Goal: Task Accomplishment & Management: Manage account settings

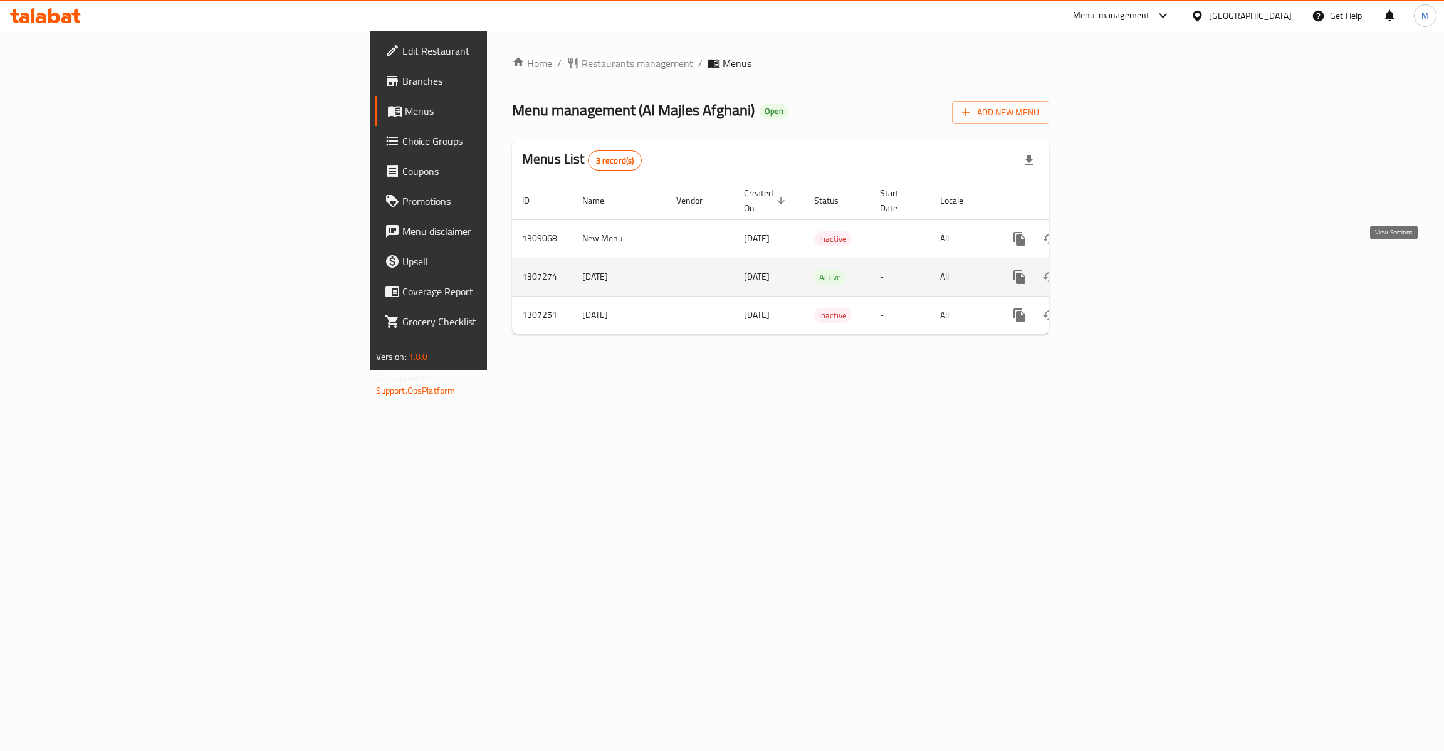
click at [1125, 272] on link "enhanced table" at bounding box center [1110, 277] width 30 height 30
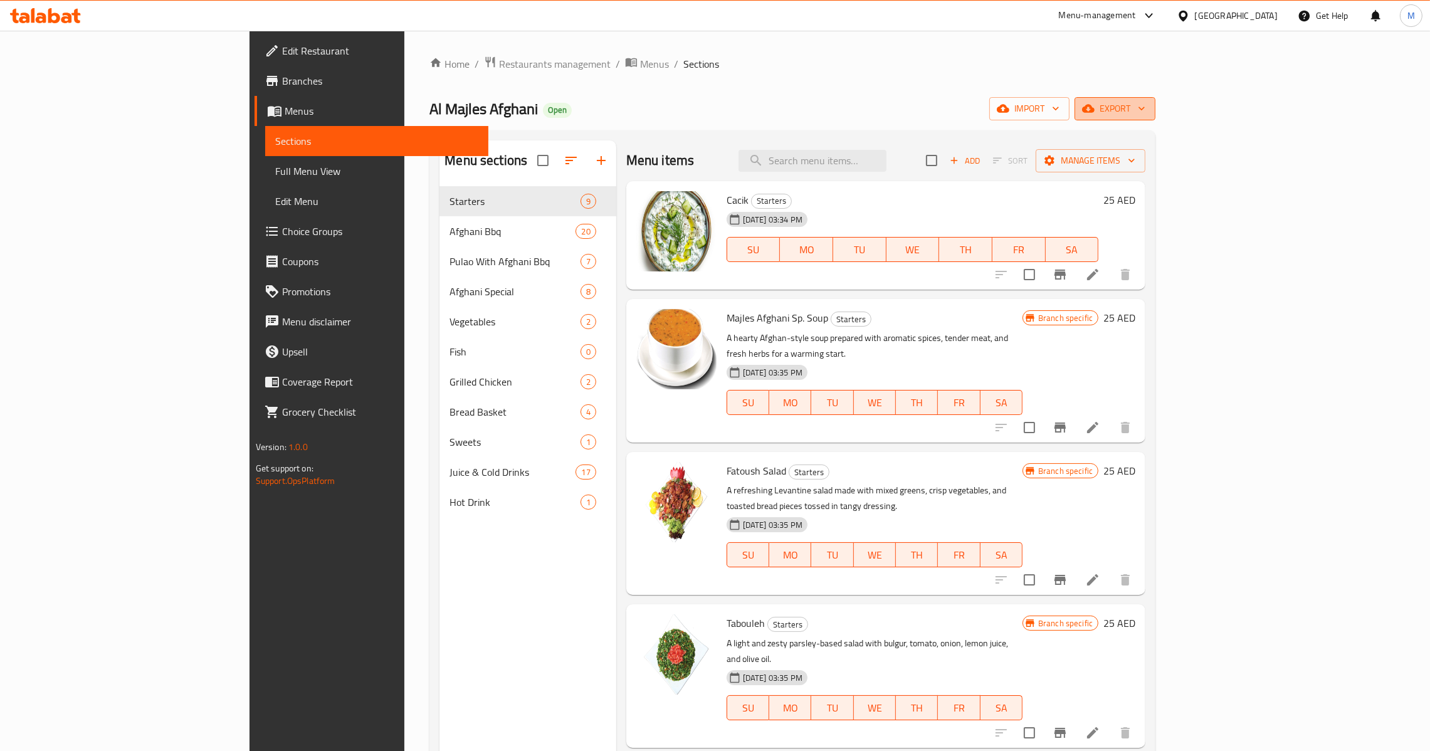
click at [1145, 112] on span "export" at bounding box center [1114, 109] width 61 height 16
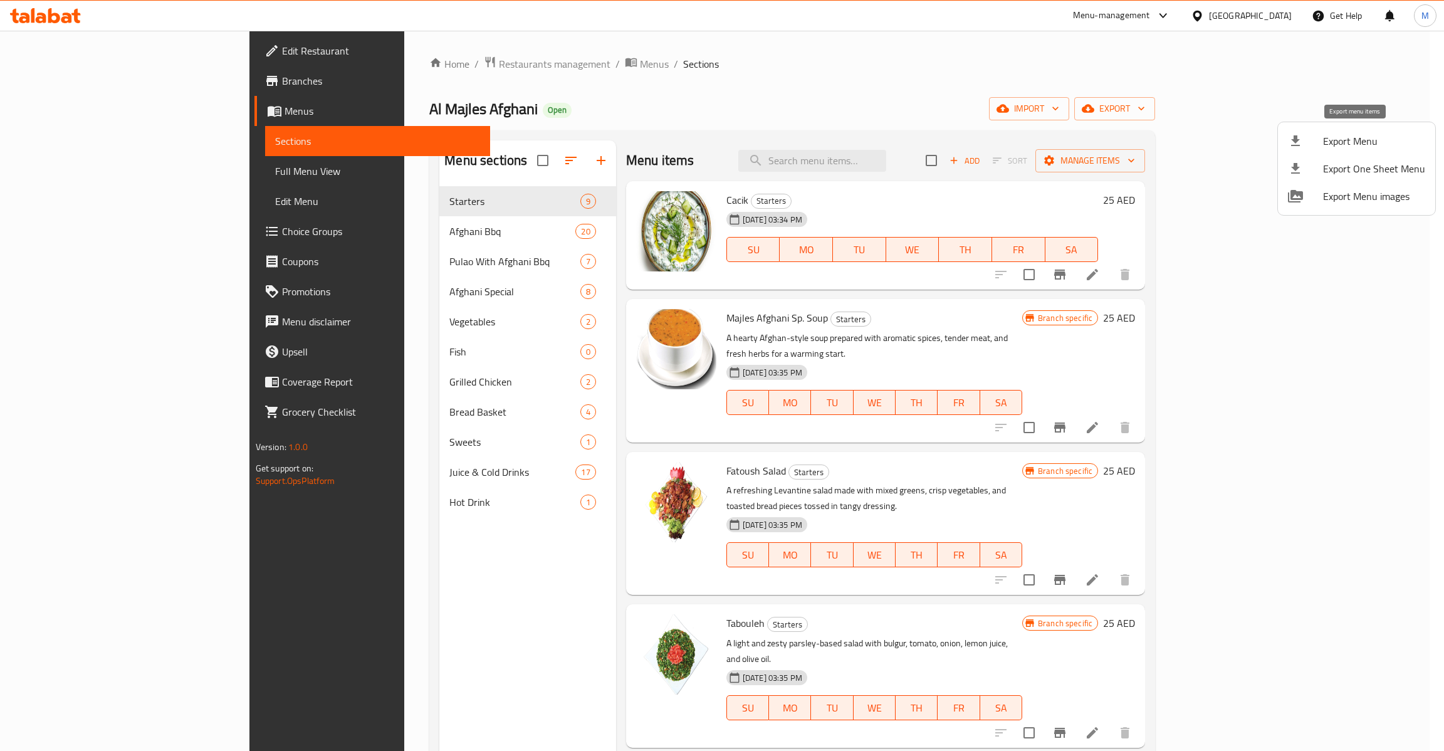
click at [1343, 141] on span "Export Menu" at bounding box center [1374, 141] width 102 height 15
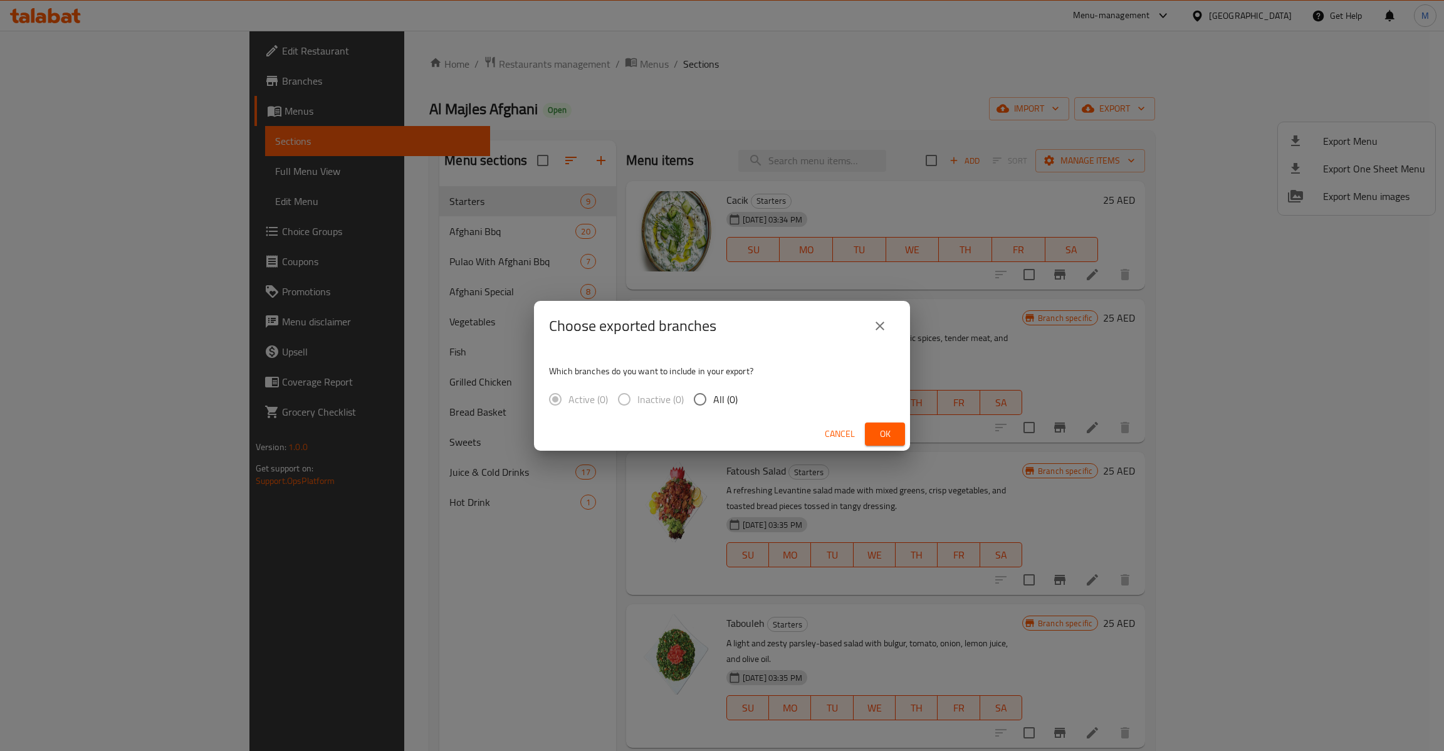
click at [736, 404] on div "Active (0) Inactive (0) All (0)" at bounding box center [648, 399] width 199 height 26
click at [716, 392] on span "All (1)" at bounding box center [725, 399] width 24 height 15
click at [713, 391] on input "All (1)" at bounding box center [700, 399] width 26 height 26
radio input "true"
click at [889, 431] on span "Ok" at bounding box center [885, 434] width 20 height 16
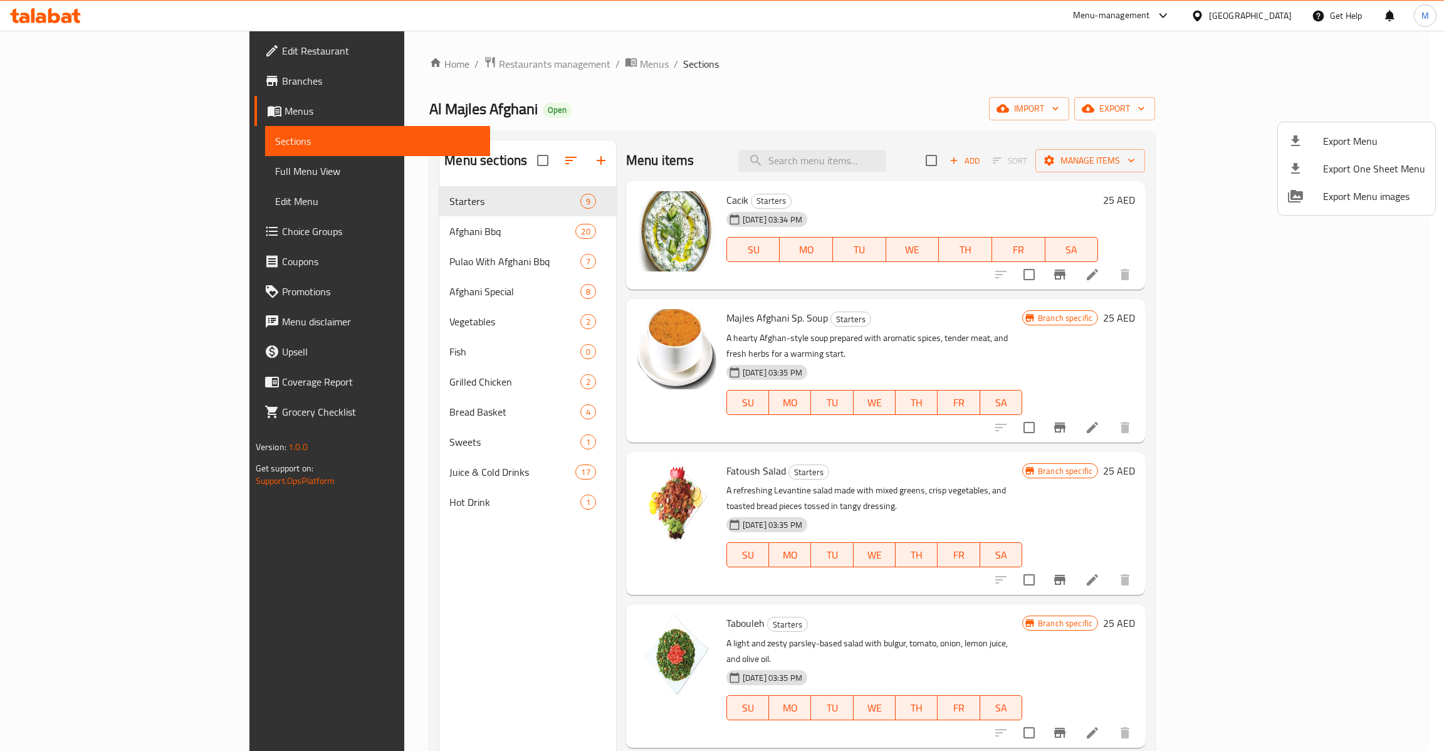
click at [85, 167] on div at bounding box center [722, 375] width 1444 height 751
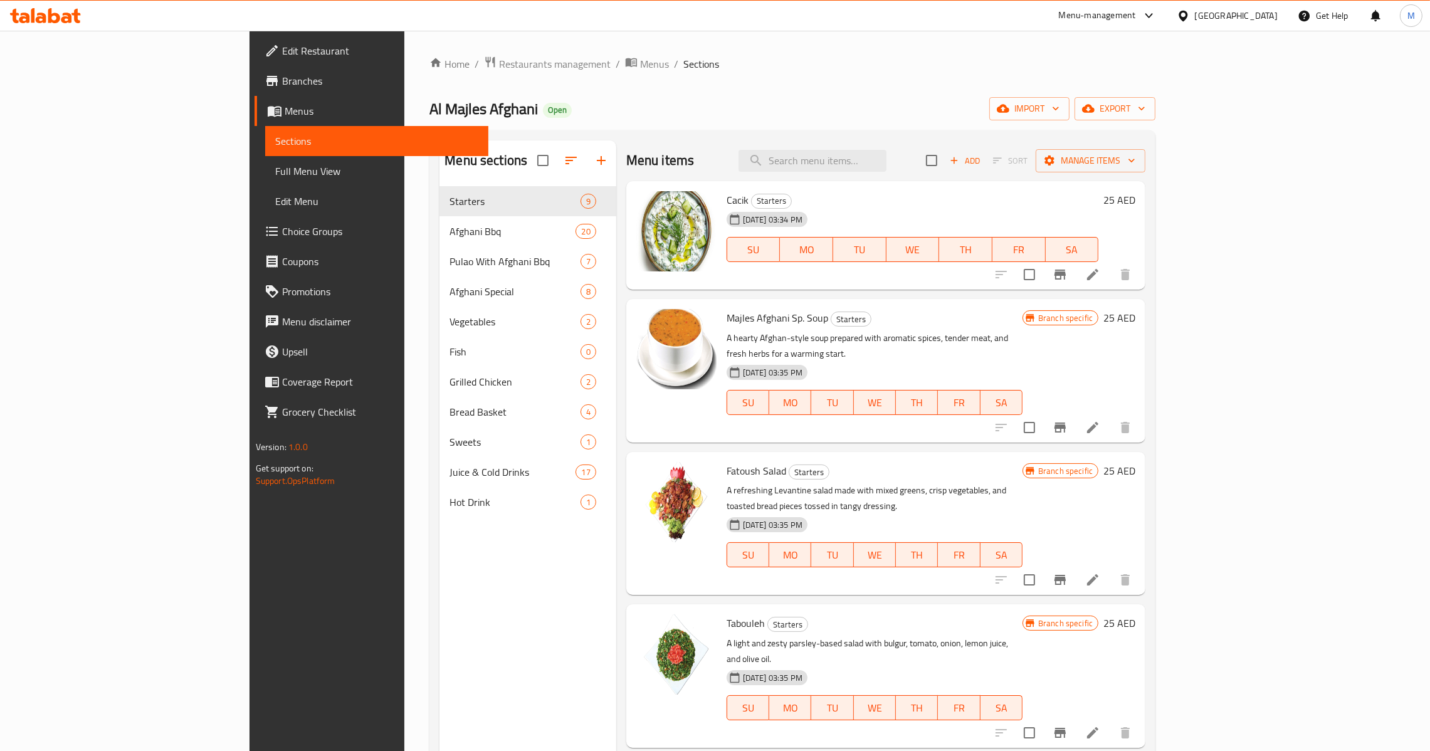
click at [275, 167] on span "Full Menu View" at bounding box center [376, 171] width 203 height 15
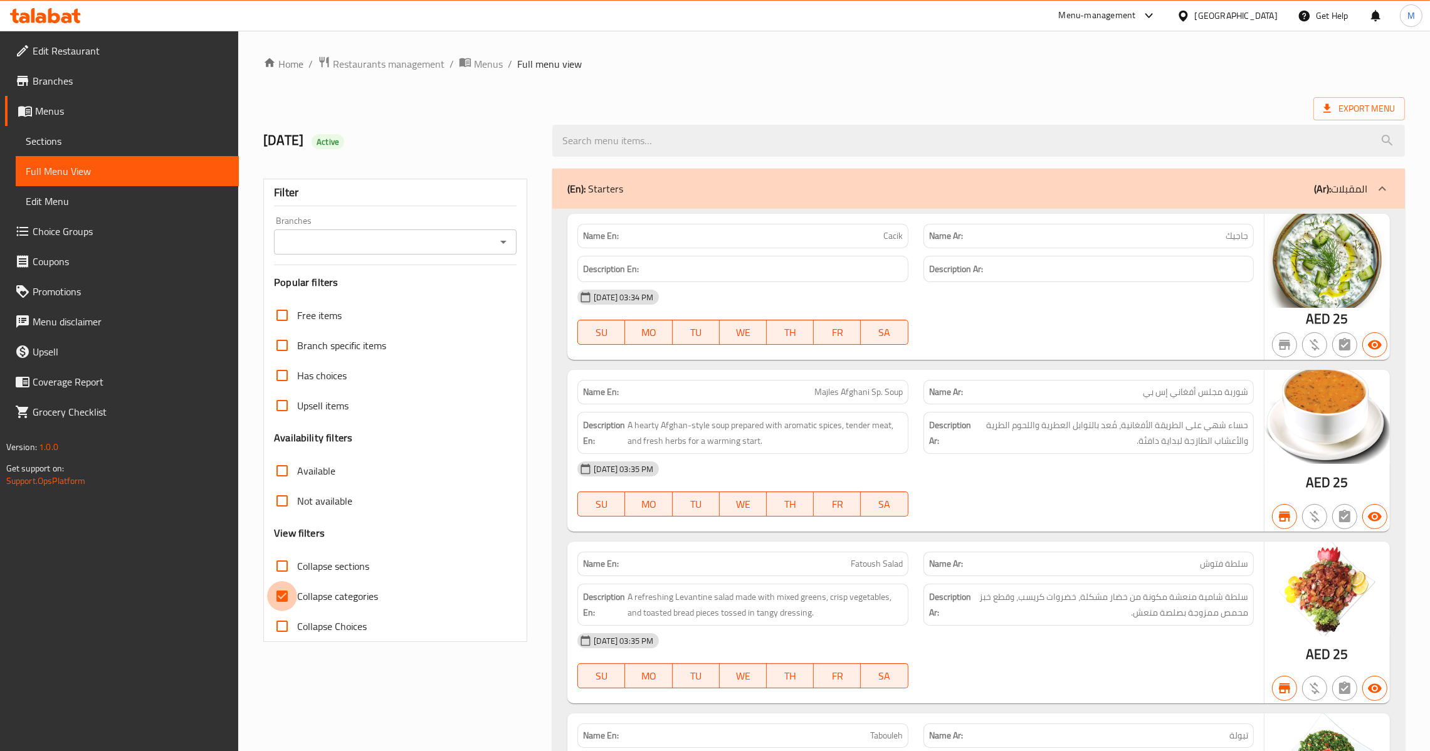
click at [283, 597] on input "Collapse categories" at bounding box center [282, 596] width 30 height 30
checkbox input "false"
click at [509, 238] on icon "Open" at bounding box center [503, 241] width 15 height 15
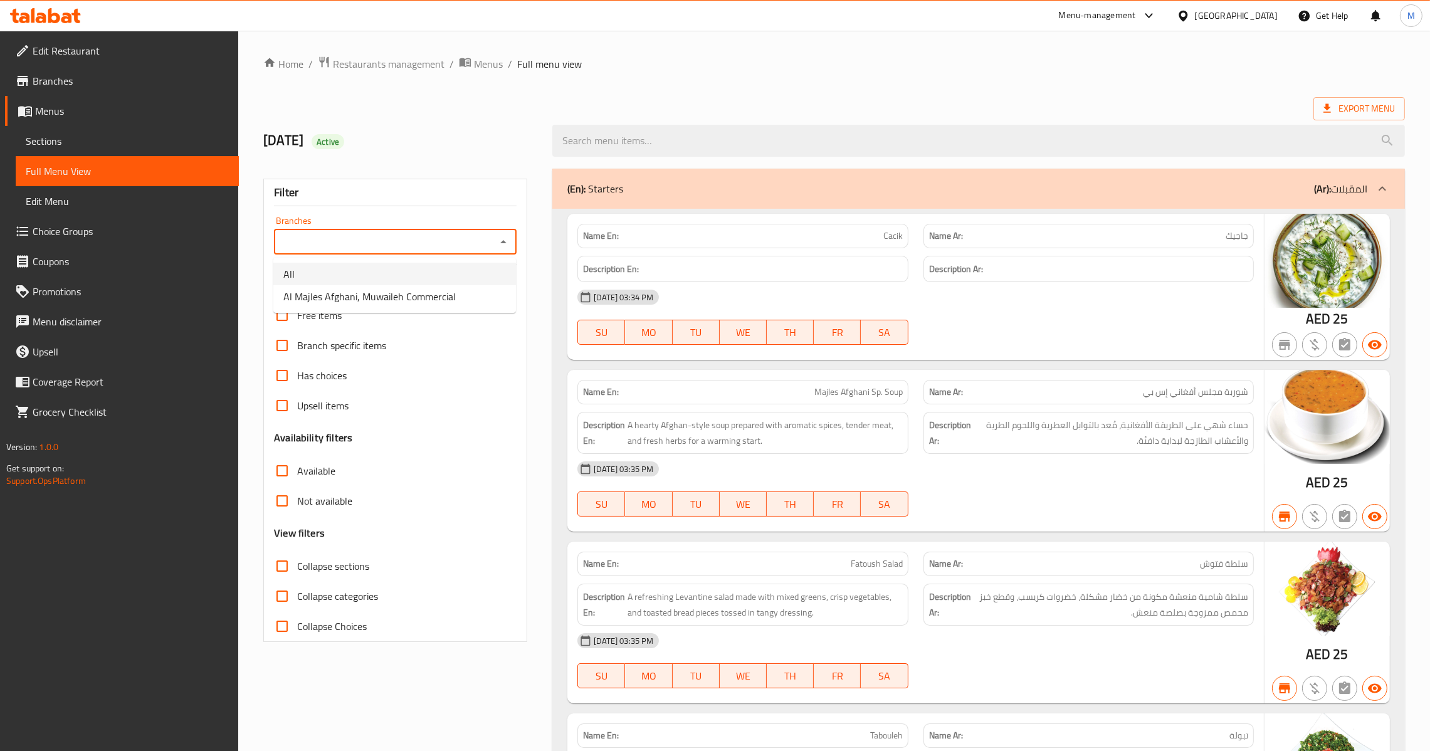
click at [444, 266] on li "All" at bounding box center [394, 274] width 243 height 23
type input "All"
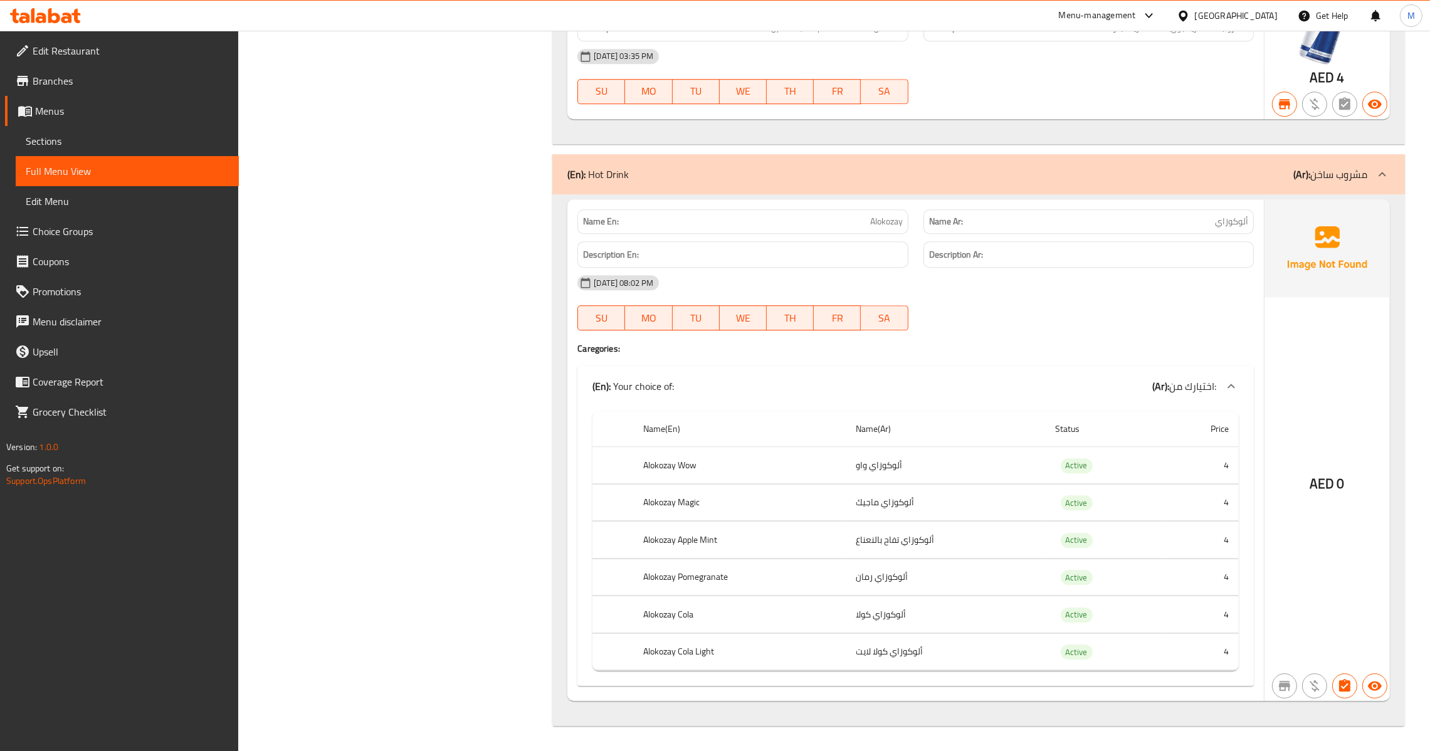
scroll to position [12688, 0]
click at [104, 118] on span "Menus" at bounding box center [132, 110] width 194 height 15
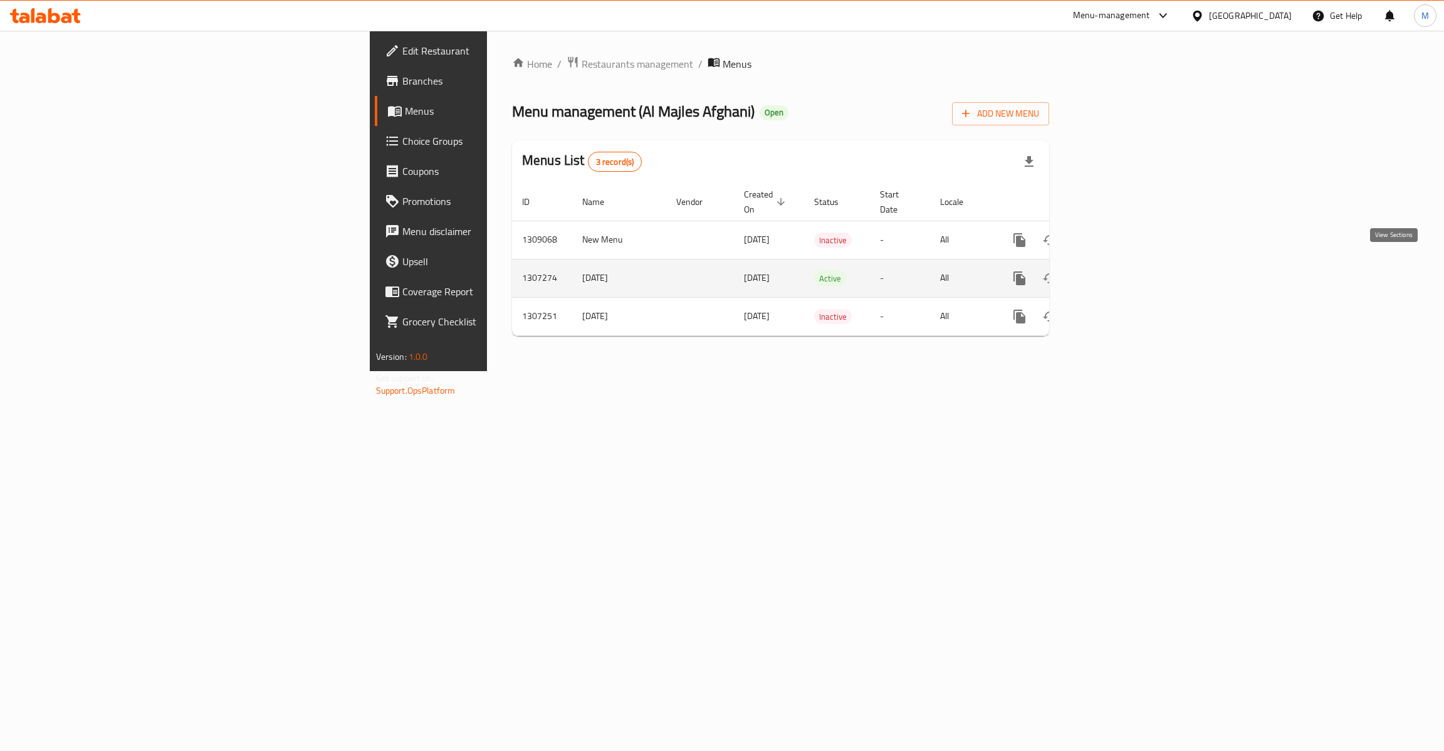
click at [1125, 265] on link "enhanced table" at bounding box center [1110, 278] width 30 height 30
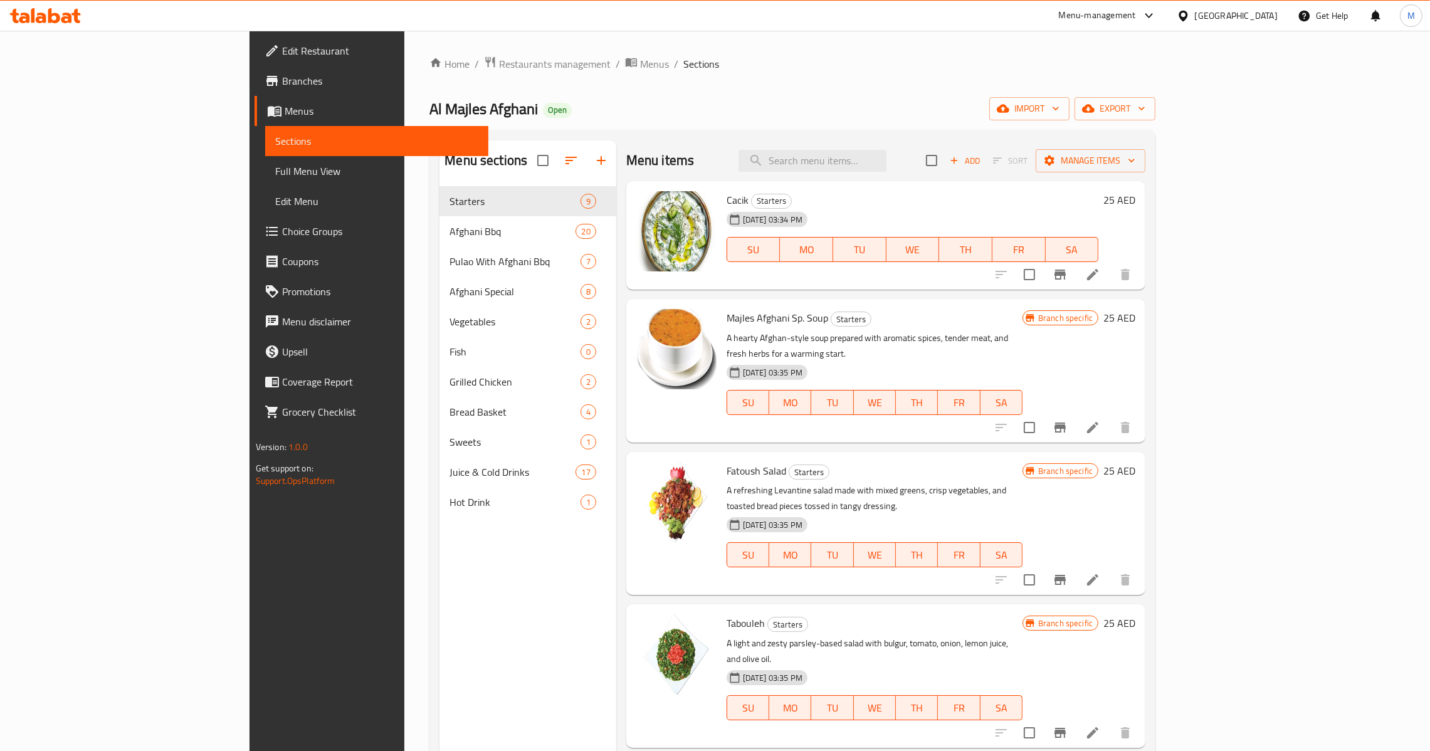
click at [1067, 420] on icon "Branch-specific-item" at bounding box center [1059, 427] width 15 height 15
click at [1075, 276] on button "Branch-specific-item" at bounding box center [1060, 274] width 30 height 30
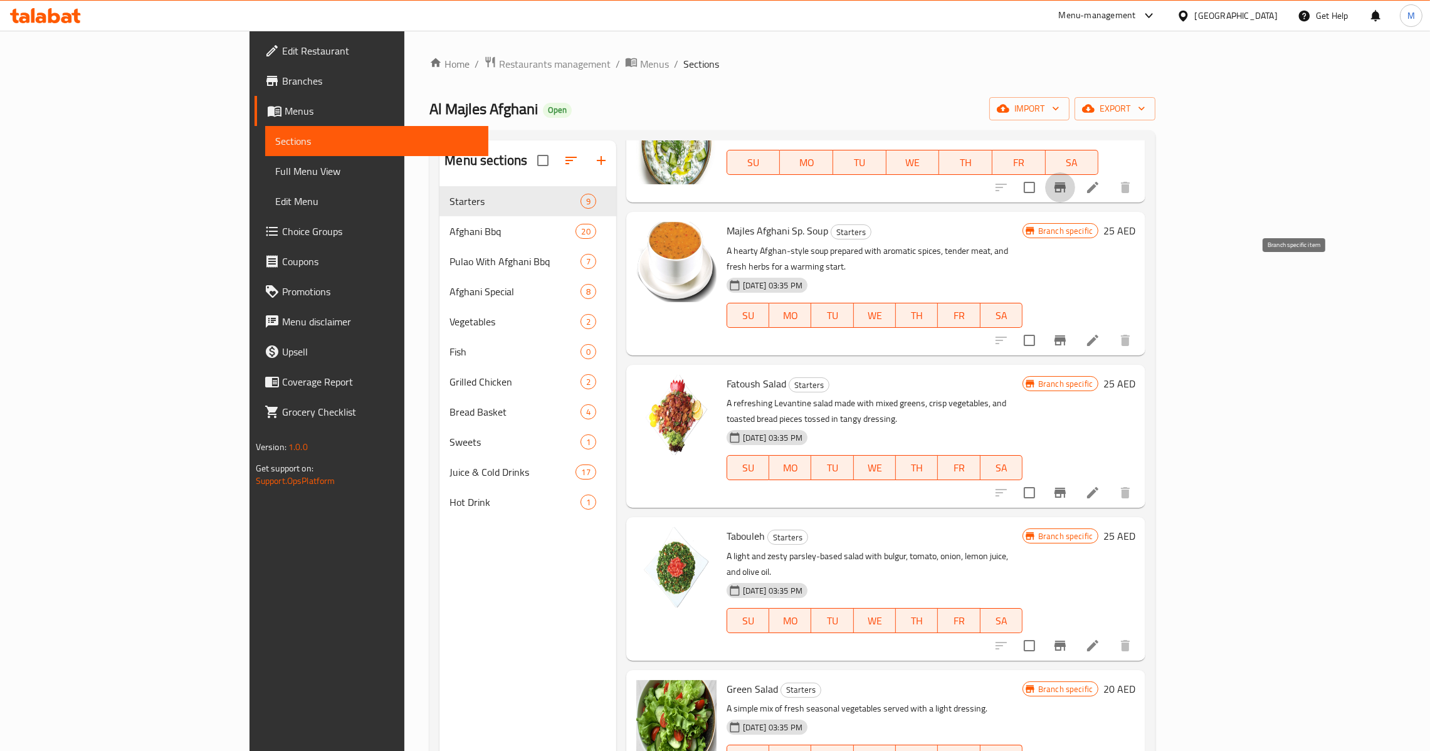
scroll to position [94, 0]
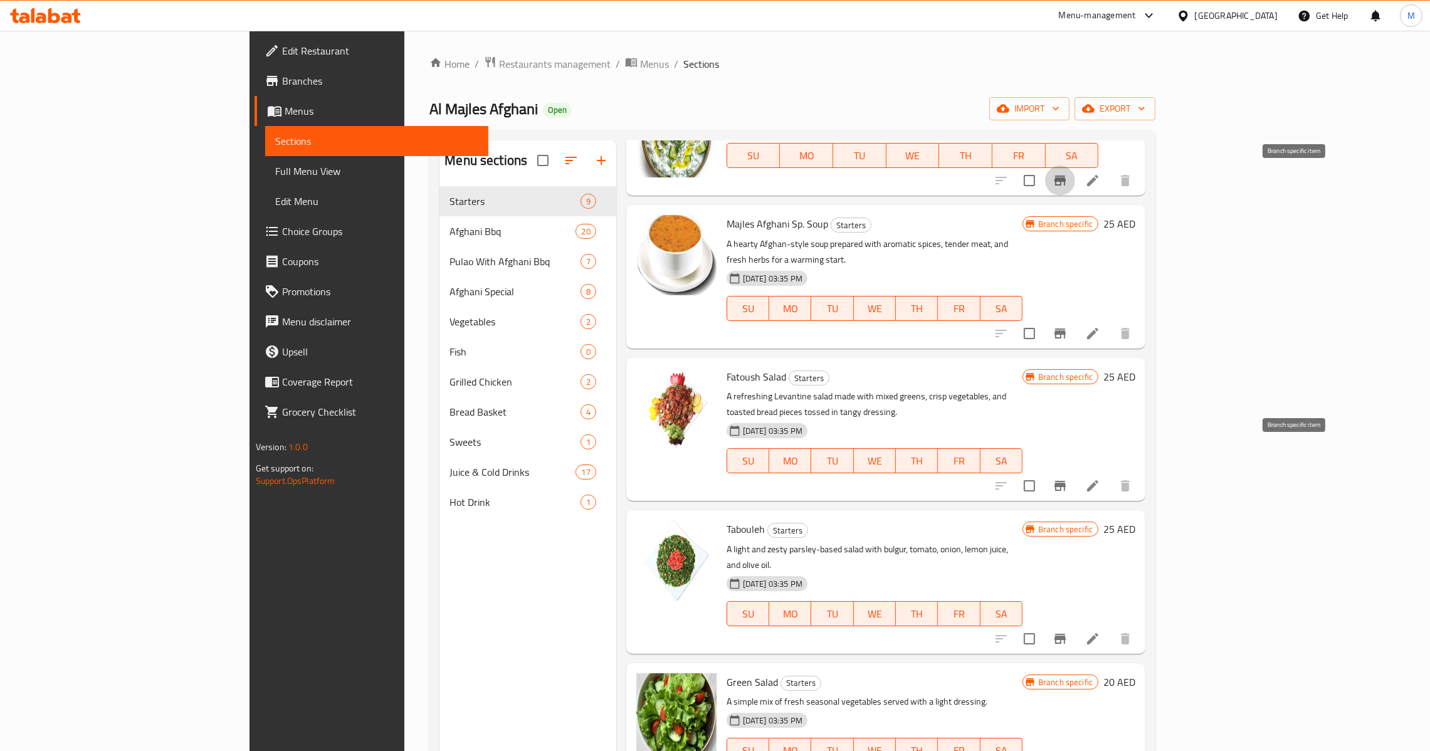
click at [1066, 481] on icon "Branch-specific-item" at bounding box center [1059, 486] width 11 height 10
click at [1067, 631] on icon "Branch-specific-item" at bounding box center [1059, 638] width 15 height 15
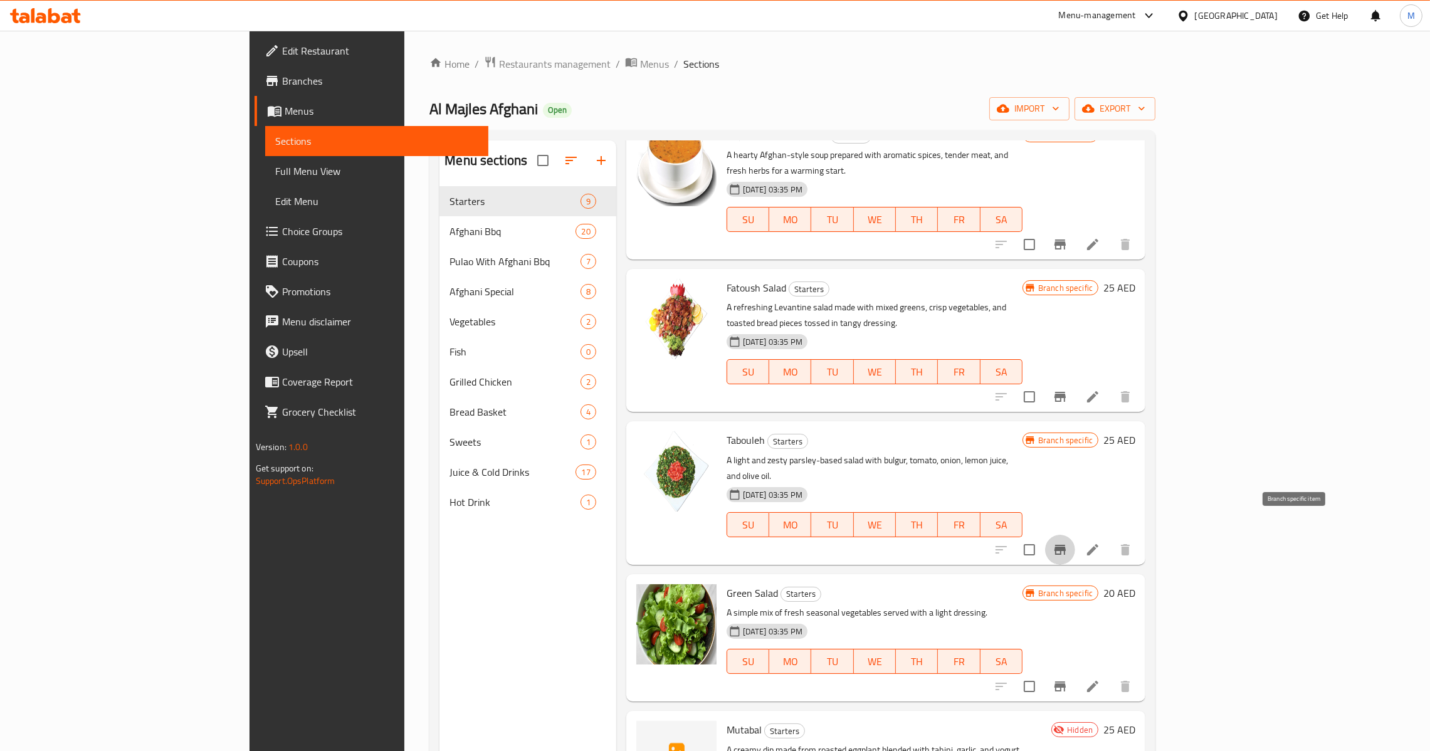
scroll to position [188, 0]
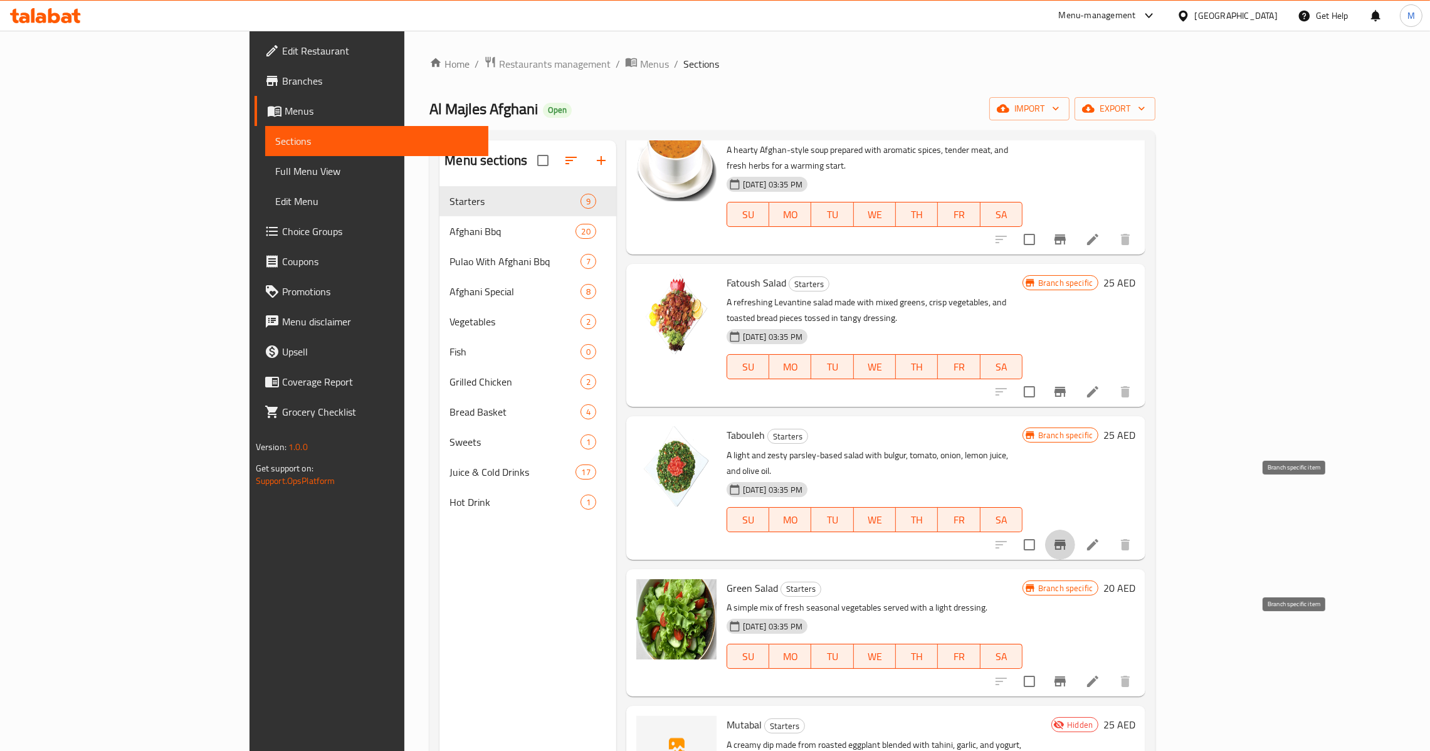
click at [1075, 666] on button "Branch-specific-item" at bounding box center [1060, 681] width 30 height 30
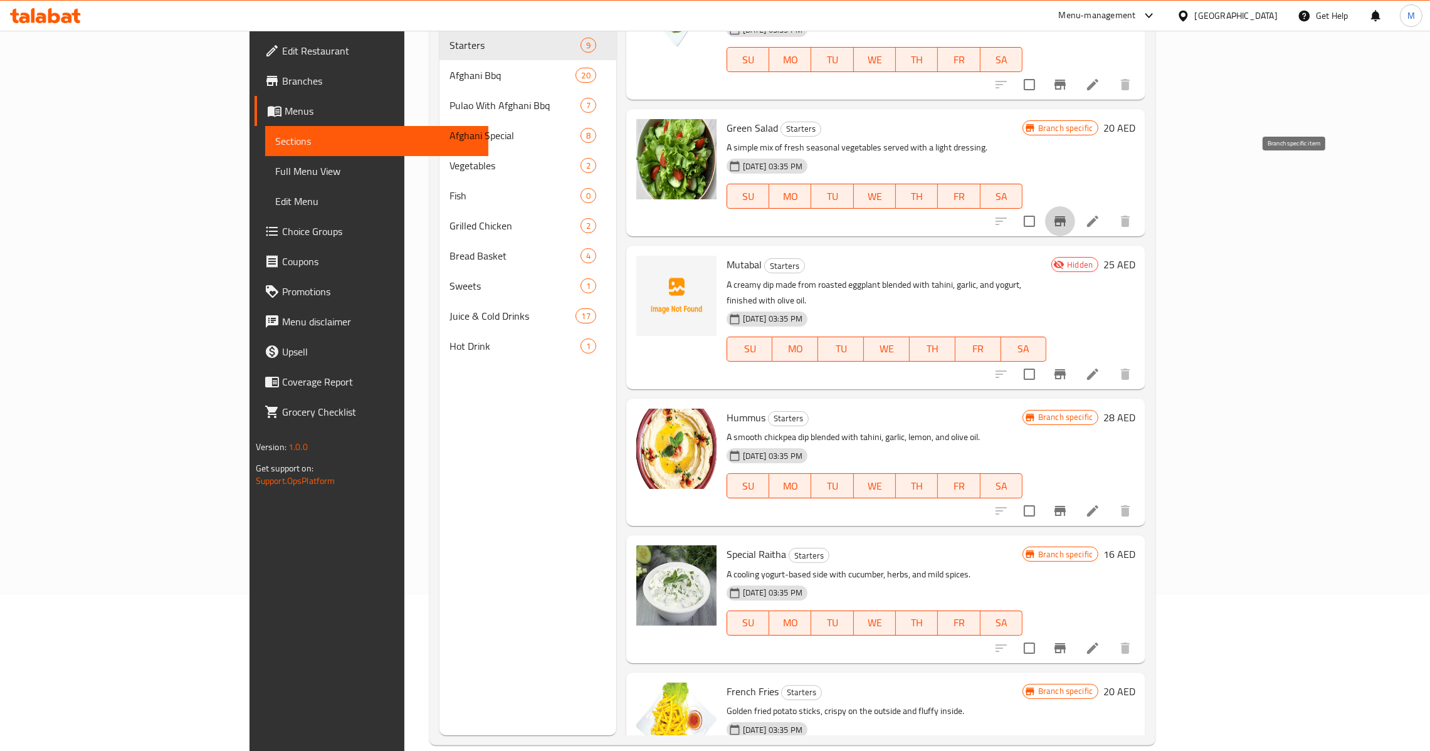
scroll to position [177, 0]
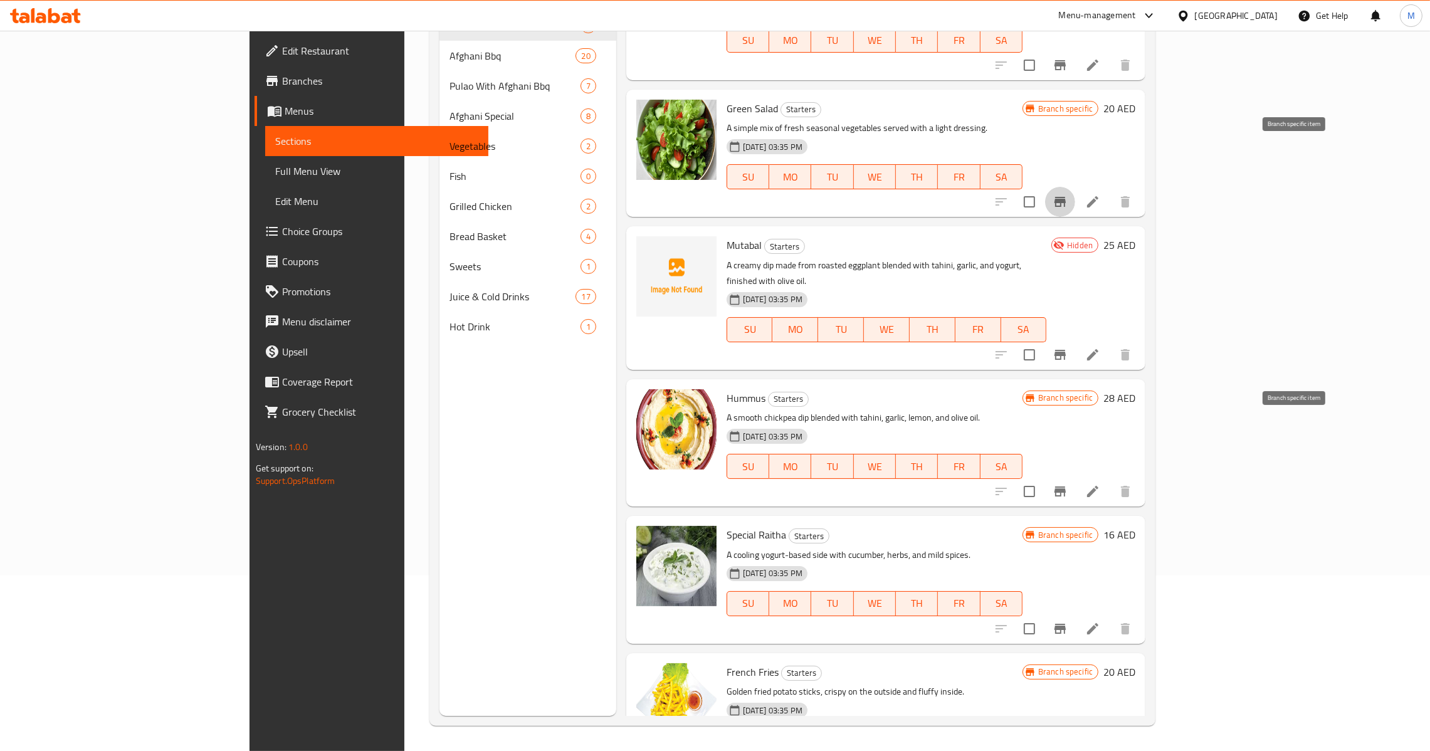
click at [1075, 476] on button "Branch-specific-item" at bounding box center [1060, 491] width 30 height 30
click at [1066, 624] on icon "Branch-specific-item" at bounding box center [1059, 629] width 11 height 10
click at [1075, 750] on button "Branch-specific-item" at bounding box center [1060, 765] width 30 height 30
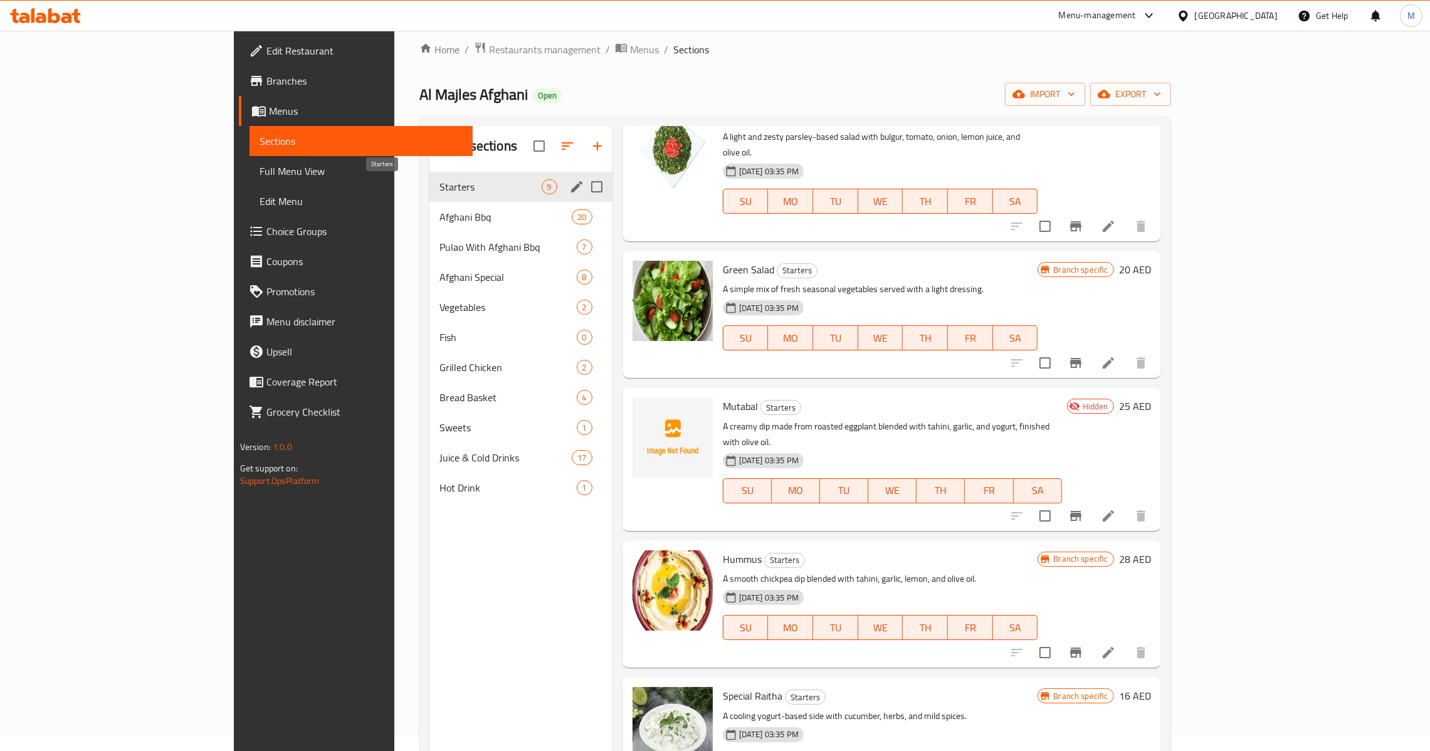
scroll to position [0, 0]
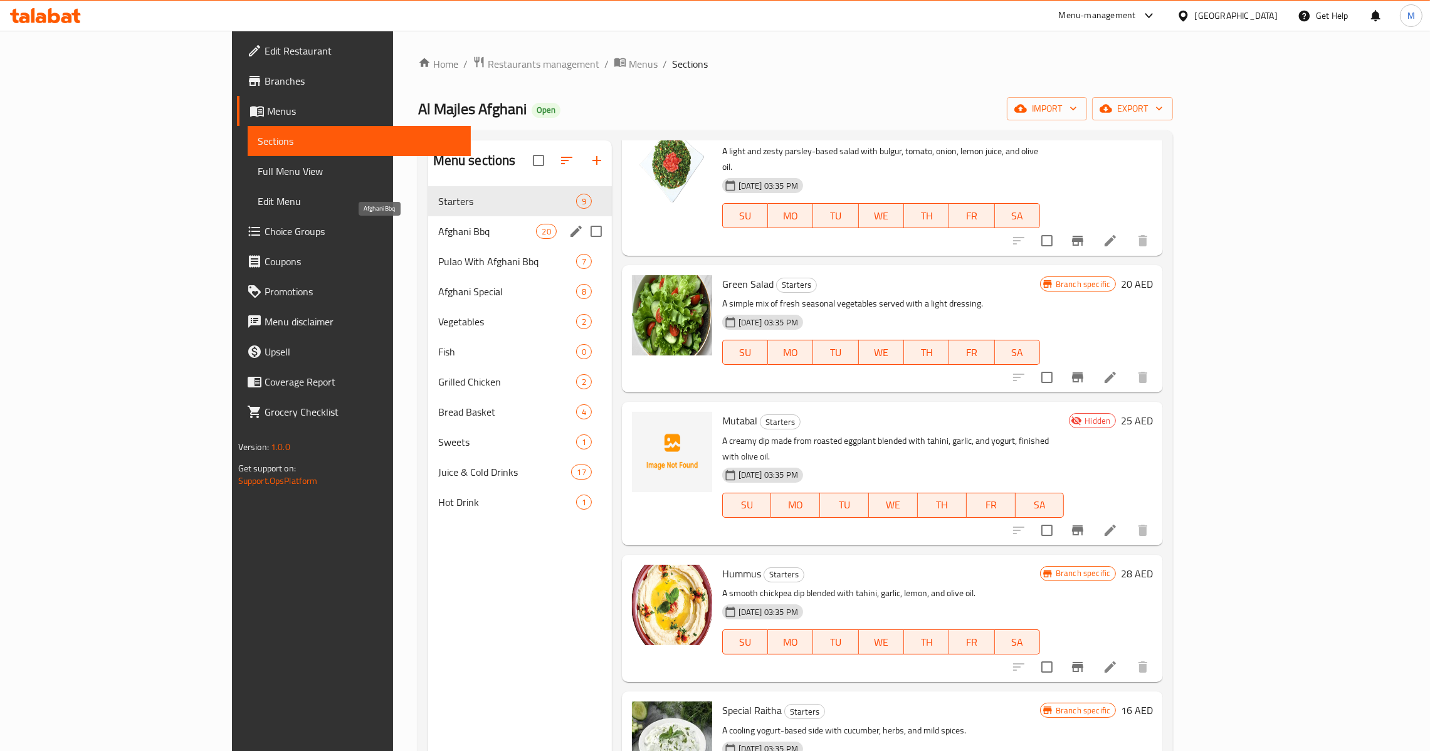
click at [438, 238] on span "Afghani Bbq" at bounding box center [487, 231] width 98 height 15
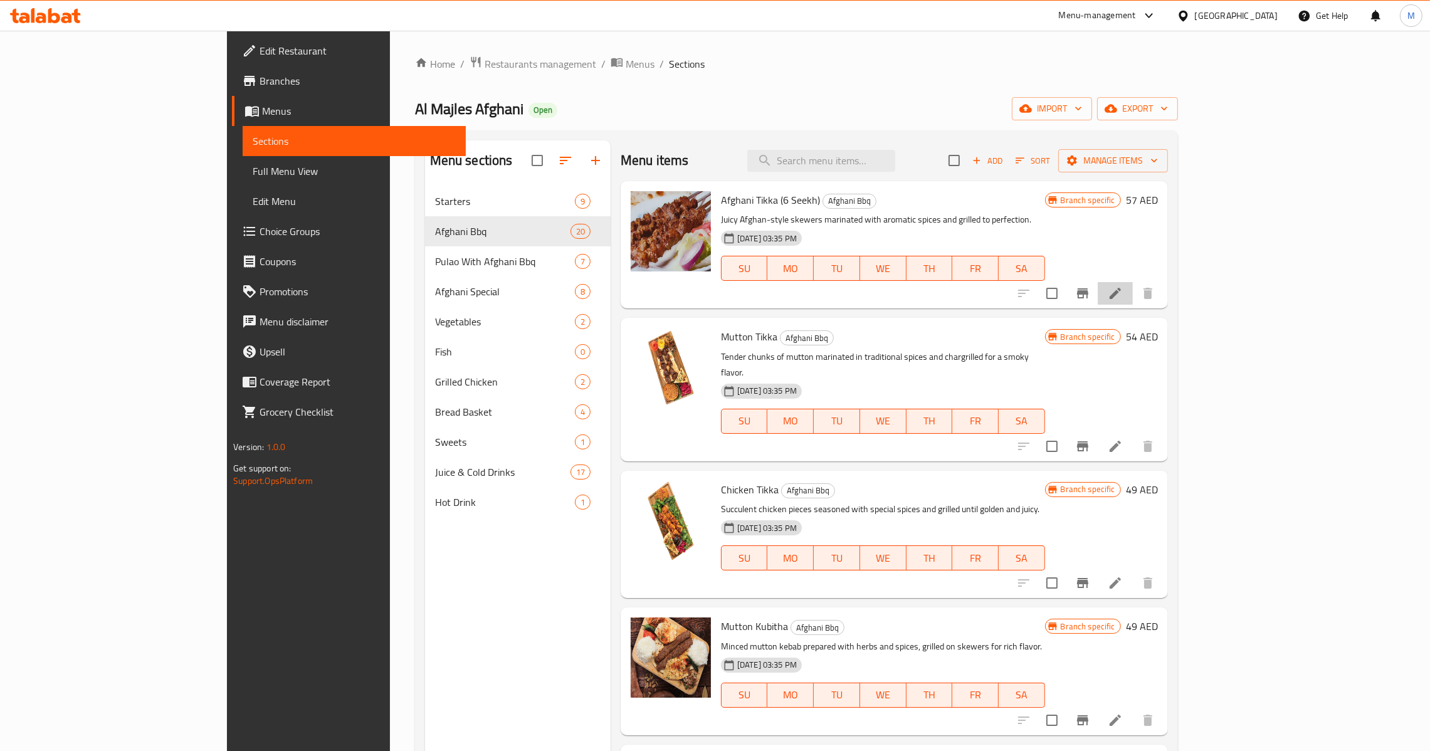
click at [1121, 291] on icon at bounding box center [1114, 293] width 11 height 11
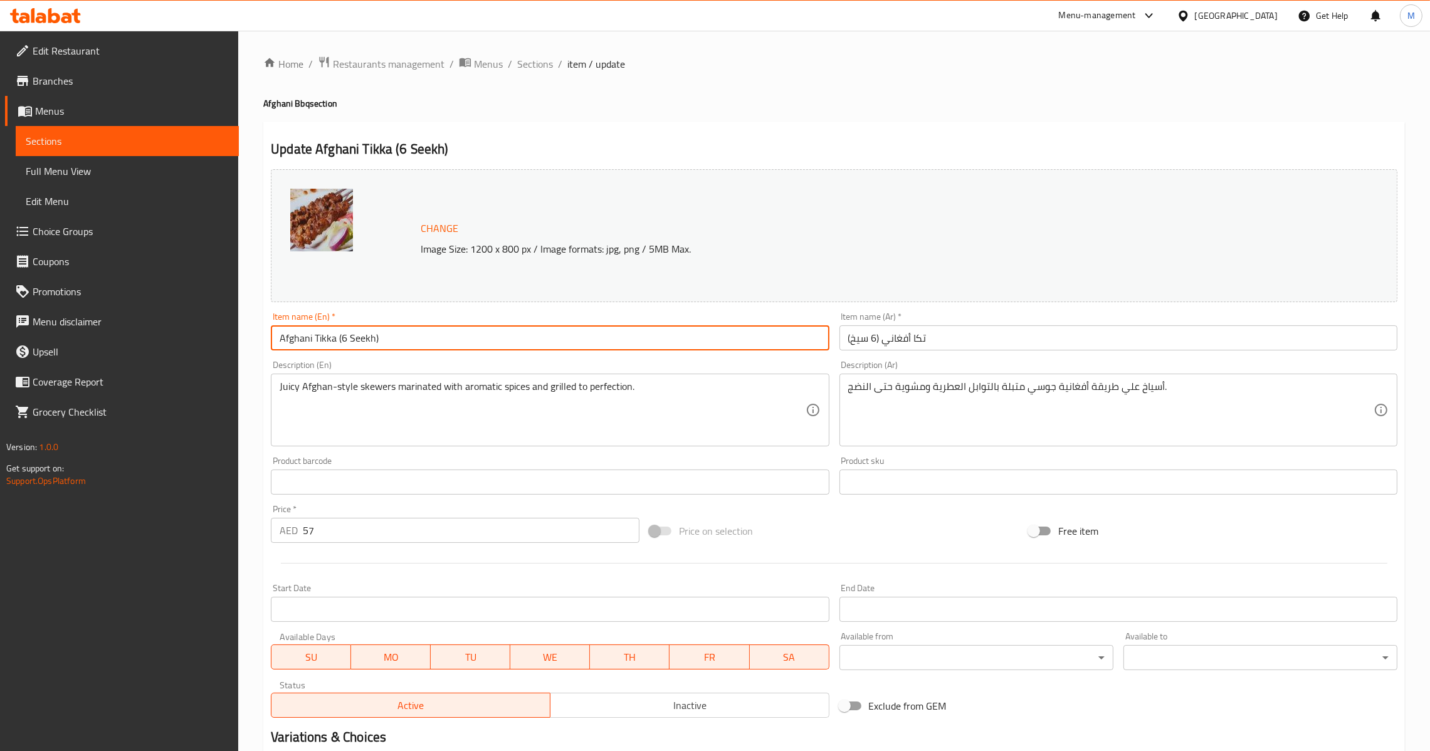
drag, startPoint x: 340, startPoint y: 347, endPoint x: 347, endPoint y: 347, distance: 7.5
click at [347, 347] on input "Afghani Tikka (6 Seekh)" at bounding box center [550, 337] width 558 height 25
type input "Afghani Tikka (4 Seekh)"
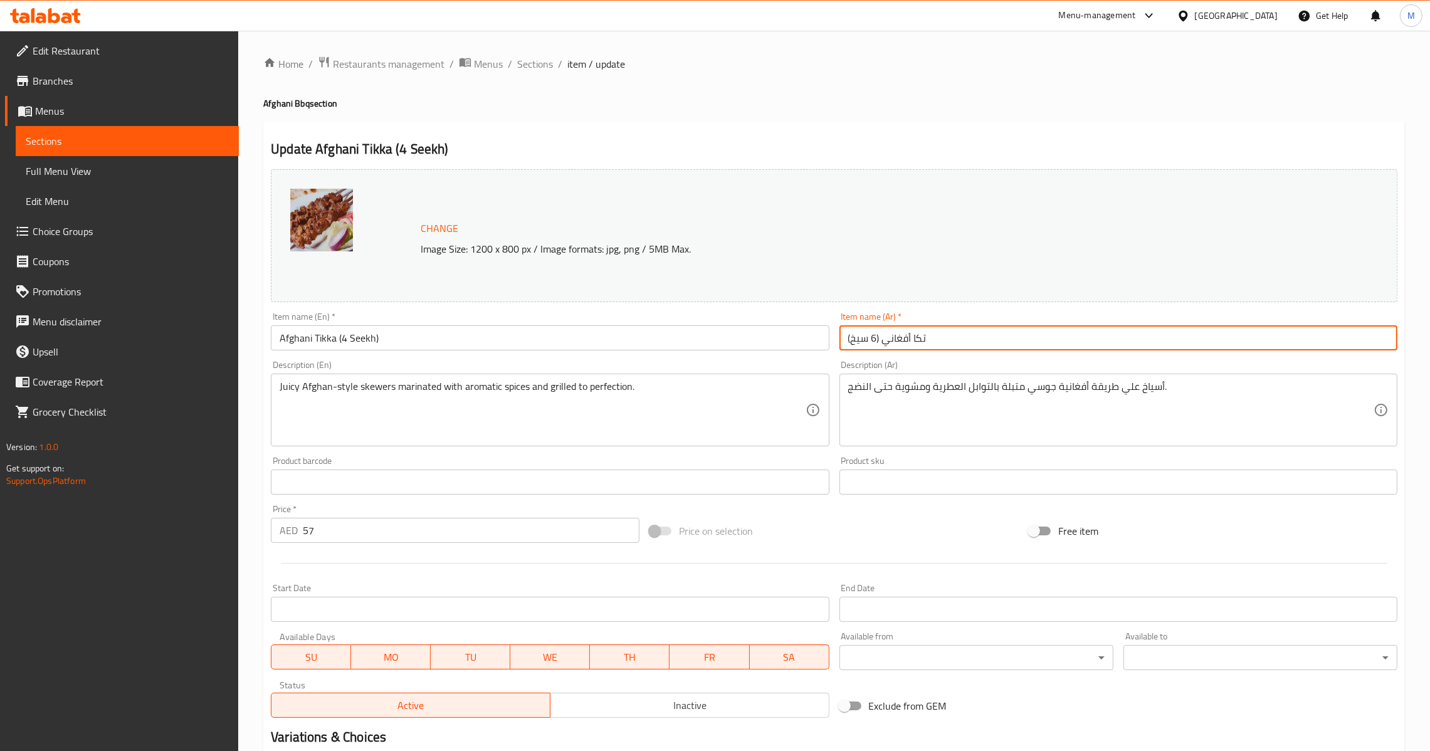
click at [873, 341] on input "تكا أفغاني (6 سيخ)" at bounding box center [1118, 337] width 558 height 25
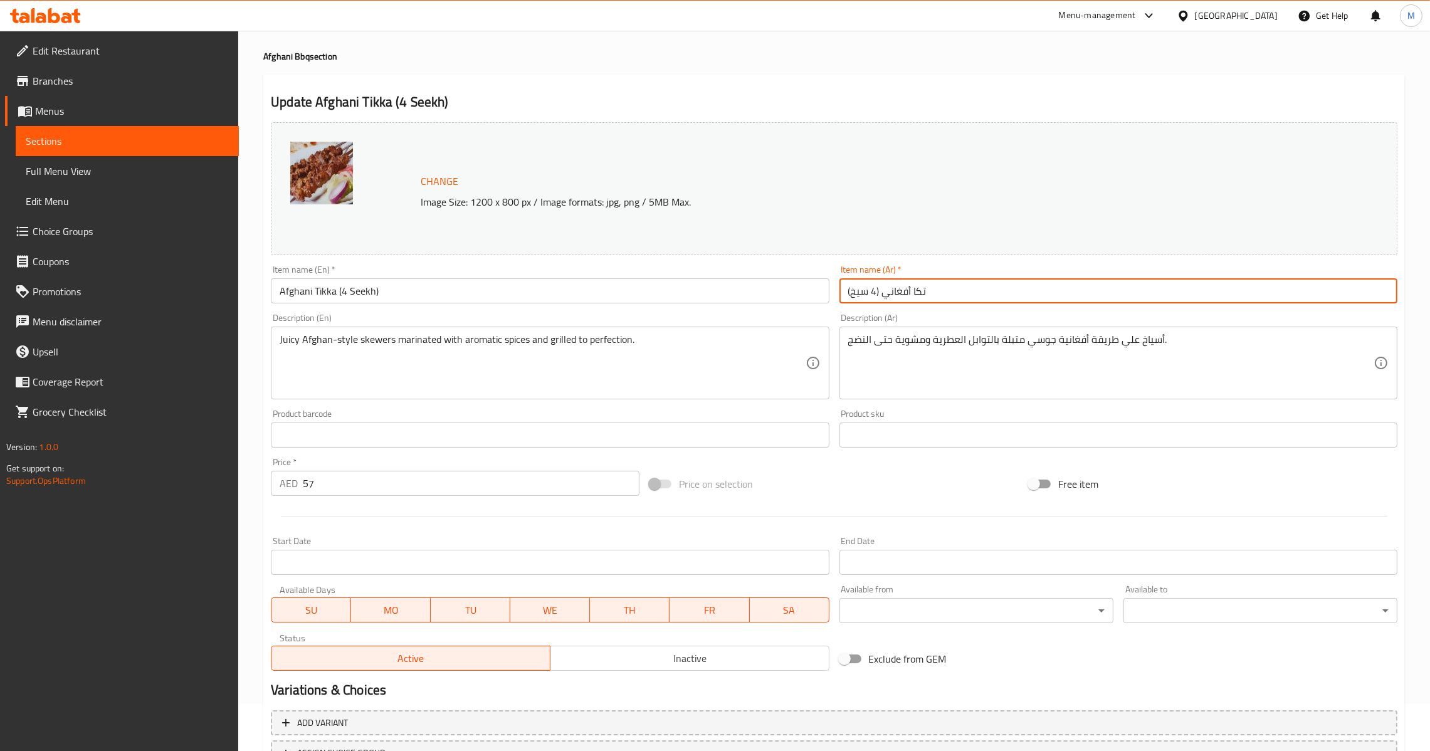
scroll to position [151, 0]
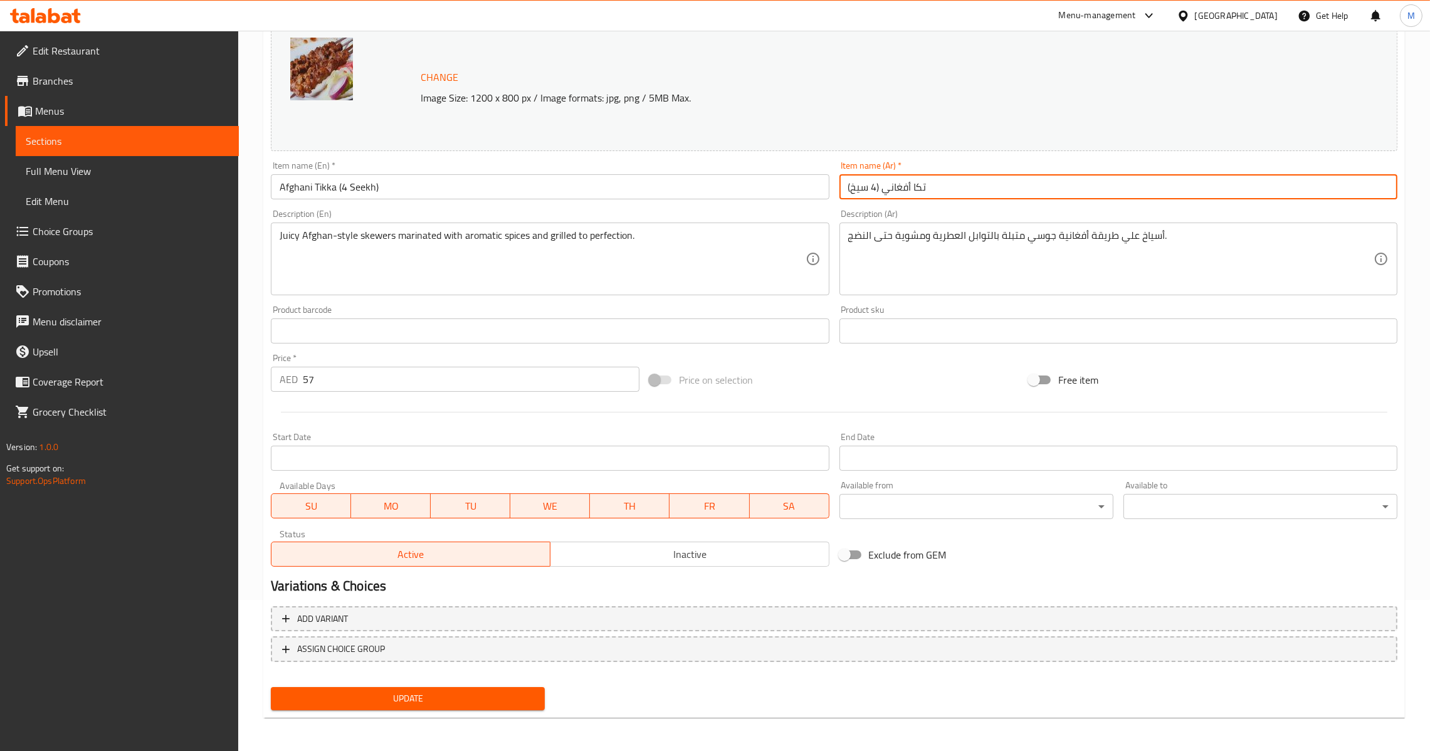
type input "تكا أفغاني (4 سيخ)"
click at [393, 691] on span "Update" at bounding box center [408, 699] width 254 height 16
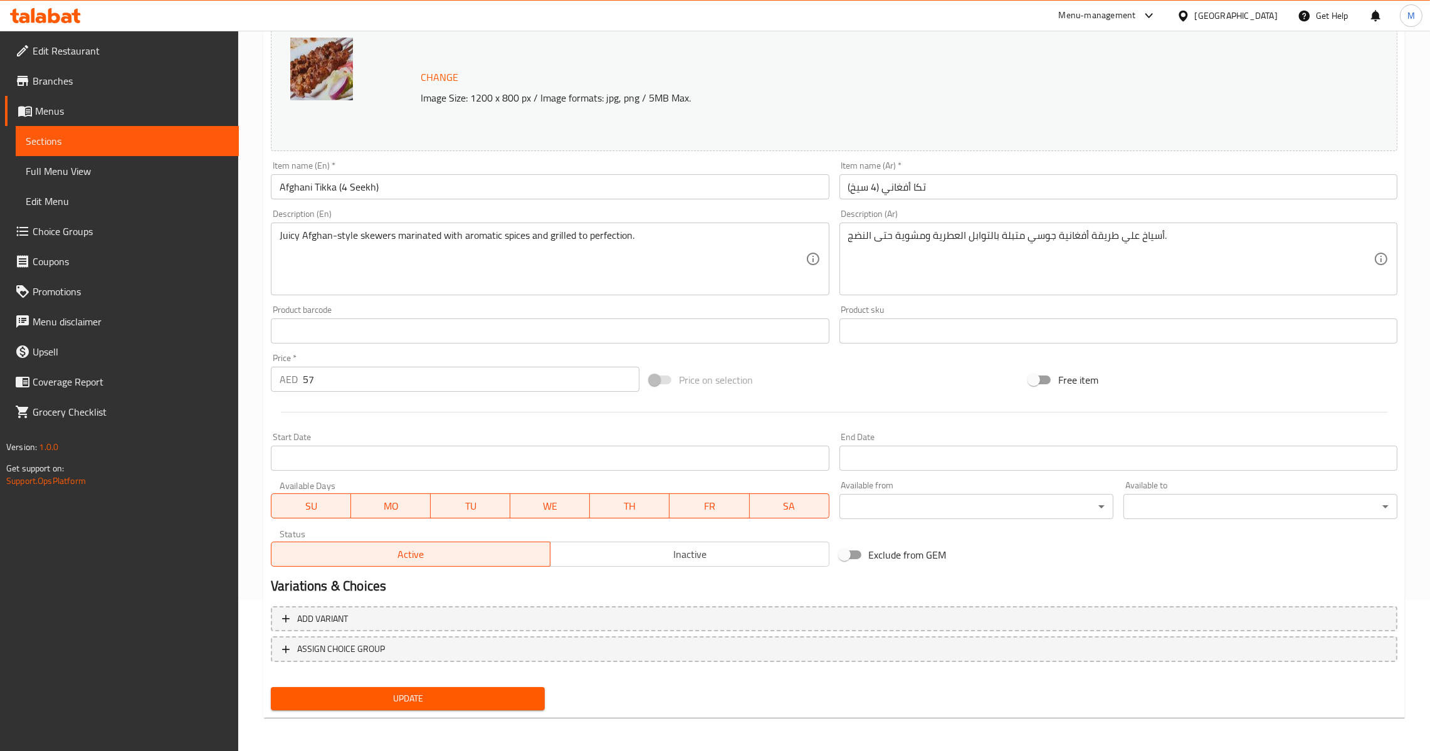
click at [459, 705] on button "Update" at bounding box center [408, 698] width 274 height 23
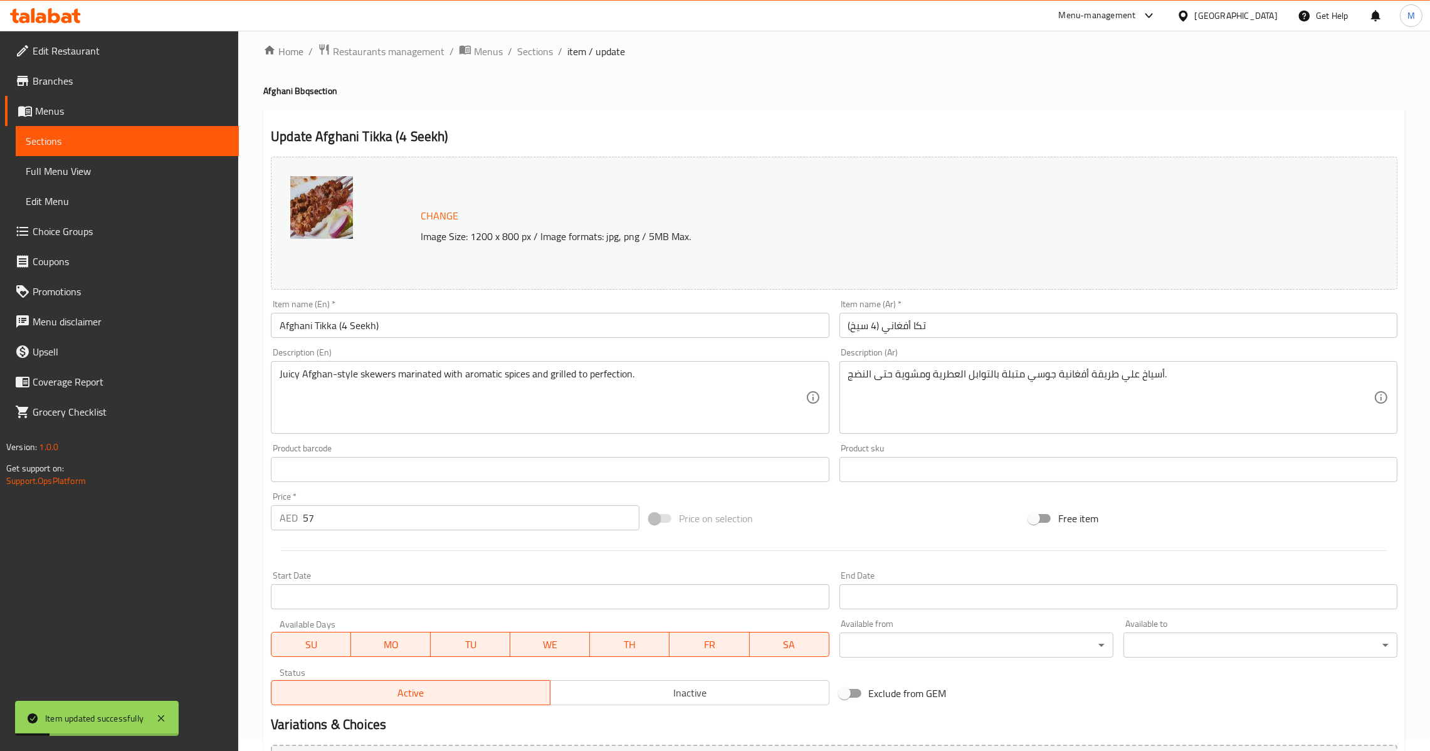
scroll to position [0, 0]
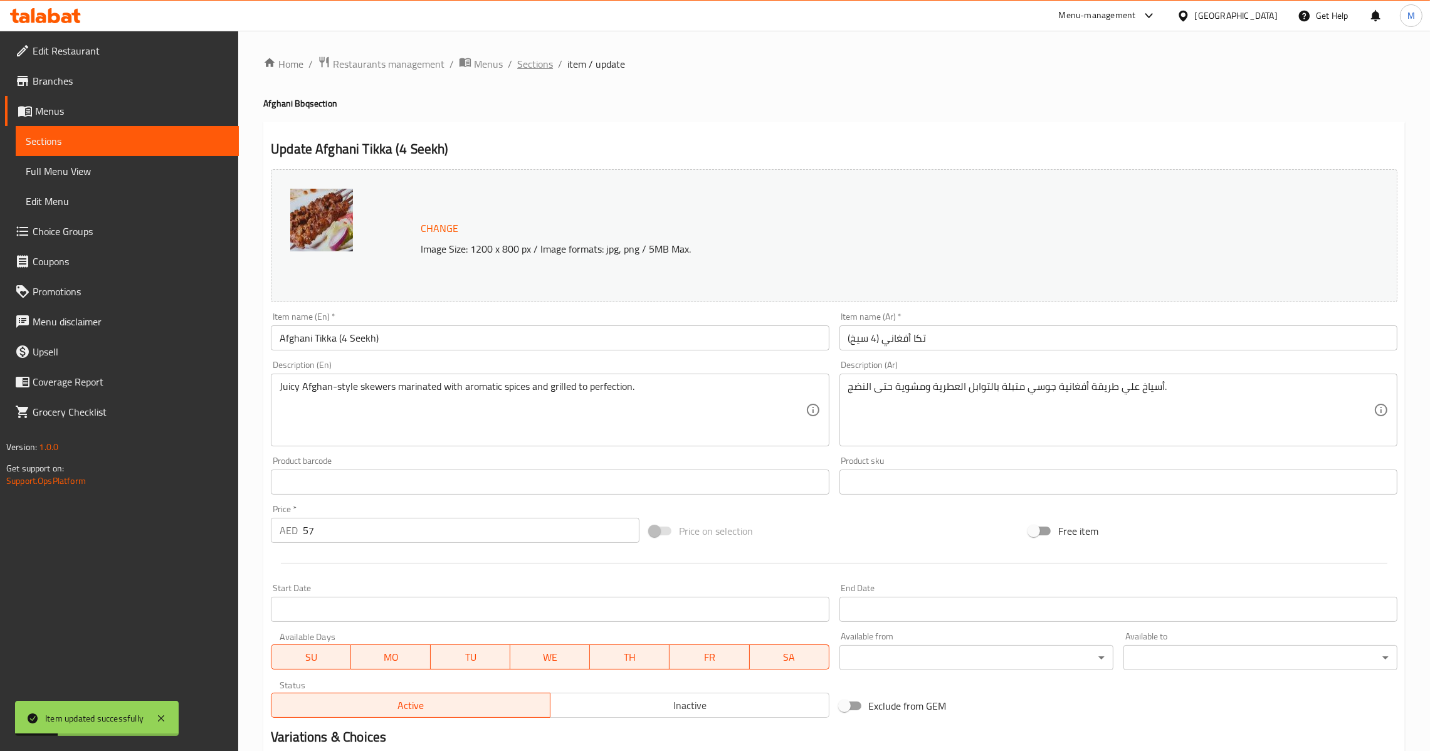
click at [522, 65] on span "Sections" at bounding box center [535, 63] width 36 height 15
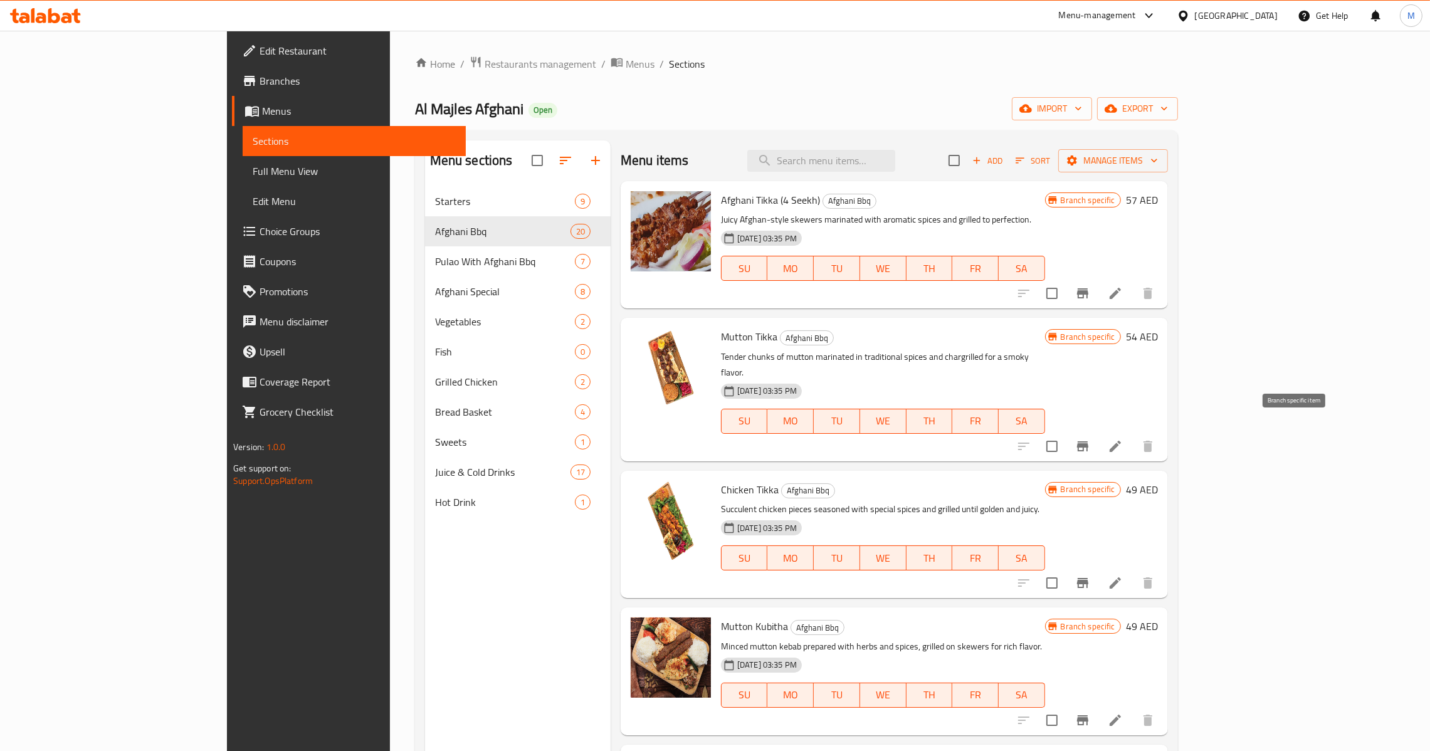
click at [1098, 439] on button "Branch-specific-item" at bounding box center [1082, 446] width 30 height 30
click at [1098, 579] on button "Branch-specific-item" at bounding box center [1082, 583] width 30 height 30
click at [1098, 706] on button "Branch-specific-item" at bounding box center [1082, 720] width 30 height 30
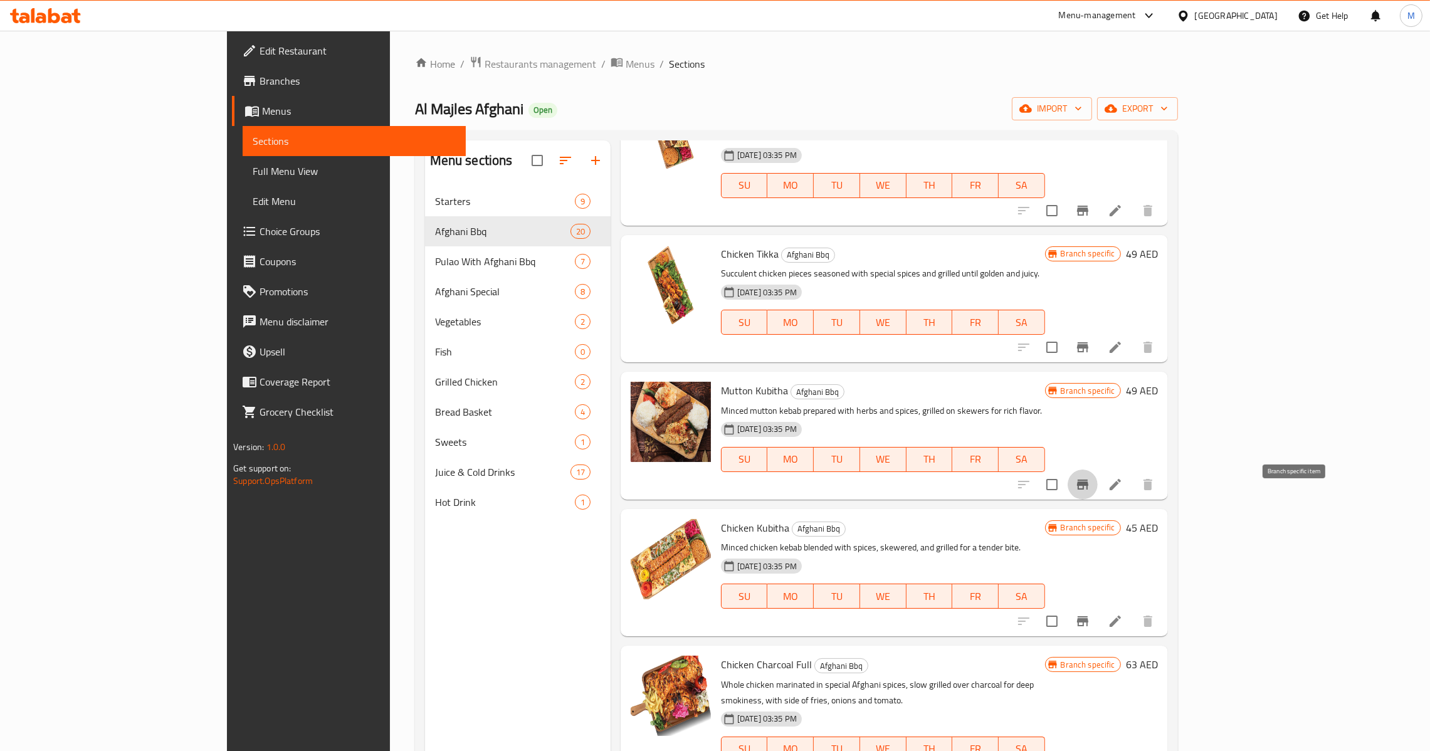
scroll to position [281, 0]
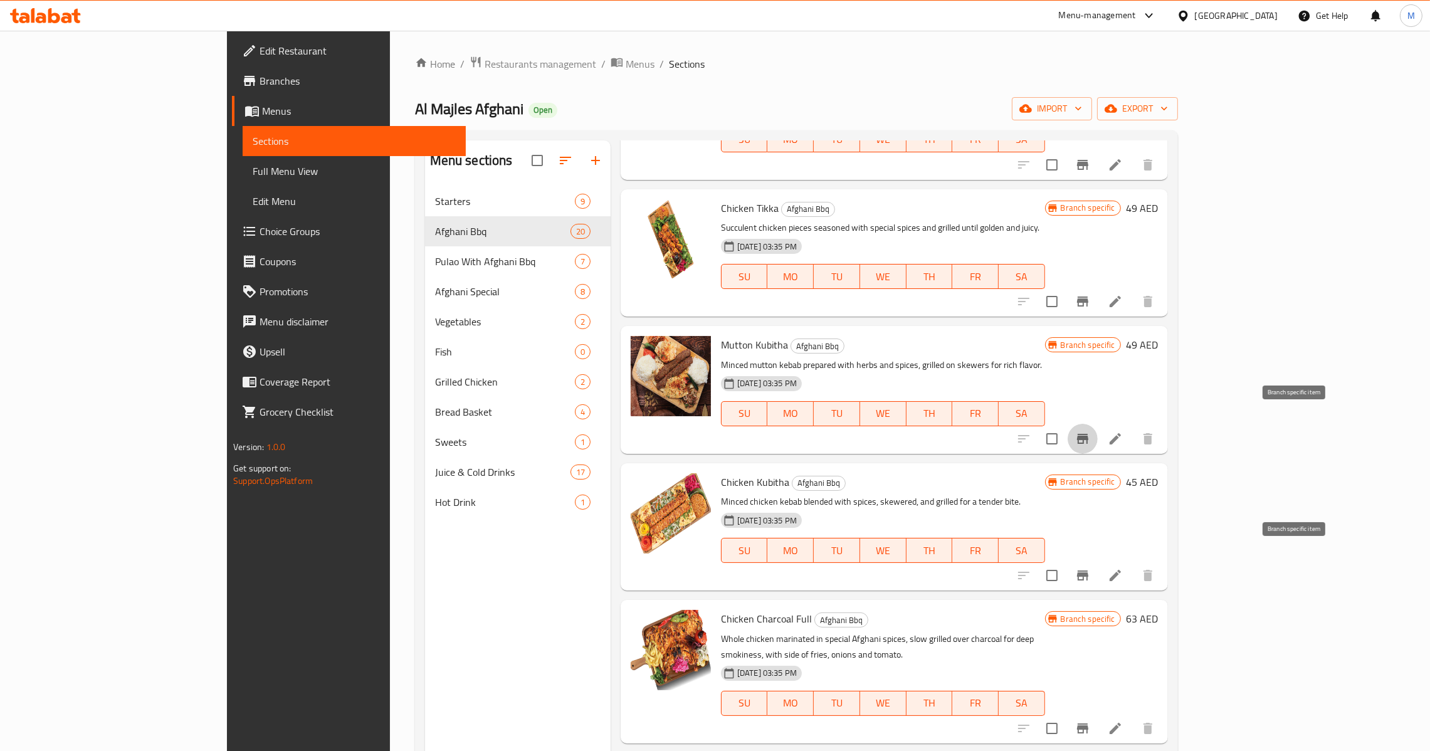
click at [1088, 570] on icon "Branch-specific-item" at bounding box center [1082, 575] width 11 height 10
click at [1090, 568] on icon "Branch-specific-item" at bounding box center [1082, 575] width 15 height 15
click at [1098, 713] on button "Branch-specific-item" at bounding box center [1082, 728] width 30 height 30
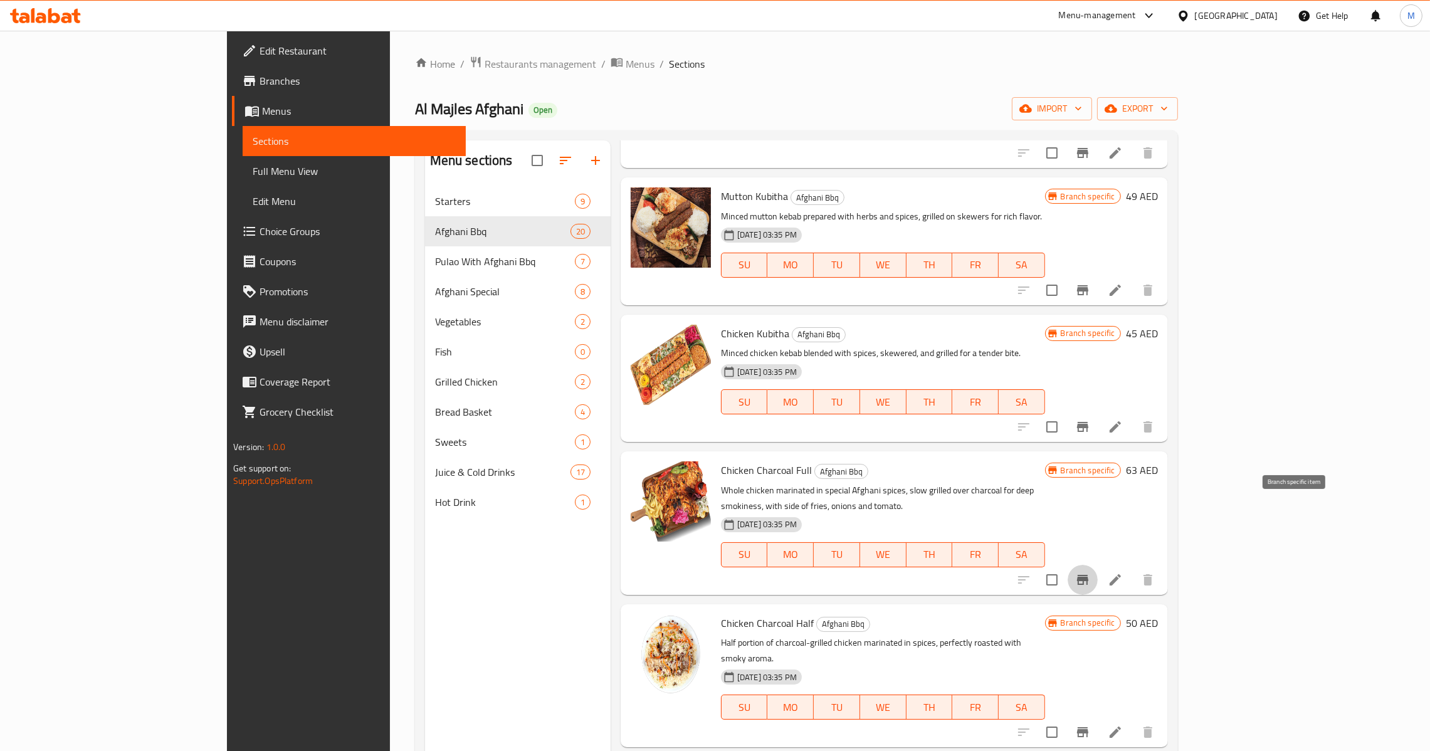
scroll to position [469, 0]
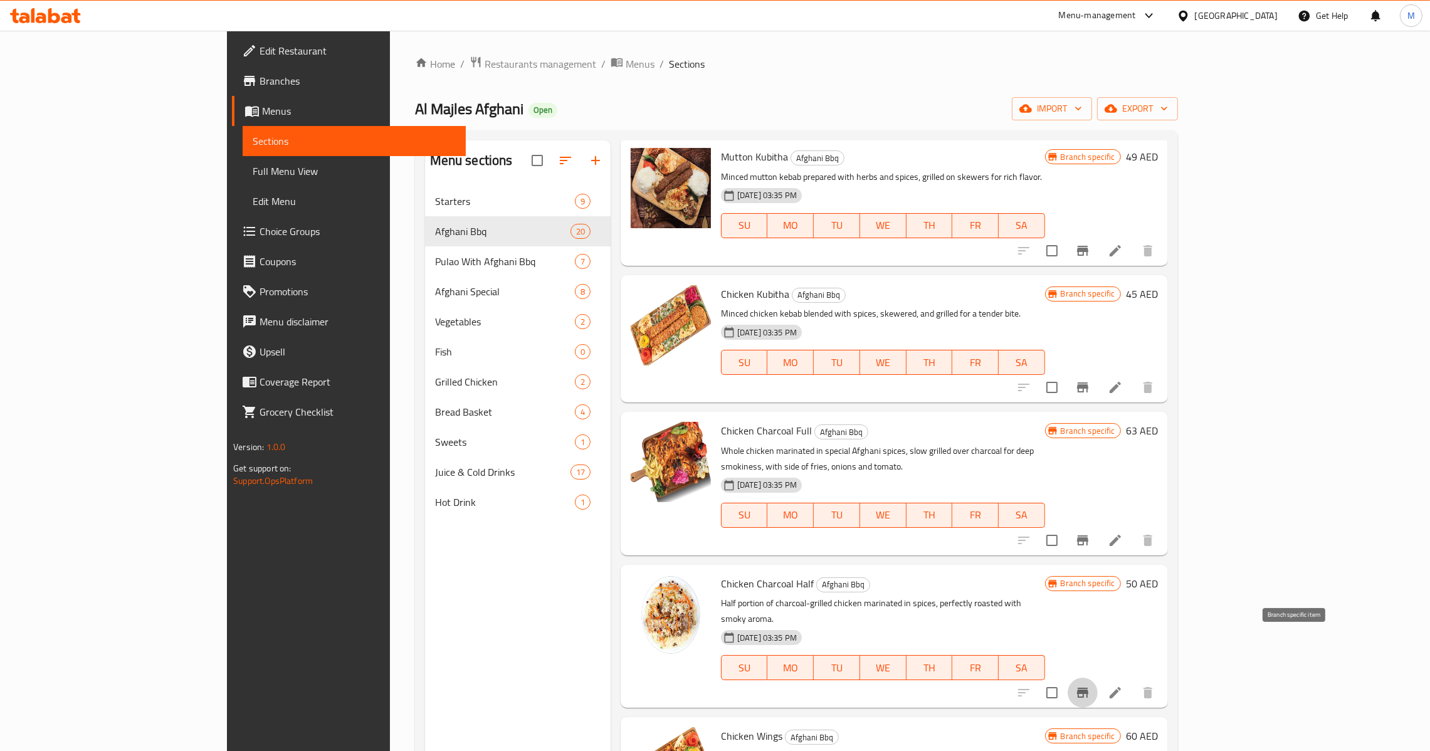
click at [1098, 678] on button "Branch-specific-item" at bounding box center [1082, 693] width 30 height 30
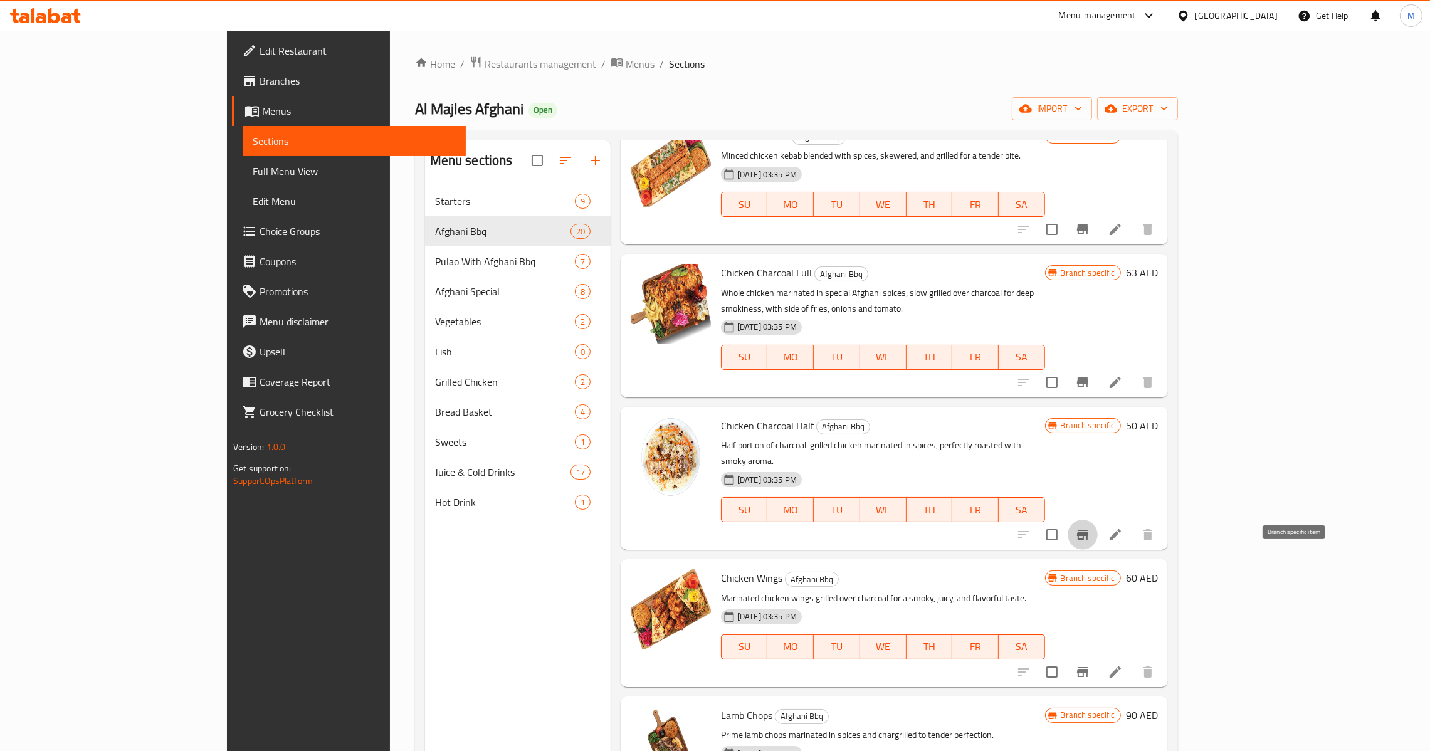
scroll to position [658, 0]
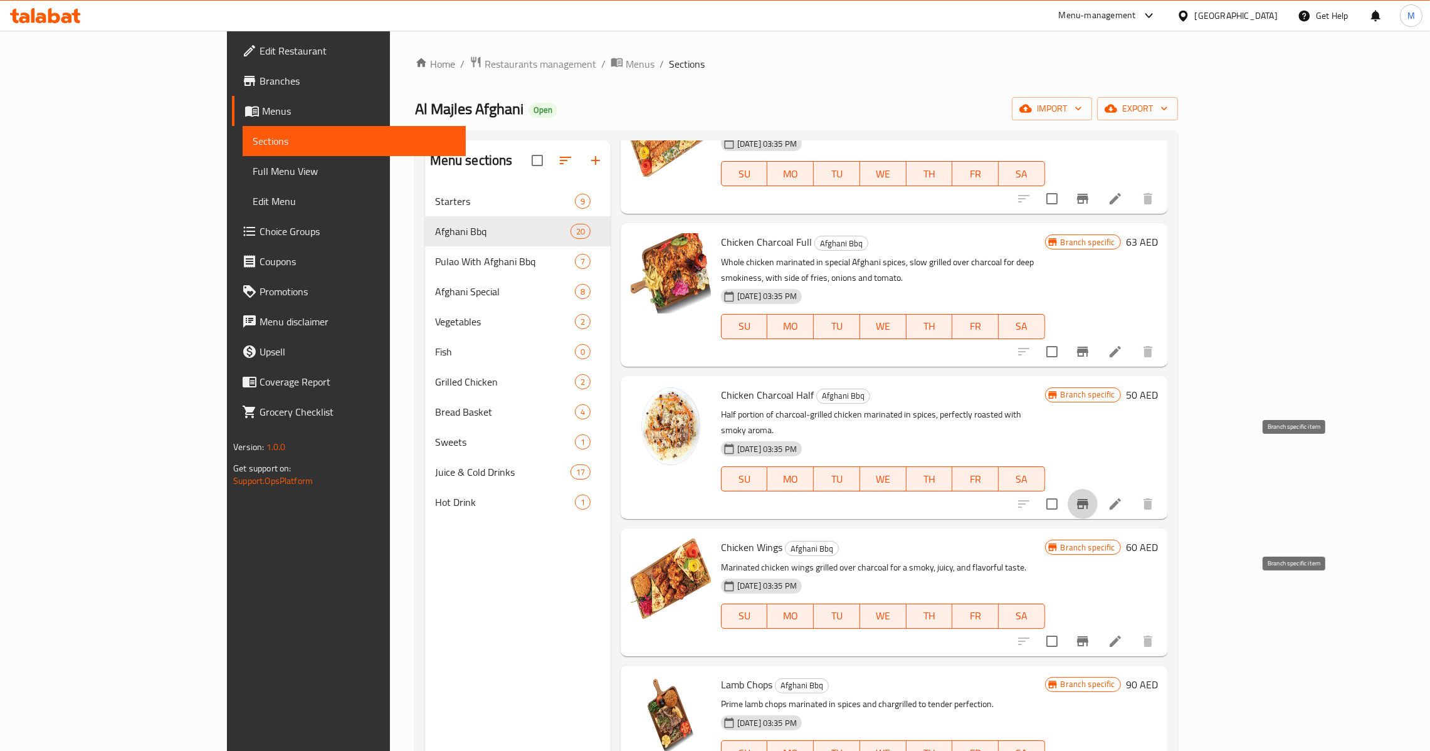
click at [1090, 634] on icon "Branch-specific-item" at bounding box center [1082, 641] width 15 height 15
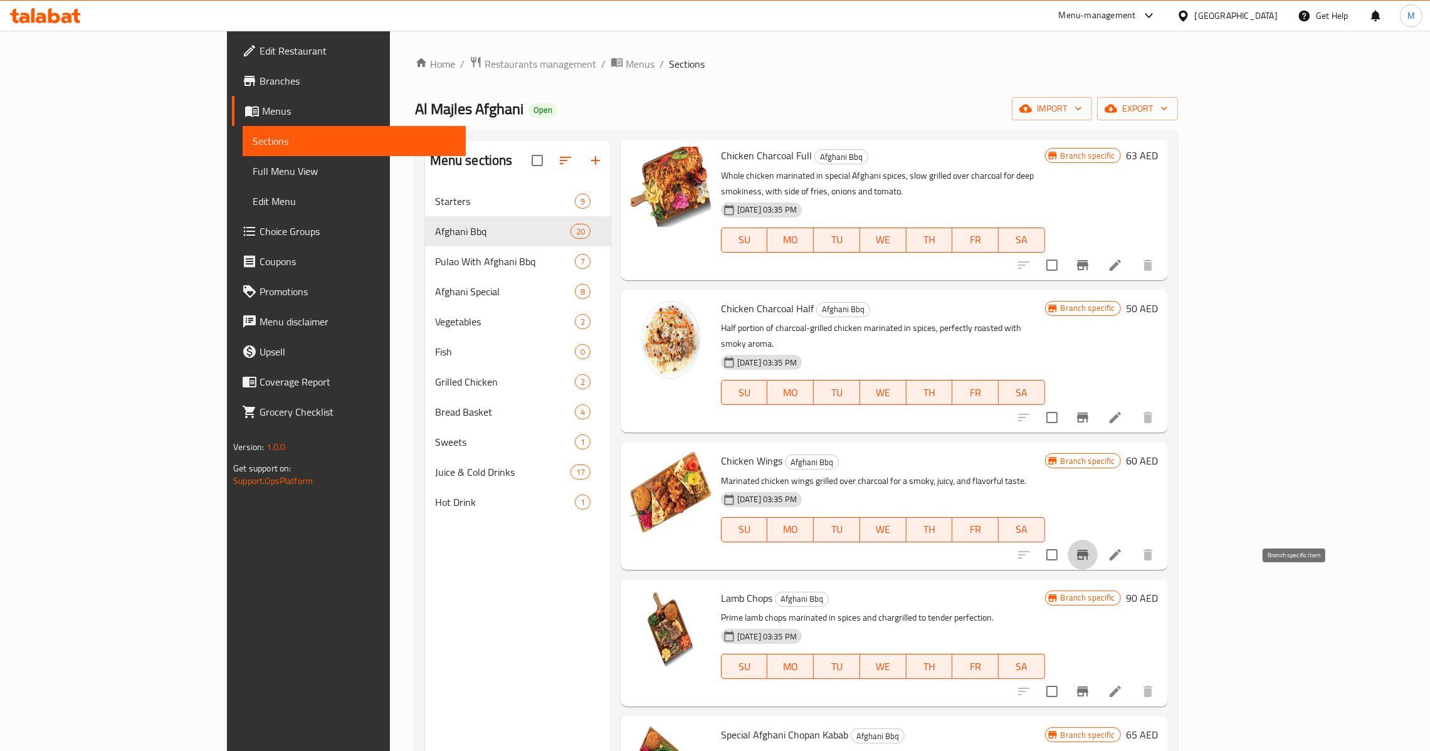
scroll to position [752, 0]
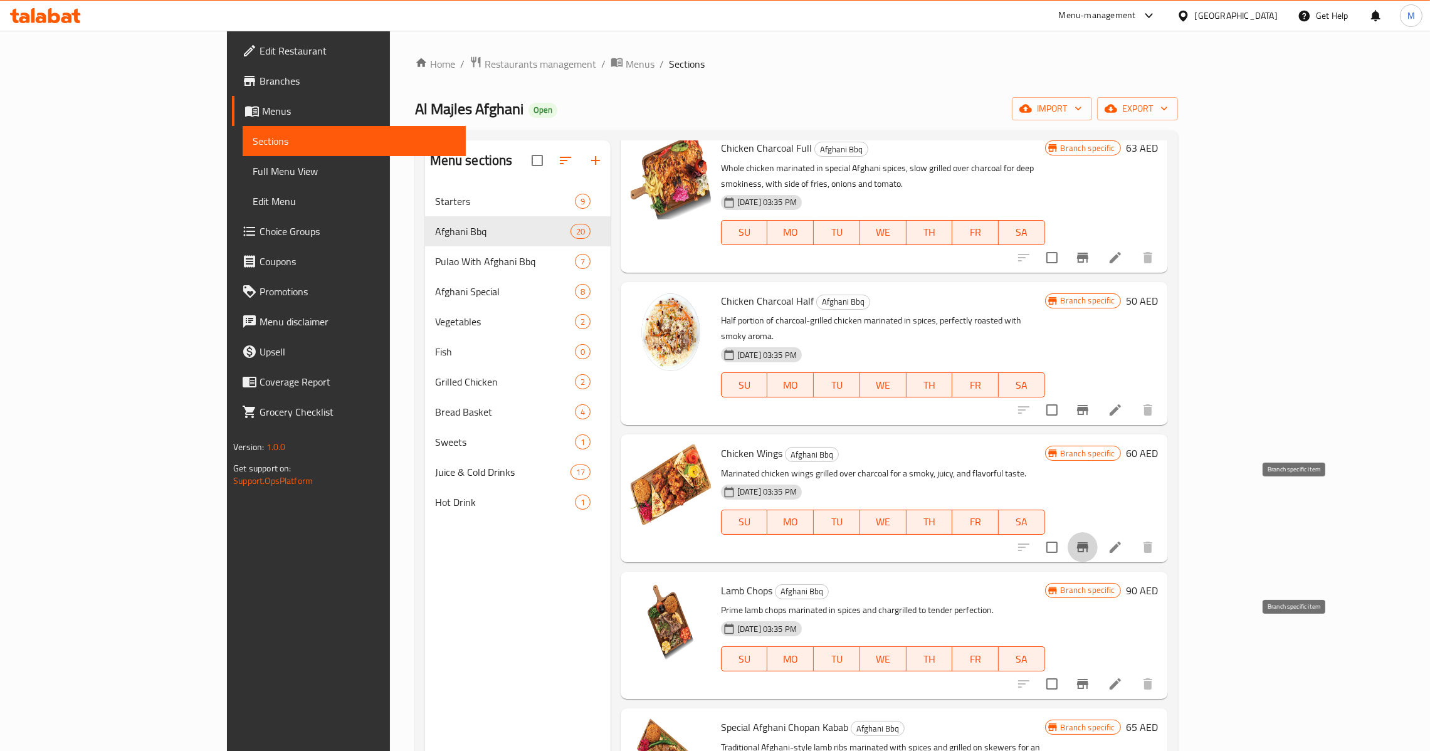
click at [1088, 679] on icon "Branch-specific-item" at bounding box center [1082, 684] width 11 height 10
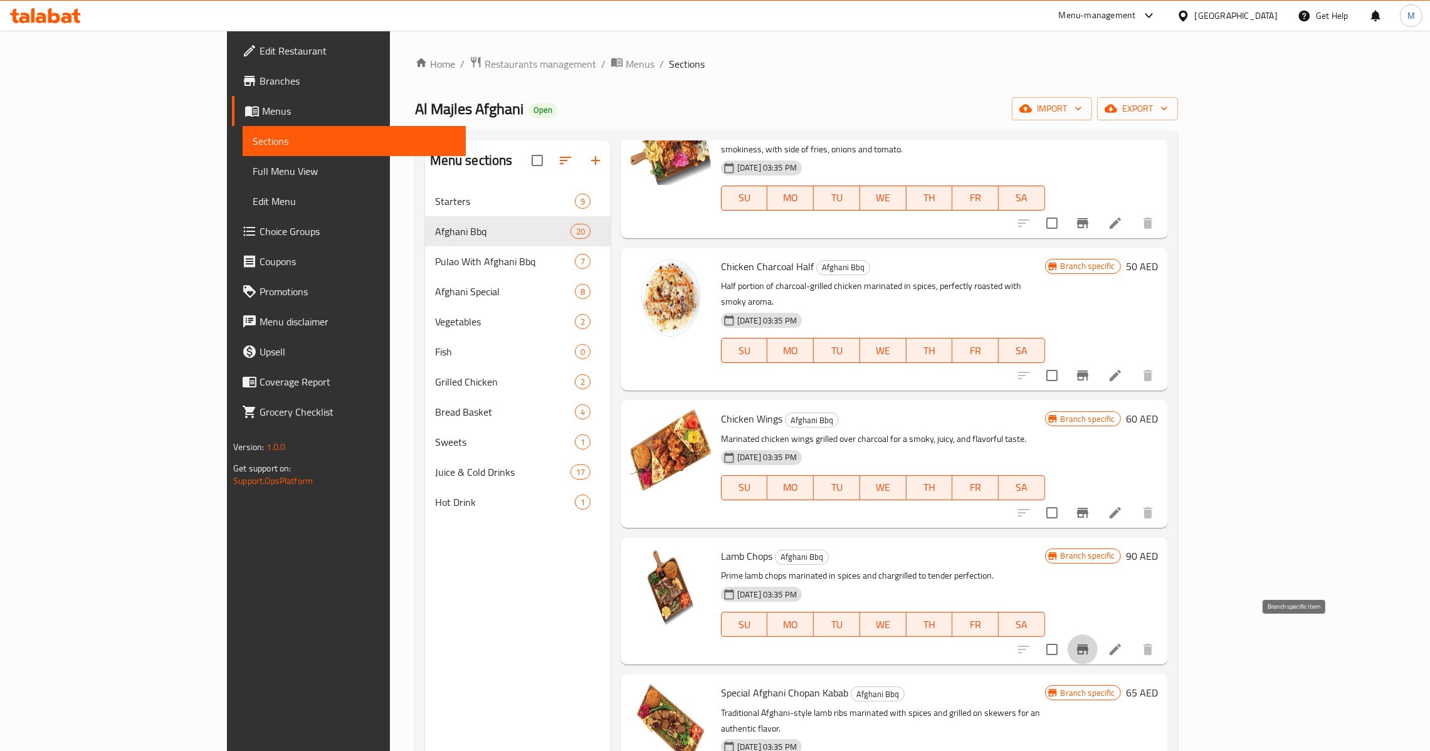
scroll to position [846, 0]
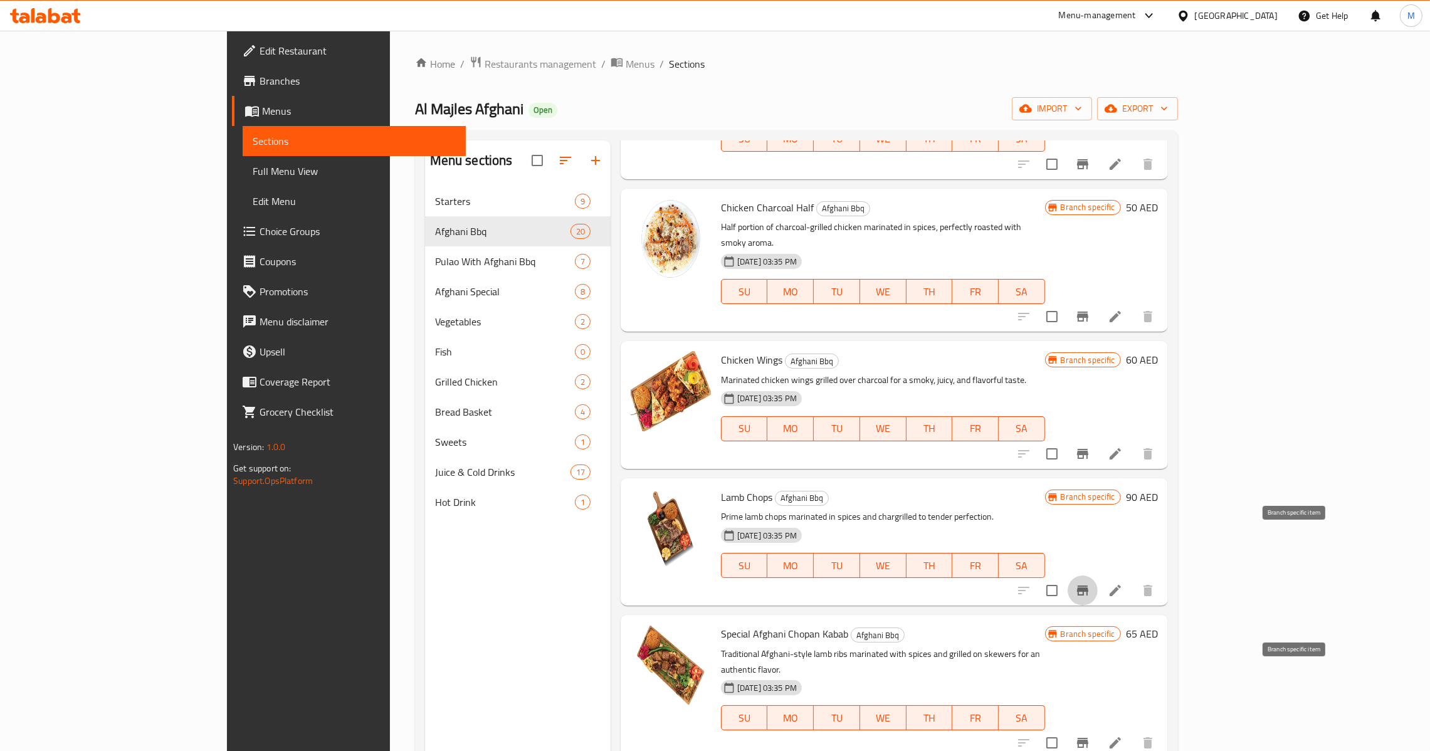
click at [1098, 728] on button "Branch-specific-item" at bounding box center [1082, 743] width 30 height 30
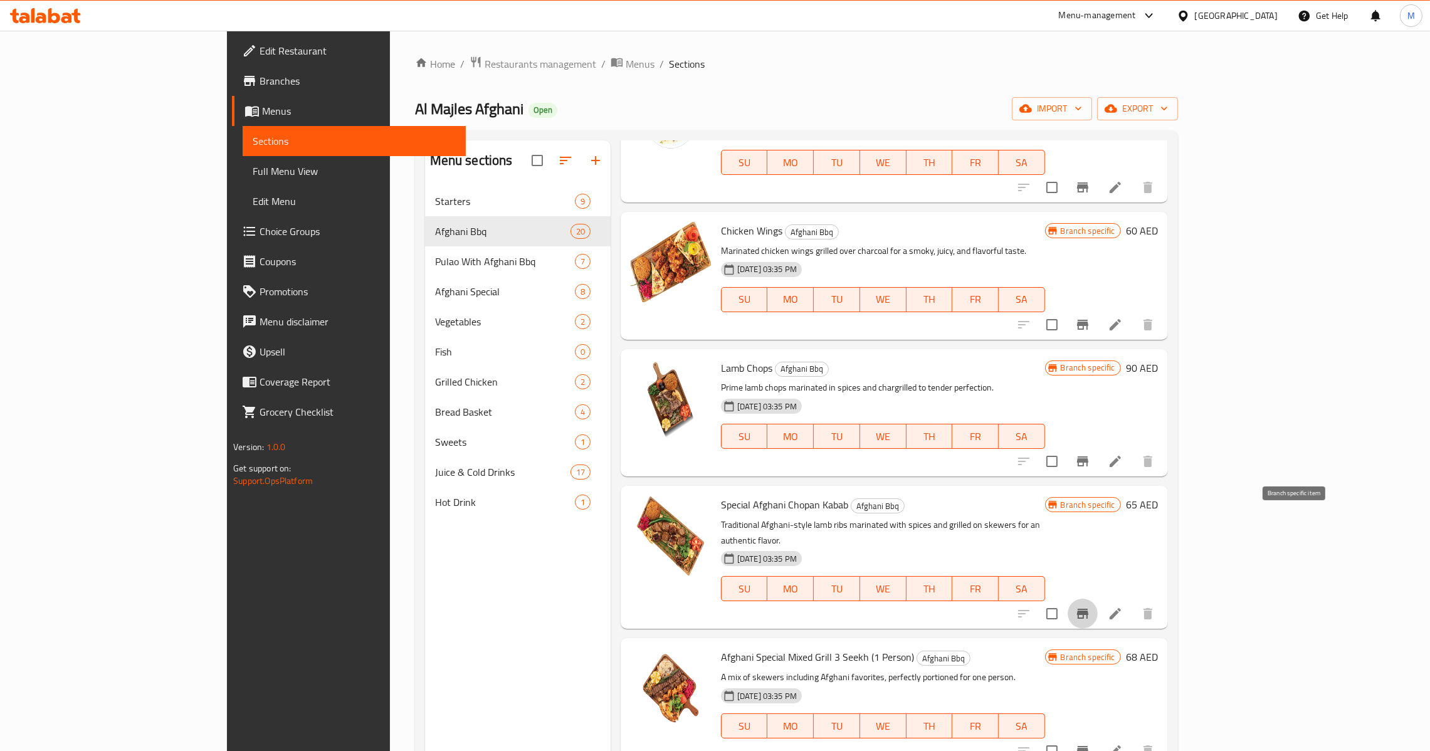
scroll to position [1034, 0]
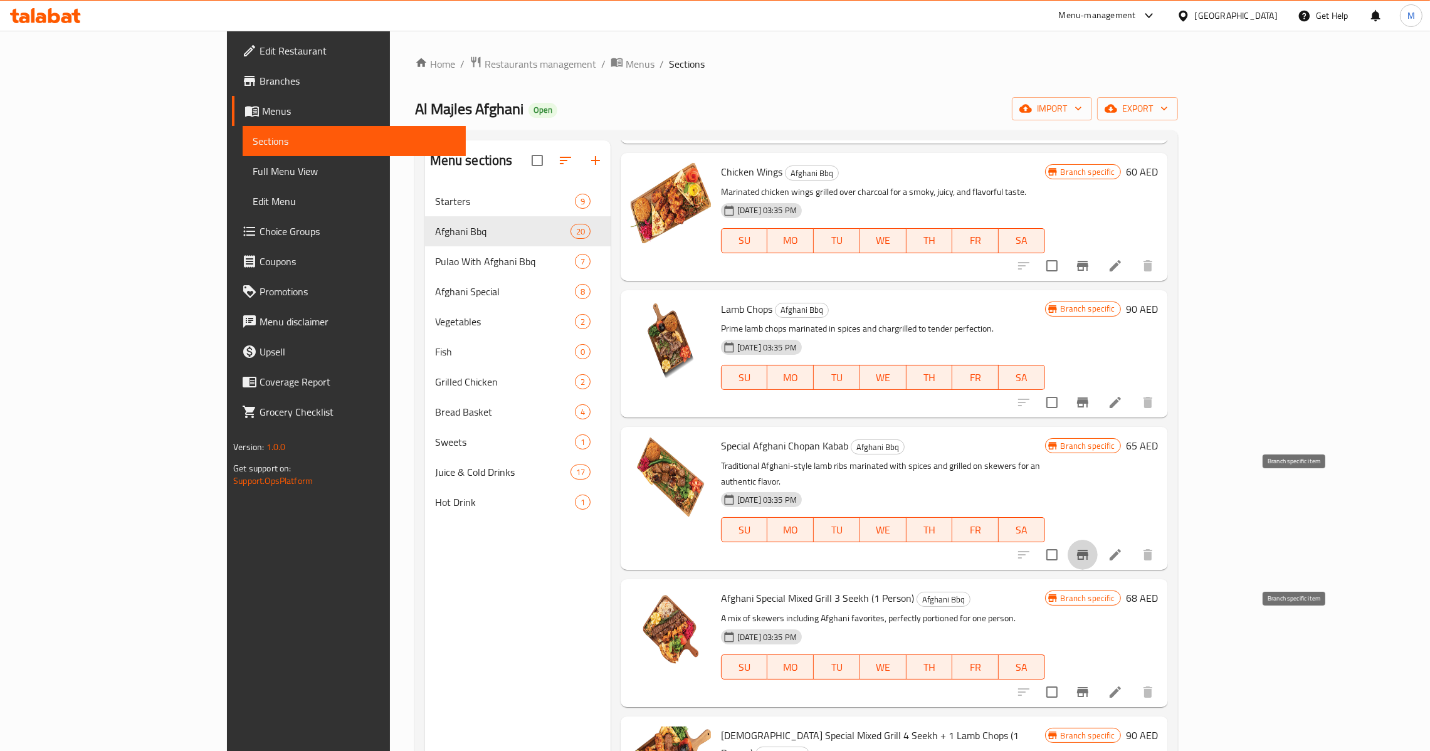
click at [1090, 684] on icon "Branch-specific-item" at bounding box center [1082, 691] width 15 height 15
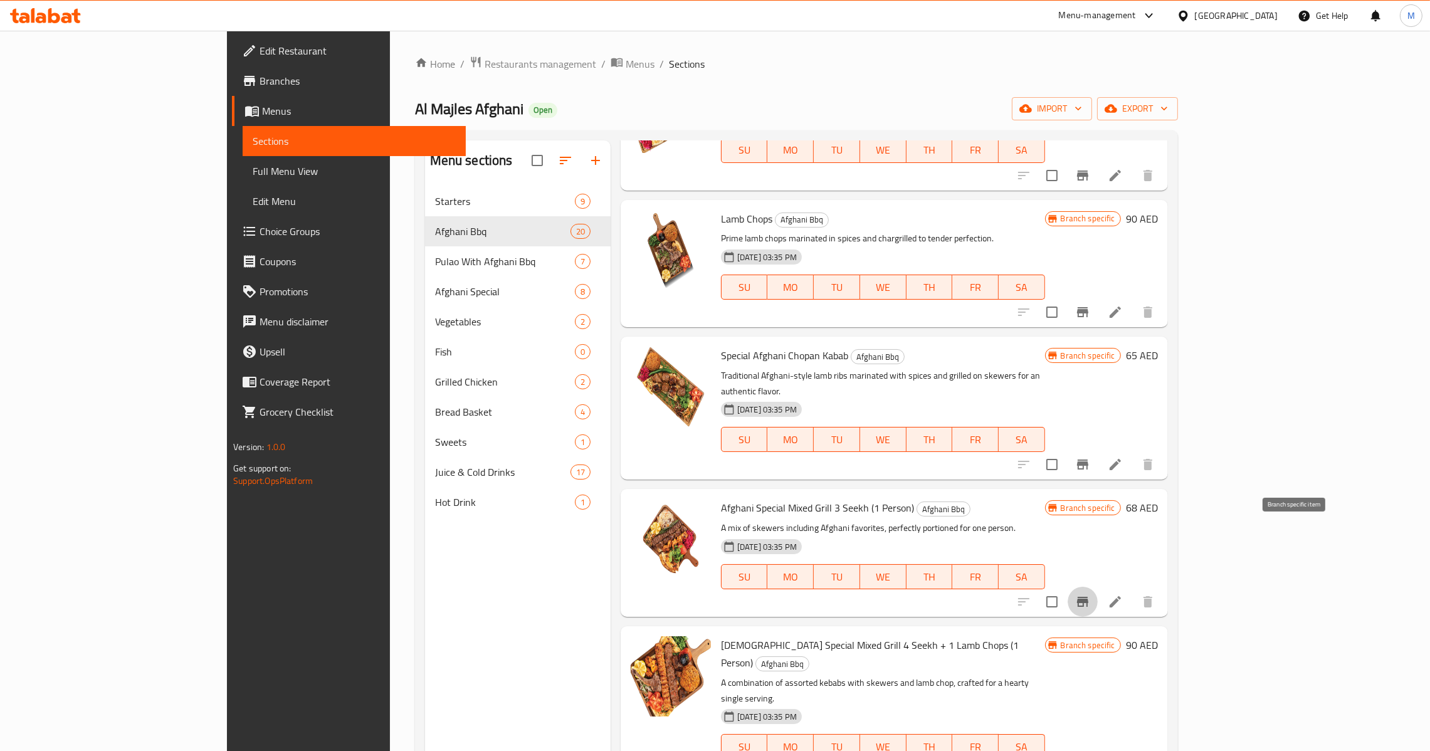
scroll to position [1128, 0]
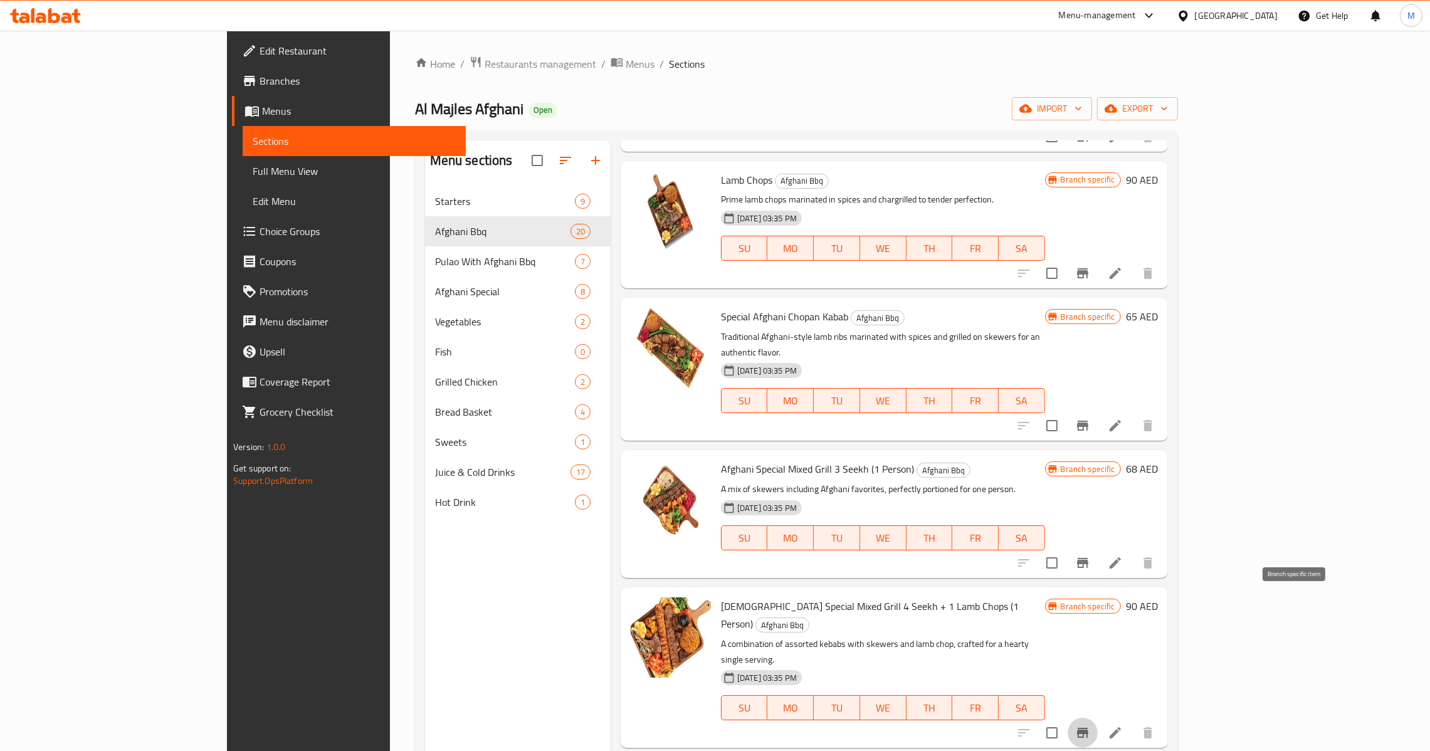
scroll to position [1222, 0]
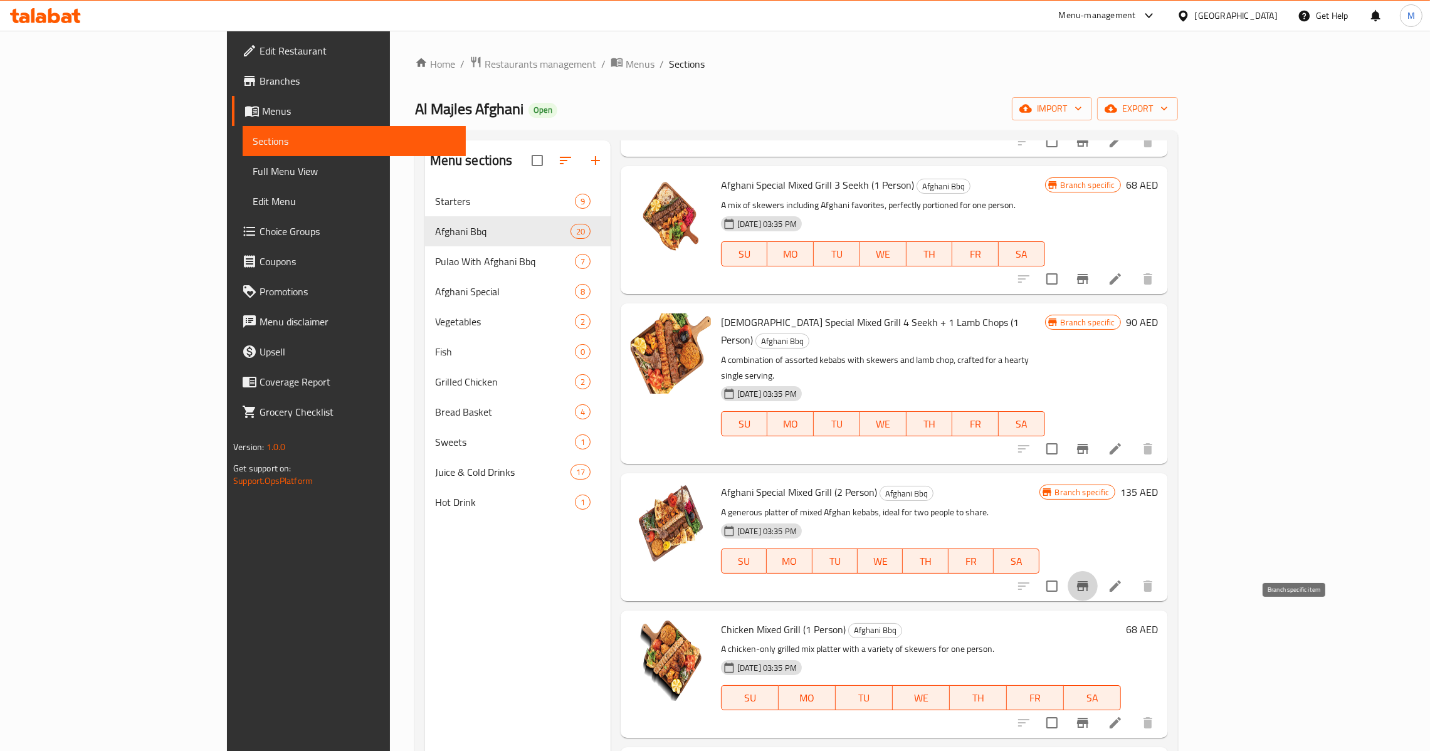
scroll to position [1504, 0]
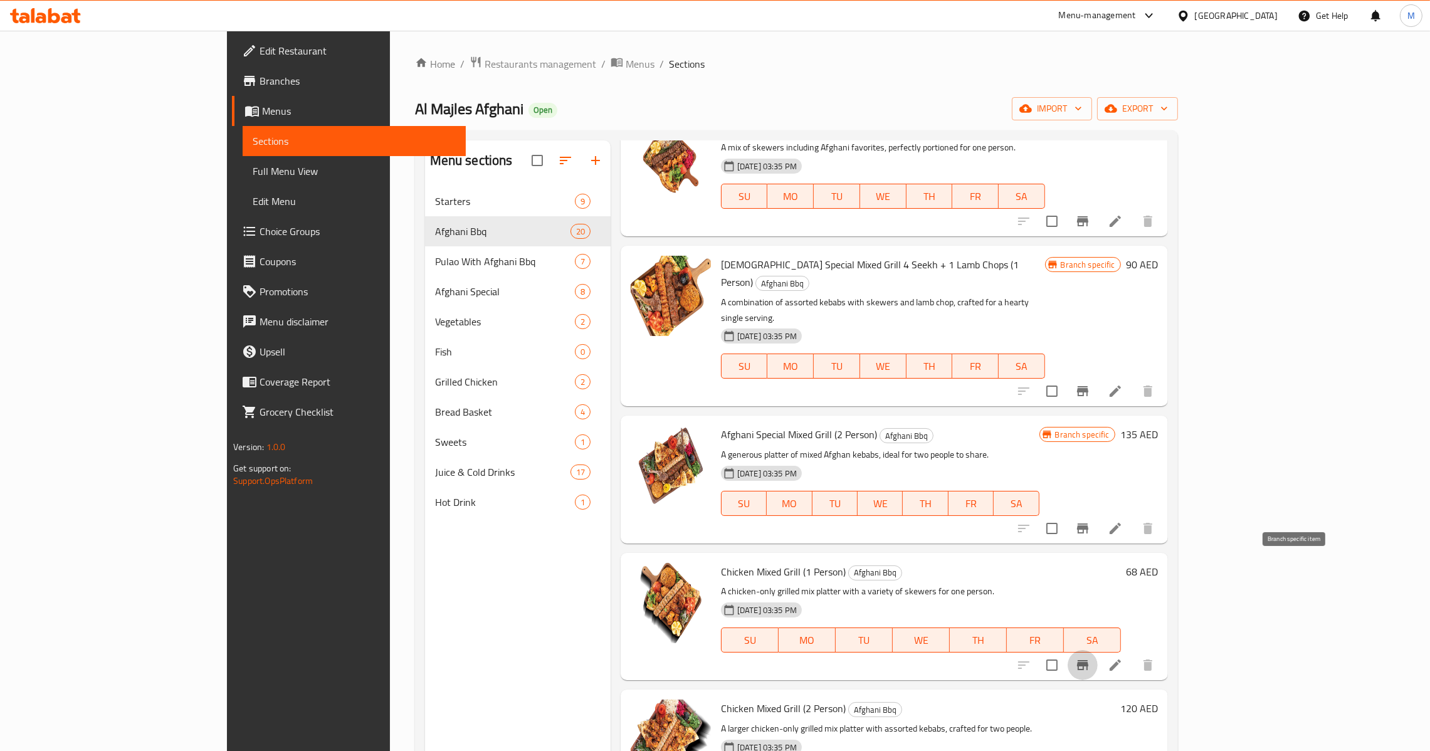
click at [1088, 660] on icon "Branch-specific-item" at bounding box center [1082, 665] width 11 height 10
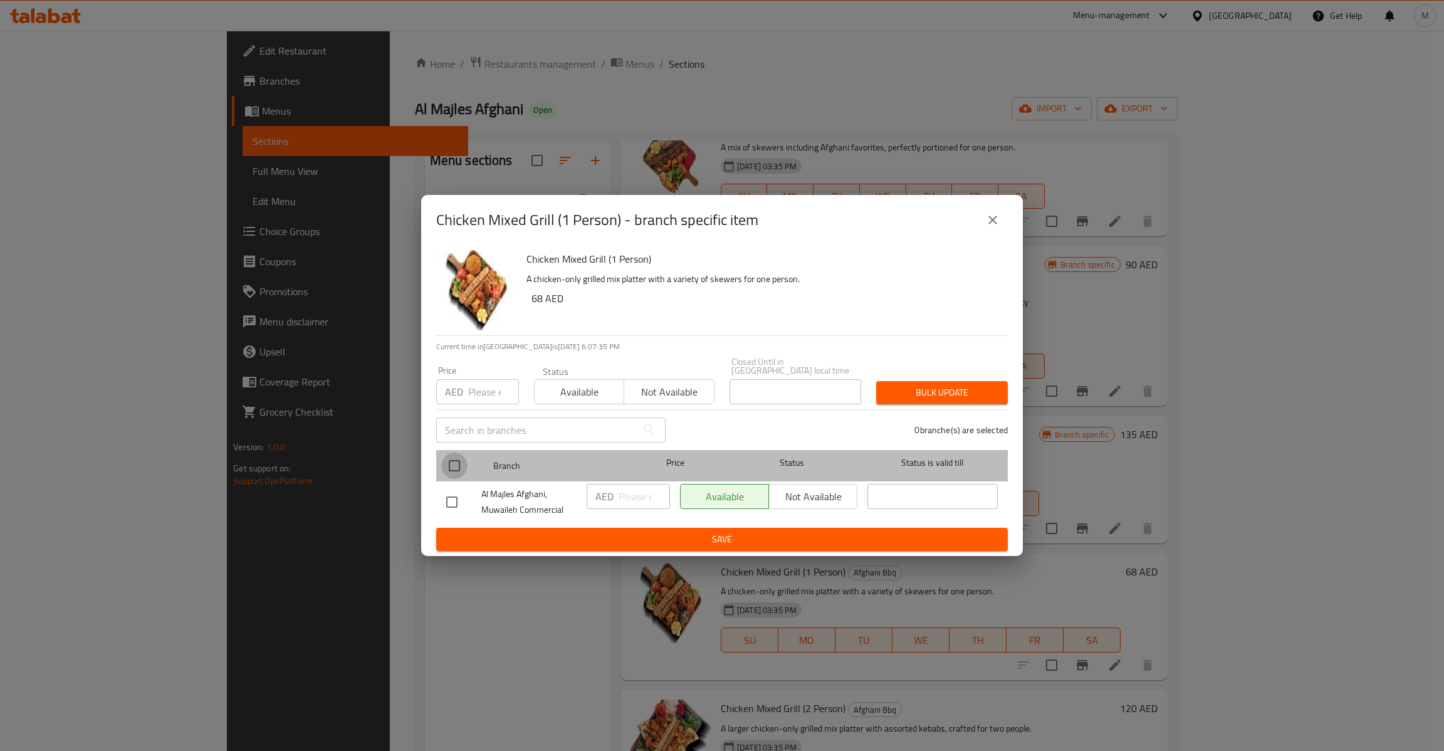
click at [449, 468] on input "checkbox" at bounding box center [454, 466] width 26 height 26
checkbox input "true"
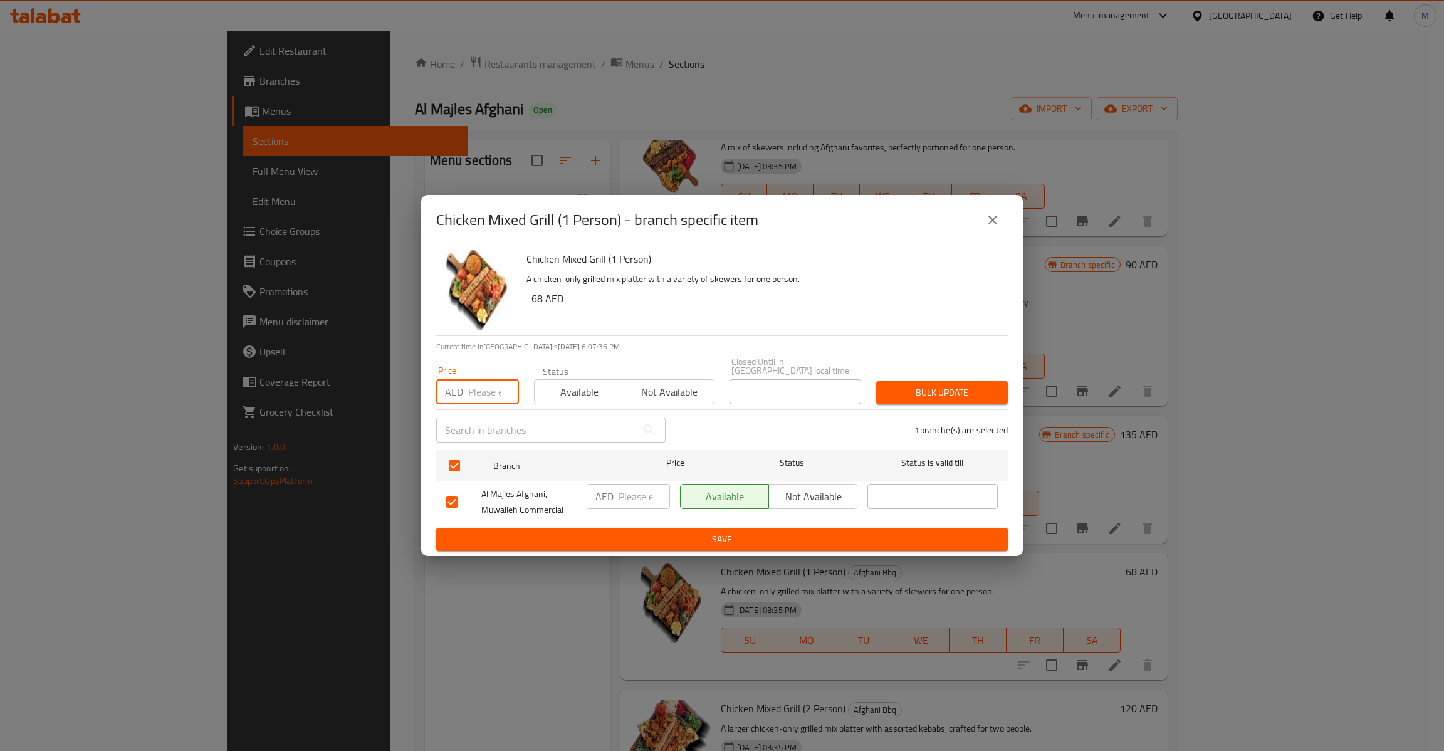
click at [476, 387] on input "number" at bounding box center [493, 391] width 51 height 25
type input "68"
type button "0"
type button "1"
click at [876, 381] on button "Bulk update" at bounding box center [942, 392] width 132 height 23
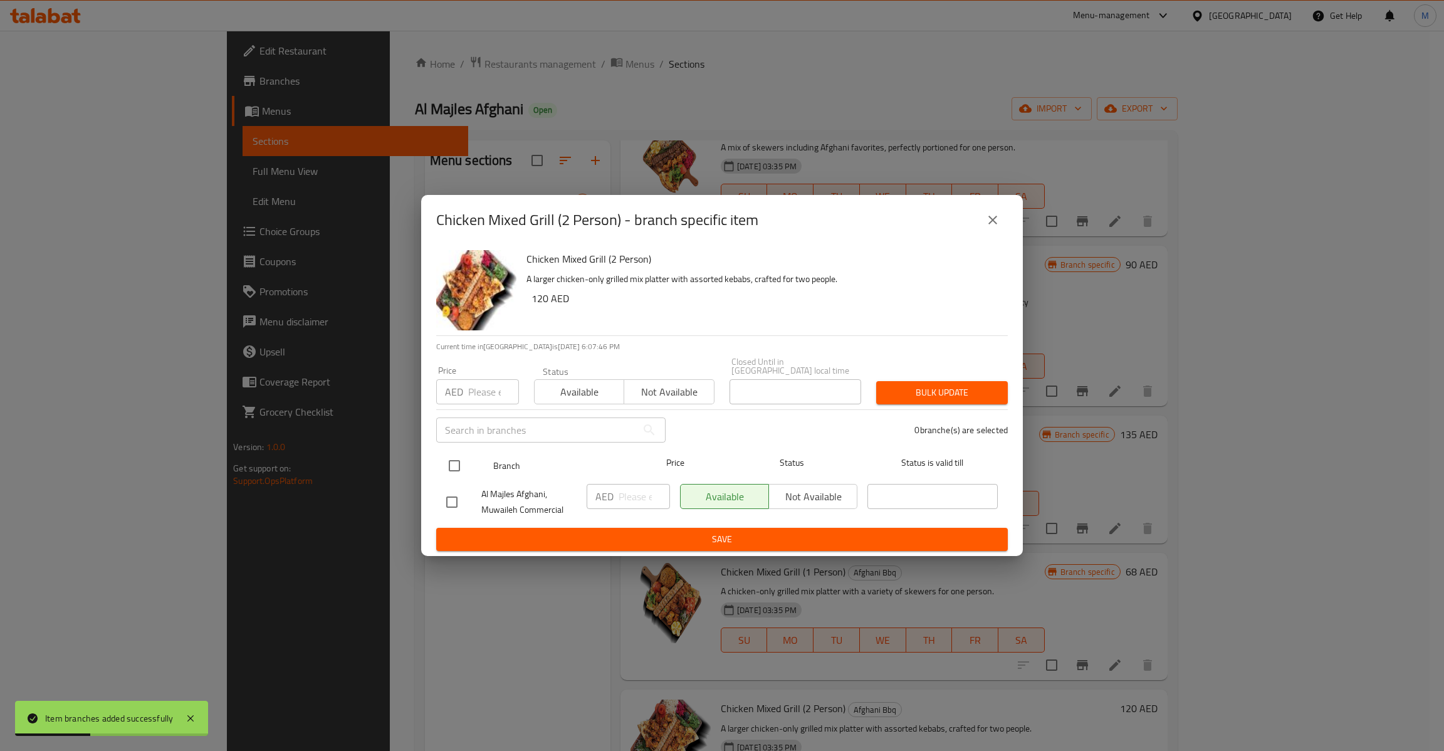
click at [461, 468] on input "checkbox" at bounding box center [454, 466] width 26 height 26
checkbox input "true"
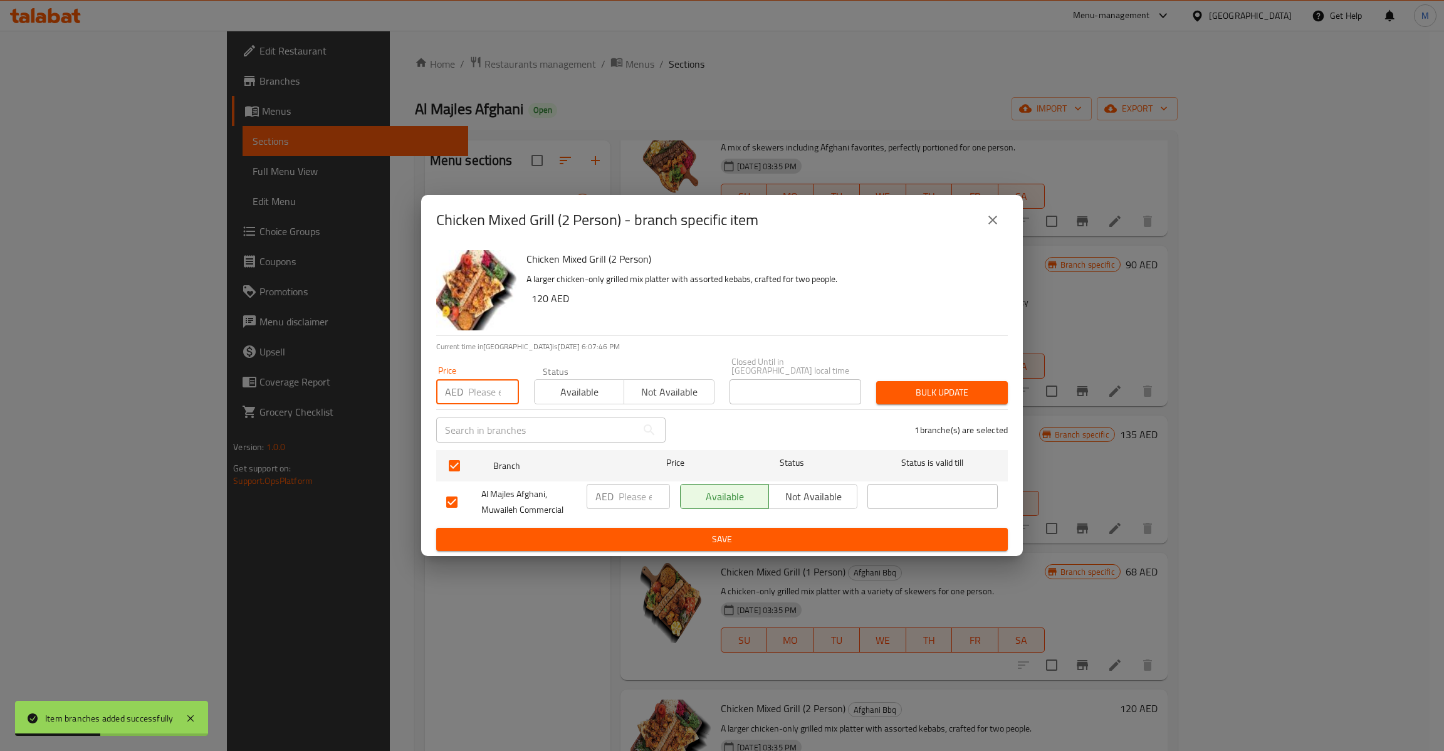
click at [468, 398] on input "number" at bounding box center [493, 391] width 51 height 25
type input "120"
type button "0"
type button "1"
click at [876, 381] on button "Bulk update" at bounding box center [942, 392] width 132 height 23
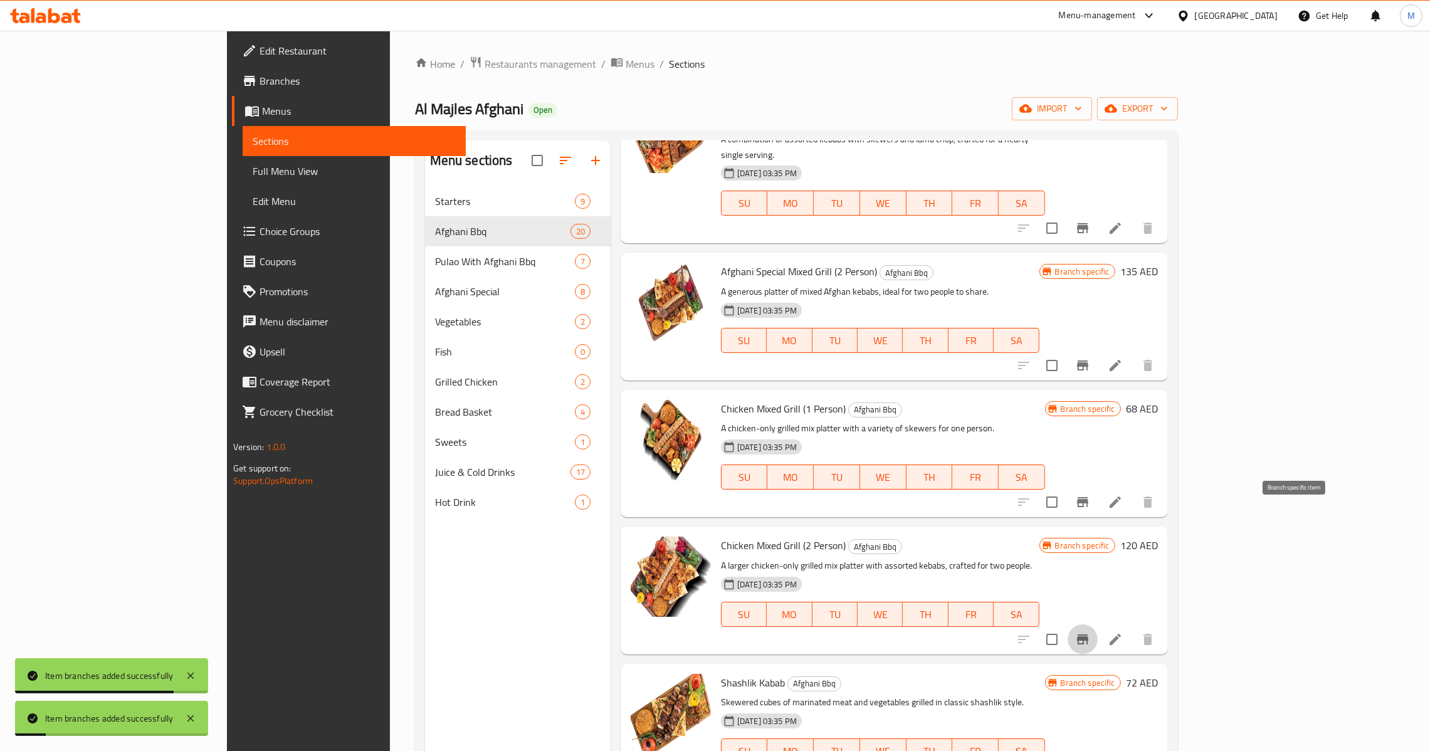
scroll to position [1692, 0]
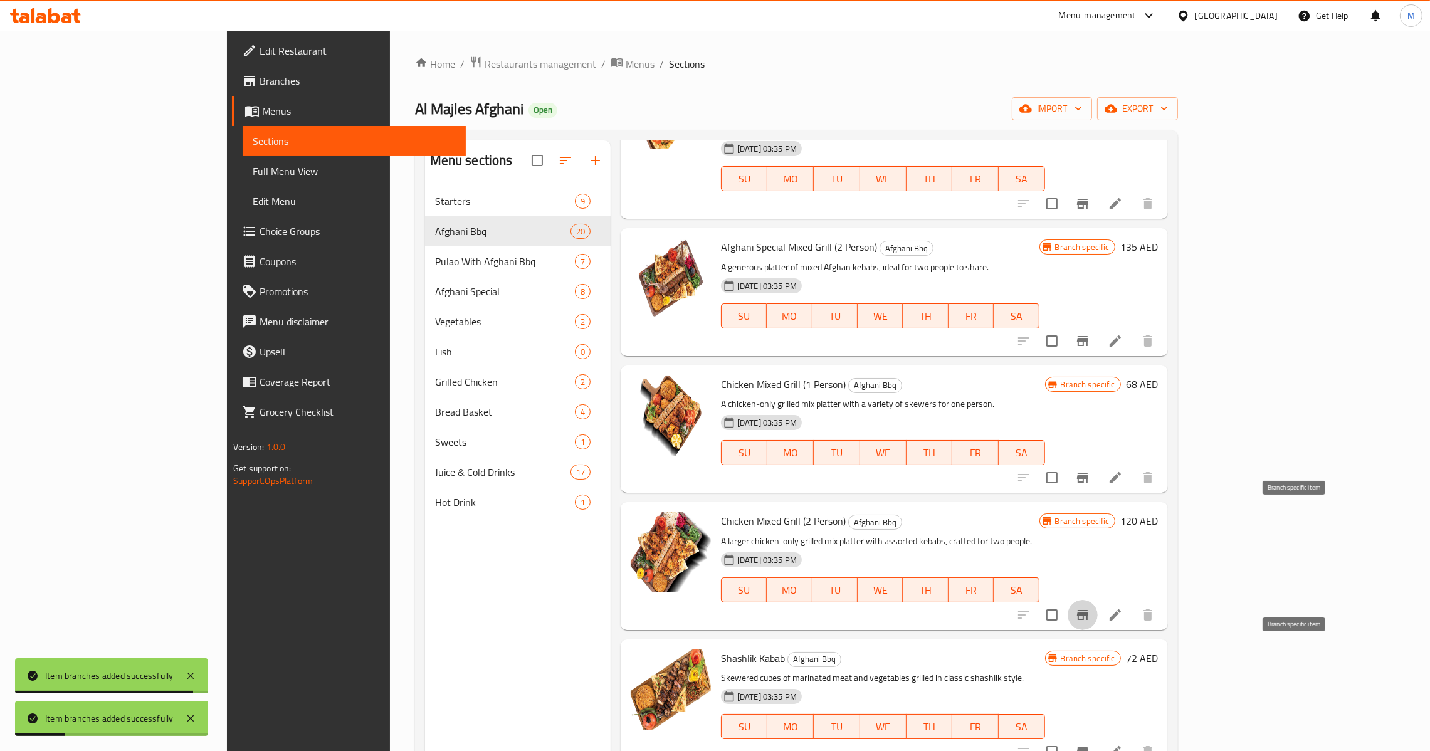
click at [1088, 747] on icon "Branch-specific-item" at bounding box center [1082, 752] width 11 height 10
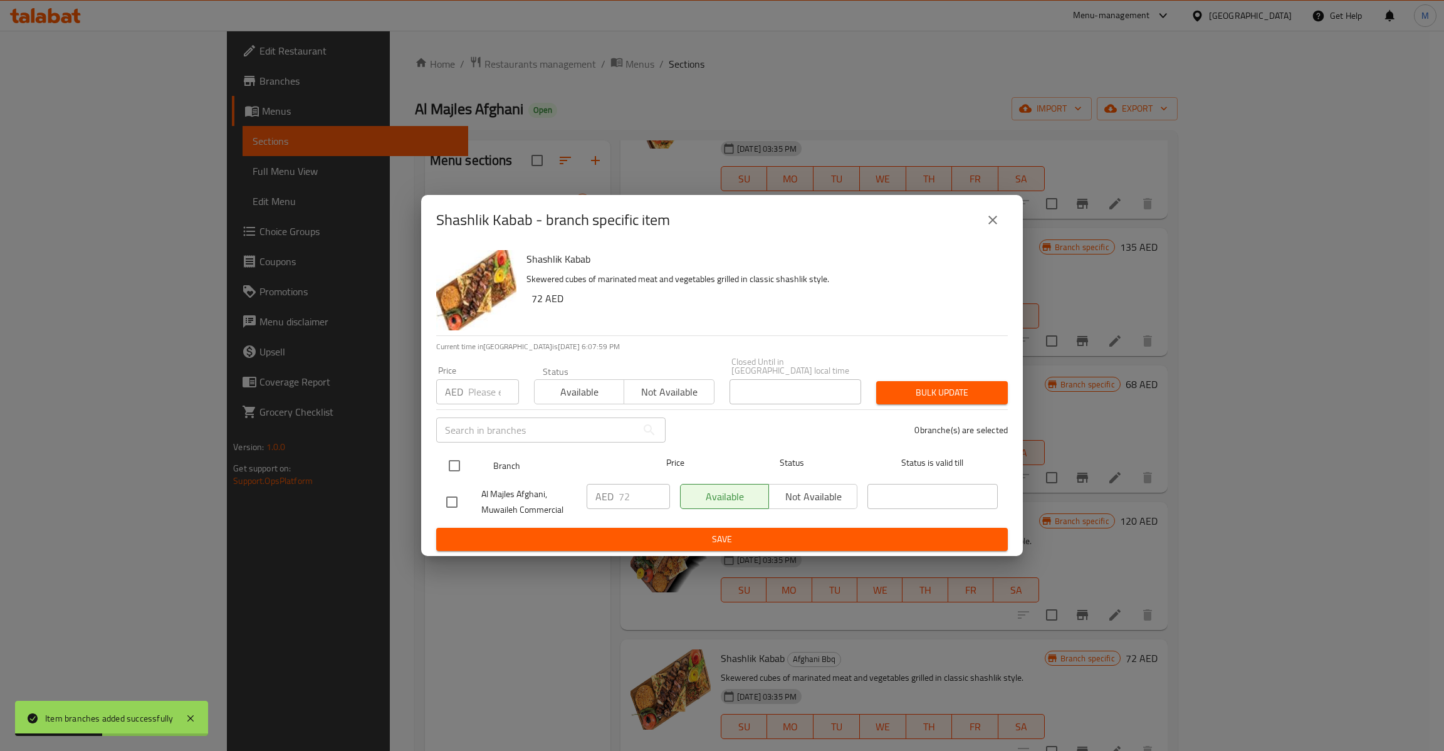
click at [461, 464] on input "checkbox" at bounding box center [454, 466] width 26 height 26
checkbox input "true"
click at [488, 390] on input "number" at bounding box center [493, 391] width 51 height 25
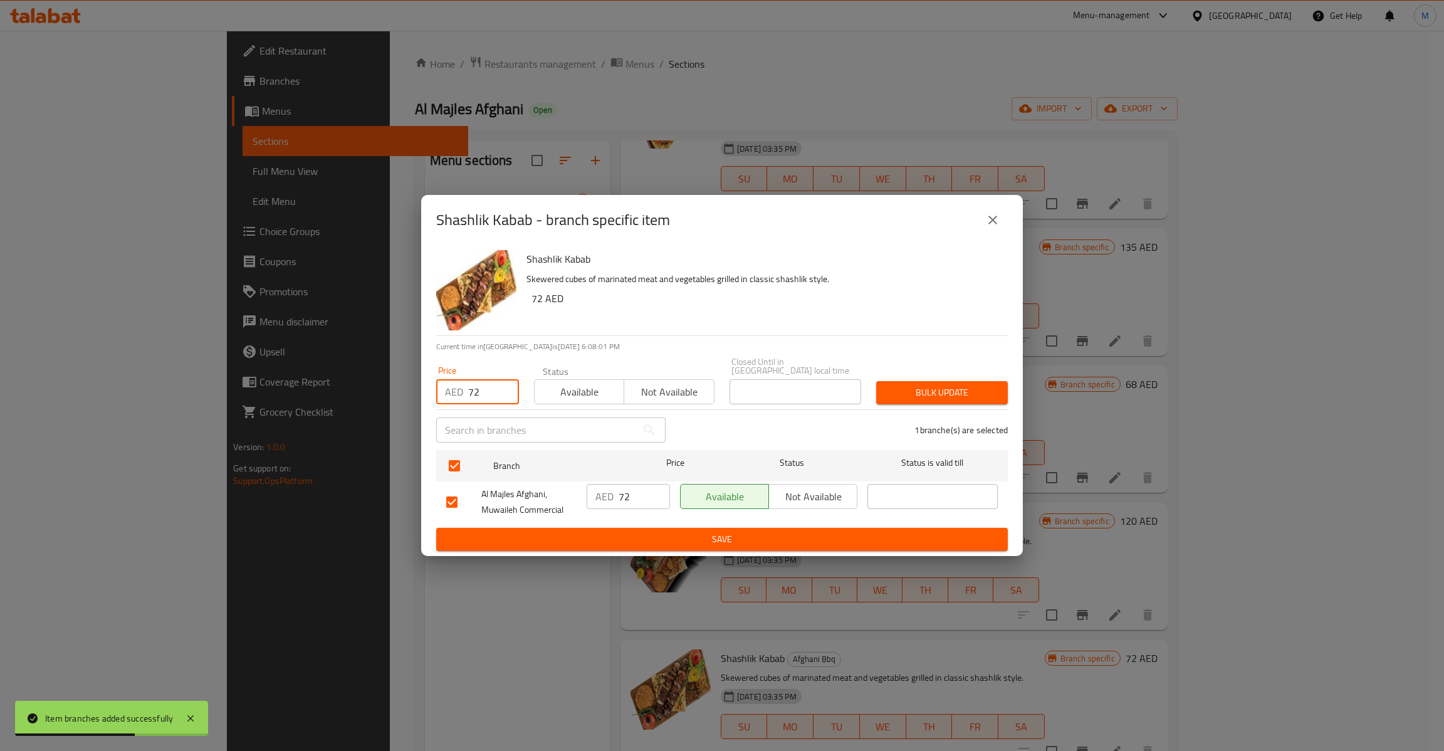
type input "72"
type button "0"
type button "1"
click at [876, 381] on button "Bulk update" at bounding box center [942, 392] width 132 height 23
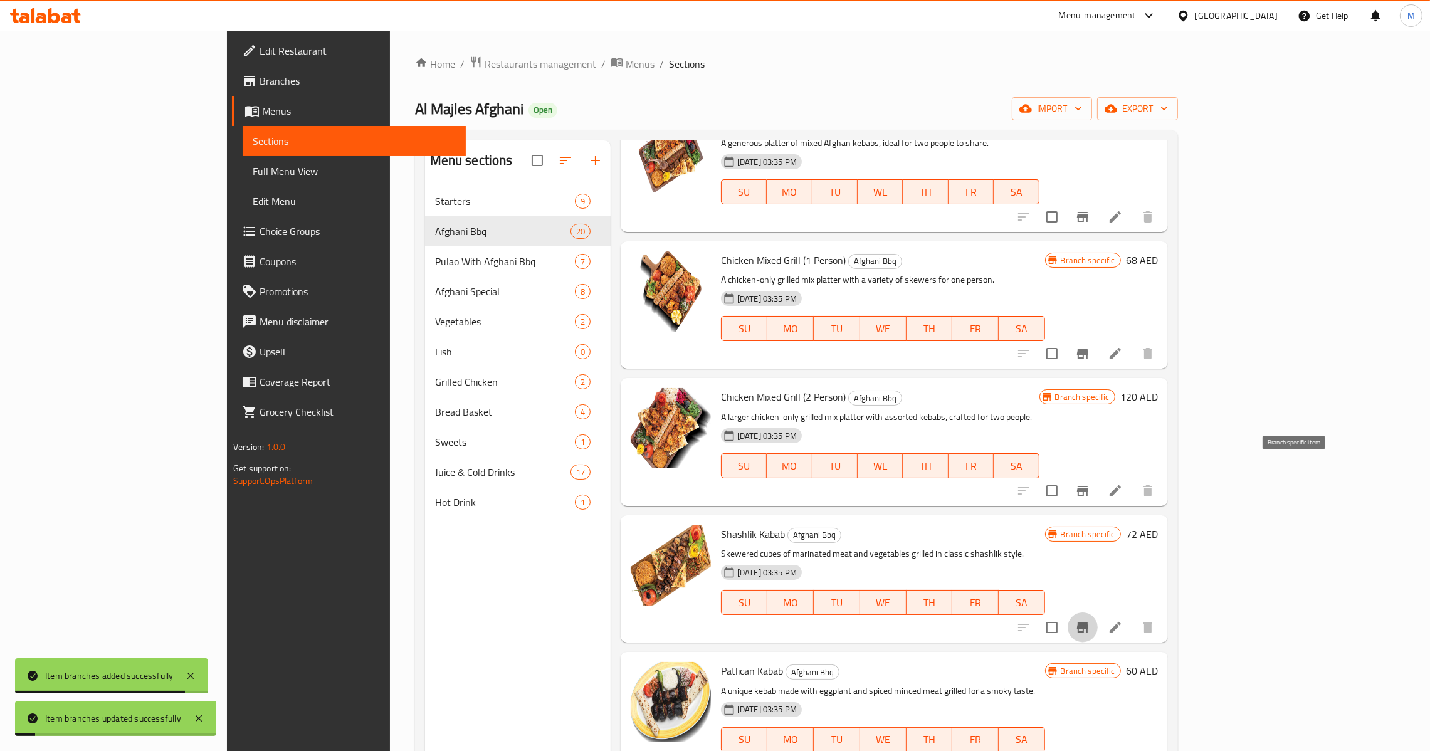
scroll to position [1880, 0]
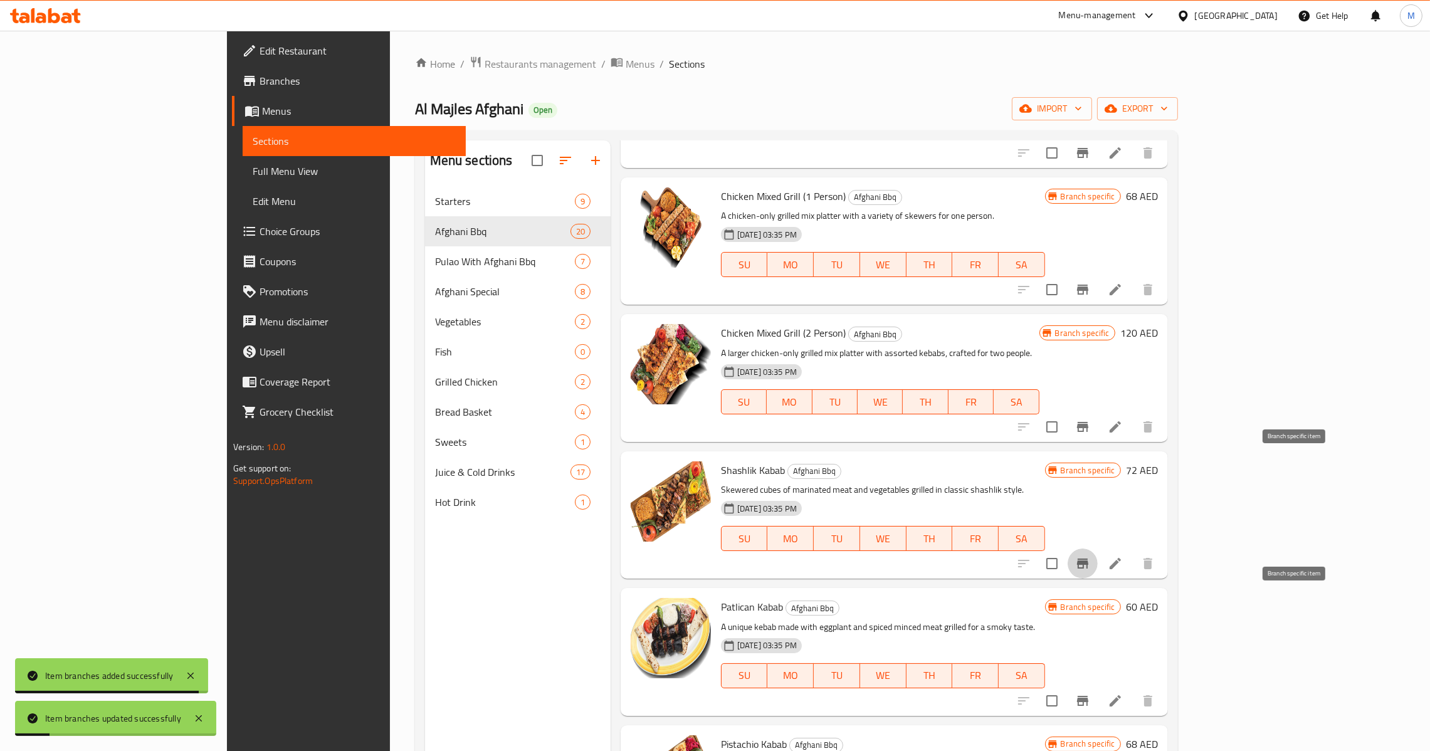
click at [1090, 693] on icon "Branch-specific-item" at bounding box center [1082, 700] width 15 height 15
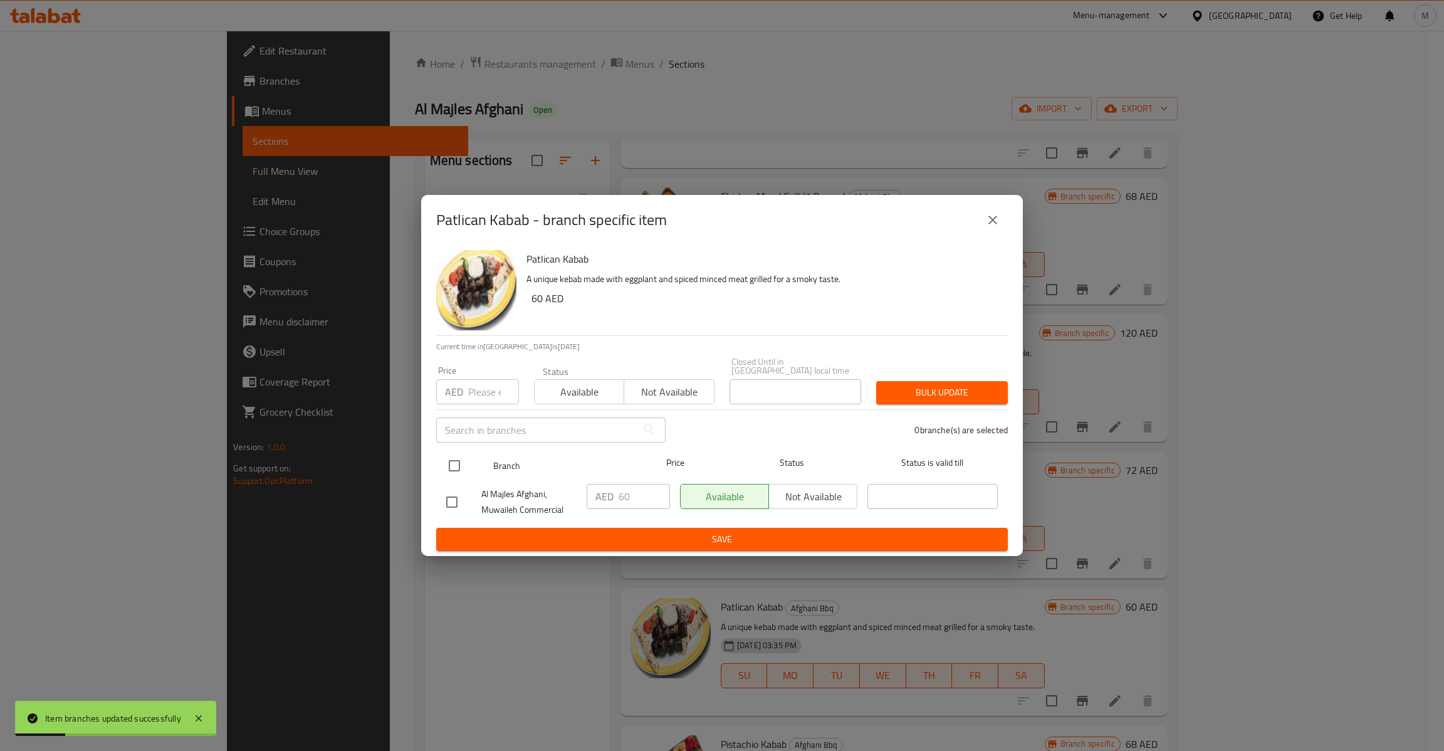
click at [448, 453] on input "checkbox" at bounding box center [454, 466] width 26 height 26
checkbox input "true"
click at [513, 377] on div "Price AED Price" at bounding box center [477, 385] width 83 height 38
click at [479, 394] on input "number" at bounding box center [493, 391] width 51 height 25
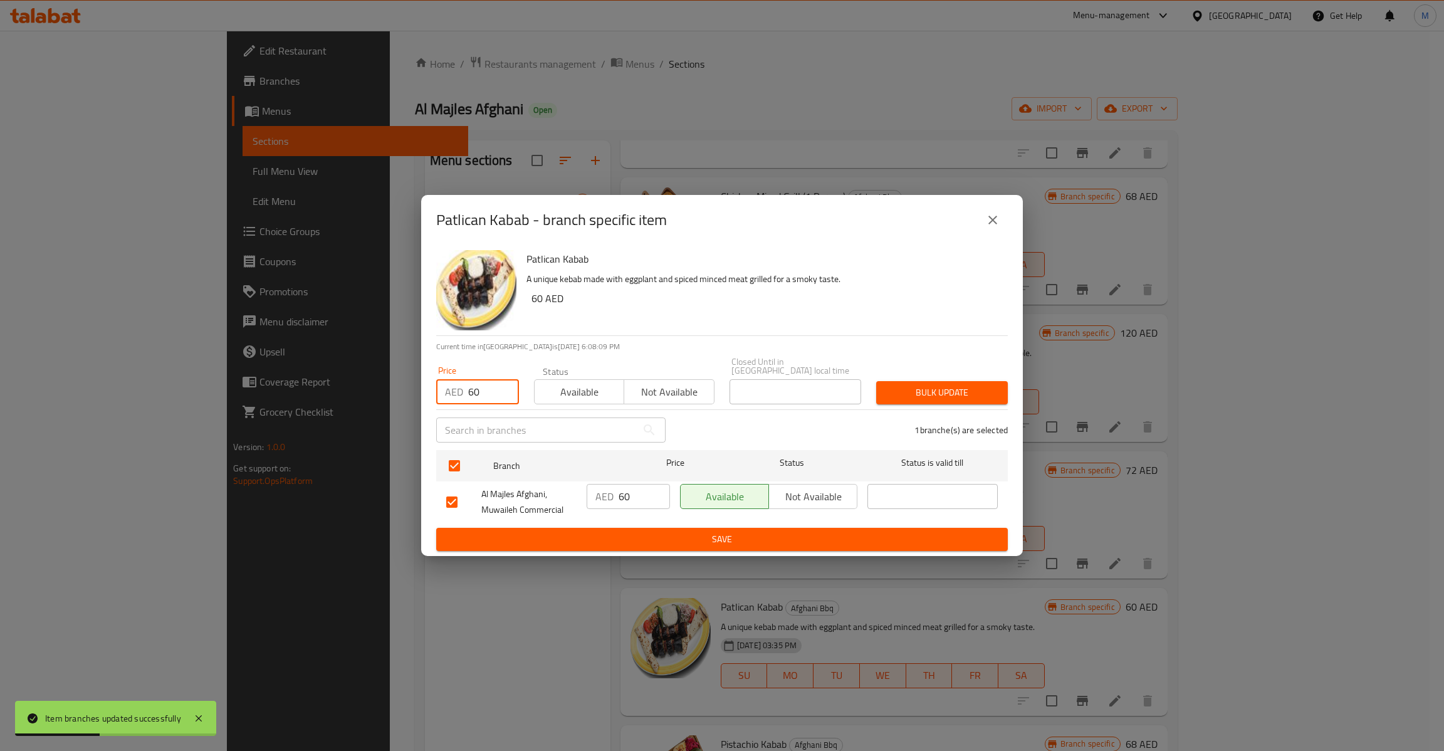
type input "60"
type button "0"
type button "1"
click at [876, 381] on button "Bulk update" at bounding box center [942, 392] width 132 height 23
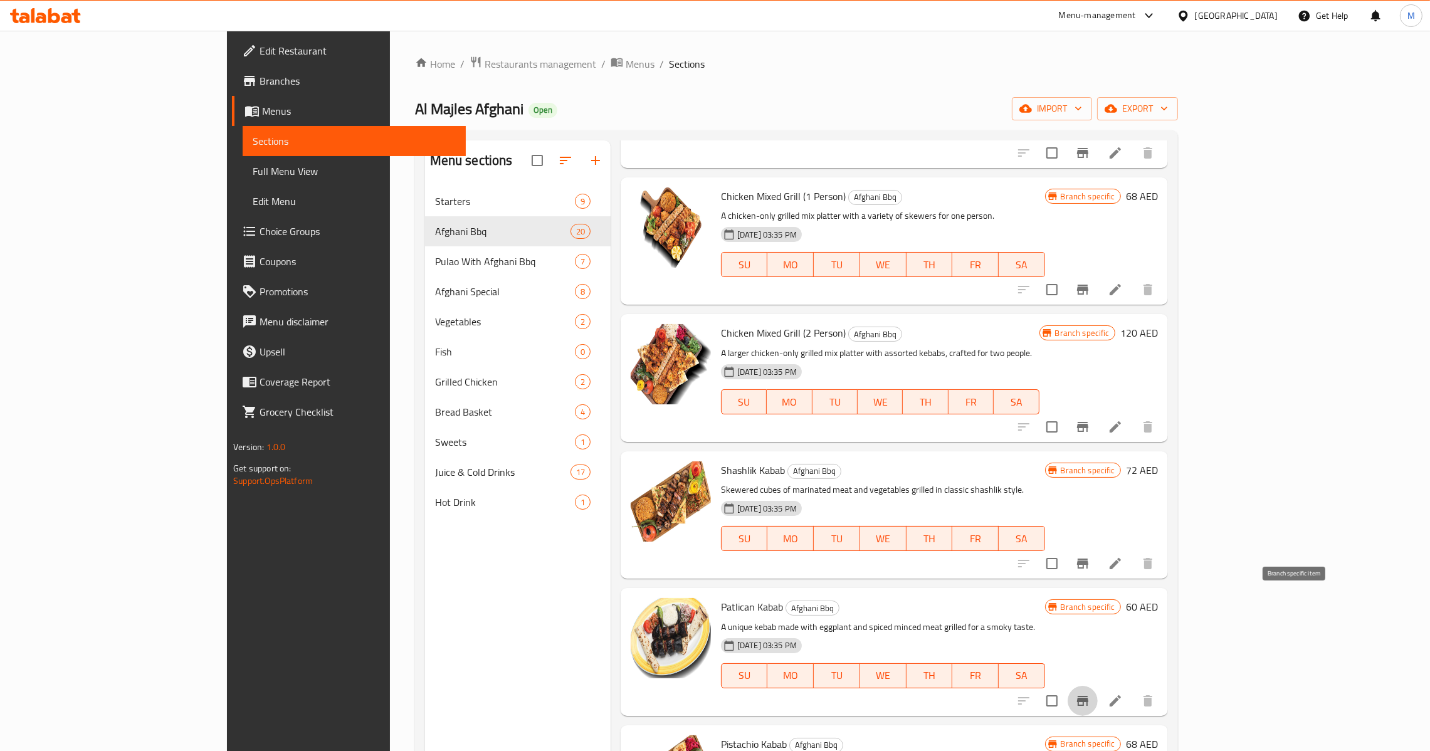
click at [1090, 693] on icon "Branch-specific-item" at bounding box center [1082, 700] width 15 height 15
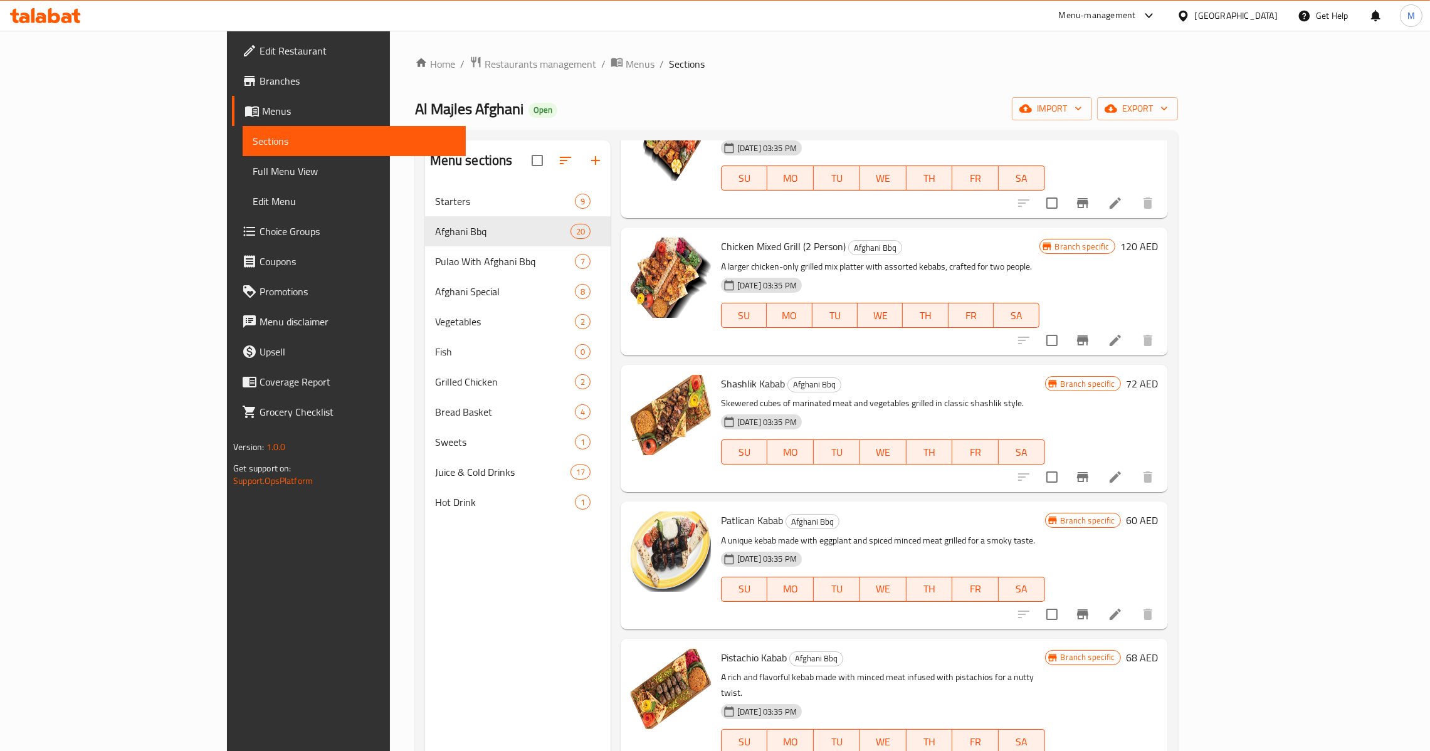
scroll to position [1974, 0]
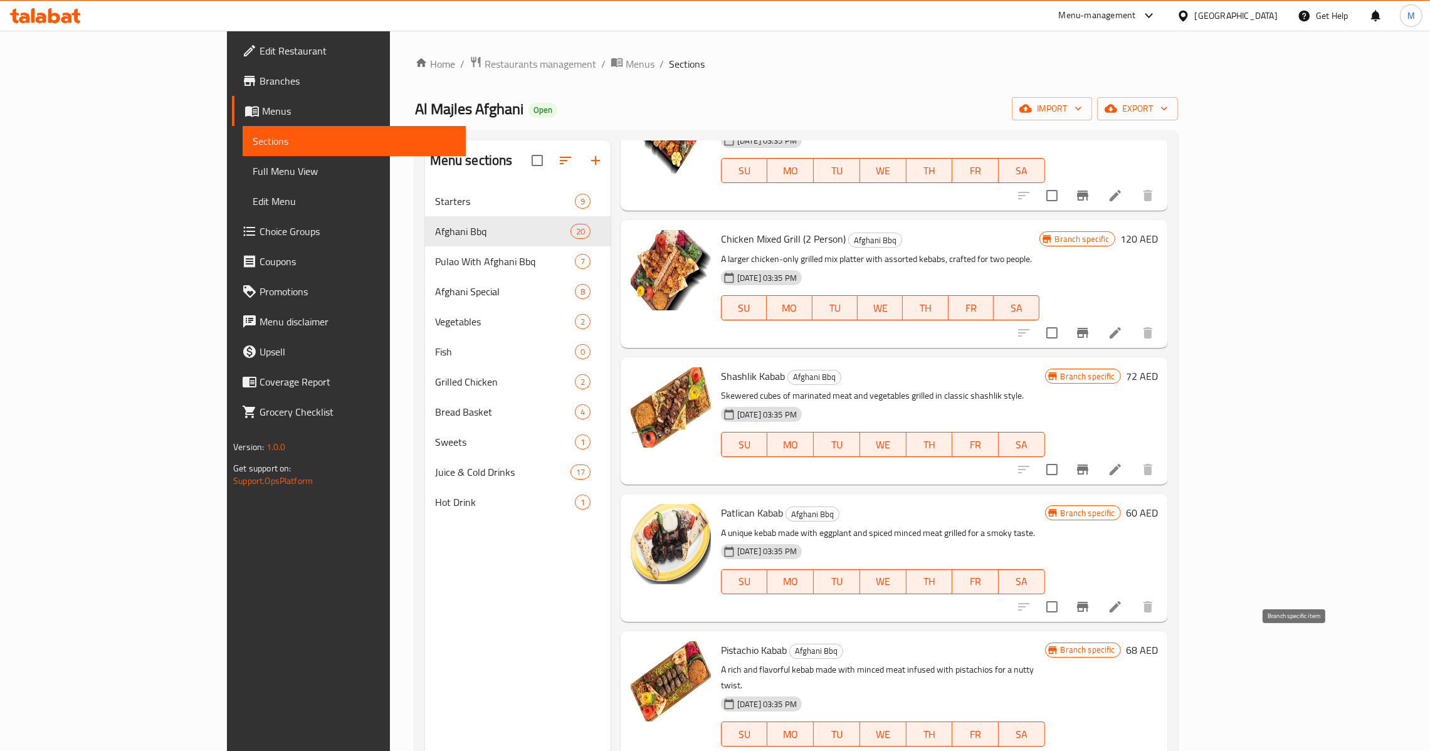
click at [1088, 750] on icon "Branch-specific-item" at bounding box center [1082, 759] width 11 height 10
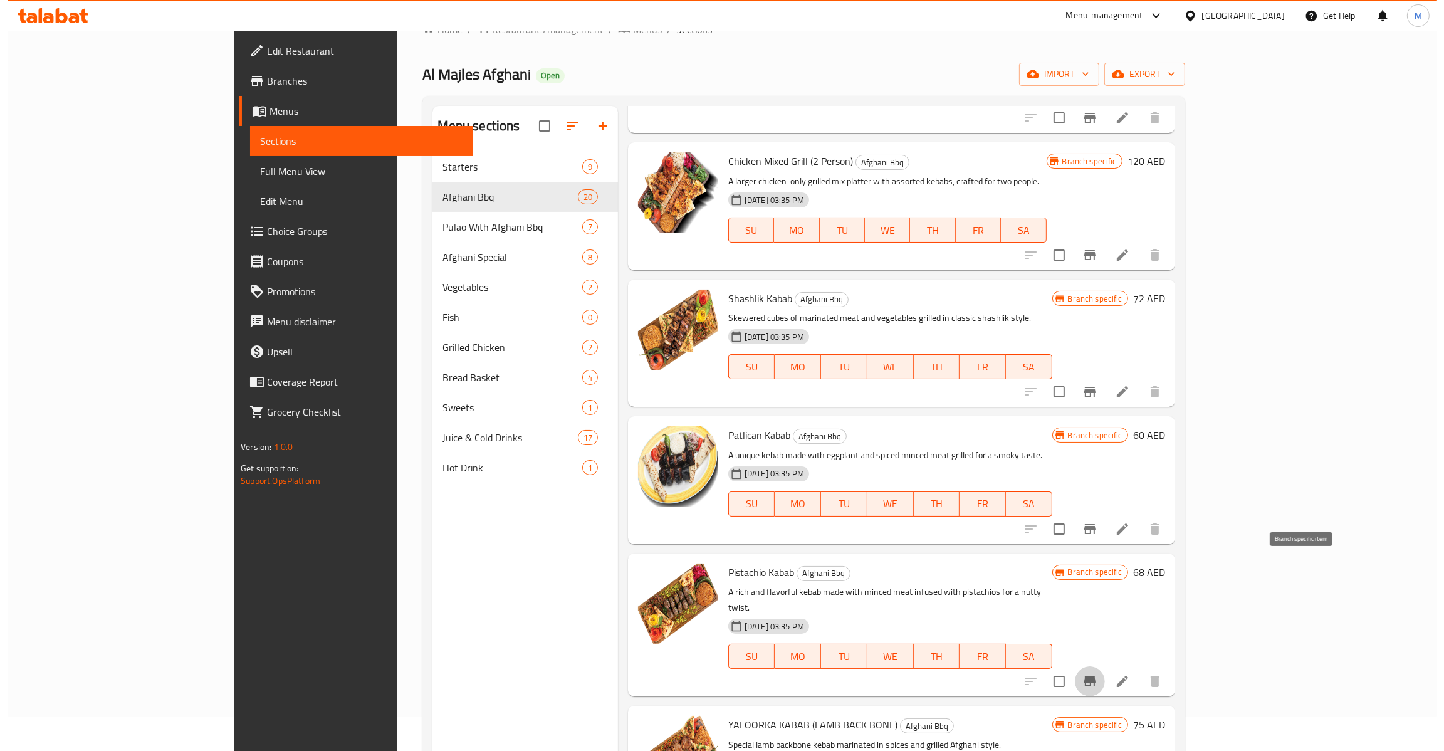
scroll to position [94, 0]
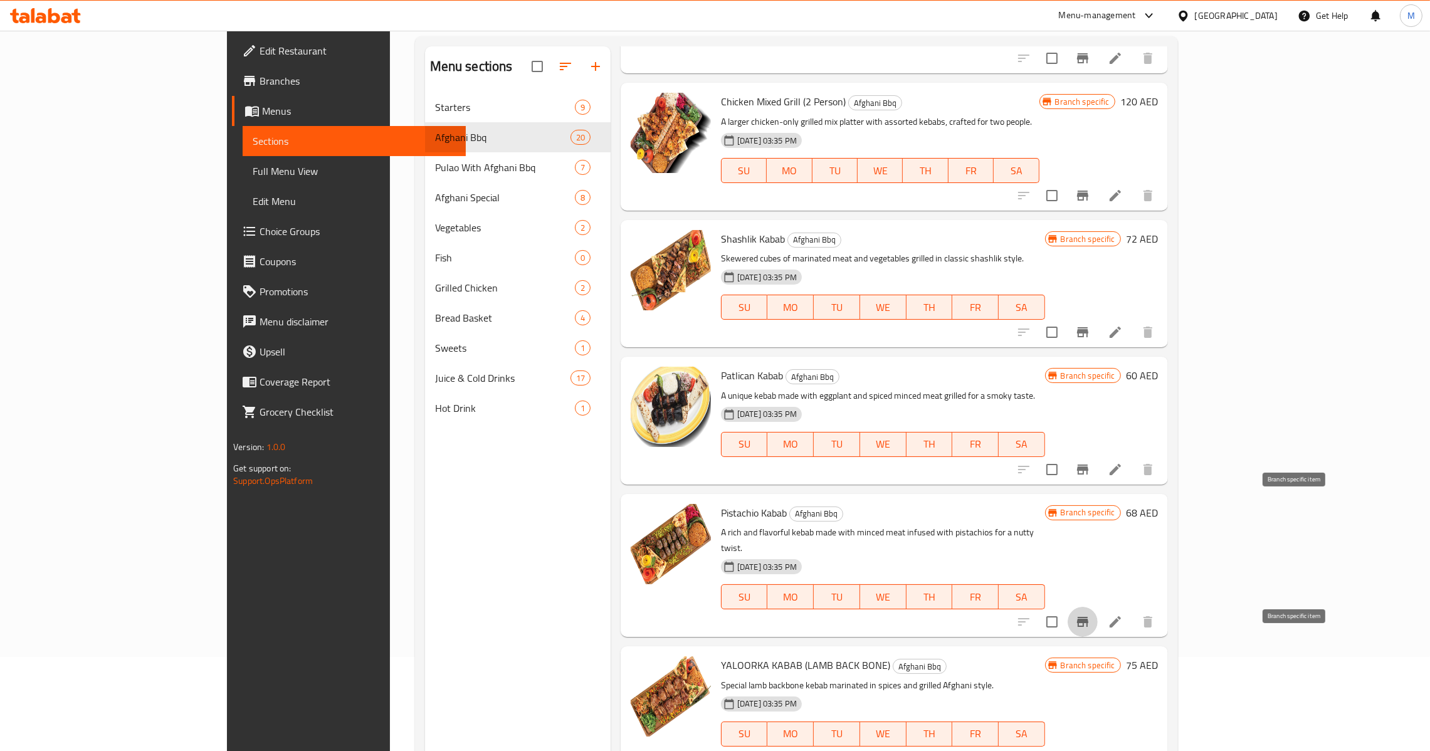
click at [1088, 750] on icon "Branch-specific-item" at bounding box center [1082, 759] width 11 height 10
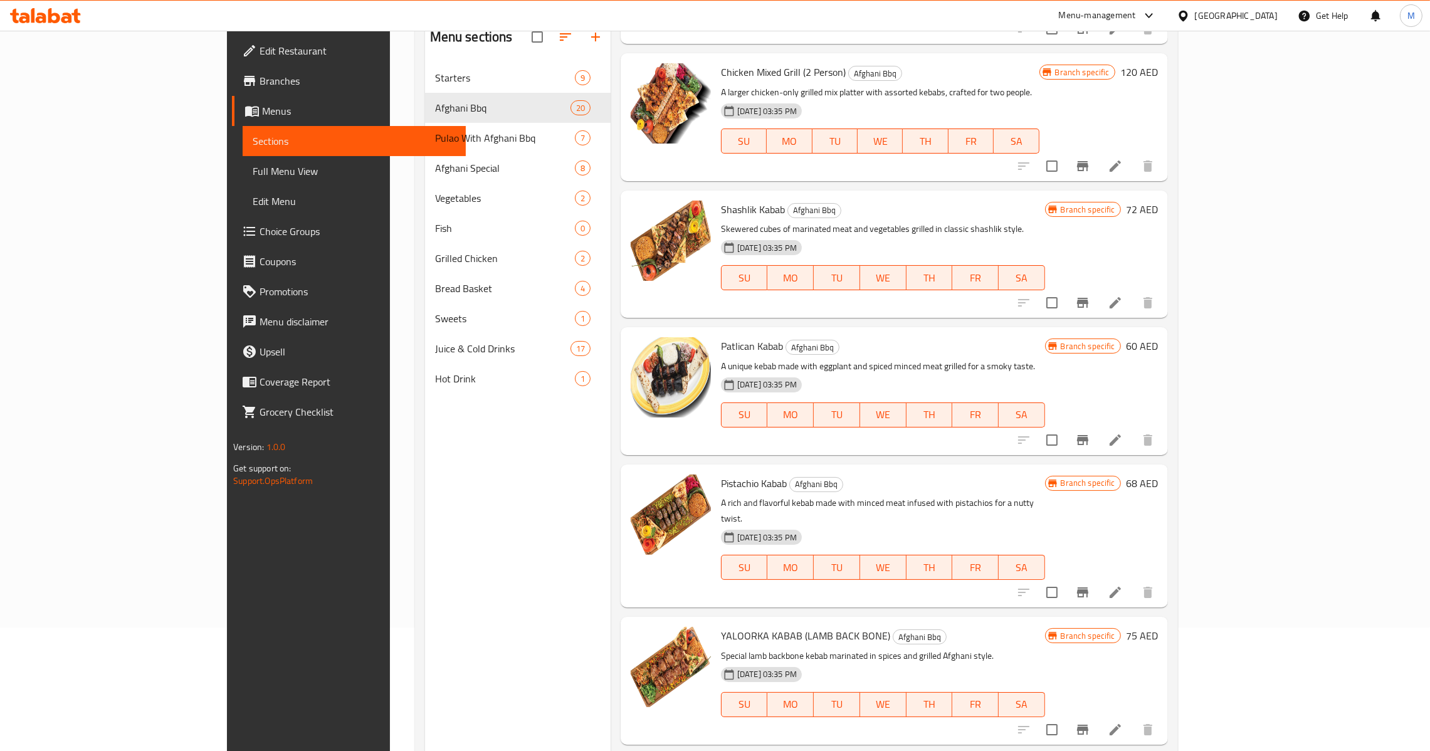
scroll to position [177, 0]
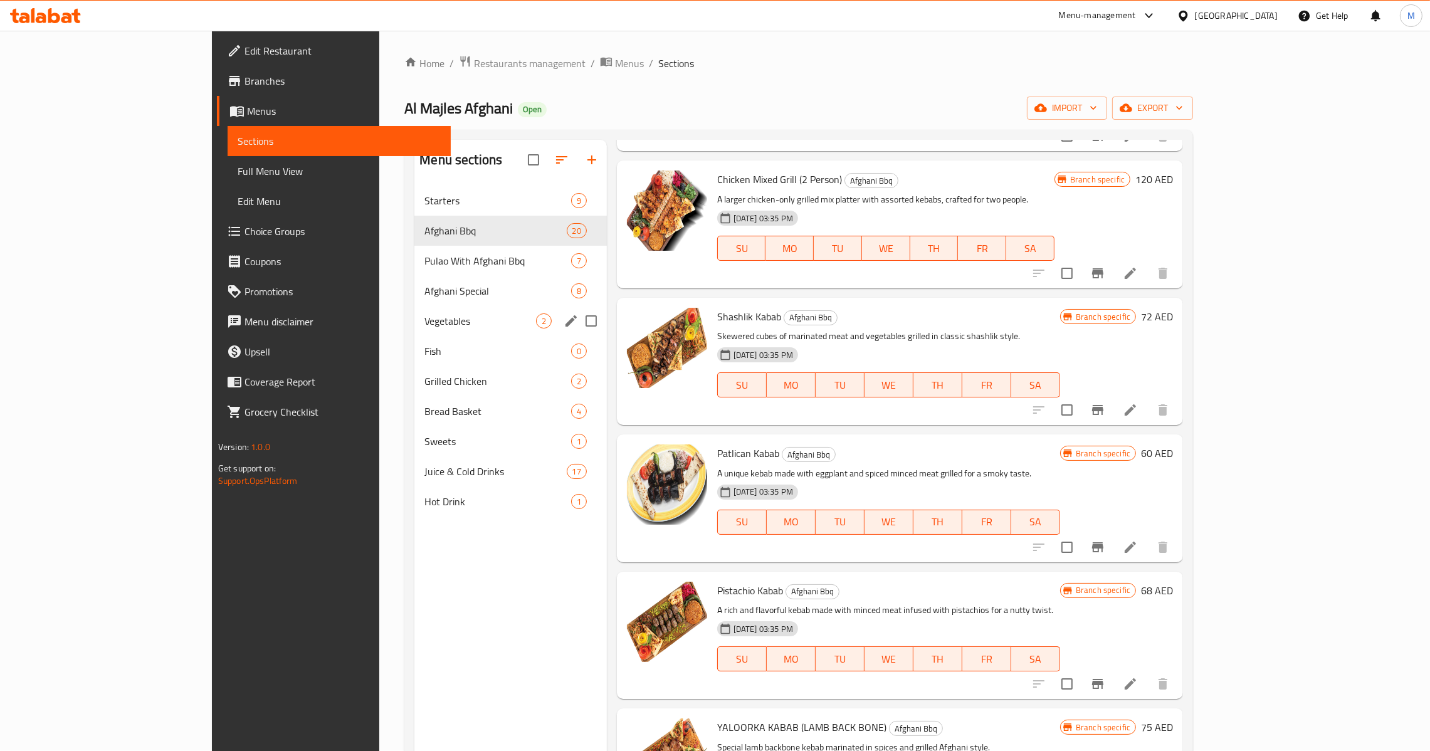
scroll to position [0, 0]
click at [414, 271] on div "Pulao With Afghani Bbq 7" at bounding box center [510, 261] width 192 height 30
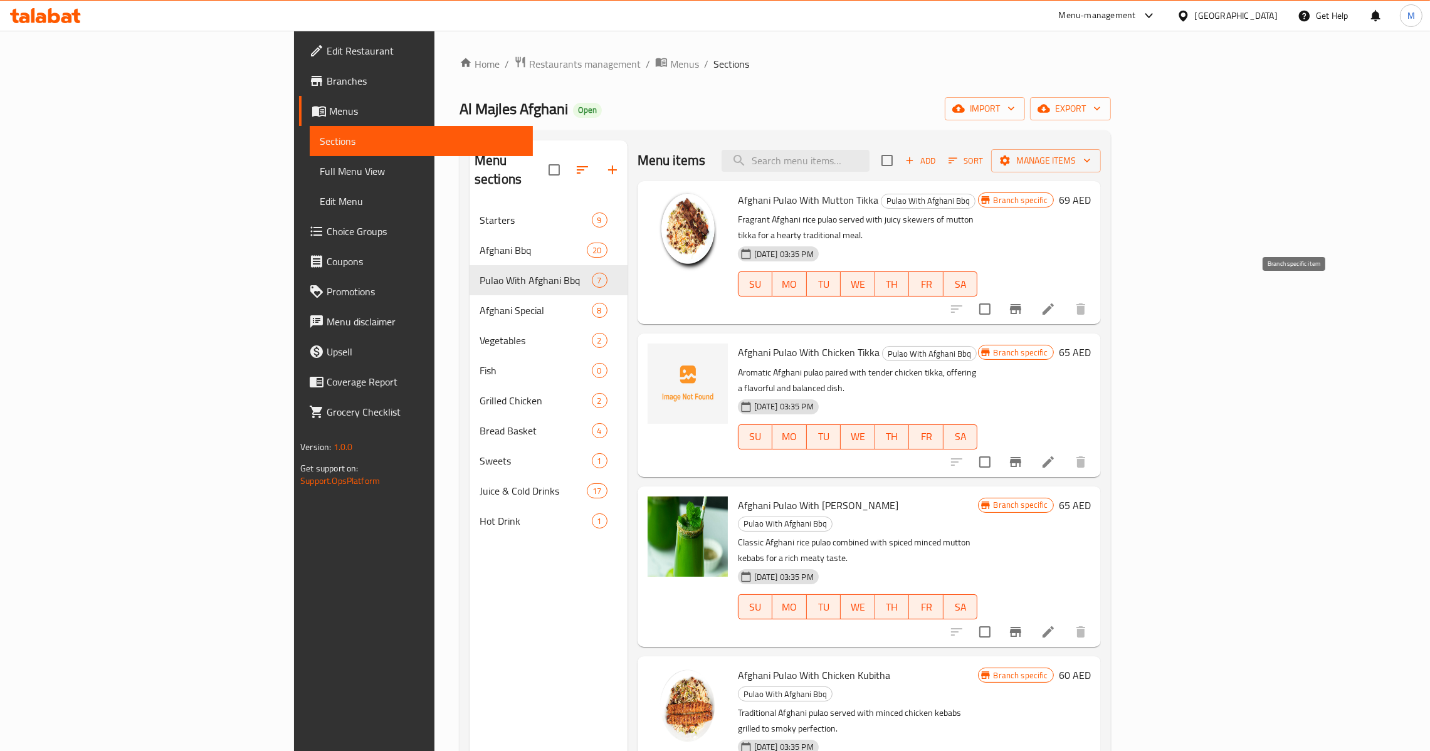
click at [1023, 301] on icon "Branch-specific-item" at bounding box center [1015, 308] width 15 height 15
click at [1023, 454] on icon "Branch-specific-item" at bounding box center [1015, 461] width 15 height 15
click at [1021, 627] on icon "Branch-specific-item" at bounding box center [1015, 632] width 11 height 10
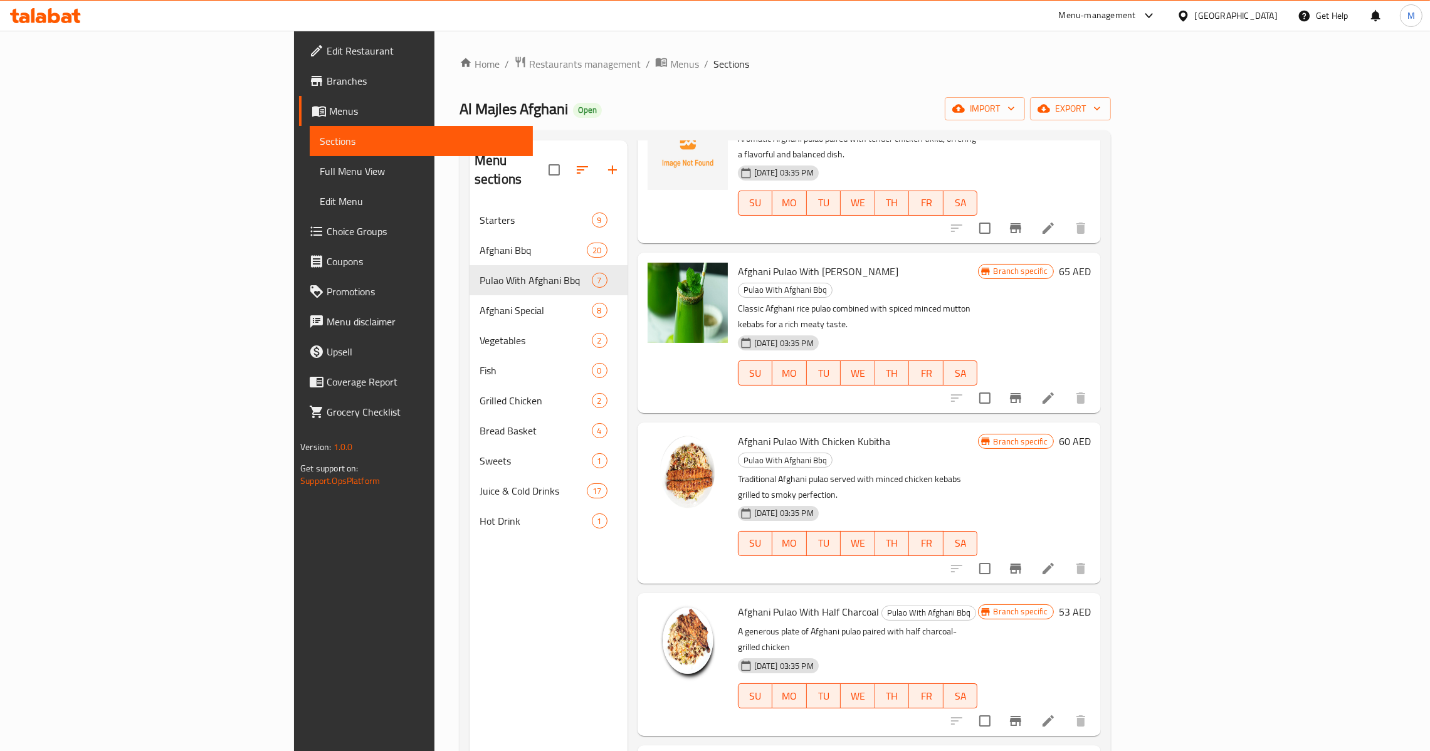
scroll to position [238, 0]
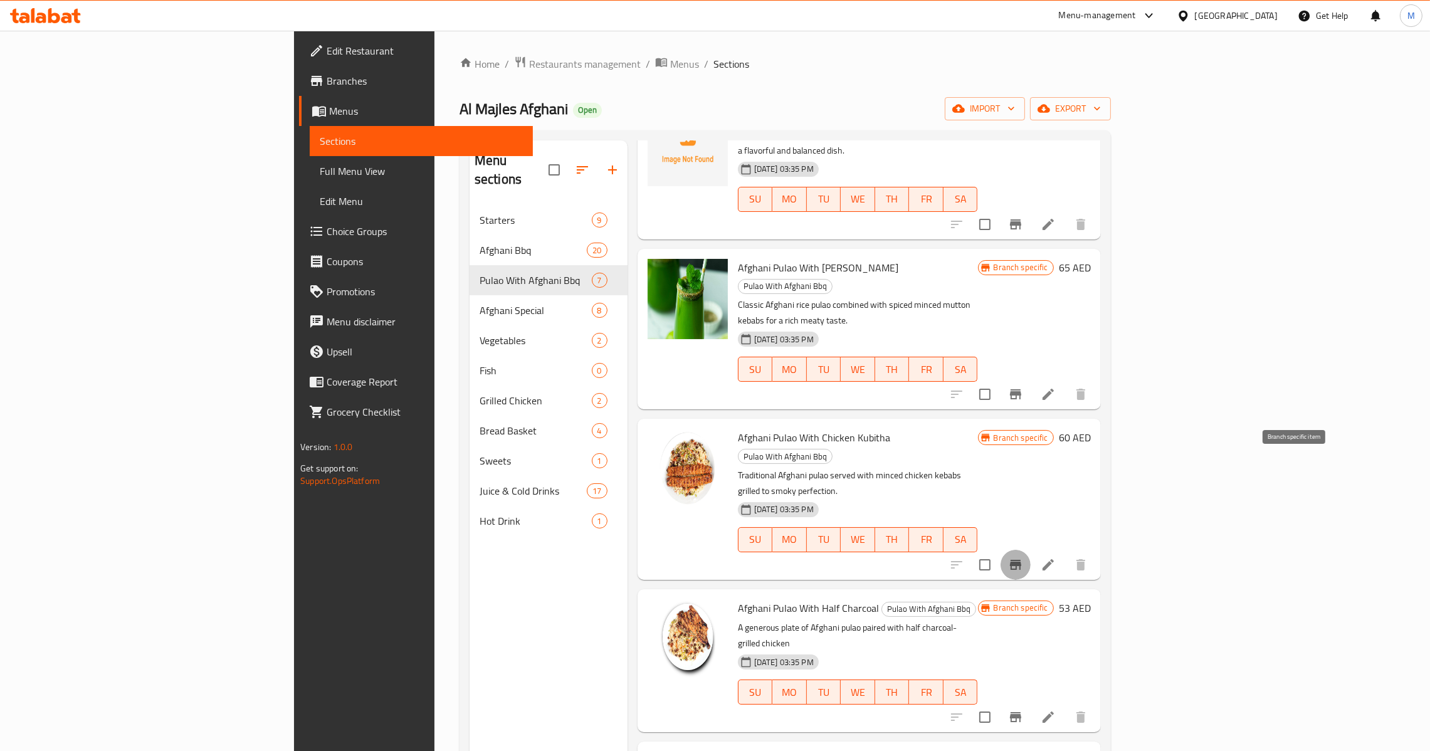
click at [1021, 560] on icon "Branch-specific-item" at bounding box center [1015, 565] width 11 height 10
click at [1023, 710] on icon "Branch-specific-item" at bounding box center [1015, 717] width 15 height 15
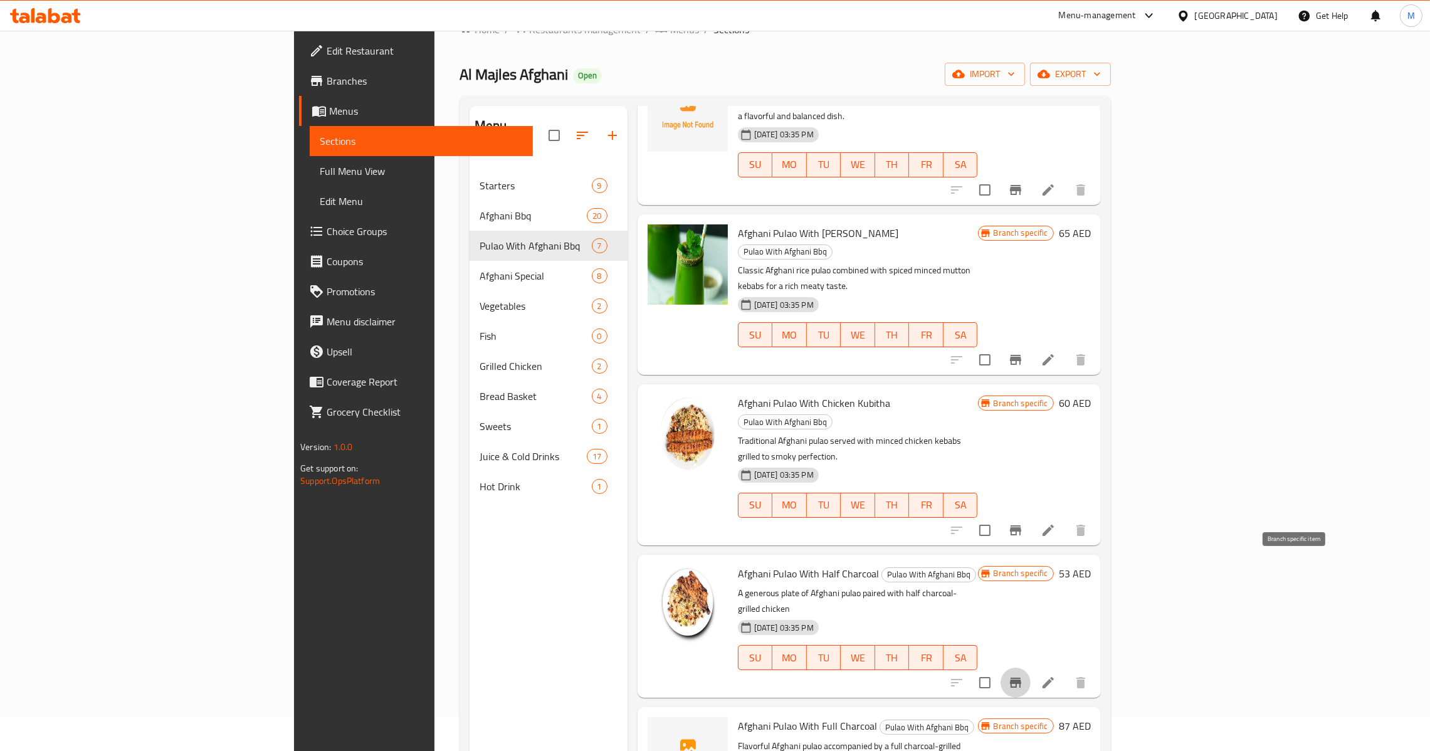
scroll to position [94, 0]
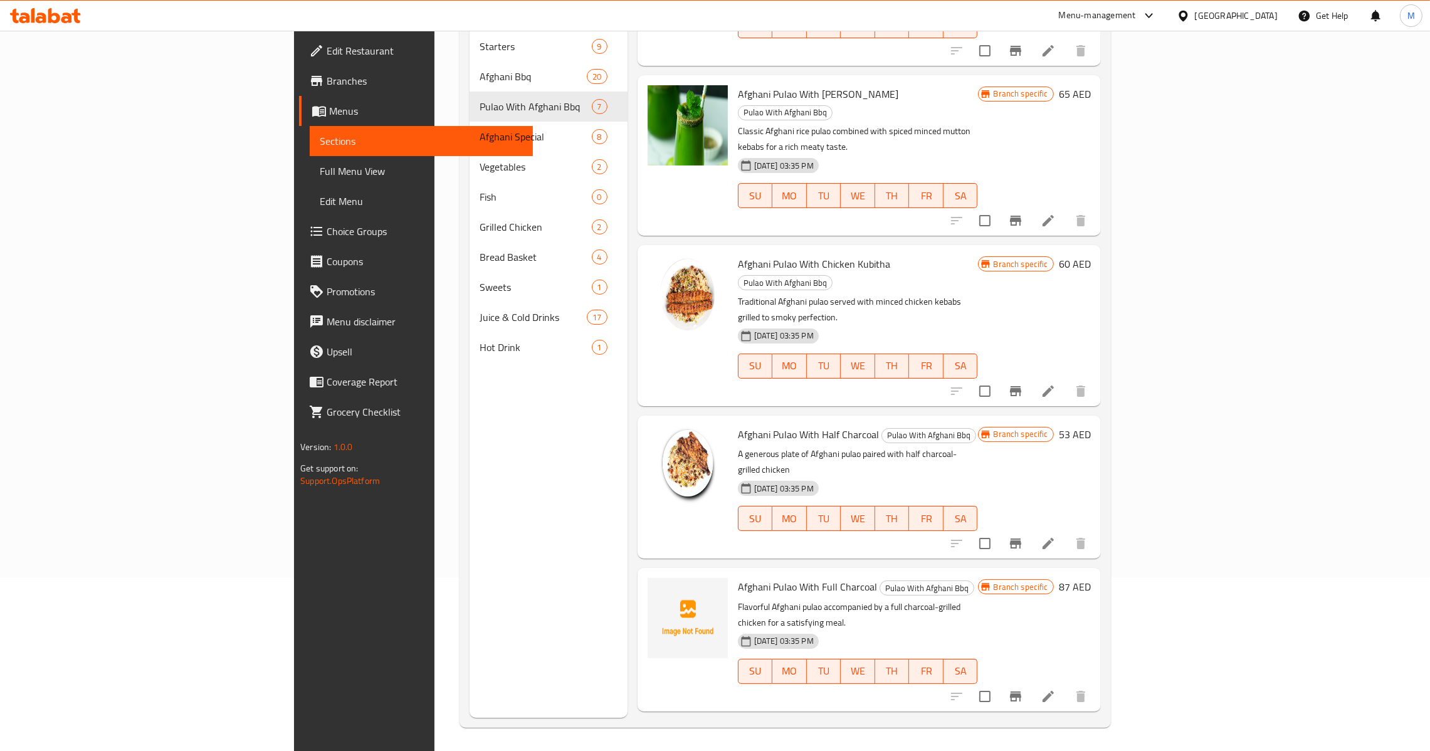
scroll to position [177, 0]
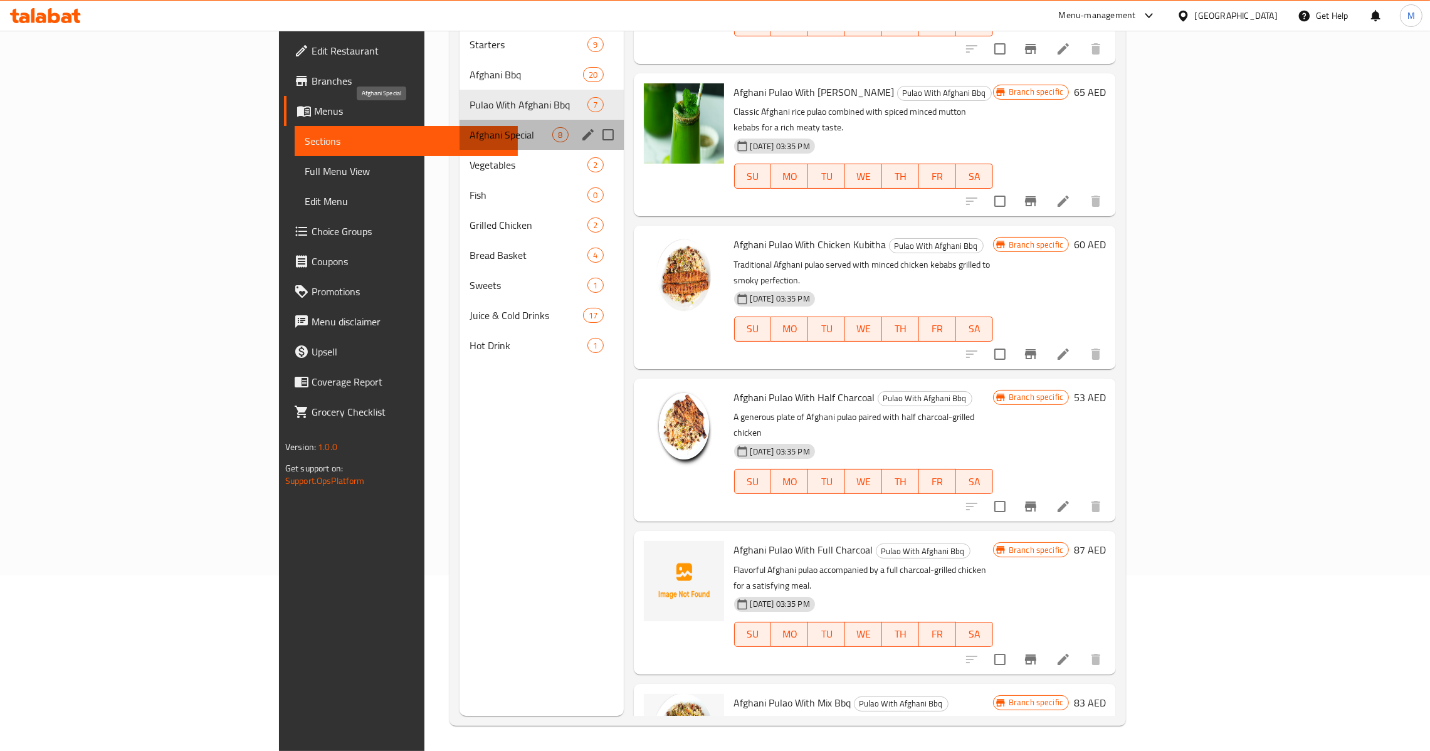
click at [469, 127] on span "Afghani Special" at bounding box center [510, 134] width 83 height 15
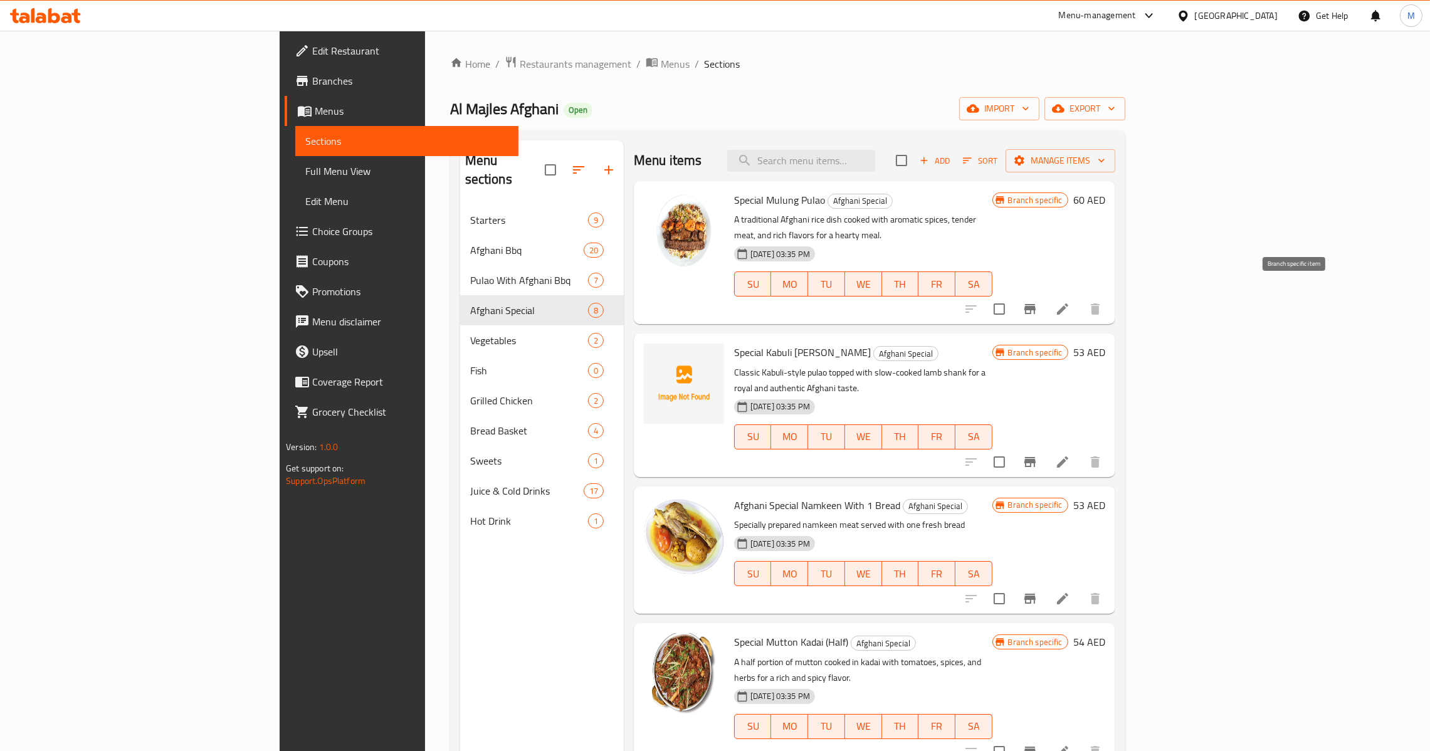
click at [1045, 294] on button "Branch-specific-item" at bounding box center [1030, 309] width 30 height 30
click at [1035, 457] on icon "Branch-specific-item" at bounding box center [1029, 462] width 11 height 10
click at [1037, 591] on icon "Branch-specific-item" at bounding box center [1029, 598] width 15 height 15
click at [1045, 736] on button "Branch-specific-item" at bounding box center [1030, 751] width 30 height 30
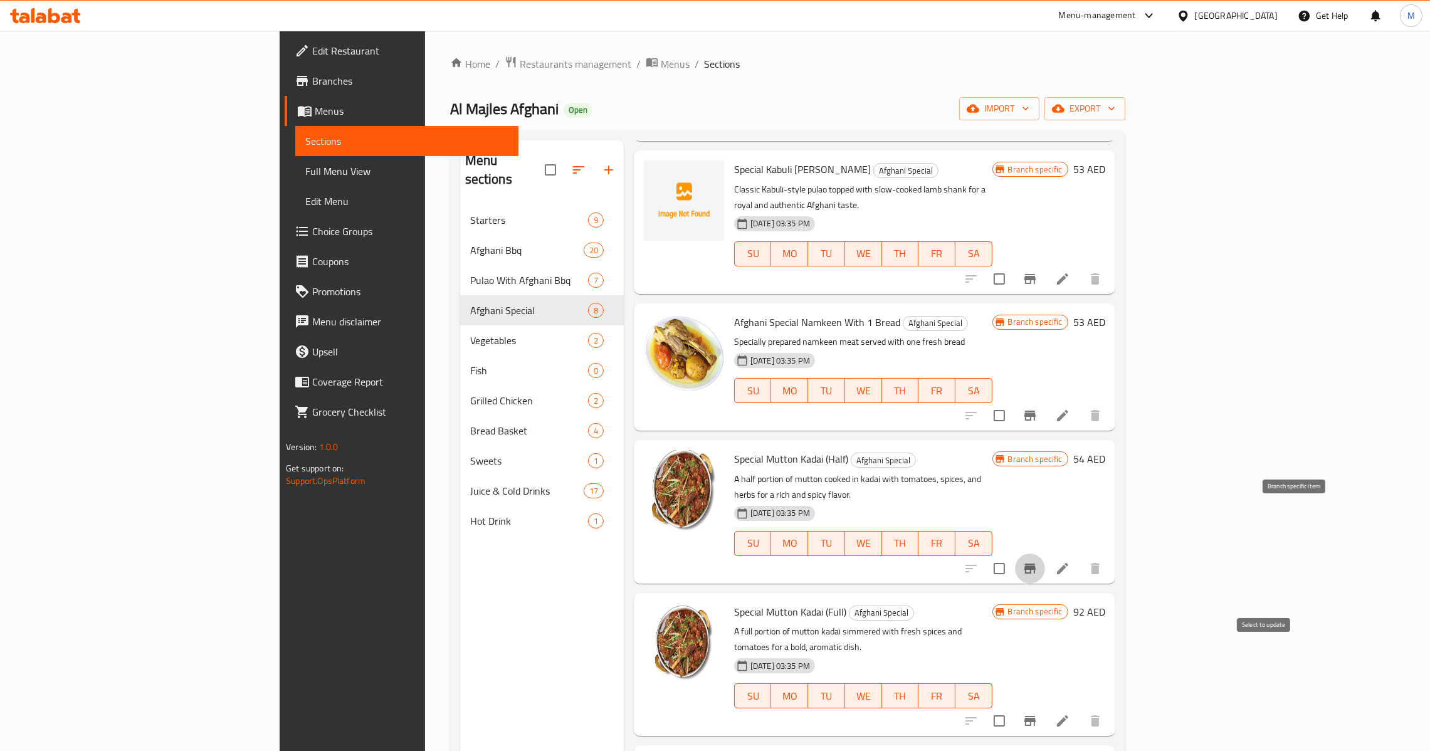
scroll to position [188, 0]
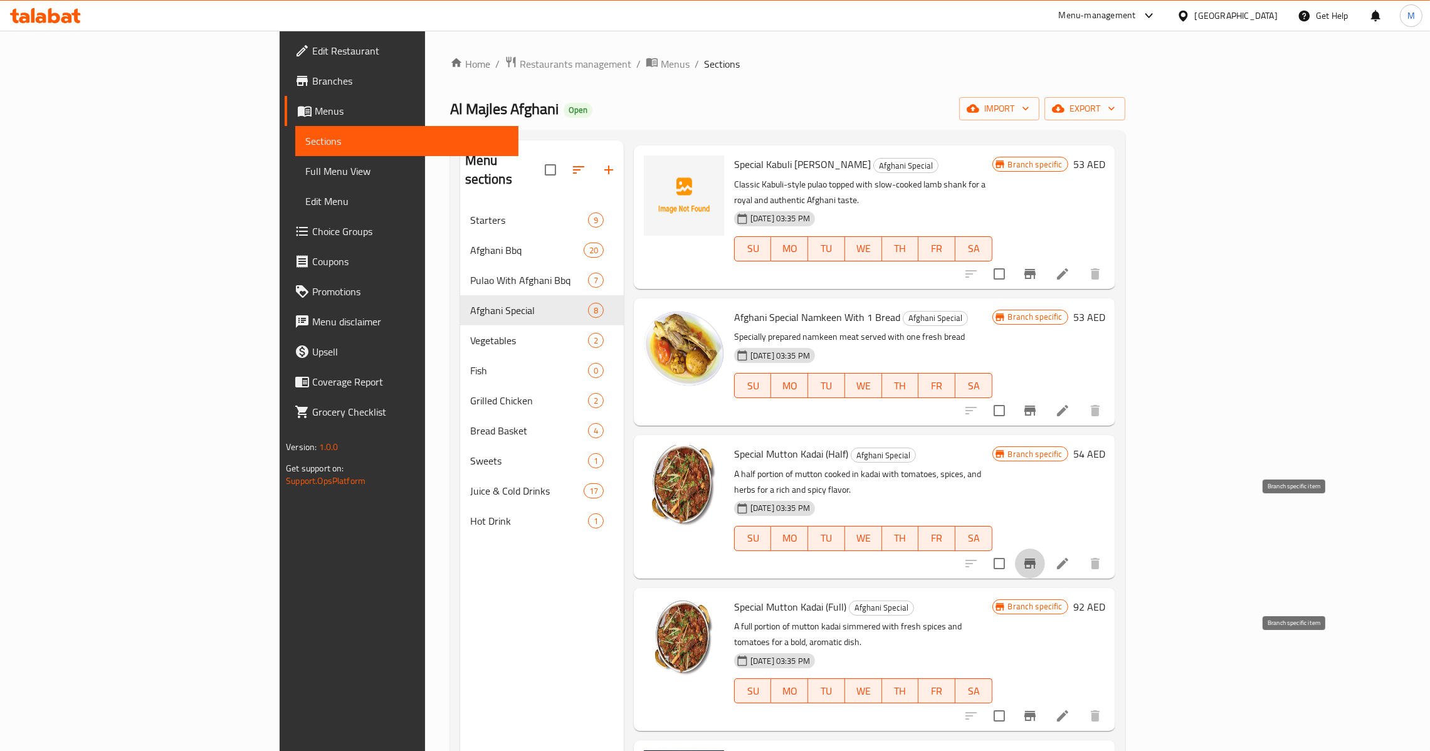
click at [1045, 701] on button "Branch-specific-item" at bounding box center [1030, 716] width 30 height 30
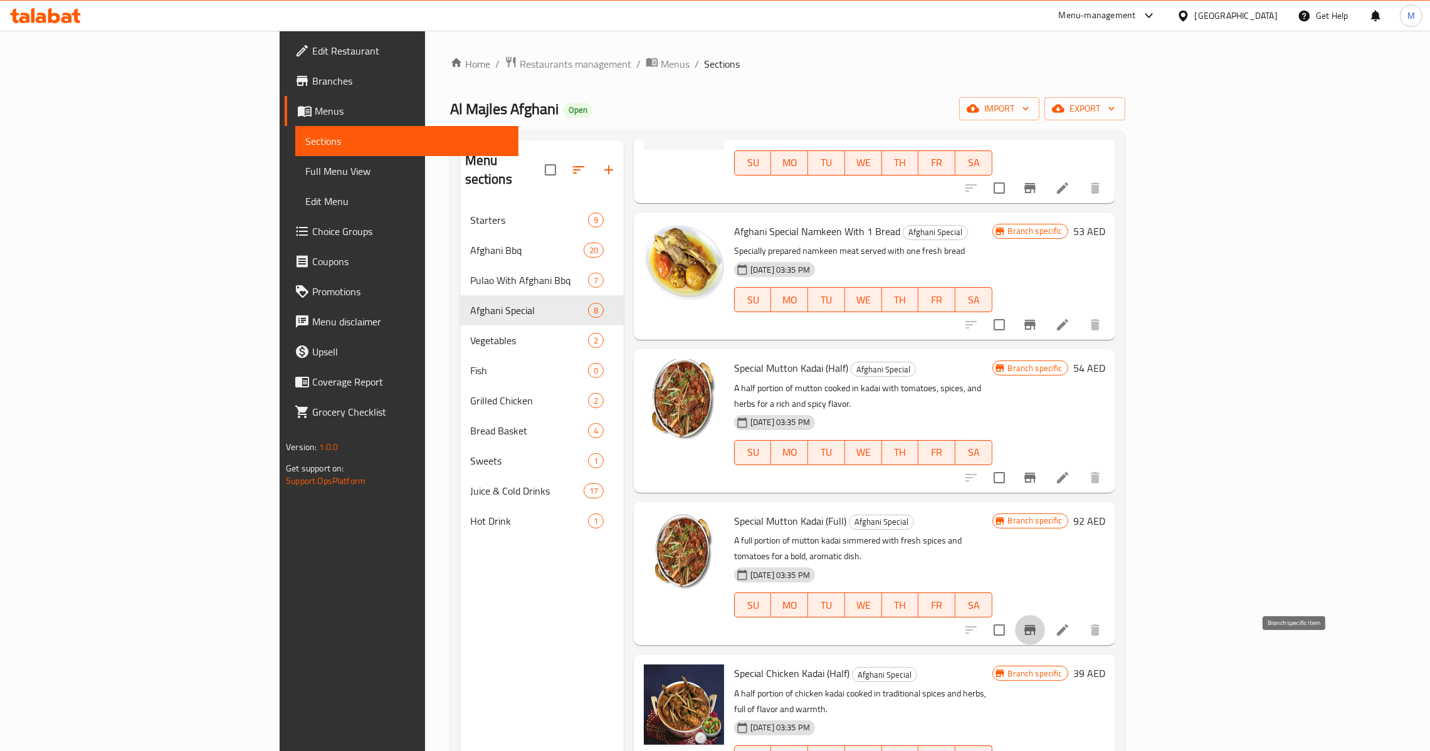
scroll to position [281, 0]
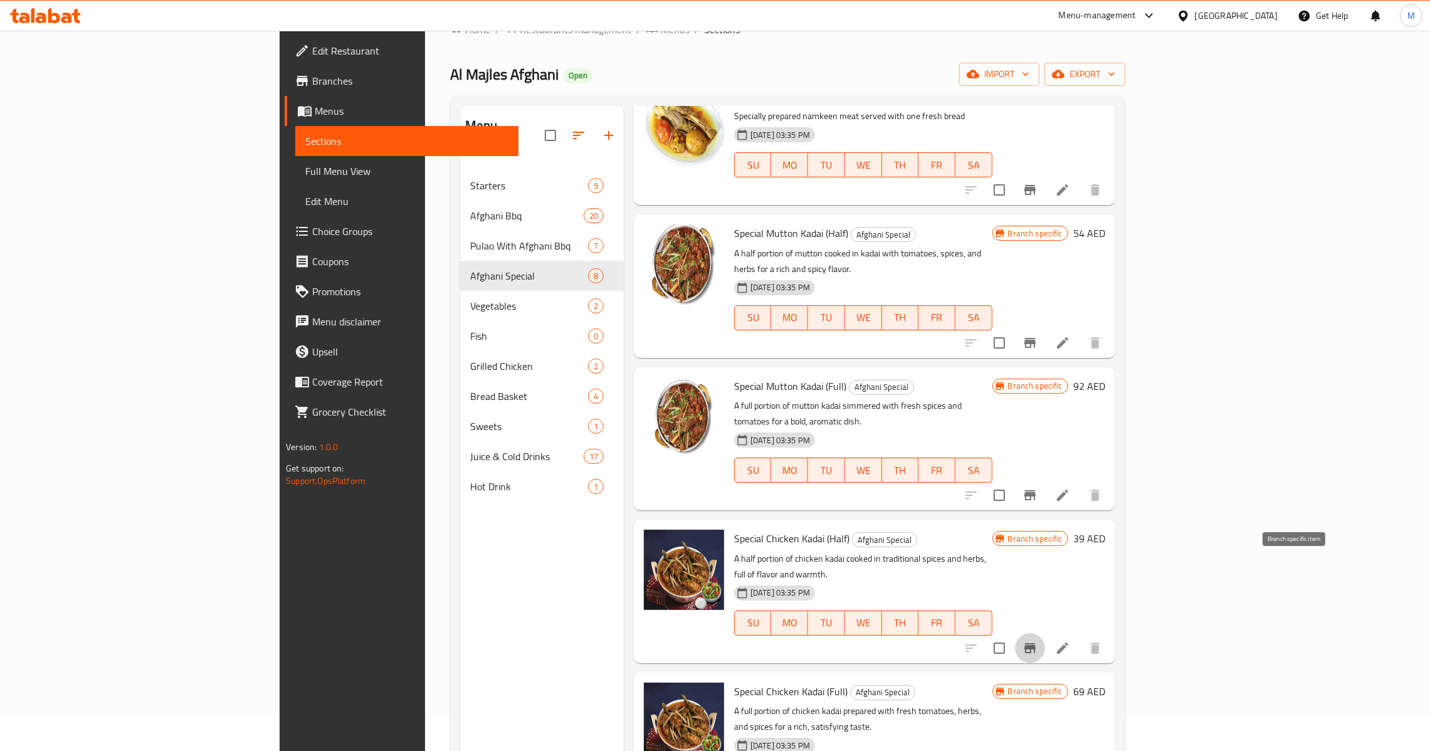
scroll to position [94, 0]
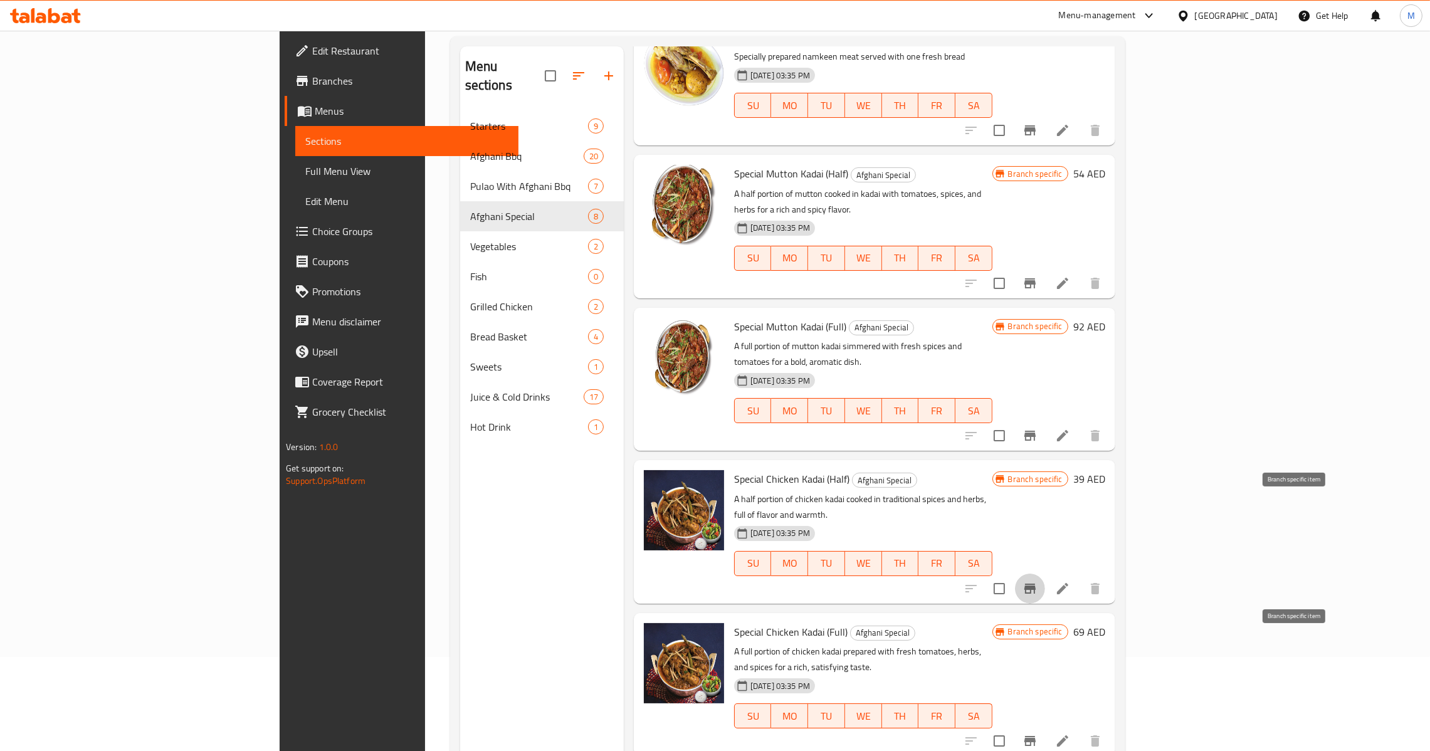
click at [1035, 736] on icon "Branch-specific-item" at bounding box center [1029, 741] width 11 height 10
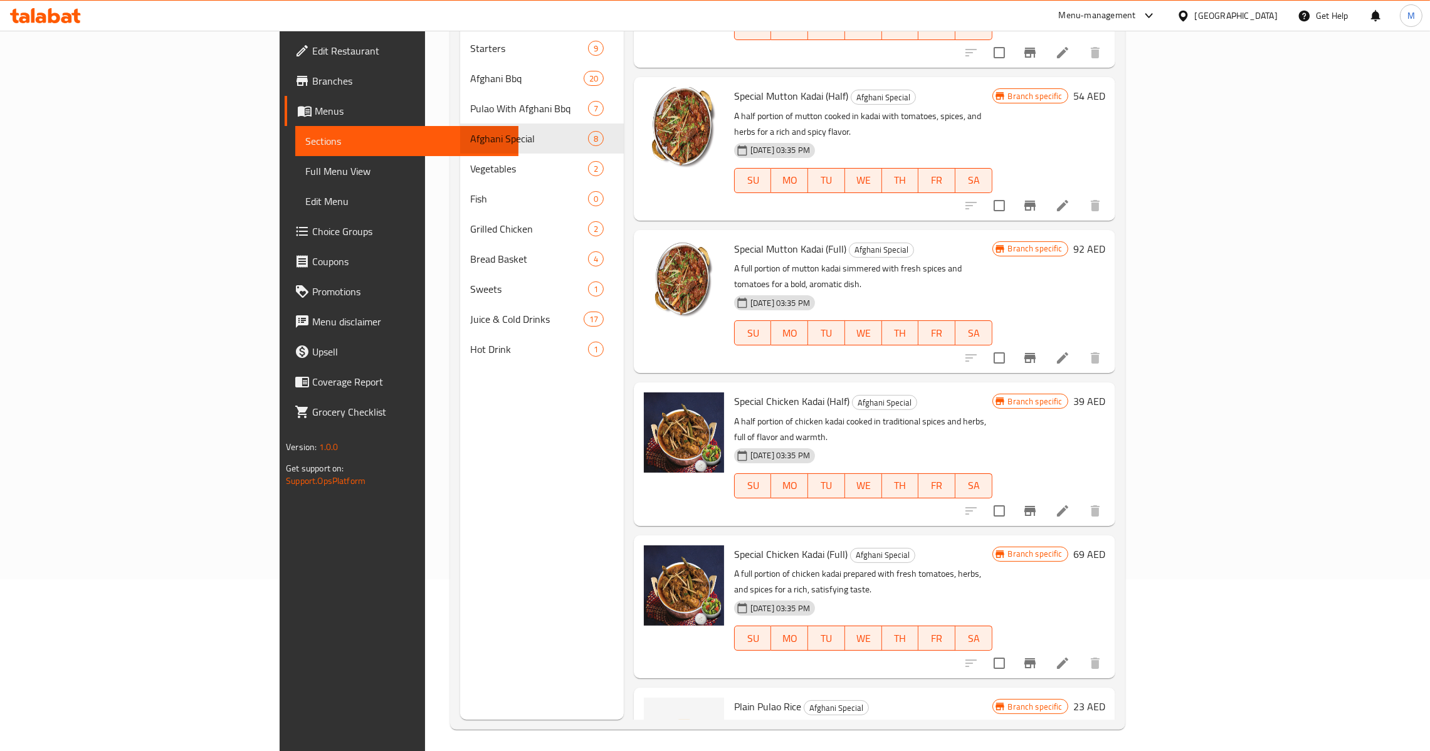
scroll to position [177, 0]
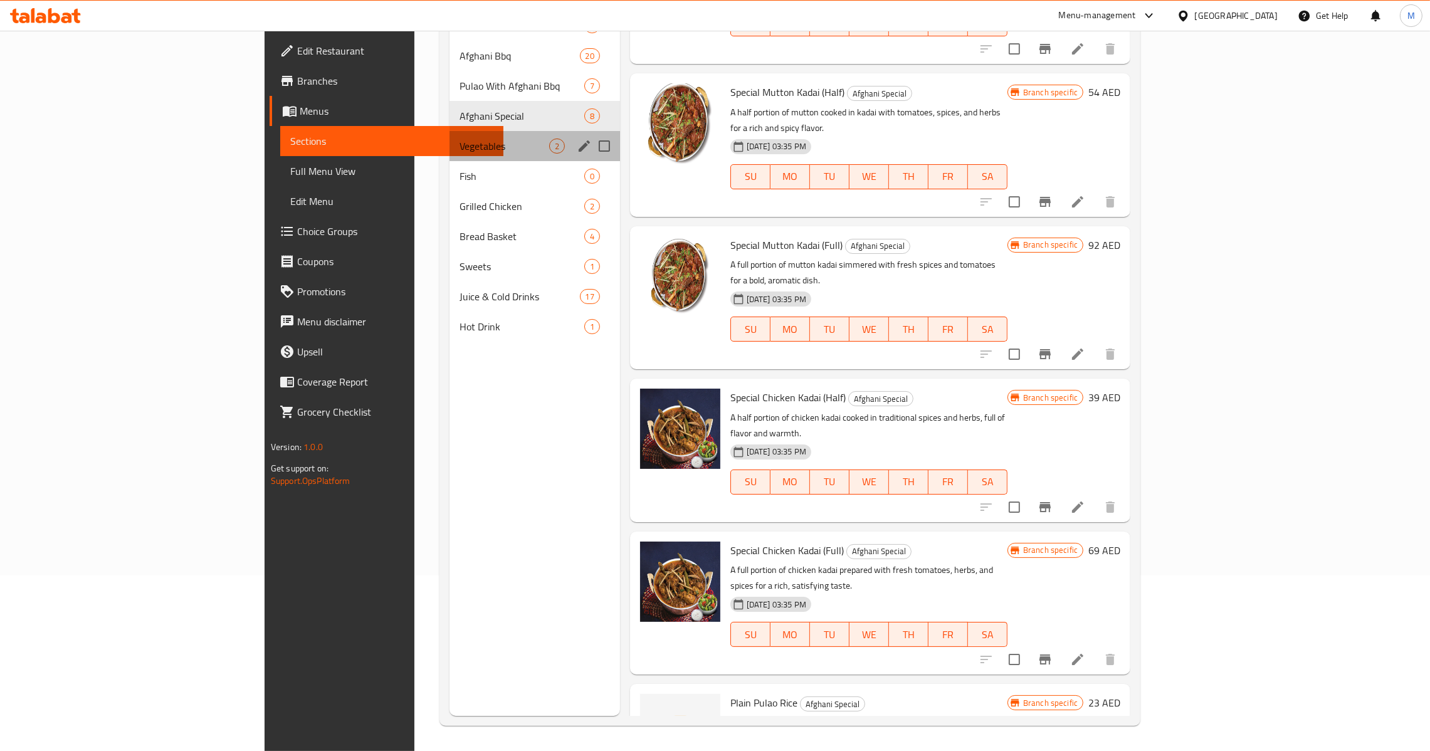
click at [449, 135] on div "Vegetables 2" at bounding box center [534, 146] width 170 height 30
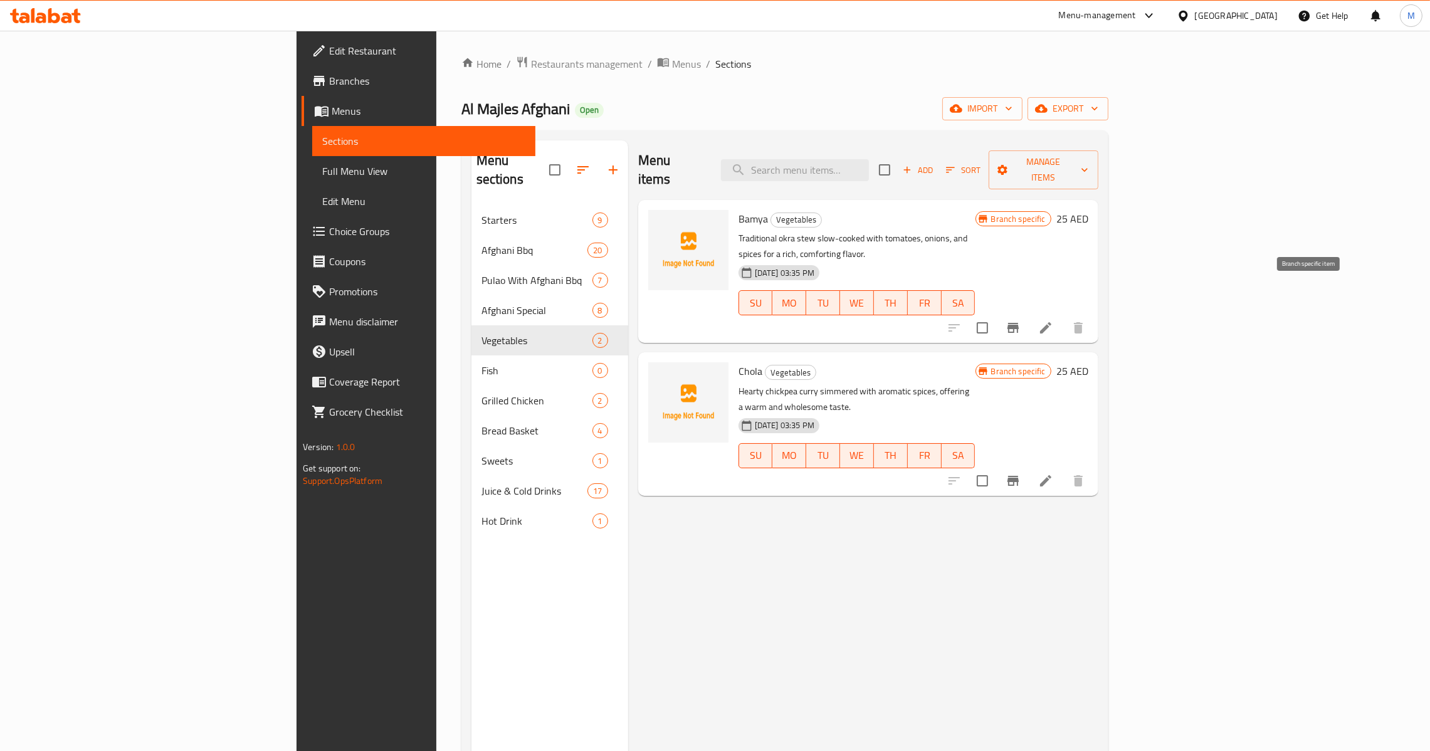
click at [1028, 313] on button "Branch-specific-item" at bounding box center [1013, 328] width 30 height 30
click at [1020, 473] on icon "Branch-specific-item" at bounding box center [1012, 480] width 15 height 15
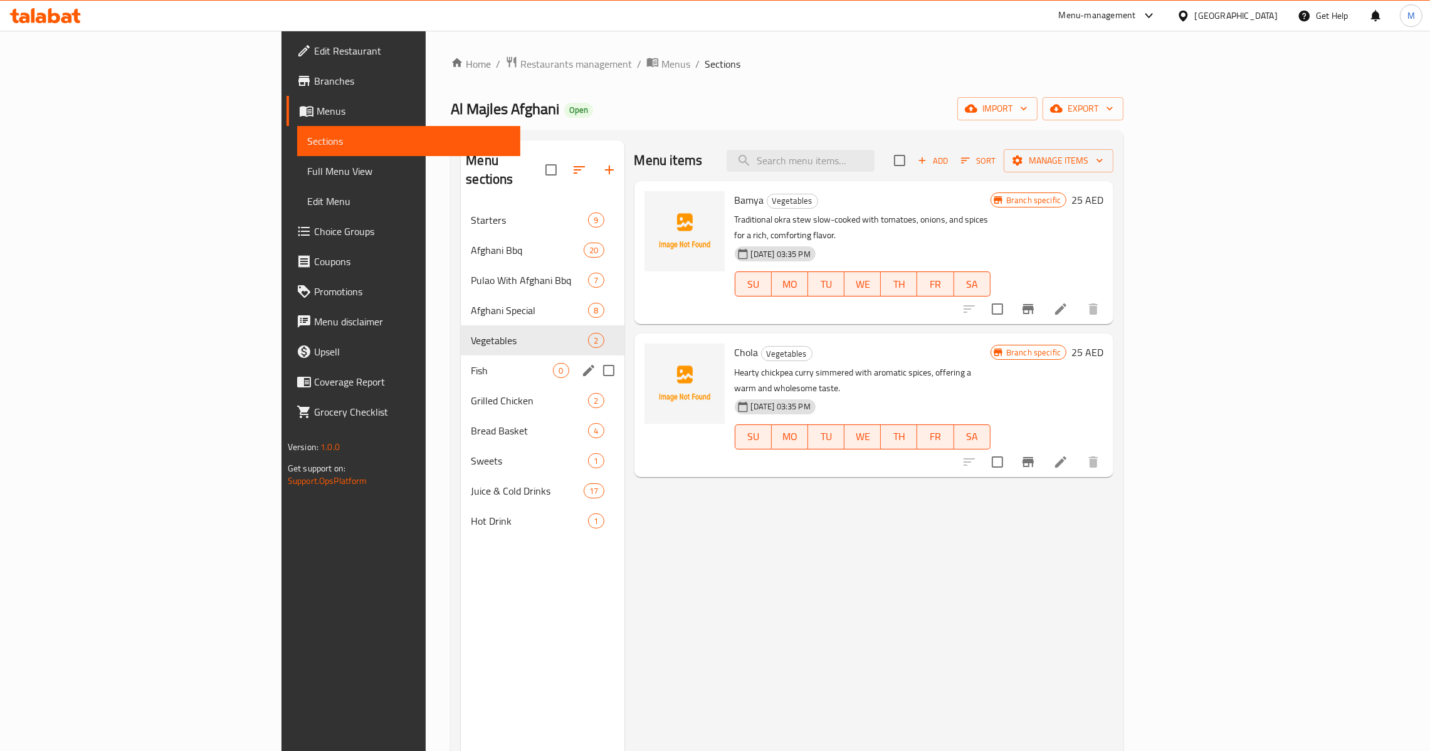
click at [461, 362] on div "Fish 0" at bounding box center [542, 370] width 163 height 30
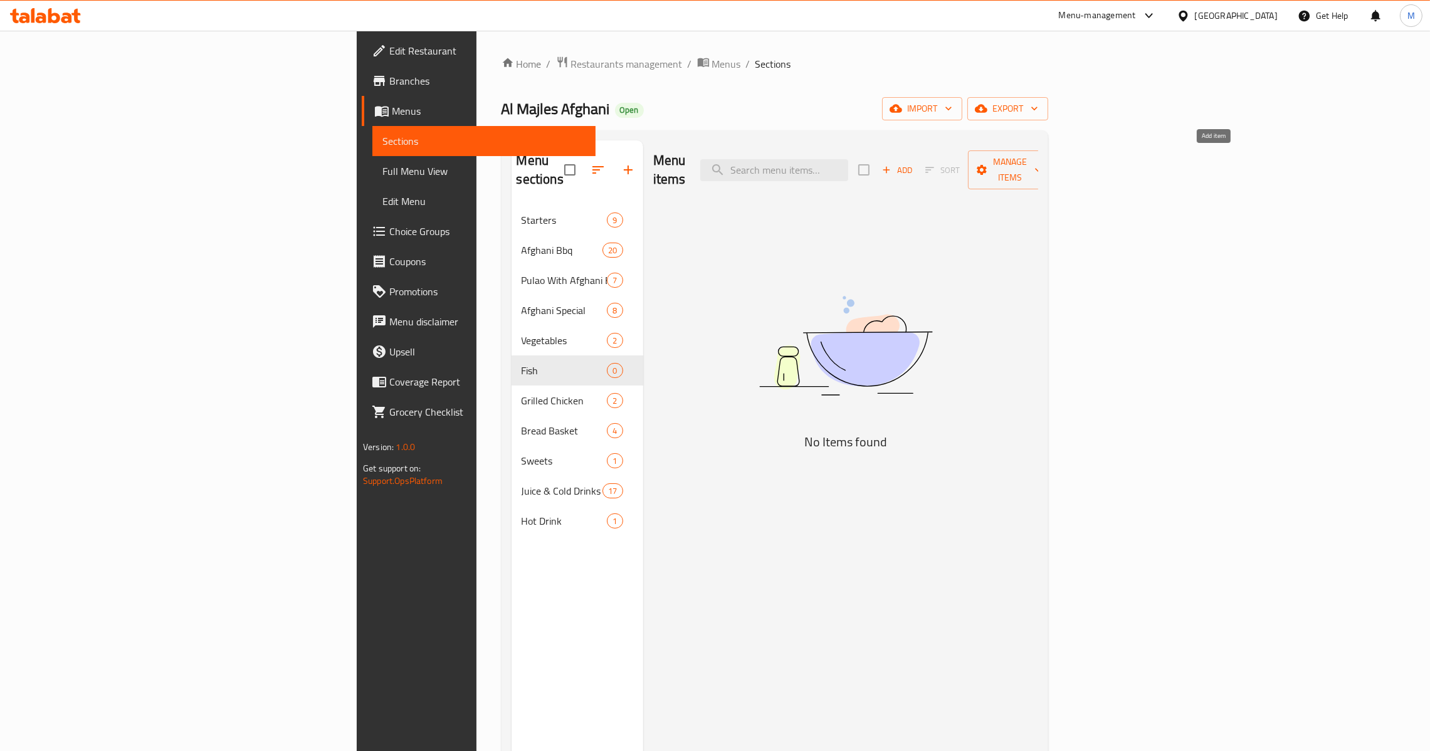
click at [914, 168] on span "Add" at bounding box center [897, 170] width 34 height 14
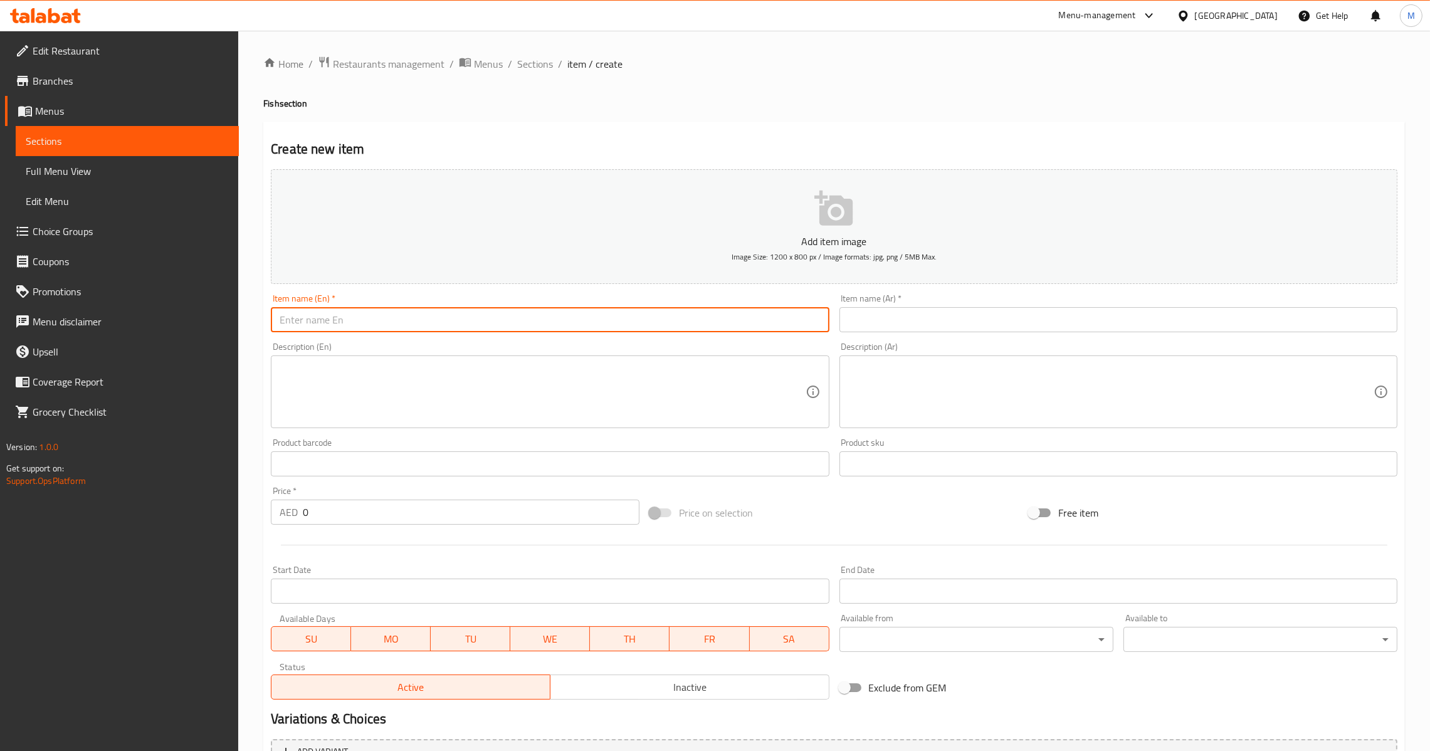
click at [506, 325] on input "text" at bounding box center [550, 319] width 558 height 25
paste input "BAMYA"
type input "Bamya"
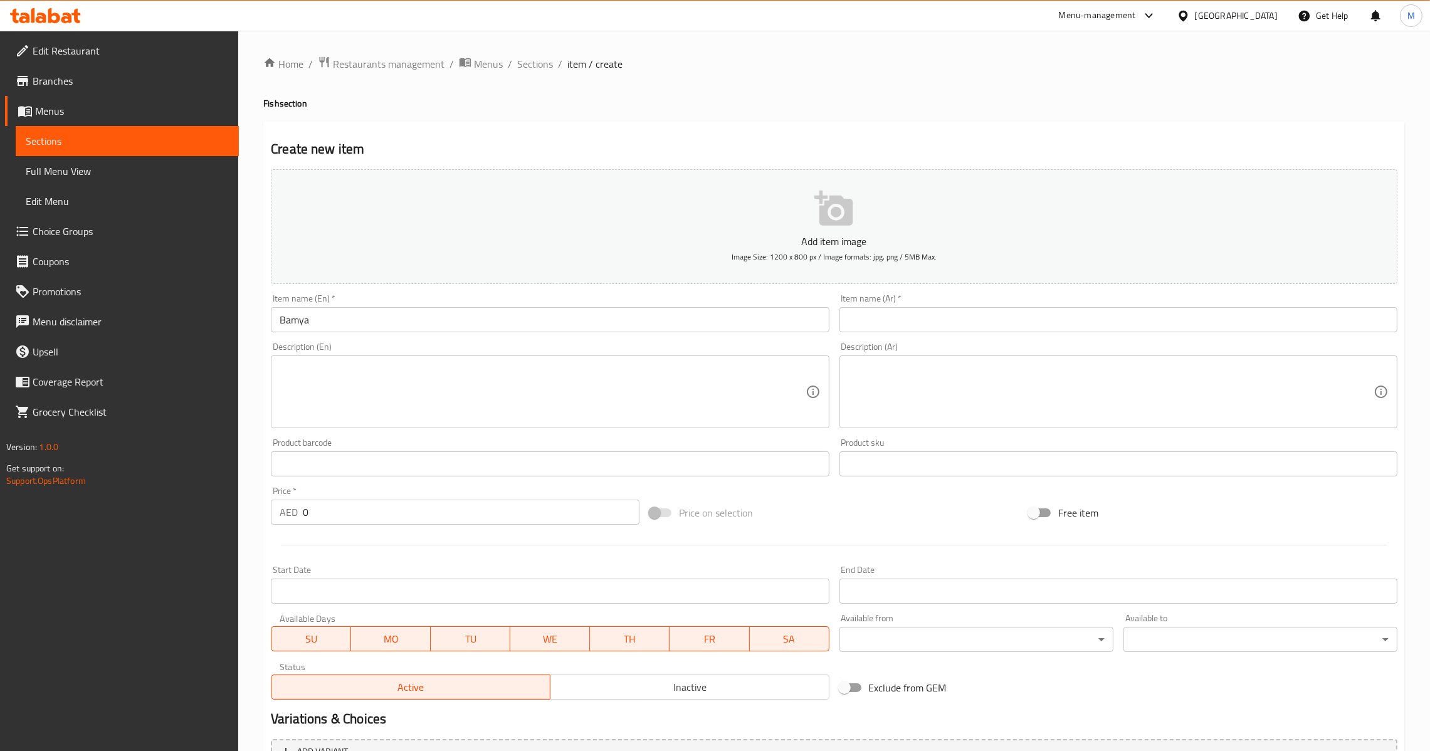
click at [896, 322] on input "text" at bounding box center [1118, 319] width 558 height 25
paste input "بامية"
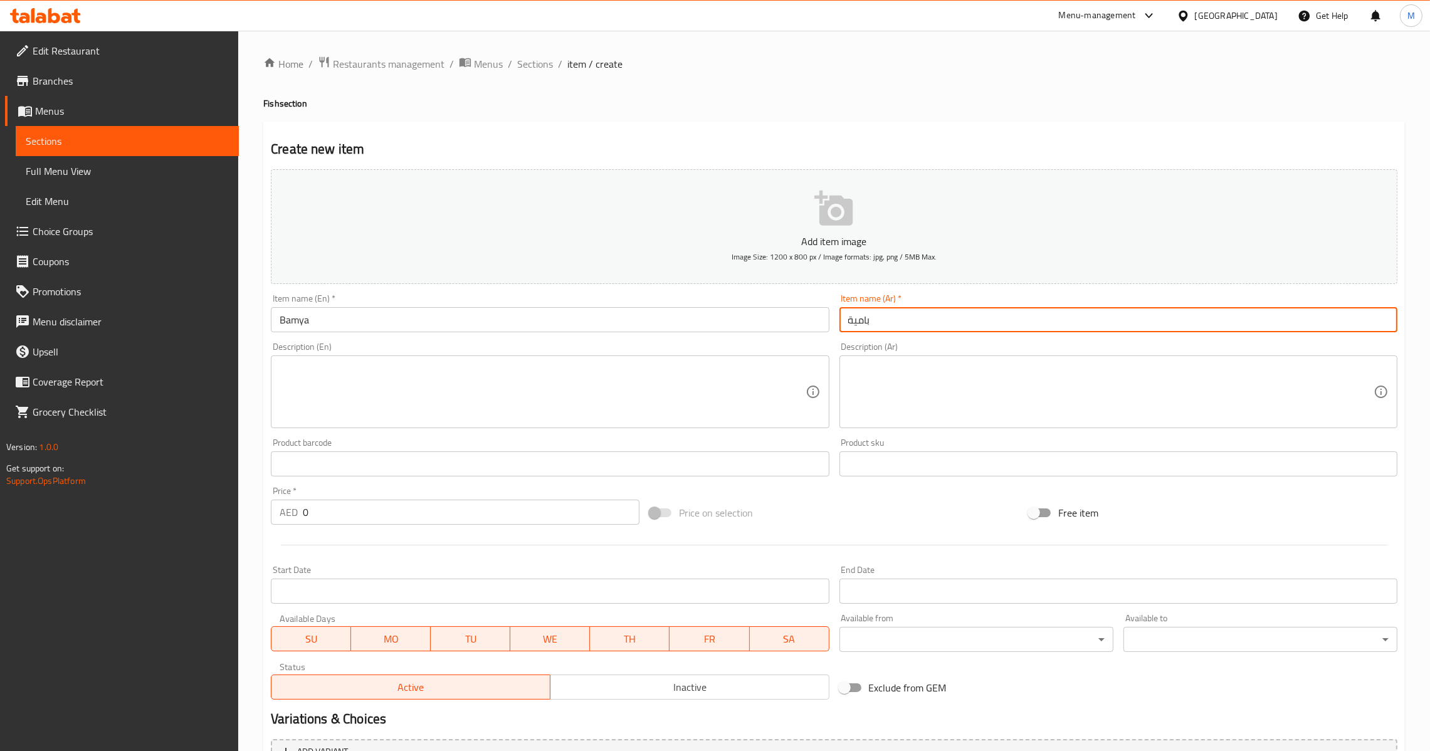
type input "بامية"
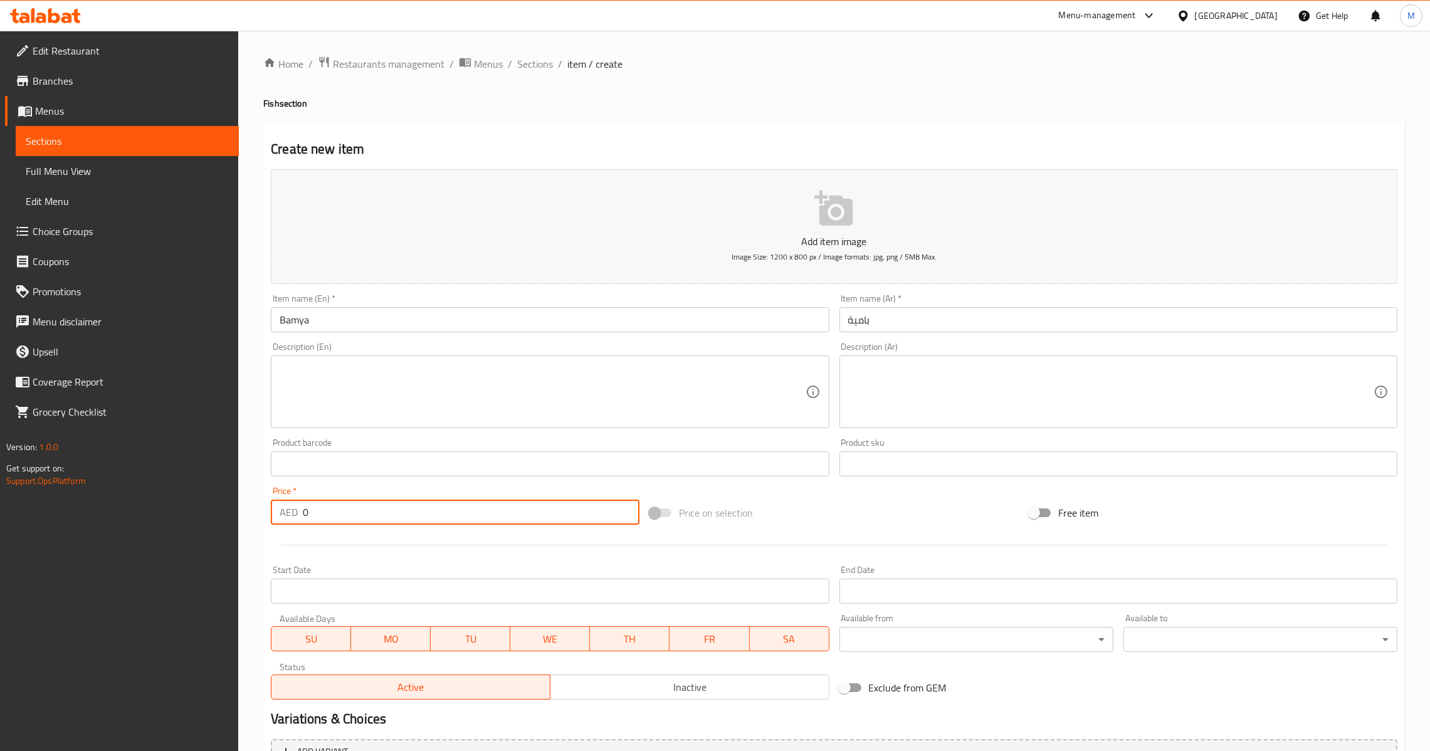
drag, startPoint x: 409, startPoint y: 518, endPoint x: 209, endPoint y: 570, distance: 206.6
click at [45, 515] on div "Edit Restaurant Branches Menus Sections Full Menu View Edit Menu Choice Groups …" at bounding box center [715, 458] width 1430 height 855
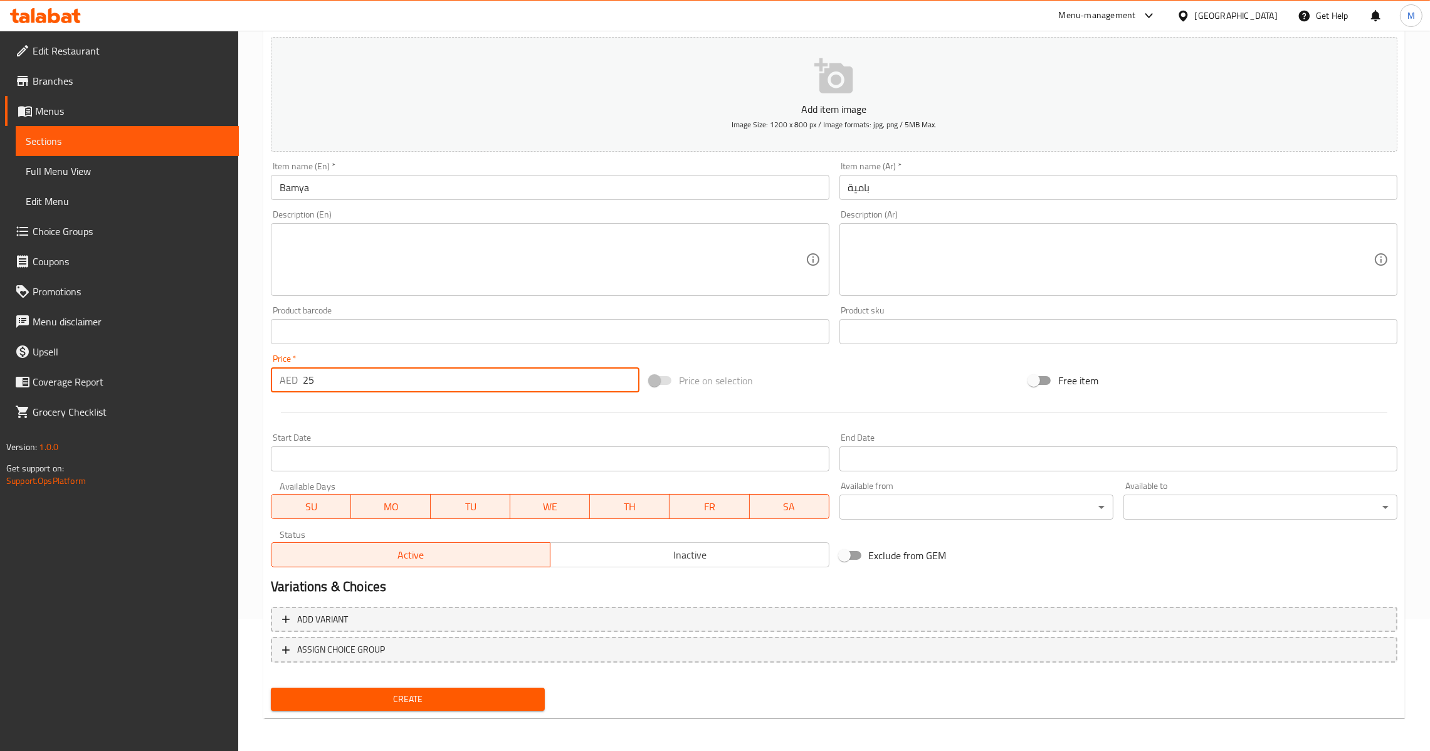
type input "25"
click at [424, 698] on span "Create" at bounding box center [408, 699] width 254 height 16
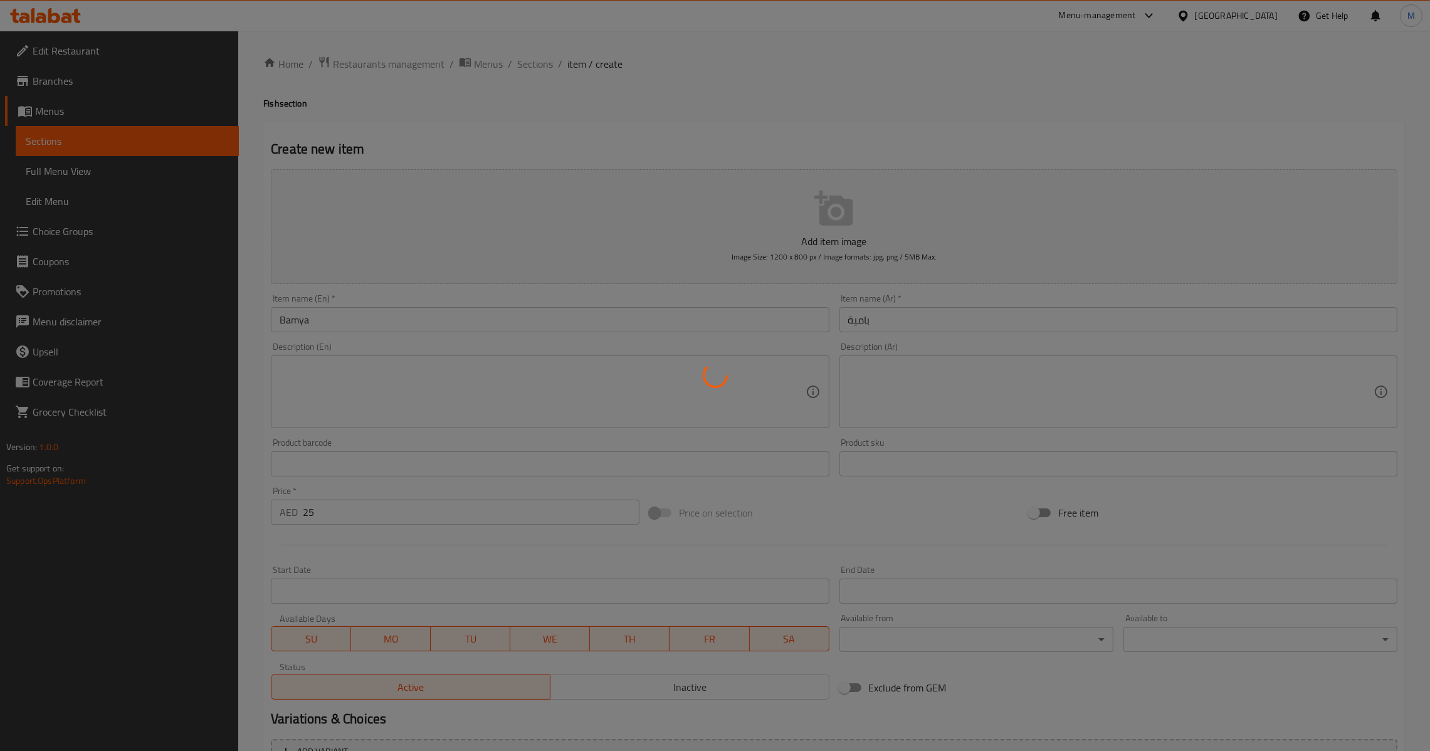
type input "0"
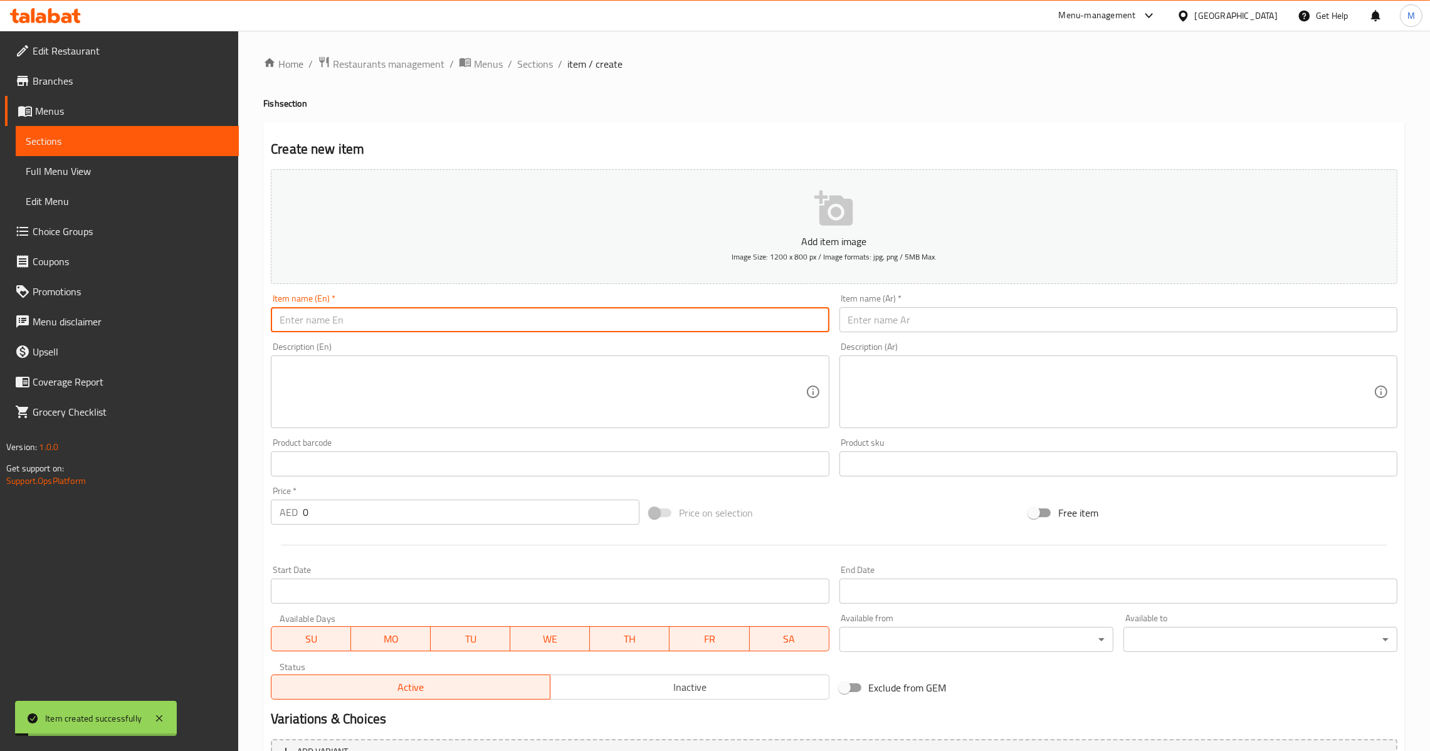
click at [390, 312] on input "text" at bounding box center [550, 319] width 558 height 25
paste input "CHOLA"
type input "Chola"
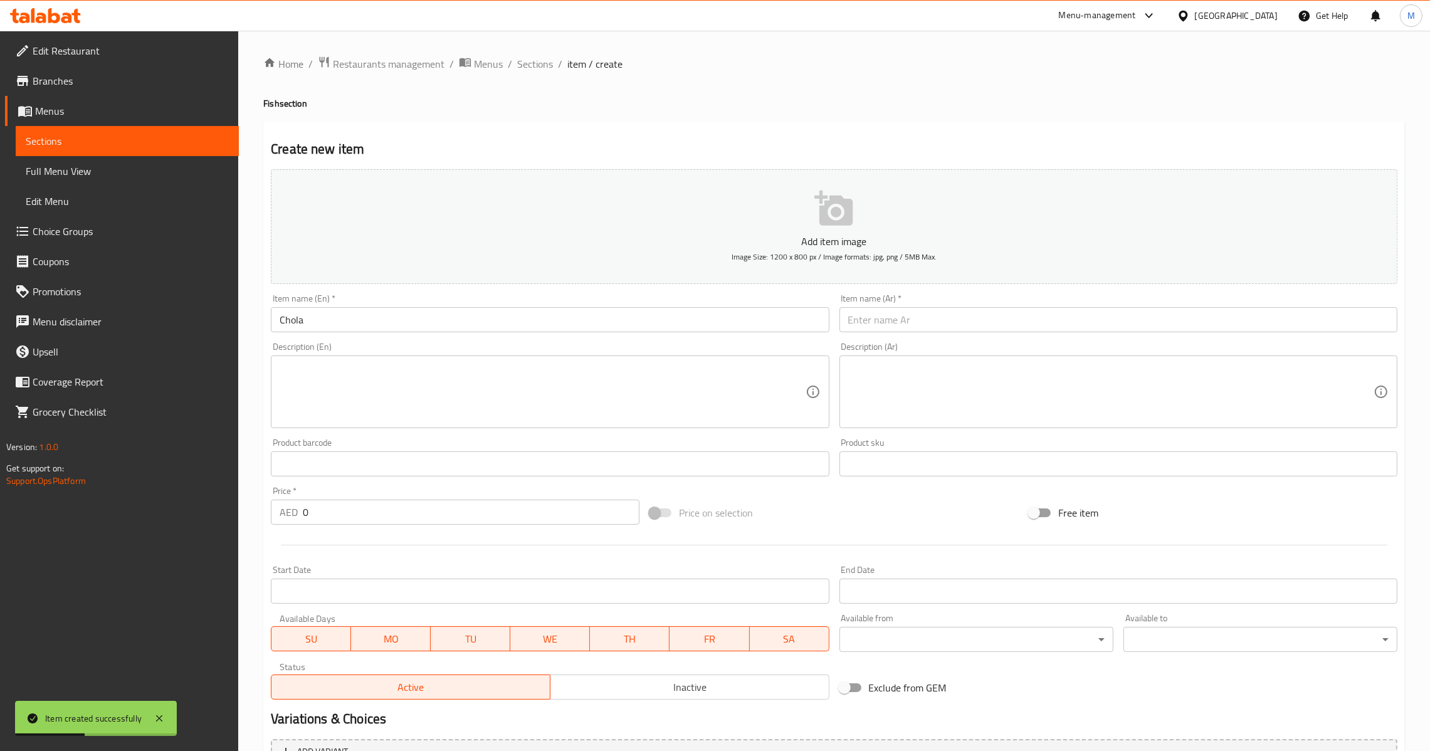
drag, startPoint x: 930, startPoint y: 357, endPoint x: 936, endPoint y: 350, distance: 9.3
click at [930, 356] on div "Description (Ar)" at bounding box center [1118, 391] width 558 height 73
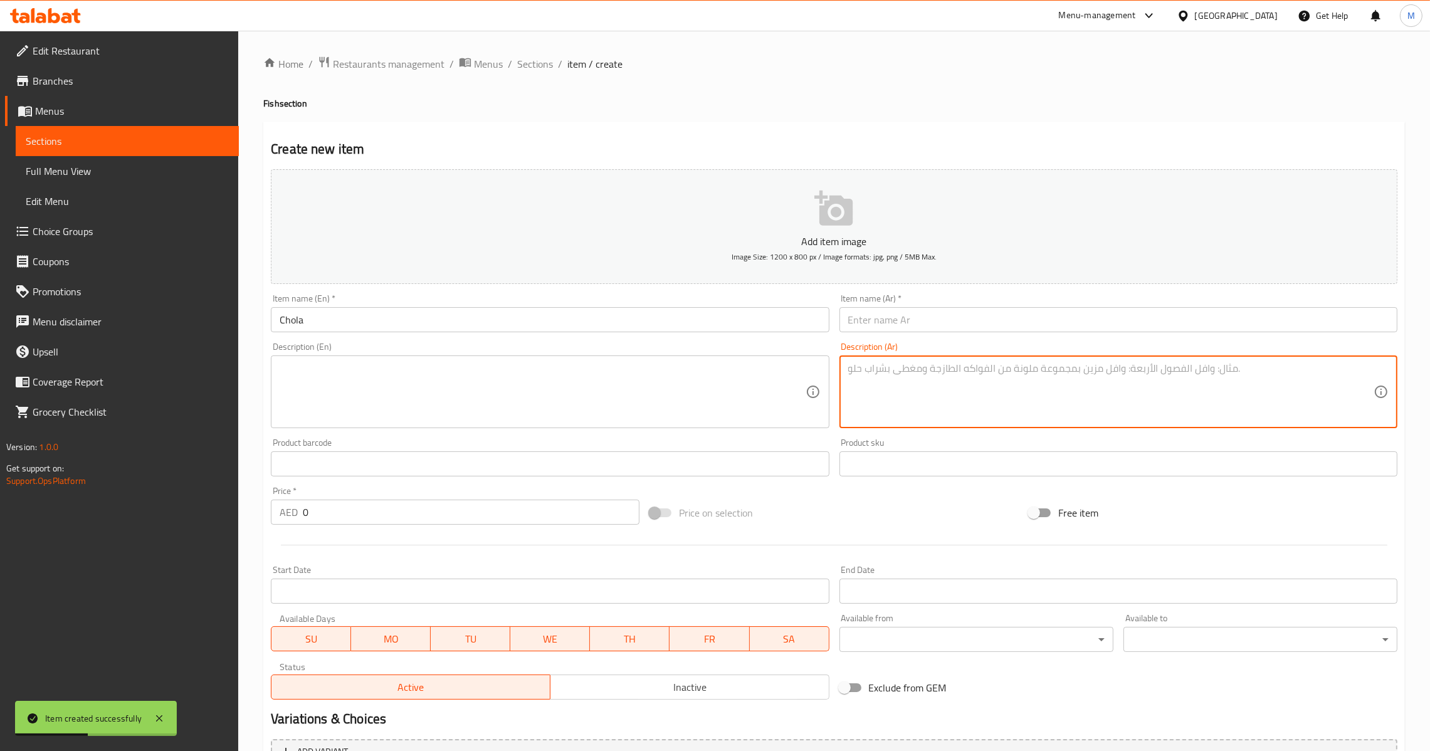
click at [955, 320] on input "text" at bounding box center [1118, 319] width 558 height 25
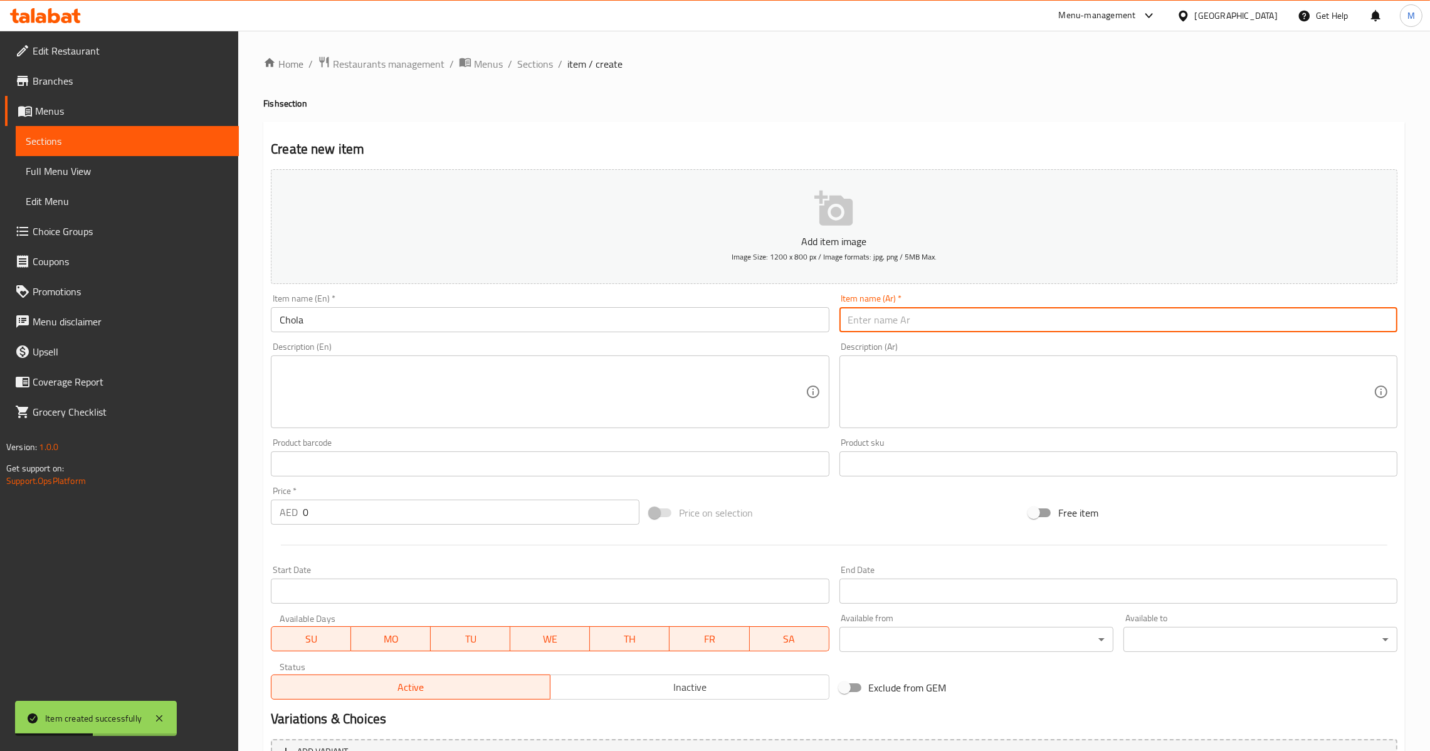
paste input "تشولا"
type input "تشولا"
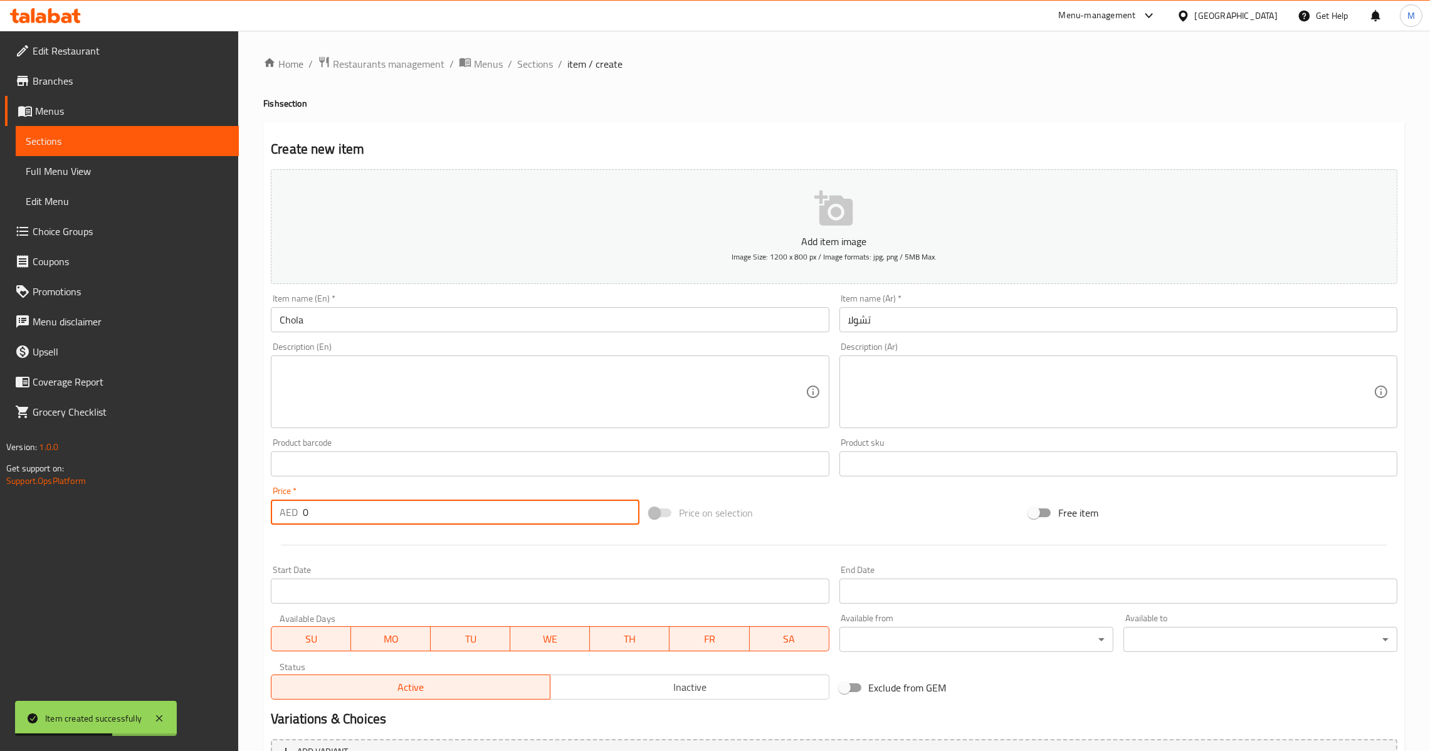
drag, startPoint x: 341, startPoint y: 517, endPoint x: 210, endPoint y: 545, distance: 134.0
click at [210, 545] on div "Edit Restaurant Branches Menus Sections Full Menu View Edit Menu Choice Groups …" at bounding box center [715, 458] width 1430 height 855
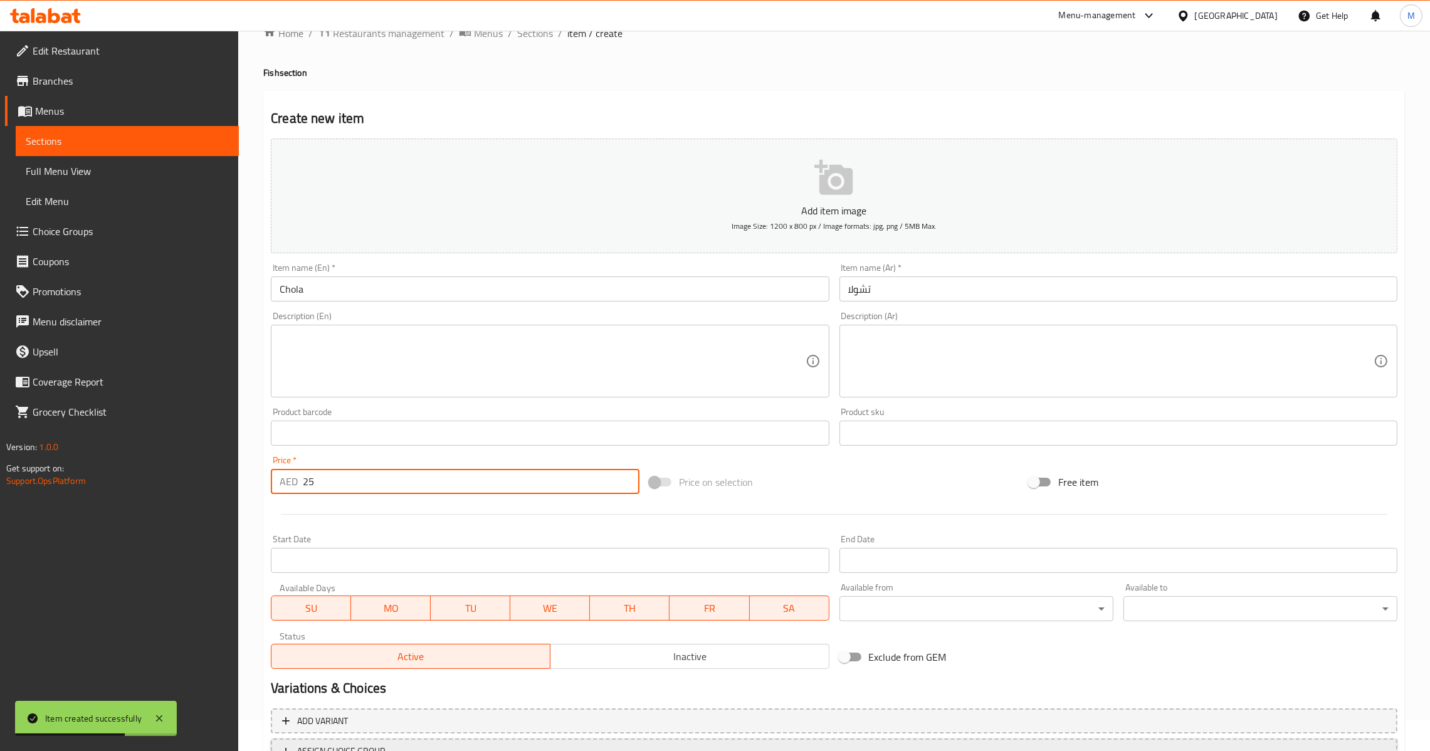
scroll to position [132, 0]
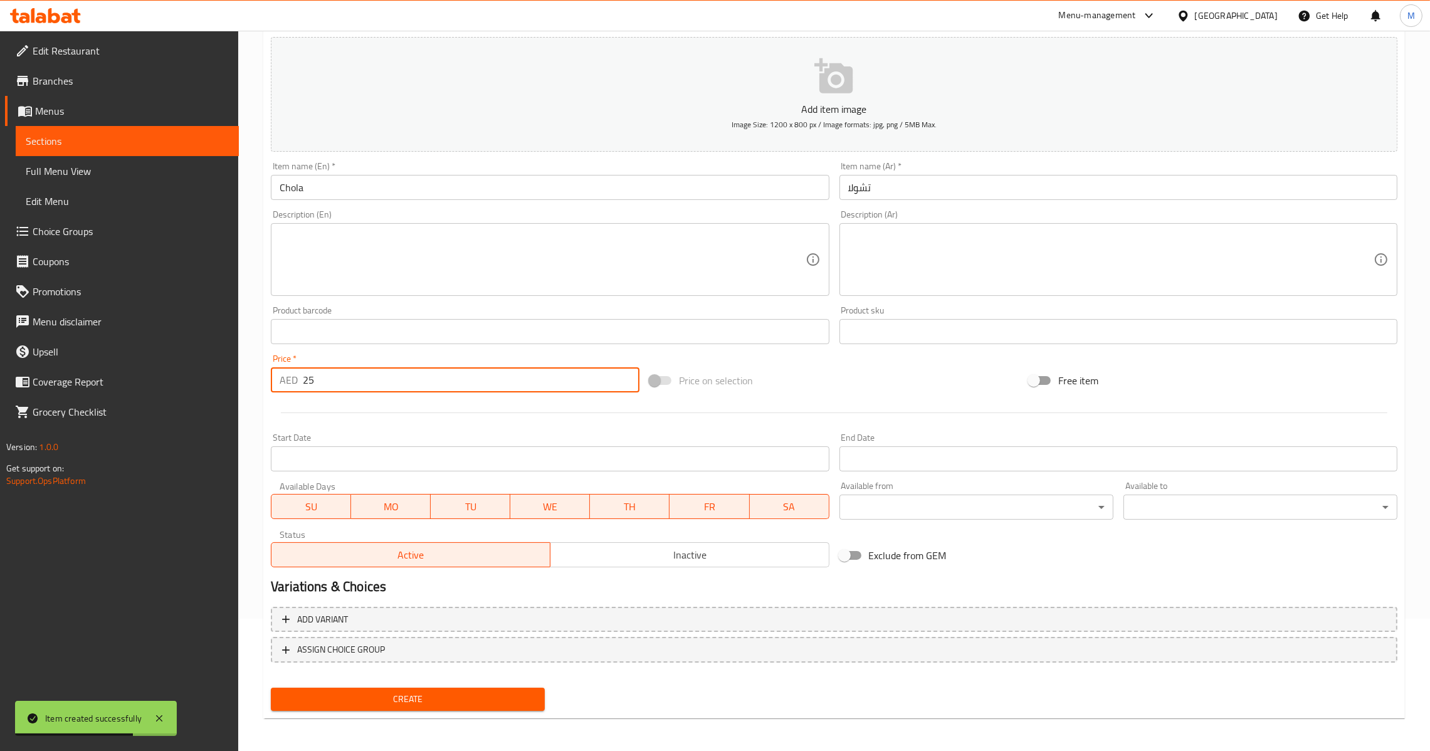
type input "25"
click at [403, 691] on span "Create" at bounding box center [408, 699] width 254 height 16
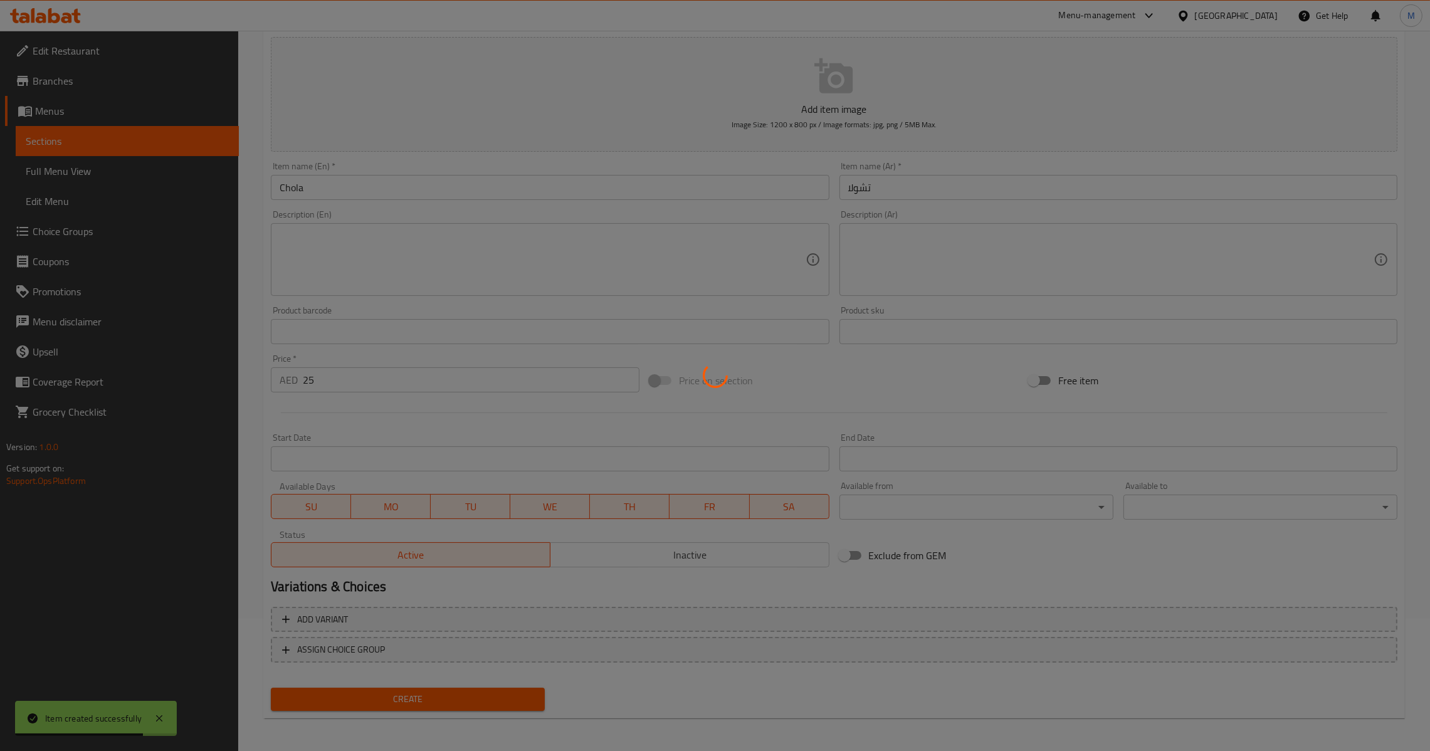
type input "0"
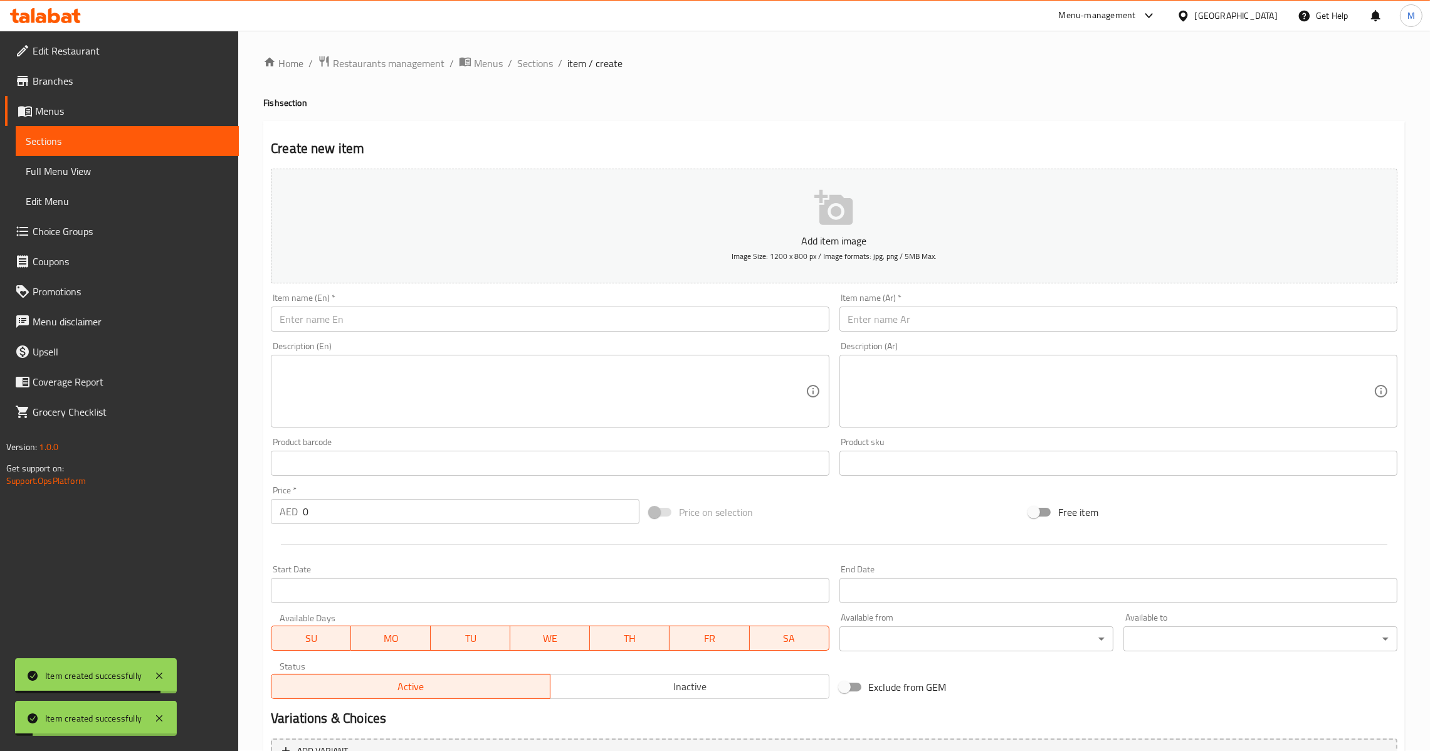
scroll to position [0, 0]
click at [529, 70] on span "Sections" at bounding box center [535, 63] width 36 height 15
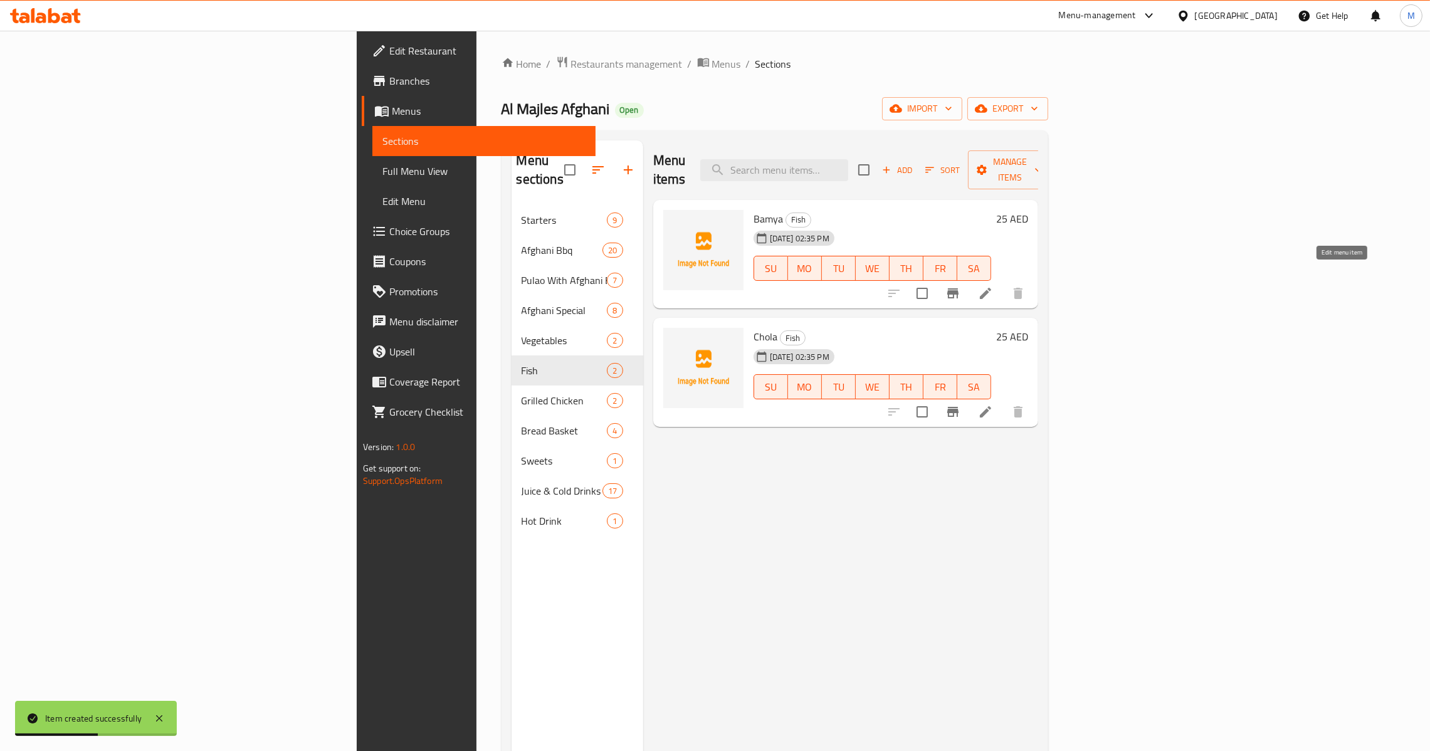
click at [993, 286] on icon at bounding box center [985, 293] width 15 height 15
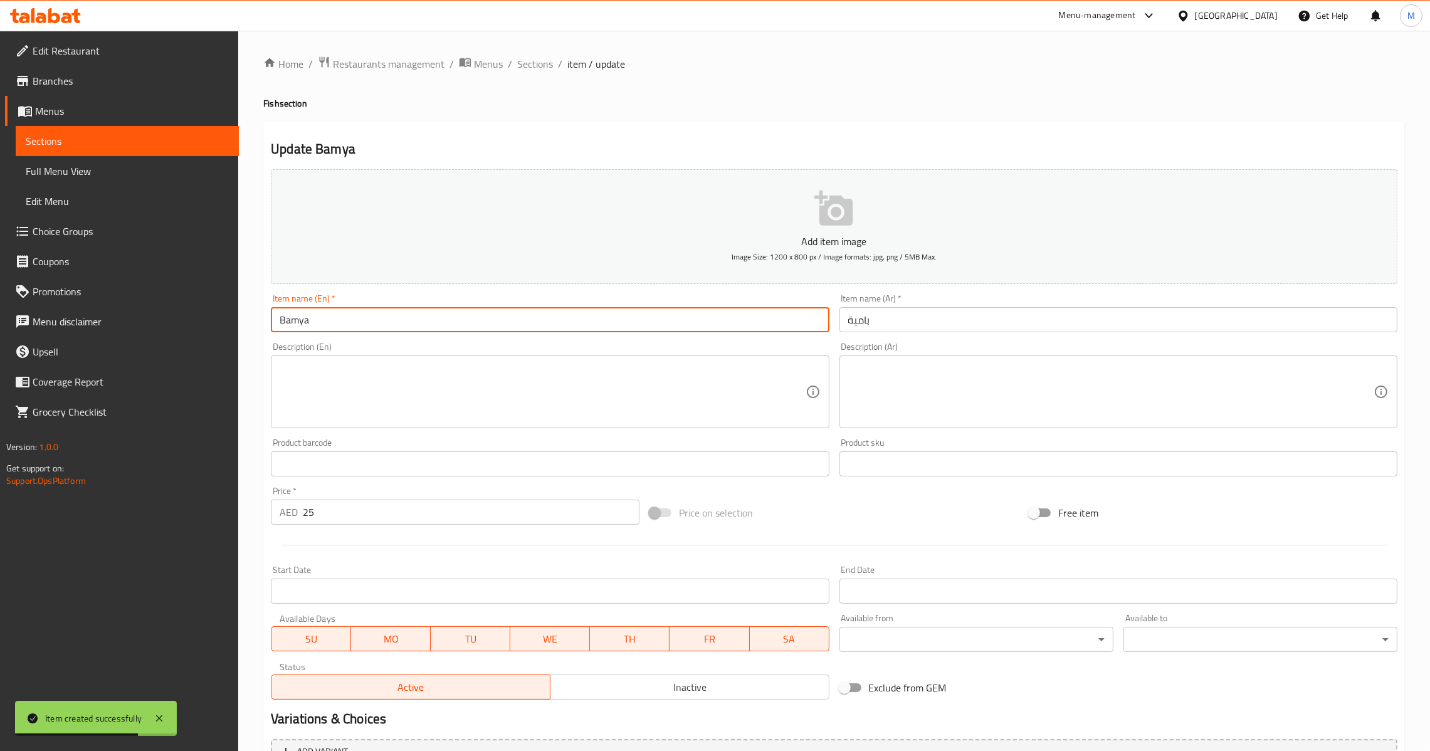
click at [541, 312] on input "Bamya" at bounding box center [550, 319] width 558 height 25
paste input "FISH TIKKA"
type input "Fish Tikka"
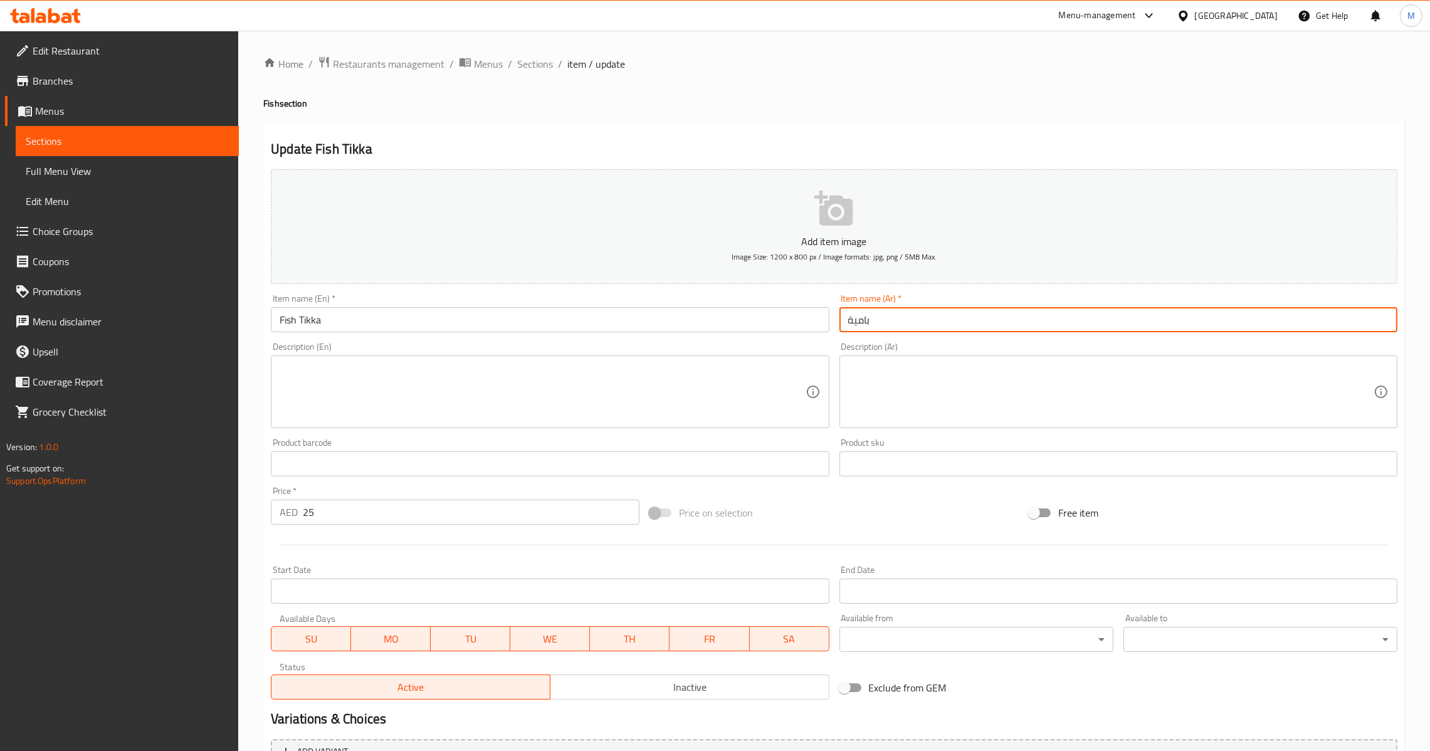
click at [904, 318] on input "بامية" at bounding box center [1118, 319] width 558 height 25
paste input "مك تيكا"
click at [859, 322] on input "سمك تيكا" at bounding box center [1118, 319] width 558 height 25
type input "سمك تكا"
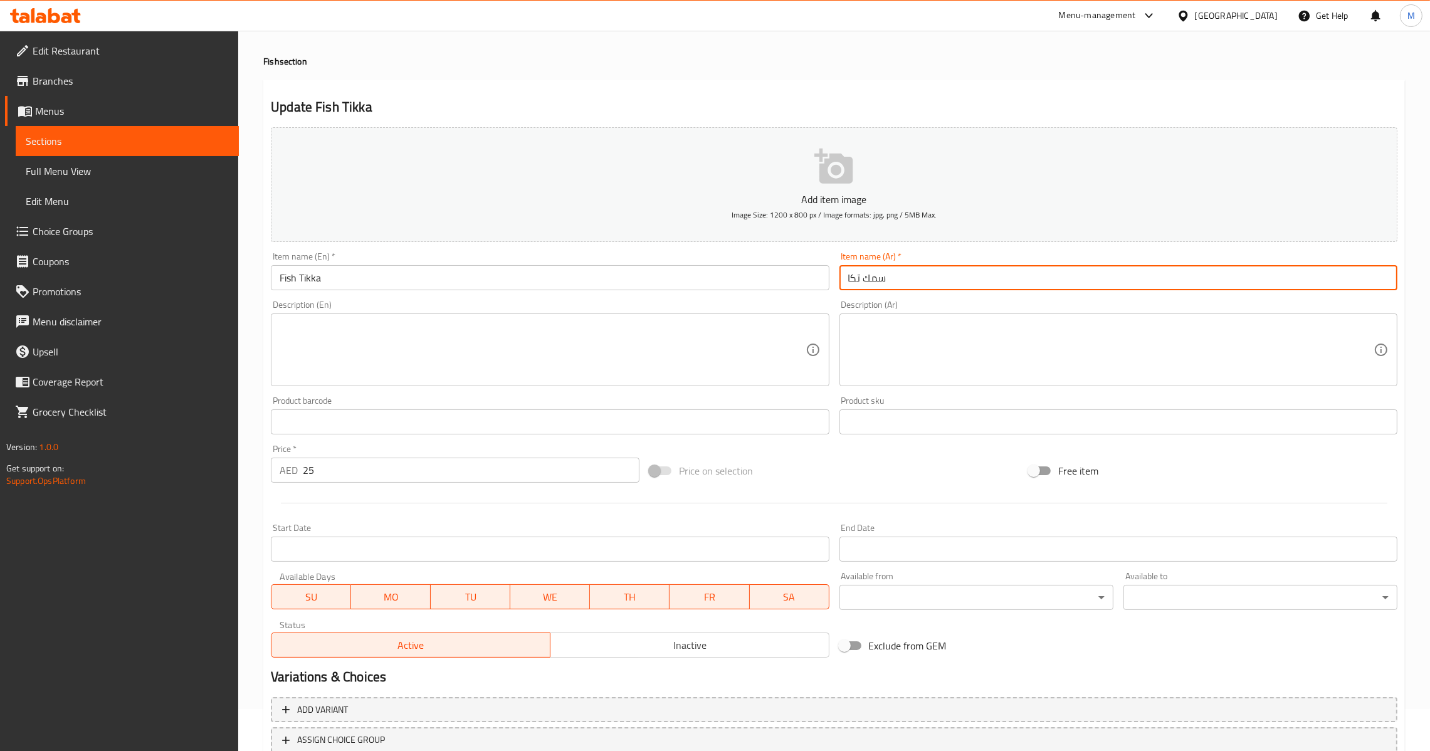
scroll to position [132, 0]
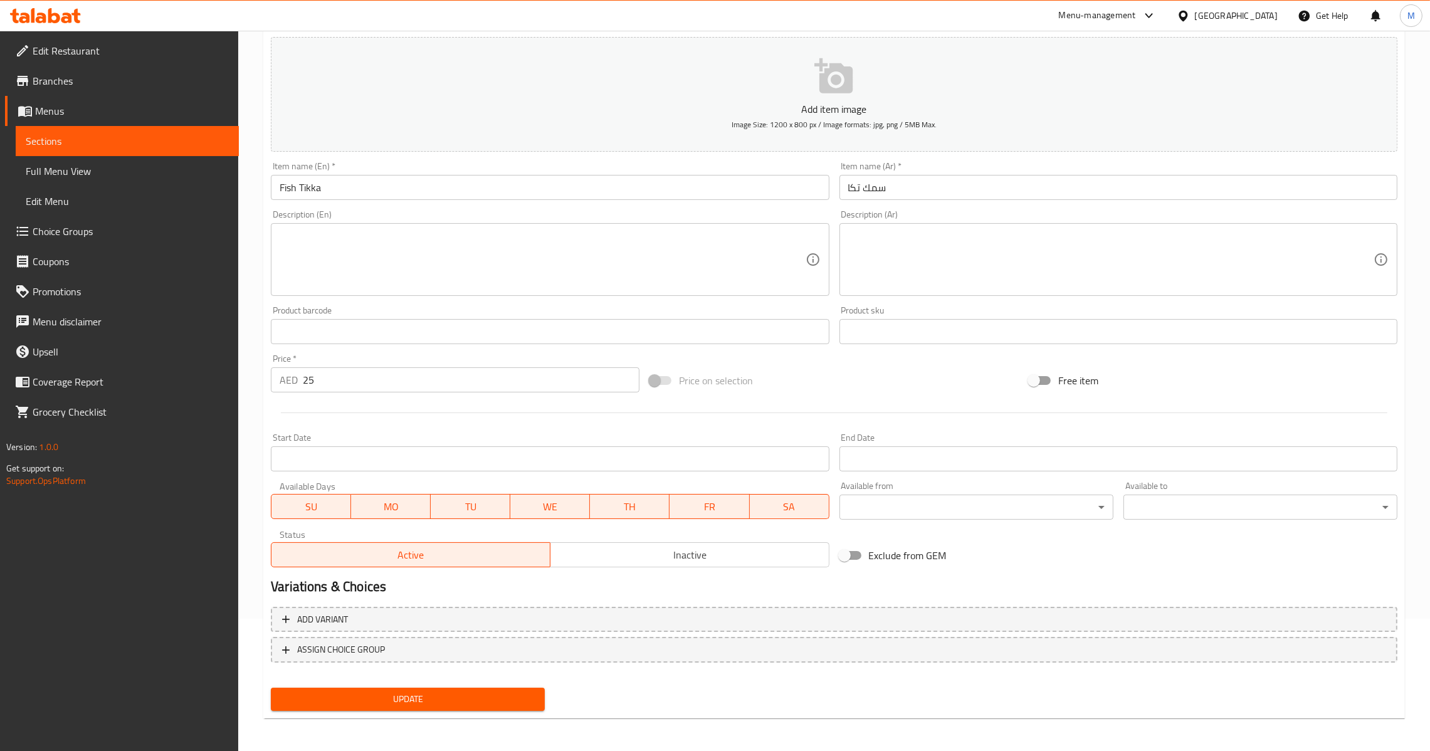
drag, startPoint x: 419, startPoint y: 360, endPoint x: 401, endPoint y: 374, distance: 22.8
click at [404, 370] on div "Price   * AED 25 Price *" at bounding box center [455, 373] width 369 height 38
drag, startPoint x: 401, startPoint y: 374, endPoint x: 394, endPoint y: 375, distance: 7.0
click at [394, 375] on input "25" at bounding box center [471, 379] width 337 height 25
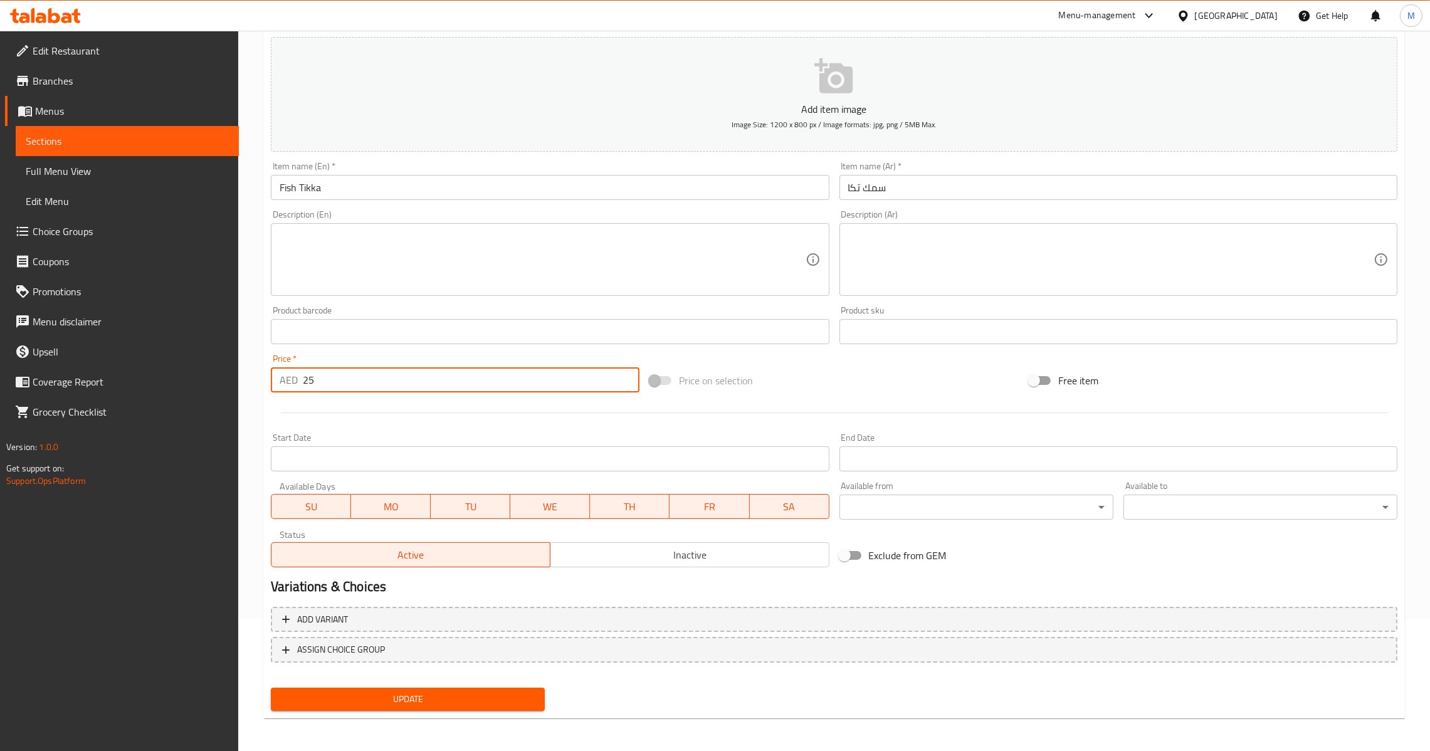
click at [394, 375] on input "25" at bounding box center [471, 379] width 337 height 25
type input "0"
click at [649, 550] on span "Inactive" at bounding box center [689, 555] width 269 height 18
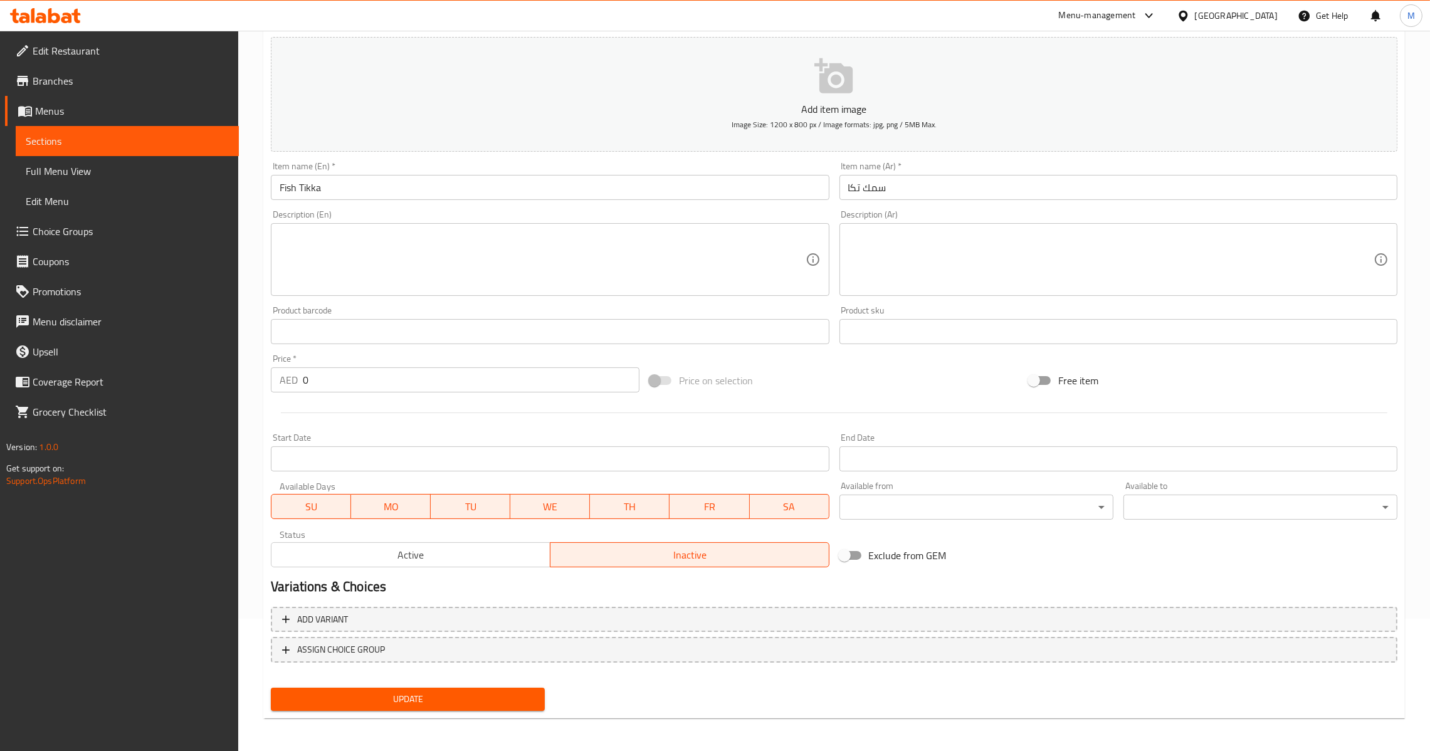
click at [488, 699] on span "Update" at bounding box center [408, 699] width 254 height 16
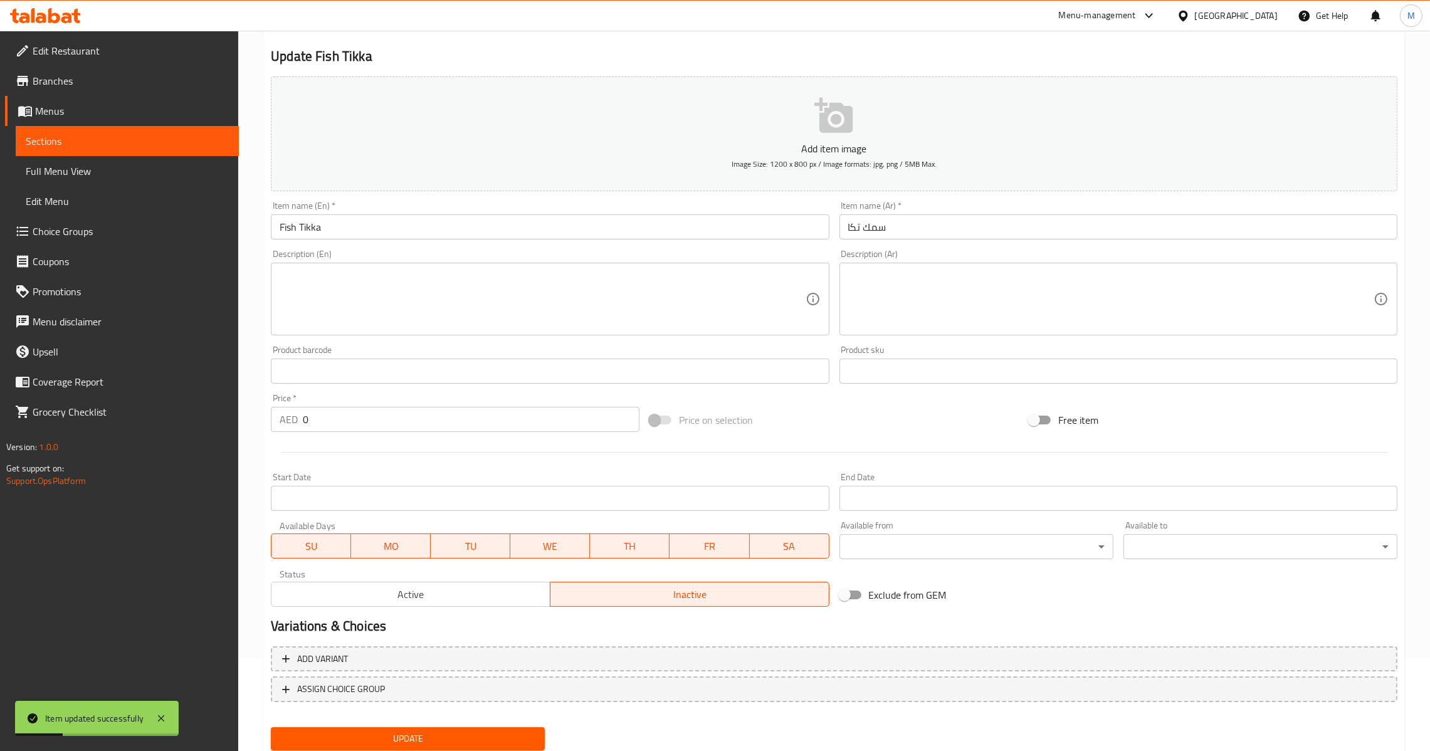
scroll to position [0, 0]
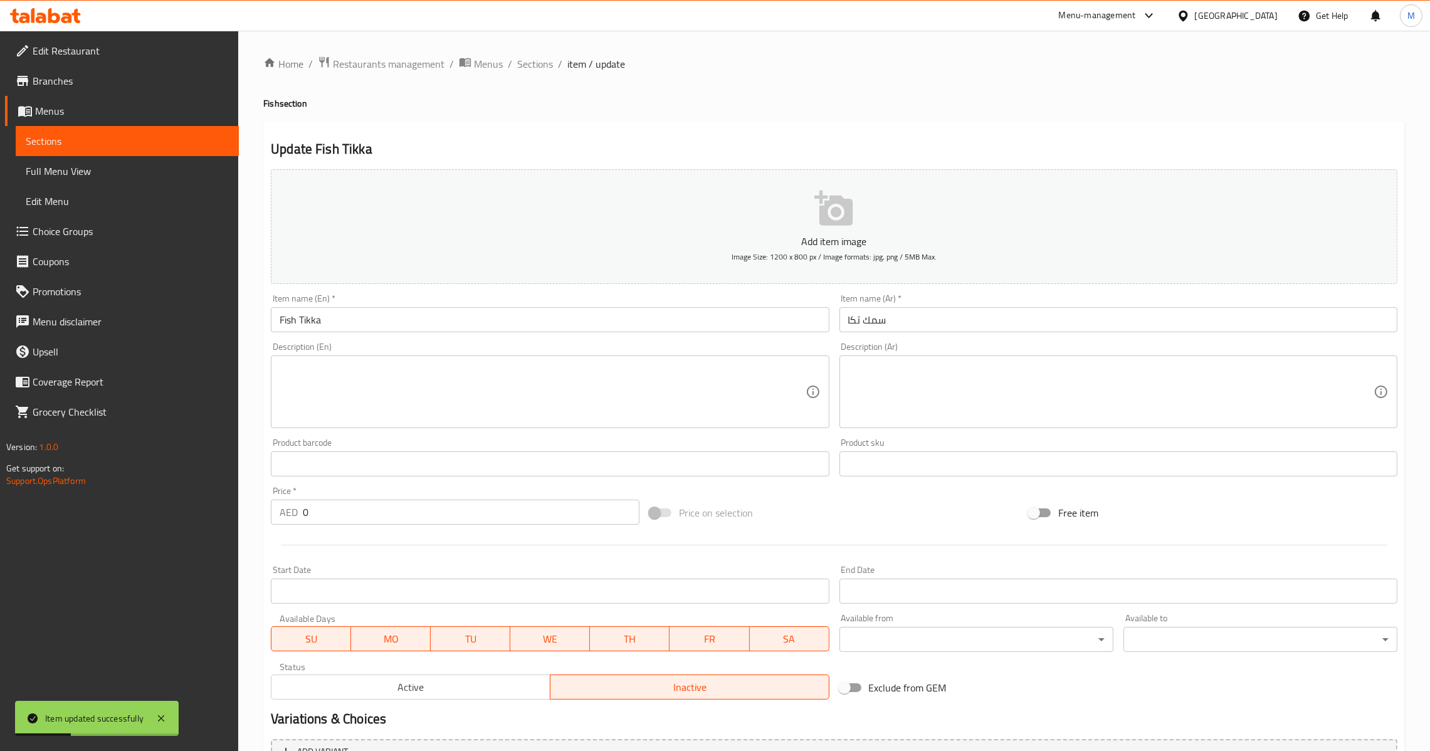
paste input "GRILL FISH"
click at [555, 315] on input "Fish TikkaGRILL FISH" at bounding box center [550, 319] width 558 height 25
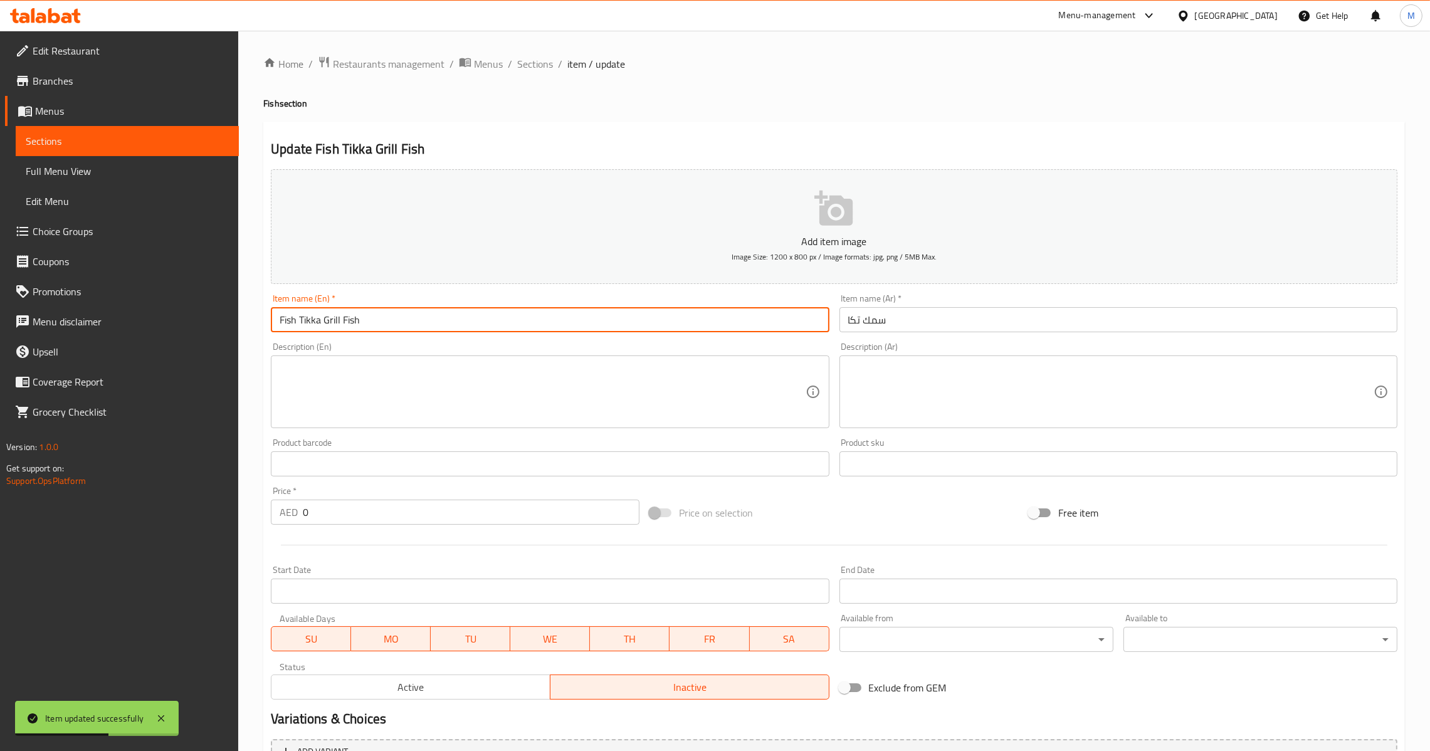
paste input "GRILL FISH"
type input "Grill Fish"
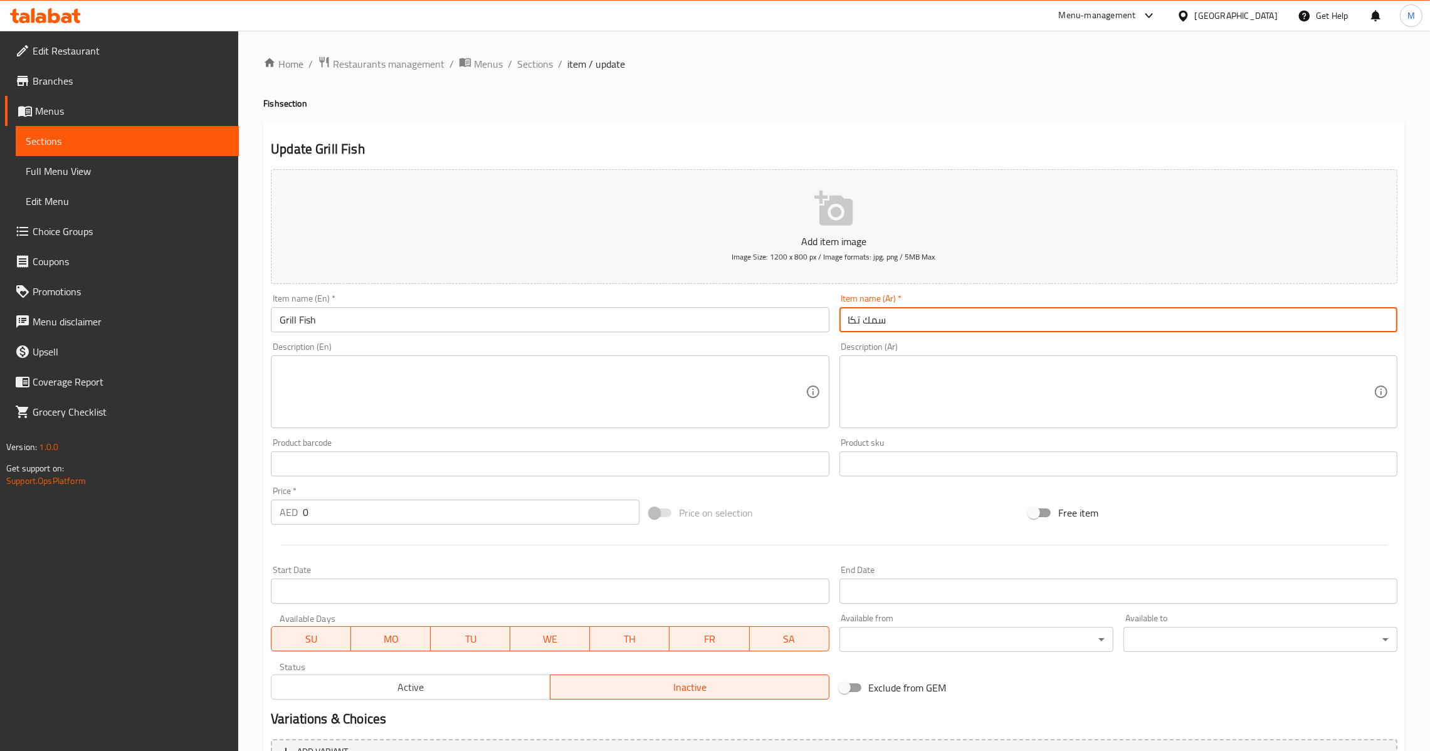
click at [918, 319] on input "سمك تكا" at bounding box center [1118, 319] width 558 height 25
paste input "مشوي"
type input "سمك مشوي"
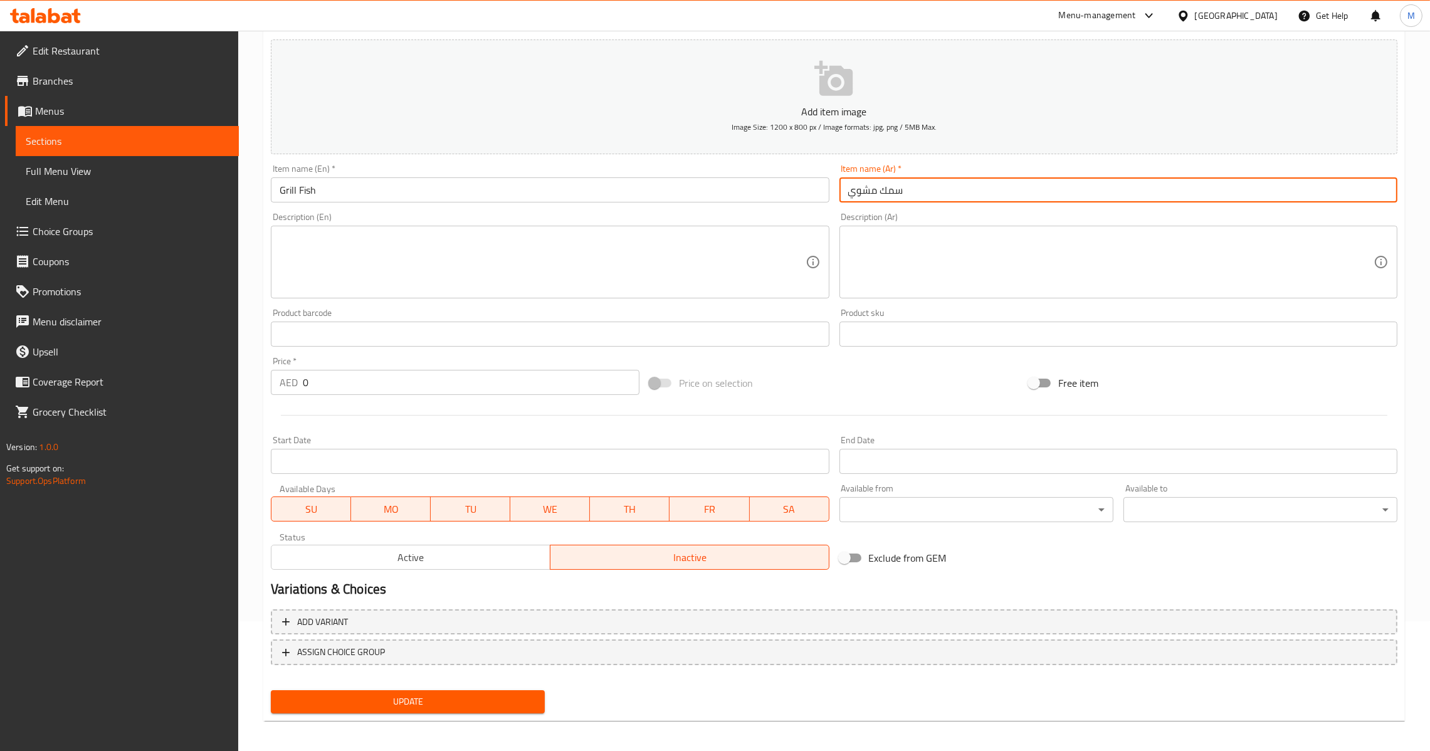
scroll to position [132, 0]
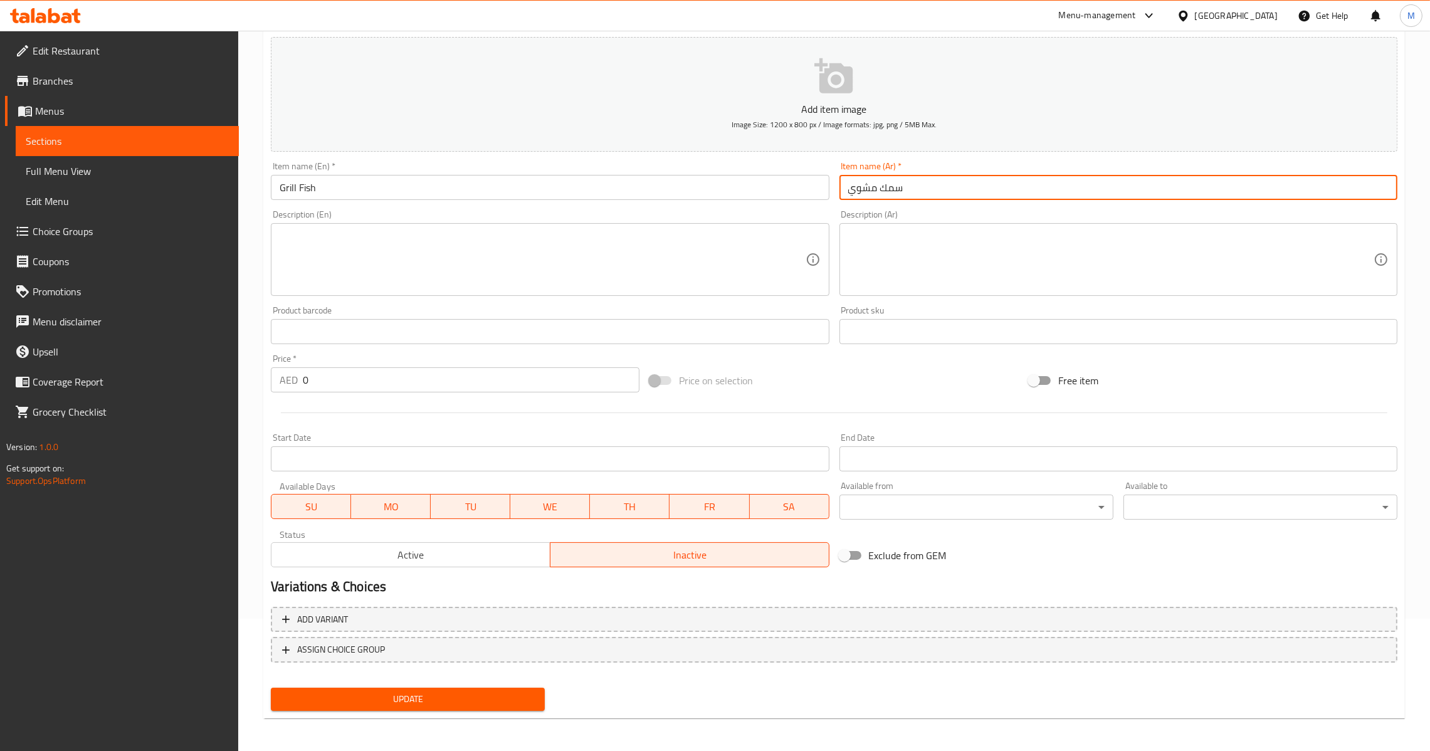
click at [457, 695] on span "Update" at bounding box center [408, 699] width 254 height 16
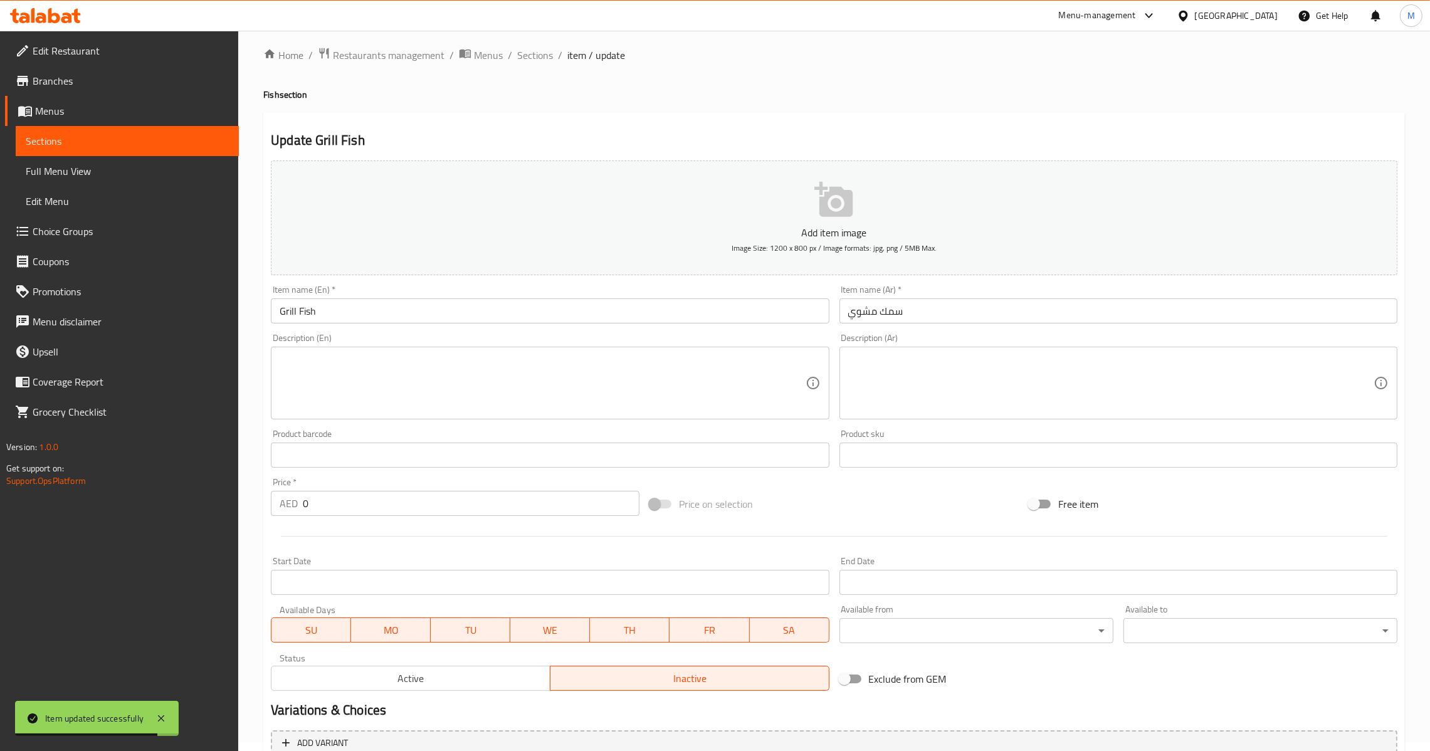
scroll to position [0, 0]
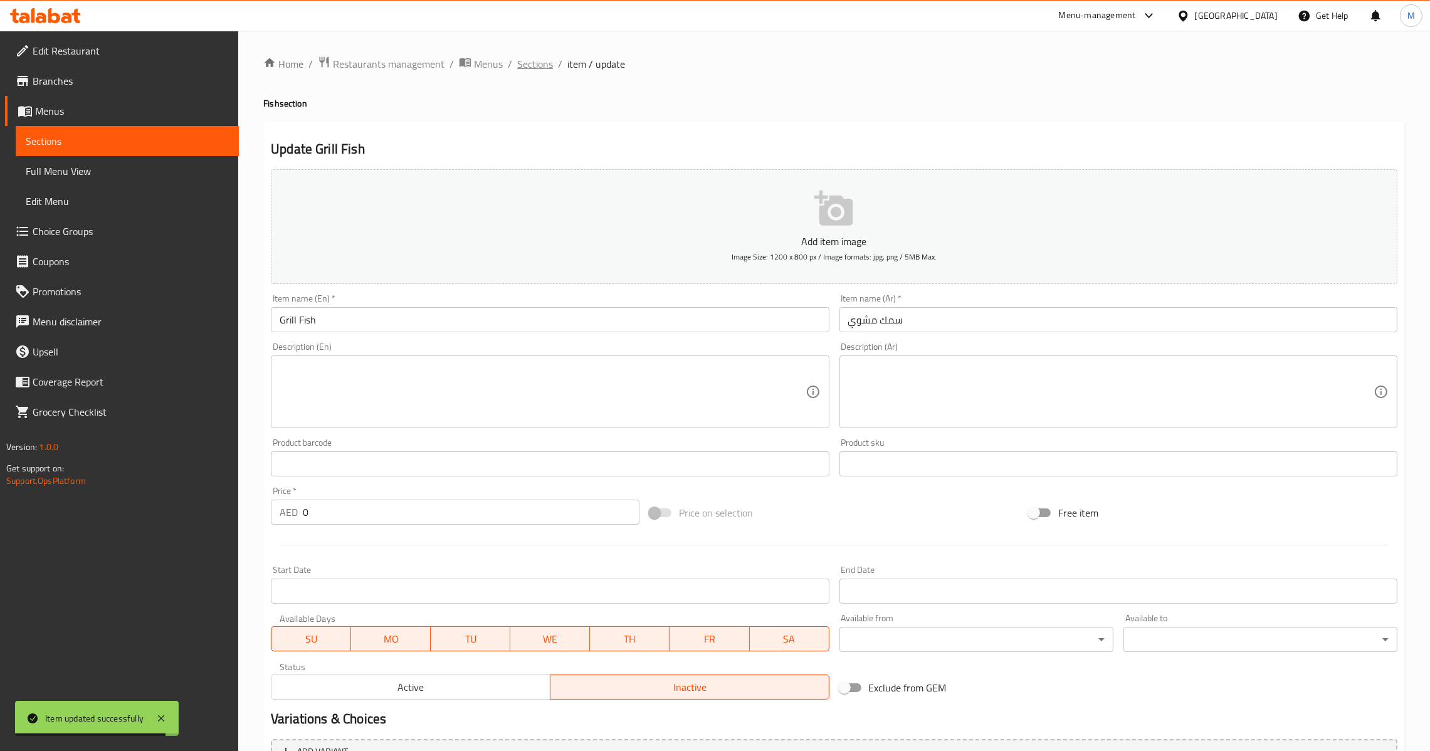
click at [532, 65] on span "Sections" at bounding box center [535, 63] width 36 height 15
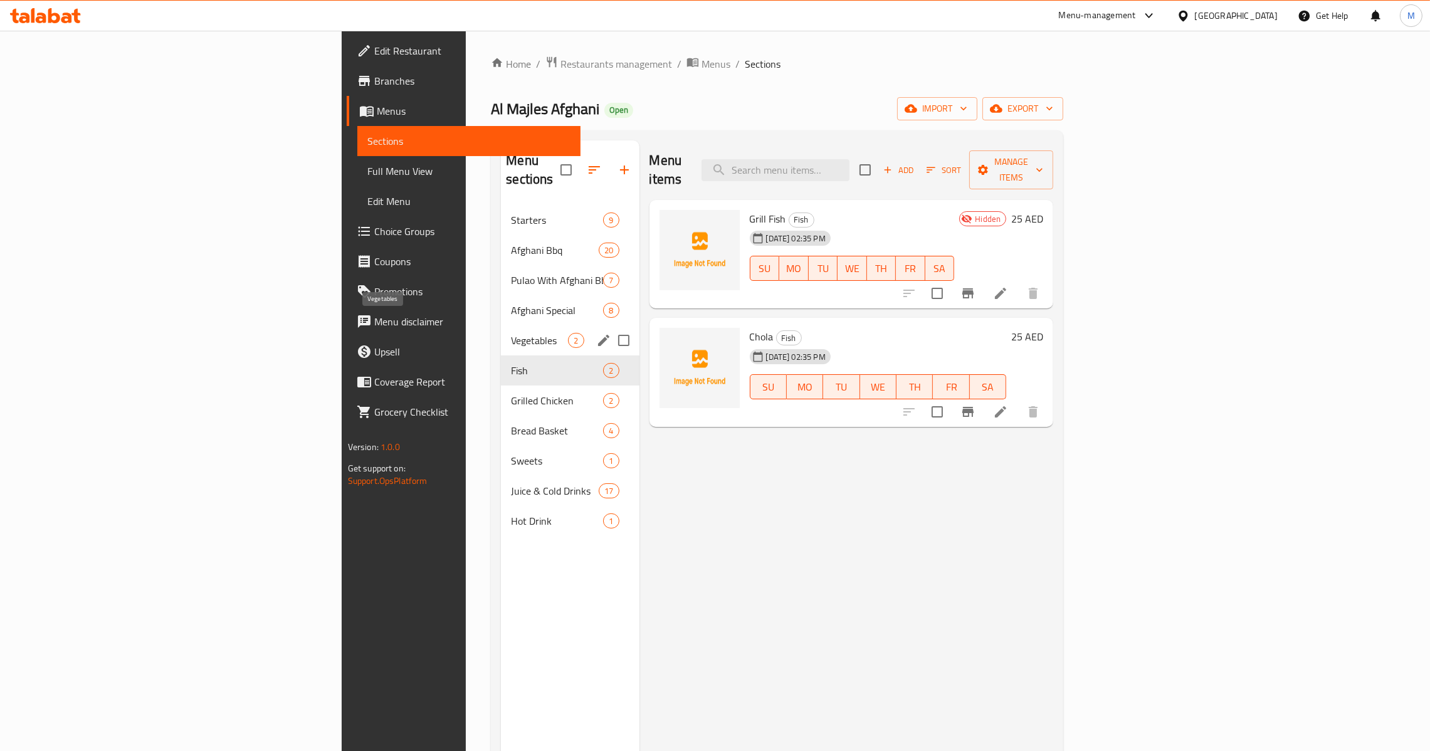
click at [511, 333] on span "Vegetables" at bounding box center [539, 340] width 57 height 15
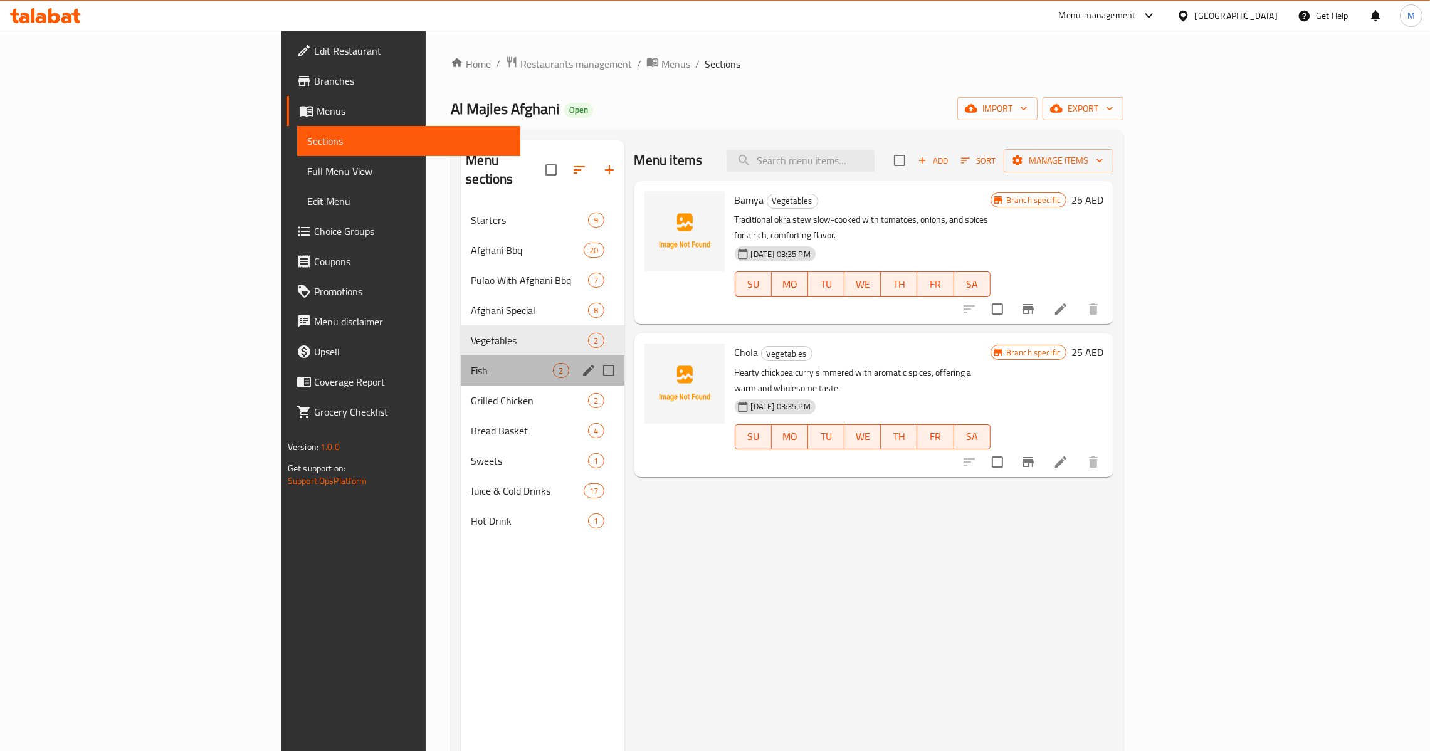
click at [483, 355] on div "Fish 2" at bounding box center [542, 370] width 163 height 30
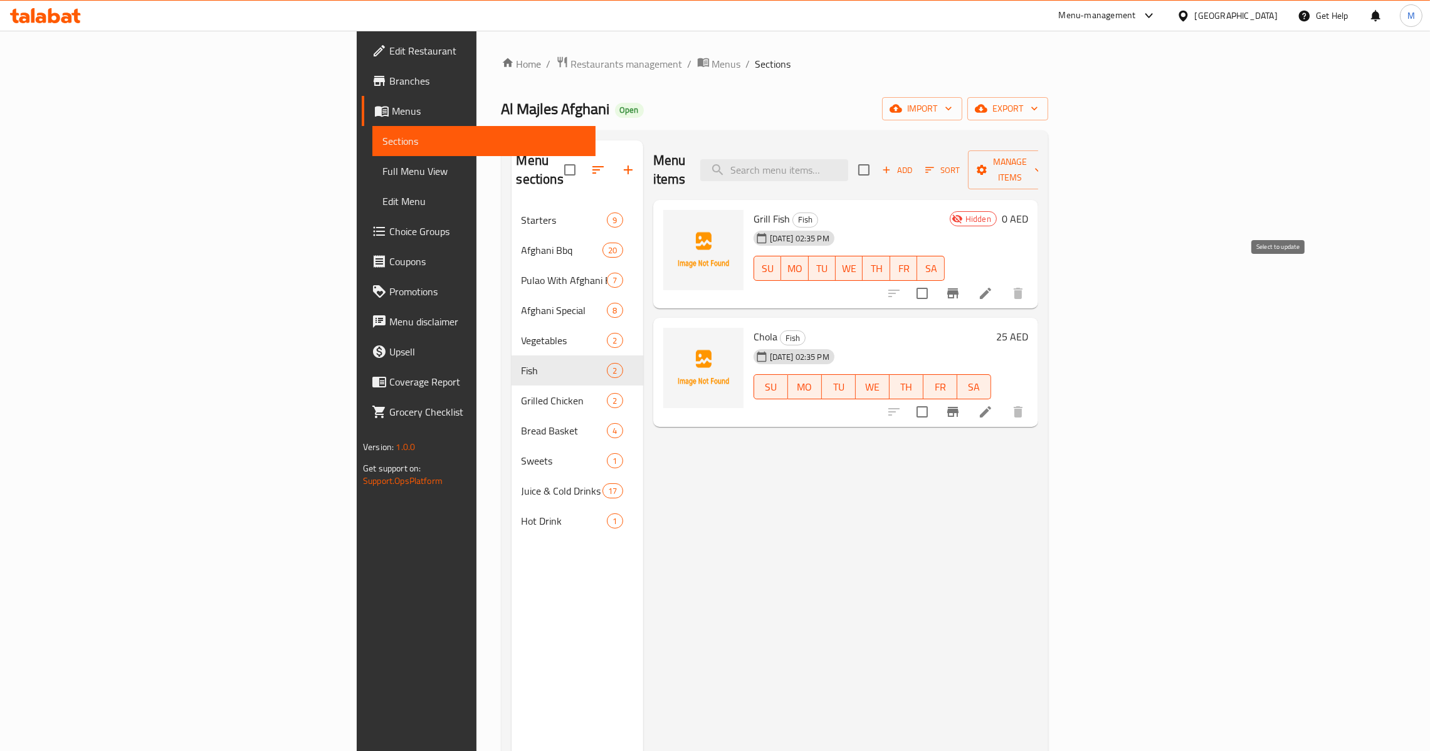
click at [935, 280] on input "checkbox" at bounding box center [922, 293] width 26 height 26
checkbox input "true"
drag, startPoint x: 1287, startPoint y: 391, endPoint x: 1309, endPoint y: 235, distance: 157.7
click at [935, 399] on input "checkbox" at bounding box center [922, 412] width 26 height 26
checkbox input "true"
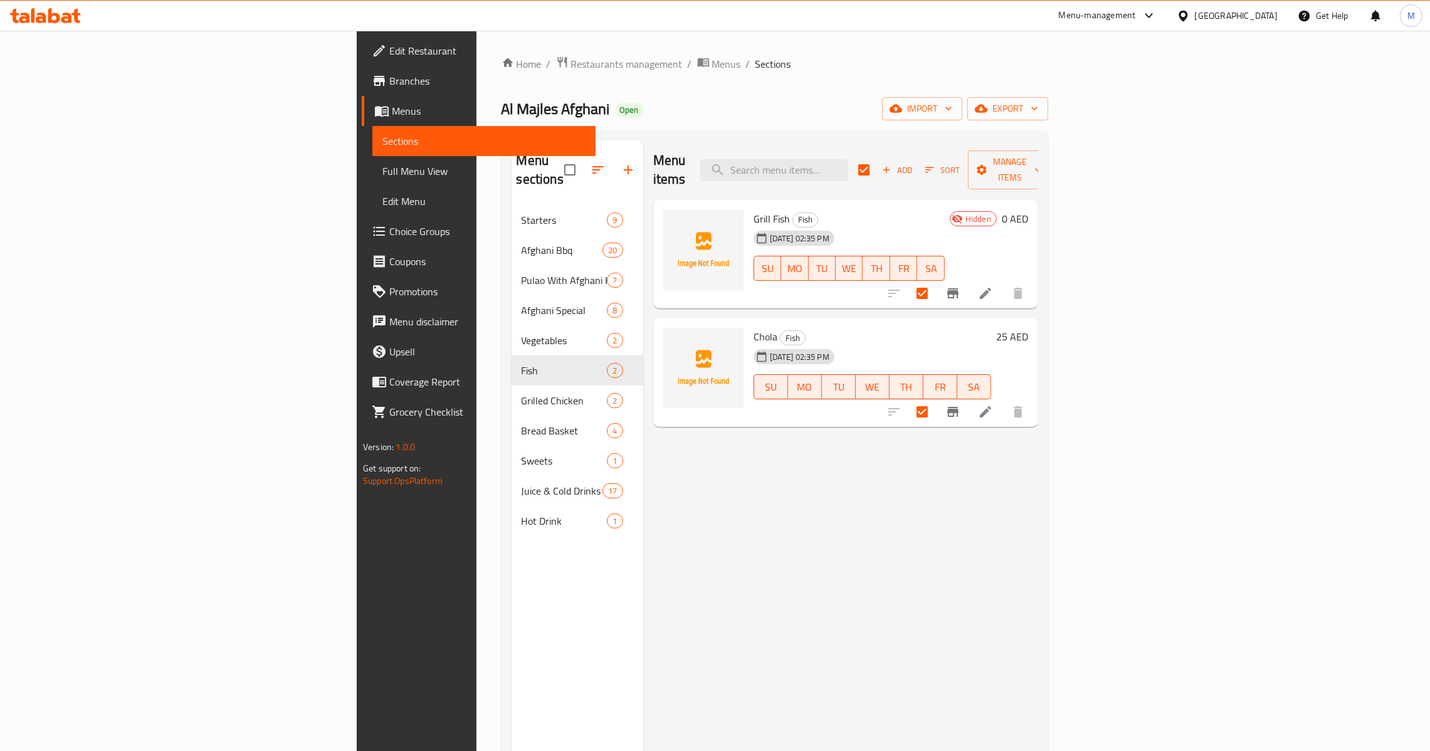
click at [1038, 176] on div "Menu items Add Sort Manage items" at bounding box center [845, 170] width 385 height 60
click at [1042, 156] on span "Manage items" at bounding box center [1010, 169] width 64 height 31
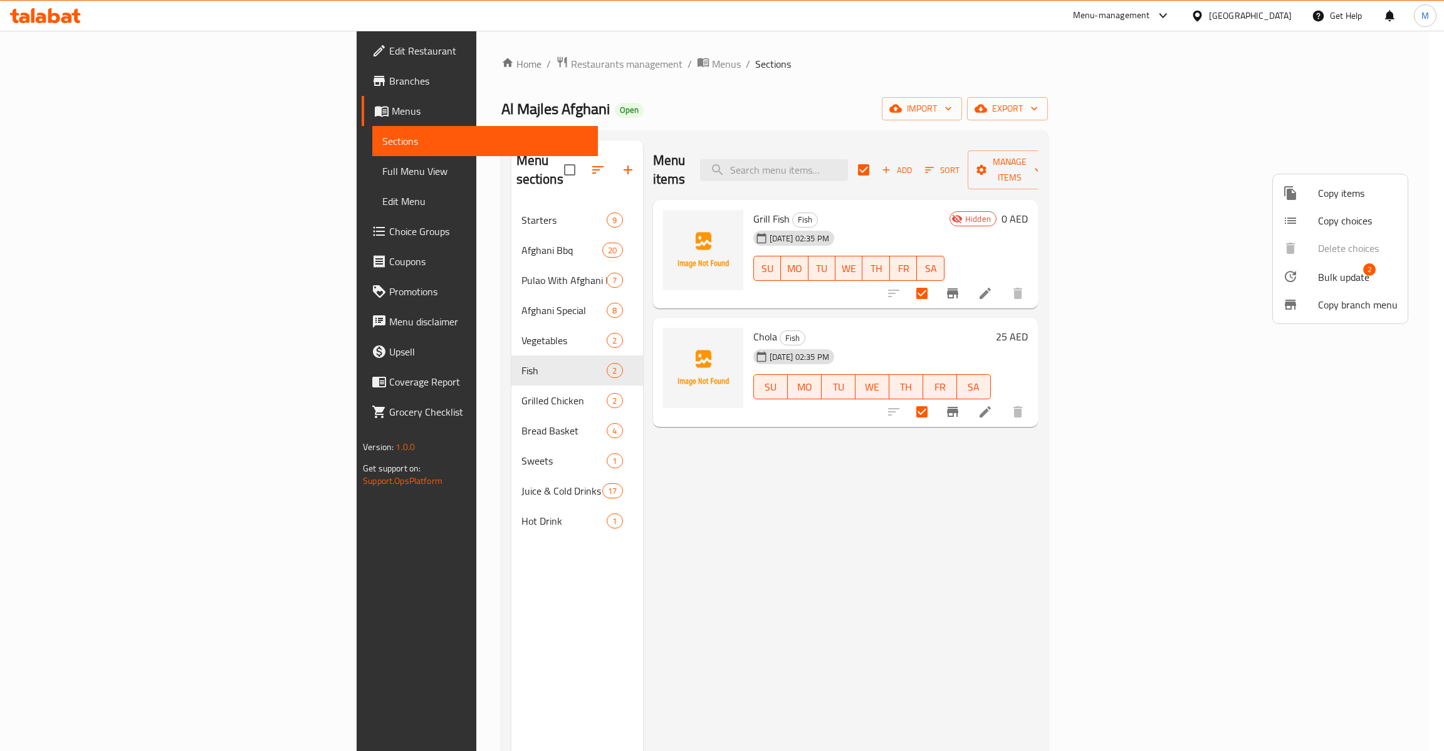
click at [1374, 272] on span "Bulk update 2" at bounding box center [1358, 276] width 80 height 16
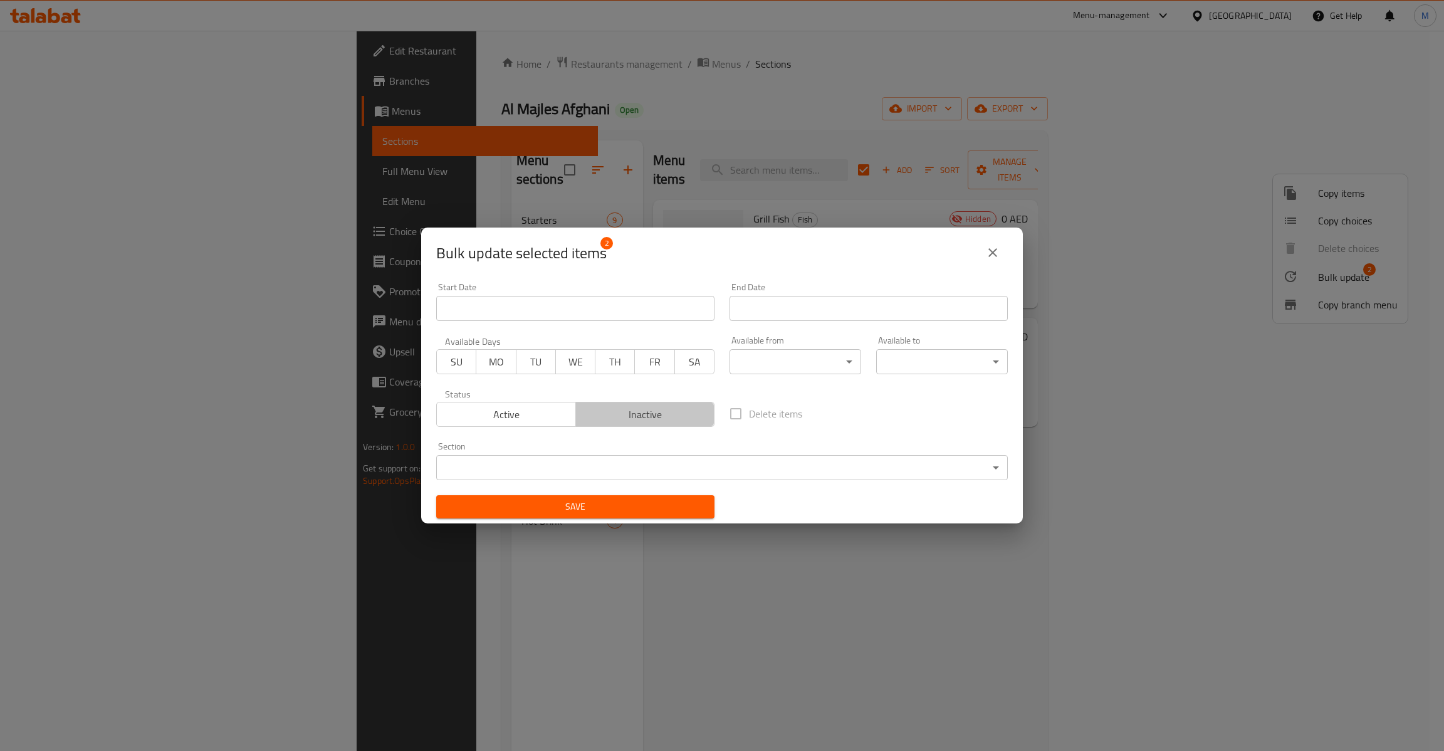
click at [663, 411] on span "Inactive" at bounding box center [645, 415] width 129 height 18
click at [654, 499] on span "Save" at bounding box center [575, 507] width 258 height 16
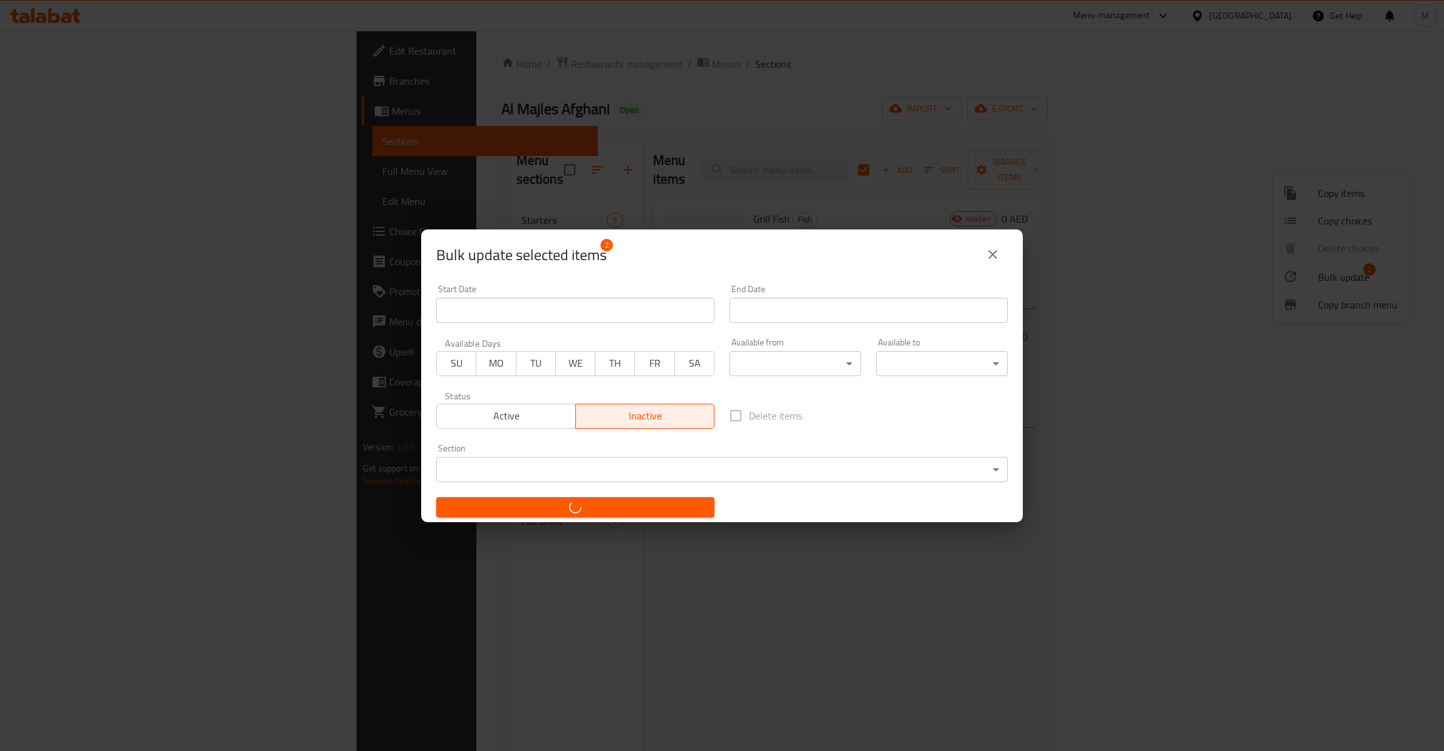
checkbox input "false"
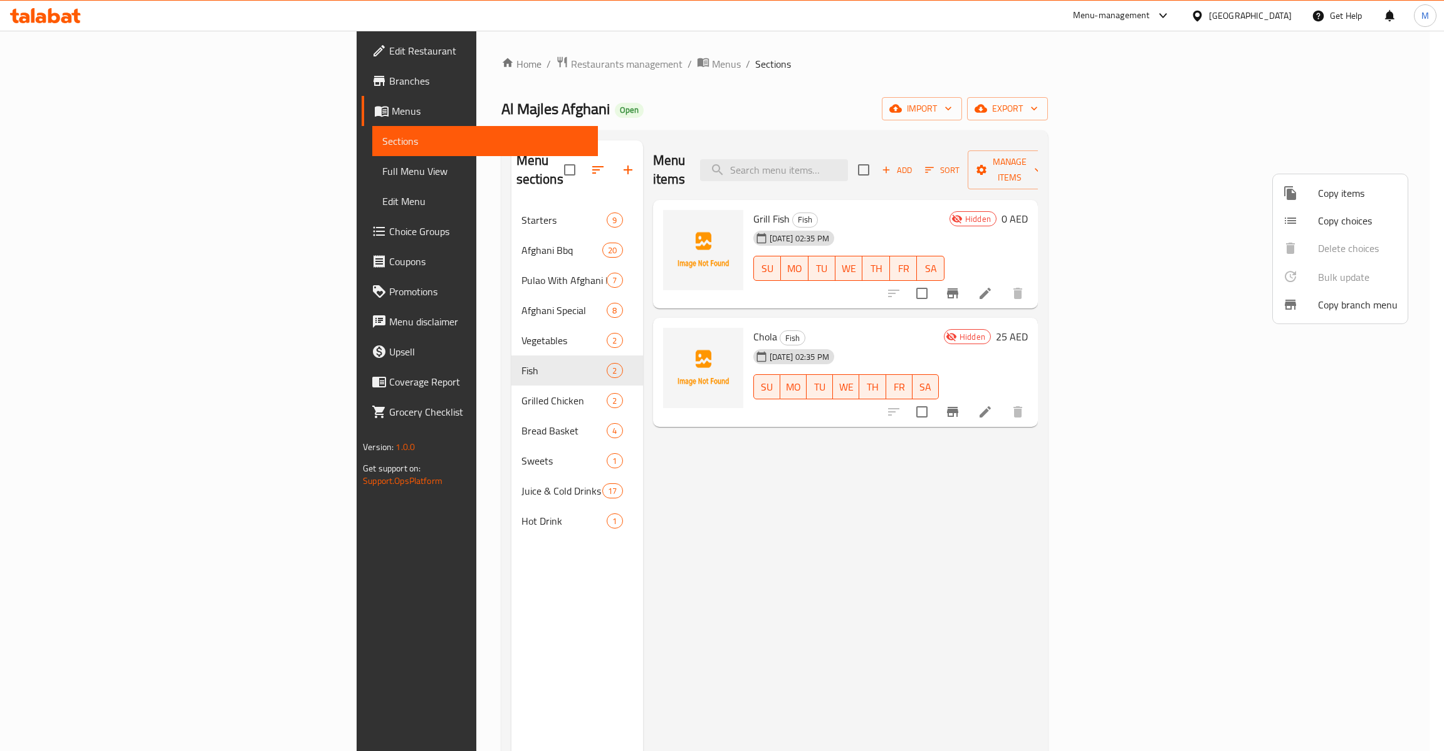
click at [383, 387] on div at bounding box center [722, 375] width 1444 height 751
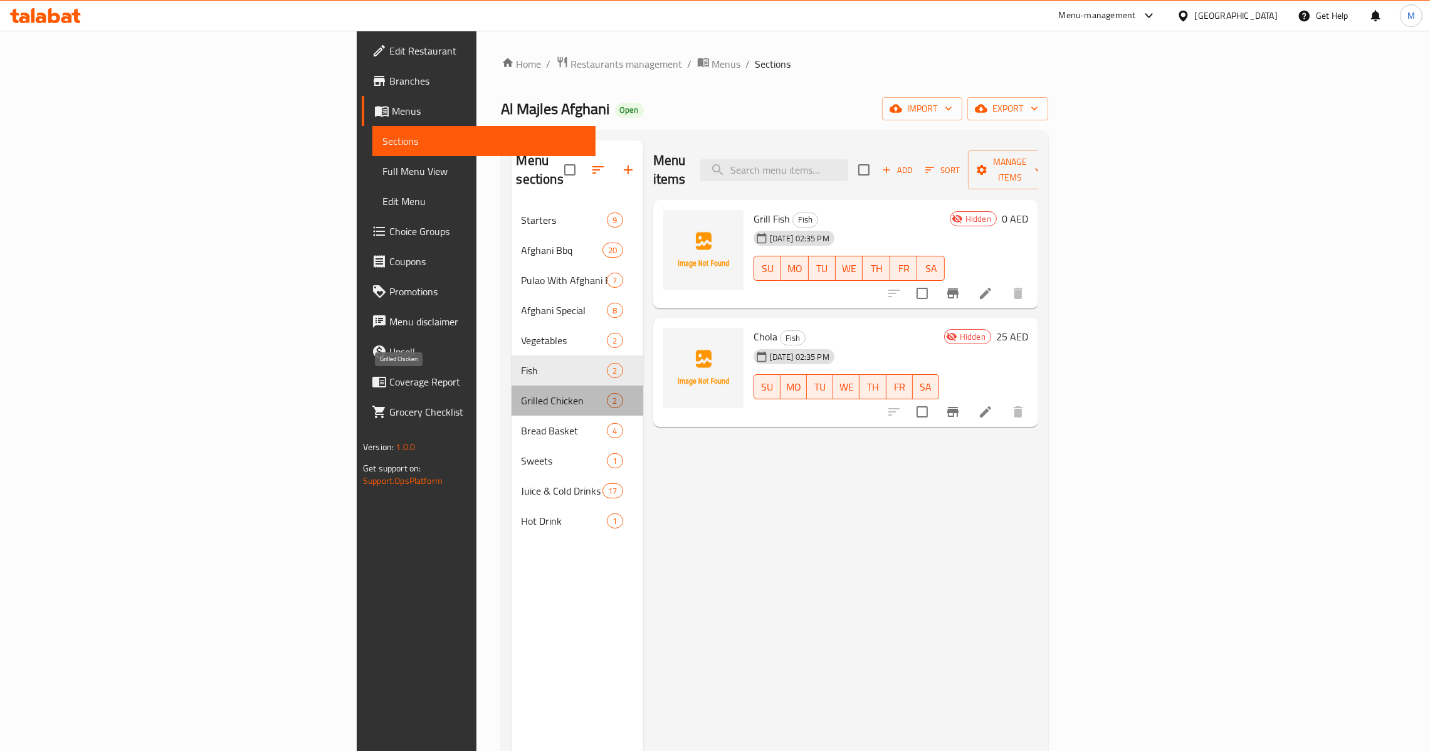
click at [521, 393] on span "Grilled Chicken" at bounding box center [564, 400] width 86 height 15
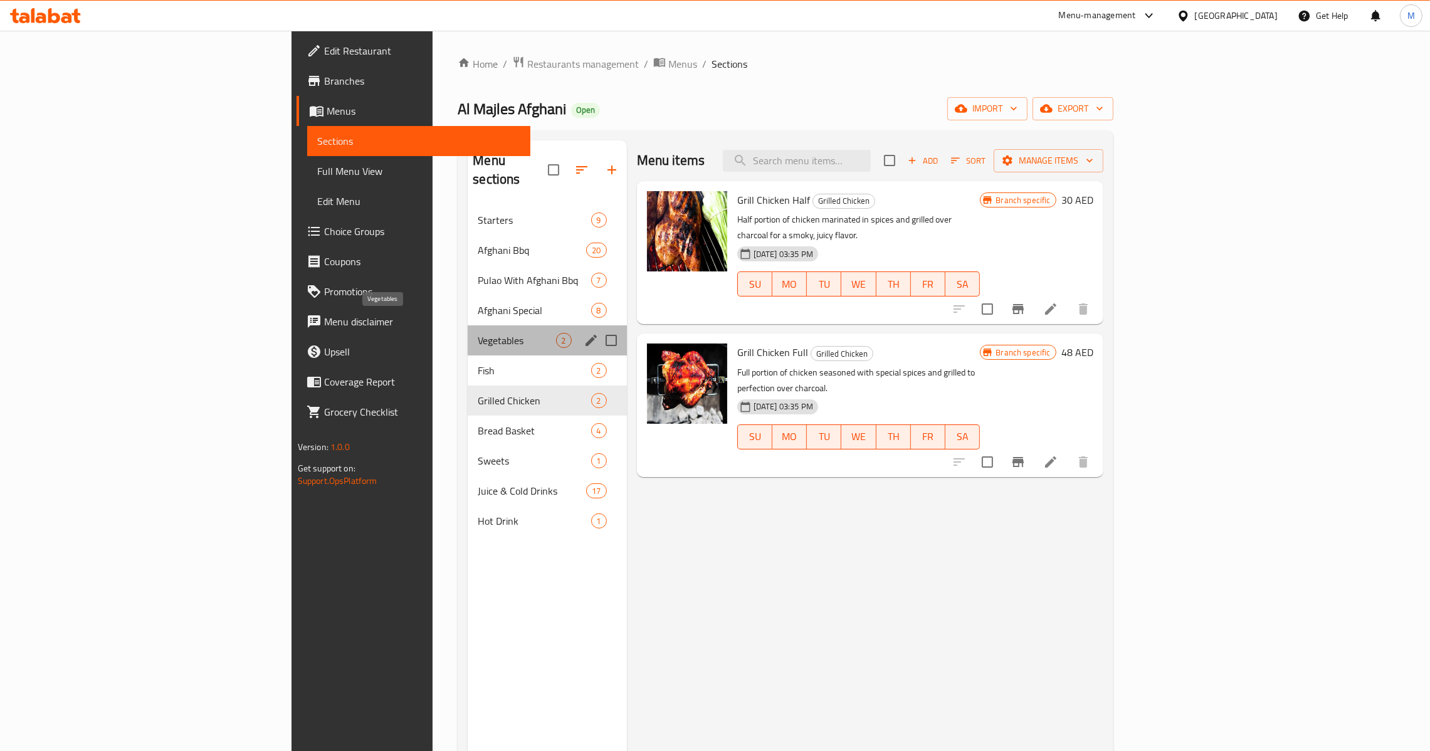
click at [478, 333] on span "Vegetables" at bounding box center [517, 340] width 78 height 15
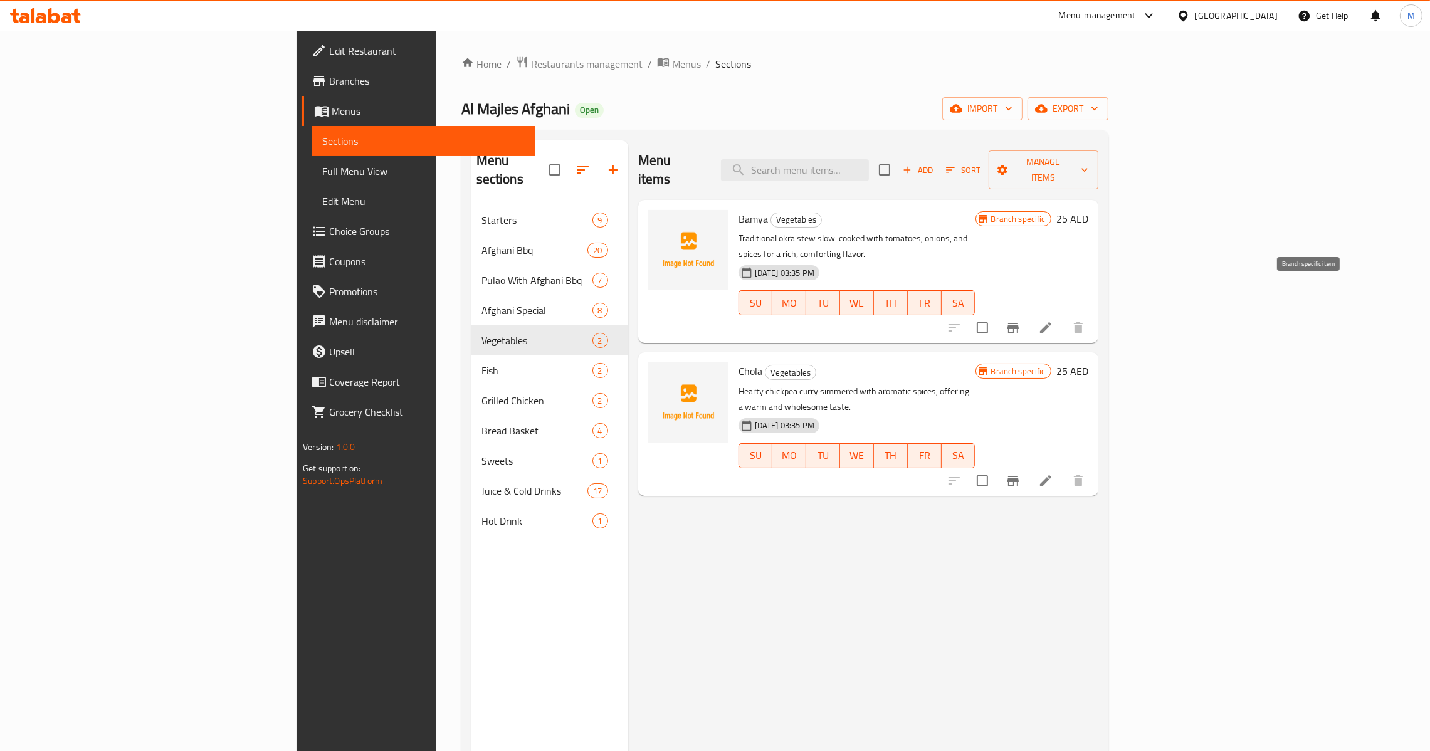
click at [1020, 320] on icon "Branch-specific-item" at bounding box center [1012, 327] width 15 height 15
click at [1019, 476] on icon "Branch-specific-item" at bounding box center [1012, 481] width 11 height 10
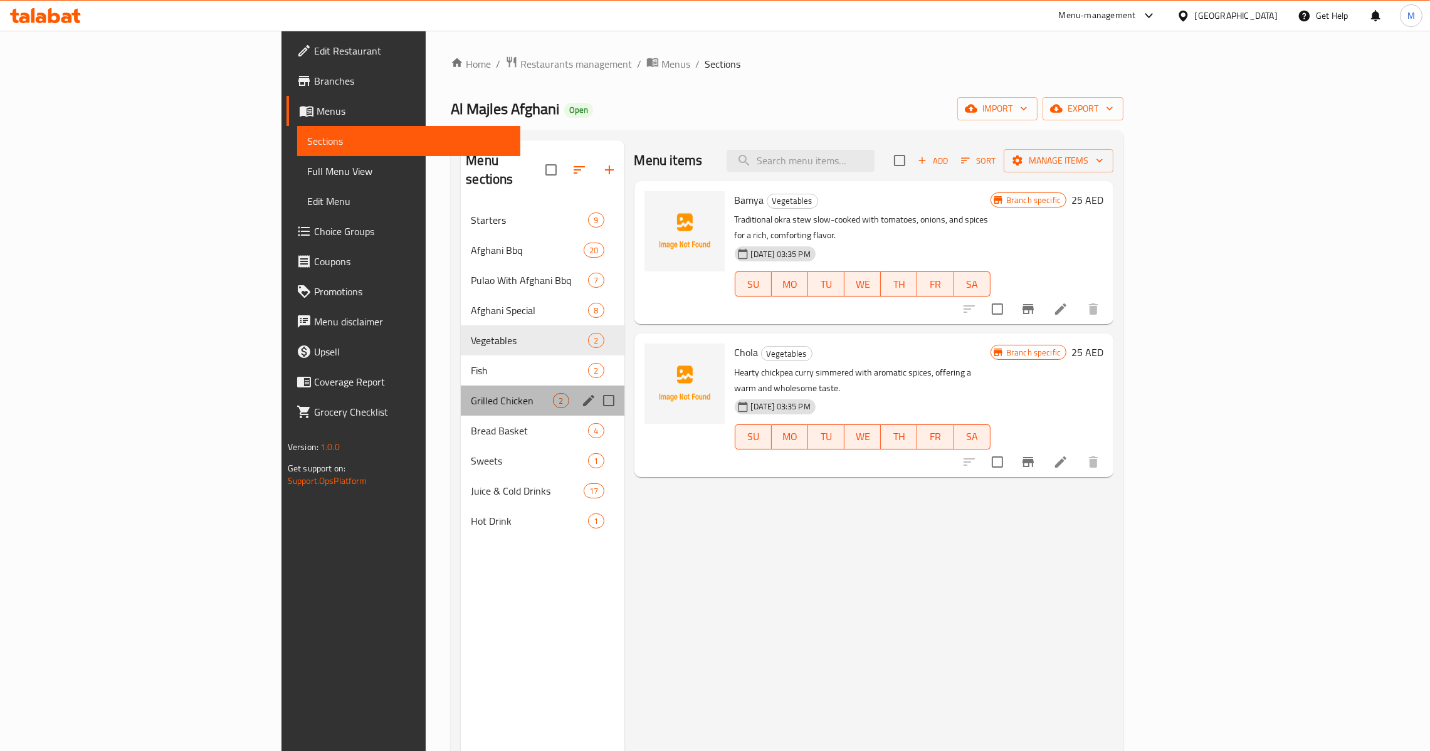
click at [461, 393] on div "Grilled Chicken 2" at bounding box center [542, 400] width 163 height 30
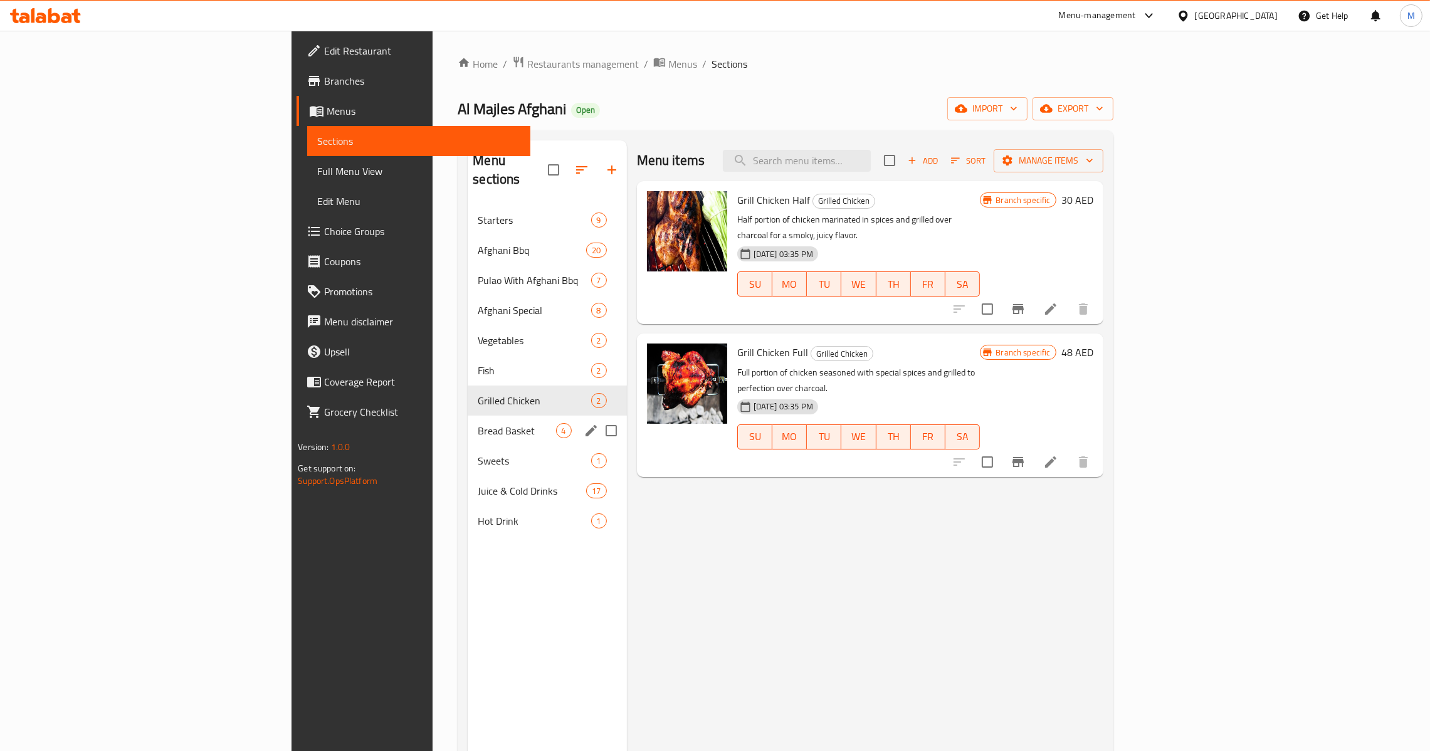
click at [468, 423] on div "Bread Basket 4" at bounding box center [547, 431] width 159 height 30
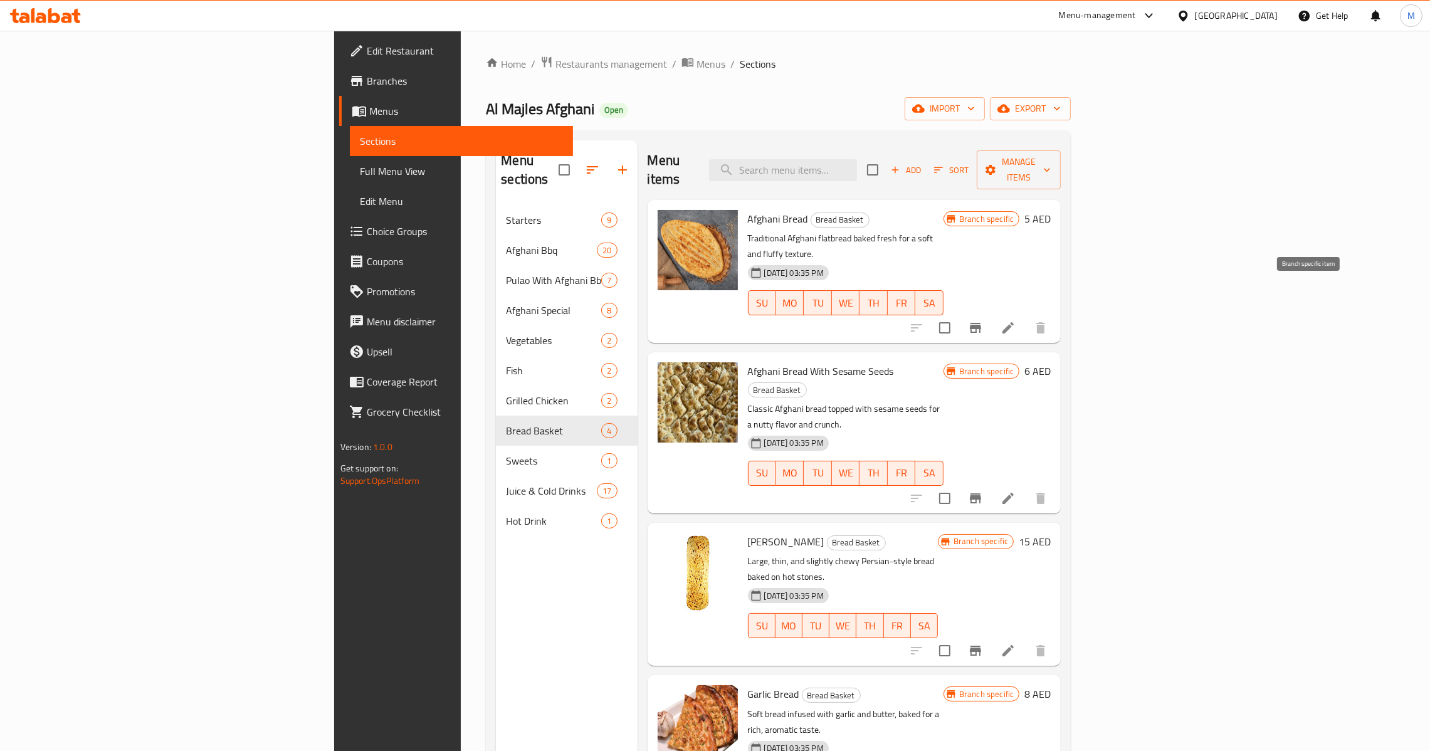
click at [983, 320] on icon "Branch-specific-item" at bounding box center [975, 327] width 15 height 15
click at [983, 491] on icon "Branch-specific-item" at bounding box center [975, 498] width 15 height 15
click at [981, 646] on icon "Branch-specific-item" at bounding box center [975, 651] width 11 height 10
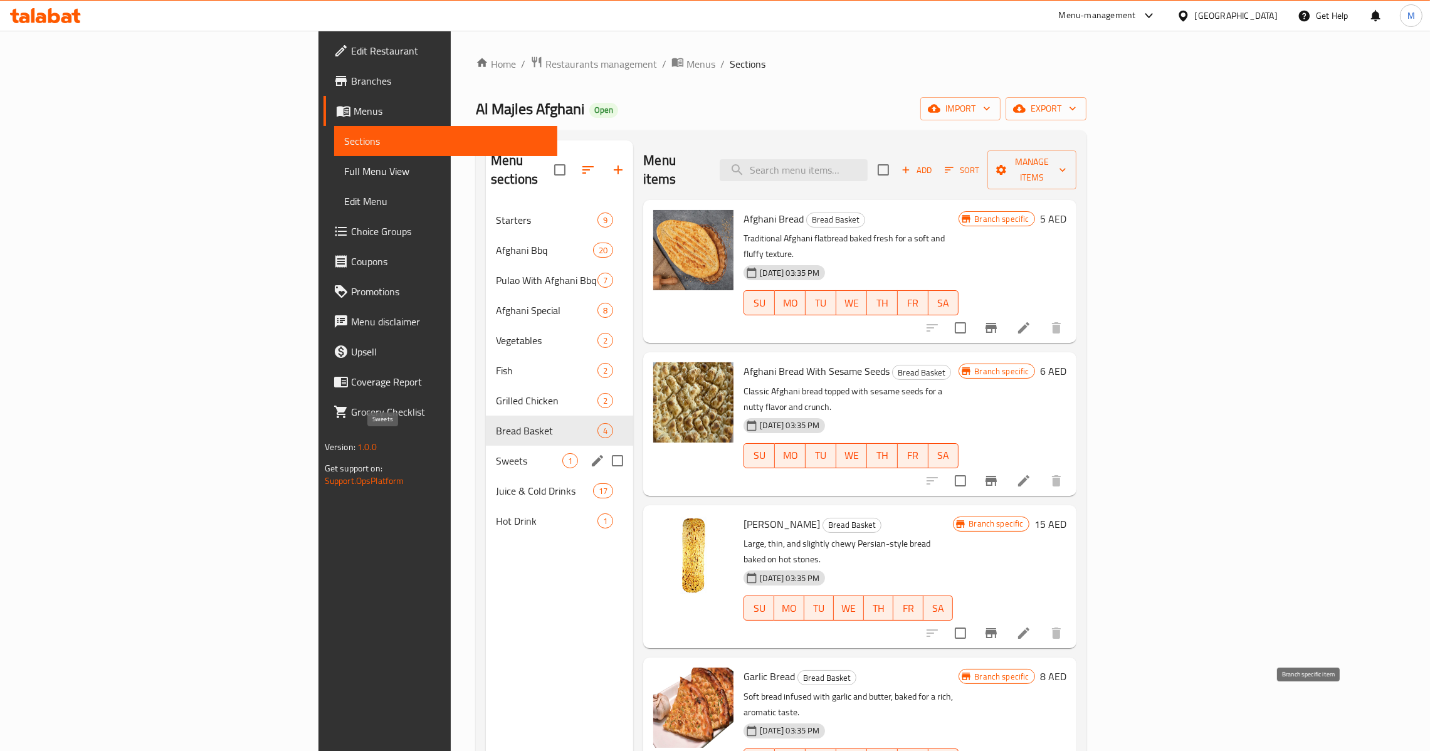
click at [496, 453] on span "Sweets" at bounding box center [529, 460] width 66 height 15
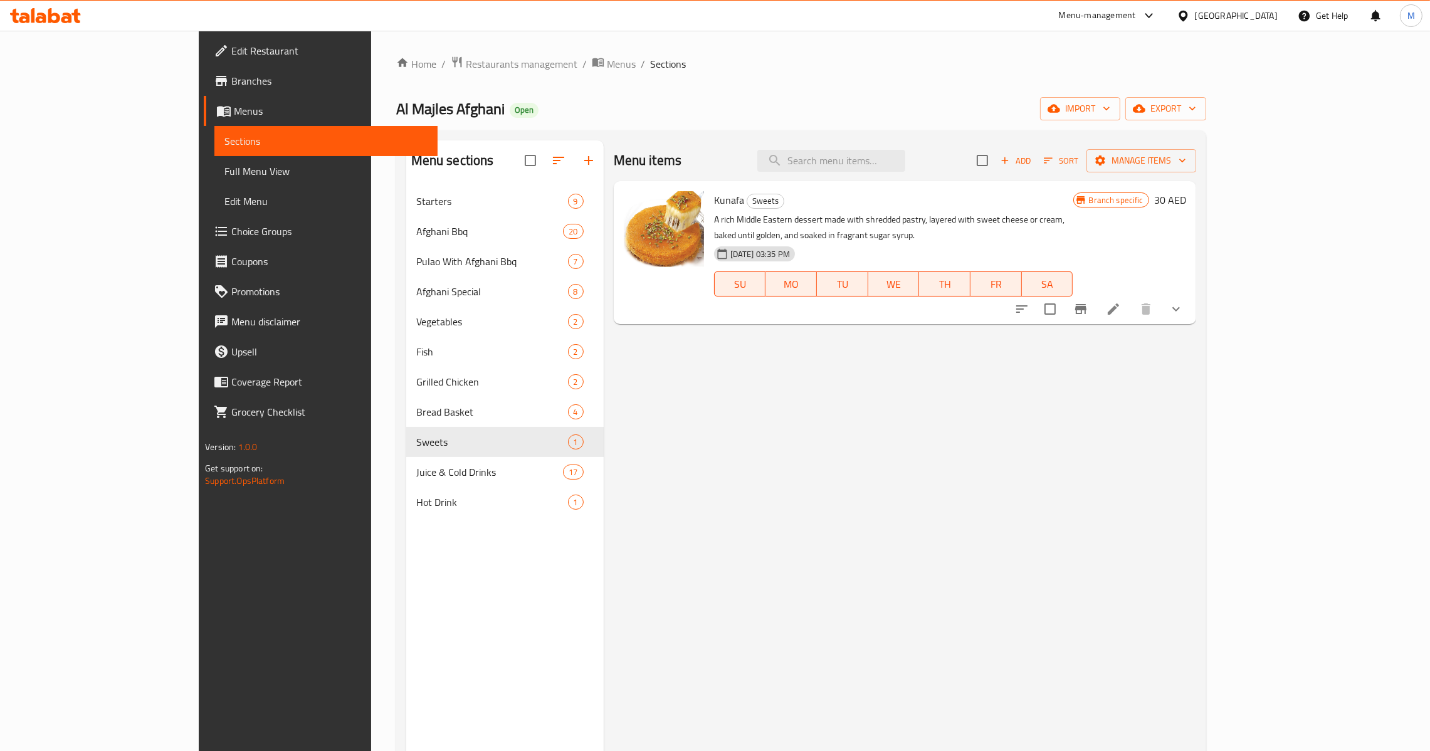
click at [1131, 298] on li at bounding box center [1113, 309] width 35 height 23
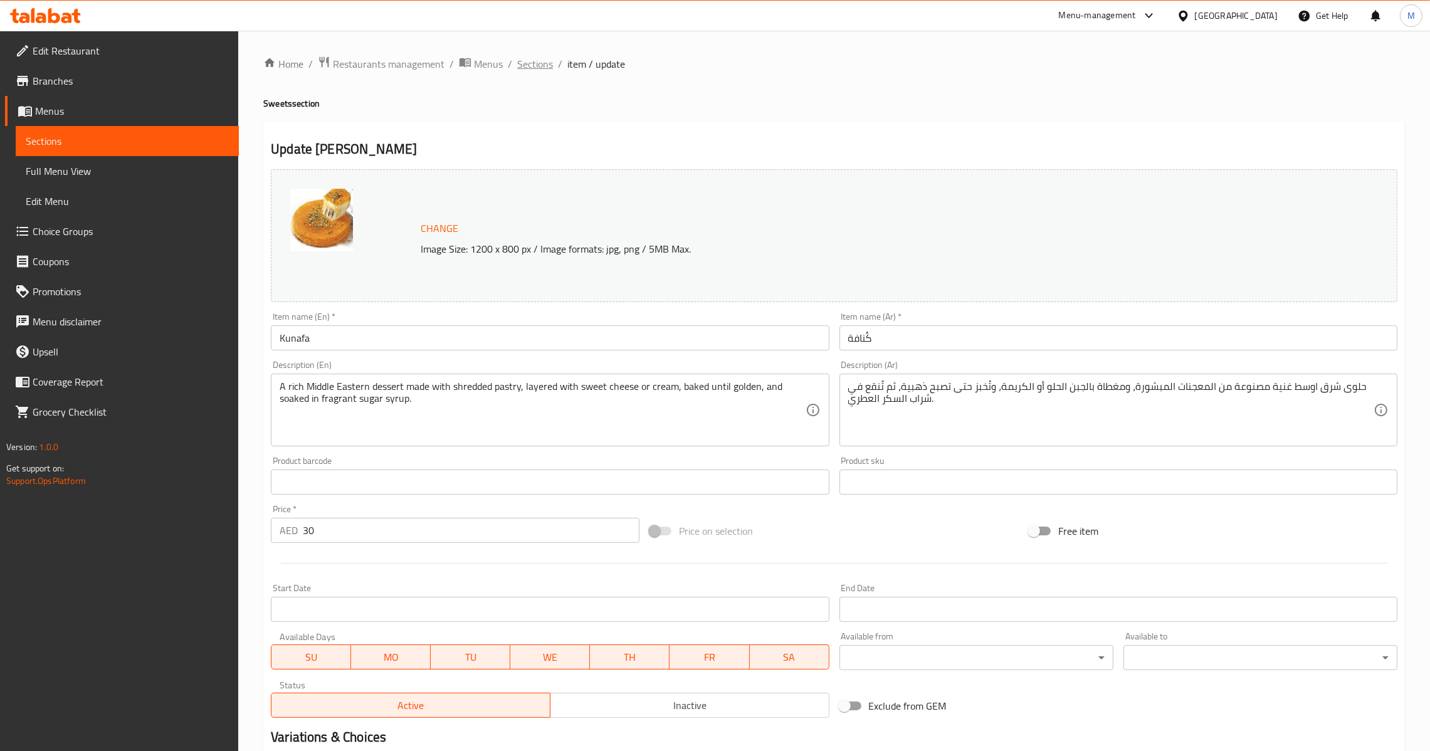
click at [528, 56] on span "Sections" at bounding box center [535, 63] width 36 height 15
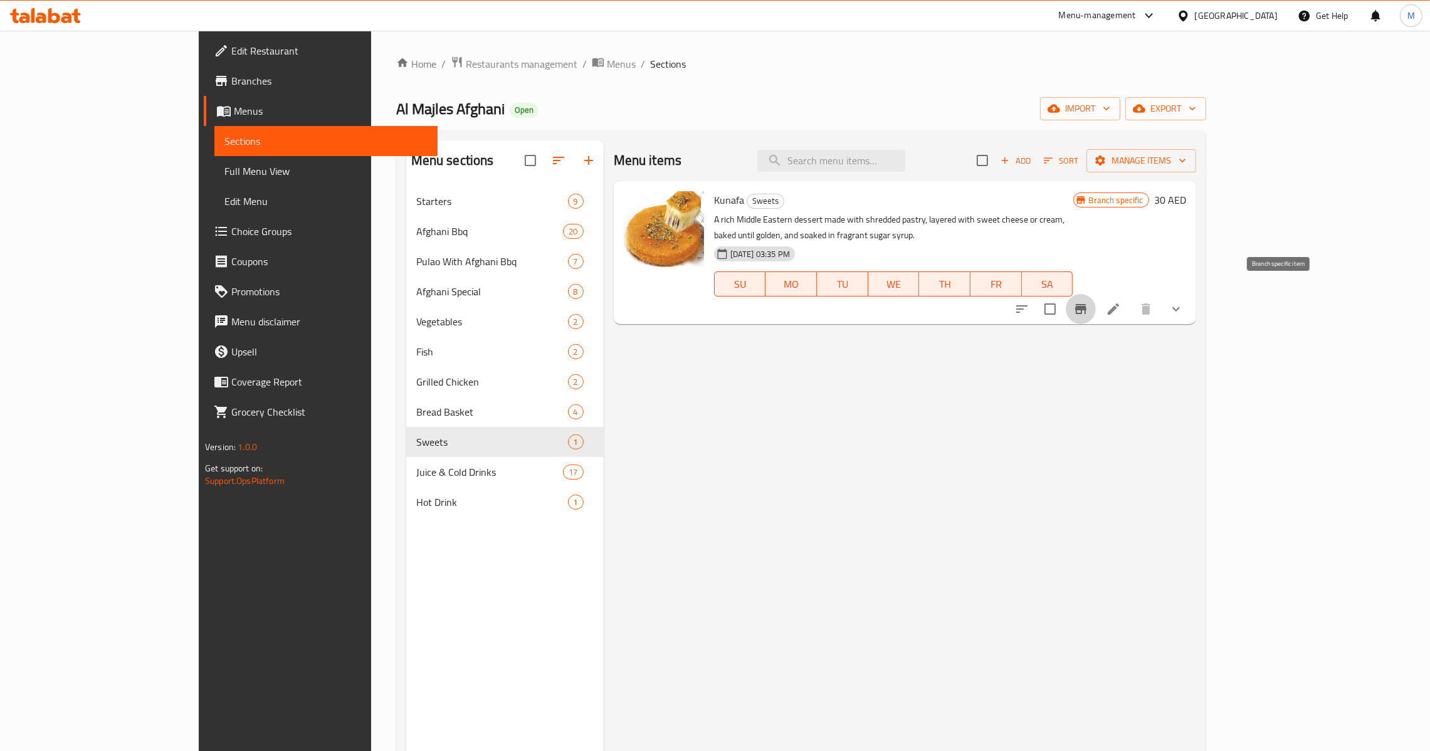
click at [1088, 301] on icon "Branch-specific-item" at bounding box center [1080, 308] width 15 height 15
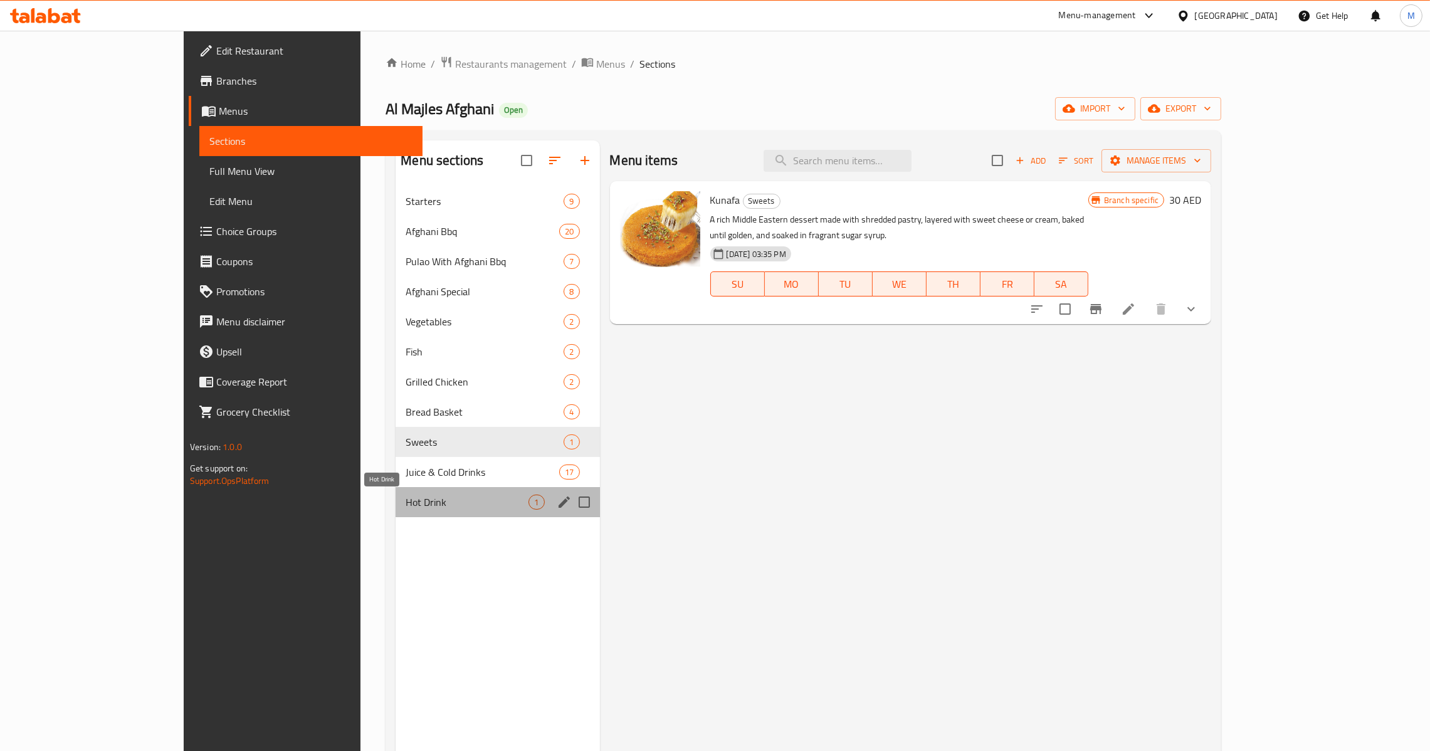
click at [406, 498] on span "Hot Drink" at bounding box center [467, 502] width 123 height 15
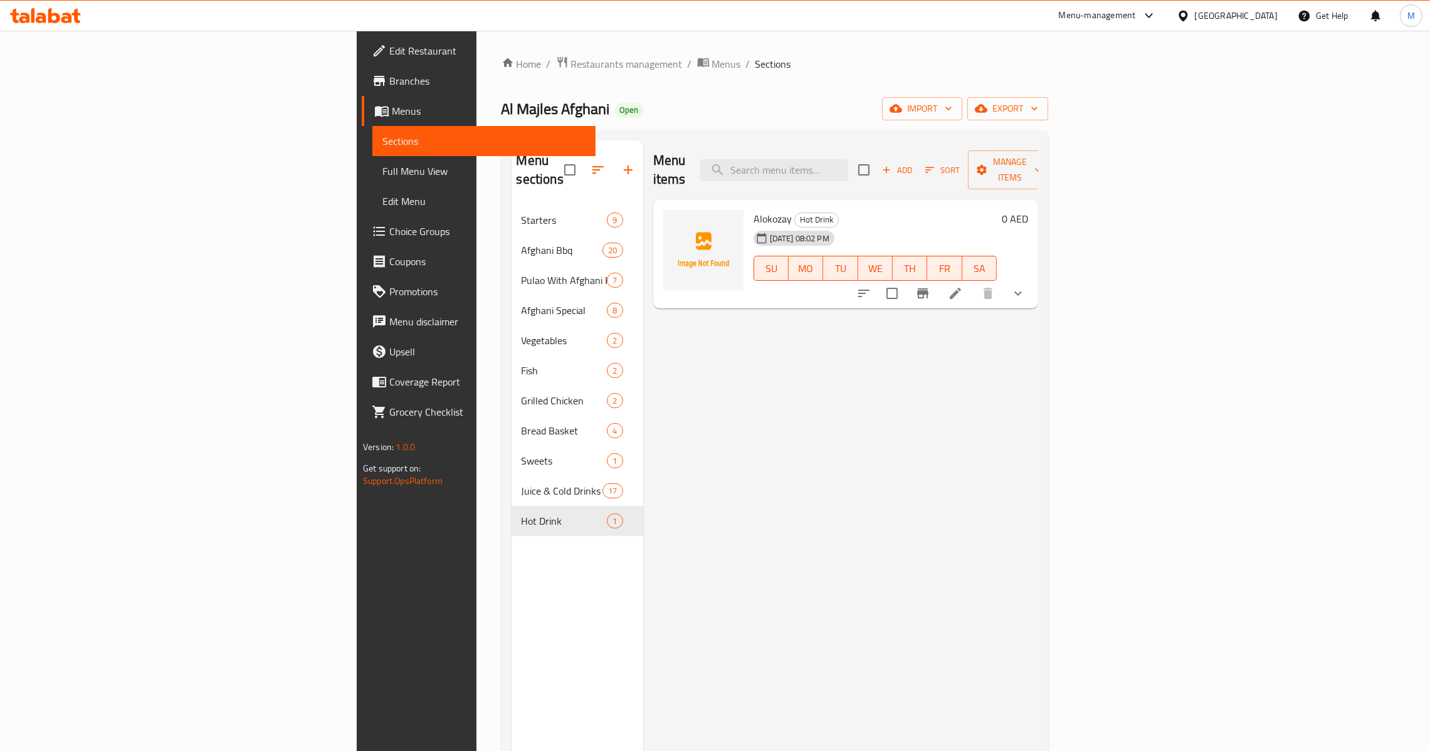
click at [753, 209] on span "Alokozay" at bounding box center [772, 218] width 38 height 19
copy h6 "Alokozay"
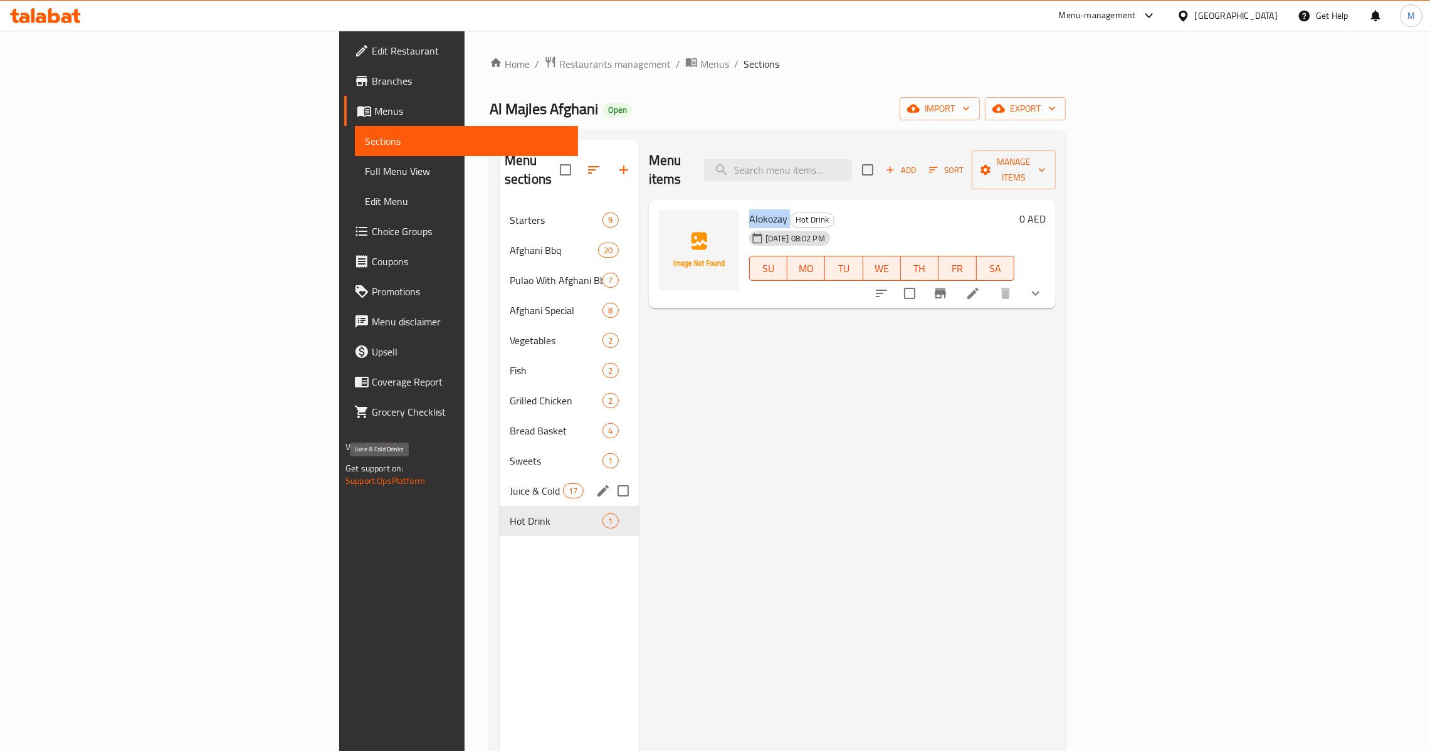
click at [510, 483] on span "Juice & Cold Drinks" at bounding box center [536, 490] width 53 height 15
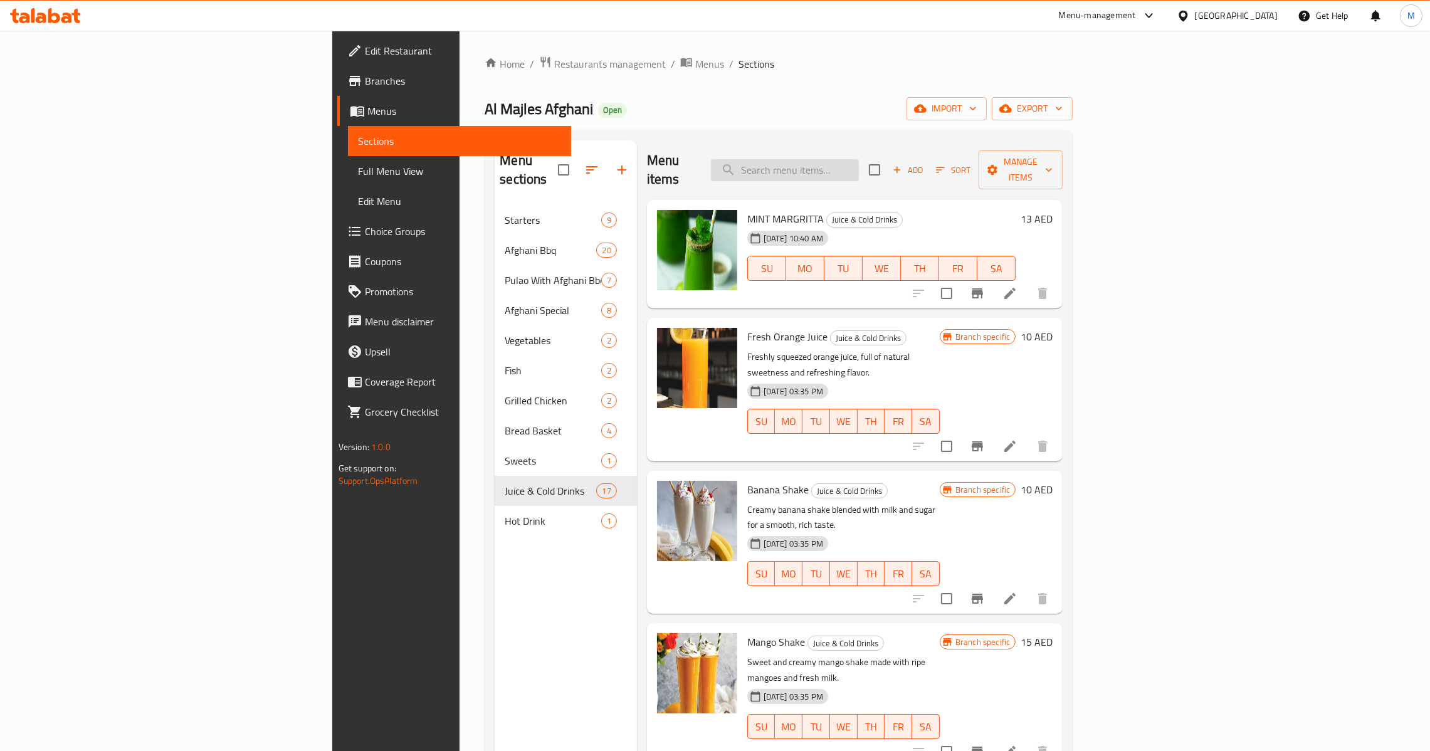
click at [859, 162] on input "search" at bounding box center [785, 170] width 148 height 22
paste input "Alokozay"
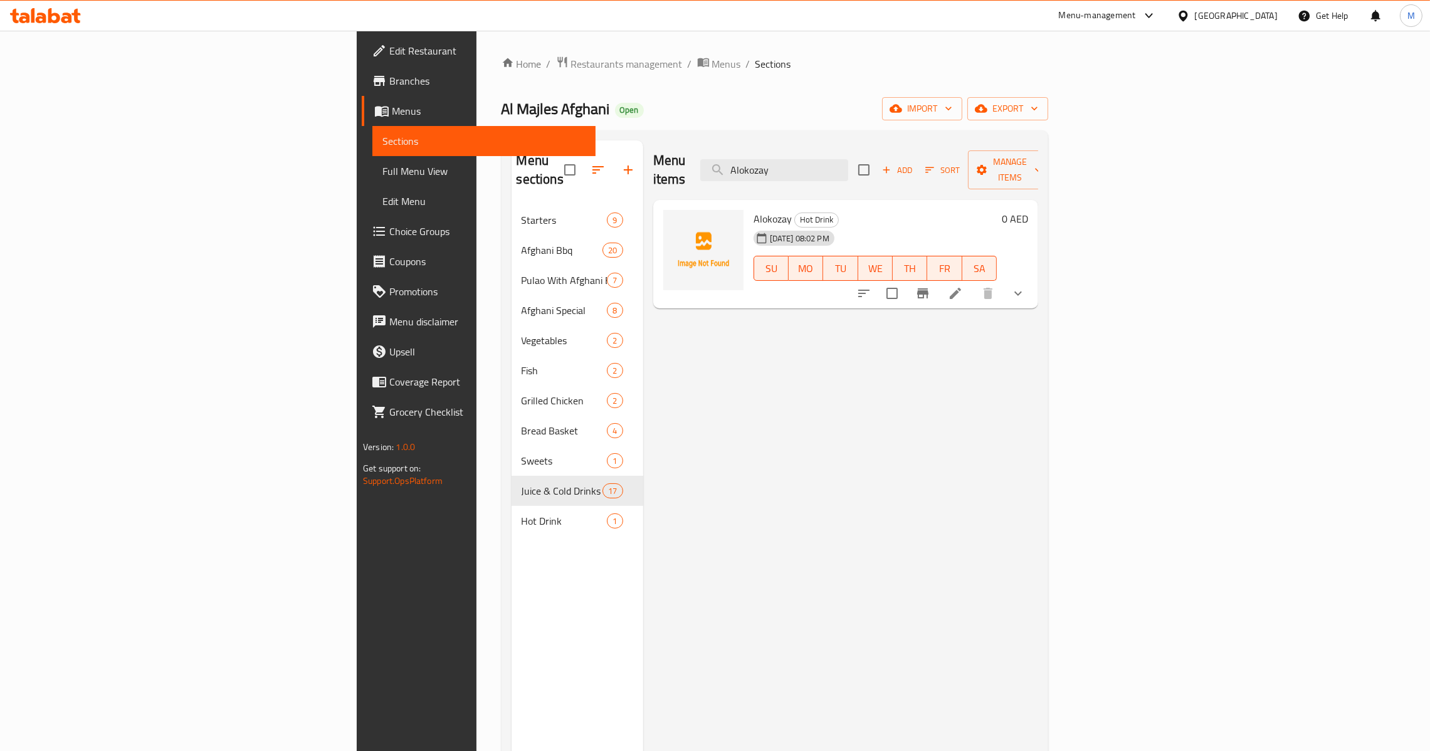
type input "Alokozay"
click at [1025, 286] on icon "show more" at bounding box center [1017, 293] width 15 height 15
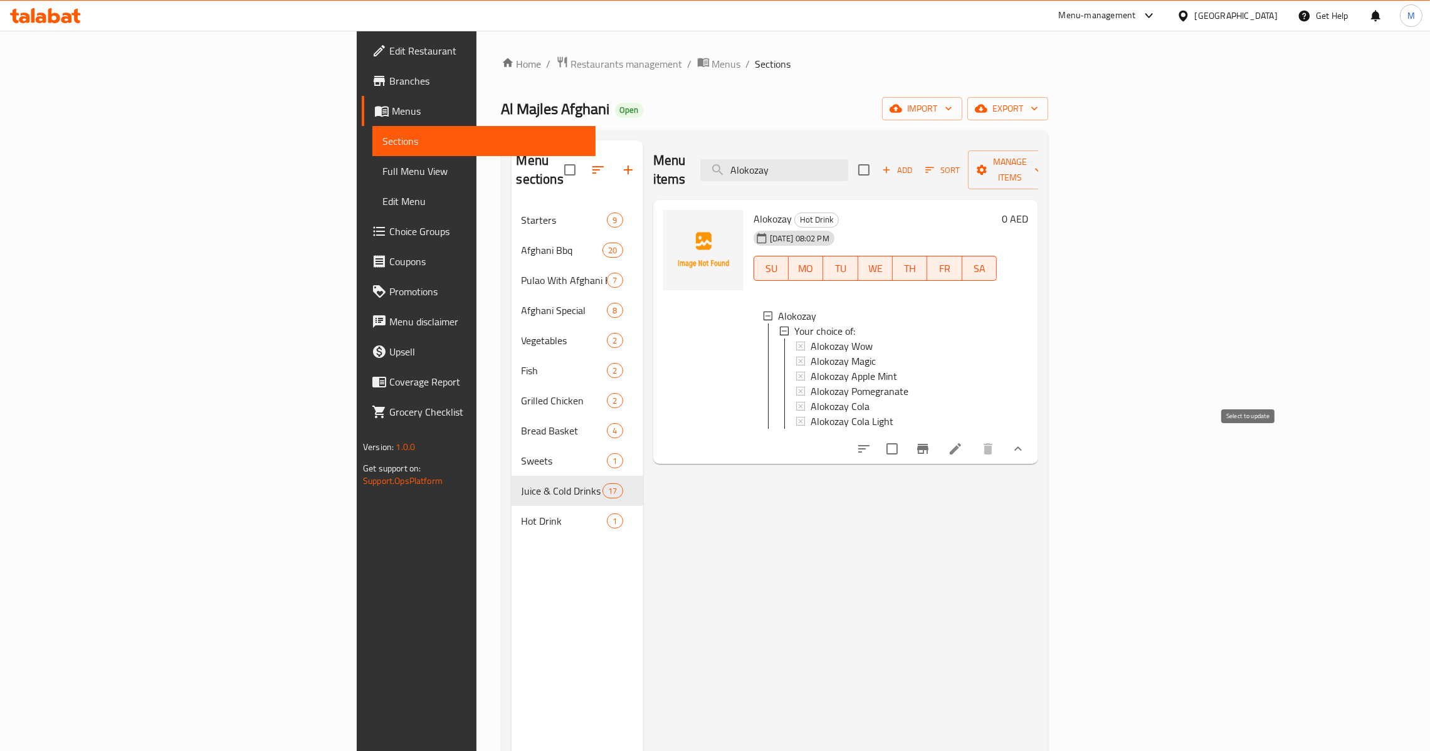
click at [905, 446] on input "checkbox" at bounding box center [892, 449] width 26 height 26
checkbox input "true"
click at [1042, 164] on span "Manage items" at bounding box center [1010, 169] width 64 height 31
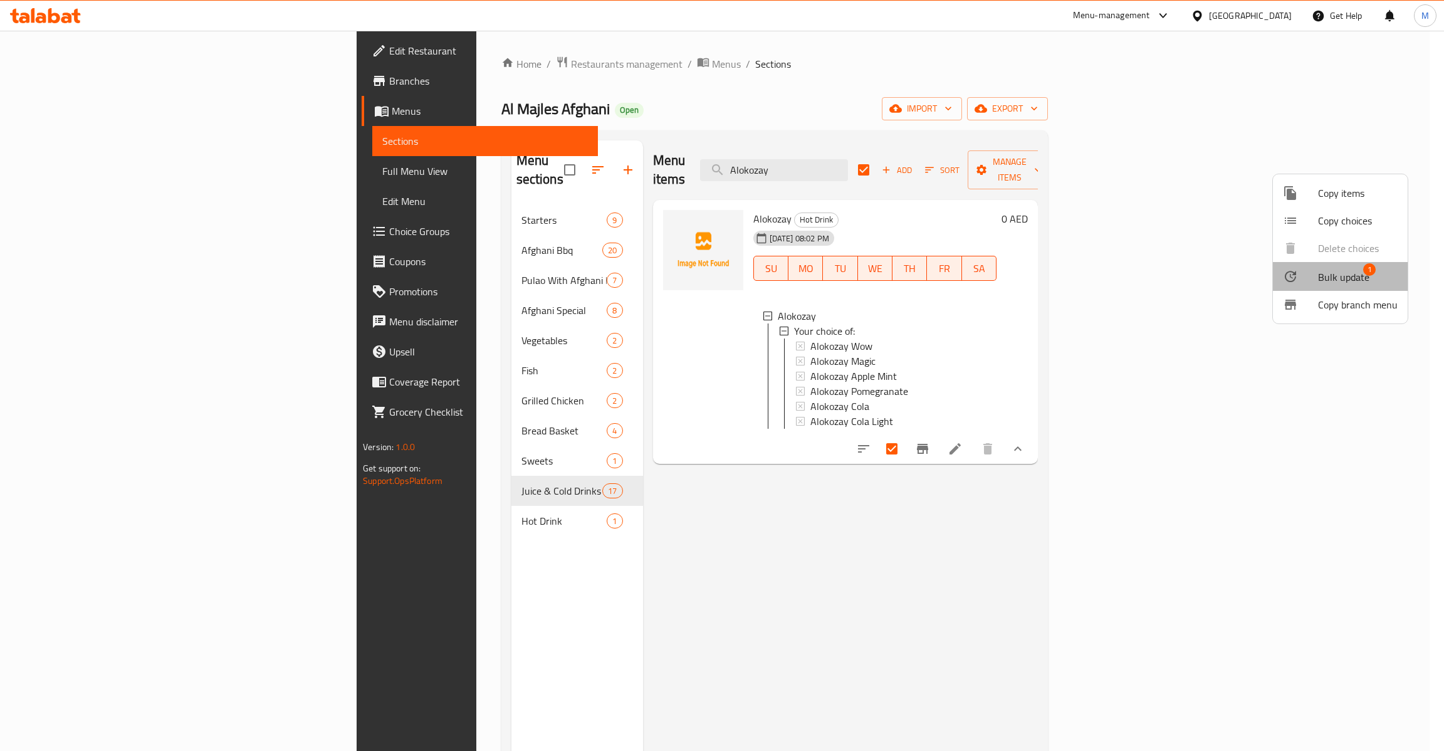
click at [1348, 280] on span "Bulk update" at bounding box center [1343, 277] width 51 height 15
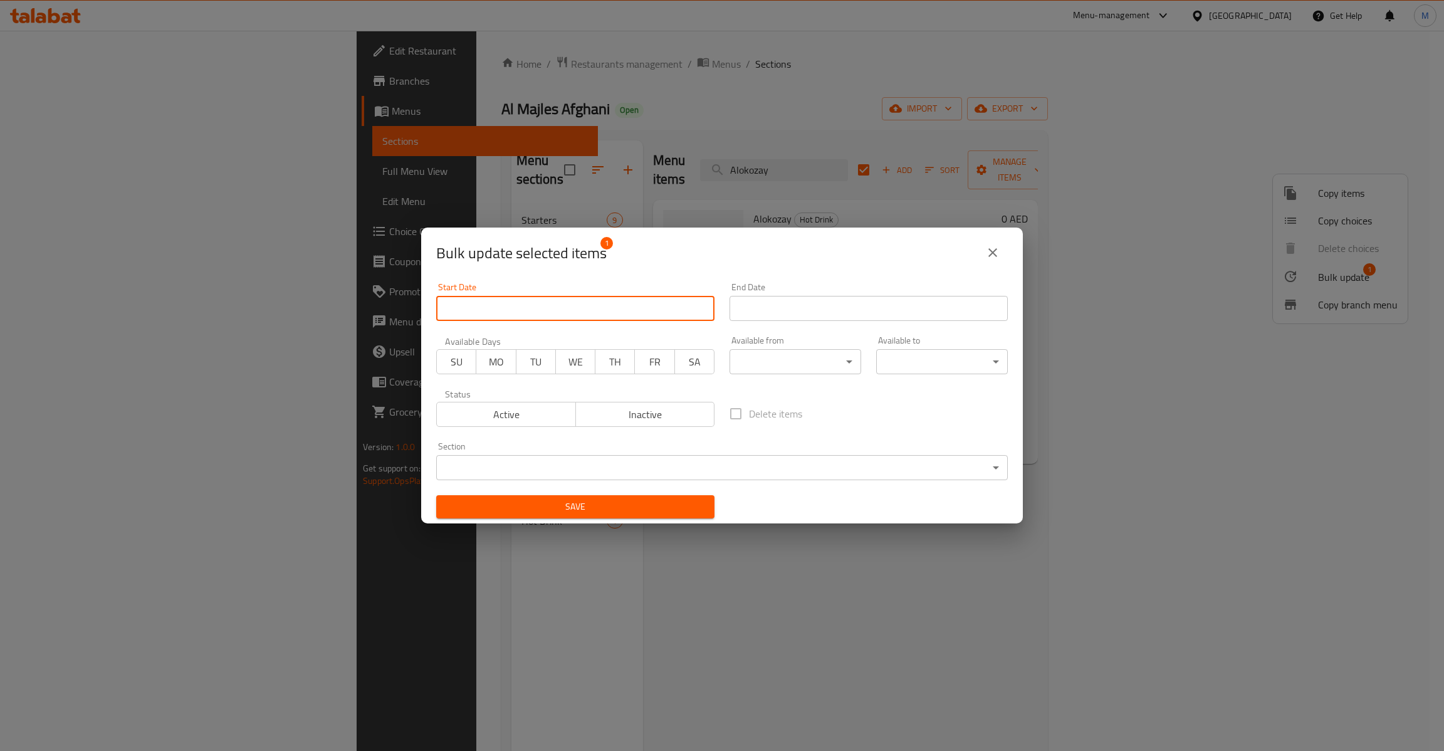
click at [572, 296] on input "Start Date" at bounding box center [575, 308] width 278 height 25
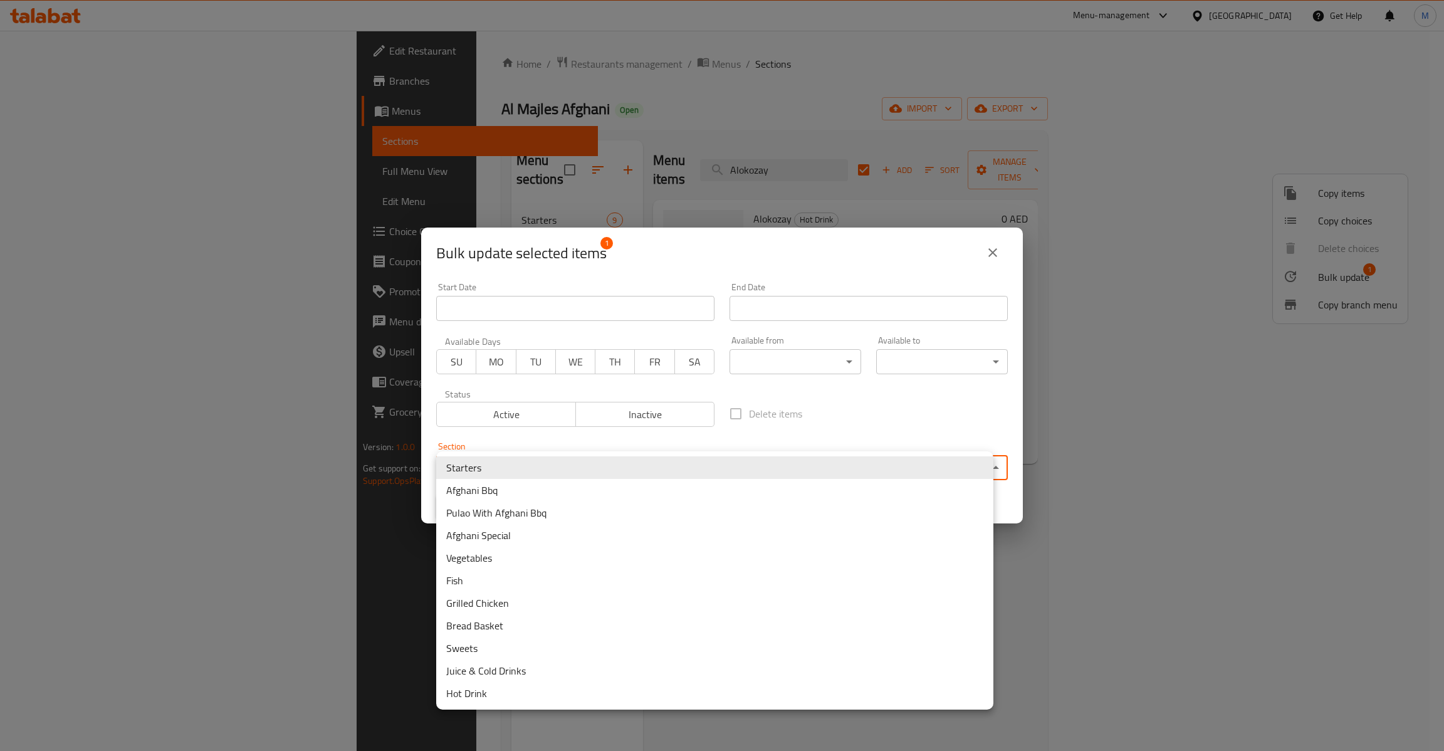
click at [622, 468] on body "​ Menu-management United Arab Emirates Get Help M Edit Restaurant Branches Menu…" at bounding box center [722, 391] width 1444 height 720
click at [580, 665] on li "Juice & Cold Drinks" at bounding box center [714, 670] width 557 height 23
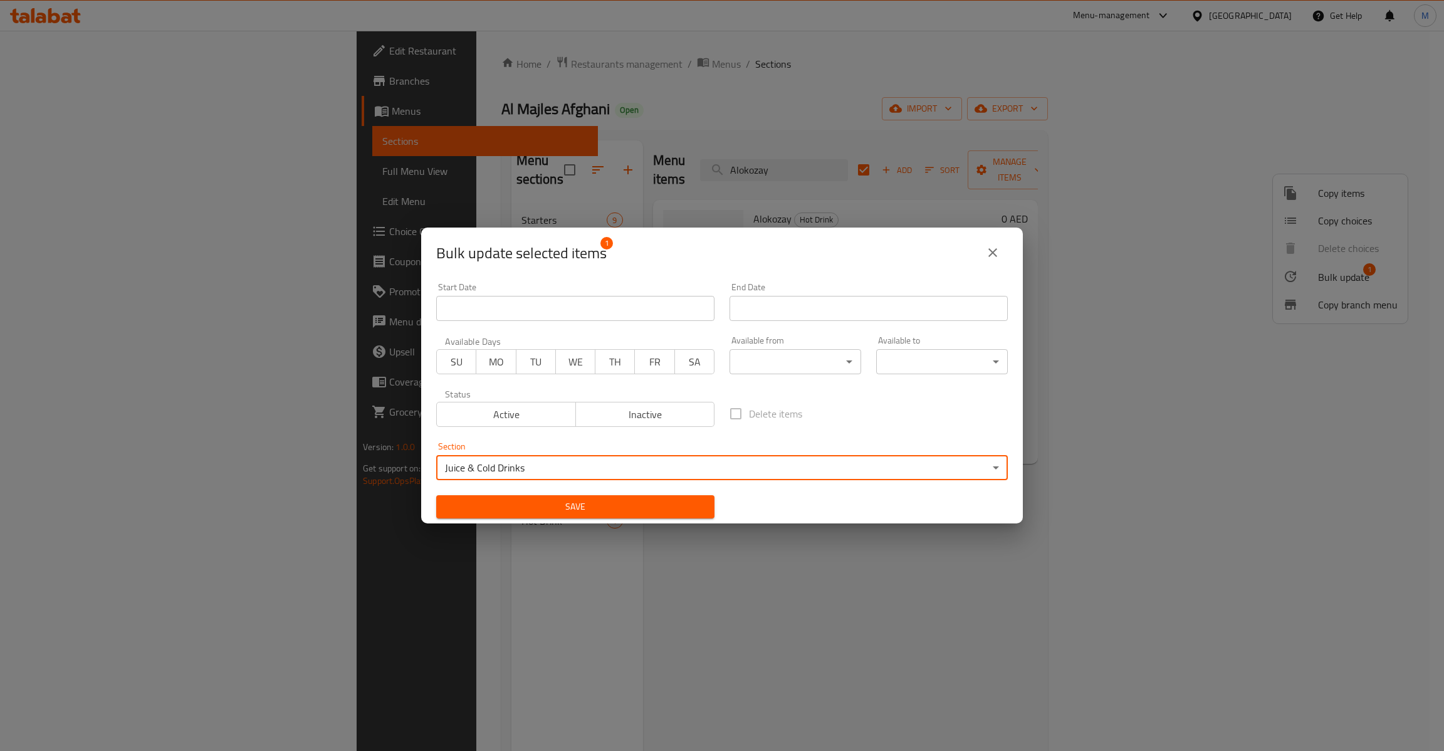
click at [629, 500] on span "Save" at bounding box center [575, 507] width 258 height 16
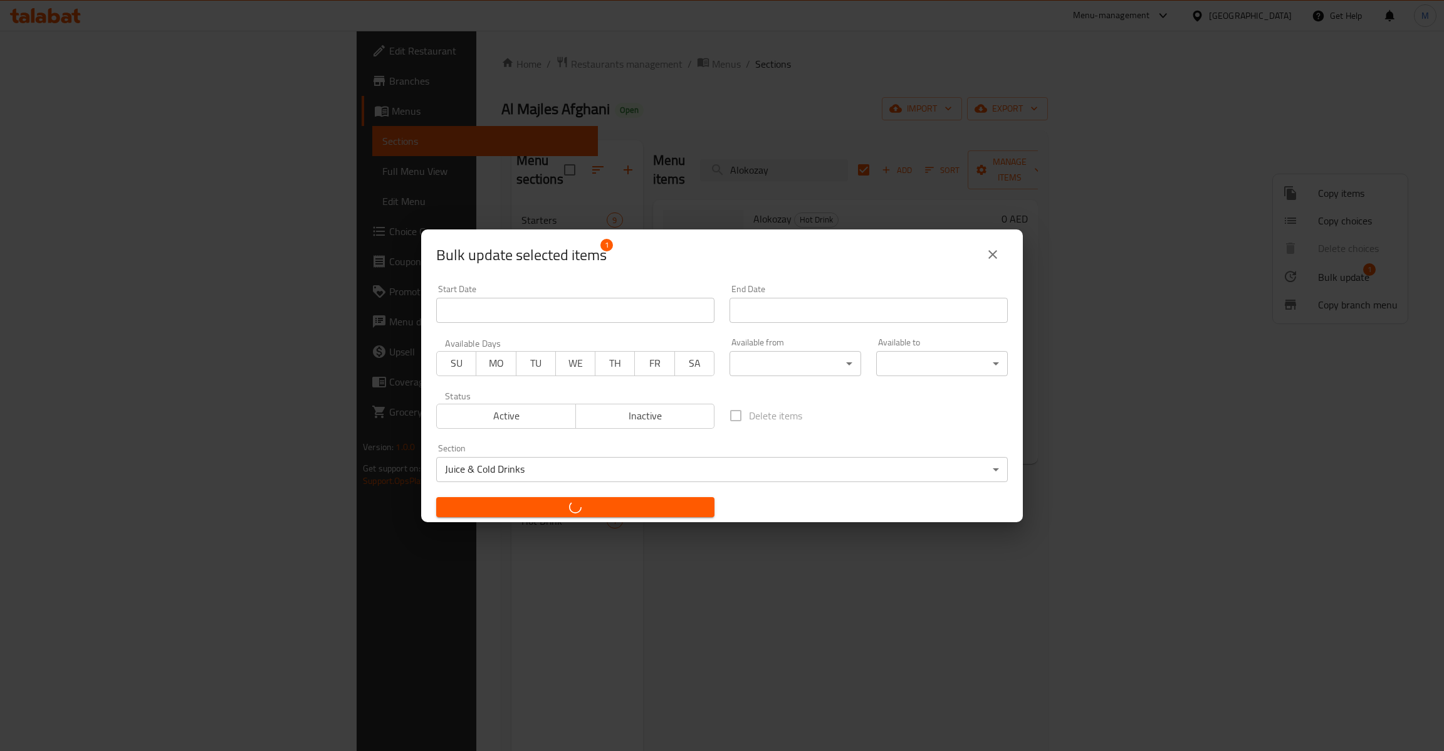
checkbox input "false"
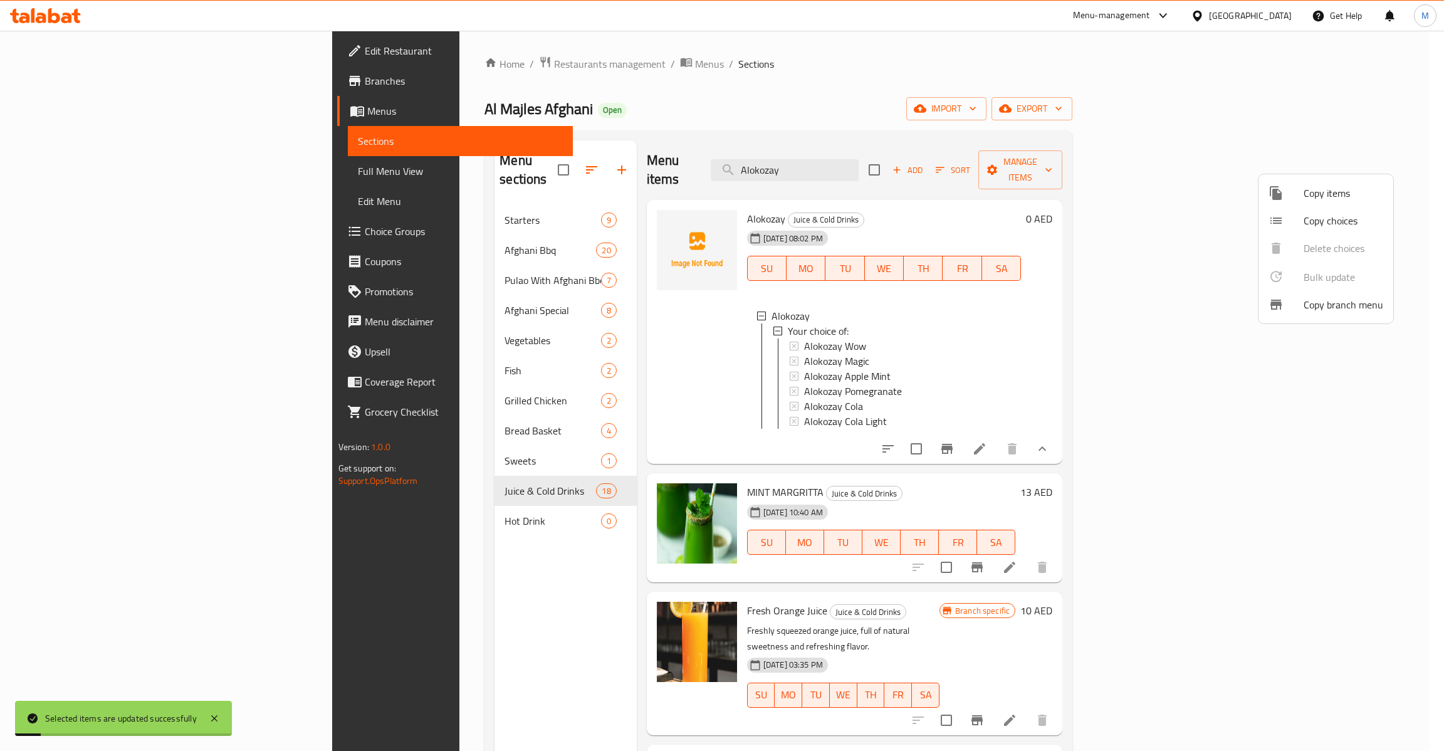
click at [392, 501] on div at bounding box center [722, 375] width 1444 height 751
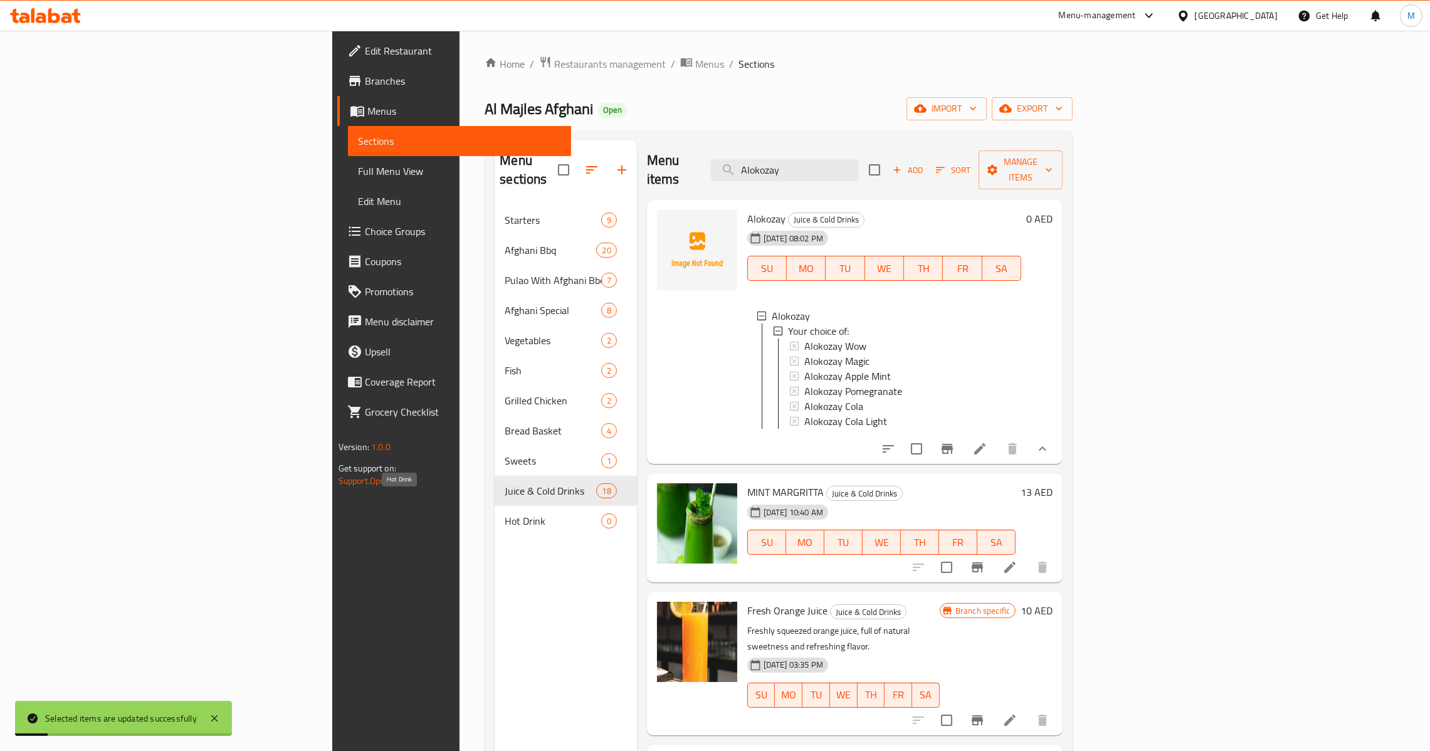
click at [505, 513] on span "Hot Drink" at bounding box center [553, 520] width 96 height 15
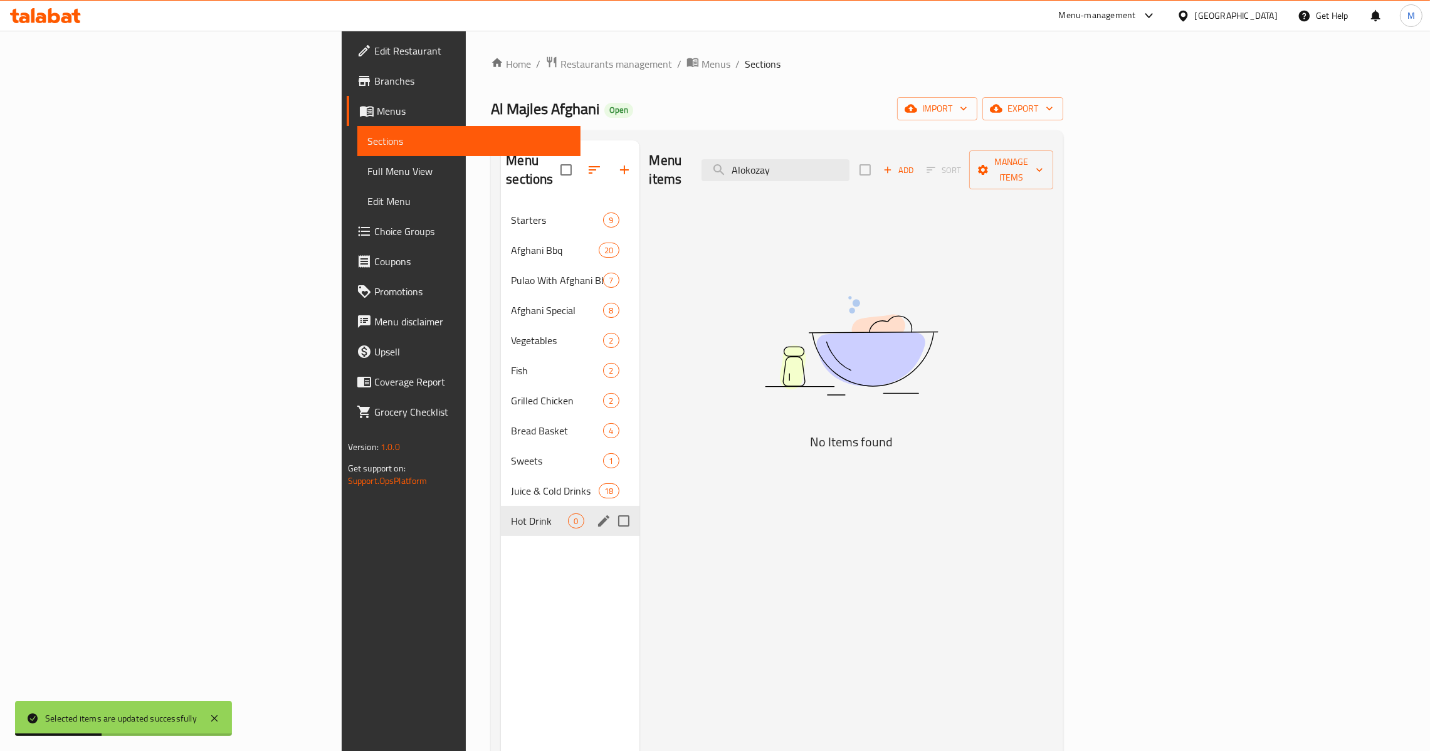
click at [610, 508] on input "Menu sections" at bounding box center [623, 521] width 26 height 26
checkbox input "true"
click at [572, 161] on button "button" at bounding box center [587, 170] width 30 height 30
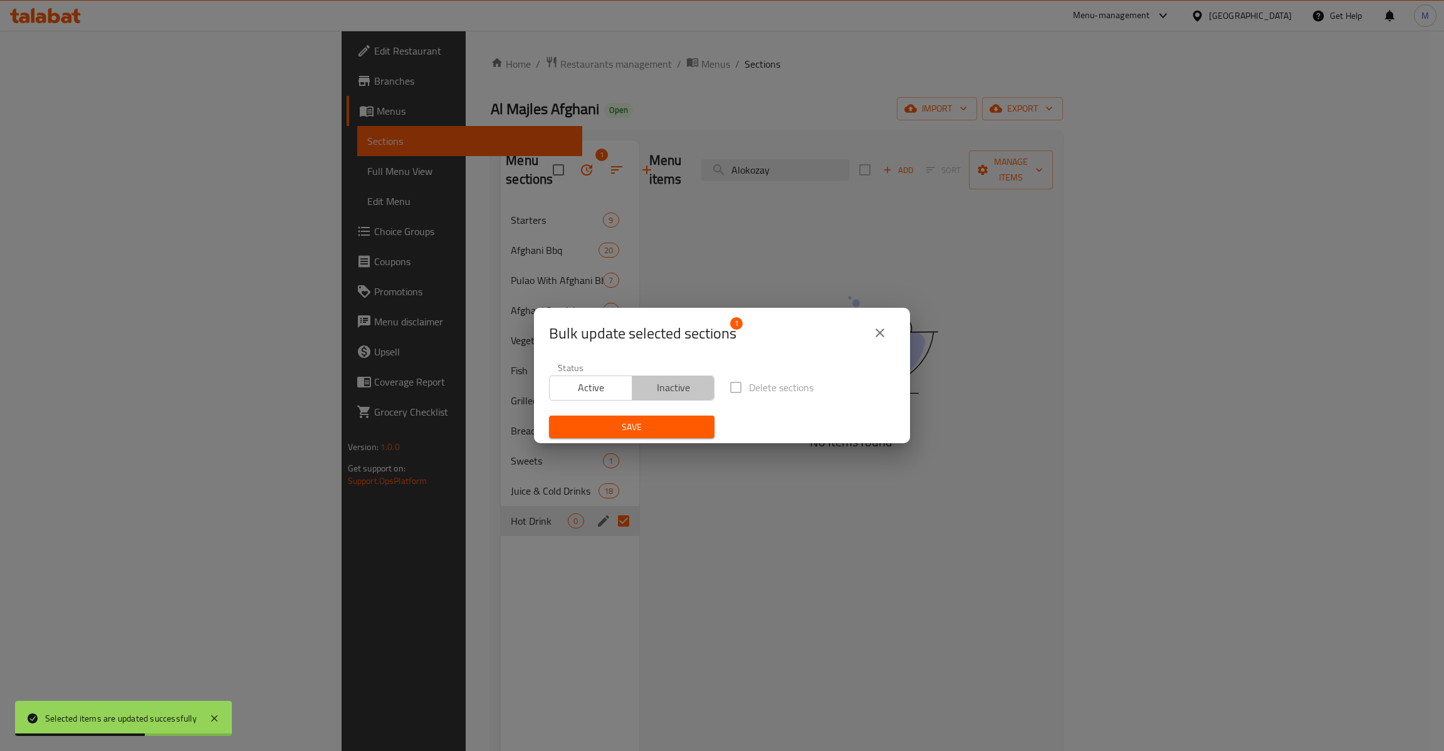
drag, startPoint x: 690, startPoint y: 382, endPoint x: 659, endPoint y: 445, distance: 70.4
click at [690, 382] on span "Inactive" at bounding box center [673, 388] width 73 height 18
click at [658, 438] on button "Save" at bounding box center [631, 427] width 165 height 23
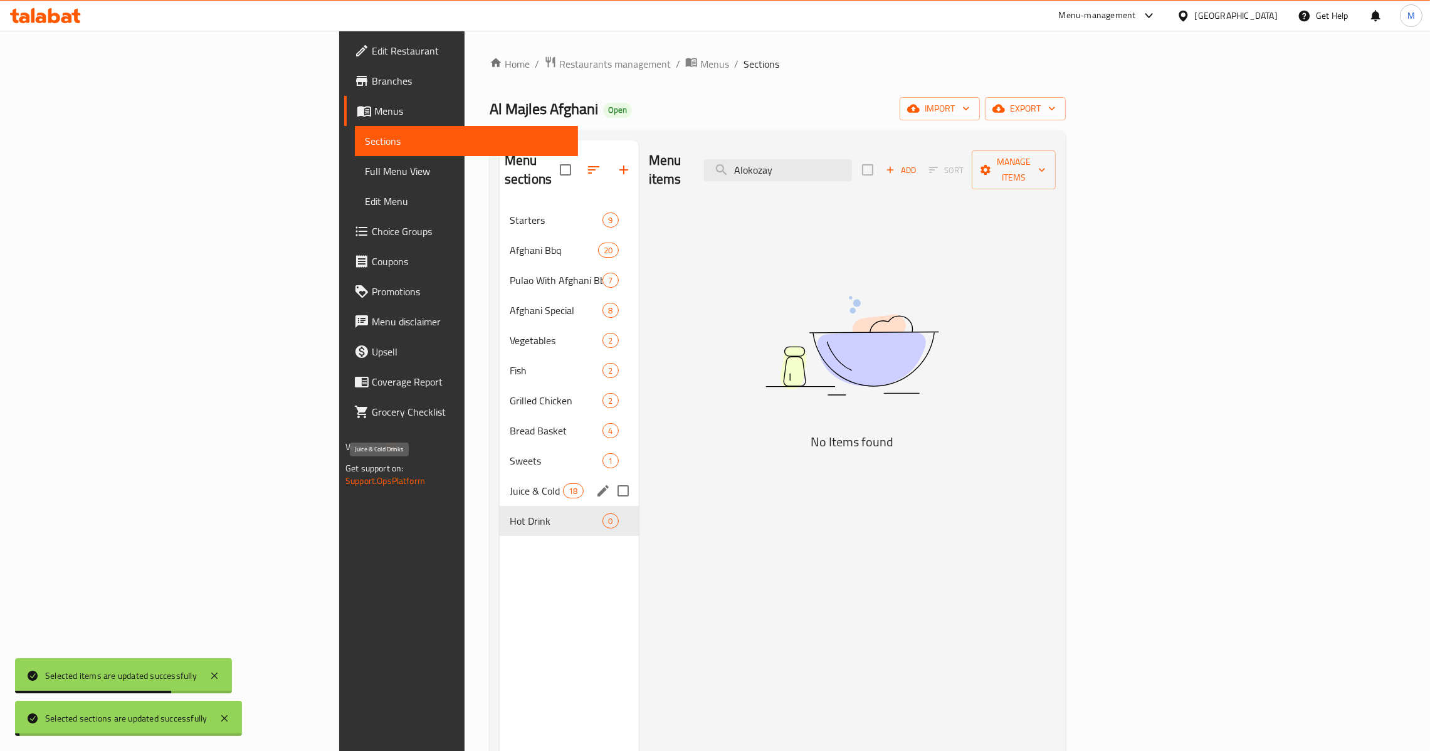
click at [510, 483] on span "Juice & Cold Drinks" at bounding box center [536, 490] width 53 height 15
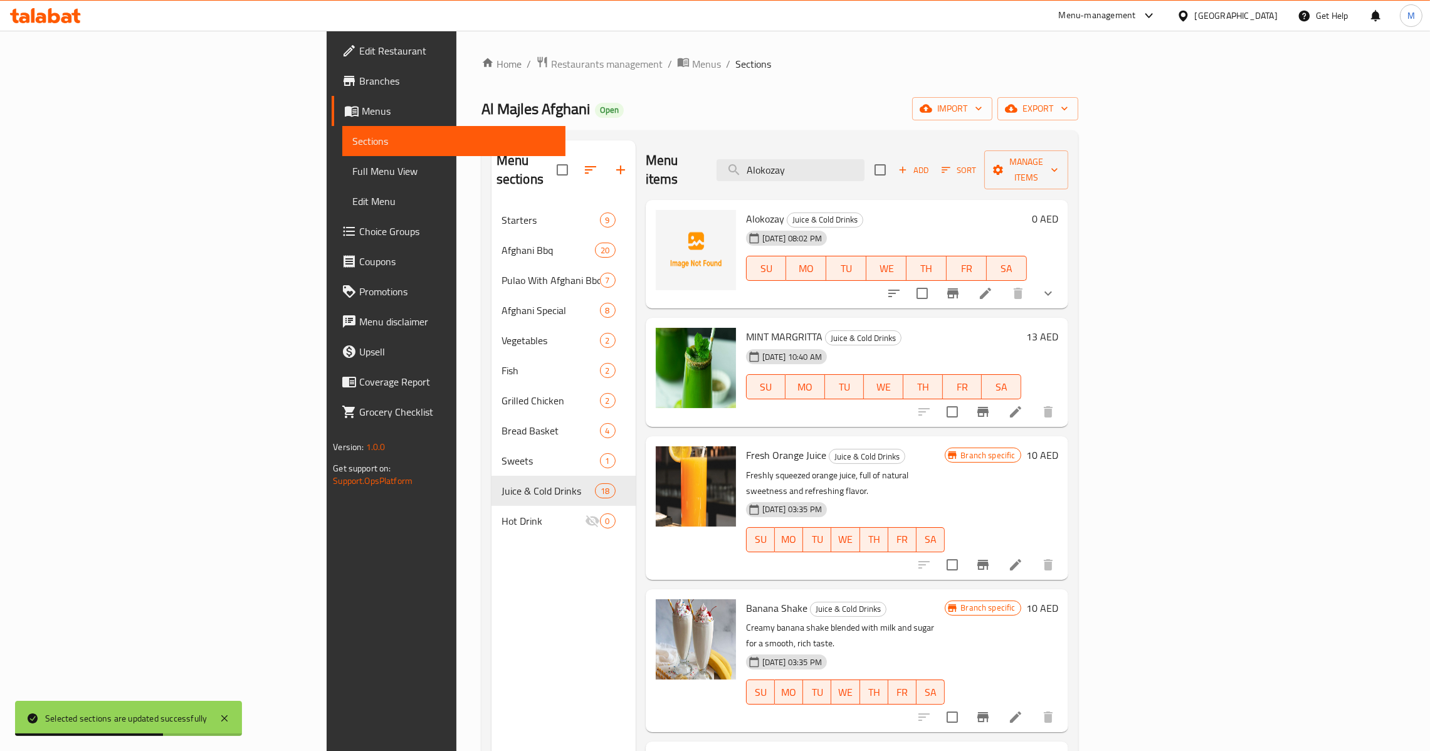
drag, startPoint x: 1362, startPoint y: 276, endPoint x: 1351, endPoint y: 278, distance: 11.6
click at [1052, 291] on icon "show more" at bounding box center [1048, 293] width 8 height 4
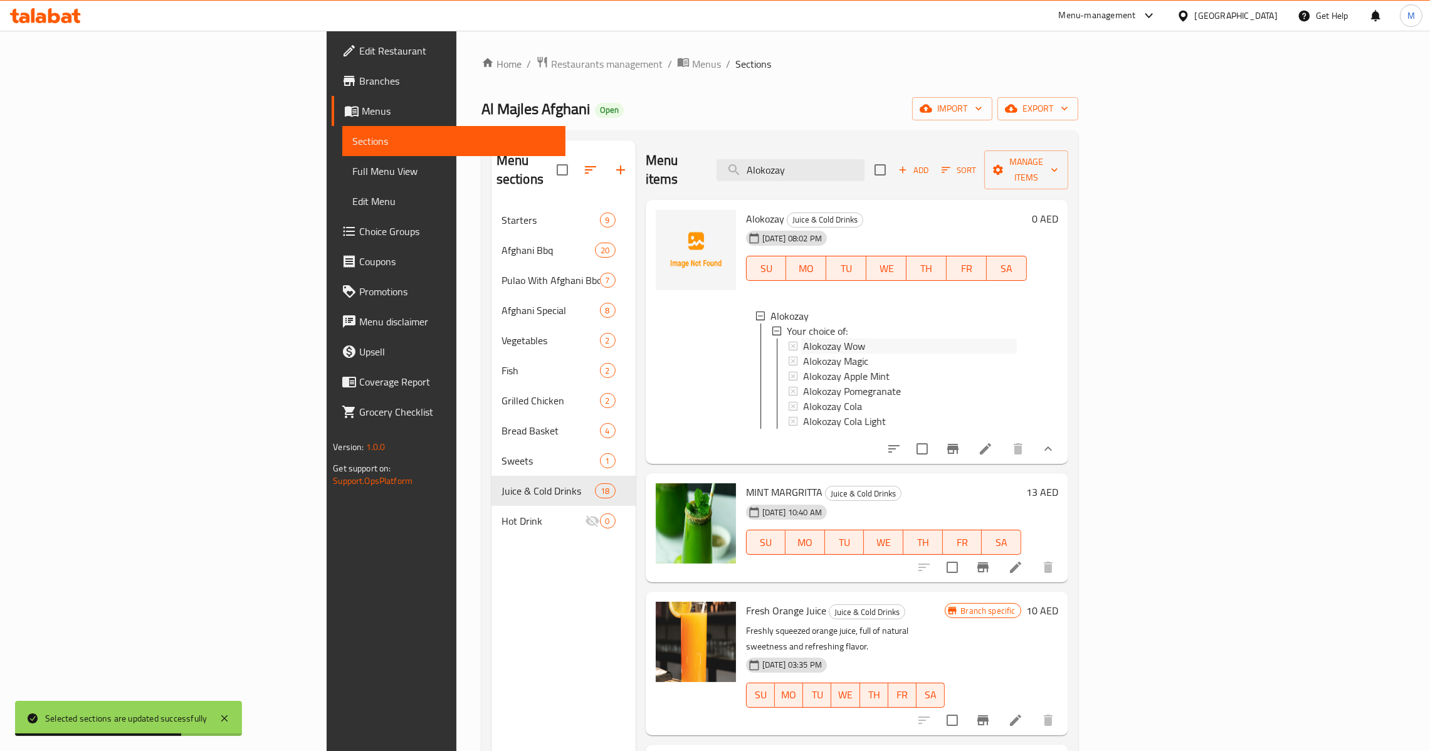
click at [803, 338] on span "Alokozay Wow" at bounding box center [834, 345] width 62 height 15
click at [803, 354] on span "Alokozay Magic" at bounding box center [835, 361] width 65 height 15
click at [803, 369] on span "Alokozay Apple Mint" at bounding box center [846, 376] width 86 height 15
click at [803, 384] on span "Alokozay Pomegranate" at bounding box center [852, 391] width 98 height 15
click at [803, 399] on span "Alokozay Cola" at bounding box center [832, 406] width 59 height 15
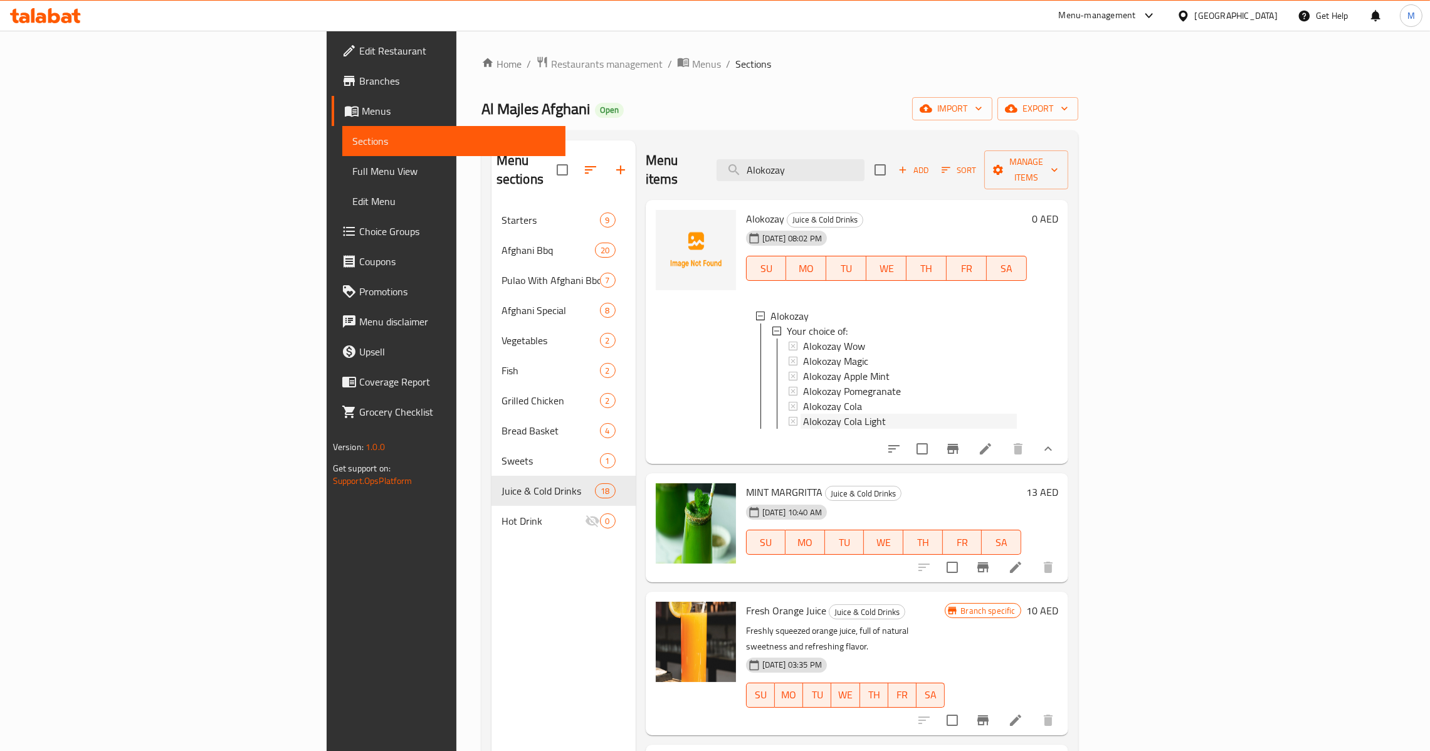
click at [803, 414] on span "Alokozay Cola Light" at bounding box center [844, 421] width 83 height 15
click at [990, 560] on icon "Branch-specific-item" at bounding box center [982, 567] width 15 height 15
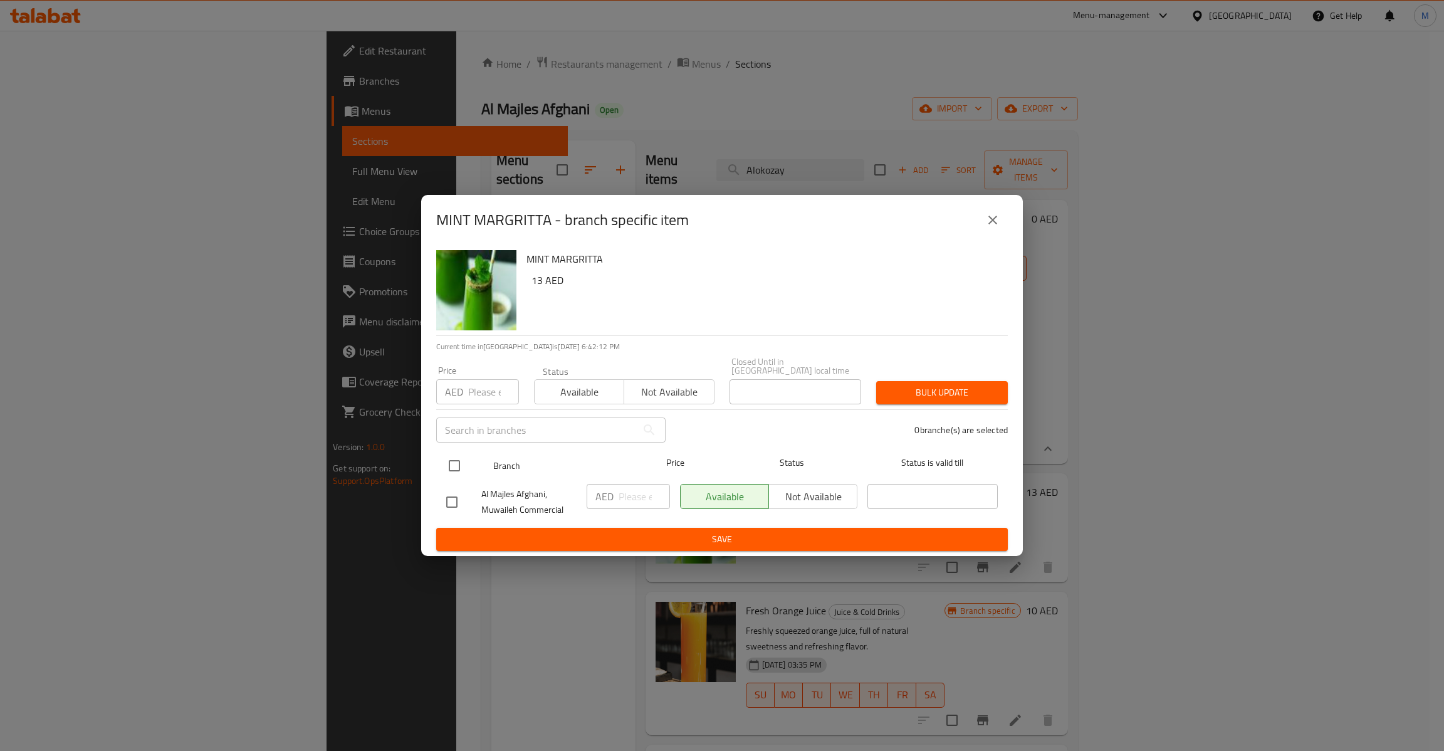
click at [453, 464] on input "checkbox" at bounding box center [454, 466] width 26 height 26
checkbox input "true"
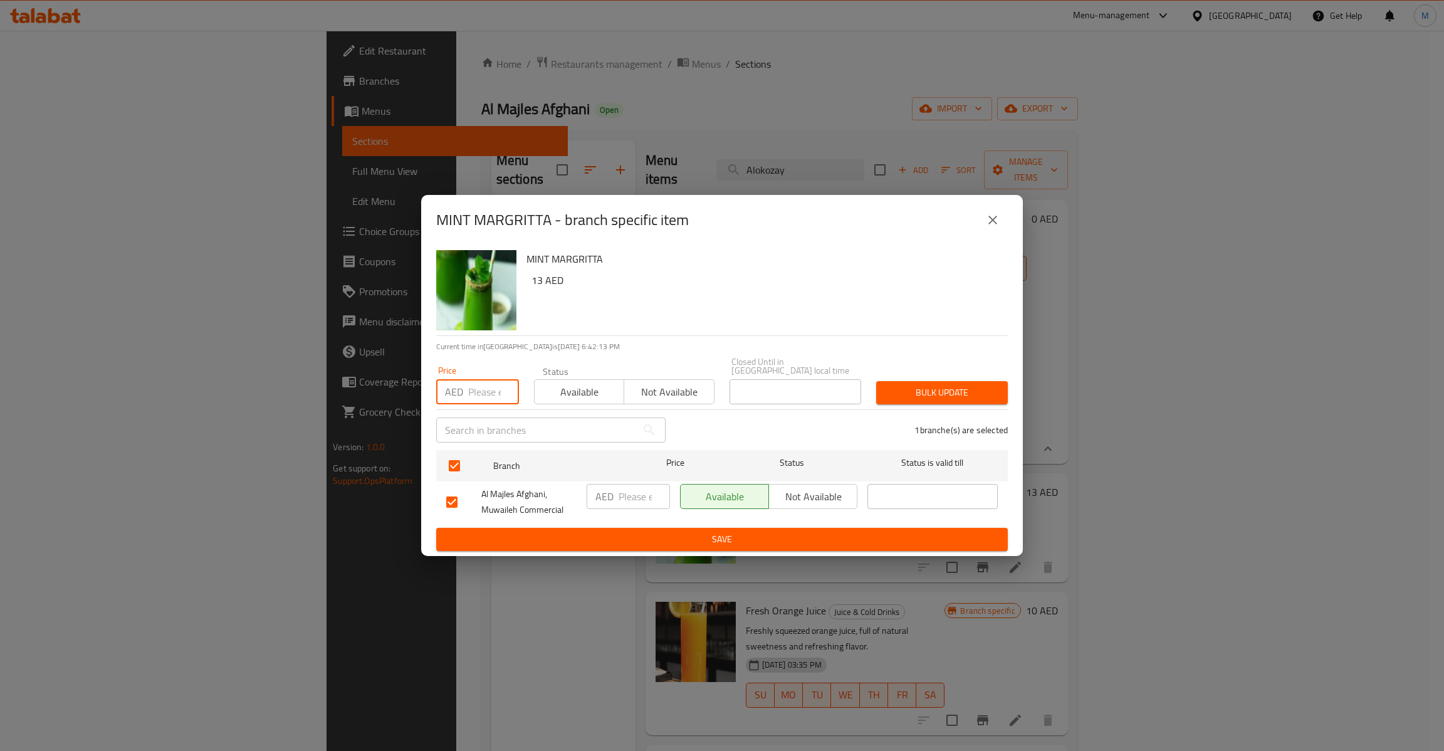
click at [484, 394] on input "number" at bounding box center [493, 391] width 51 height 25
type input "13"
click at [950, 390] on span "Bulk update" at bounding box center [942, 393] width 112 height 16
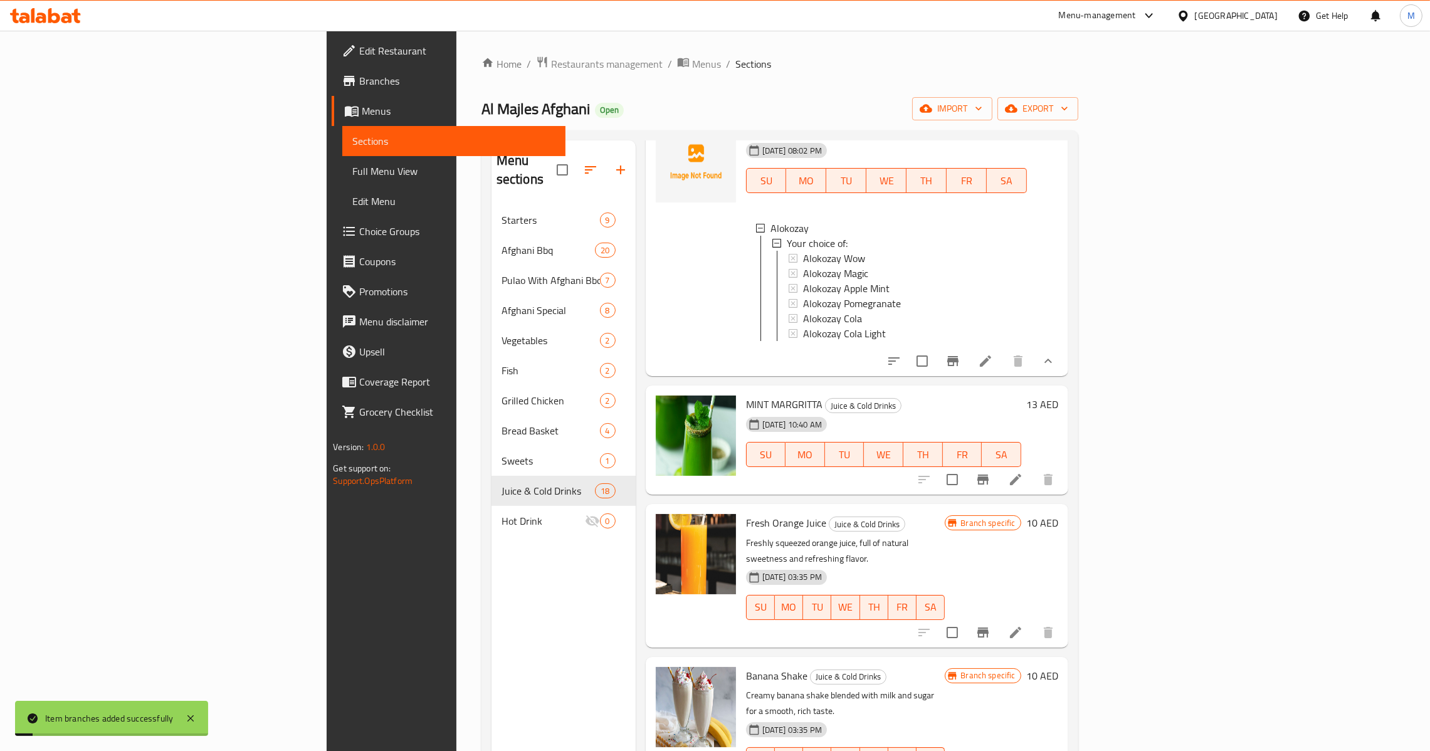
scroll to position [94, 0]
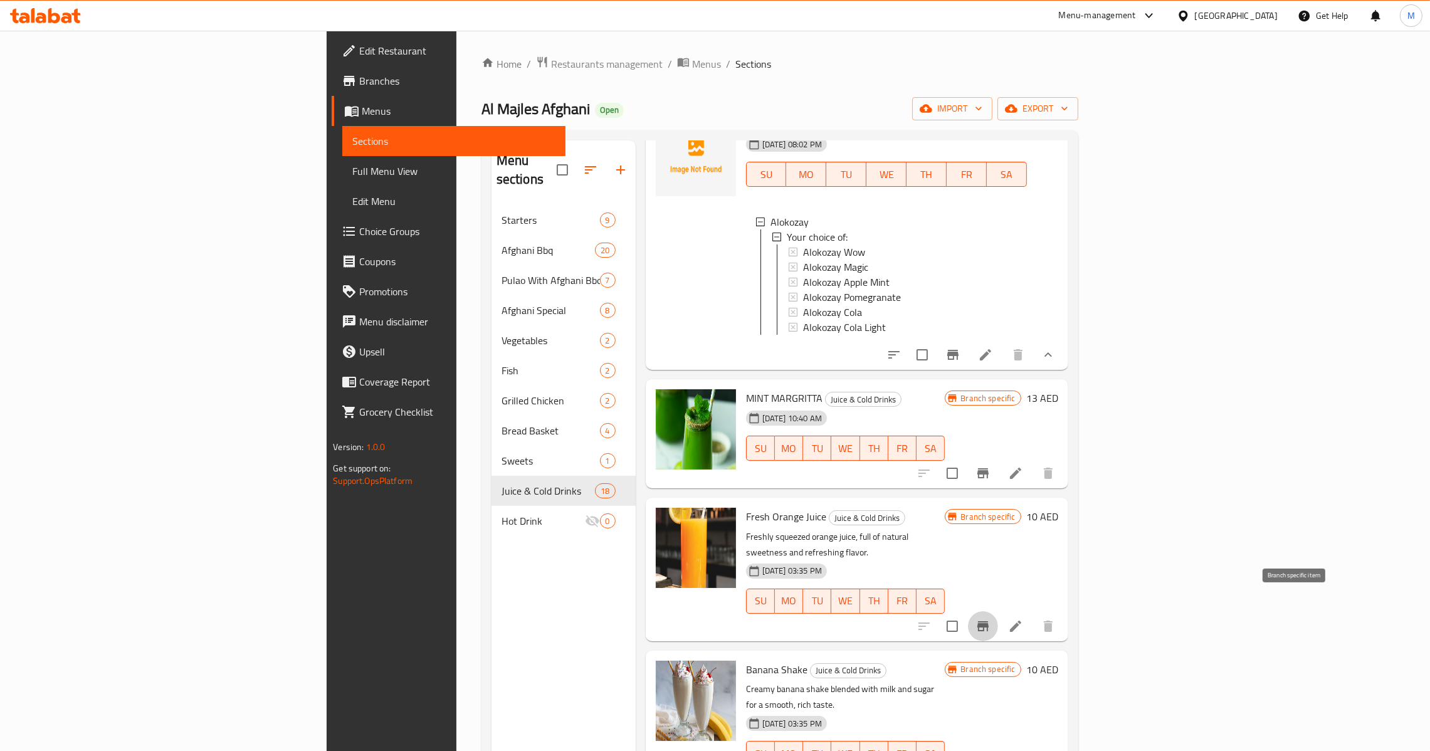
click at [990, 619] on icon "Branch-specific-item" at bounding box center [982, 626] width 15 height 15
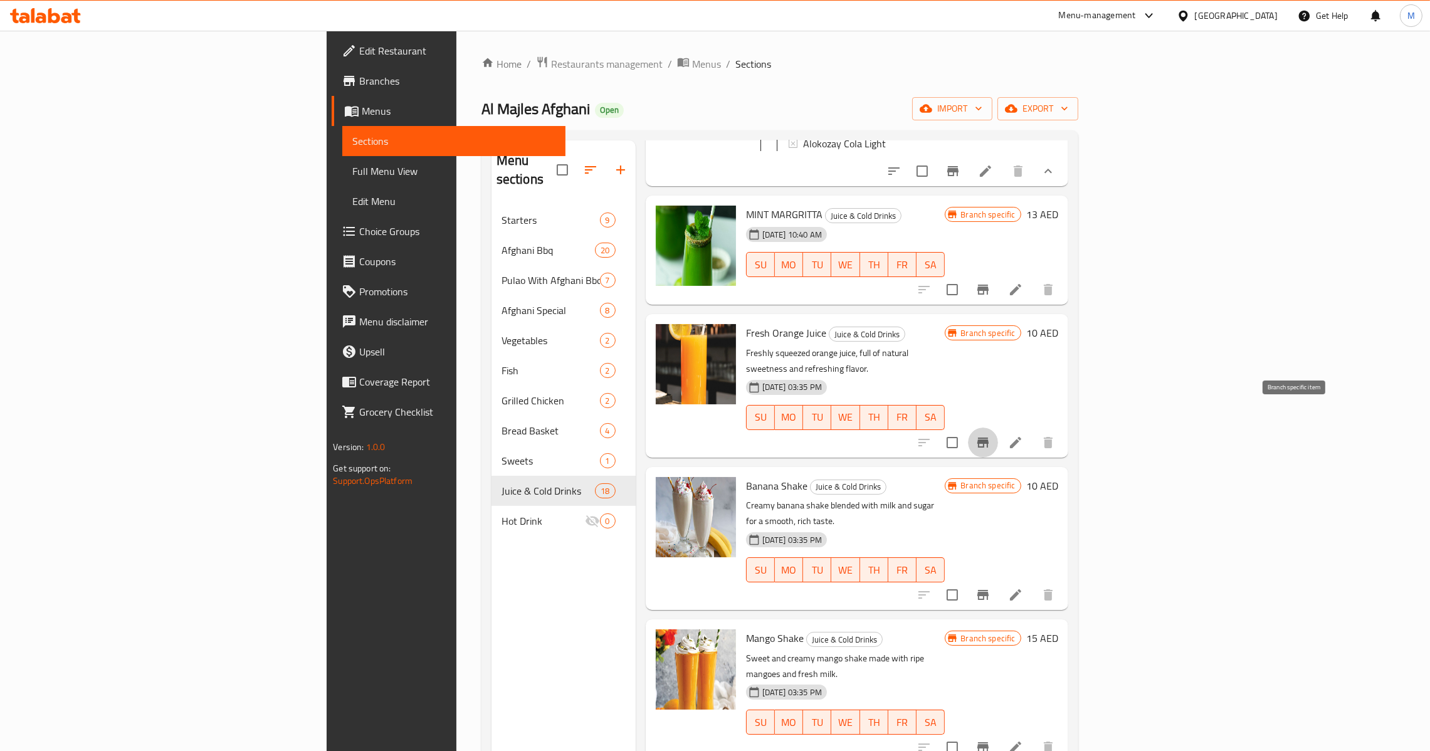
scroll to position [281, 0]
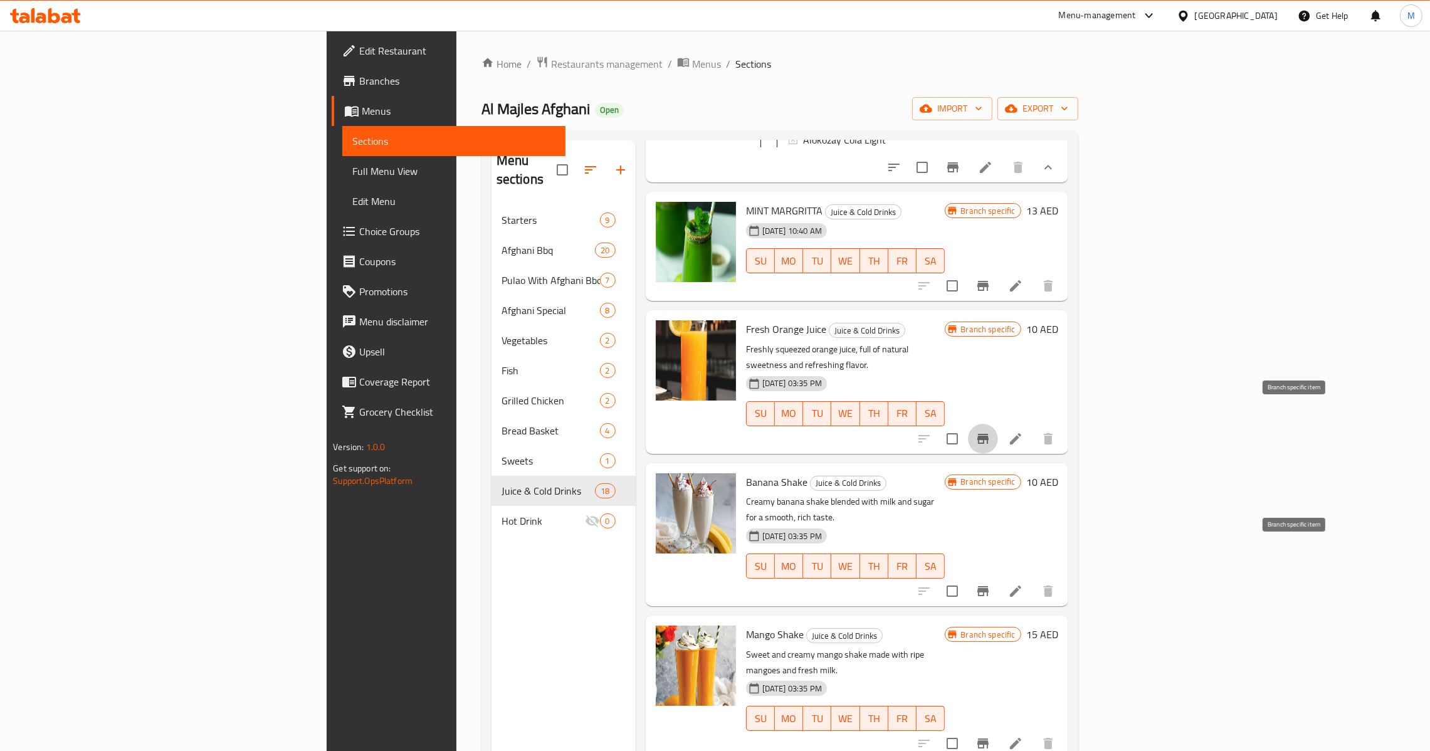
click at [988, 586] on icon "Branch-specific-item" at bounding box center [982, 591] width 11 height 10
click at [988, 738] on icon "Branch-specific-item" at bounding box center [982, 743] width 11 height 10
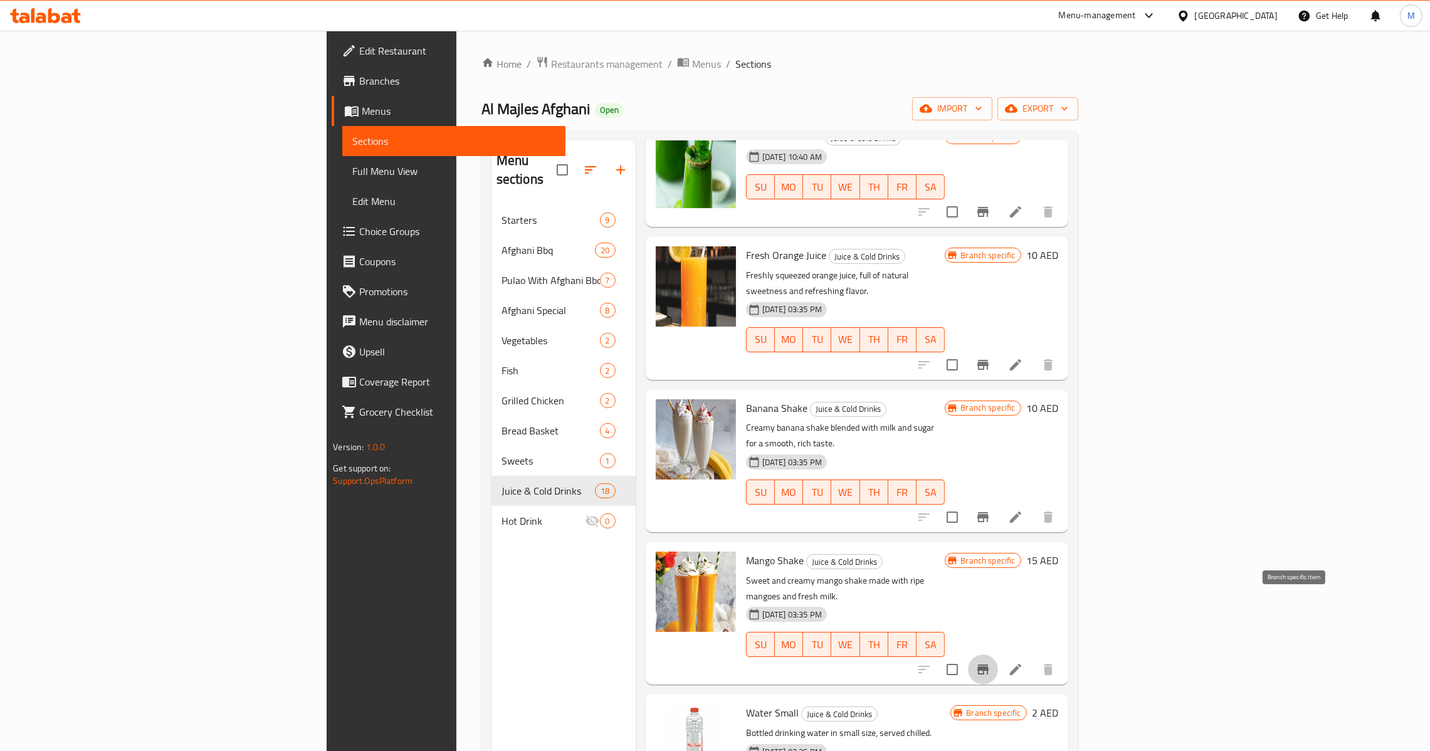
scroll to position [469, 0]
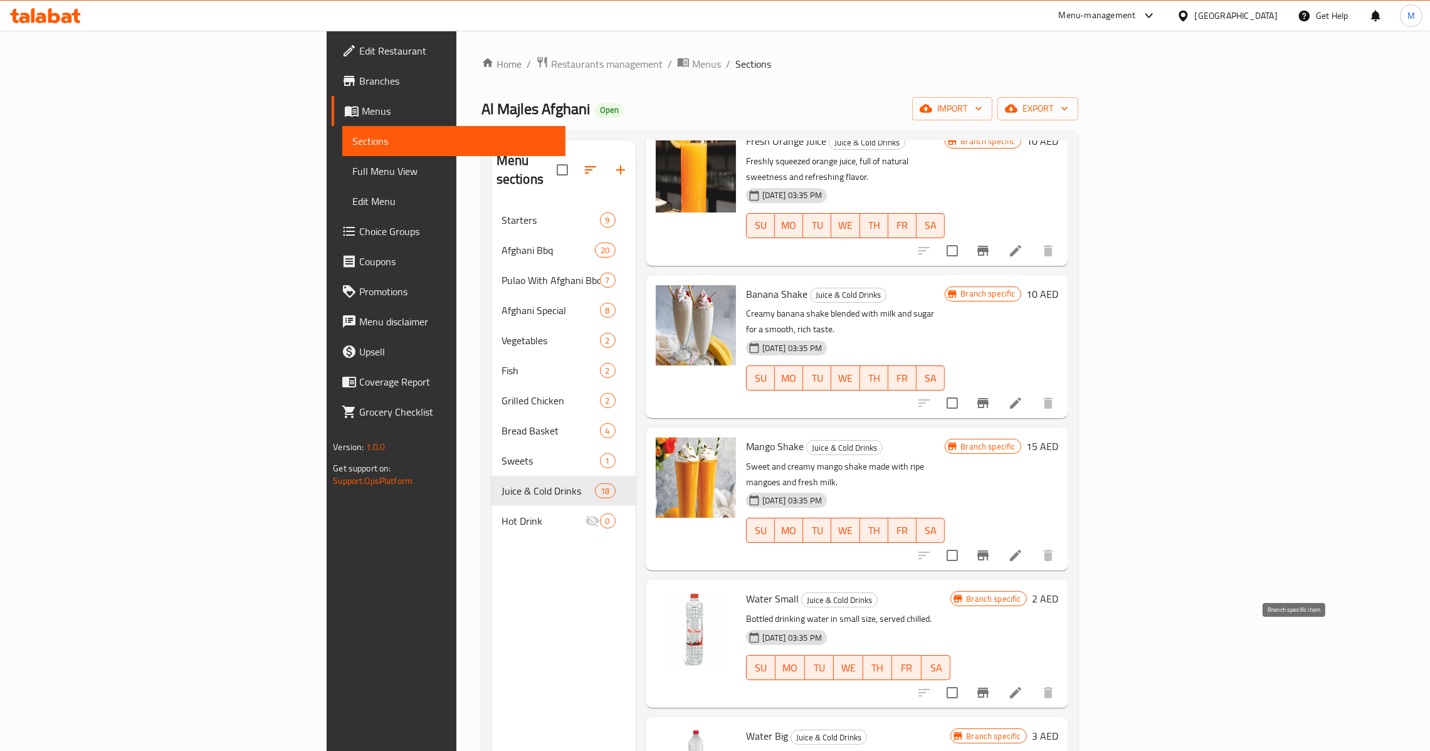
click at [990, 685] on icon "Branch-specific-item" at bounding box center [982, 692] width 15 height 15
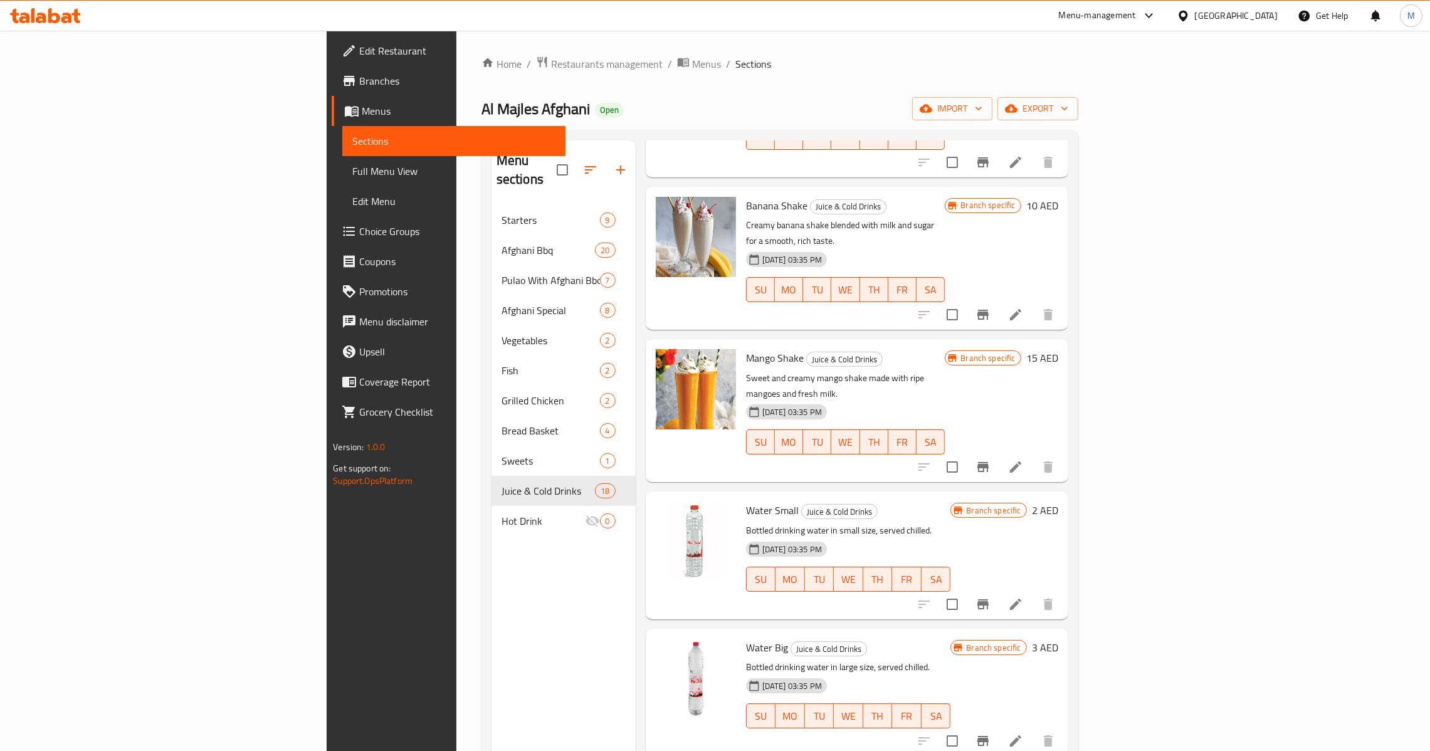
scroll to position [563, 0]
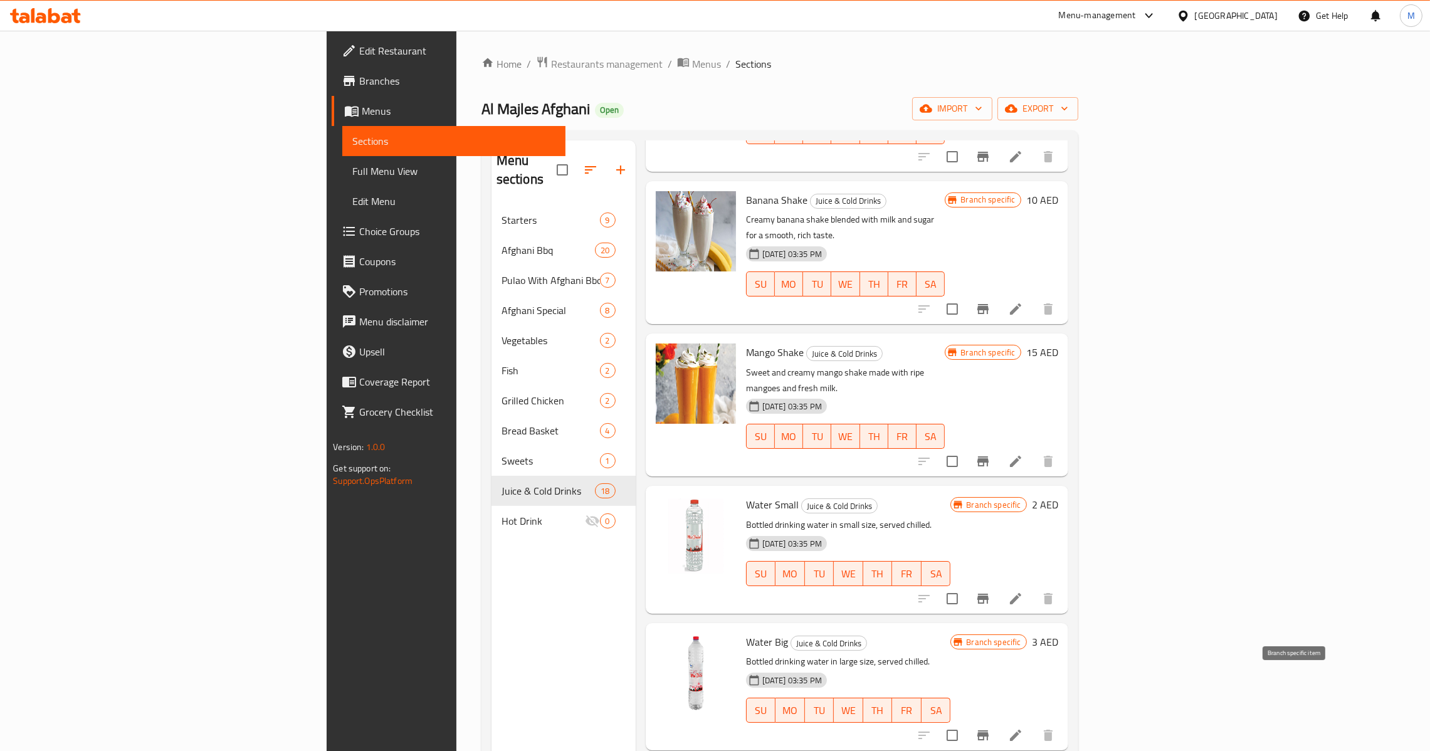
click at [998, 720] on button "Branch-specific-item" at bounding box center [983, 735] width 30 height 30
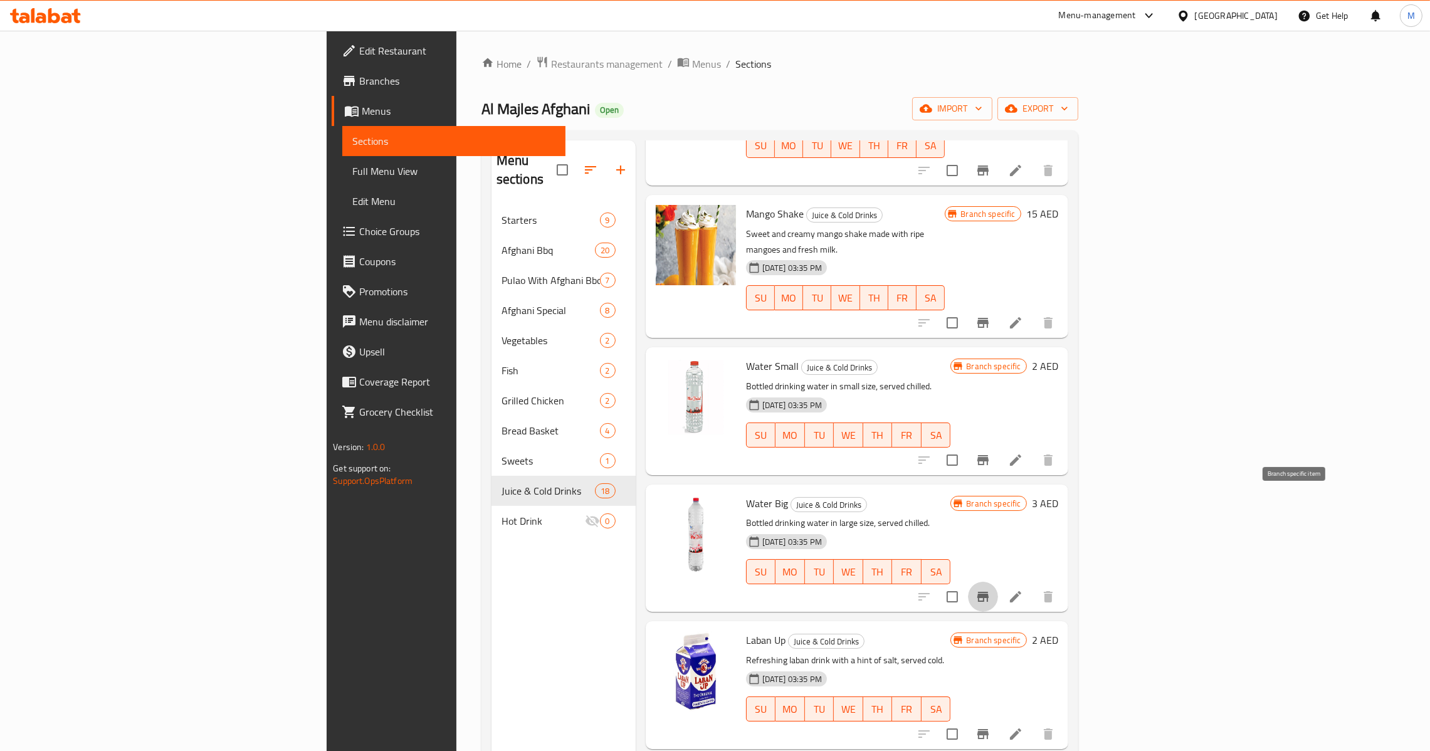
scroll to position [752, 0]
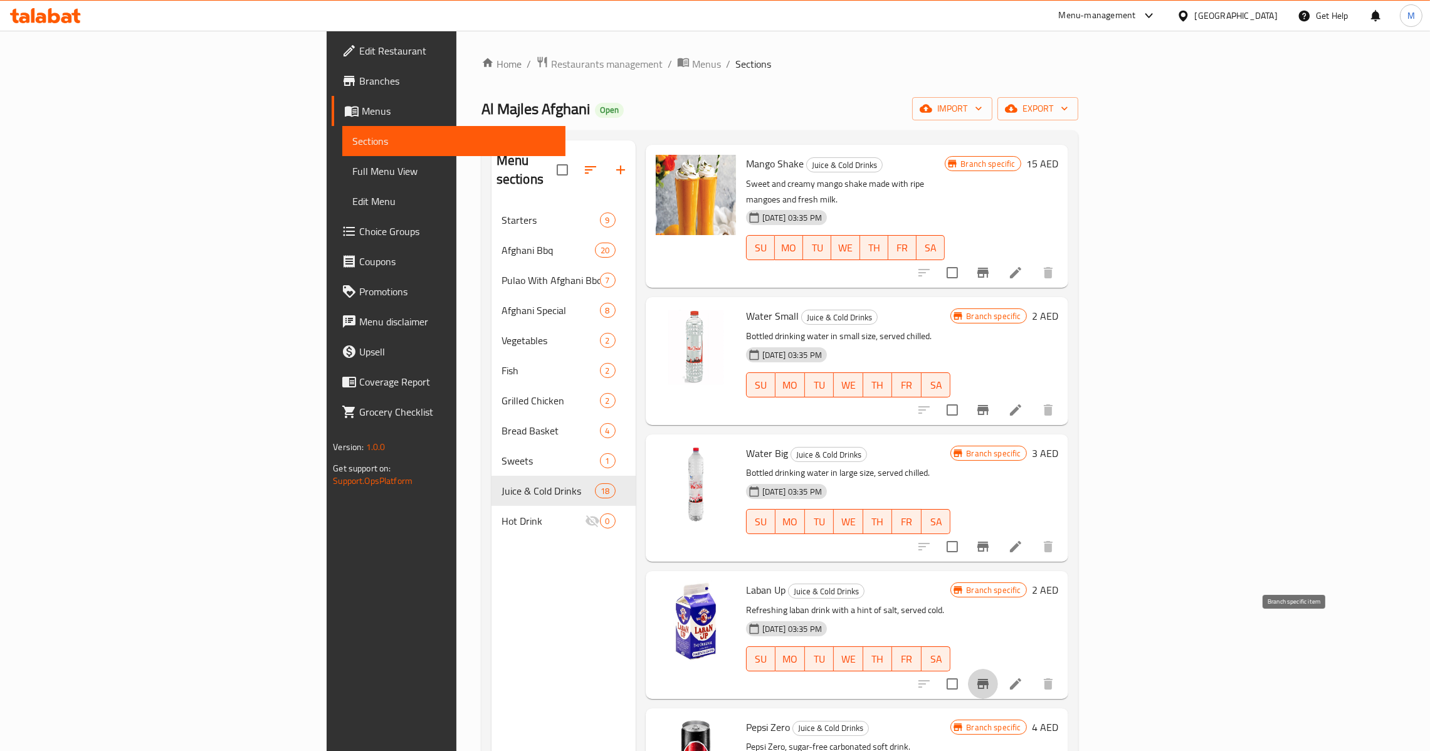
click at [998, 669] on button "Branch-specific-item" at bounding box center [983, 684] width 30 height 30
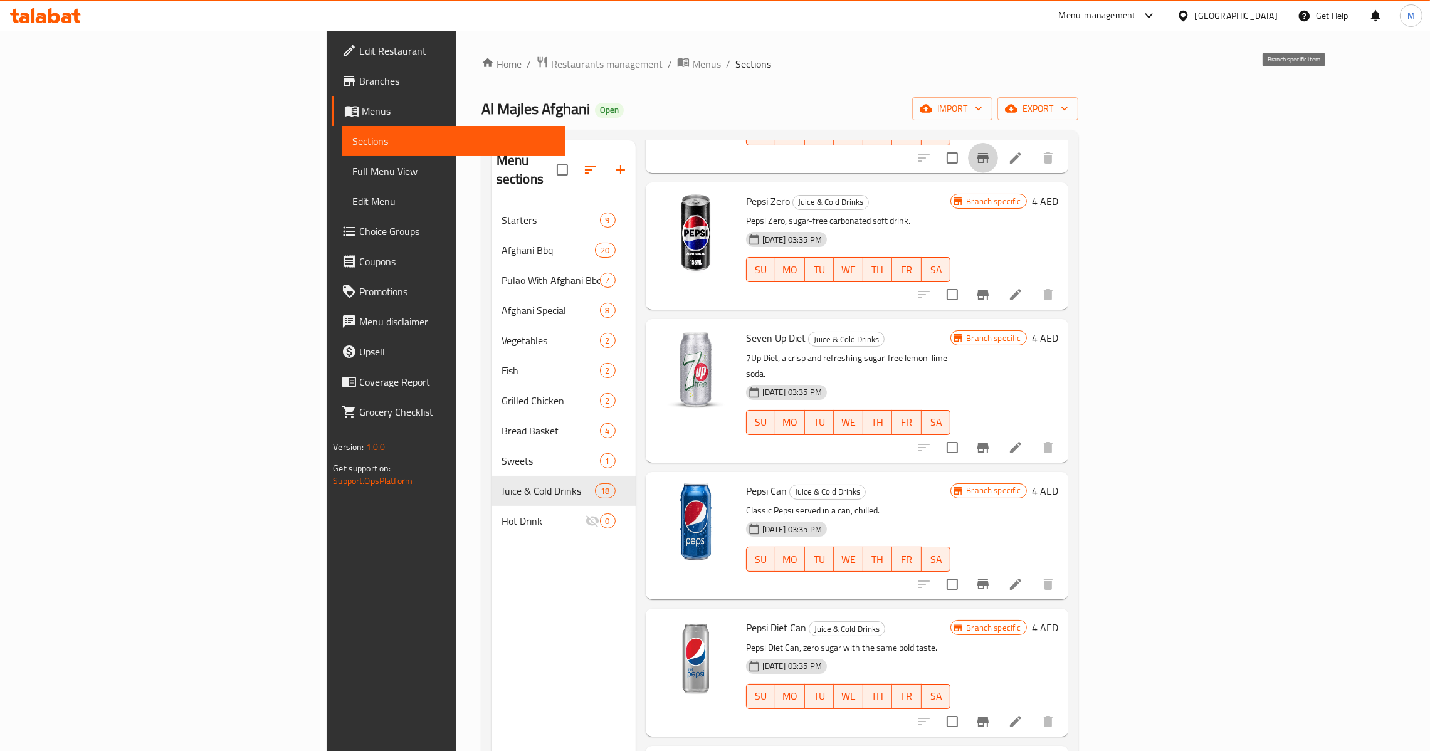
scroll to position [1316, 0]
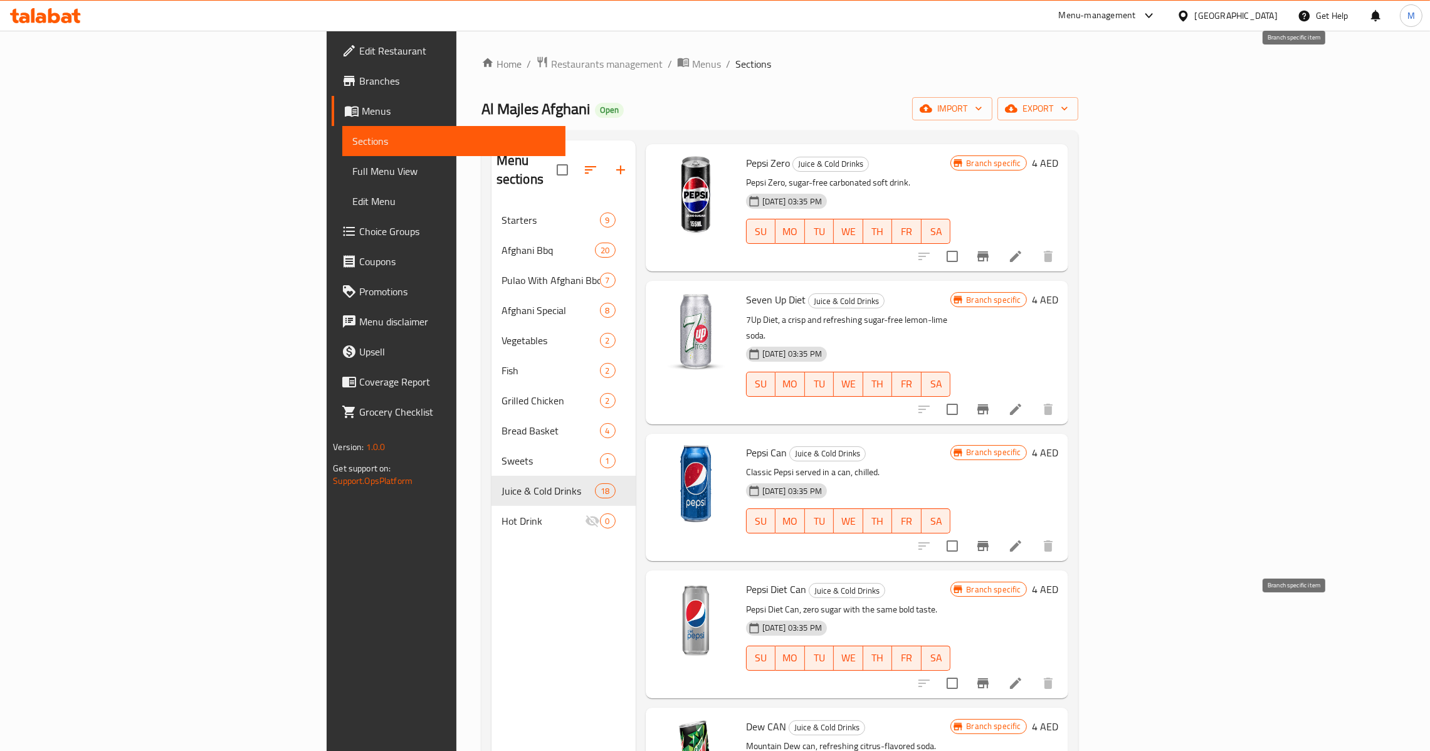
click at [998, 668] on button "Branch-specific-item" at bounding box center [983, 683] width 30 height 30
click at [988, 541] on icon "Branch-specific-item" at bounding box center [982, 546] width 11 height 10
click at [990, 402] on icon "Branch-specific-item" at bounding box center [982, 409] width 15 height 15
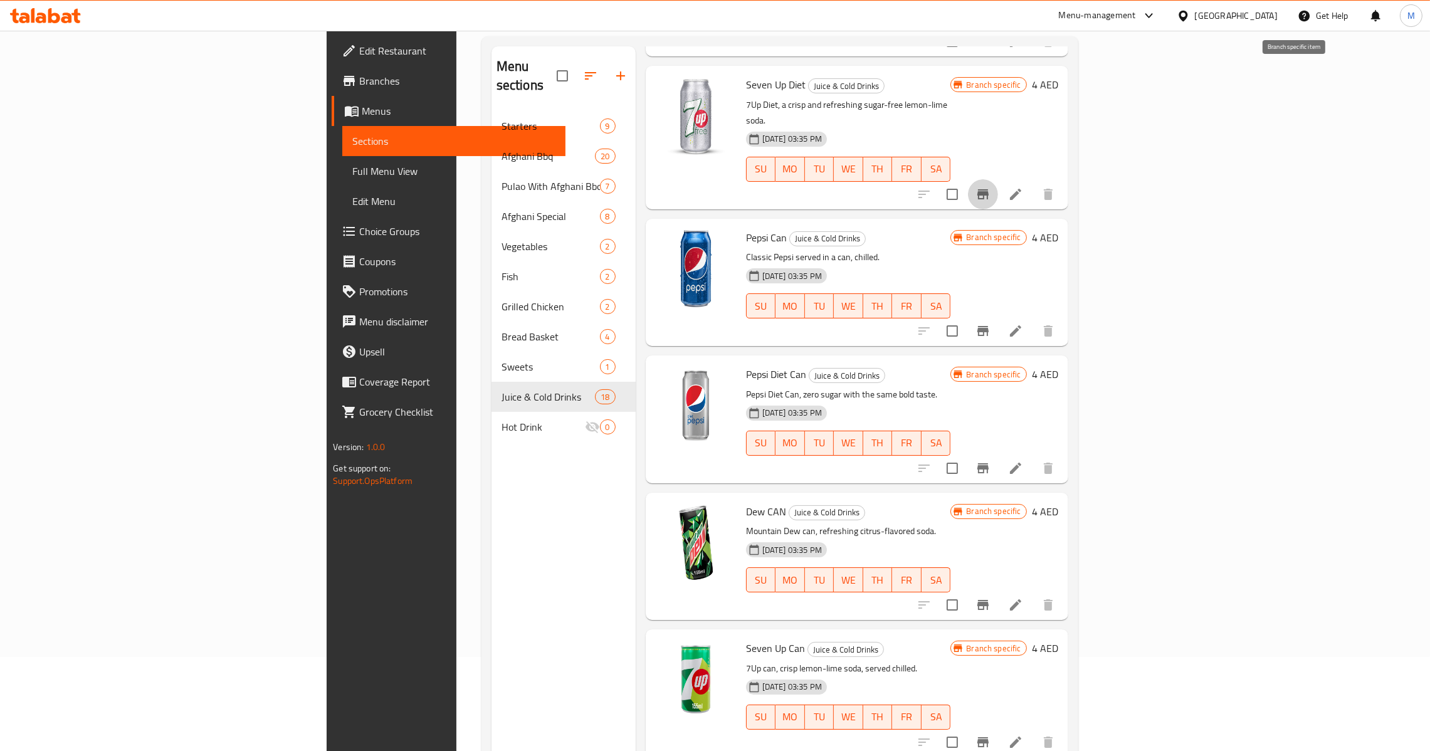
scroll to position [1504, 0]
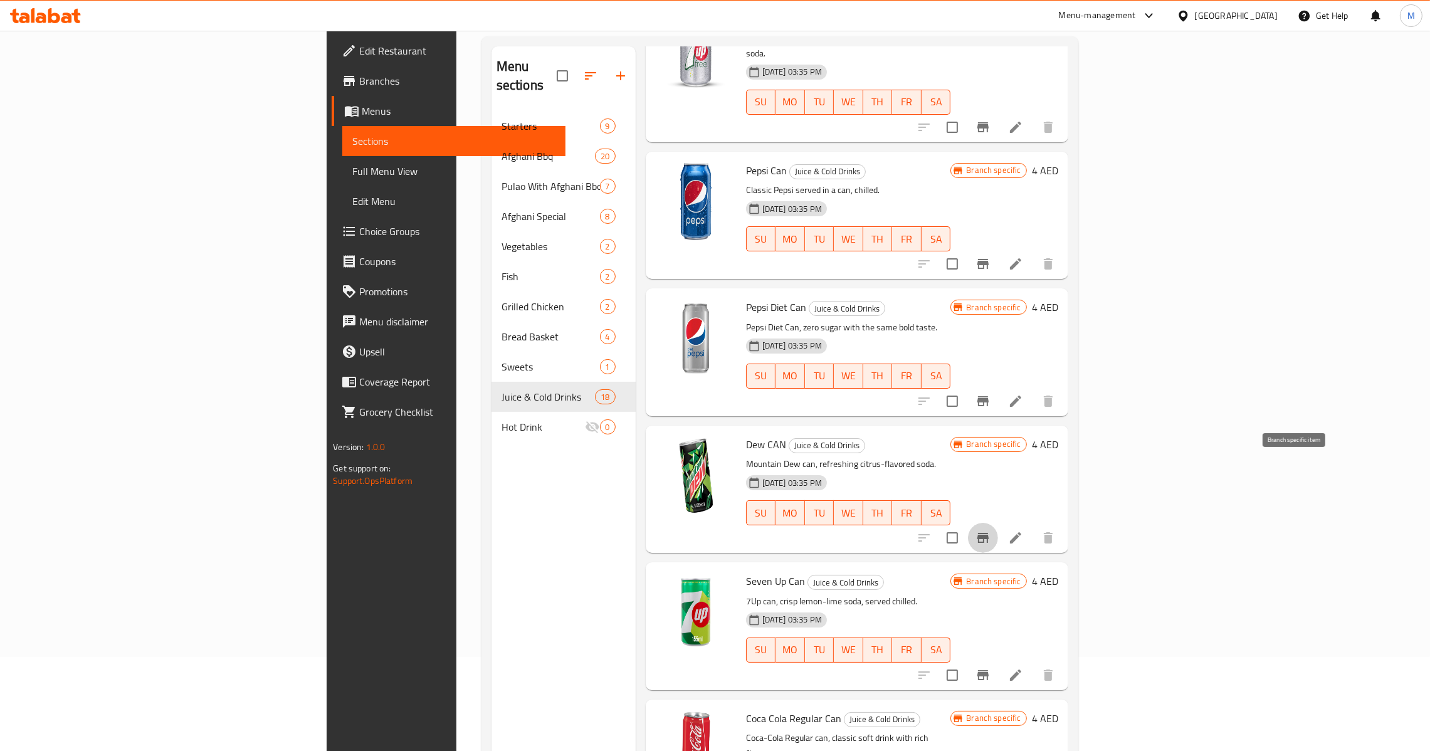
click at [988, 533] on icon "Branch-specific-item" at bounding box center [982, 538] width 11 height 10
click at [990, 668] on icon "Branch-specific-item" at bounding box center [982, 675] width 15 height 15
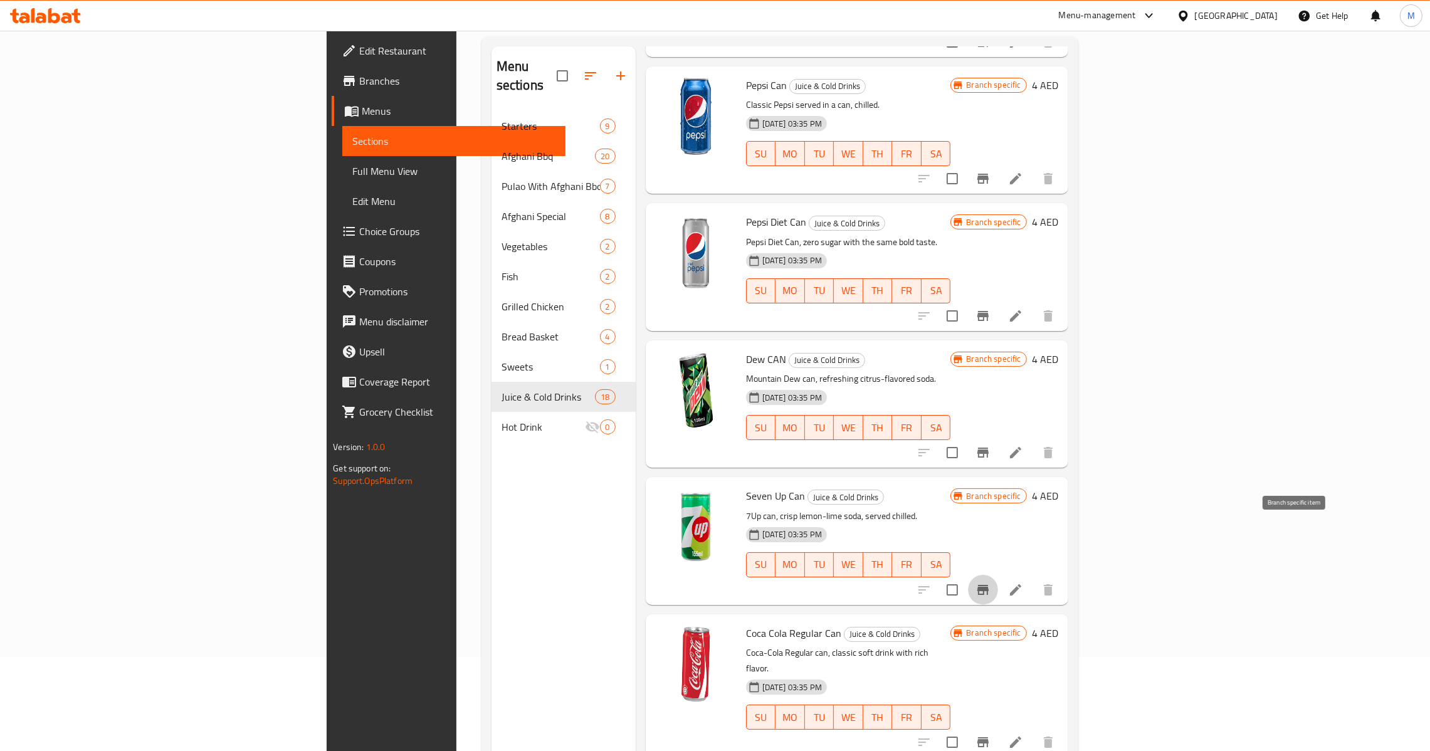
scroll to position [1598, 0]
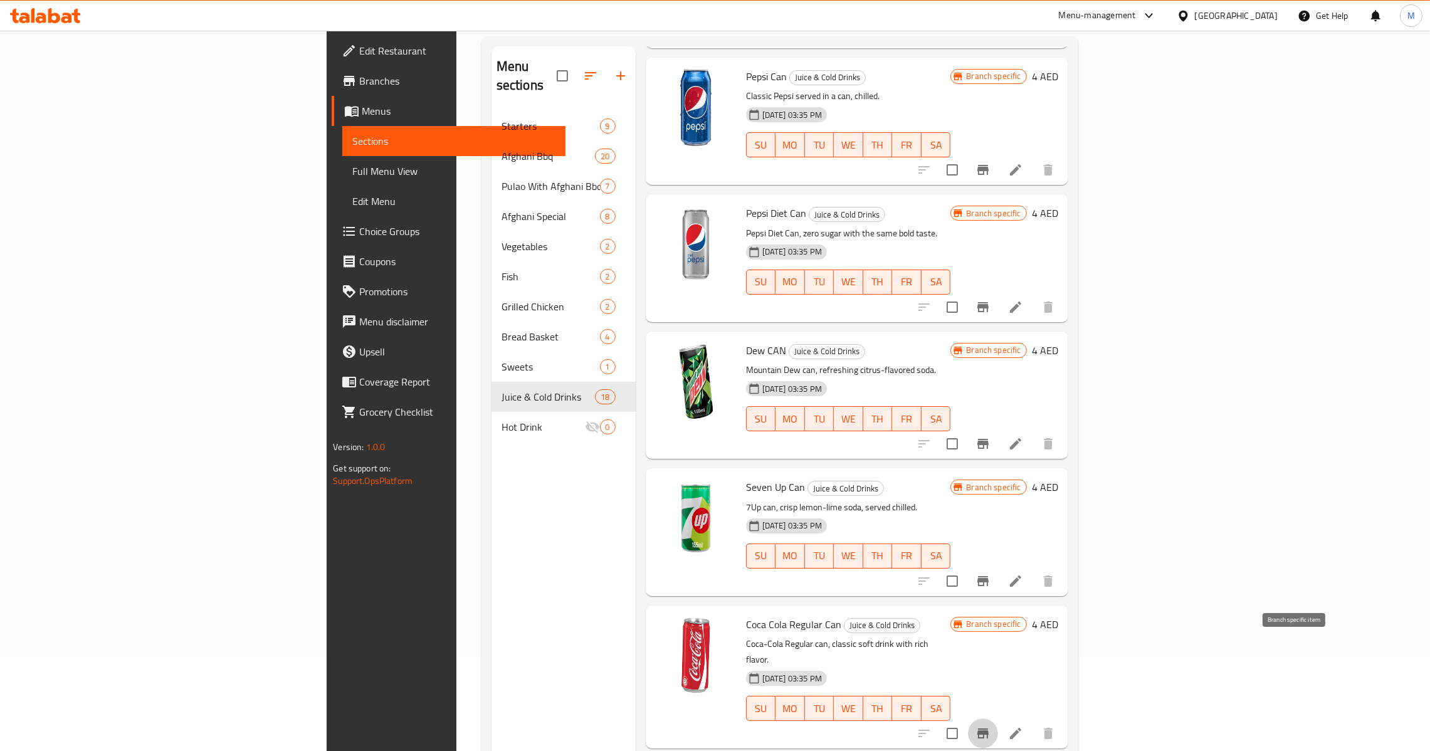
click at [990, 726] on icon "Branch-specific-item" at bounding box center [982, 733] width 15 height 15
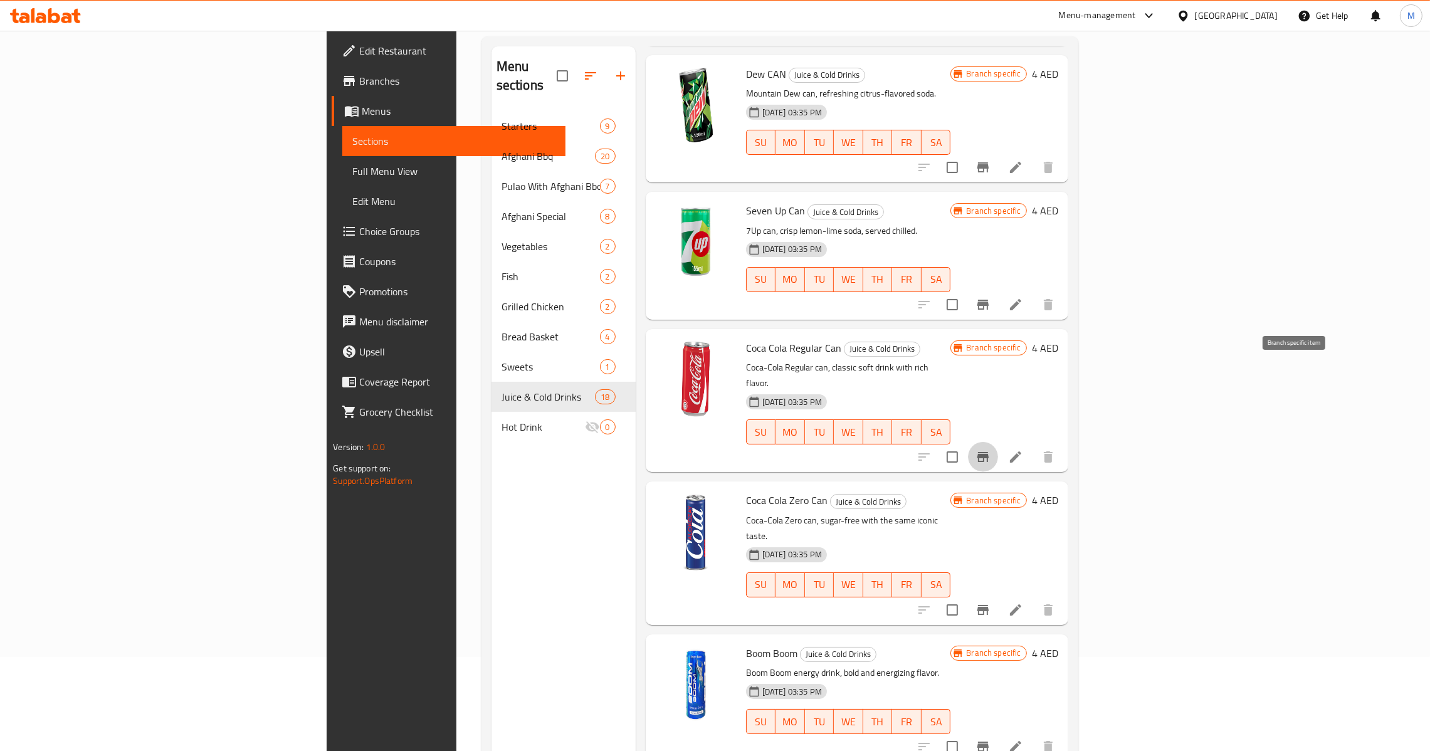
scroll to position [1875, 0]
click at [988, 604] on icon "Branch-specific-item" at bounding box center [982, 609] width 11 height 10
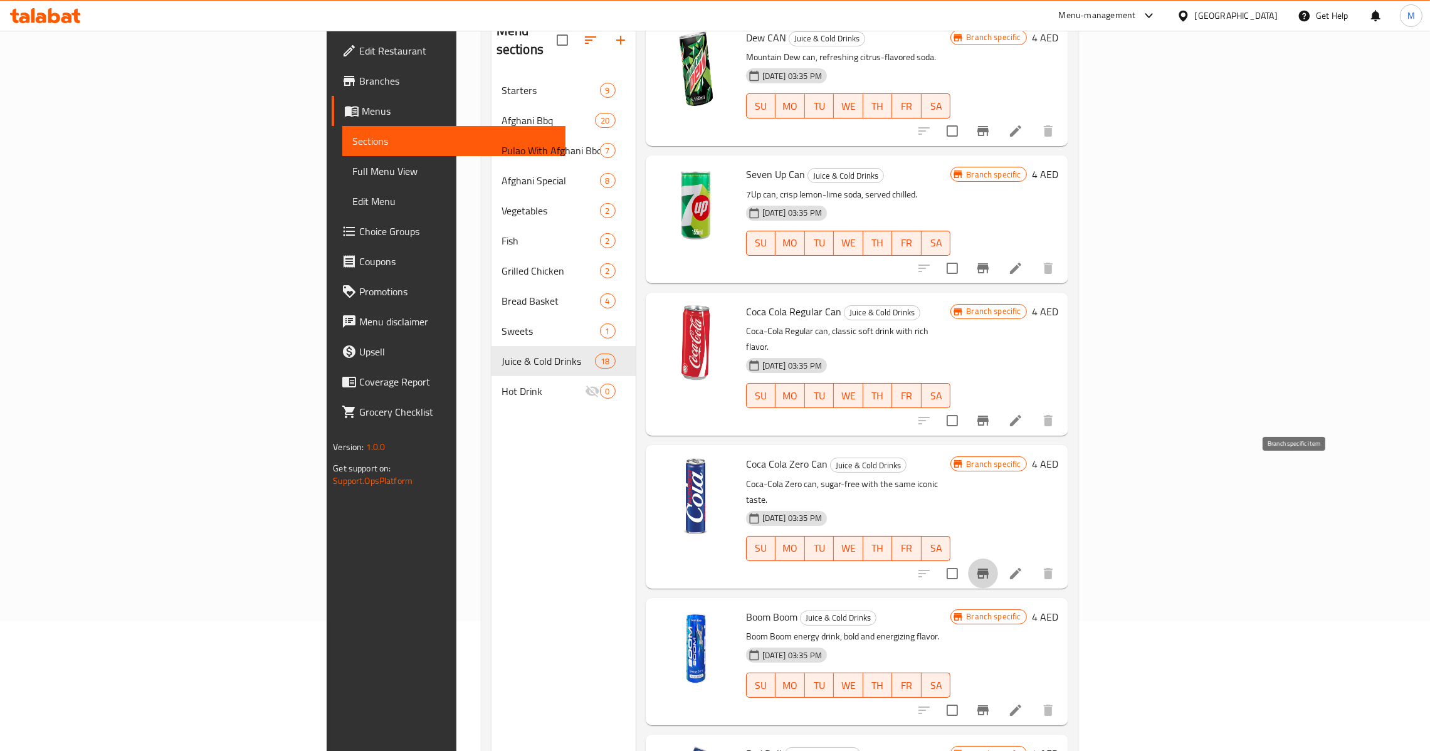
scroll to position [177, 0]
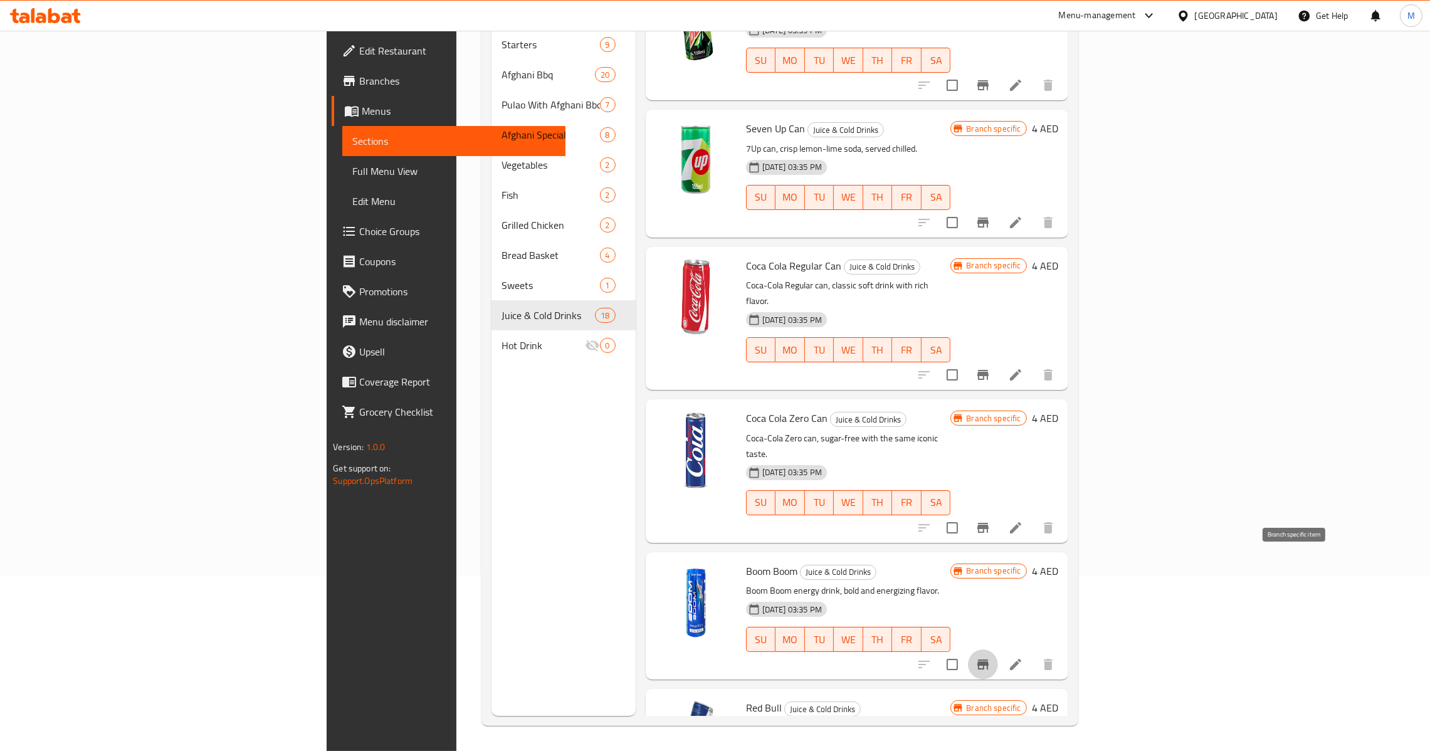
click at [990, 657] on icon "Branch-specific-item" at bounding box center [982, 664] width 15 height 15
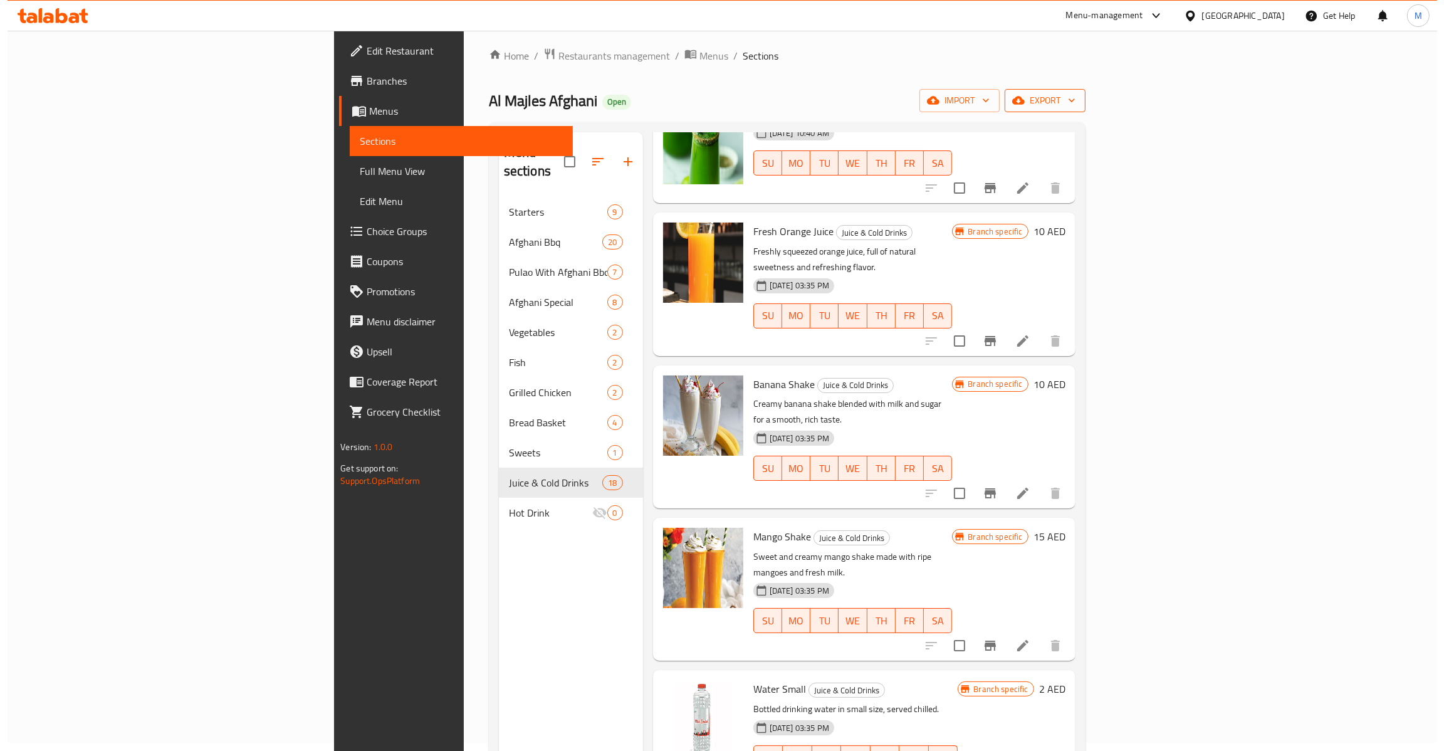
scroll to position [0, 0]
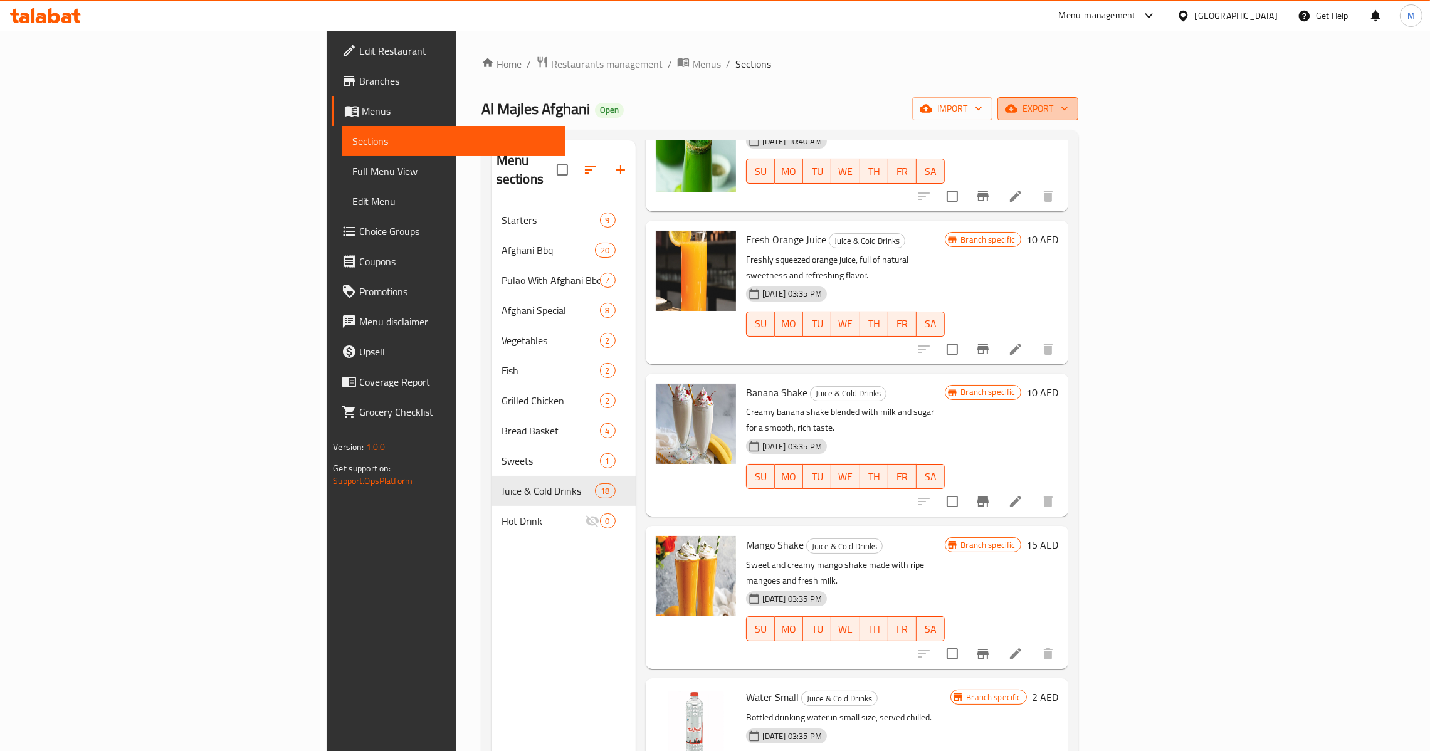
click at [1068, 115] on span "export" at bounding box center [1037, 109] width 61 height 16
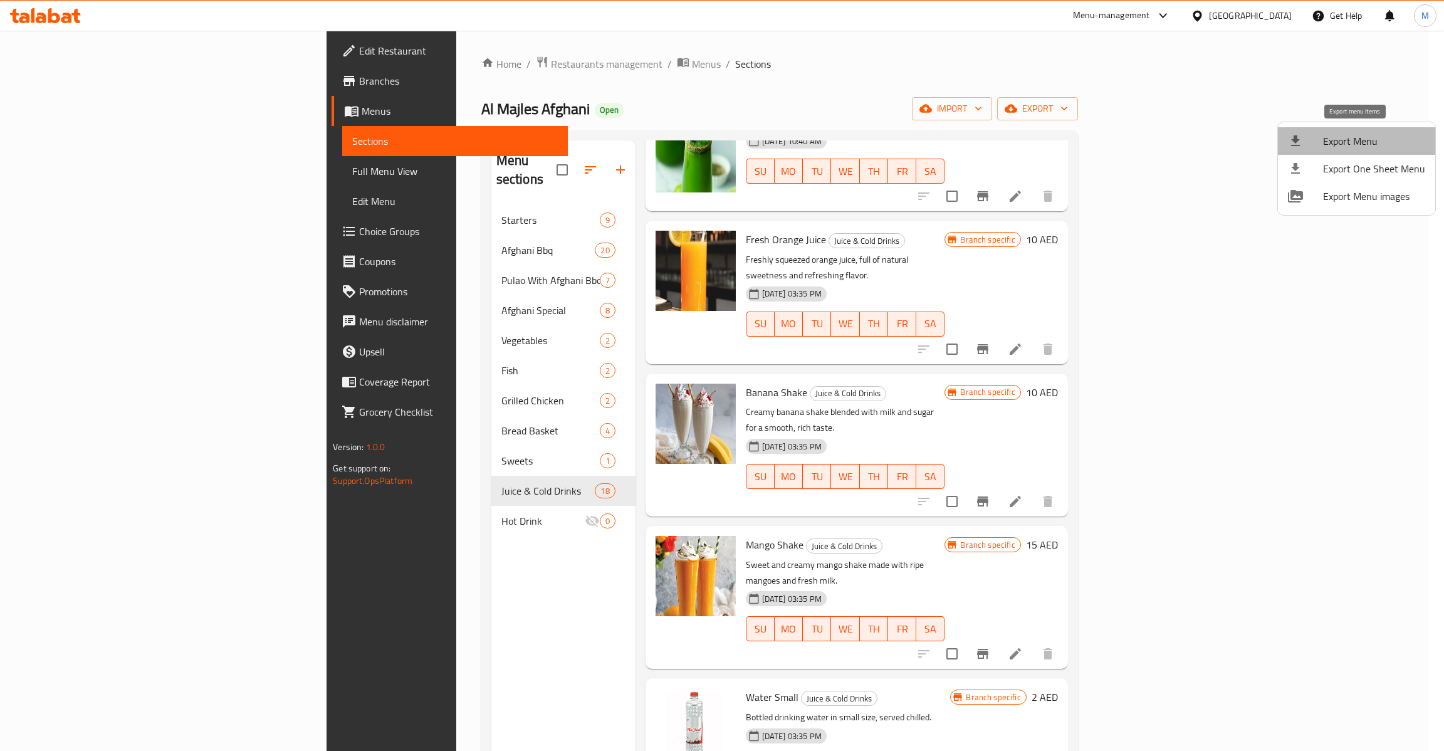
click at [1366, 145] on span "Export Menu" at bounding box center [1374, 141] width 102 height 15
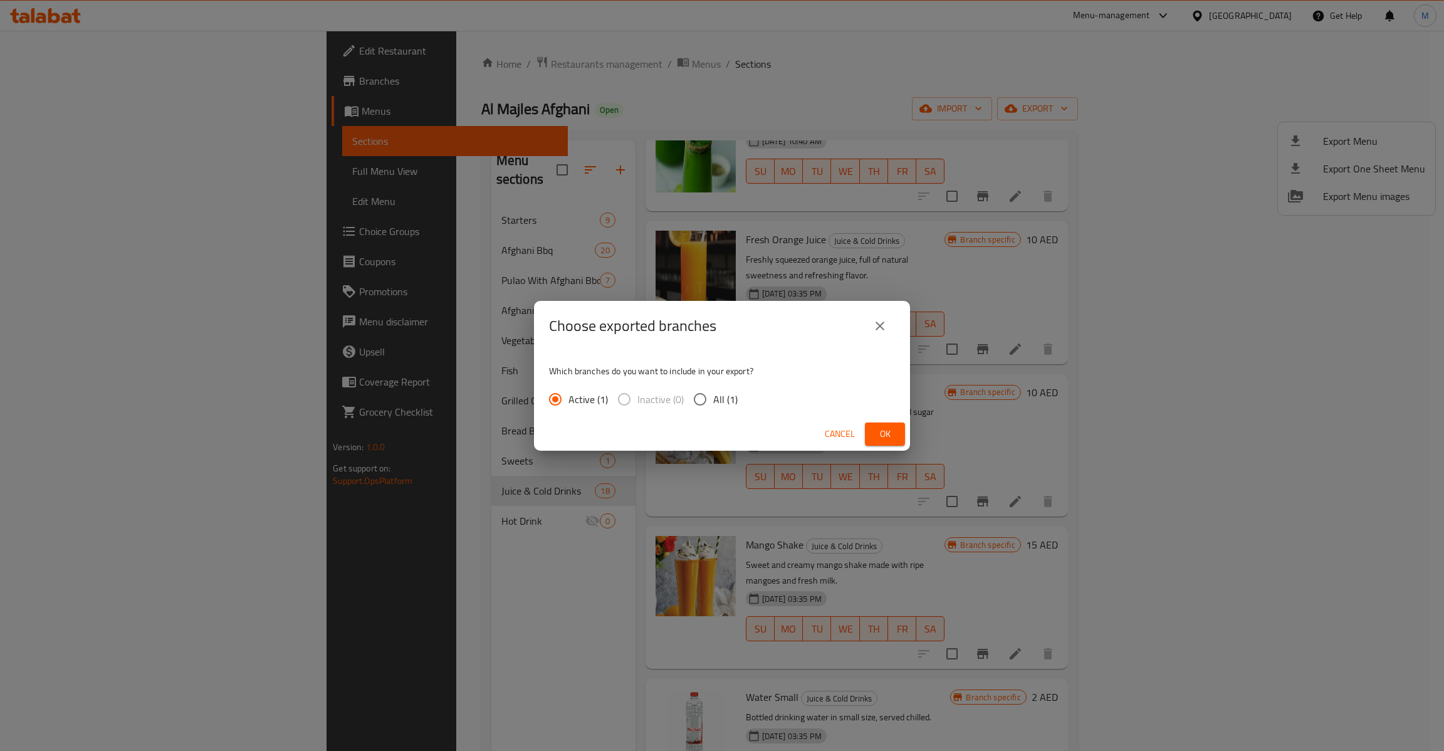
click at [727, 397] on span "All (1)" at bounding box center [725, 399] width 24 height 15
click at [713, 397] on input "All (1)" at bounding box center [700, 399] width 26 height 26
radio input "true"
click at [879, 438] on span "Ok" at bounding box center [885, 434] width 20 height 16
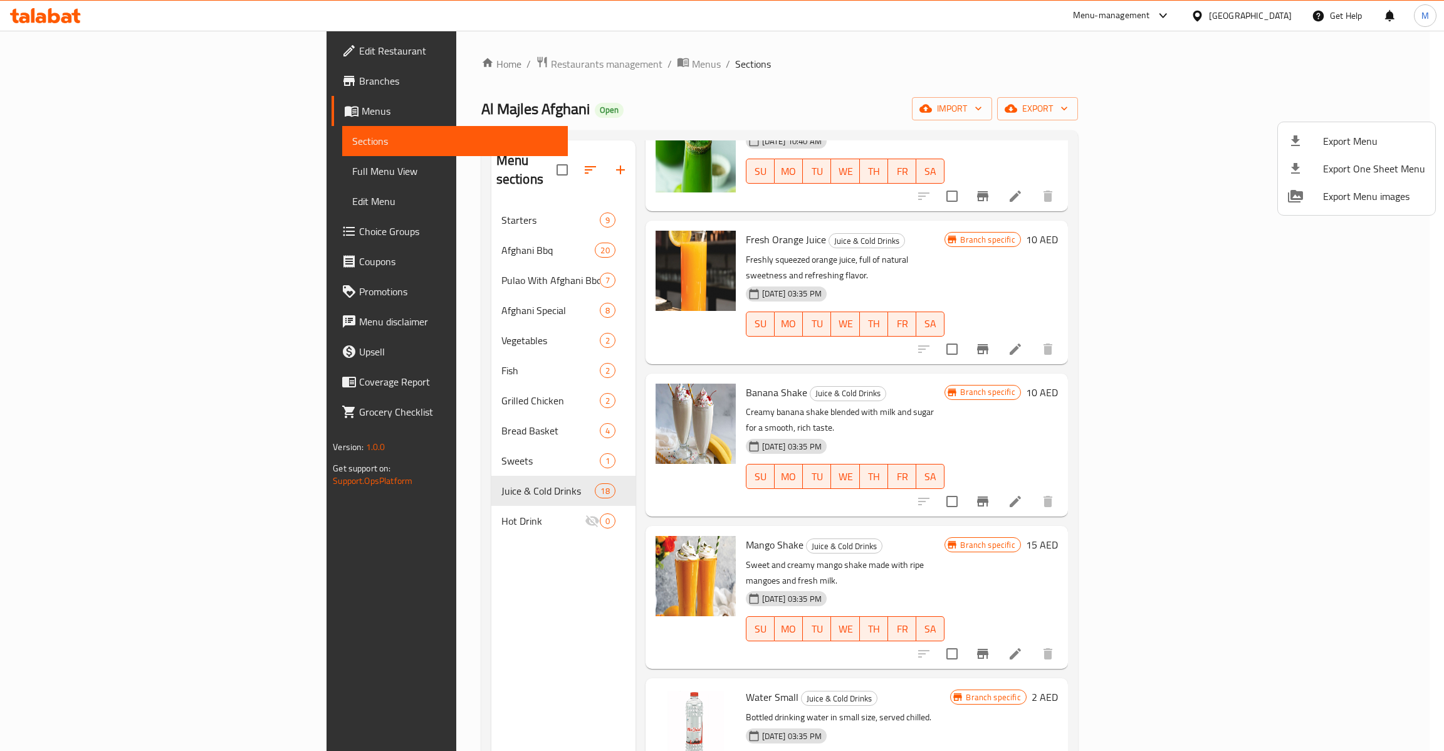
click at [91, 176] on div at bounding box center [722, 375] width 1444 height 751
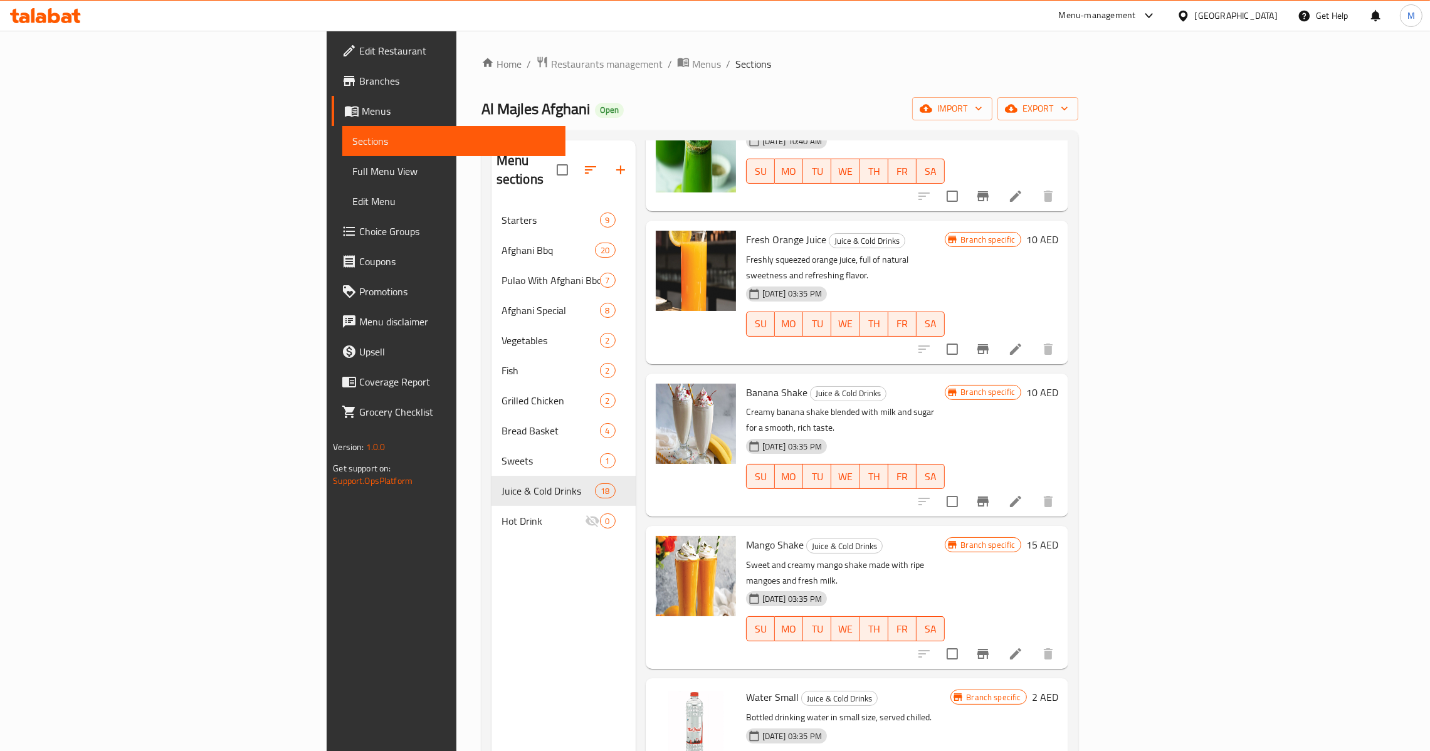
click at [352, 176] on span "Full Menu View" at bounding box center [453, 171] width 203 height 15
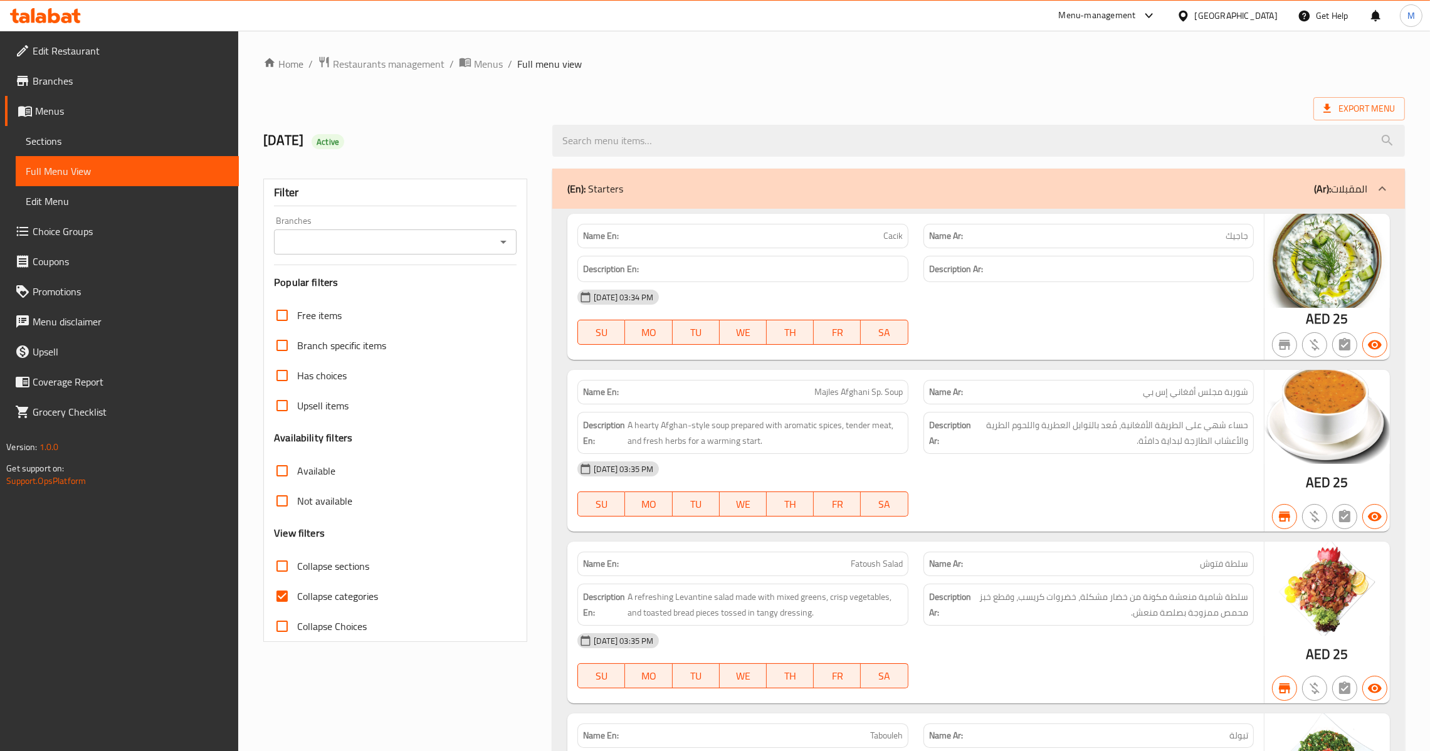
drag, startPoint x: 281, startPoint y: 594, endPoint x: 412, endPoint y: 423, distance: 215.0
click at [281, 594] on input "Collapse categories" at bounding box center [282, 596] width 30 height 30
checkbox input "false"
click at [496, 238] on icon "Open" at bounding box center [503, 241] width 15 height 15
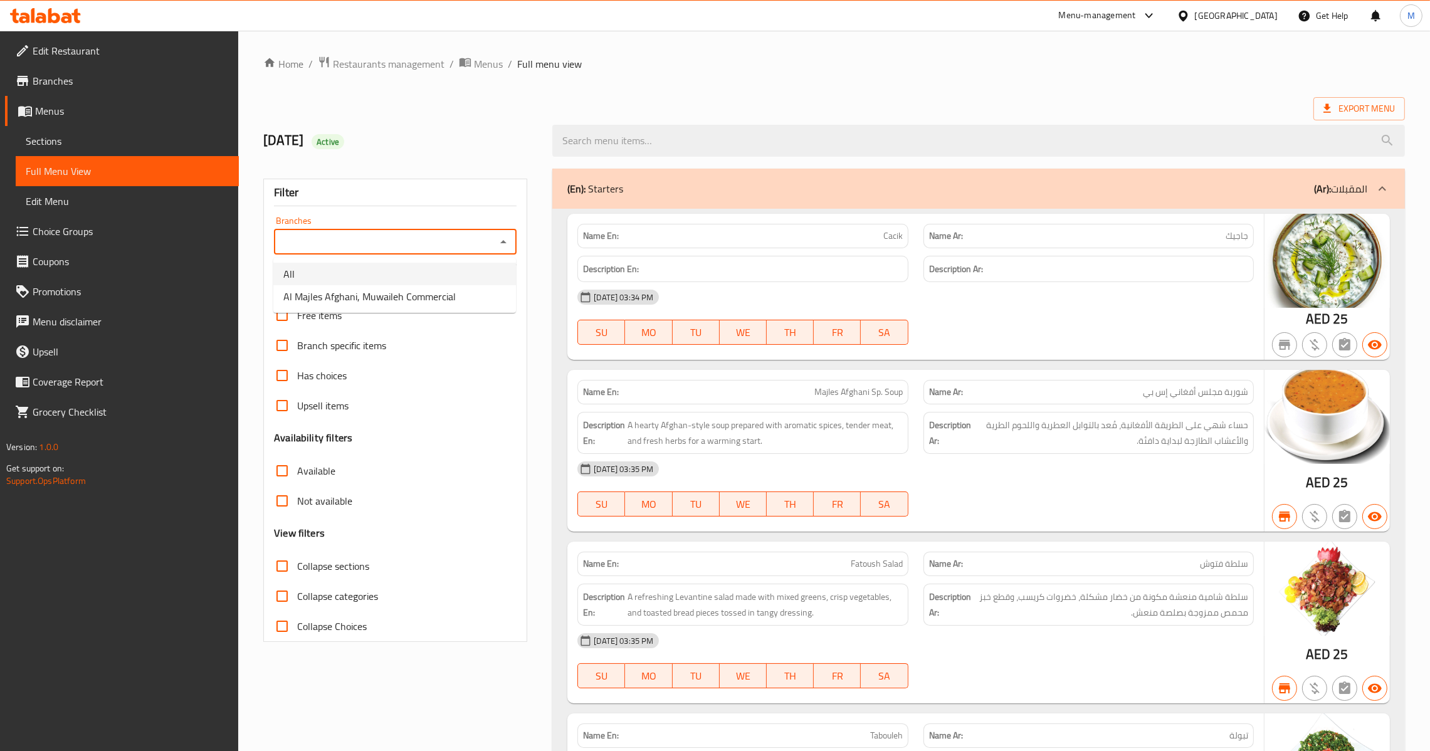
click at [429, 276] on li "All" at bounding box center [394, 274] width 243 height 23
type input "All"
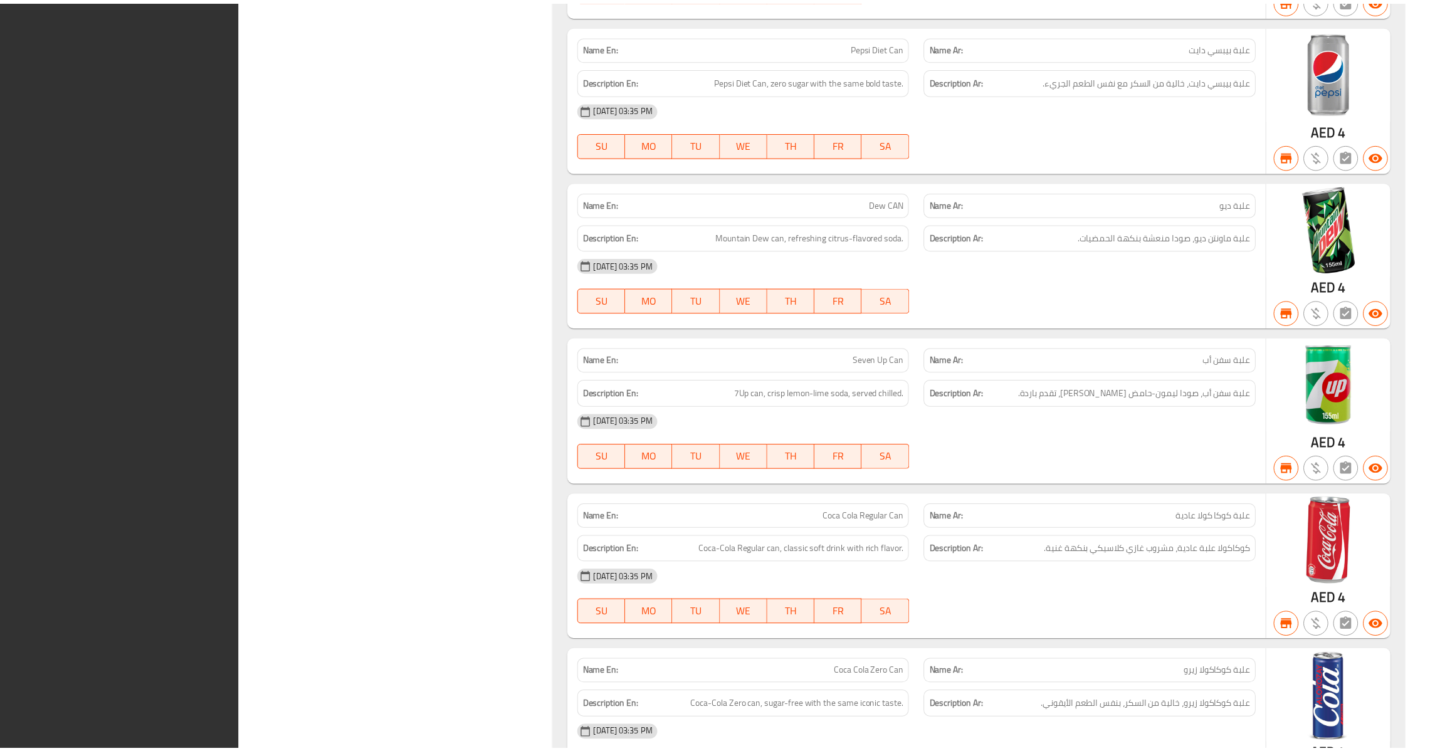
scroll to position [12970, 0]
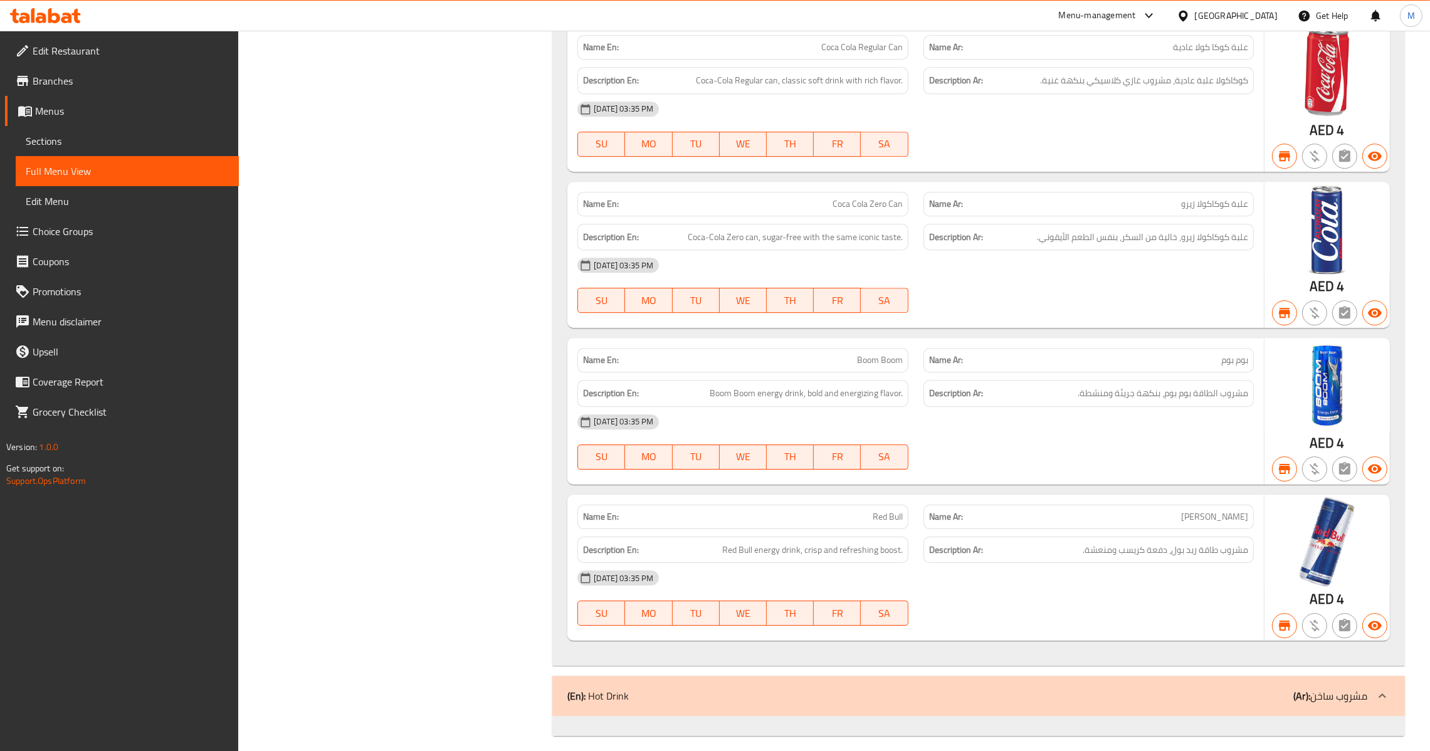
click at [70, 110] on span "Menus" at bounding box center [132, 110] width 194 height 15
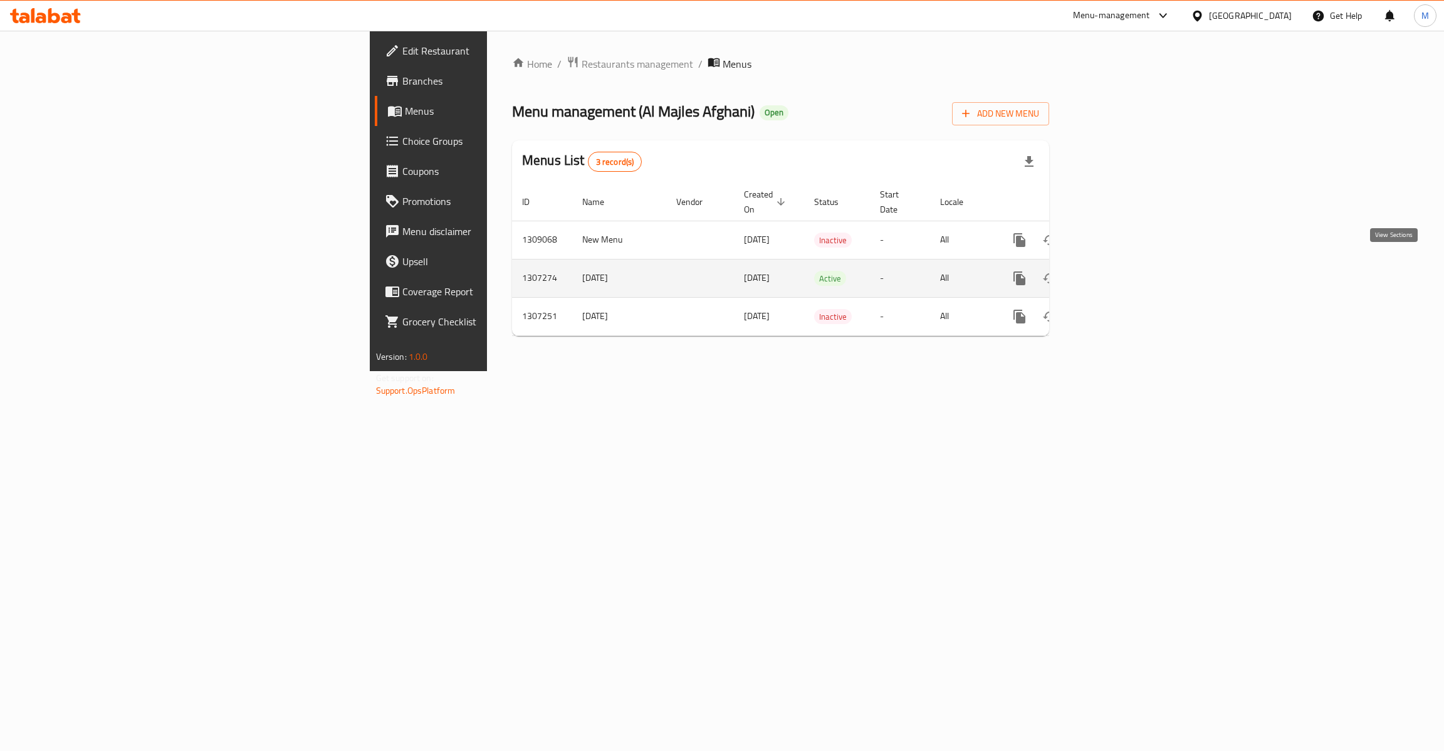
click at [1118, 271] on icon "enhanced table" at bounding box center [1110, 278] width 15 height 15
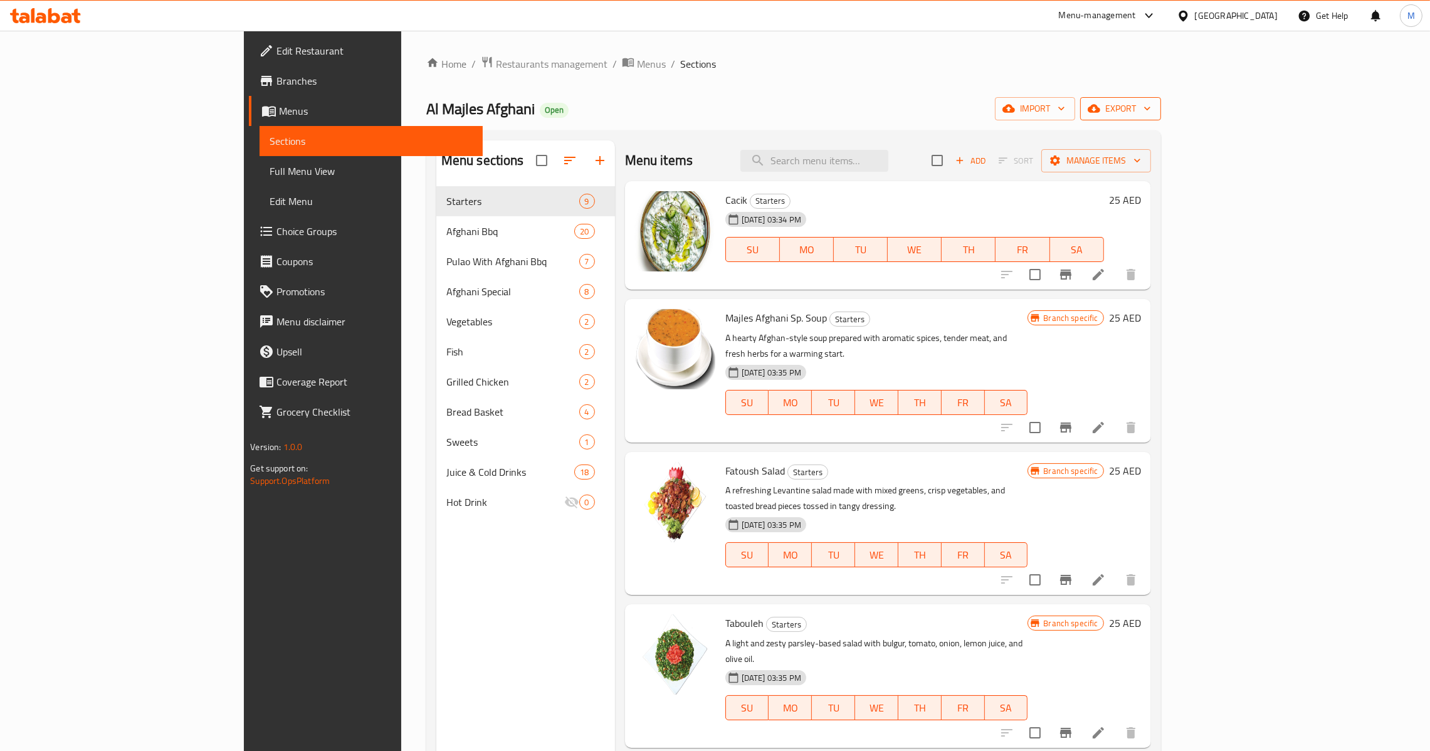
click at [1151, 104] on span "export" at bounding box center [1120, 109] width 61 height 16
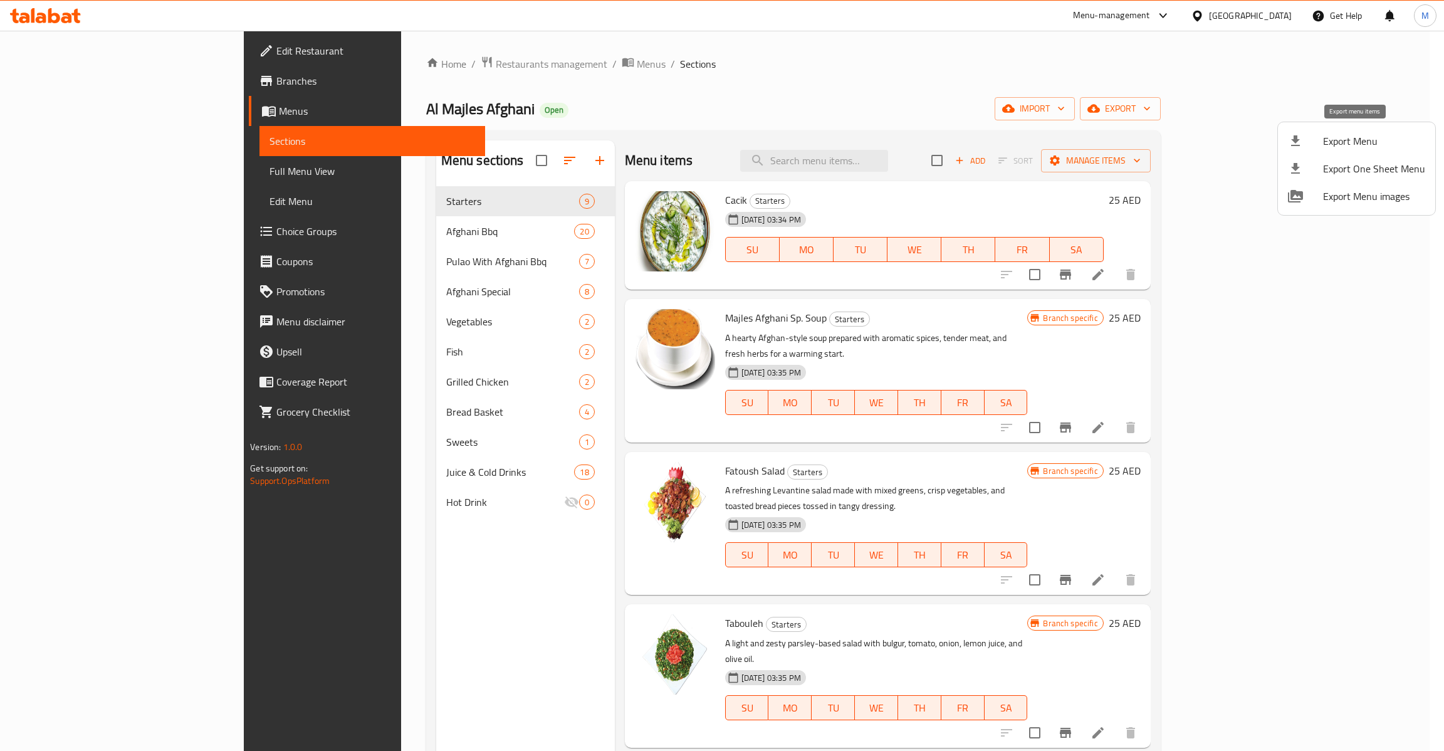
click at [1339, 147] on span "Export Menu" at bounding box center [1374, 141] width 102 height 15
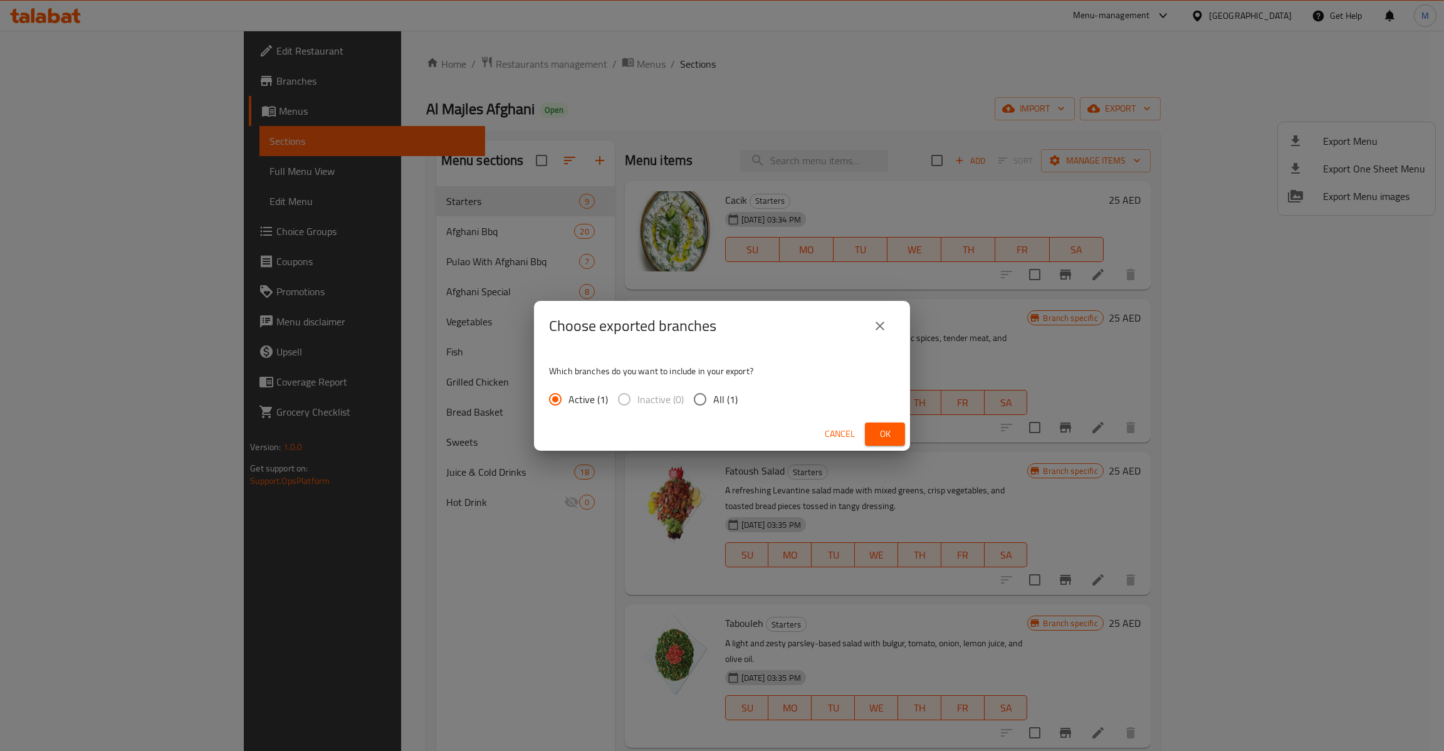
click at [728, 404] on span "All (1)" at bounding box center [725, 399] width 24 height 15
click at [713, 404] on input "All (1)" at bounding box center [700, 399] width 26 height 26
radio input "true"
click at [889, 443] on button "Ok" at bounding box center [885, 433] width 40 height 23
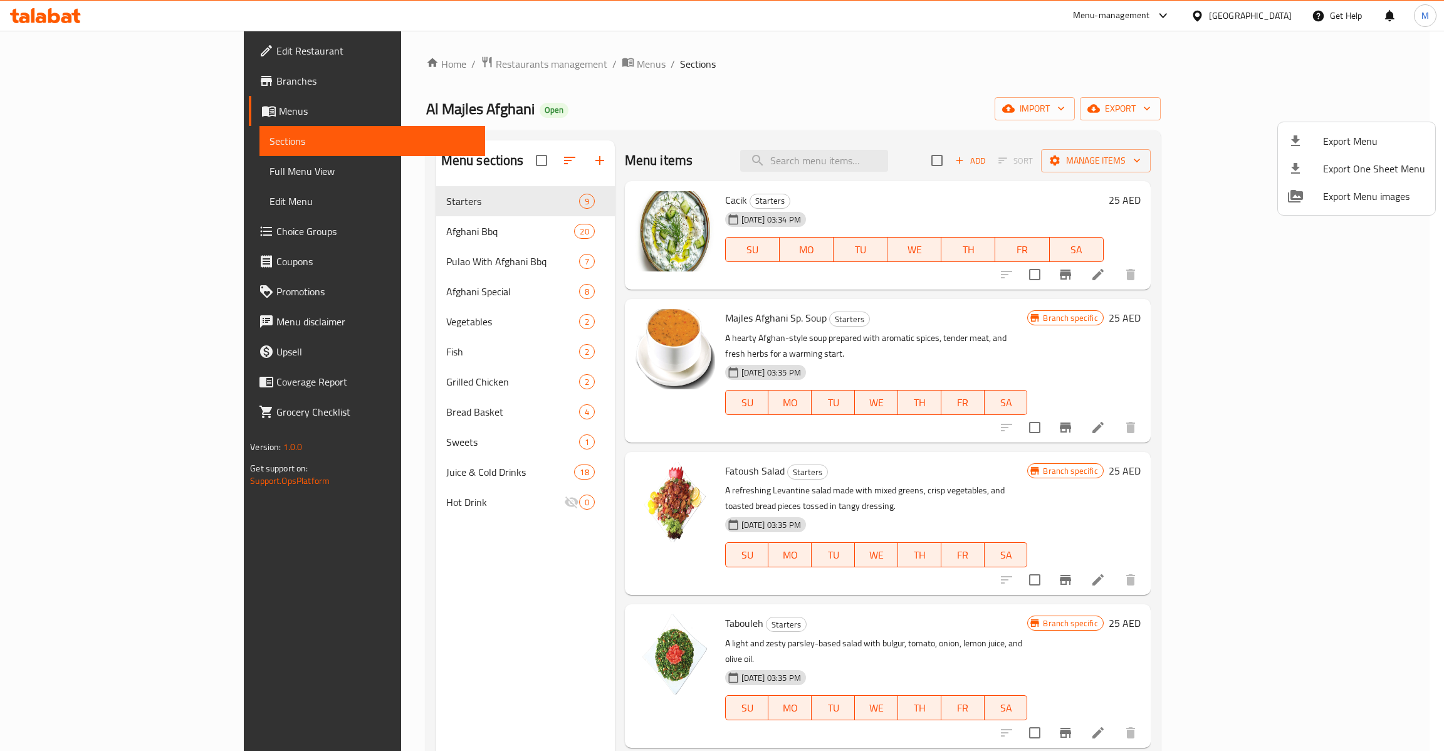
click at [104, 167] on div at bounding box center [722, 375] width 1444 height 751
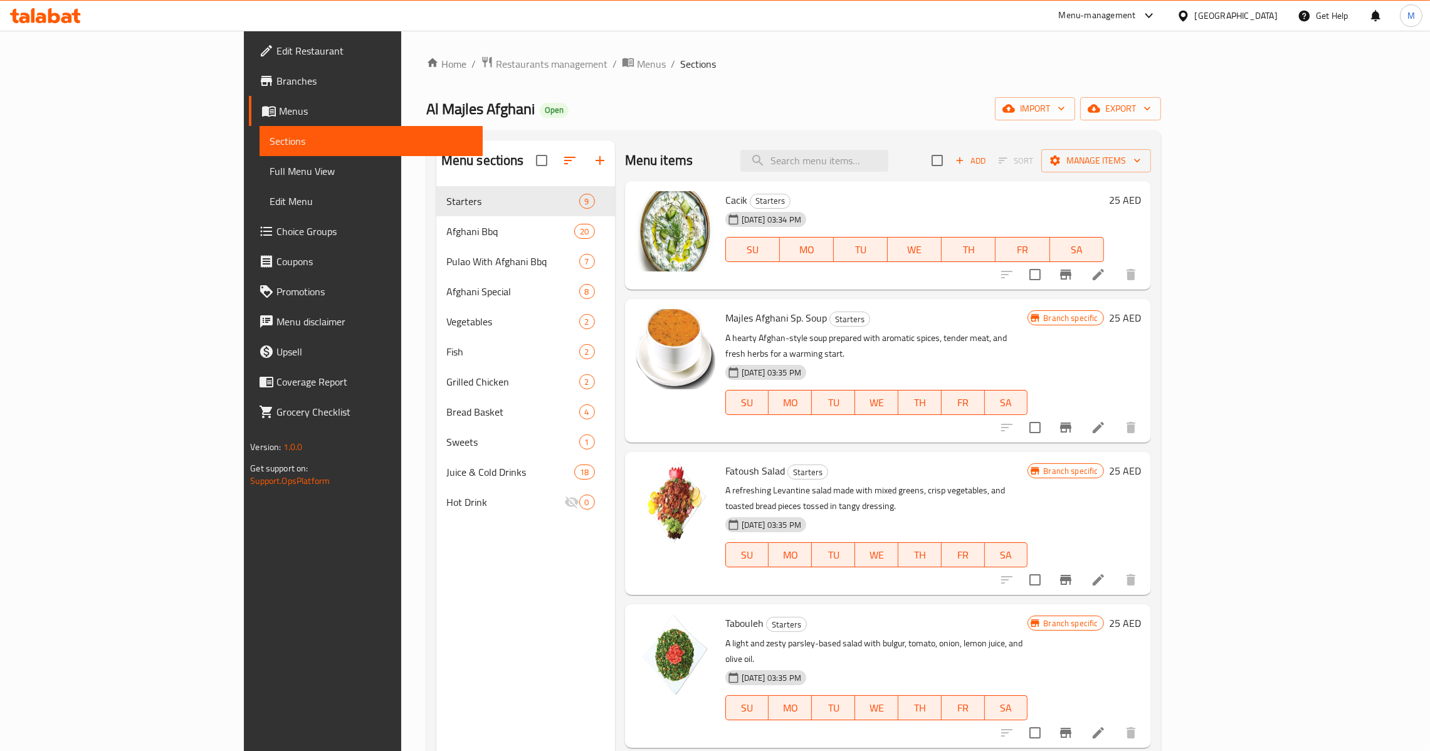
drag, startPoint x: 104, startPoint y: 167, endPoint x: 153, endPoint y: 182, distance: 51.2
click at [270, 167] on span "Full Menu View" at bounding box center [371, 171] width 203 height 15
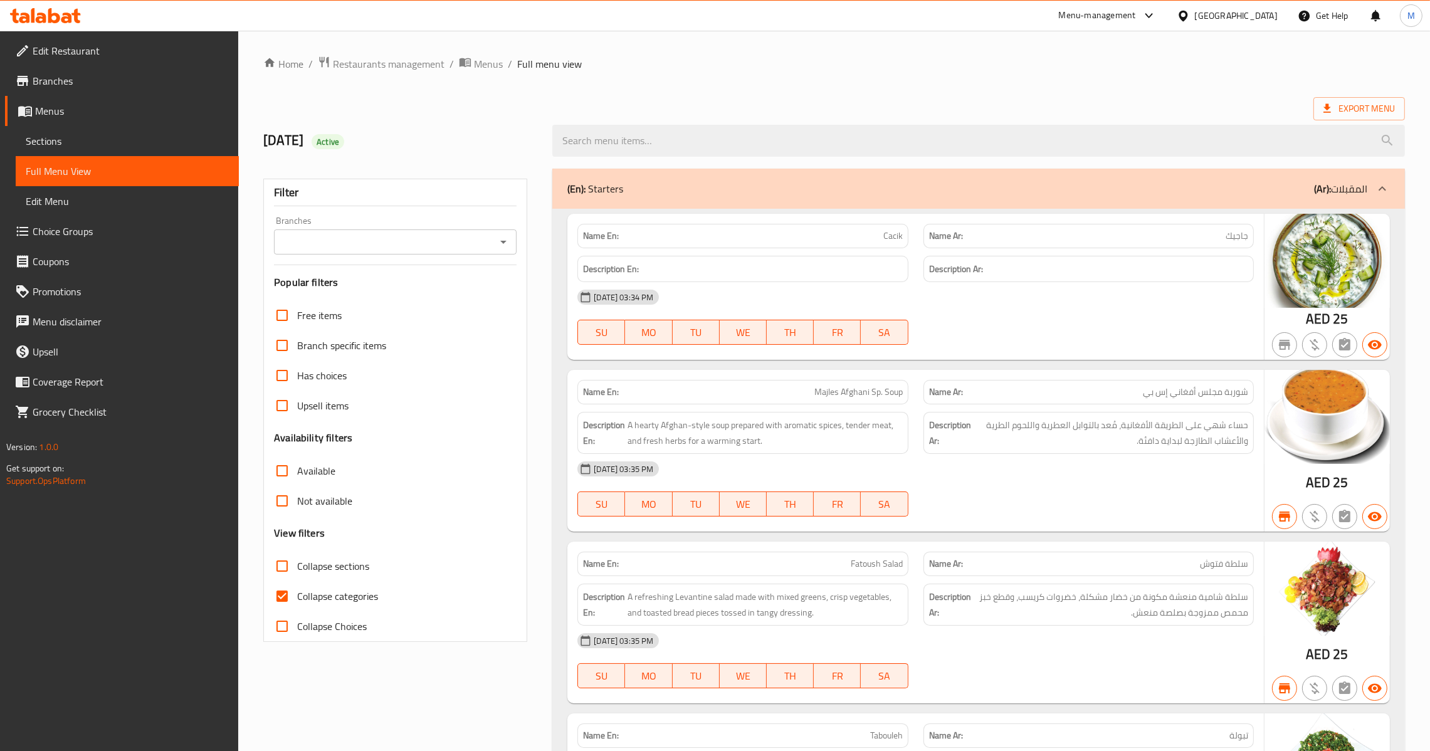
click at [285, 592] on input "Collapse categories" at bounding box center [282, 596] width 30 height 30
checkbox input "false"
click at [510, 247] on icon "Open" at bounding box center [503, 241] width 15 height 15
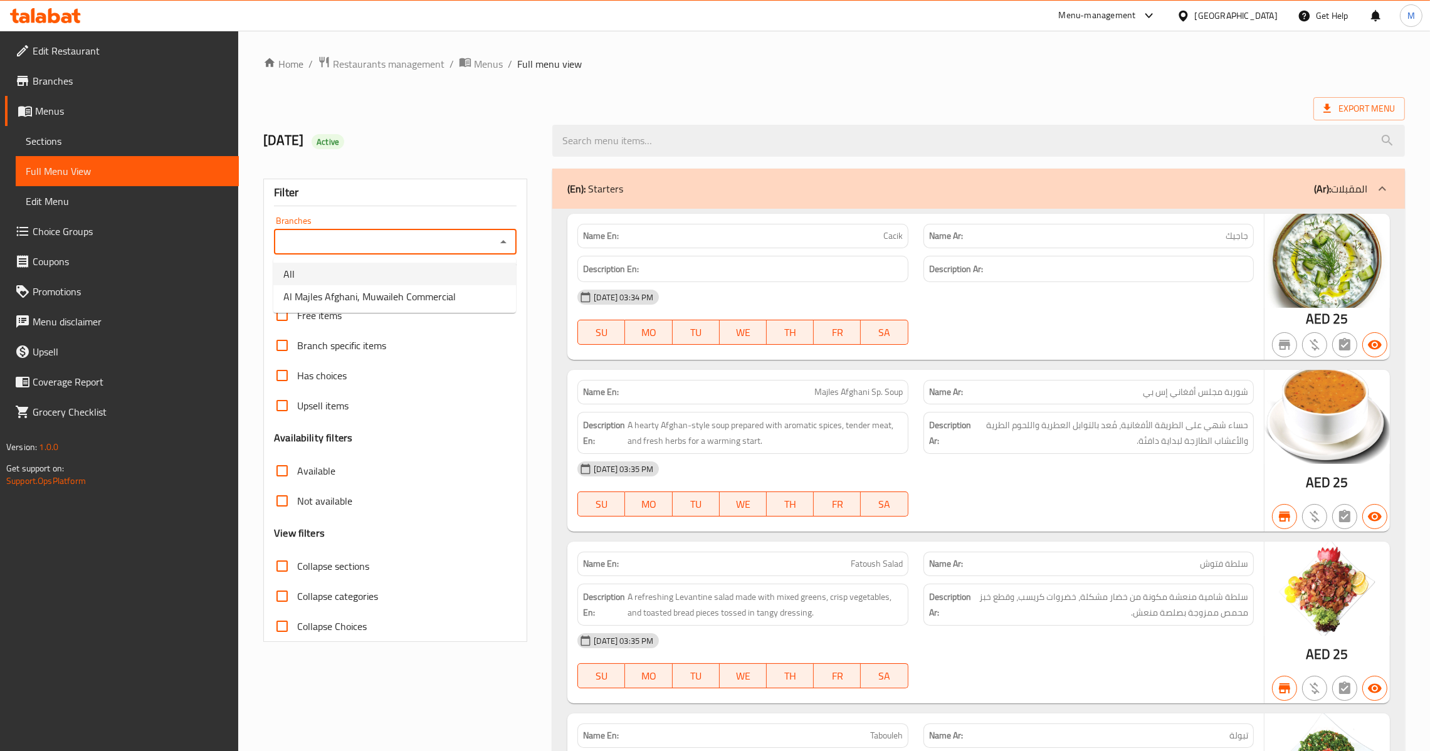
click at [442, 265] on li "All" at bounding box center [394, 274] width 243 height 23
type input "All"
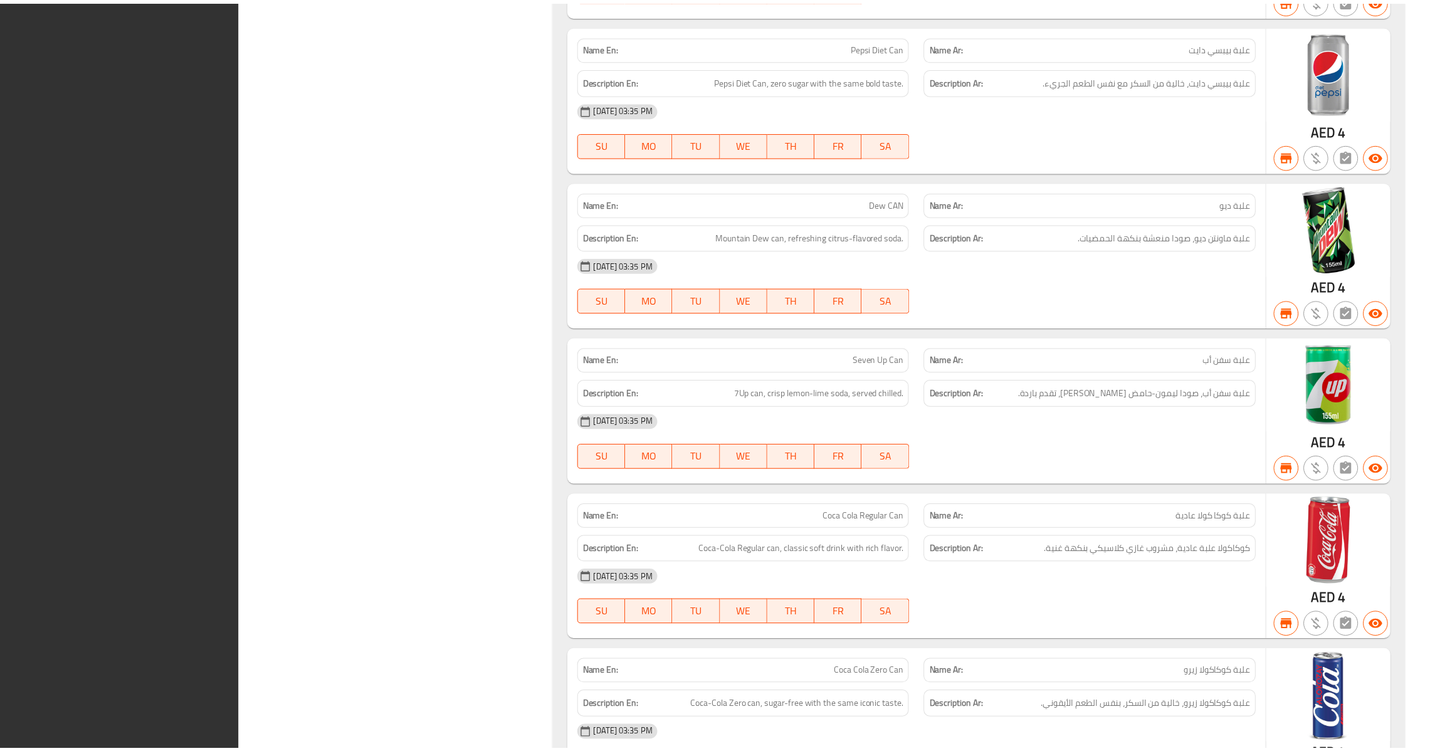
scroll to position [12970, 0]
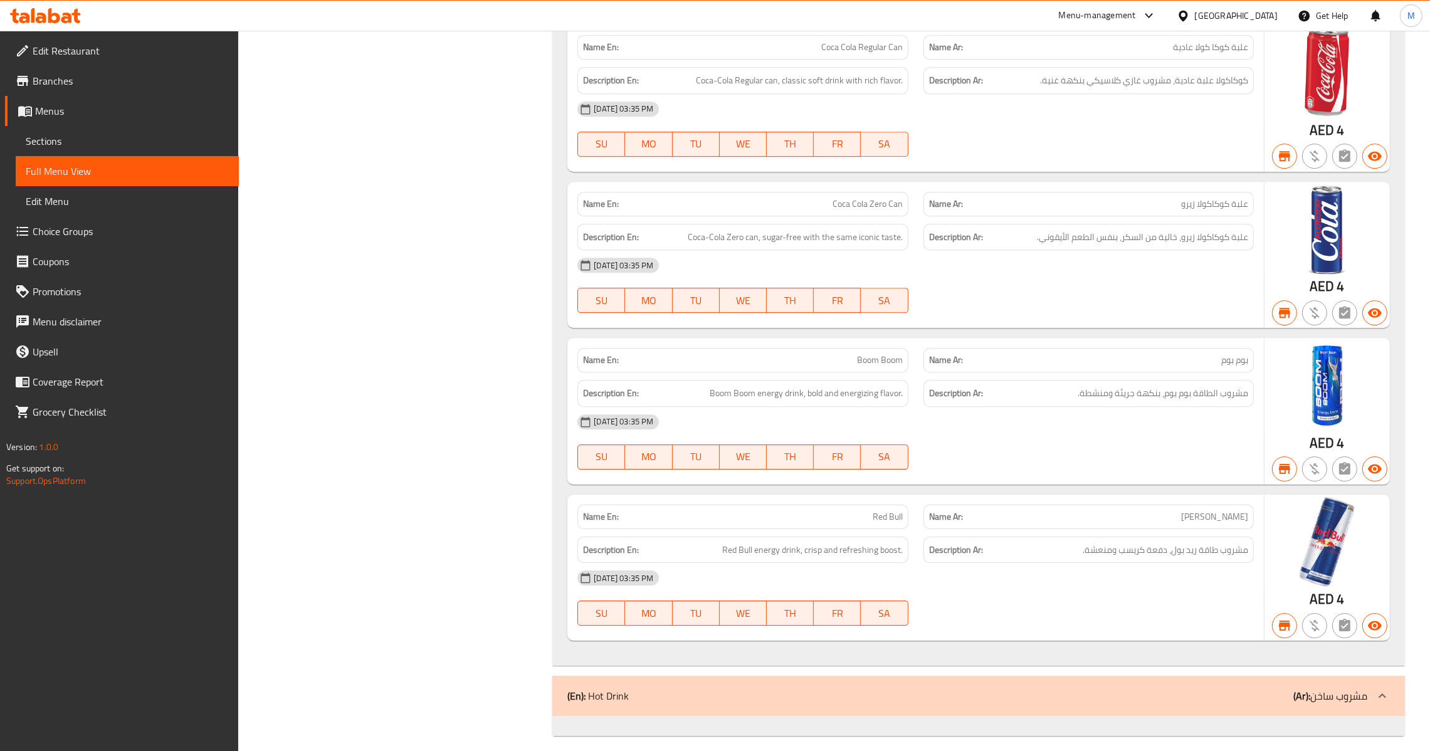
click at [1250, 9] on div "United Arab Emirates" at bounding box center [1236, 16] width 83 height 14
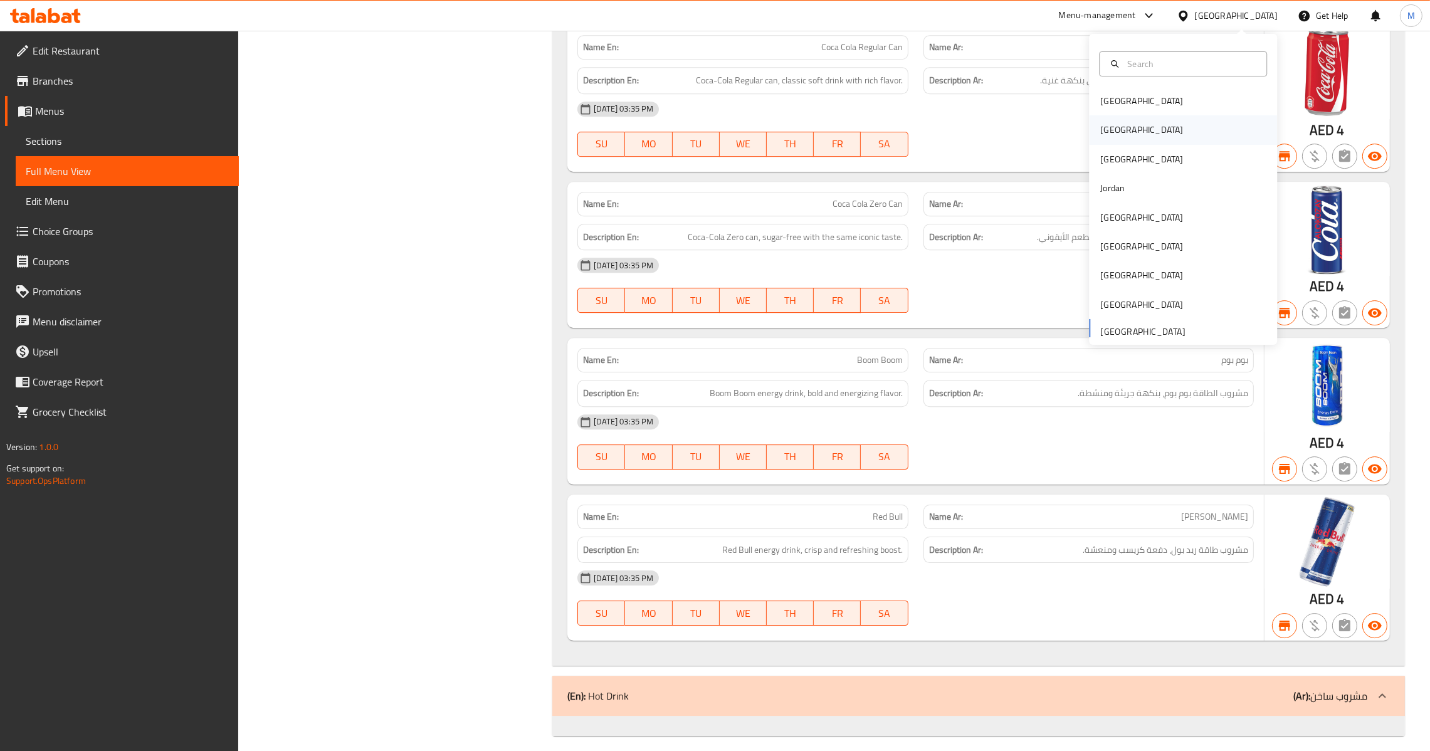
click at [1118, 131] on div "[GEOGRAPHIC_DATA]" at bounding box center [1183, 129] width 188 height 29
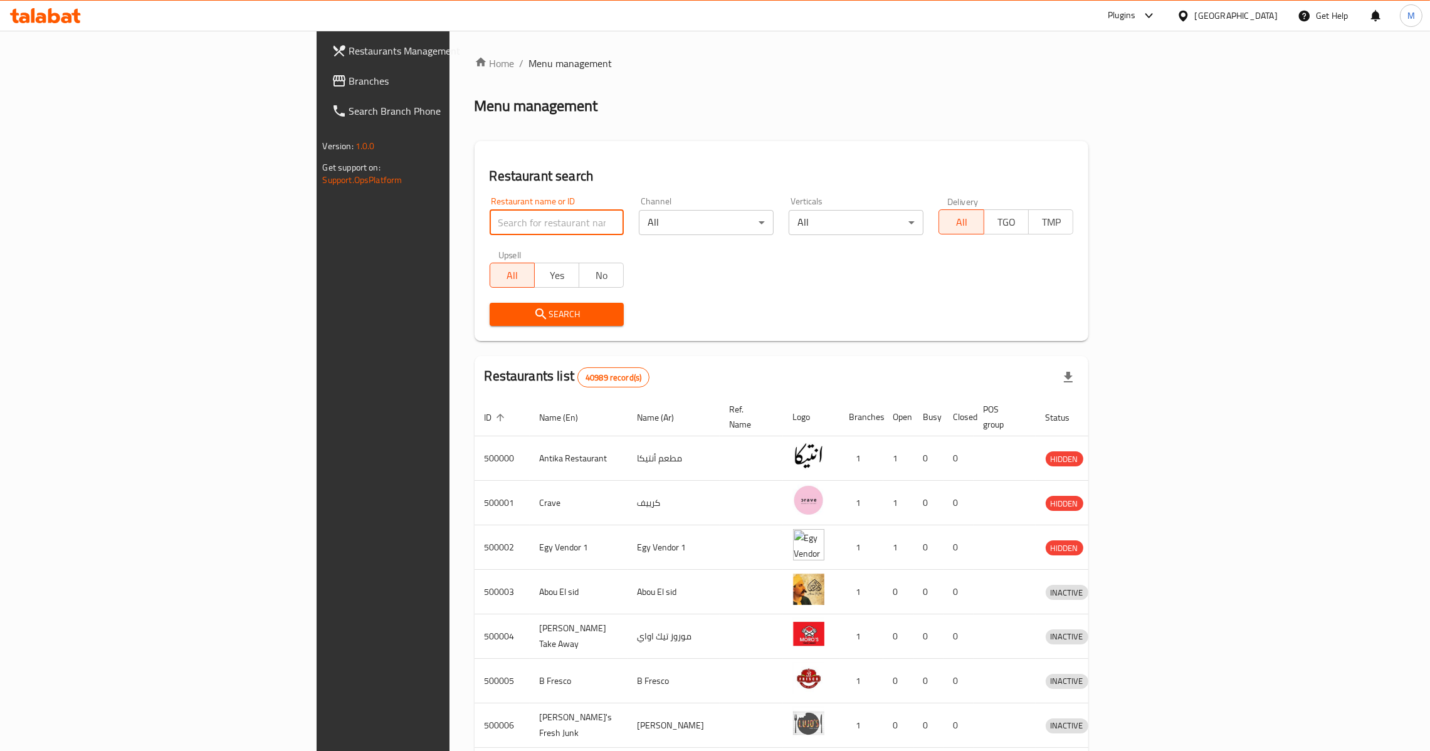
click at [490, 224] on input "search" at bounding box center [557, 222] width 135 height 25
paste input "665166"
type input "665166"
click button "Search" at bounding box center [557, 314] width 135 height 23
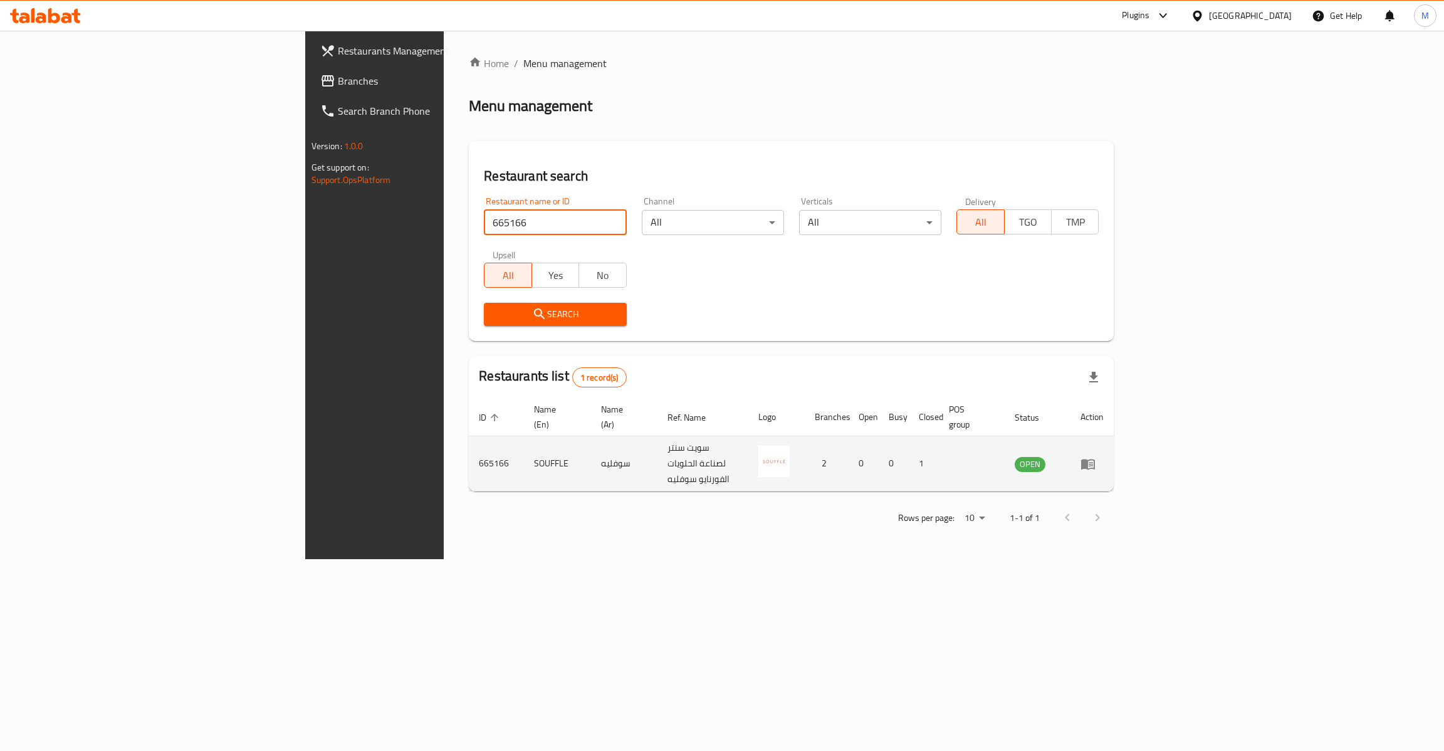
click at [1096, 456] on icon "enhanced table" at bounding box center [1088, 463] width 15 height 15
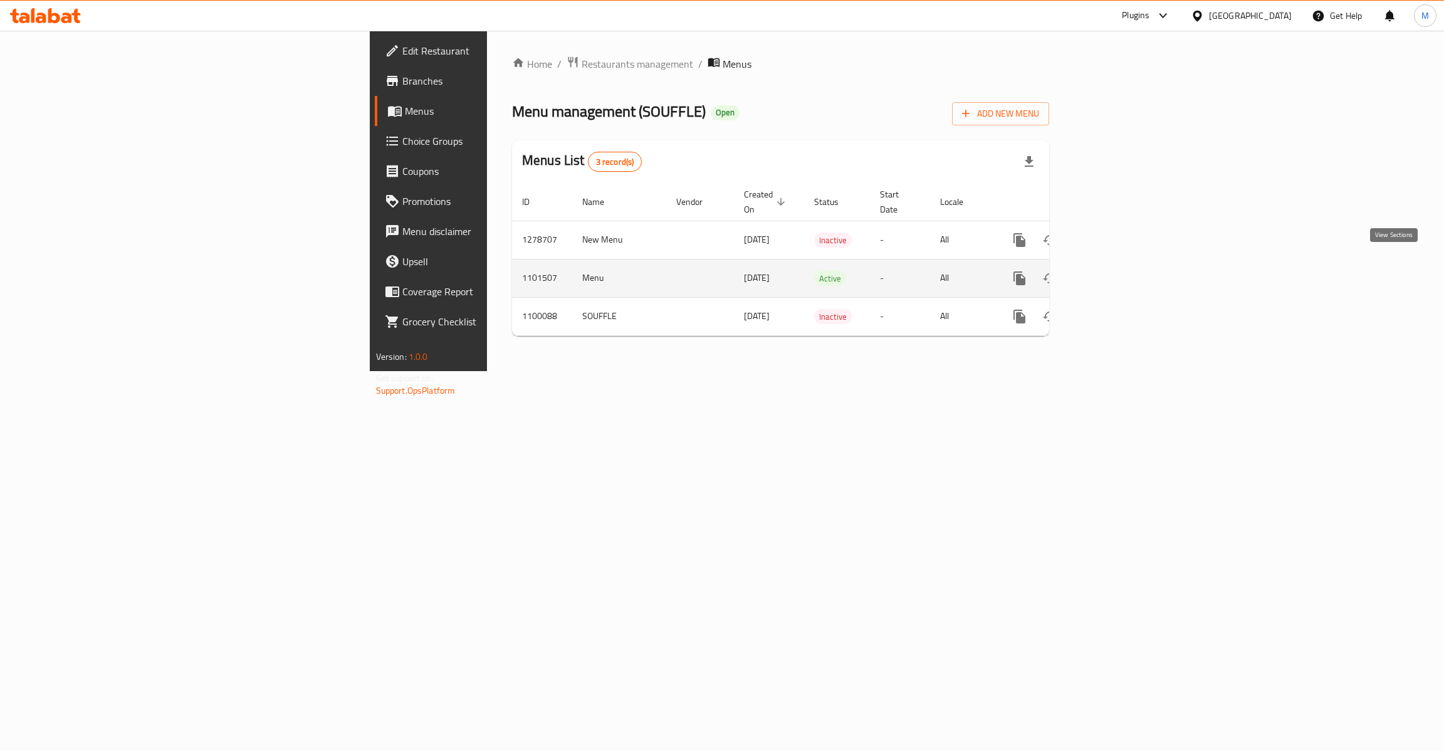
click at [1118, 271] on icon "enhanced table" at bounding box center [1110, 278] width 15 height 15
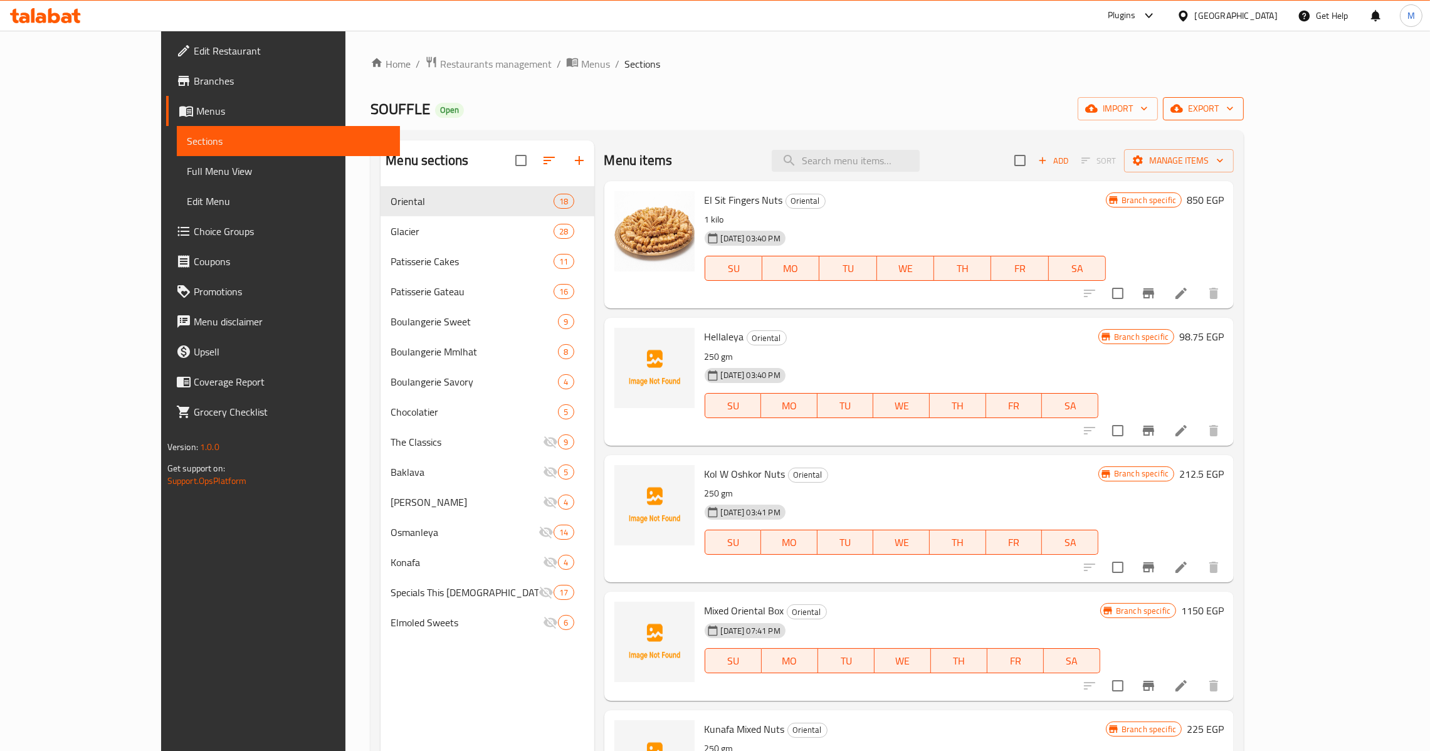
click at [1236, 107] on icon "button" at bounding box center [1230, 108] width 13 height 13
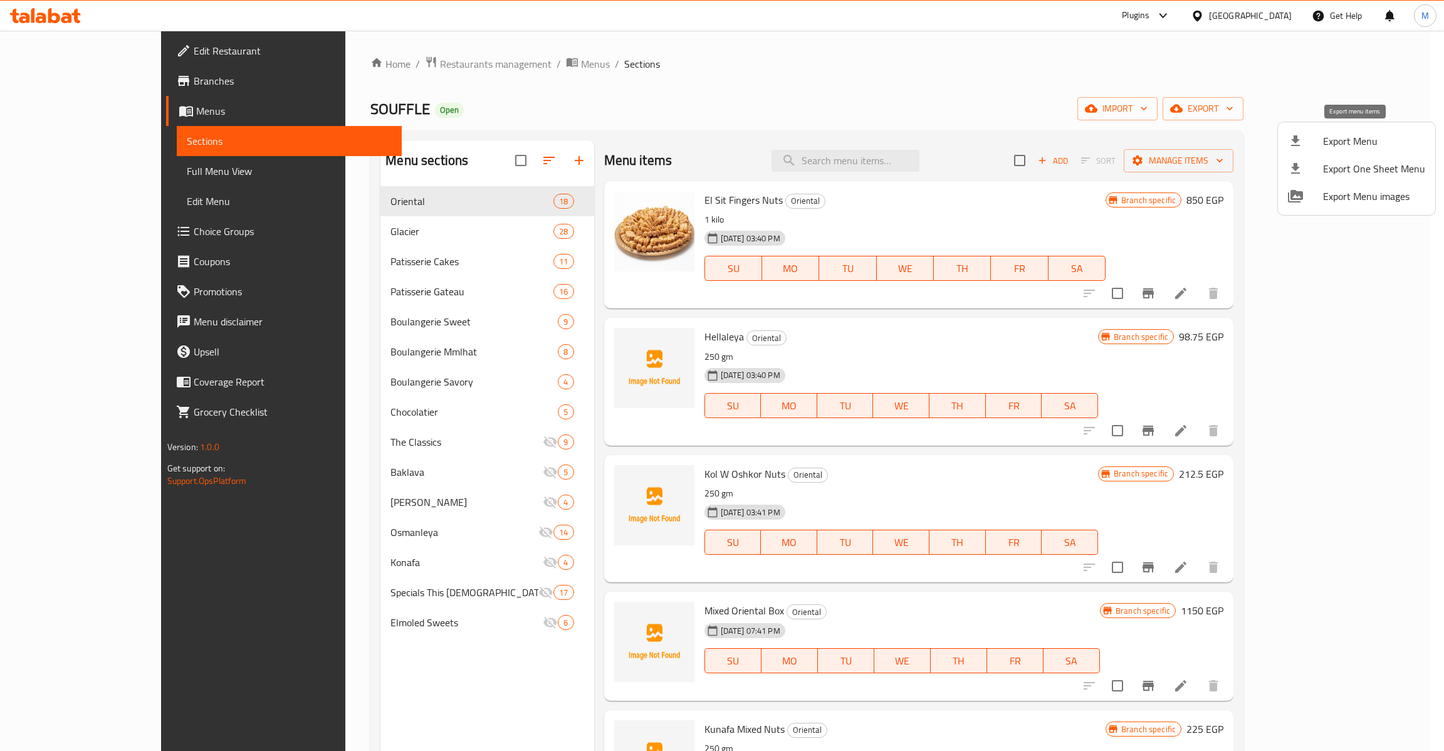
click at [1371, 139] on span "Export Menu" at bounding box center [1374, 141] width 102 height 15
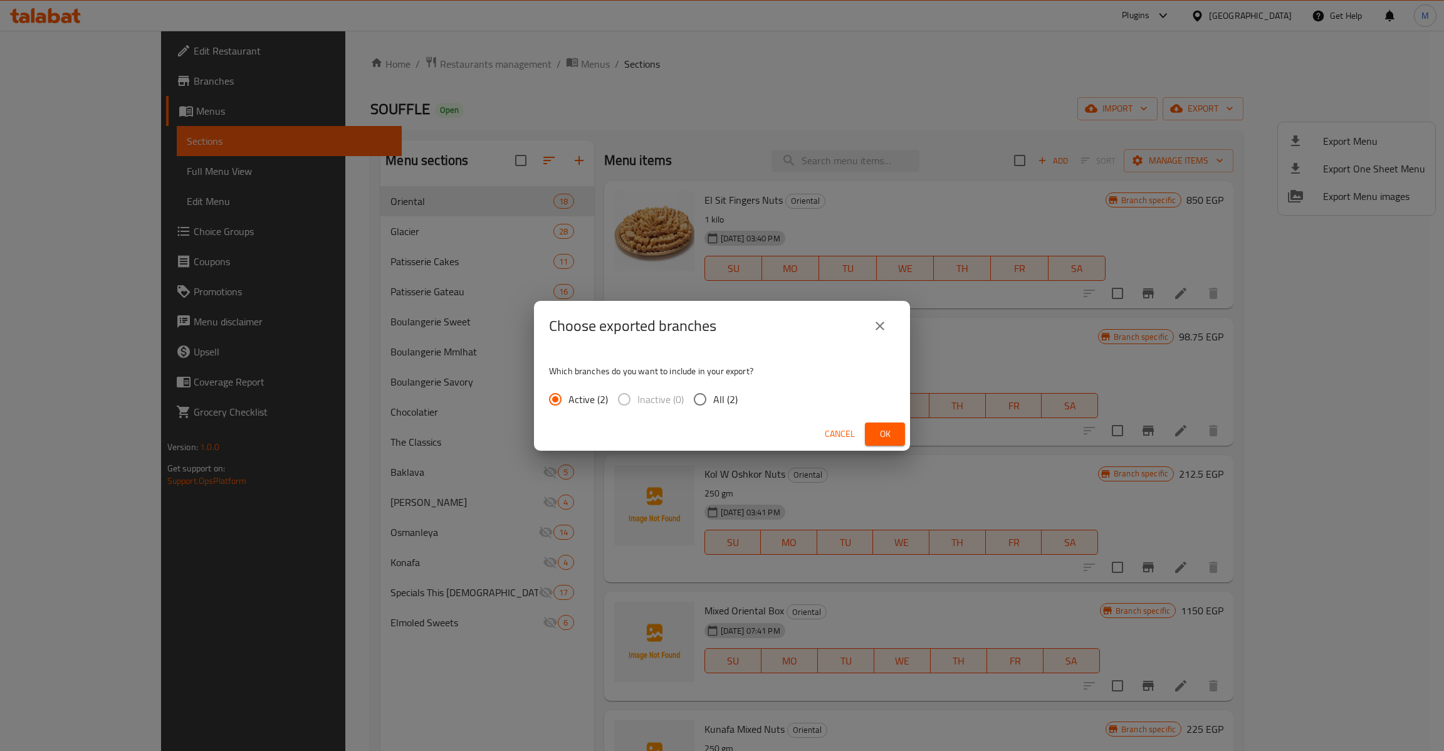
click at [723, 401] on span "All (2)" at bounding box center [725, 399] width 24 height 15
click at [713, 401] on input "All (2)" at bounding box center [700, 399] width 26 height 26
radio input "true"
click at [904, 446] on div "Cancel Ok" at bounding box center [722, 433] width 376 height 33
click at [885, 438] on span "Ok" at bounding box center [885, 434] width 20 height 16
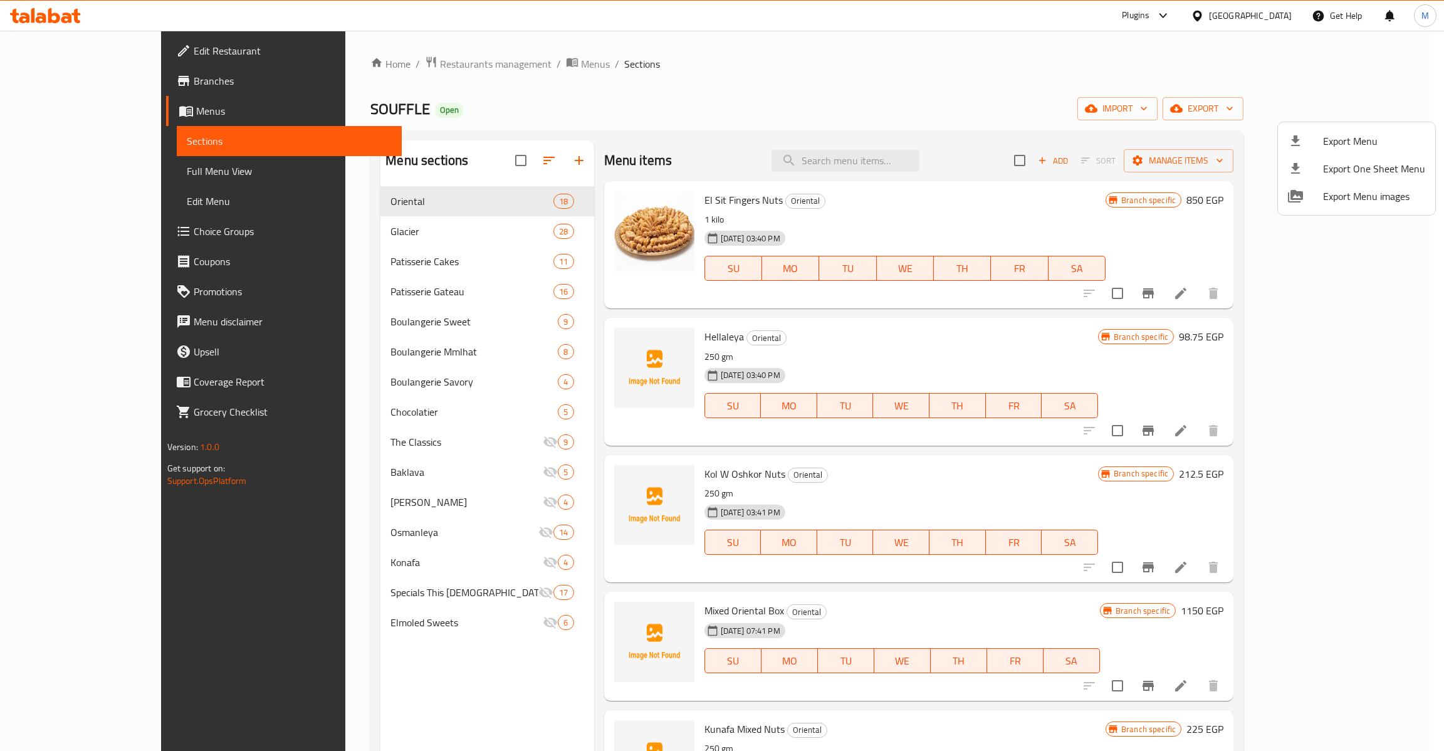
click at [117, 175] on div at bounding box center [722, 375] width 1444 height 751
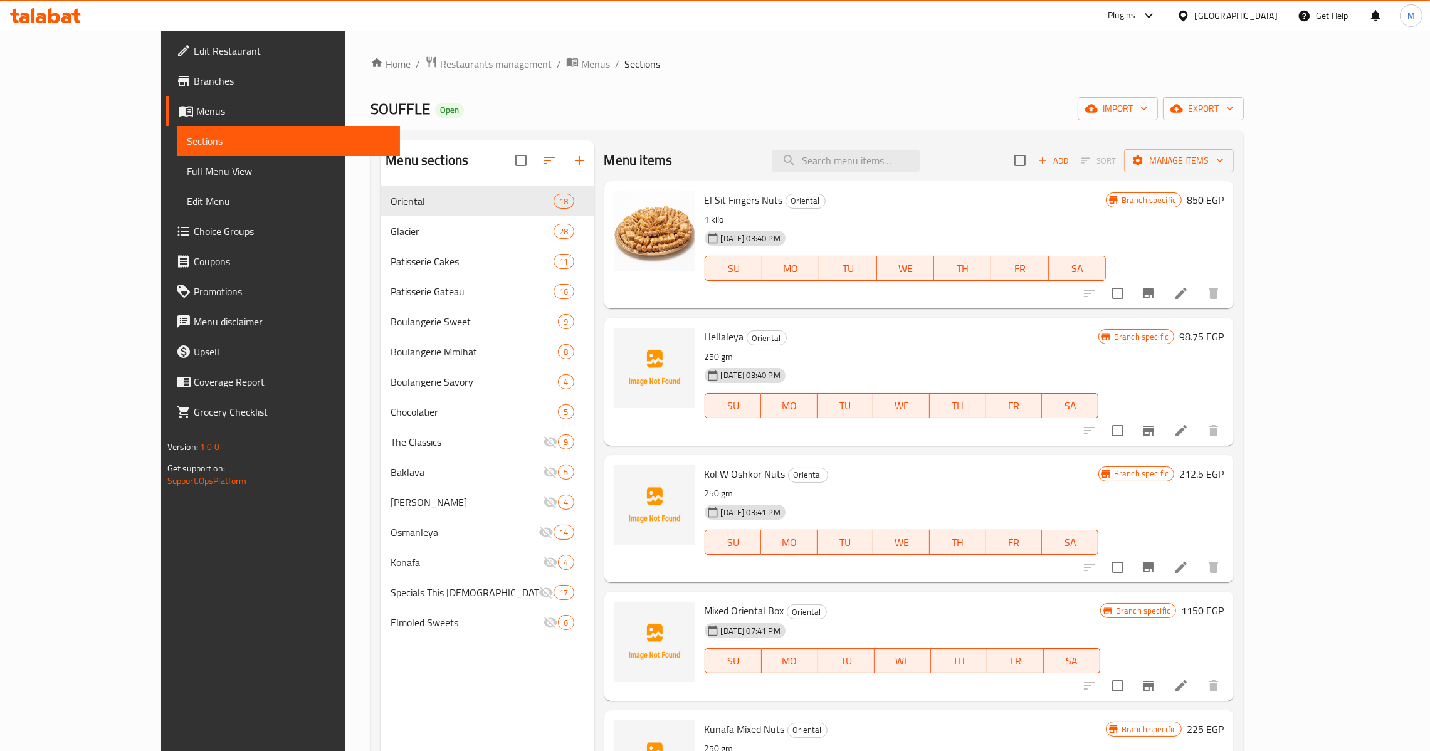
drag, startPoint x: 115, startPoint y: 169, endPoint x: 231, endPoint y: 329, distance: 198.0
click at [187, 169] on span "Full Menu View" at bounding box center [288, 171] width 203 height 15
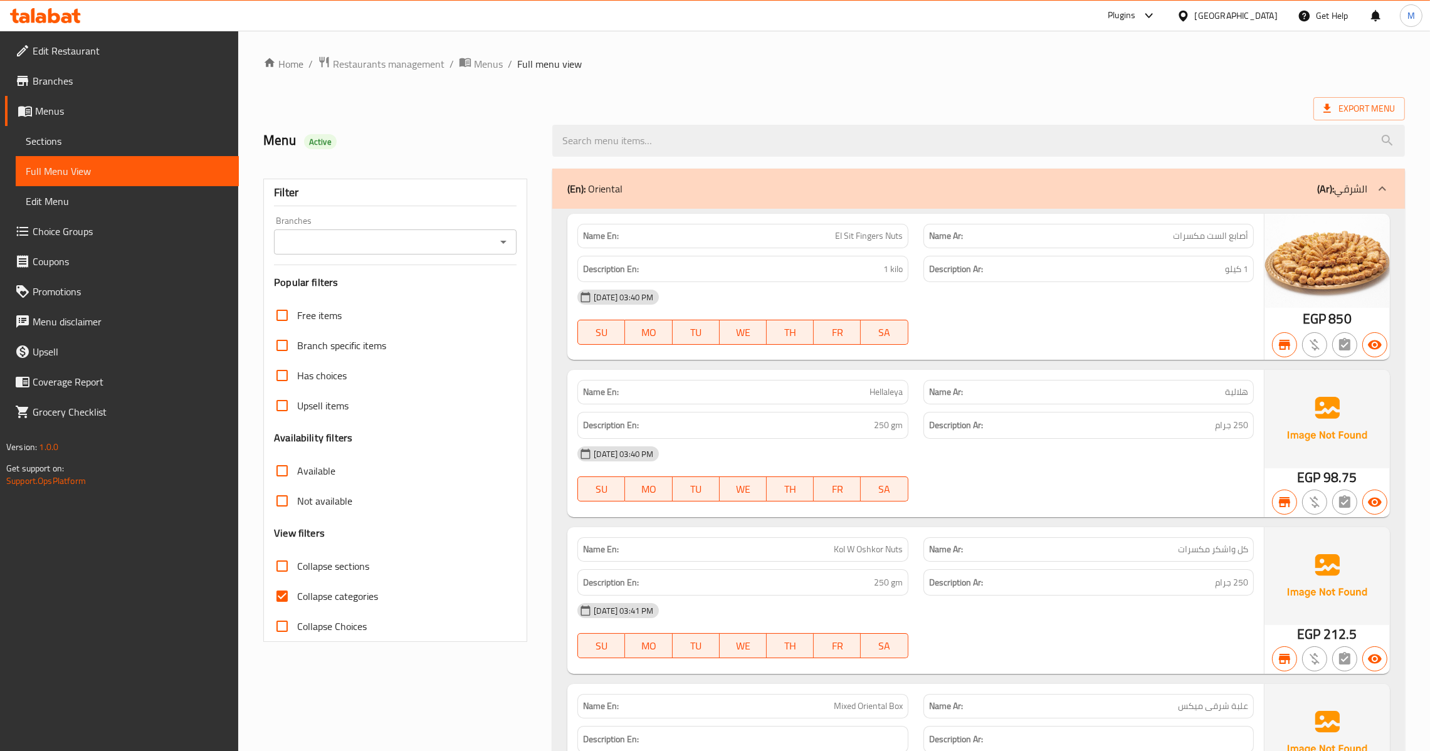
click at [283, 588] on input "Collapse categories" at bounding box center [282, 596] width 30 height 30
checkbox input "false"
click at [511, 228] on div "Branches Branches" at bounding box center [395, 235] width 243 height 38
click at [505, 239] on icon "Open" at bounding box center [503, 241] width 15 height 15
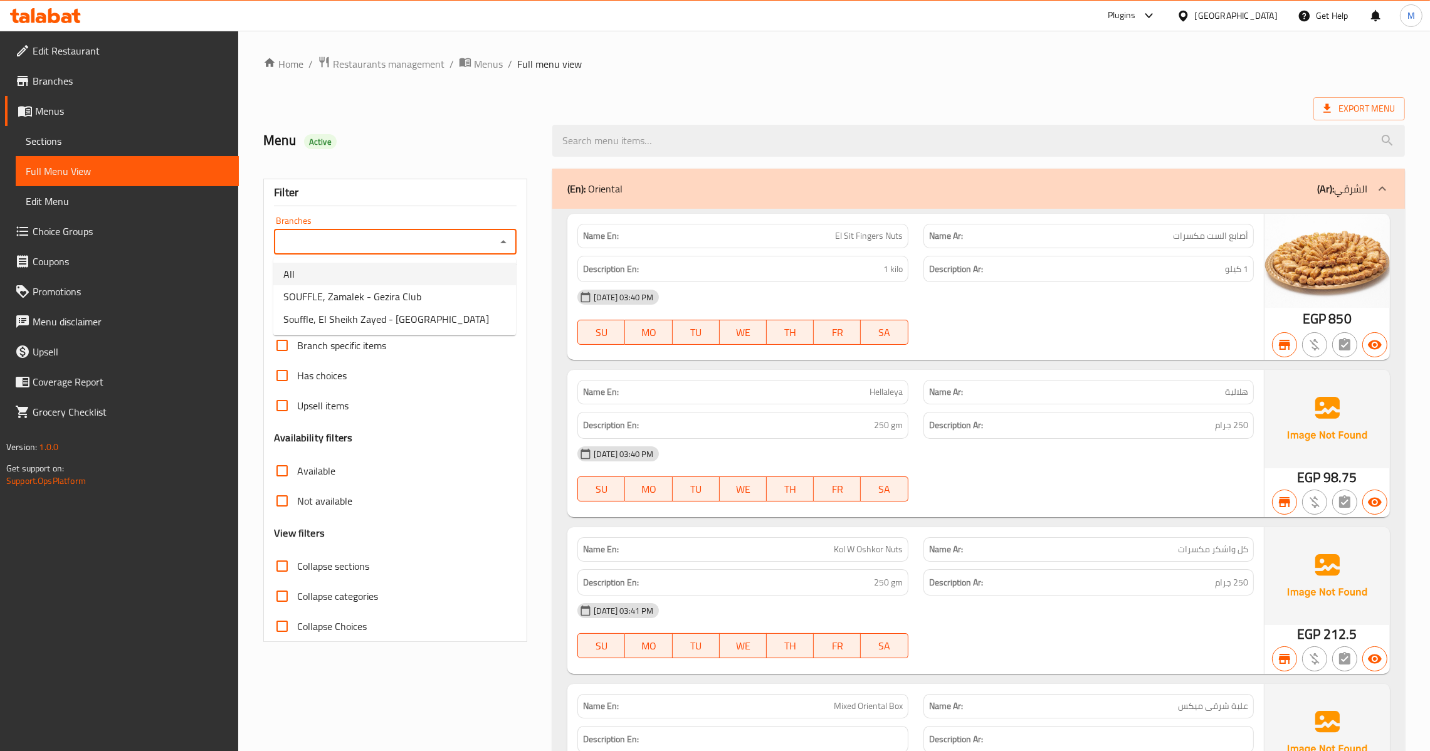
click at [411, 278] on li "All" at bounding box center [394, 274] width 243 height 23
type input "All"
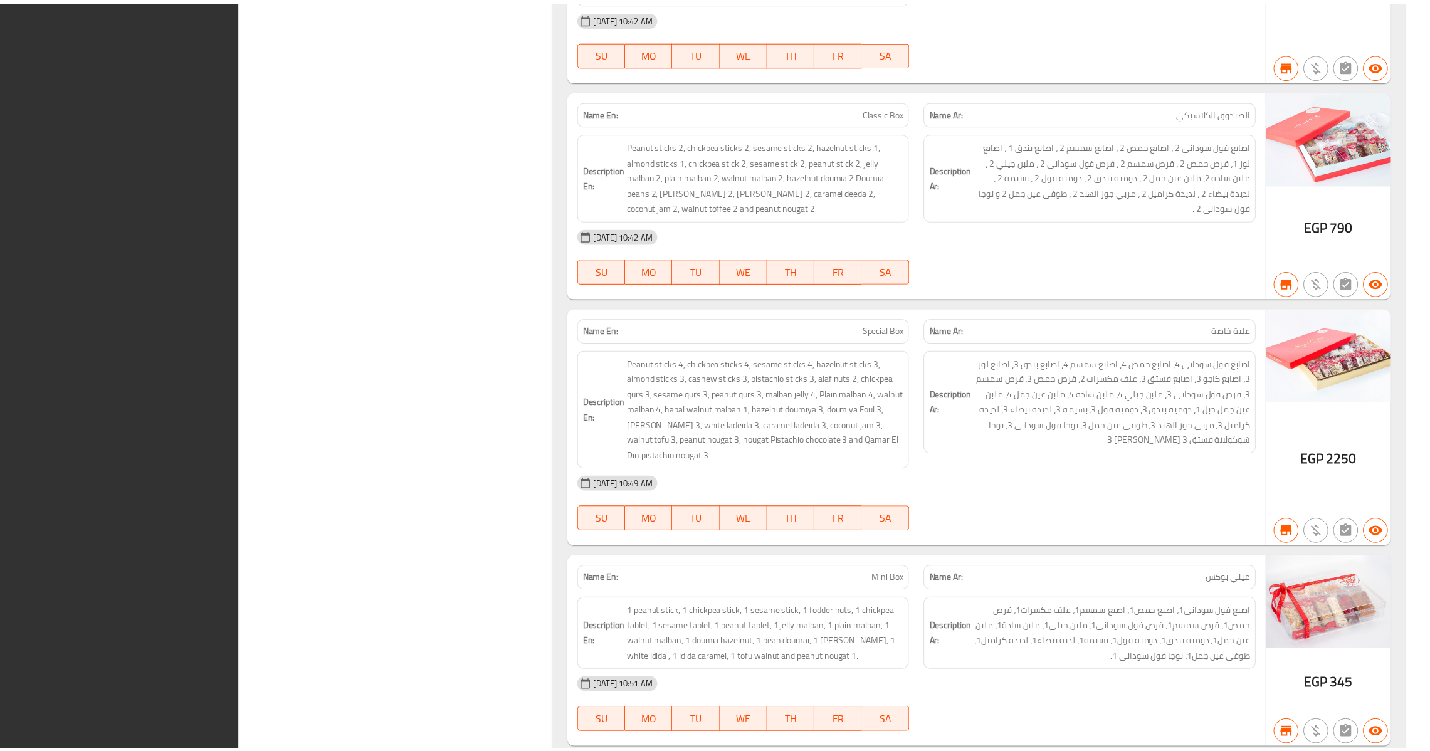
scroll to position [26116, 0]
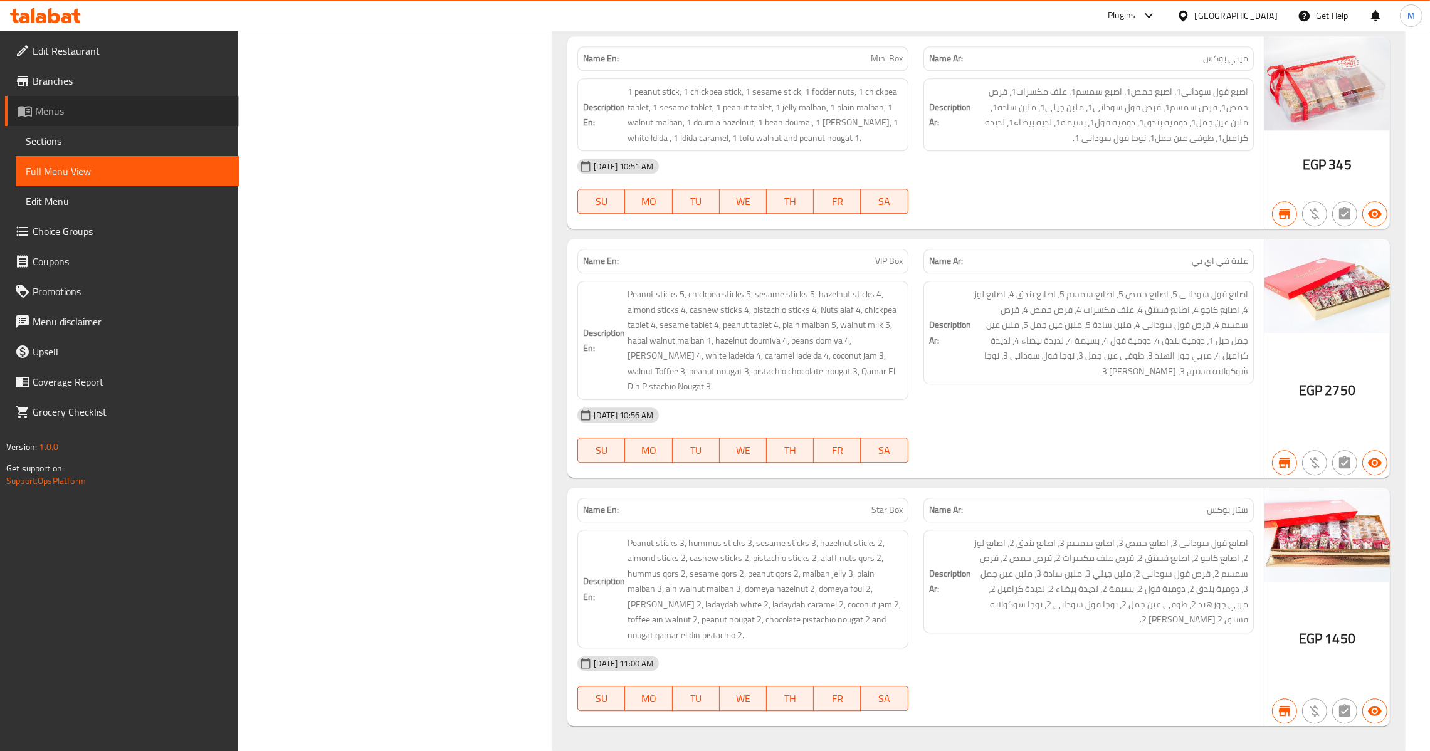
click at [56, 111] on span "Menus" at bounding box center [132, 110] width 194 height 15
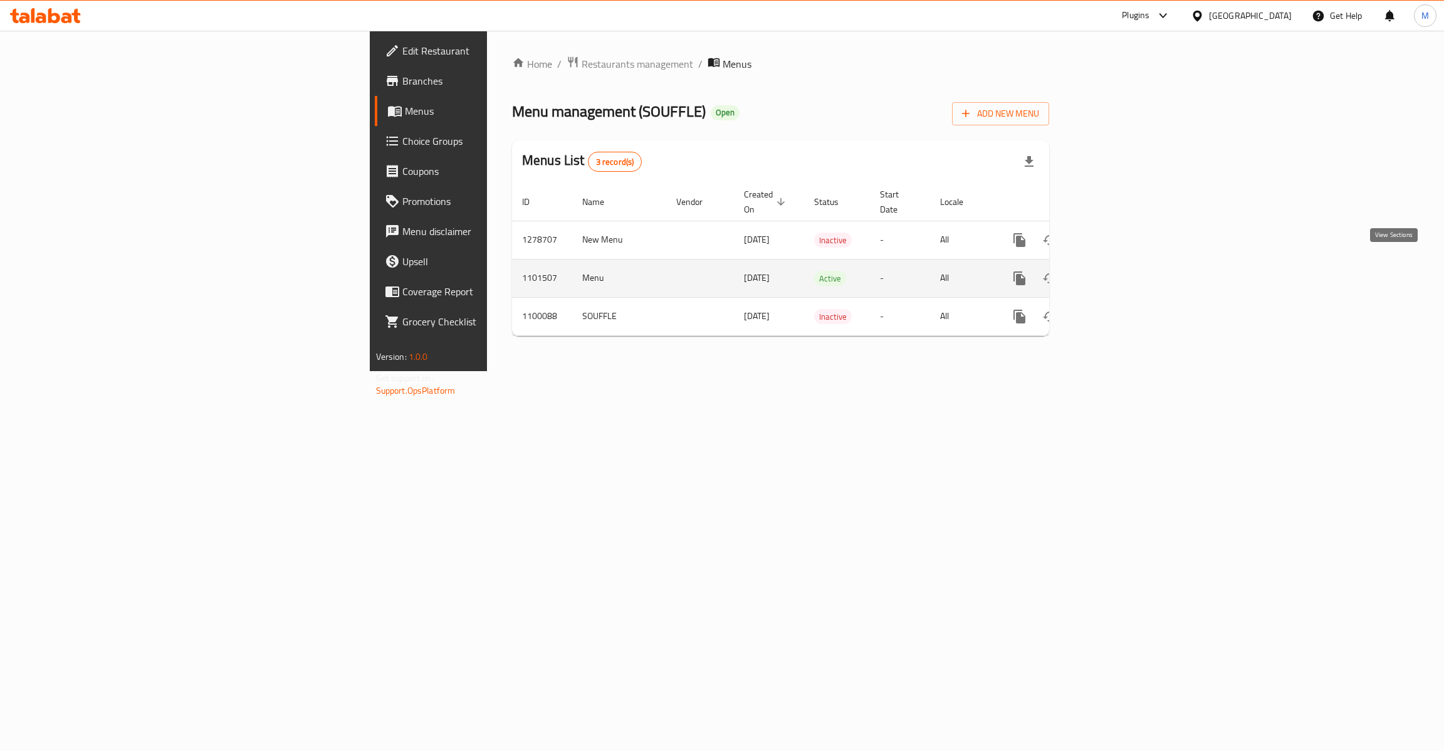
click at [1118, 271] on icon "enhanced table" at bounding box center [1110, 278] width 15 height 15
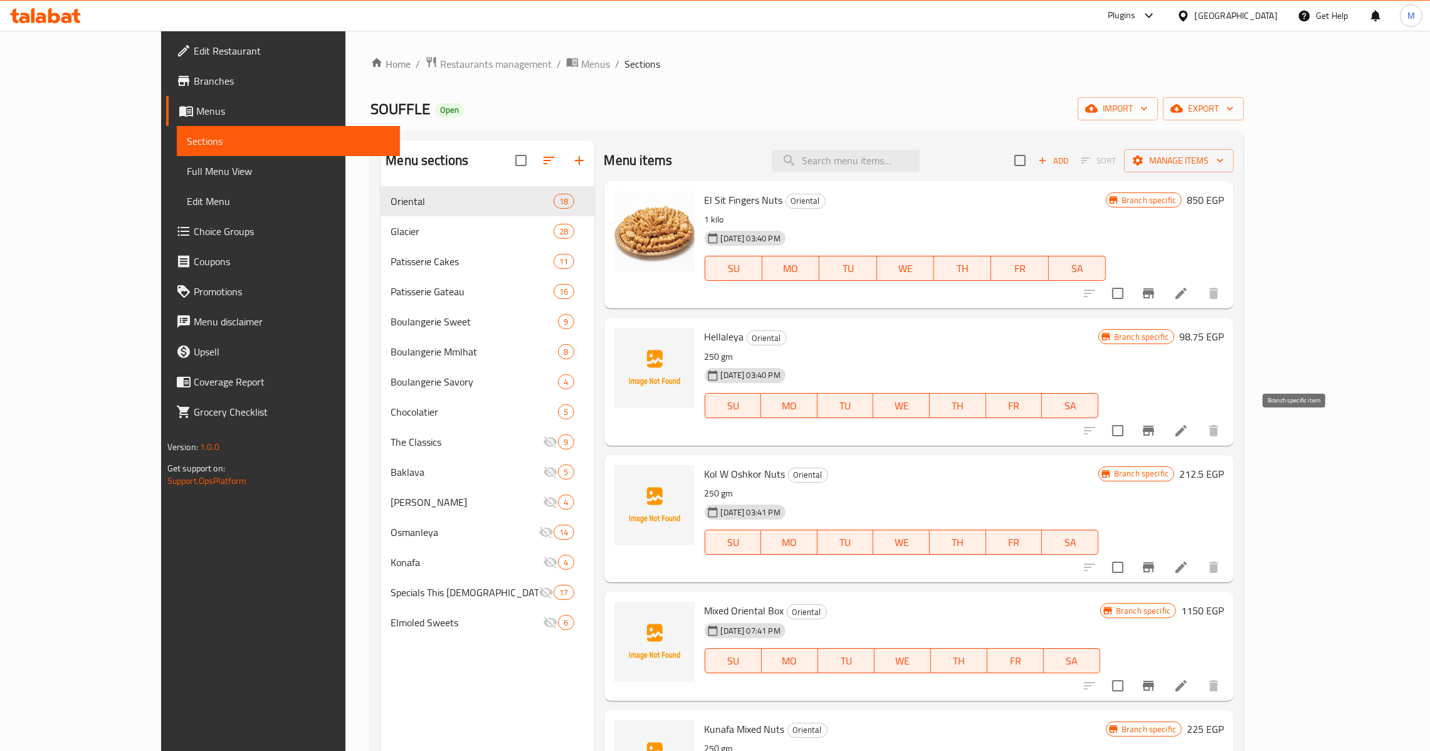
click at [1163, 434] on button "Branch-specific-item" at bounding box center [1148, 431] width 30 height 30
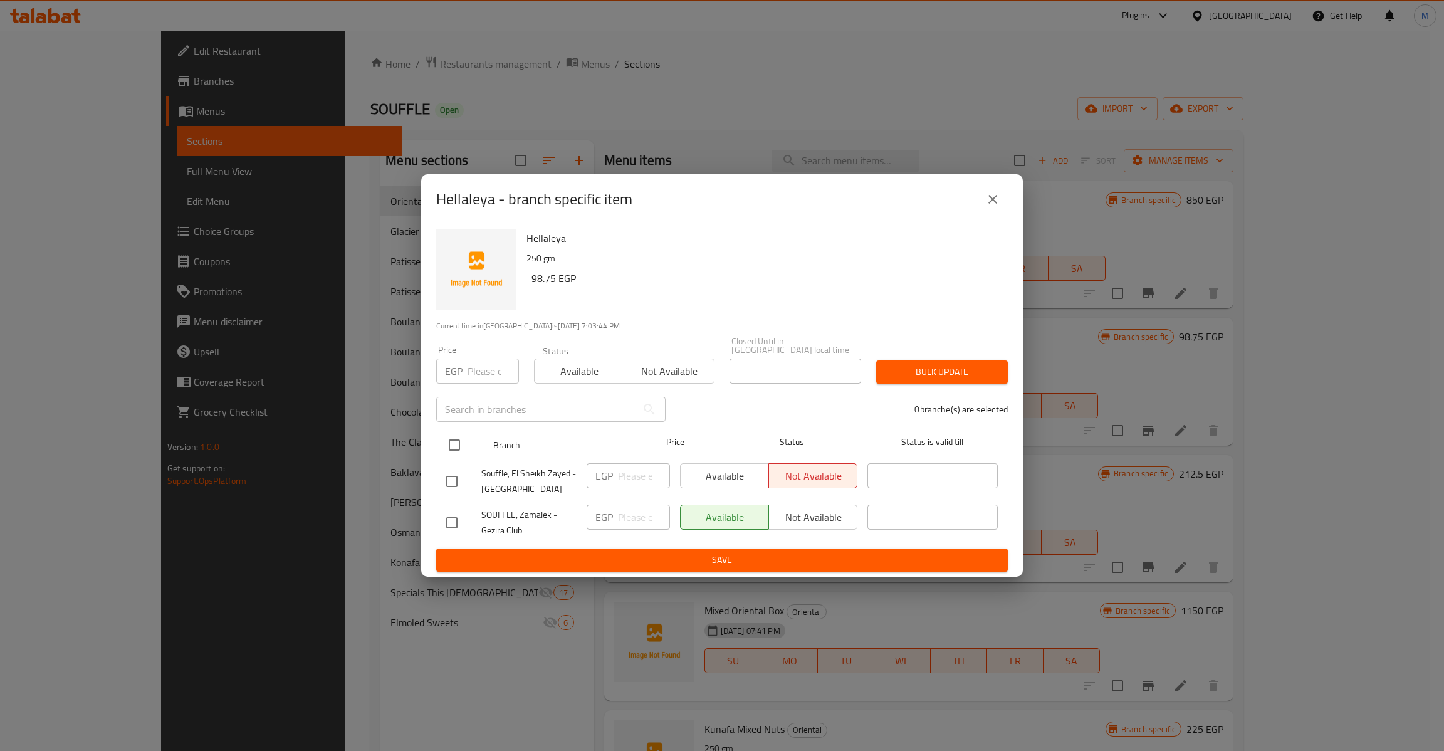
click at [456, 445] on input "checkbox" at bounding box center [454, 445] width 26 height 26
checkbox input "true"
click at [479, 380] on div "Price EGP Price" at bounding box center [478, 364] width 98 height 53
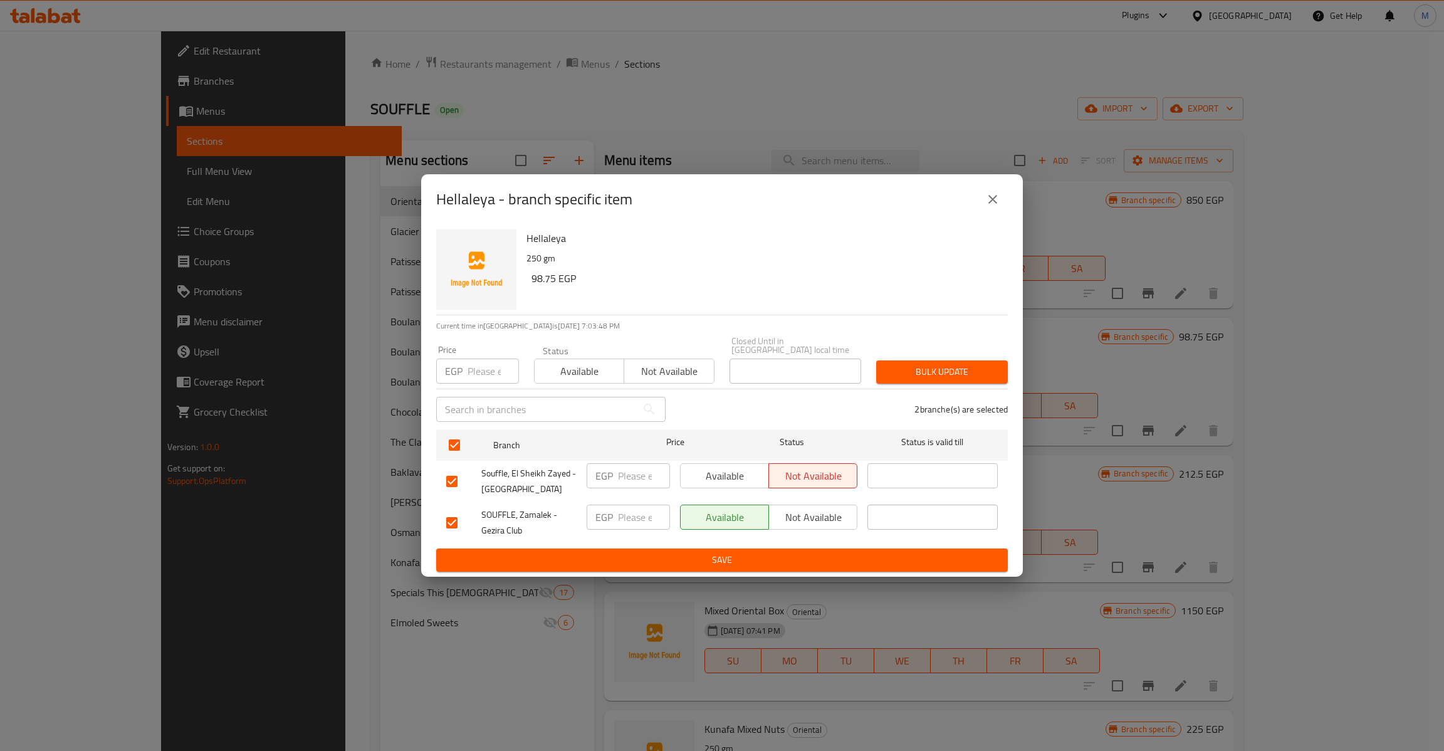
paste input "98.75"
click at [490, 374] on input "number" at bounding box center [493, 371] width 51 height 25
type input "98.75"
type button "0"
type button "1"
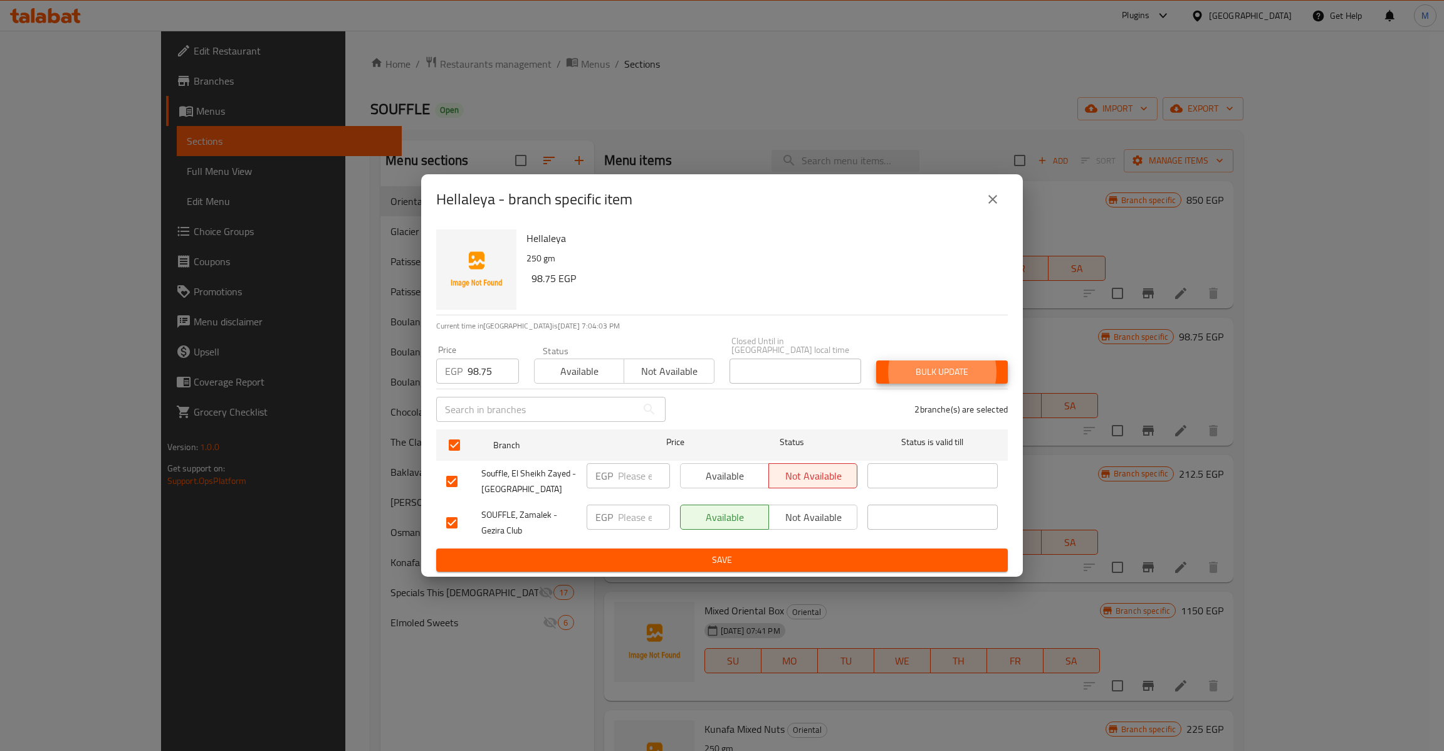
click at [876, 360] on button "Bulk update" at bounding box center [942, 371] width 132 height 23
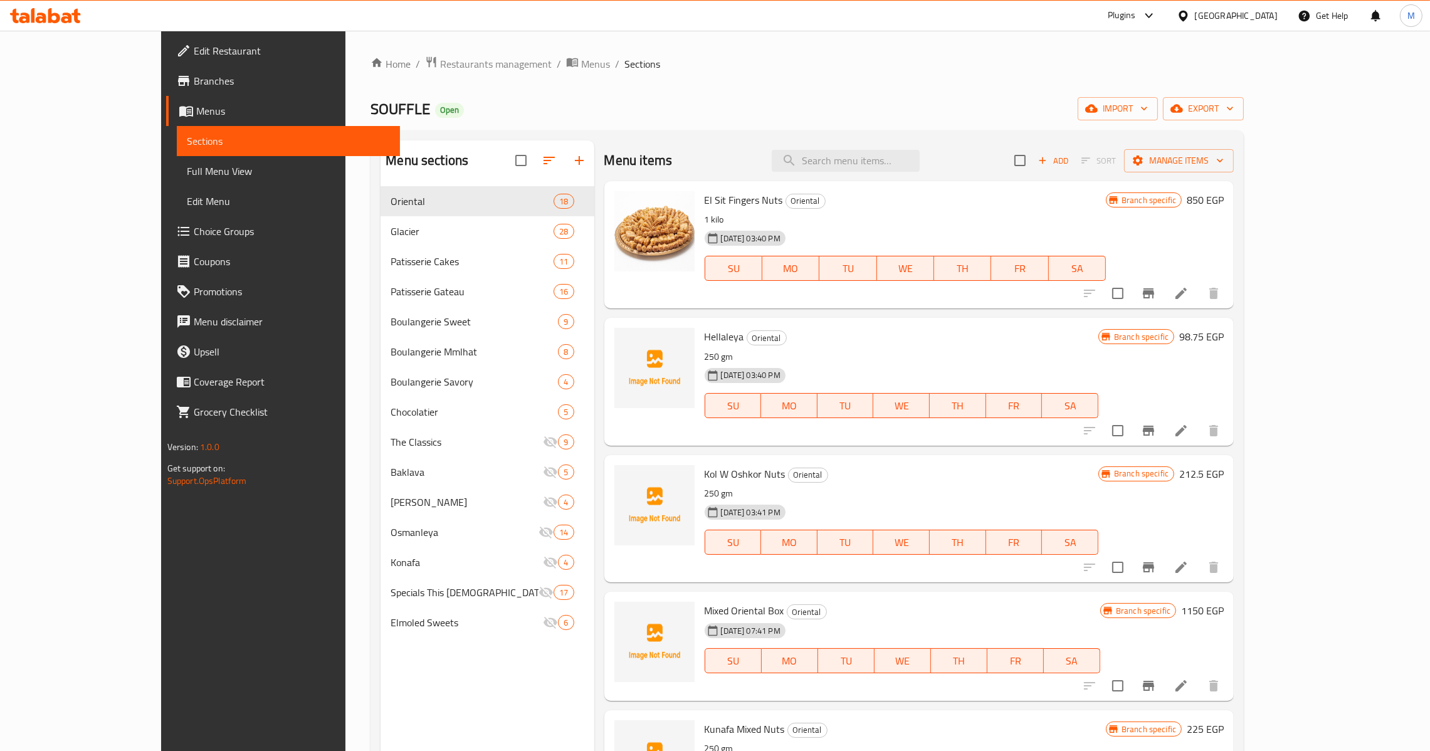
click at [1154, 568] on icon "Branch-specific-item" at bounding box center [1148, 567] width 11 height 10
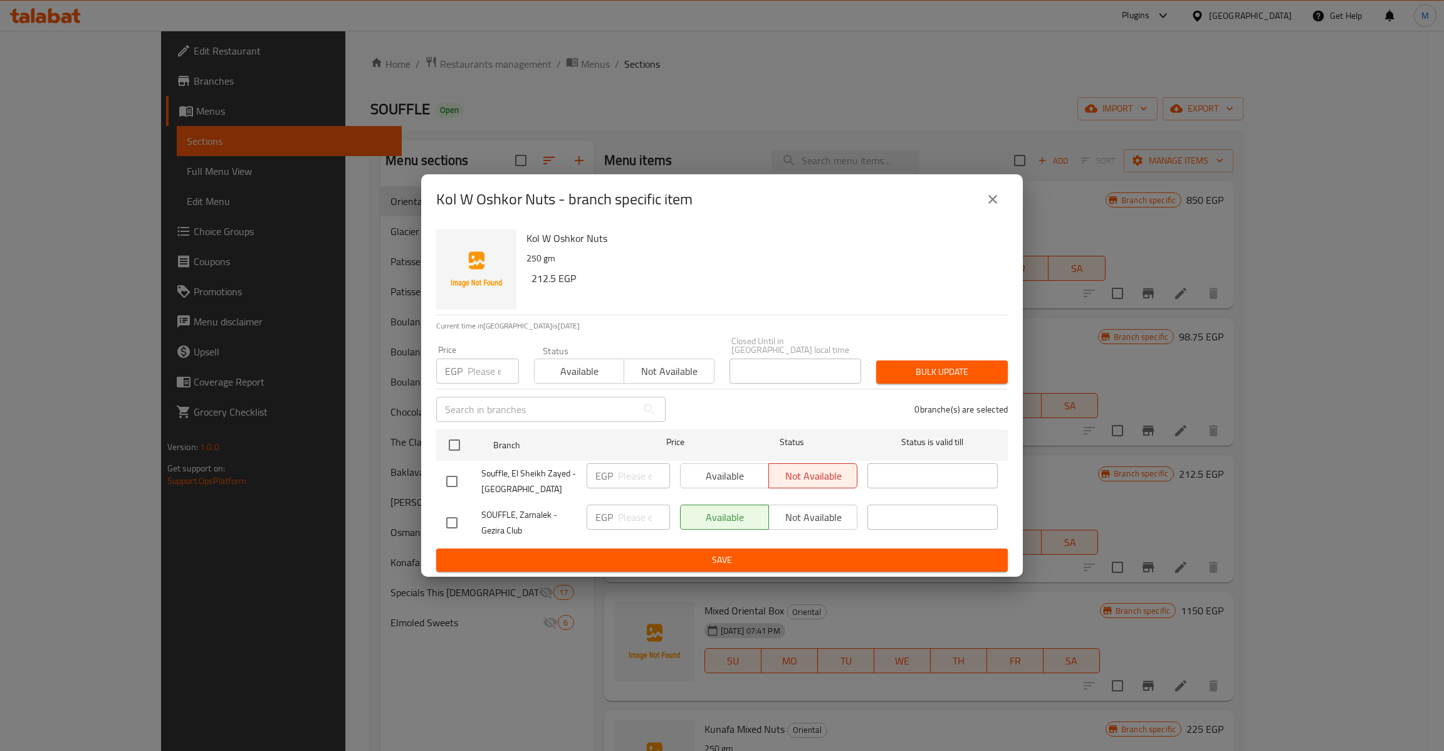
click at [461, 424] on ul "Branch Price Status Status is valid till Souffle, [GEOGRAPHIC_DATA] - [GEOGRAPH…" at bounding box center [722, 486] width 572 height 124
click at [458, 439] on input "checkbox" at bounding box center [454, 445] width 26 height 26
checkbox input "true"
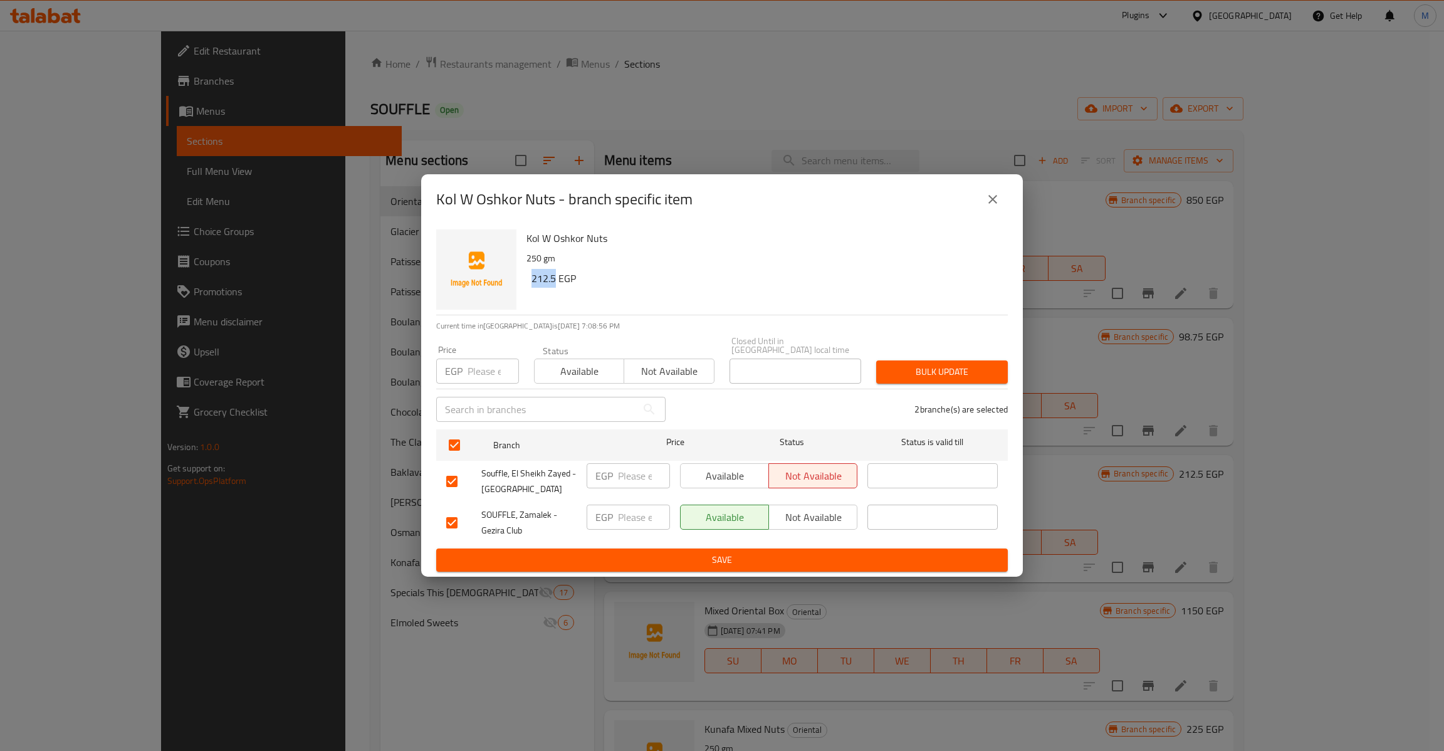
drag, startPoint x: 555, startPoint y: 285, endPoint x: 531, endPoint y: 289, distance: 24.1
click at [532, 287] on h6 "212.5 EGP" at bounding box center [765, 279] width 466 height 18
copy h6 "212.5"
click at [481, 364] on input "number" at bounding box center [493, 371] width 51 height 25
paste input "212.5"
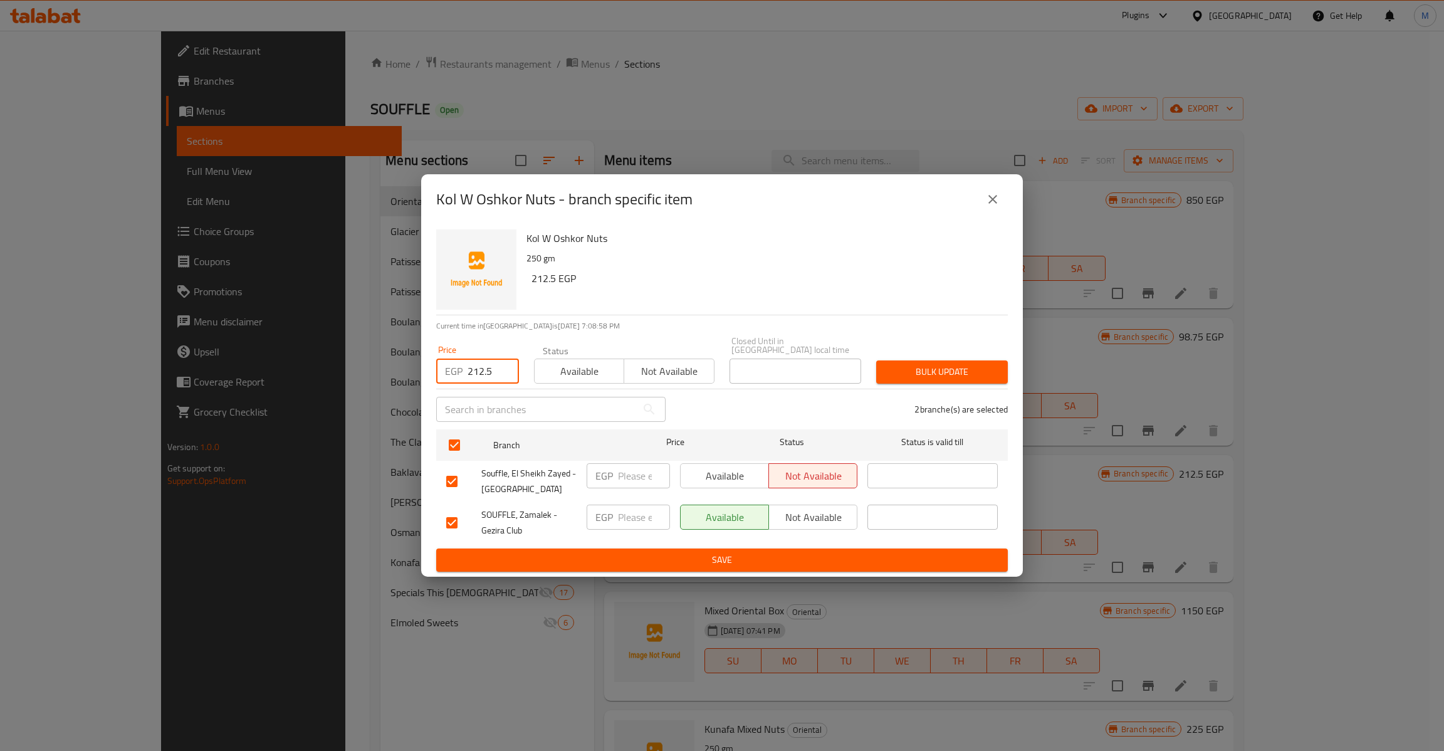
type input "212.5"
click at [975, 378] on button "Bulk update" at bounding box center [942, 371] width 132 height 23
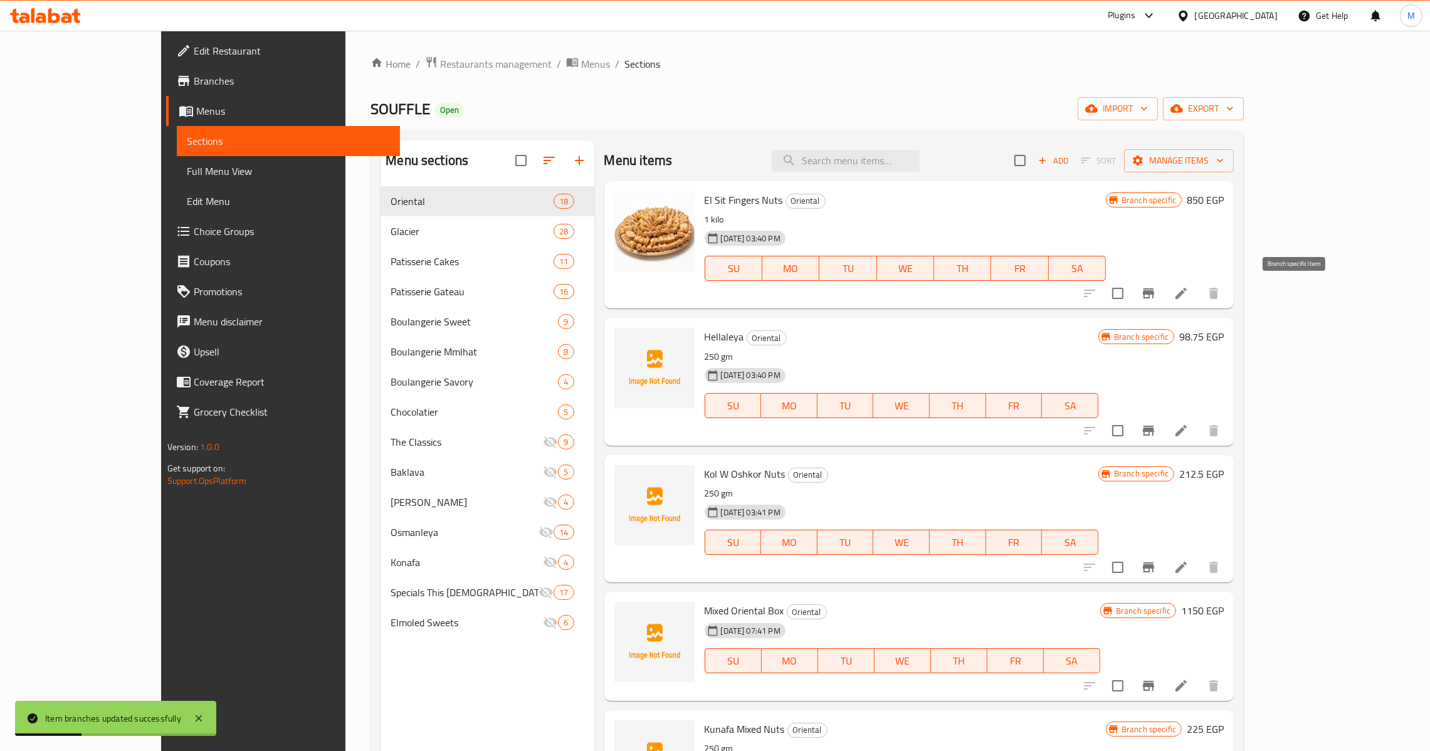
click at [1163, 290] on button "Branch-specific-item" at bounding box center [1148, 293] width 30 height 30
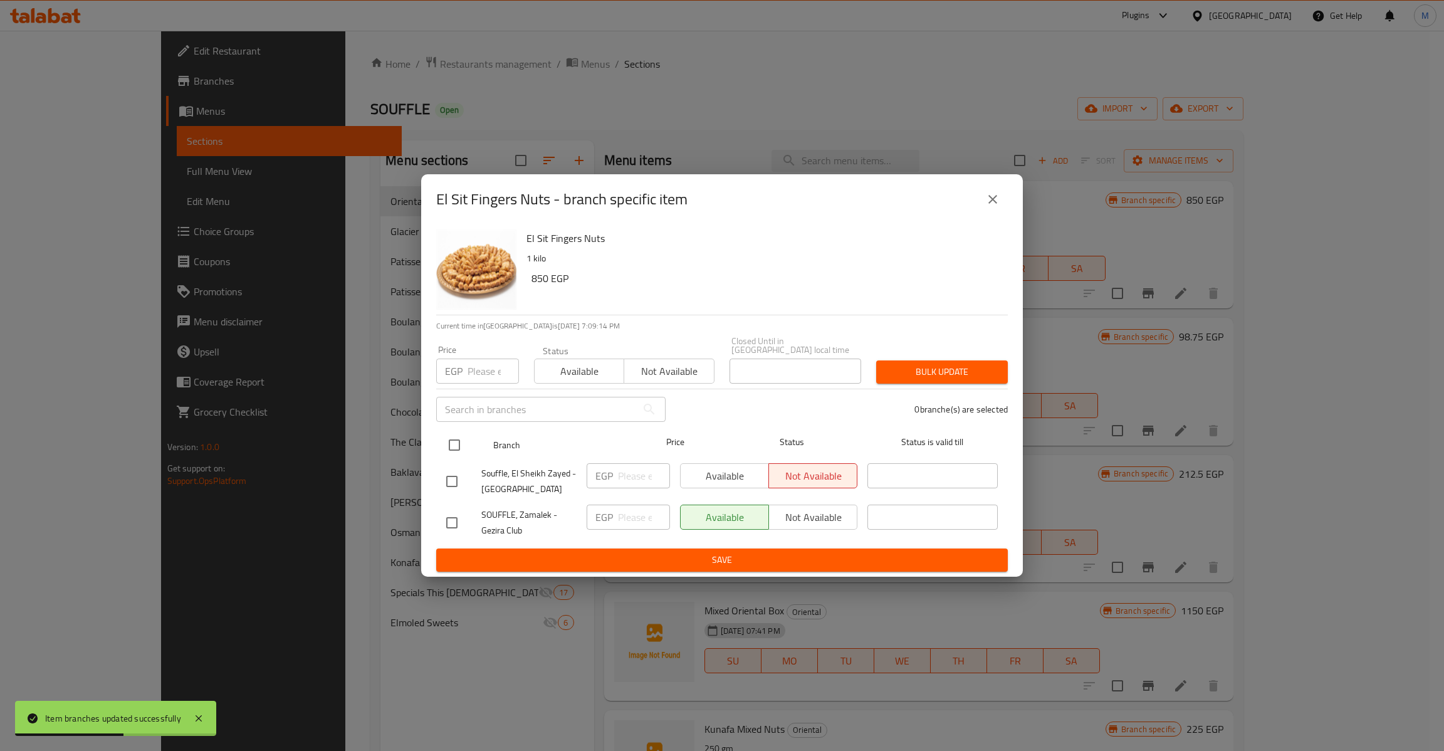
click at [443, 444] on input "checkbox" at bounding box center [454, 445] width 26 height 26
checkbox input "true"
click at [479, 379] on input "number" at bounding box center [493, 371] width 51 height 25
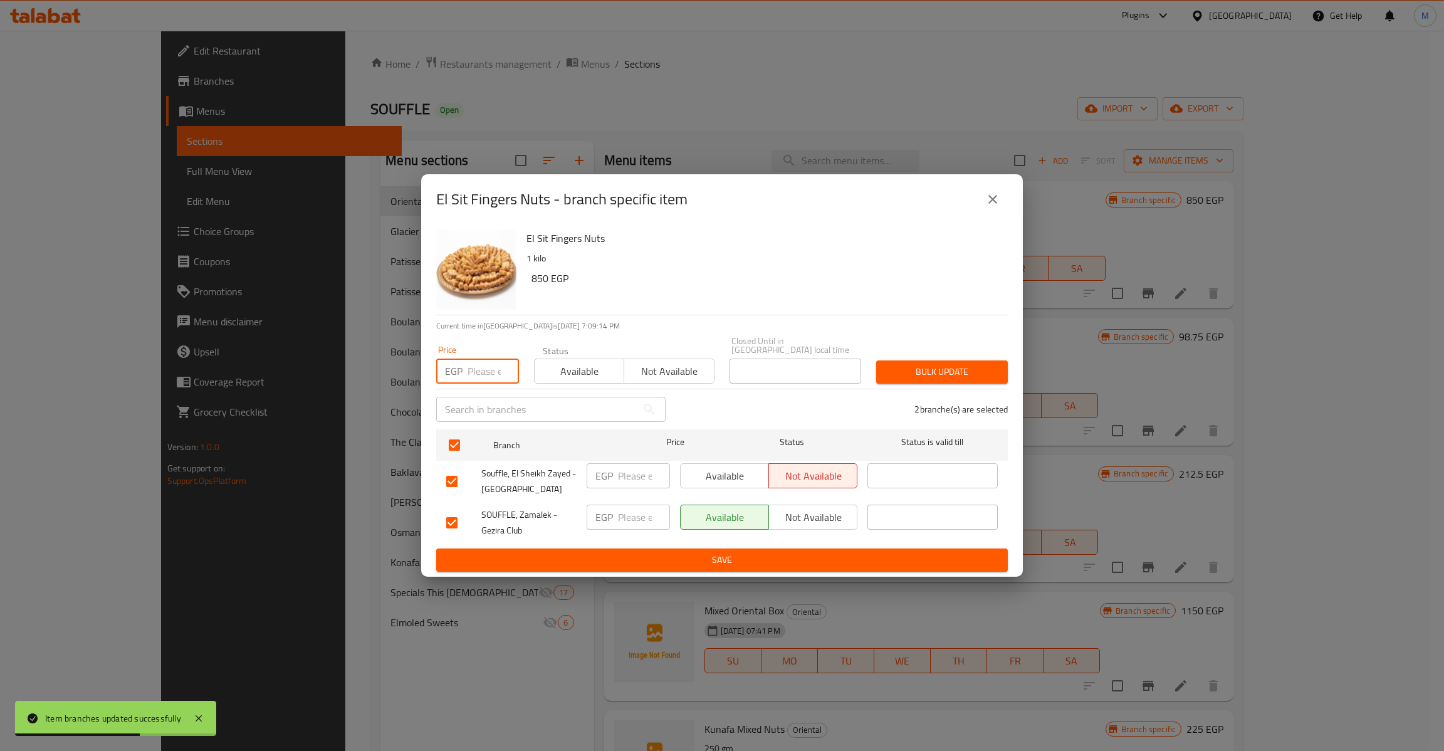
paste input "212.5"
type input "212.5"
click at [532, 240] on h6 "El Sit Fingers Nuts" at bounding box center [762, 238] width 471 height 18
click at [537, 240] on h6 "El Sit Fingers Nuts" at bounding box center [762, 238] width 471 height 18
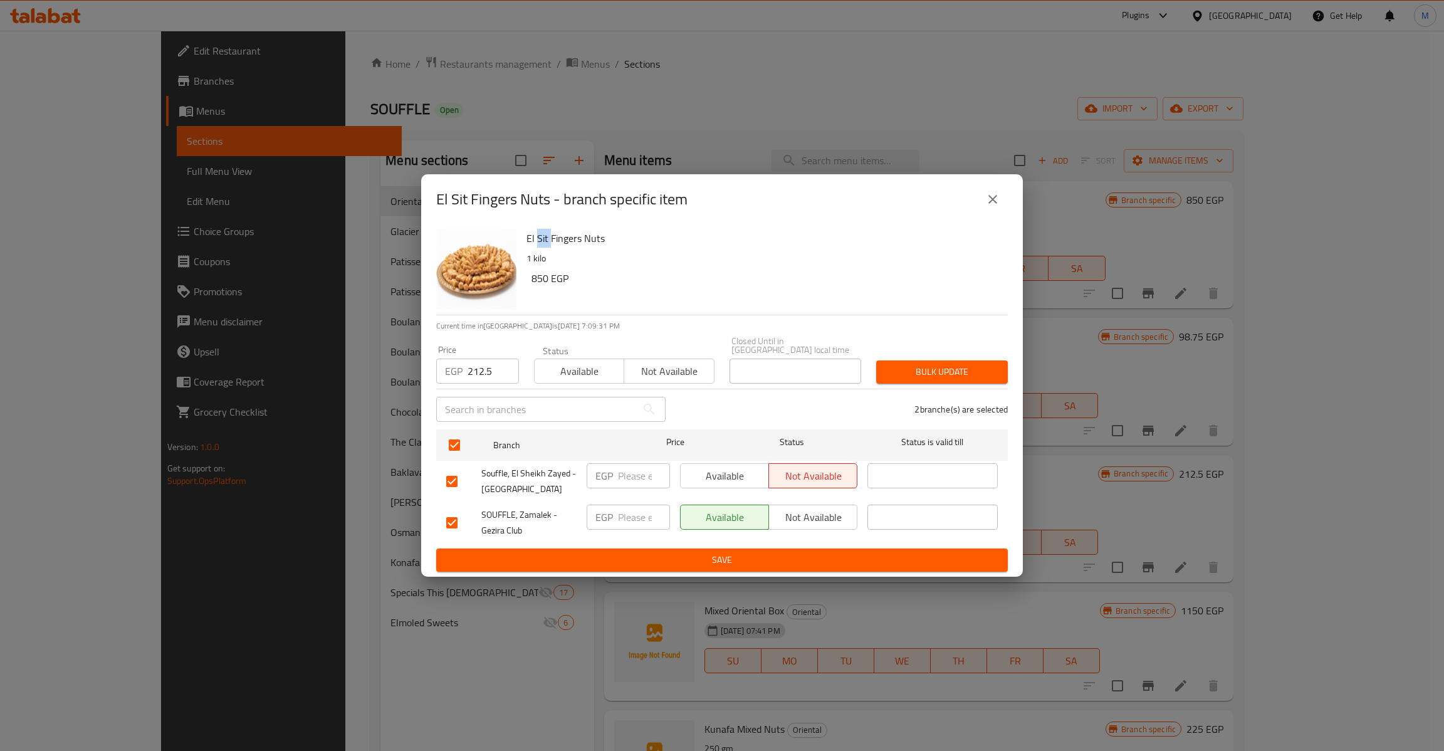
click at [537, 240] on h6 "El Sit Fingers Nuts" at bounding box center [762, 238] width 471 height 18
copy h6 "Sit"
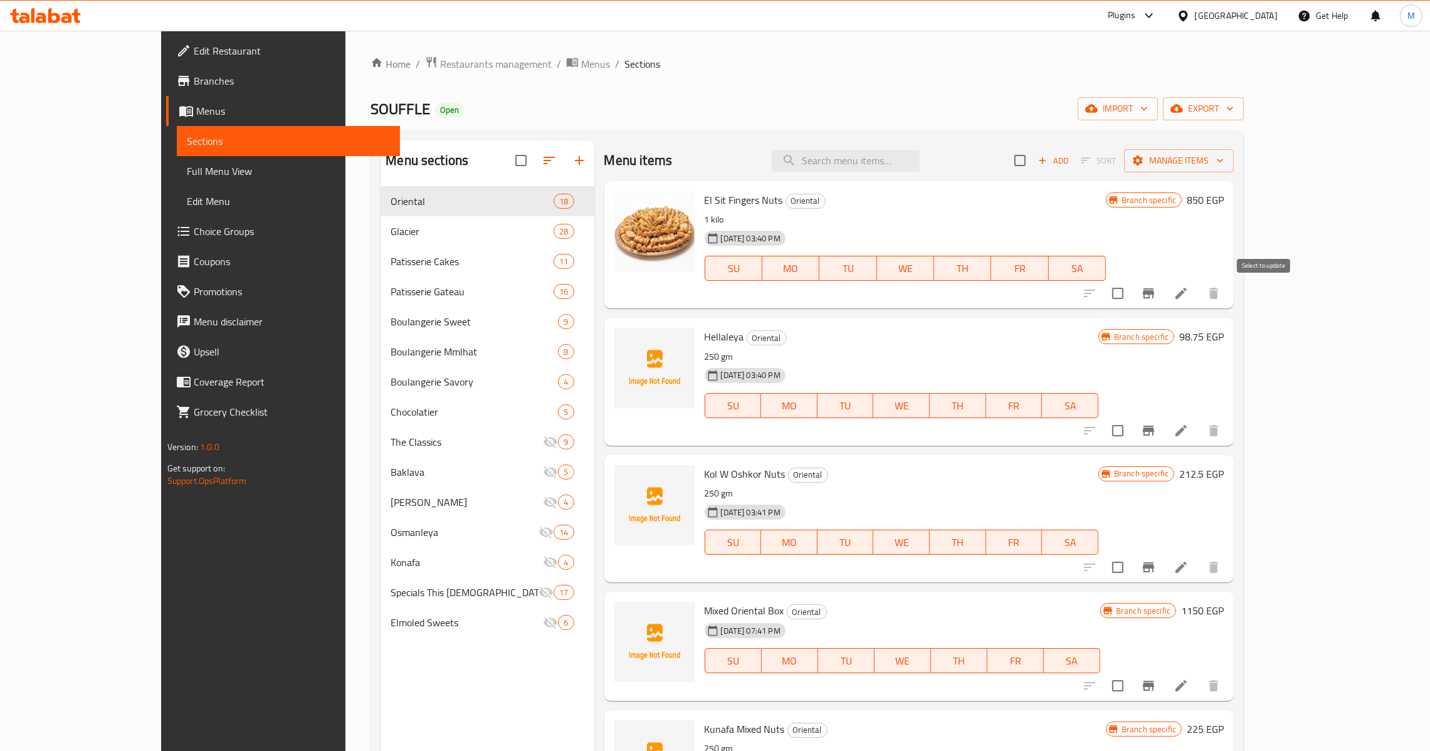
click at [1131, 288] on input "checkbox" at bounding box center [1117, 293] width 26 height 26
click at [1224, 163] on span "Manage items" at bounding box center [1179, 161] width 90 height 16
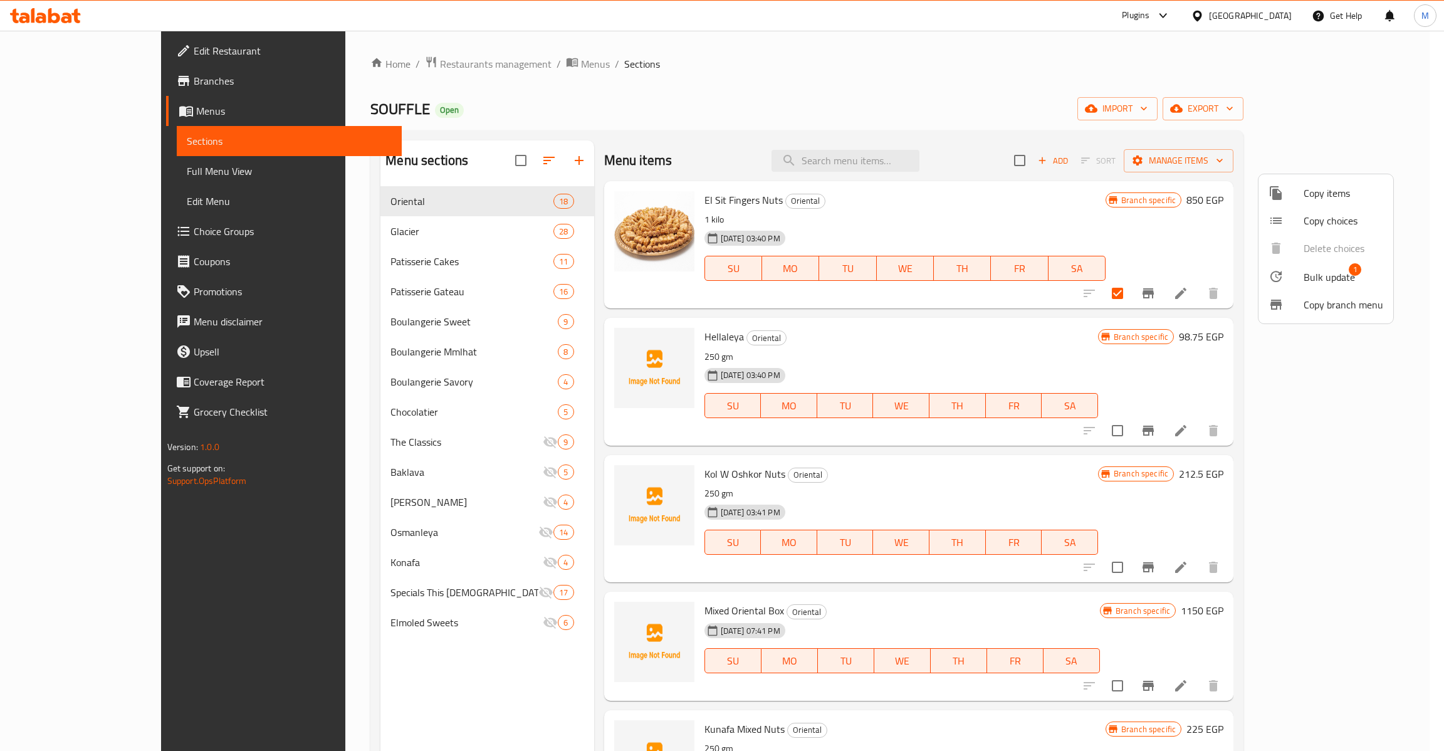
click at [1331, 273] on span "Bulk update" at bounding box center [1329, 277] width 51 height 15
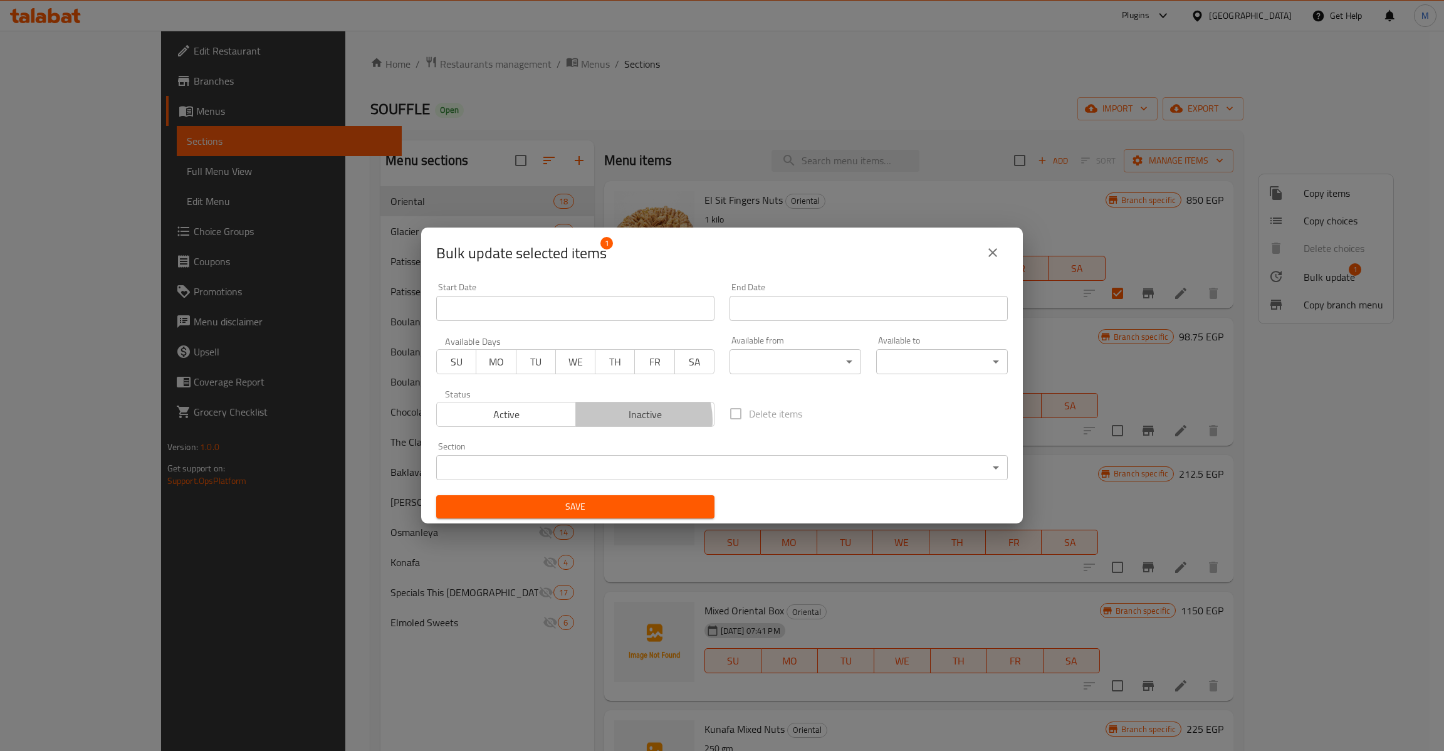
click at [637, 421] on span "Inactive" at bounding box center [645, 415] width 129 height 18
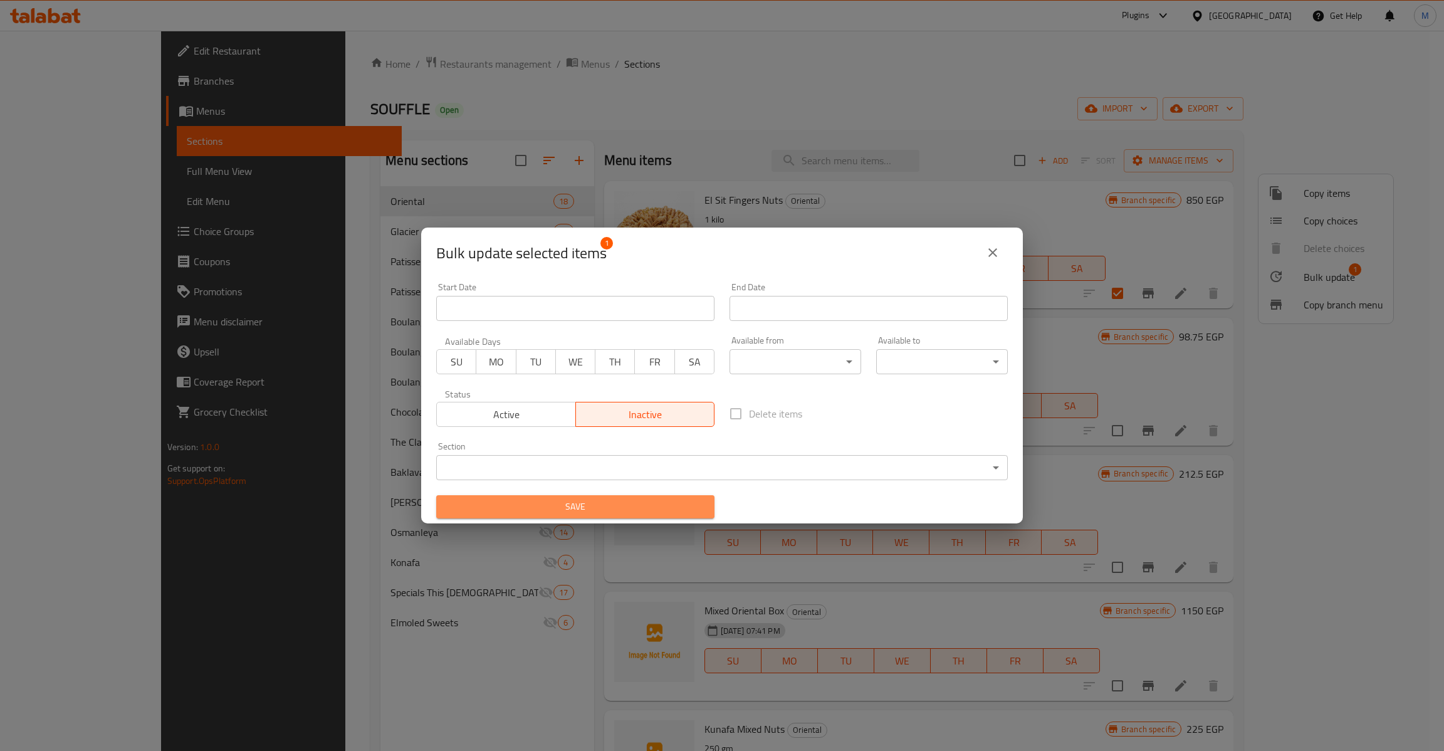
click at [612, 506] on span "Save" at bounding box center [575, 507] width 258 height 16
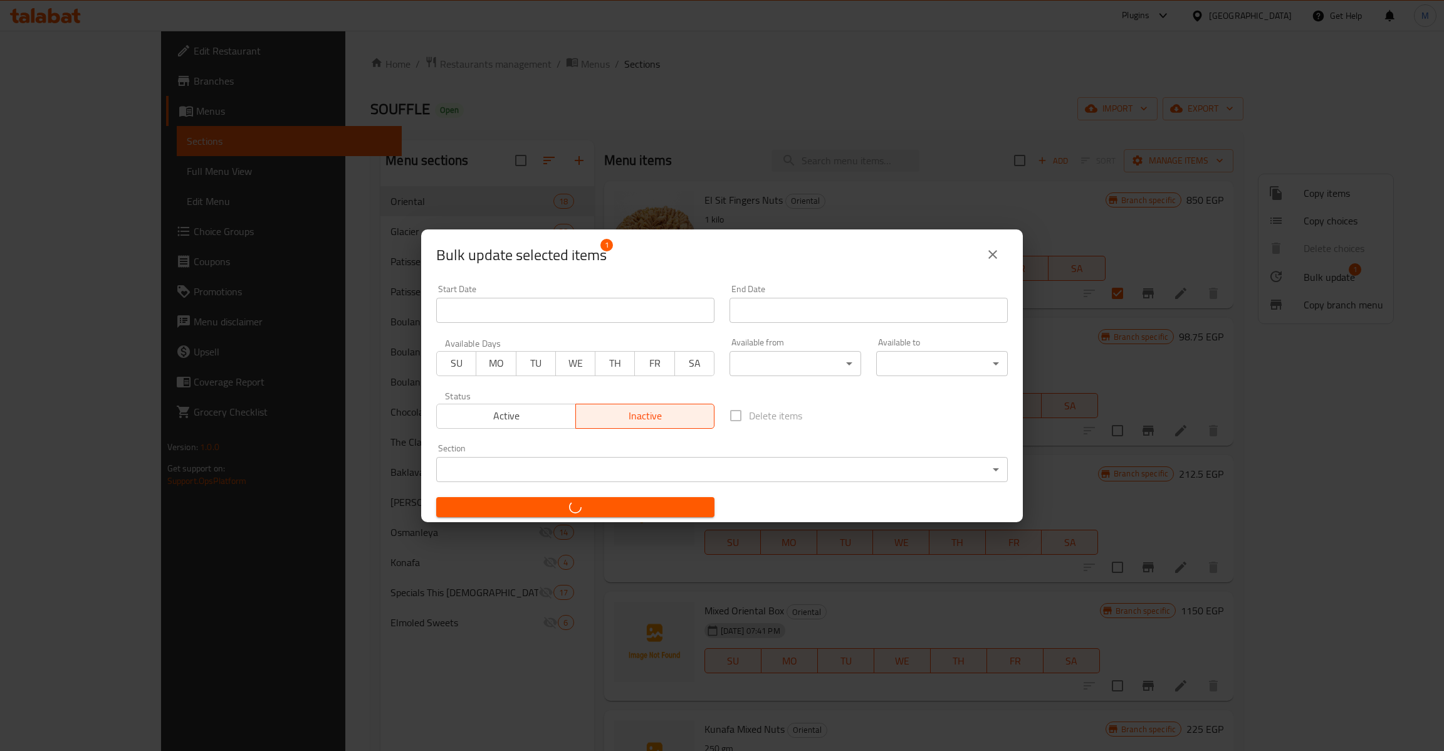
checkbox input "false"
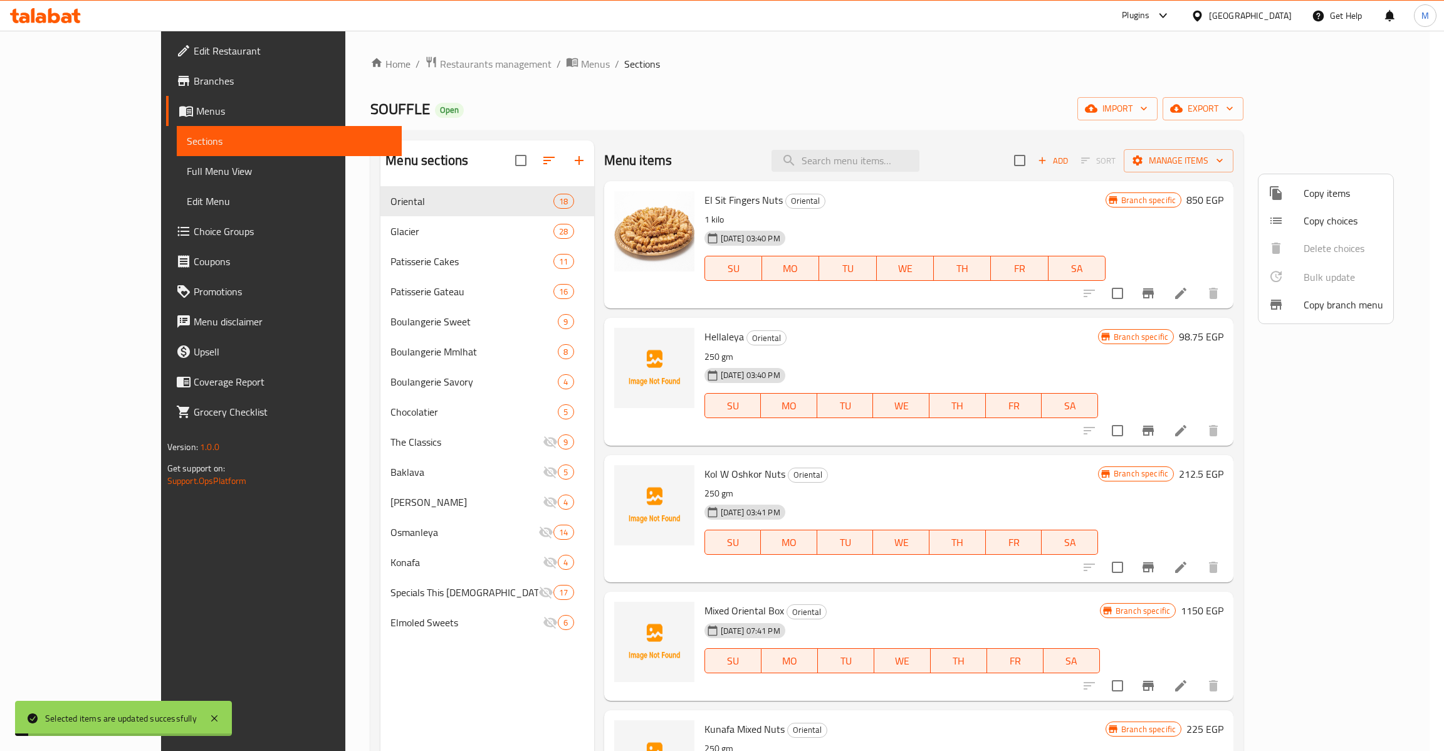
click at [670, 201] on div at bounding box center [722, 375] width 1444 height 751
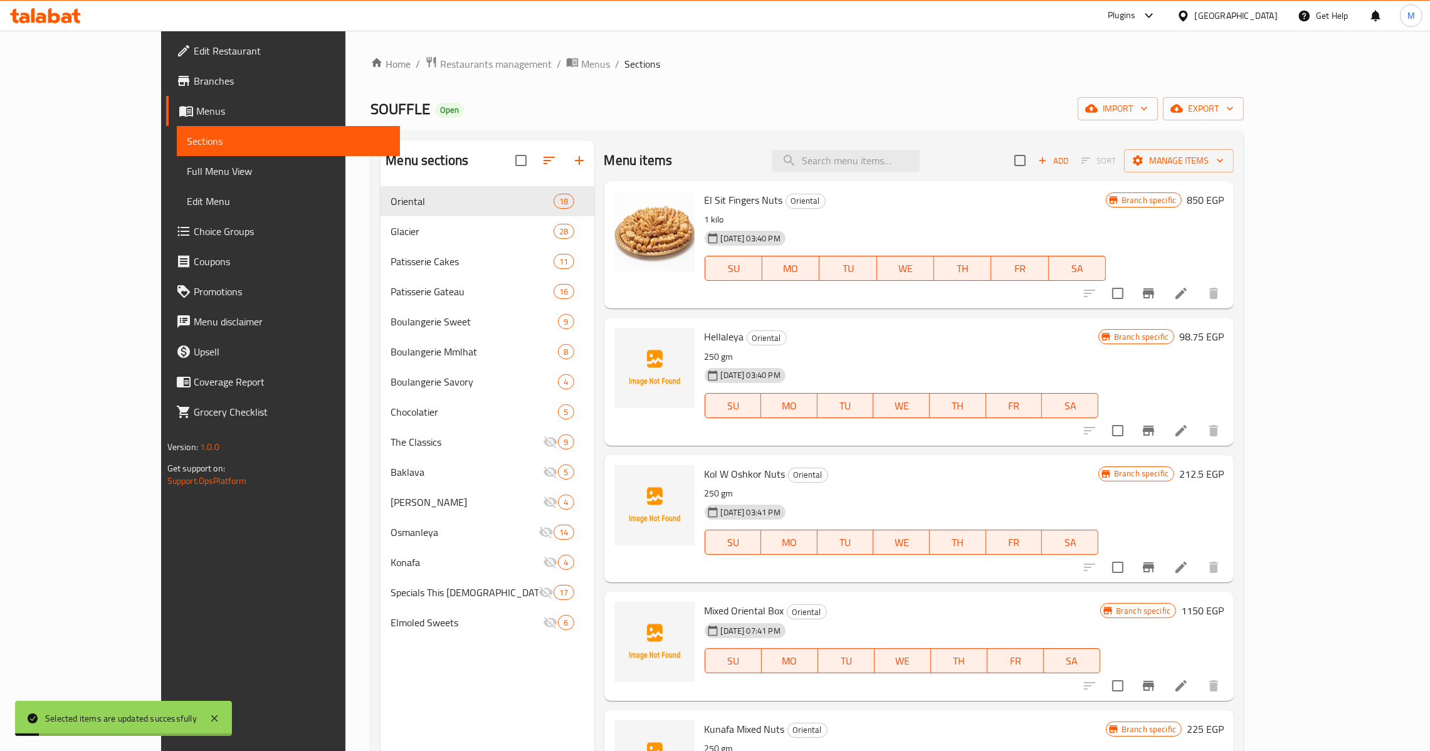
click at [705, 201] on span "El Sit Fingers Nuts" at bounding box center [744, 200] width 78 height 19
drag, startPoint x: 667, startPoint y: 201, endPoint x: 728, endPoint y: 199, distance: 60.8
click at [728, 199] on span "El Sit Fingers Nuts" at bounding box center [744, 200] width 78 height 19
copy span "El Sit Fingers Nuts"
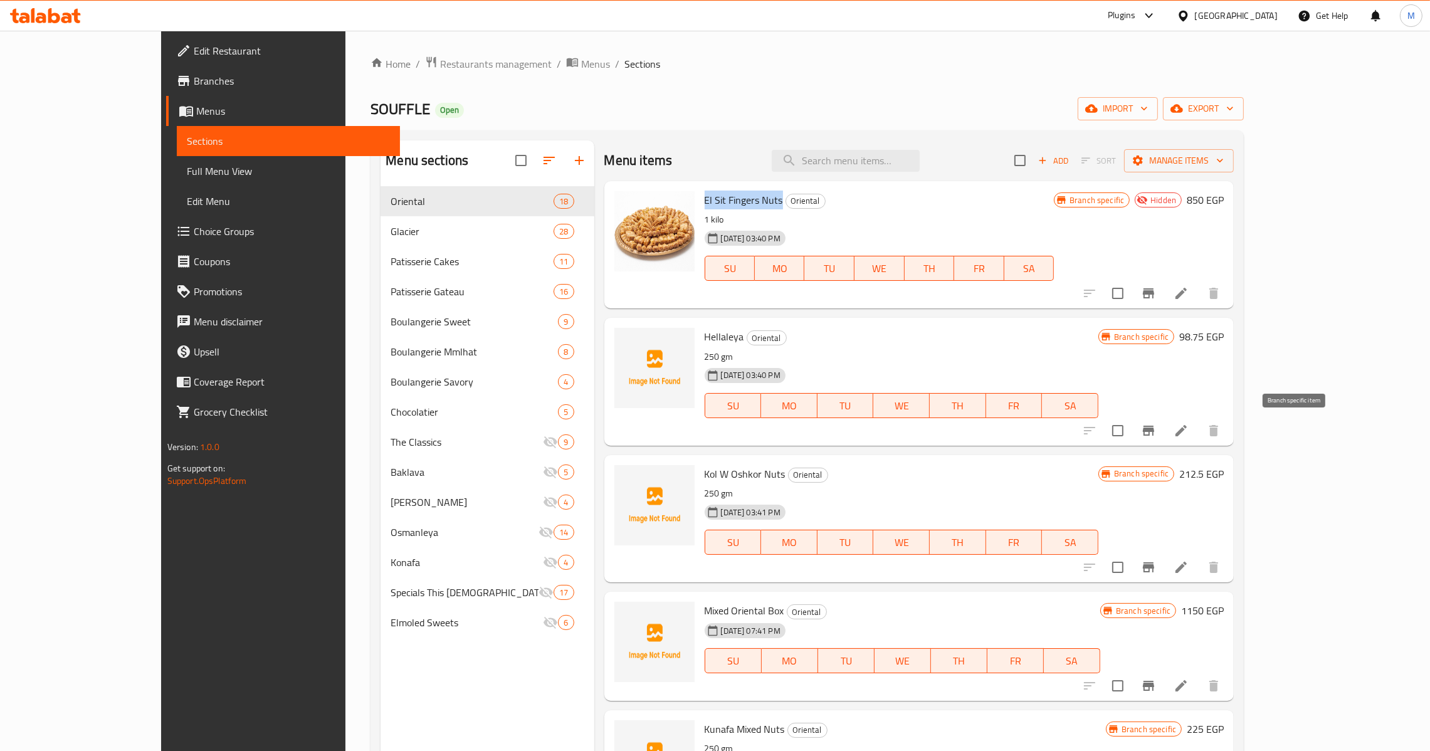
click at [1156, 436] on icon "Branch-specific-item" at bounding box center [1148, 430] width 15 height 15
click at [1163, 557] on button "Branch-specific-item" at bounding box center [1148, 567] width 30 height 30
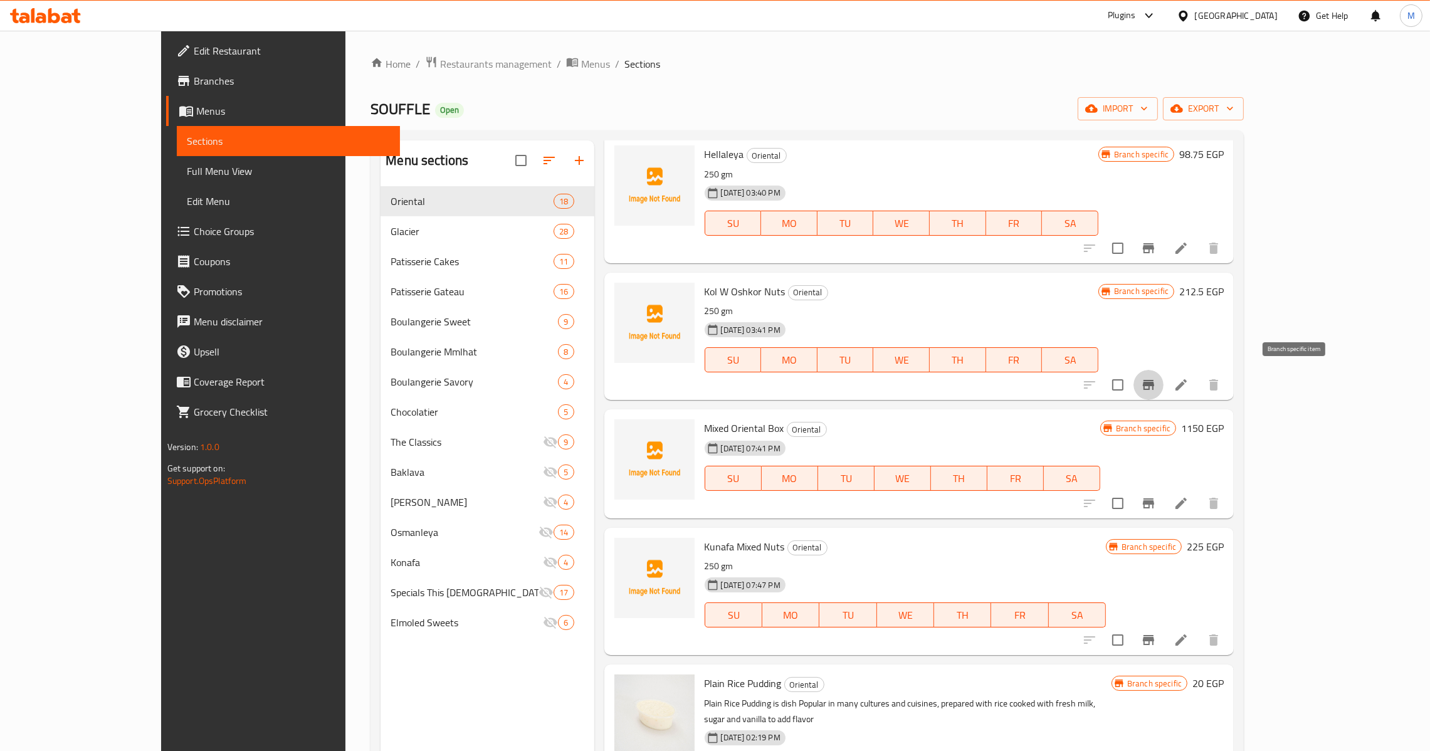
scroll to position [188, 0]
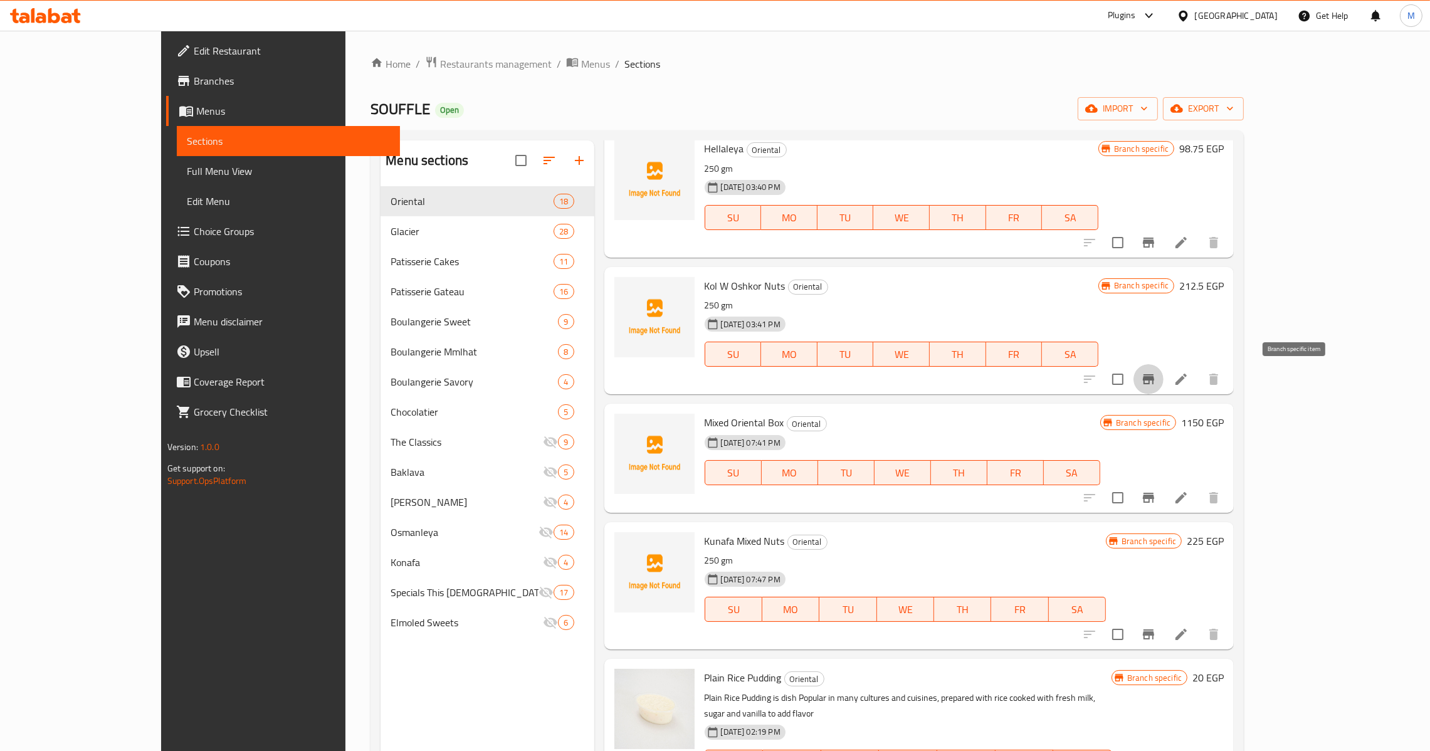
click at [740, 421] on span "Mixed Oriental Box" at bounding box center [745, 422] width 80 height 19
drag, startPoint x: 740, startPoint y: 421, endPoint x: 721, endPoint y: 431, distance: 21.9
click at [721, 431] on div "Mixed Oriental Box Oriental [DATE] 07:41 PM SU MO TU WE TH FR SA" at bounding box center [903, 458] width 406 height 99
click at [727, 424] on span "Mixed Oriental Box" at bounding box center [745, 422] width 80 height 19
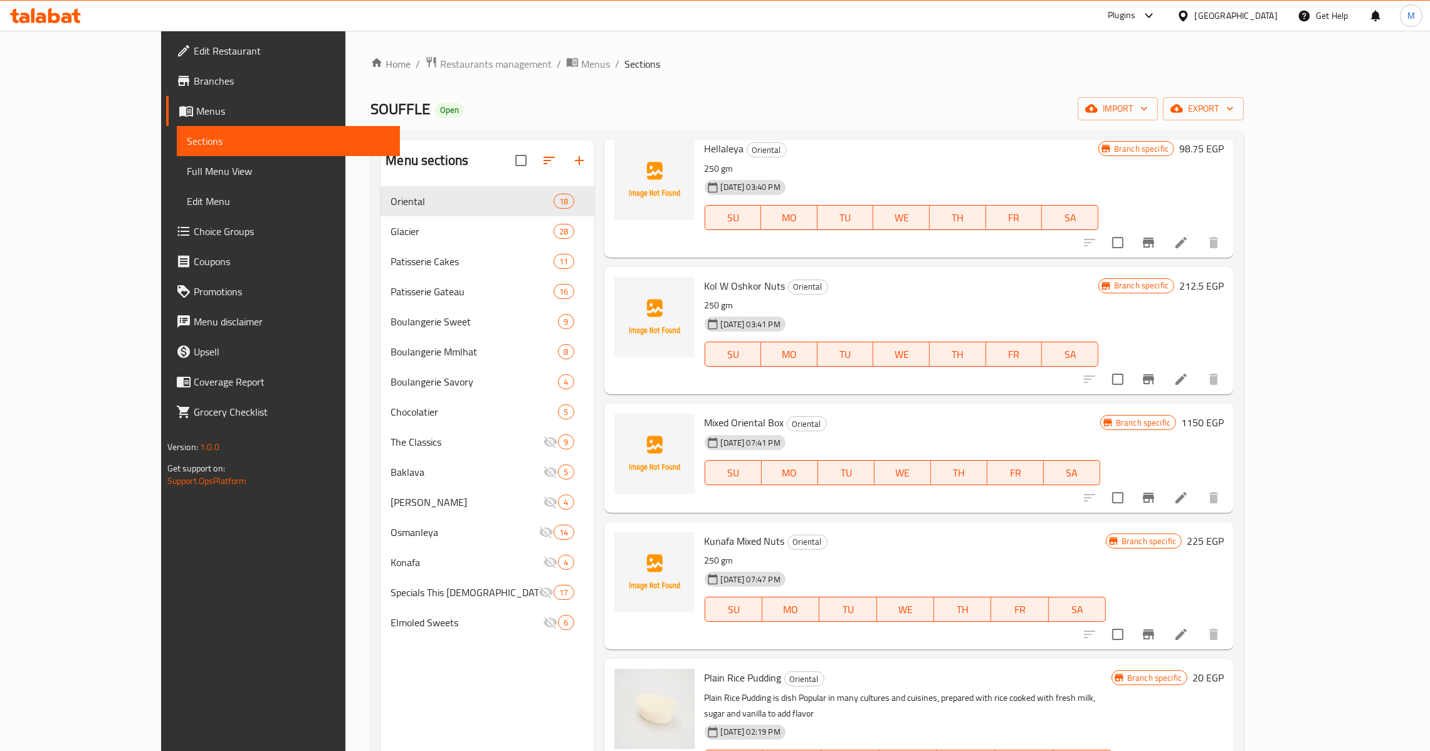
click at [727, 424] on span "Mixed Oriental Box" at bounding box center [745, 422] width 80 height 19
click at [1154, 494] on icon "Branch-specific-item" at bounding box center [1148, 498] width 11 height 10
click at [705, 538] on span "Kunafa Mixed Nuts" at bounding box center [745, 541] width 80 height 19
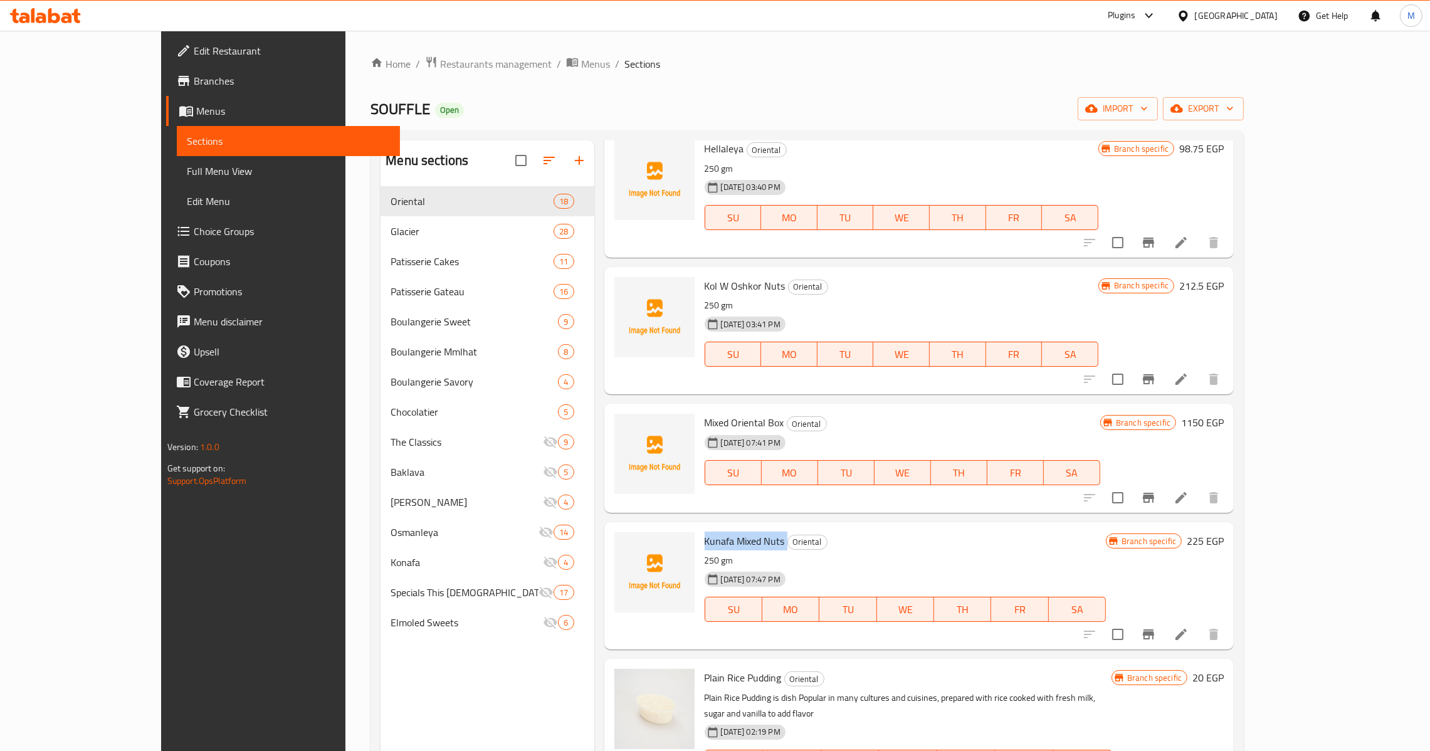
copy h6 "Kunafa Mixed Nuts"
click at [1131, 639] on input "checkbox" at bounding box center [1117, 634] width 26 height 26
checkbox input "true"
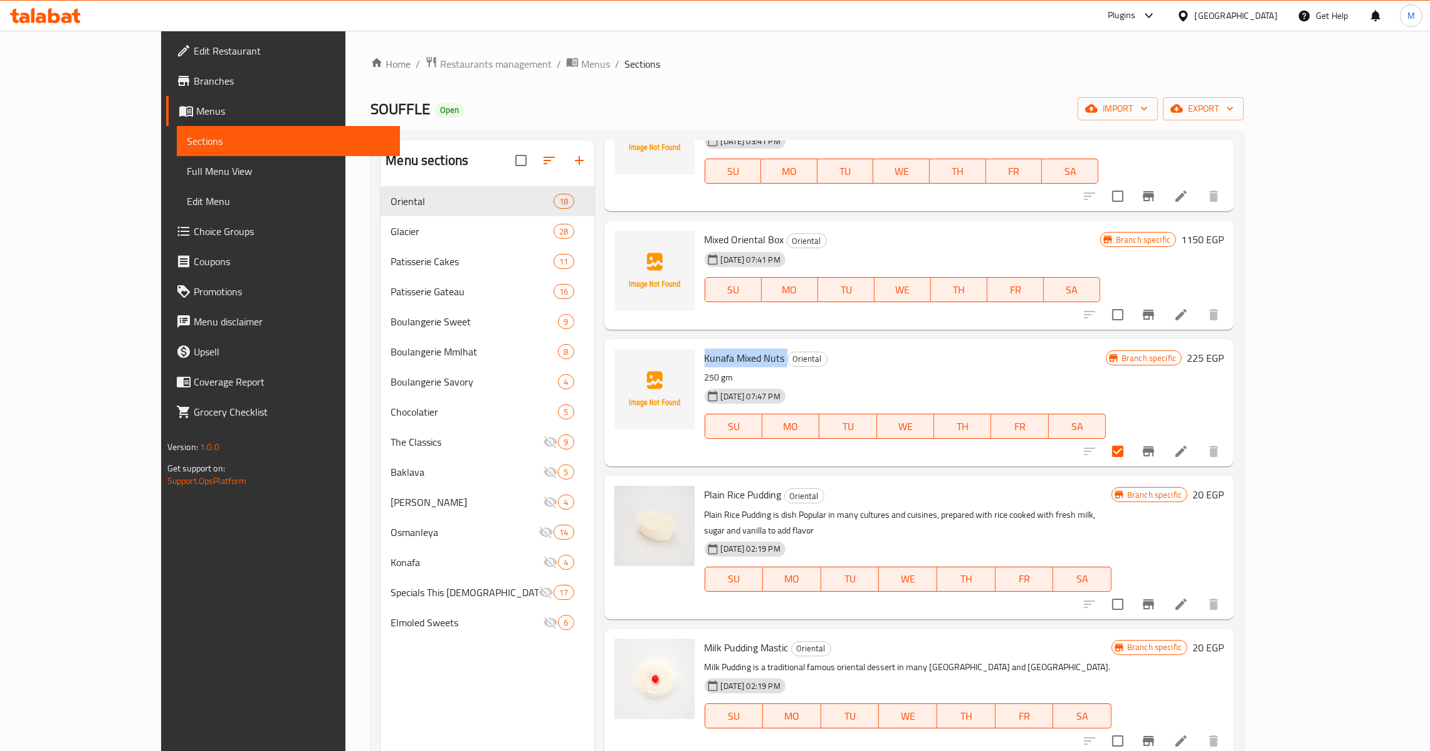
scroll to position [376, 0]
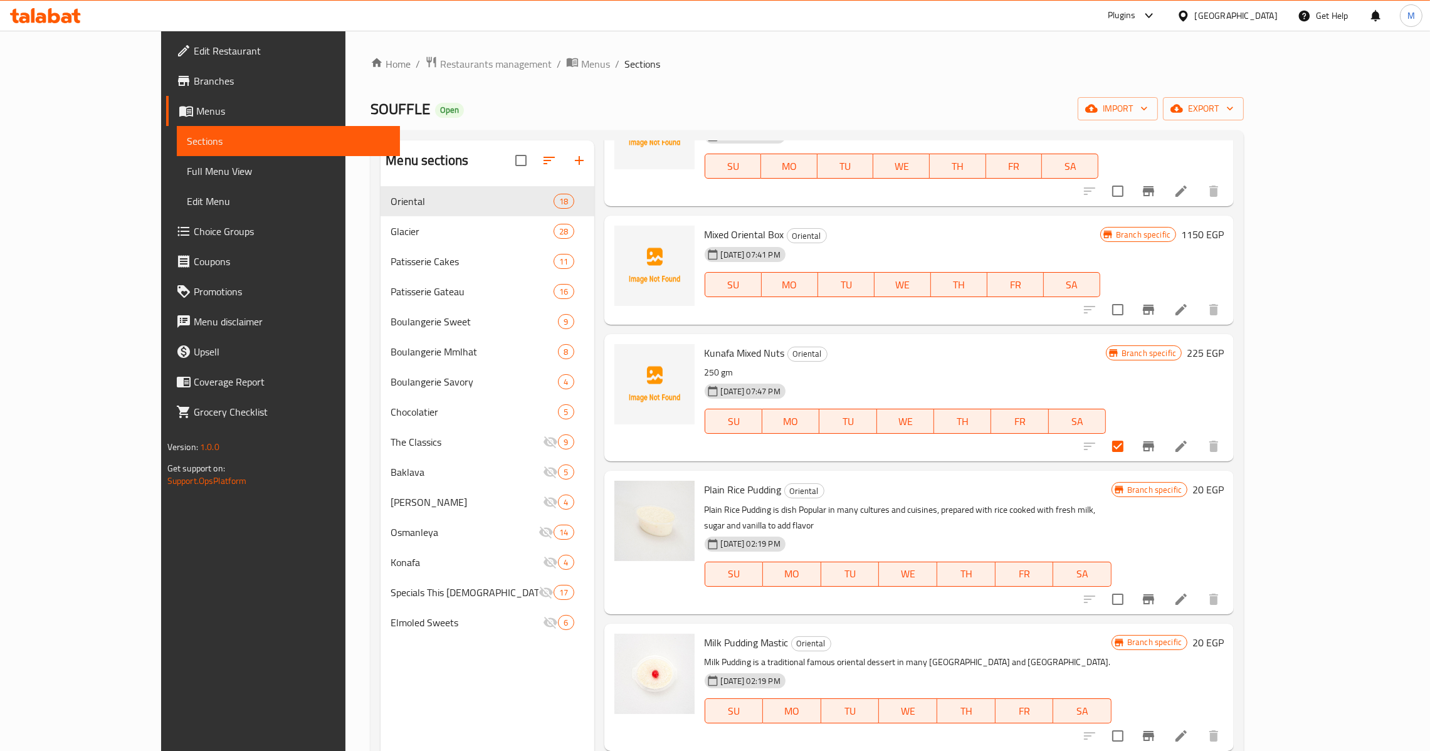
click at [721, 485] on span "Plain Rice Pudding" at bounding box center [743, 489] width 77 height 19
copy h6 "Plain Rice Pudding"
click at [1131, 592] on input "checkbox" at bounding box center [1117, 599] width 26 height 26
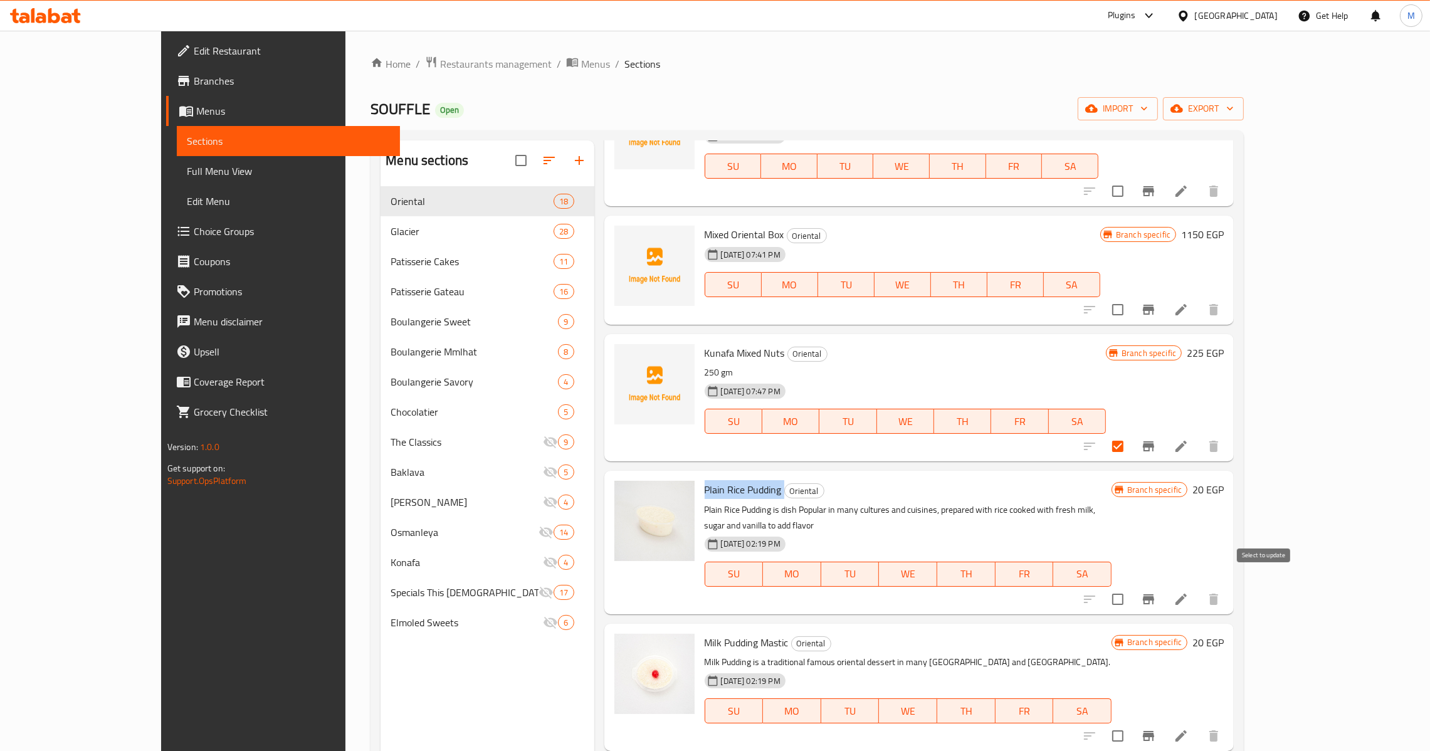
checkbox input "true"
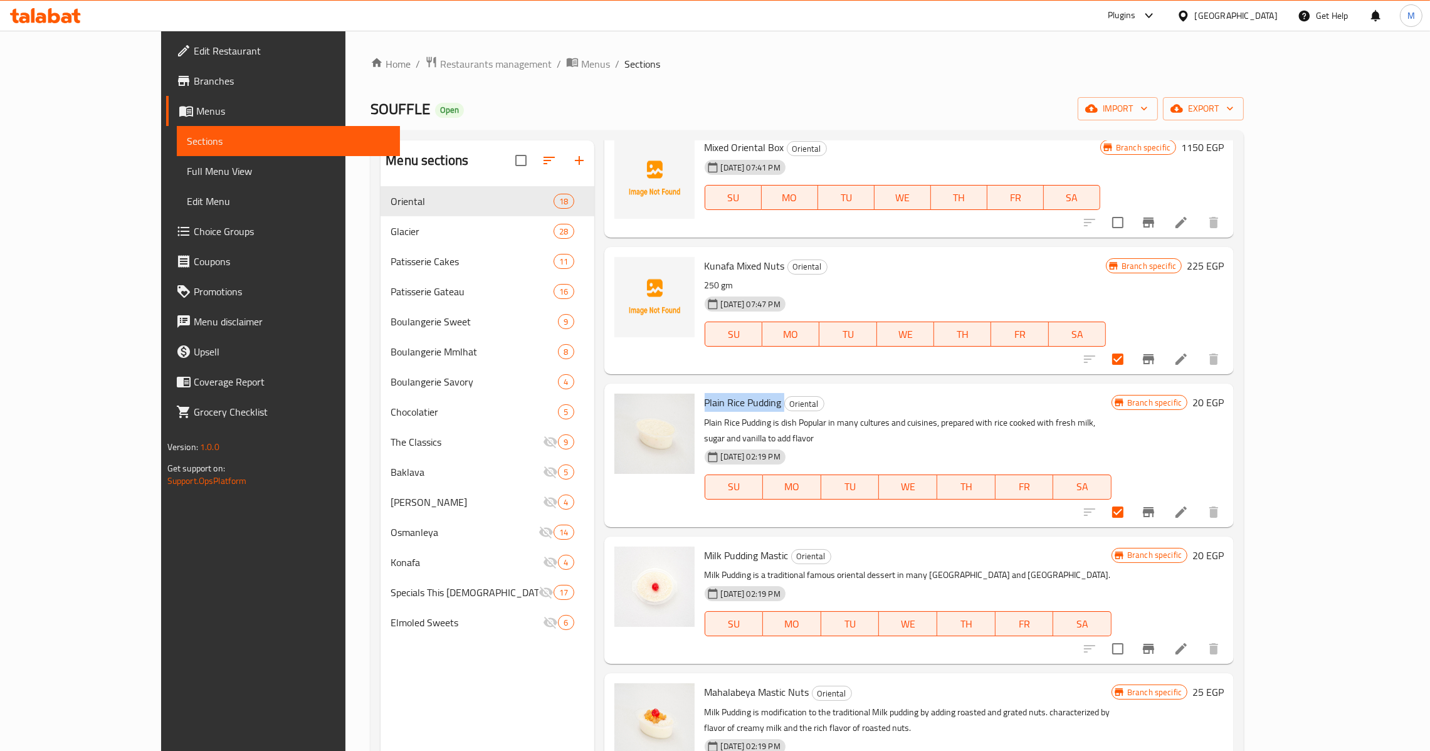
scroll to position [469, 0]
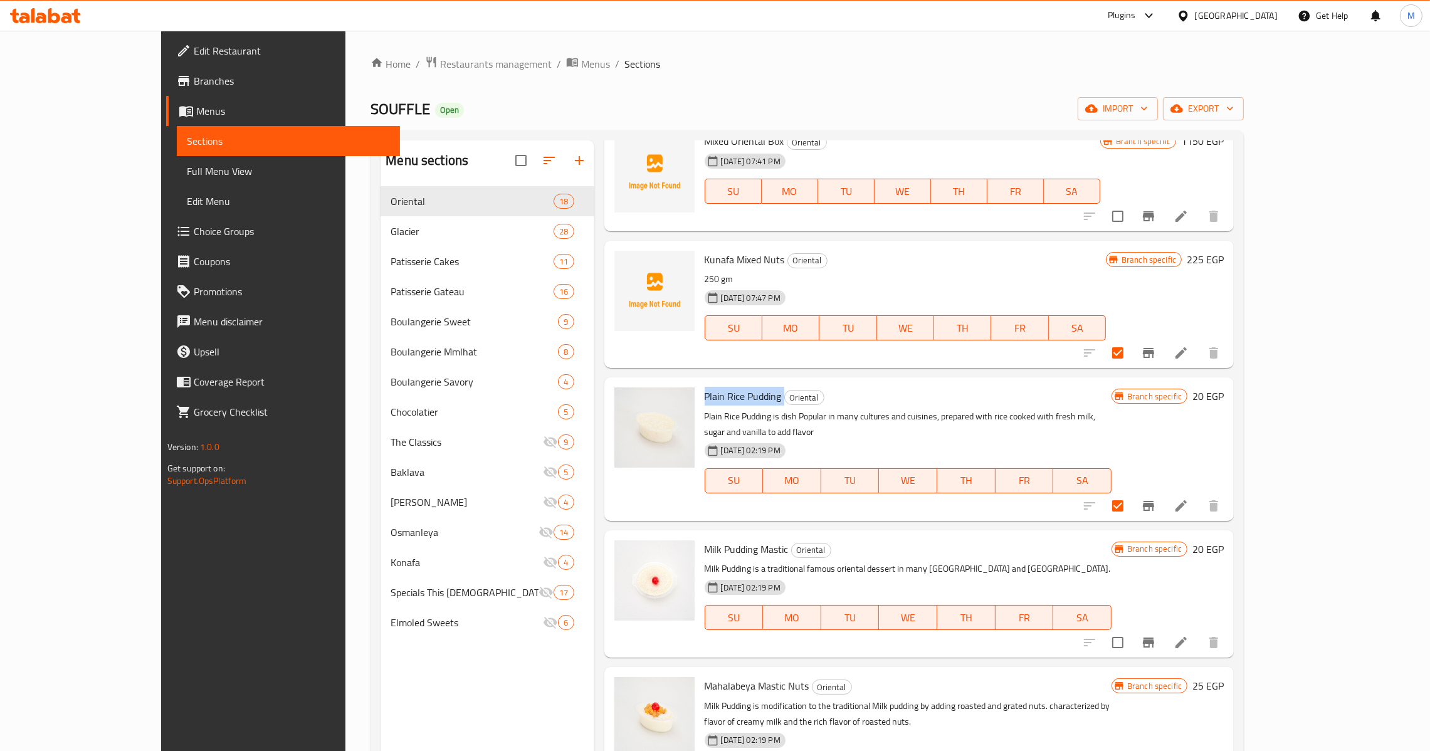
click at [1131, 629] on input "checkbox" at bounding box center [1117, 642] width 26 height 26
checkbox input "true"
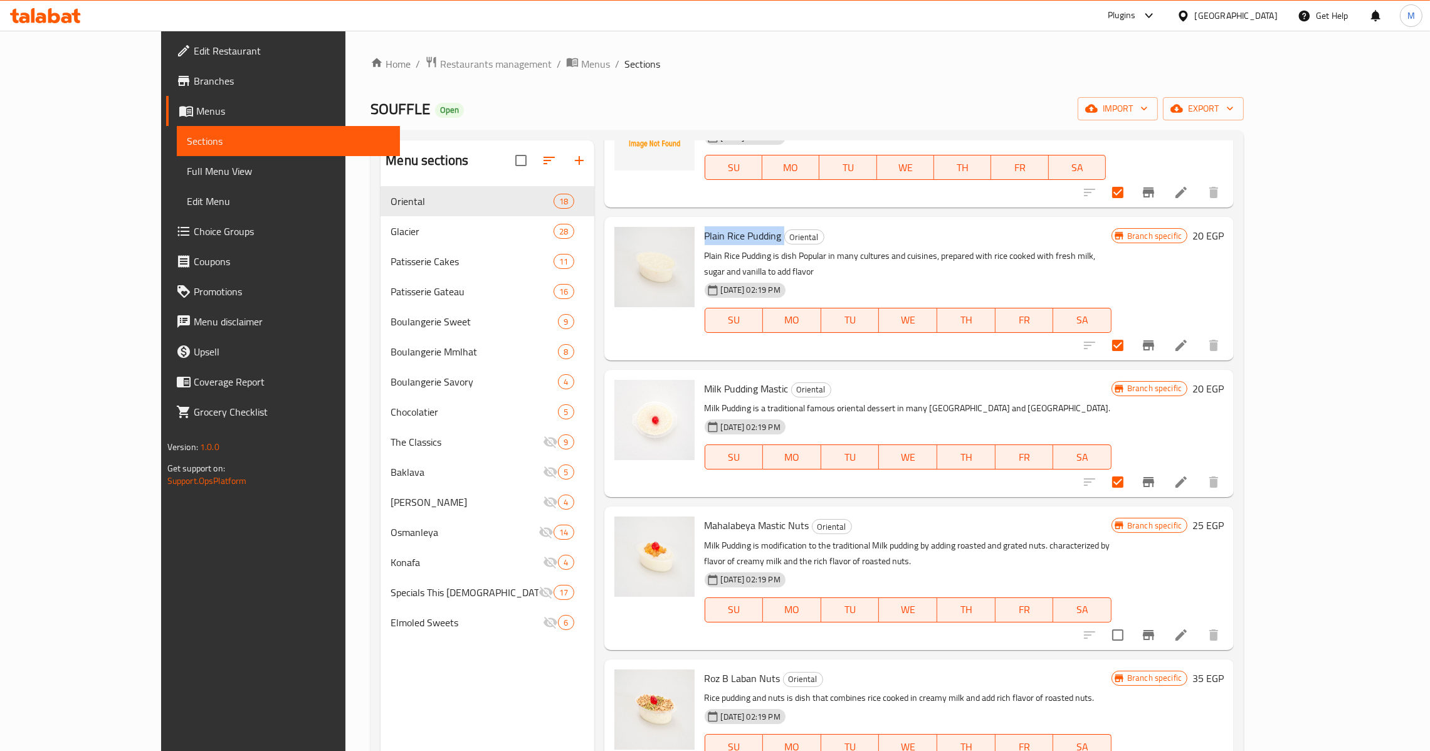
scroll to position [658, 0]
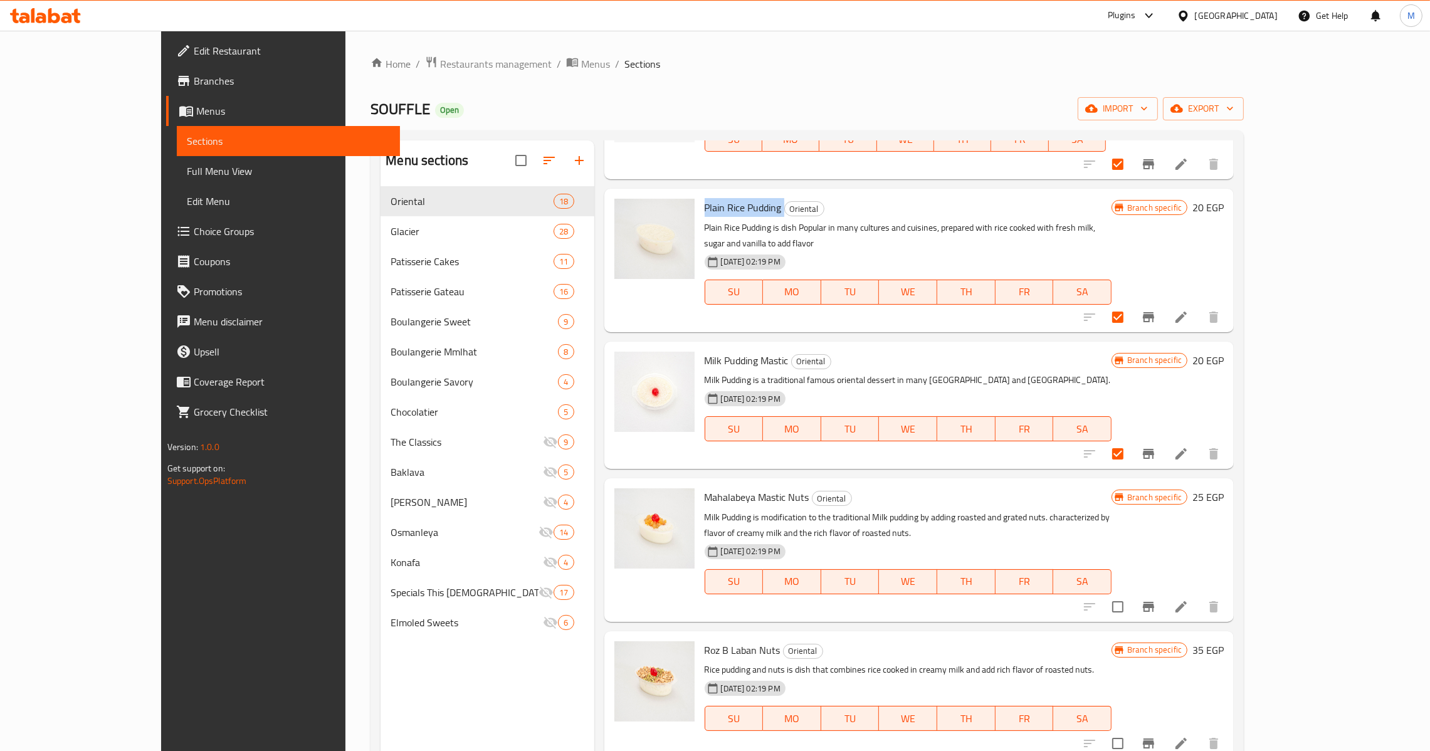
click at [1131, 594] on input "checkbox" at bounding box center [1117, 607] width 26 height 26
checkbox input "true"
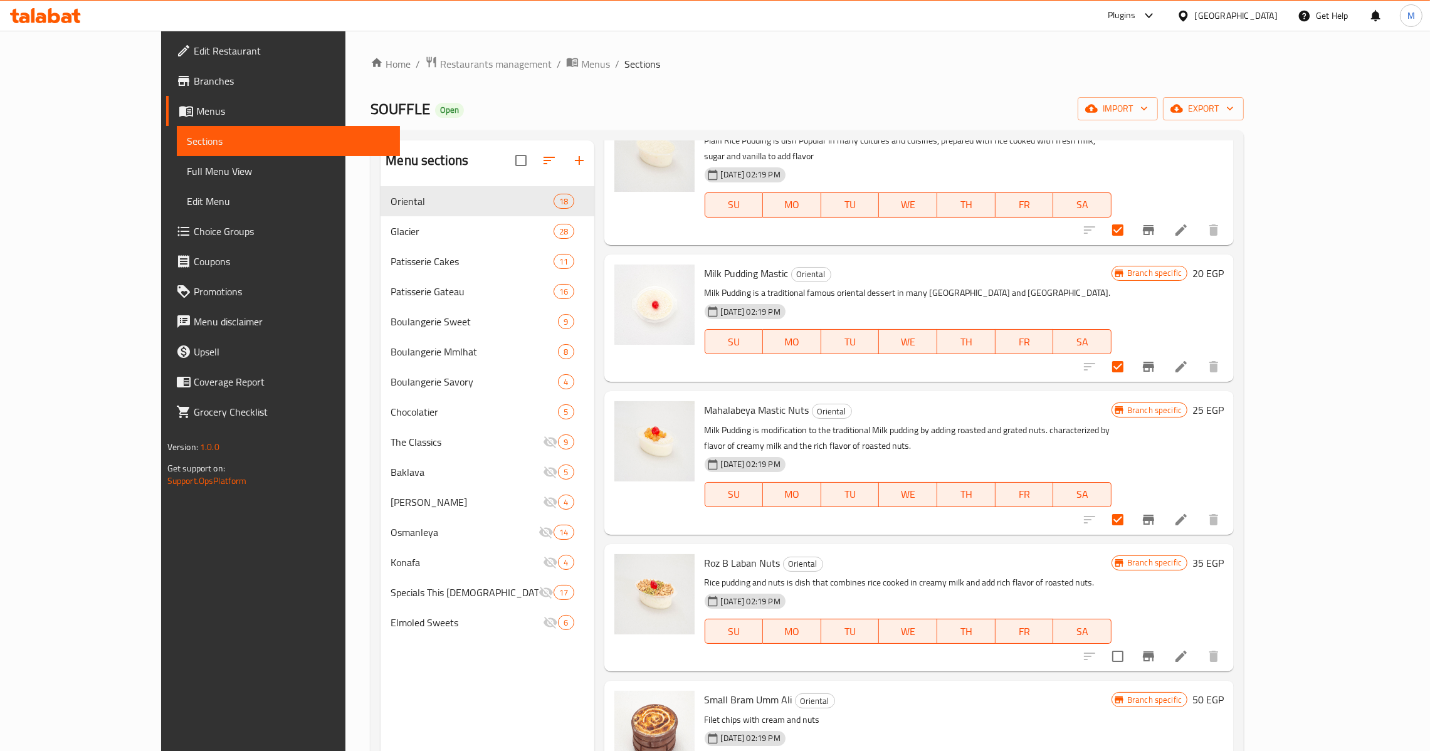
scroll to position [752, 0]
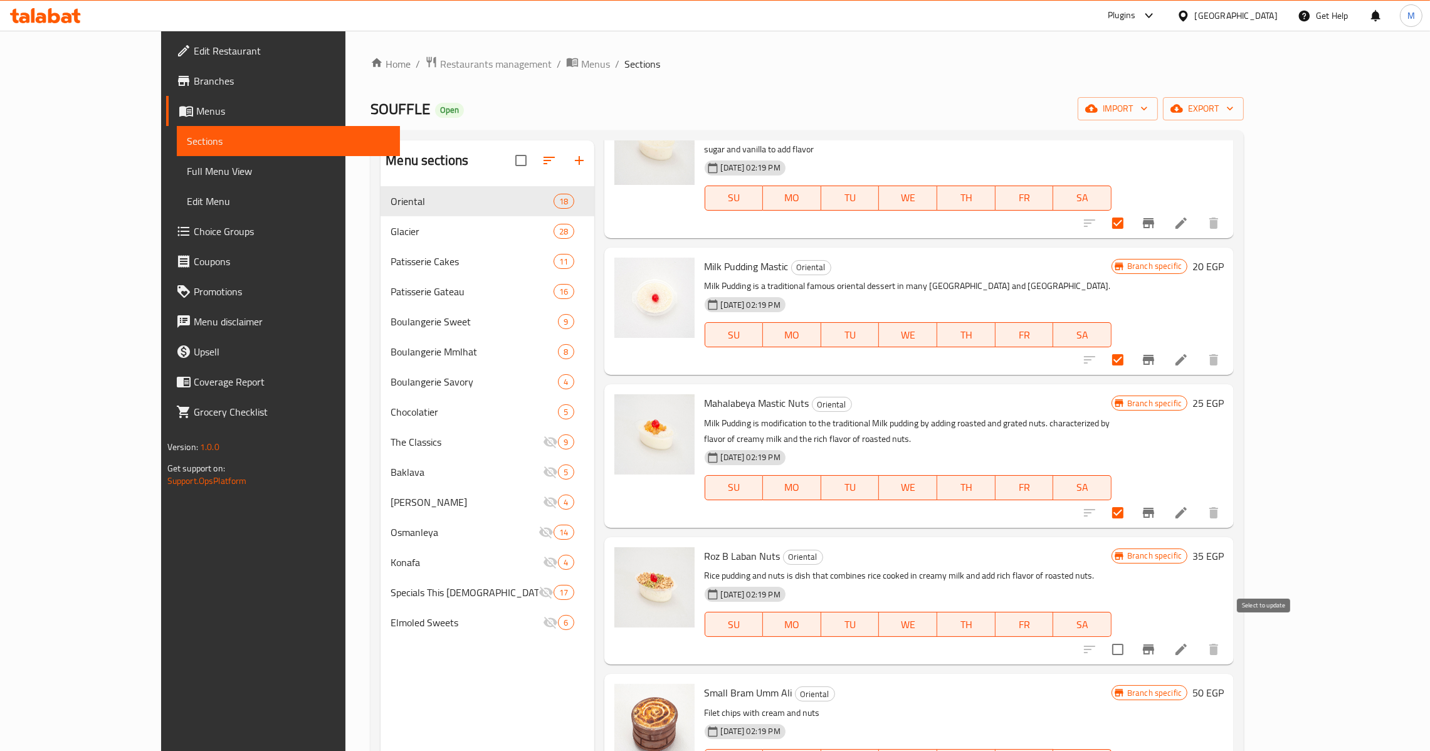
click at [1131, 636] on input "checkbox" at bounding box center [1117, 649] width 26 height 26
checkbox input "true"
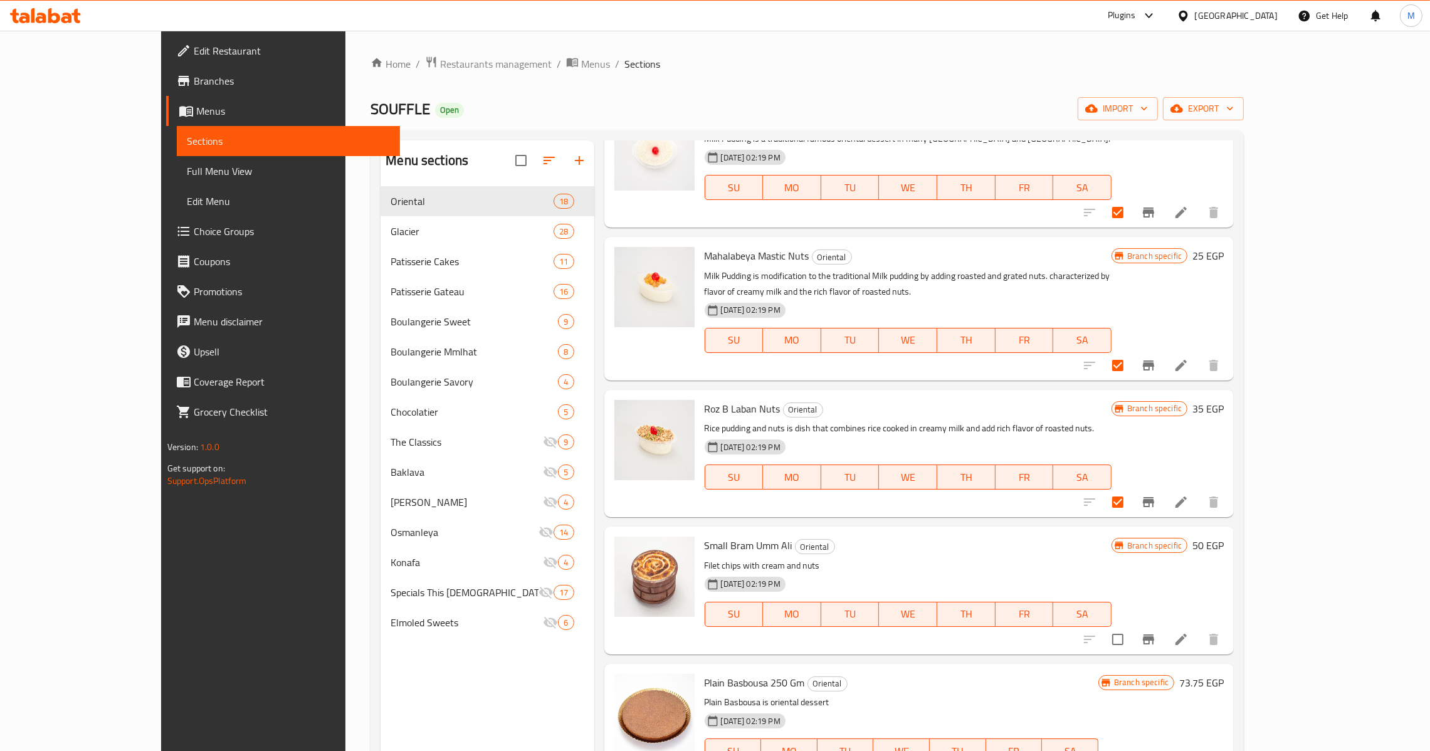
scroll to position [940, 0]
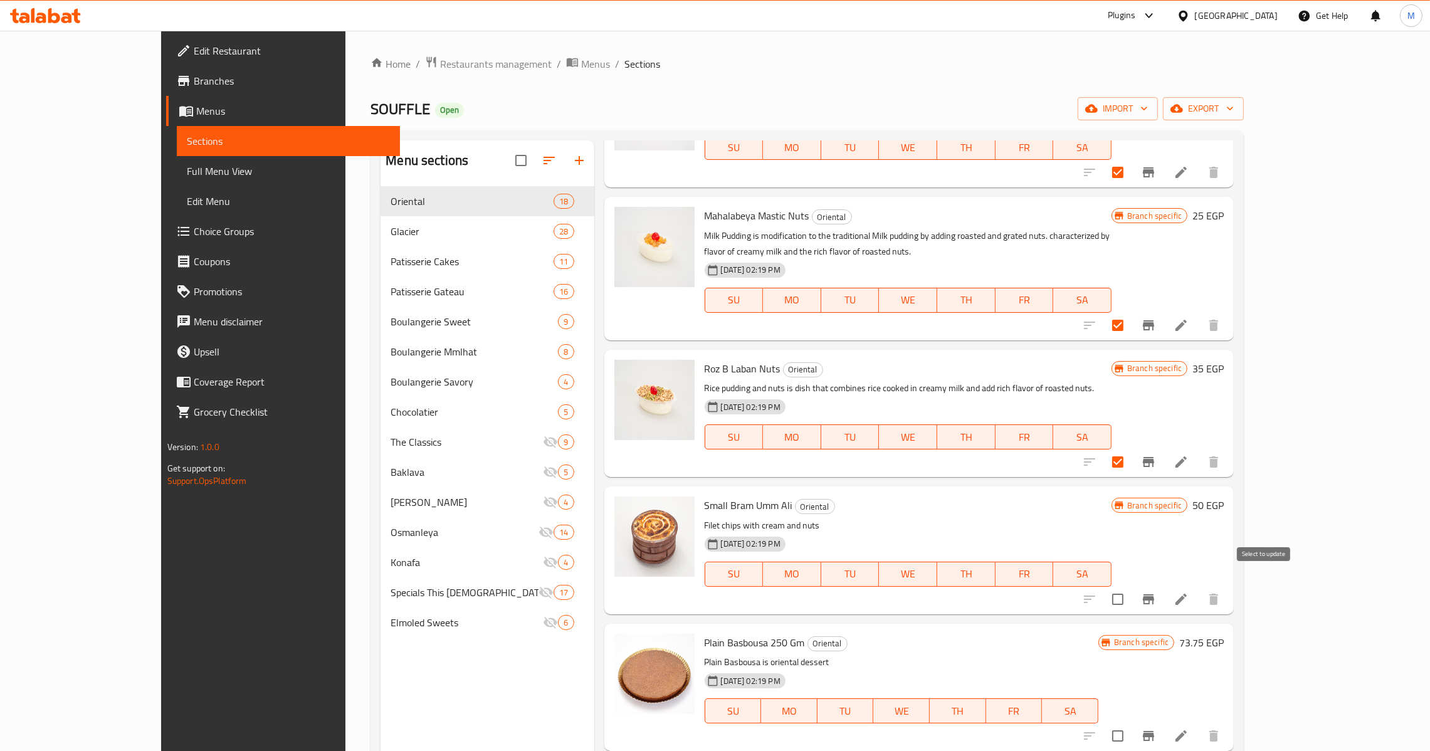
click at [1131, 586] on input "checkbox" at bounding box center [1117, 599] width 26 height 26
checkbox input "true"
click at [1154, 594] on icon "Branch-specific-item" at bounding box center [1148, 599] width 11 height 10
click at [1131, 586] on input "checkbox" at bounding box center [1117, 599] width 26 height 26
checkbox input "false"
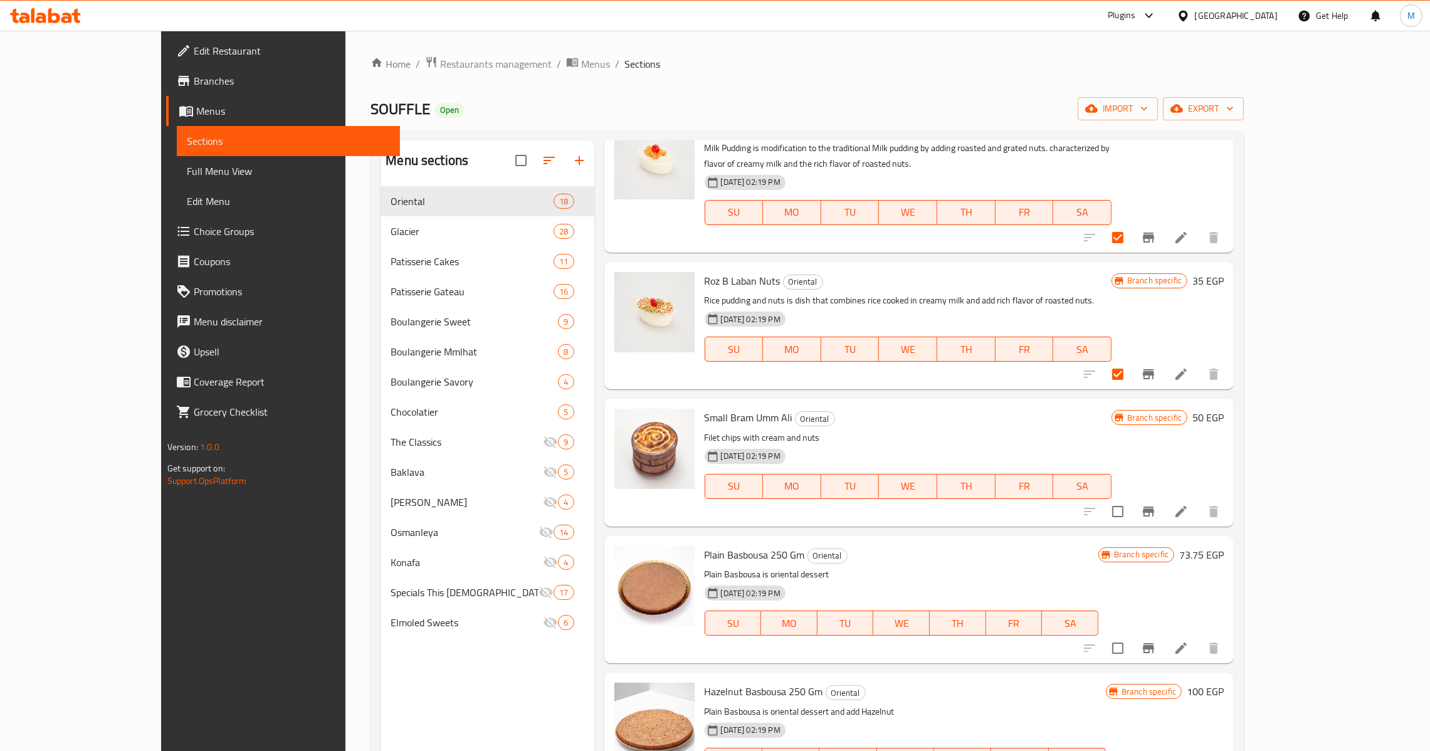
scroll to position [1034, 0]
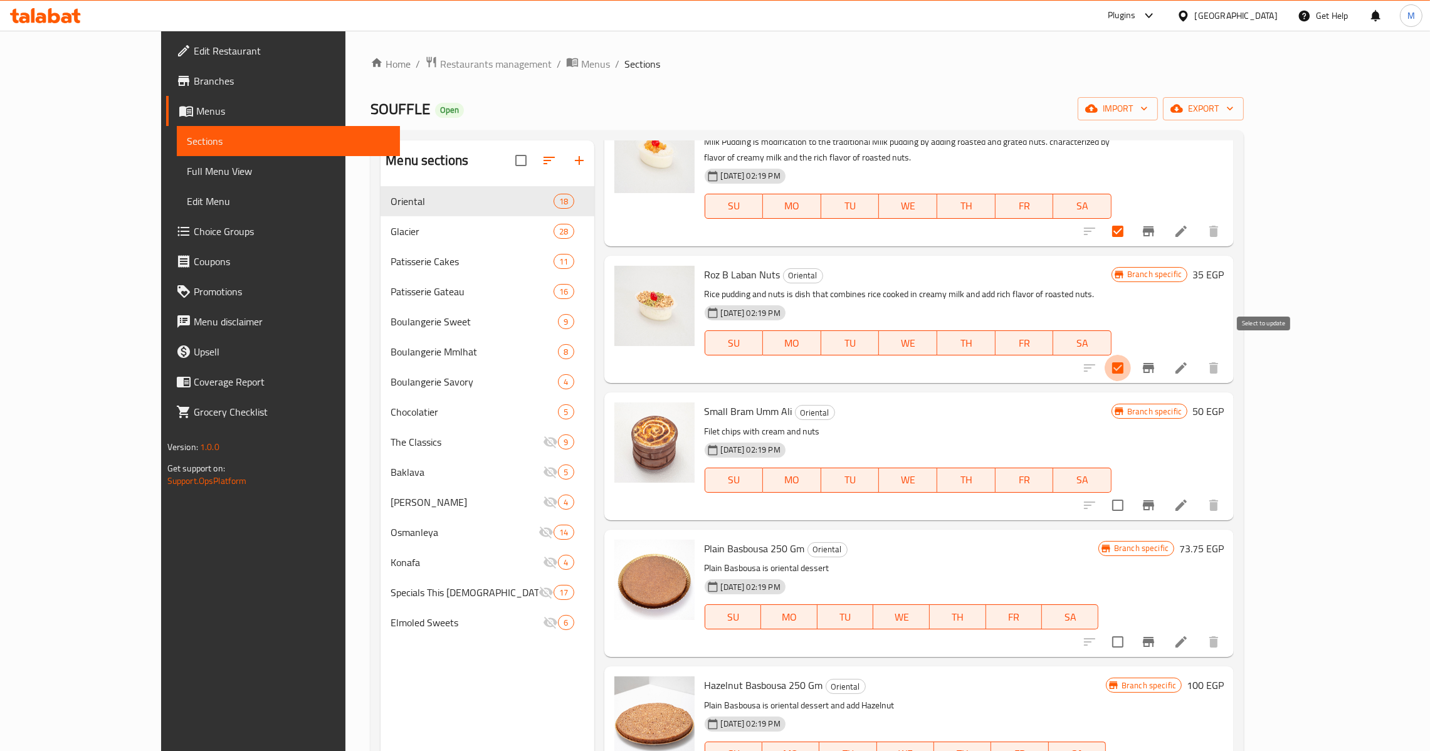
click at [1131, 355] on input "checkbox" at bounding box center [1117, 368] width 26 height 26
checkbox input "false"
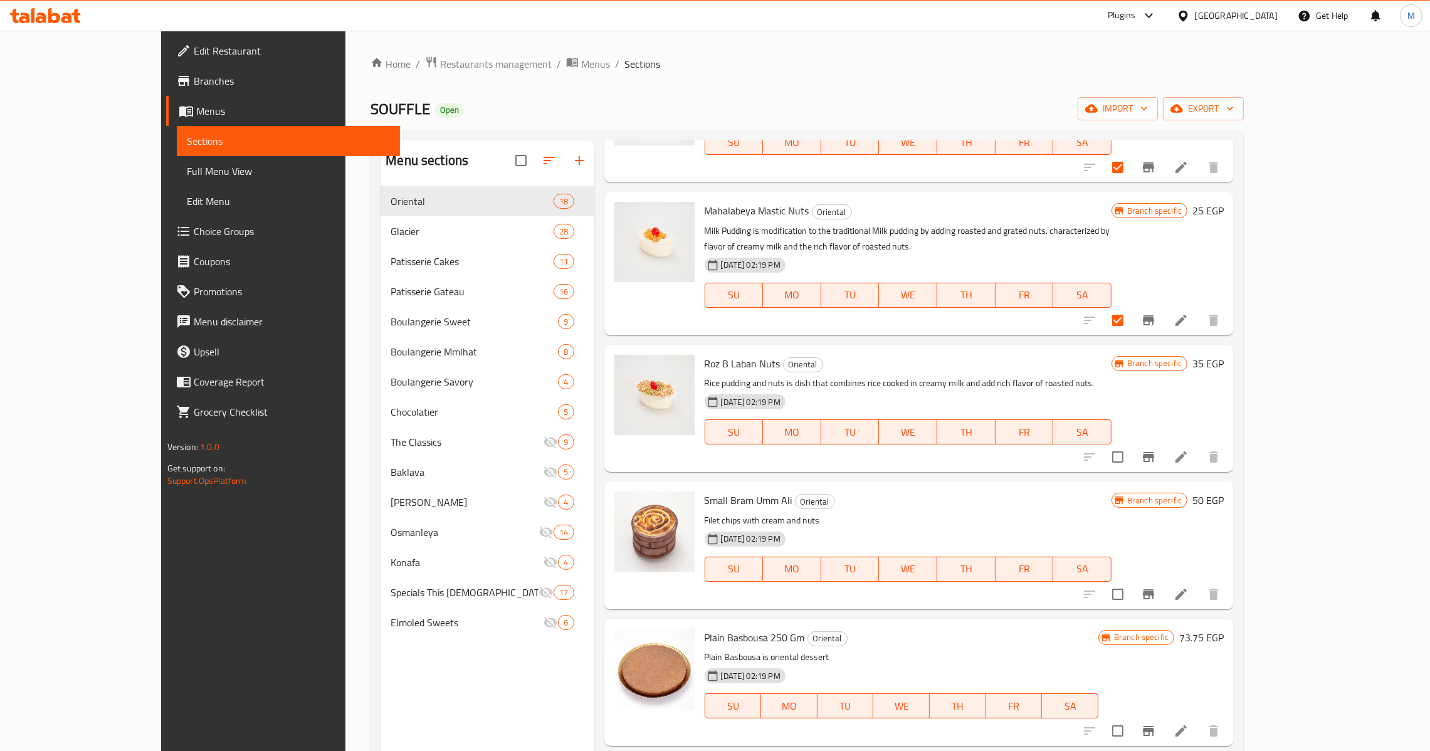
scroll to position [940, 0]
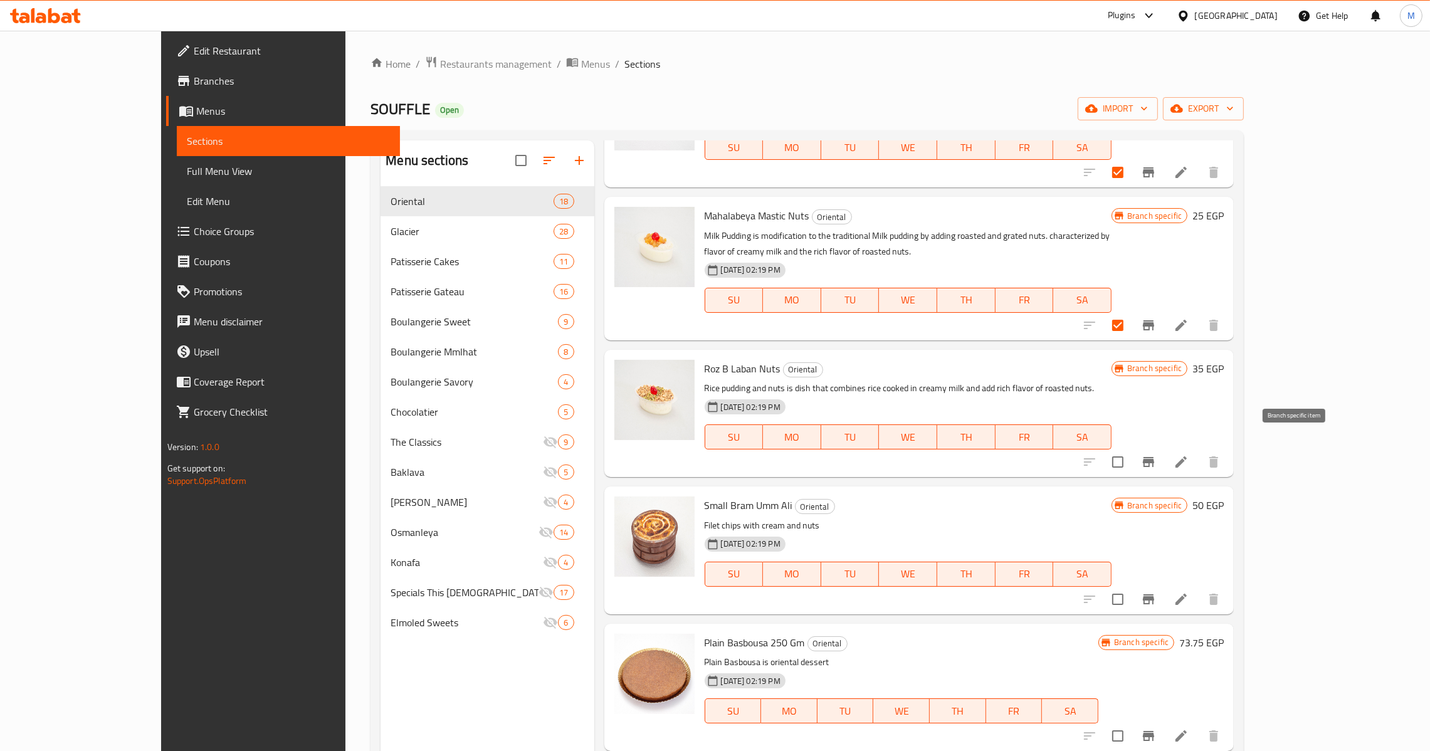
click at [1156, 454] on icon "Branch-specific-item" at bounding box center [1148, 461] width 15 height 15
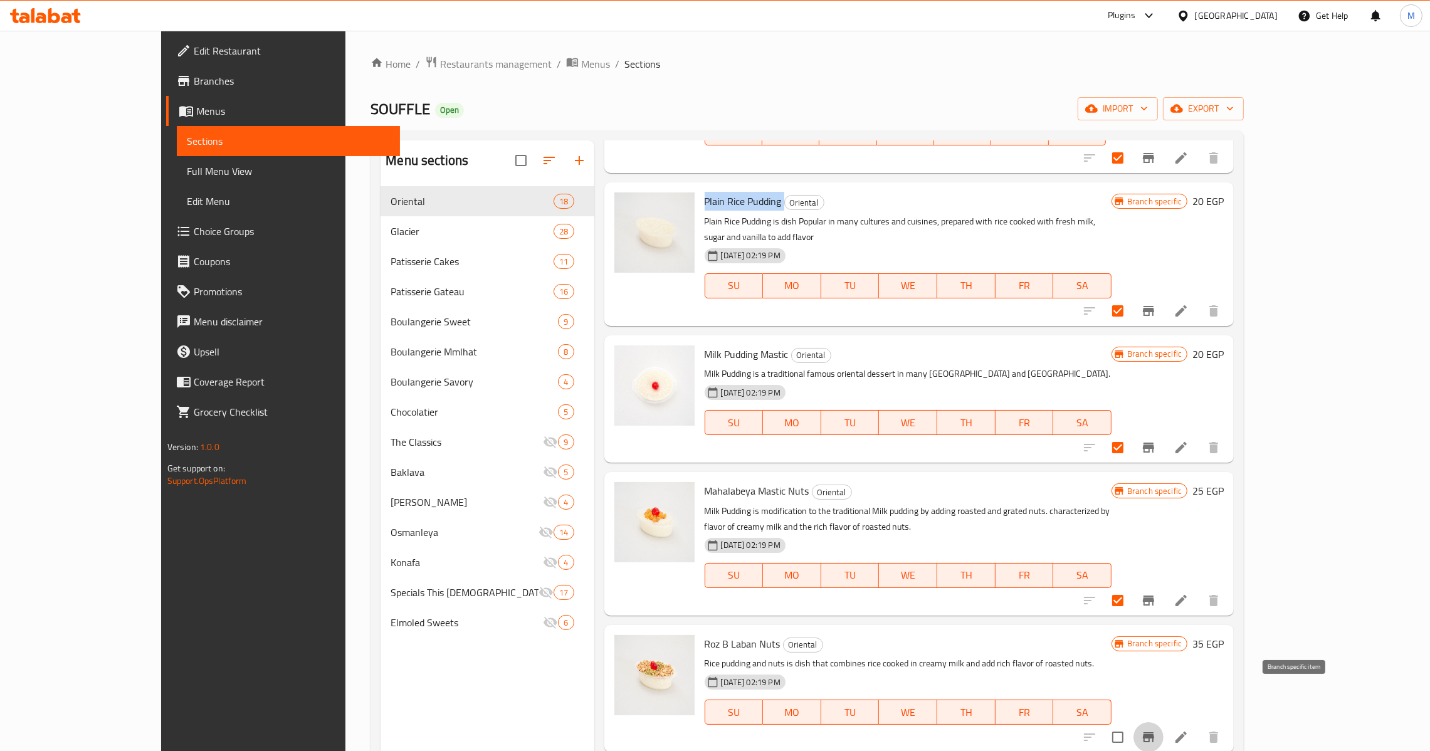
scroll to position [658, 0]
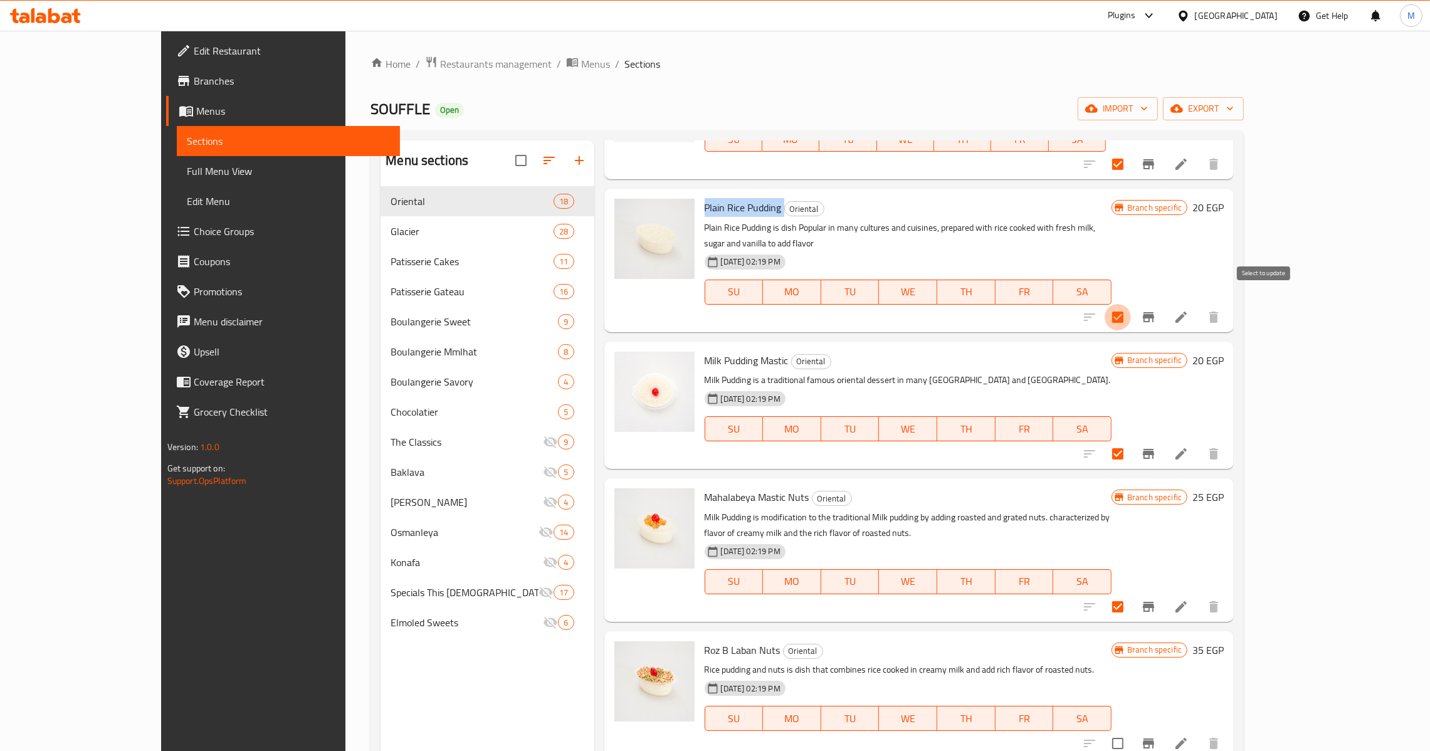
click at [1131, 312] on input "checkbox" at bounding box center [1117, 317] width 26 height 26
checkbox input "false"
click at [1156, 310] on icon "Branch-specific-item" at bounding box center [1148, 317] width 15 height 15
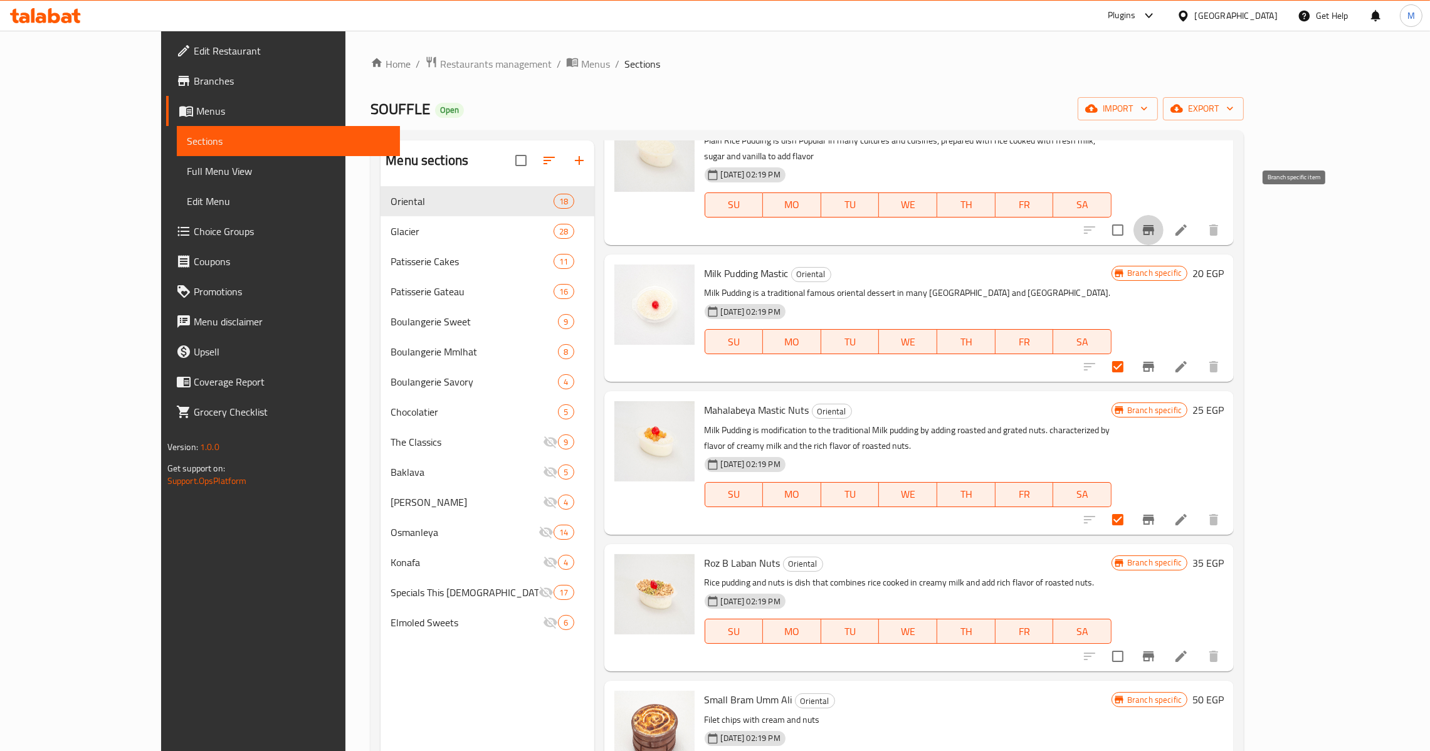
scroll to position [752, 0]
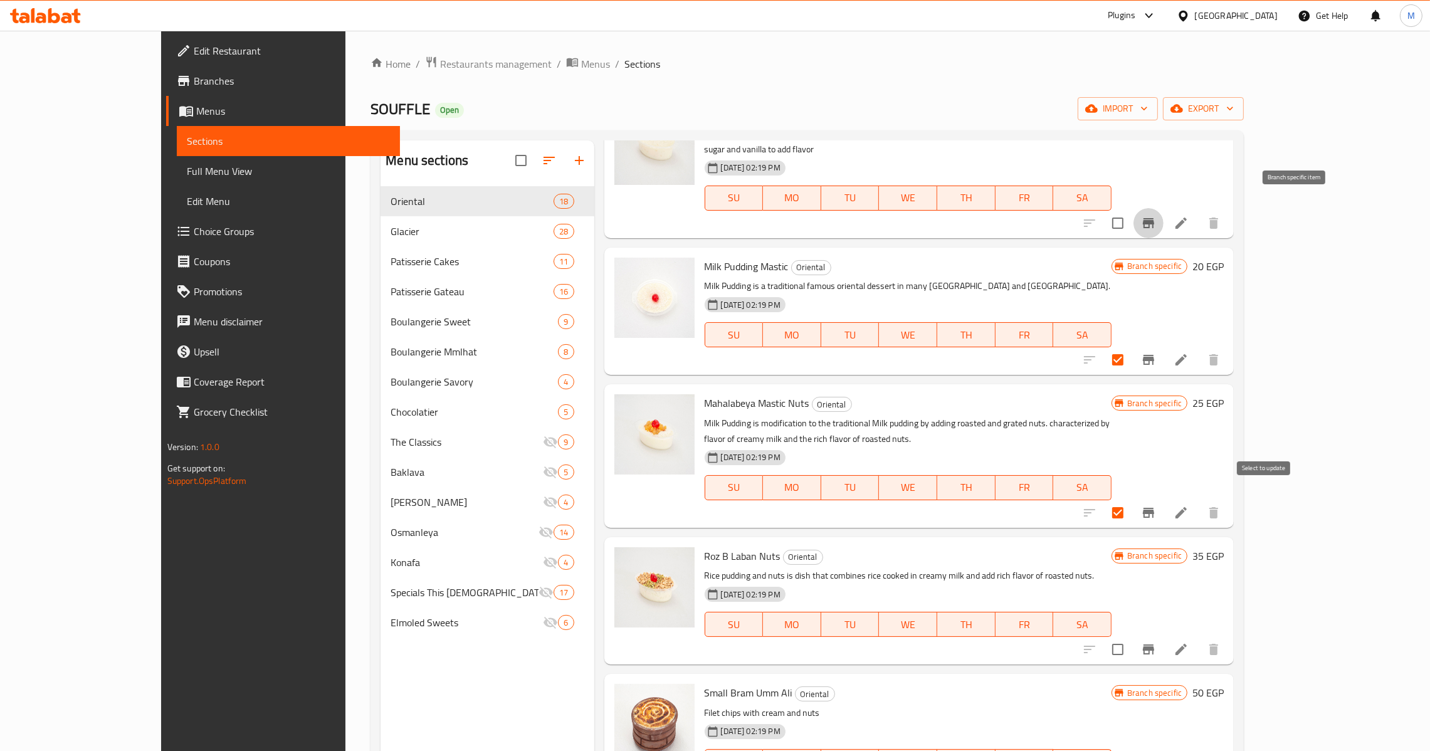
click at [1131, 502] on input "checkbox" at bounding box center [1117, 513] width 26 height 26
checkbox input "false"
click at [1156, 505] on icon "Branch-specific-item" at bounding box center [1148, 512] width 15 height 15
click at [1229, 359] on div at bounding box center [1151, 360] width 154 height 30
click at [1131, 349] on input "checkbox" at bounding box center [1117, 360] width 26 height 26
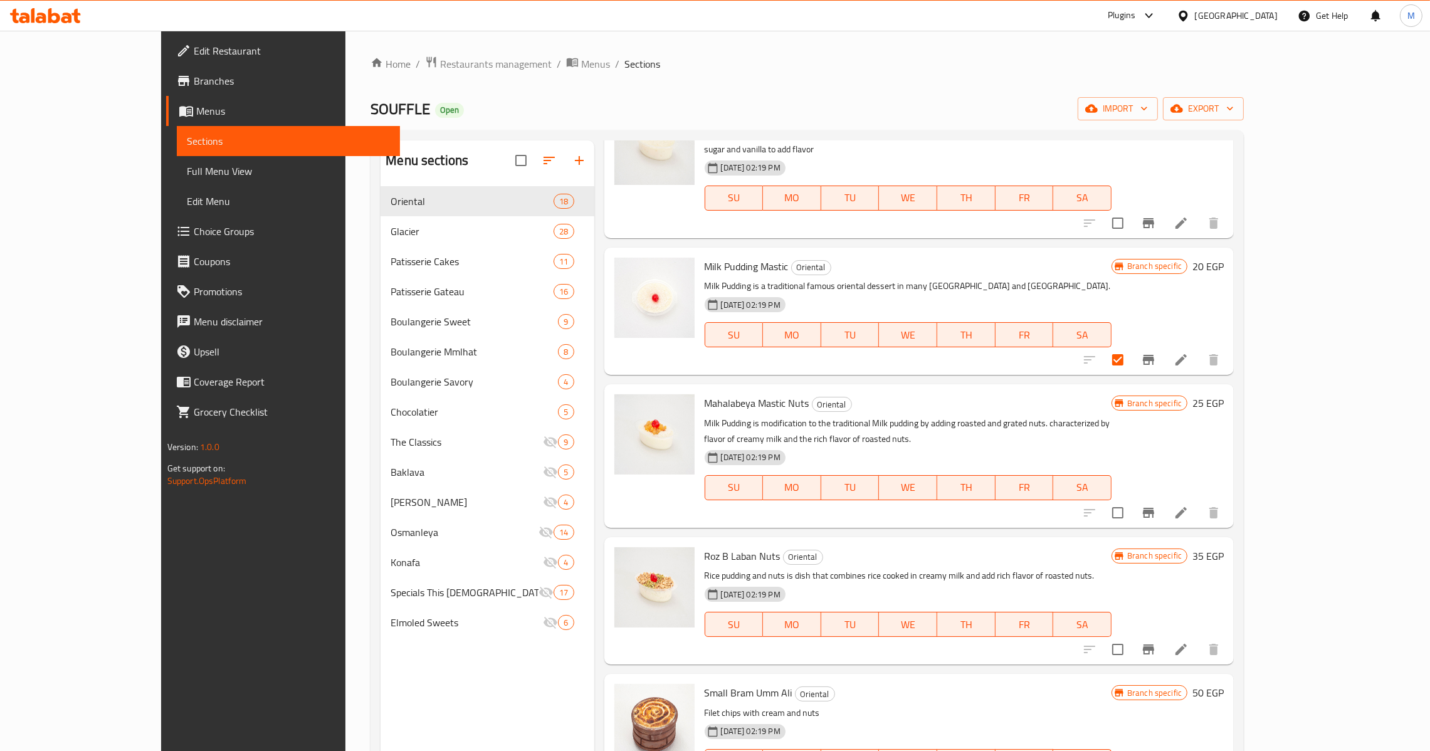
checkbox input "false"
click at [1163, 345] on button "Branch-specific-item" at bounding box center [1148, 360] width 30 height 30
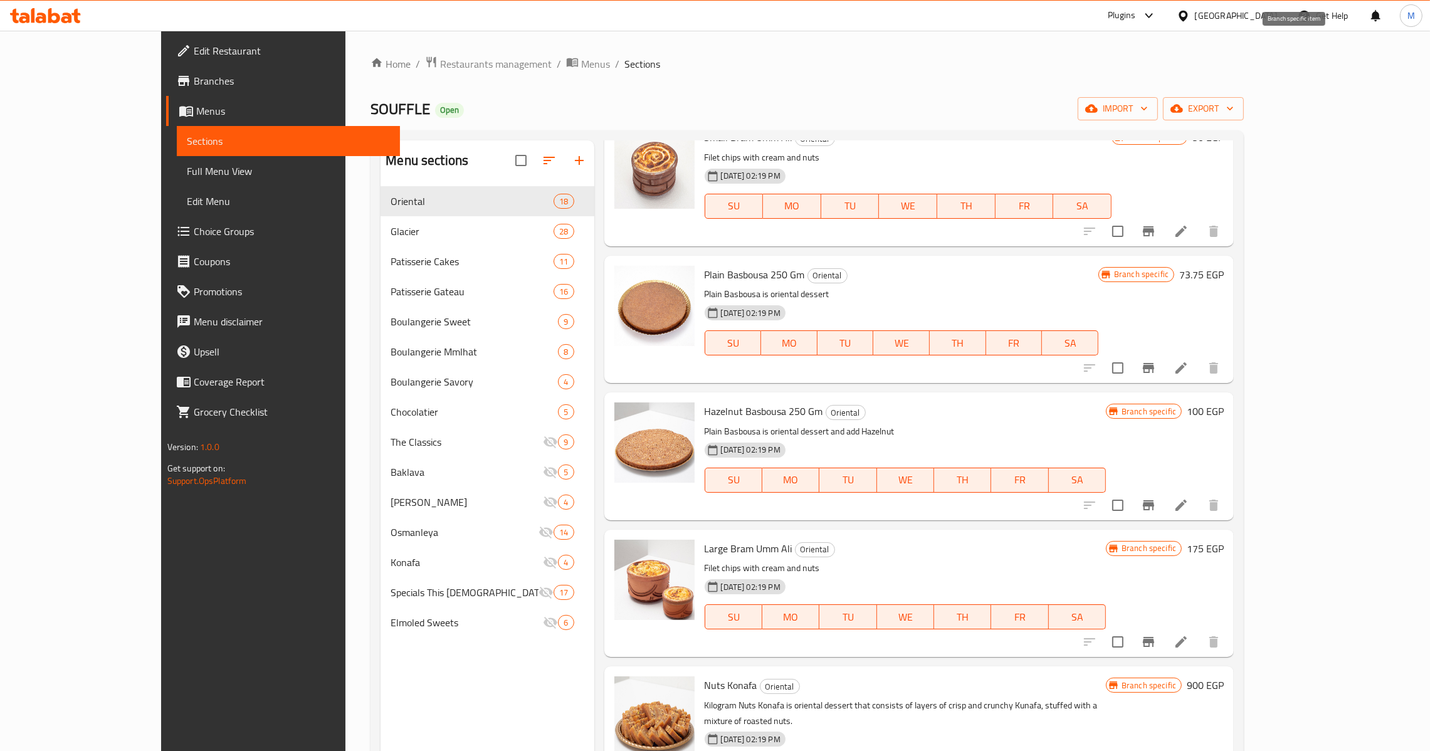
scroll to position [1316, 0]
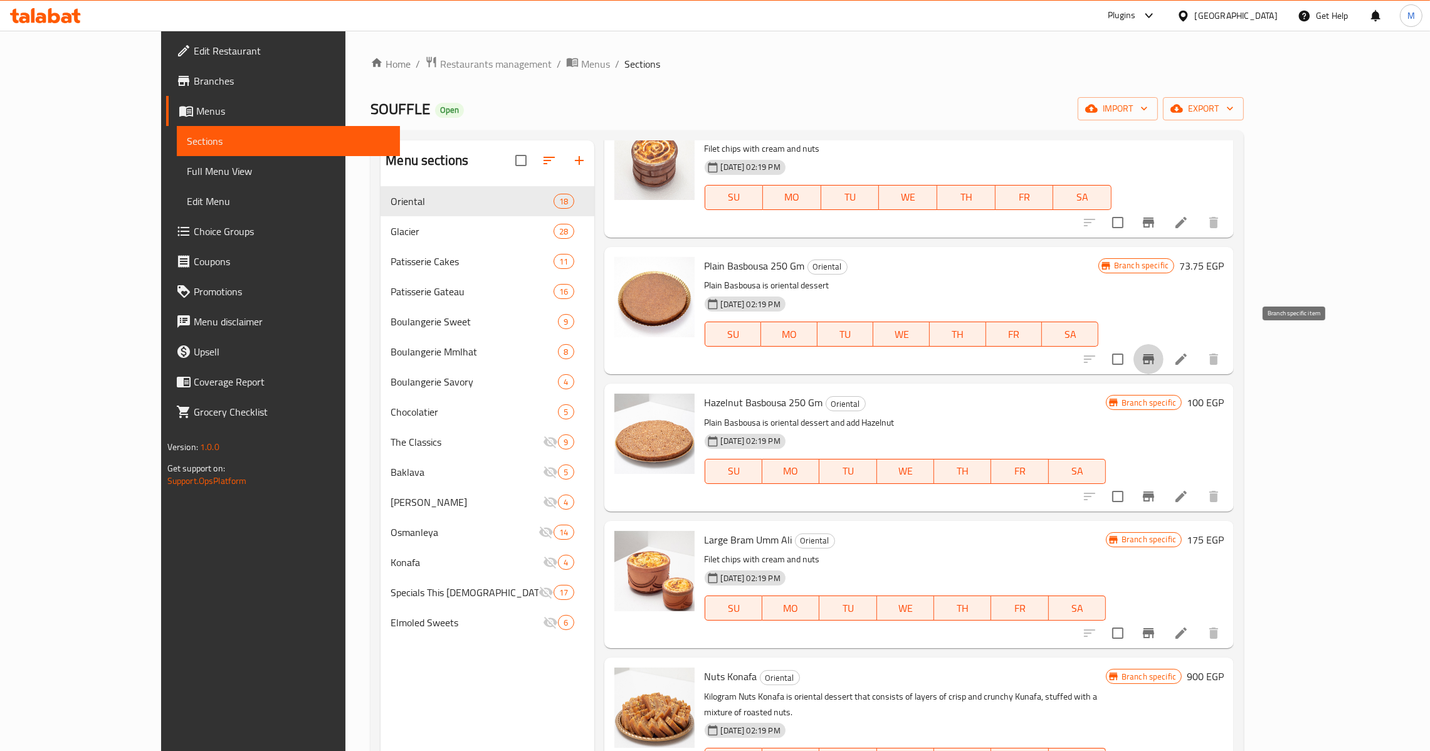
click at [1156, 352] on icon "Branch-specific-item" at bounding box center [1148, 359] width 15 height 15
click at [1163, 489] on button "Branch-specific-item" at bounding box center [1148, 496] width 30 height 30
click at [1156, 626] on icon "Branch-specific-item" at bounding box center [1148, 633] width 15 height 15
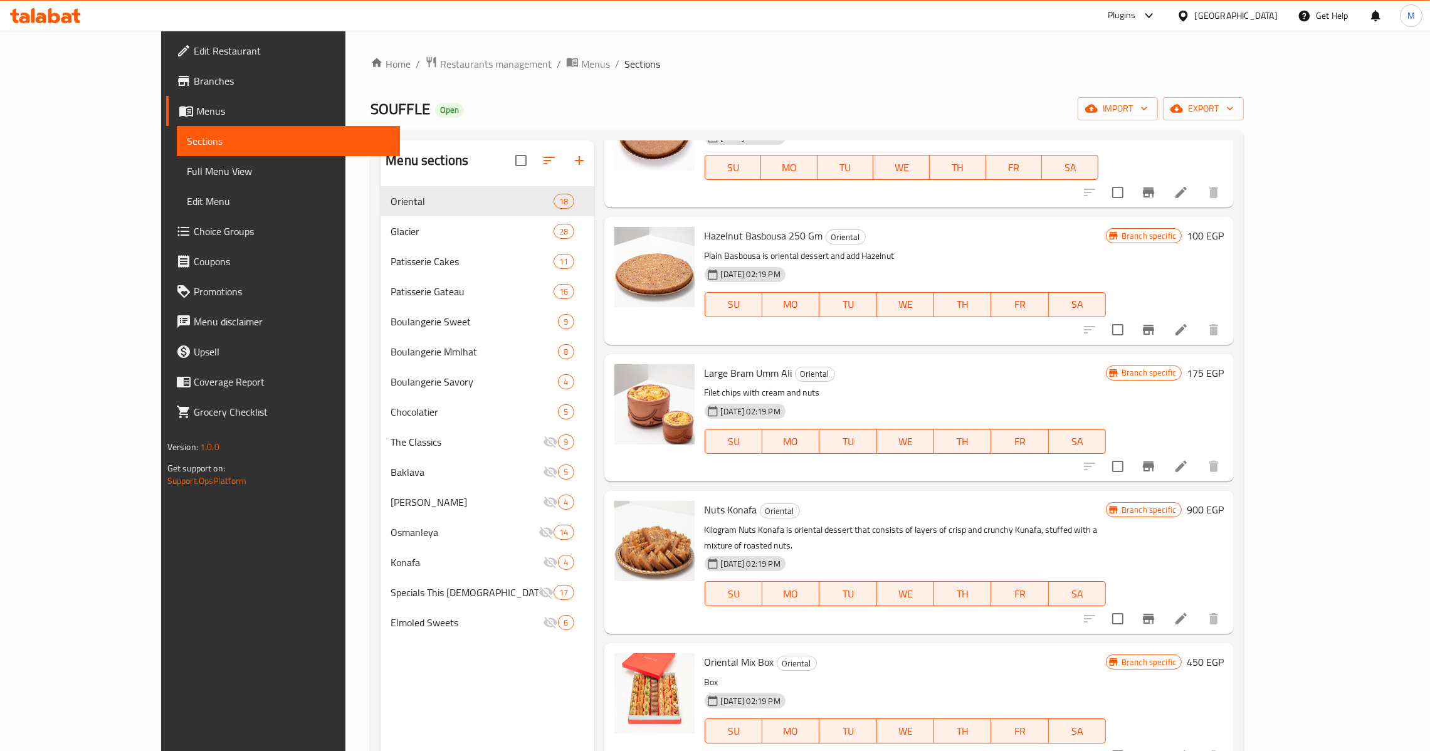
scroll to position [1504, 0]
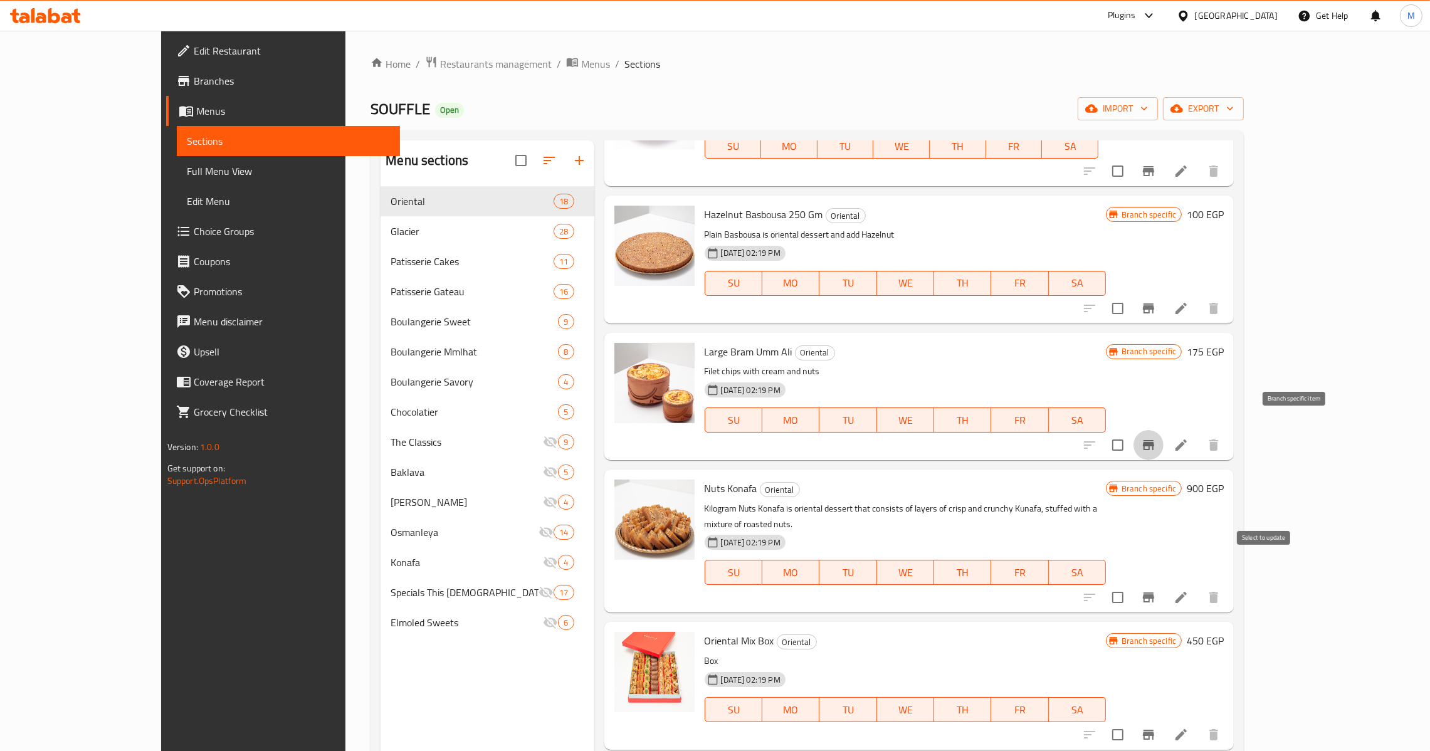
click at [1131, 584] on input "checkbox" at bounding box center [1117, 597] width 26 height 26
checkbox input "true"
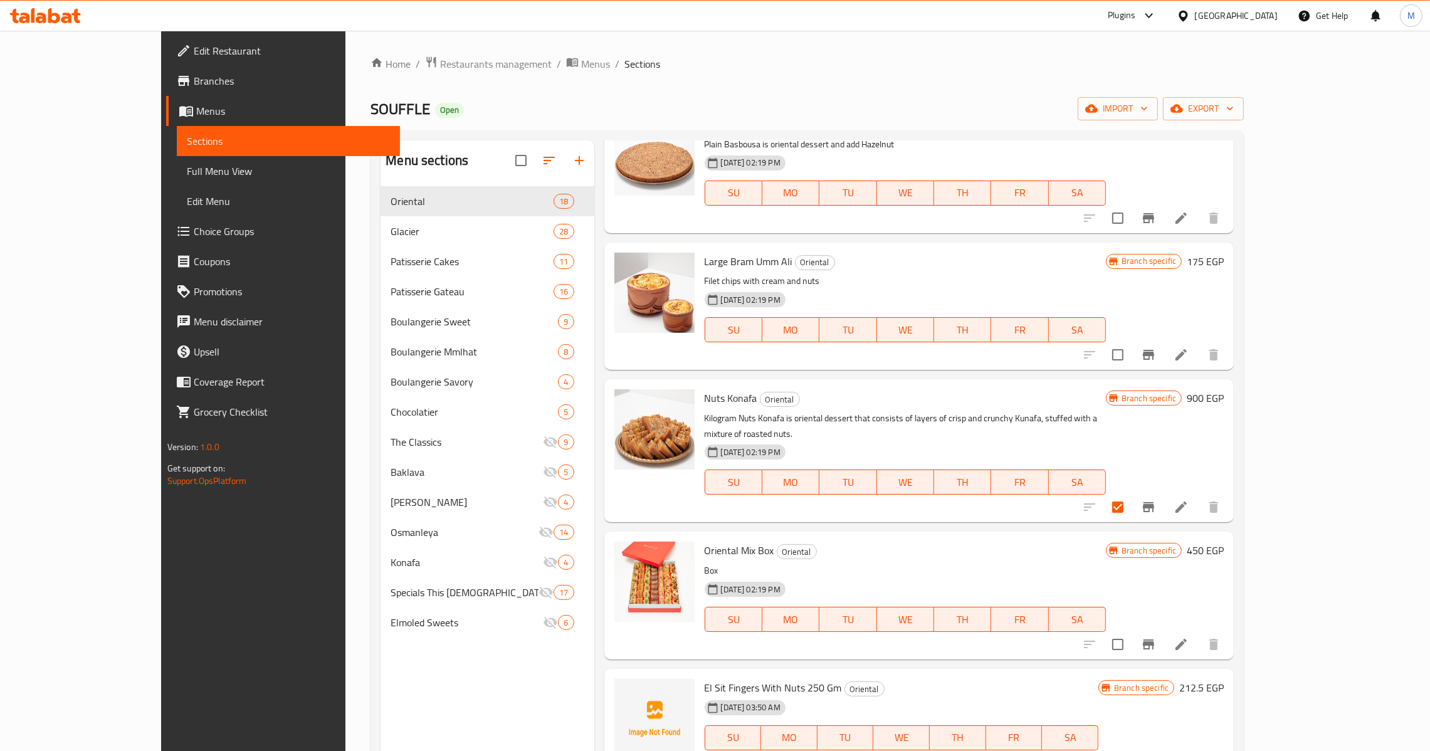
scroll to position [1598, 0]
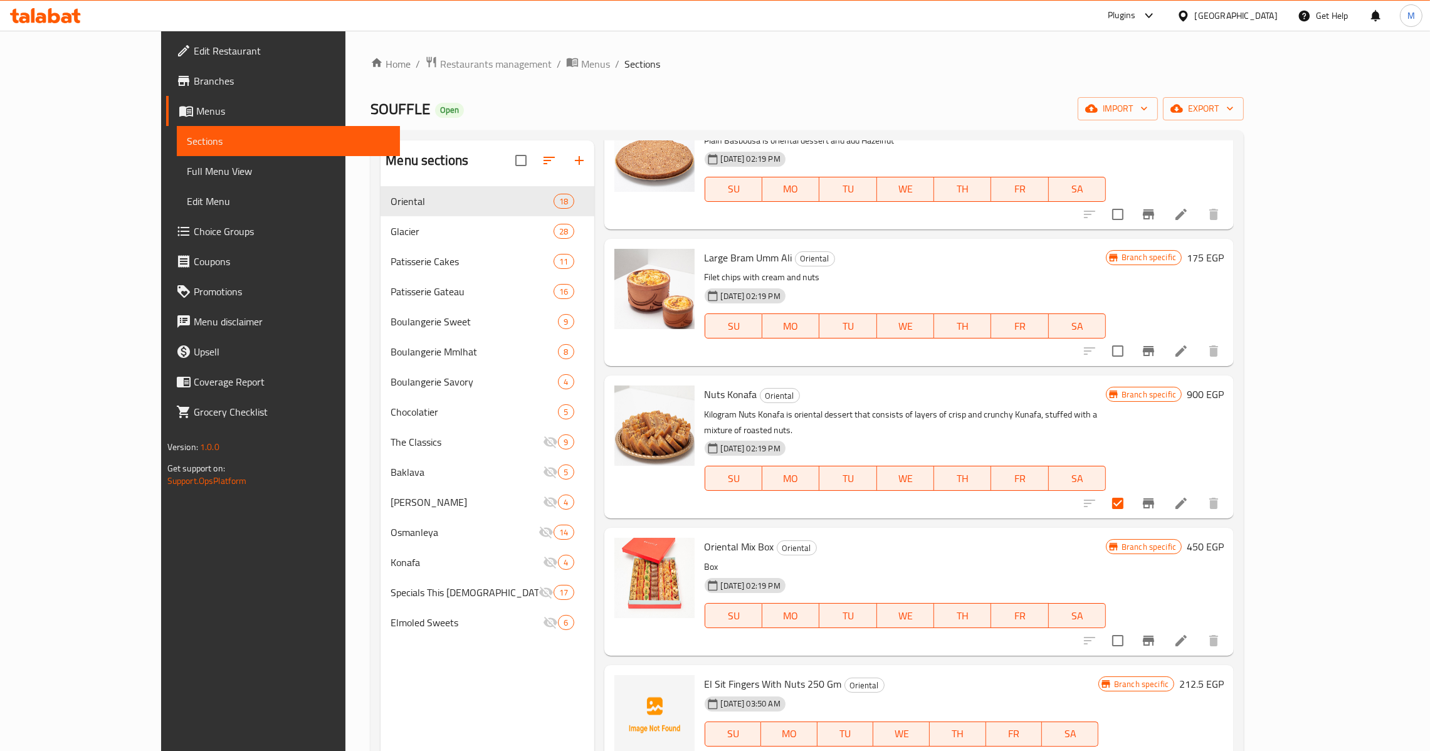
click at [720, 537] on span "Oriental Mix Box" at bounding box center [740, 546] width 70 height 19
copy h6 "Box"
click at [1131, 627] on input "checkbox" at bounding box center [1117, 640] width 26 height 26
checkbox input "true"
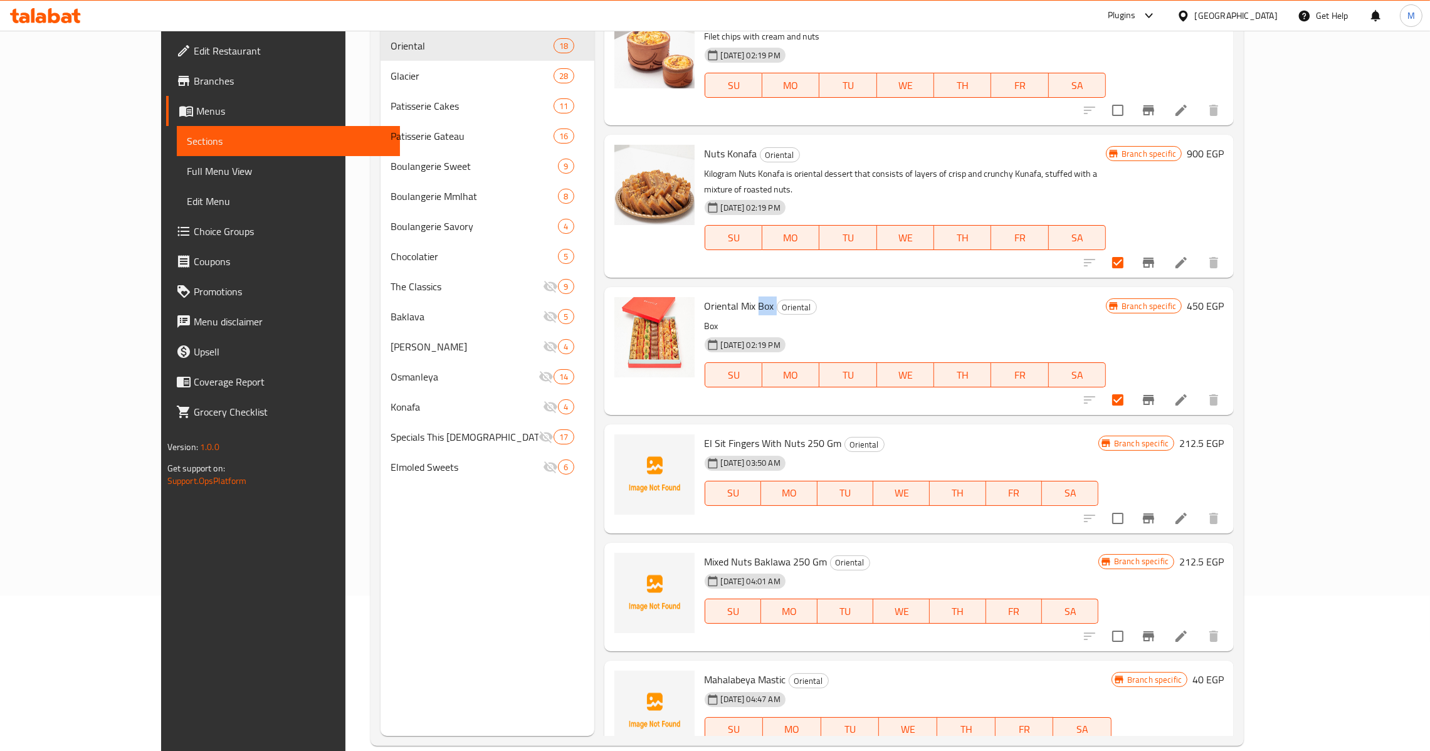
scroll to position [177, 0]
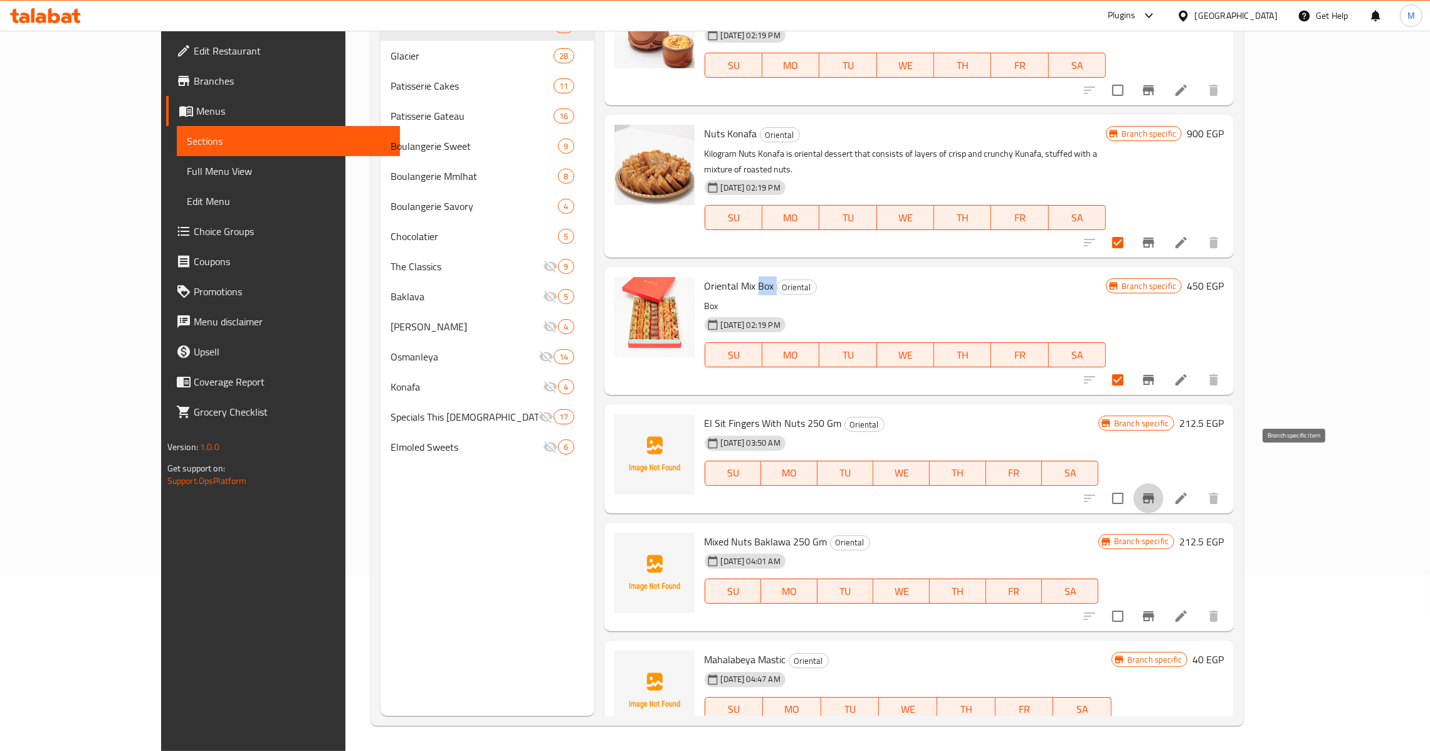
click at [1154, 493] on icon "Branch-specific-item" at bounding box center [1148, 498] width 11 height 10
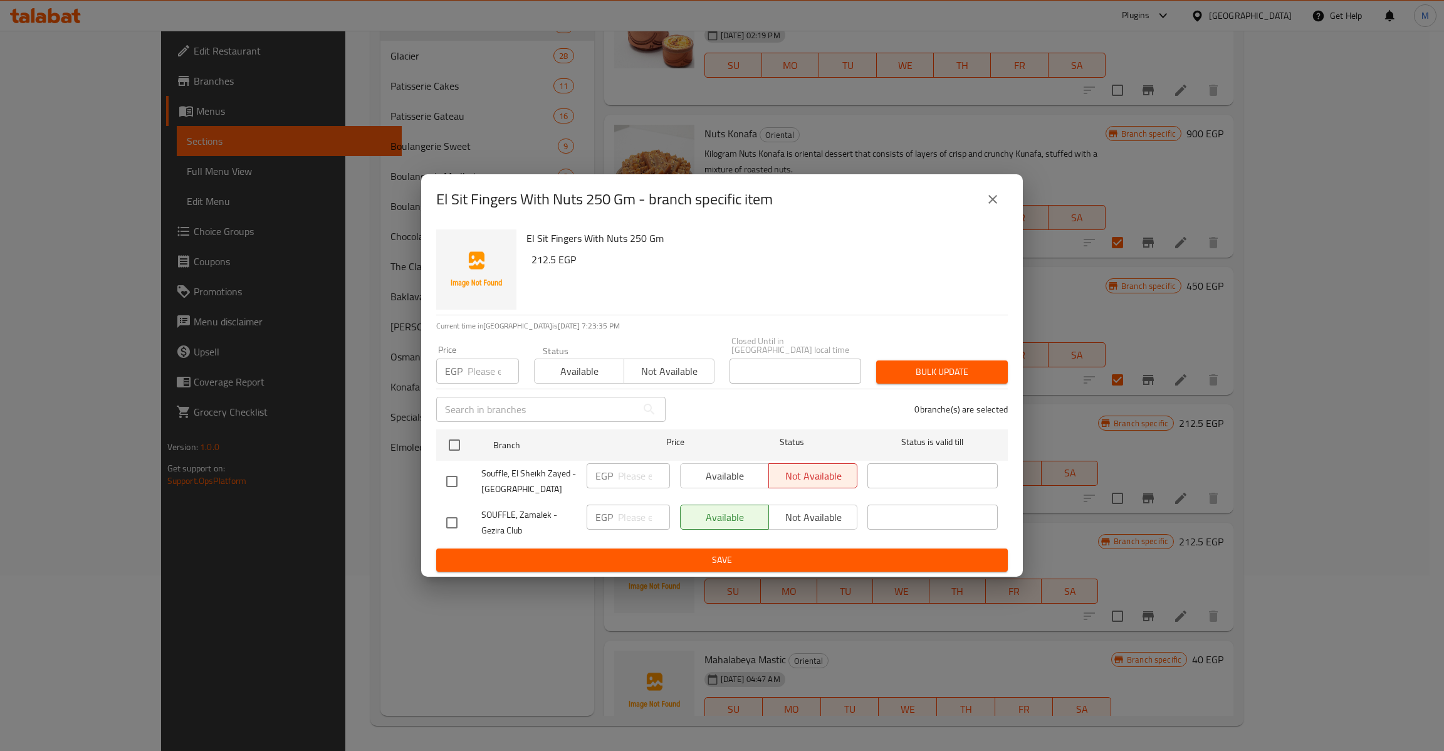
click at [446, 472] on input "checkbox" at bounding box center [452, 481] width 26 height 26
checkbox input "true"
click at [545, 265] on h6 "212.5 EGP" at bounding box center [765, 260] width 466 height 18
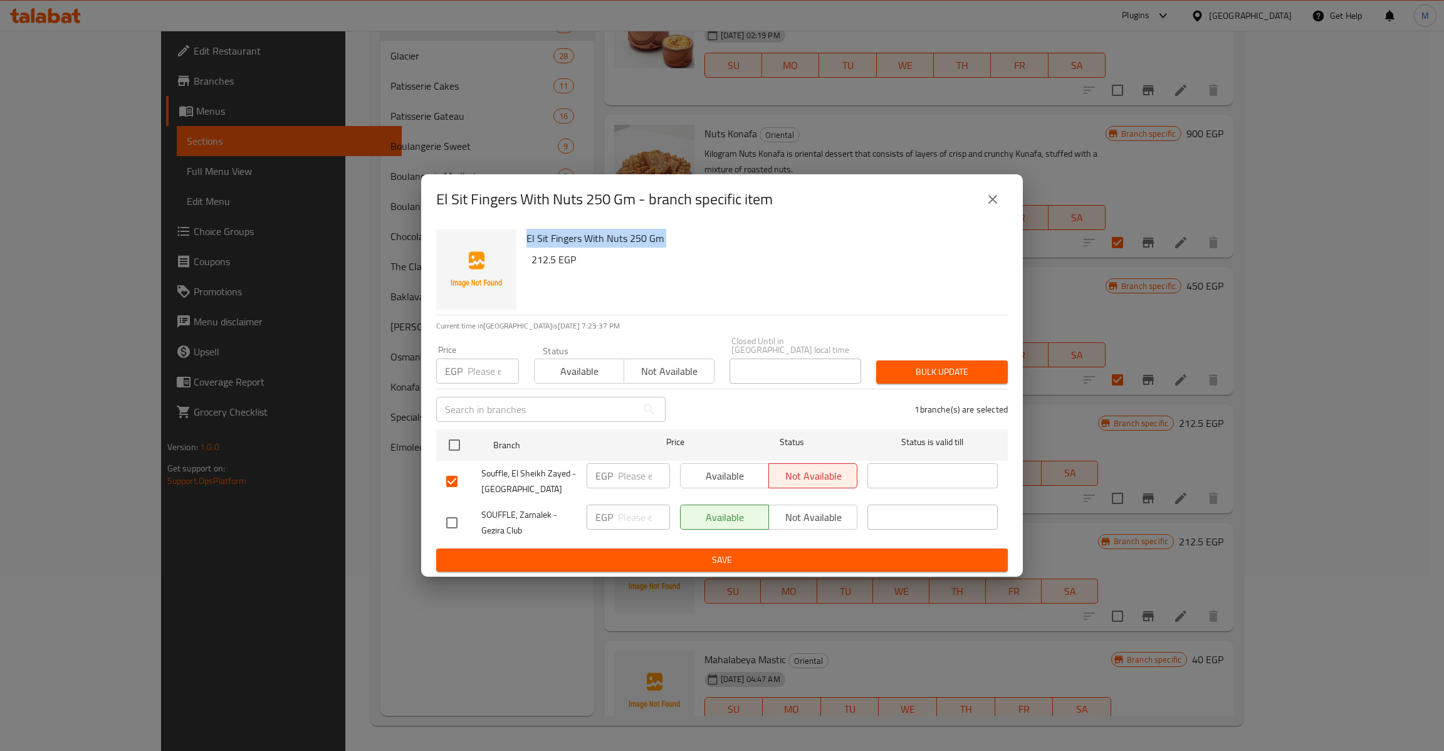
click at [551, 261] on h6 "212.5 EGP" at bounding box center [765, 260] width 466 height 18
click at [532, 265] on h6 "212.5 EGP" at bounding box center [765, 260] width 466 height 18
copy h6 "212.5"
click at [479, 367] on input "number" at bounding box center [493, 371] width 51 height 25
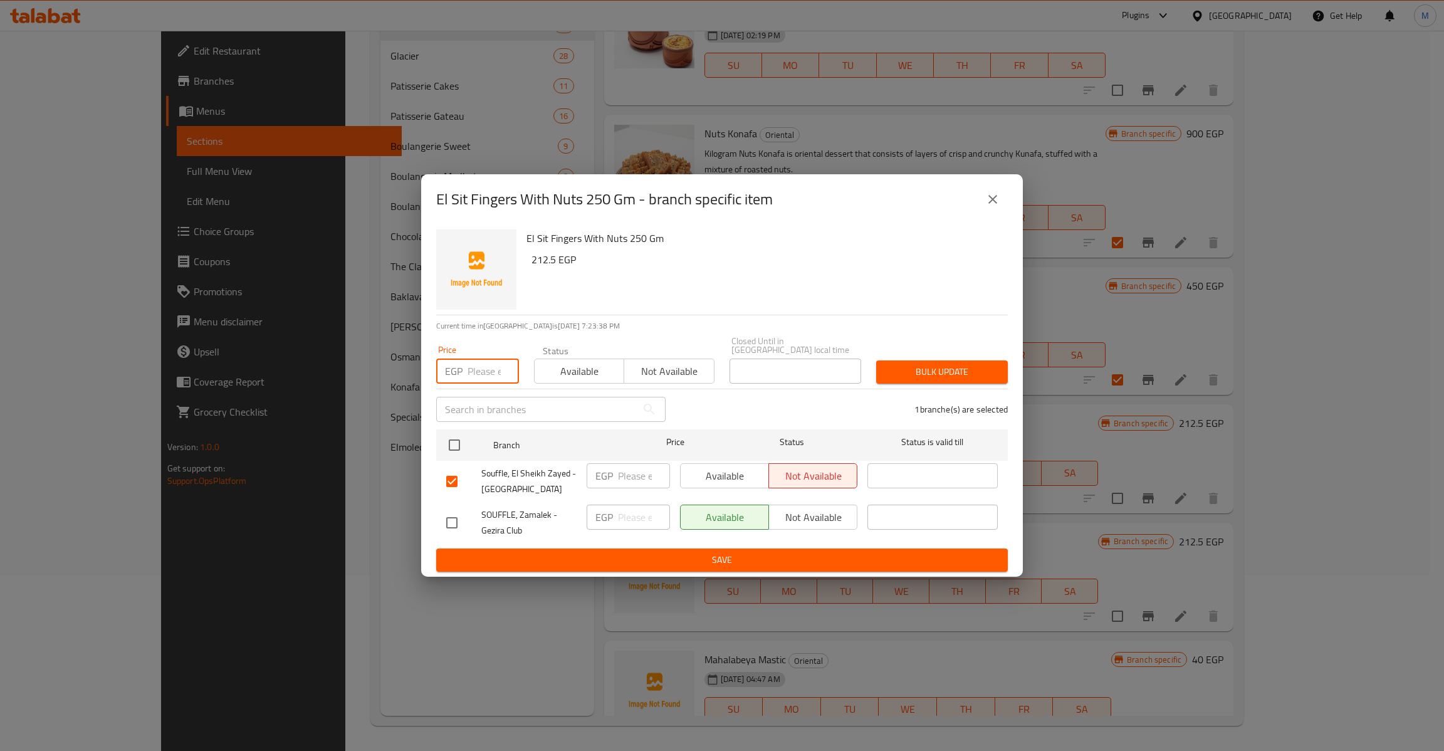
paste input "212.5"
type input "212.5"
click at [459, 517] on input "checkbox" at bounding box center [452, 523] width 26 height 26
checkbox input "true"
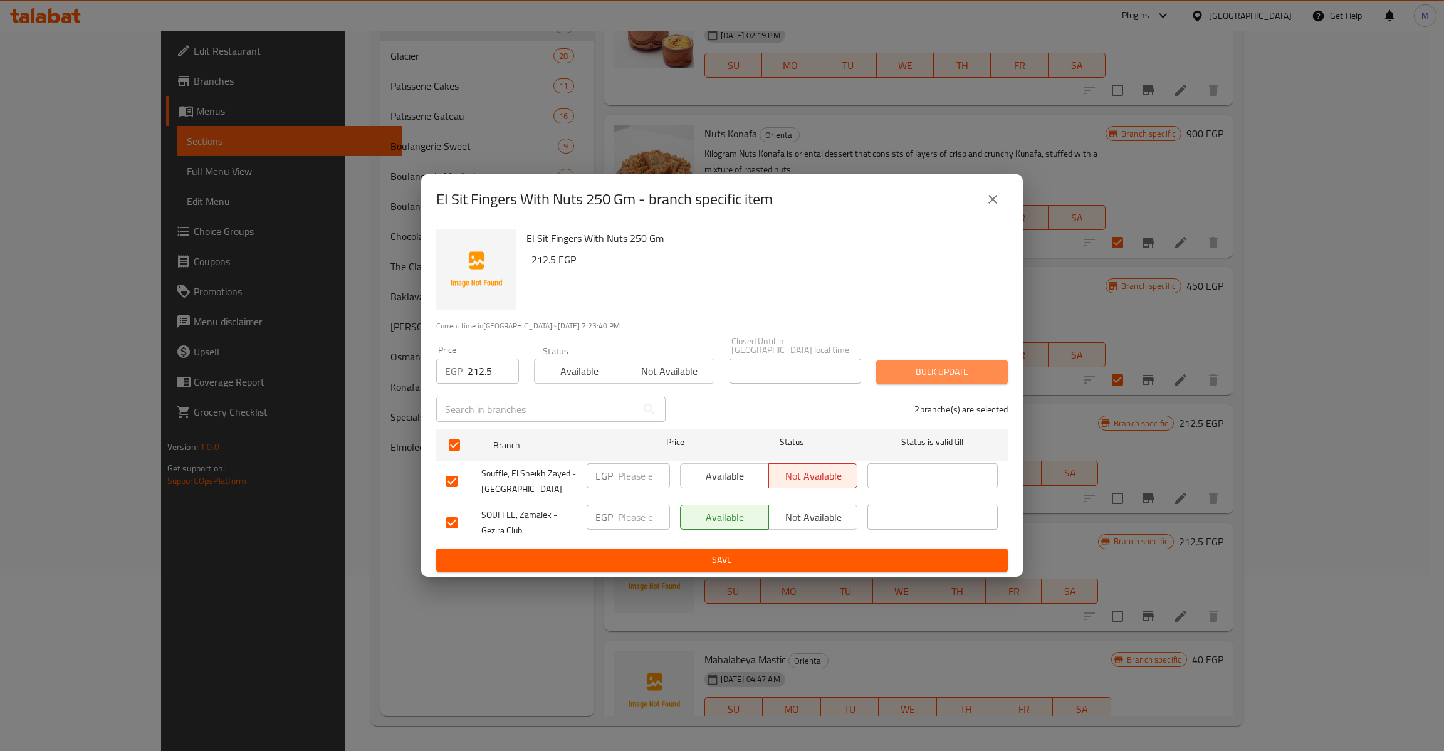
click at [939, 364] on span "Bulk update" at bounding box center [942, 372] width 112 height 16
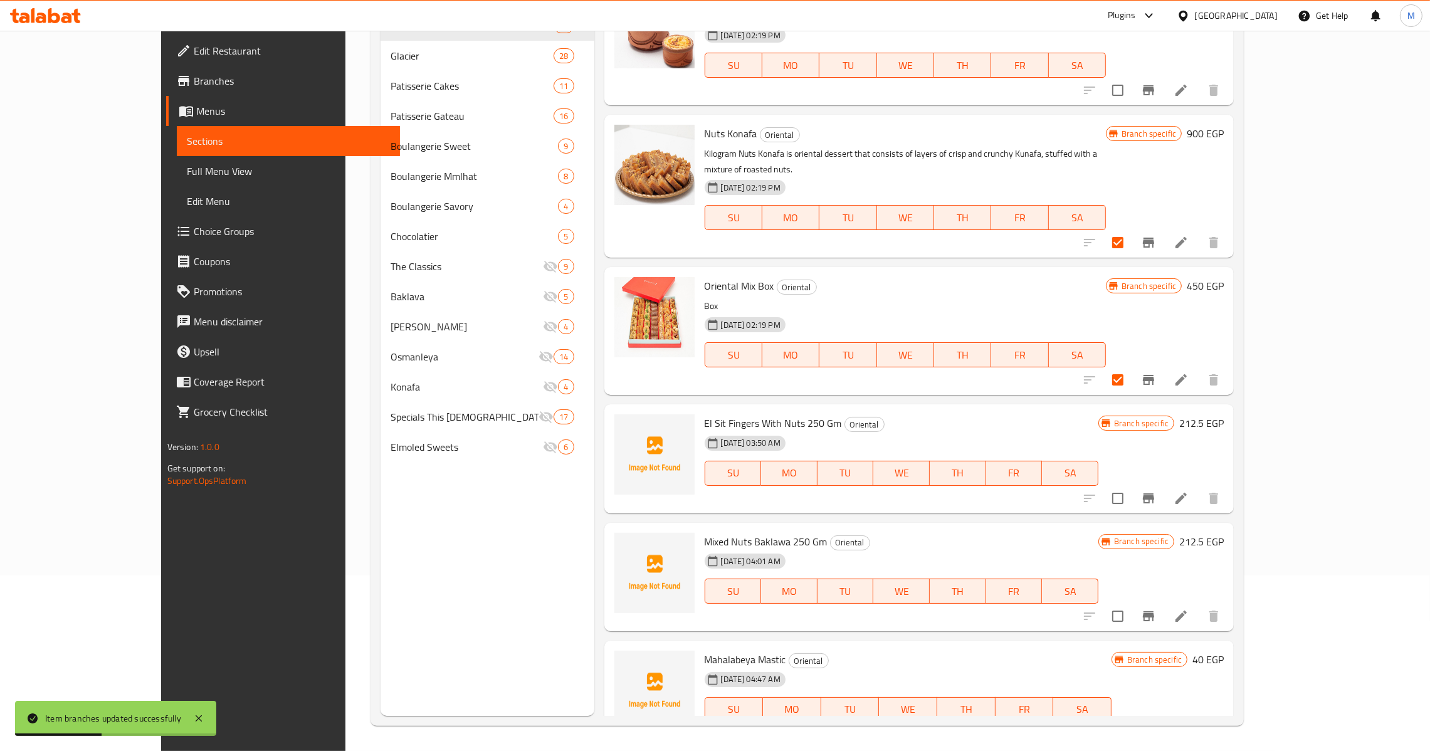
click at [1154, 611] on icon "Branch-specific-item" at bounding box center [1148, 616] width 11 height 10
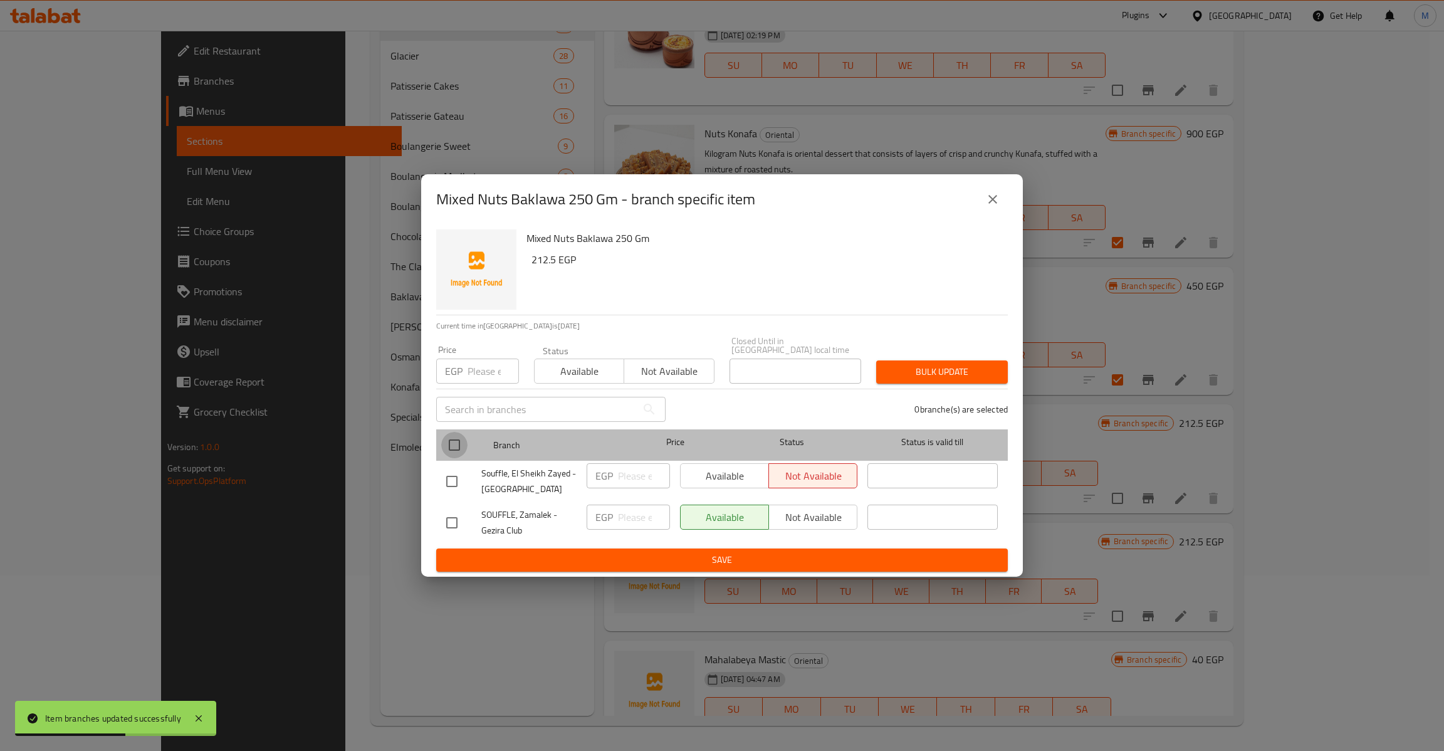
click at [458, 438] on input "checkbox" at bounding box center [454, 445] width 26 height 26
checkbox input "true"
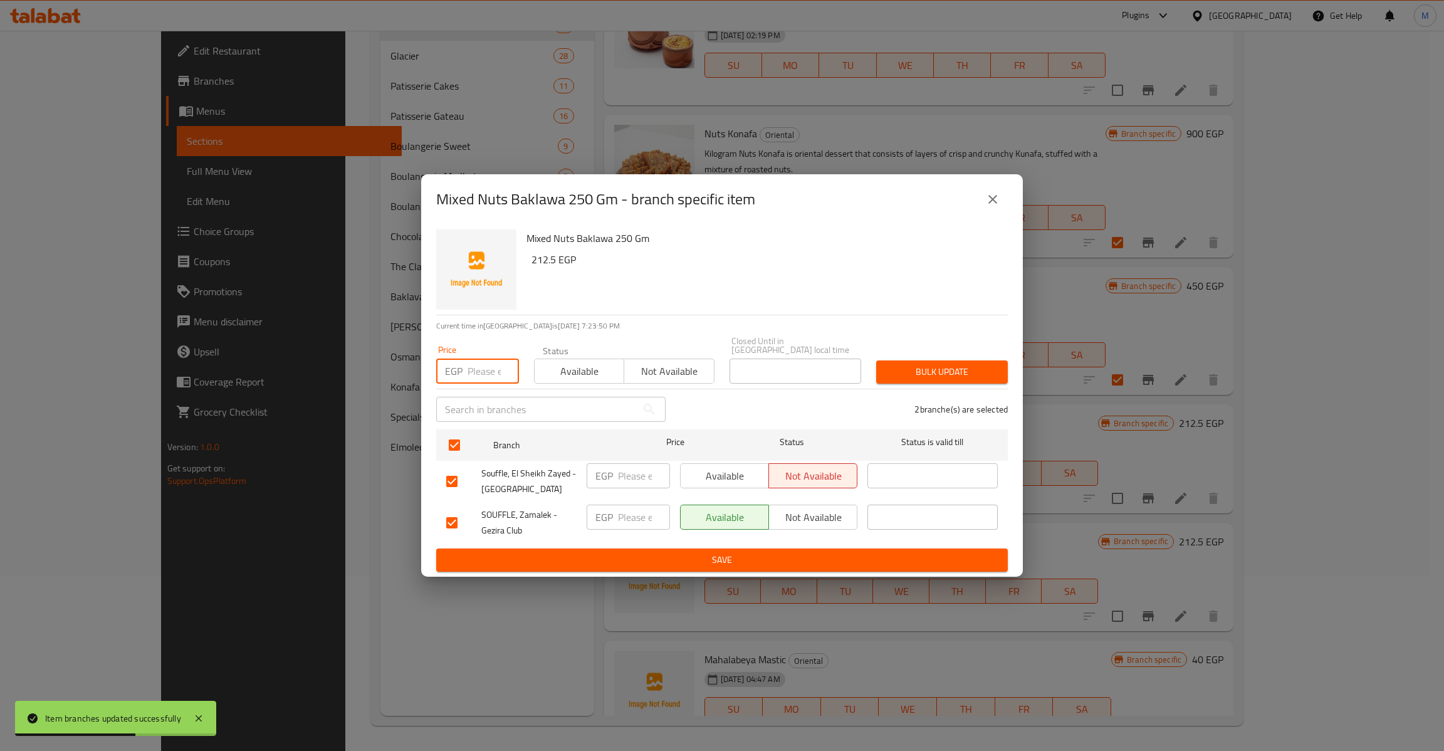
click at [474, 377] on input "number" at bounding box center [493, 371] width 51 height 25
paste input "212.5"
type input "212.5"
type button "0"
type button "1"
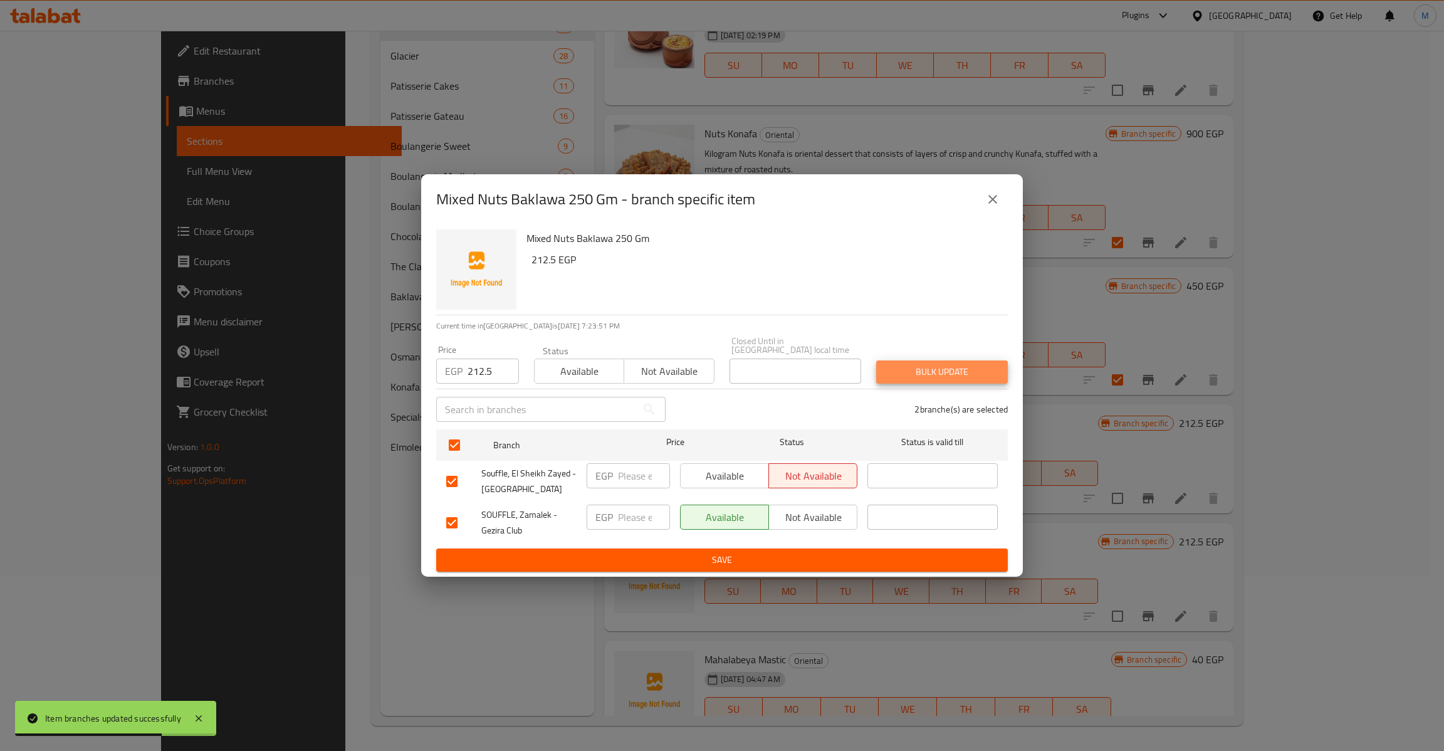
click at [876, 360] on button "Bulk update" at bounding box center [942, 371] width 132 height 23
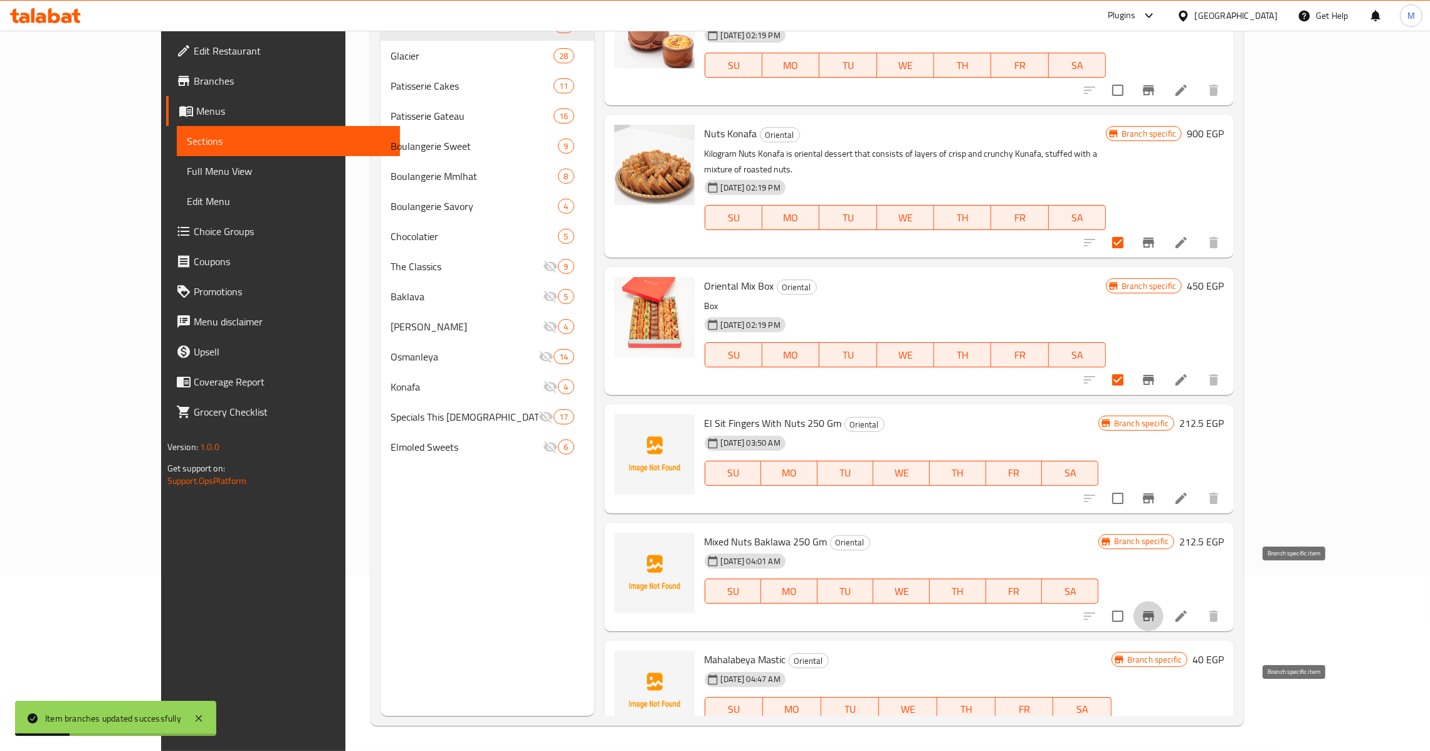
click at [1156, 727] on icon "Branch-specific-item" at bounding box center [1148, 734] width 15 height 15
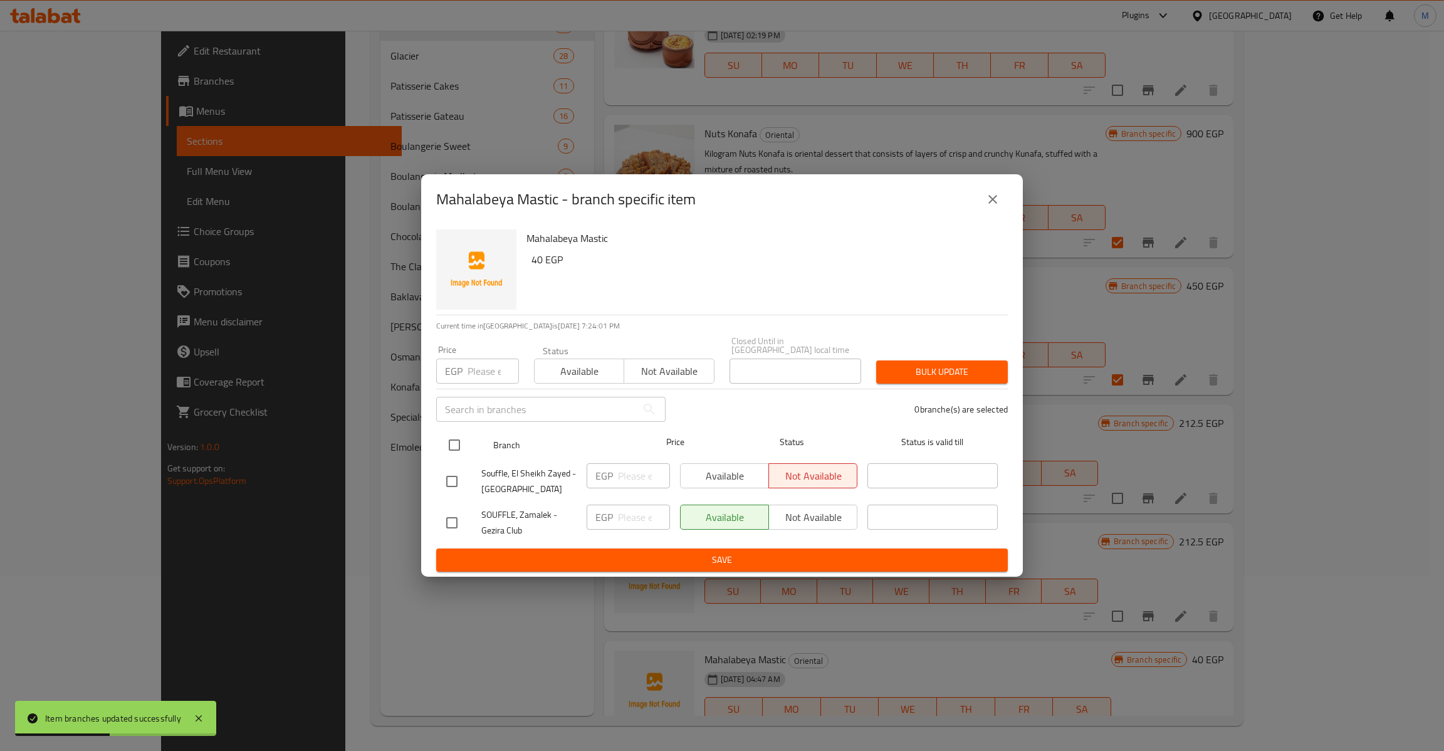
click at [449, 450] on input "checkbox" at bounding box center [454, 445] width 26 height 26
checkbox input "true"
click at [483, 364] on input "number" at bounding box center [493, 371] width 51 height 25
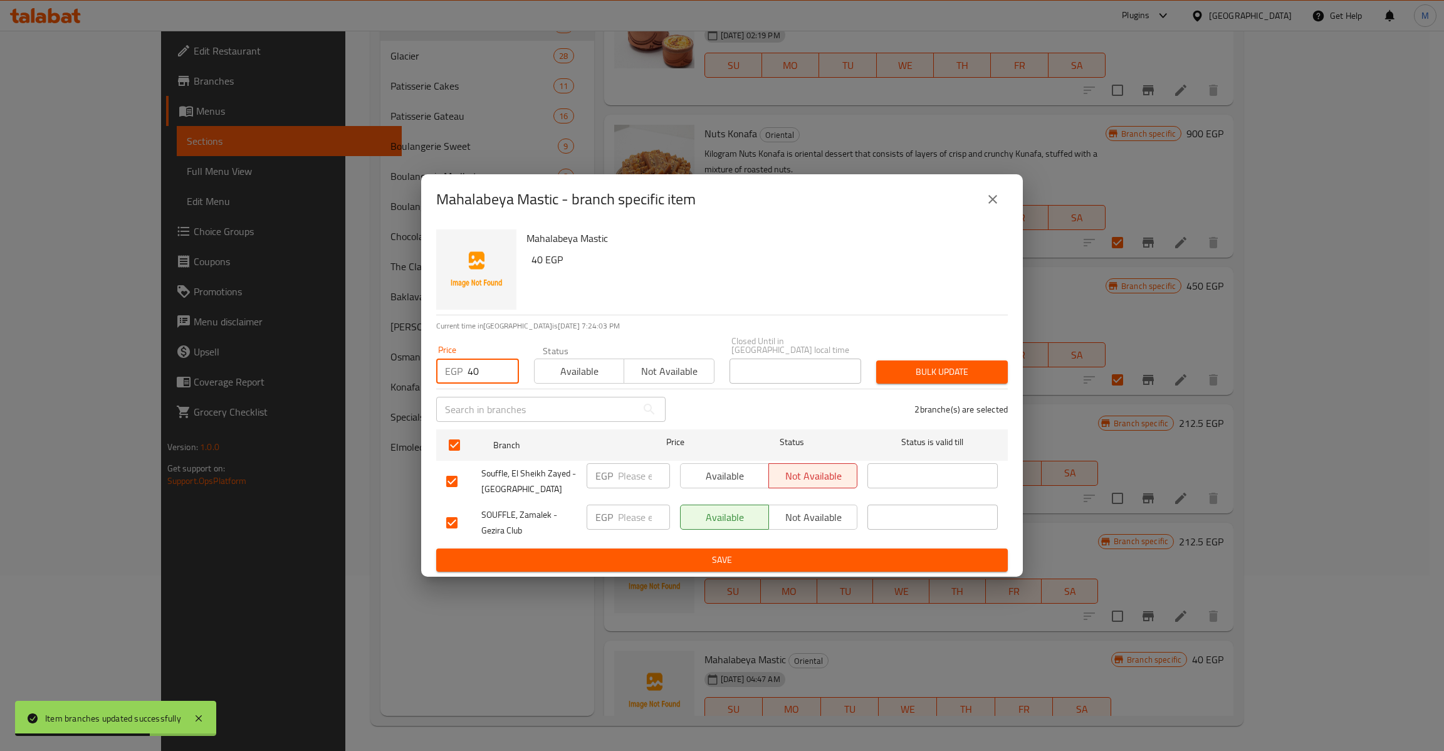
type input "40"
type button "0"
type button "1"
click at [876, 360] on button "Bulk update" at bounding box center [942, 371] width 132 height 23
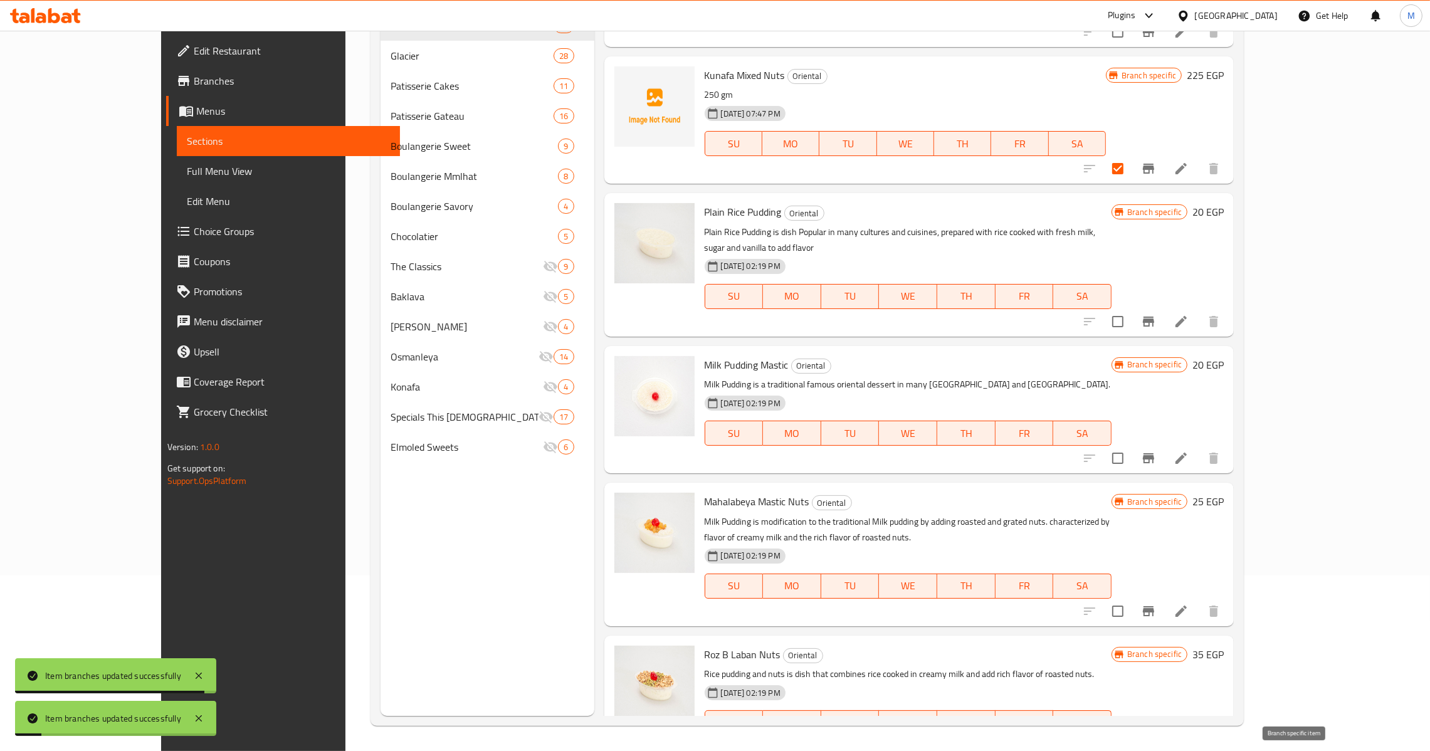
scroll to position [461, 0]
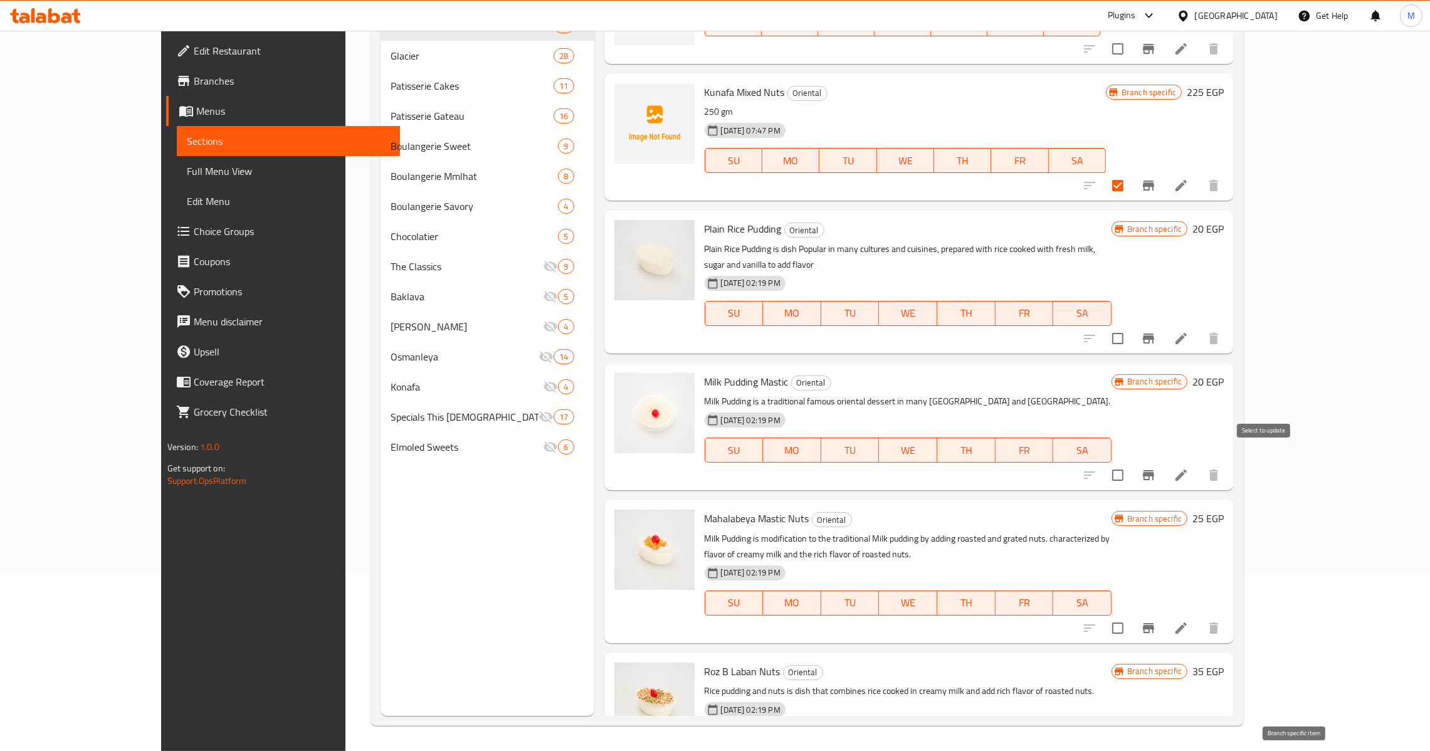
click at [1131, 465] on input "checkbox" at bounding box center [1117, 475] width 26 height 26
checkbox input "true"
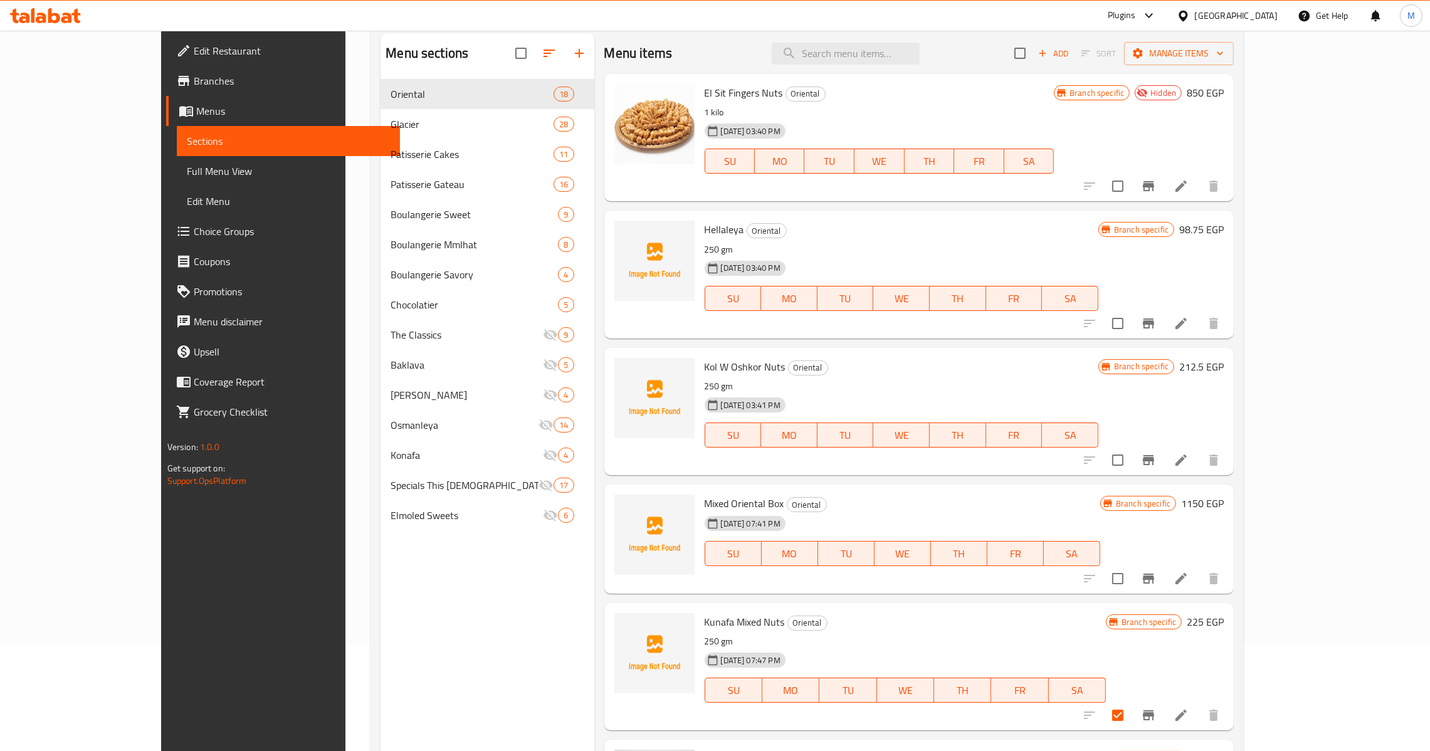
scroll to position [0, 0]
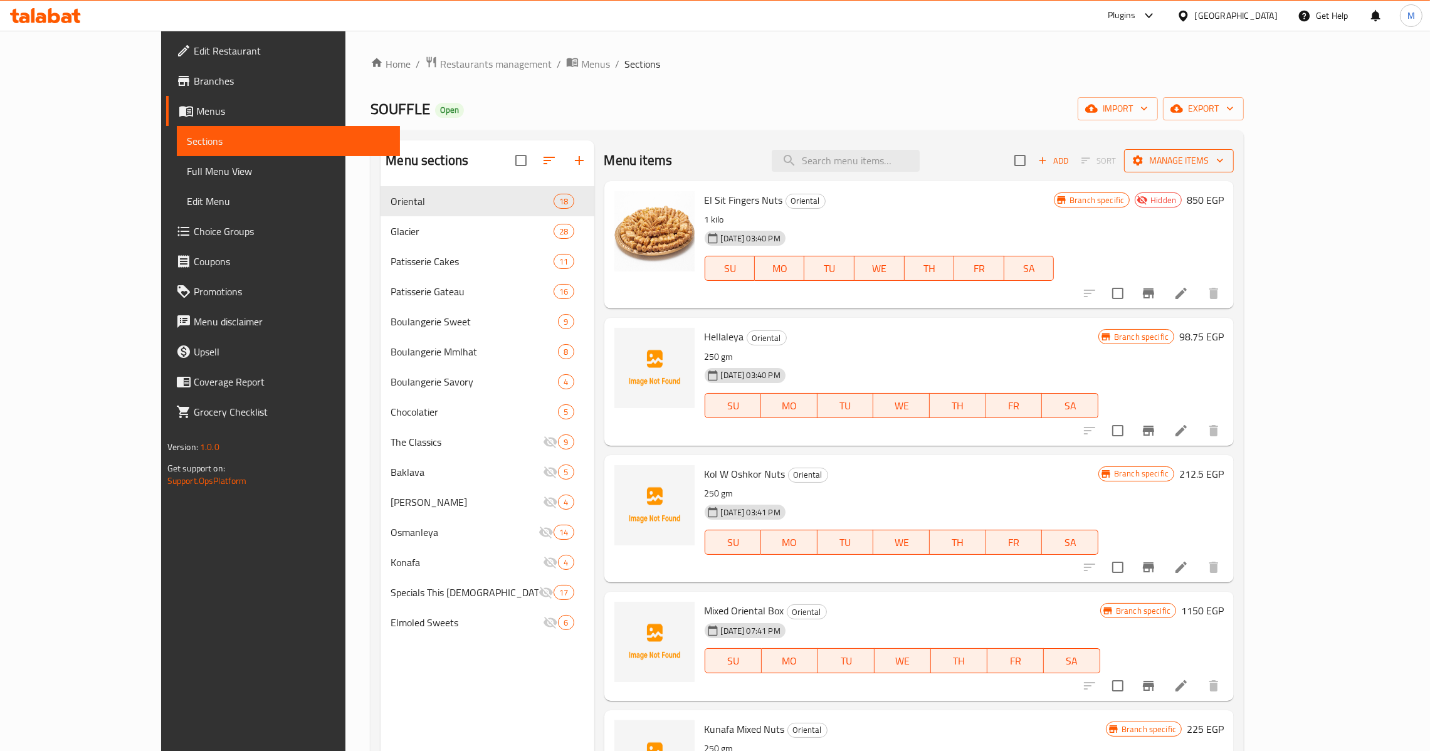
click at [1224, 161] on span "Manage items" at bounding box center [1179, 161] width 90 height 16
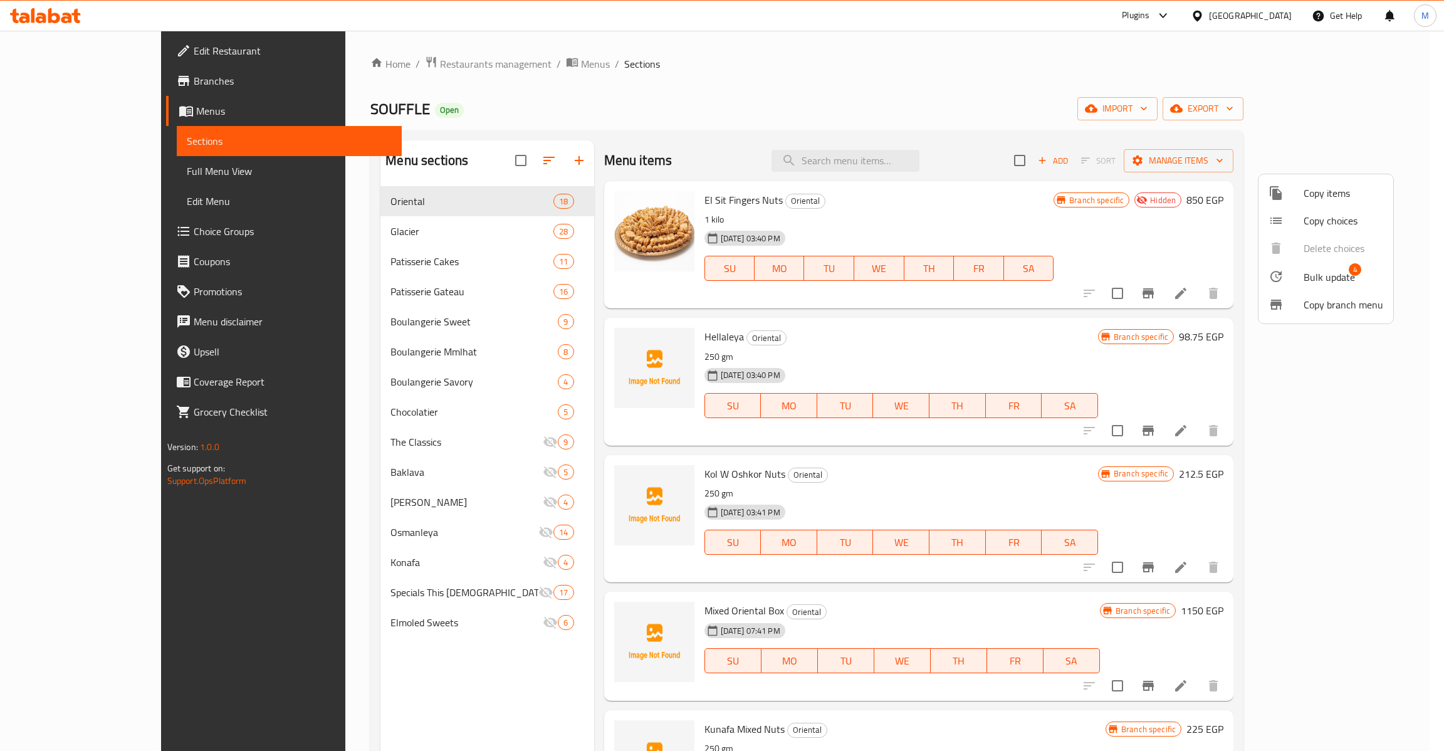
click at [1318, 275] on span "Bulk update" at bounding box center [1329, 277] width 51 height 15
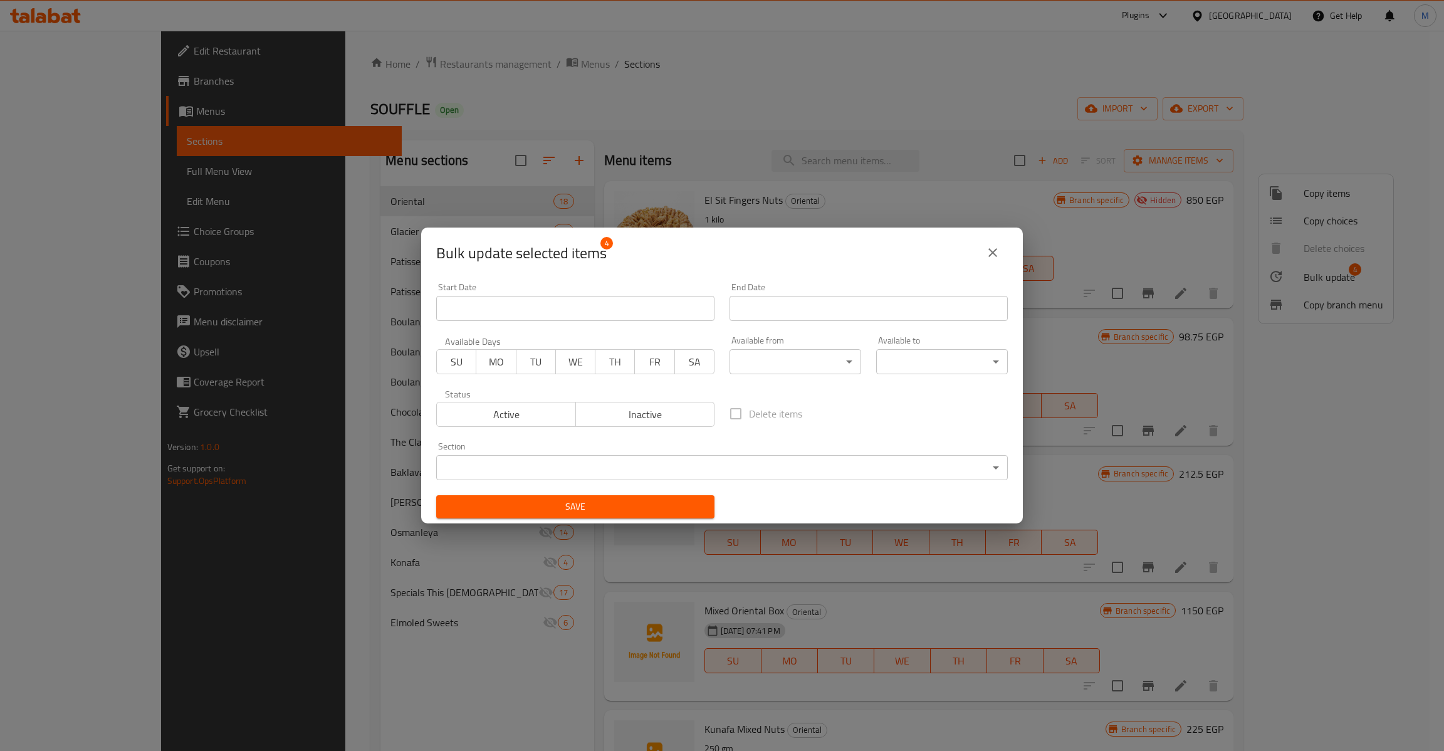
click at [645, 413] on span "Inactive" at bounding box center [645, 415] width 129 height 18
click at [627, 511] on span "Save" at bounding box center [575, 507] width 258 height 16
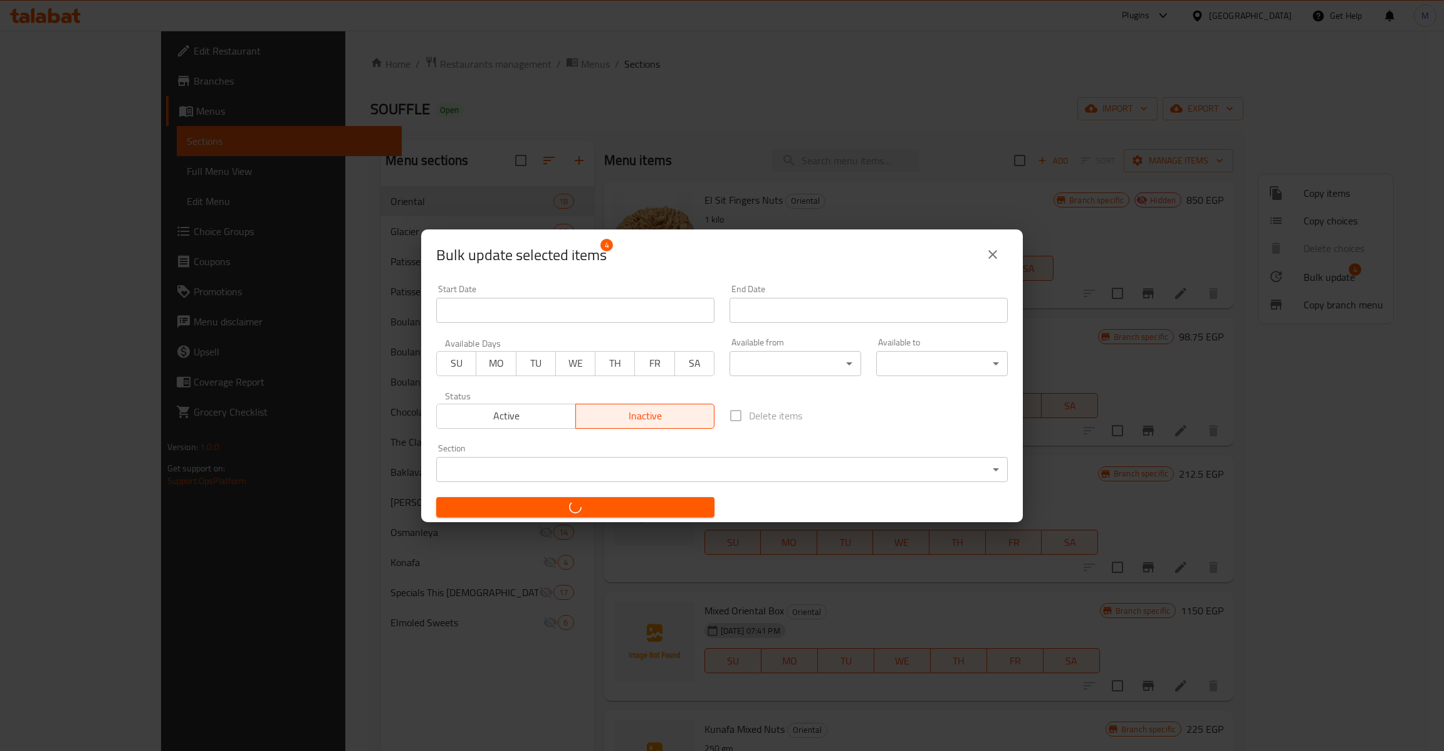
checkbox input "false"
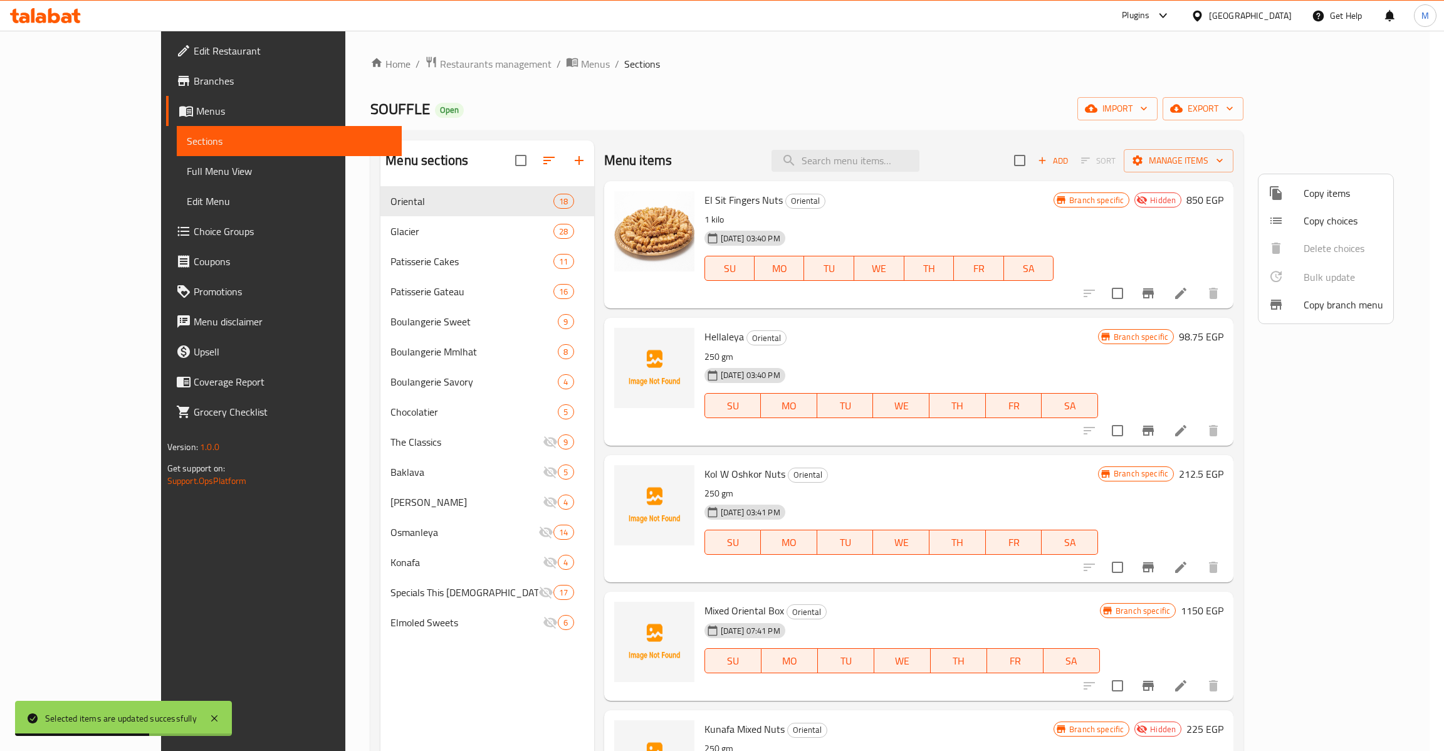
click at [812, 326] on div at bounding box center [722, 375] width 1444 height 751
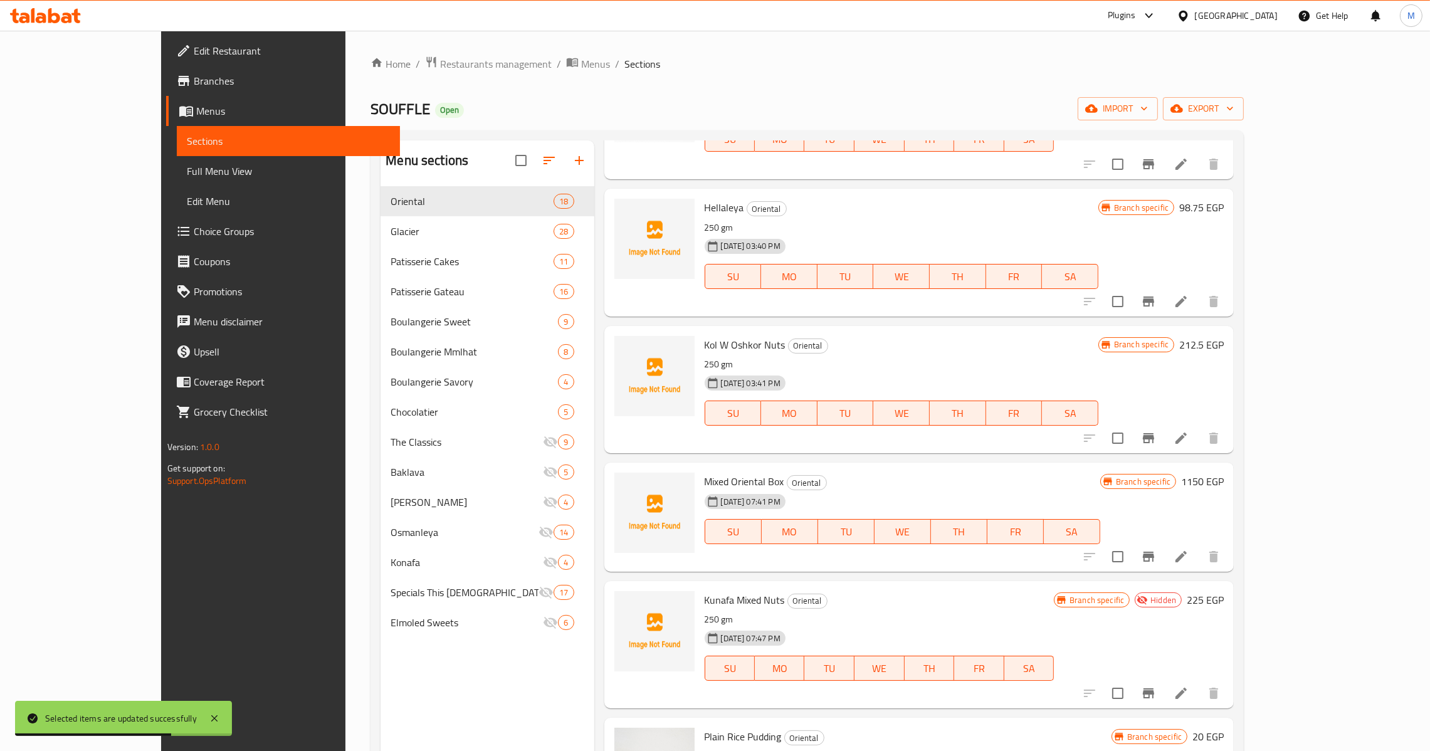
scroll to position [188, 0]
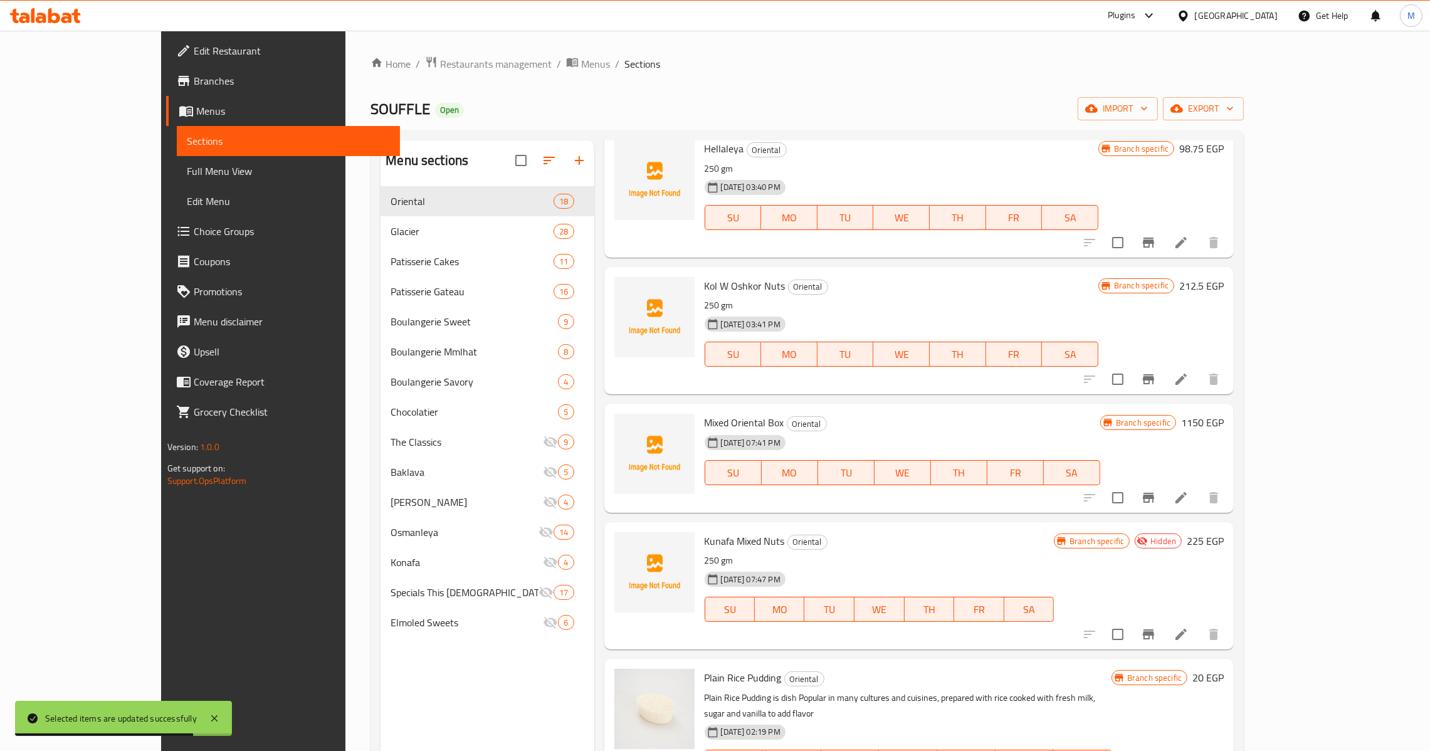
click at [710, 544] on span "Kunafa Mixed Nuts" at bounding box center [745, 541] width 80 height 19
copy h6 "Kunafa Mixed Nuts"
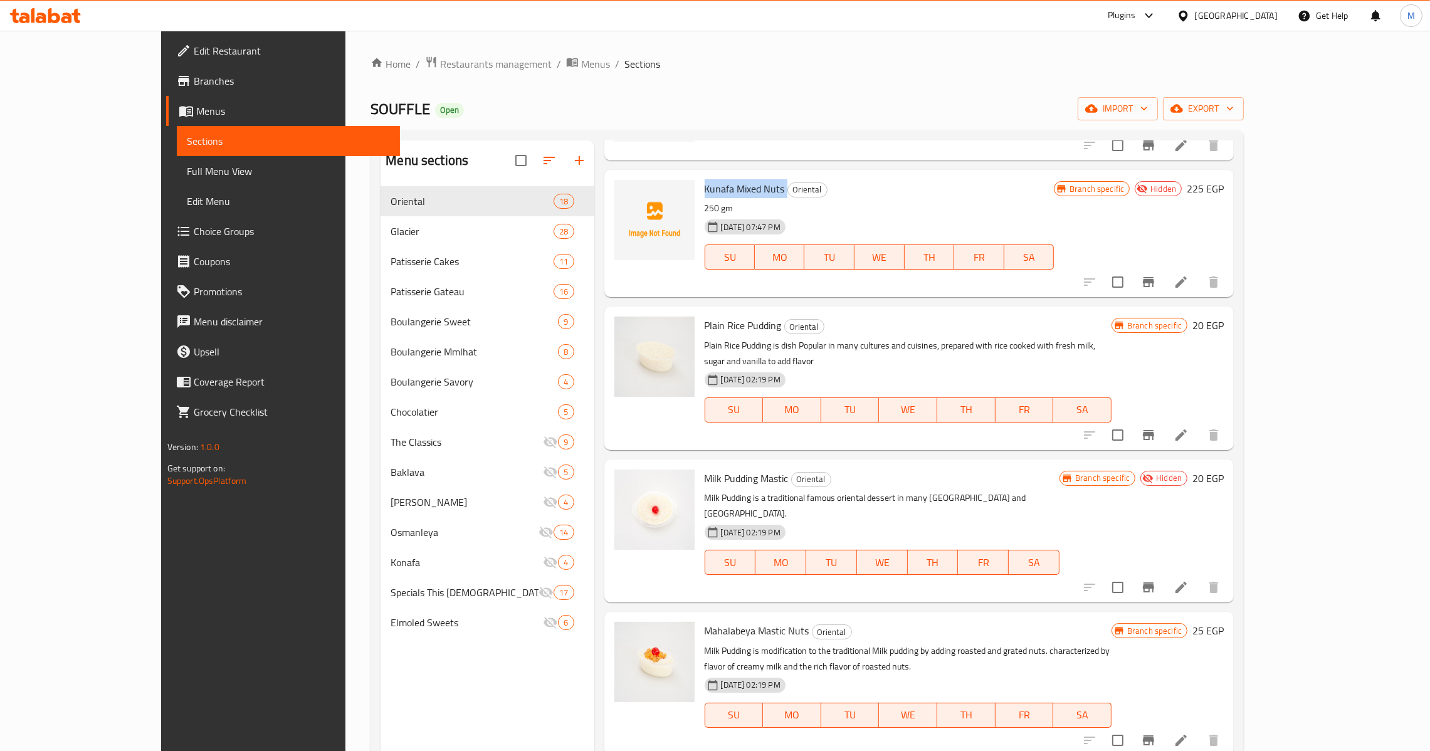
scroll to position [563, 0]
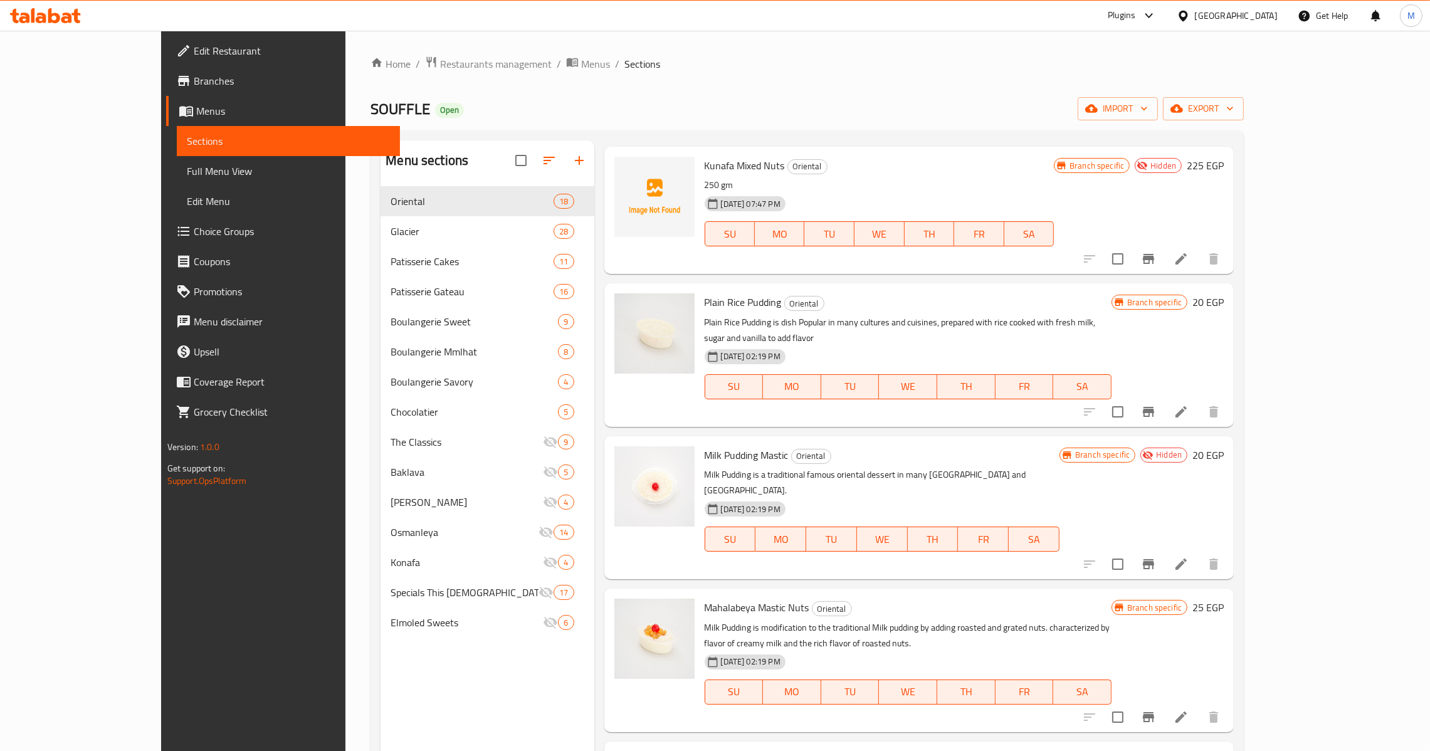
click at [705, 446] on span "Milk Pudding Mastic" at bounding box center [747, 455] width 84 height 19
copy h6 "Milk Pudding Mastic"
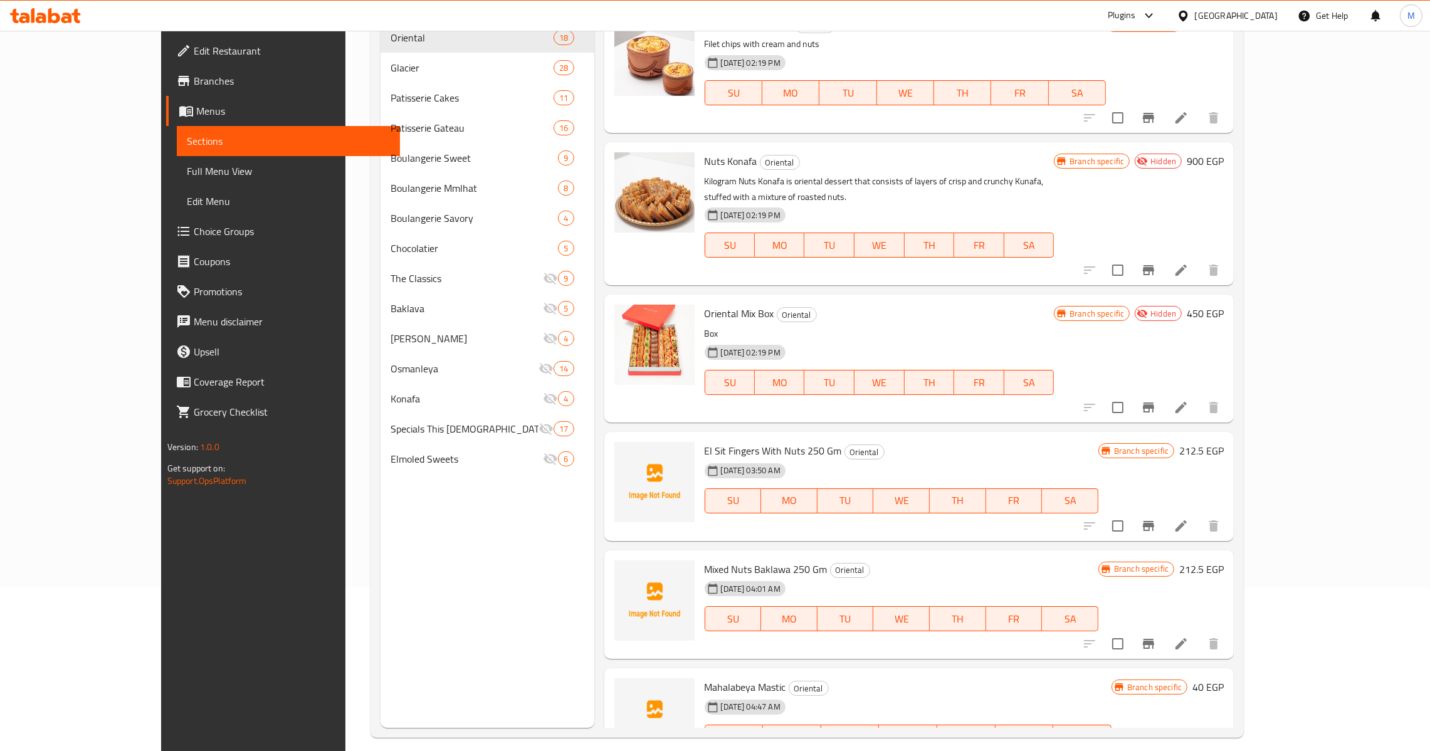
scroll to position [177, 0]
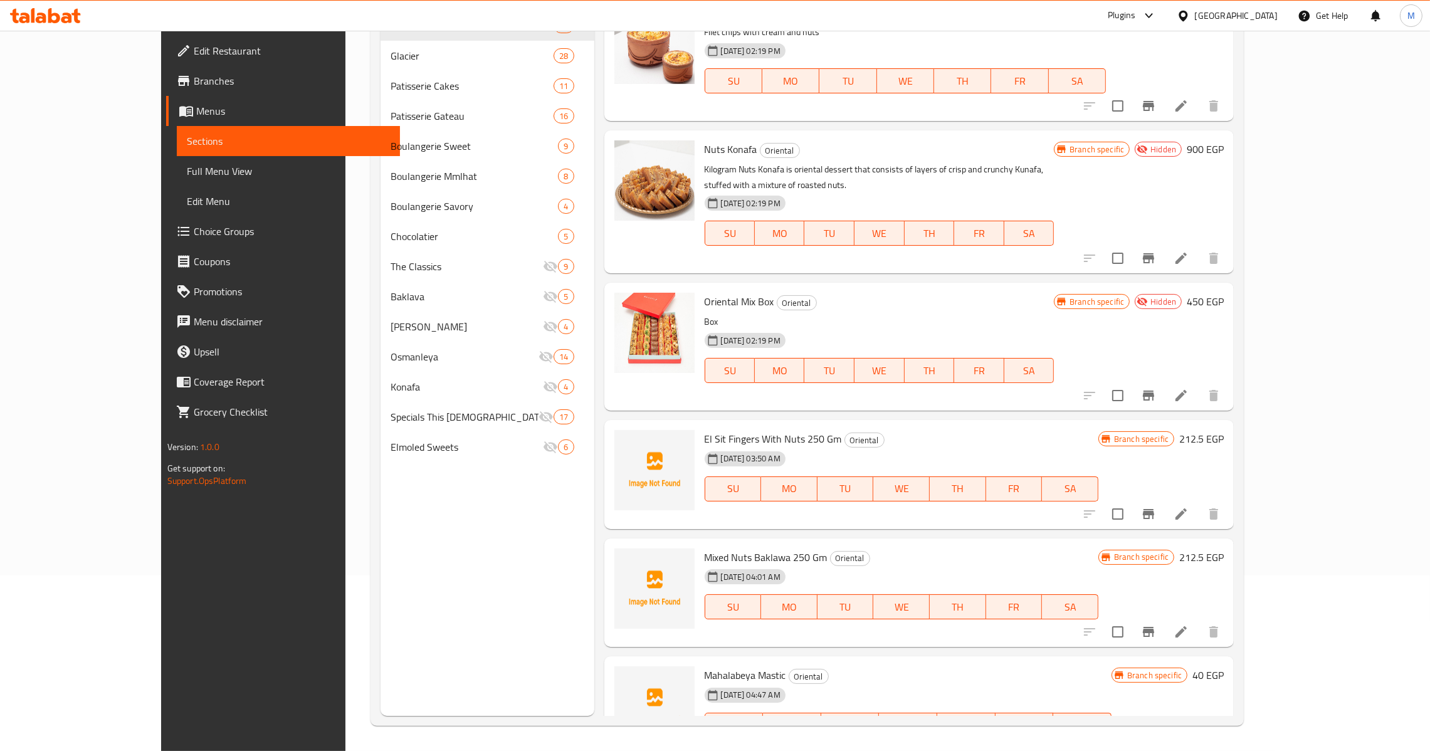
click at [705, 666] on span "Mahalabeya Mastic" at bounding box center [745, 675] width 81 height 19
copy h6 "Mahalabeya Mastic"
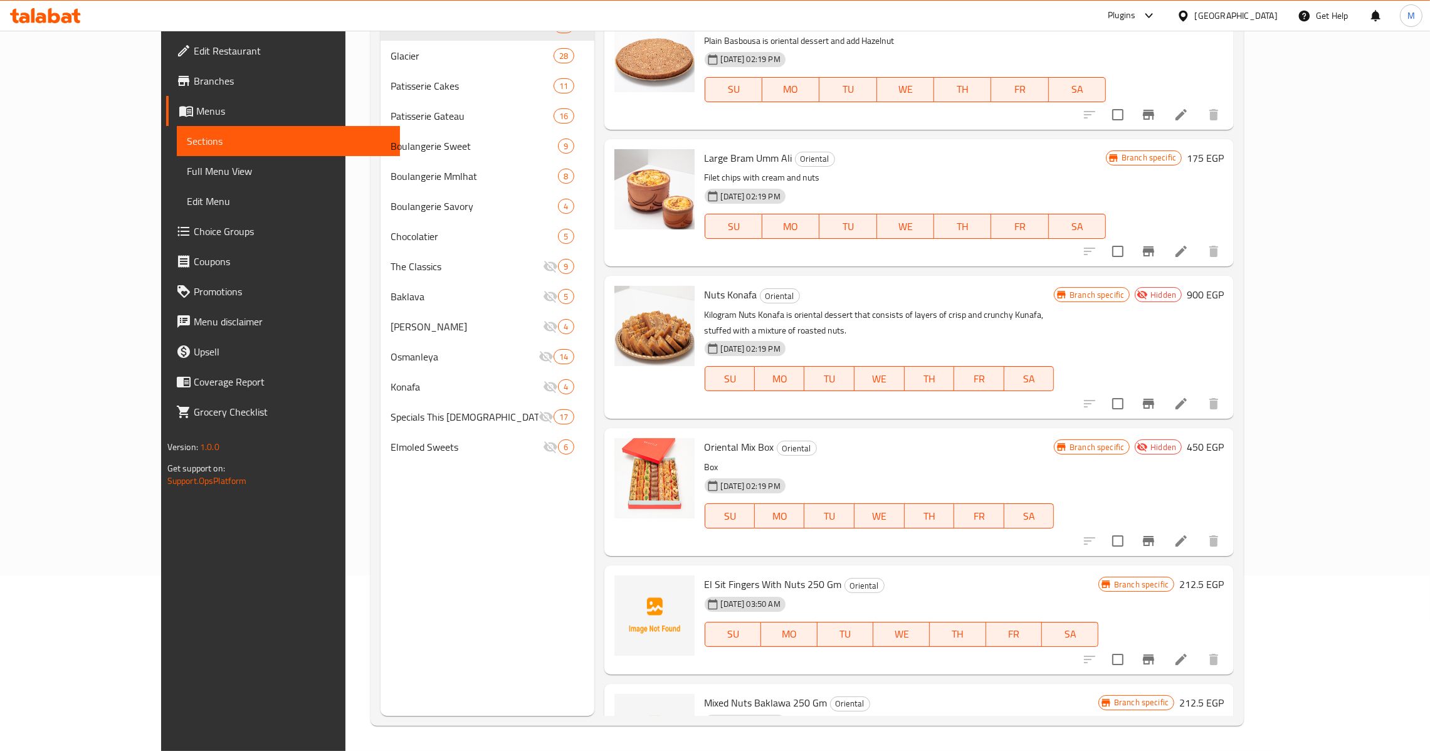
scroll to position [1496, 0]
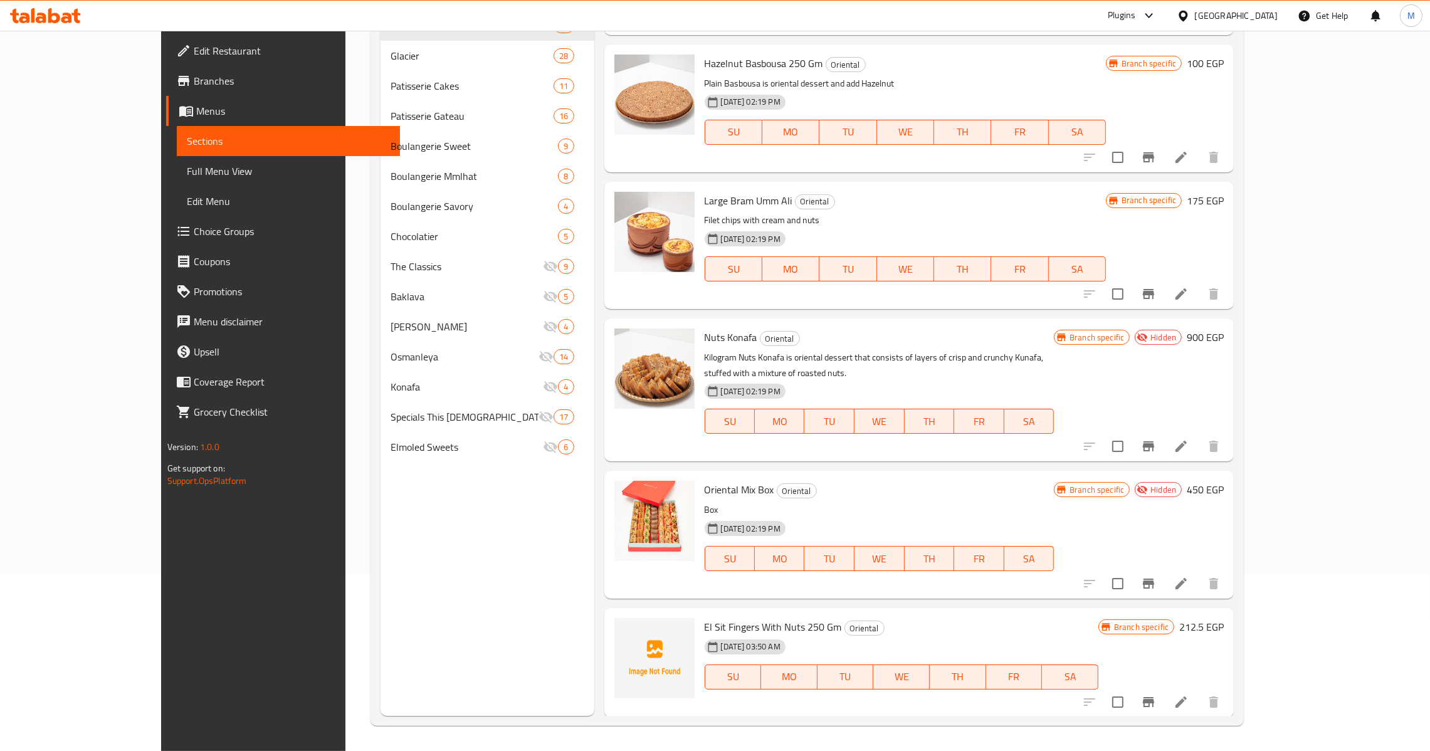
click at [705, 480] on span "Oriental Mix Box" at bounding box center [740, 489] width 70 height 19
click at [705, 328] on span "Nuts Konafa" at bounding box center [731, 337] width 53 height 19
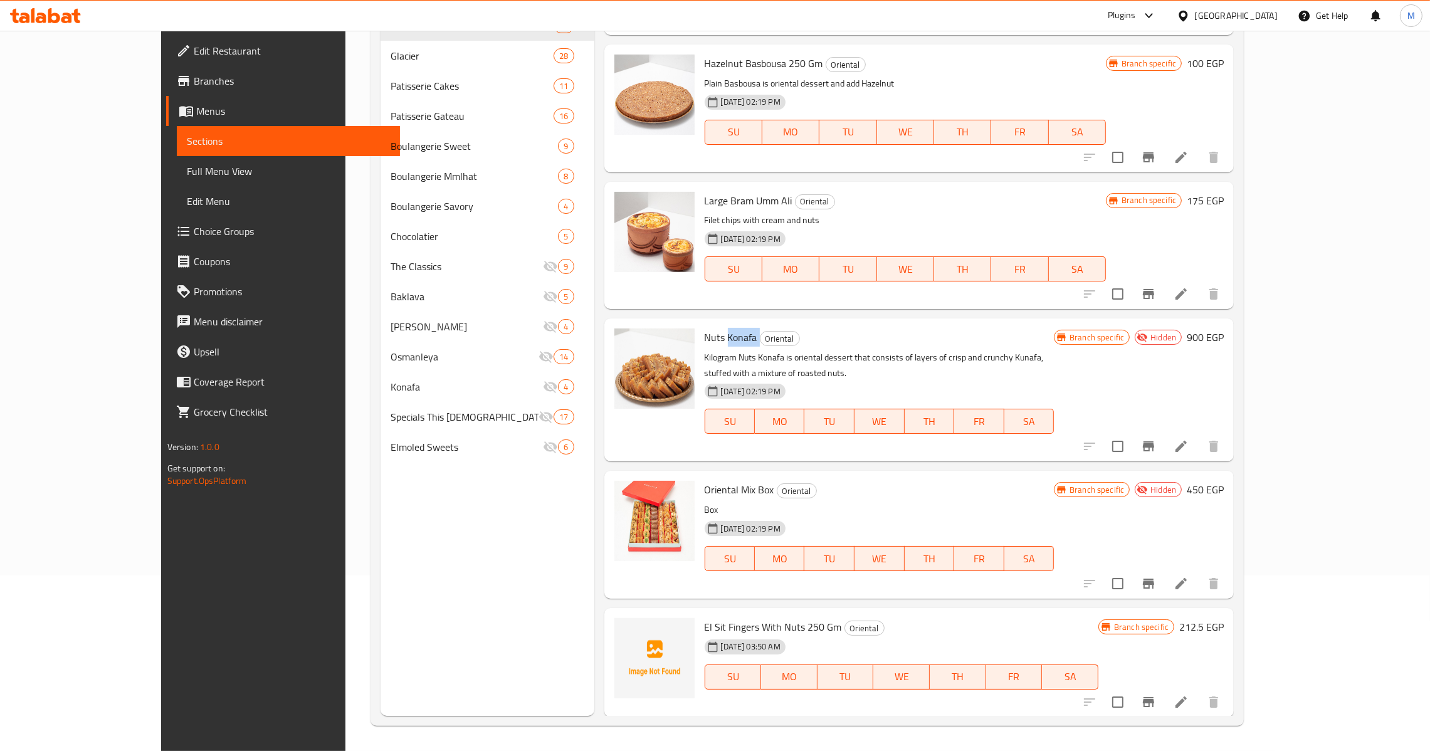
click at [705, 328] on span "Nuts Konafa" at bounding box center [731, 337] width 53 height 19
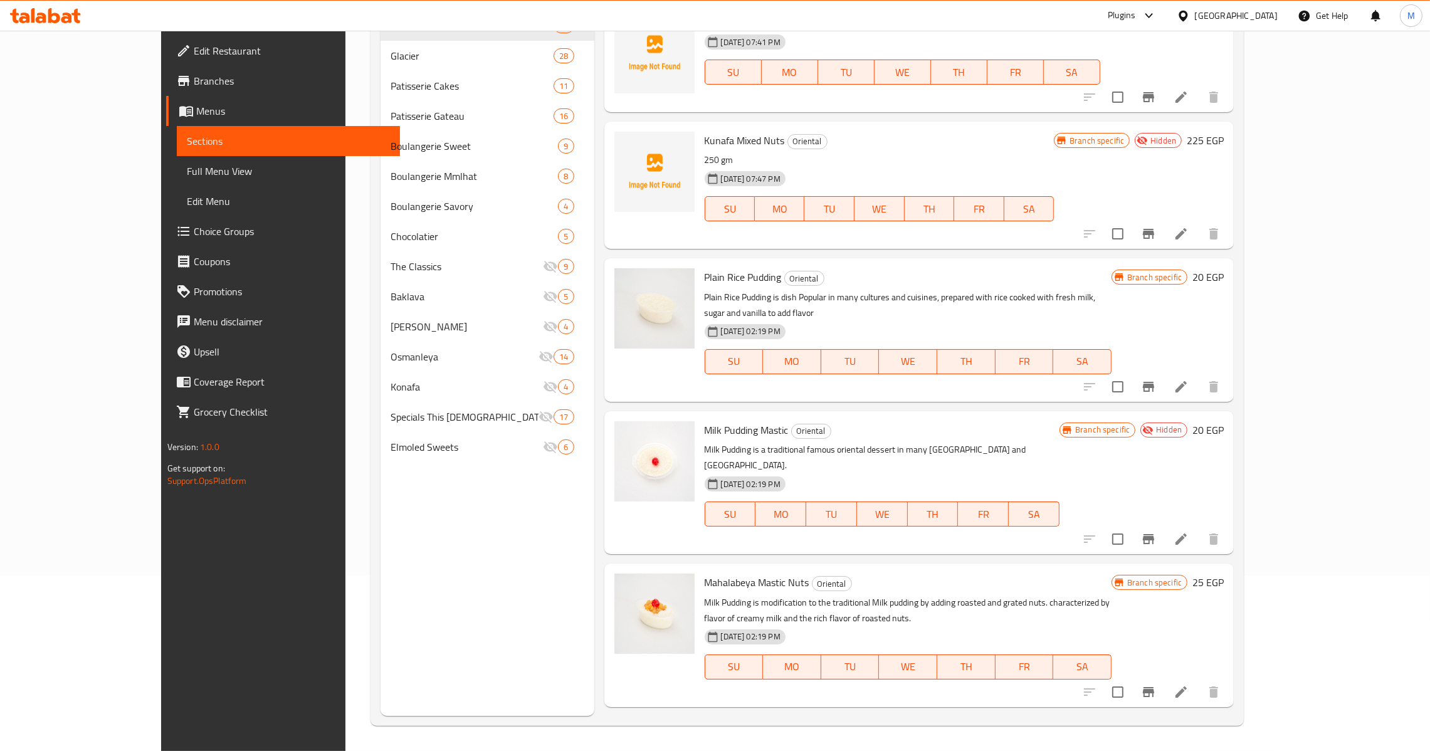
scroll to position [461, 0]
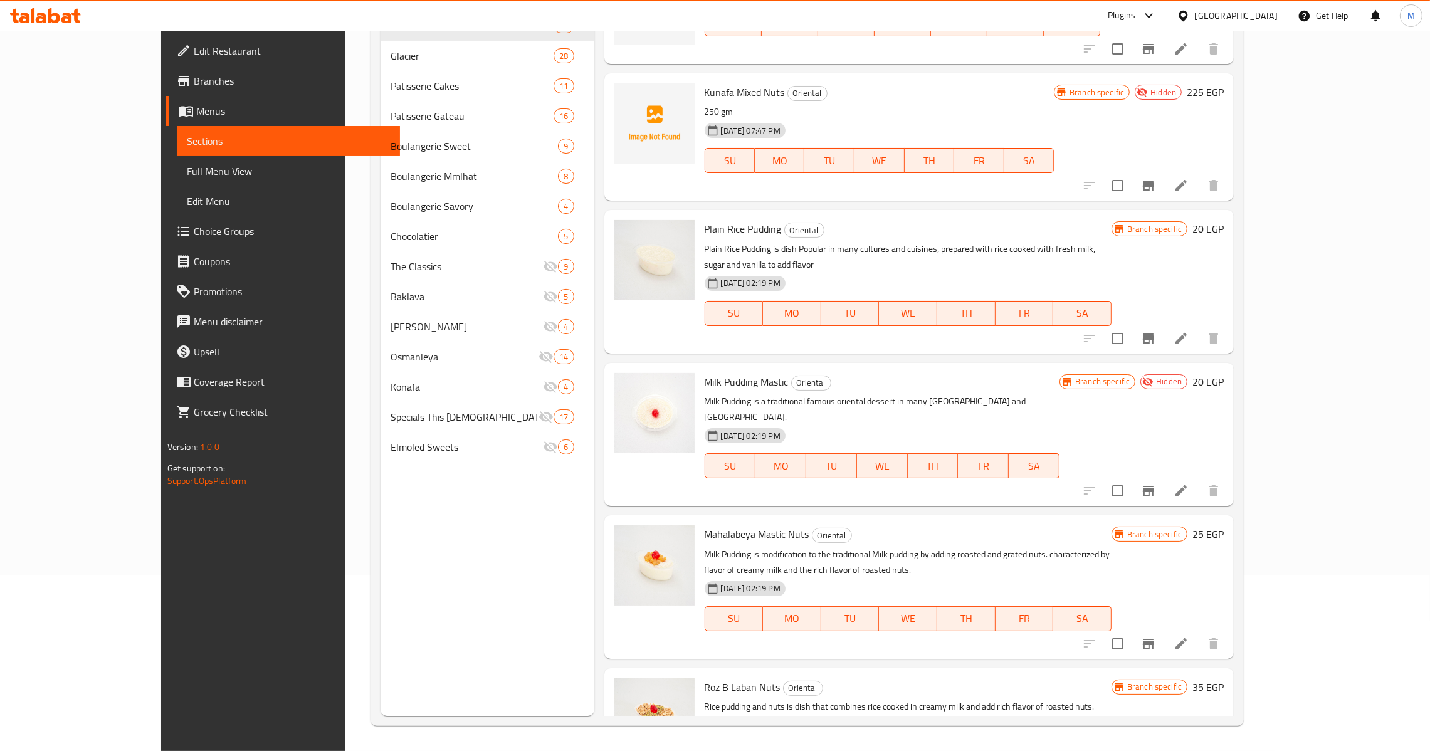
click at [705, 372] on span "Milk Pudding Mastic" at bounding box center [747, 381] width 84 height 19
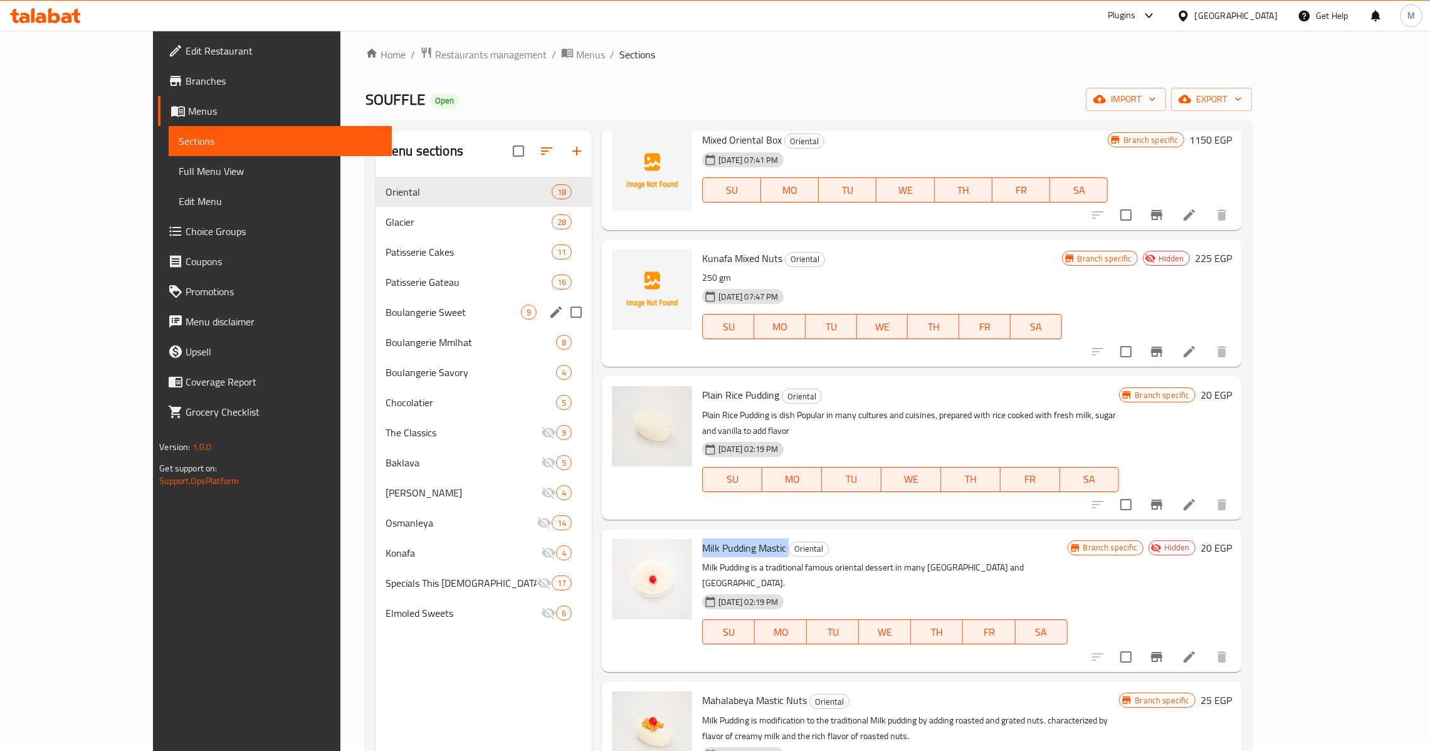
scroll to position [0, 0]
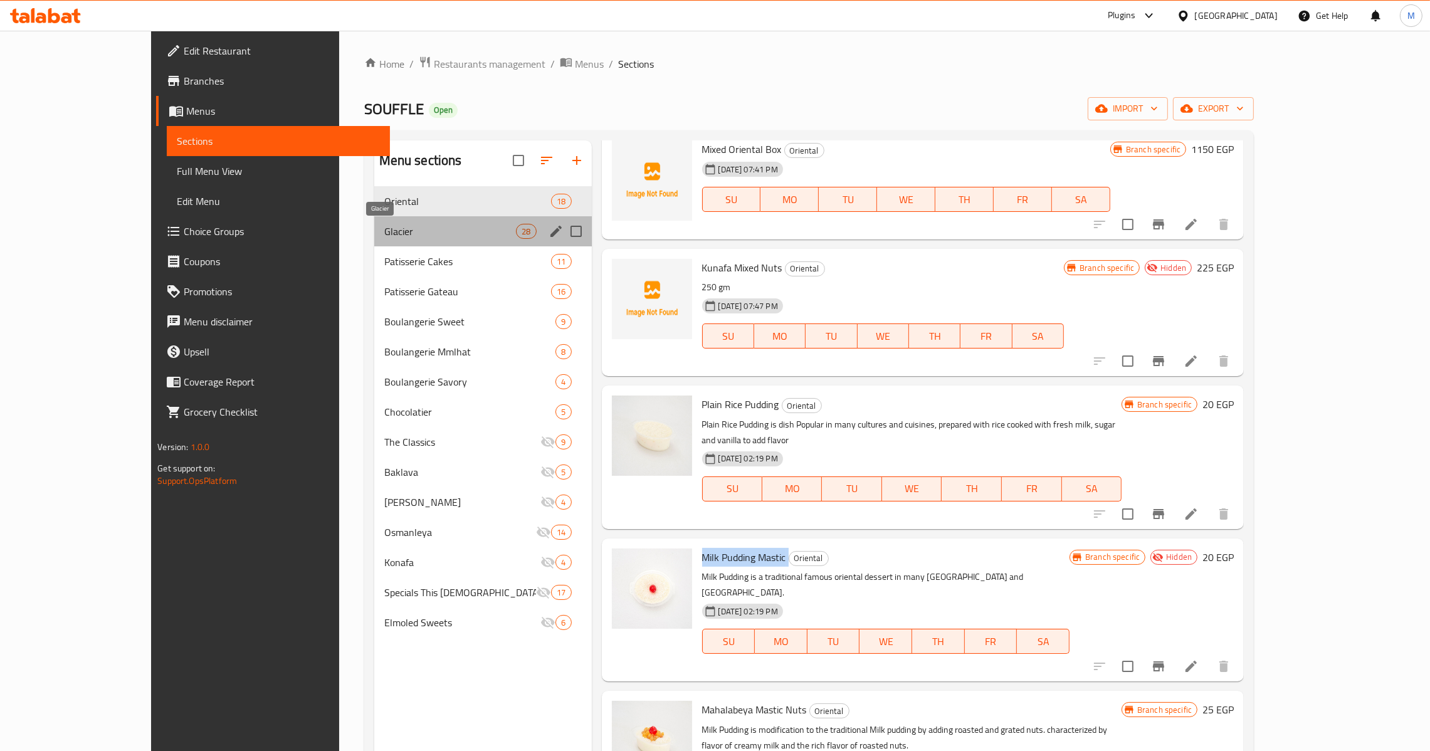
click at [384, 225] on span "Glacier" at bounding box center [450, 231] width 132 height 15
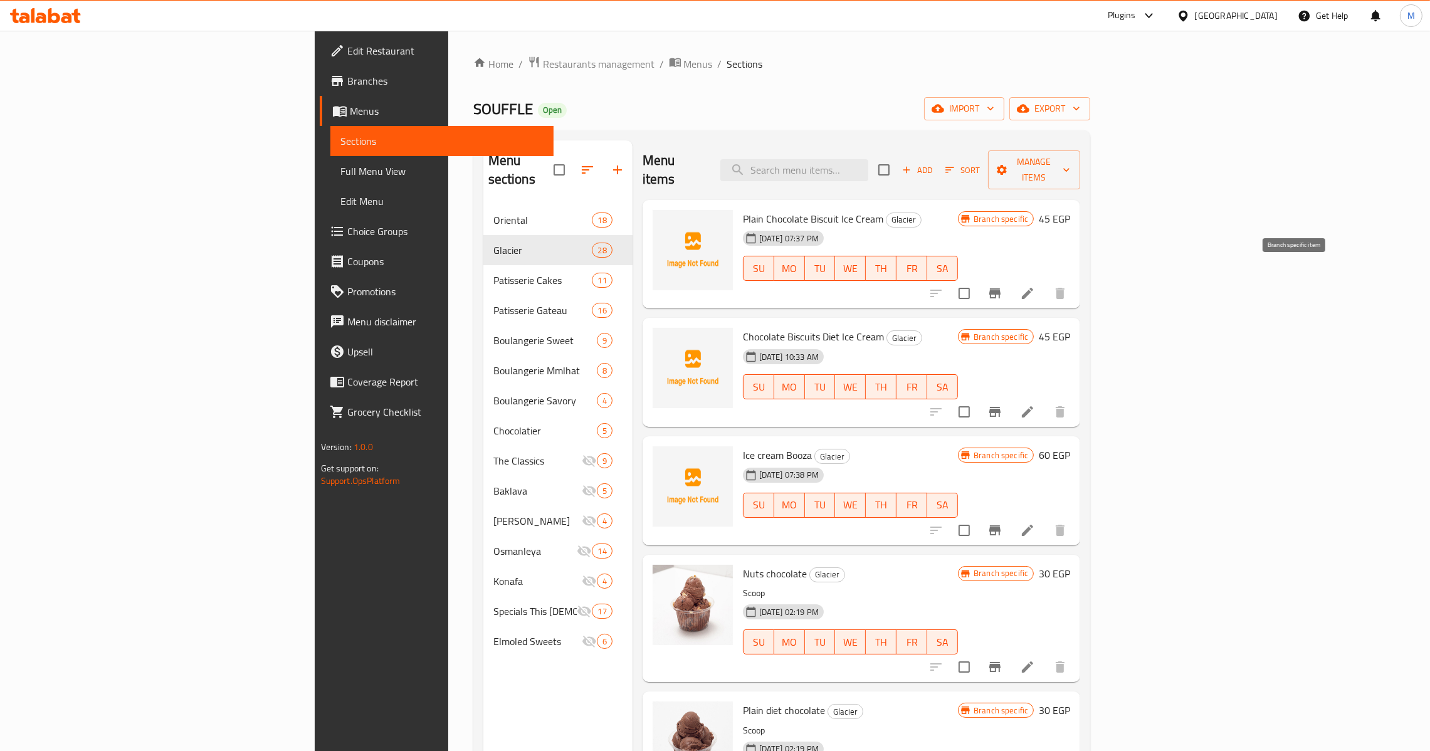
click at [1000, 288] on icon "Branch-specific-item" at bounding box center [994, 293] width 11 height 10
click at [1002, 404] on icon "Branch-specific-item" at bounding box center [994, 411] width 15 height 15
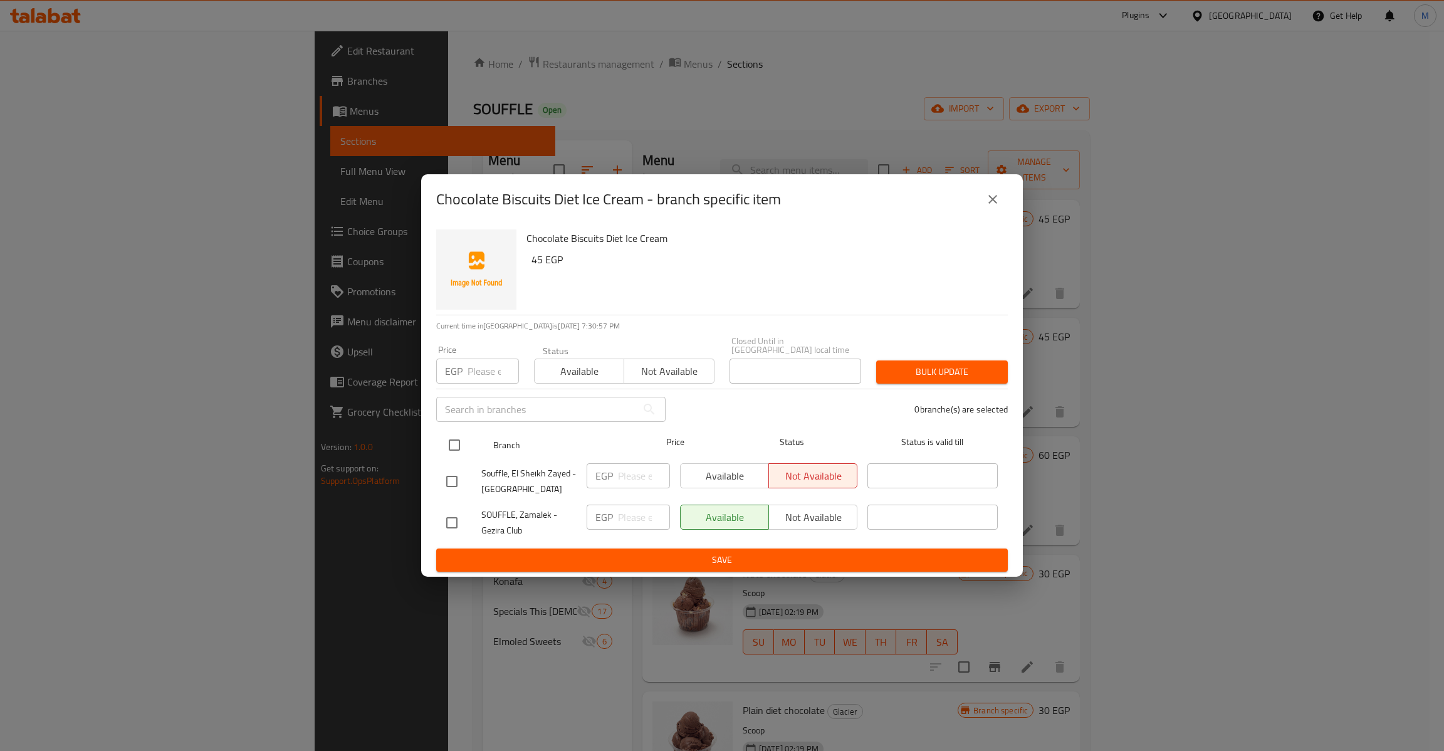
click at [459, 438] on input "checkbox" at bounding box center [454, 445] width 26 height 26
checkbox input "true"
click at [479, 370] on input "number" at bounding box center [493, 371] width 51 height 25
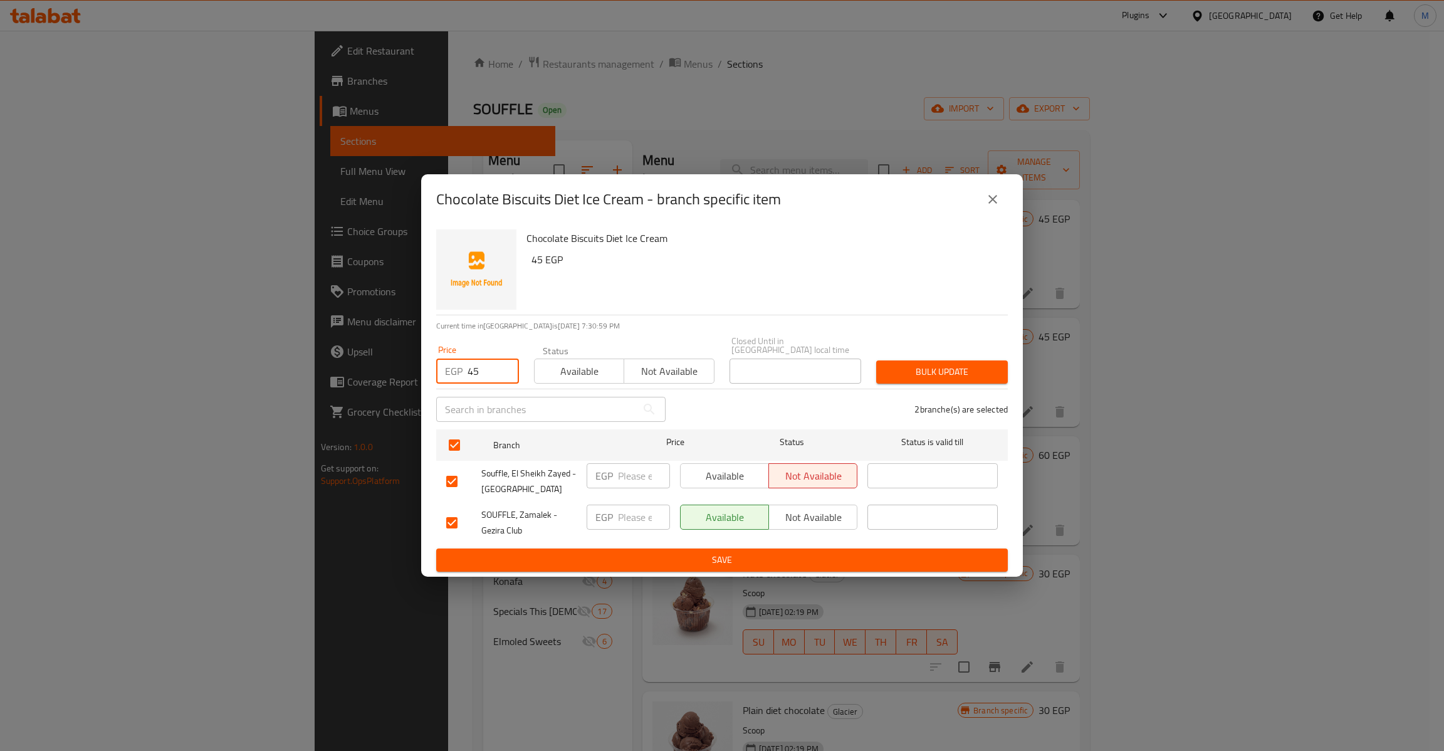
type input "45"
click at [915, 366] on span "Bulk update" at bounding box center [942, 372] width 112 height 16
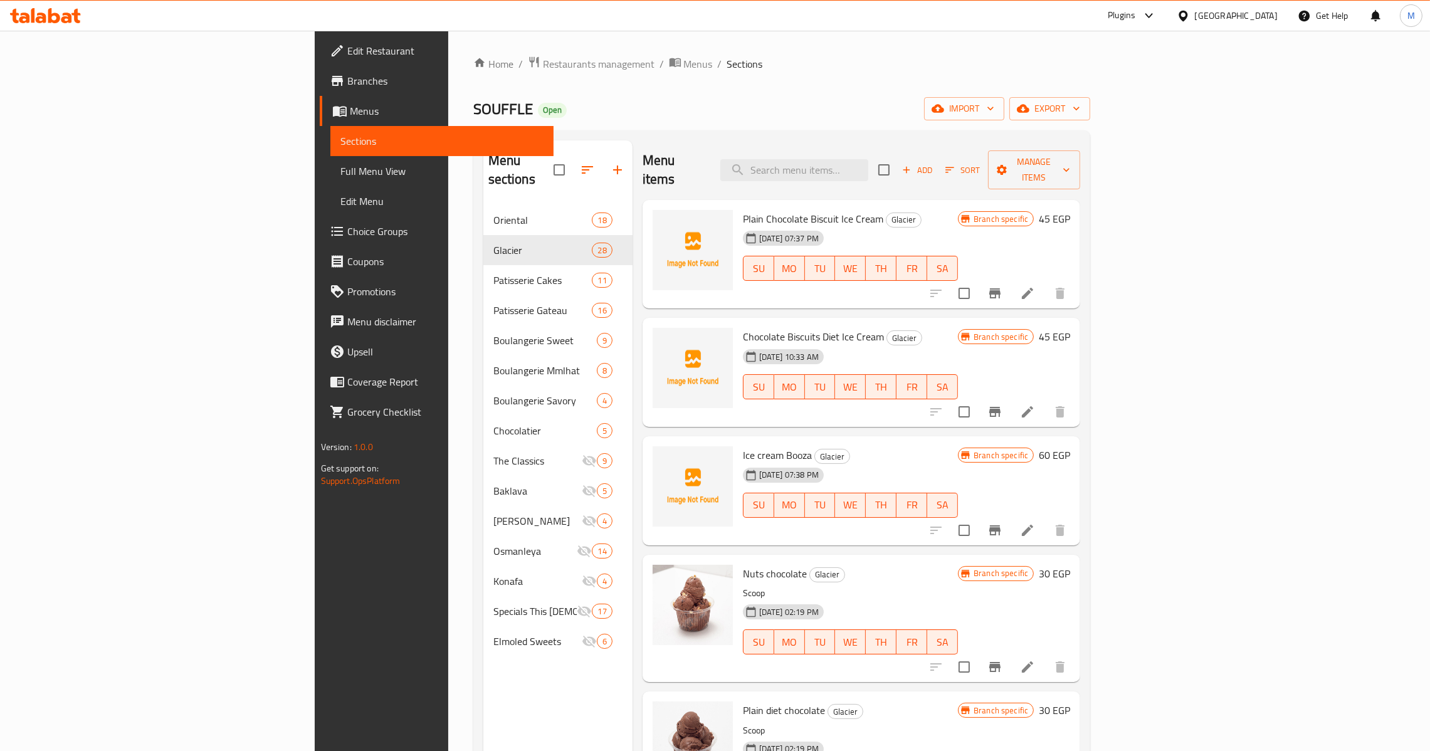
click at [977, 280] on input "checkbox" at bounding box center [964, 293] width 26 height 26
checkbox input "false"
click at [1010, 284] on button "Branch-specific-item" at bounding box center [995, 293] width 30 height 30
click at [1045, 285] on li at bounding box center [1027, 293] width 35 height 23
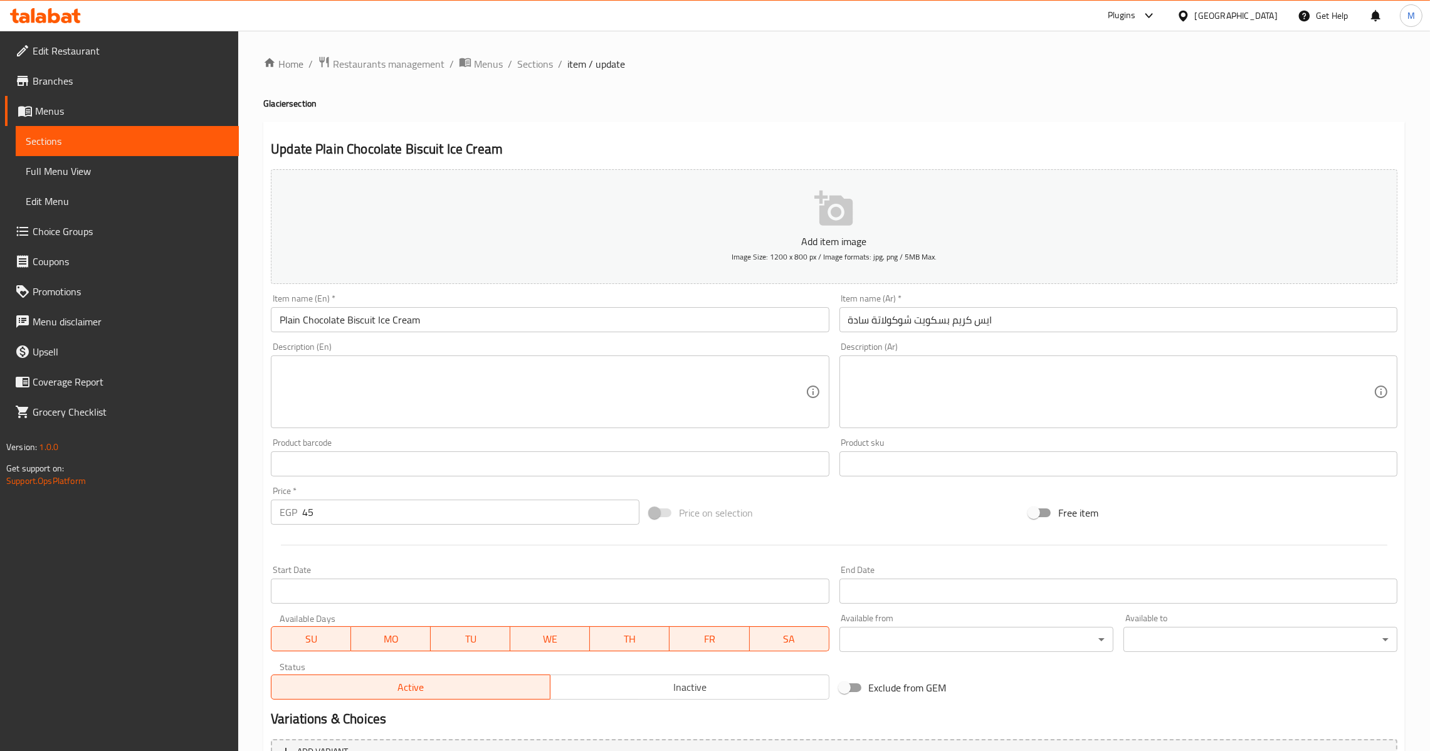
click at [552, 56] on ol "Home / Restaurants management / Menus / Sections / item / update" at bounding box center [833, 64] width 1141 height 16
click at [542, 56] on span "Sections" at bounding box center [535, 63] width 36 height 15
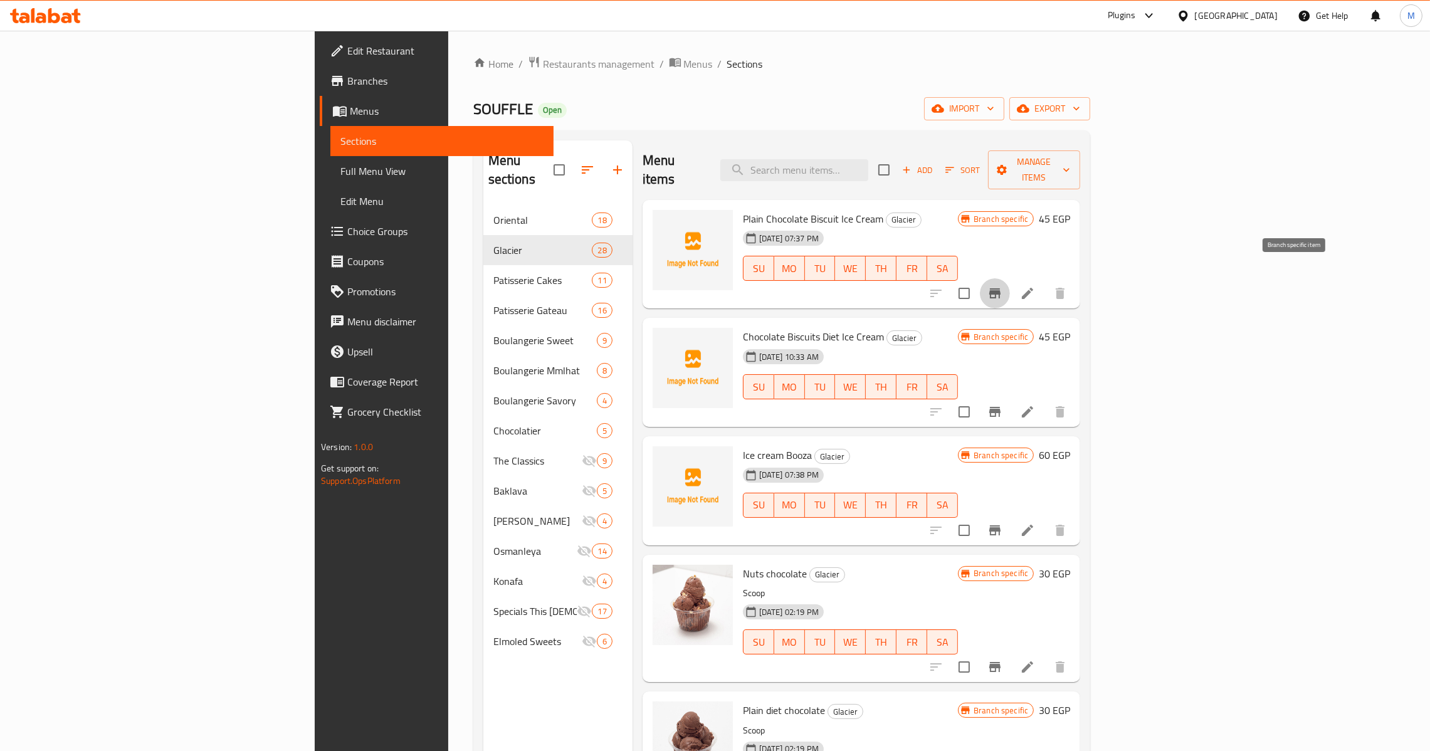
click at [1010, 285] on button "Branch-specific-item" at bounding box center [995, 293] width 30 height 30
click at [1000, 288] on icon "Branch-specific-item" at bounding box center [994, 293] width 11 height 10
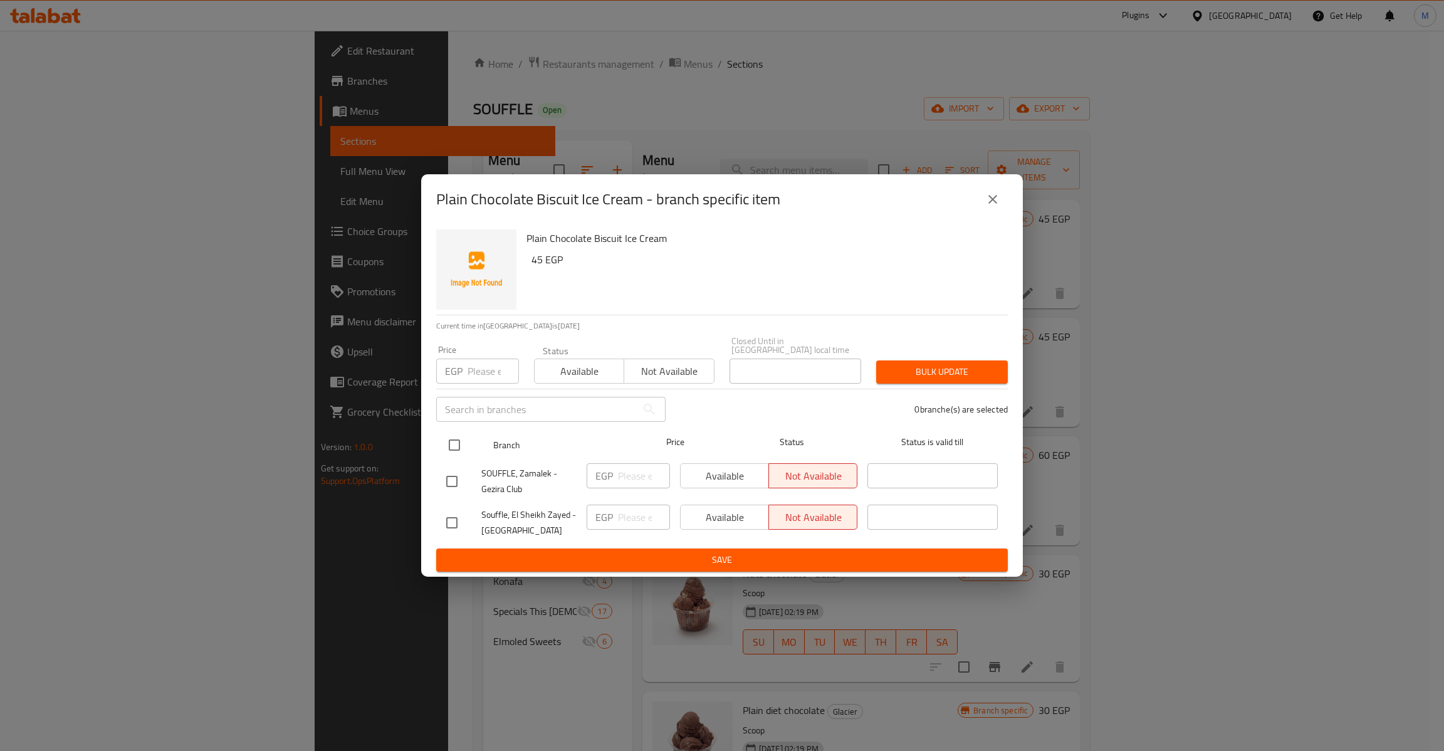
click at [448, 434] on input "checkbox" at bounding box center [454, 445] width 26 height 26
checkbox input "true"
click at [482, 359] on input "number" at bounding box center [493, 371] width 51 height 25
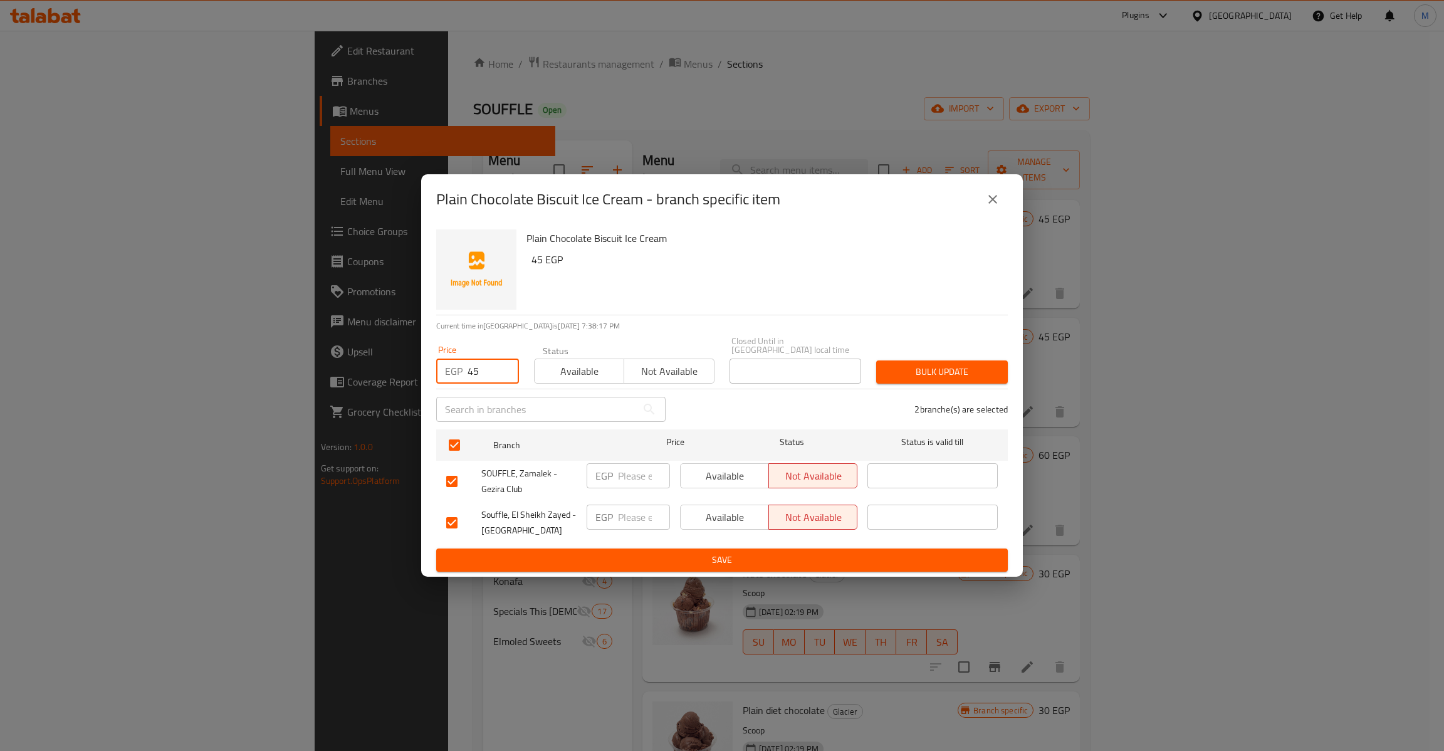
type input "45"
drag, startPoint x: 935, startPoint y: 345, endPoint x: 932, endPoint y: 362, distance: 17.7
click at [935, 352] on div "Price EGP 45 Price Status Available Not available Closed Until in [GEOGRAPHIC_D…" at bounding box center [722, 360] width 587 height 62
click at [928, 378] on button "Bulk update" at bounding box center [942, 371] width 132 height 23
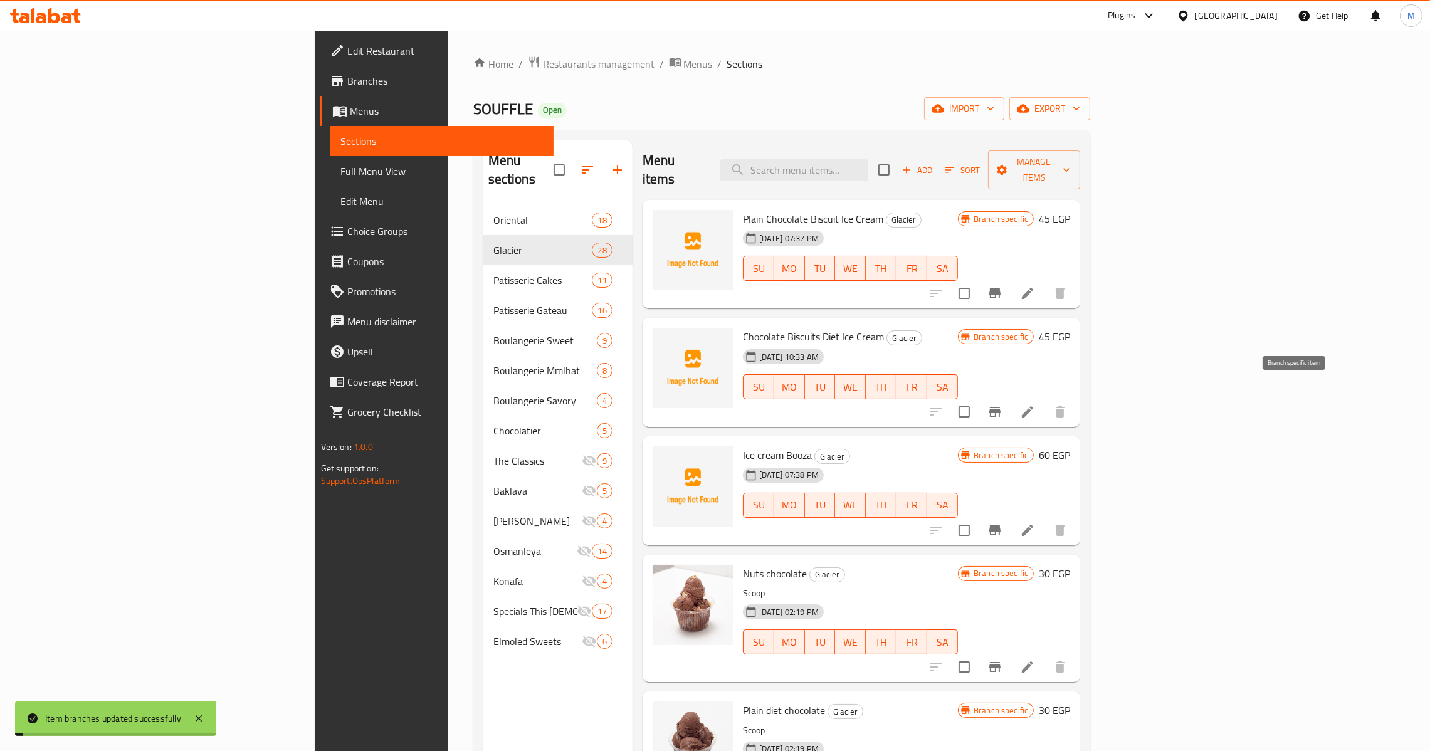
click at [1000, 407] on icon "Branch-specific-item" at bounding box center [994, 412] width 11 height 10
click at [1002, 523] on icon "Branch-specific-item" at bounding box center [994, 530] width 15 height 15
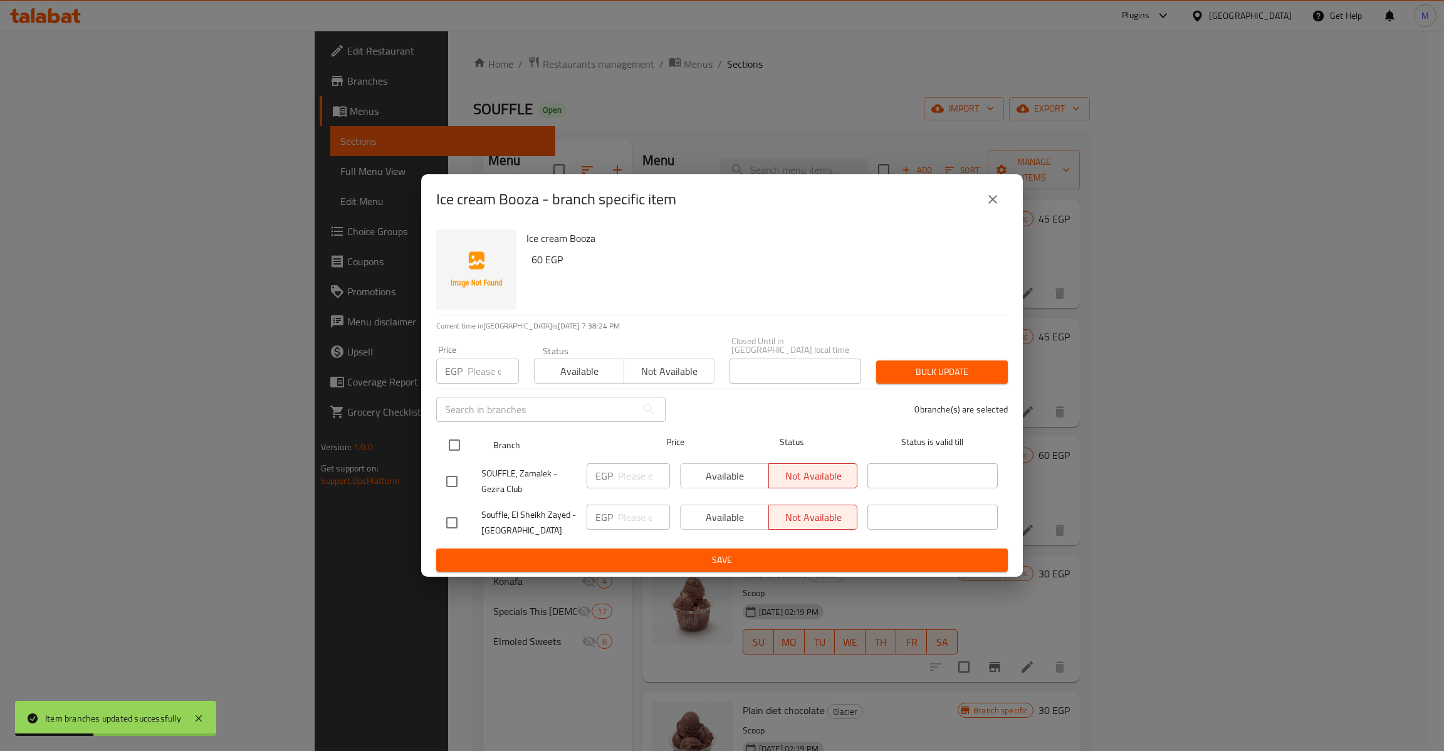
click at [461, 435] on input "checkbox" at bounding box center [454, 445] width 26 height 26
checkbox input "true"
click at [491, 360] on input "number" at bounding box center [493, 371] width 51 height 25
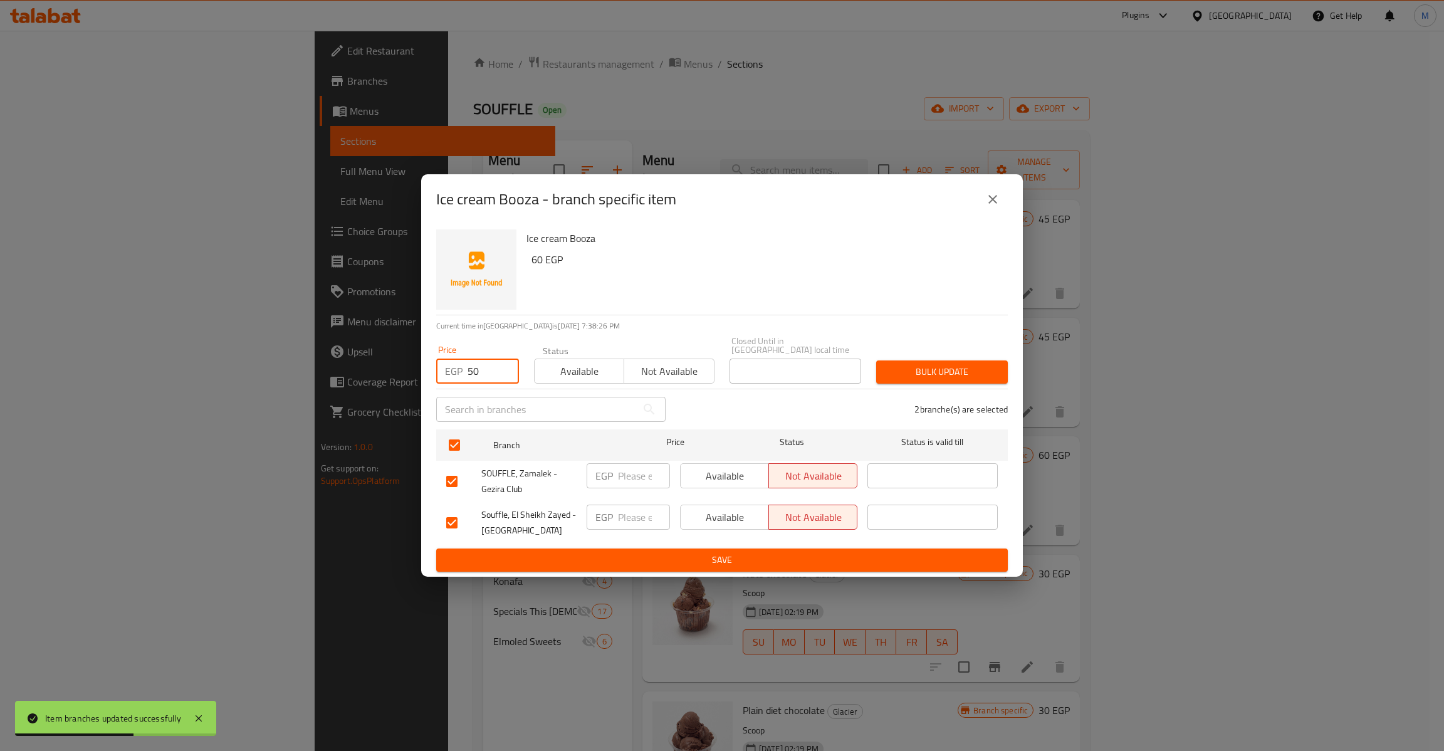
type input "50"
type button "0"
type button "1"
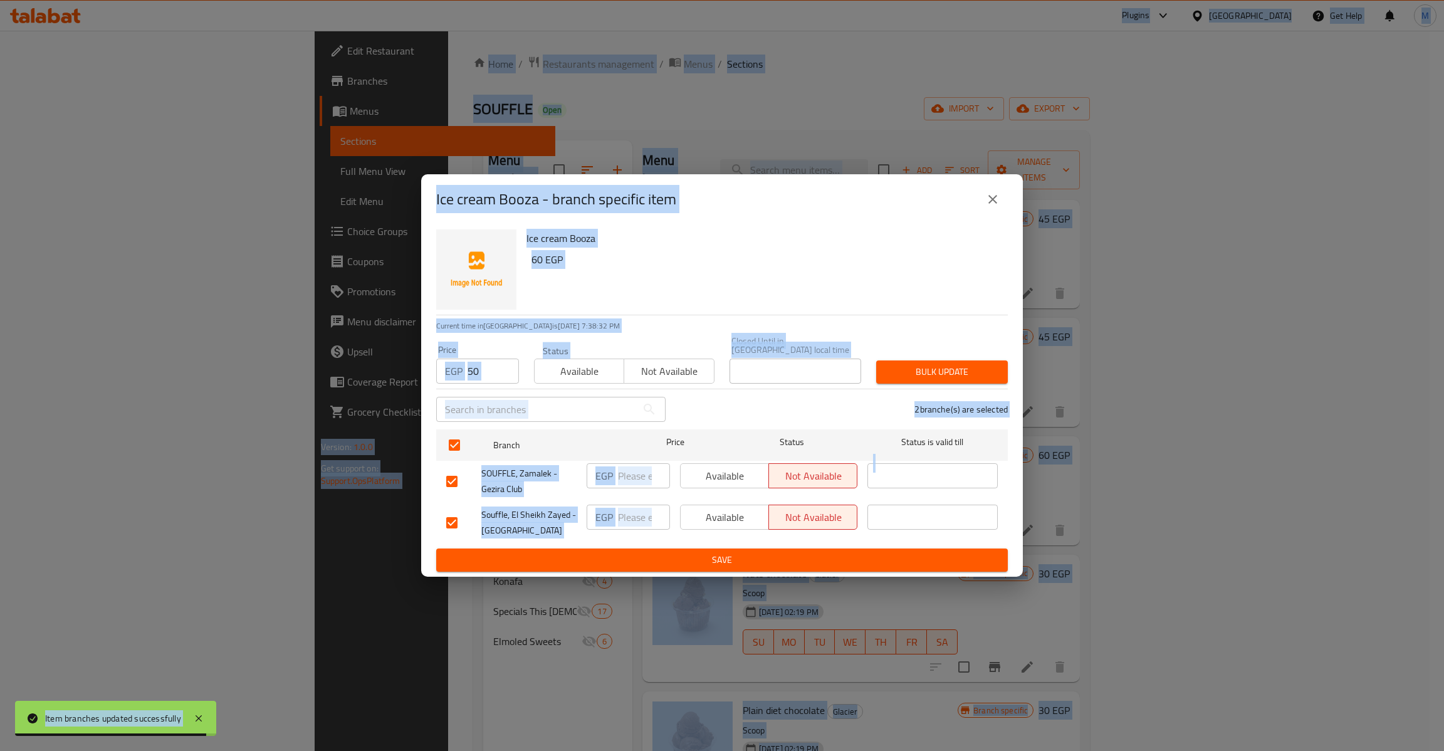
click at [490, 351] on div "Price EGP 50 Price" at bounding box center [477, 364] width 83 height 38
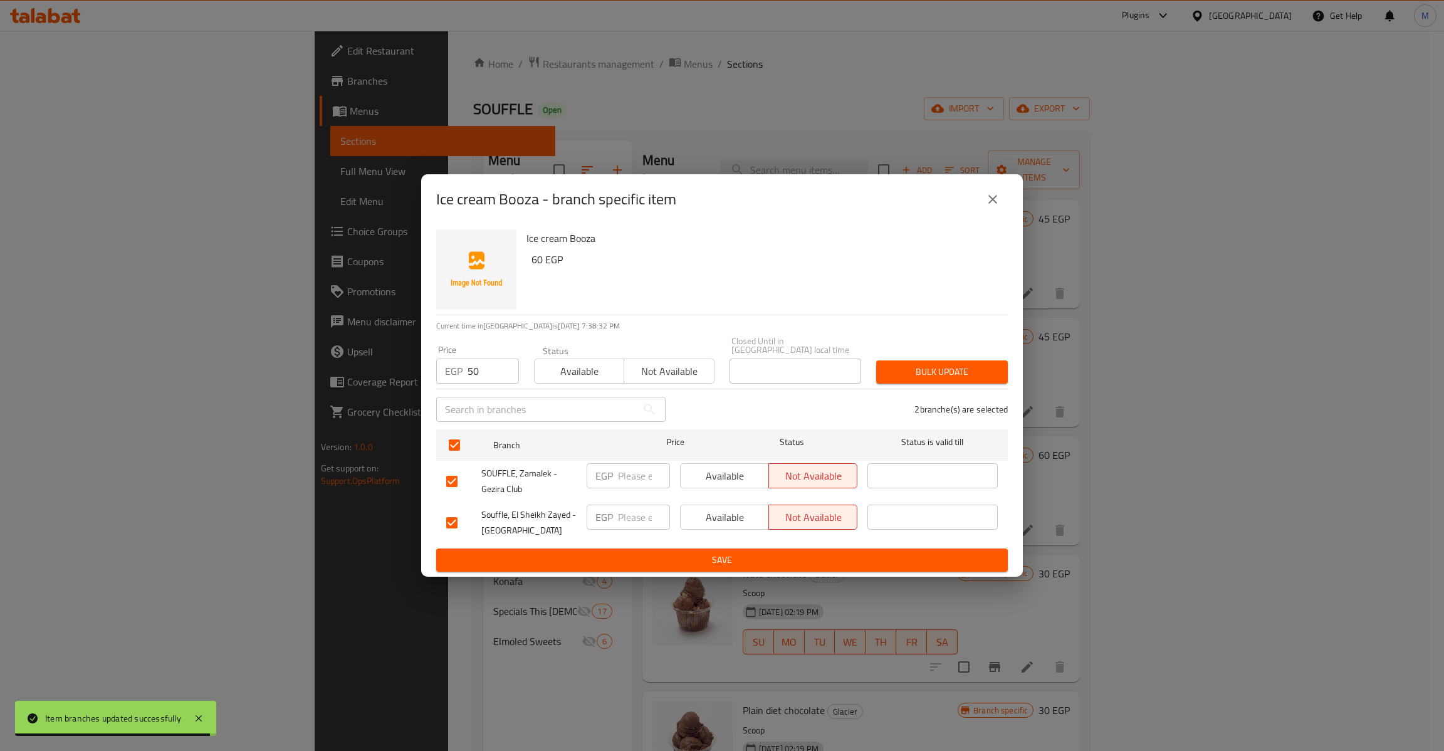
click at [498, 402] on input "text" at bounding box center [536, 409] width 201 height 25
click at [488, 371] on div "Price EGP 50 Price" at bounding box center [478, 364] width 98 height 53
click at [488, 371] on input "50" at bounding box center [493, 371] width 51 height 25
click at [488, 370] on input "50" at bounding box center [493, 371] width 51 height 25
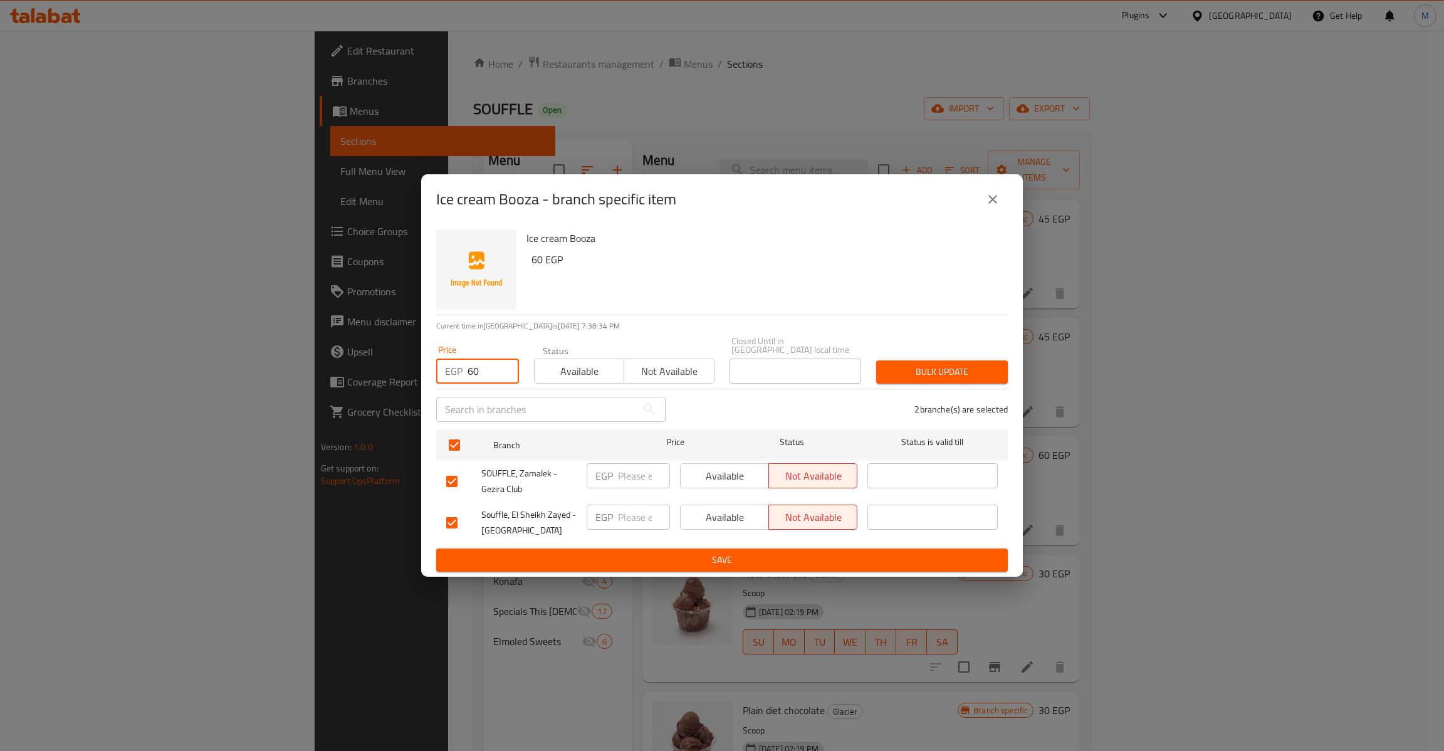
type input "60"
click at [876, 360] on button "Bulk update" at bounding box center [942, 371] width 132 height 23
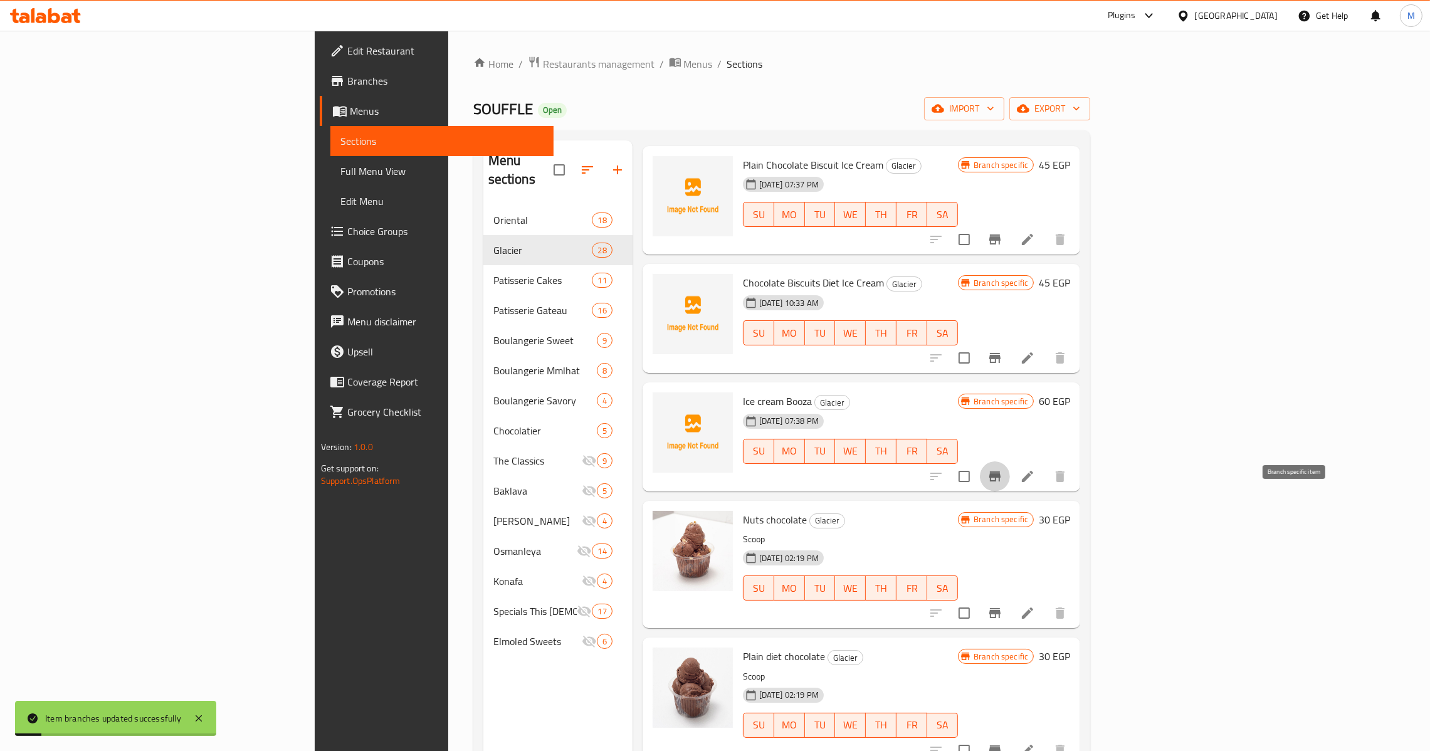
scroll to position [281, 0]
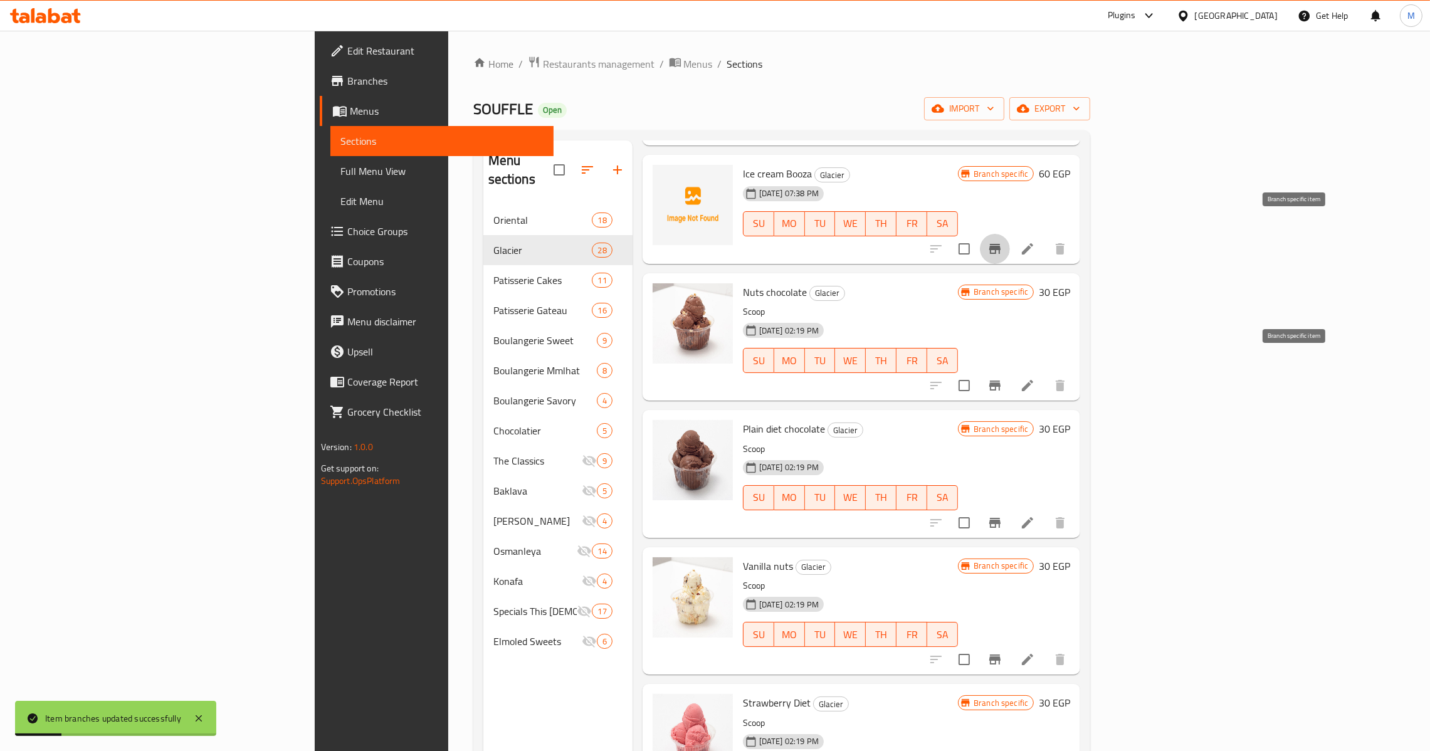
click at [1002, 378] on icon "Branch-specific-item" at bounding box center [994, 385] width 15 height 15
click at [1075, 379] on div at bounding box center [998, 385] width 154 height 30
click at [1045, 374] on li at bounding box center [1027, 385] width 35 height 23
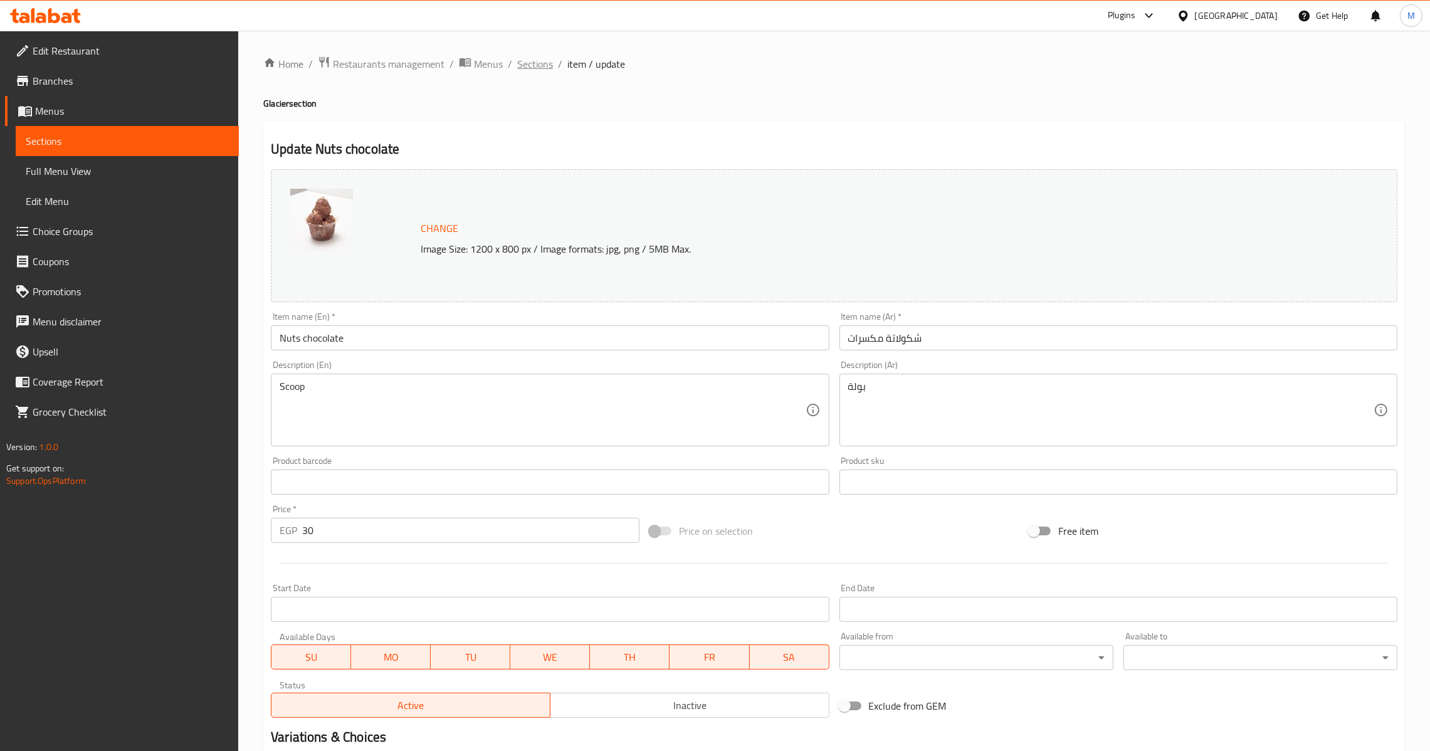
click at [526, 66] on span "Sections" at bounding box center [535, 63] width 36 height 15
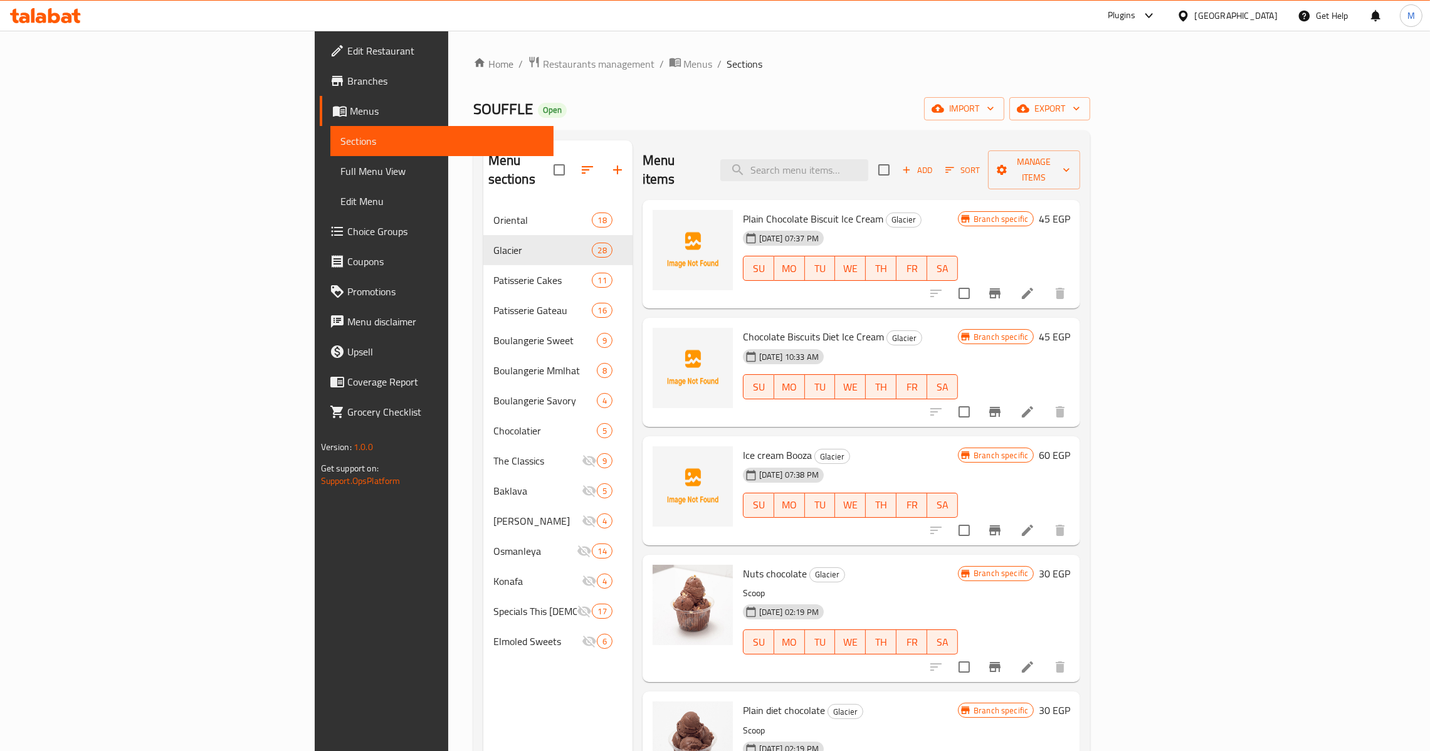
click at [1002, 659] on icon "Branch-specific-item" at bounding box center [994, 666] width 15 height 15
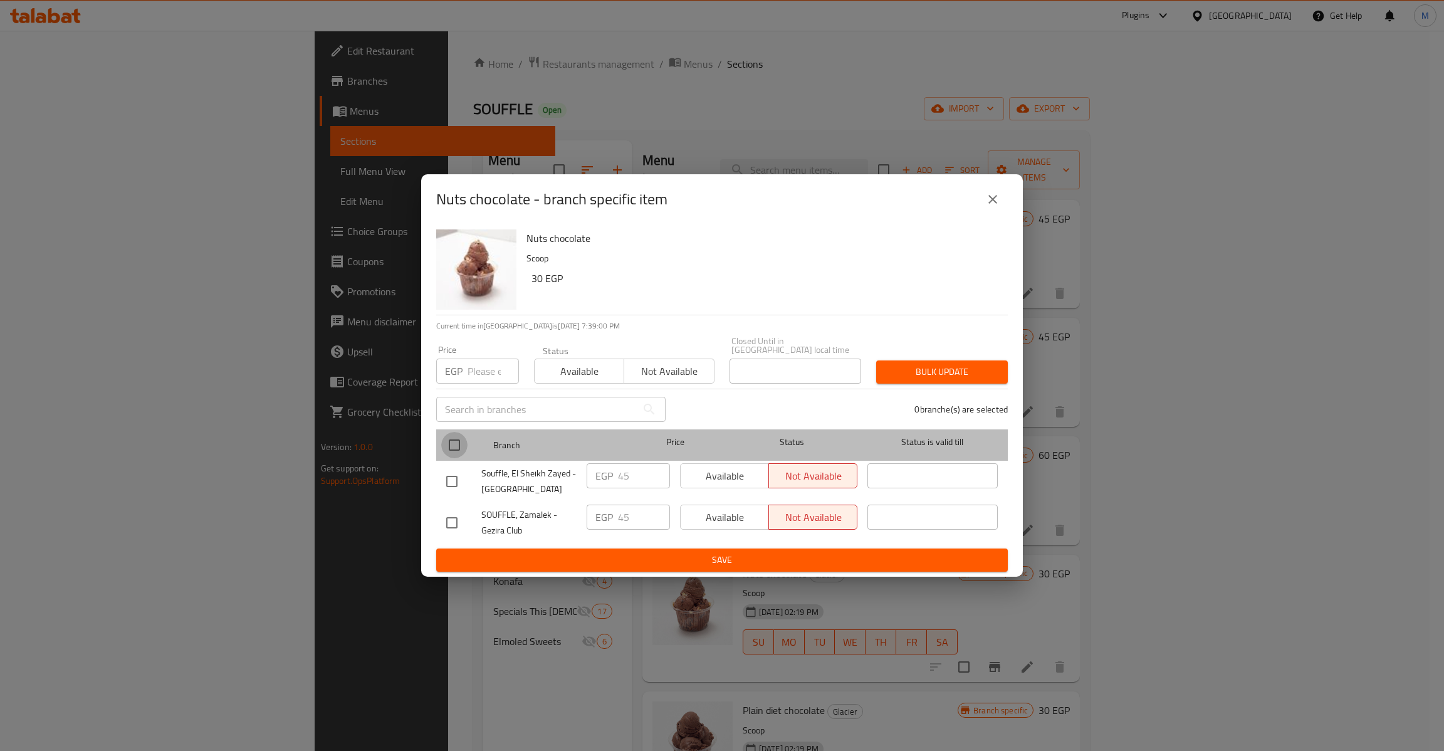
click at [457, 443] on input "checkbox" at bounding box center [454, 445] width 26 height 26
checkbox input "true"
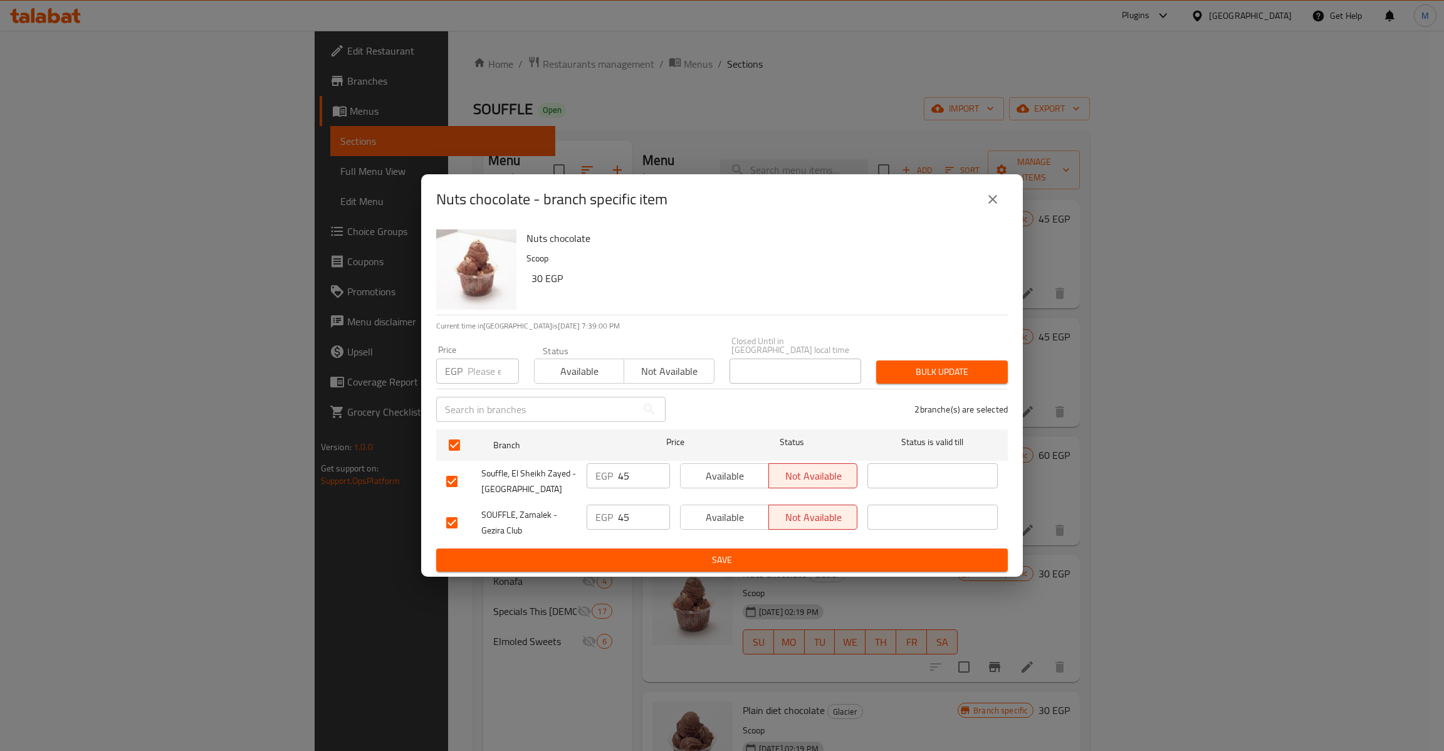
click at [484, 338] on div "Price EGP Price" at bounding box center [478, 364] width 98 height 53
click at [482, 374] on input "number" at bounding box center [493, 371] width 51 height 25
type input "45"
click at [960, 375] on button "Bulk update" at bounding box center [942, 371] width 132 height 23
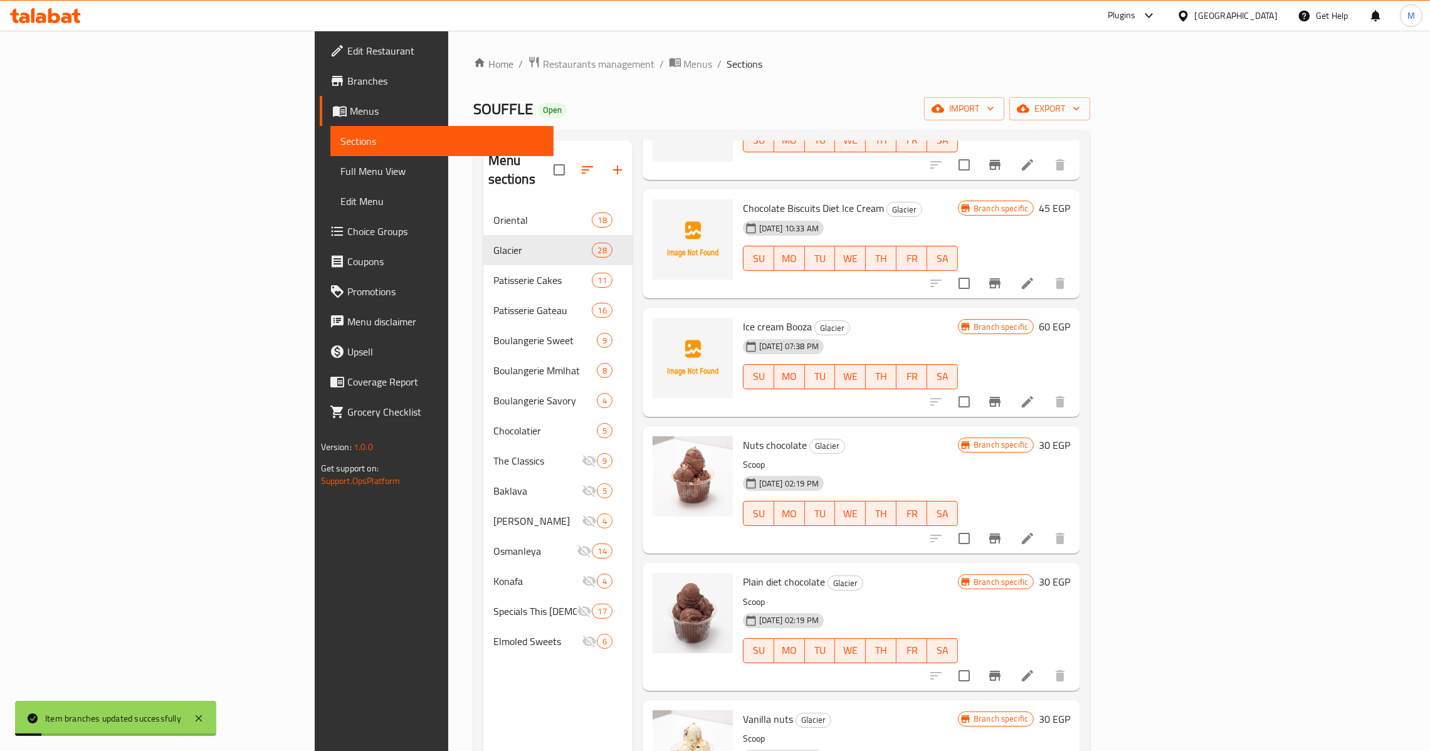
scroll to position [188, 0]
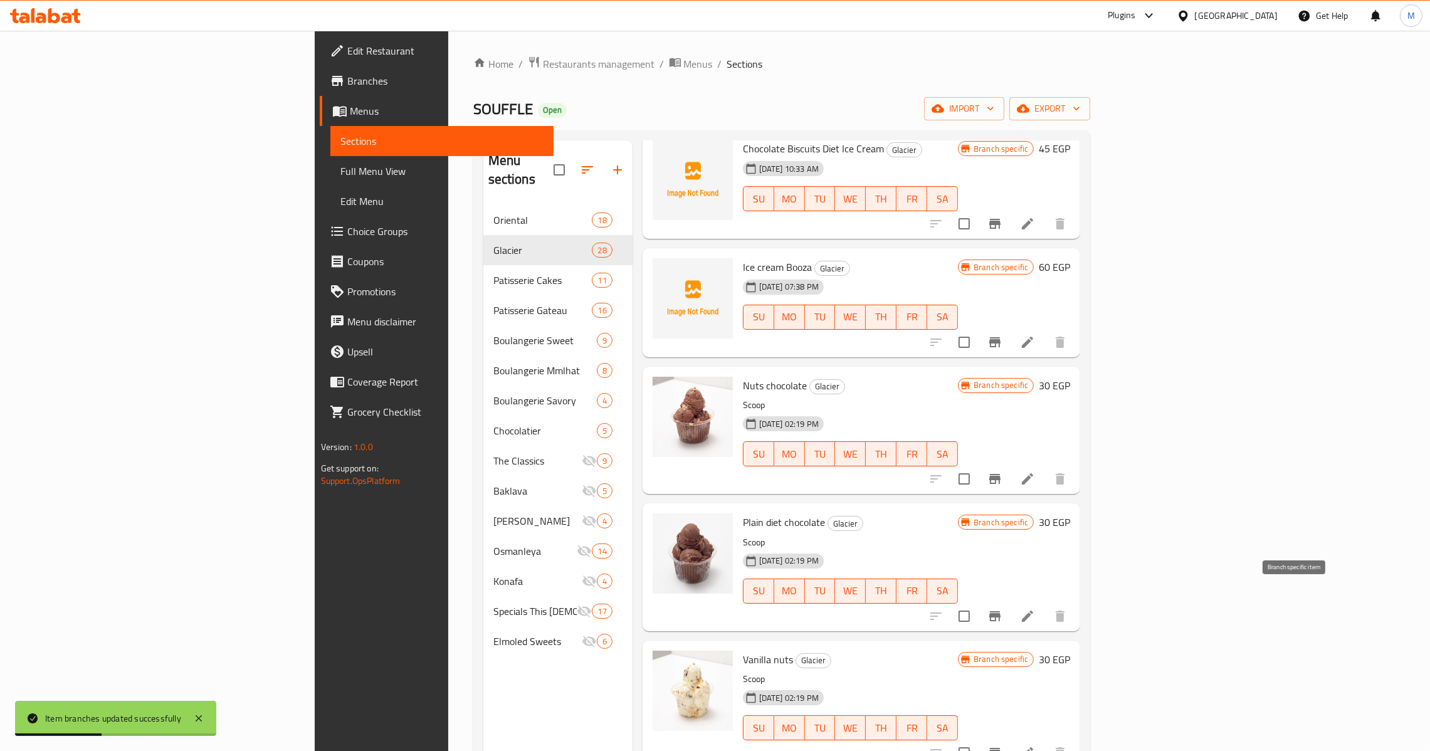
click at [1000, 611] on icon "Branch-specific-item" at bounding box center [994, 616] width 11 height 10
click at [1000, 748] on icon "Branch-specific-item" at bounding box center [994, 753] width 11 height 10
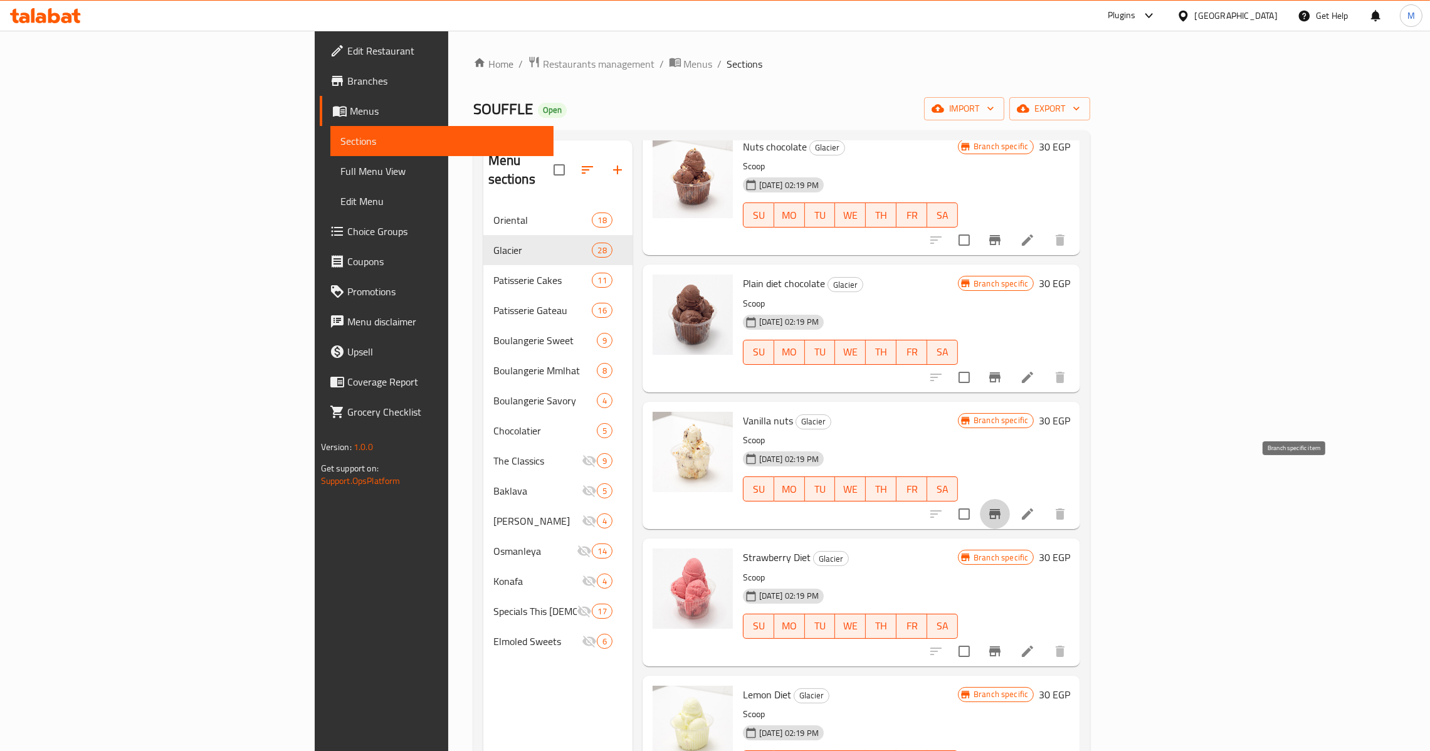
scroll to position [469, 0]
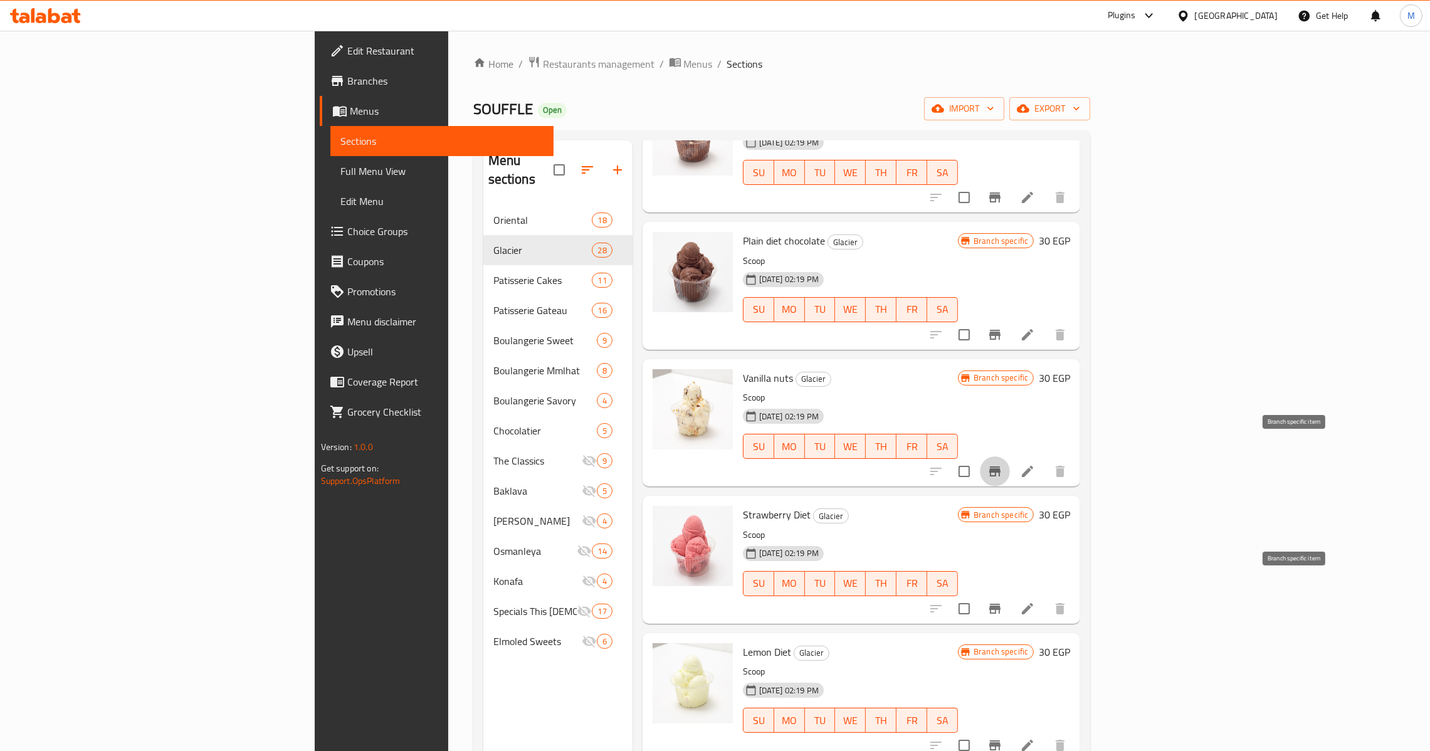
click at [1010, 594] on button "Branch-specific-item" at bounding box center [995, 609] width 30 height 30
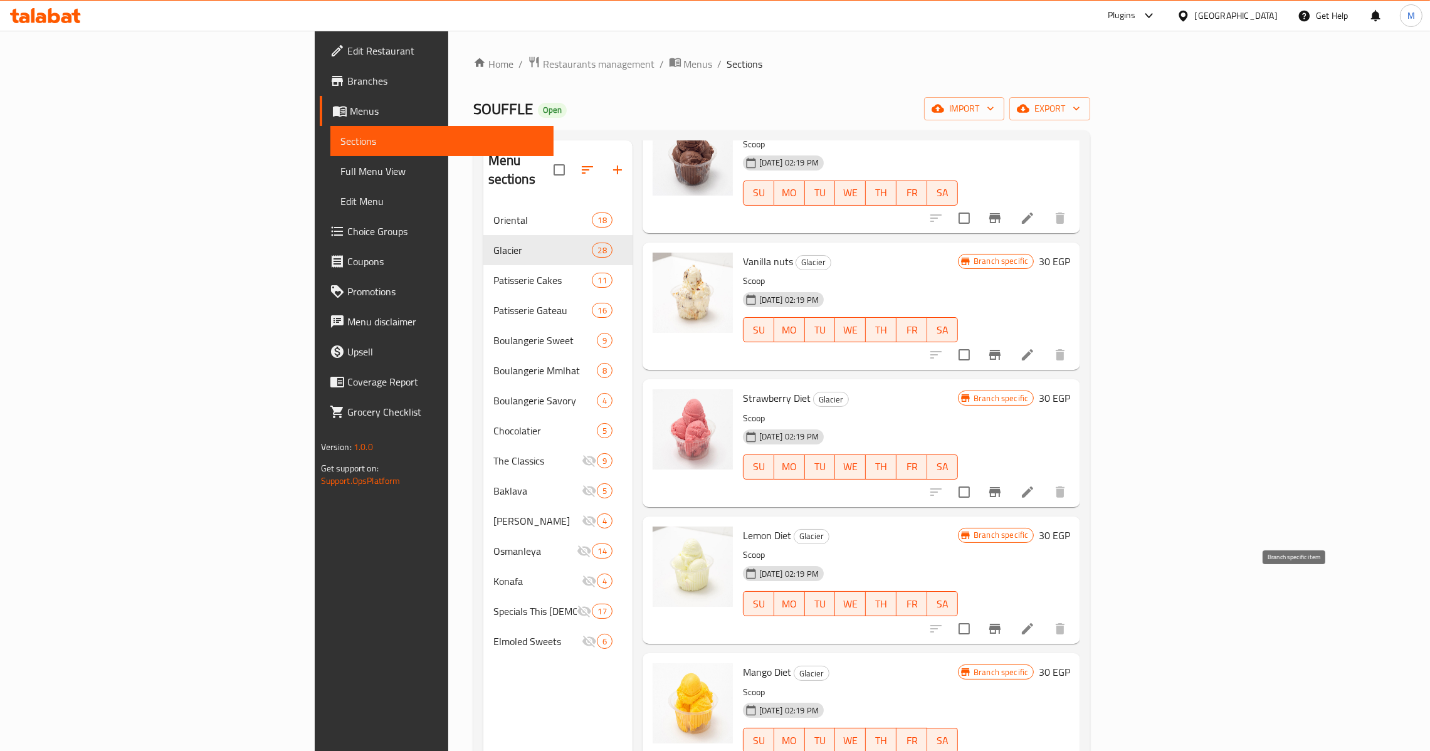
scroll to position [658, 0]
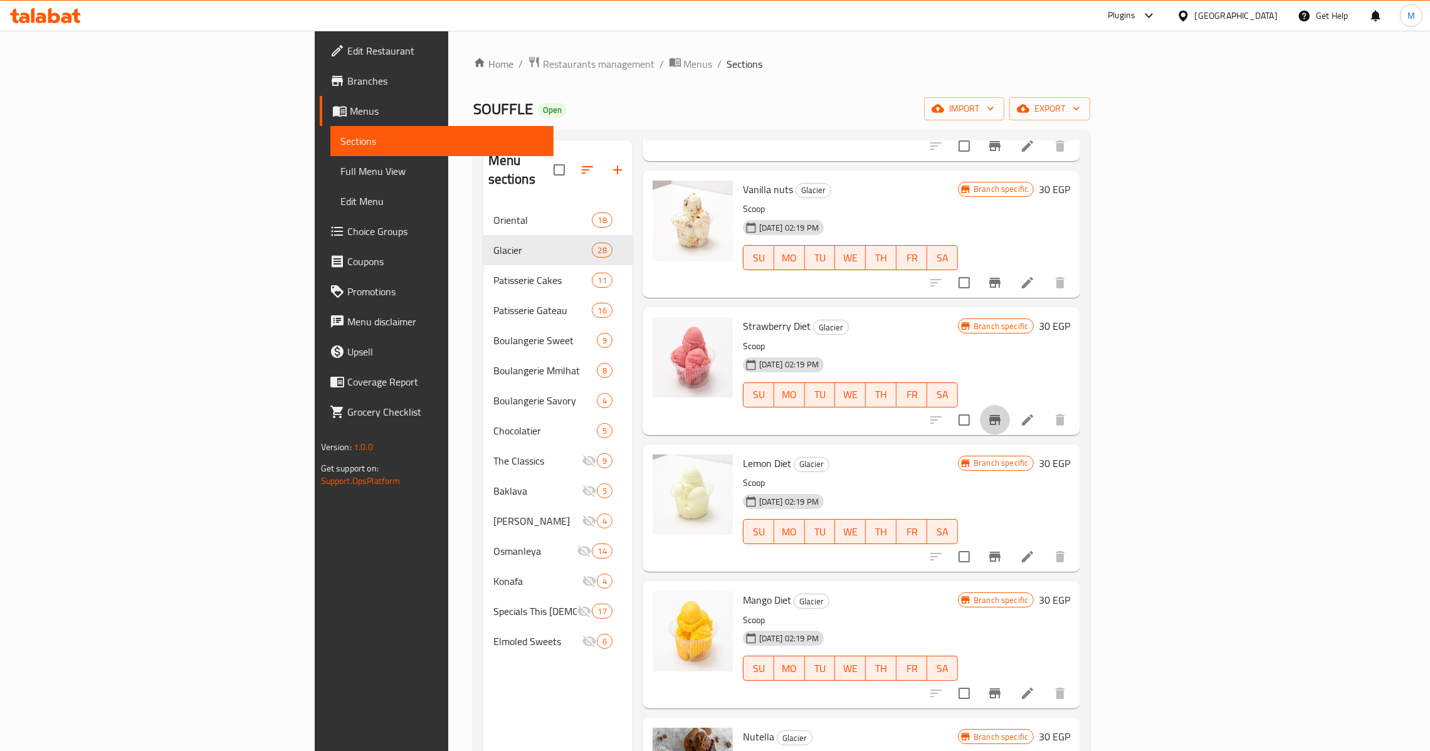
click at [1000, 552] on icon "Branch-specific-item" at bounding box center [994, 557] width 11 height 10
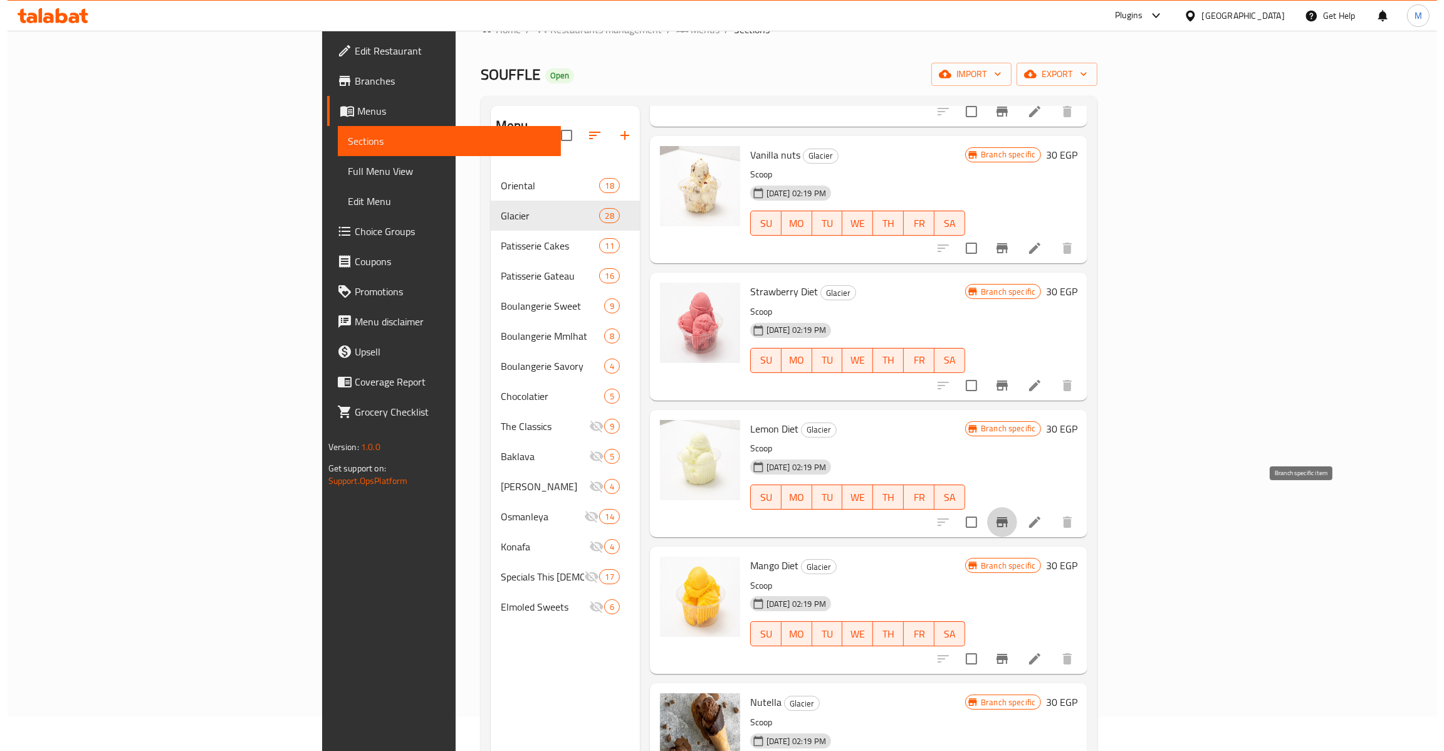
scroll to position [94, 0]
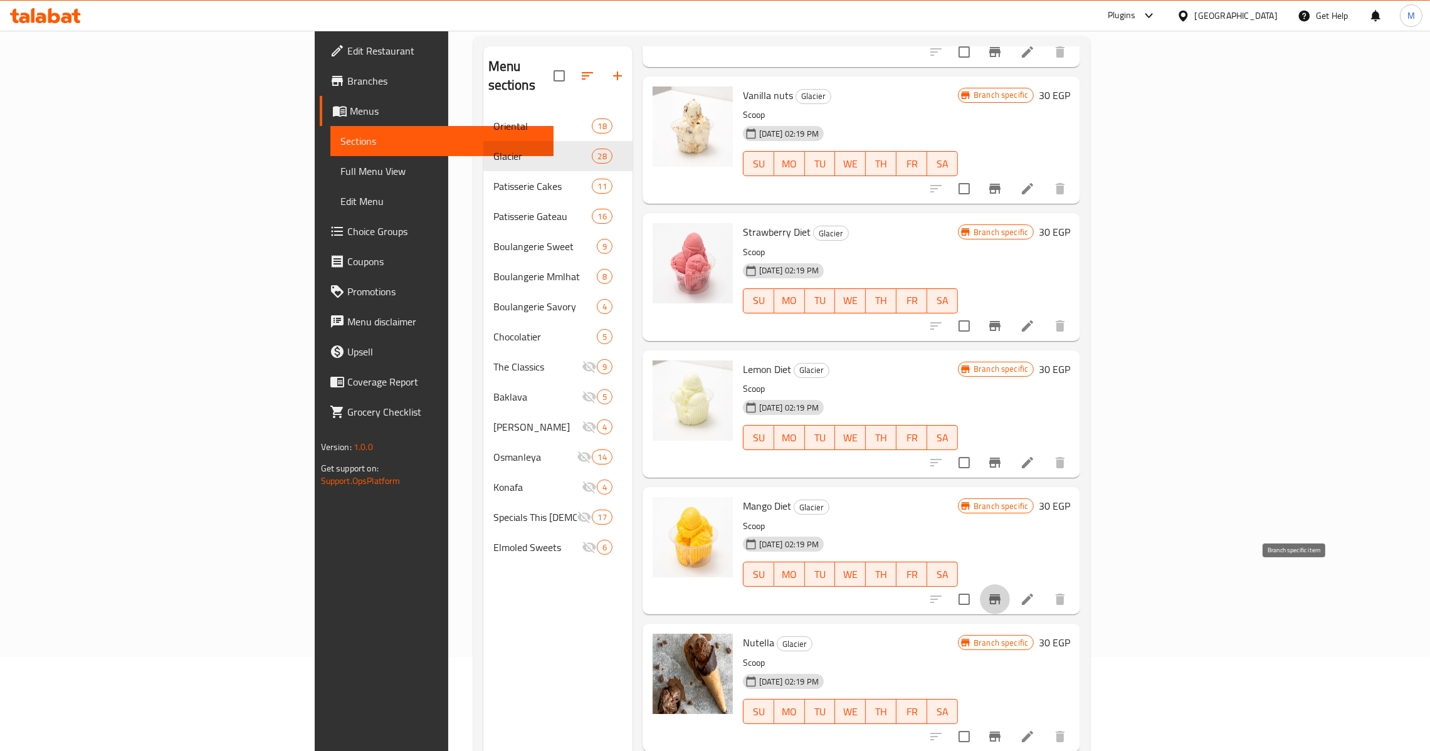
click at [1010, 584] on button "Branch-specific-item" at bounding box center [995, 599] width 30 height 30
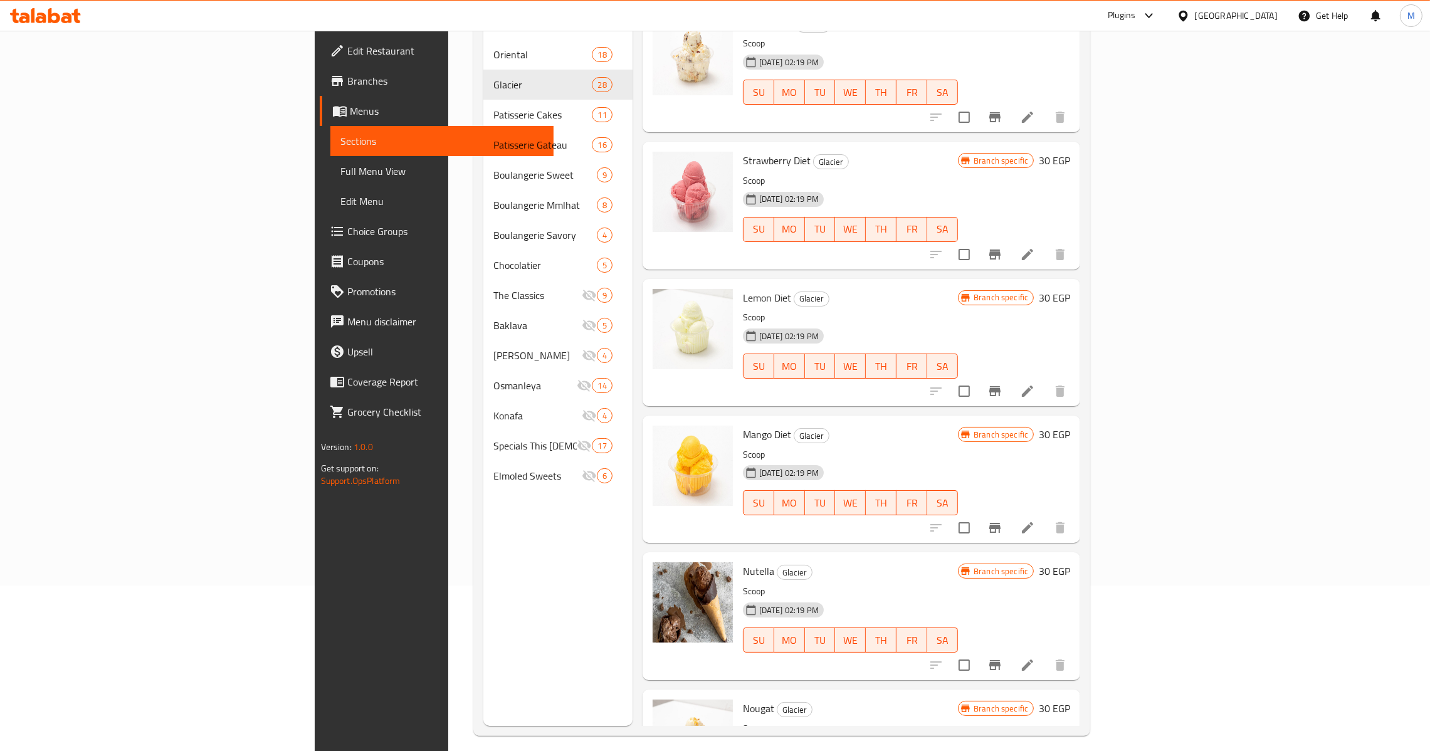
scroll to position [177, 0]
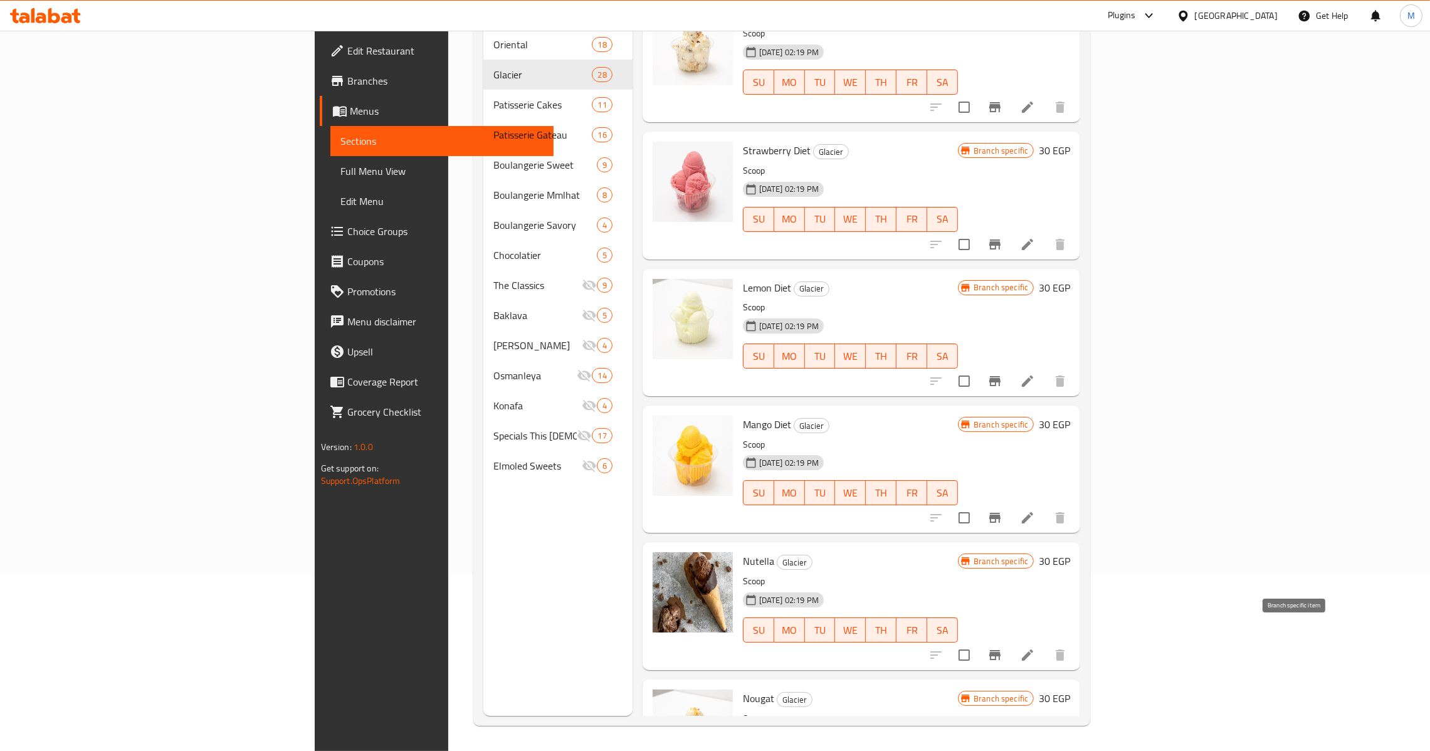
click at [1002, 647] on icon "Branch-specific-item" at bounding box center [994, 654] width 15 height 15
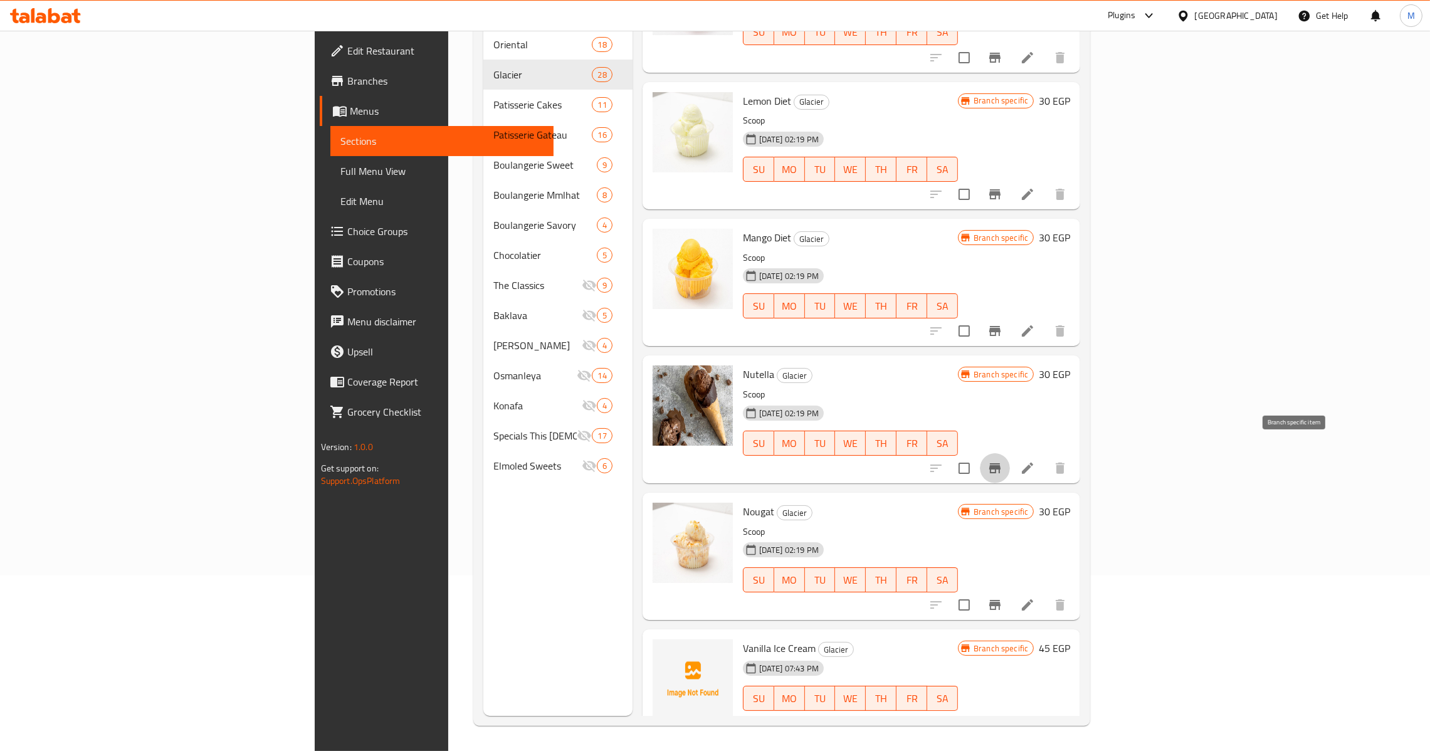
scroll to position [846, 0]
click at [1002, 597] on icon "Branch-specific-item" at bounding box center [994, 604] width 15 height 15
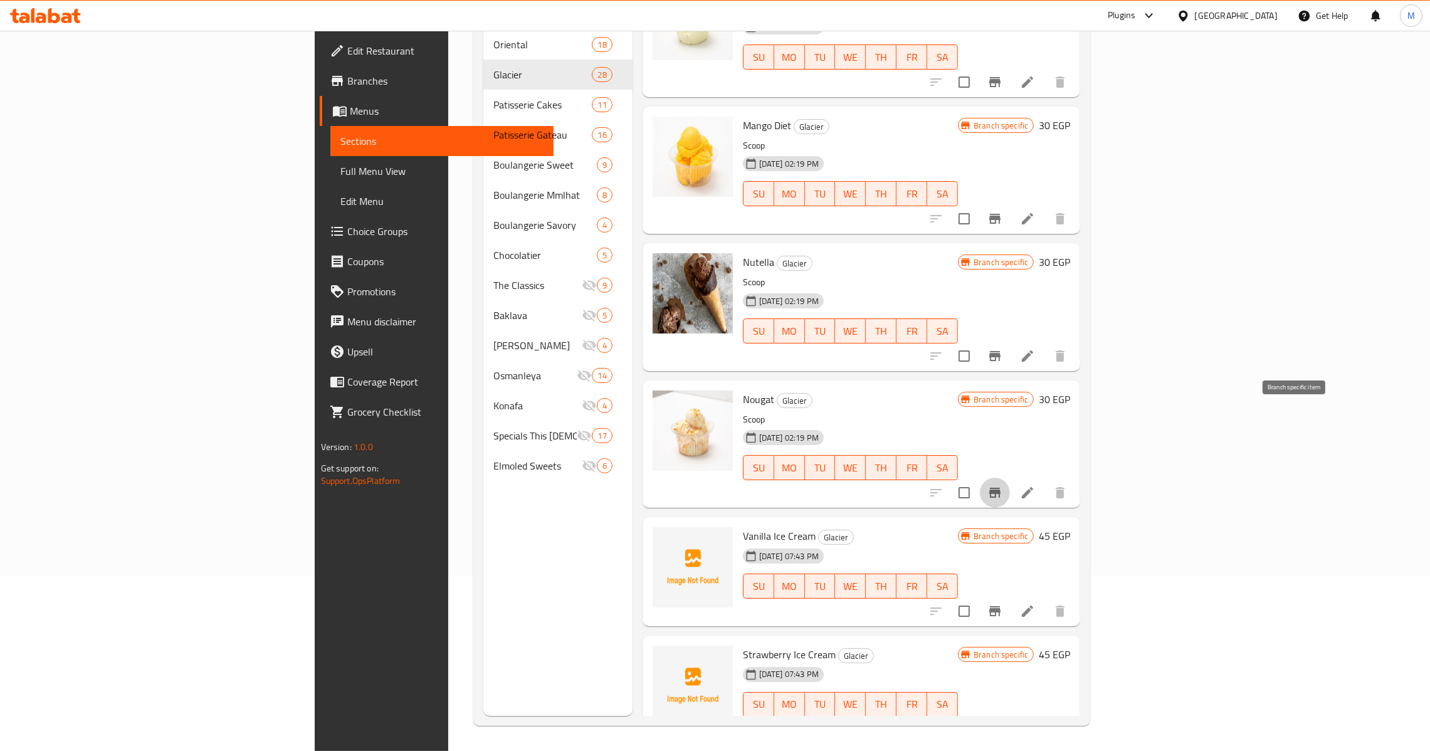
scroll to position [1034, 0]
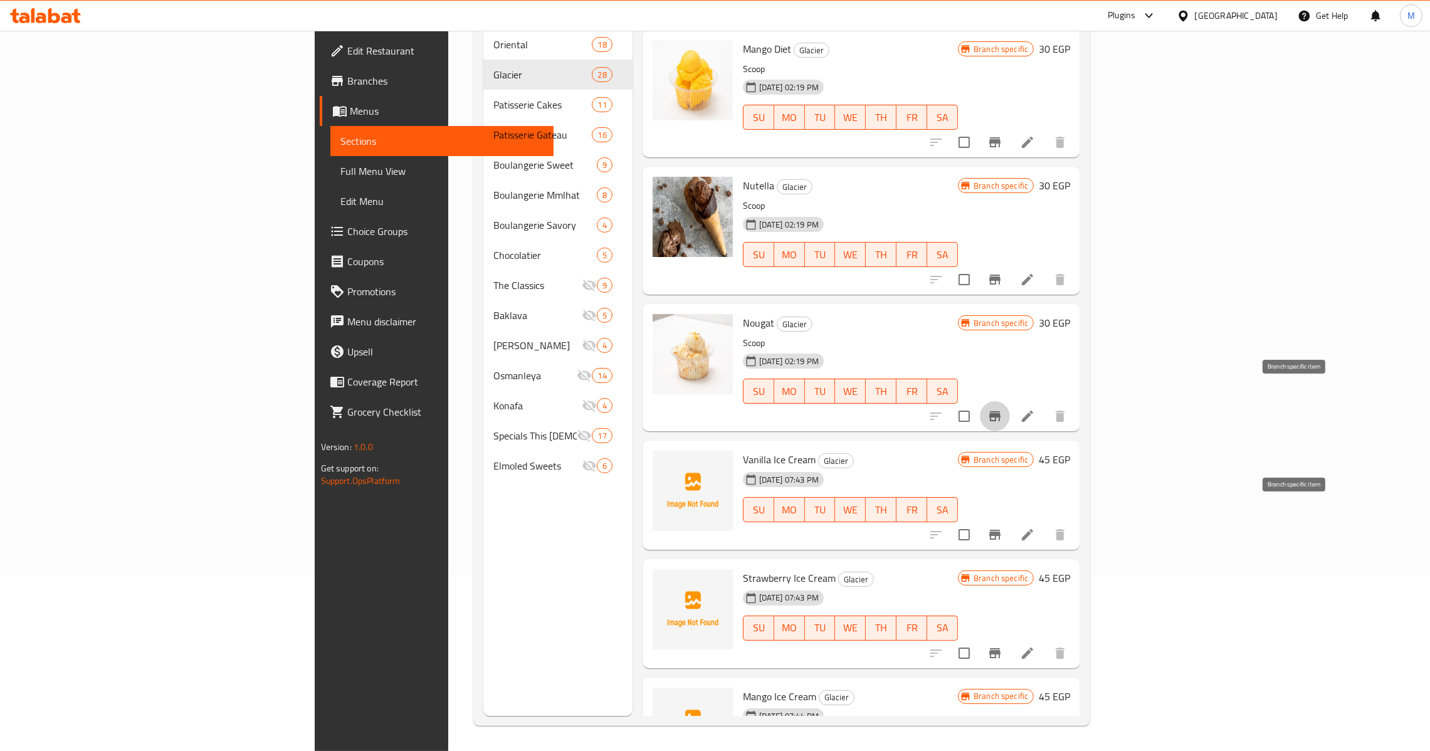
click at [1000, 530] on icon "Branch-specific-item" at bounding box center [994, 535] width 11 height 10
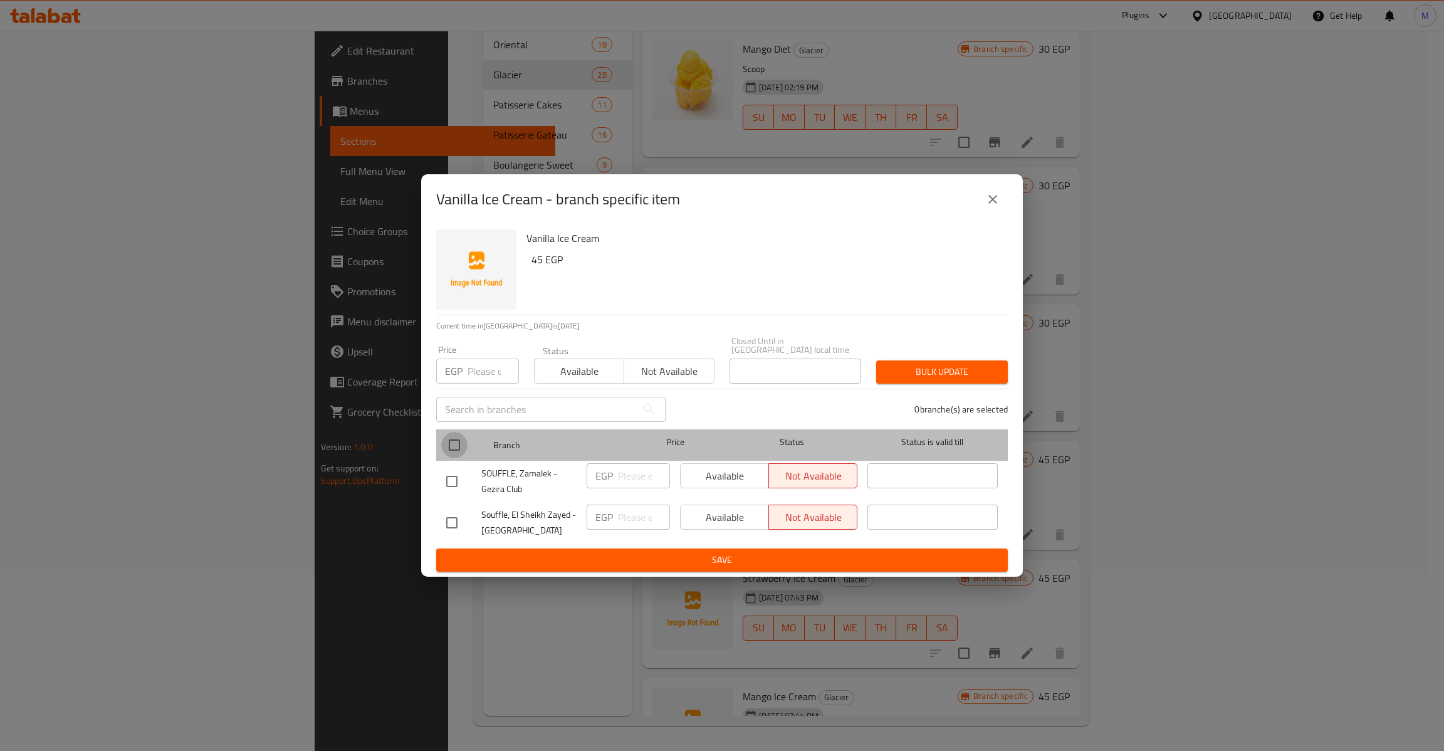
click at [461, 447] on input "checkbox" at bounding box center [454, 445] width 26 height 26
checkbox input "true"
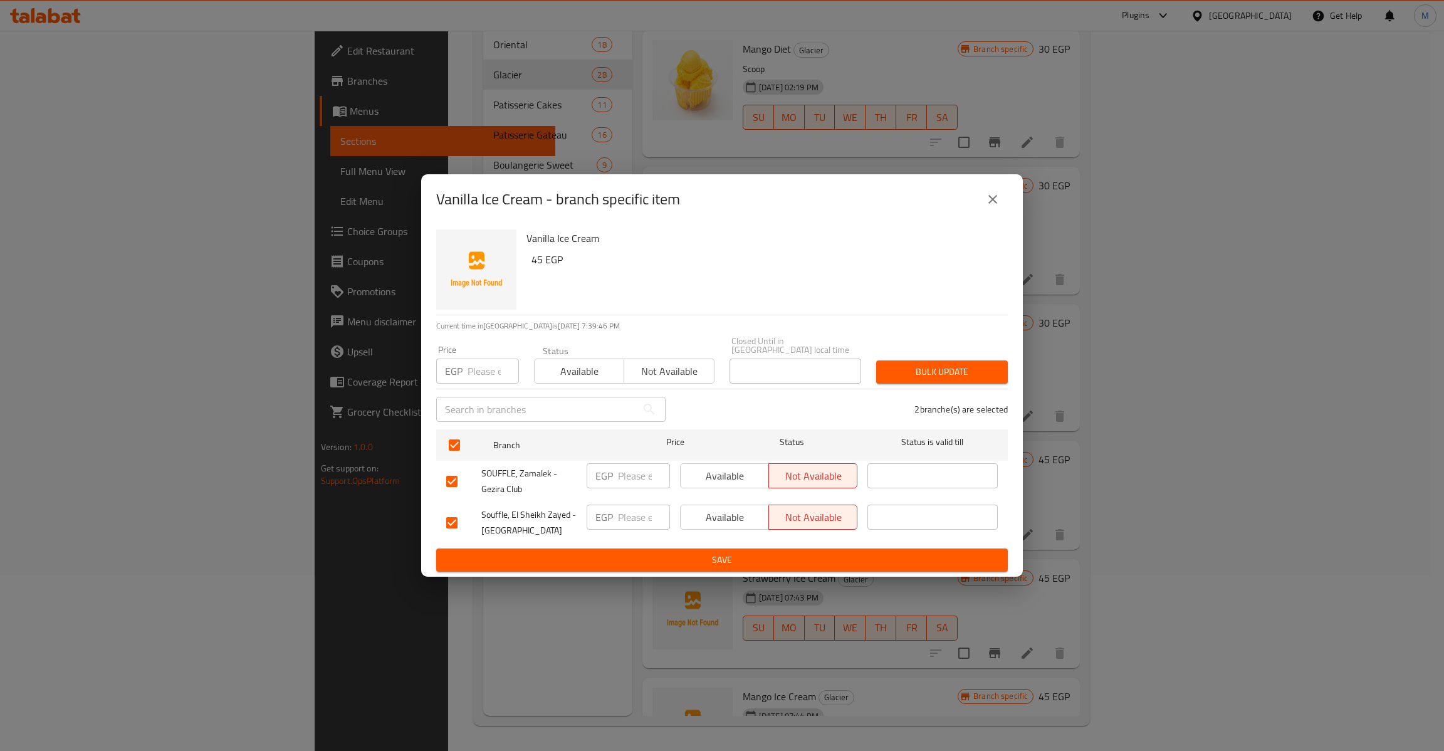
click at [482, 364] on input "number" at bounding box center [493, 371] width 51 height 25
type input "45"
click at [1047, 353] on div "Vanilla Ice Cream - branch specific item Vanilla Ice Cream 45 EGP Current time …" at bounding box center [722, 375] width 1444 height 751
click at [1014, 375] on div "Vanilla Ice Cream 45 EGP Current time in [GEOGRAPHIC_DATA] is [DATE] 7:39:47 PM…" at bounding box center [722, 400] width 602 height 352
click at [994, 364] on span "Bulk update" at bounding box center [942, 372] width 112 height 16
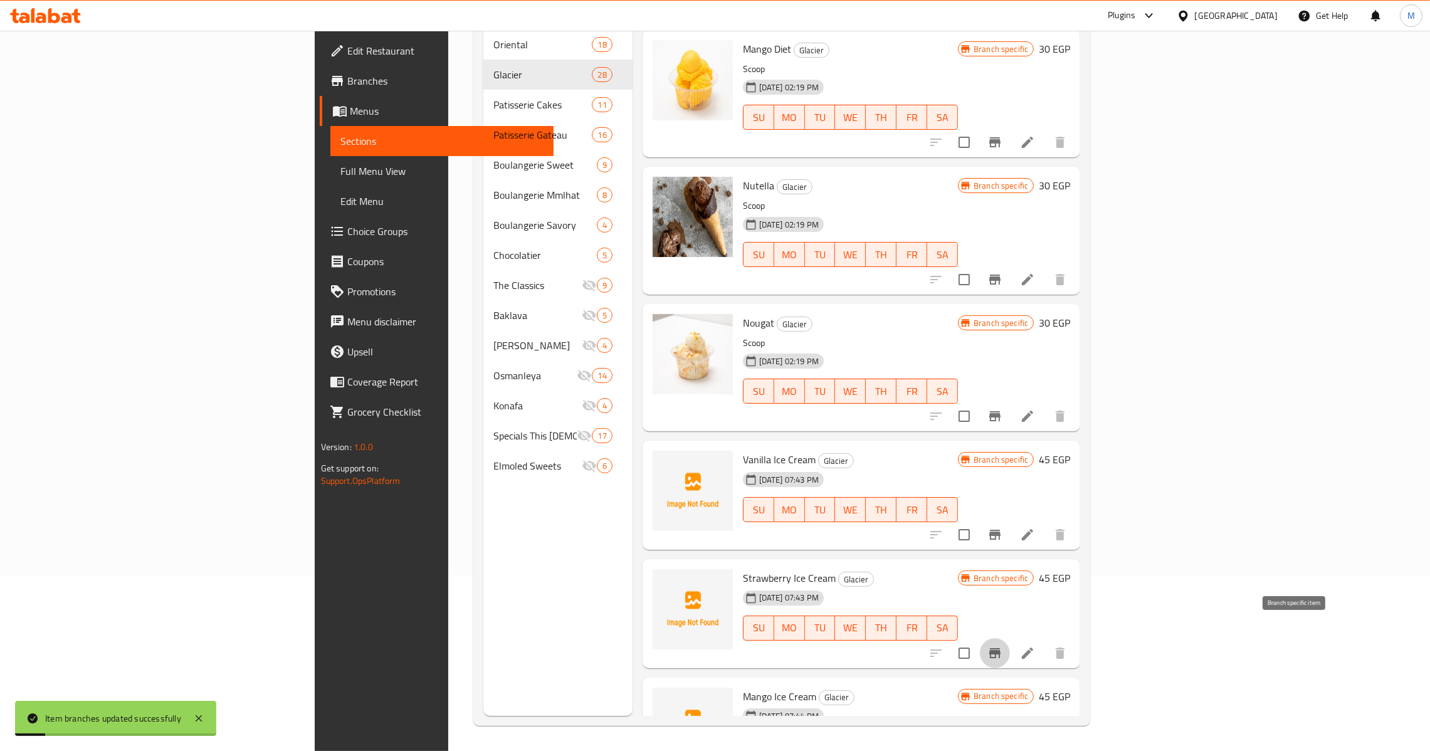
click at [1010, 641] on button "Branch-specific-item" at bounding box center [995, 653] width 30 height 30
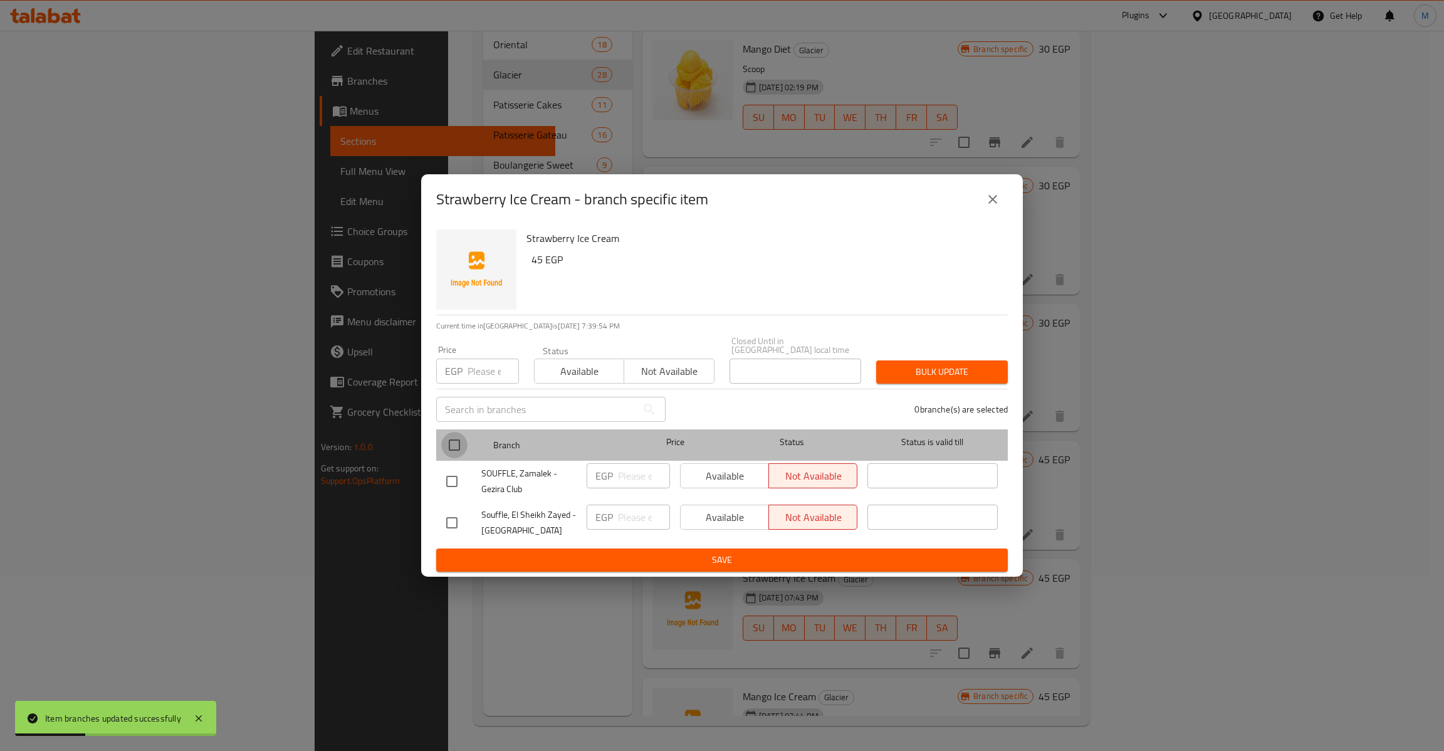
click at [453, 446] on input "checkbox" at bounding box center [454, 445] width 26 height 26
checkbox input "true"
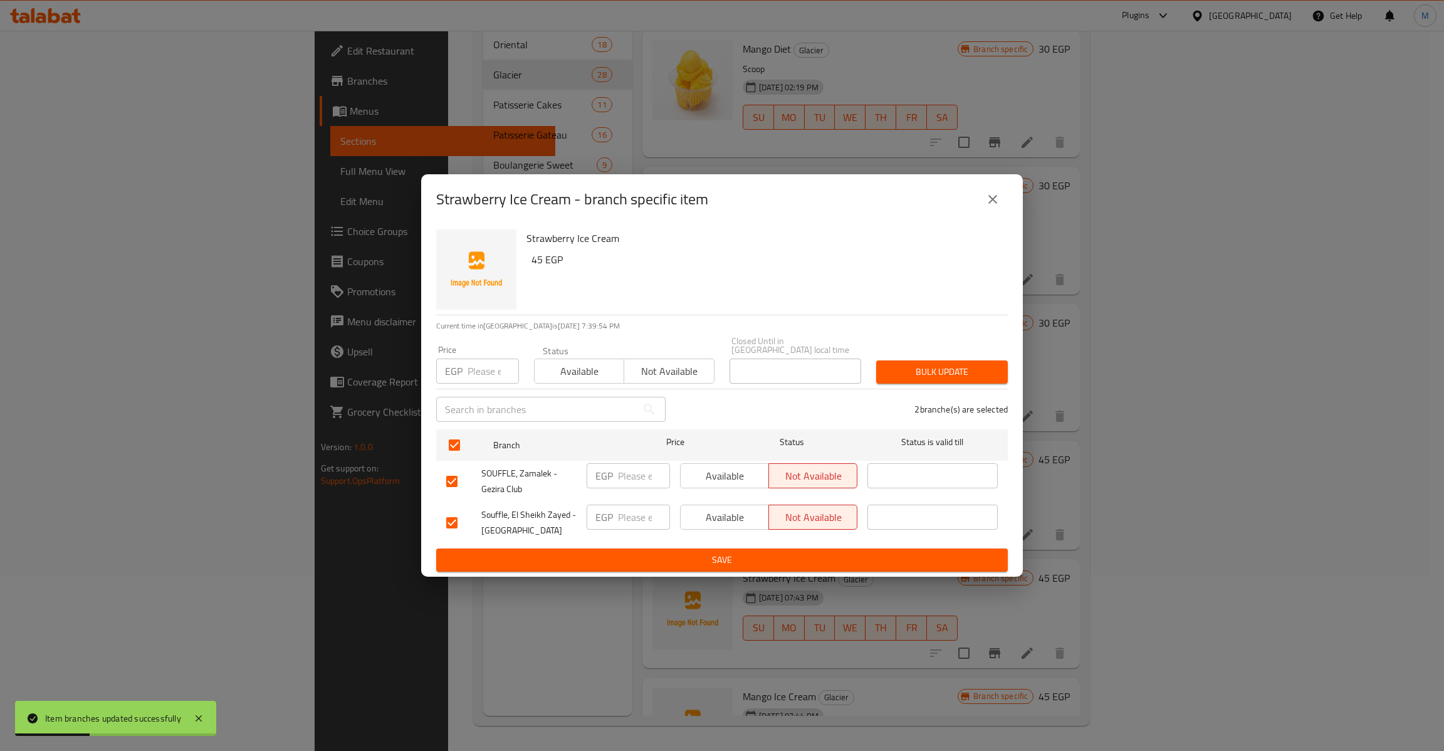
click at [481, 372] on input "number" at bounding box center [493, 371] width 51 height 25
type input "45"
click at [931, 364] on span "Bulk update" at bounding box center [942, 372] width 112 height 16
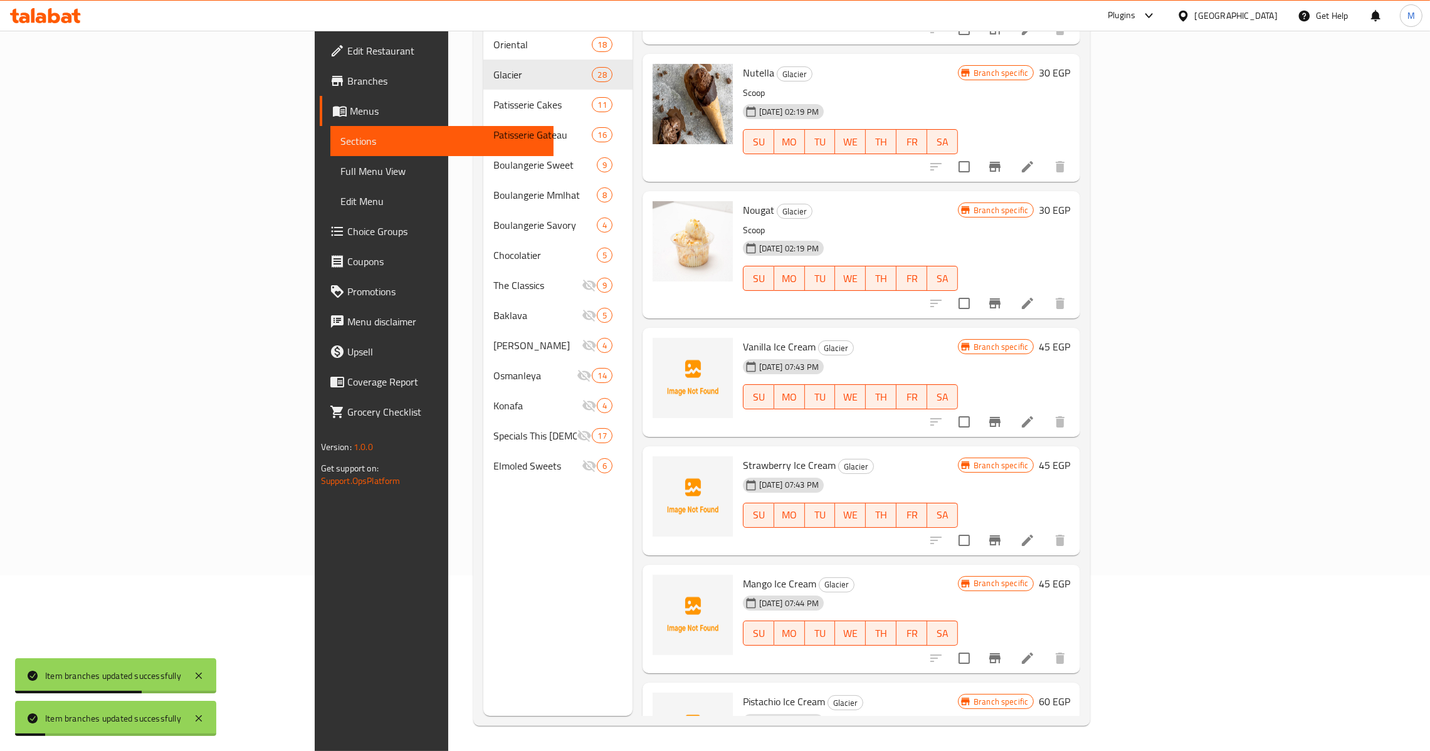
scroll to position [1222, 0]
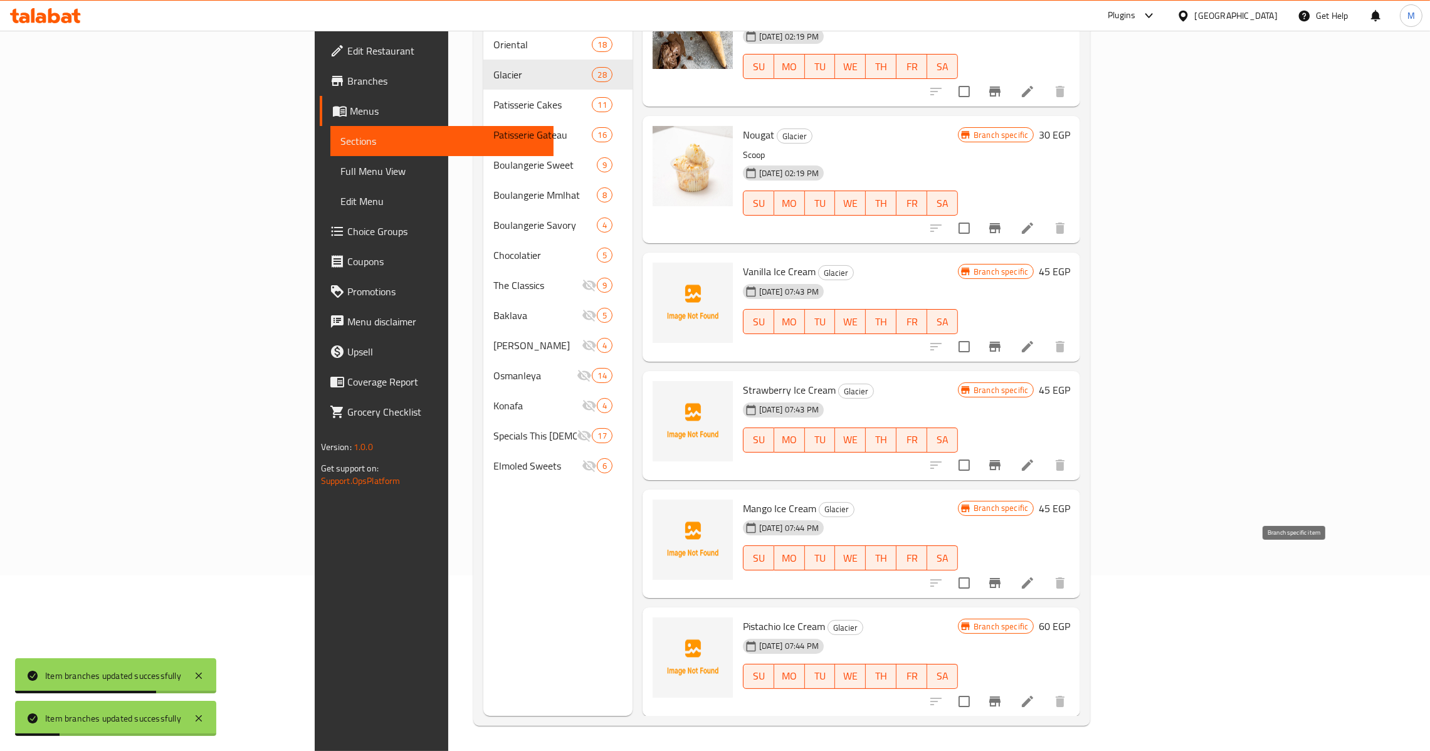
click at [1010, 568] on button "Branch-specific-item" at bounding box center [995, 583] width 30 height 30
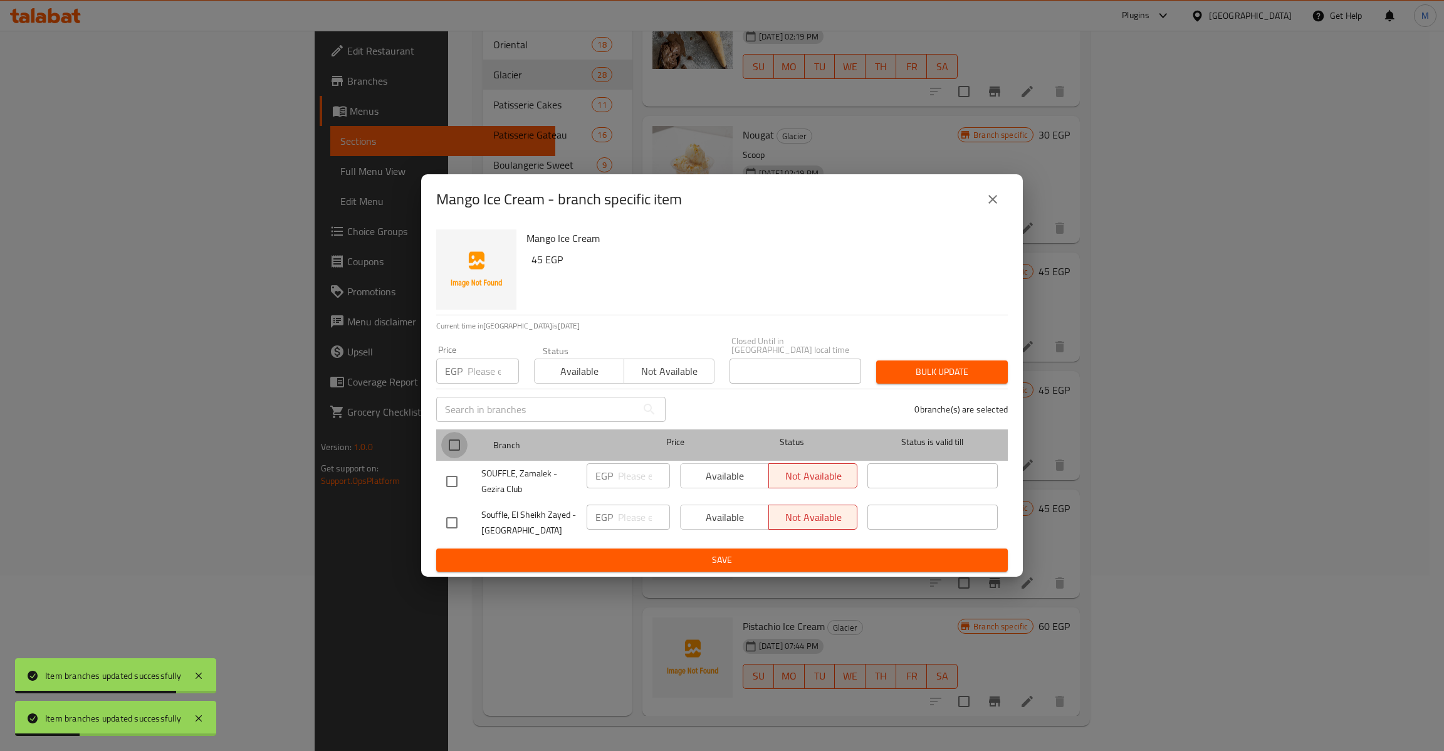
click at [461, 438] on input "checkbox" at bounding box center [454, 445] width 26 height 26
checkbox input "true"
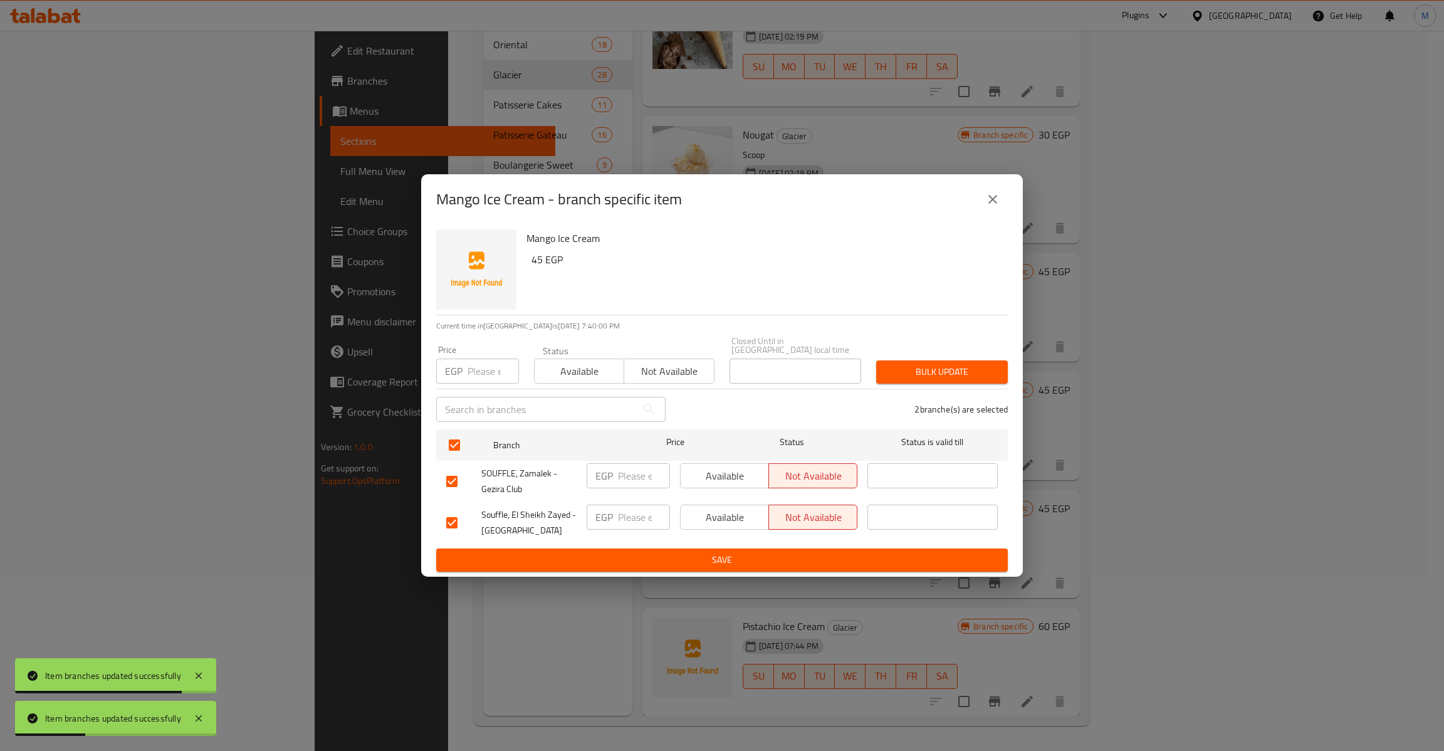
click at [488, 370] on input "number" at bounding box center [493, 371] width 51 height 25
type input "45"
click at [935, 367] on span "Bulk update" at bounding box center [942, 372] width 112 height 16
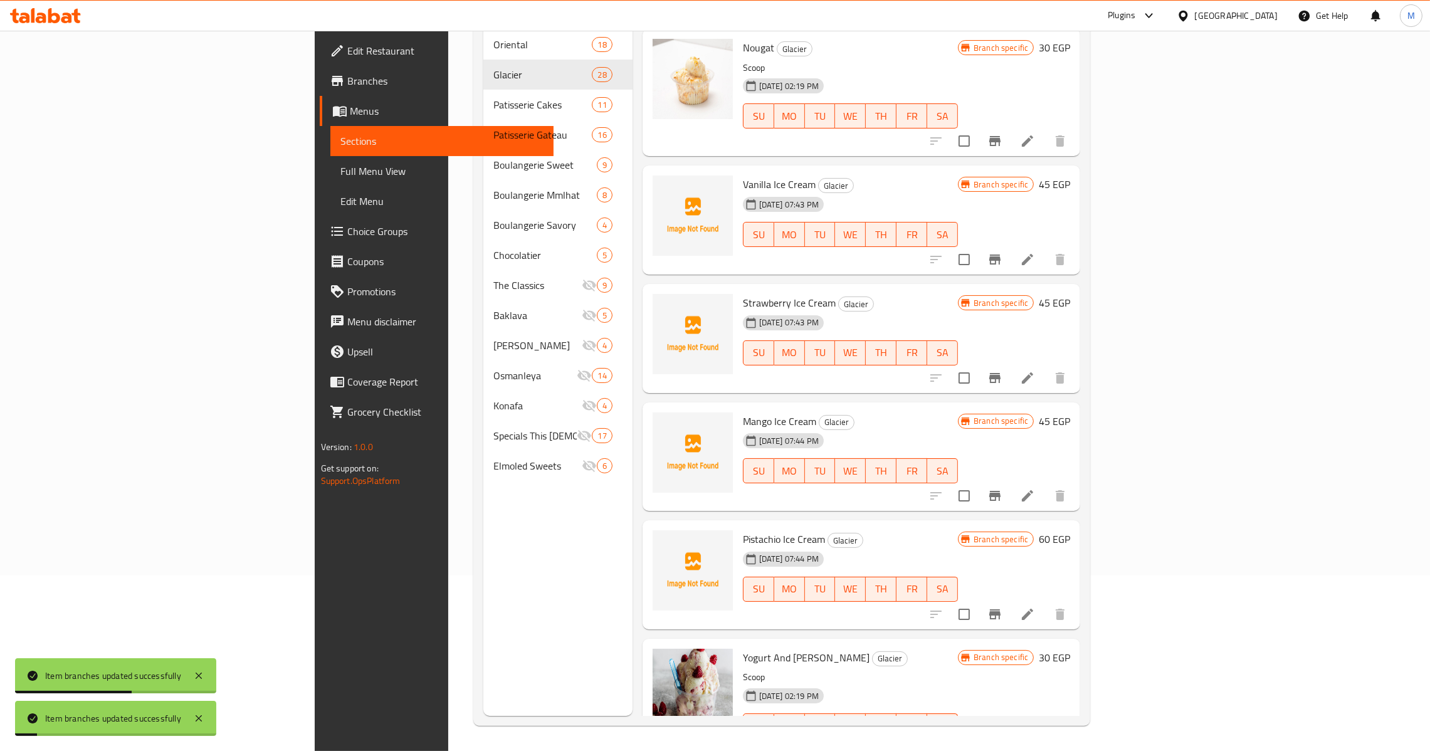
scroll to position [1316, 0]
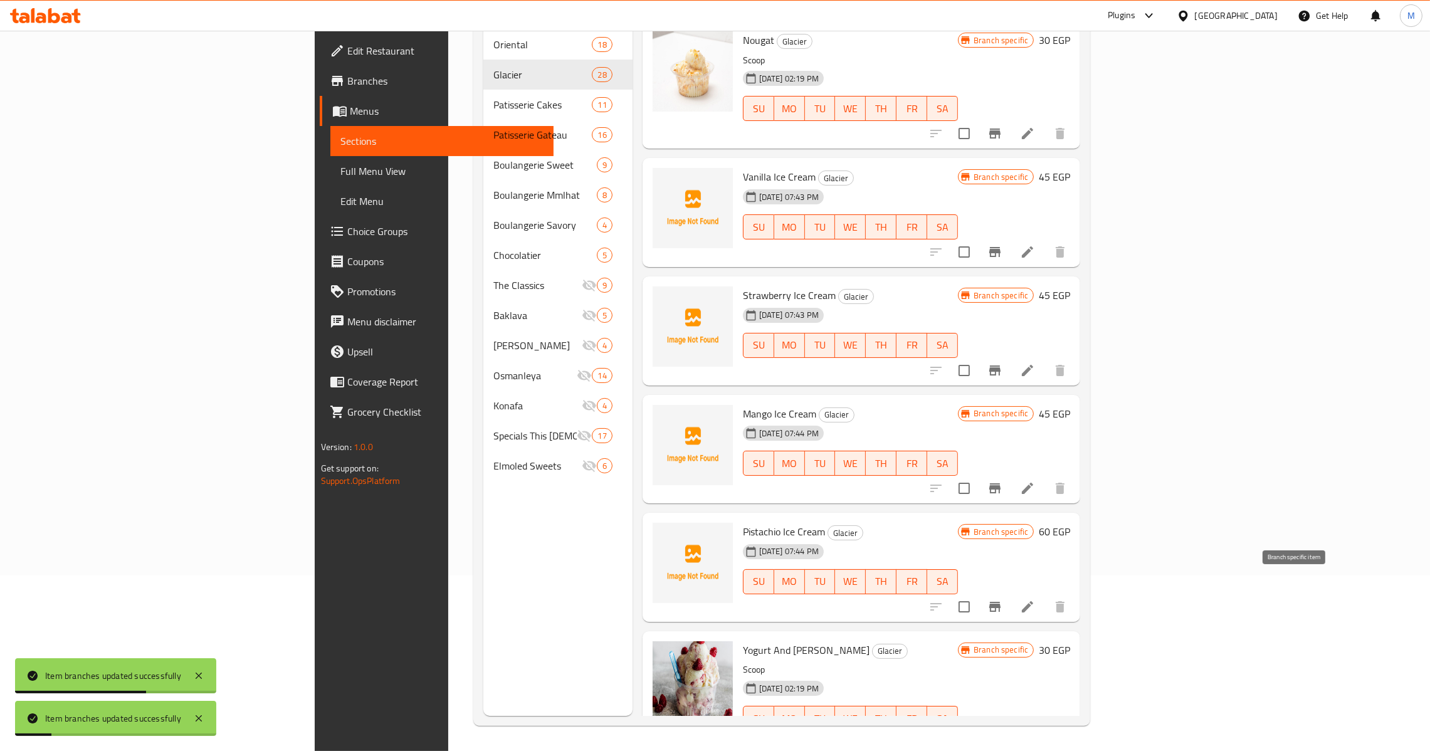
click at [1002, 599] on icon "Branch-specific-item" at bounding box center [994, 606] width 15 height 15
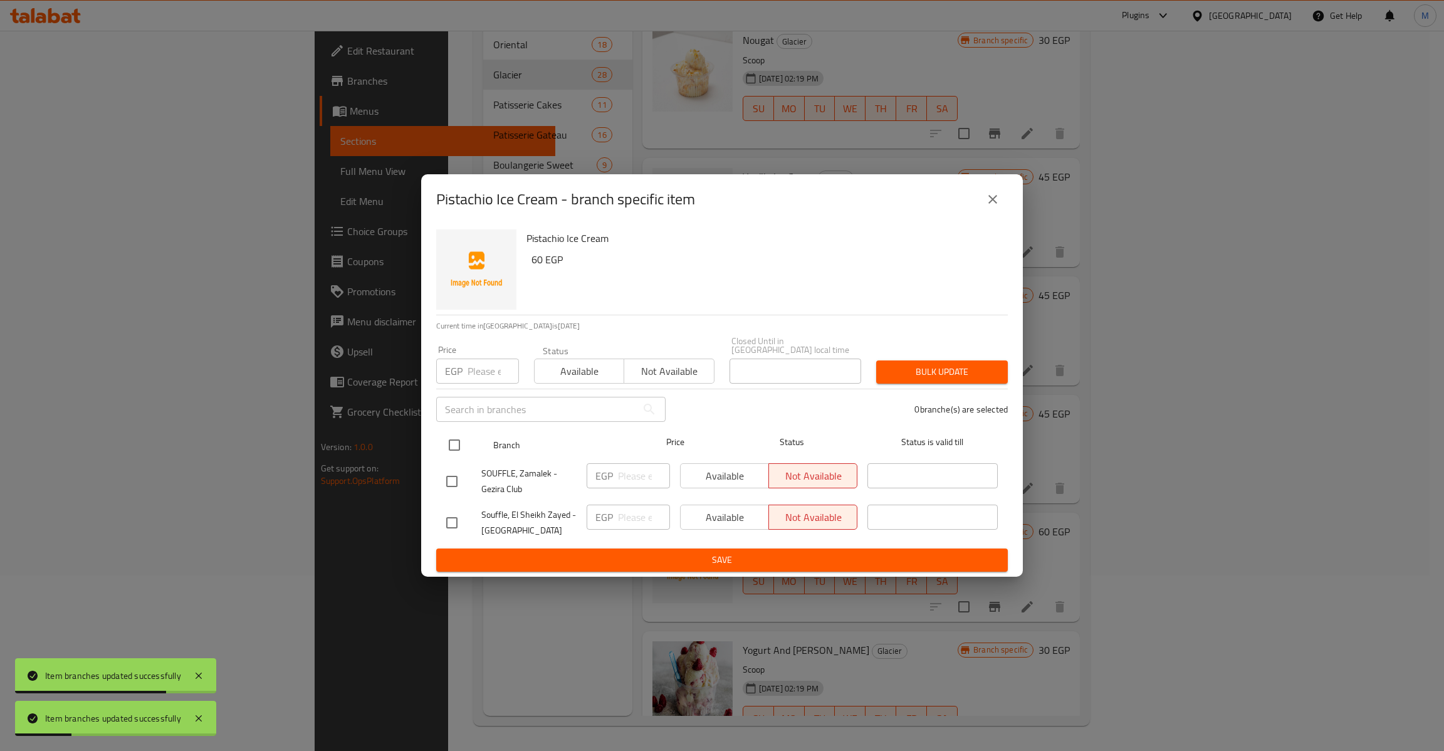
drag, startPoint x: 446, startPoint y: 442, endPoint x: 468, endPoint y: 396, distance: 50.7
click at [446, 441] on input "checkbox" at bounding box center [454, 445] width 26 height 26
checkbox input "true"
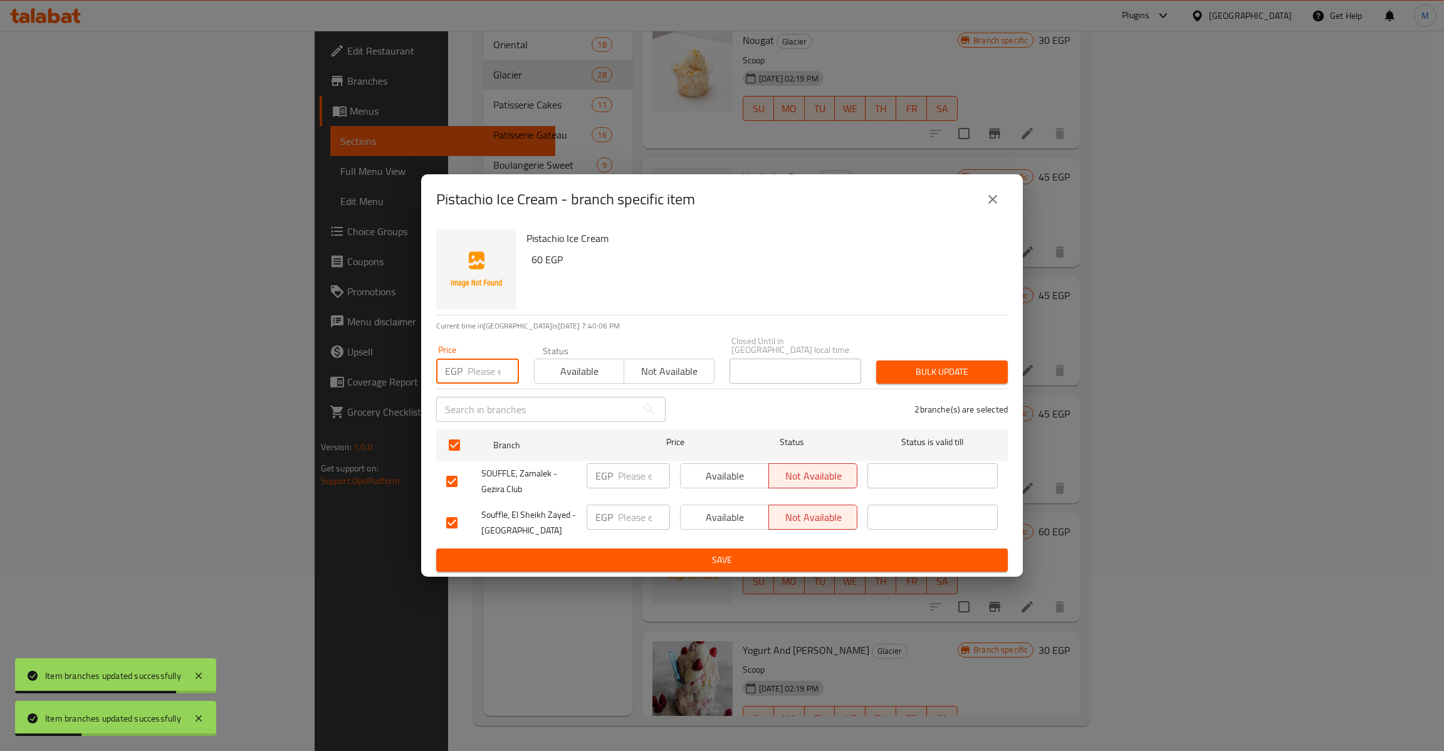
click at [486, 360] on input "number" at bounding box center [493, 371] width 51 height 25
type input "60"
type button "0"
type button "1"
click at [876, 360] on button "Bulk update" at bounding box center [942, 371] width 132 height 23
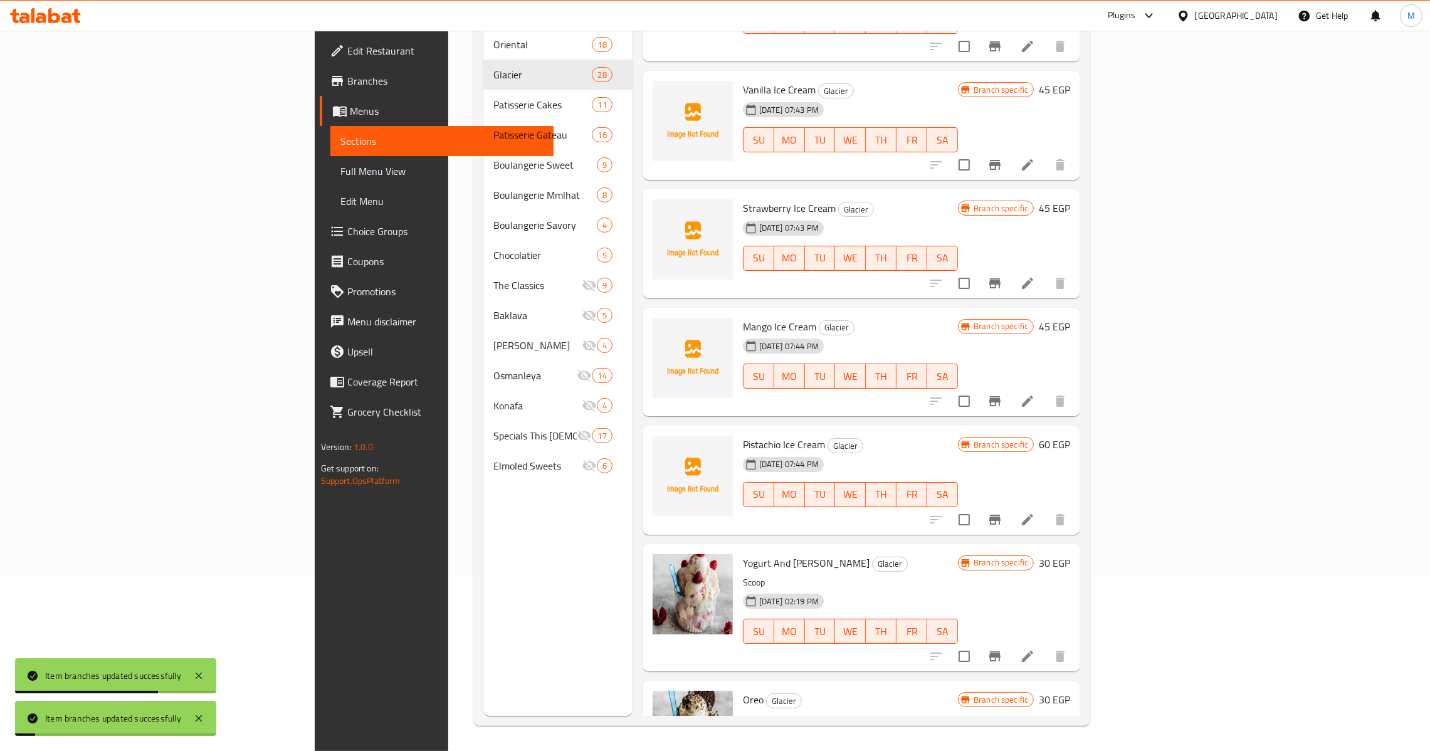
scroll to position [1410, 0]
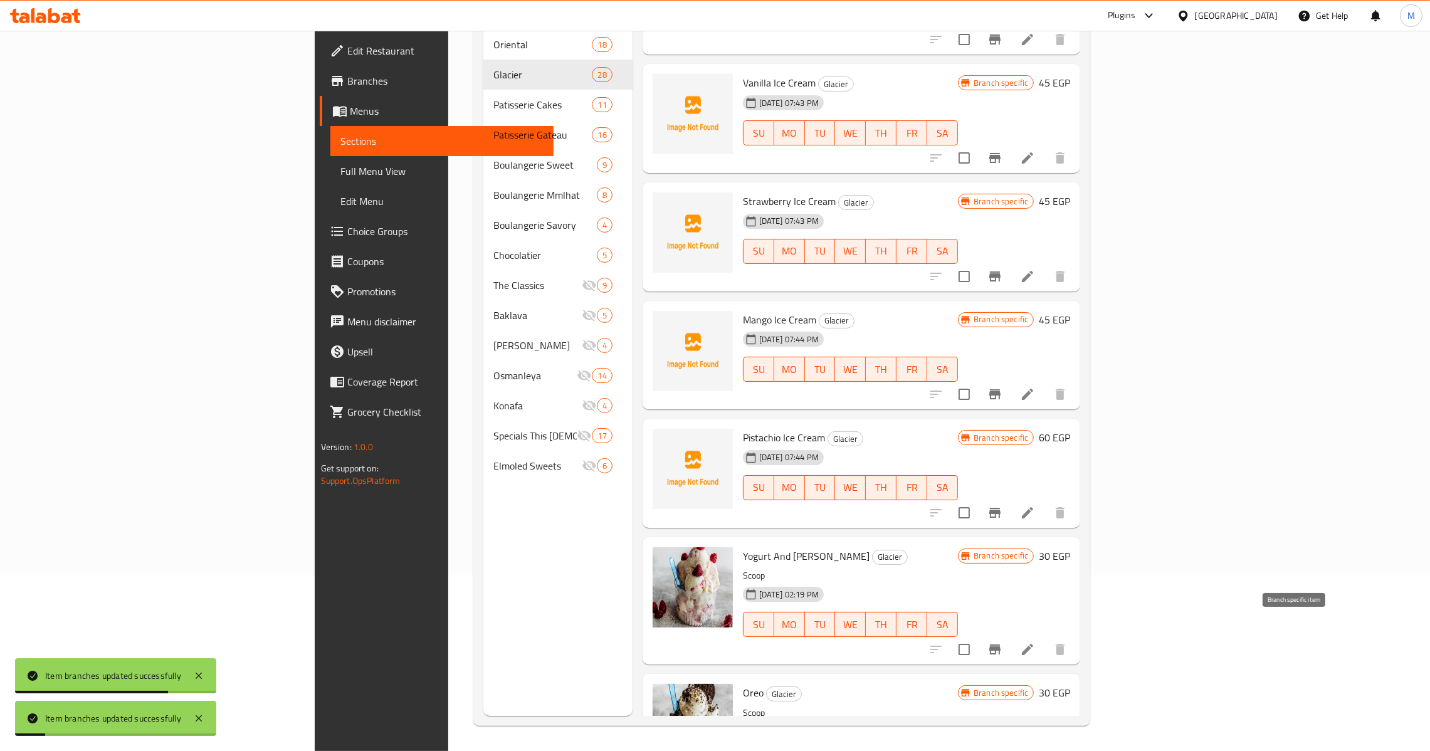
click at [1002, 642] on icon "Branch-specific-item" at bounding box center [994, 649] width 15 height 15
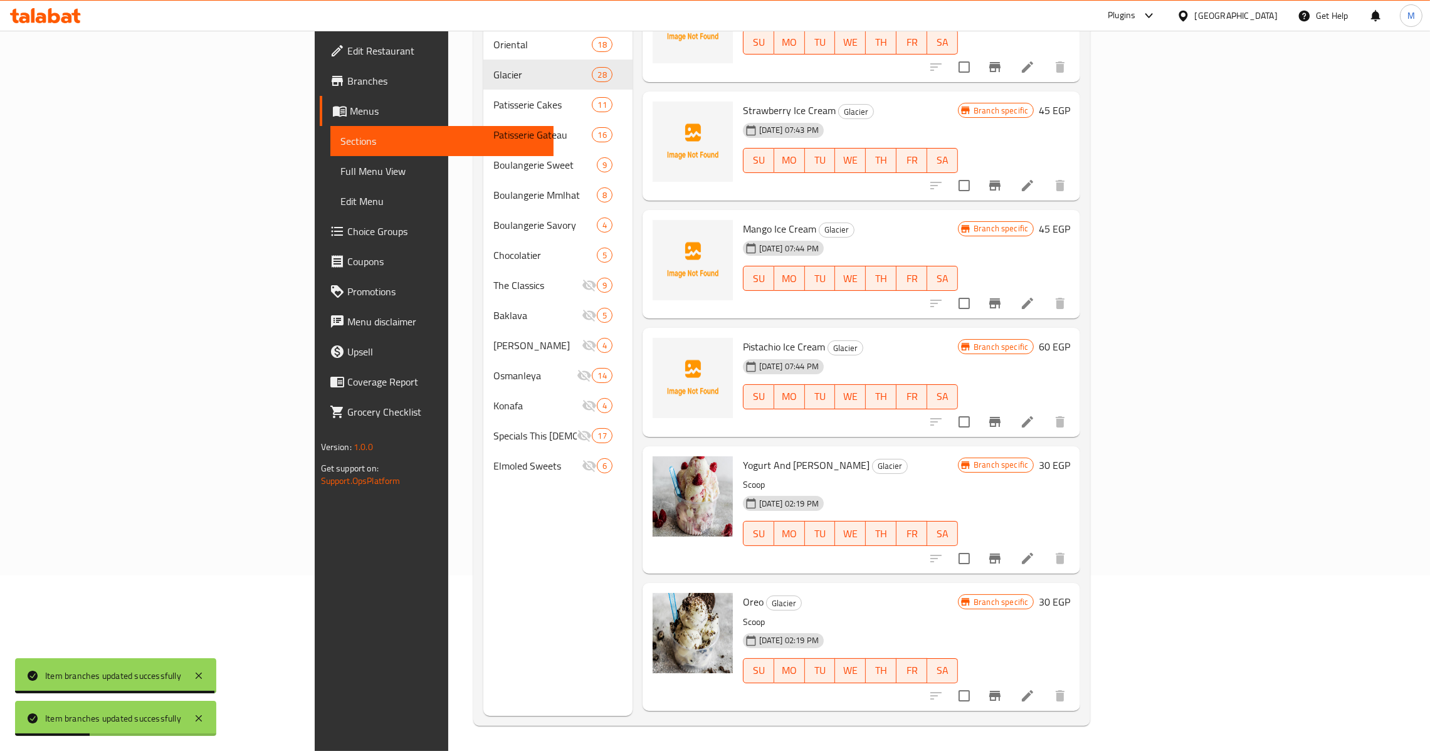
scroll to position [1504, 0]
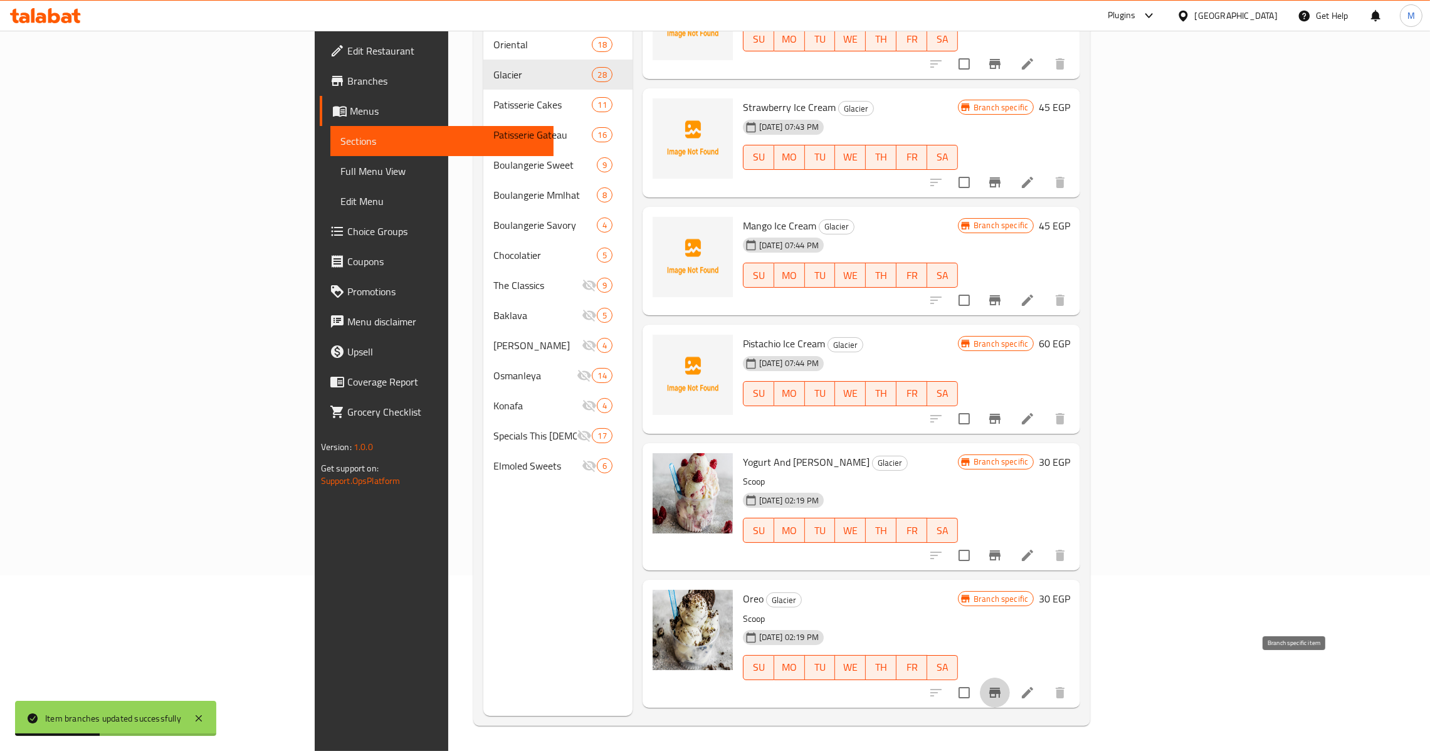
click at [1010, 678] on button "Branch-specific-item" at bounding box center [995, 693] width 30 height 30
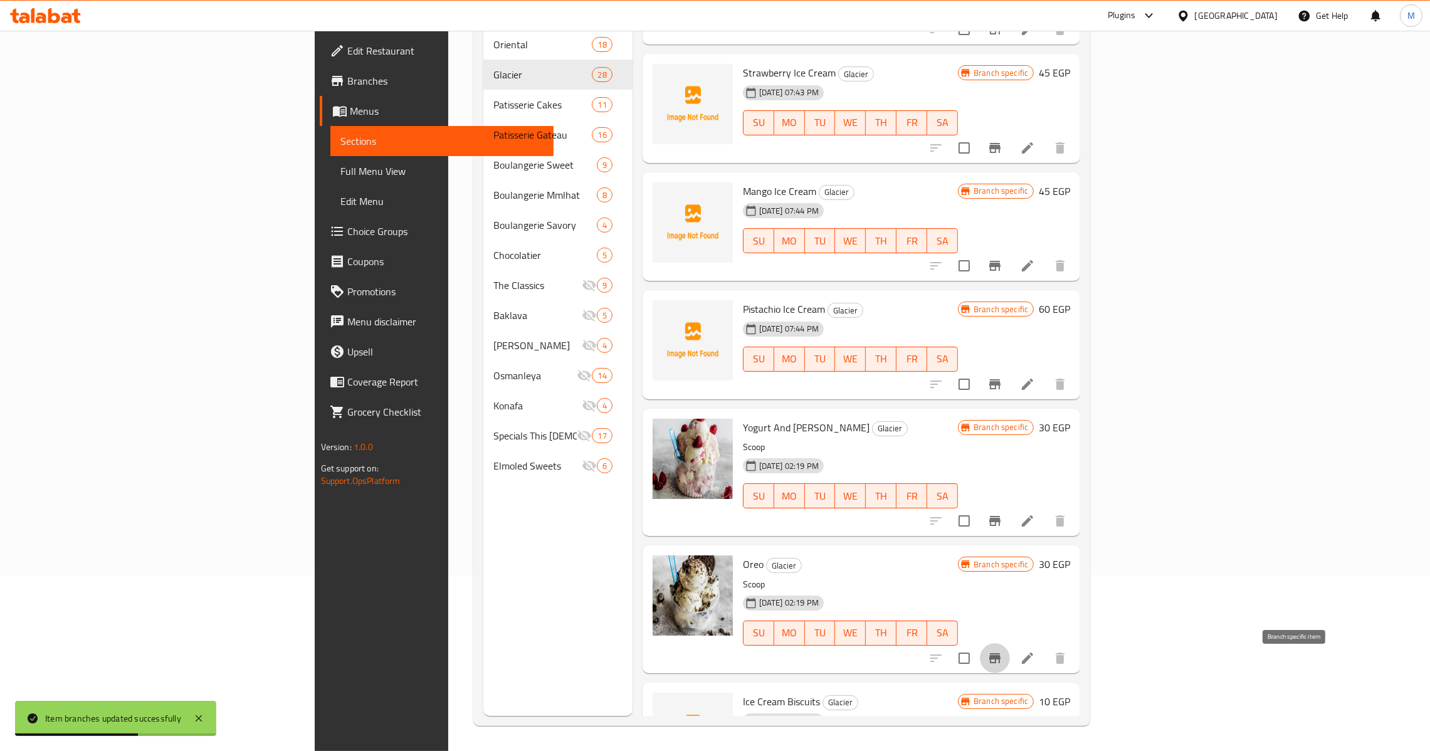
scroll to position [1598, 0]
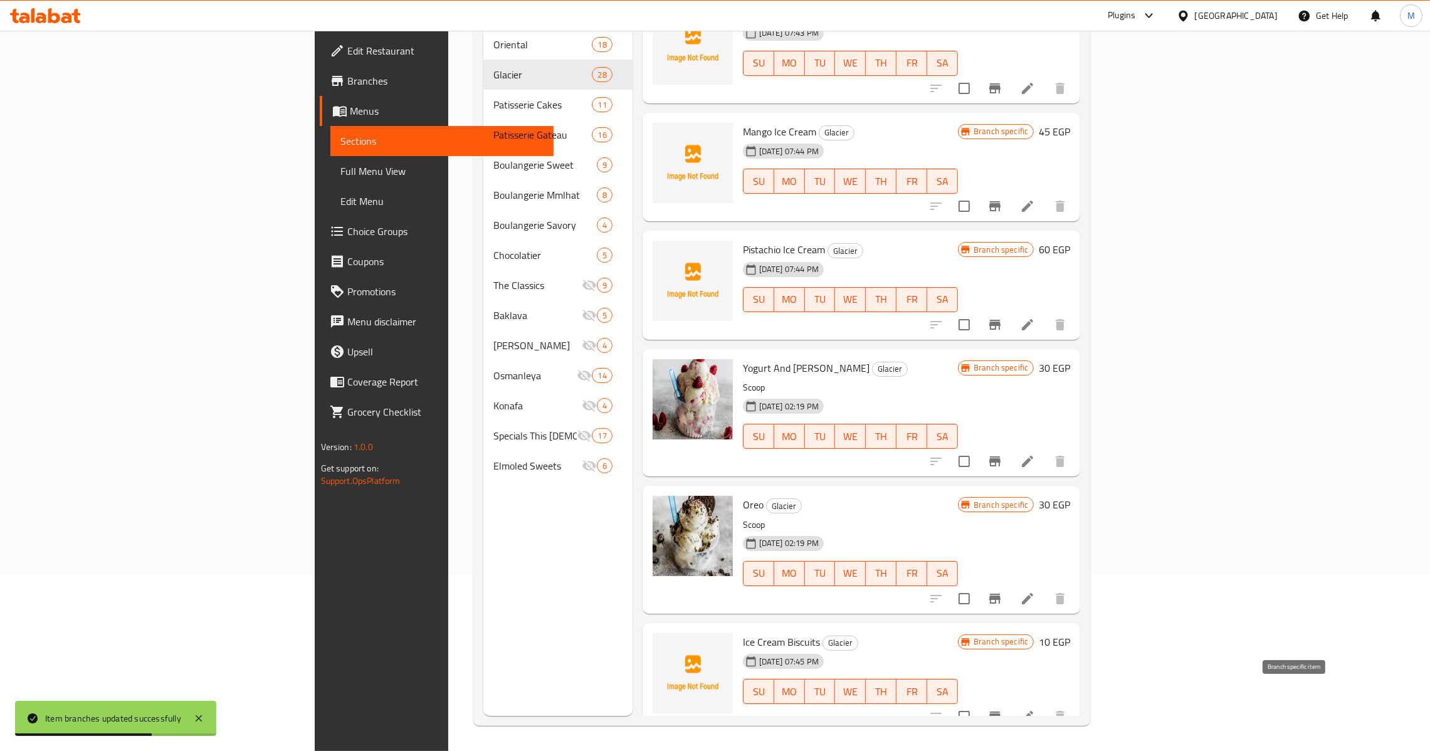
click at [1002, 709] on icon "Branch-specific-item" at bounding box center [994, 716] width 15 height 15
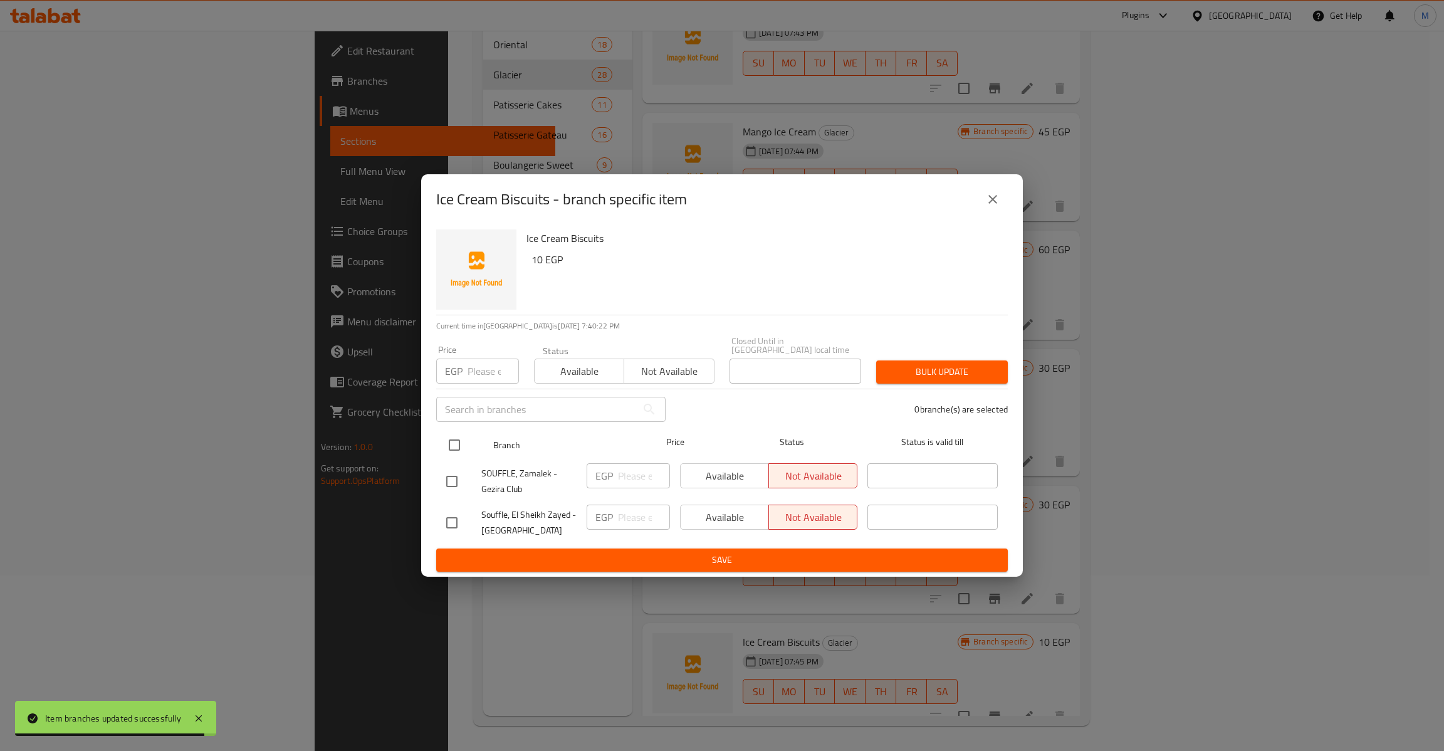
click at [451, 436] on input "checkbox" at bounding box center [454, 445] width 26 height 26
checkbox input "true"
click at [491, 349] on div "Price EGP Price" at bounding box center [477, 364] width 83 height 38
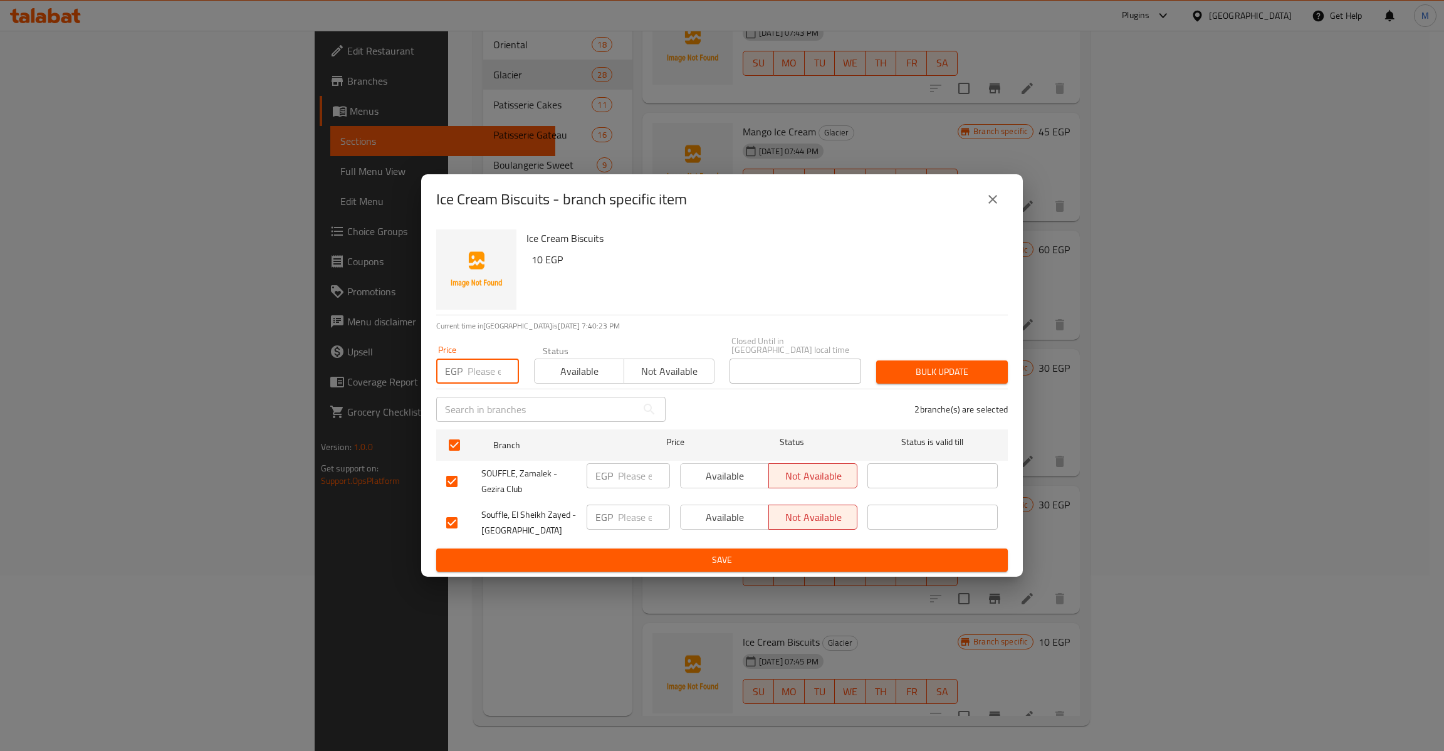
click at [482, 367] on input "number" at bounding box center [493, 371] width 51 height 25
type input "10"
type button "0"
type button "1"
click at [876, 360] on button "Bulk update" at bounding box center [942, 371] width 132 height 23
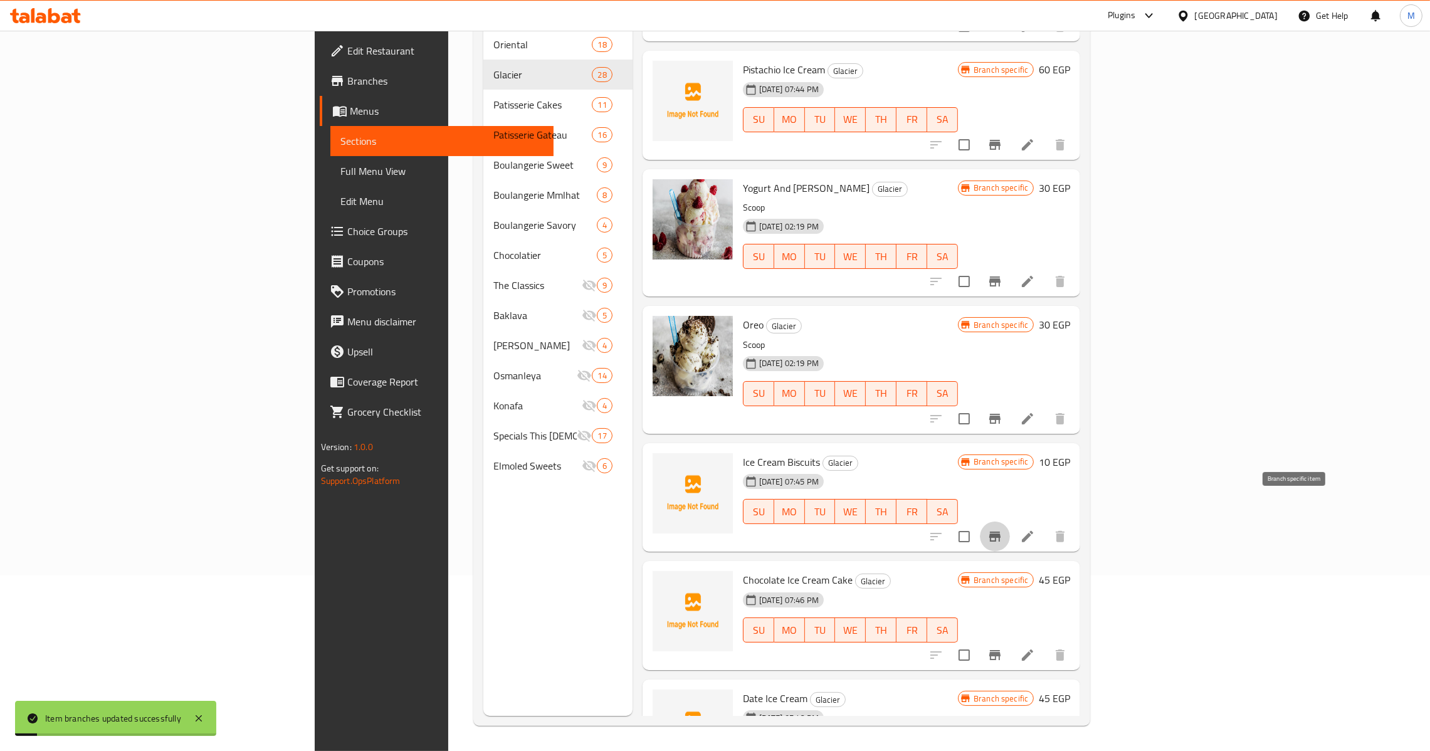
scroll to position [1786, 0]
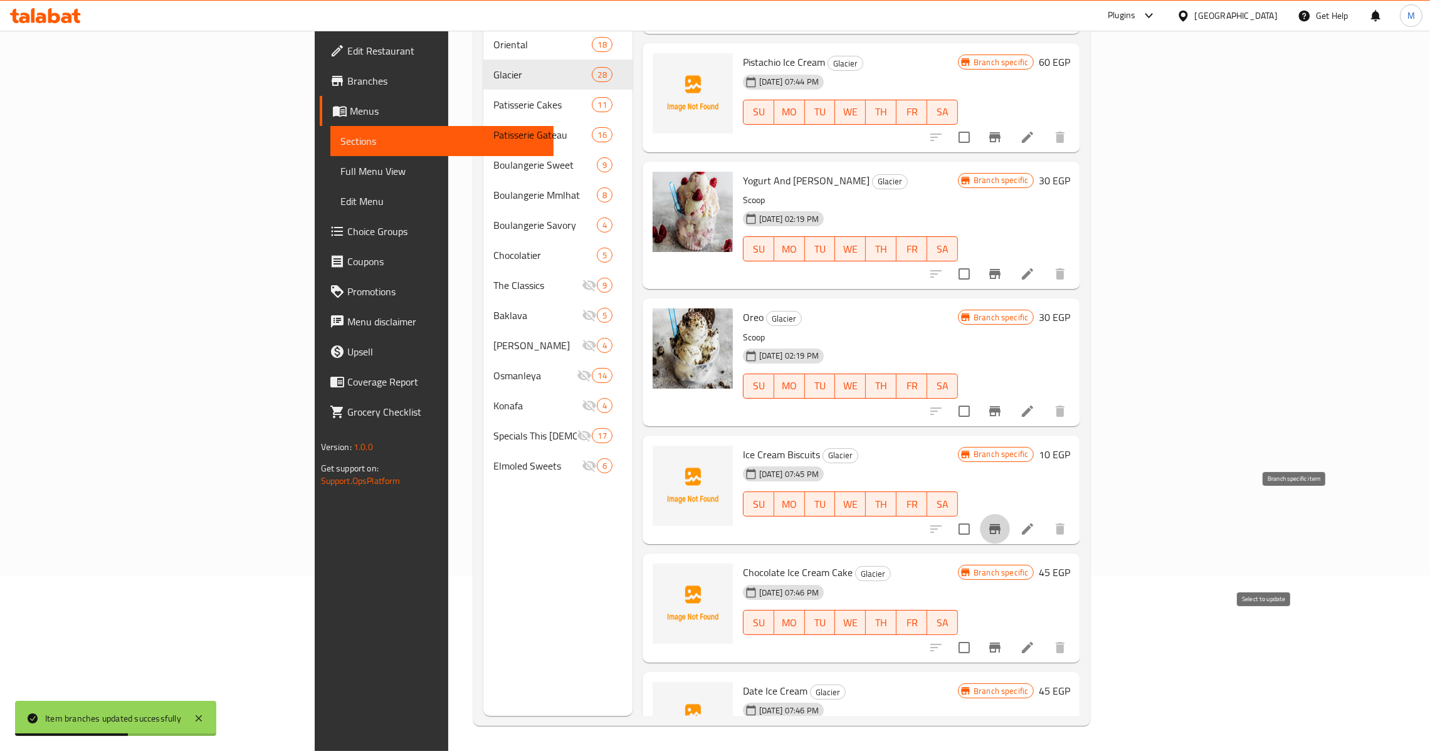
click at [977, 634] on input "checkbox" at bounding box center [964, 647] width 26 height 26
checkbox input "true"
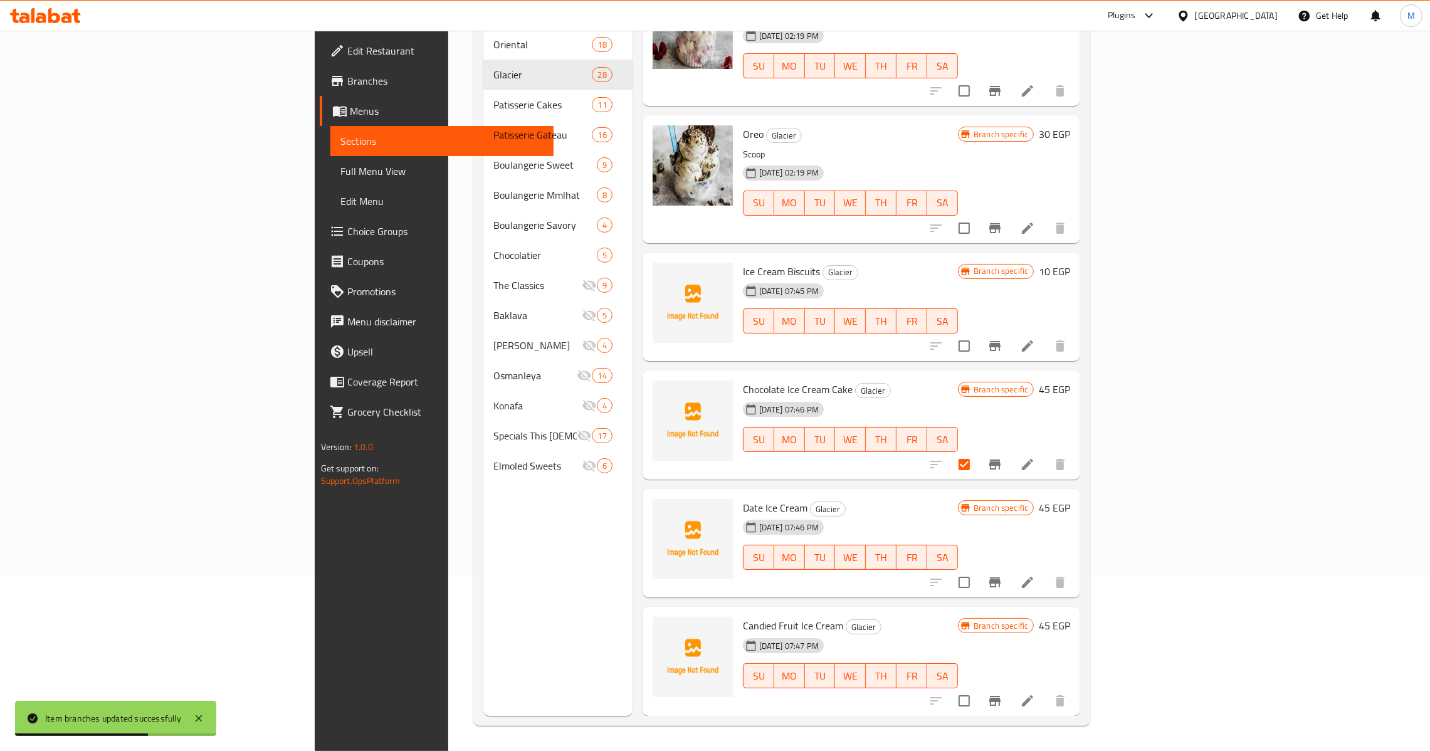
scroll to position [1974, 0]
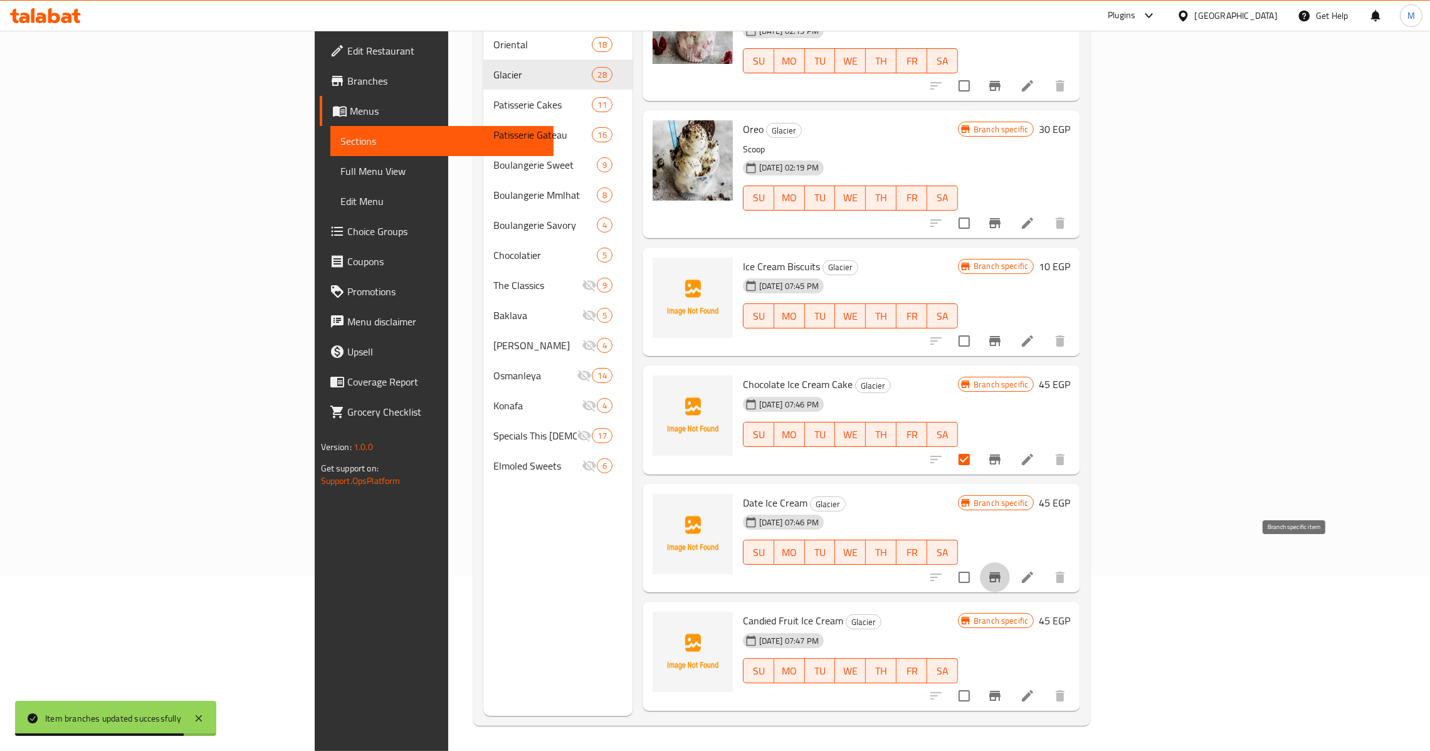
click at [1000, 572] on icon "Branch-specific-item" at bounding box center [994, 577] width 11 height 10
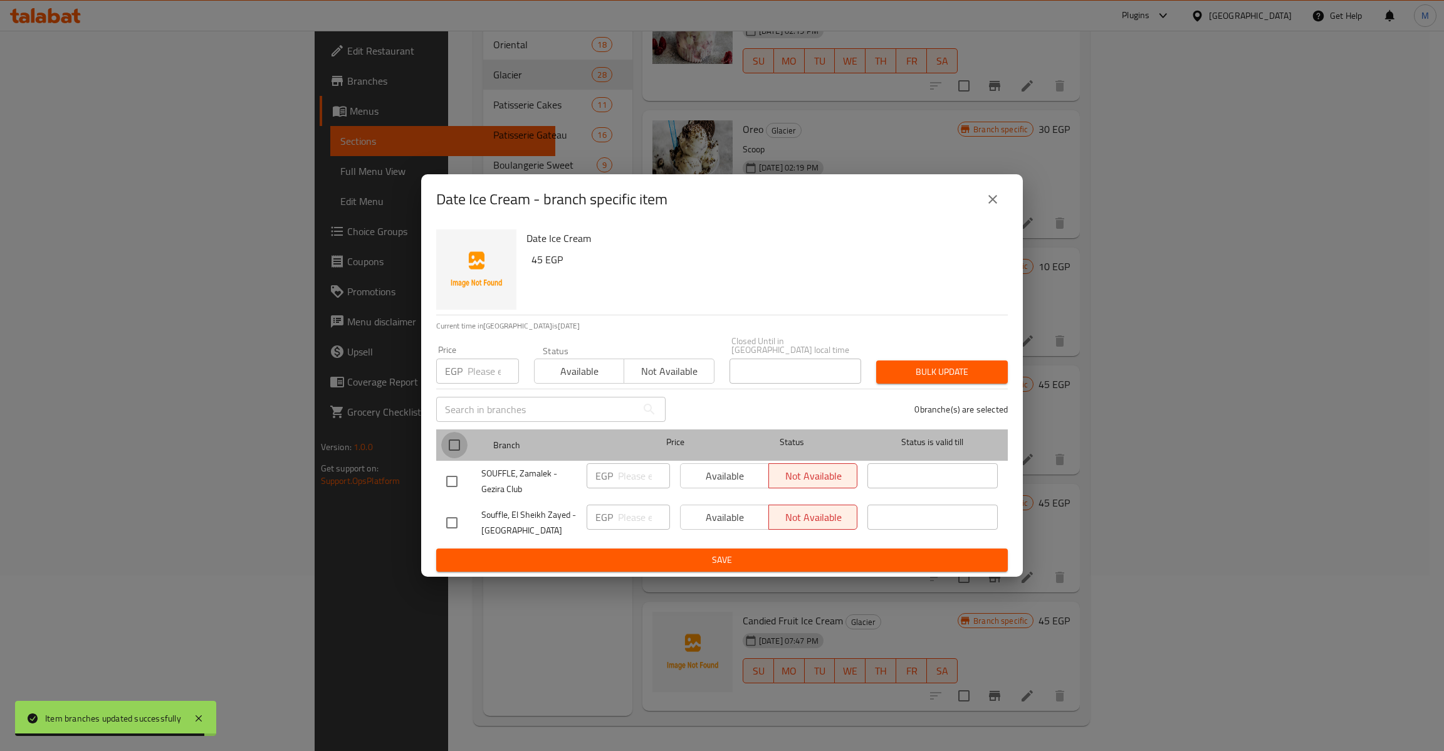
click at [453, 440] on input "checkbox" at bounding box center [454, 445] width 26 height 26
checkbox input "true"
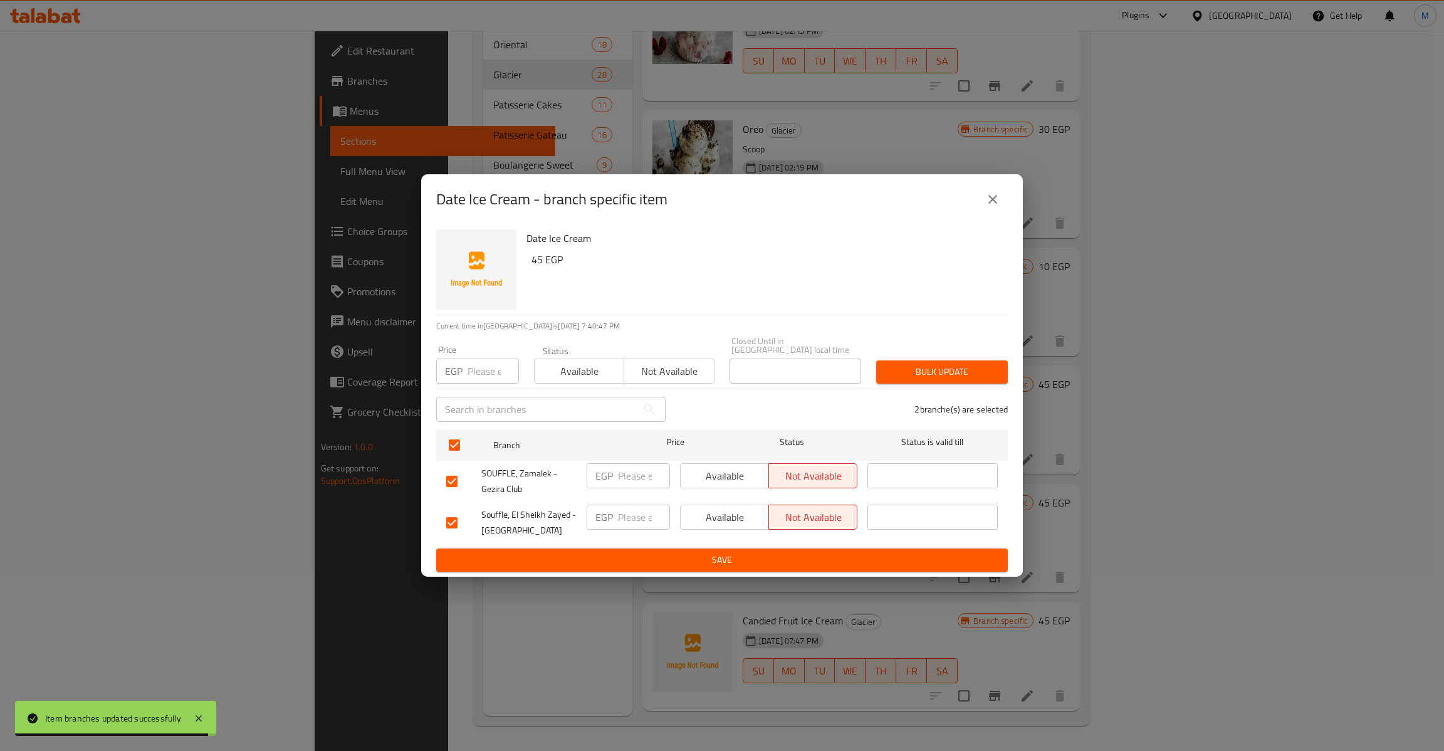
drag, startPoint x: 471, startPoint y: 359, endPoint x: 479, endPoint y: 359, distance: 8.8
click at [472, 359] on input "number" at bounding box center [493, 371] width 51 height 25
type input "45"
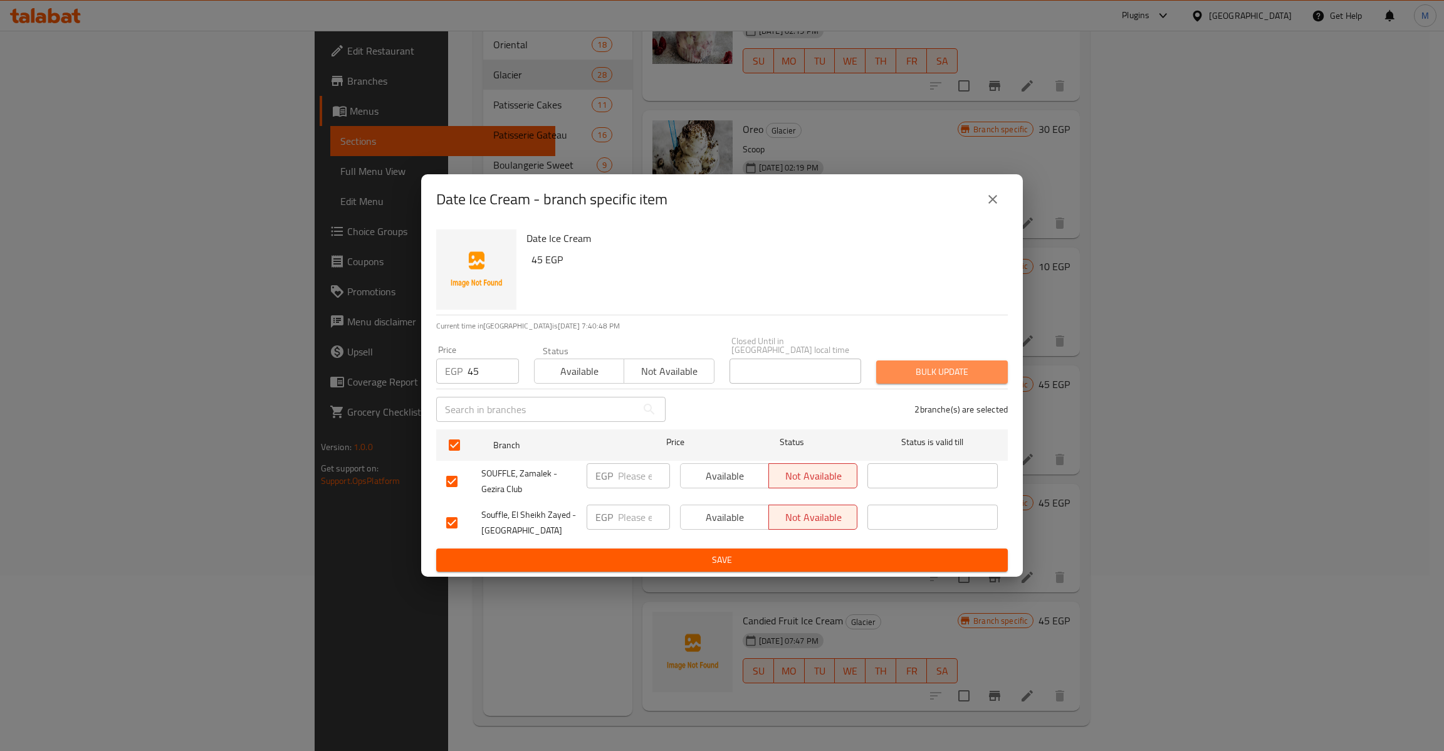
click at [954, 365] on span "Bulk update" at bounding box center [942, 372] width 112 height 16
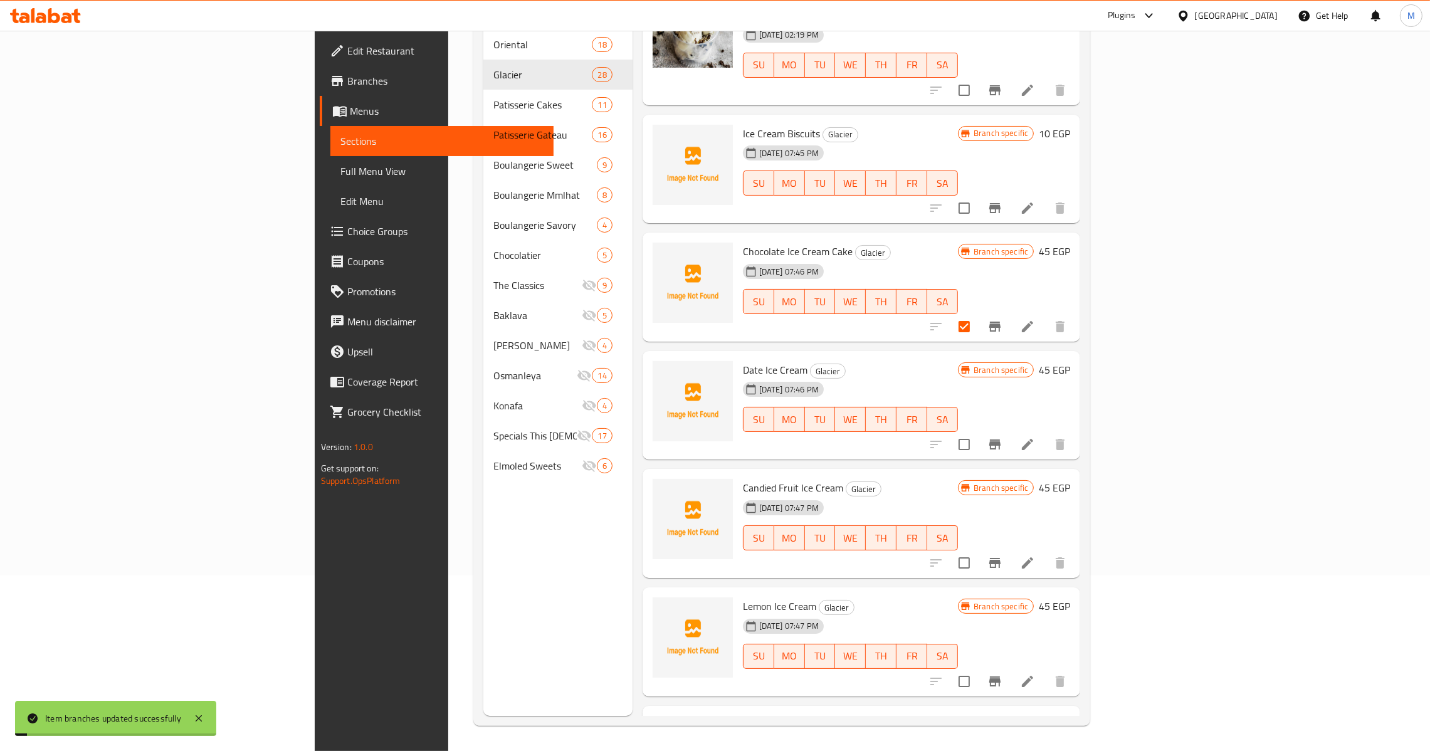
scroll to position [2162, 0]
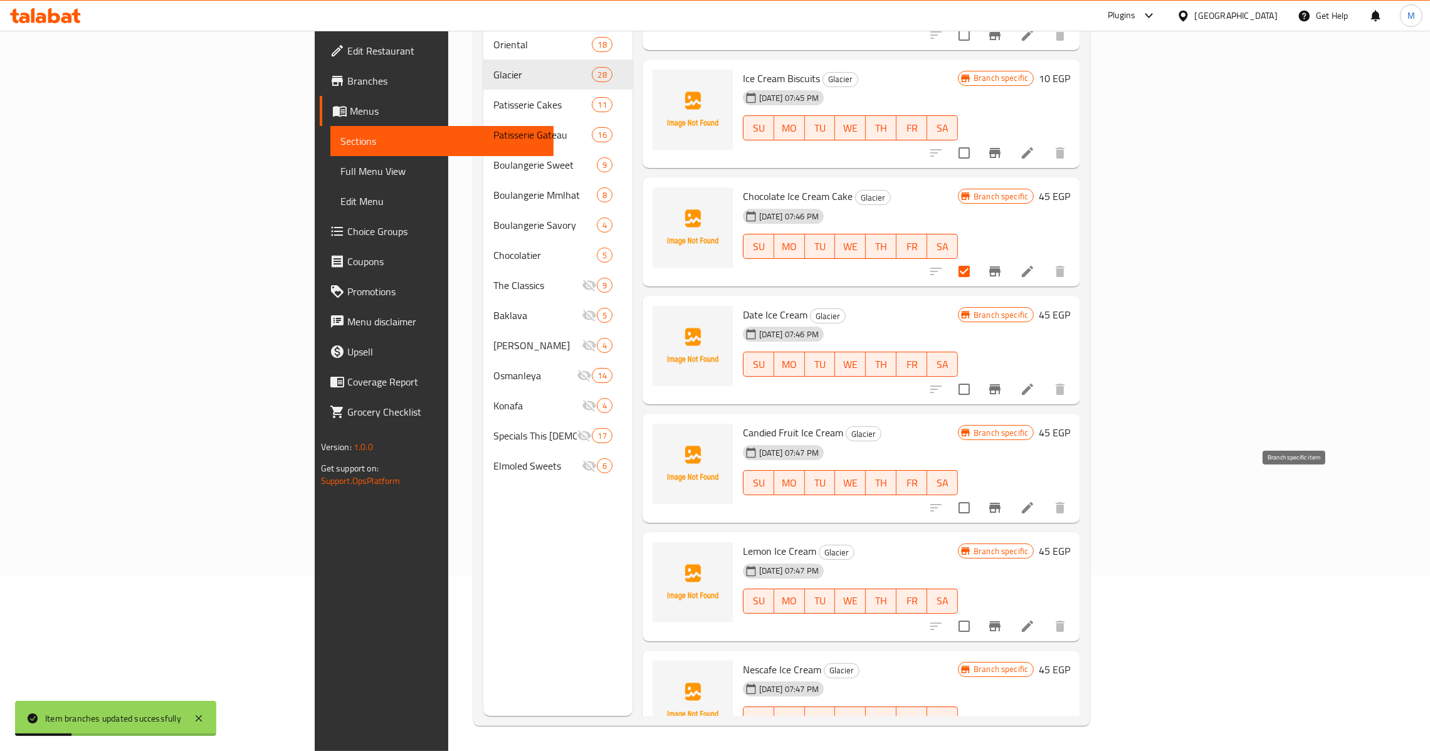
click at [1002, 500] on icon "Branch-specific-item" at bounding box center [994, 507] width 15 height 15
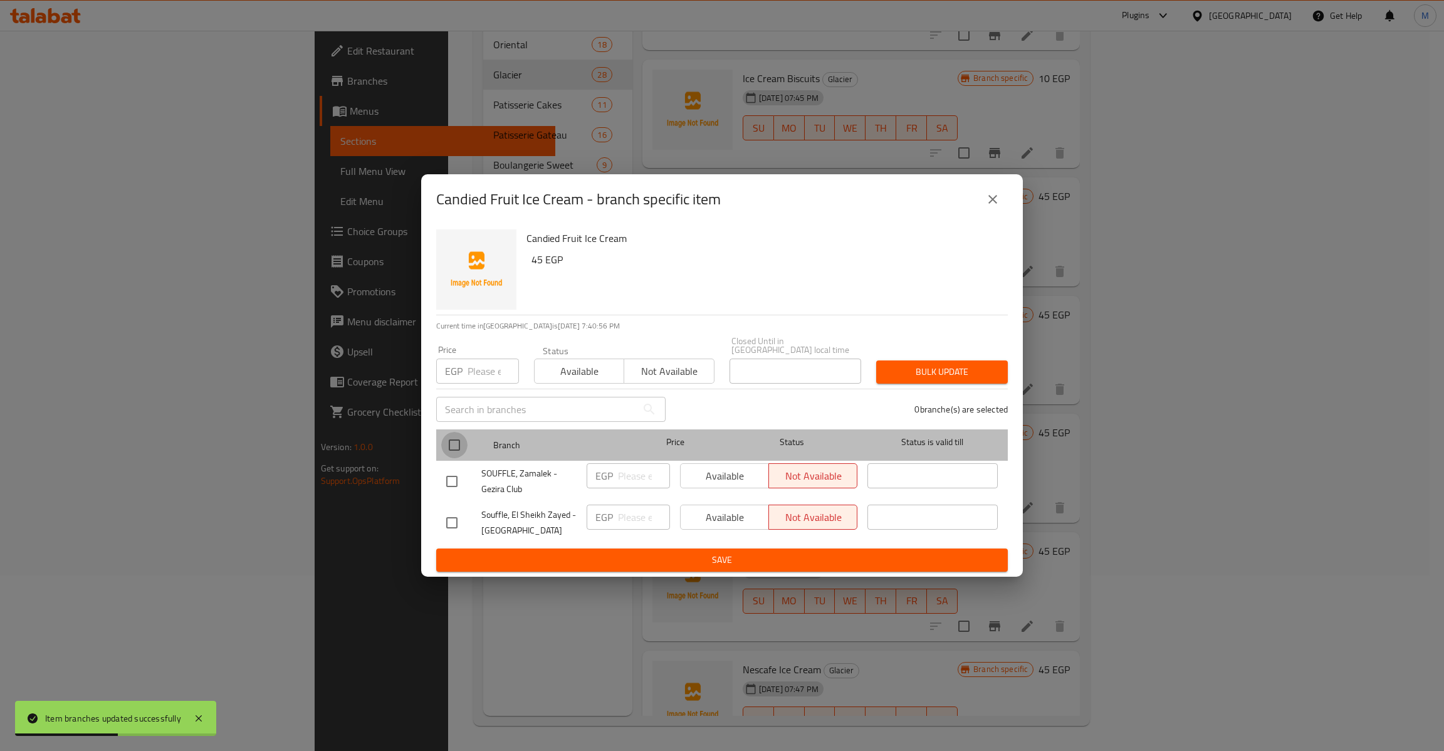
click at [446, 432] on input "checkbox" at bounding box center [454, 445] width 26 height 26
checkbox input "true"
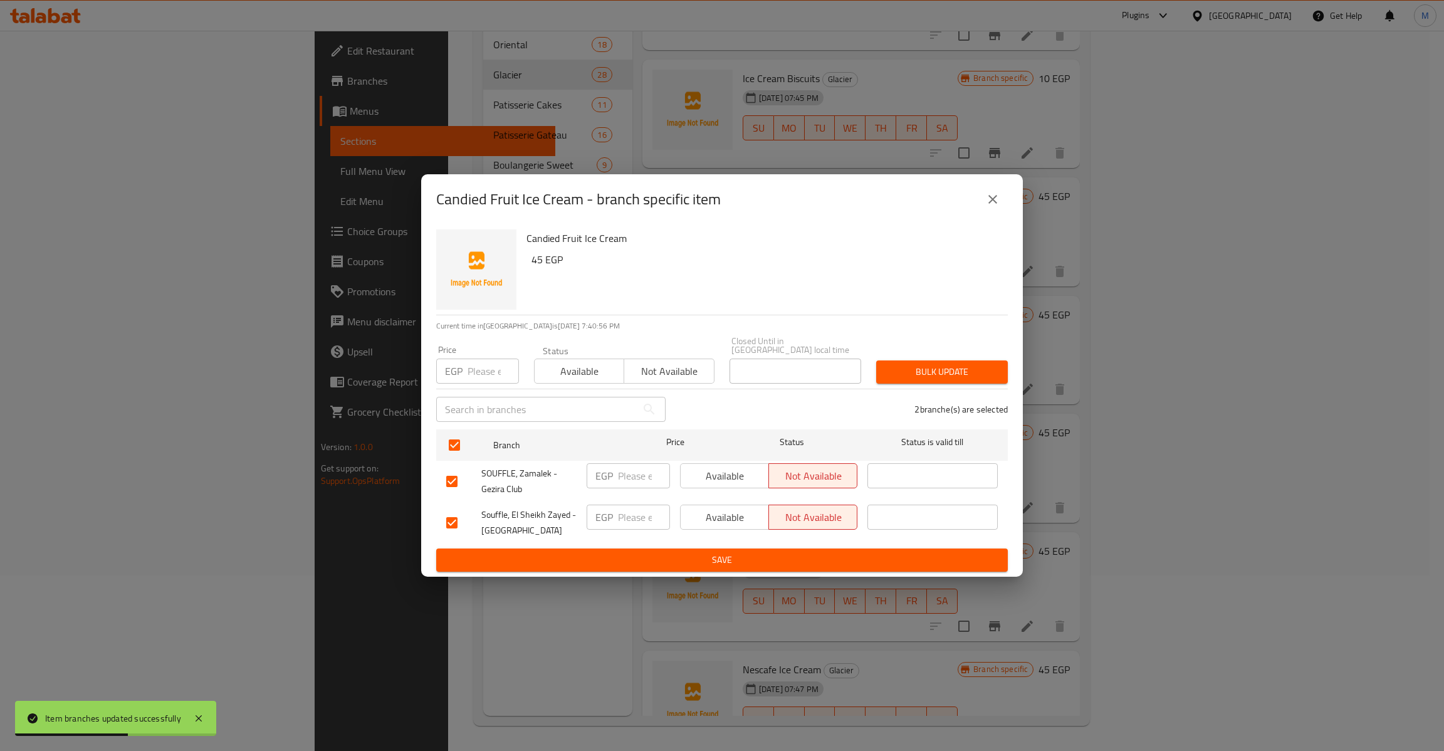
click at [479, 369] on input "number" at bounding box center [493, 371] width 51 height 25
type input "45"
click at [979, 378] on button "Bulk update" at bounding box center [942, 371] width 132 height 23
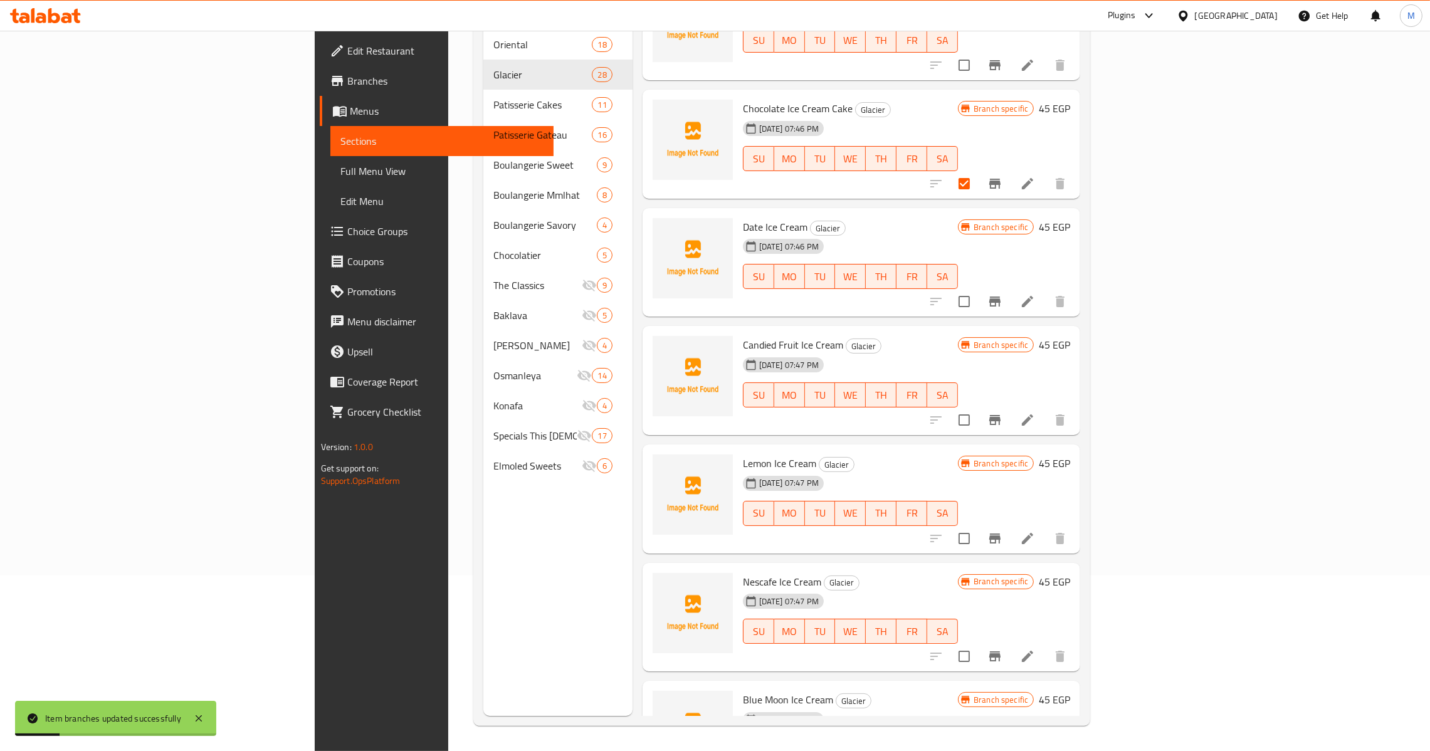
scroll to position [2256, 0]
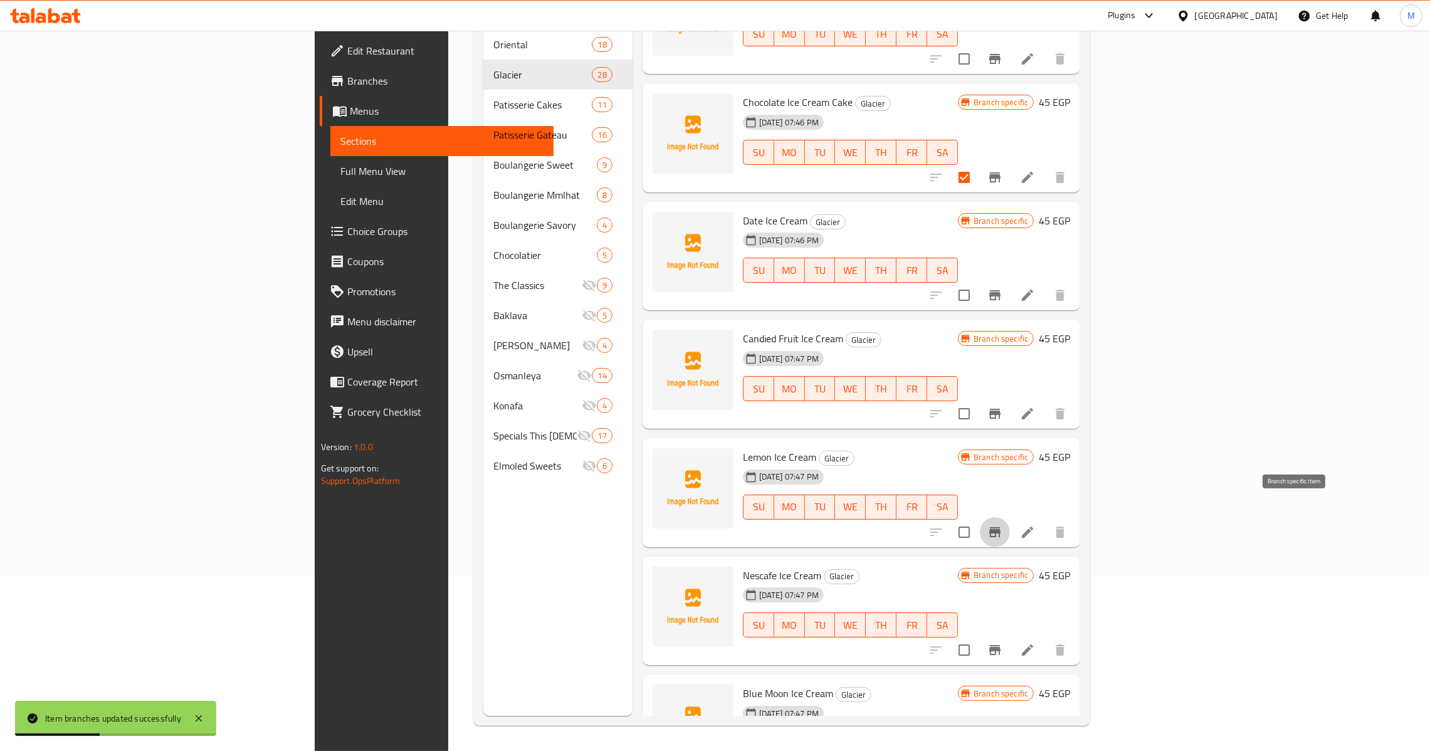
click at [1010, 517] on button "Branch-specific-item" at bounding box center [995, 532] width 30 height 30
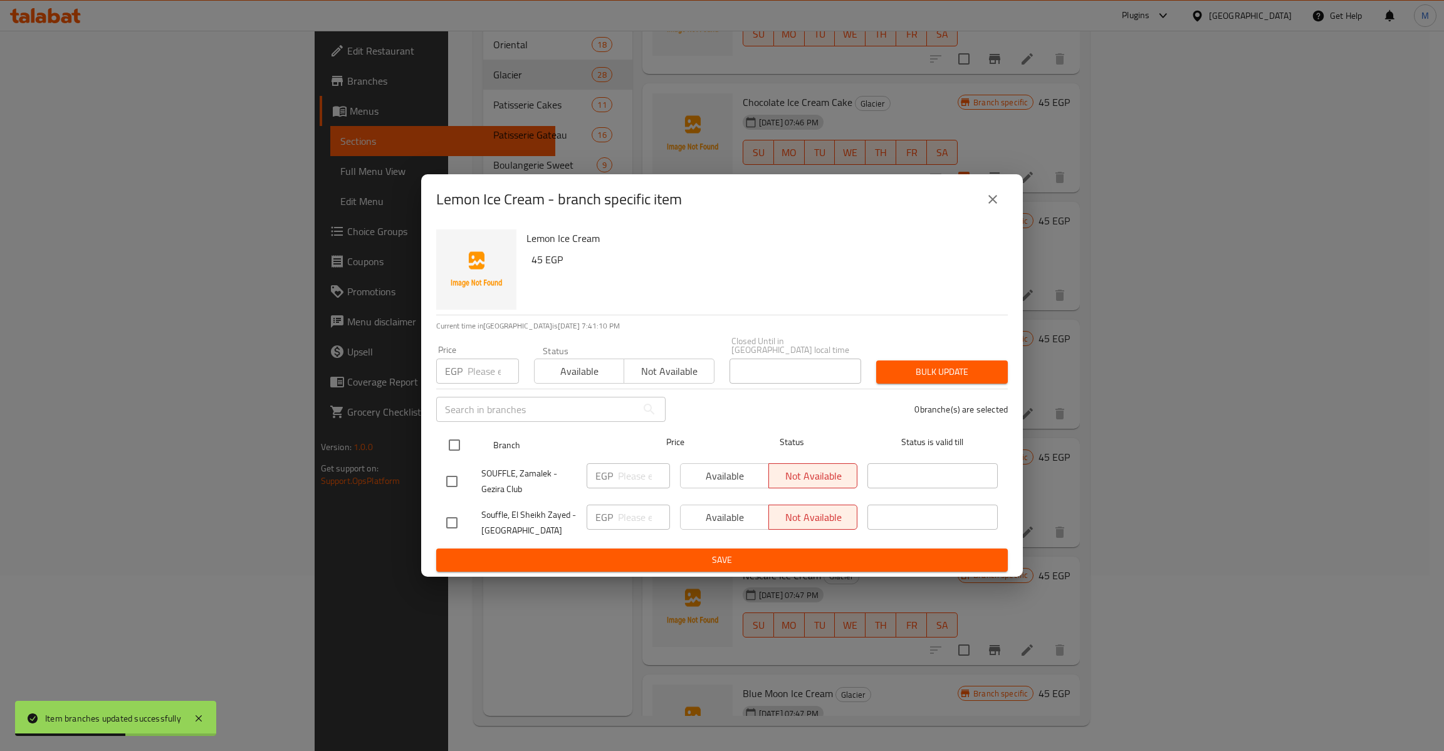
drag, startPoint x: 467, startPoint y: 426, endPoint x: 460, endPoint y: 427, distance: 7.0
click at [460, 427] on div at bounding box center [464, 445] width 47 height 36
drag, startPoint x: 460, startPoint y: 427, endPoint x: 459, endPoint y: 443, distance: 15.1
click at [460, 436] on input "checkbox" at bounding box center [454, 445] width 26 height 26
checkbox input "true"
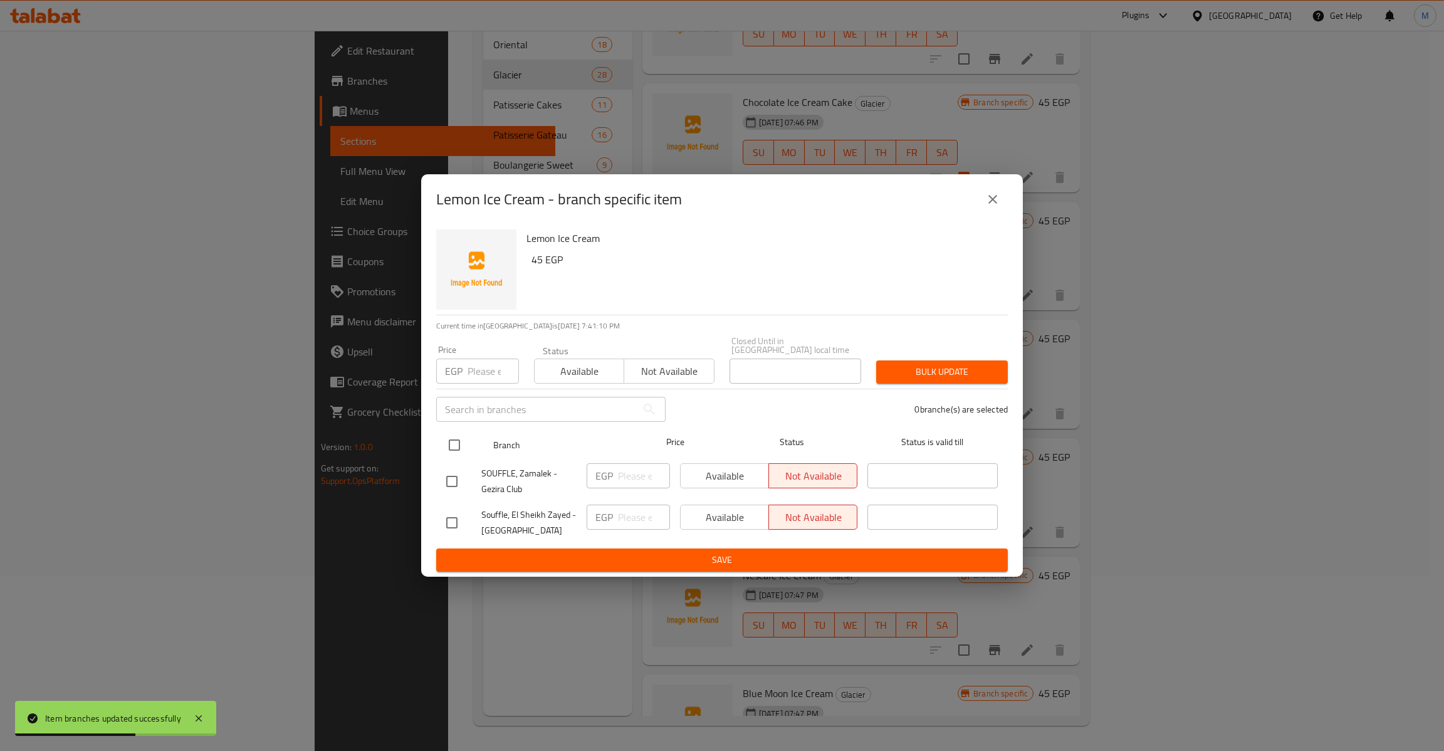
checkbox input "true"
click at [480, 379] on div "Price EGP Price" at bounding box center [478, 364] width 98 height 53
click at [480, 377] on input "number" at bounding box center [493, 371] width 51 height 25
type input "45"
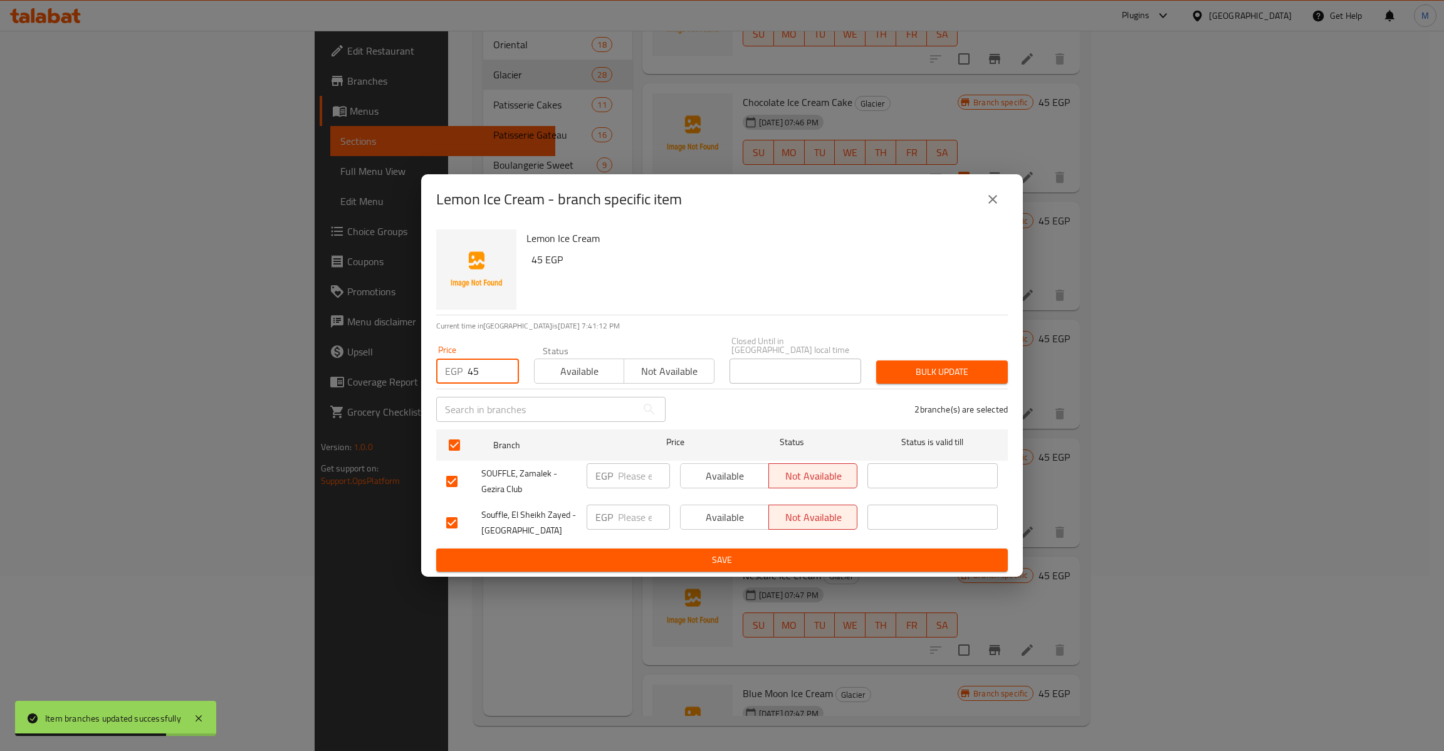
click at [962, 375] on button "Bulk update" at bounding box center [942, 371] width 132 height 23
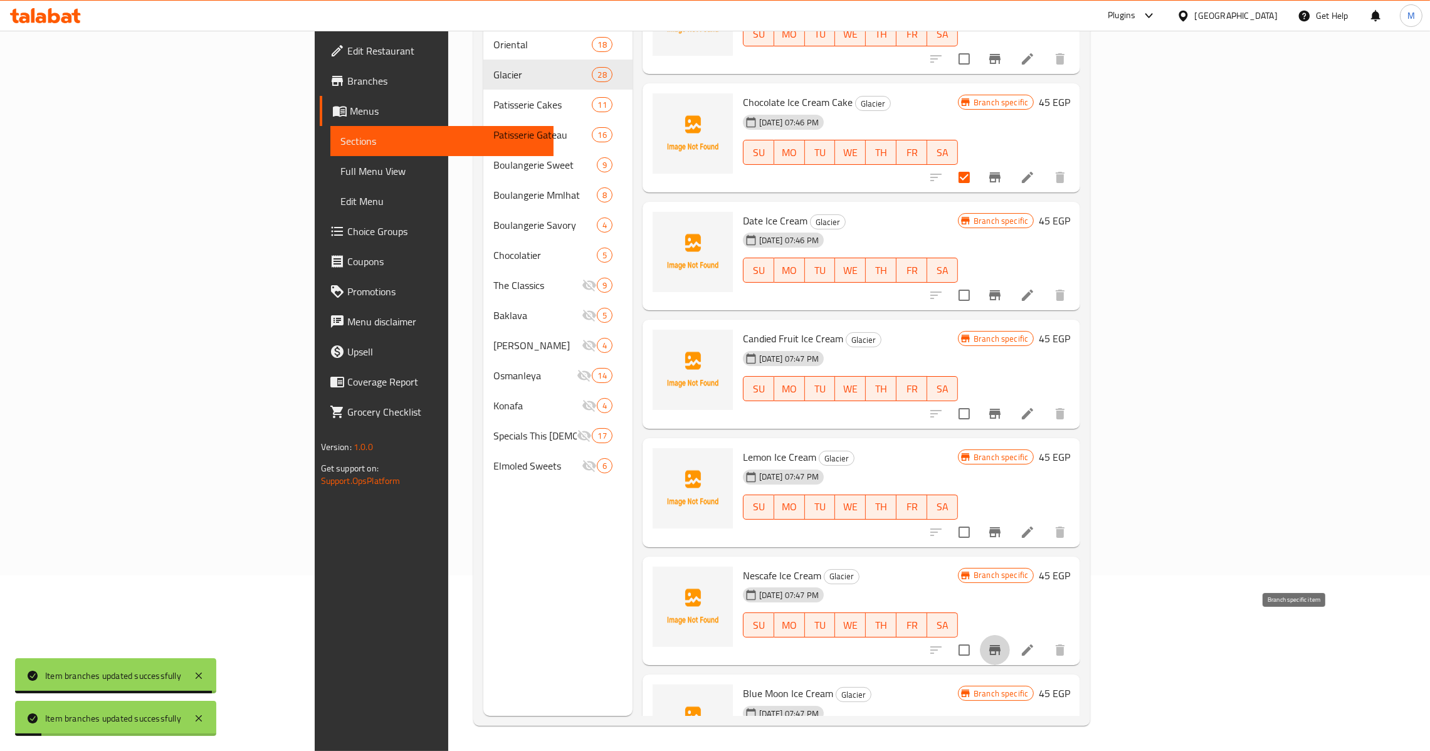
click at [1000, 645] on icon "Branch-specific-item" at bounding box center [994, 650] width 11 height 10
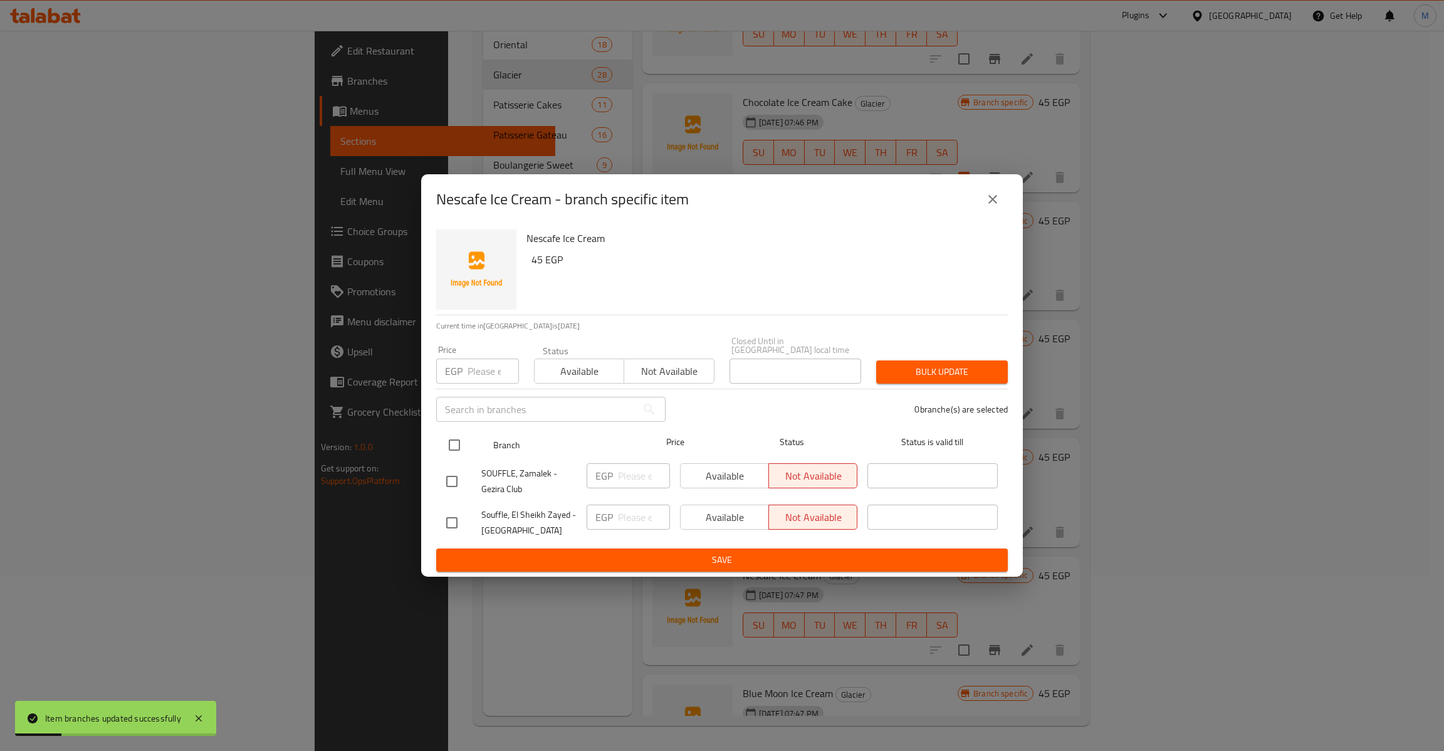
drag, startPoint x: 459, startPoint y: 458, endPoint x: 458, endPoint y: 443, distance: 15.1
click at [458, 458] on div "SOUFFLE, Zamalek - Gezira Club" at bounding box center [511, 481] width 140 height 46
click at [458, 440] on input "checkbox" at bounding box center [454, 445] width 26 height 26
checkbox input "true"
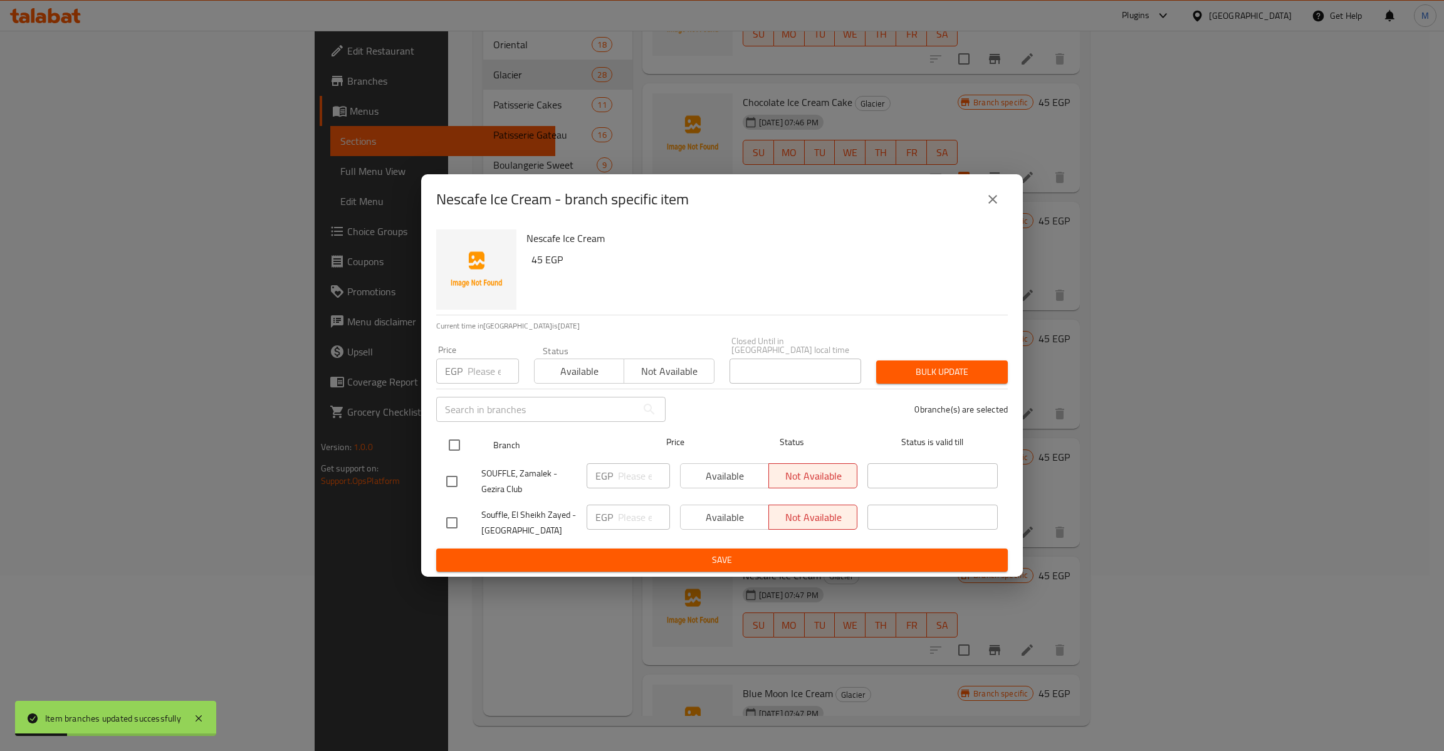
checkbox input "true"
click at [484, 378] on input "number" at bounding box center [493, 371] width 51 height 25
type input "45"
click at [906, 364] on span "Bulk update" at bounding box center [942, 372] width 112 height 16
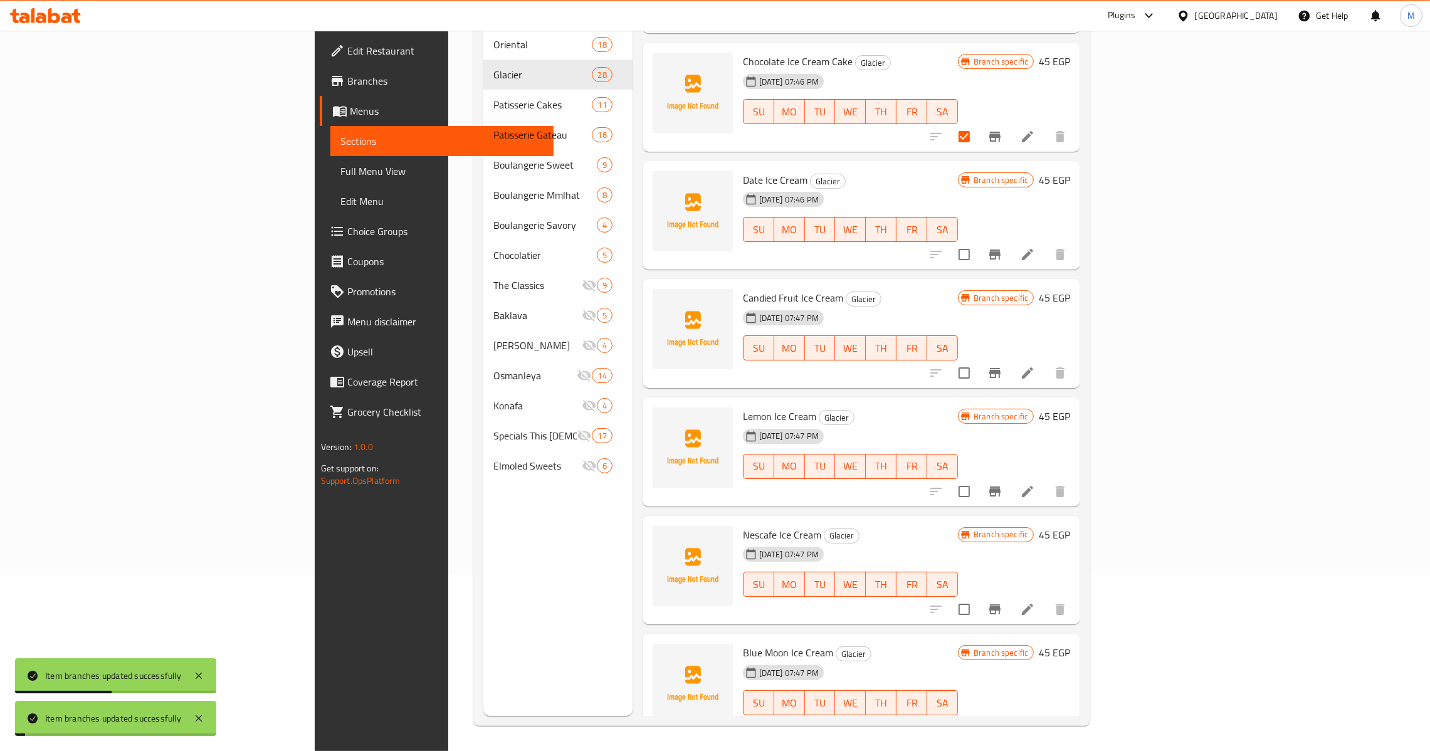
scroll to position [2350, 0]
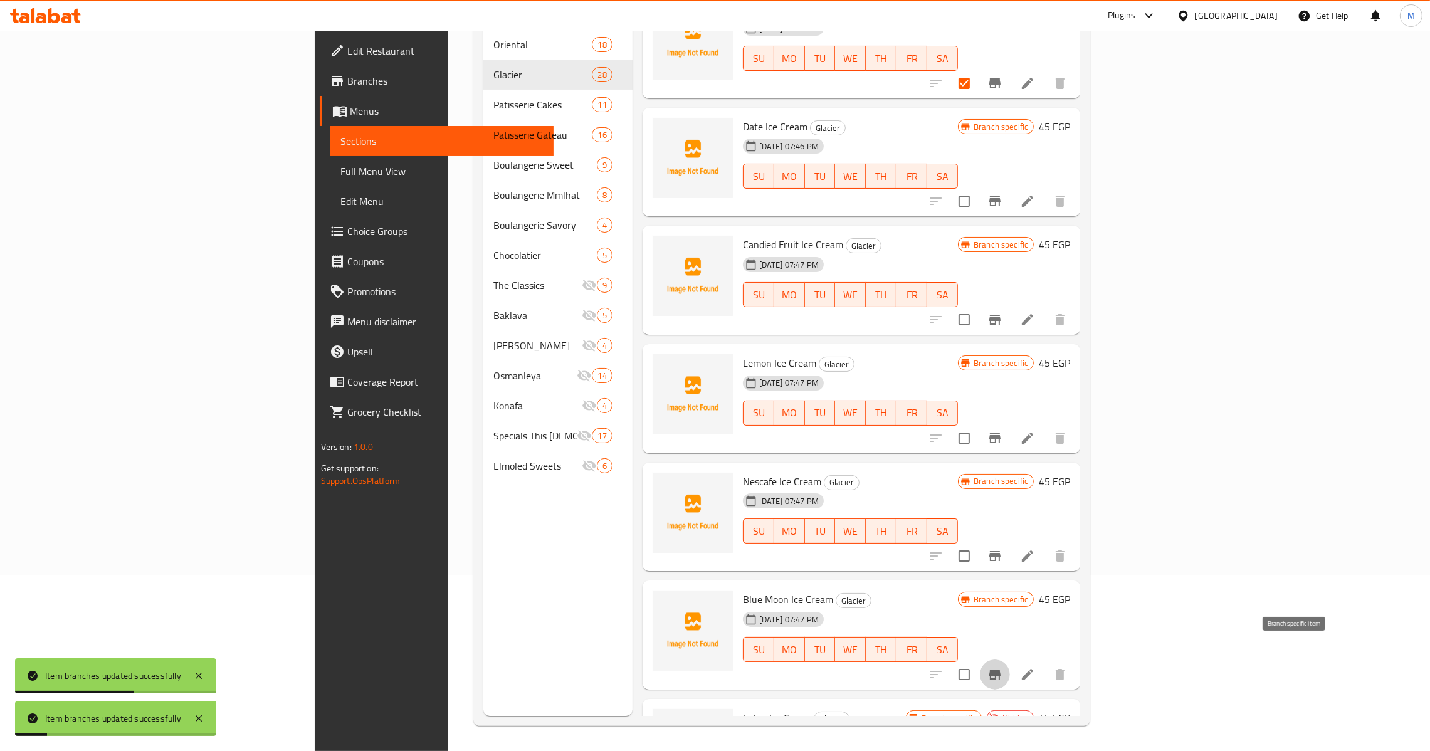
click at [1010, 663] on button "Branch-specific-item" at bounding box center [995, 674] width 30 height 30
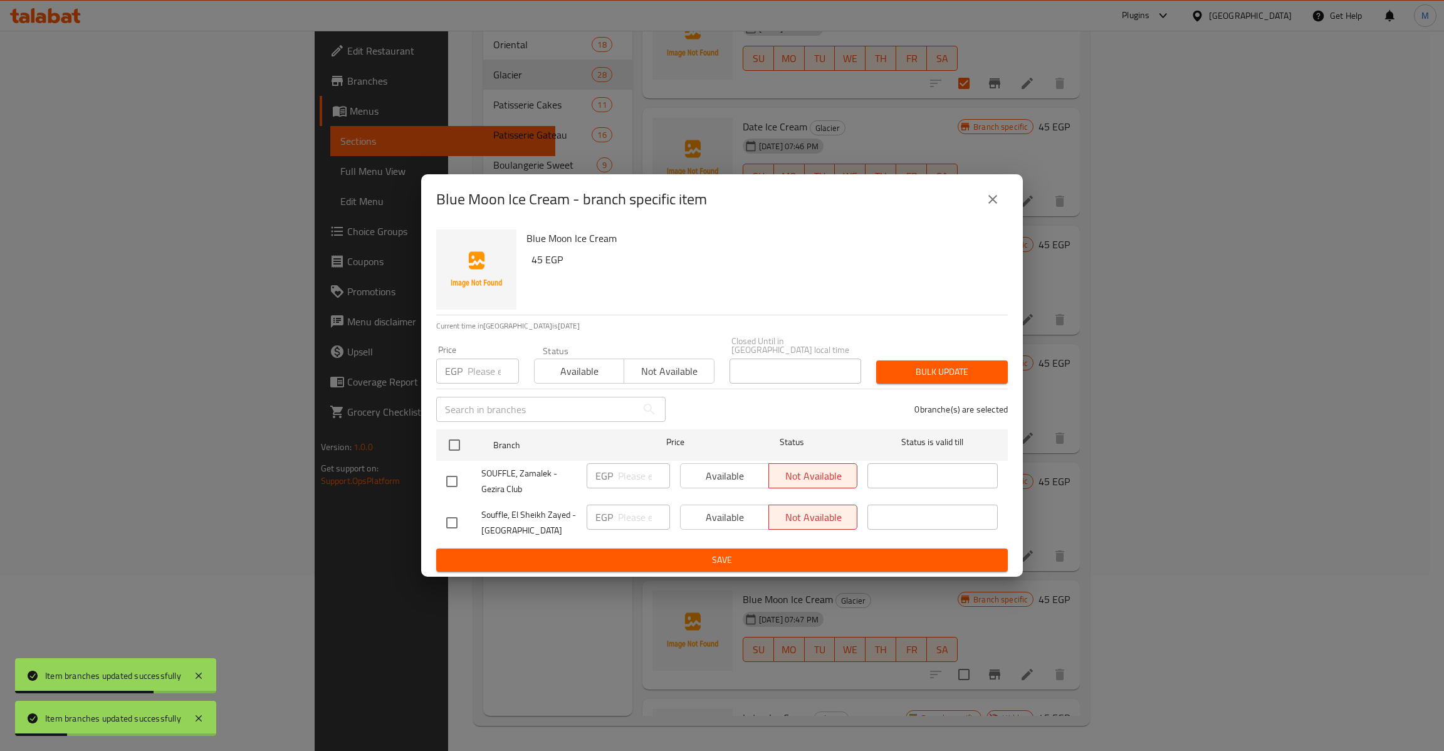
click at [460, 424] on ul "Branch Price Status Status is valid till SOUFFLE, Zamalek - Gezira Club EGP ​ A…" at bounding box center [722, 486] width 572 height 124
click at [458, 446] on input "checkbox" at bounding box center [454, 445] width 26 height 26
checkbox input "true"
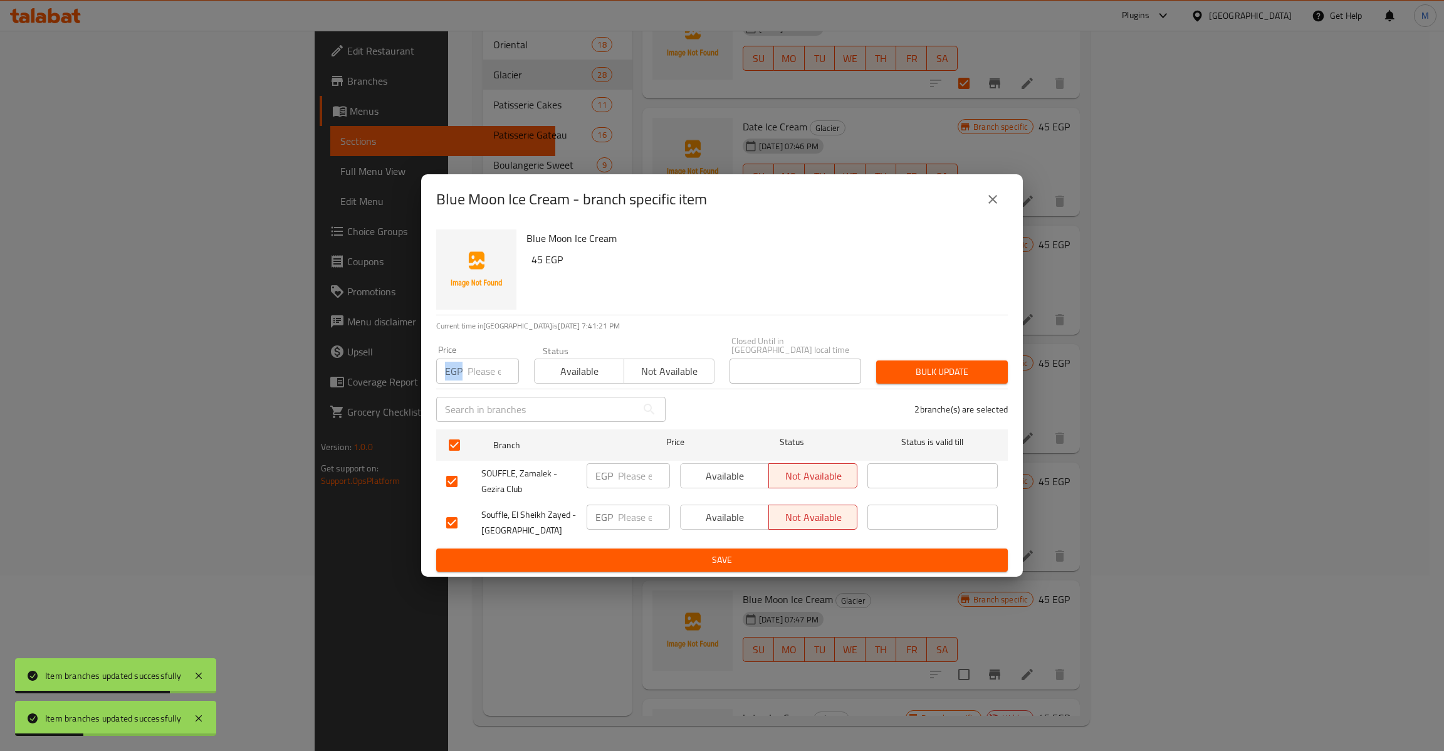
drag, startPoint x: 476, startPoint y: 380, endPoint x: 482, endPoint y: 372, distance: 9.8
click at [478, 375] on div "Price EGP Price" at bounding box center [478, 364] width 98 height 53
click at [482, 372] on input "number" at bounding box center [493, 371] width 51 height 25
type input "45"
click at [975, 377] on button "Bulk update" at bounding box center [942, 371] width 132 height 23
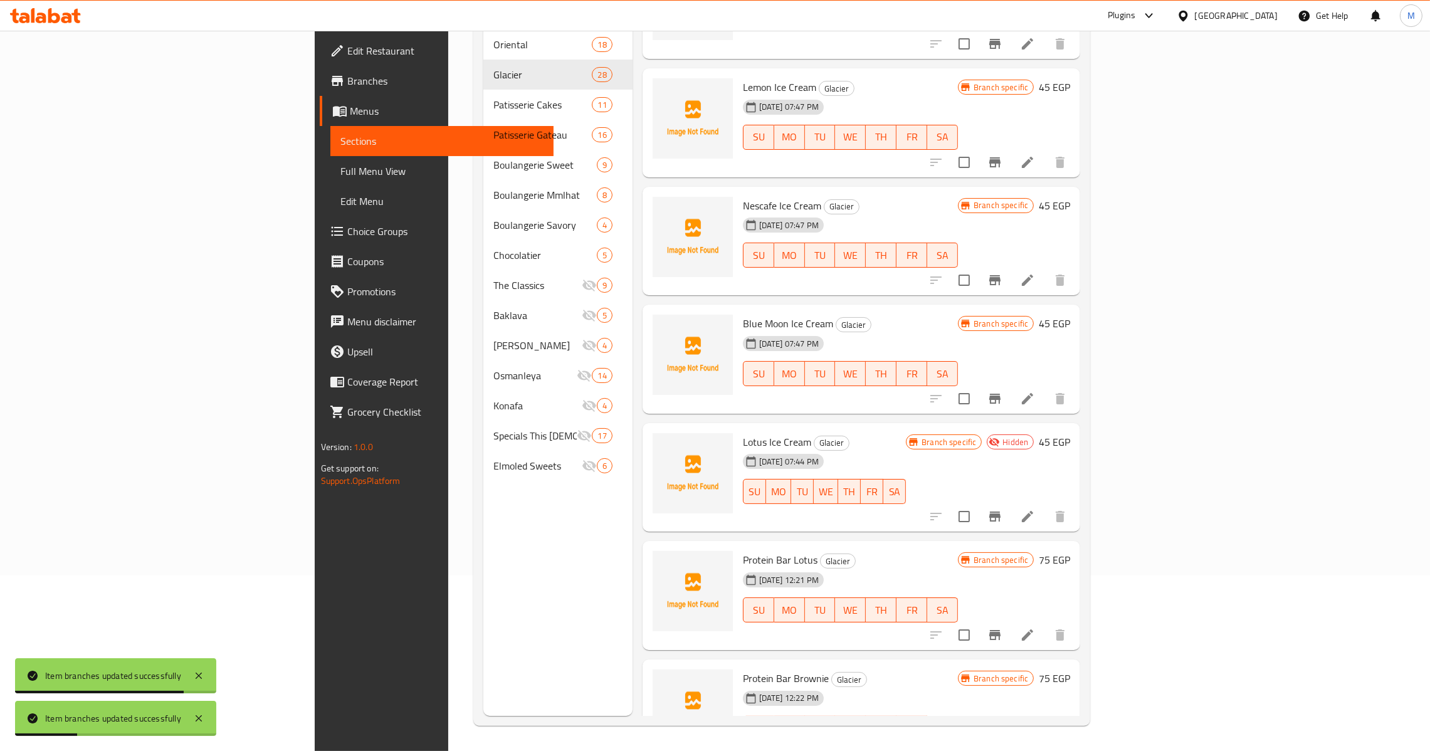
scroll to position [2633, 0]
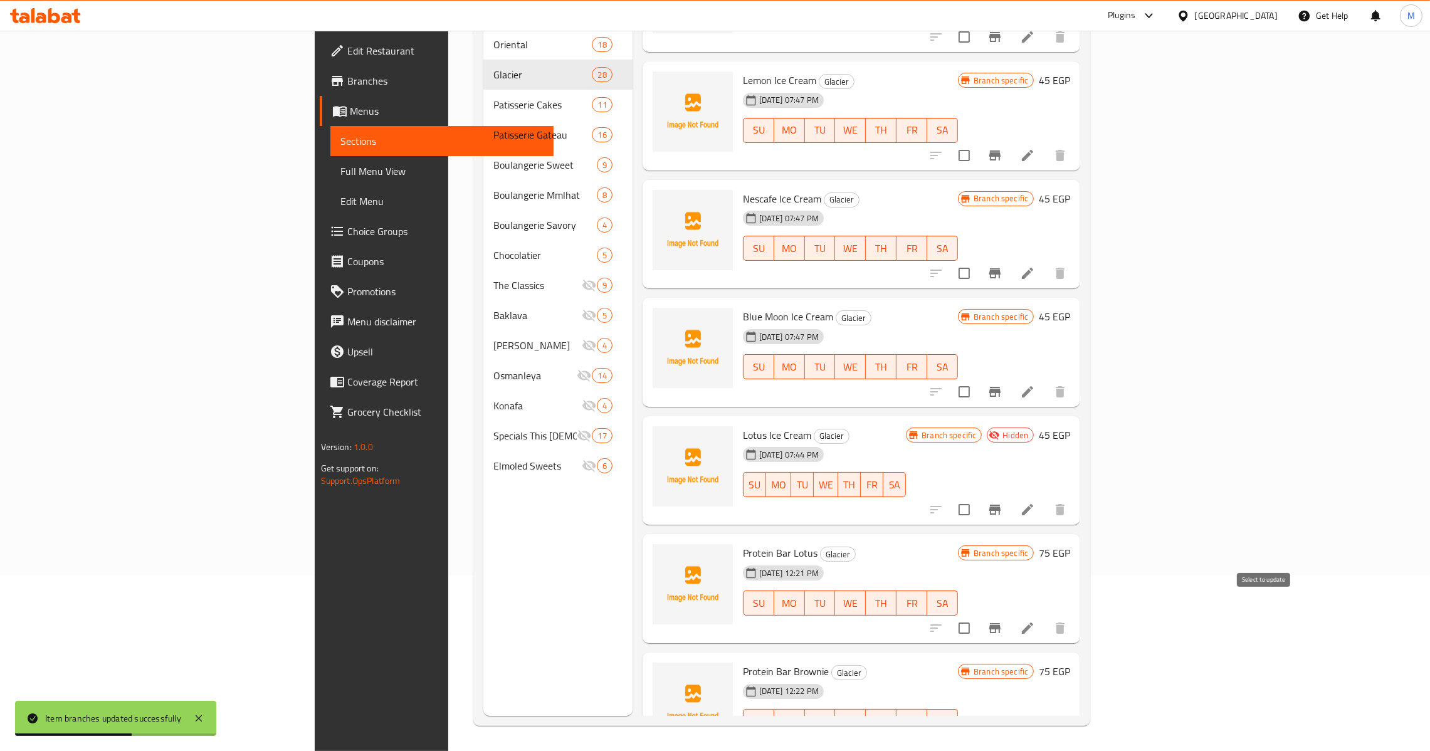
click at [977, 615] on input "checkbox" at bounding box center [964, 628] width 26 height 26
checkbox input "true"
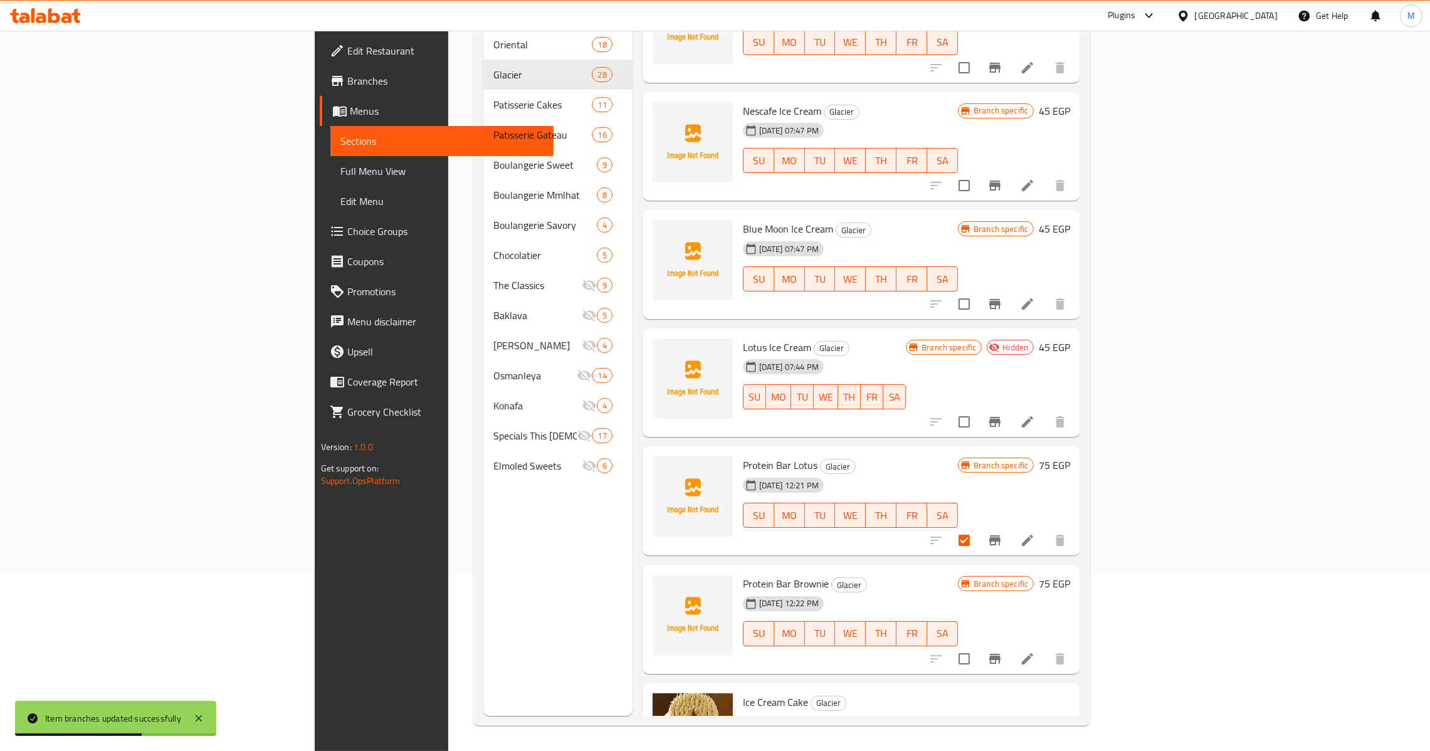
scroll to position [2727, 0]
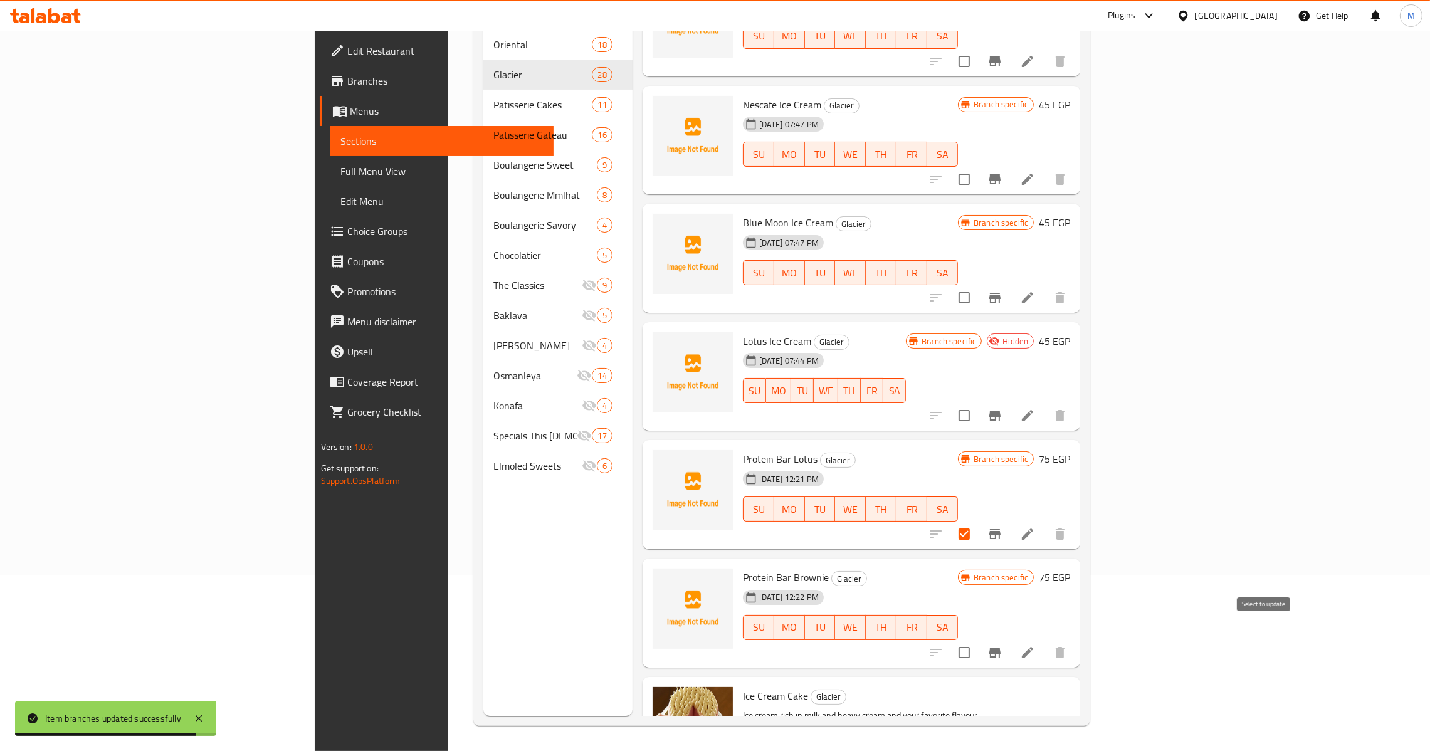
click at [977, 639] on input "checkbox" at bounding box center [964, 652] width 26 height 26
checkbox input "true"
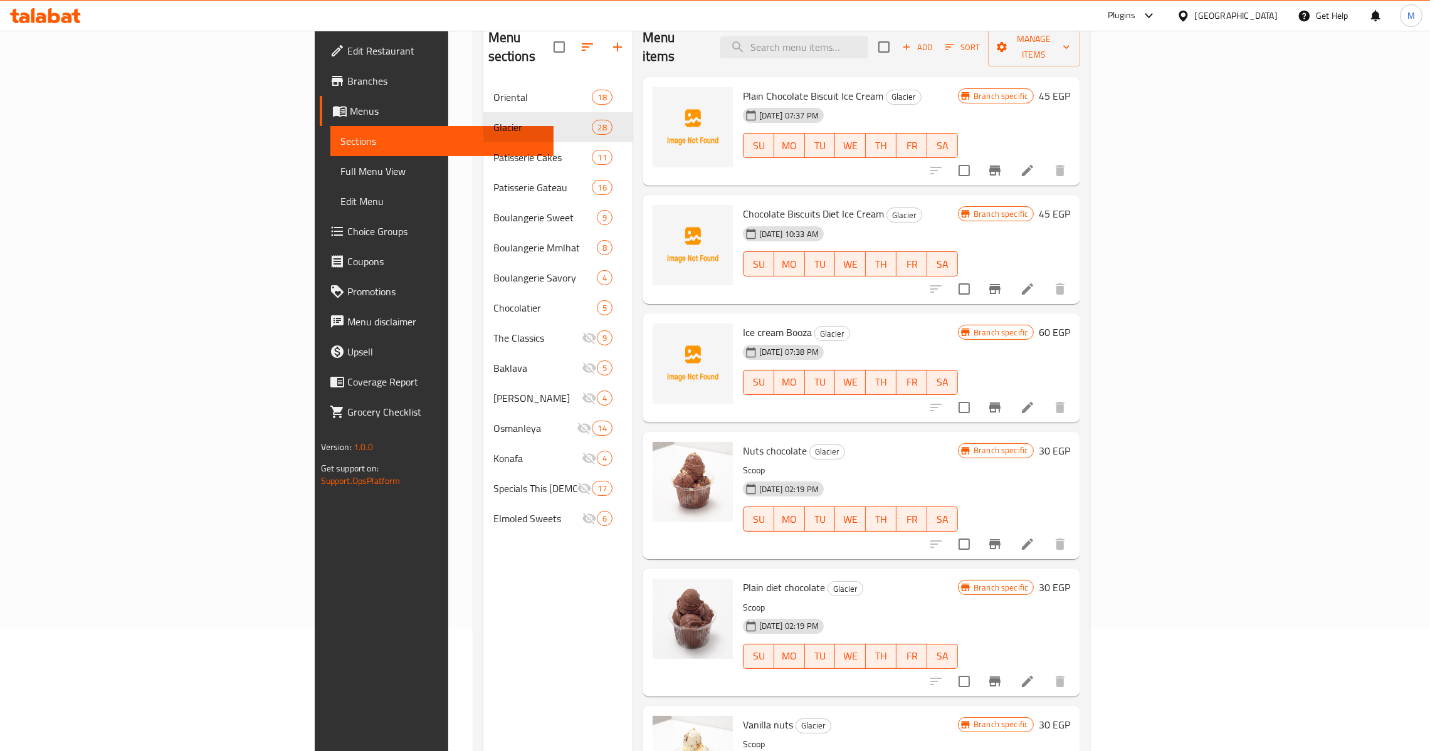
scroll to position [0, 0]
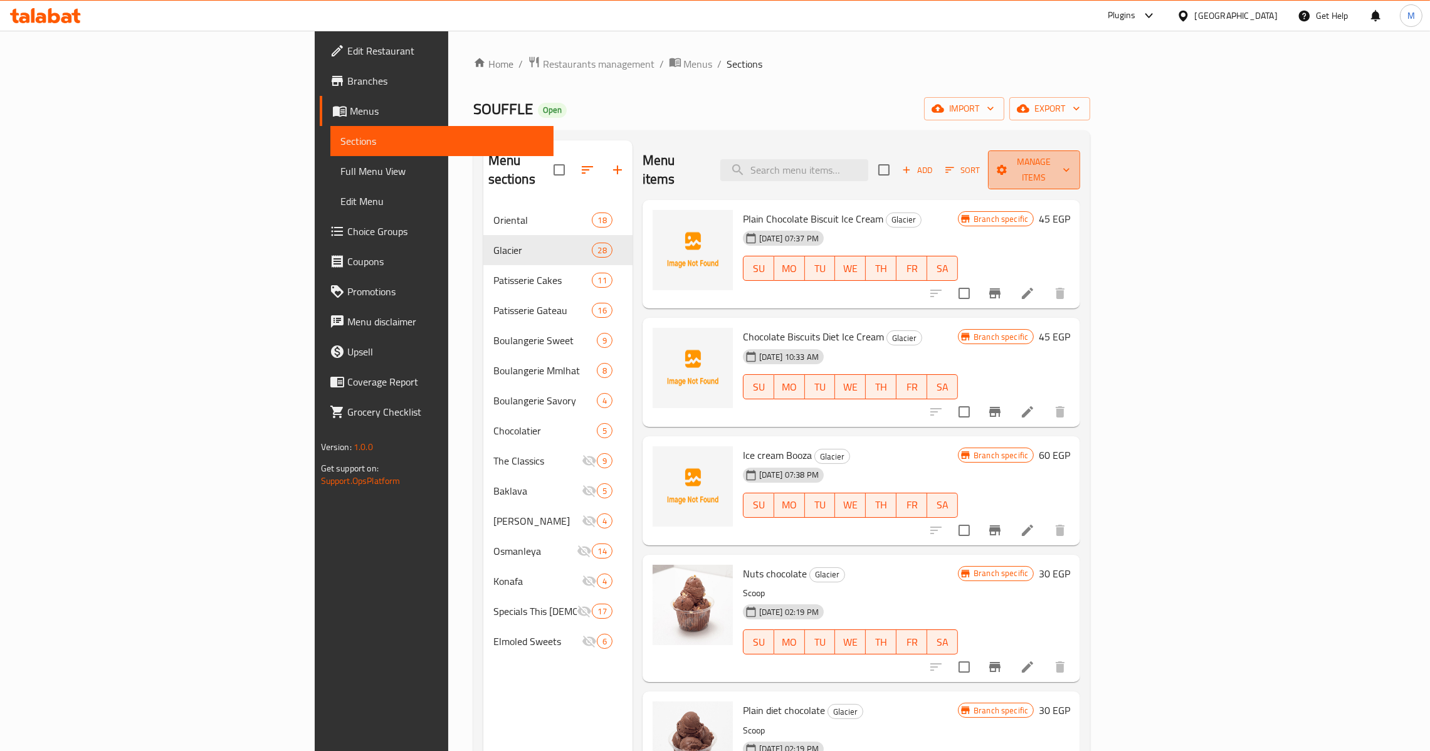
click at [1071, 163] on span "Manage items" at bounding box center [1034, 169] width 73 height 31
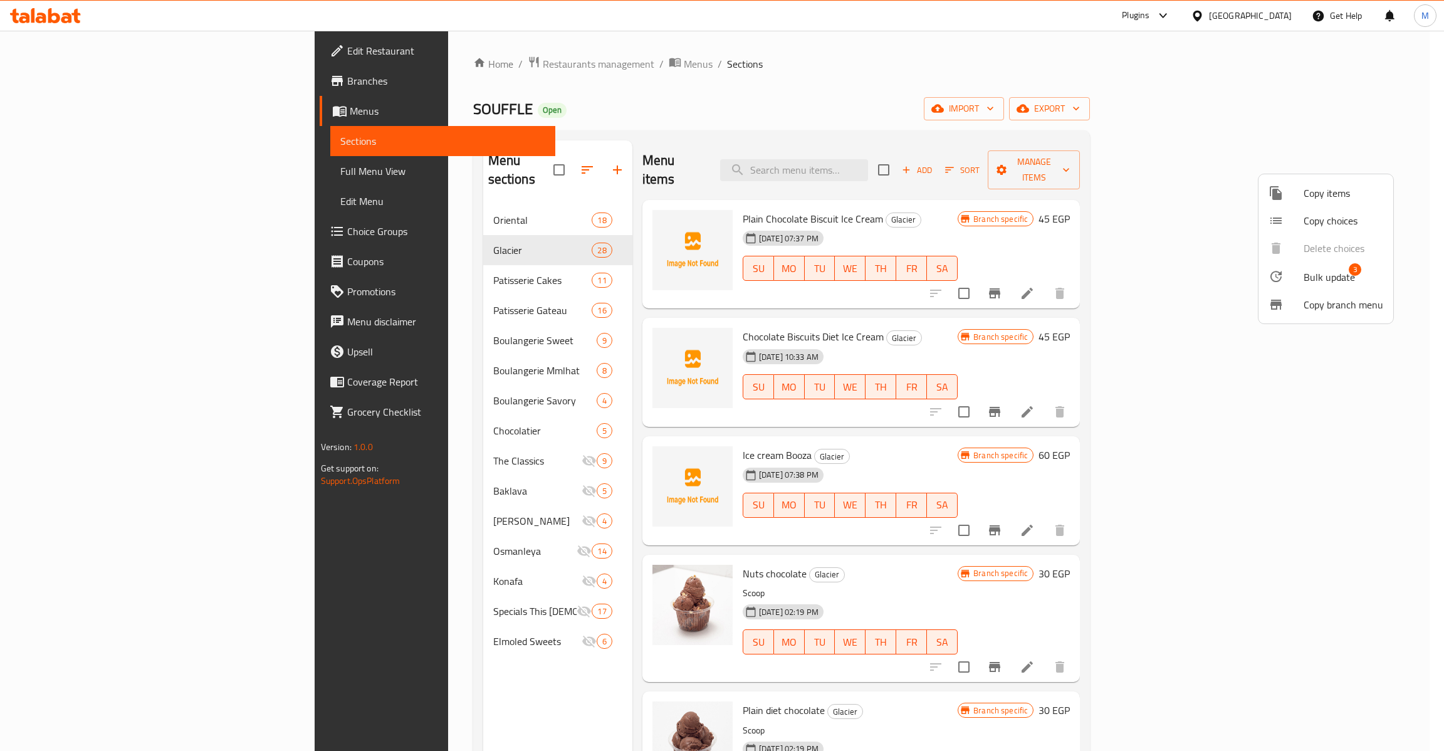
click at [1351, 270] on span "3" at bounding box center [1355, 269] width 13 height 13
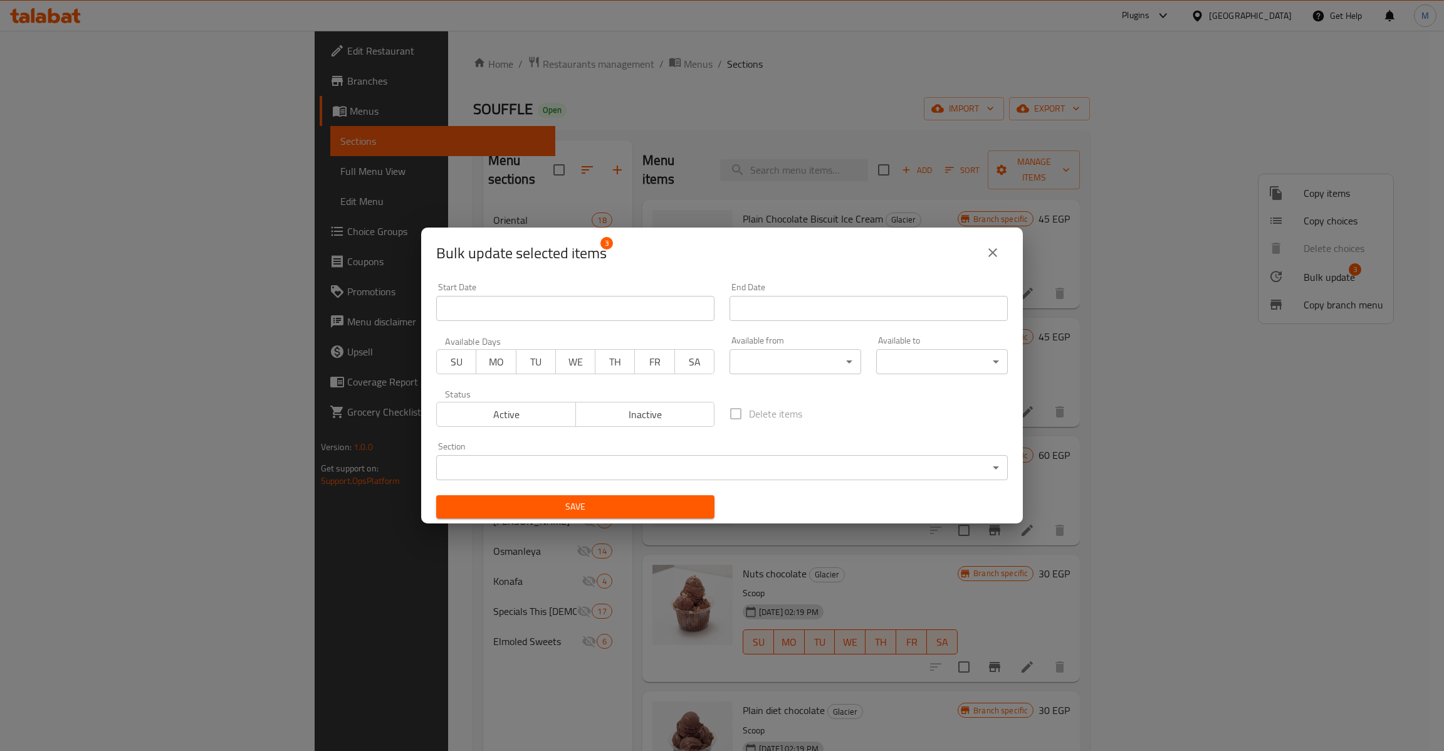
click at [672, 406] on span "Inactive" at bounding box center [645, 415] width 129 height 18
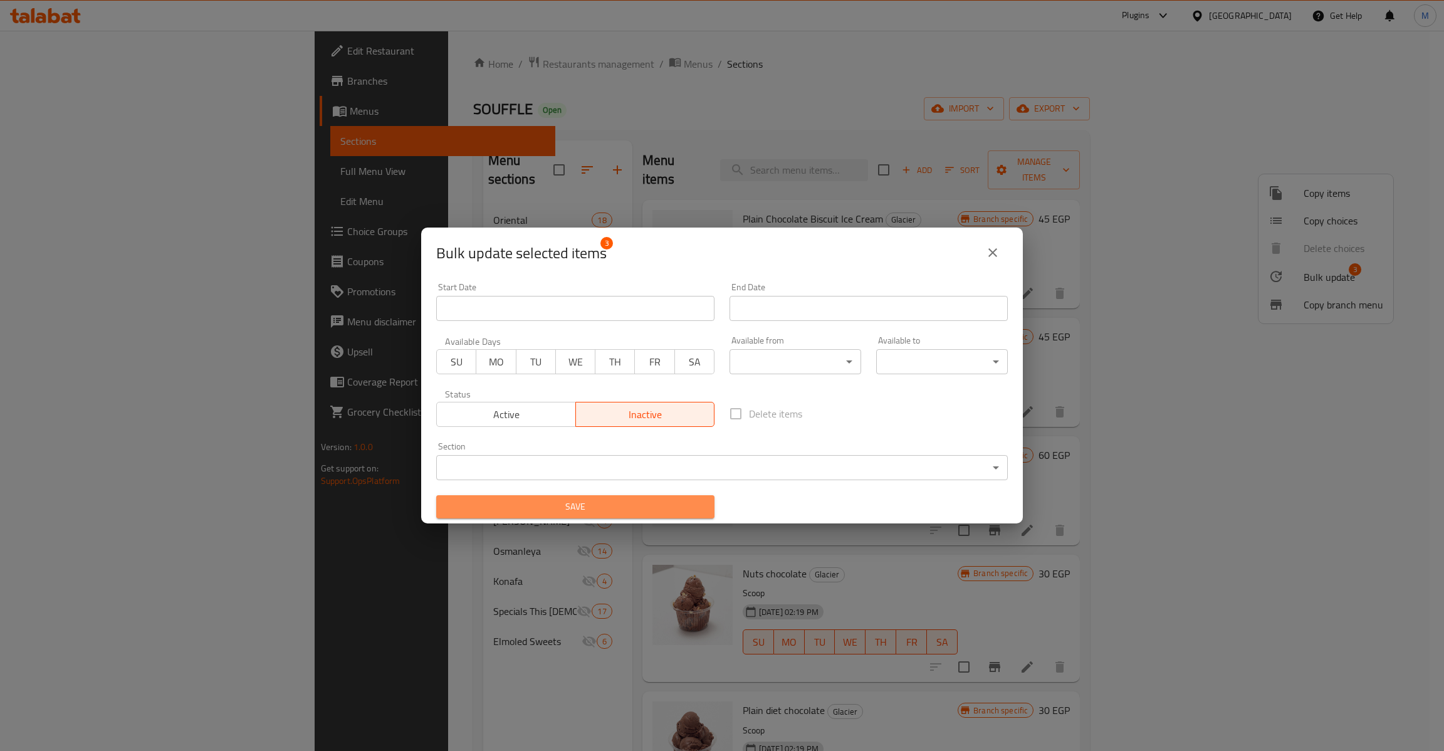
click at [651, 514] on span "Save" at bounding box center [575, 507] width 258 height 16
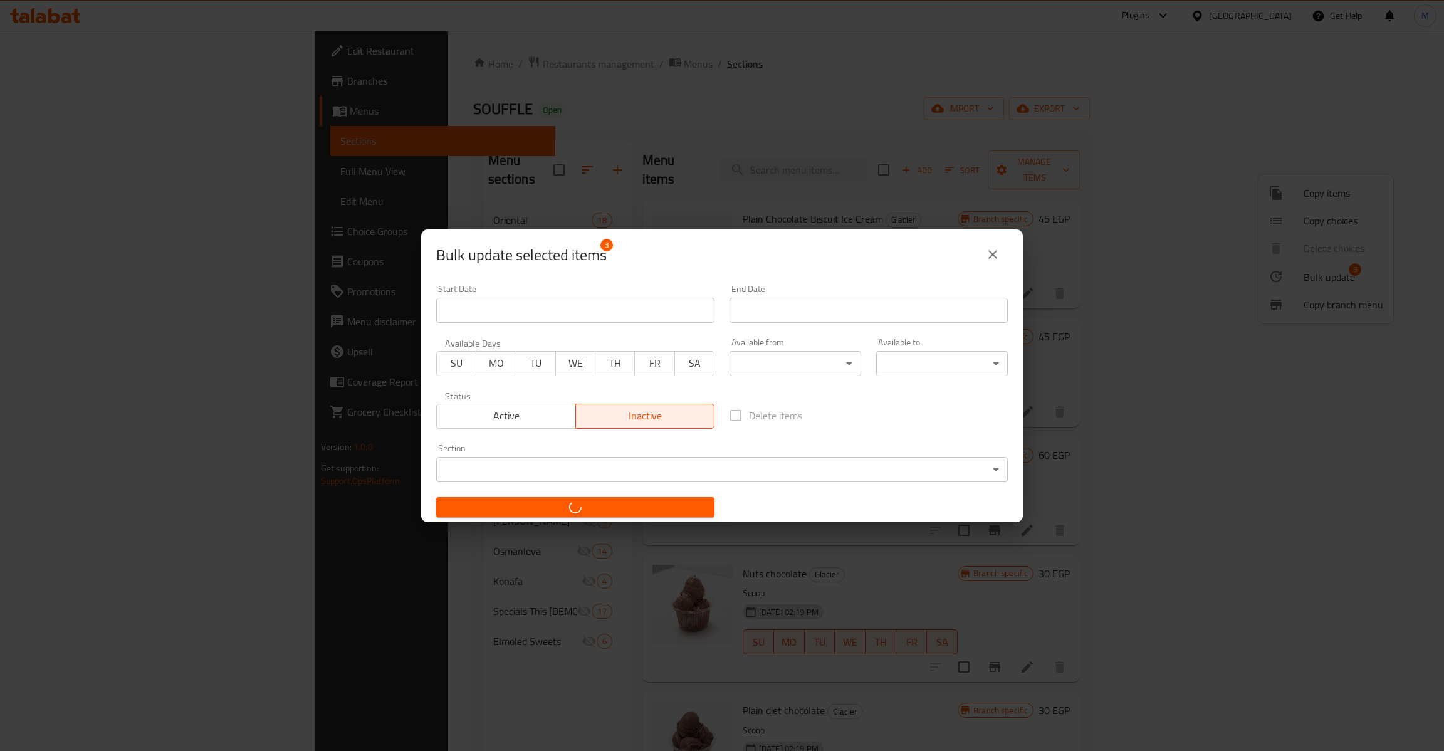
checkbox input "false"
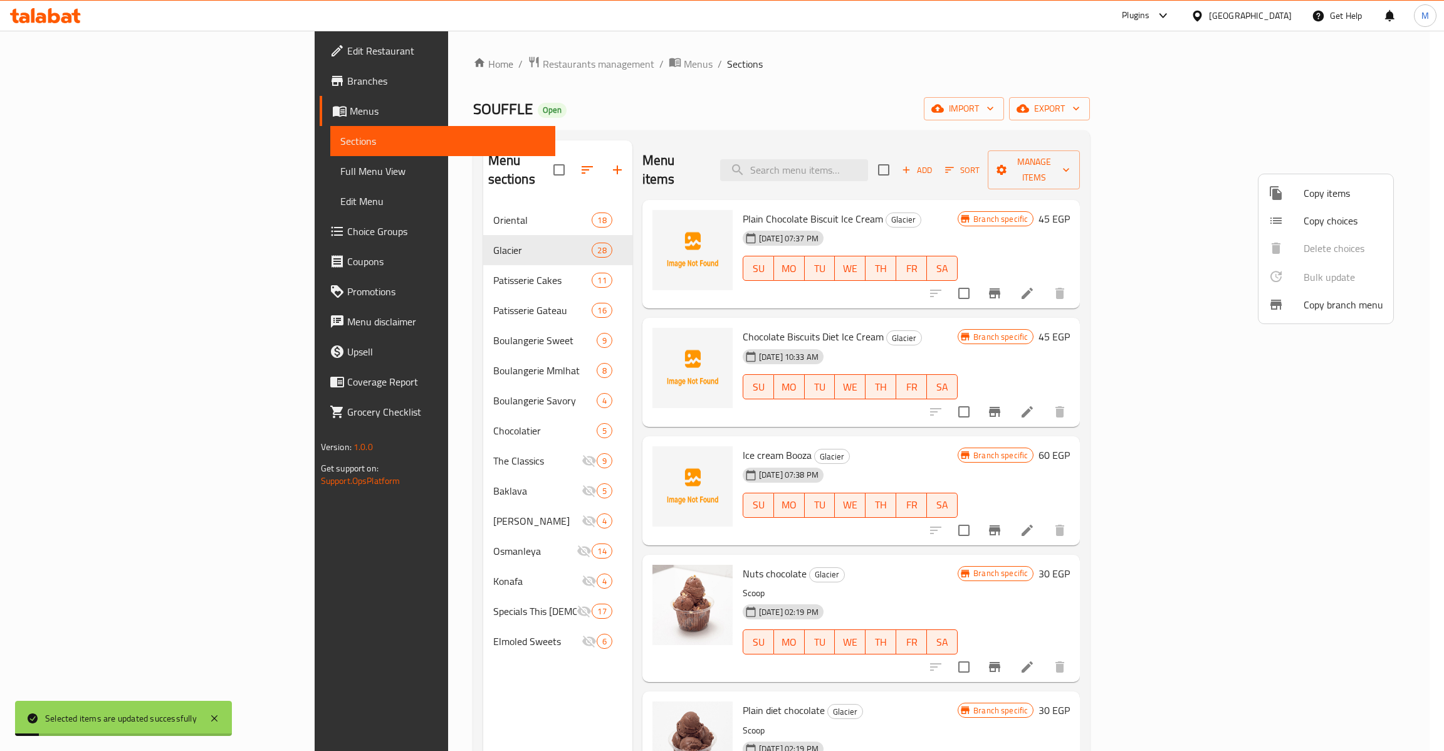
click at [958, 694] on div at bounding box center [722, 375] width 1444 height 751
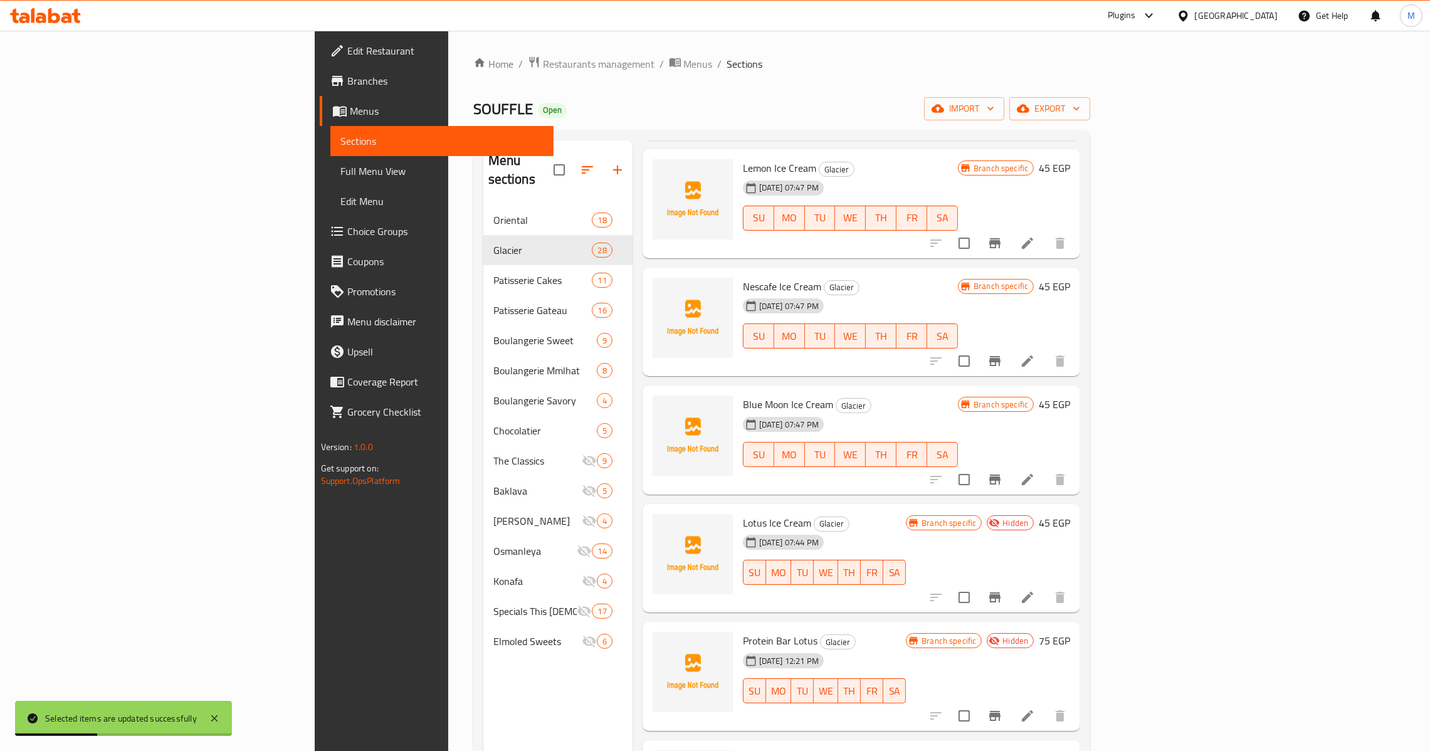
scroll to position [2727, 0]
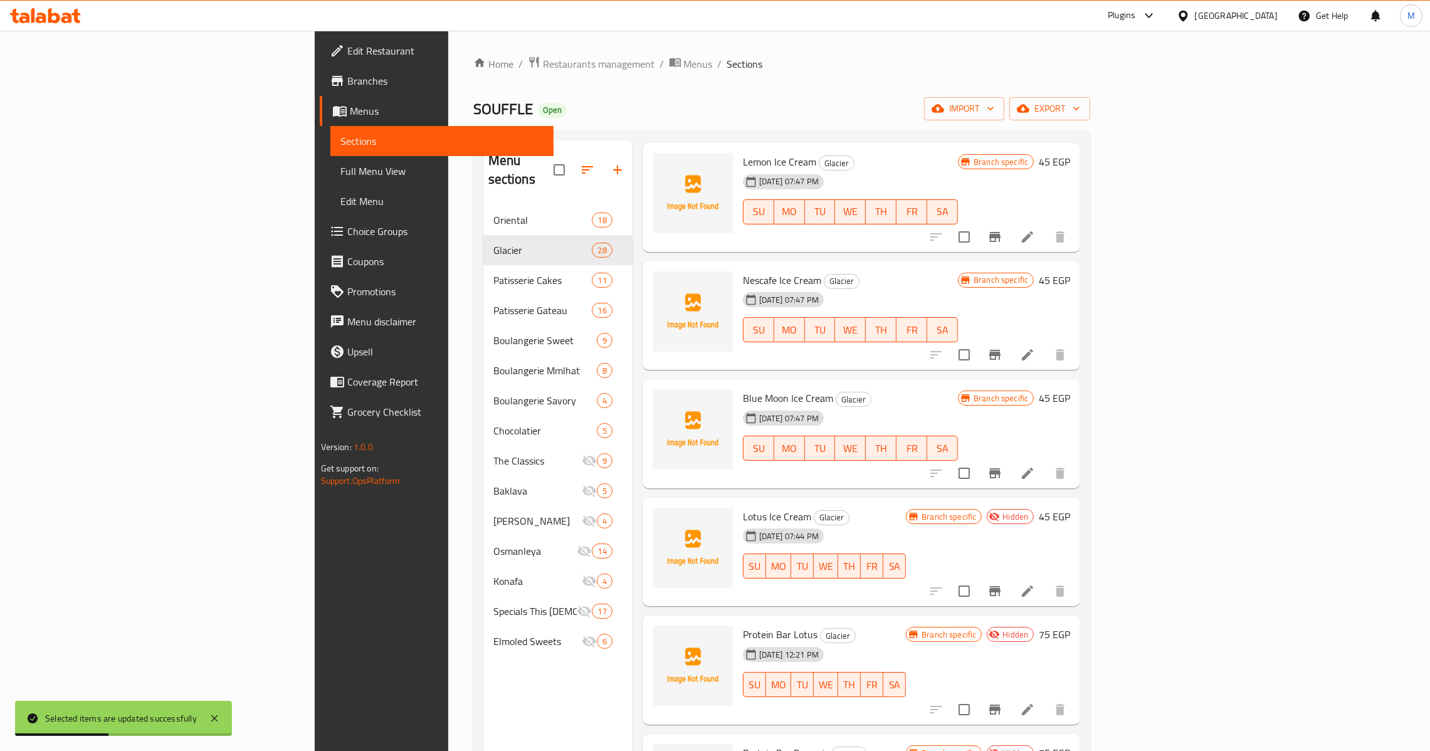
click at [743, 507] on span "Lotus Ice Cream" at bounding box center [777, 516] width 68 height 19
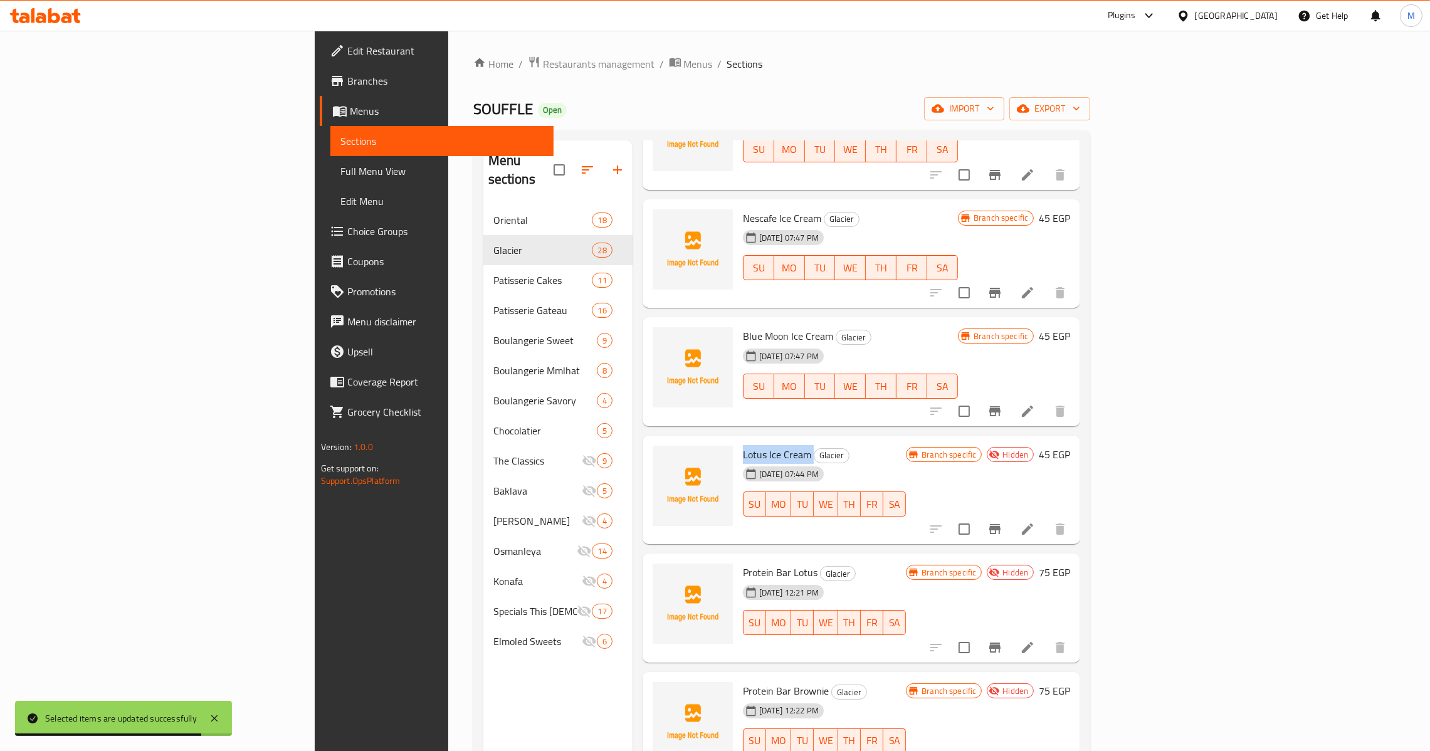
scroll to position [2794, 0]
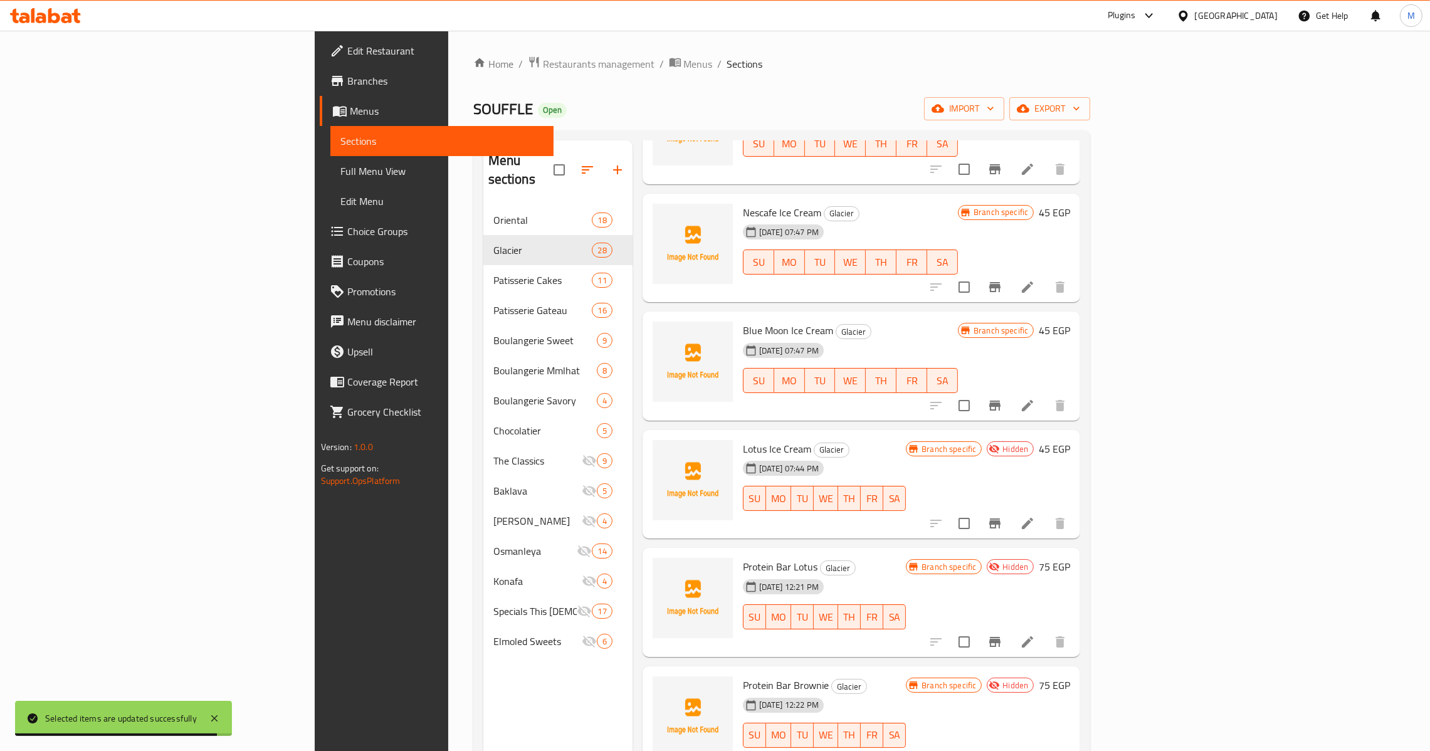
click at [743, 557] on span "Protein Bar Lotus" at bounding box center [780, 566] width 75 height 19
click at [743, 676] on span "Protein Bar Brownie" at bounding box center [786, 685] width 86 height 19
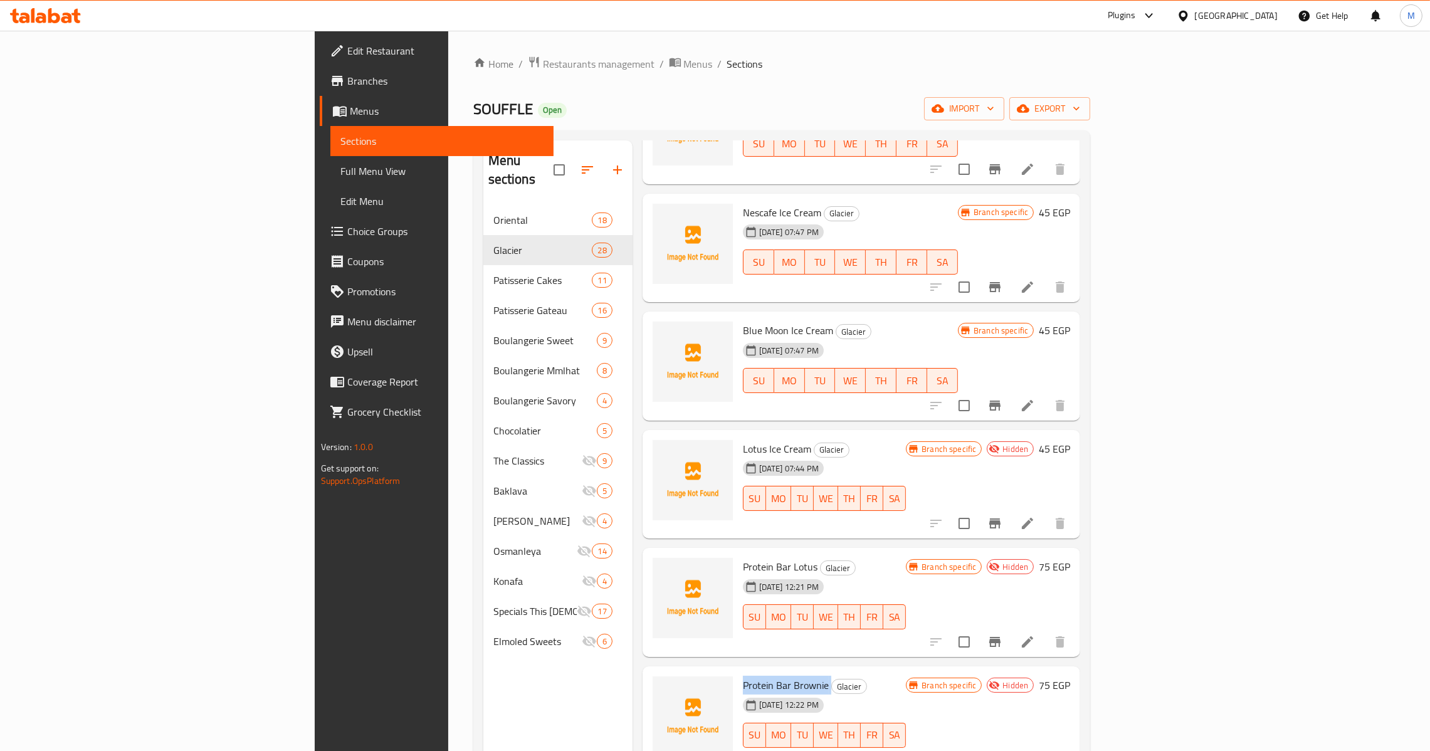
click at [743, 676] on span "Protein Bar Brownie" at bounding box center [786, 685] width 86 height 19
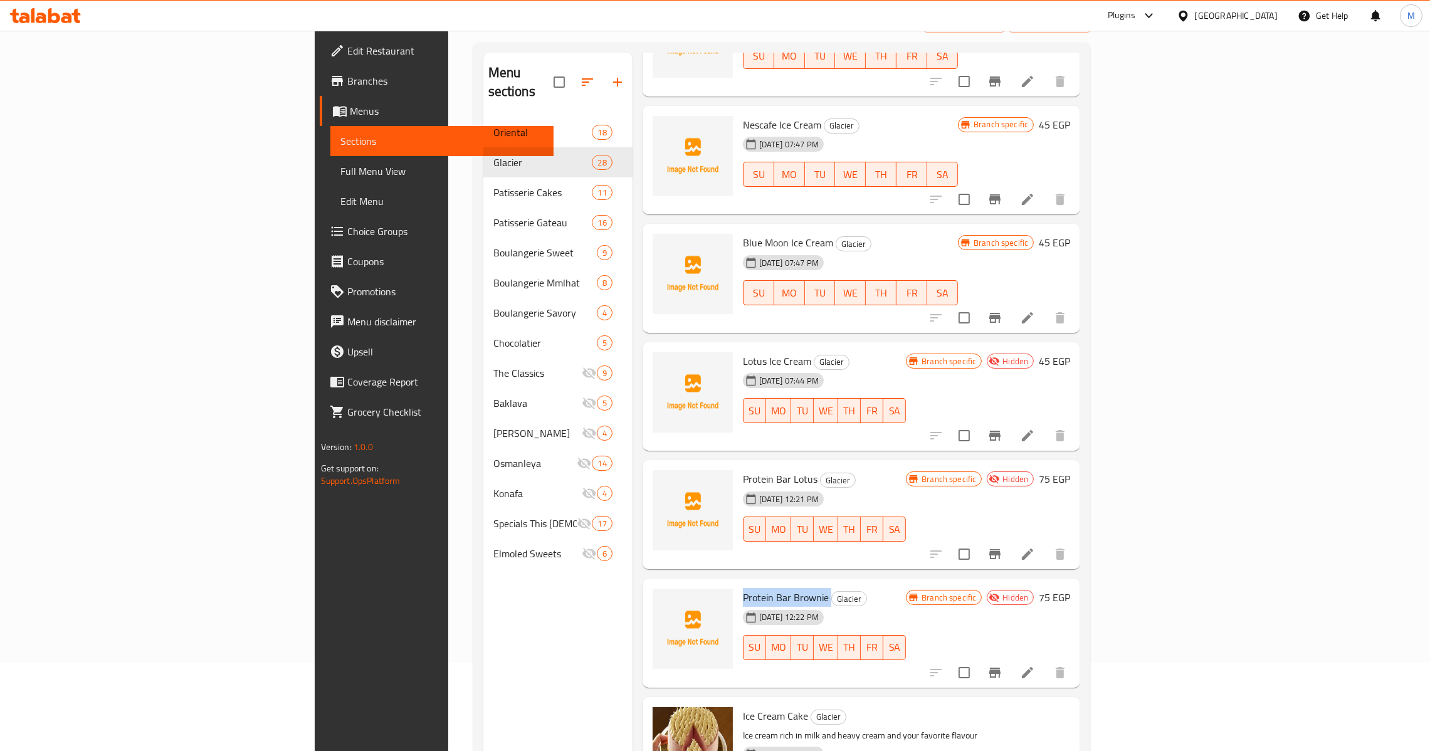
scroll to position [94, 0]
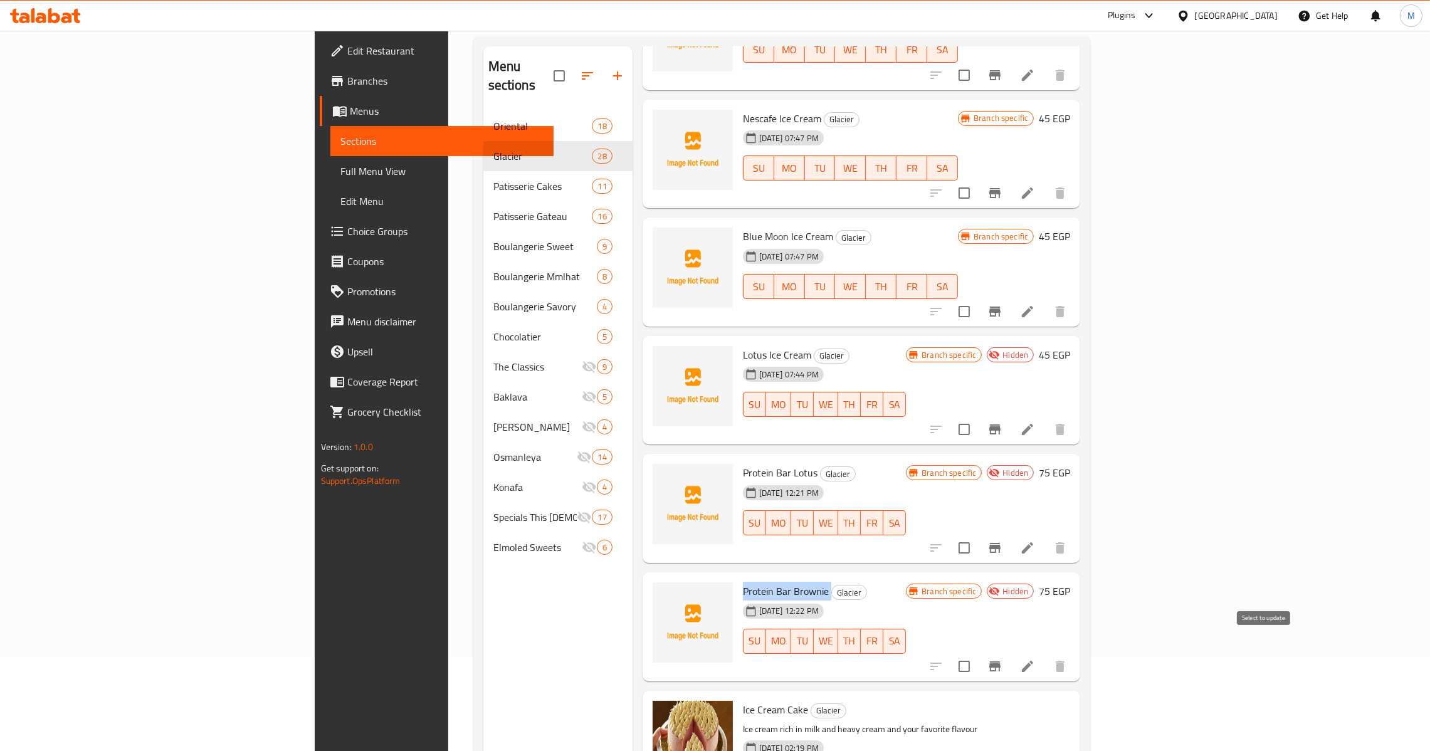
click at [977, 653] on input "checkbox" at bounding box center [964, 666] width 26 height 26
checkbox input "true"
click at [977, 535] on input "checkbox" at bounding box center [964, 548] width 26 height 26
checkbox input "true"
click at [1002, 540] on icon "Branch-specific-item" at bounding box center [994, 547] width 15 height 15
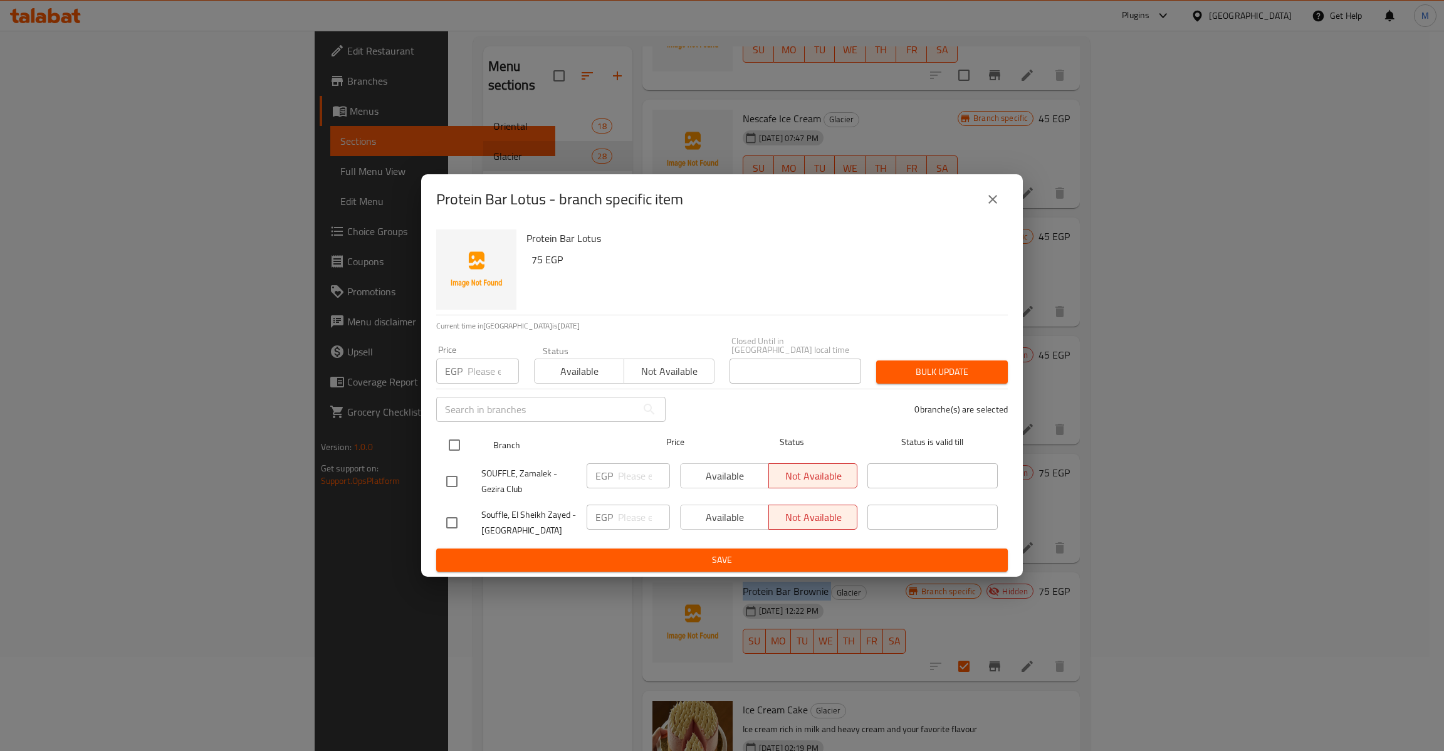
click at [449, 440] on input "checkbox" at bounding box center [454, 445] width 26 height 26
checkbox input "true"
click at [449, 440] on input "checkbox" at bounding box center [454, 445] width 26 height 26
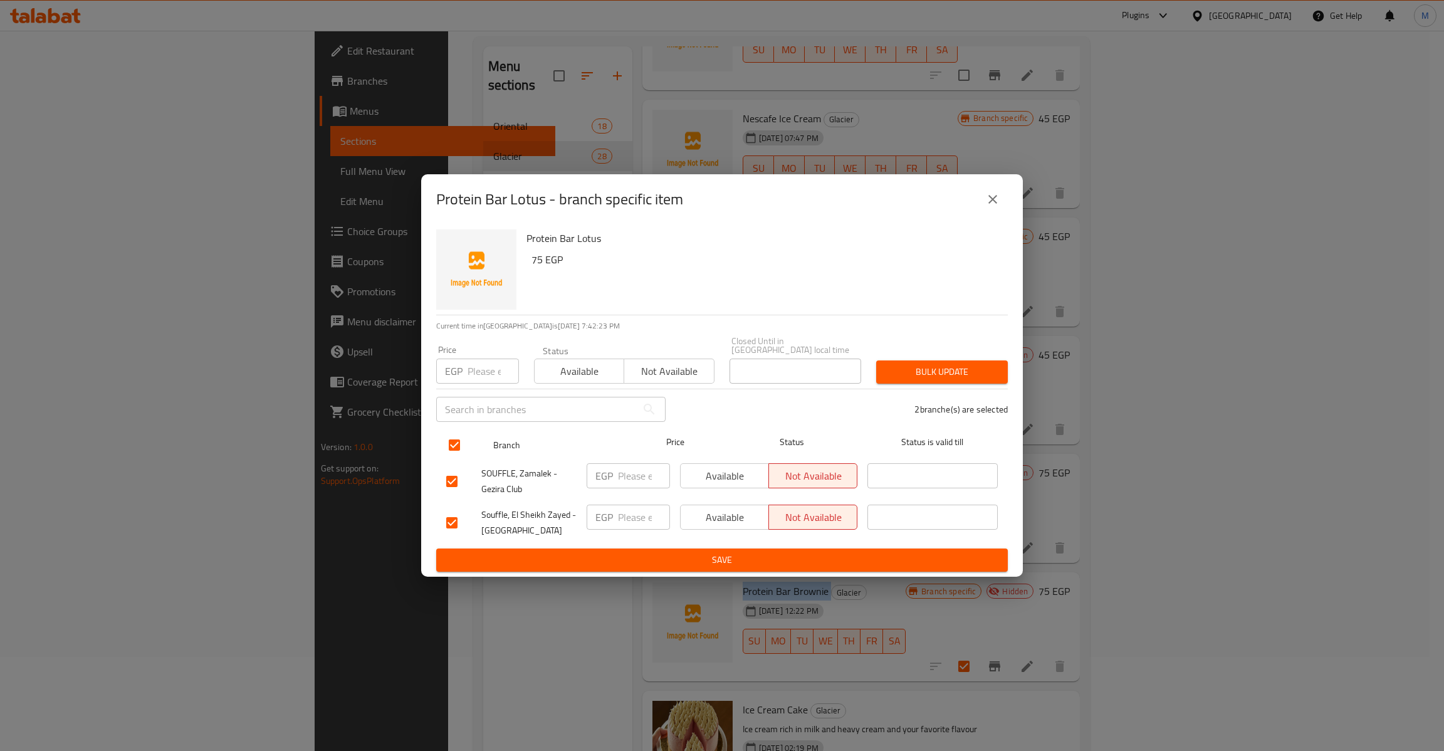
checkbox input "false"
click at [459, 427] on div at bounding box center [464, 445] width 47 height 36
click at [453, 444] on input "checkbox" at bounding box center [454, 445] width 26 height 26
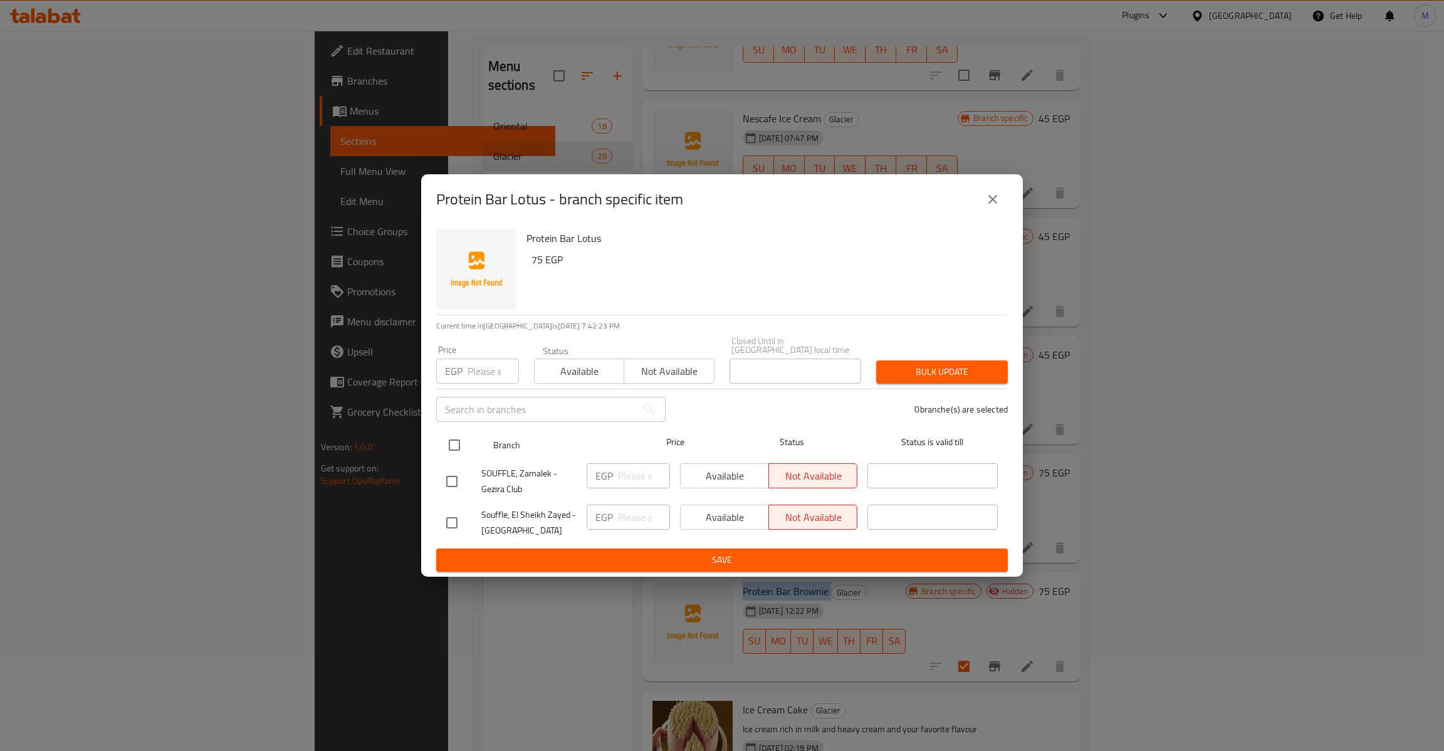
checkbox input "true"
click at [476, 361] on input "number" at bounding box center [493, 371] width 51 height 25
type input "75"
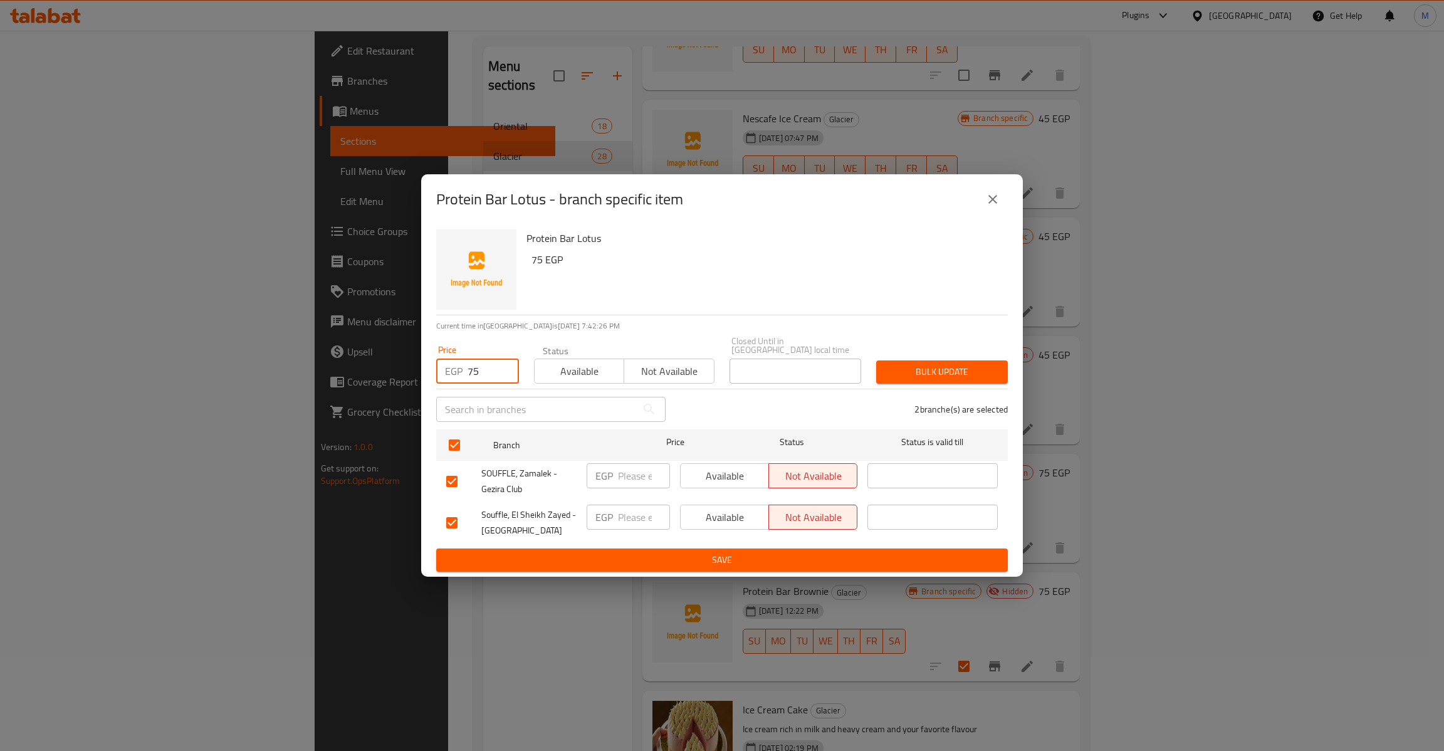
click at [936, 378] on button "Bulk update" at bounding box center [942, 371] width 132 height 23
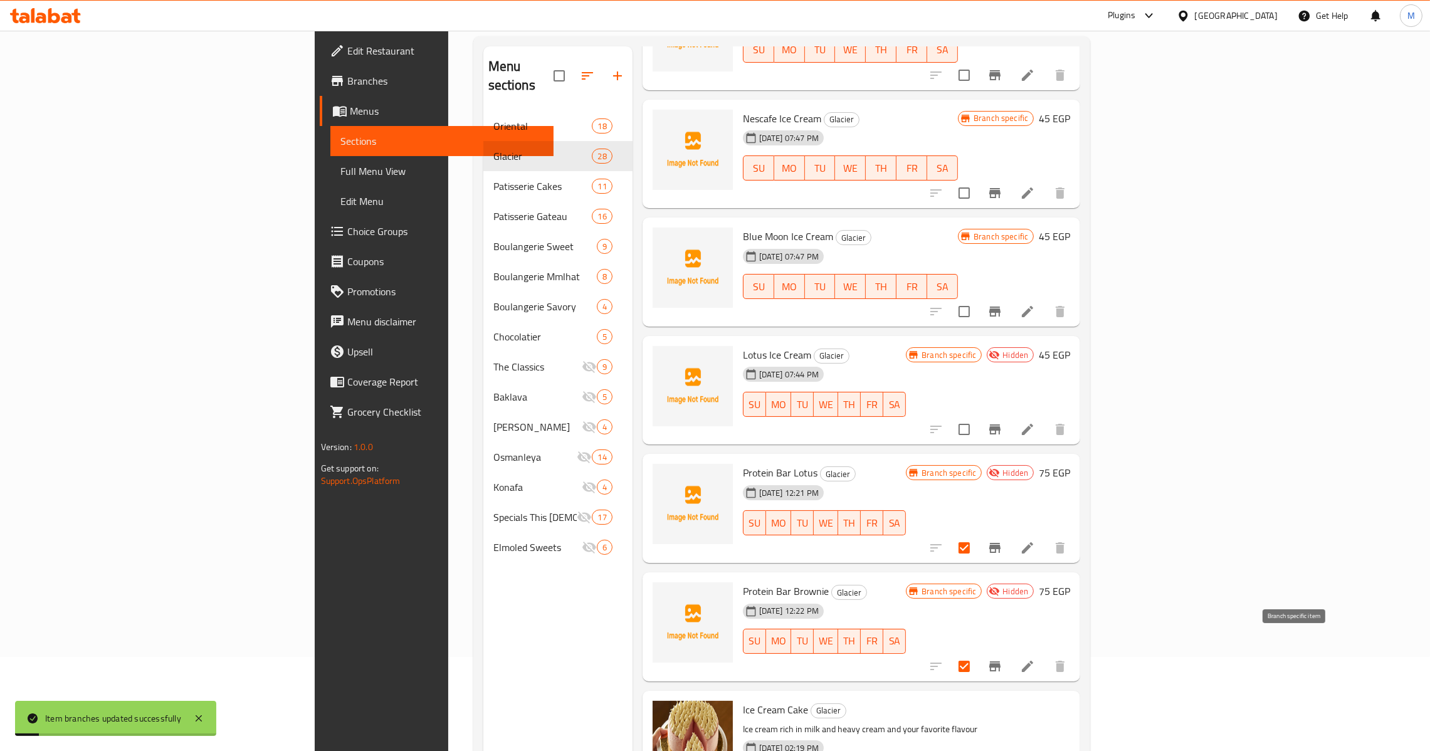
click at [1010, 651] on button "Branch-specific-item" at bounding box center [995, 666] width 30 height 30
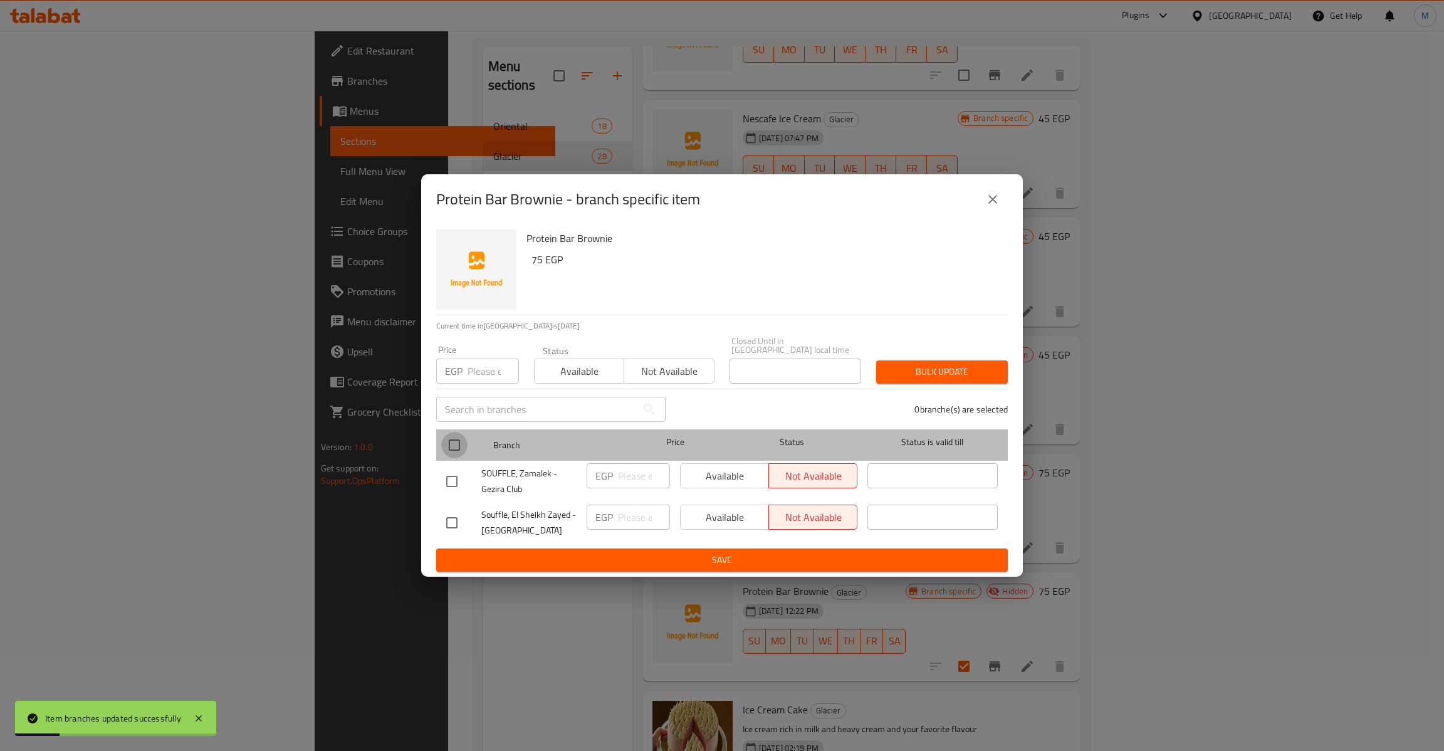
click at [461, 432] on input "checkbox" at bounding box center [454, 445] width 26 height 26
checkbox input "true"
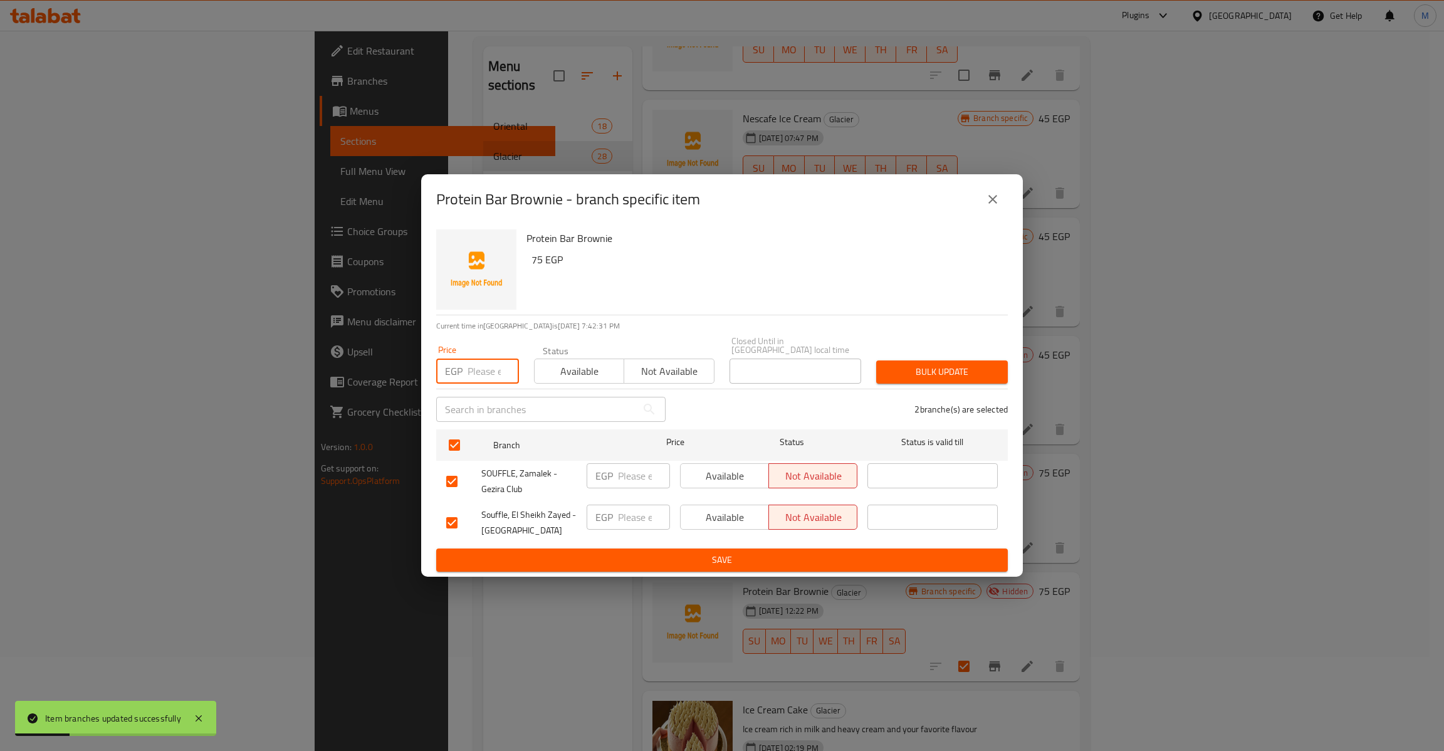
click at [476, 363] on input "number" at bounding box center [493, 371] width 51 height 25
type input "75"
type button "0"
type button "1"
click at [876, 360] on button "Bulk update" at bounding box center [942, 371] width 132 height 23
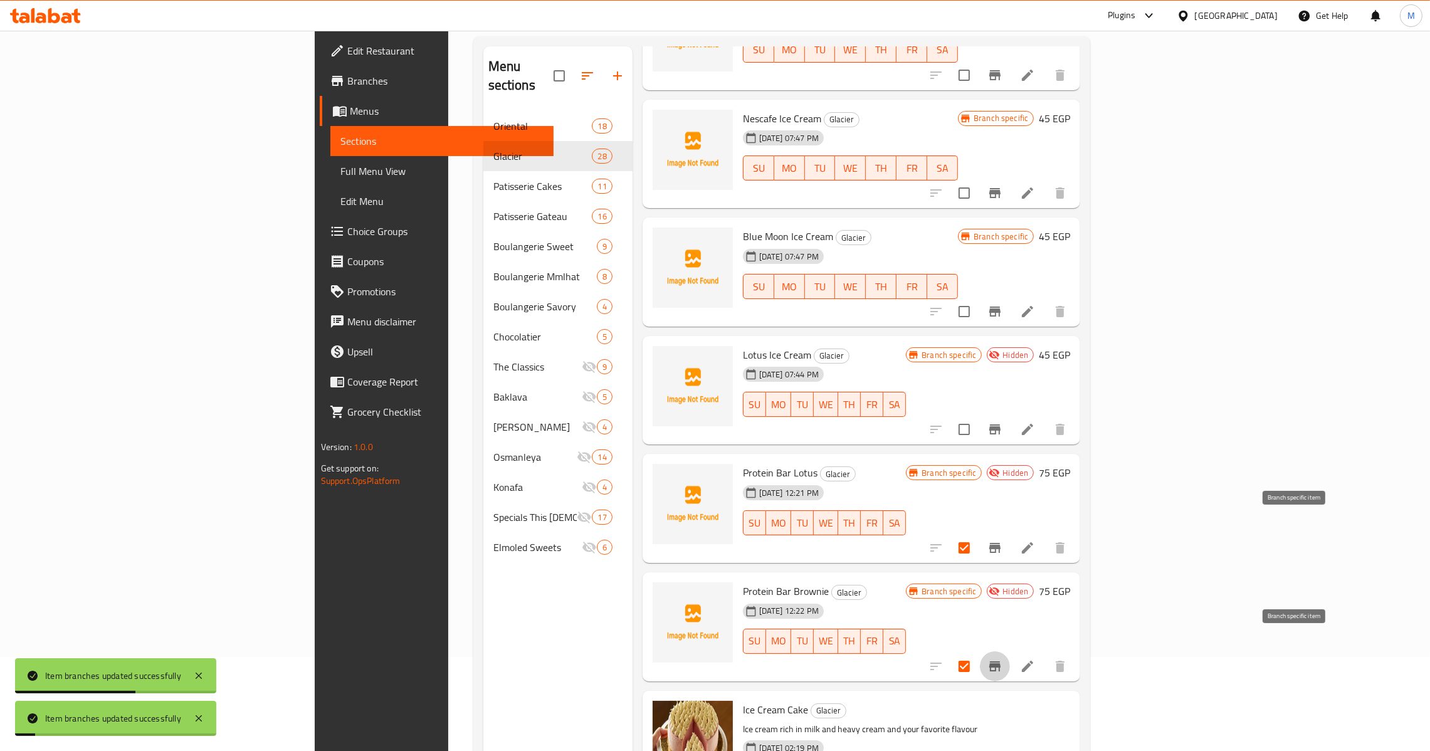
click at [1002, 540] on icon "Branch-specific-item" at bounding box center [994, 547] width 15 height 15
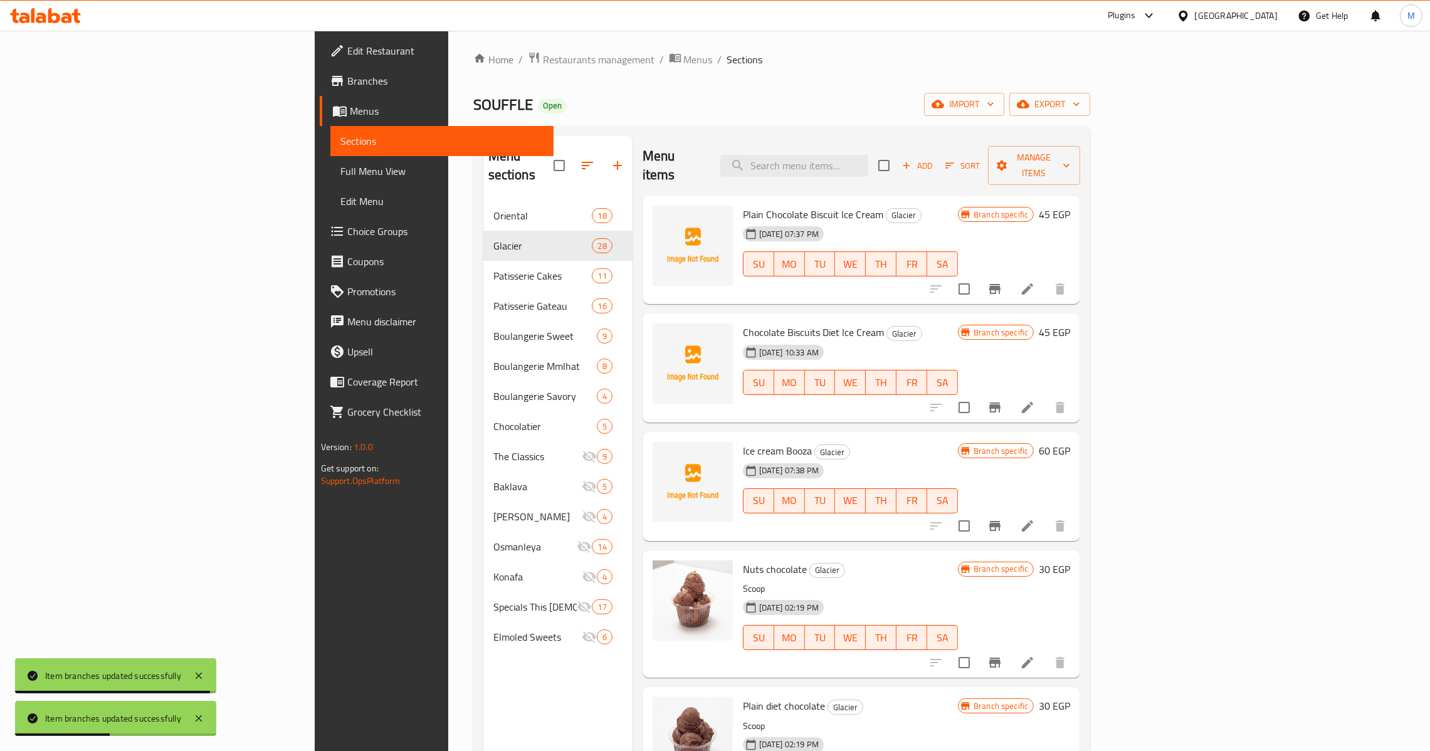
scroll to position [0, 0]
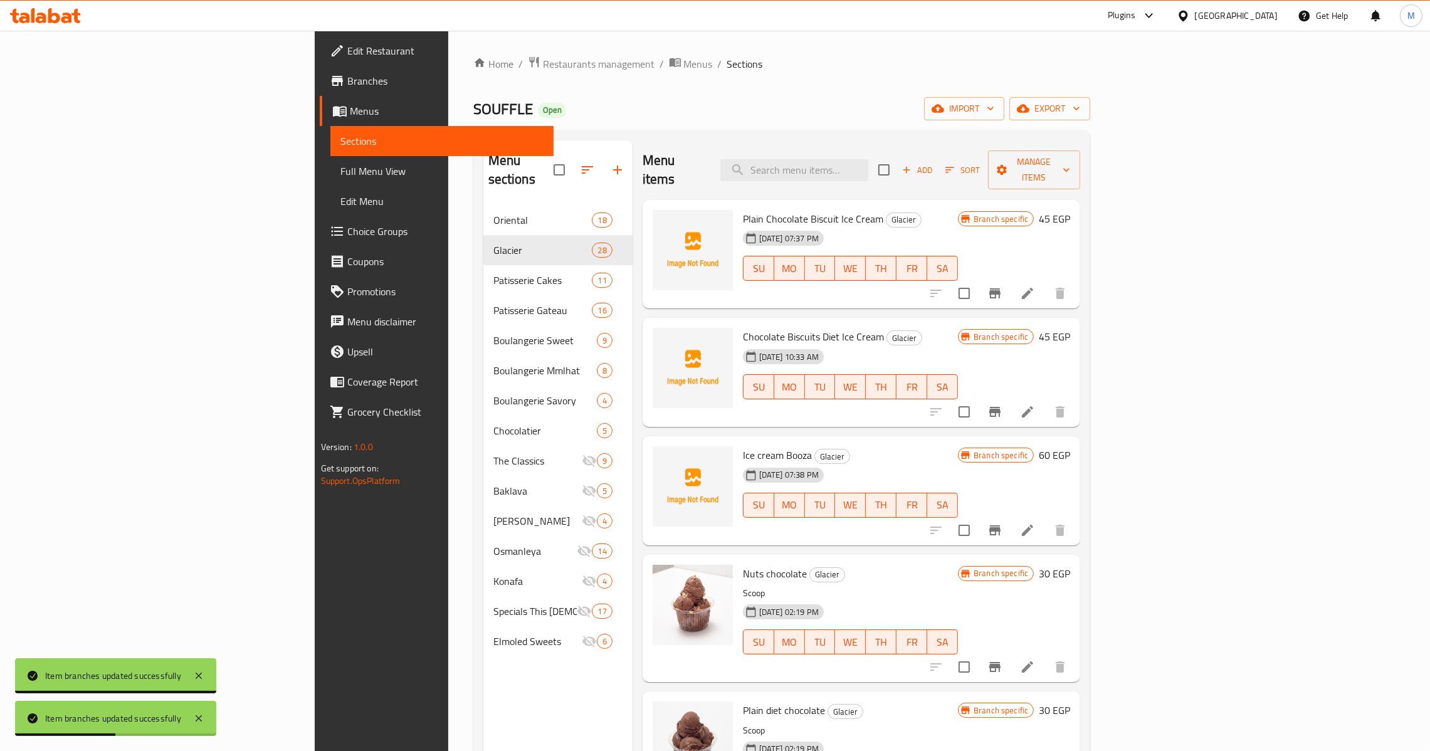
click at [1081, 144] on div "Menu items Add Sort Manage items" at bounding box center [861, 170] width 438 height 60
click at [1071, 165] on span "Manage items" at bounding box center [1034, 169] width 73 height 31
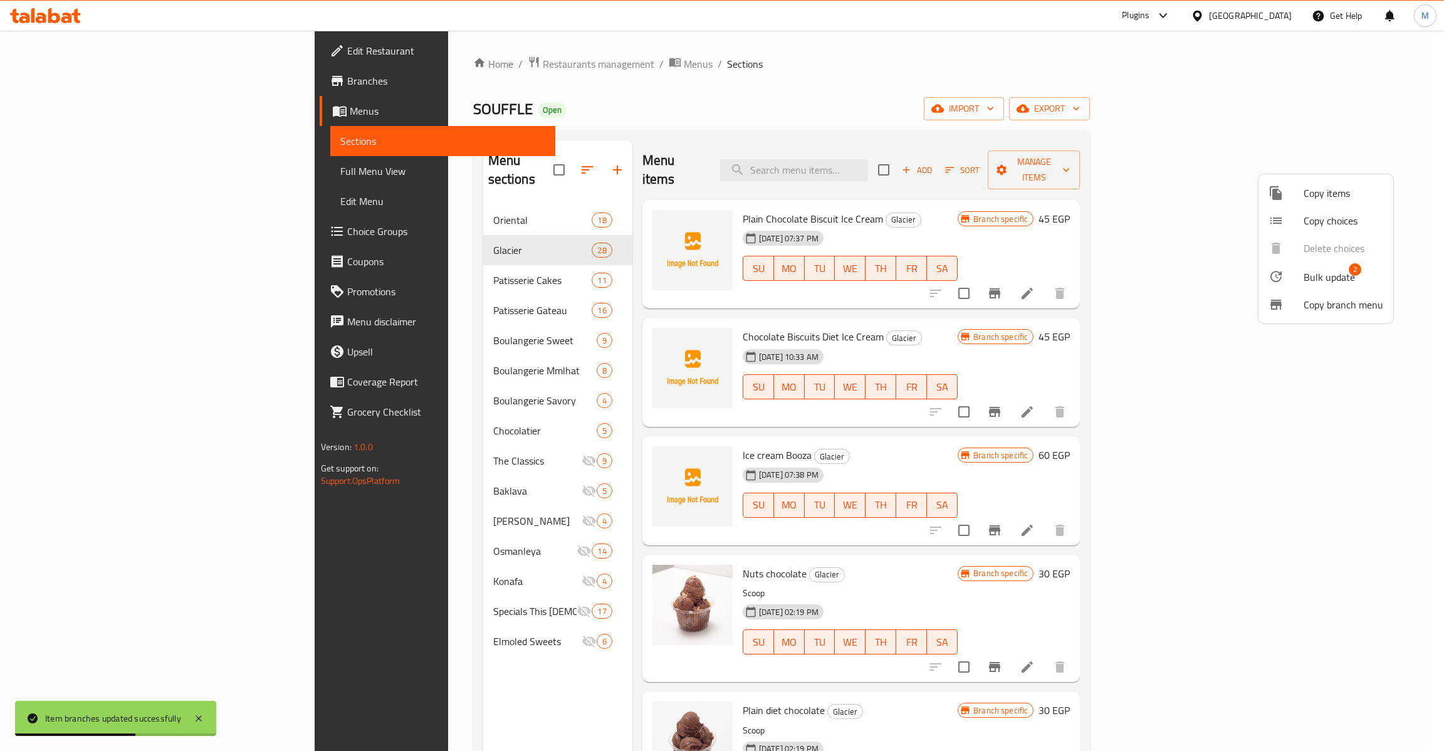
click at [1349, 282] on span "Bulk update" at bounding box center [1329, 277] width 51 height 15
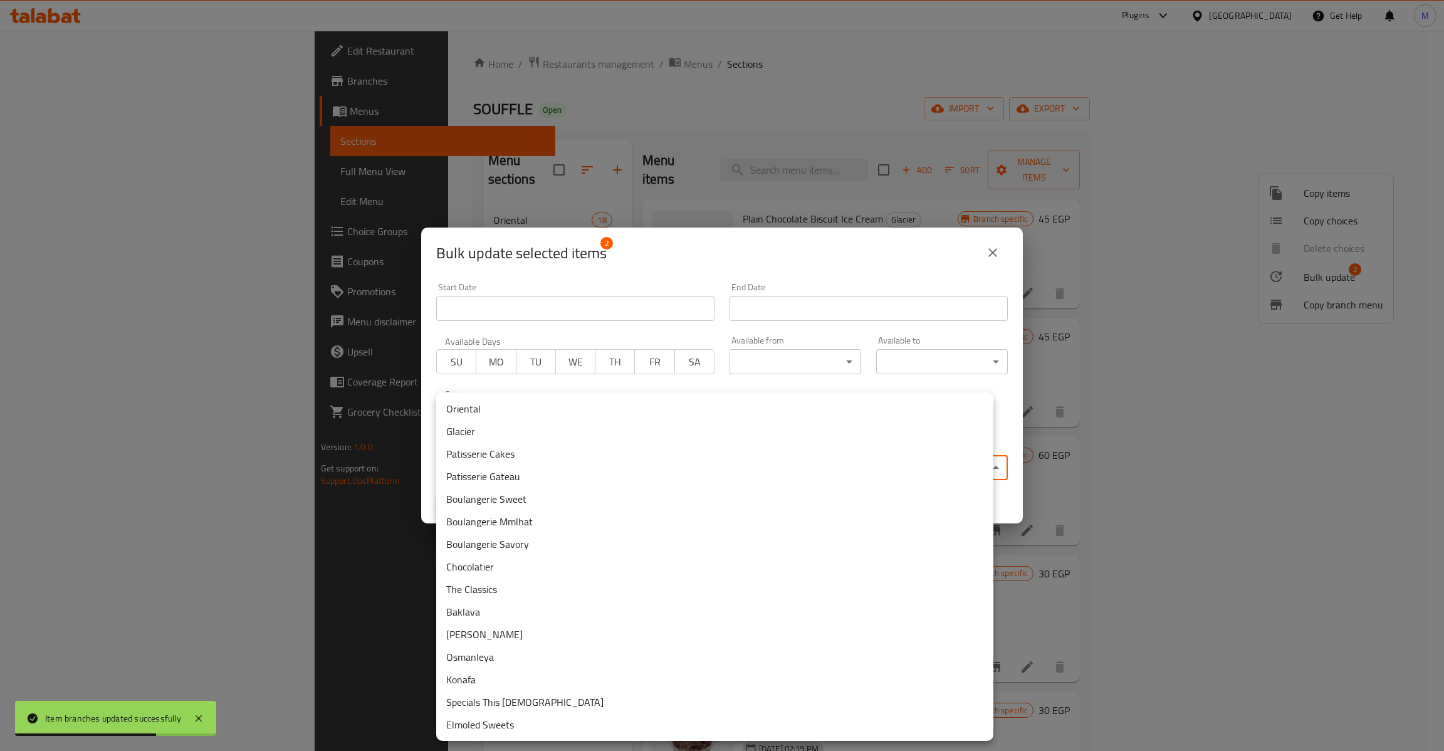
click at [624, 464] on body "Item branches updated successfully ​ Plugins [GEOGRAPHIC_DATA] Get Help M Edit …" at bounding box center [722, 391] width 1444 height 720
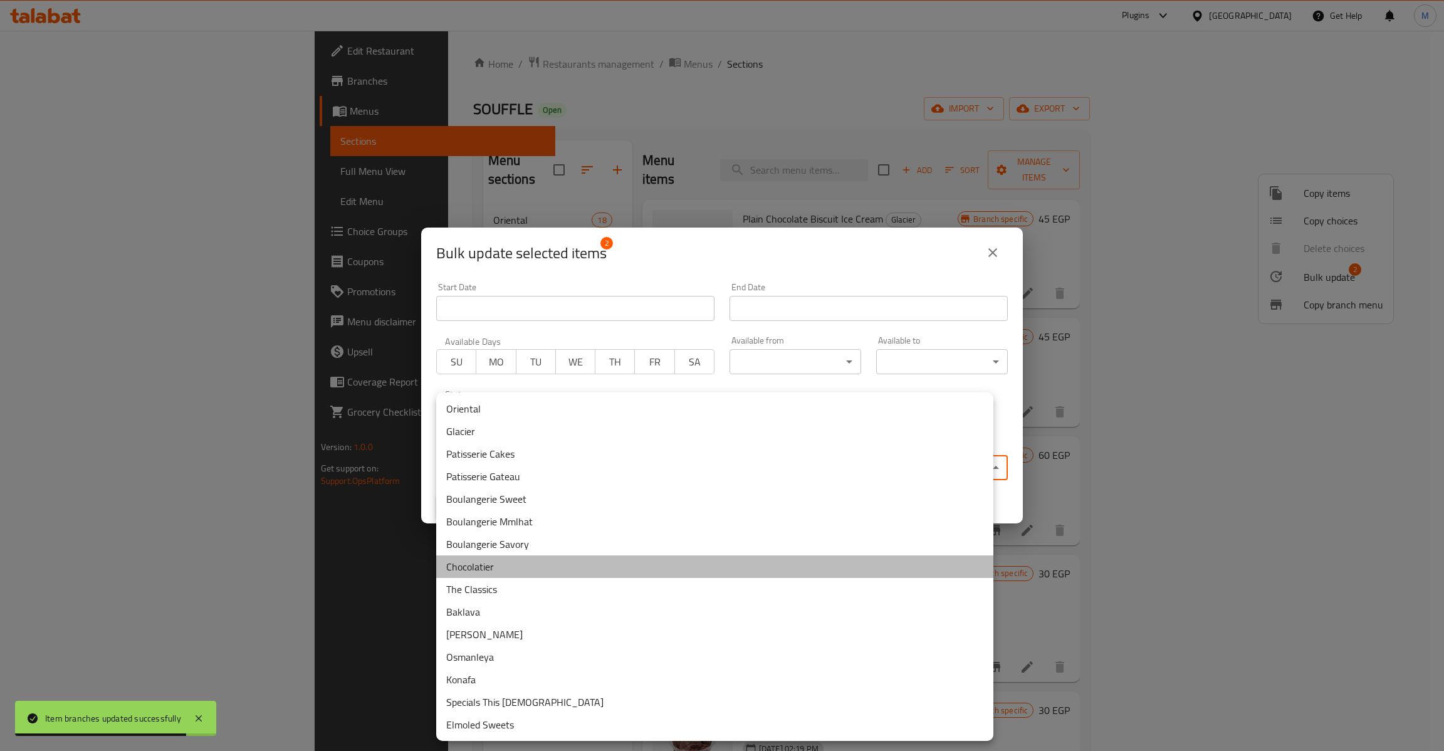
click at [482, 568] on li "Chocolatier" at bounding box center [714, 566] width 557 height 23
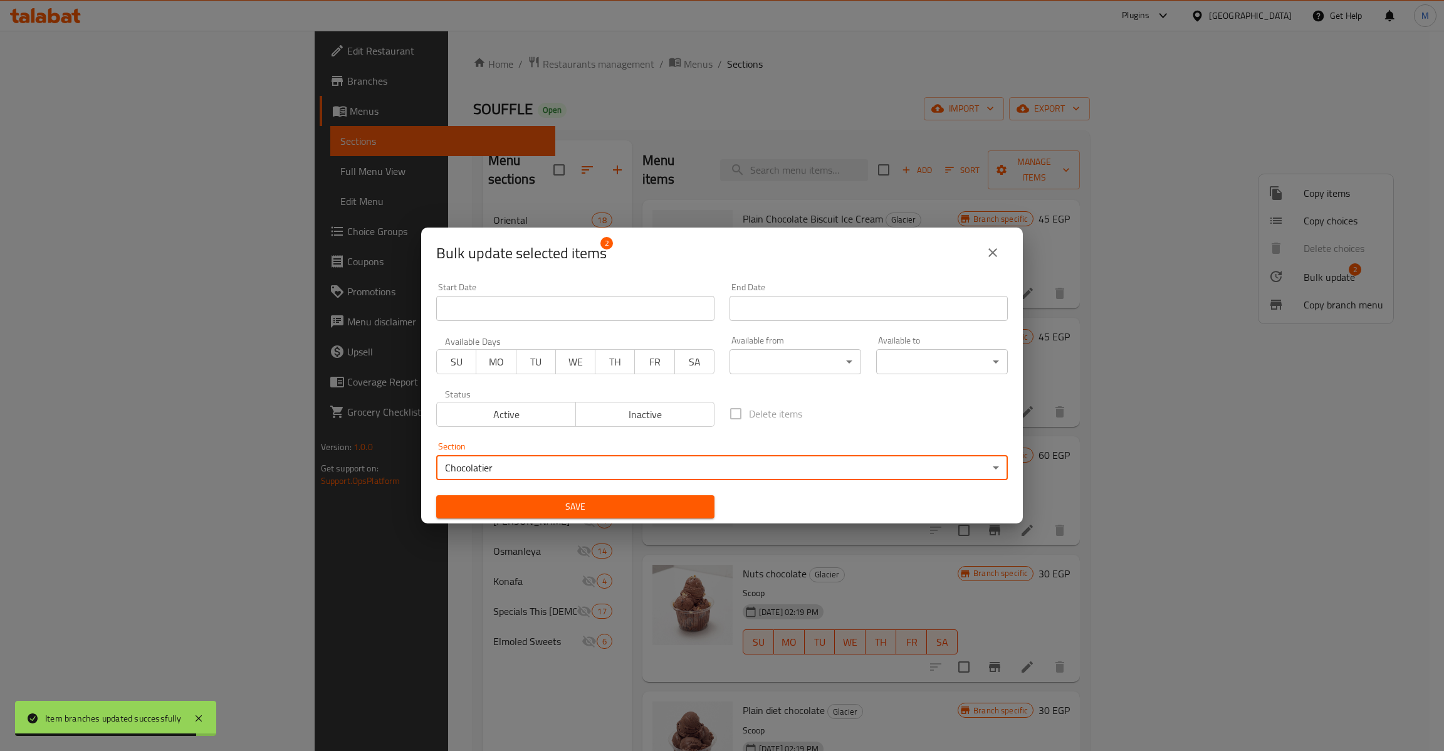
click at [529, 507] on span "Save" at bounding box center [575, 507] width 258 height 16
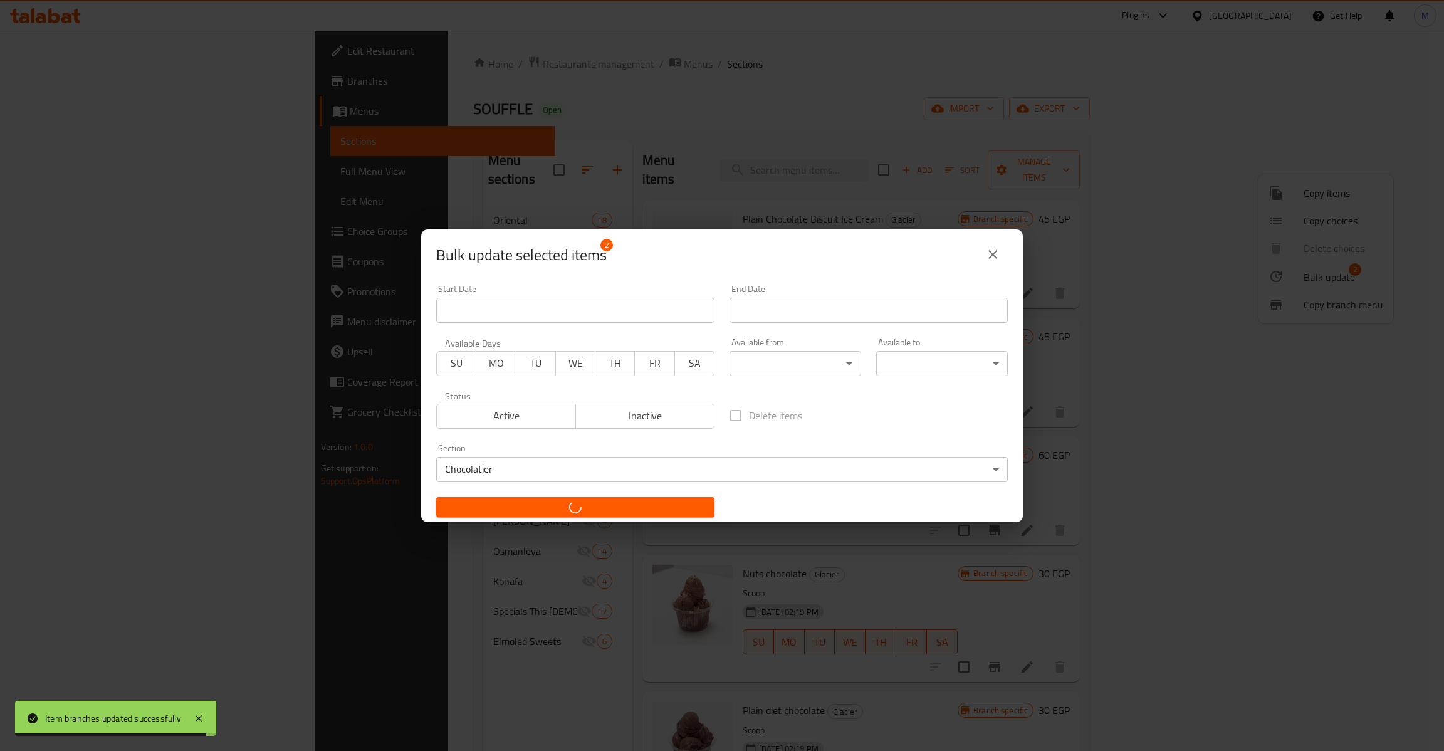
checkbox input "false"
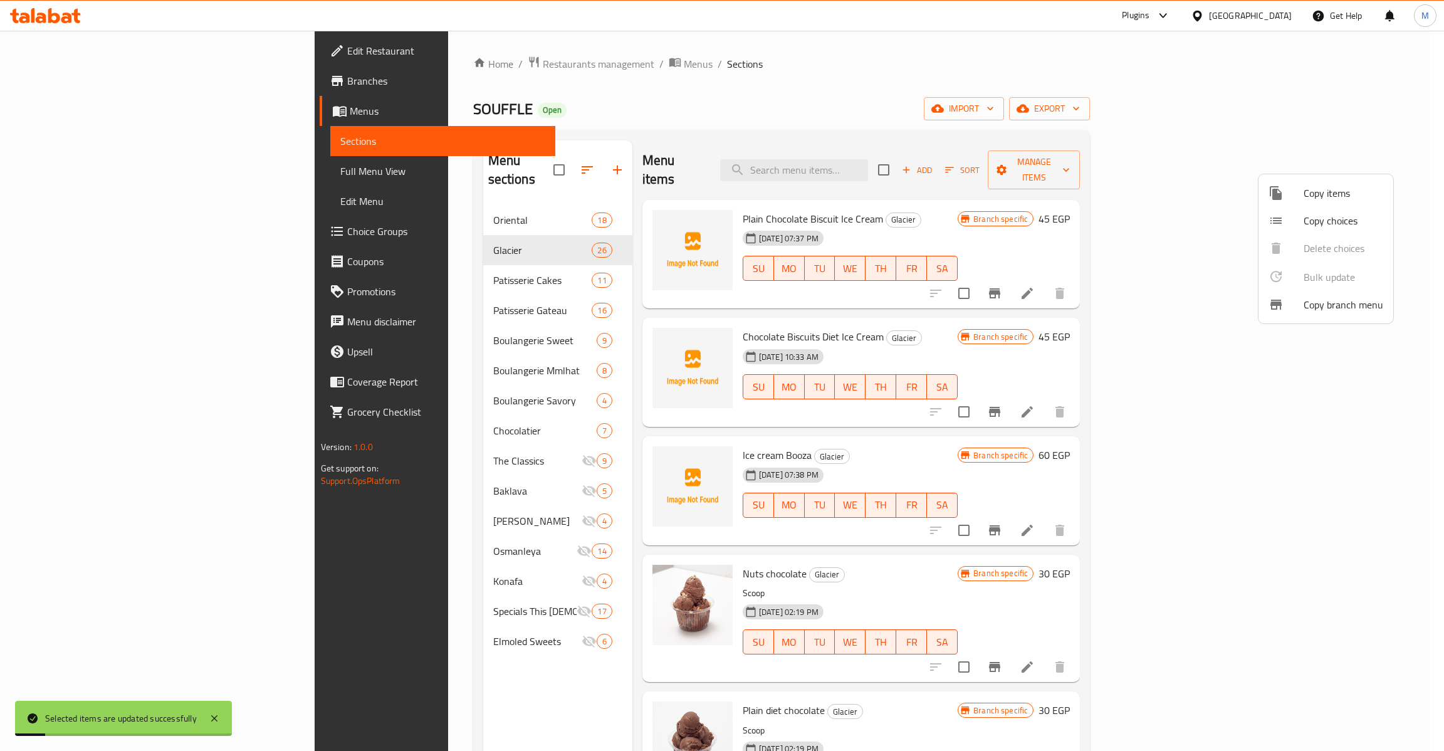
click at [385, 402] on div at bounding box center [722, 375] width 1444 height 751
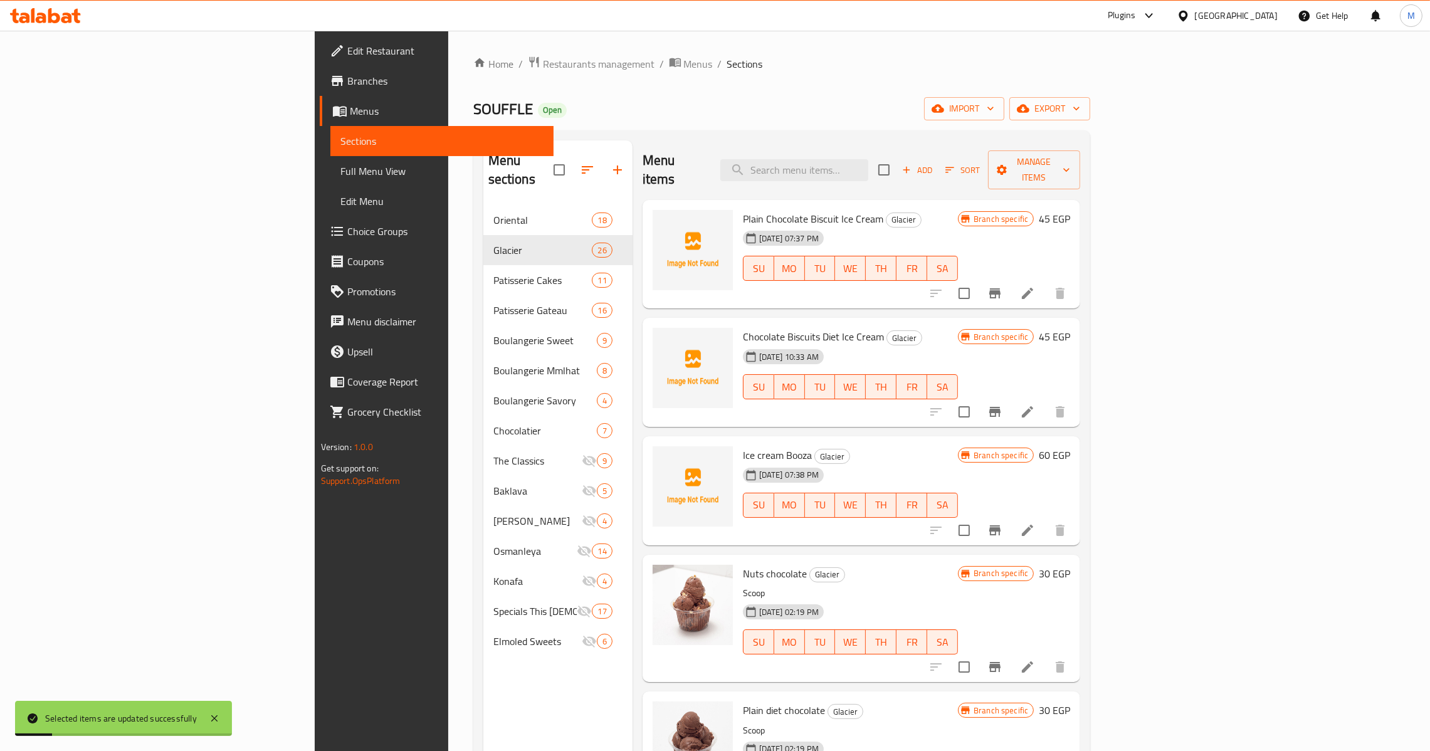
click at [493, 423] on span "Chocolatier" at bounding box center [544, 430] width 103 height 15
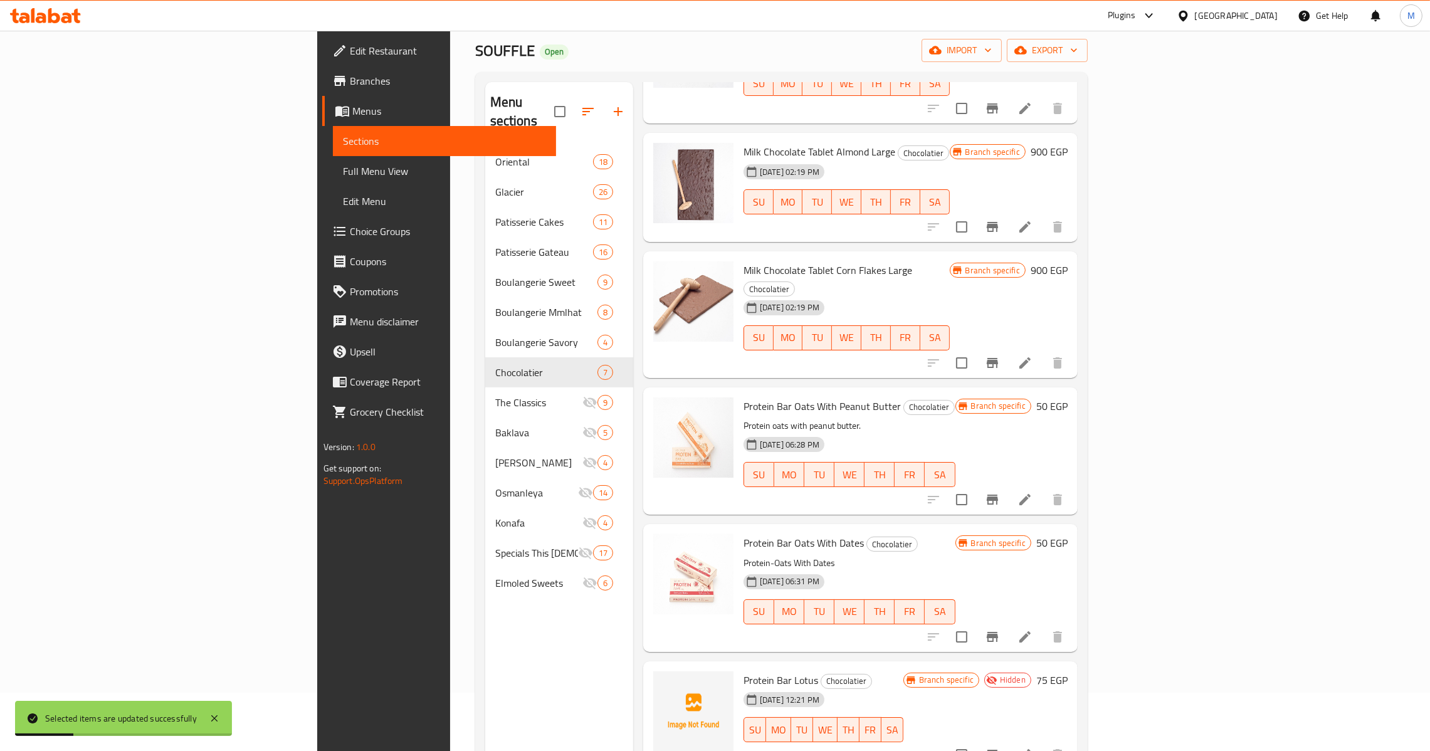
scroll to position [177, 0]
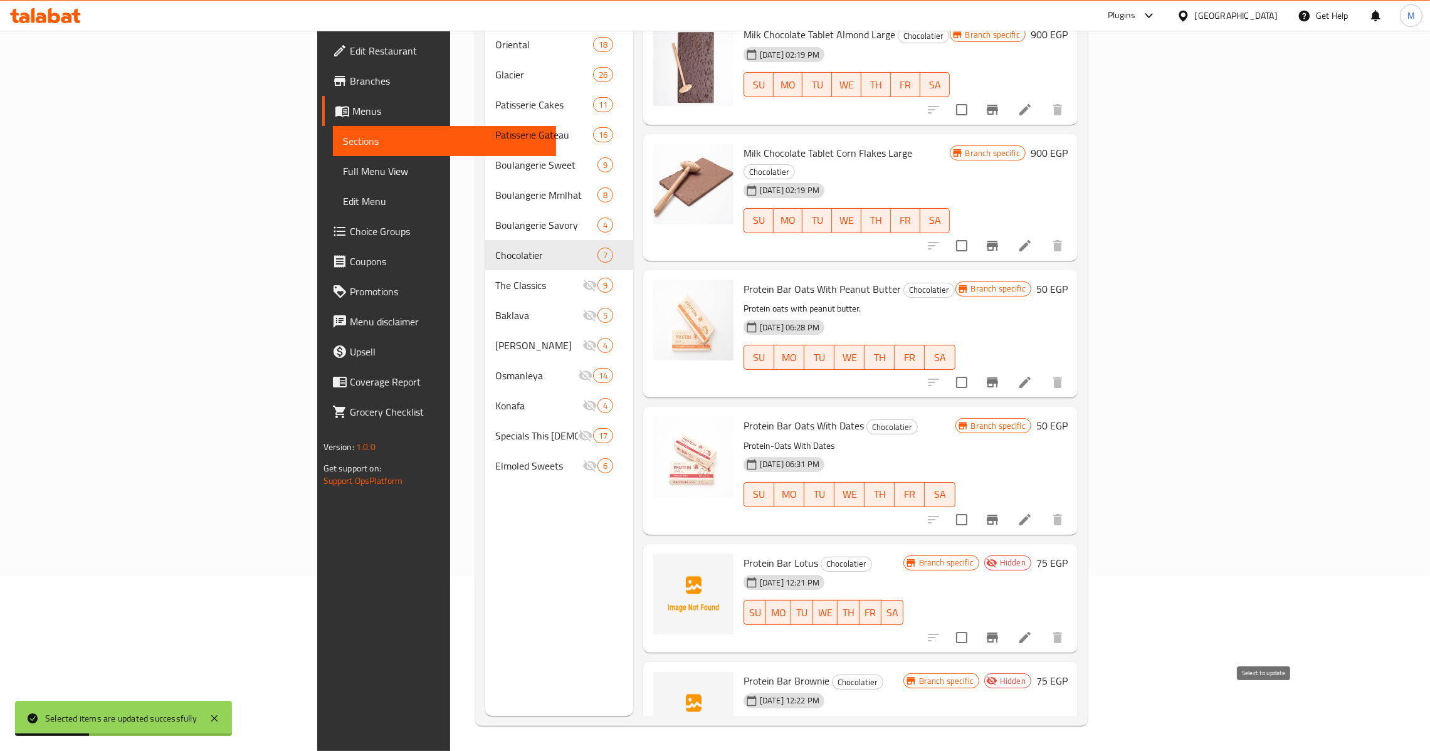
click at [975, 743] on input "checkbox" at bounding box center [961, 756] width 26 height 26
checkbox input "true"
click at [975, 624] on input "checkbox" at bounding box center [961, 637] width 26 height 26
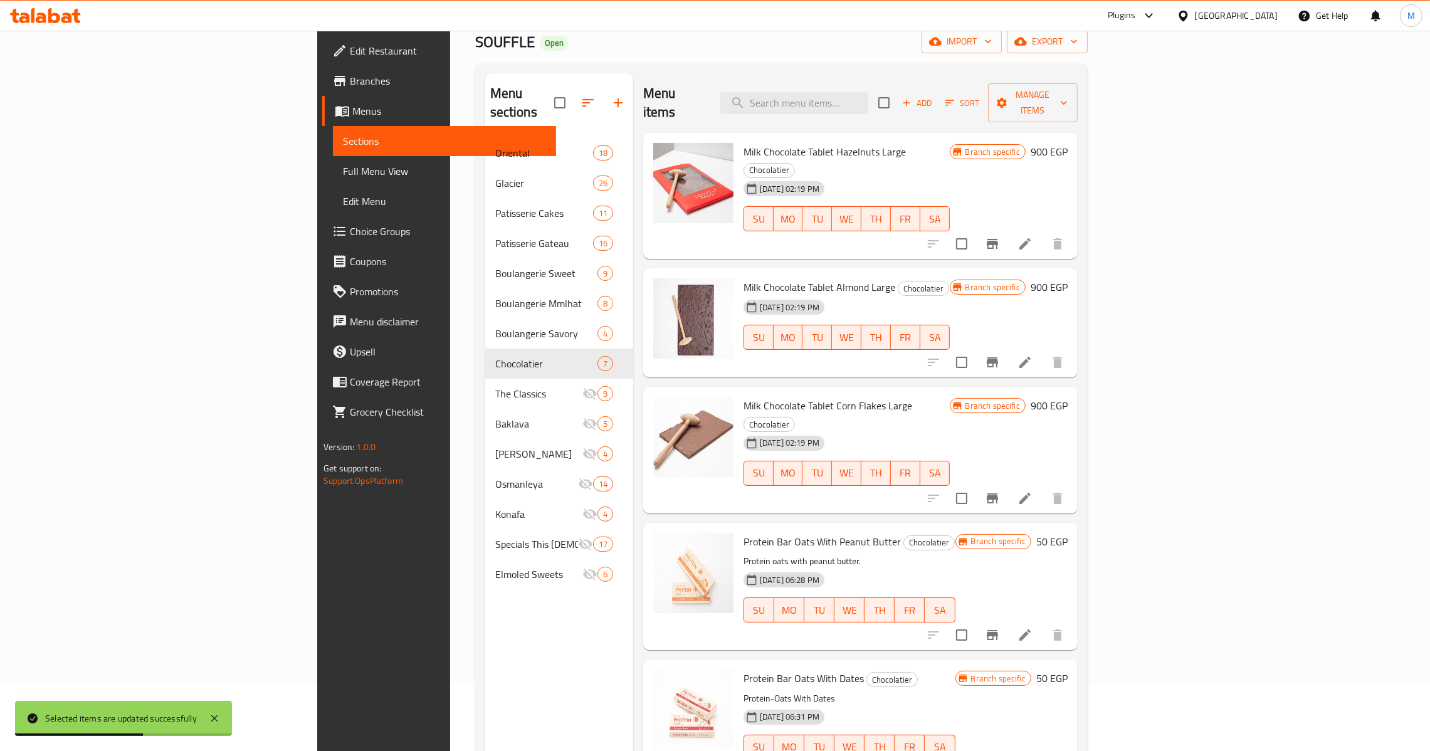
scroll to position [0, 0]
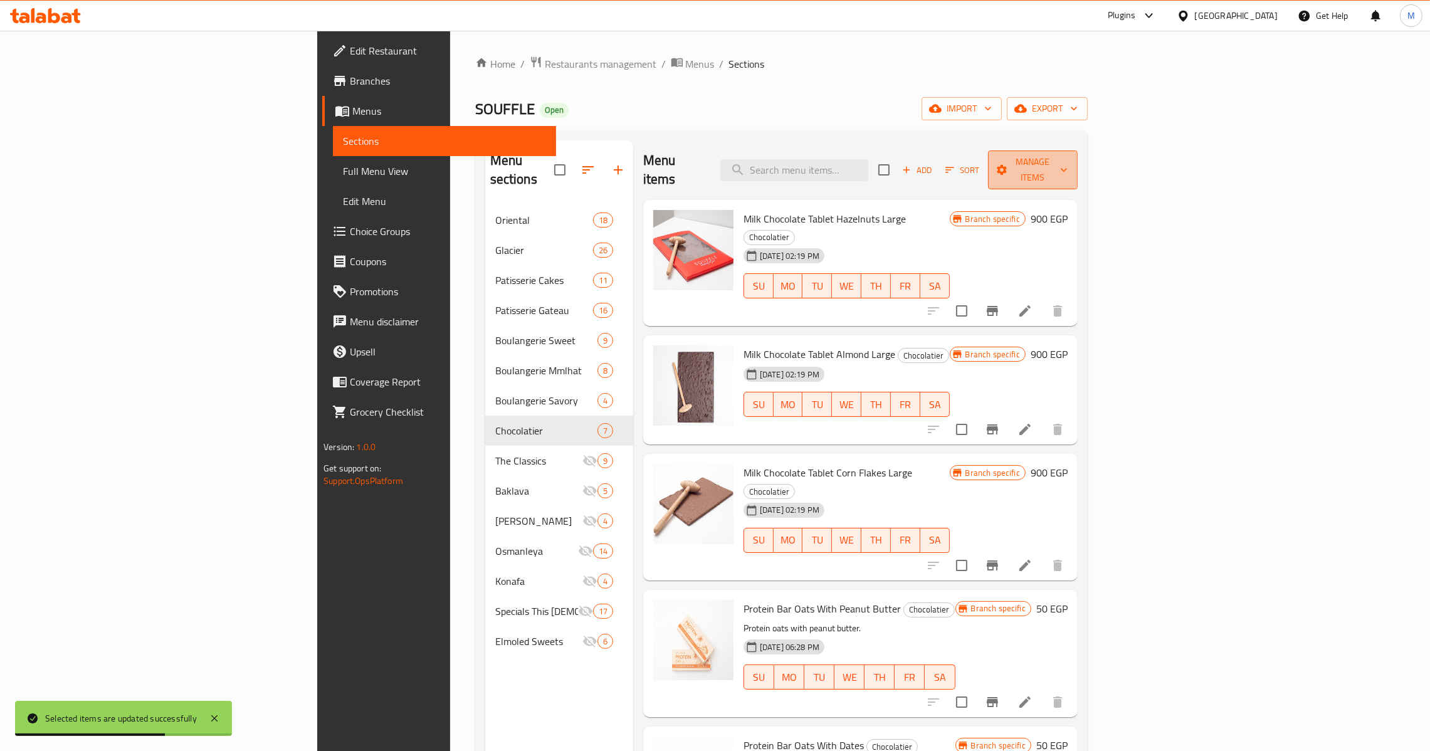
click at [1077, 169] on button "Manage items" at bounding box center [1033, 169] width 90 height 39
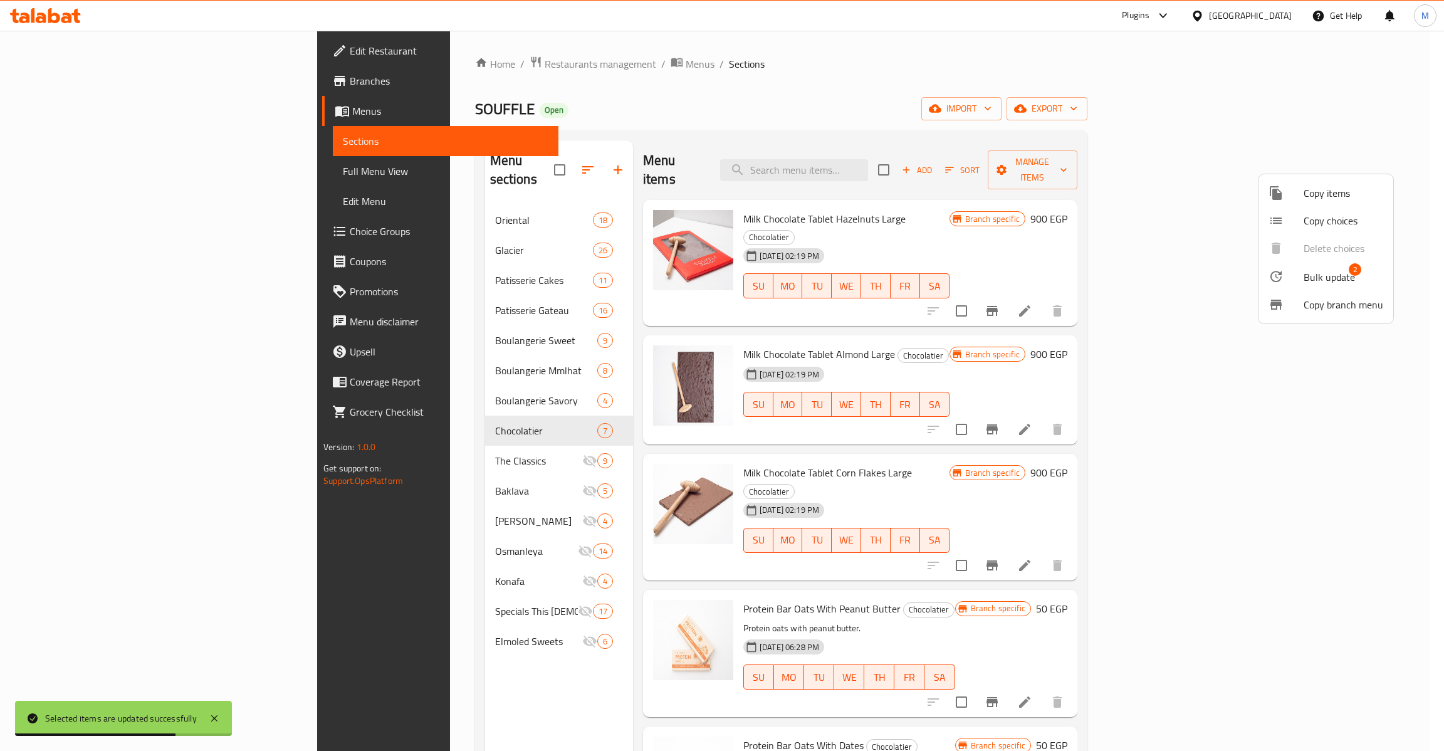
click at [1329, 285] on li "Bulk update 2" at bounding box center [1326, 276] width 135 height 29
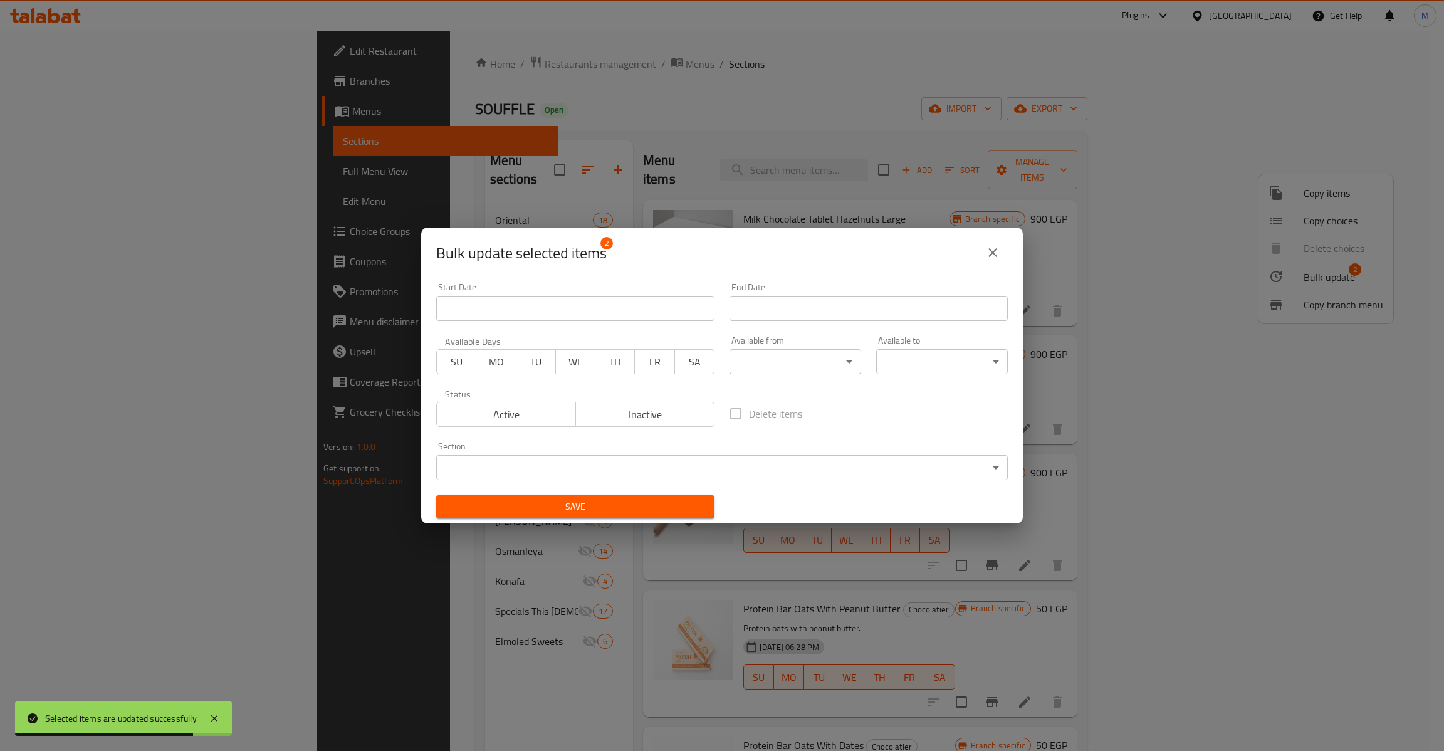
click at [625, 412] on span "Inactive" at bounding box center [645, 415] width 129 height 18
click at [521, 397] on div "Active Inactive" at bounding box center [575, 408] width 278 height 38
click at [517, 424] on button "Active" at bounding box center [506, 414] width 140 height 25
click at [557, 510] on span "Save" at bounding box center [575, 507] width 258 height 16
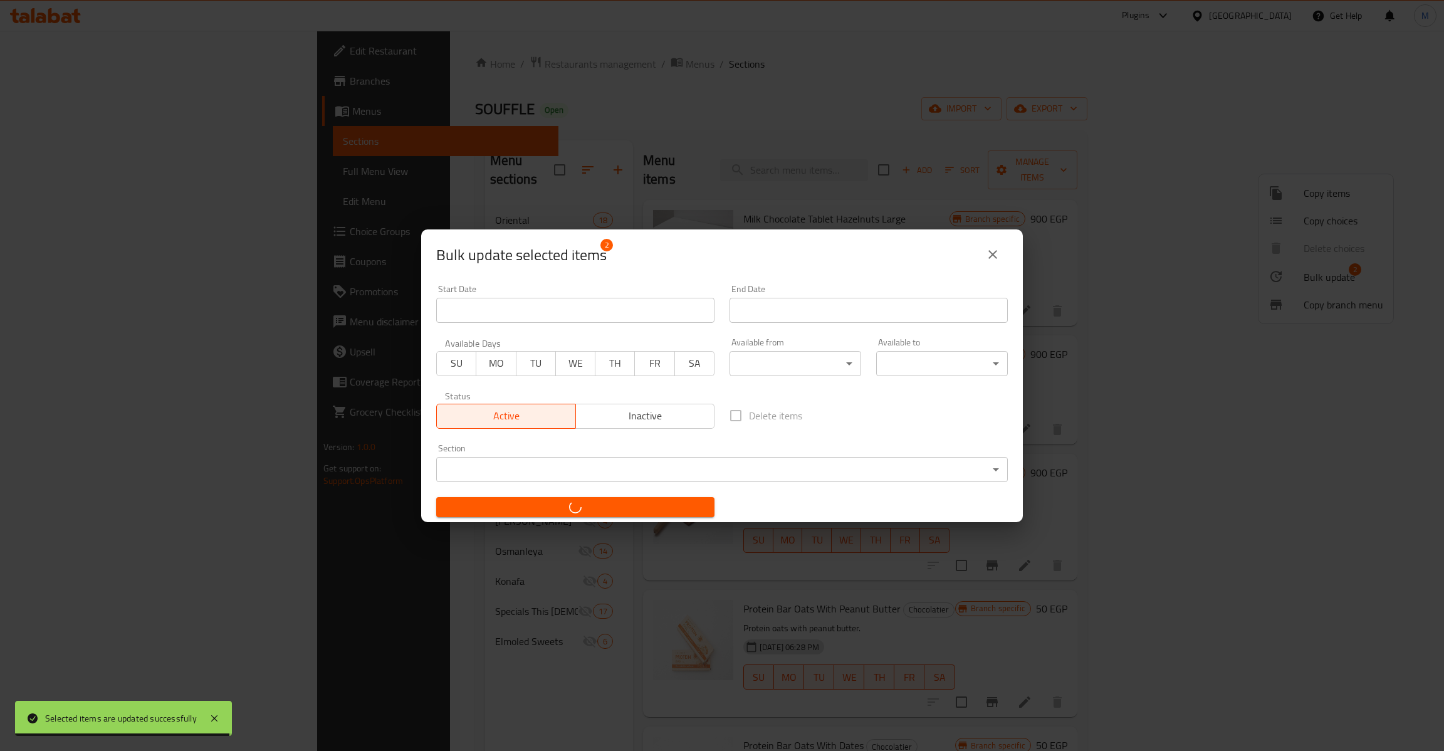
checkbox input "false"
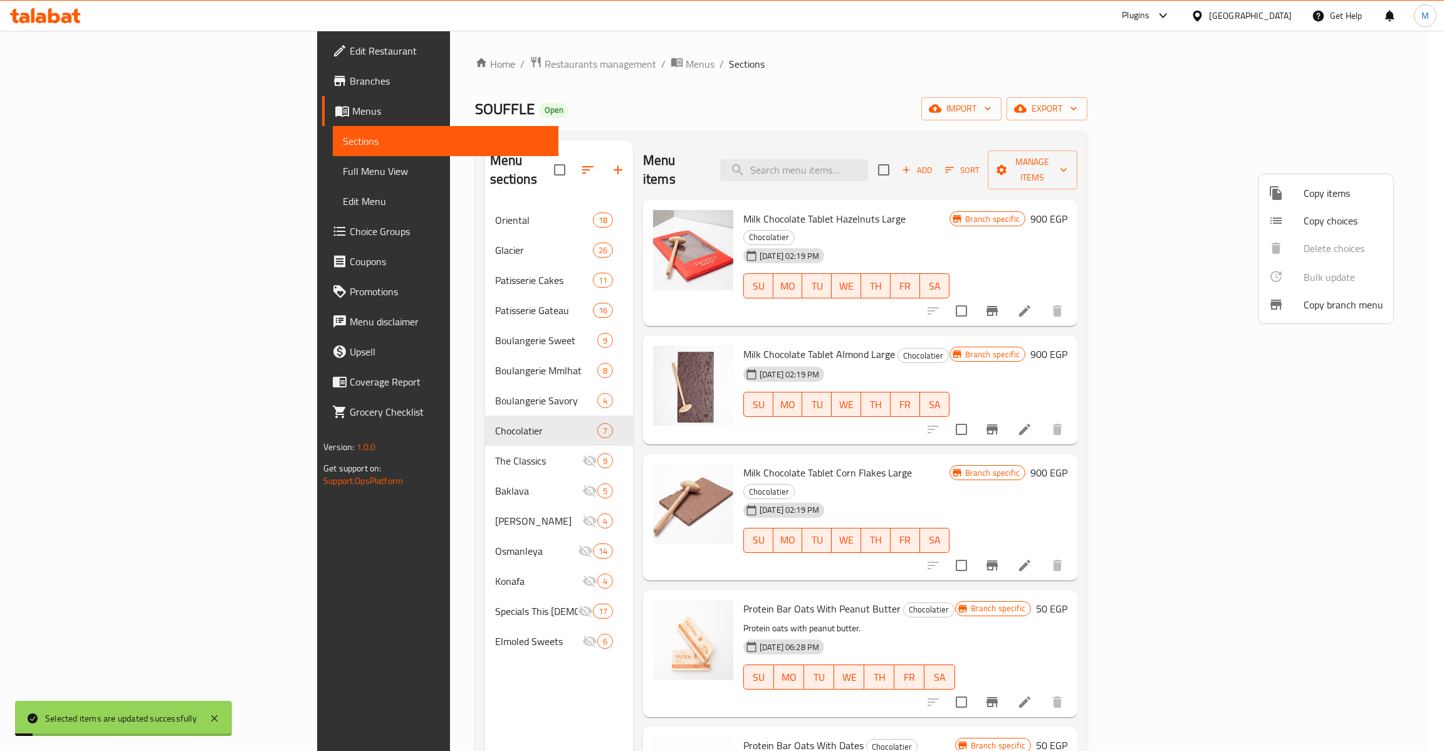
click at [358, 265] on div at bounding box center [722, 375] width 1444 height 751
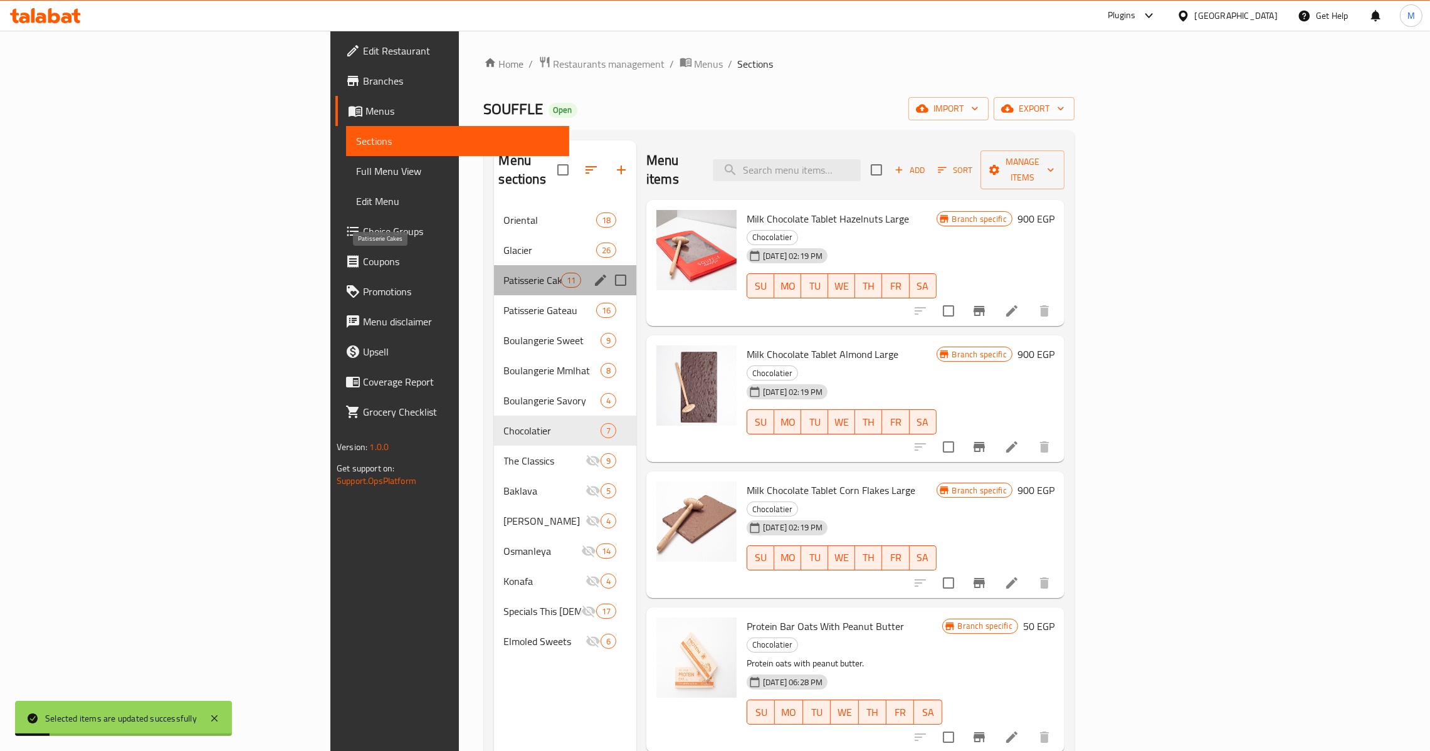
click at [504, 273] on span "Patisserie Cakes" at bounding box center [532, 280] width 57 height 15
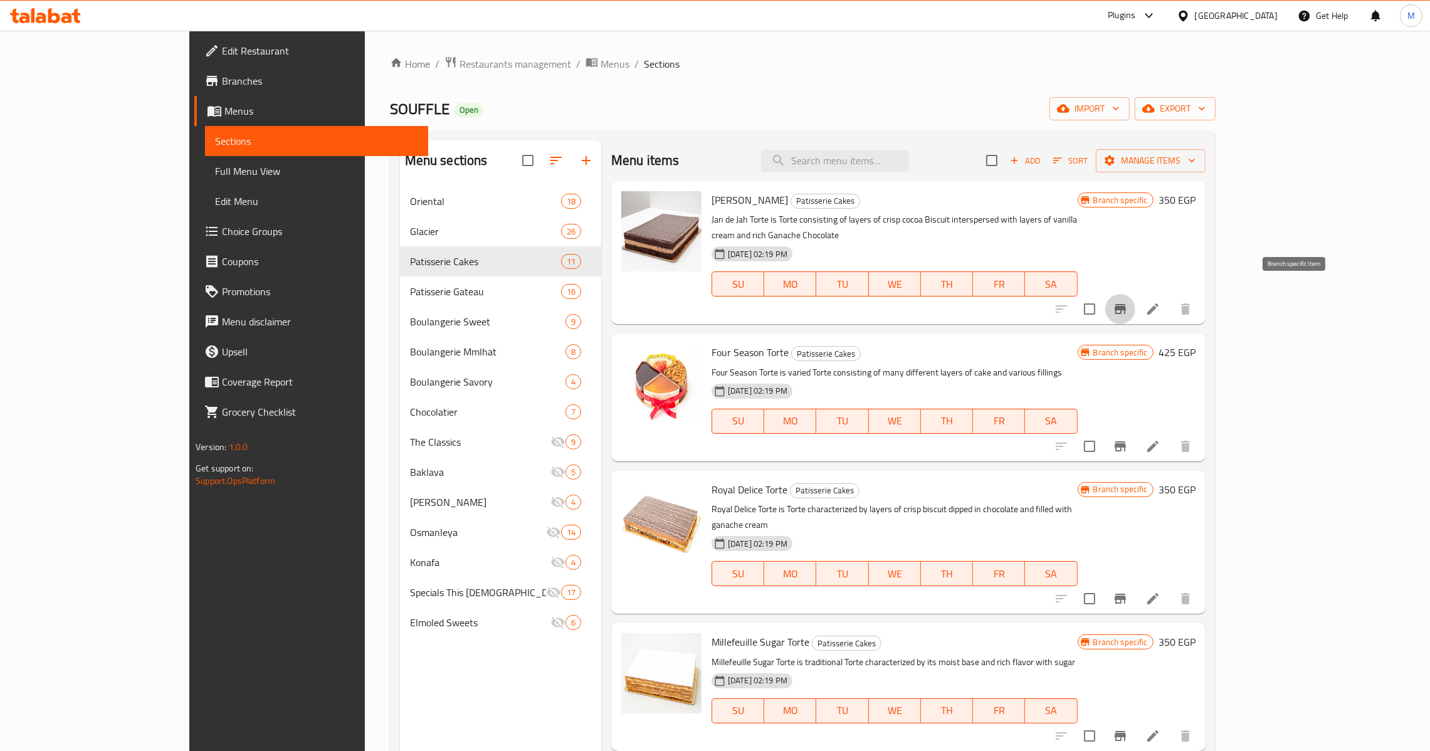
click at [1128, 301] on icon "Branch-specific-item" at bounding box center [1120, 308] width 15 height 15
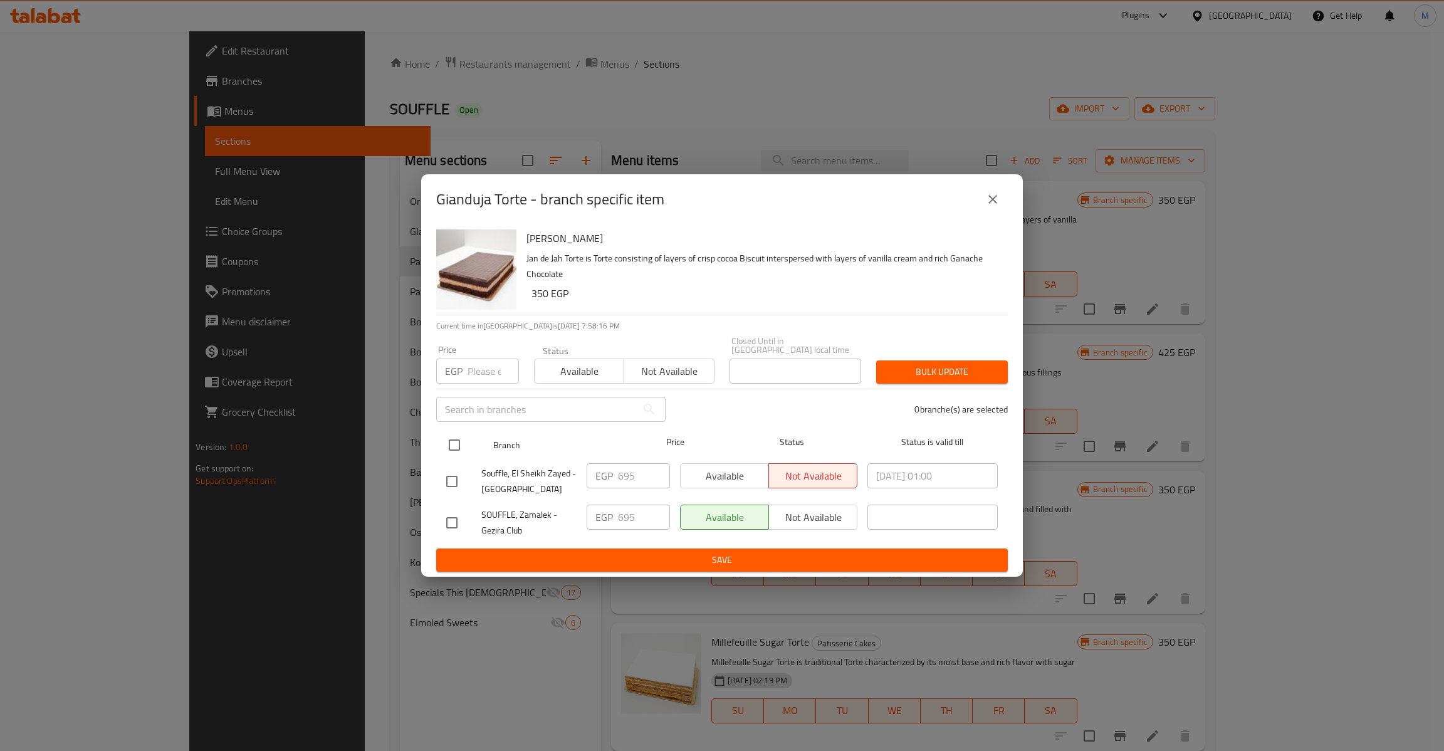
click at [460, 443] on input "checkbox" at bounding box center [454, 445] width 26 height 26
checkbox input "true"
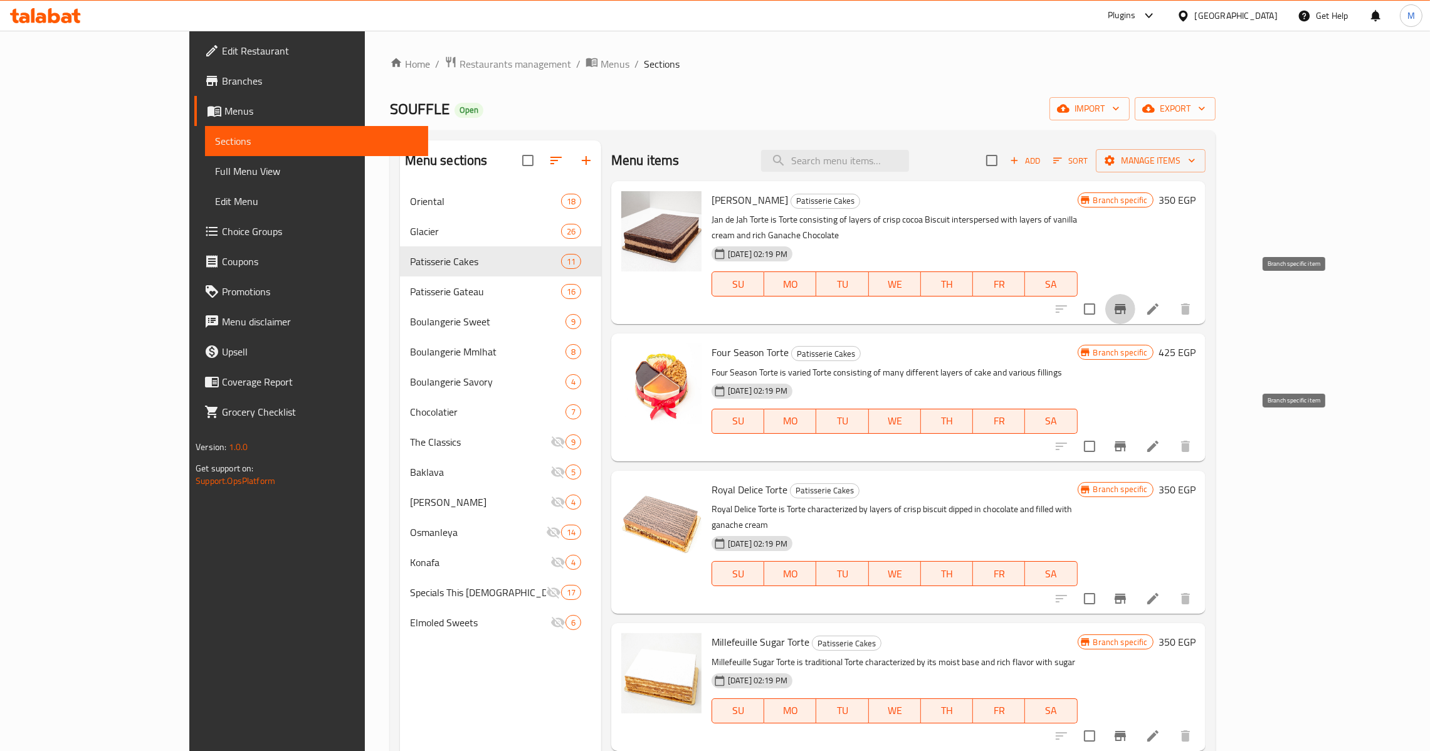
click at [1126, 441] on icon "Branch-specific-item" at bounding box center [1119, 446] width 11 height 10
click at [1126, 594] on icon "Branch-specific-item" at bounding box center [1119, 599] width 11 height 10
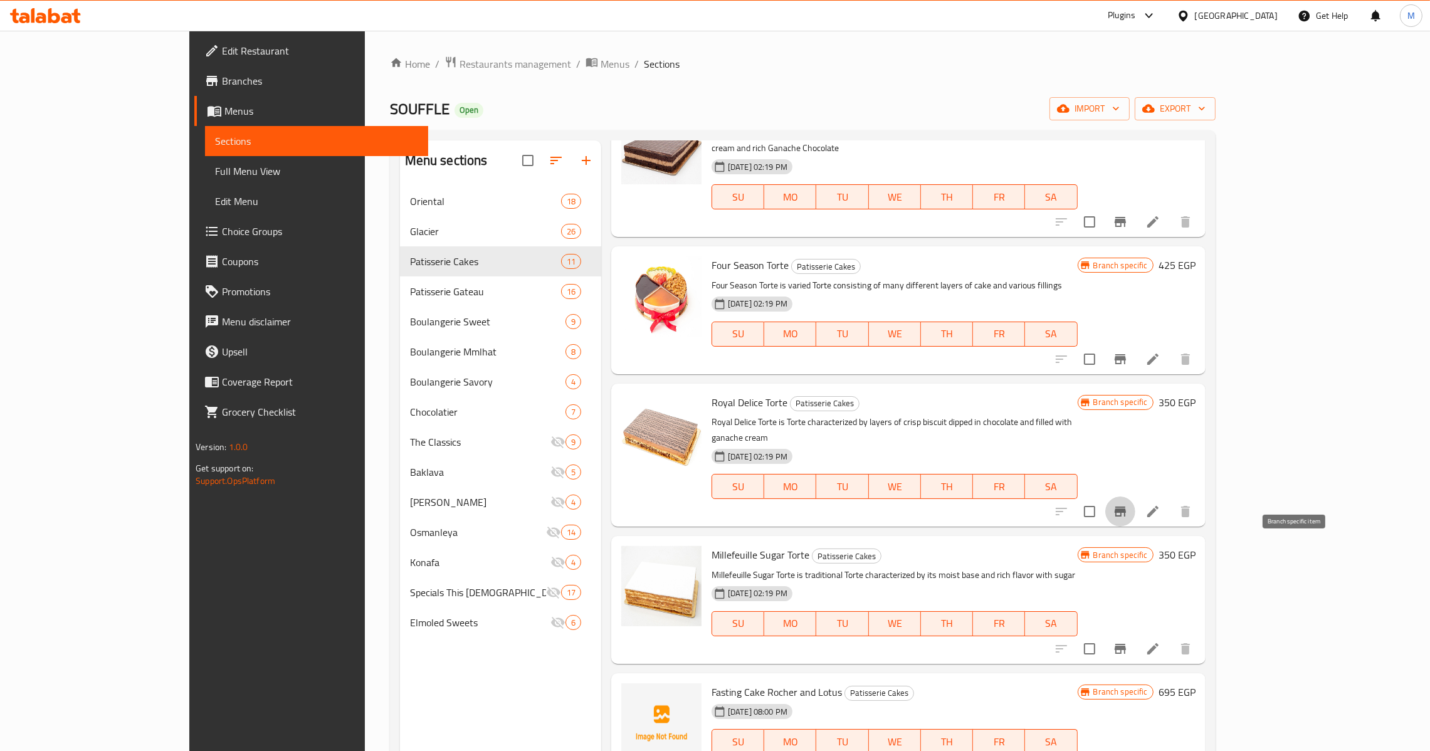
scroll to position [94, 0]
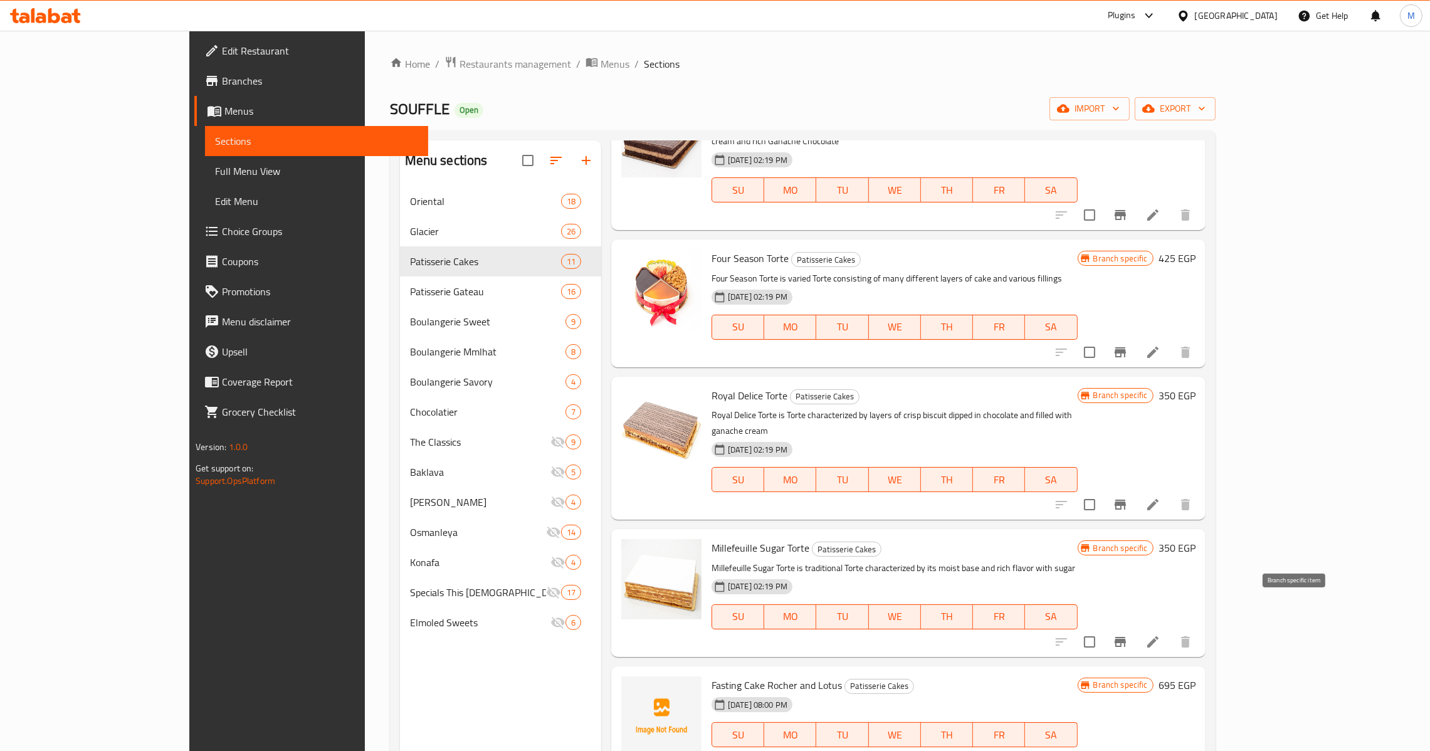
click at [1135, 627] on button "Branch-specific-item" at bounding box center [1120, 642] width 30 height 30
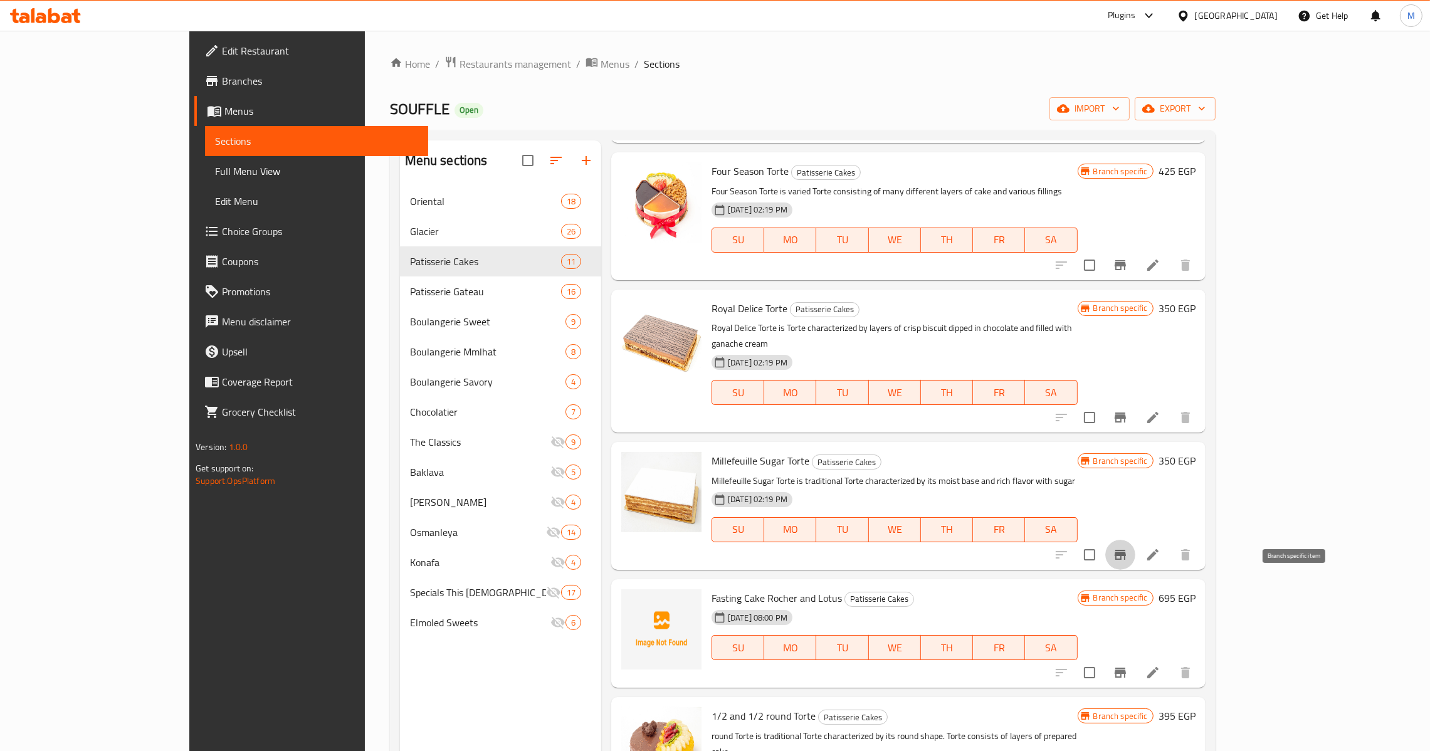
scroll to position [188, 0]
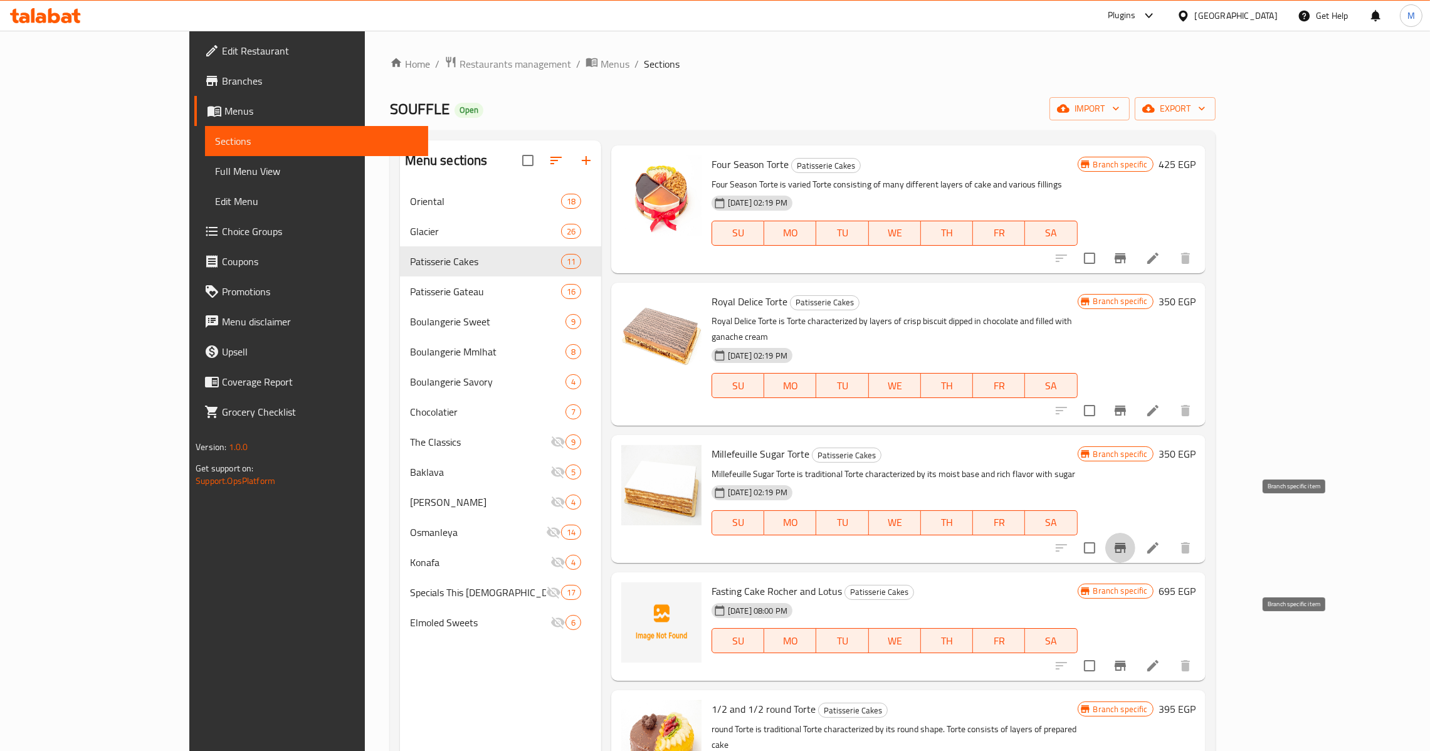
click at [1128, 658] on icon "Branch-specific-item" at bounding box center [1120, 665] width 15 height 15
click at [1103, 652] on input "checkbox" at bounding box center [1089, 665] width 26 height 26
checkbox input "true"
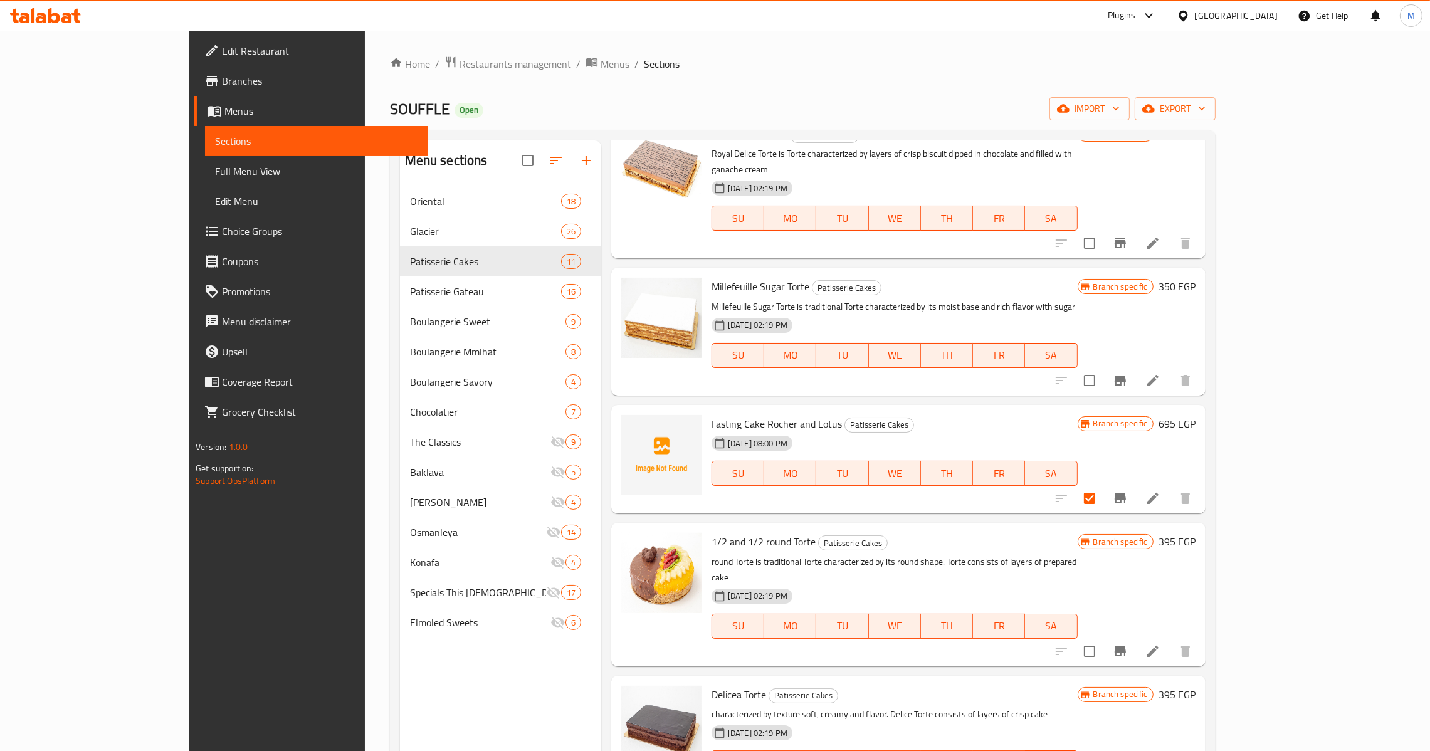
scroll to position [376, 0]
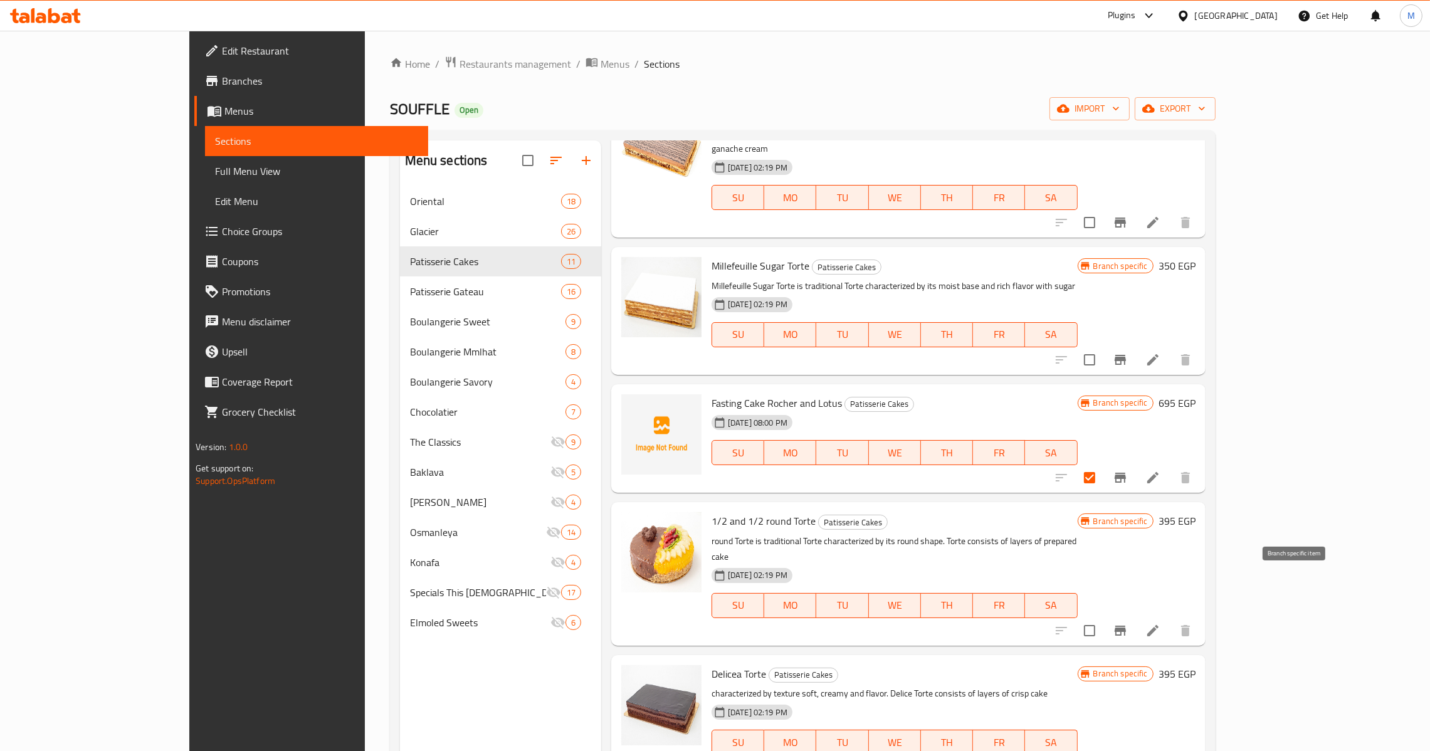
click at [1126, 626] on icon "Branch-specific-item" at bounding box center [1119, 631] width 11 height 10
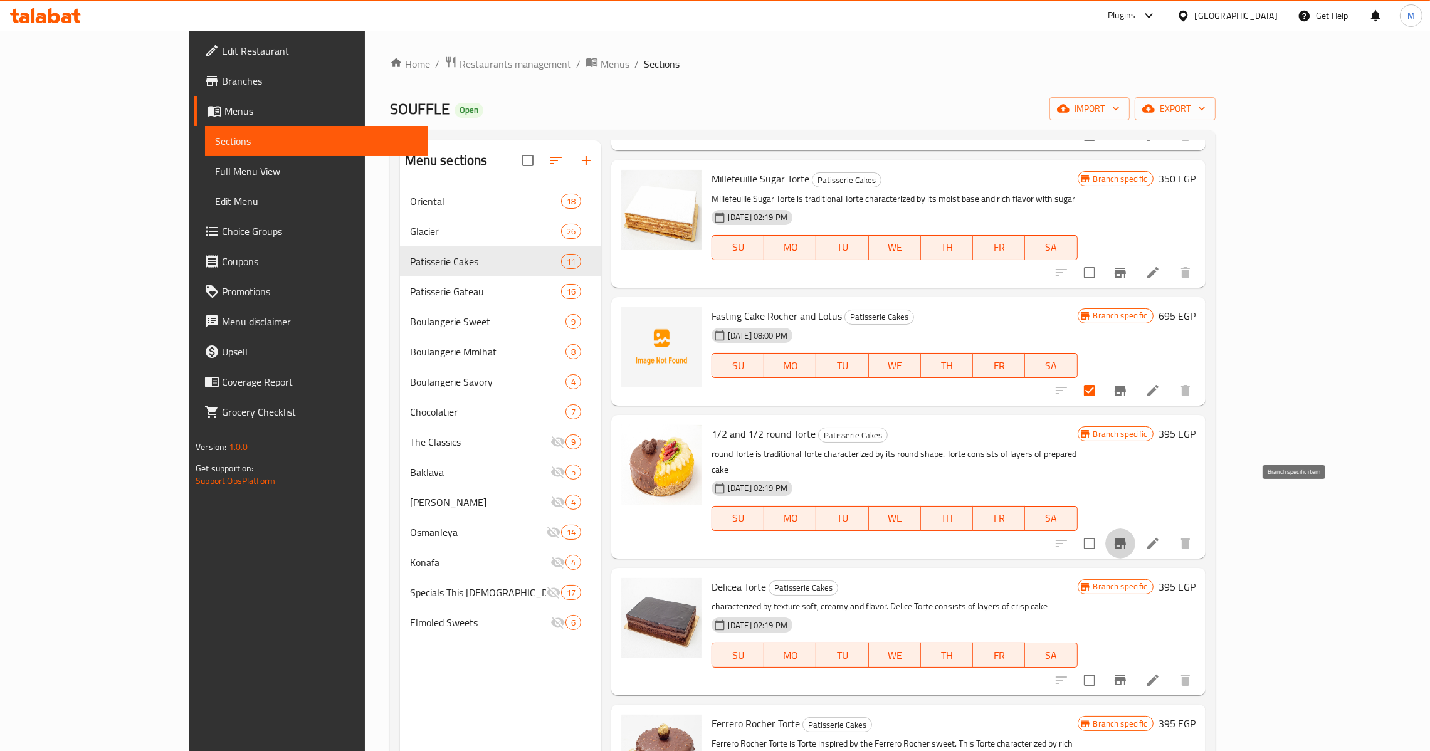
scroll to position [469, 0]
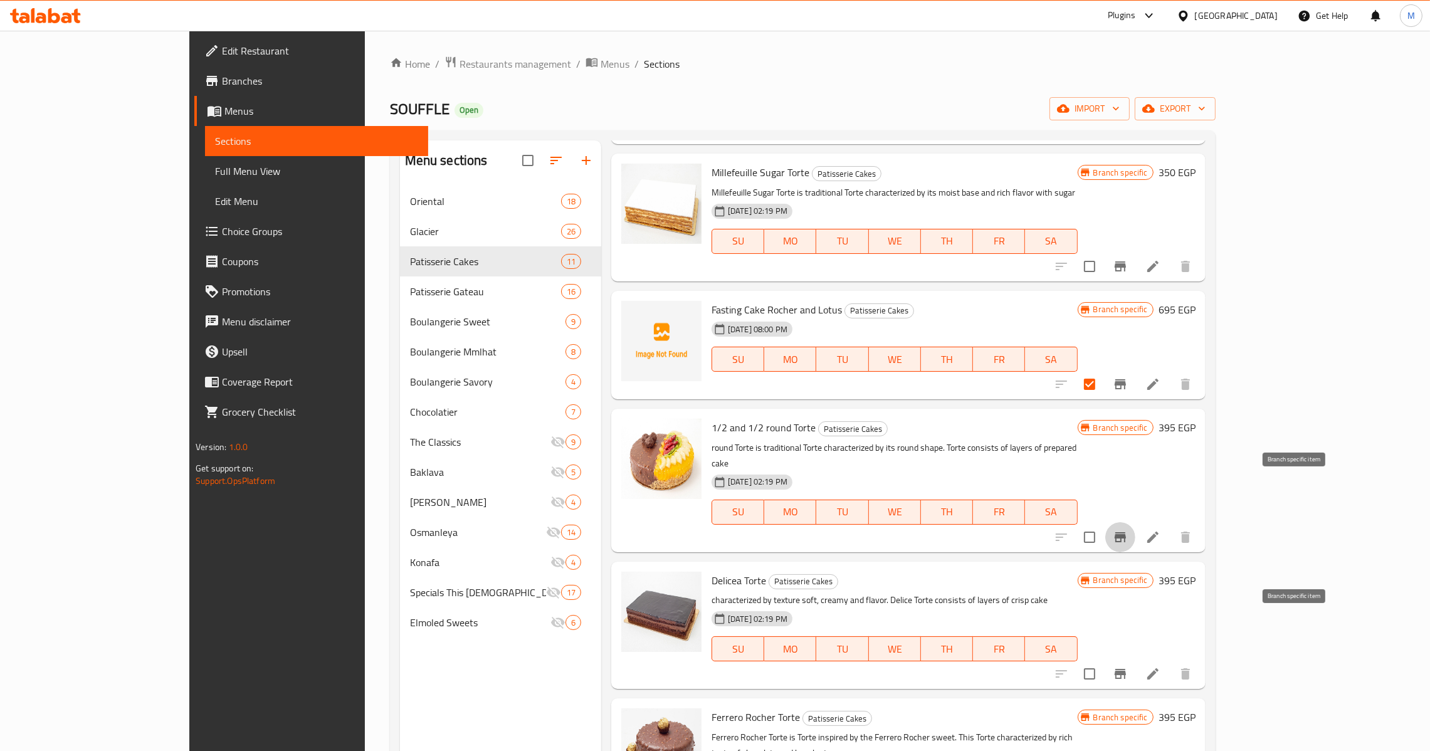
click at [1126, 669] on icon "Branch-specific-item" at bounding box center [1119, 674] width 11 height 10
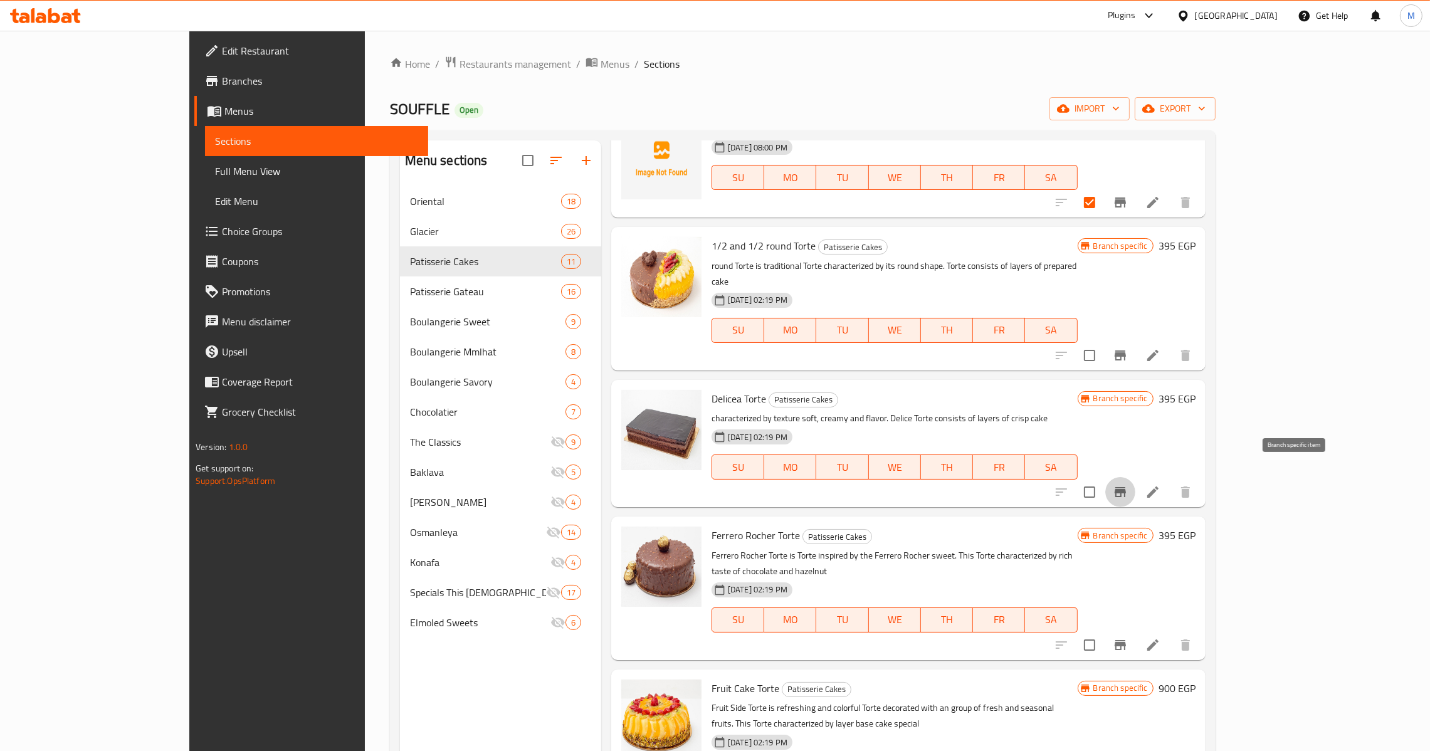
scroll to position [658, 0]
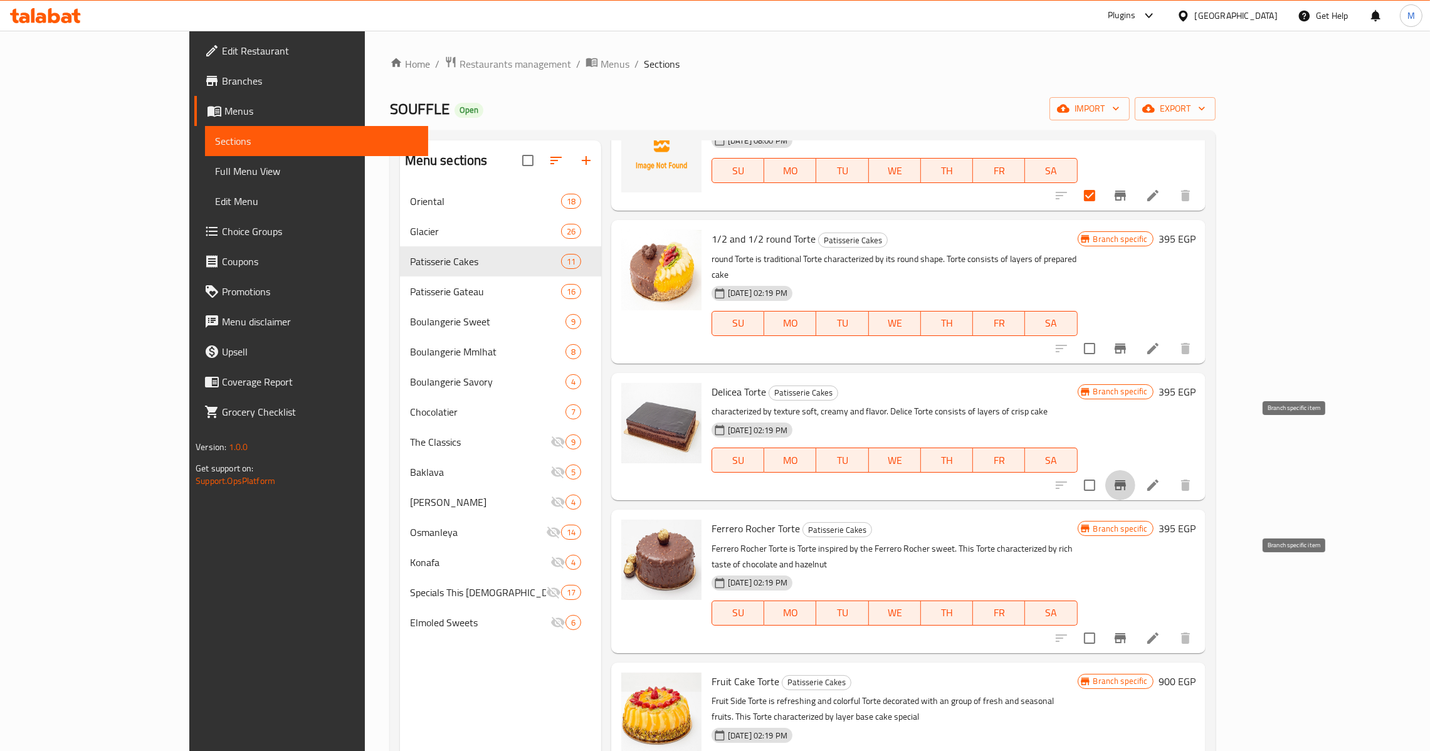
click at [1126, 633] on icon "Branch-specific-item" at bounding box center [1119, 638] width 11 height 10
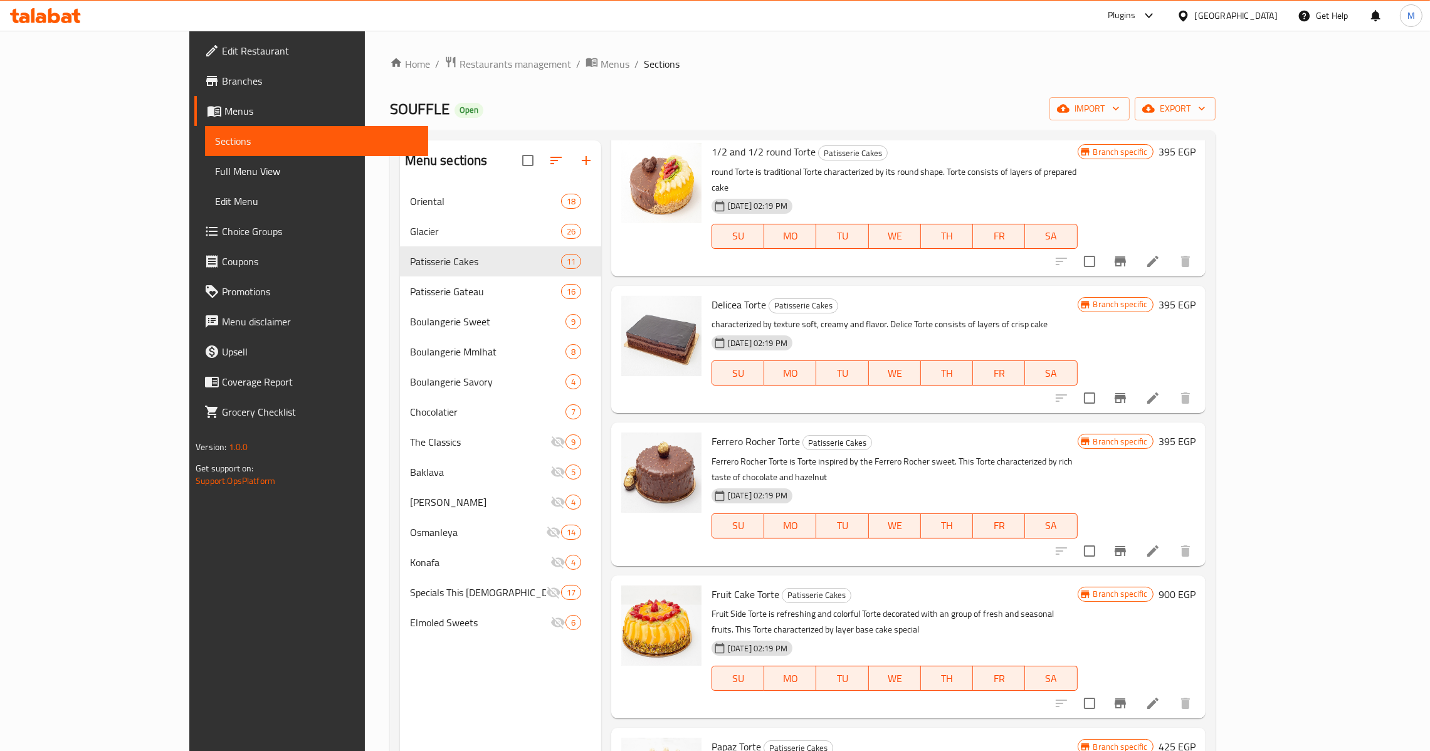
scroll to position [752, 0]
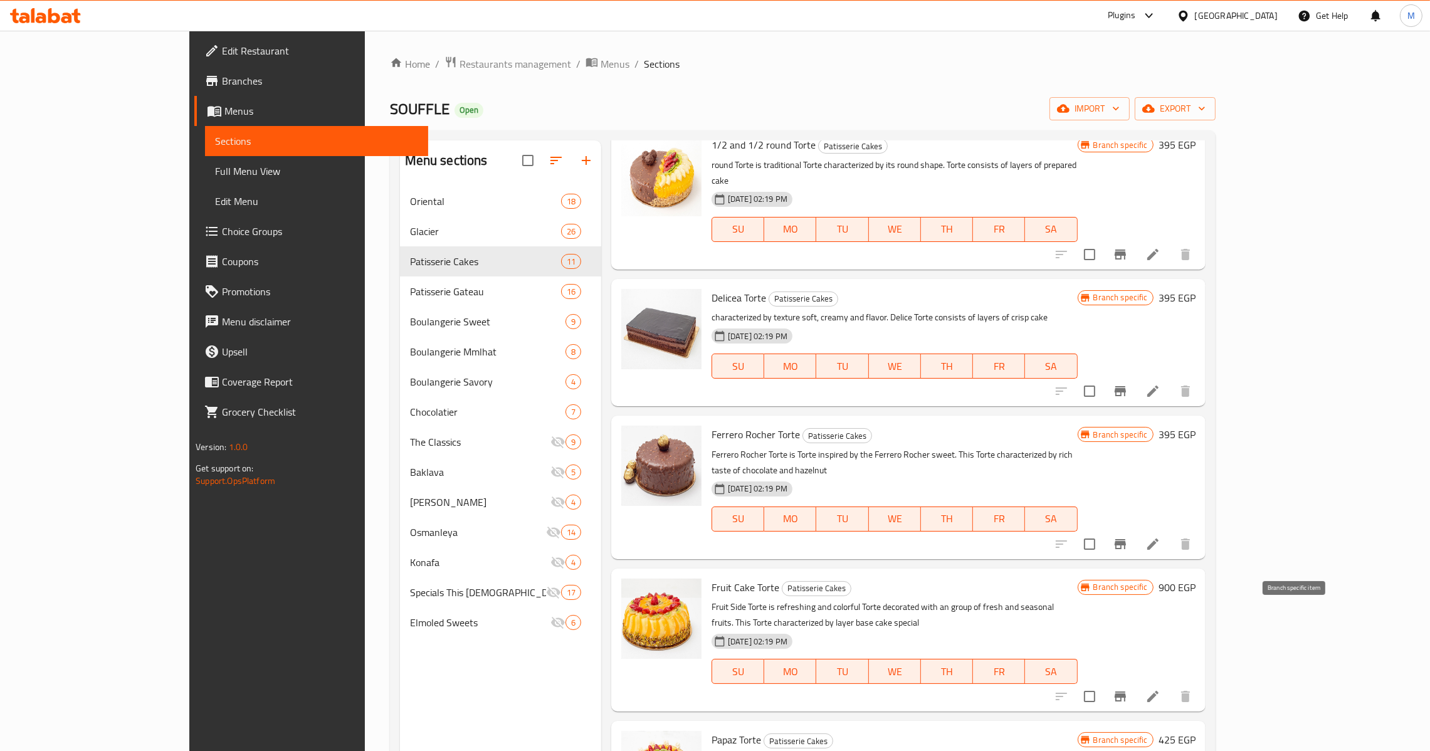
click at [1135, 681] on button "Branch-specific-item" at bounding box center [1120, 696] width 30 height 30
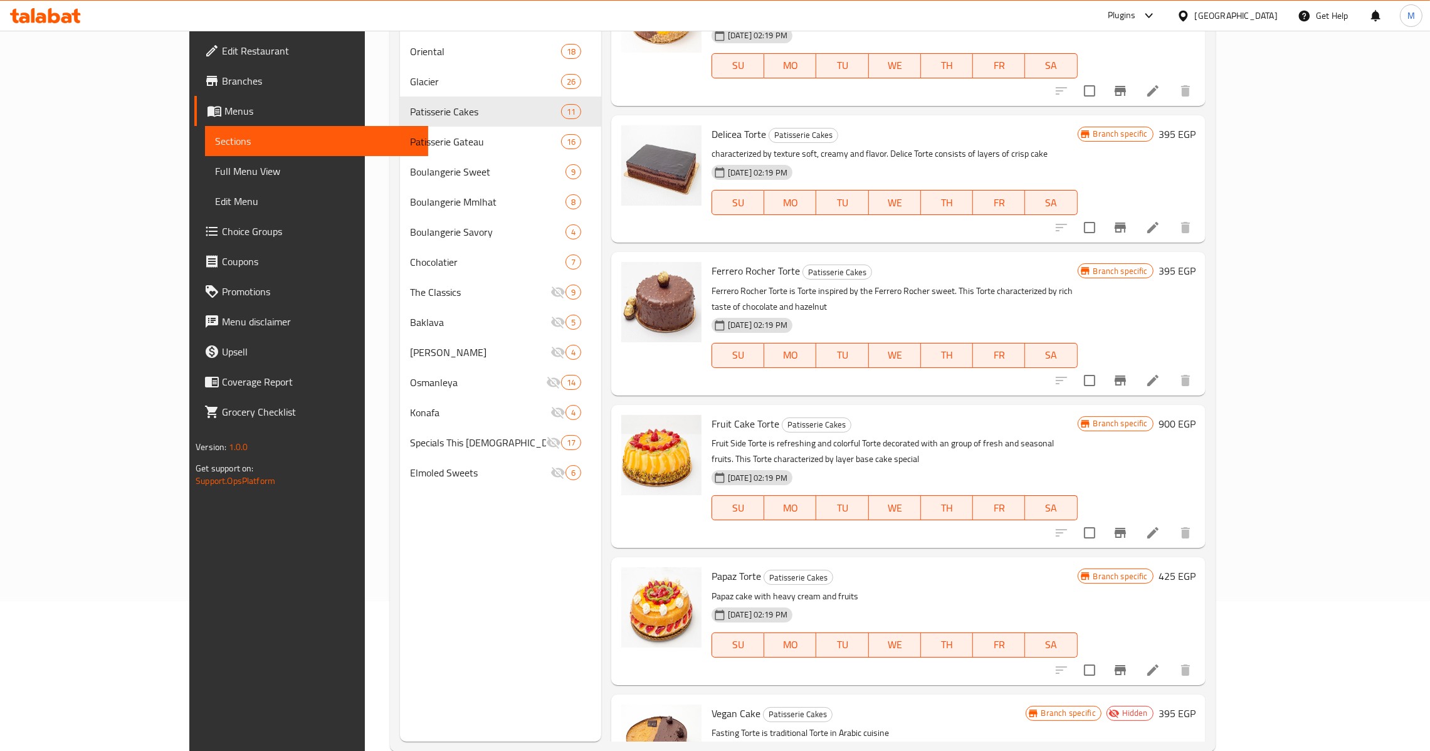
scroll to position [177, 0]
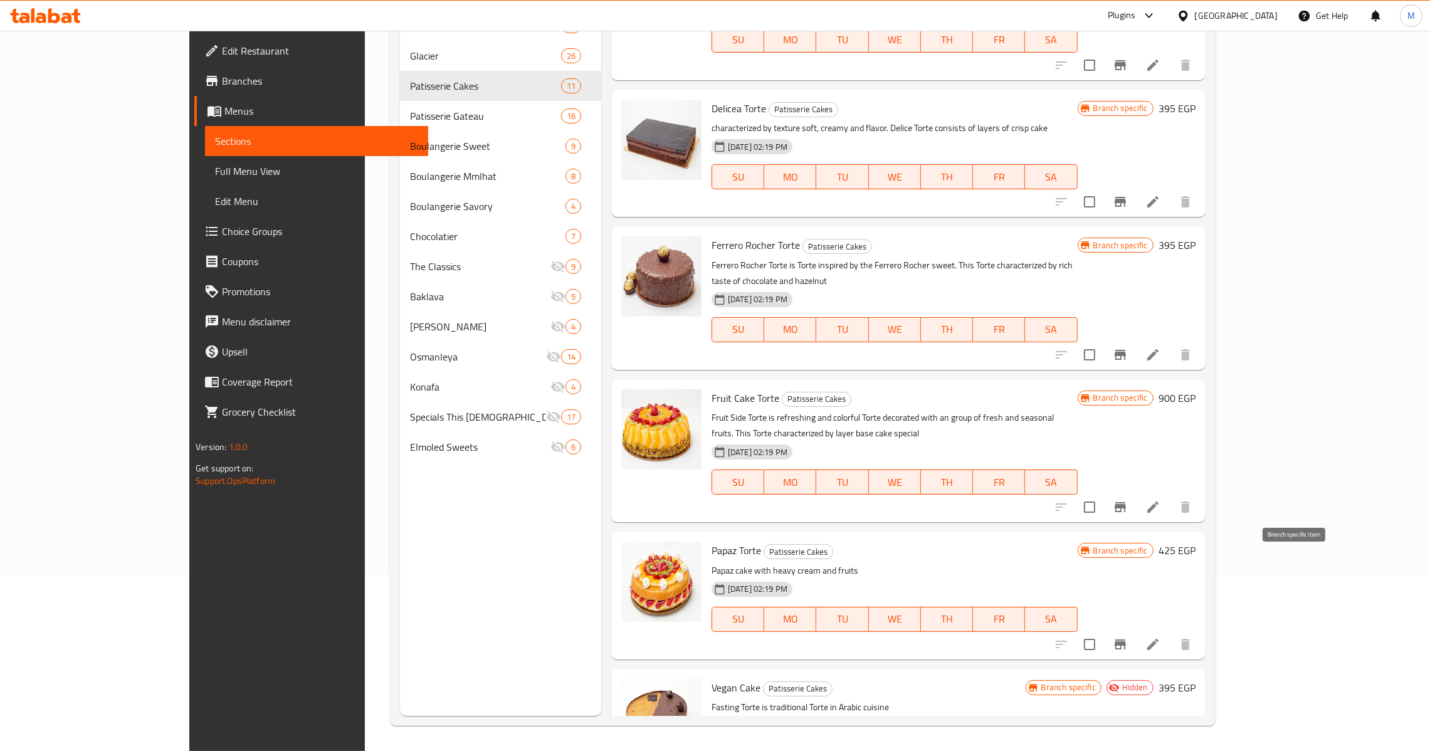
click at [1128, 637] on icon "Branch-specific-item" at bounding box center [1120, 644] width 15 height 15
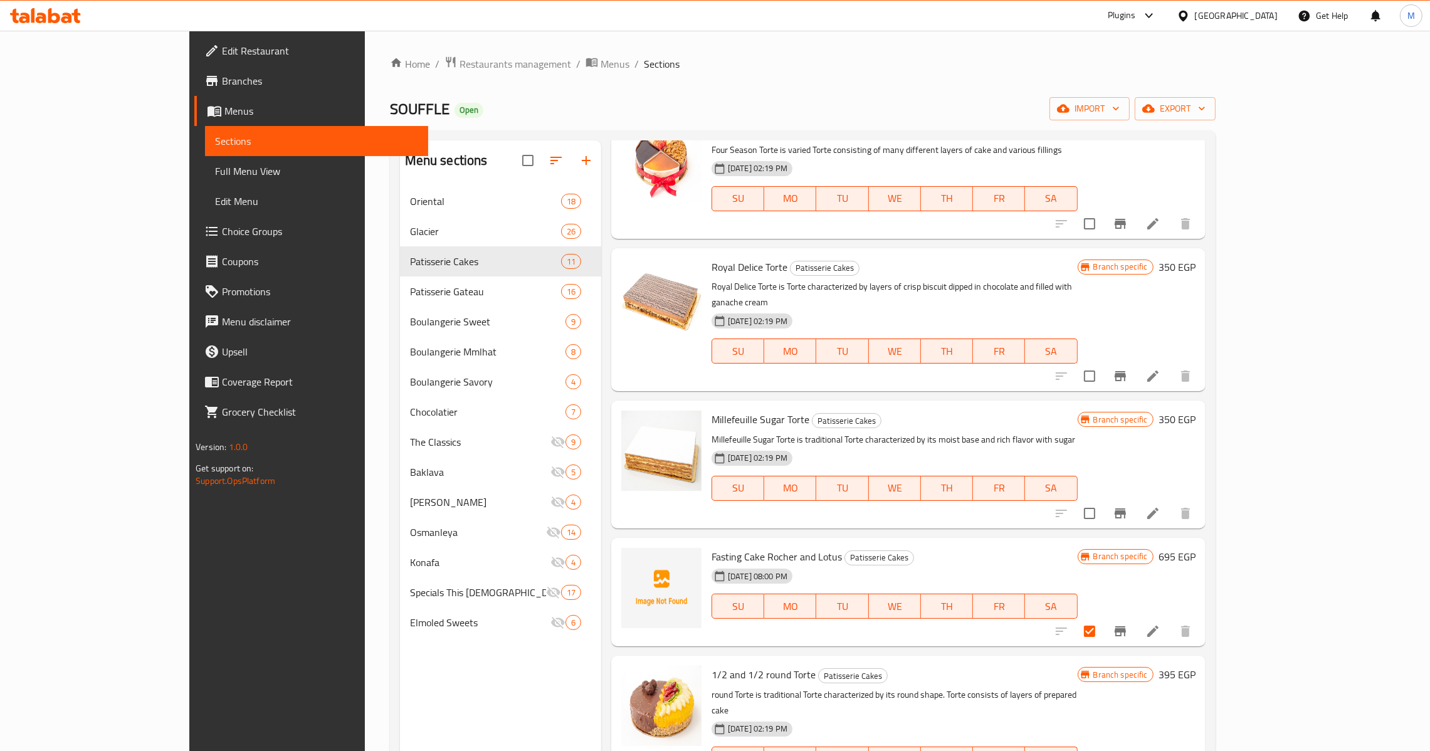
scroll to position [281, 0]
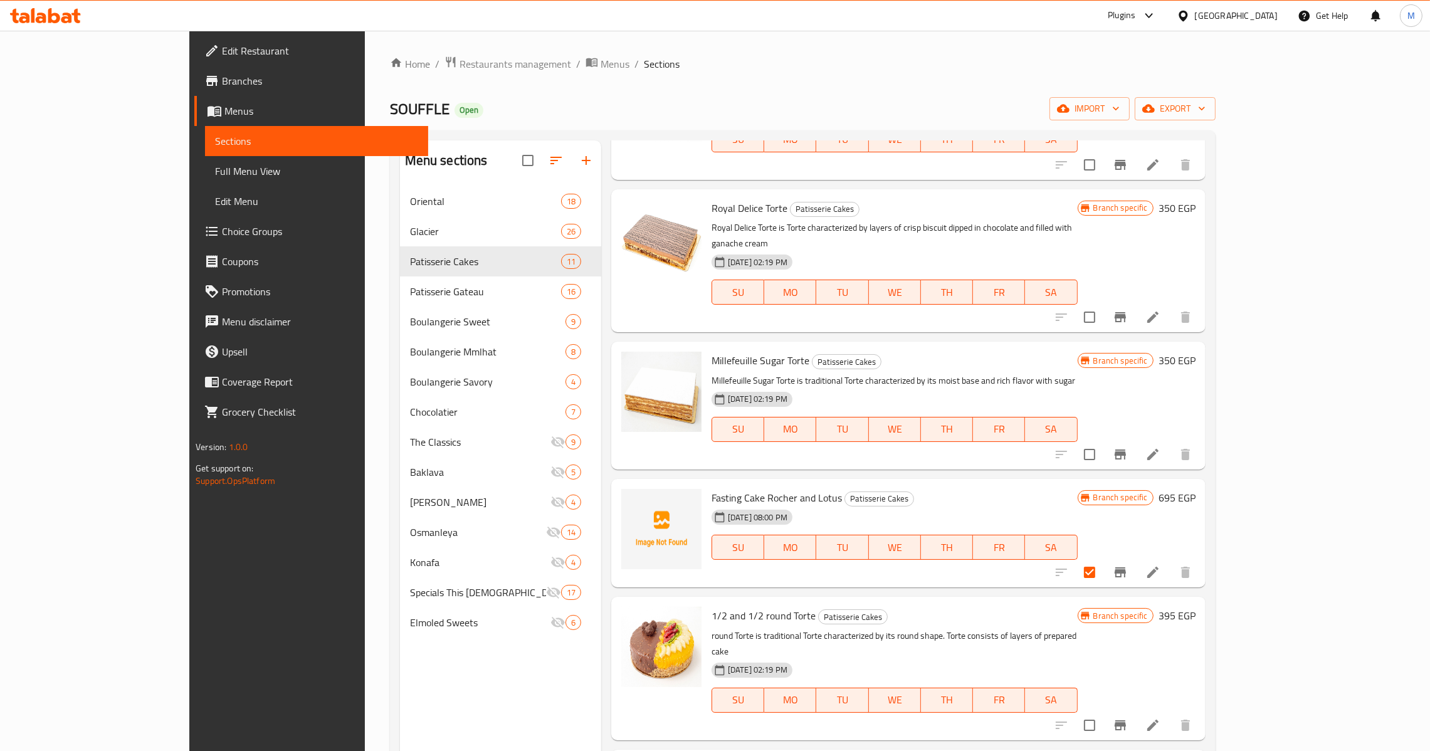
click at [711, 488] on span "Fasting Cake Rocher and Lotus" at bounding box center [776, 497] width 130 height 19
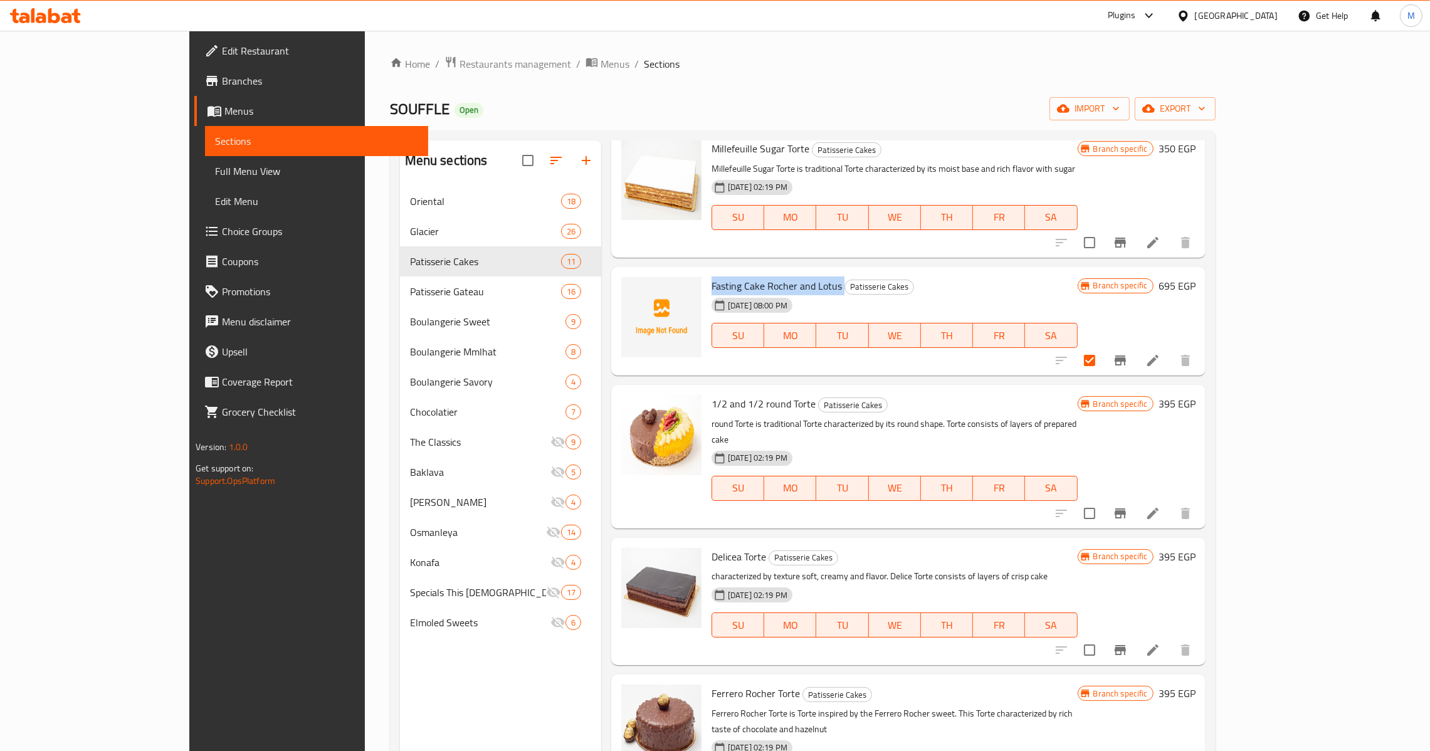
scroll to position [766, 0]
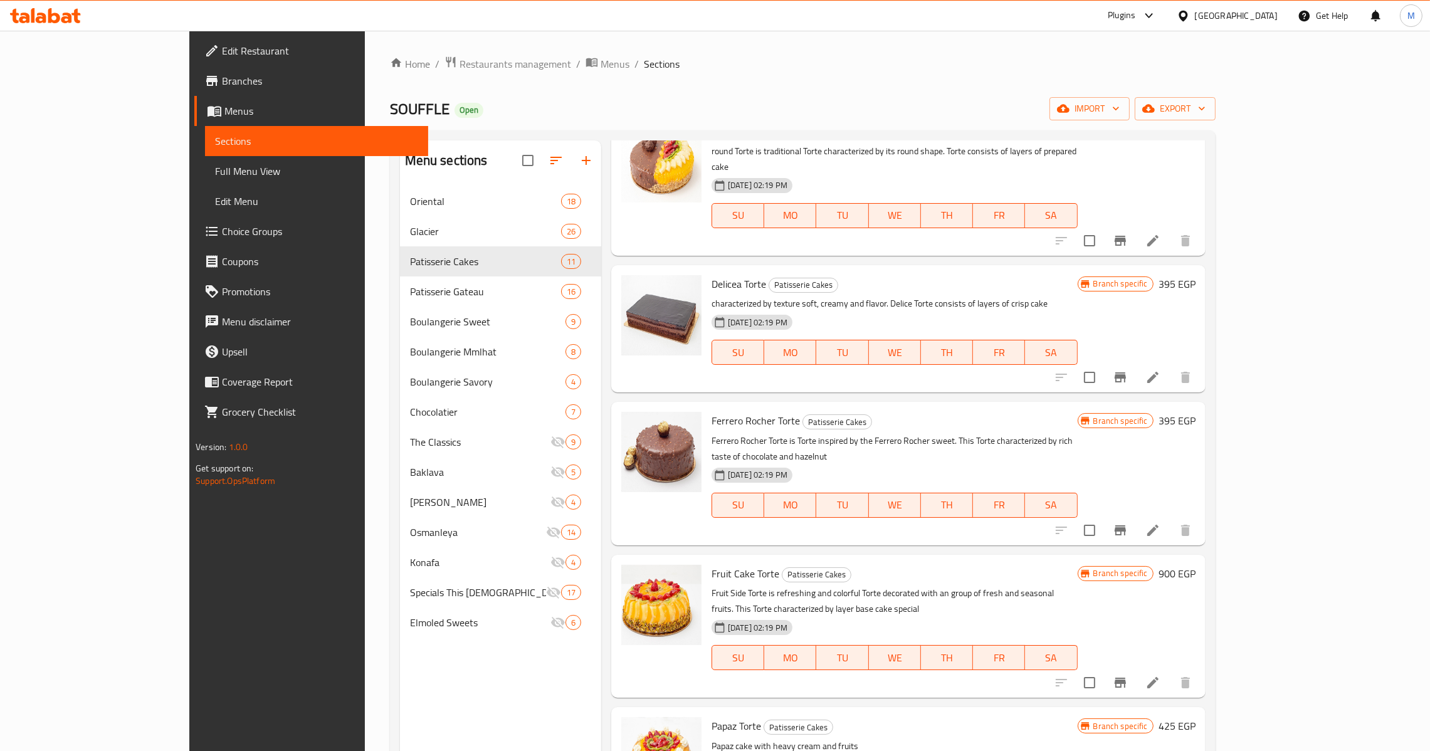
click at [711, 716] on span "Papaz Torte" at bounding box center [736, 725] width 50 height 19
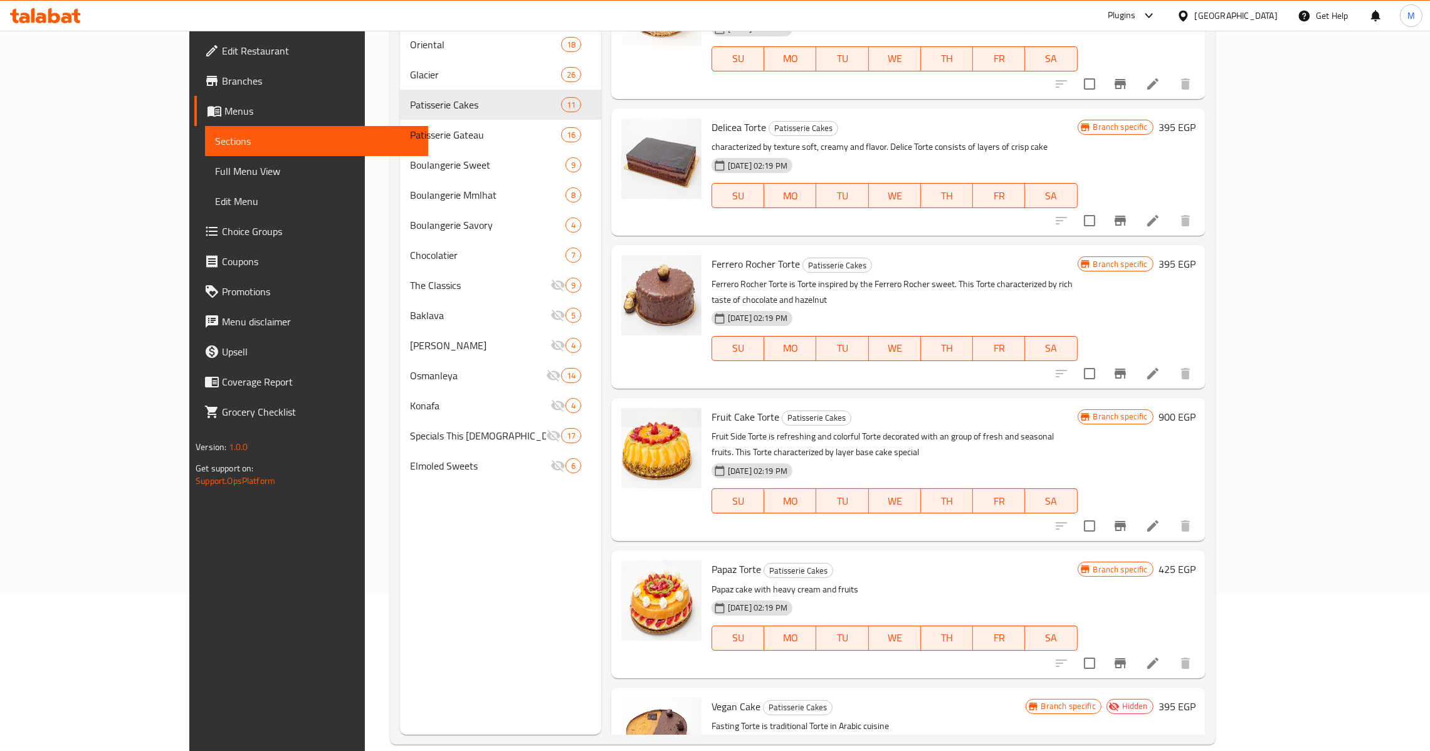
scroll to position [177, 0]
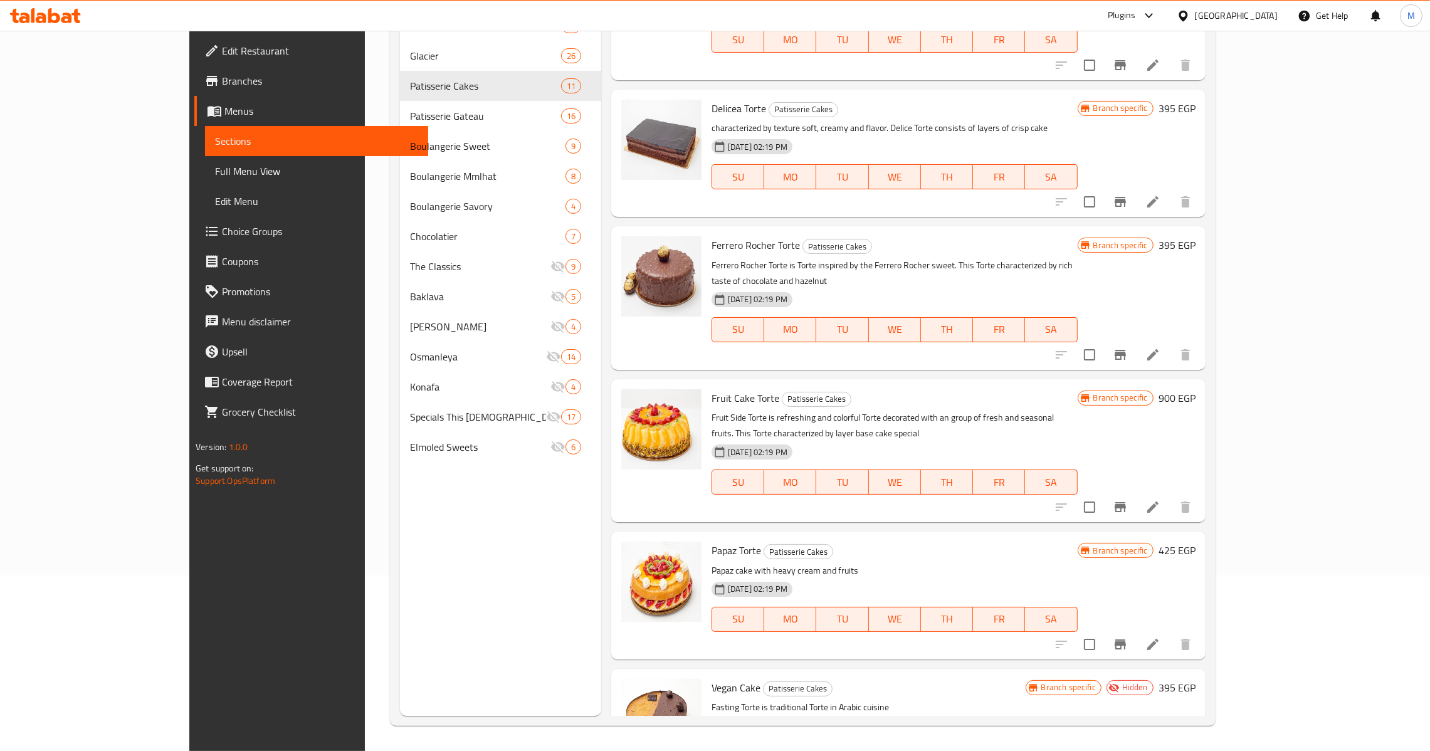
click at [711, 678] on span "Vegan Cake" at bounding box center [735, 687] width 49 height 19
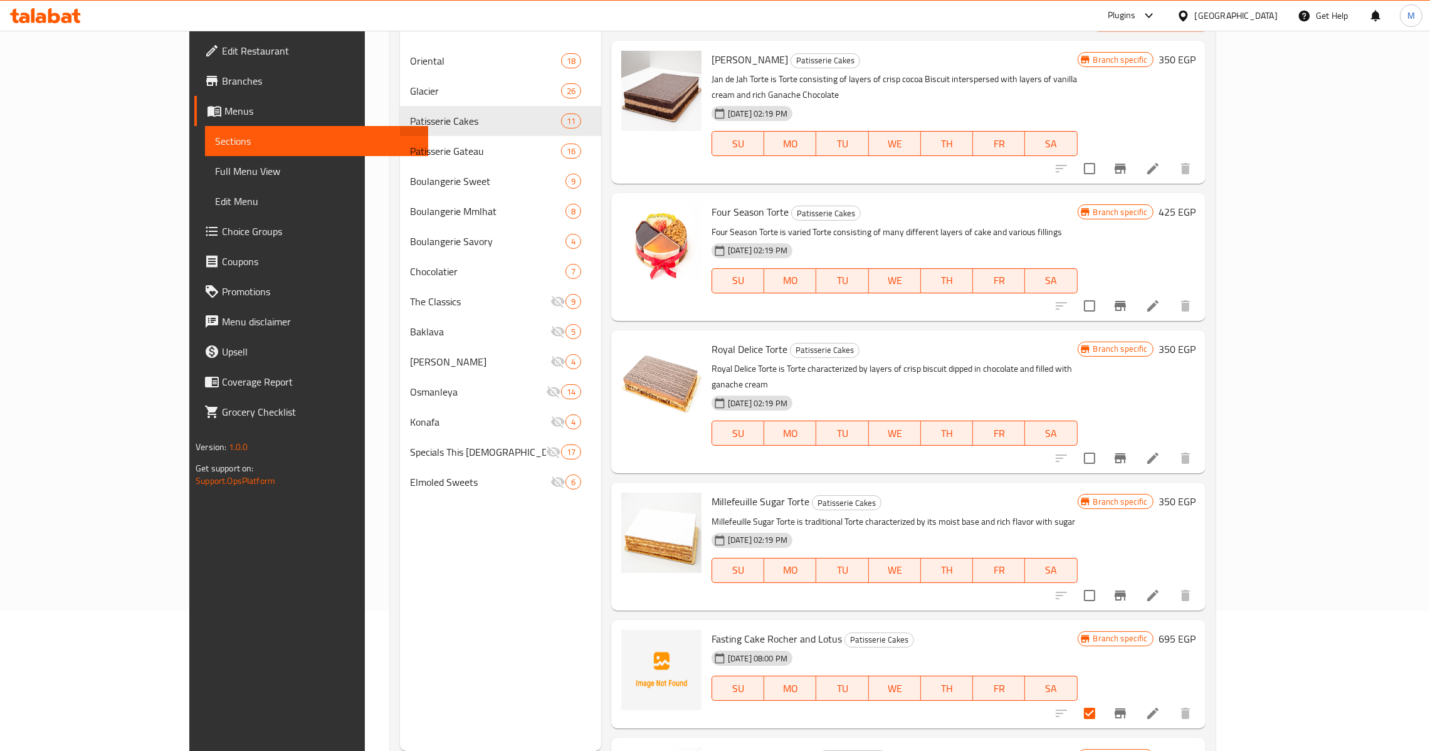
scroll to position [0, 0]
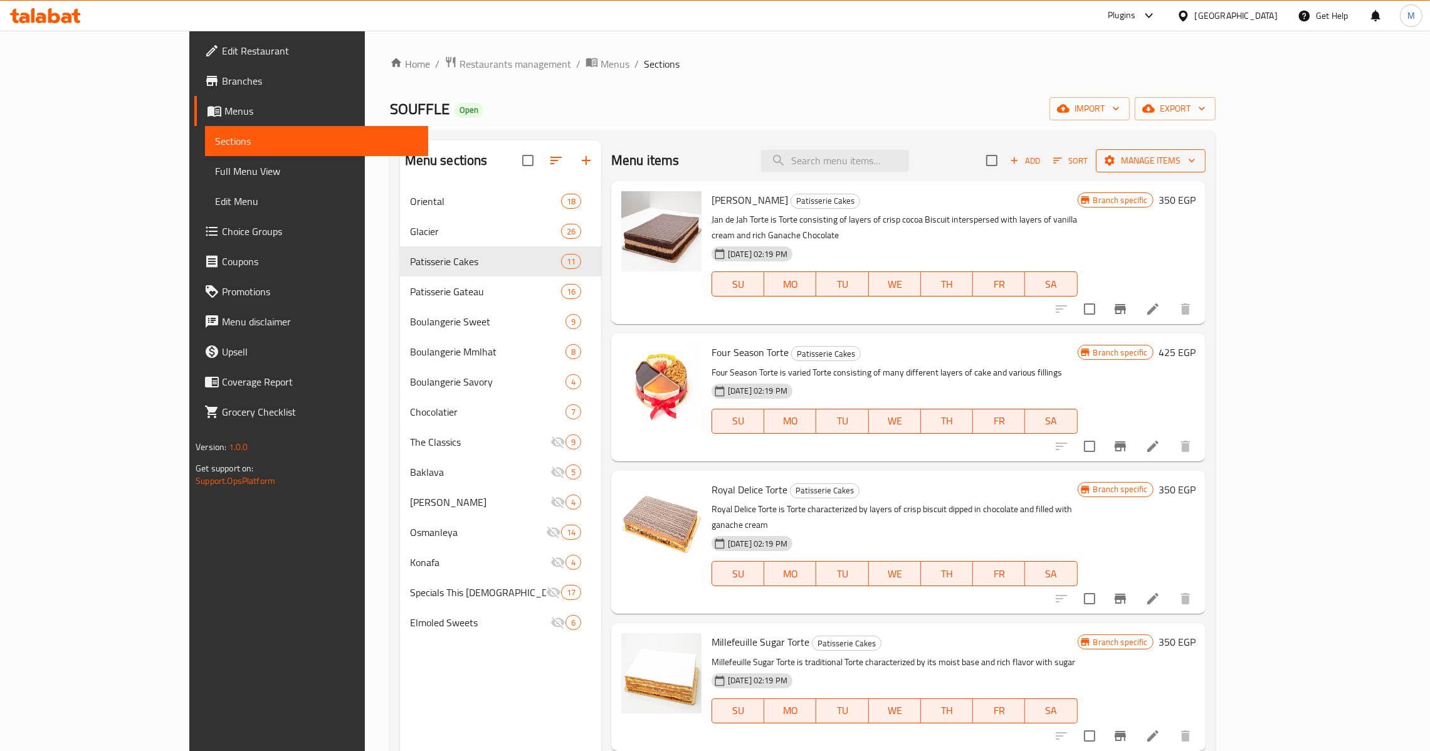
click at [1195, 169] on span "Manage items" at bounding box center [1151, 161] width 90 height 16
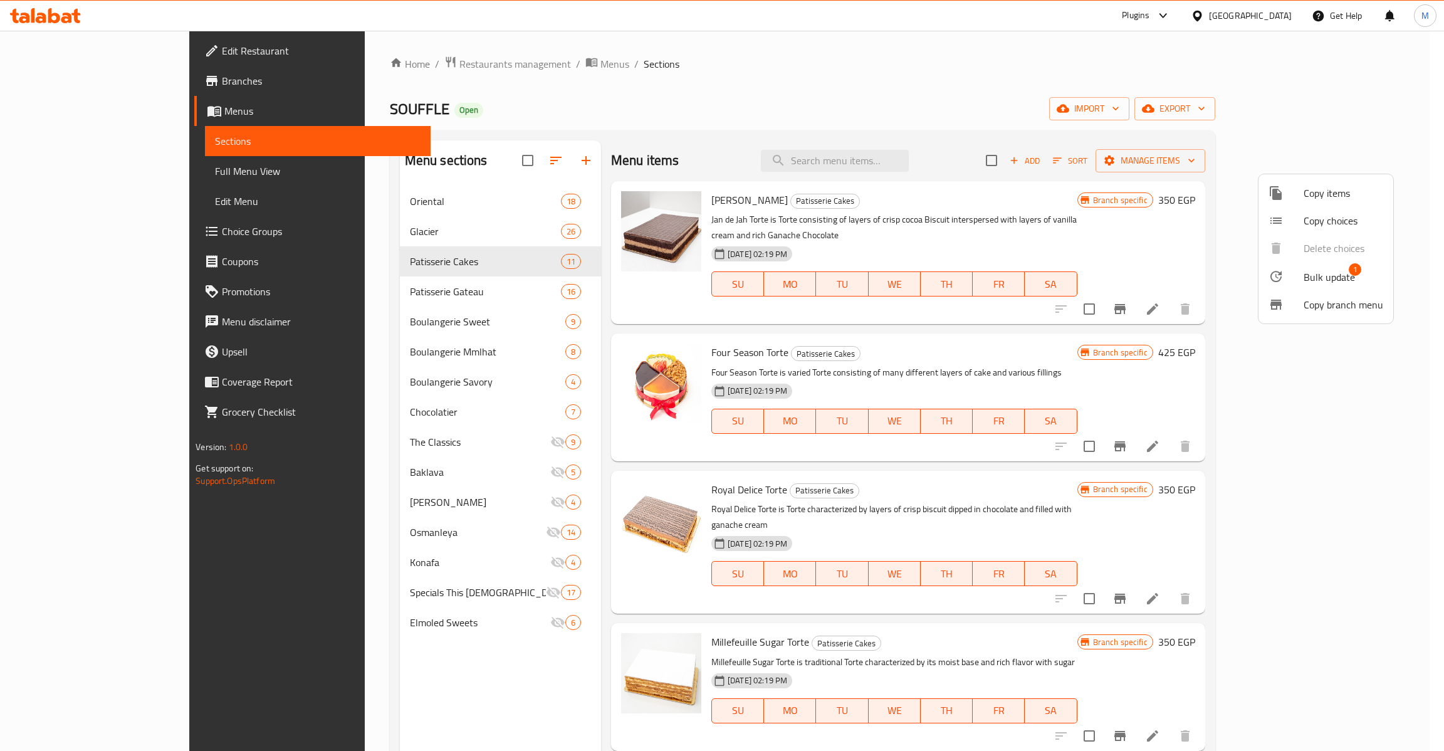
click at [1356, 285] on li "Bulk update 1" at bounding box center [1326, 276] width 135 height 29
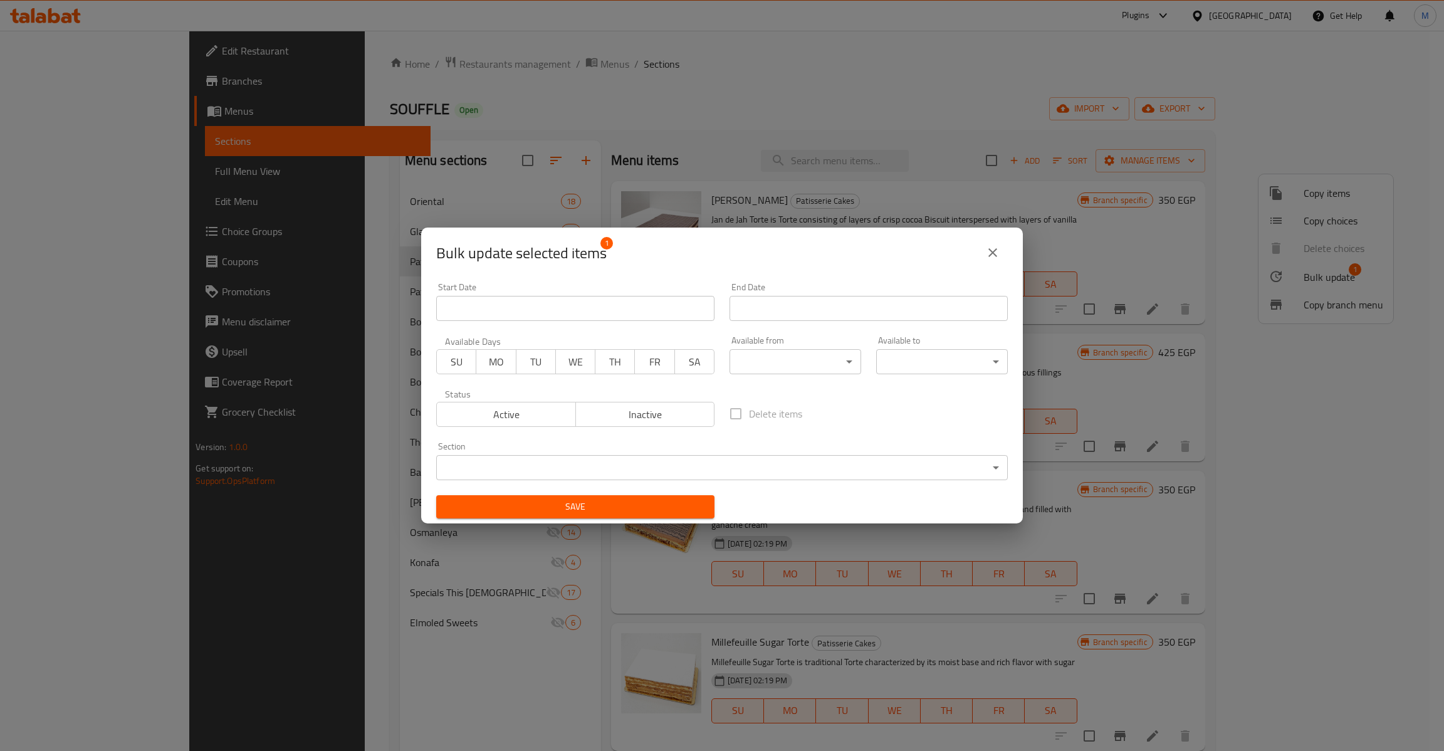
click at [640, 416] on span "Inactive" at bounding box center [645, 415] width 129 height 18
click at [611, 510] on span "Save" at bounding box center [575, 507] width 258 height 16
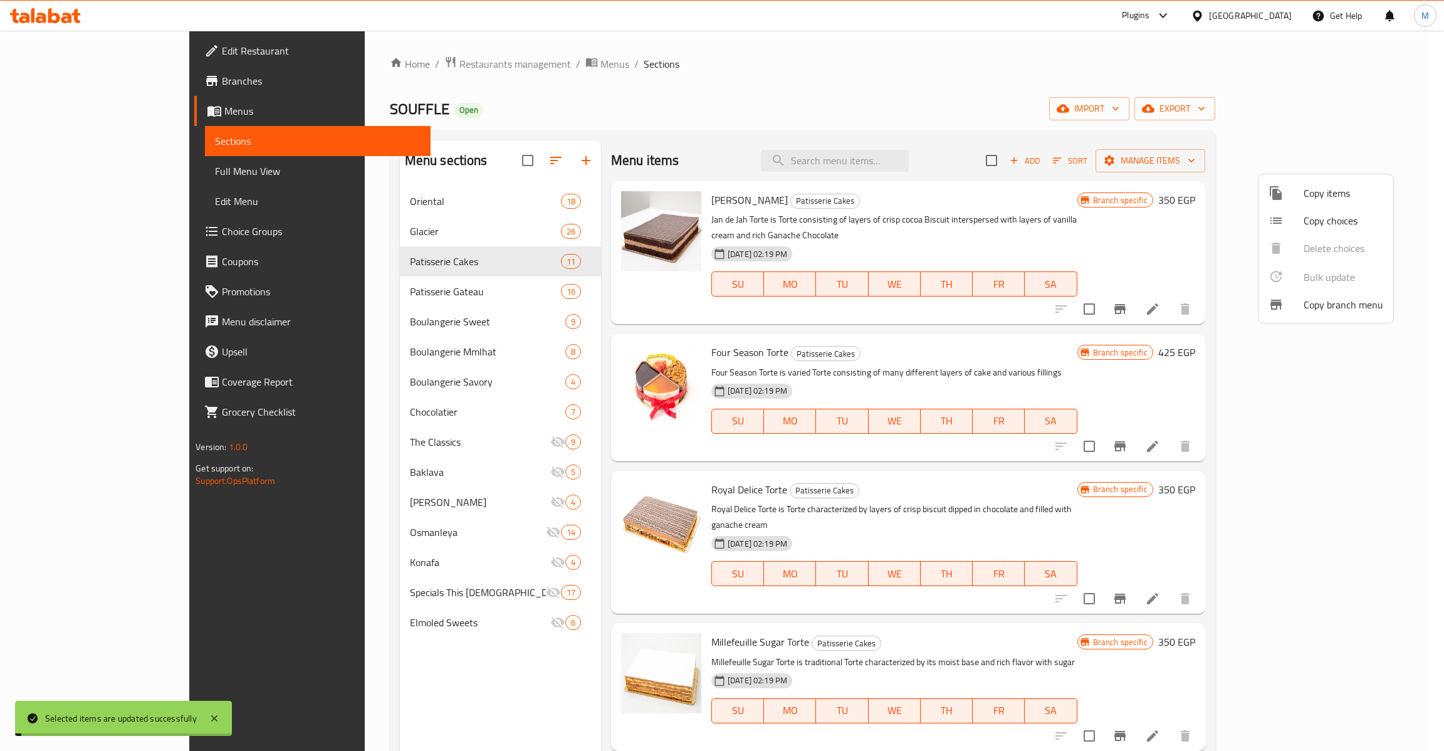
click at [362, 292] on div at bounding box center [722, 375] width 1444 height 751
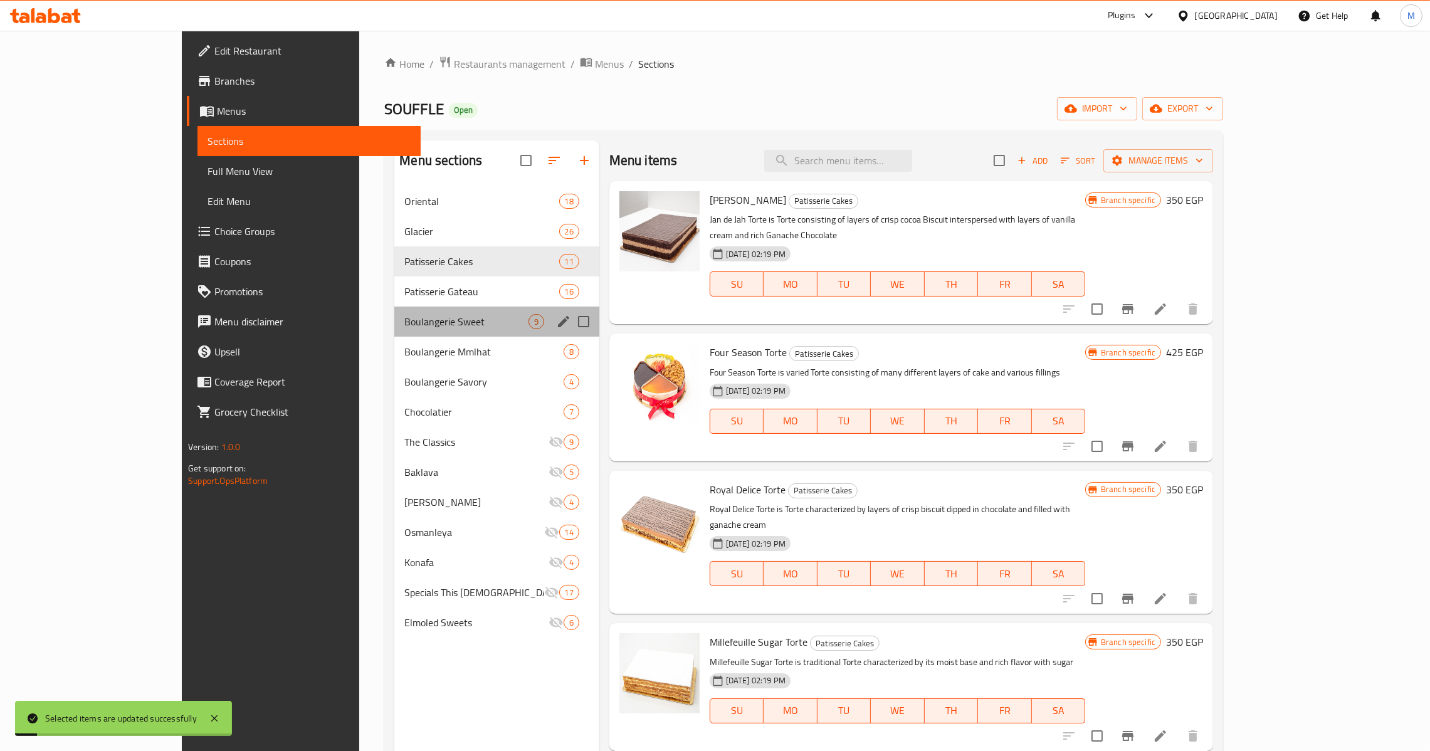
click at [394, 308] on div "Boulangerie Sweet 9" at bounding box center [496, 322] width 204 height 30
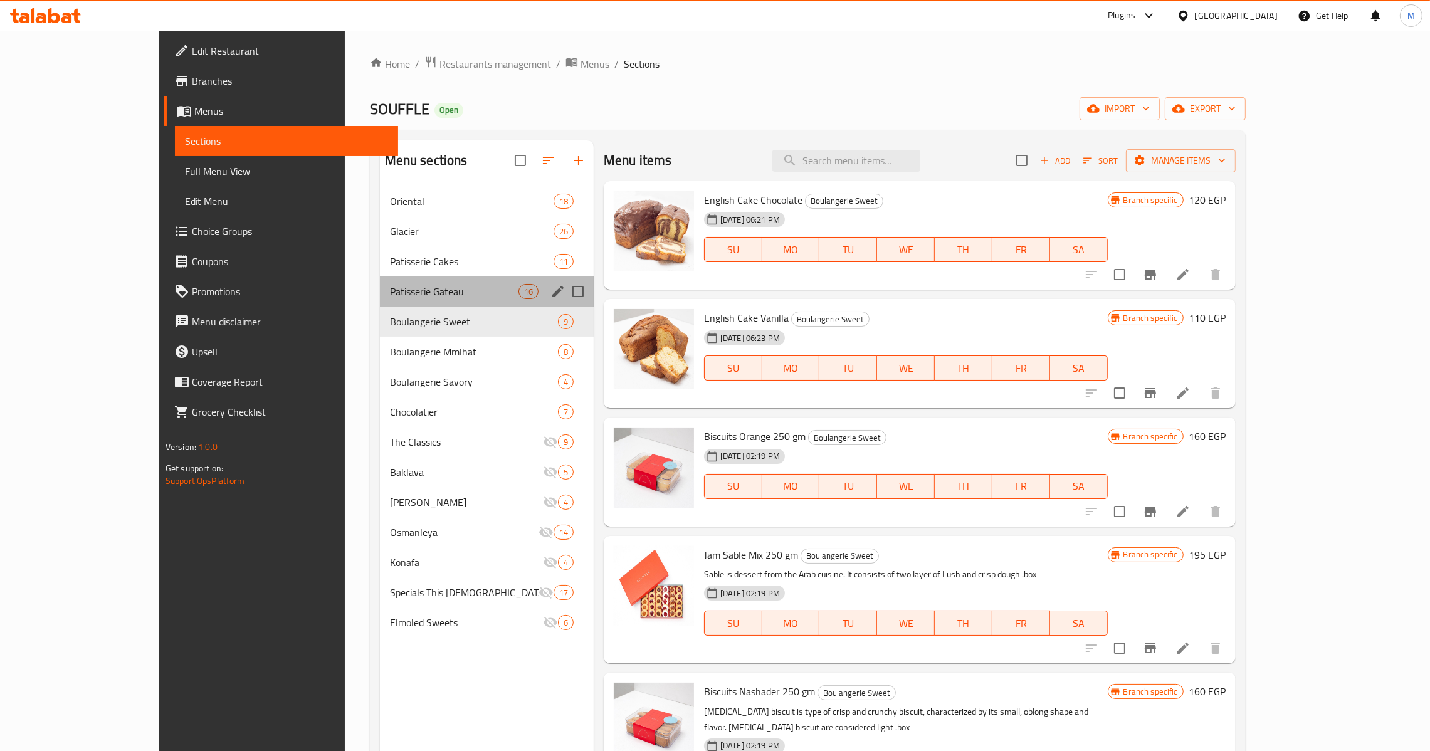
click at [387, 303] on div "Patisserie Gateau 16" at bounding box center [487, 291] width 214 height 30
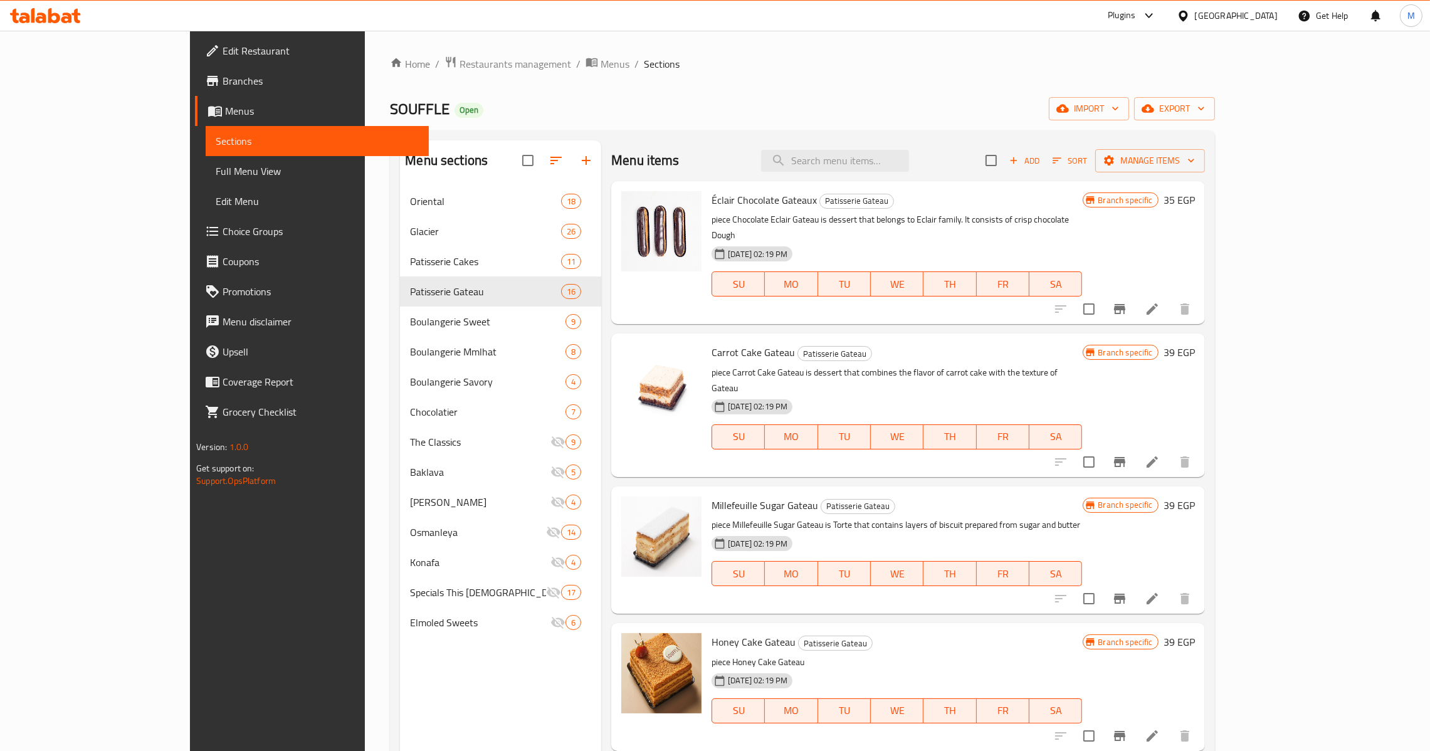
click at [1125, 304] on icon "Branch-specific-item" at bounding box center [1119, 309] width 11 height 10
click at [1127, 454] on icon "Branch-specific-item" at bounding box center [1119, 461] width 15 height 15
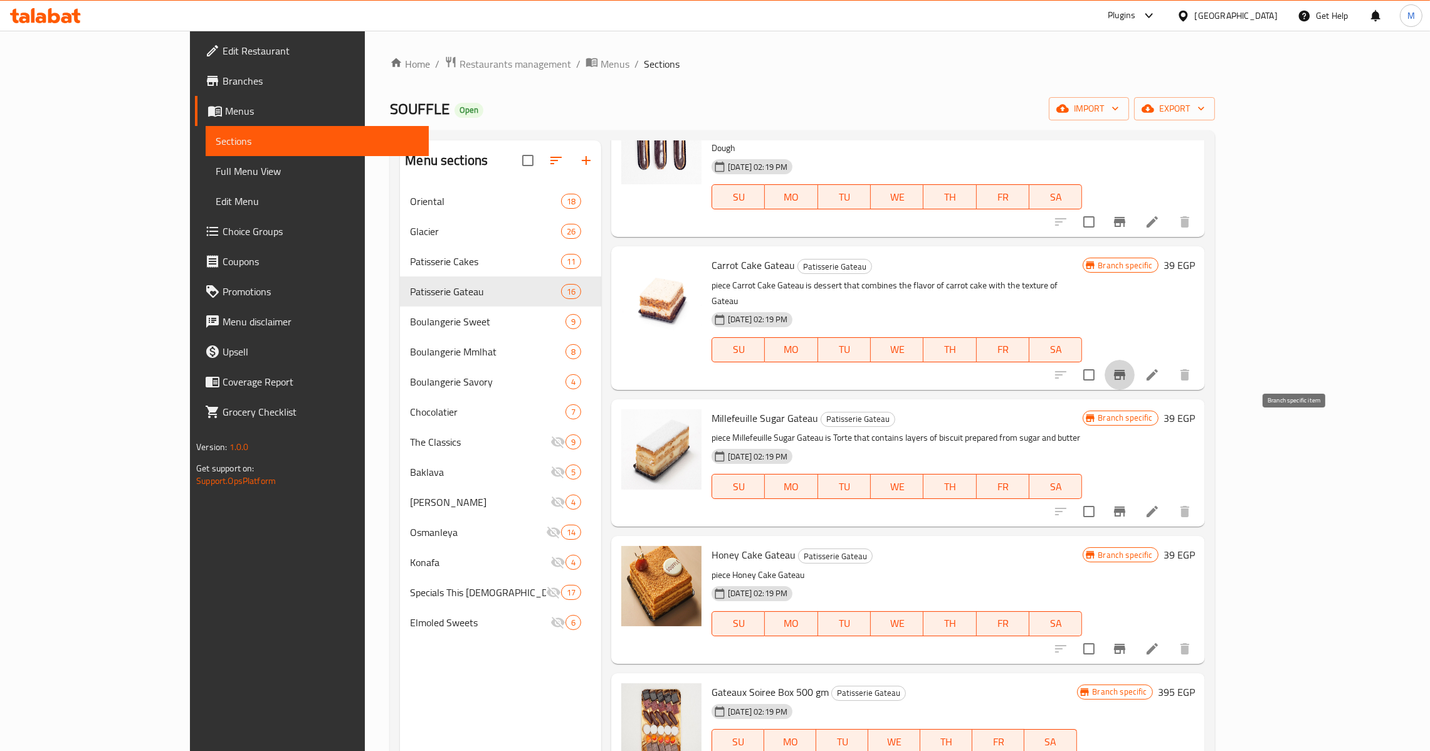
scroll to position [94, 0]
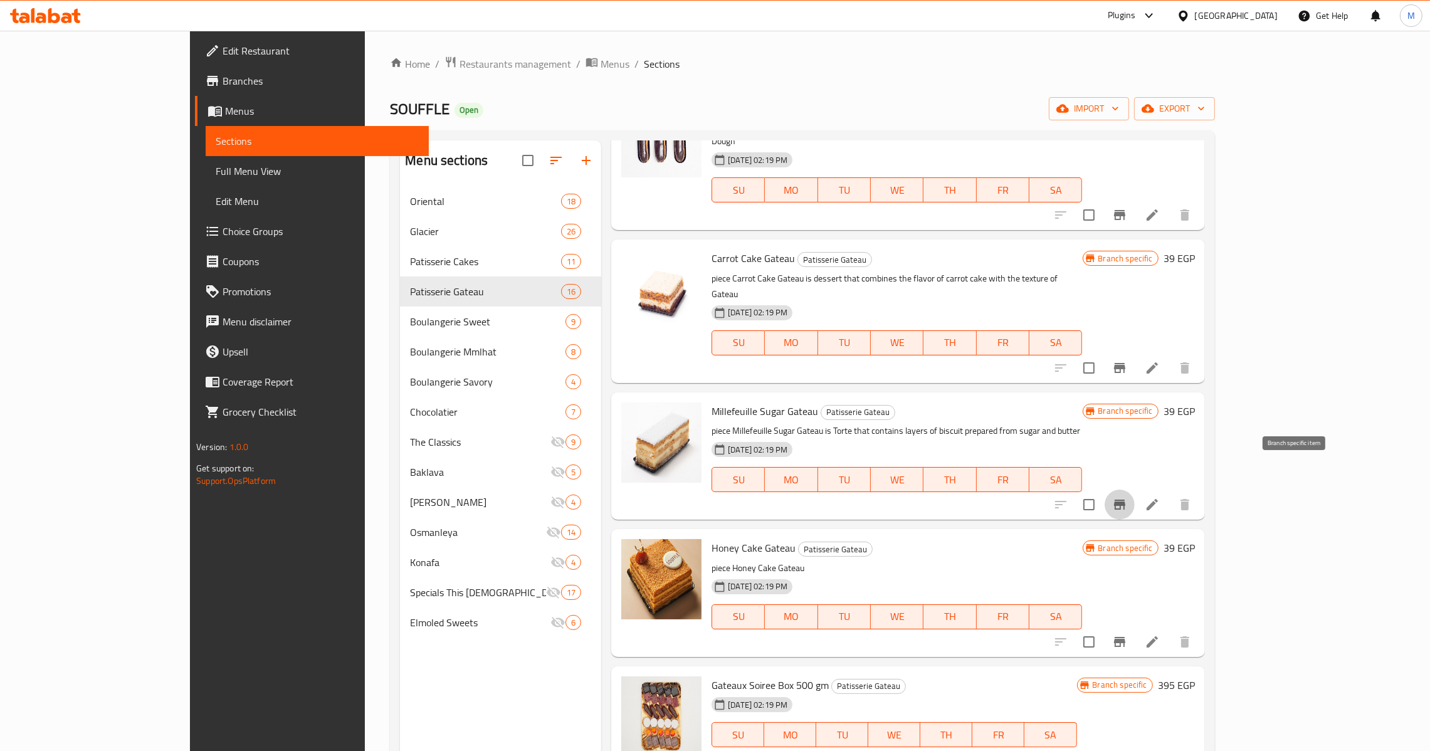
click at [1127, 497] on icon "Branch-specific-item" at bounding box center [1119, 504] width 15 height 15
click at [1127, 634] on icon "Branch-specific-item" at bounding box center [1119, 641] width 15 height 15
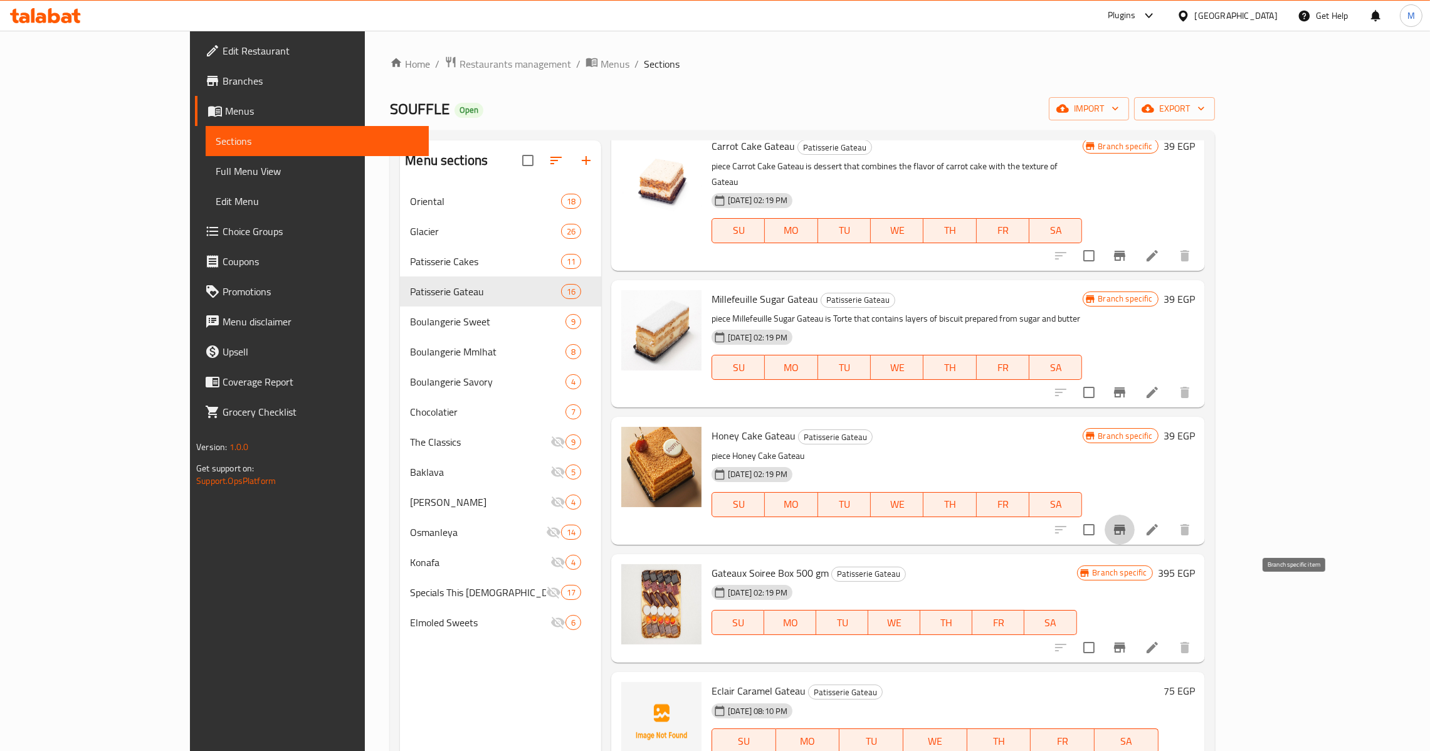
scroll to position [281, 0]
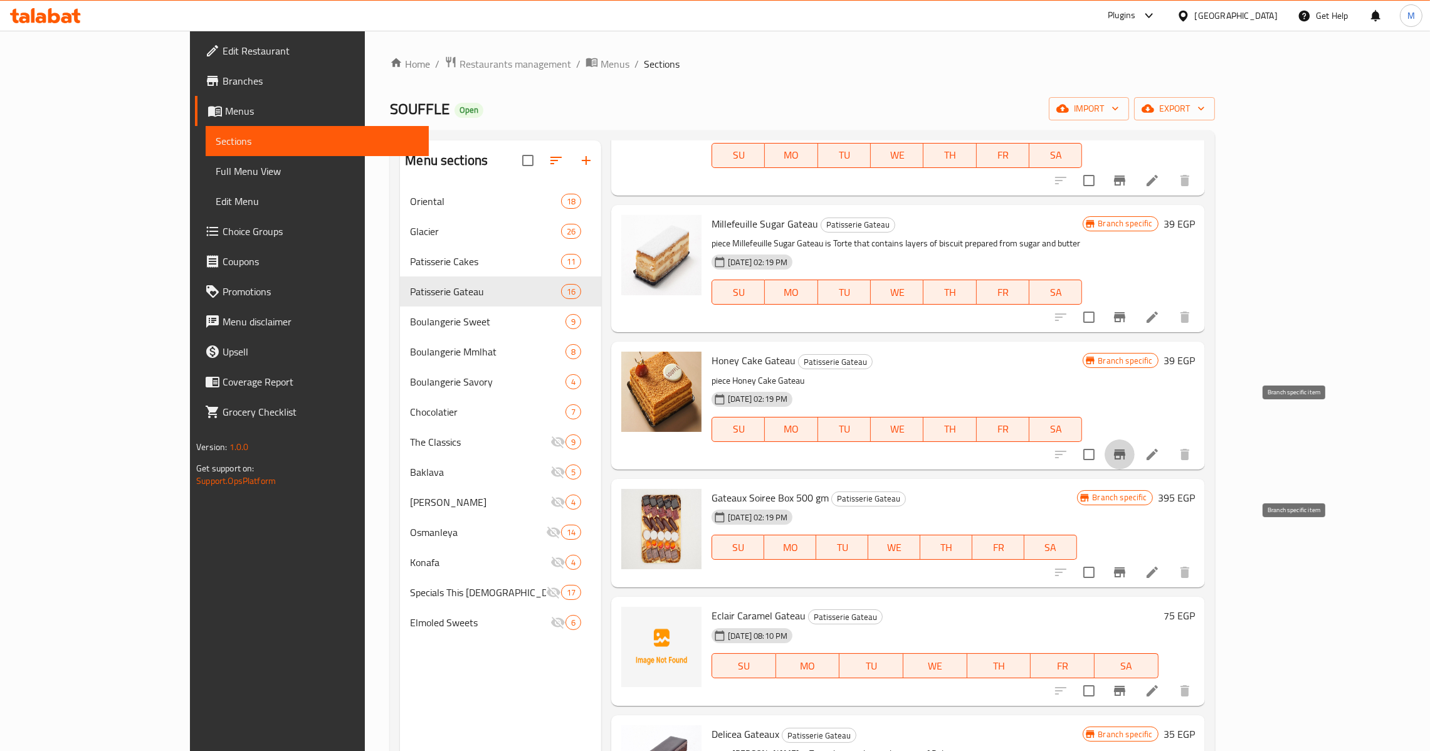
click at [1127, 565] on icon "Branch-specific-item" at bounding box center [1119, 572] width 15 height 15
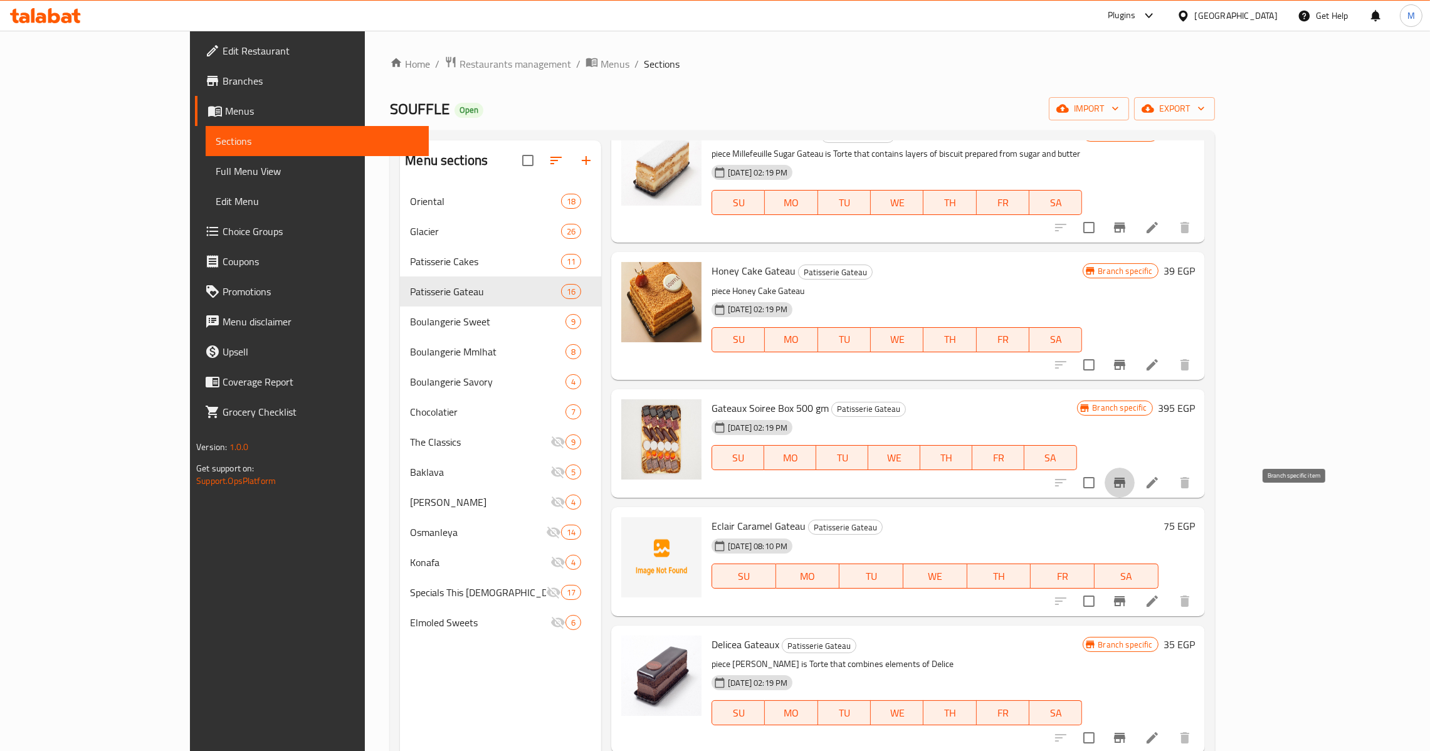
scroll to position [376, 0]
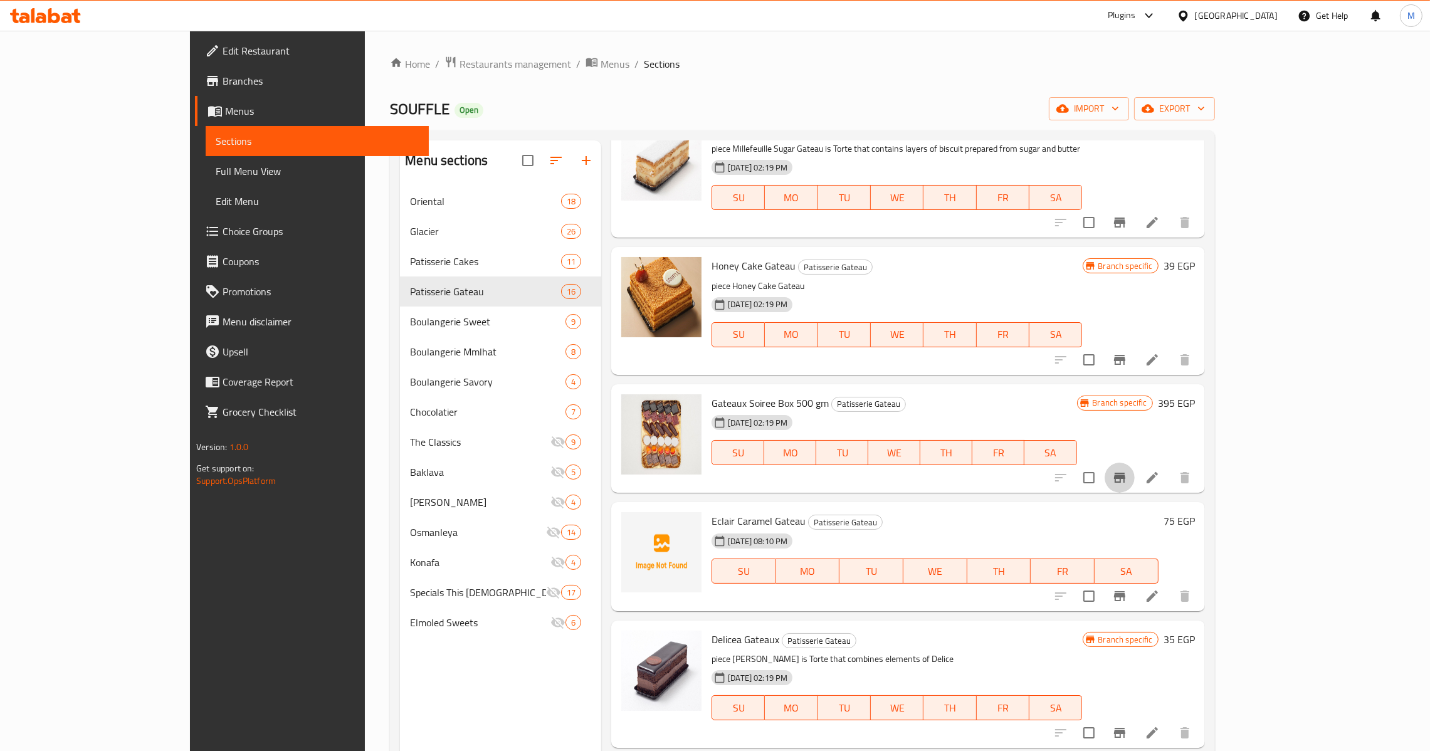
click at [1125, 591] on icon "Branch-specific-item" at bounding box center [1119, 596] width 11 height 10
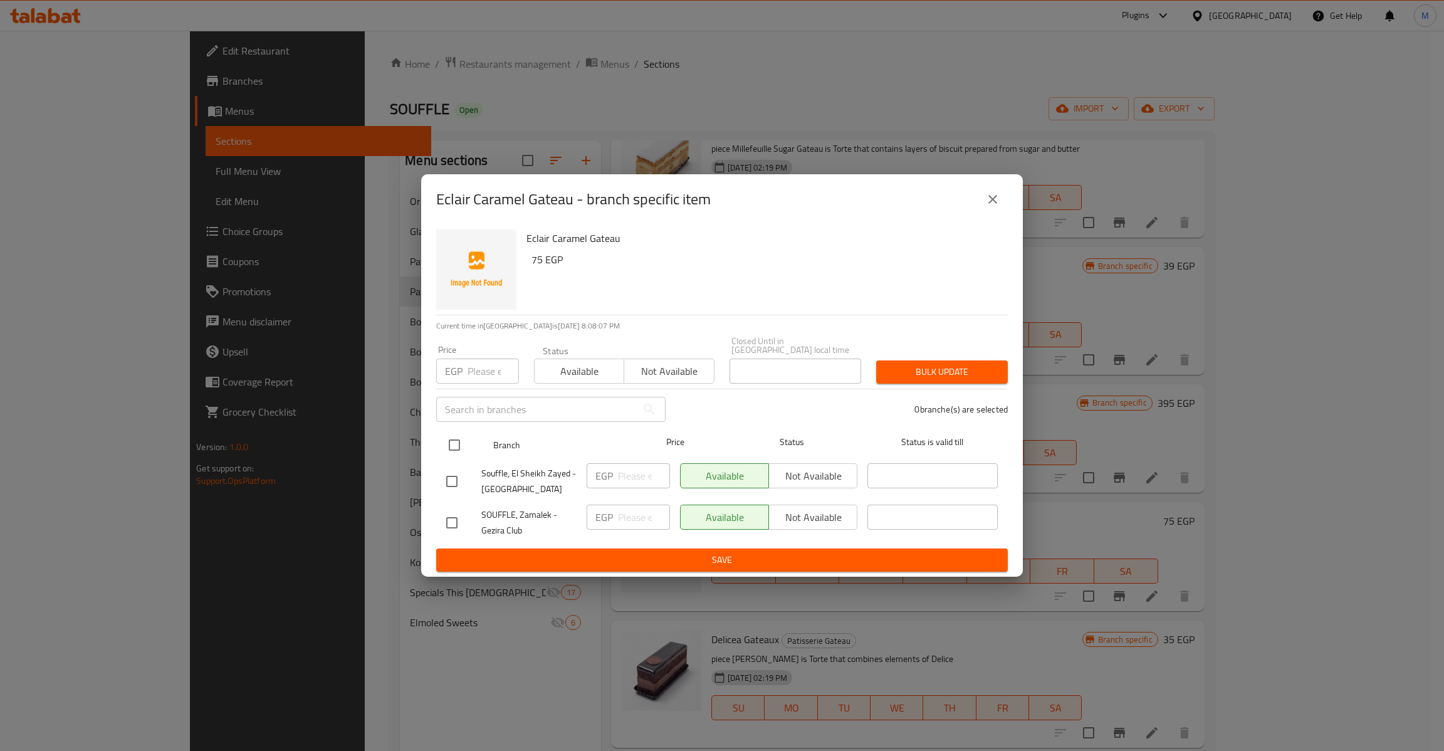
click at [453, 442] on input "checkbox" at bounding box center [454, 445] width 26 height 26
click at [490, 363] on input "number" at bounding box center [493, 371] width 51 height 25
click at [876, 360] on button "Bulk update" at bounding box center [942, 371] width 132 height 23
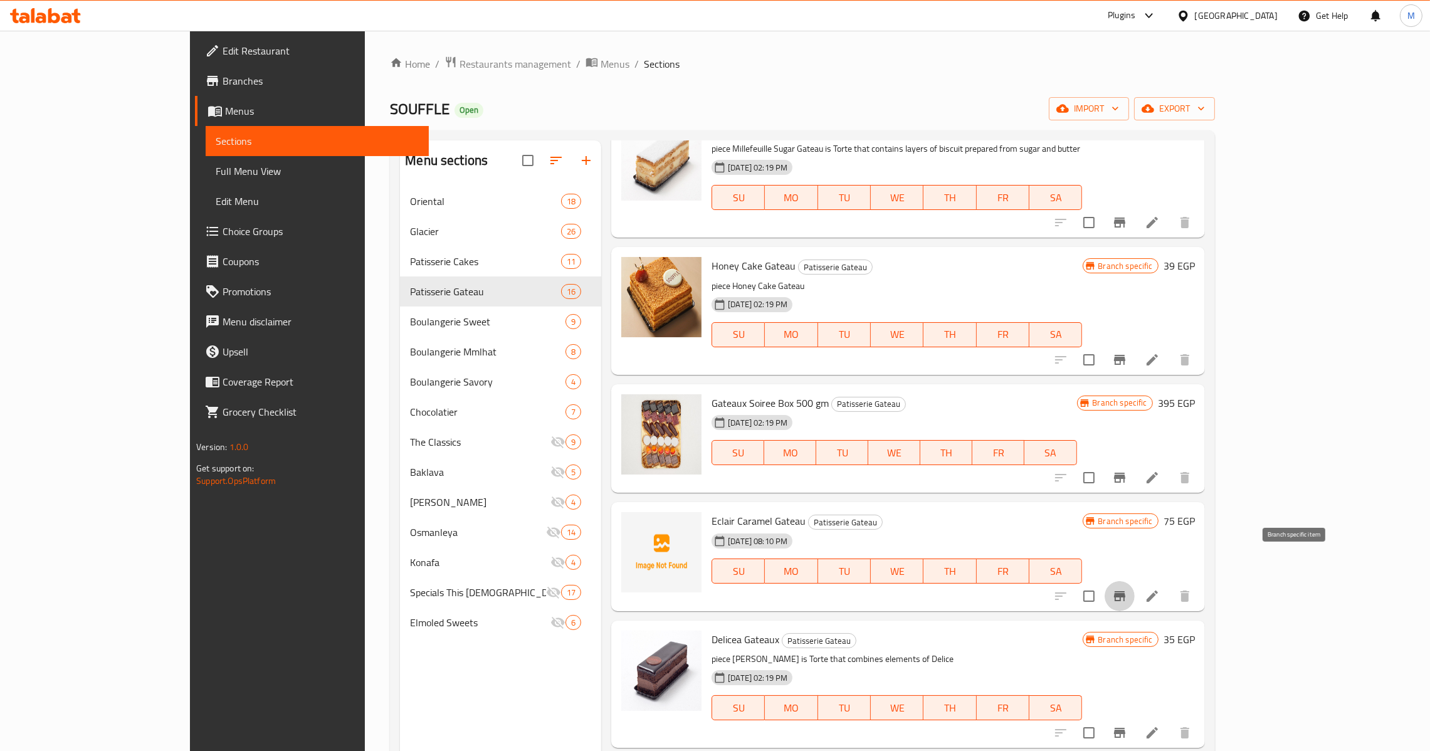
click at [1127, 589] on icon "Branch-specific-item" at bounding box center [1119, 596] width 15 height 15
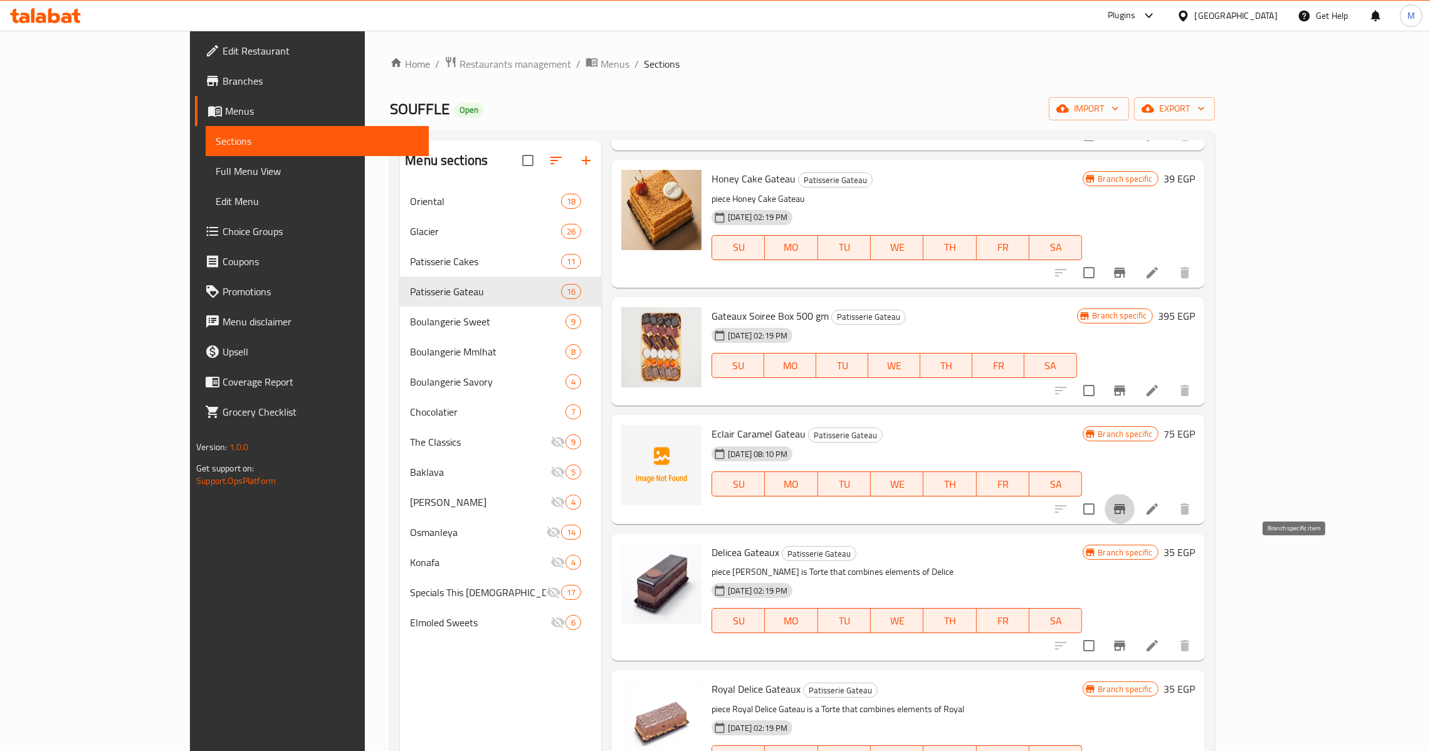
scroll to position [469, 0]
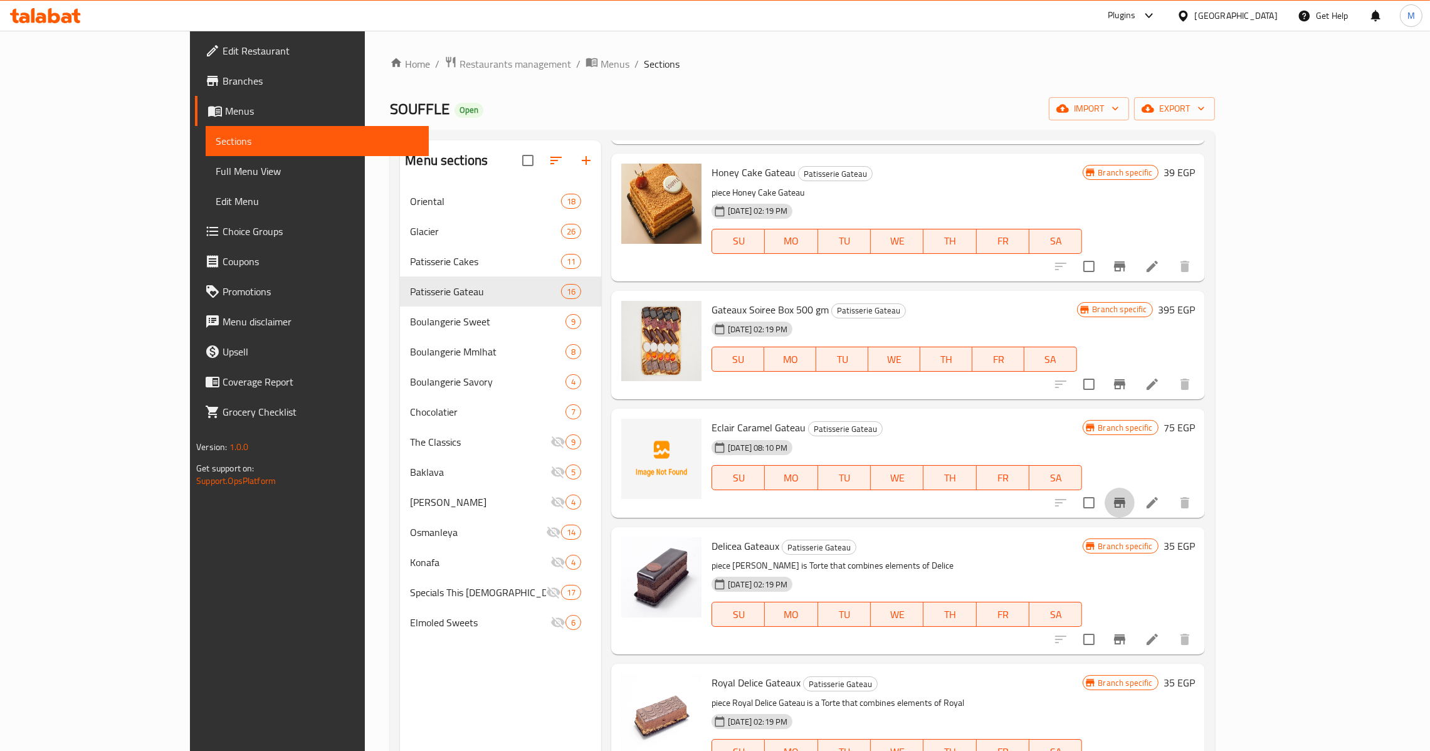
click at [1125, 634] on icon "Branch-specific-item" at bounding box center [1119, 639] width 11 height 10
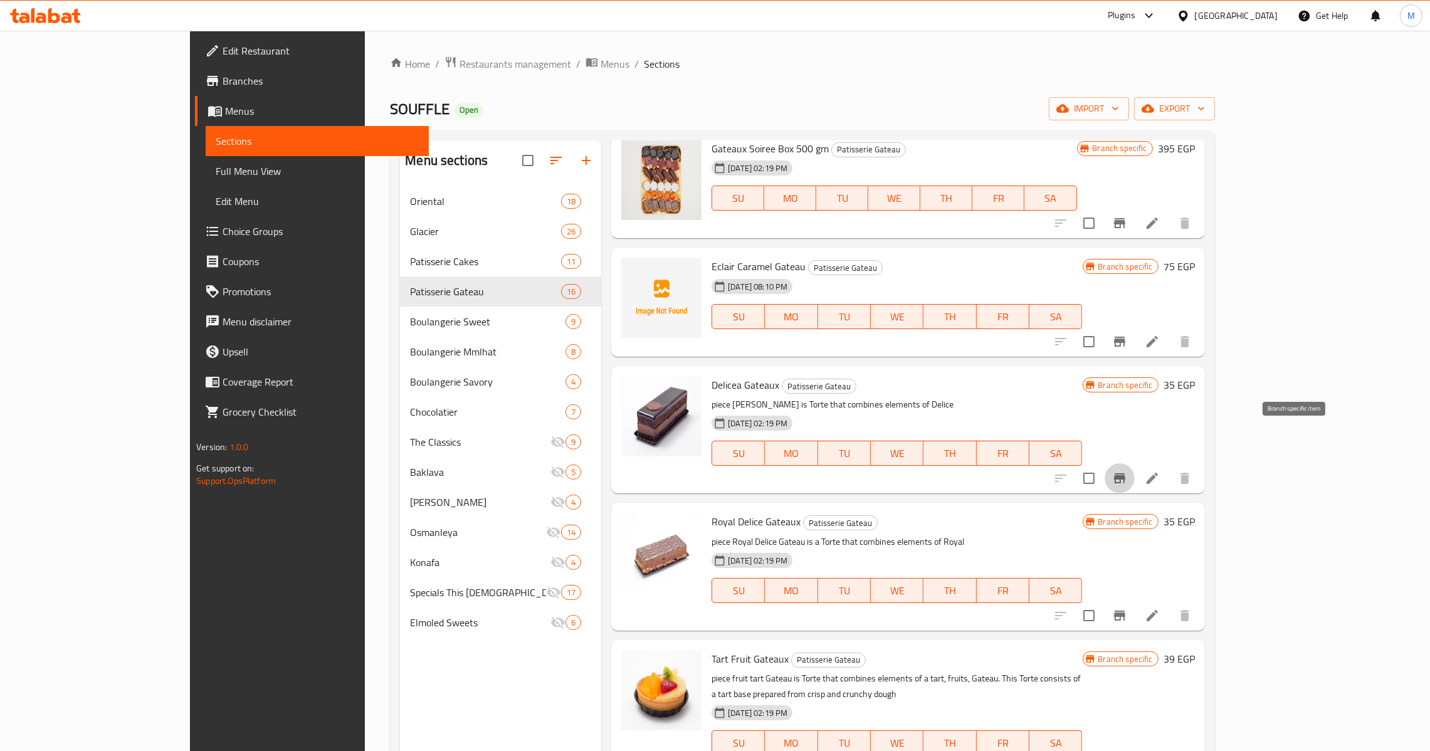
scroll to position [658, 0]
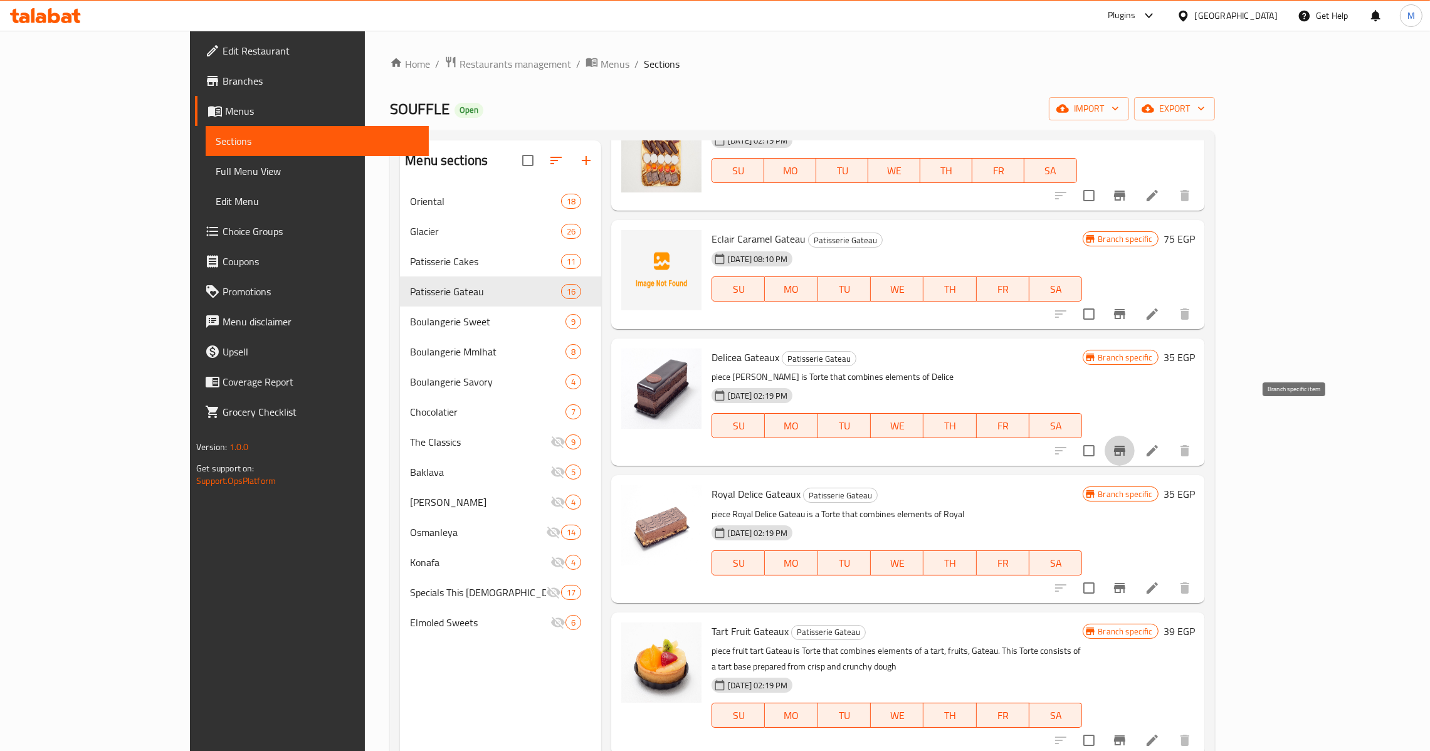
click at [1134, 573] on button "Branch-specific-item" at bounding box center [1119, 588] width 30 height 30
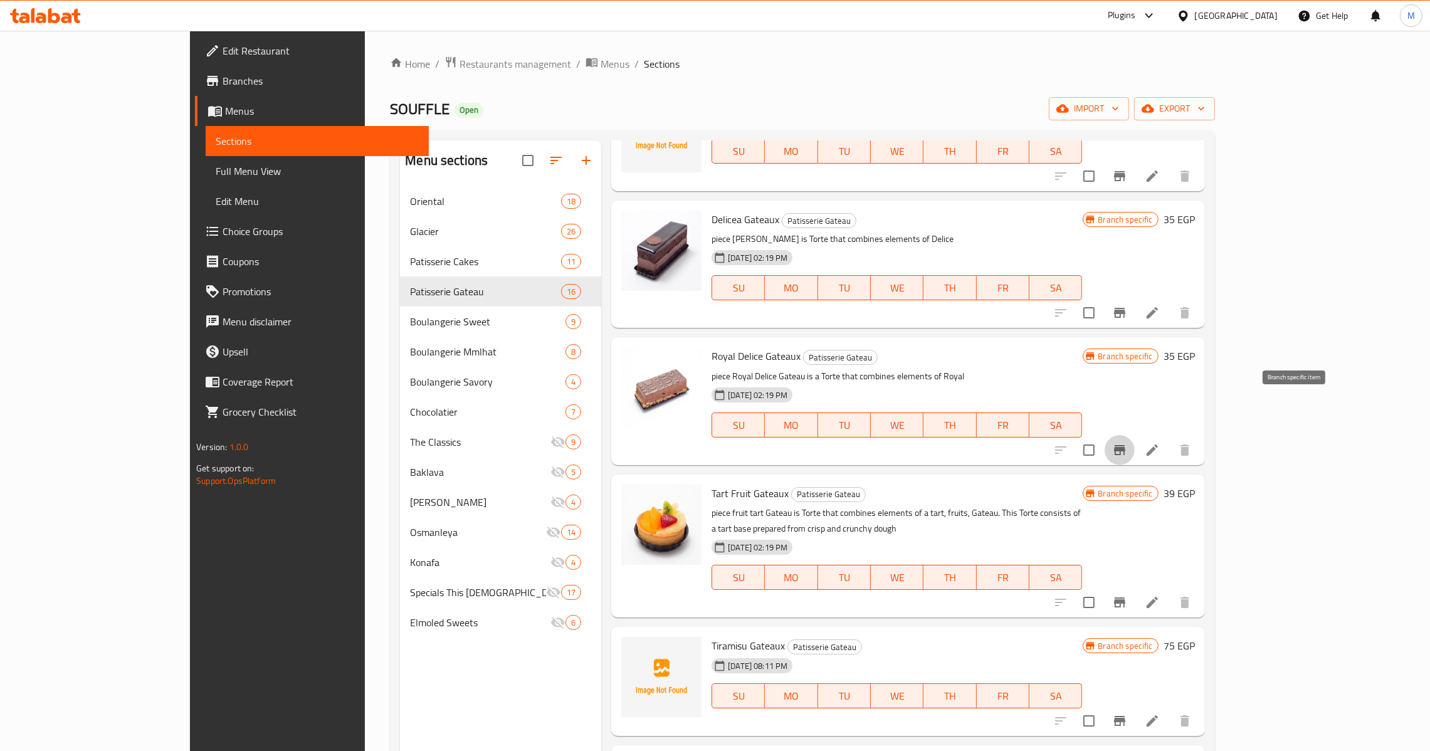
scroll to position [846, 0]
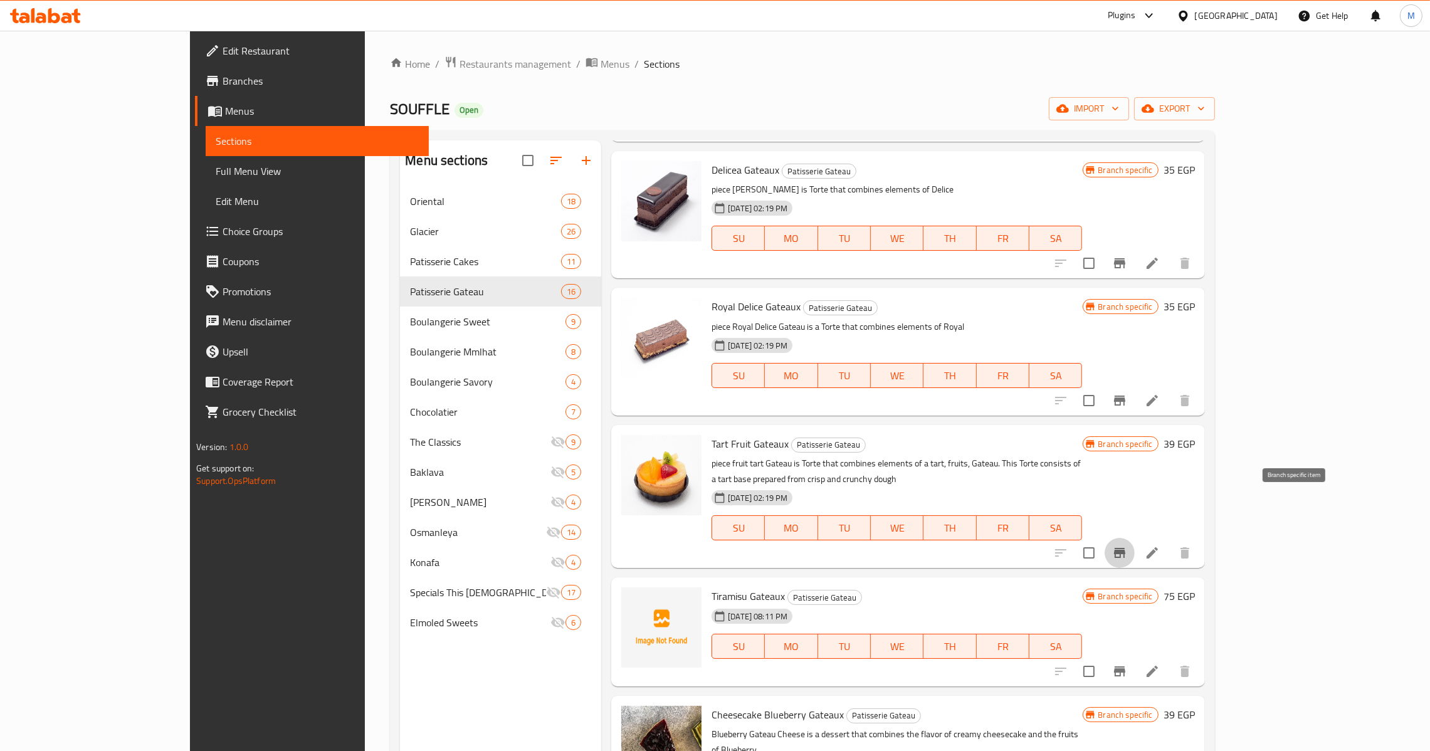
click at [1127, 545] on icon "Branch-specific-item" at bounding box center [1119, 552] width 15 height 15
click at [1134, 656] on button "Branch-specific-item" at bounding box center [1119, 671] width 30 height 30
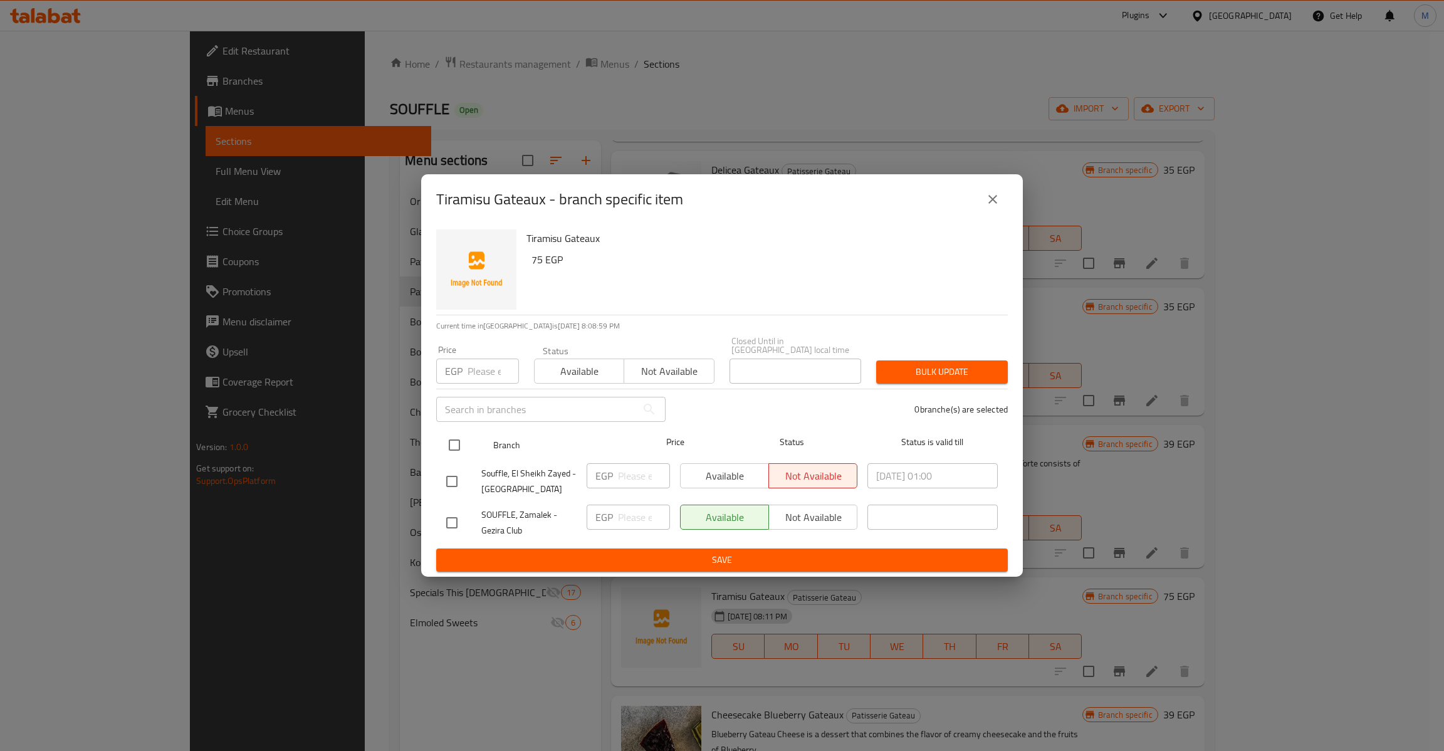
click at [461, 443] on input "checkbox" at bounding box center [454, 445] width 26 height 26
click at [469, 364] on input "number" at bounding box center [493, 371] width 51 height 25
click at [876, 360] on button "Bulk update" at bounding box center [942, 371] width 132 height 23
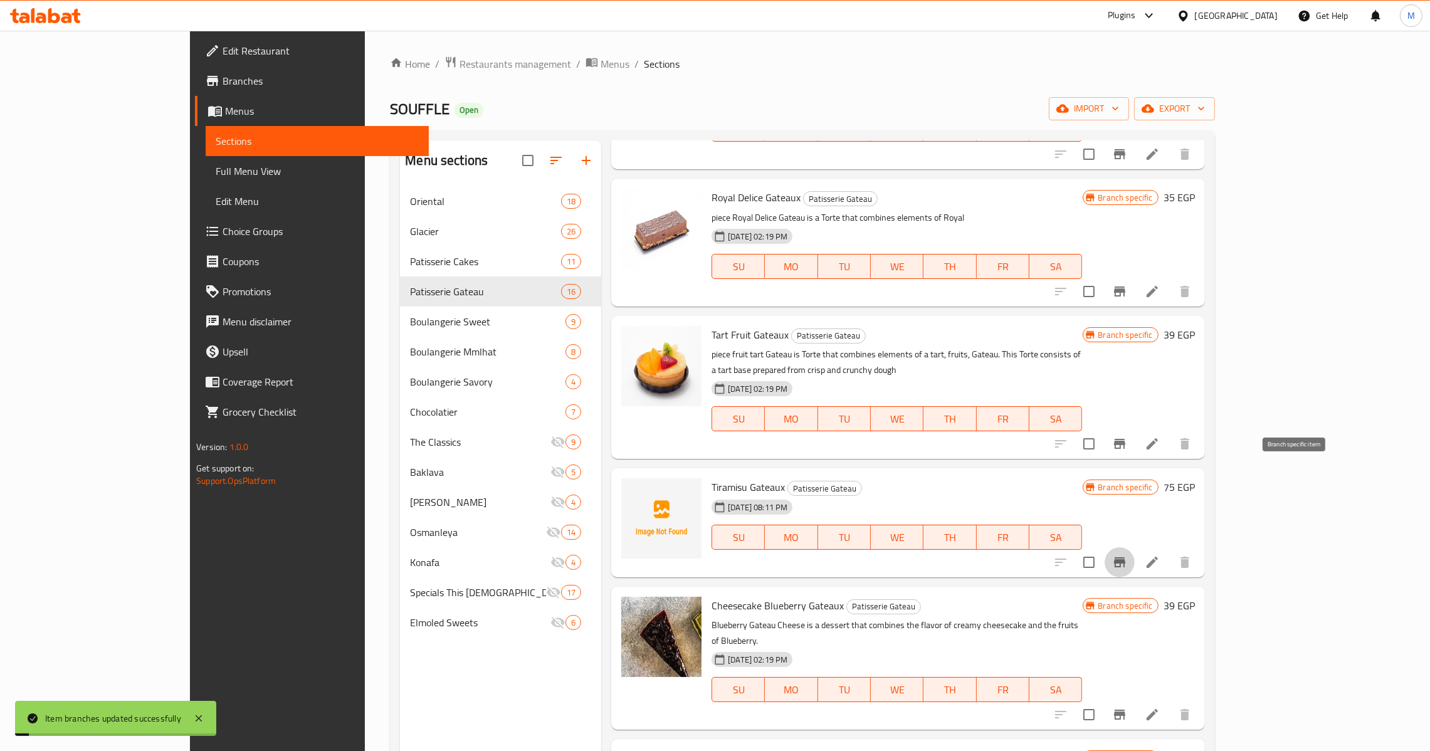
scroll to position [1034, 0]
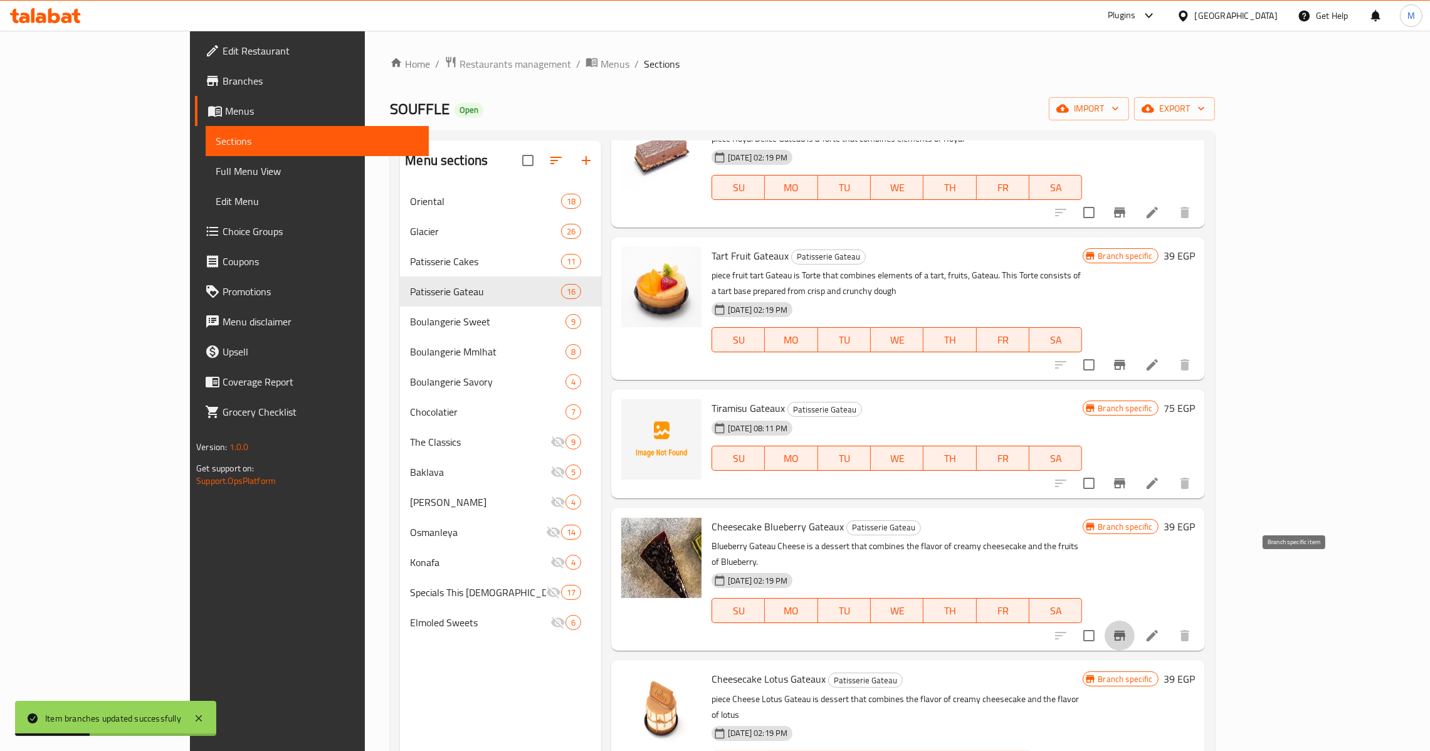
click at [1127, 628] on icon "Branch-specific-item" at bounding box center [1119, 635] width 15 height 15
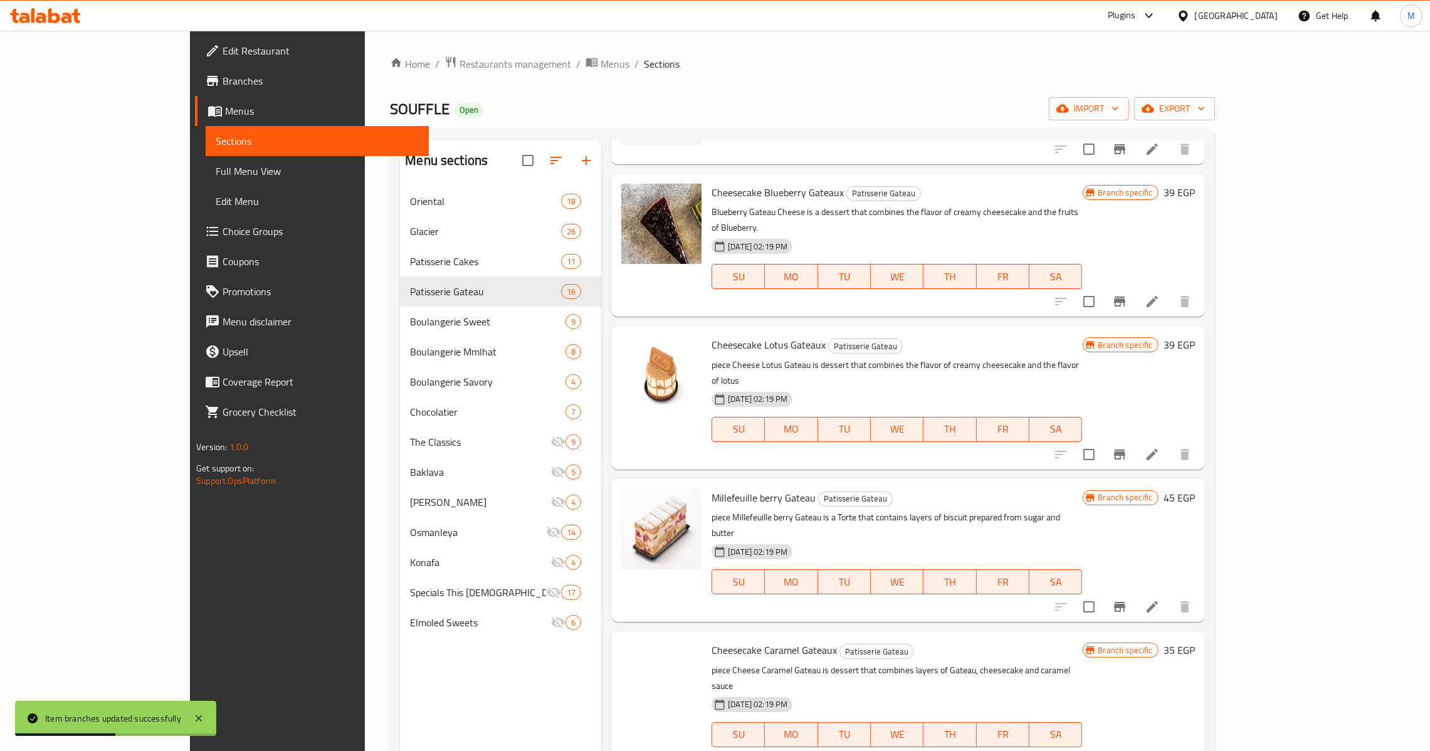
scroll to position [1410, 0]
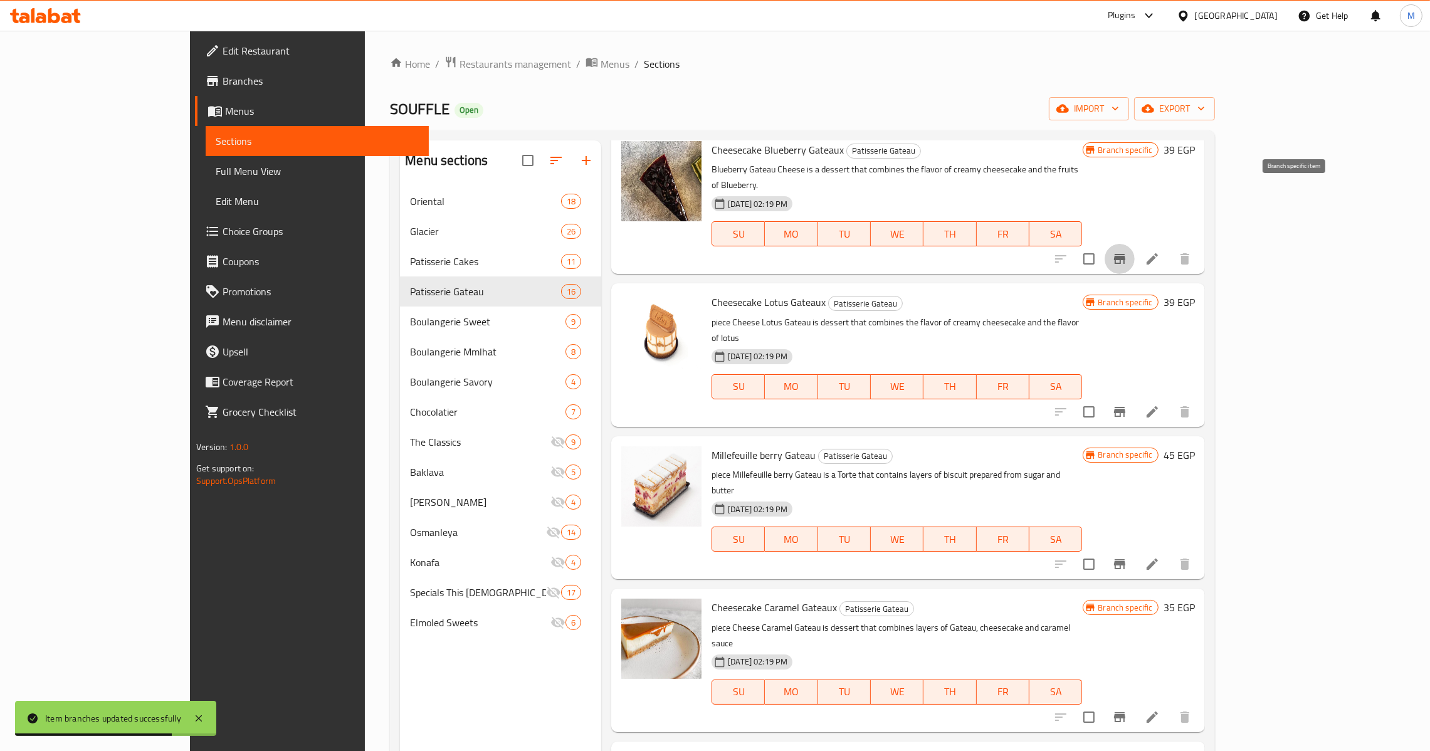
click at [1134, 397] on button "Branch-specific-item" at bounding box center [1119, 412] width 30 height 30
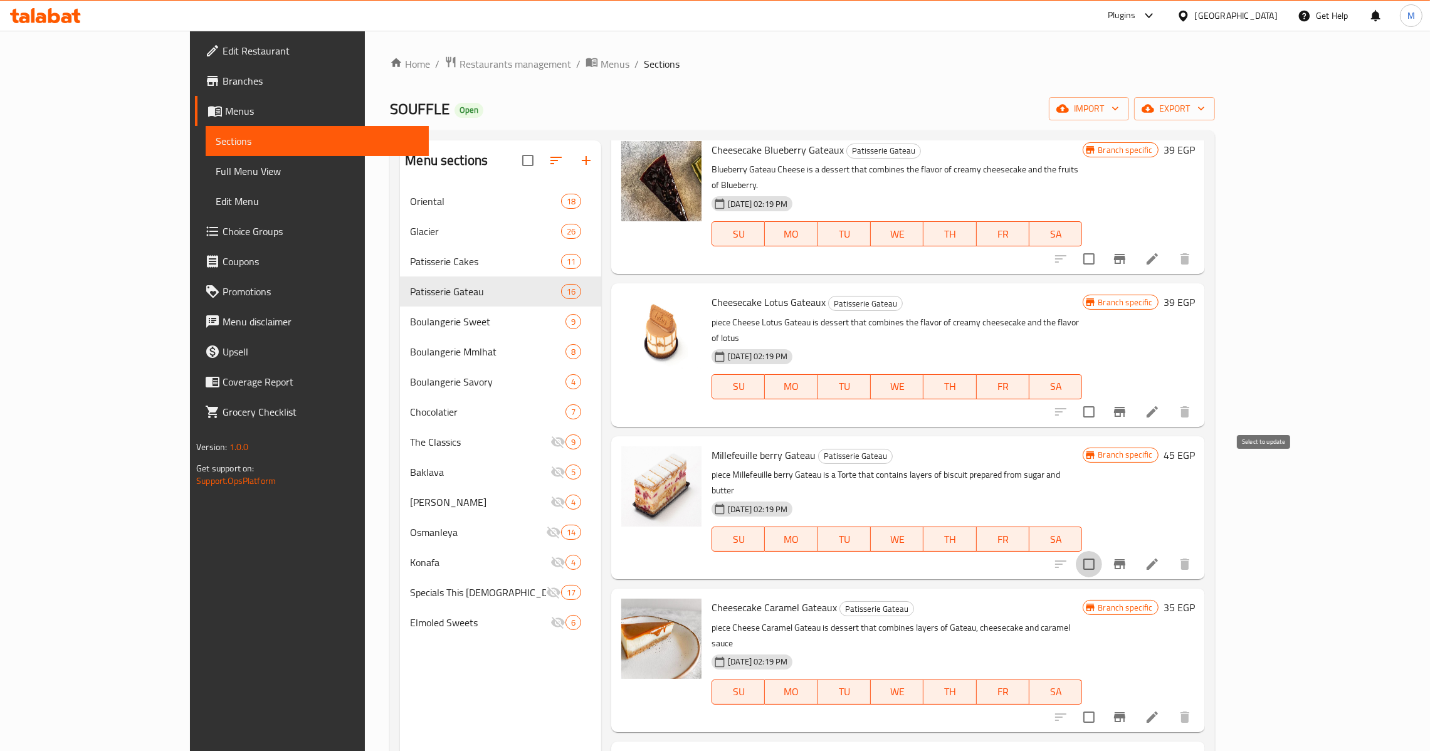
click at [1102, 551] on input "checkbox" at bounding box center [1089, 564] width 26 height 26
click at [1102, 704] on input "checkbox" at bounding box center [1089, 717] width 26 height 26
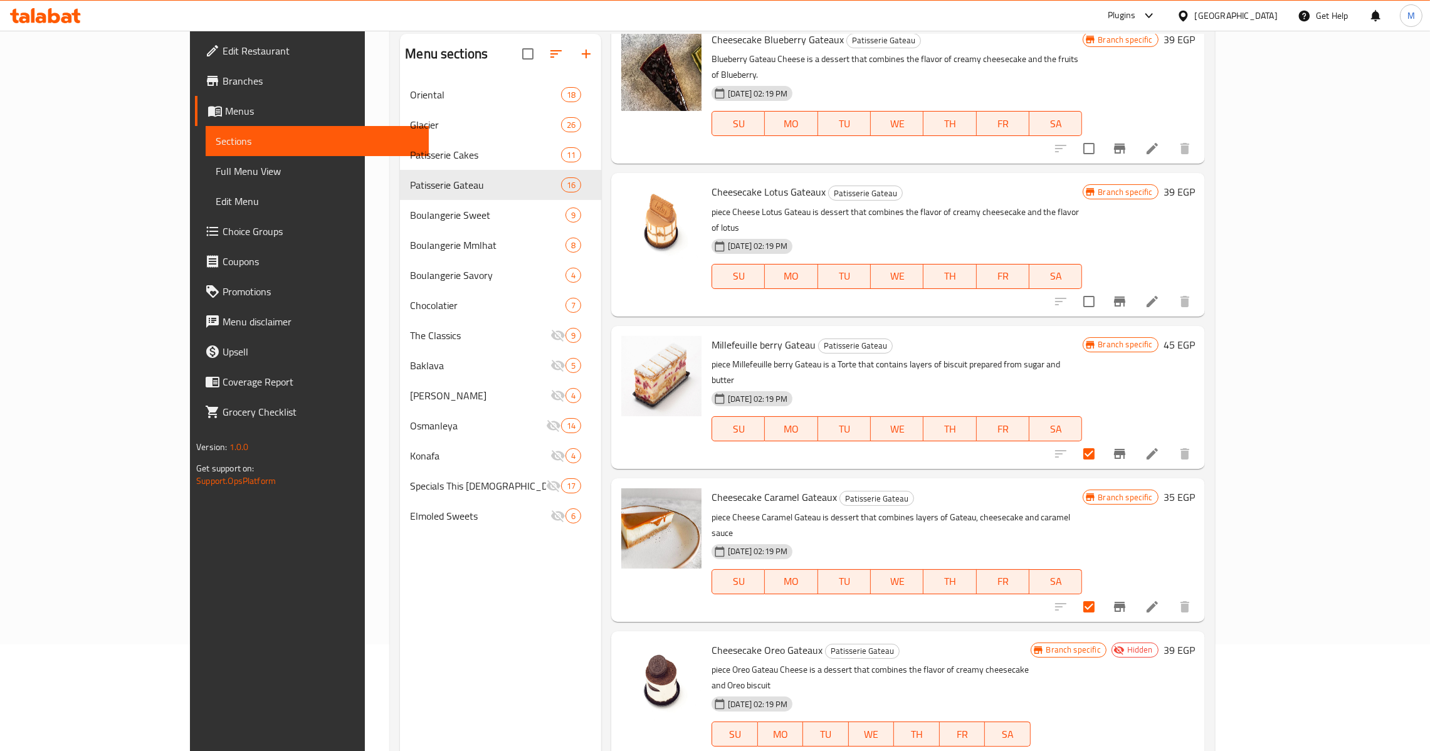
scroll to position [177, 0]
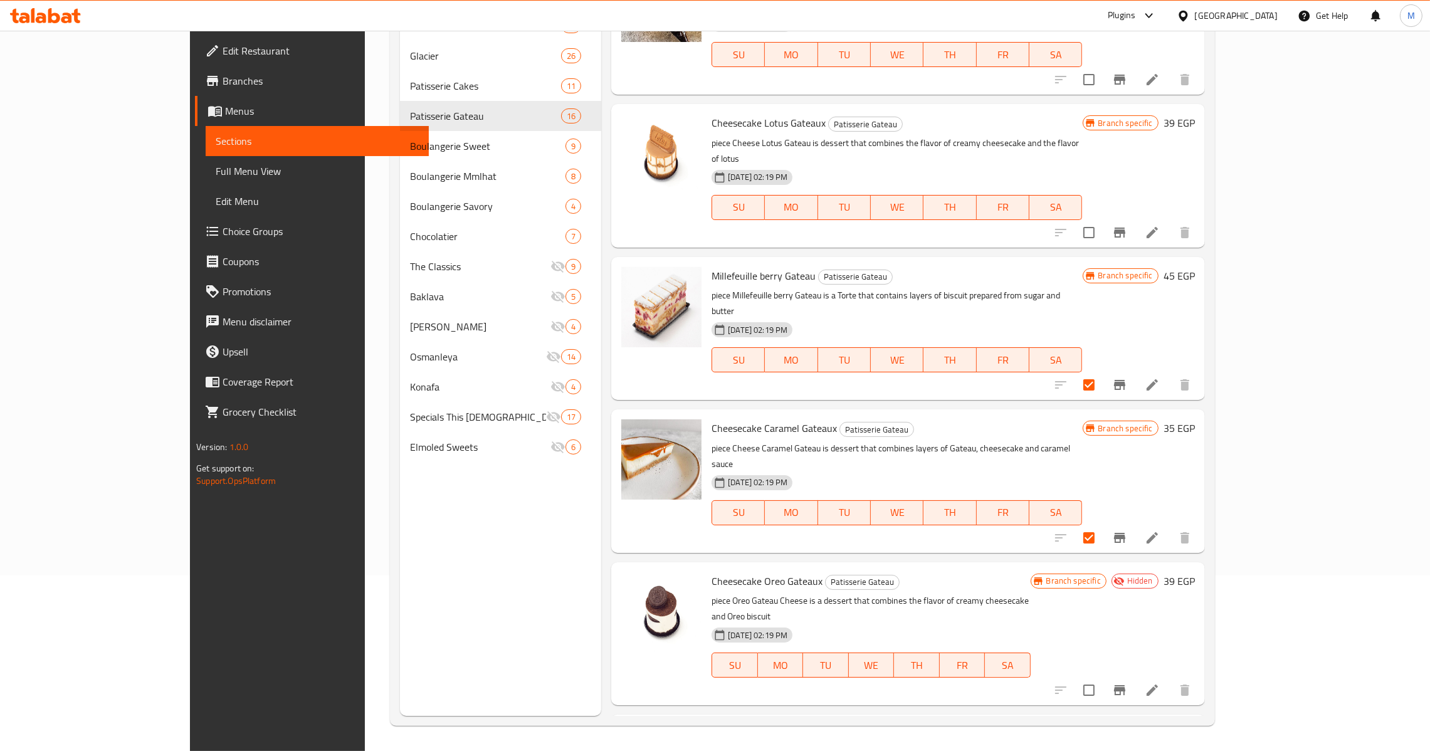
click at [712, 266] on span "Millefeuille berry Gateau" at bounding box center [763, 275] width 104 height 19
click at [711, 419] on span "Cheesecake Caramel Gateaux" at bounding box center [773, 428] width 125 height 19
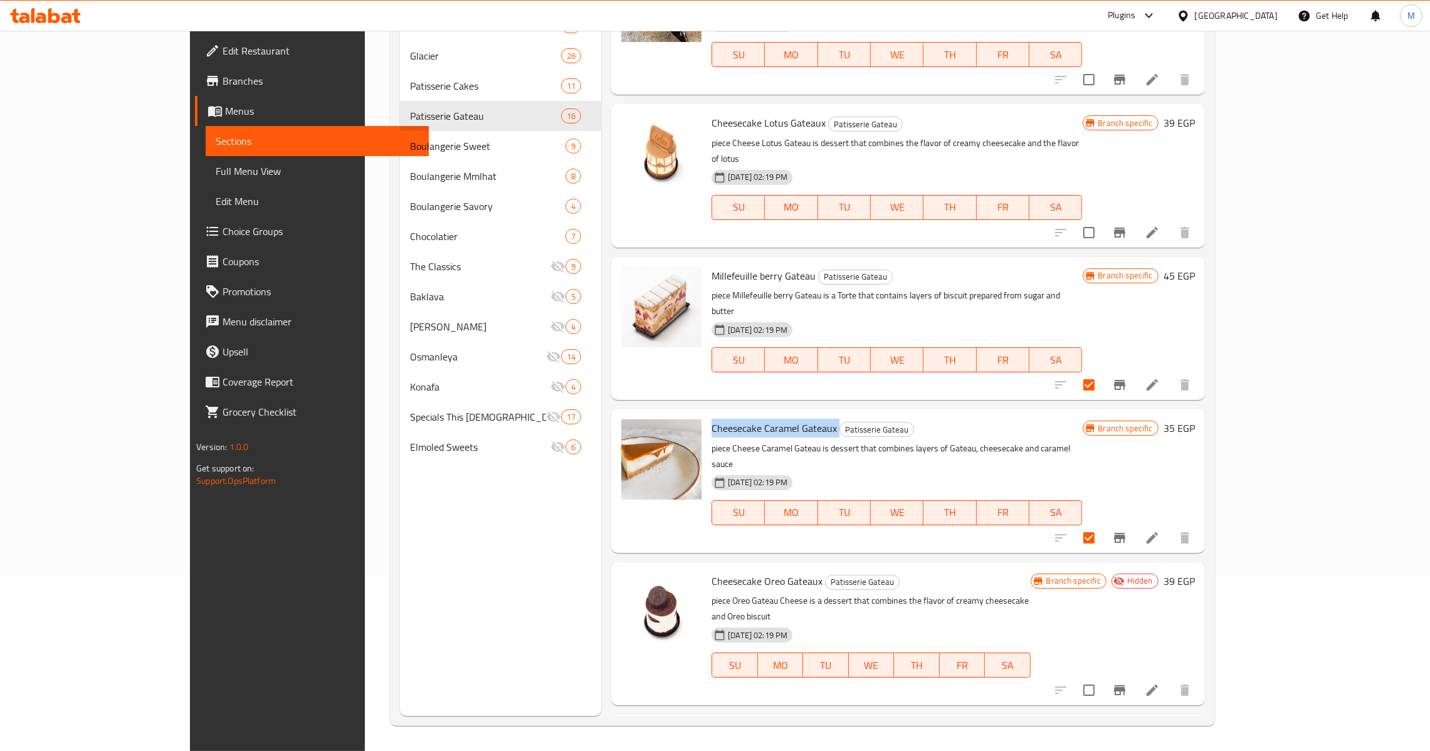
click at [711, 419] on span "Cheesecake Caramel Gateaux" at bounding box center [773, 428] width 125 height 19
click at [711, 572] on span "Cheesecake Oreo Gateaux" at bounding box center [766, 581] width 111 height 19
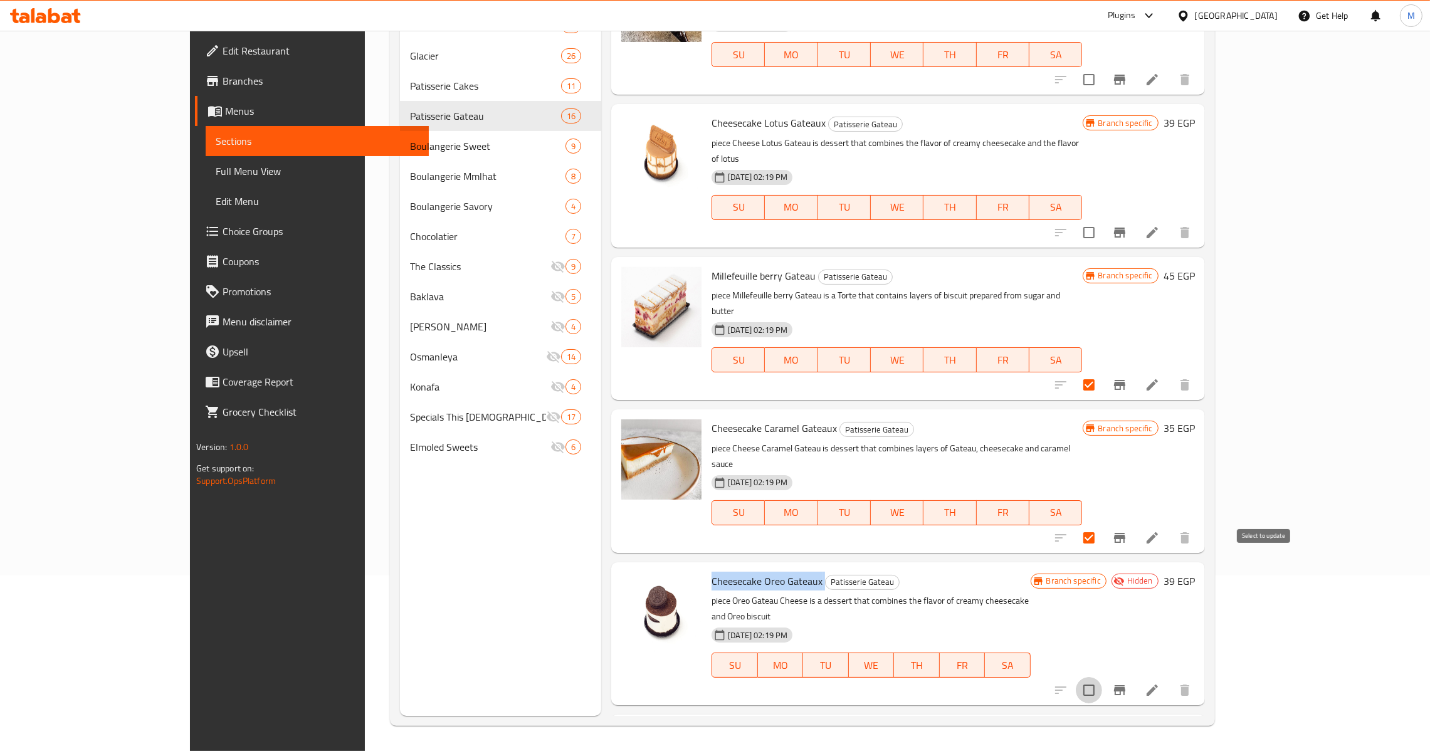
click at [1102, 677] on input "checkbox" at bounding box center [1089, 690] width 26 height 26
click at [711, 724] on span "Baba Gateau" at bounding box center [738, 733] width 55 height 19
click at [1134, 217] on button "Branch-specific-item" at bounding box center [1119, 232] width 30 height 30
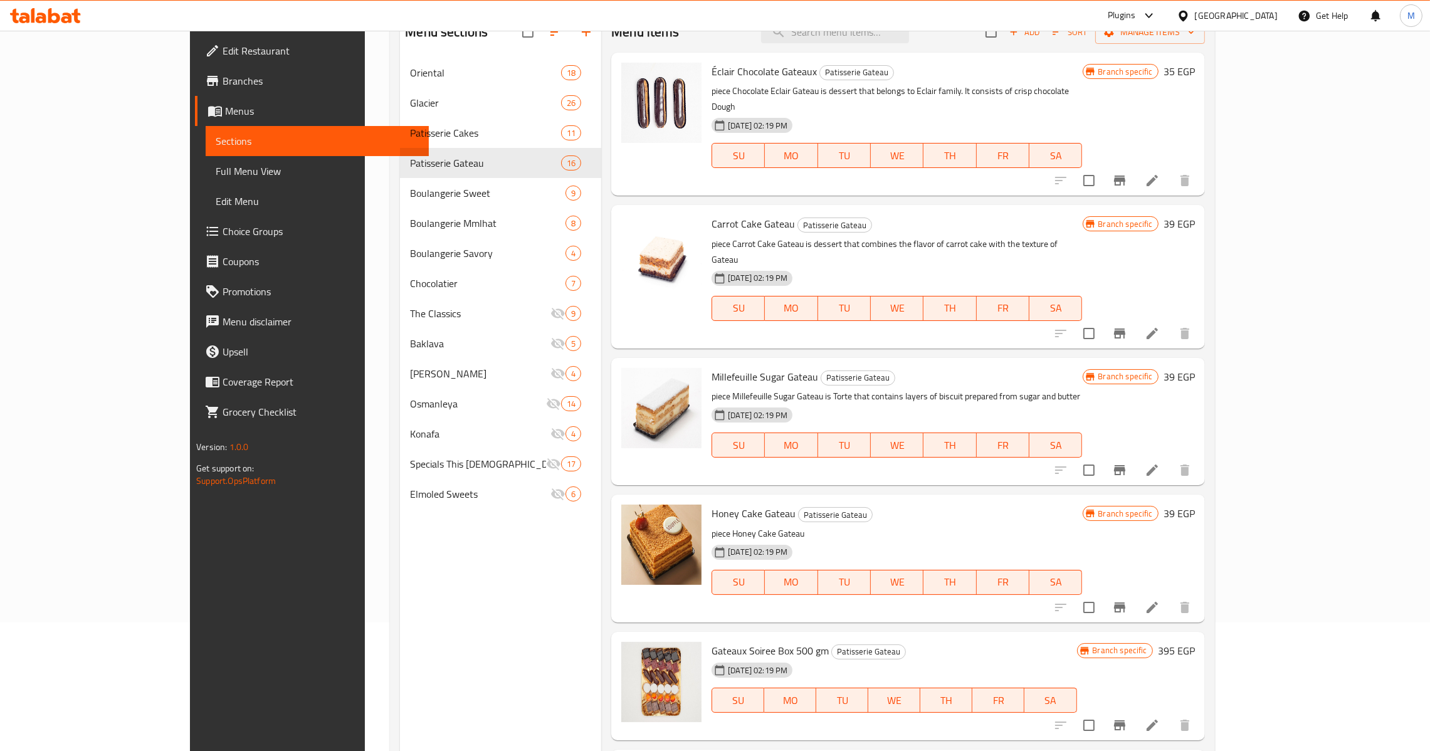
scroll to position [0, 0]
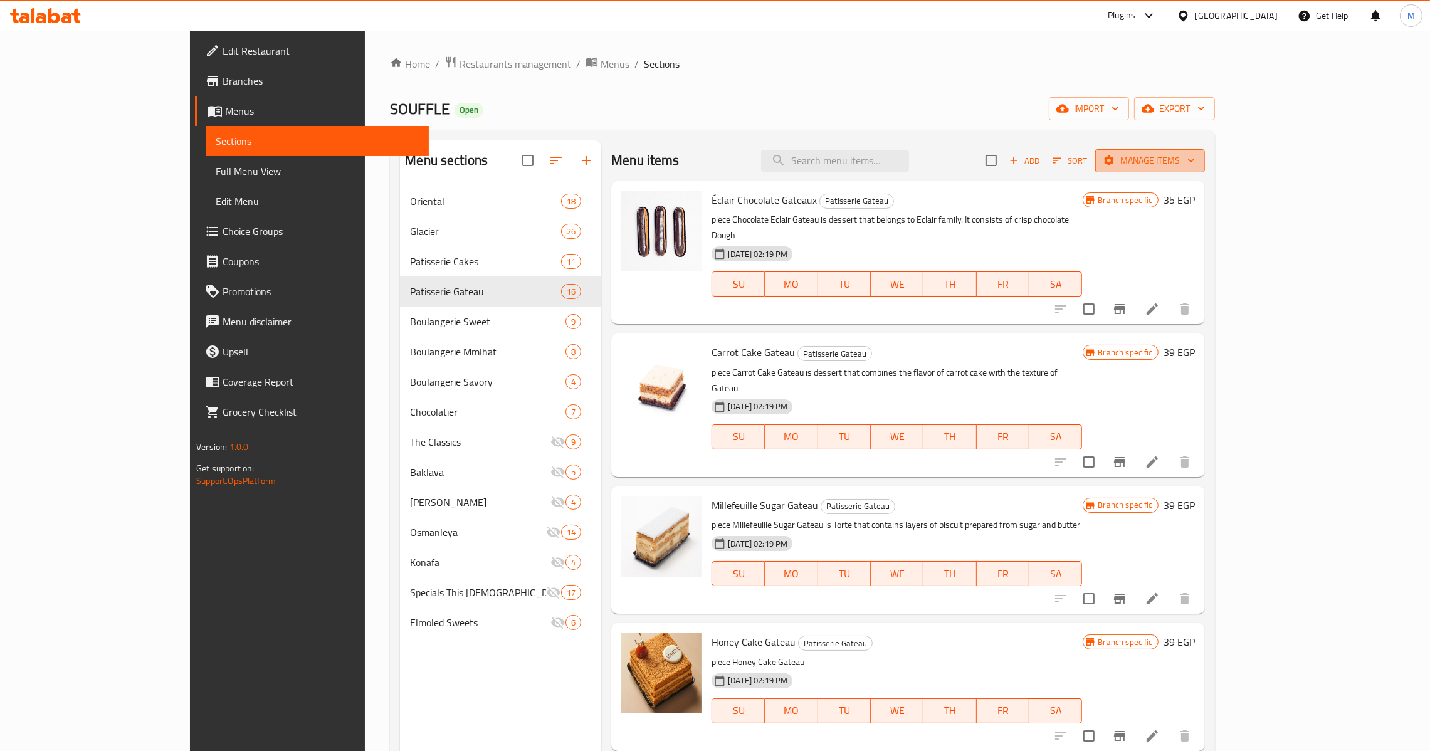
click at [1195, 156] on span "Manage items" at bounding box center [1150, 161] width 90 height 16
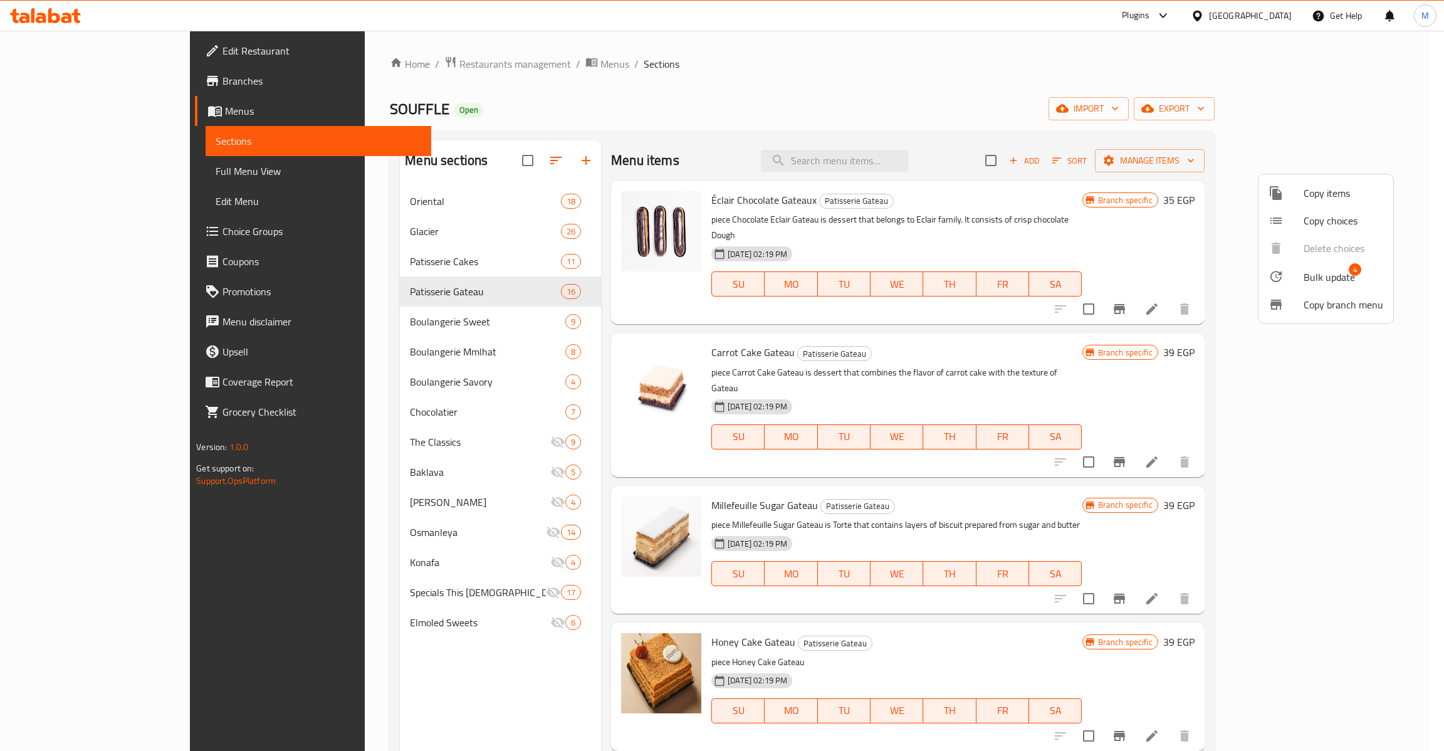
click at [1326, 271] on span "Bulk update" at bounding box center [1329, 277] width 51 height 15
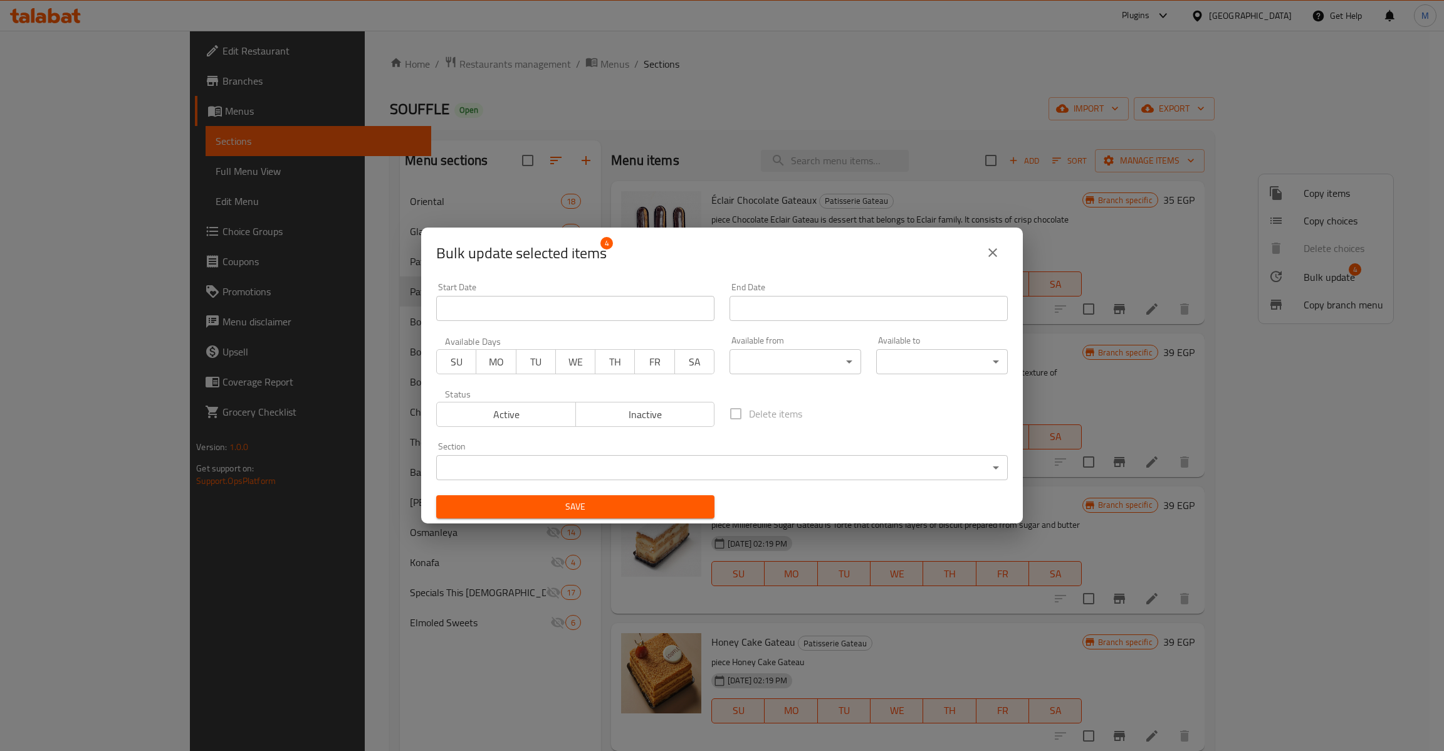
click at [666, 413] on span "Inactive" at bounding box center [645, 415] width 129 height 18
click at [659, 505] on span "Save" at bounding box center [575, 507] width 258 height 16
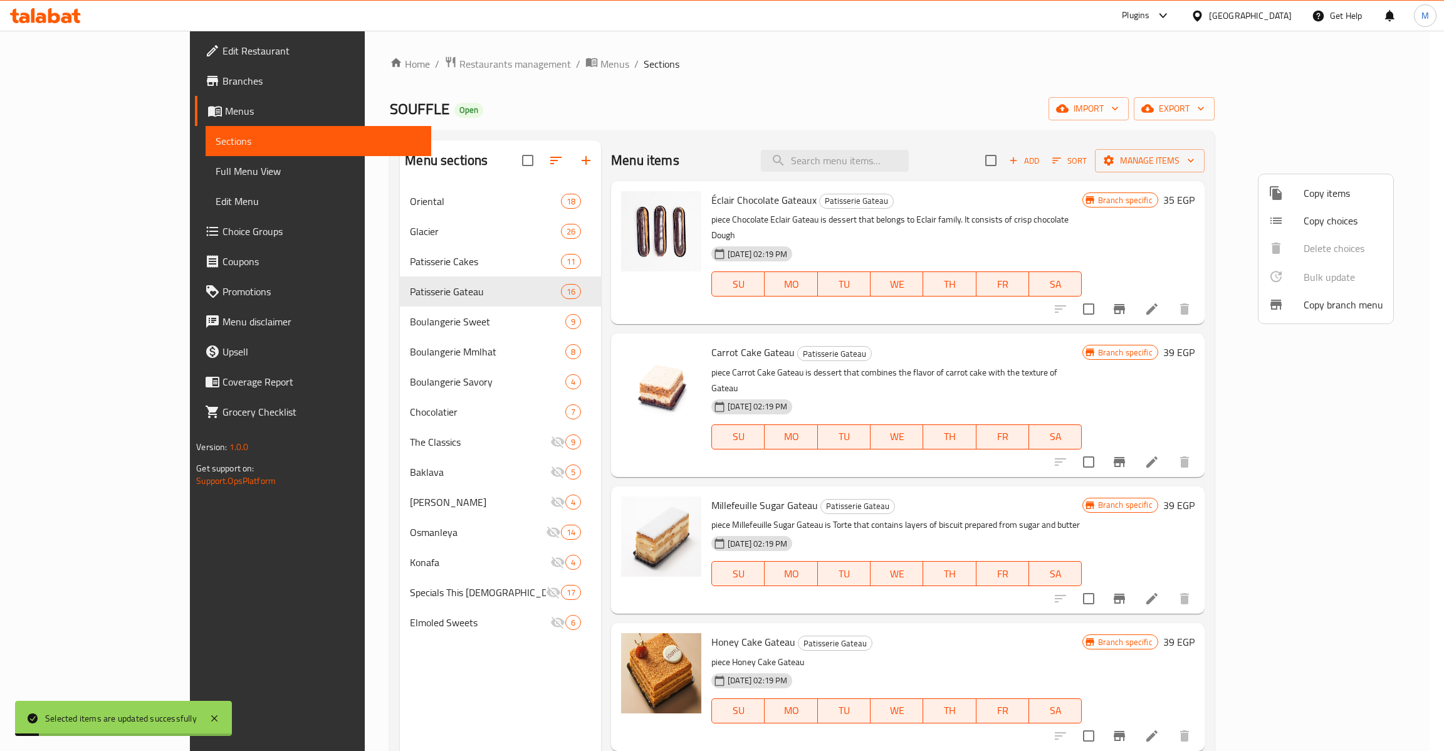
click at [1020, 565] on div at bounding box center [722, 375] width 1444 height 751
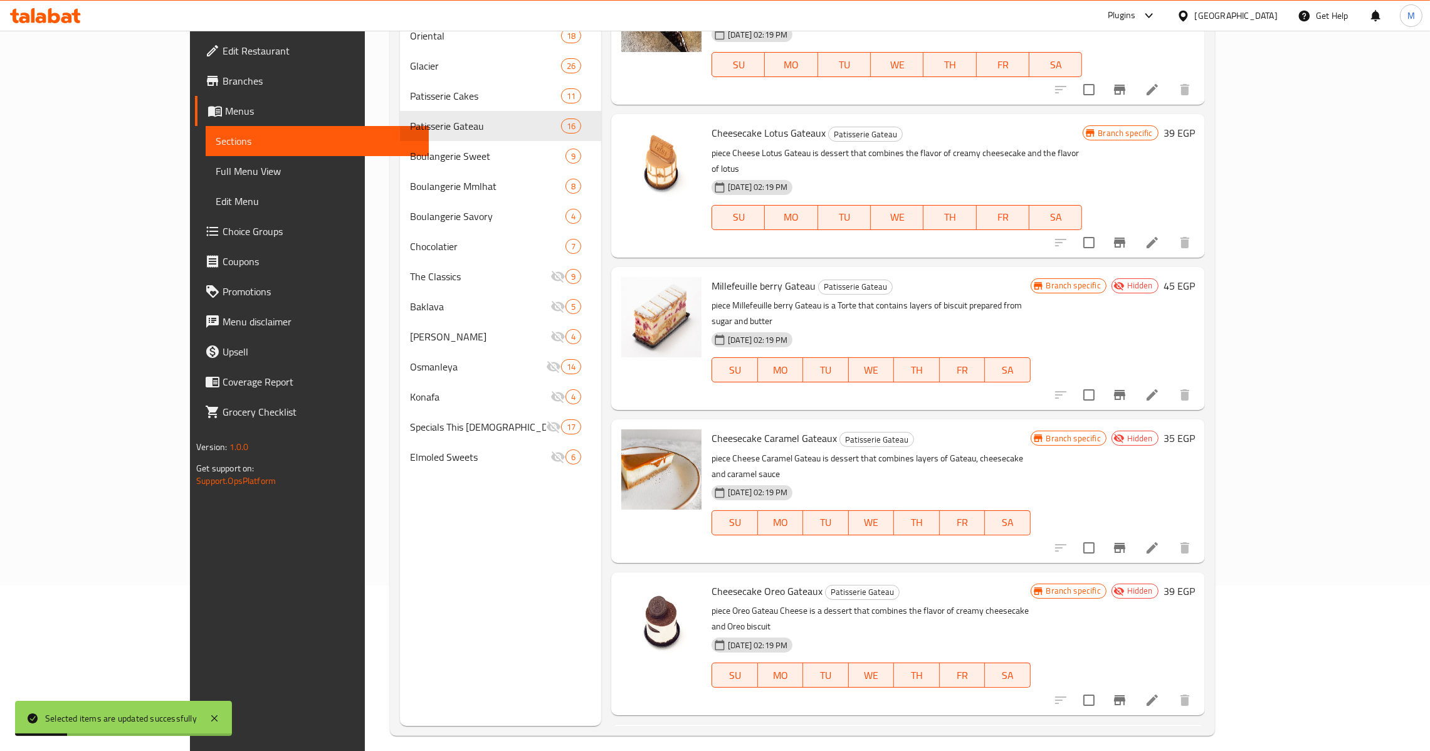
scroll to position [177, 0]
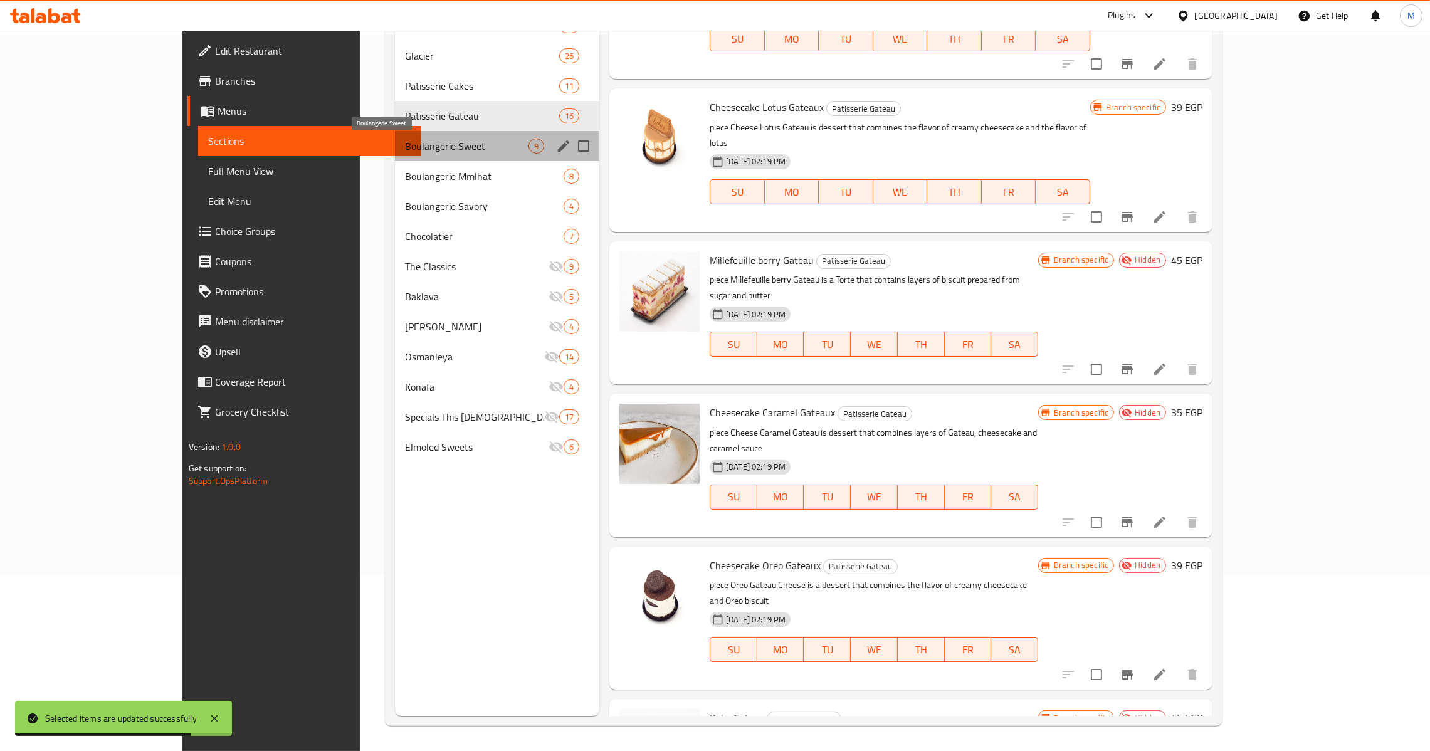
click at [409, 139] on span "Boulangerie Sweet" at bounding box center [466, 146] width 123 height 15
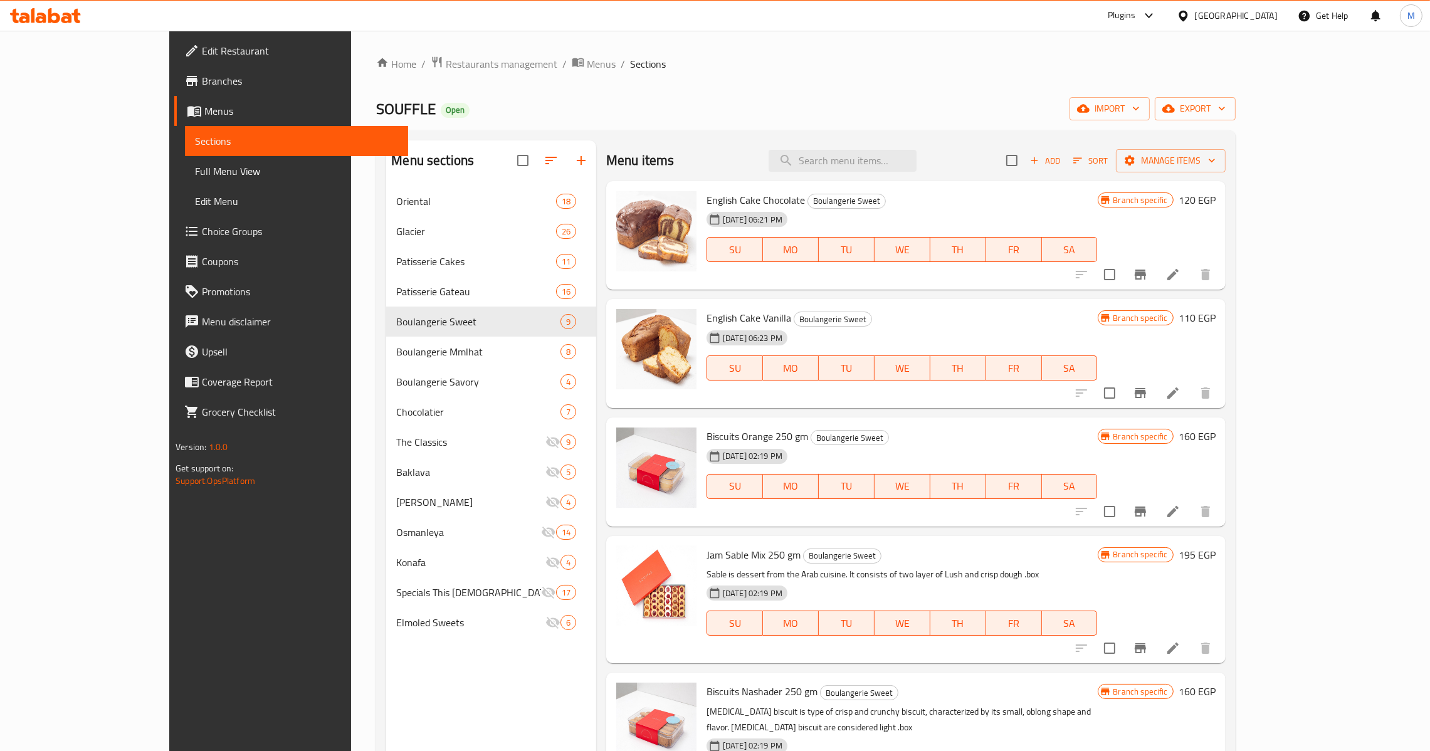
drag, startPoint x: 1301, startPoint y: 299, endPoint x: 1298, endPoint y: 285, distance: 14.6
click at [1225, 286] on div "Menu items Add Sort Manage items English Cake Chocolate Boulangerie Sweet [DATE…" at bounding box center [910, 515] width 629 height 751
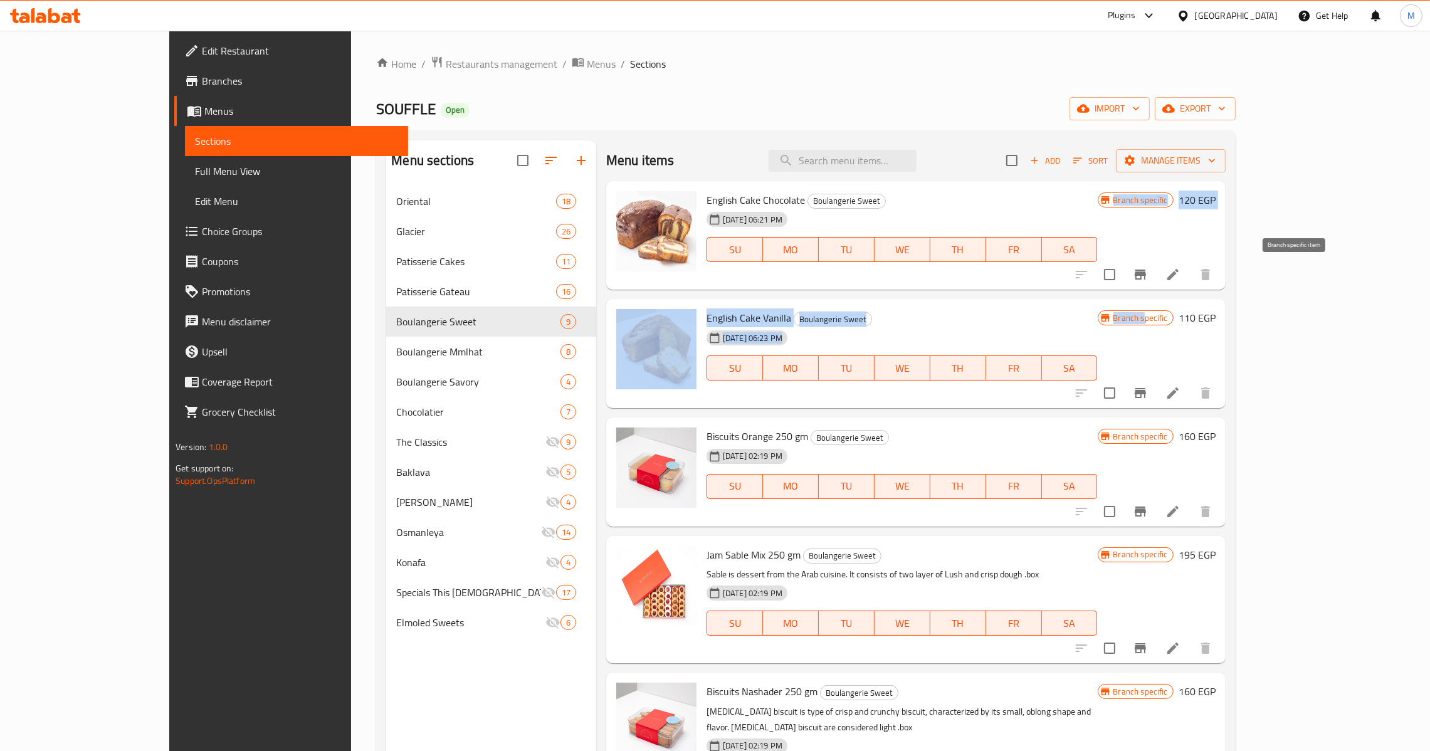
click at [1155, 284] on button "Branch-specific-item" at bounding box center [1140, 274] width 30 height 30
click at [1155, 385] on button "Branch-specific-item" at bounding box center [1140, 393] width 30 height 30
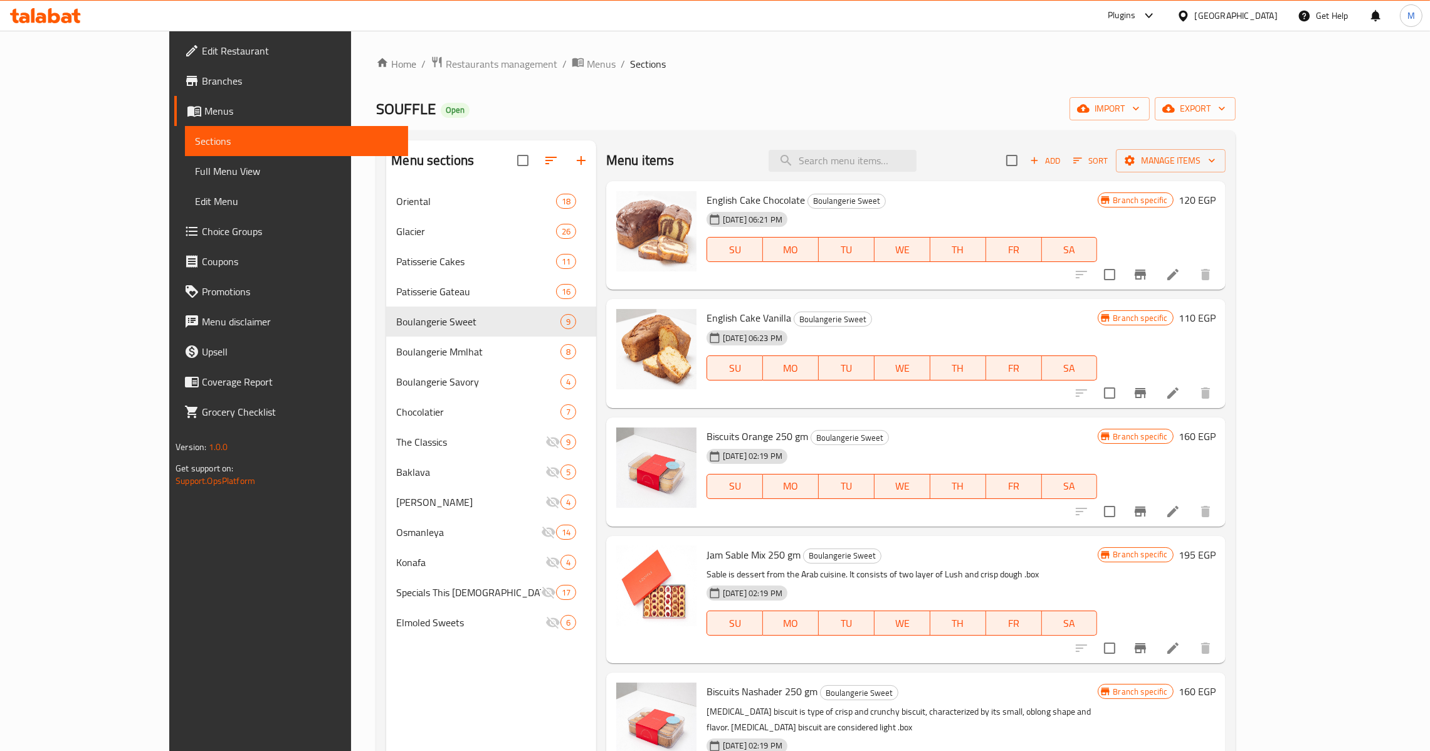
click at [1103, 454] on div "[DATE] 02:19 PM SU MO TU WE TH FR SA" at bounding box center [901, 478] width 401 height 68
click at [1155, 501] on button "Branch-specific-item" at bounding box center [1140, 511] width 30 height 30
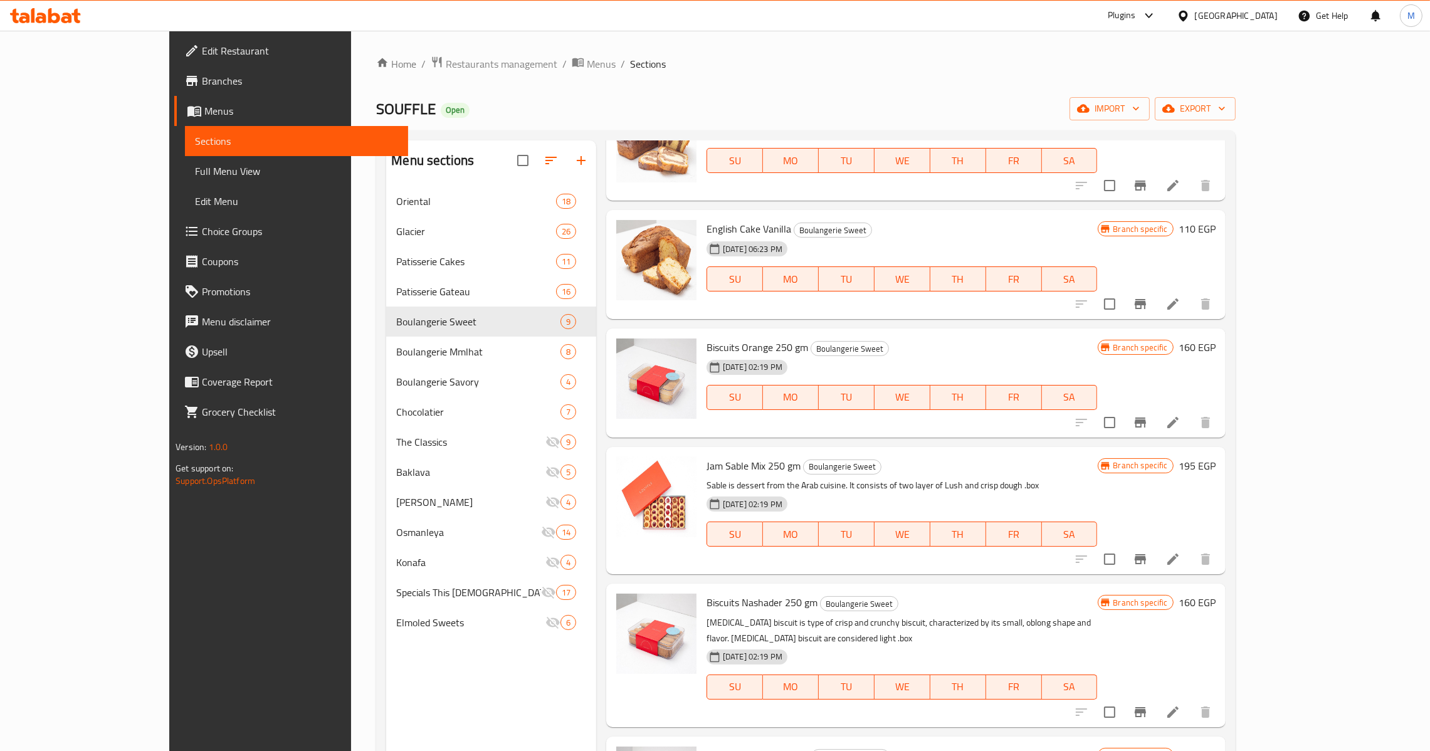
scroll to position [94, 0]
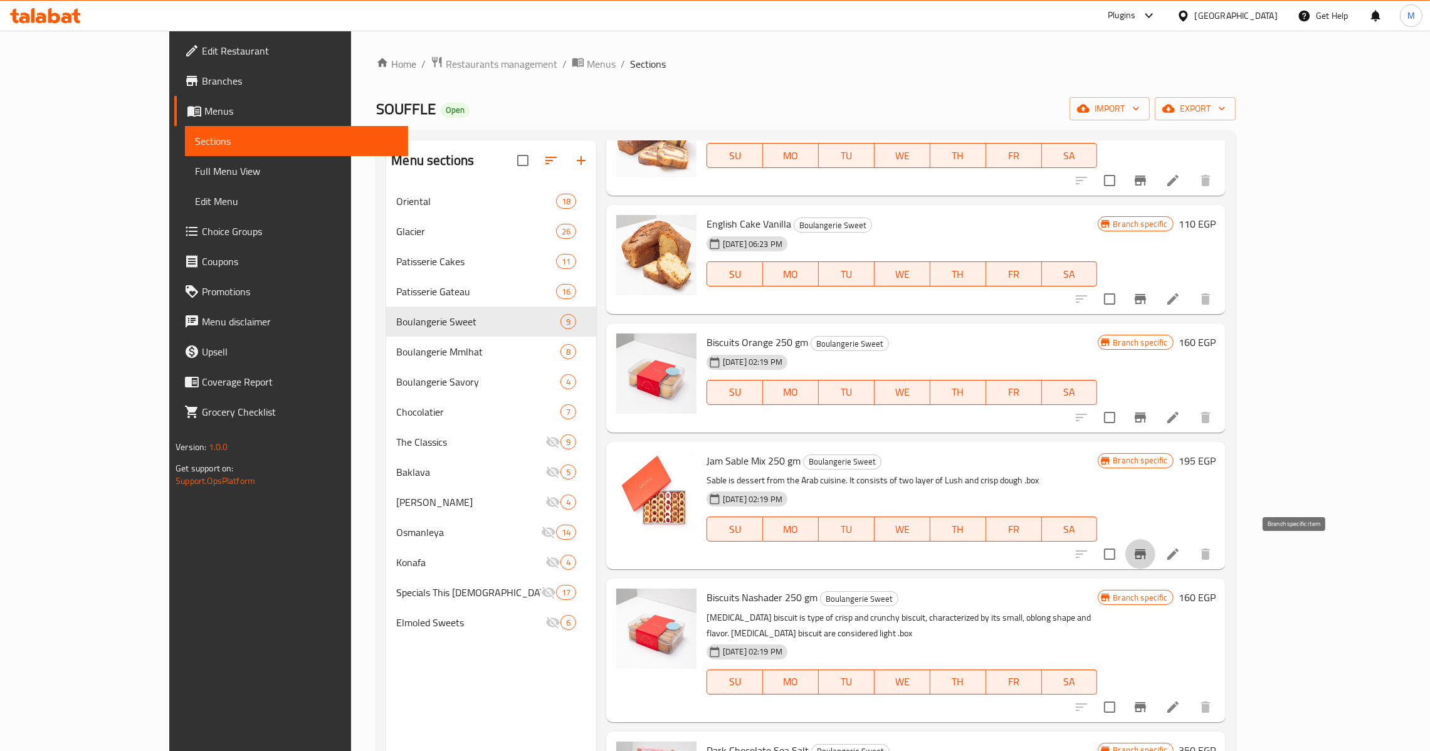
click at [1146, 554] on icon "Branch-specific-item" at bounding box center [1139, 554] width 11 height 10
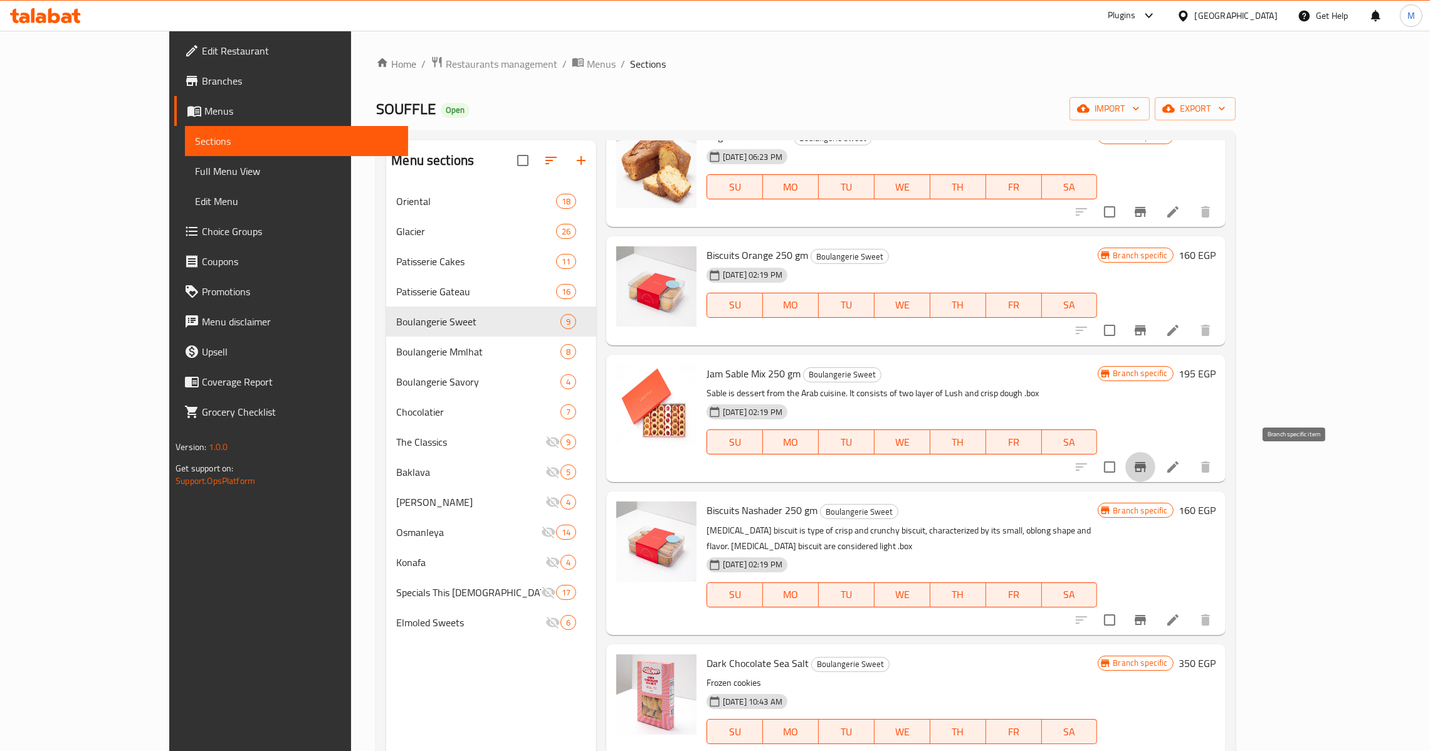
scroll to position [188, 0]
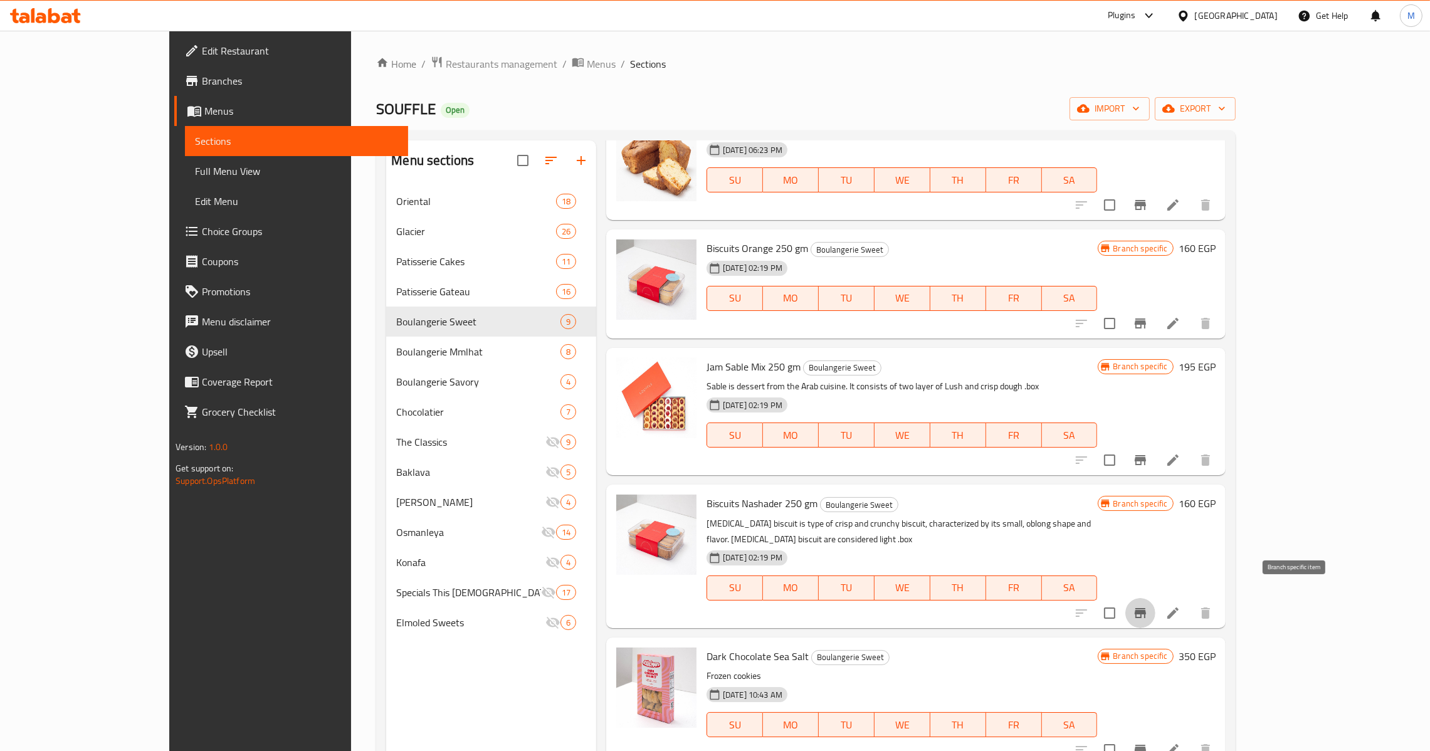
click at [1155, 607] on button "Branch-specific-item" at bounding box center [1140, 613] width 30 height 30
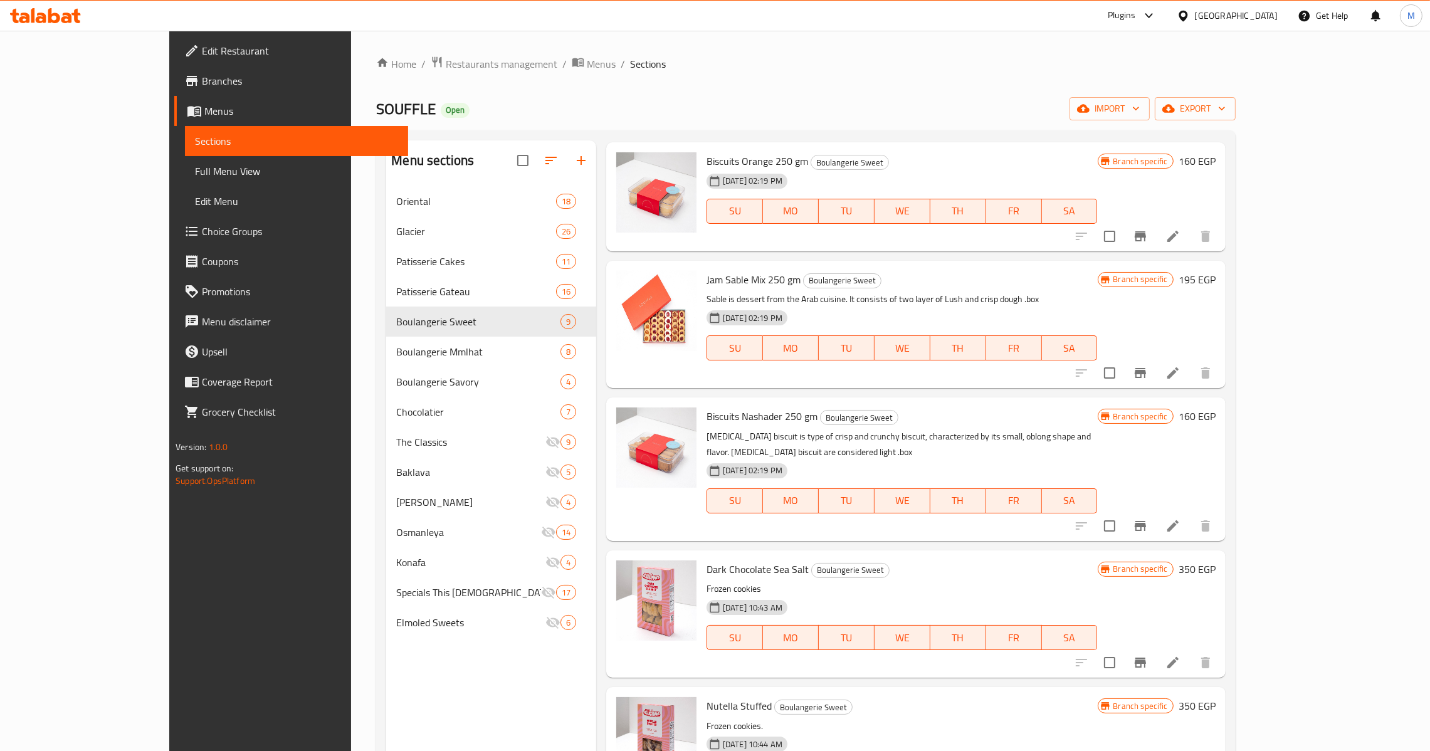
scroll to position [281, 0]
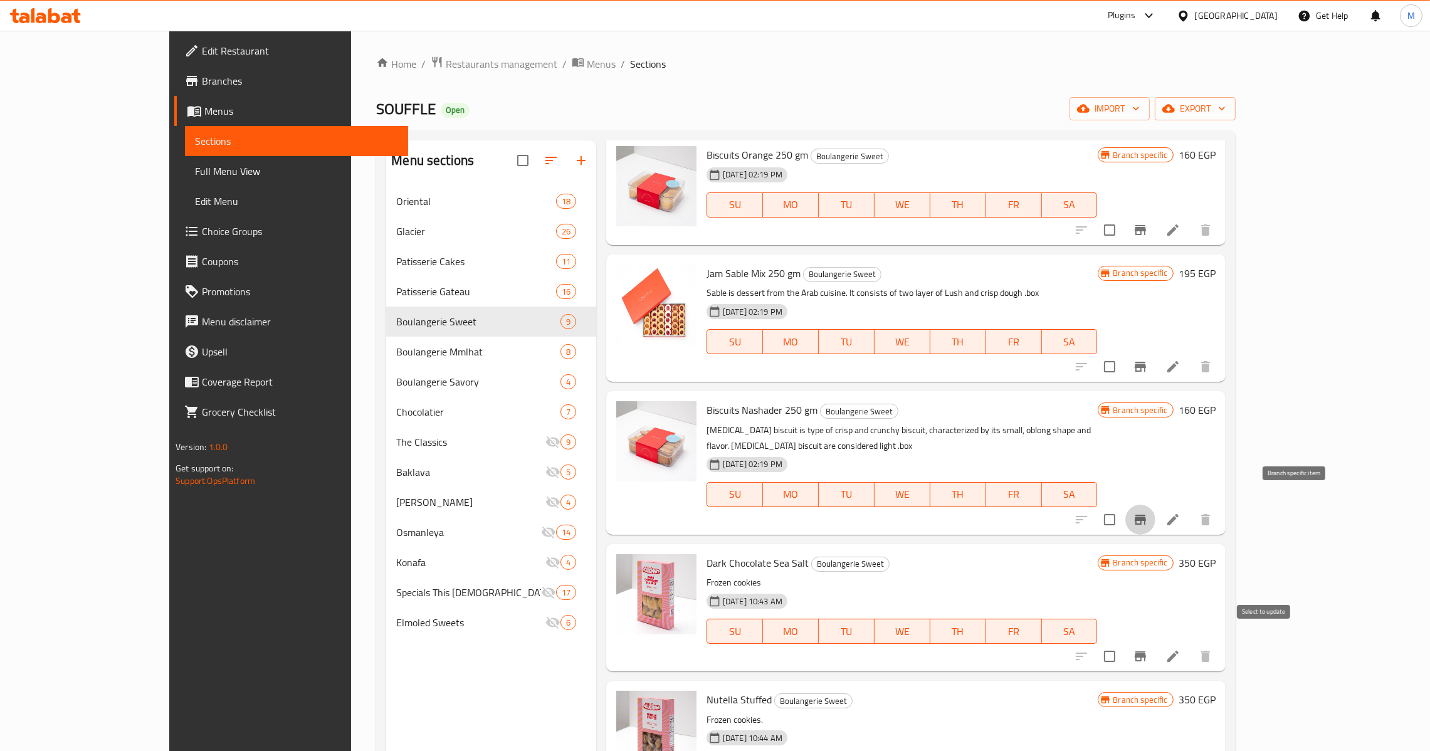
click at [1123, 643] on input "checkbox" at bounding box center [1109, 656] width 26 height 26
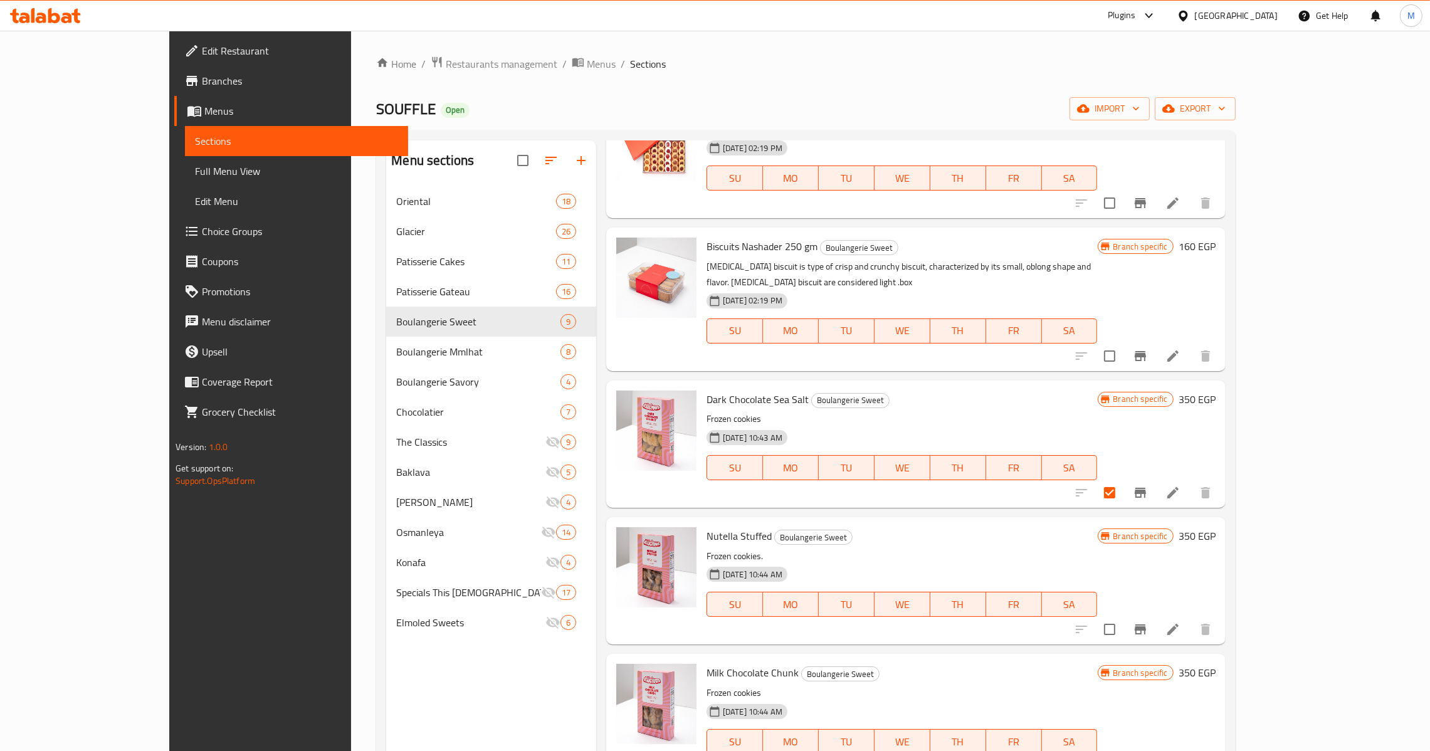
scroll to position [456, 0]
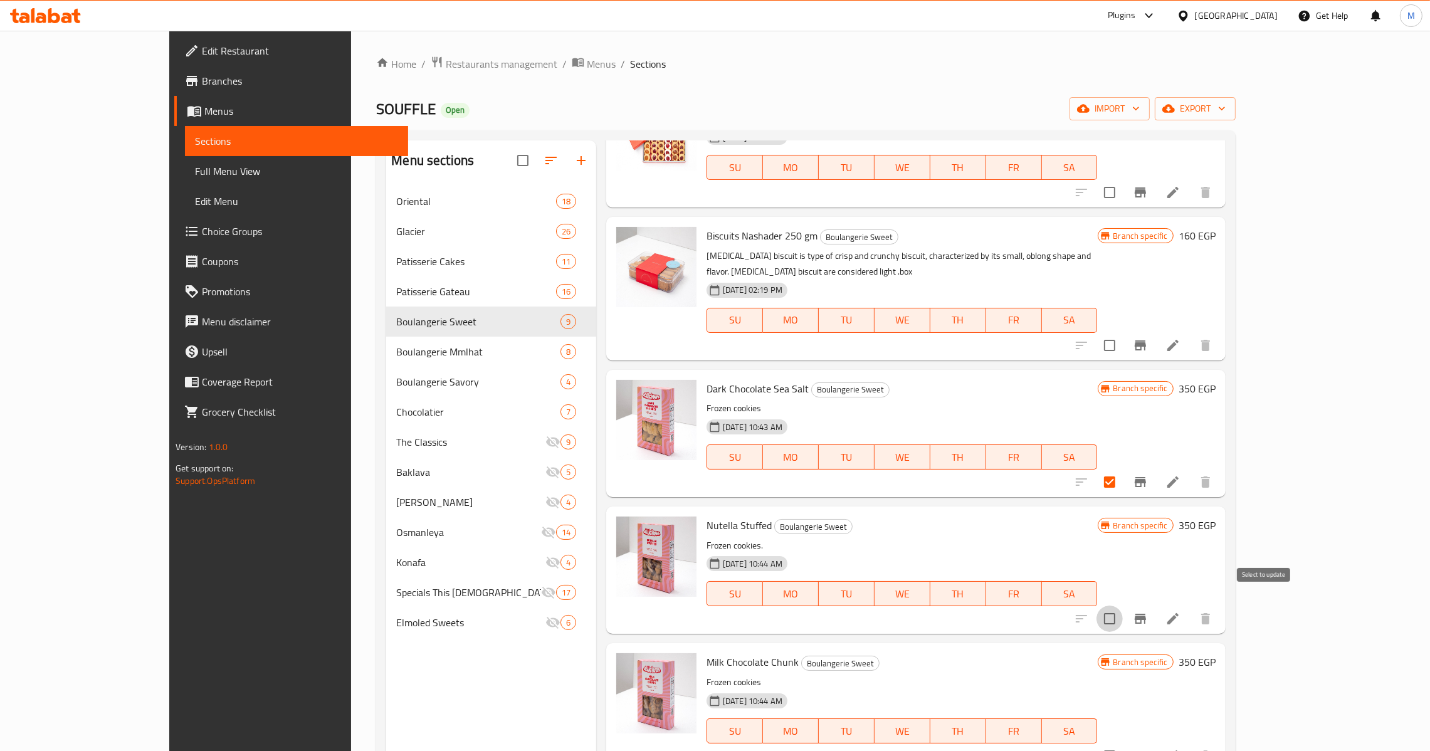
click at [1123, 605] on input "checkbox" at bounding box center [1109, 618] width 26 height 26
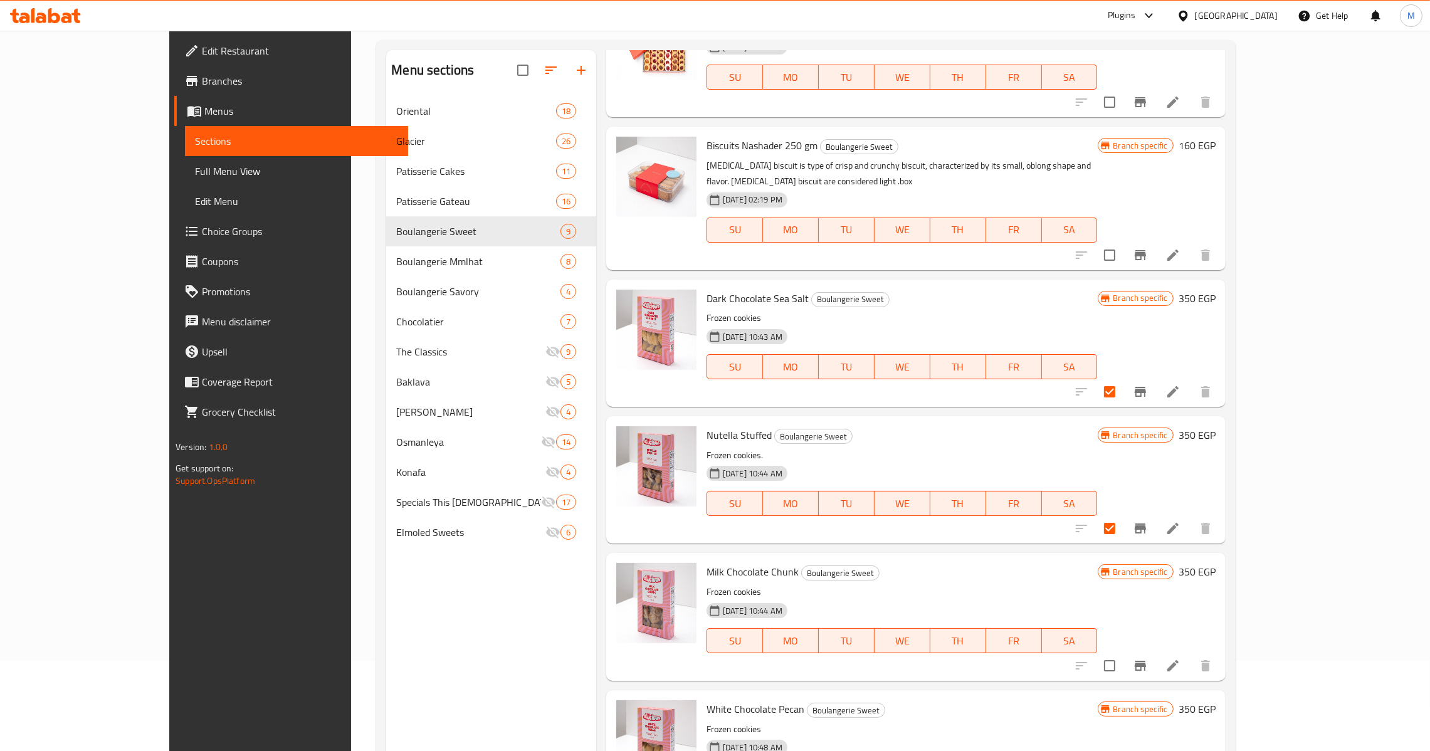
scroll to position [94, 0]
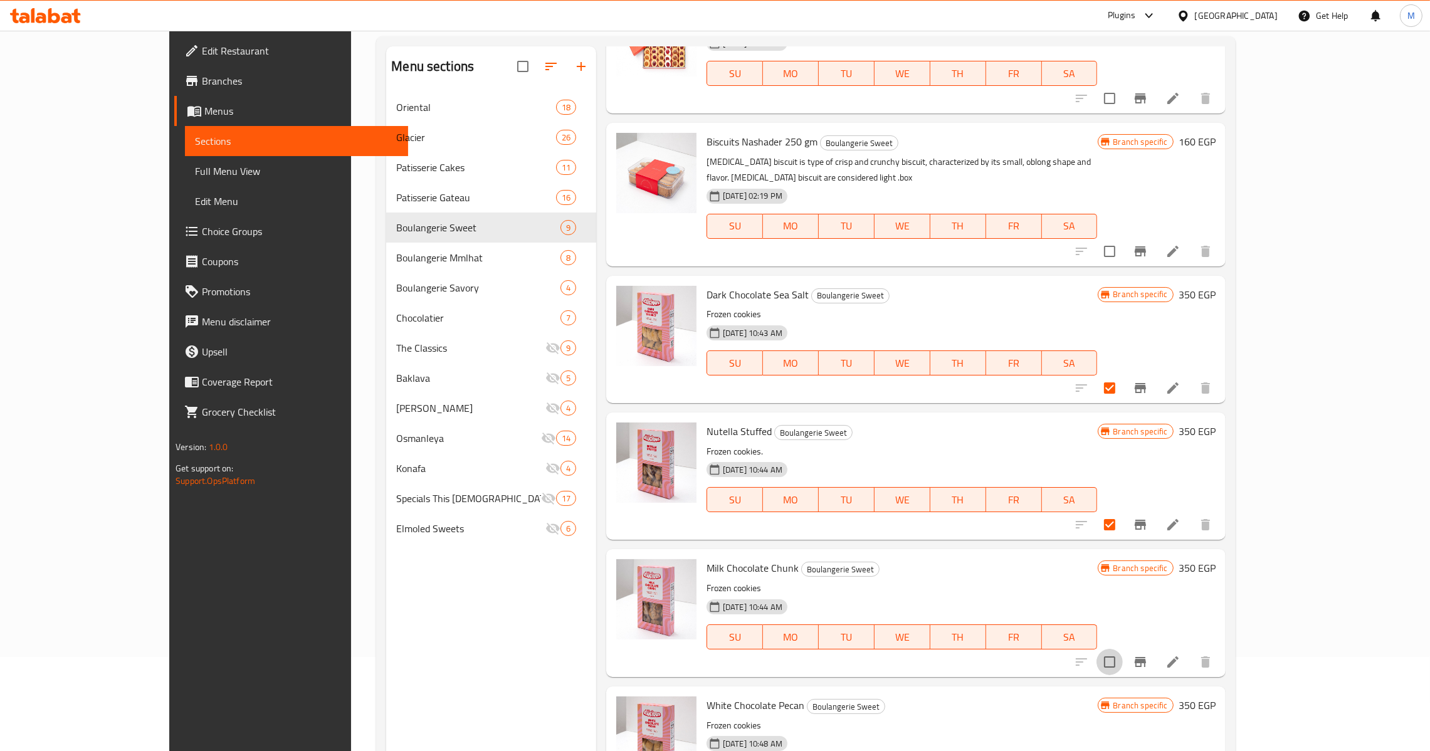
click at [1123, 649] on input "checkbox" at bounding box center [1109, 662] width 26 height 26
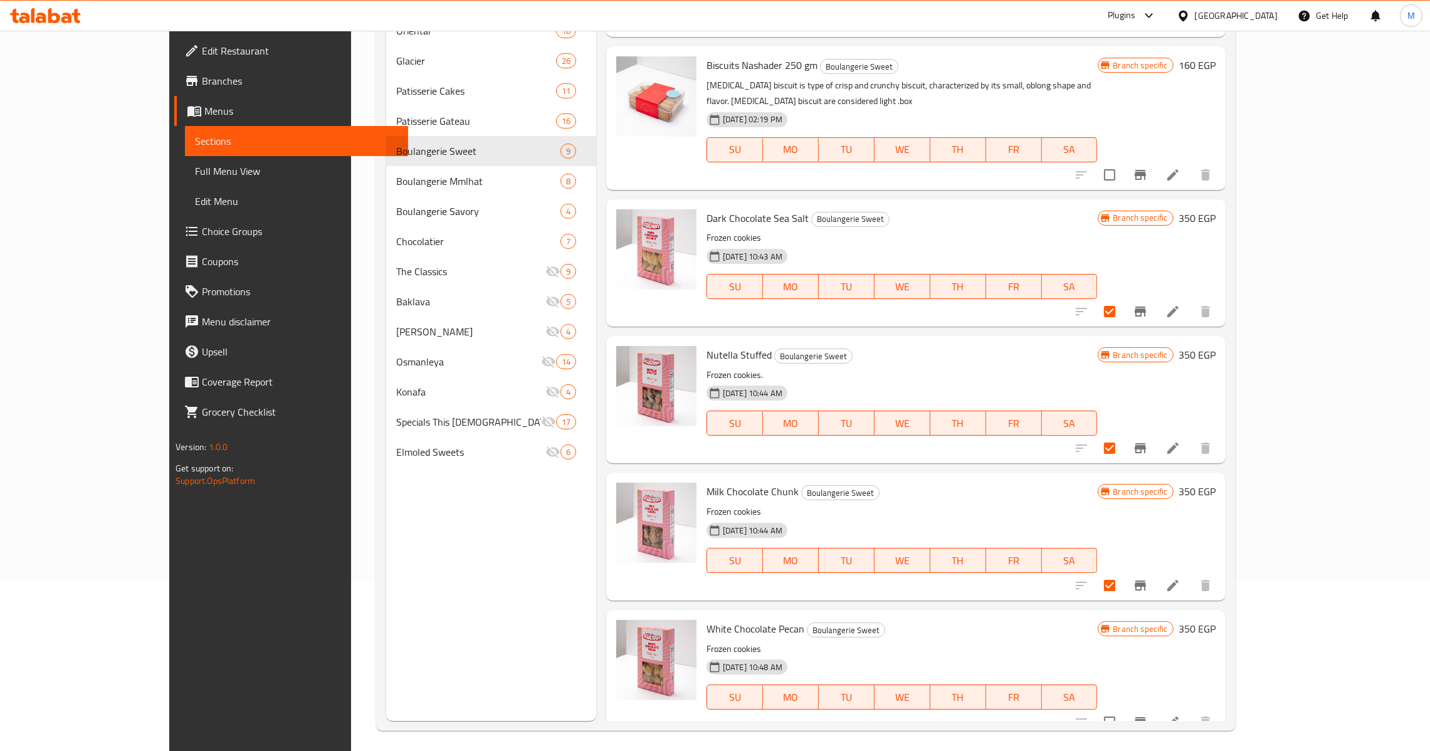
scroll to position [177, 0]
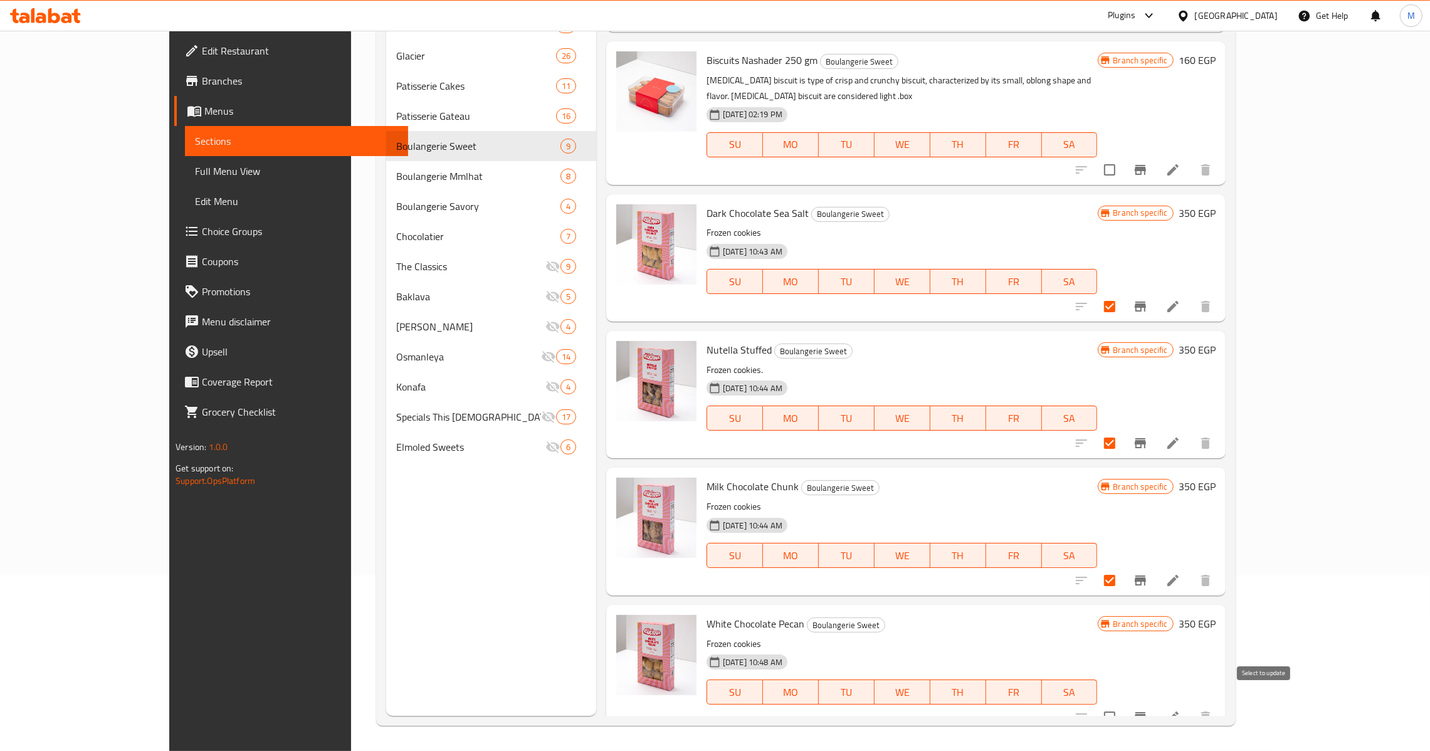
click at [1123, 704] on input "checkbox" at bounding box center [1109, 717] width 26 height 26
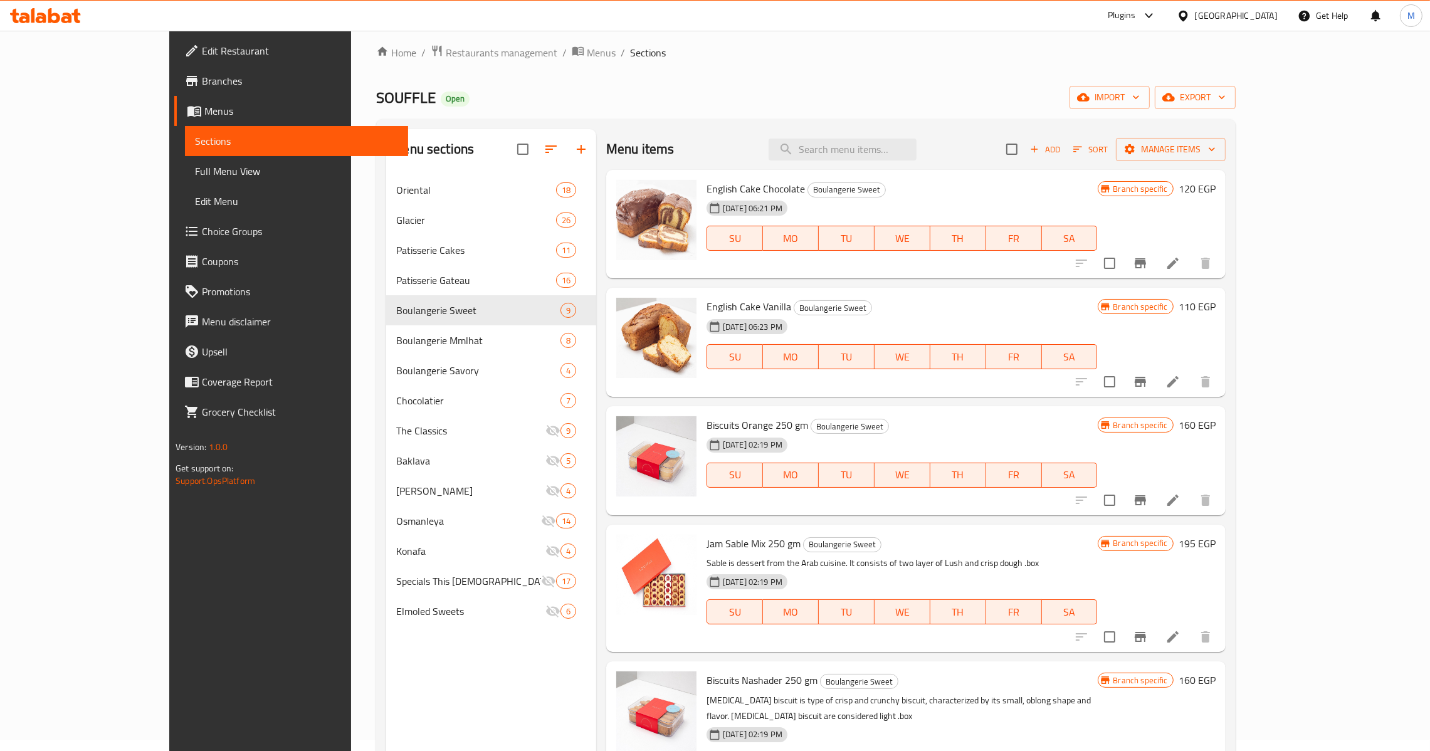
scroll to position [0, 0]
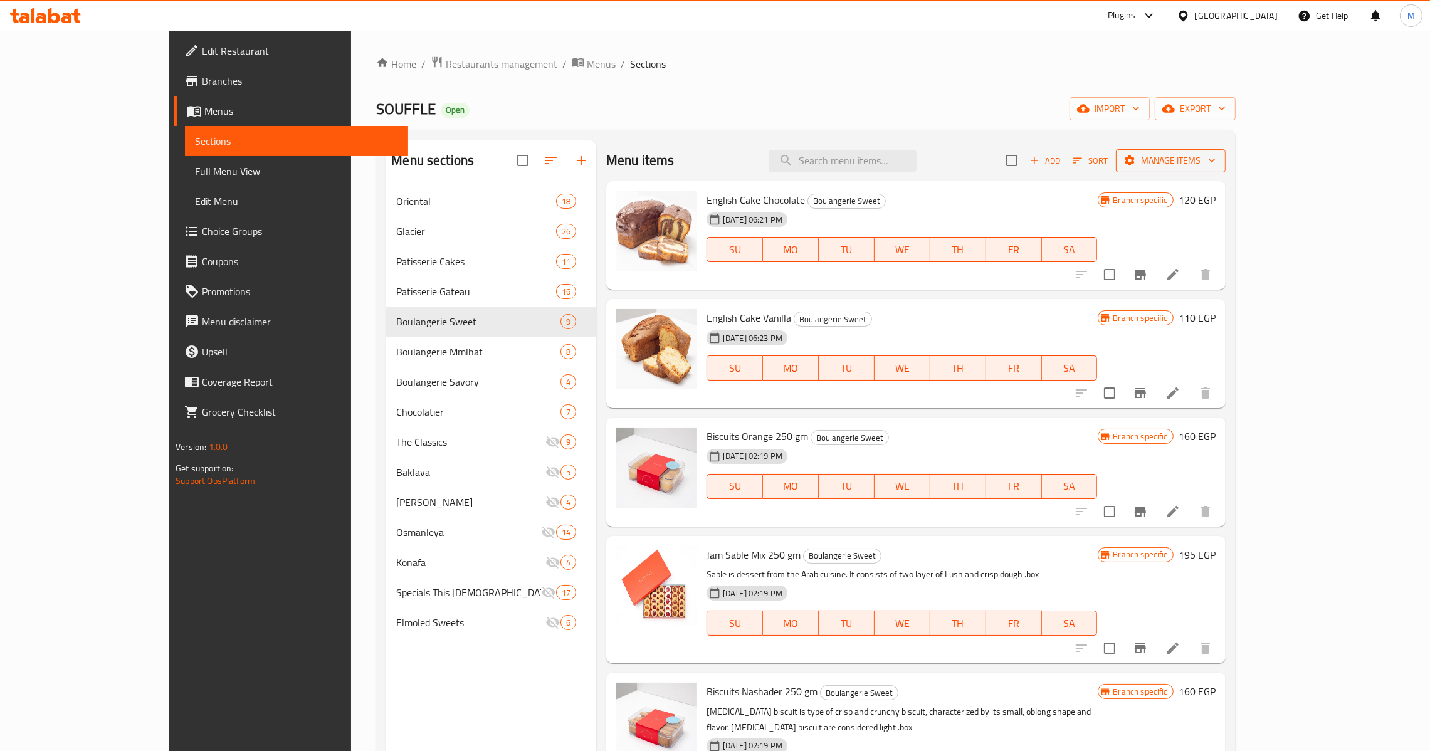
click at [1215, 163] on span "Manage items" at bounding box center [1171, 161] width 90 height 16
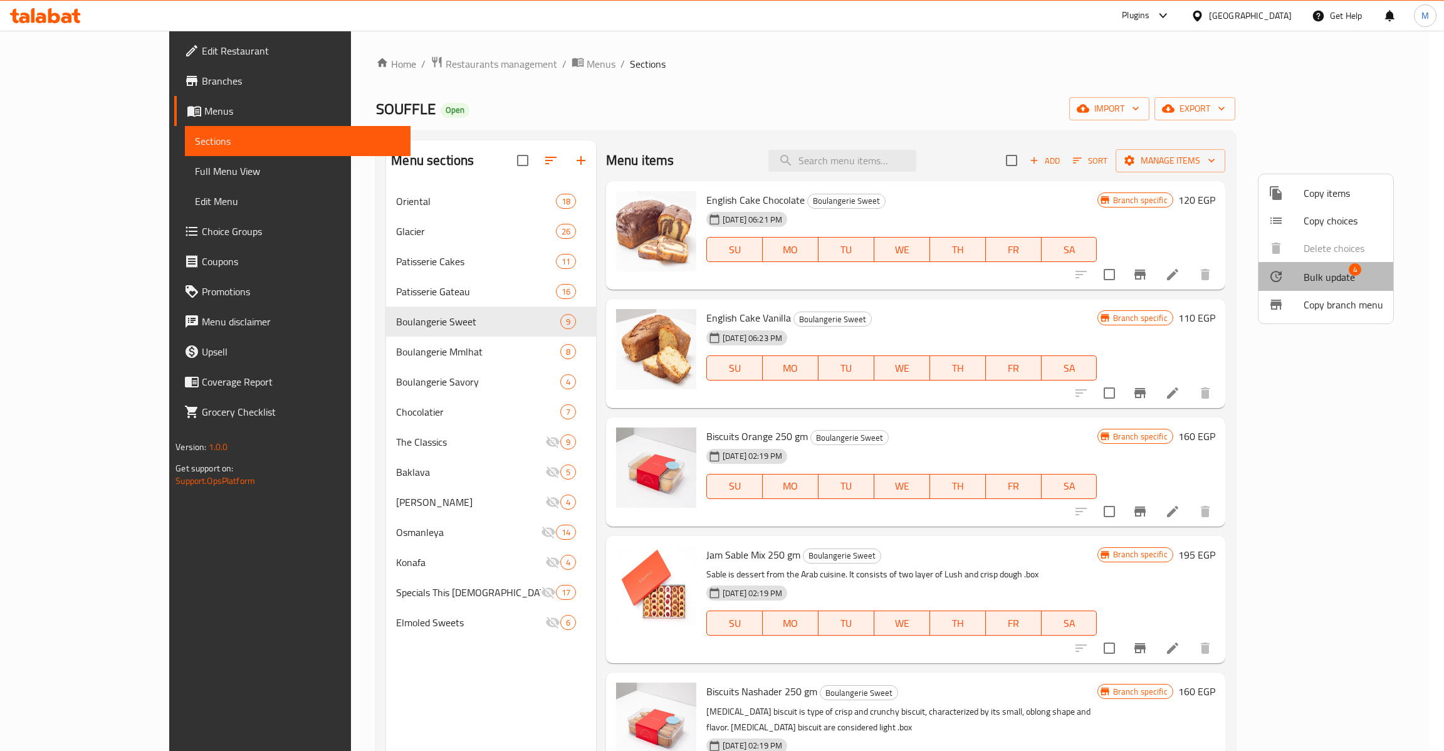
click at [1341, 275] on span "Bulk update" at bounding box center [1329, 277] width 51 height 15
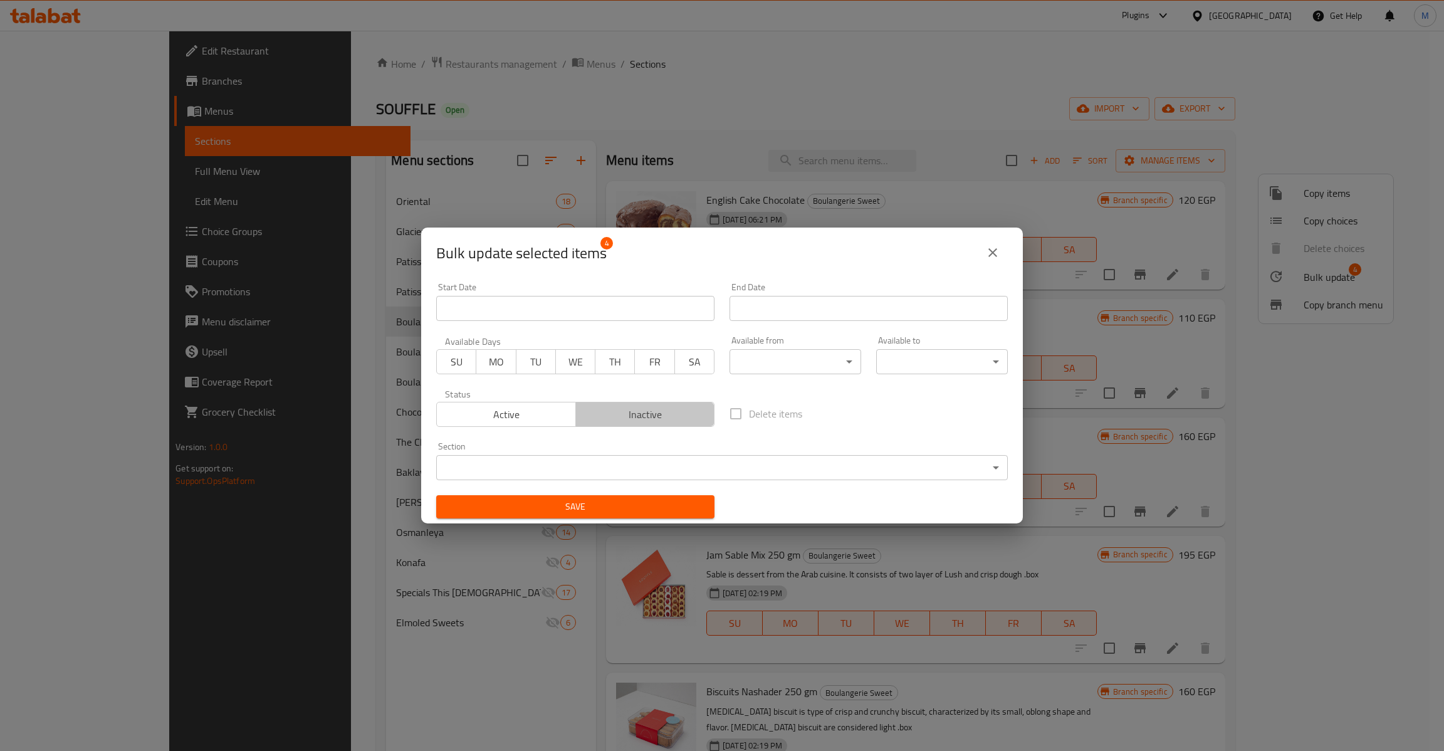
click at [663, 412] on span "Inactive" at bounding box center [645, 415] width 129 height 18
click at [624, 515] on button "Save" at bounding box center [575, 506] width 278 height 23
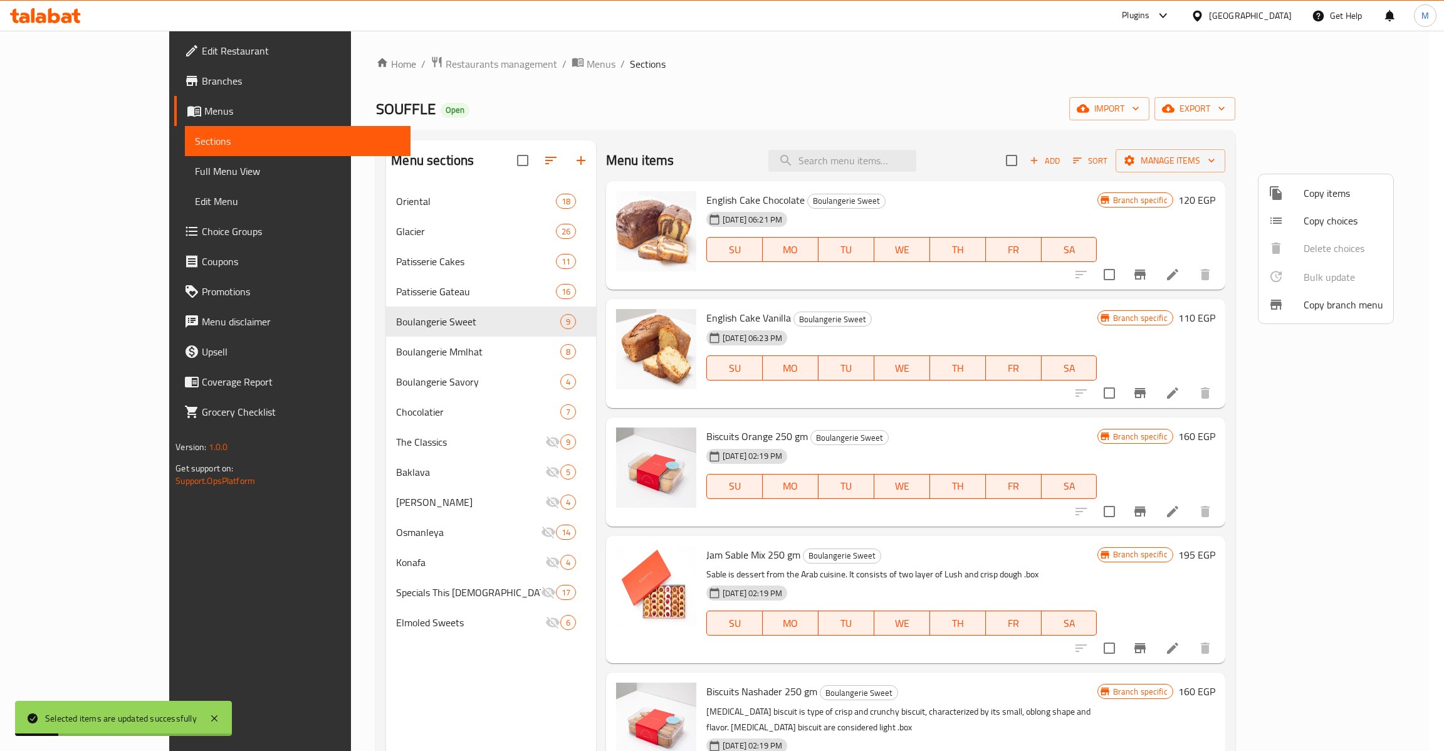
click at [972, 560] on div at bounding box center [722, 375] width 1444 height 751
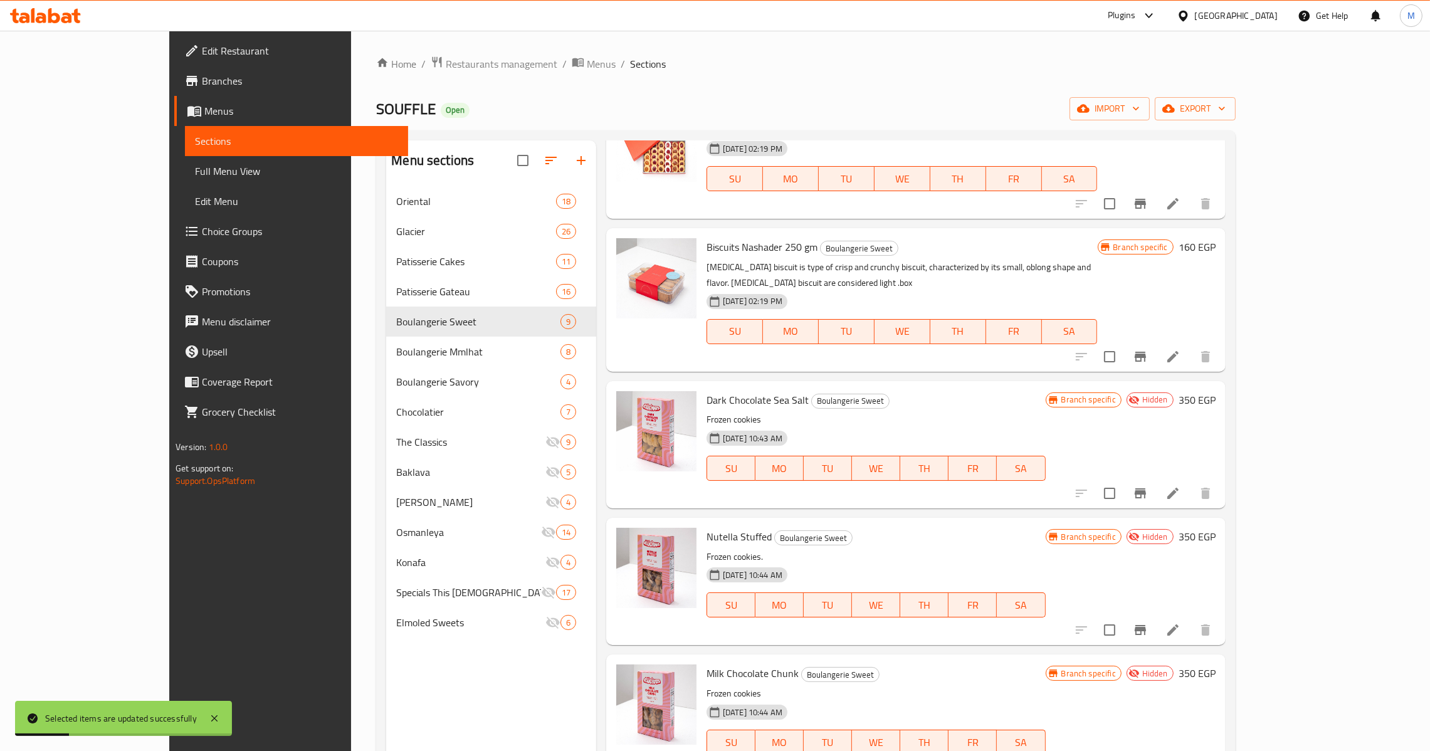
scroll to position [456, 0]
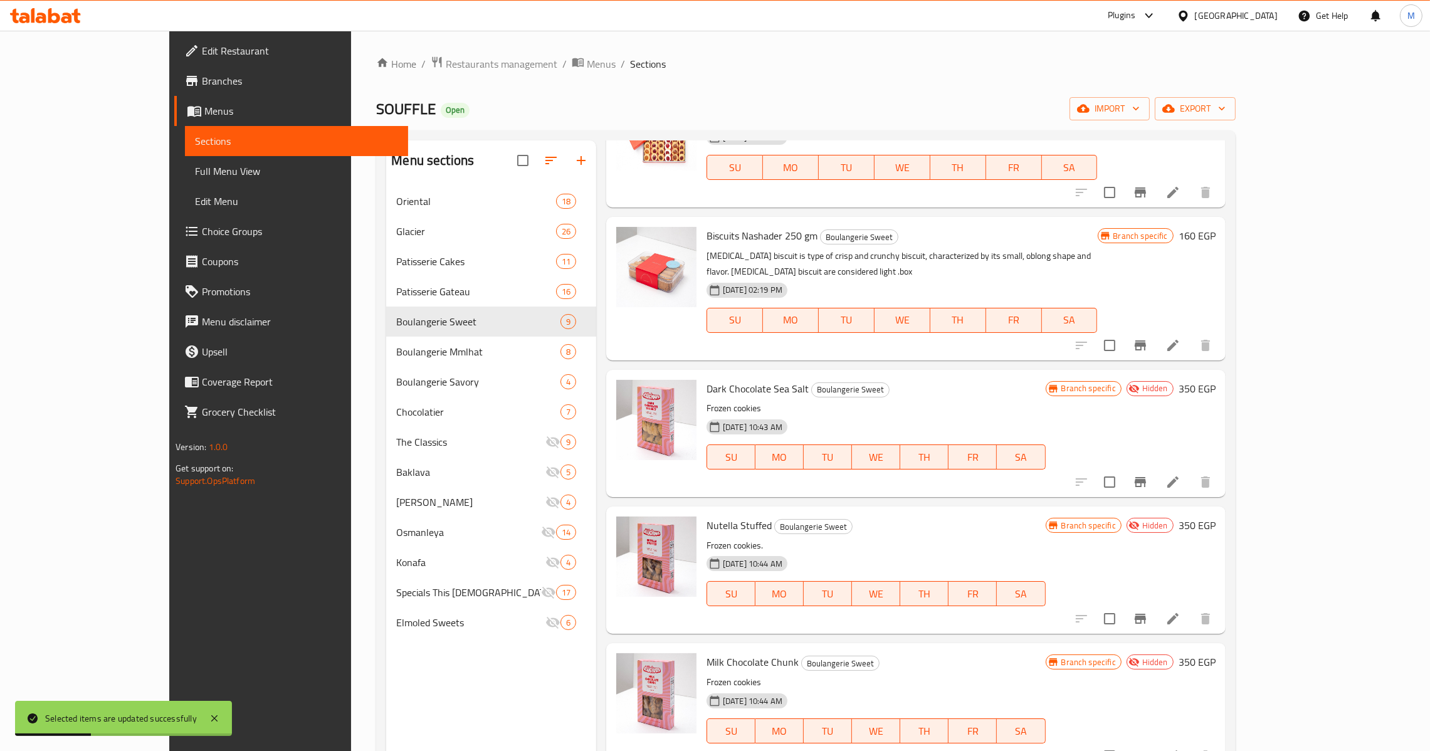
click at [706, 379] on span "Dark Chocolate Sea Salt" at bounding box center [757, 388] width 102 height 19
click at [706, 516] on span "Nutella Stuffed" at bounding box center [738, 525] width 65 height 19
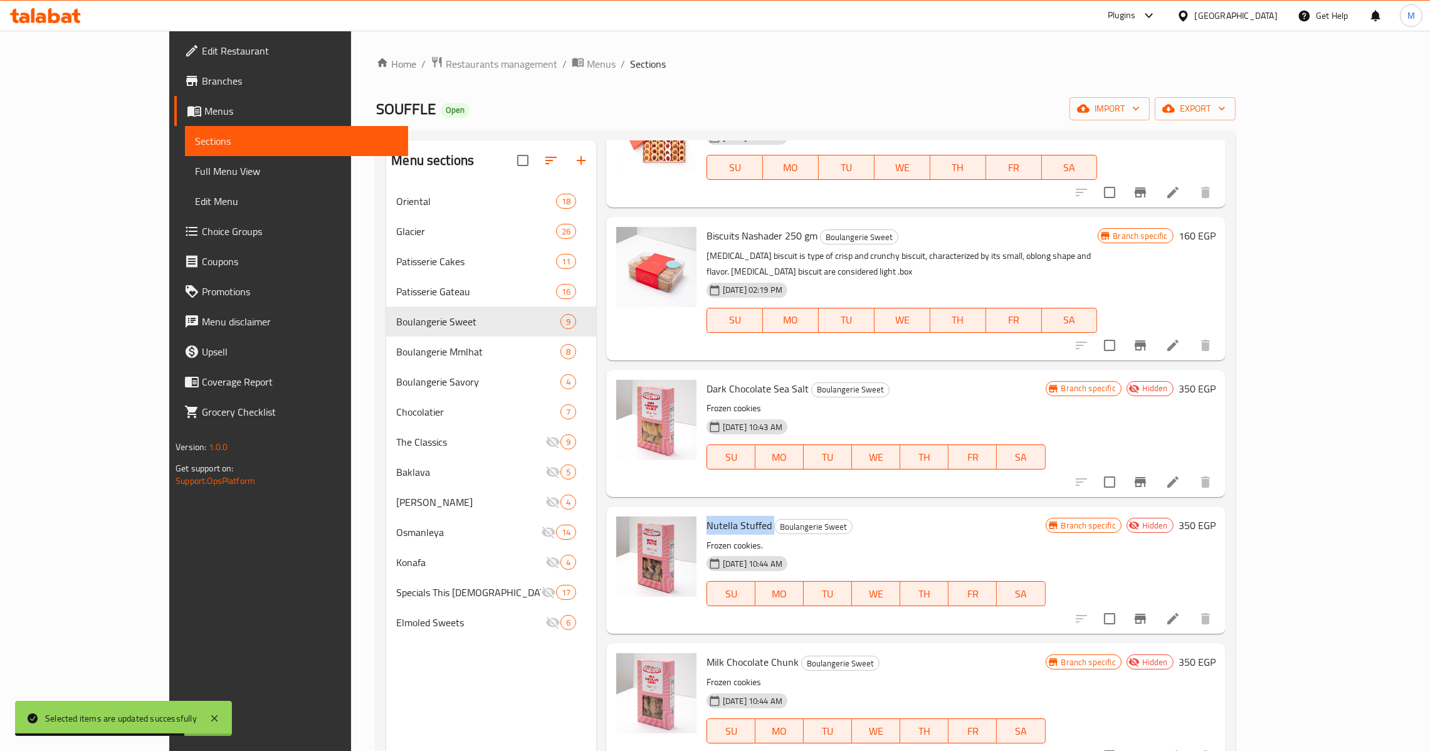
click at [706, 516] on span "Nutella Stuffed" at bounding box center [738, 525] width 65 height 19
click at [706, 652] on span "Milk Chocolate Chunk" at bounding box center [752, 661] width 92 height 19
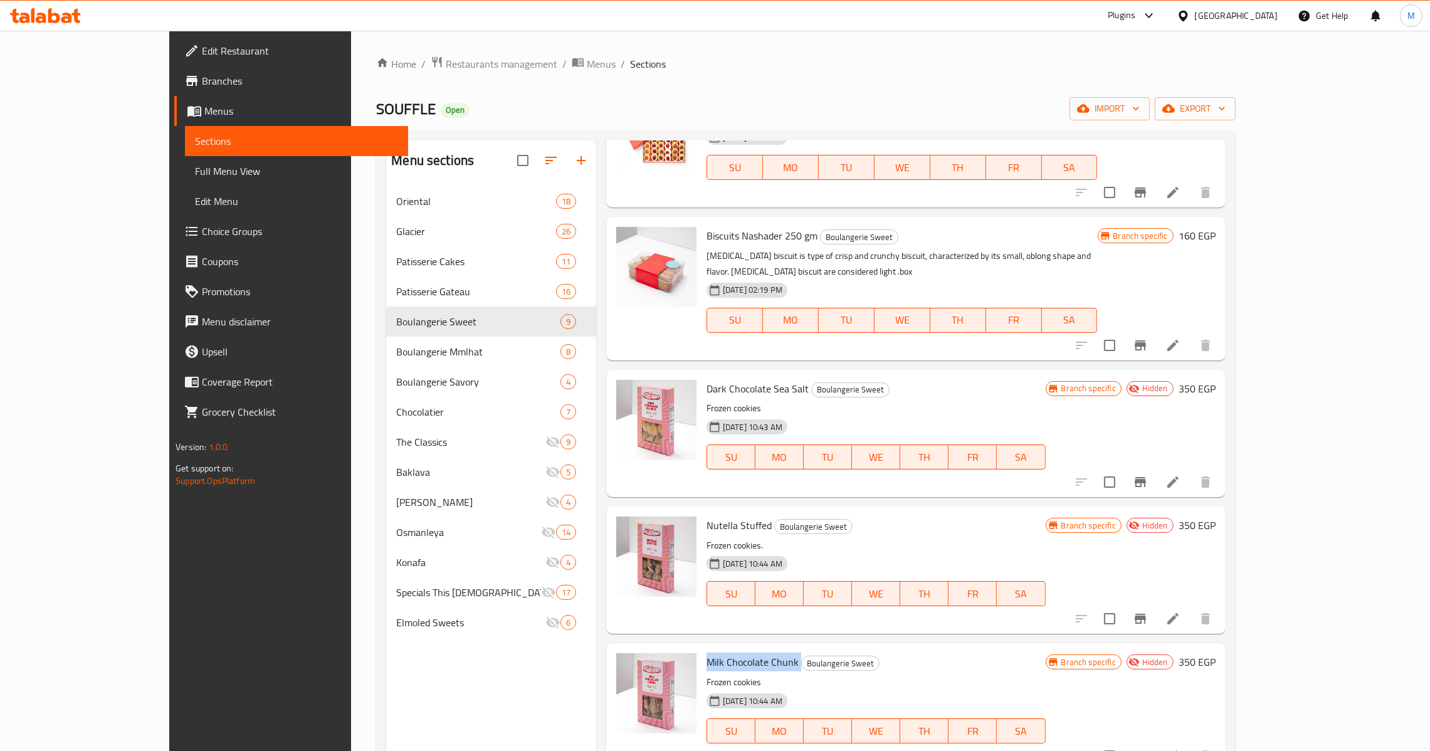
click at [706, 652] on span "Milk Chocolate Chunk" at bounding box center [752, 661] width 92 height 19
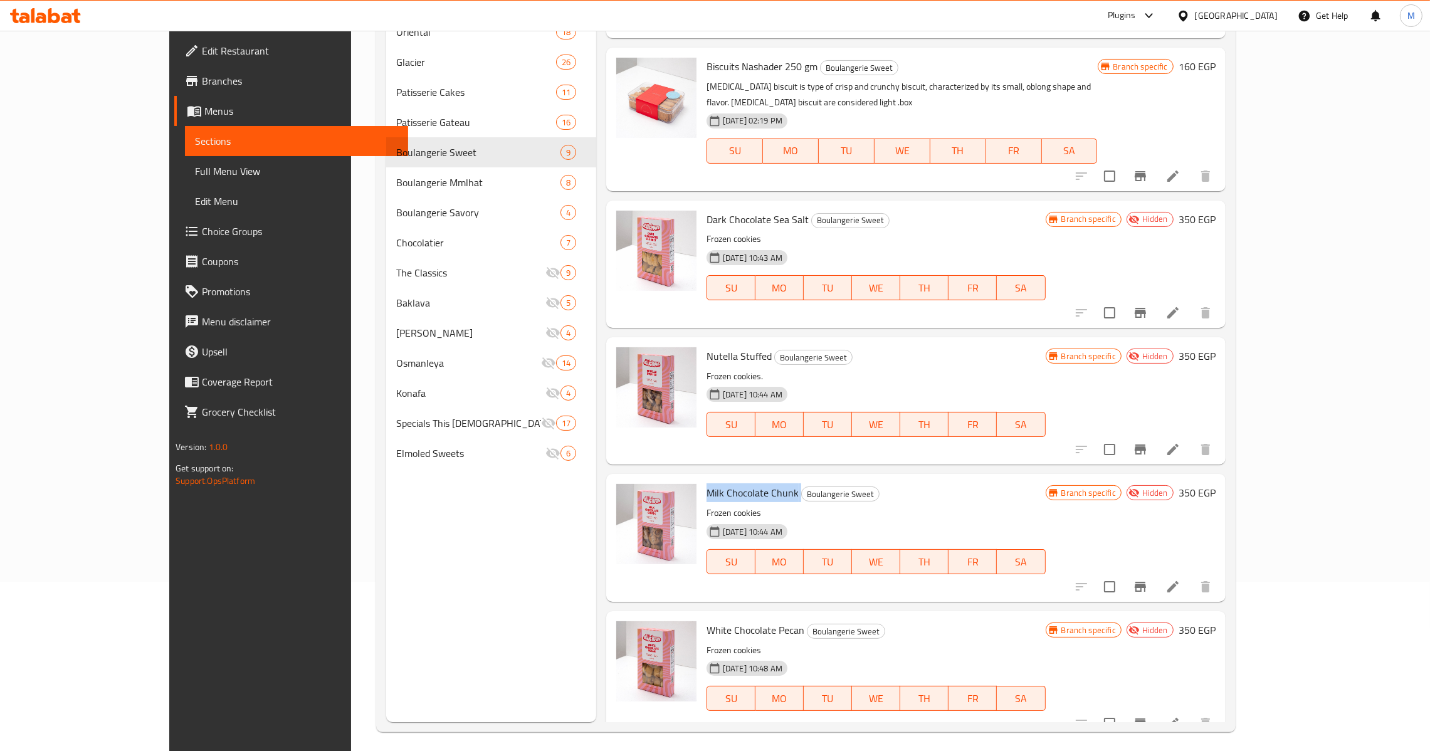
scroll to position [177, 0]
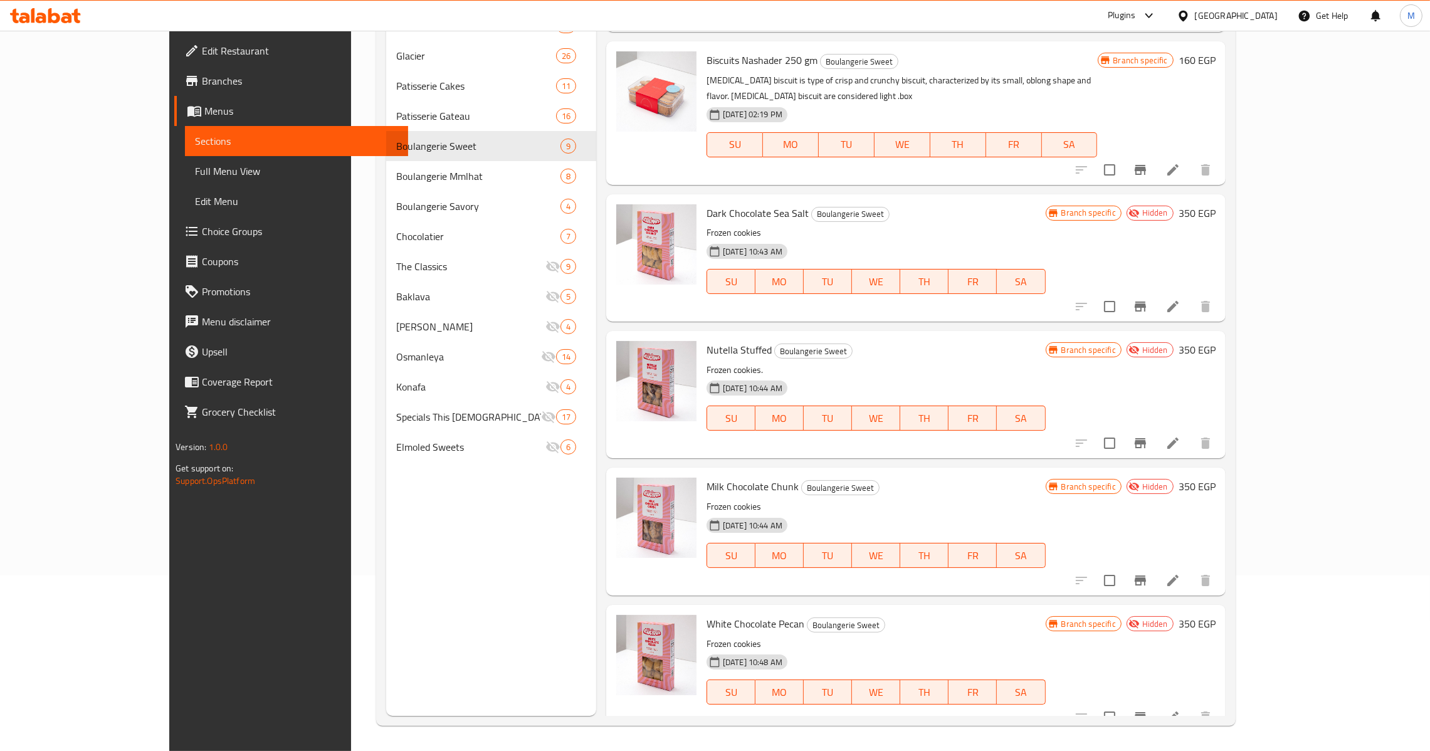
click at [706, 614] on span "White Chocolate Pecan" at bounding box center [755, 623] width 98 height 19
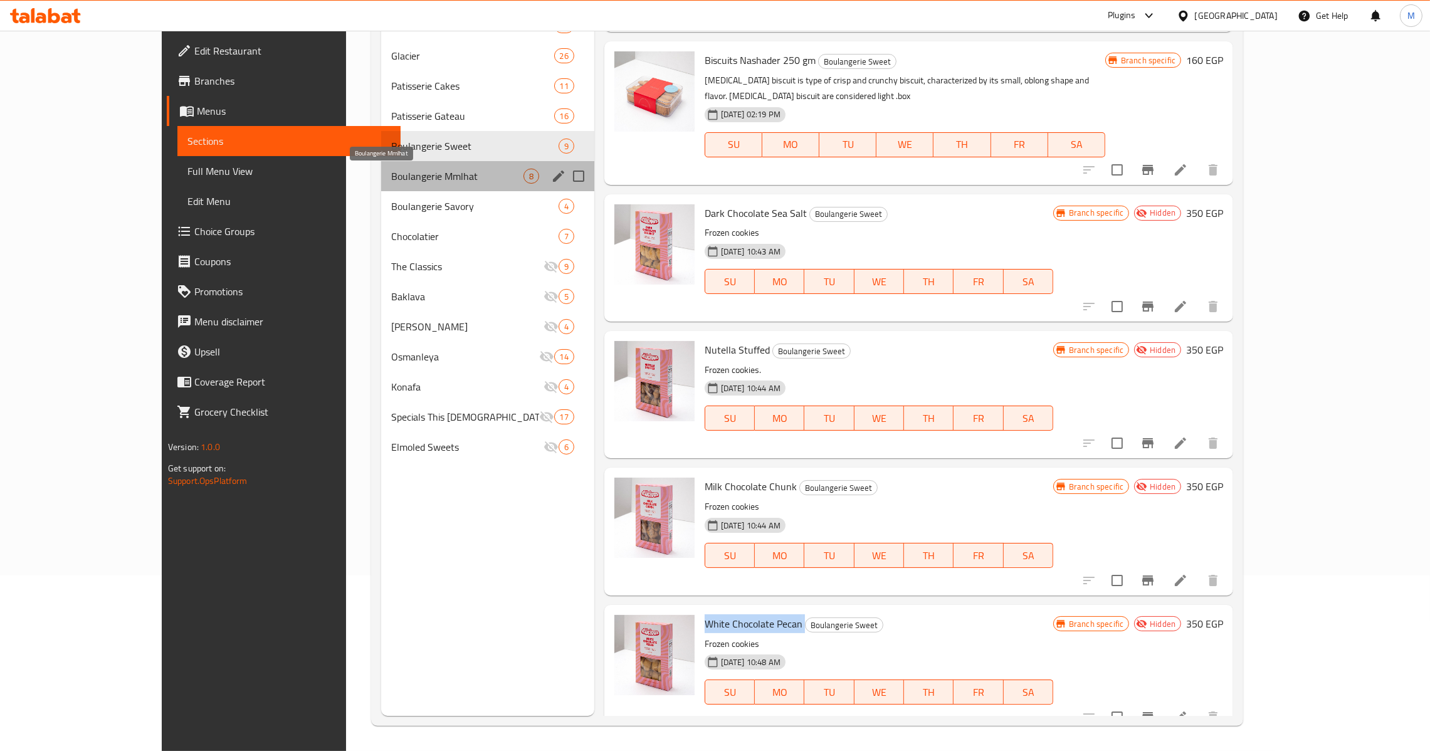
click at [397, 172] on span "Boulangerie Mmlhat" at bounding box center [457, 176] width 132 height 15
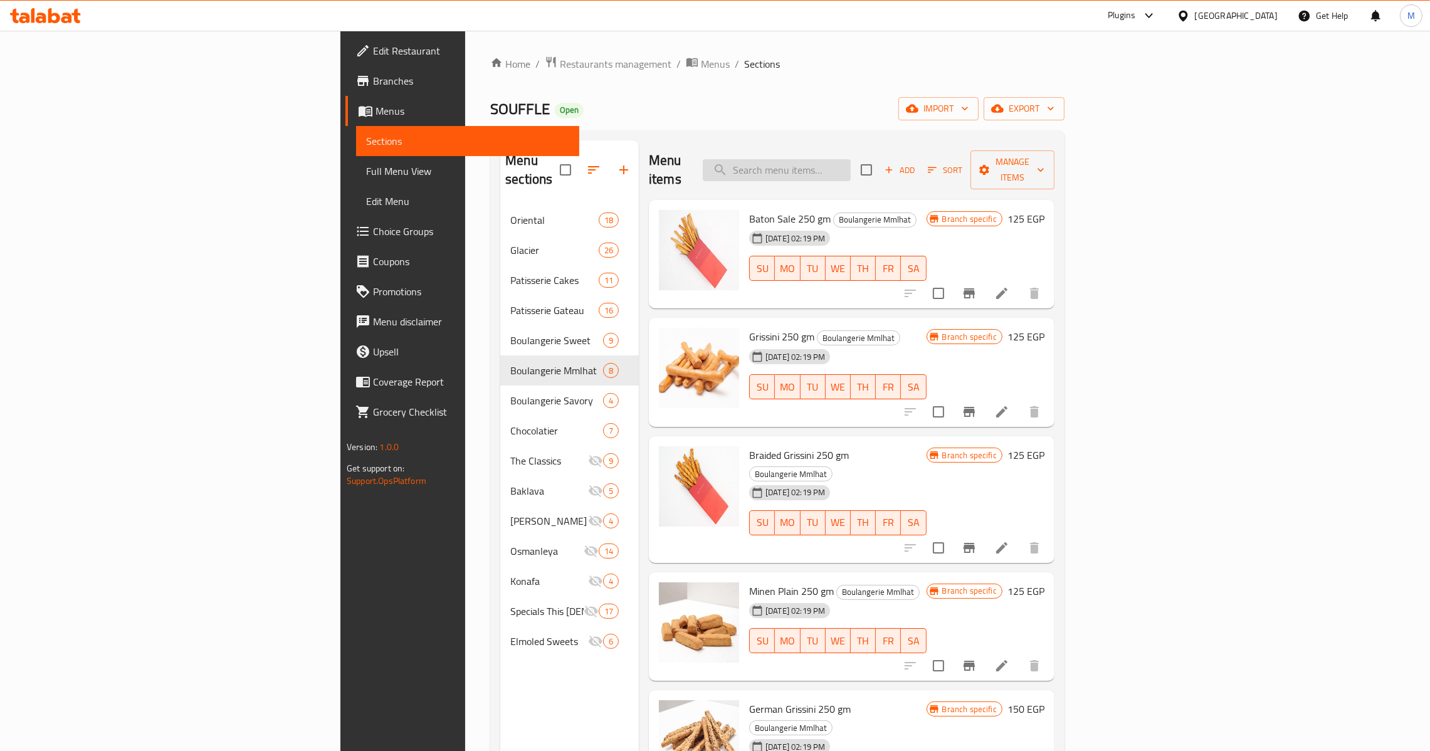
click at [851, 159] on input "search" at bounding box center [777, 170] width 148 height 22
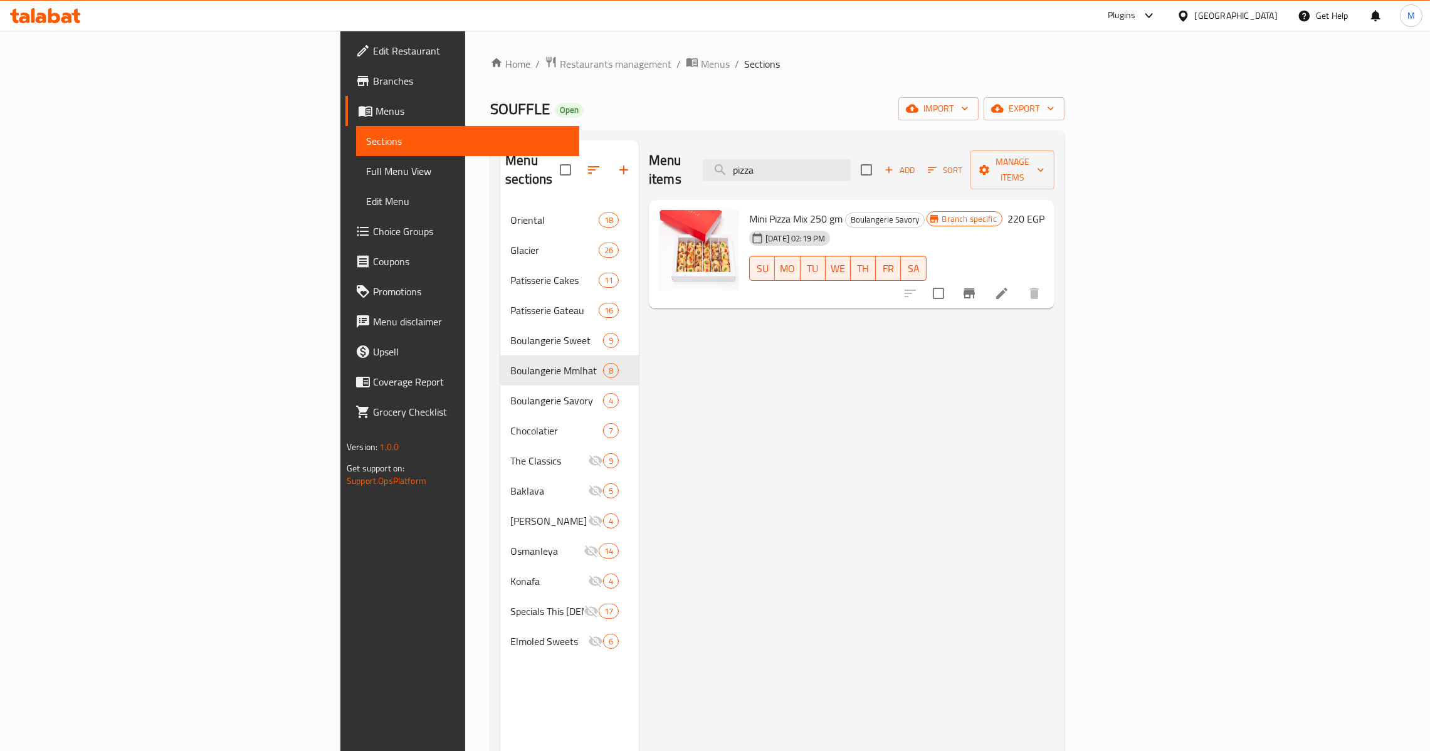
click at [975, 288] on icon "Branch-specific-item" at bounding box center [968, 293] width 11 height 10
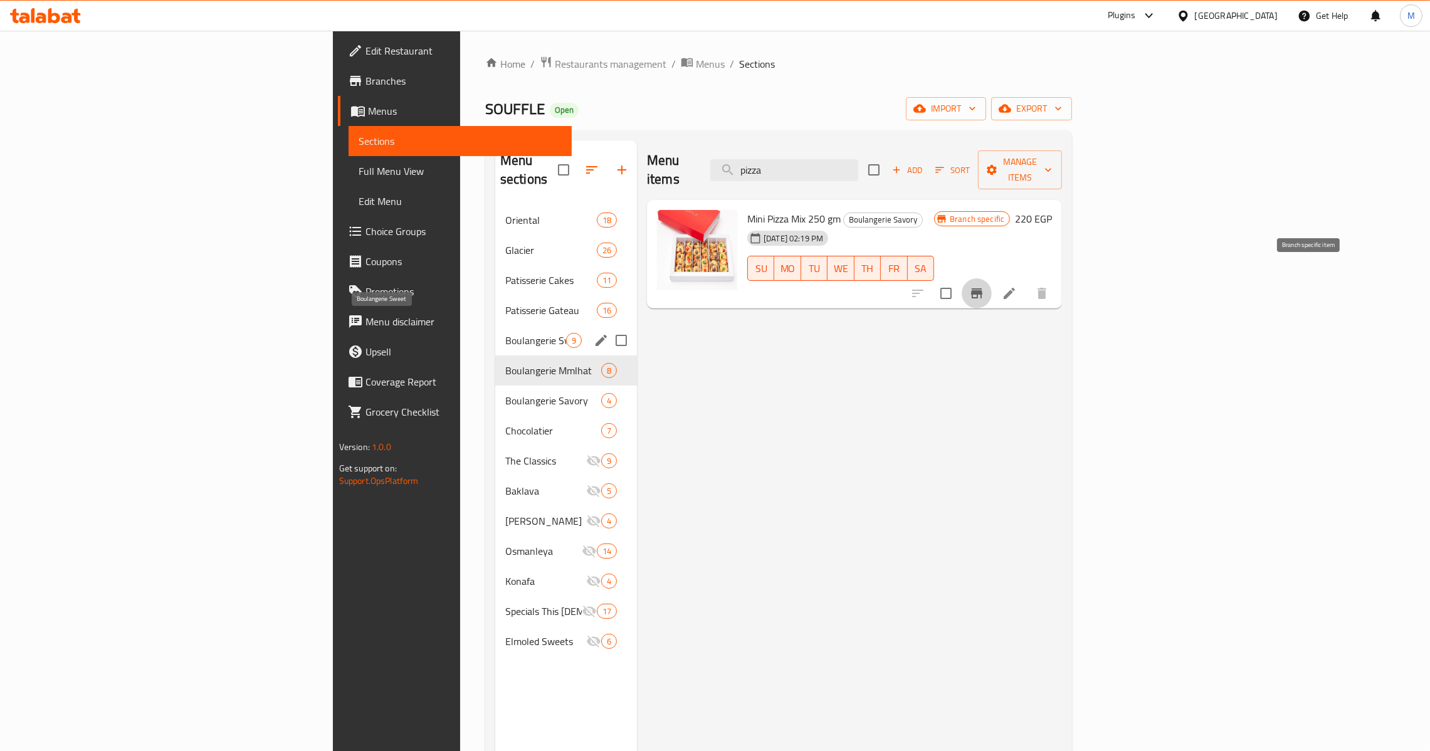
click at [505, 333] on span "Boulangerie Sweet" at bounding box center [535, 340] width 61 height 15
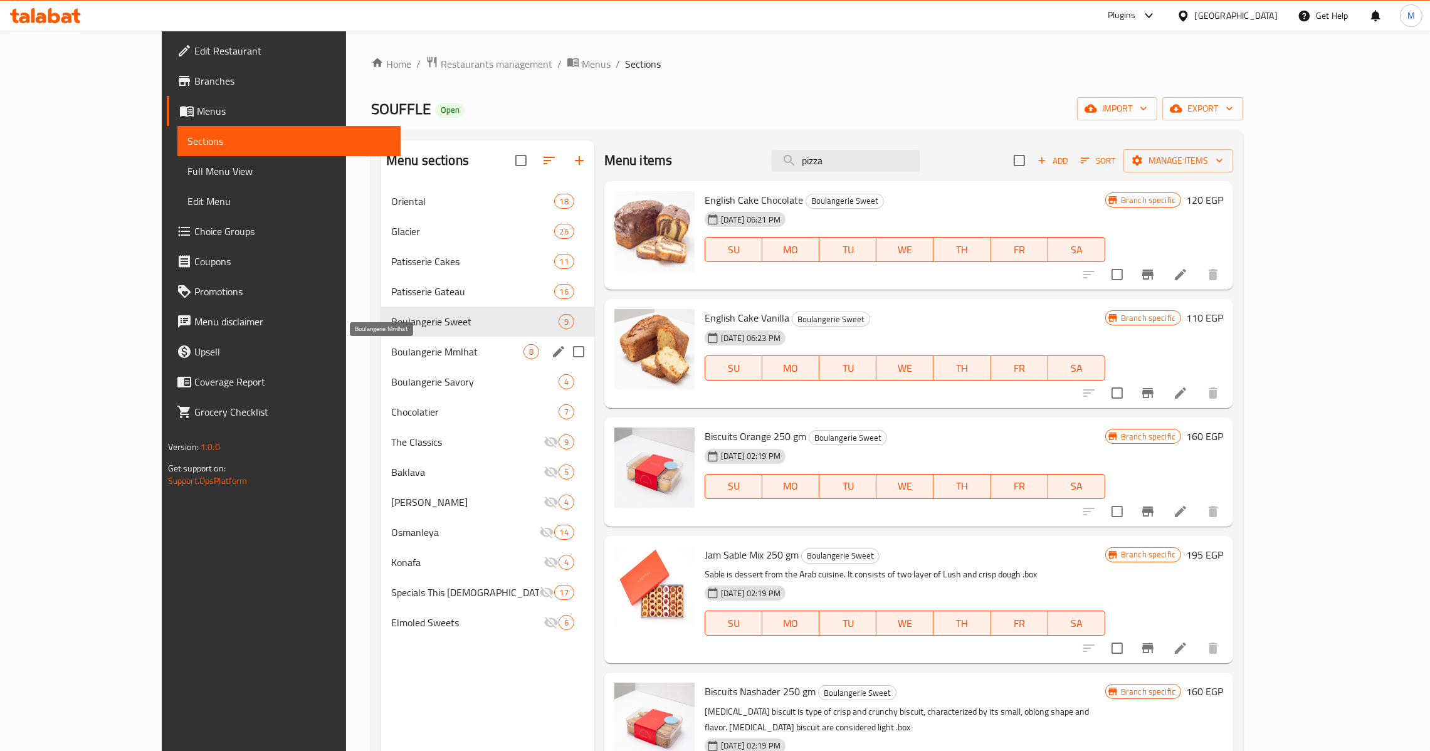
click at [407, 351] on span "Boulangerie Mmlhat" at bounding box center [457, 351] width 132 height 15
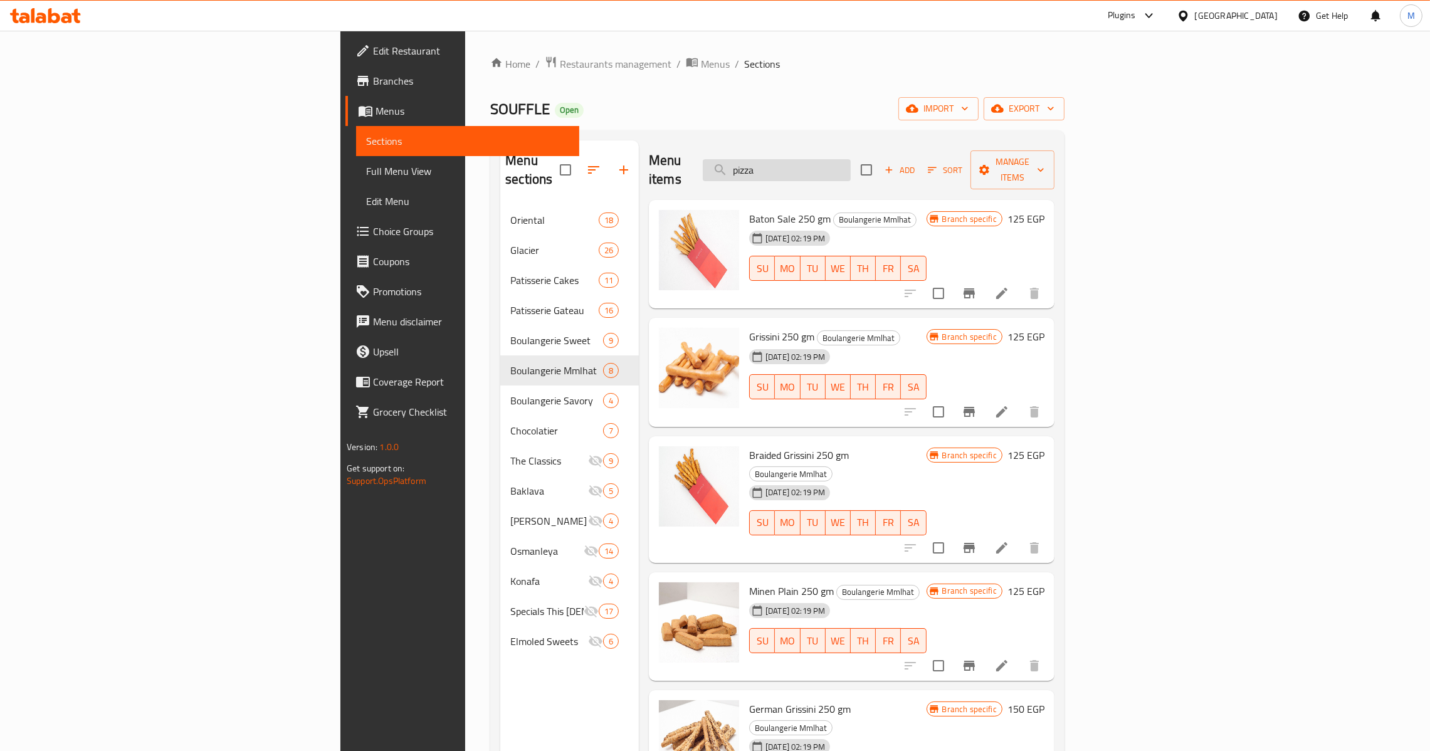
click at [851, 160] on input "pizza" at bounding box center [777, 170] width 148 height 22
paste input "Sandwich M"
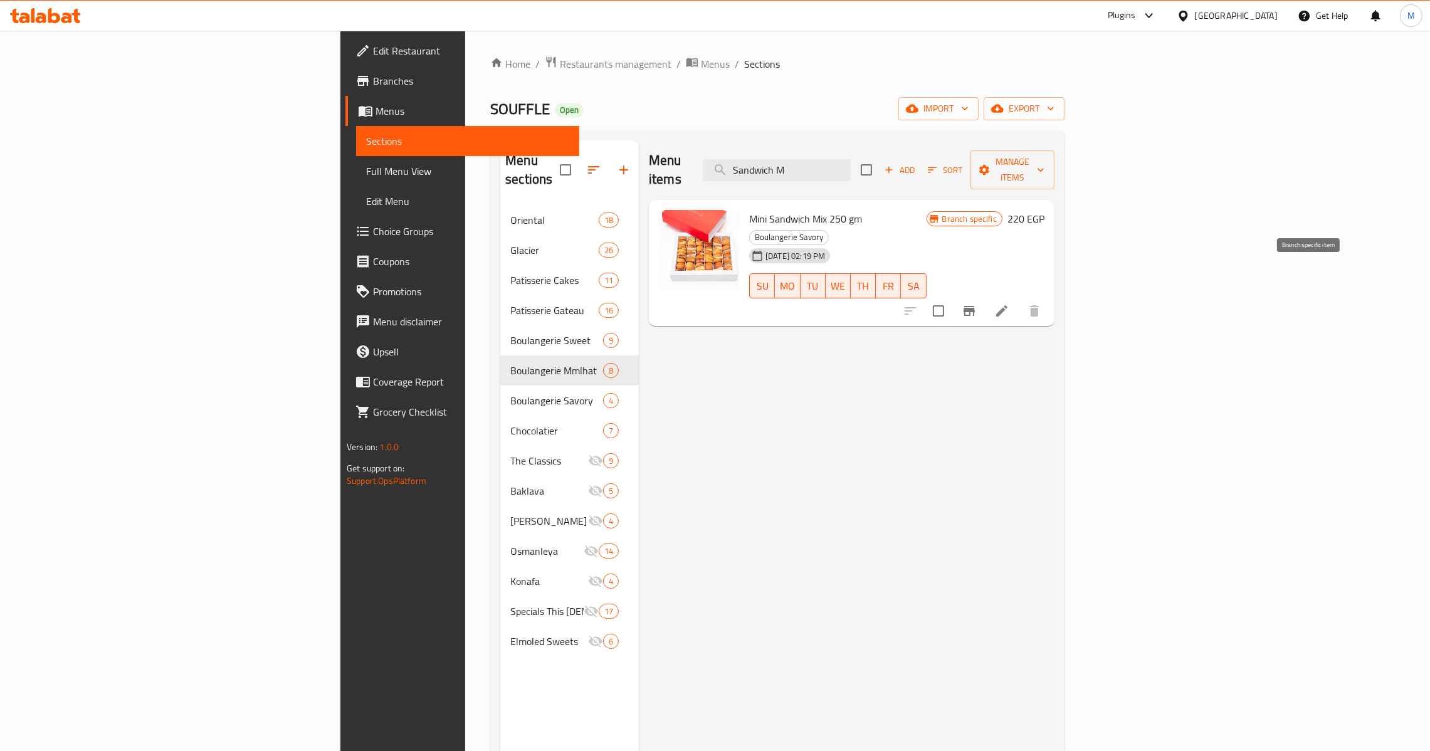
click at [984, 296] on button "Branch-specific-item" at bounding box center [969, 311] width 30 height 30
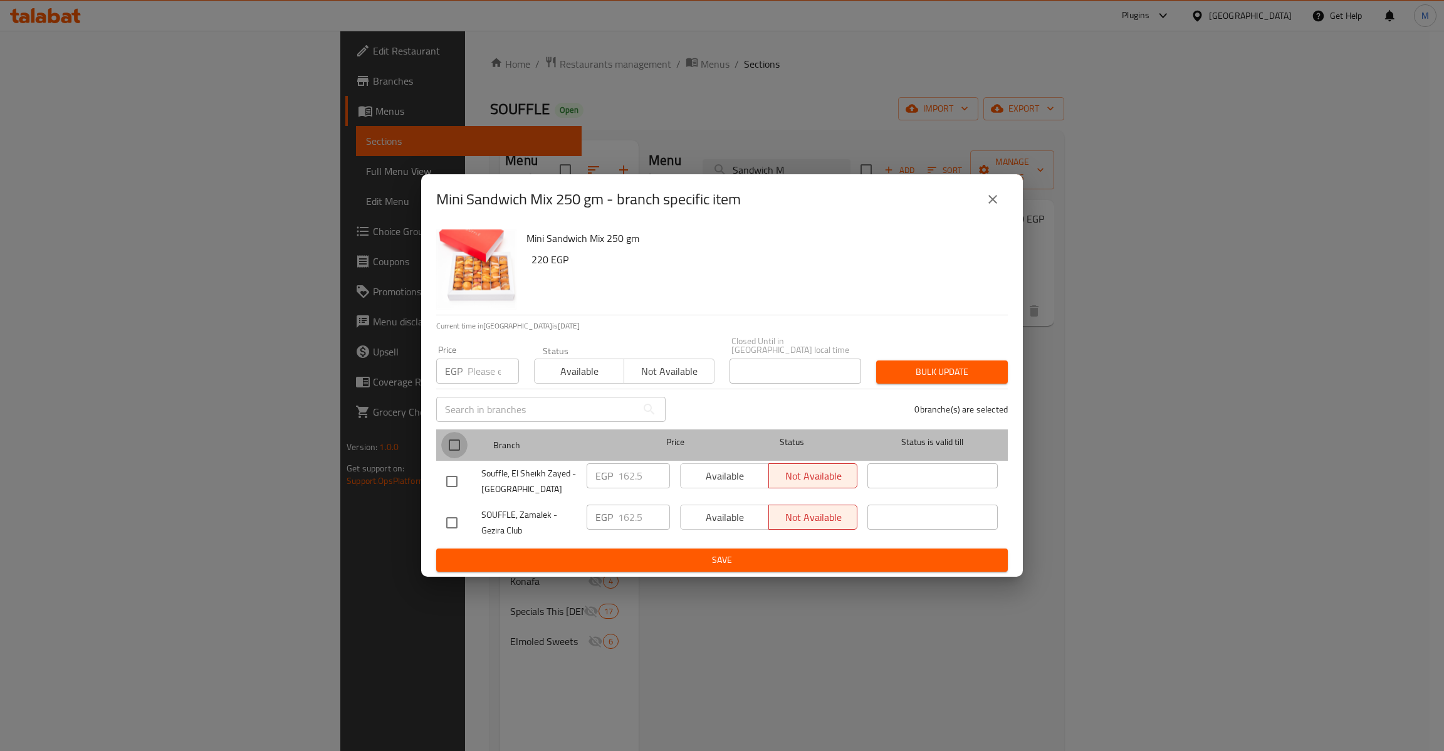
click at [454, 439] on input "checkbox" at bounding box center [454, 445] width 26 height 26
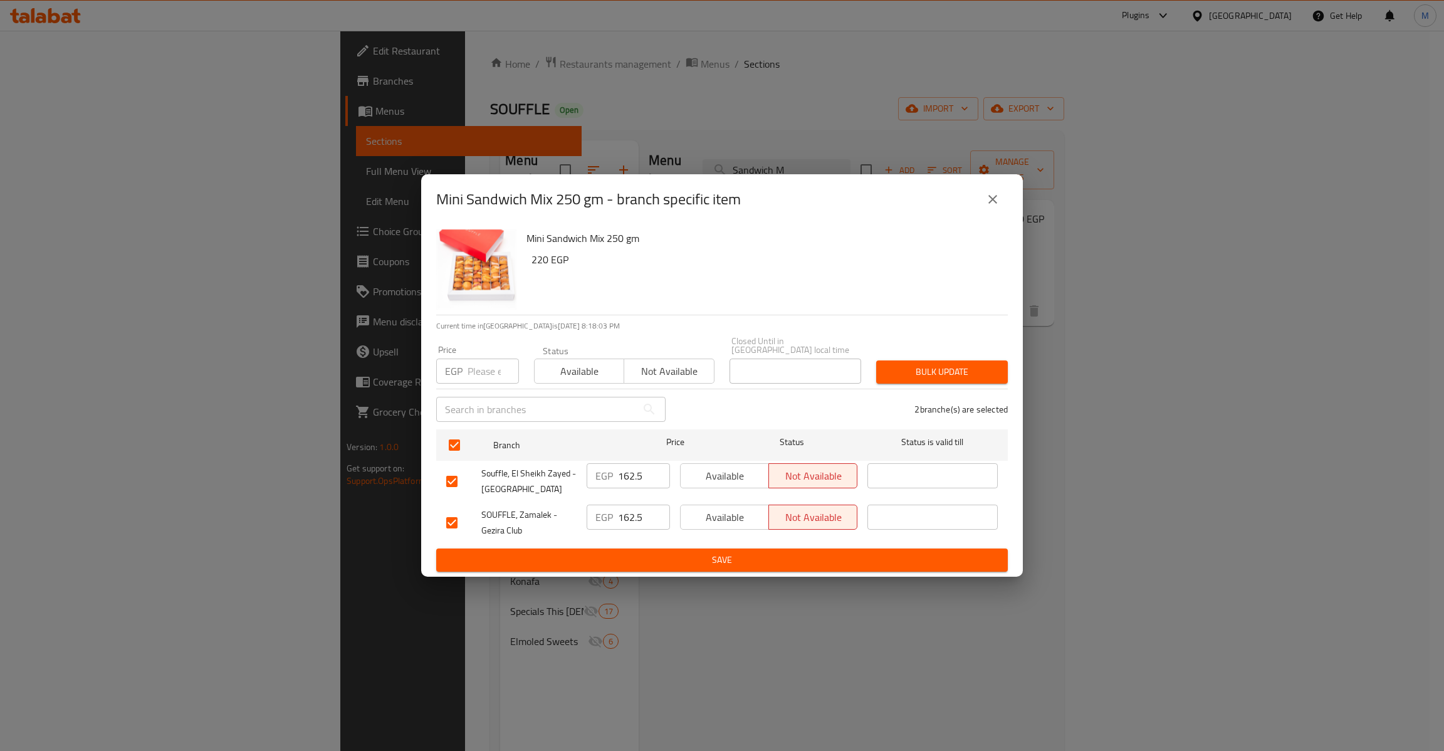
click at [483, 381] on div "Price EGP Price" at bounding box center [478, 364] width 98 height 53
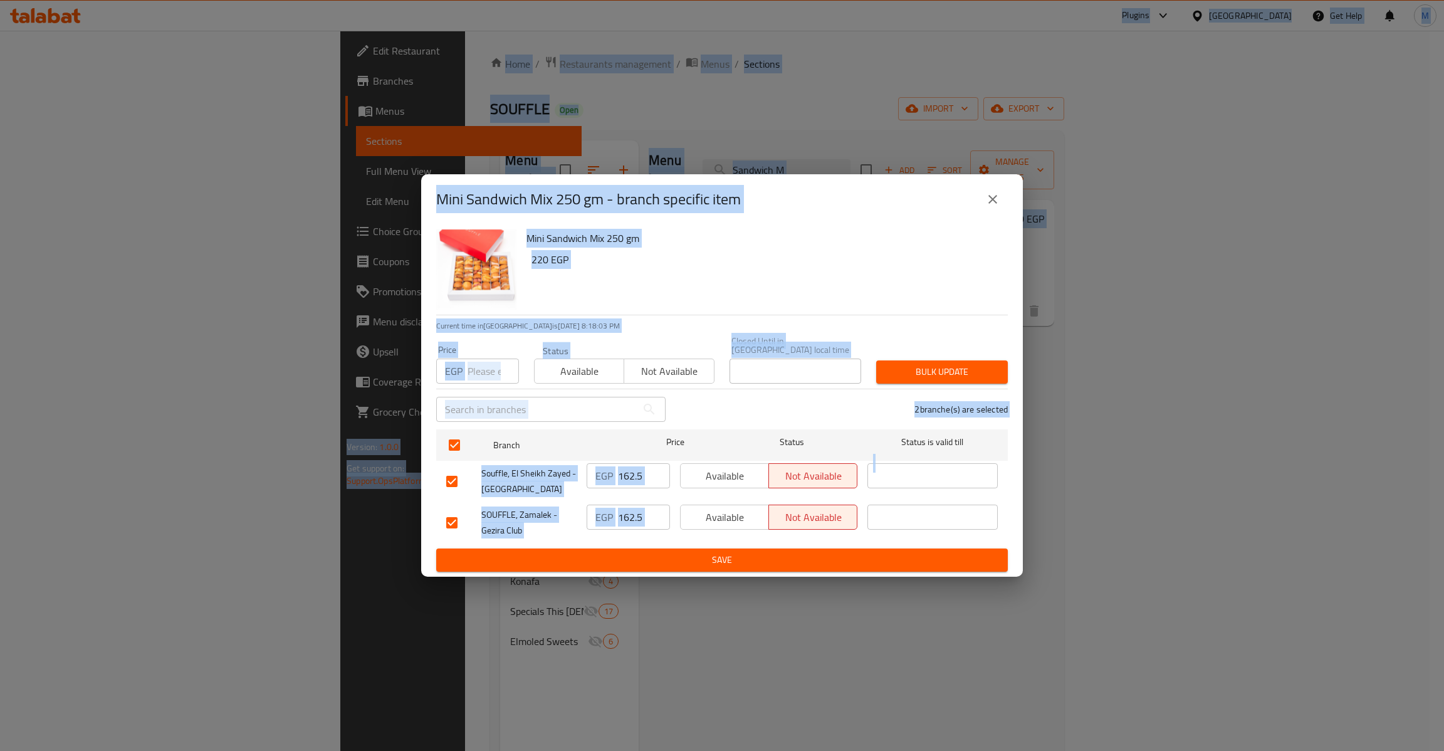
click at [483, 381] on div "Price EGP Price" at bounding box center [478, 364] width 98 height 53
click at [486, 361] on input "number" at bounding box center [493, 371] width 51 height 25
click at [471, 375] on input "number" at bounding box center [493, 371] width 51 height 25
click at [484, 371] on input "number" at bounding box center [493, 371] width 51 height 25
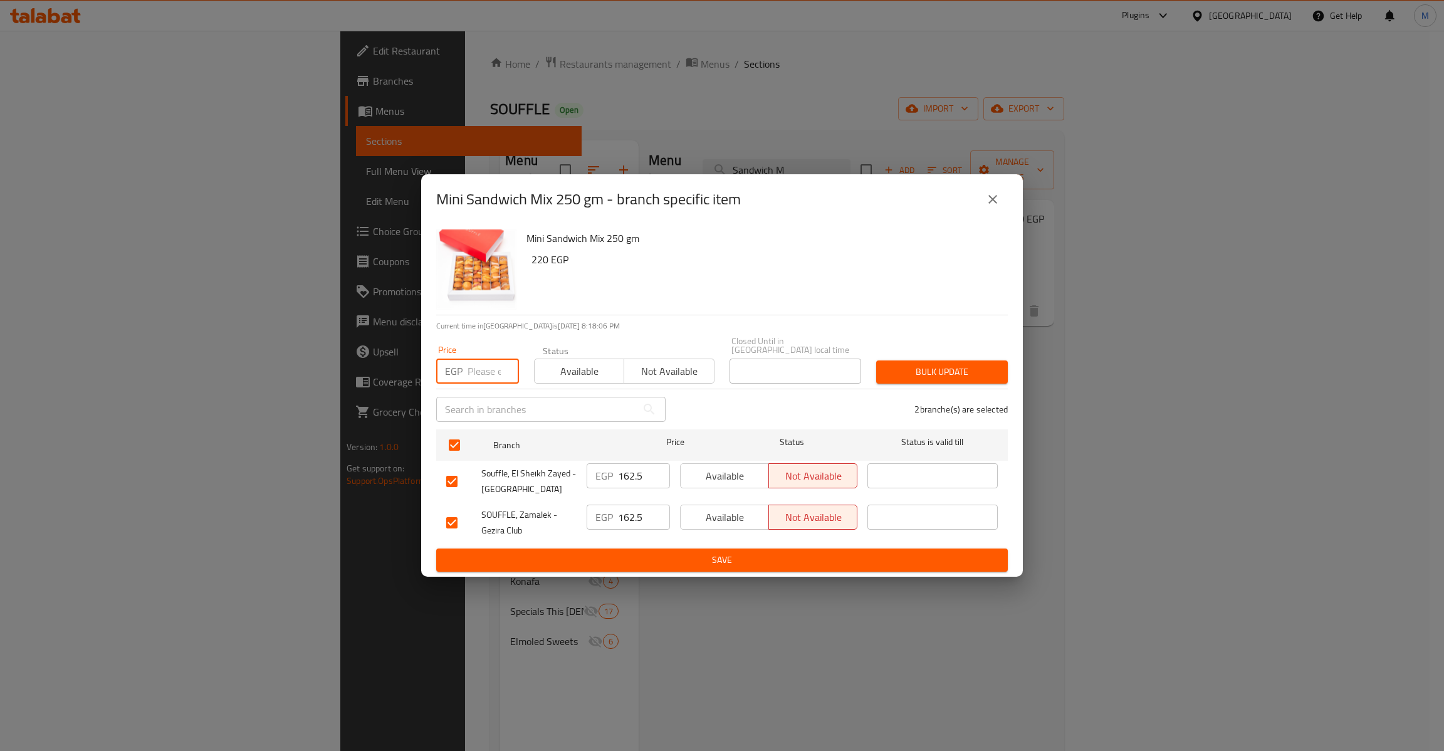
paste input "162.5"
click at [976, 365] on span "Bulk update" at bounding box center [942, 372] width 112 height 16
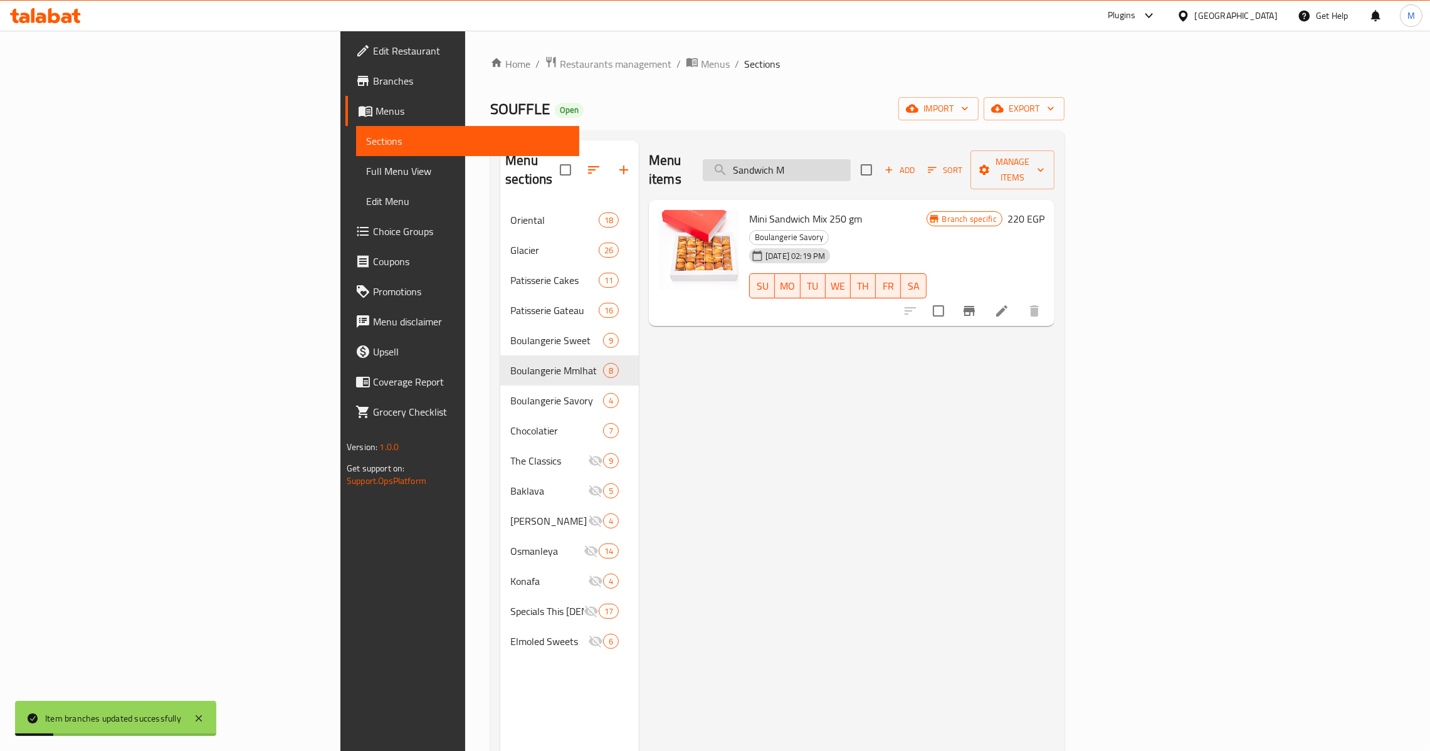
click at [851, 161] on input "Sandwich M" at bounding box center [777, 170] width 148 height 22
paste input "lizon"
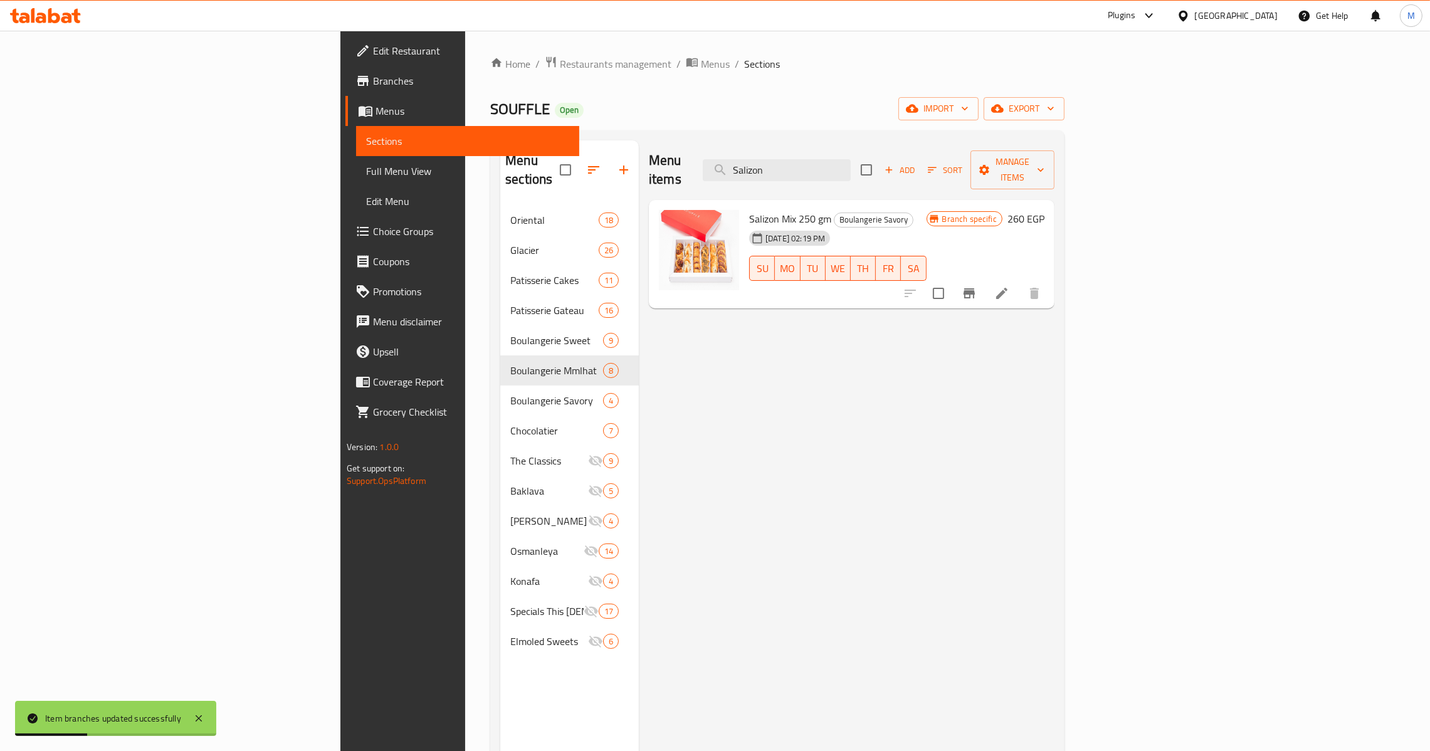
click at [975, 288] on icon "Branch-specific-item" at bounding box center [968, 293] width 11 height 10
click at [500, 385] on div "Boulangerie Savory 4" at bounding box center [569, 400] width 139 height 30
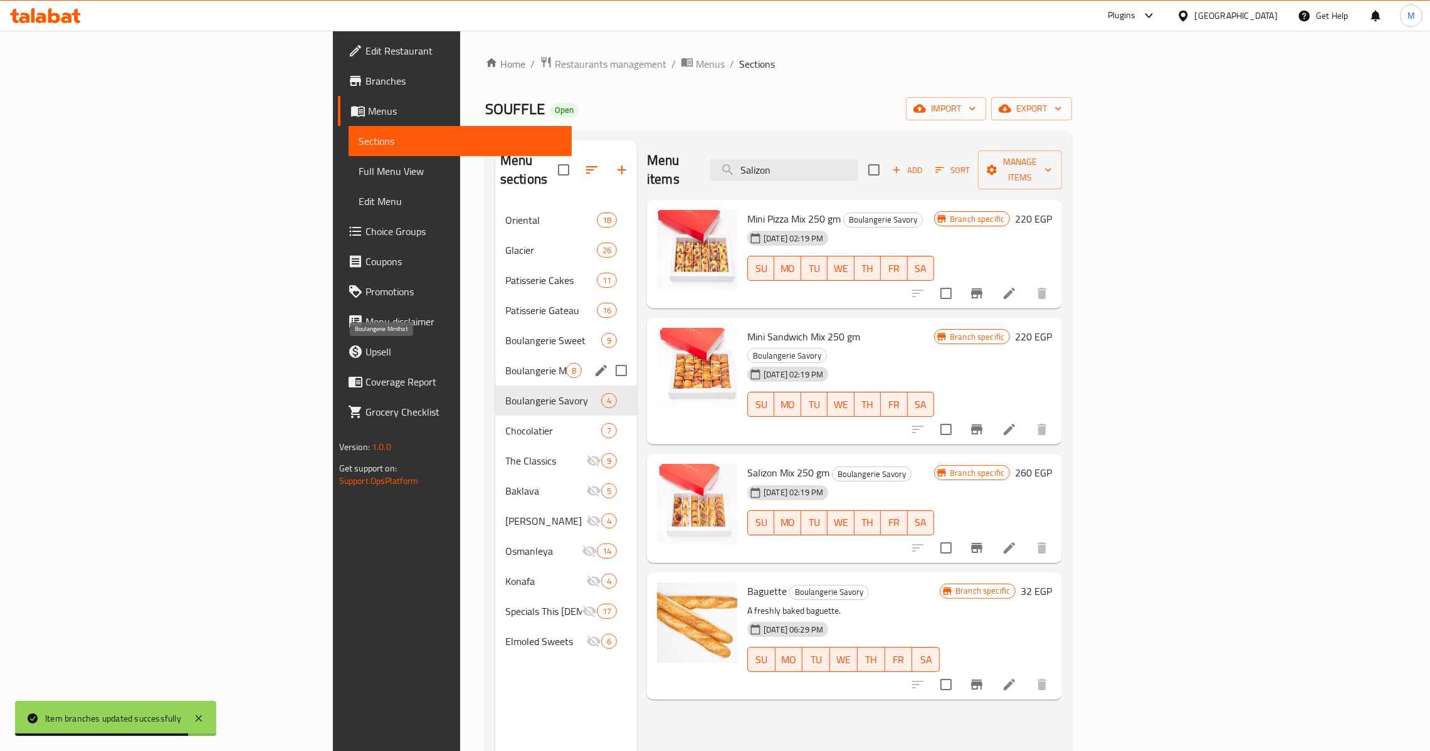
click at [505, 363] on span "Boulangerie Mmlhat" at bounding box center [535, 370] width 61 height 15
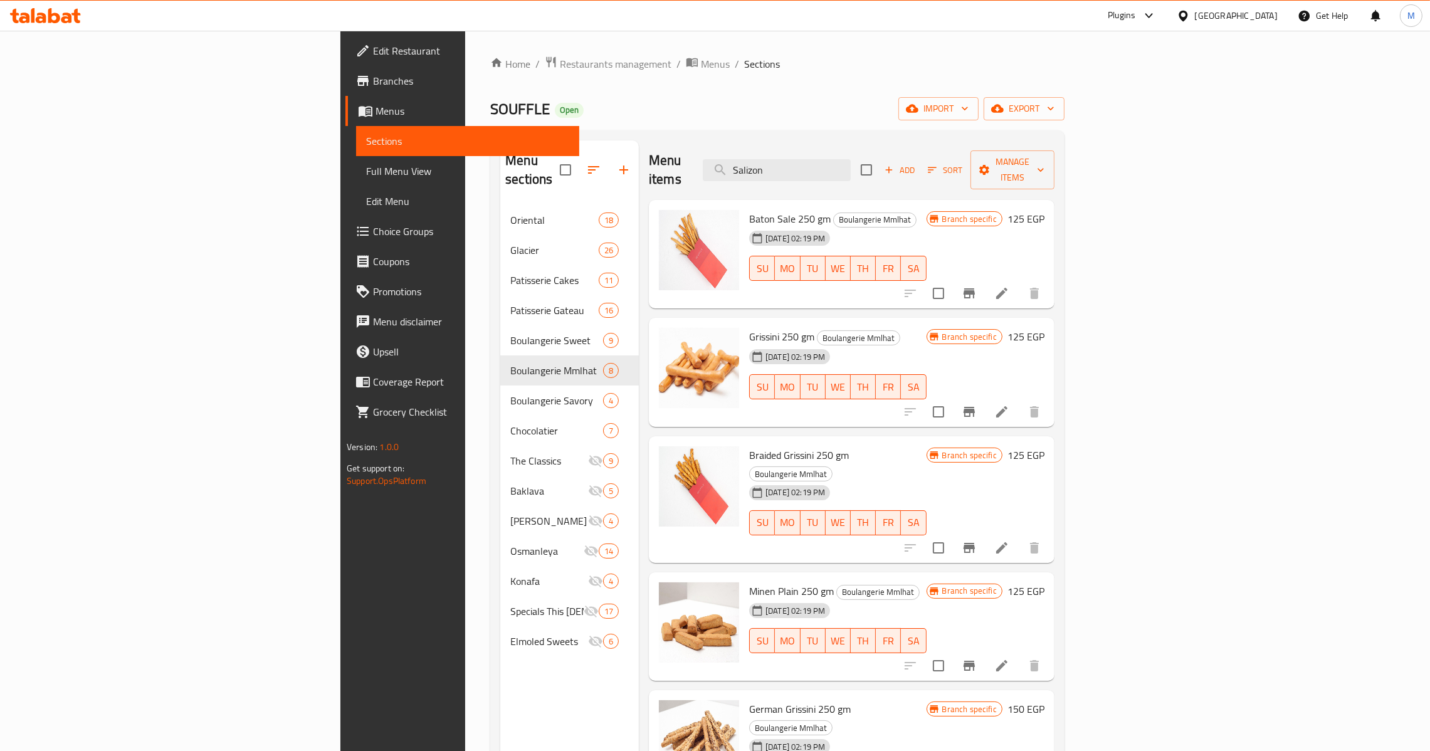
click at [977, 286] on icon "Branch-specific-item" at bounding box center [969, 293] width 15 height 15
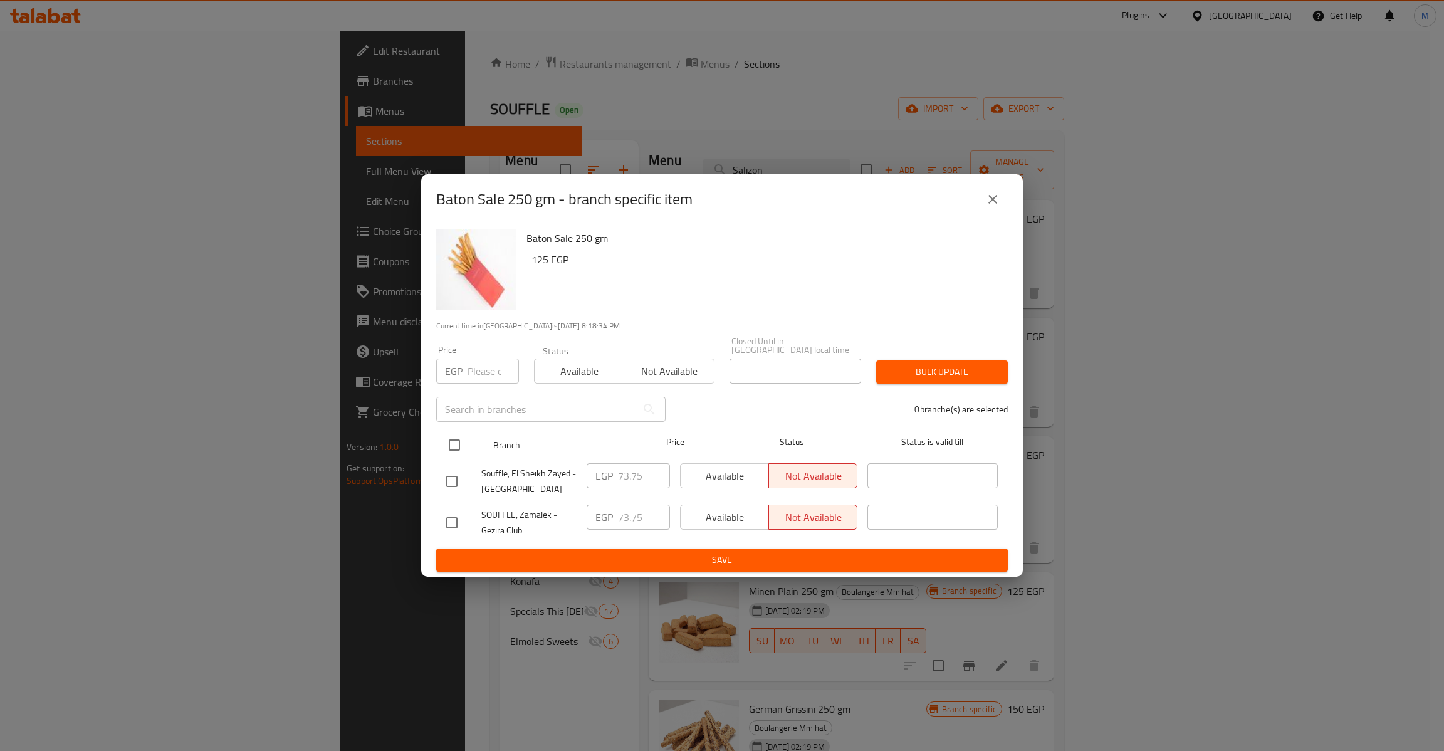
click at [458, 446] on input "checkbox" at bounding box center [454, 445] width 26 height 26
click at [469, 359] on input "number" at bounding box center [493, 371] width 51 height 25
paste input "73.75"
click at [876, 360] on button "Bulk update" at bounding box center [942, 371] width 132 height 23
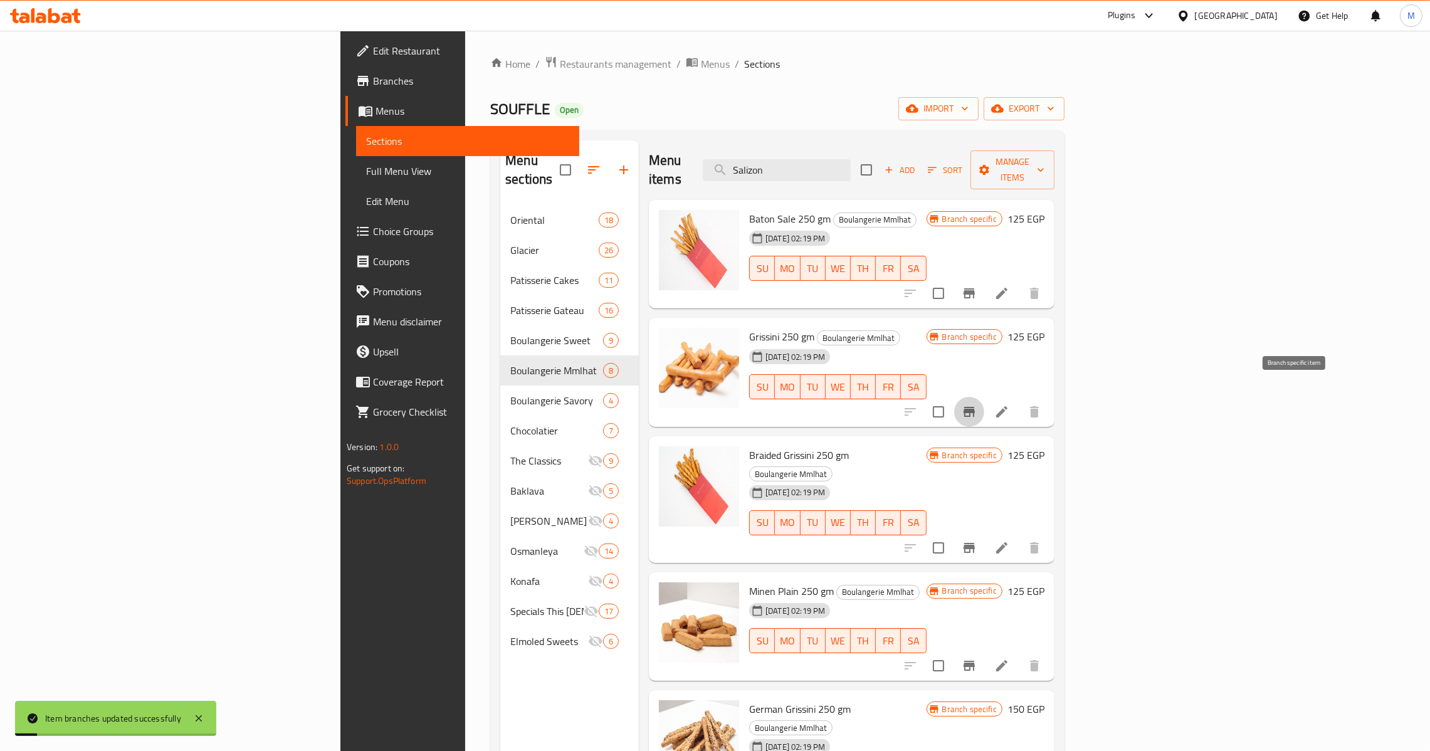
click at [975, 407] on icon "Branch-specific-item" at bounding box center [968, 412] width 11 height 10
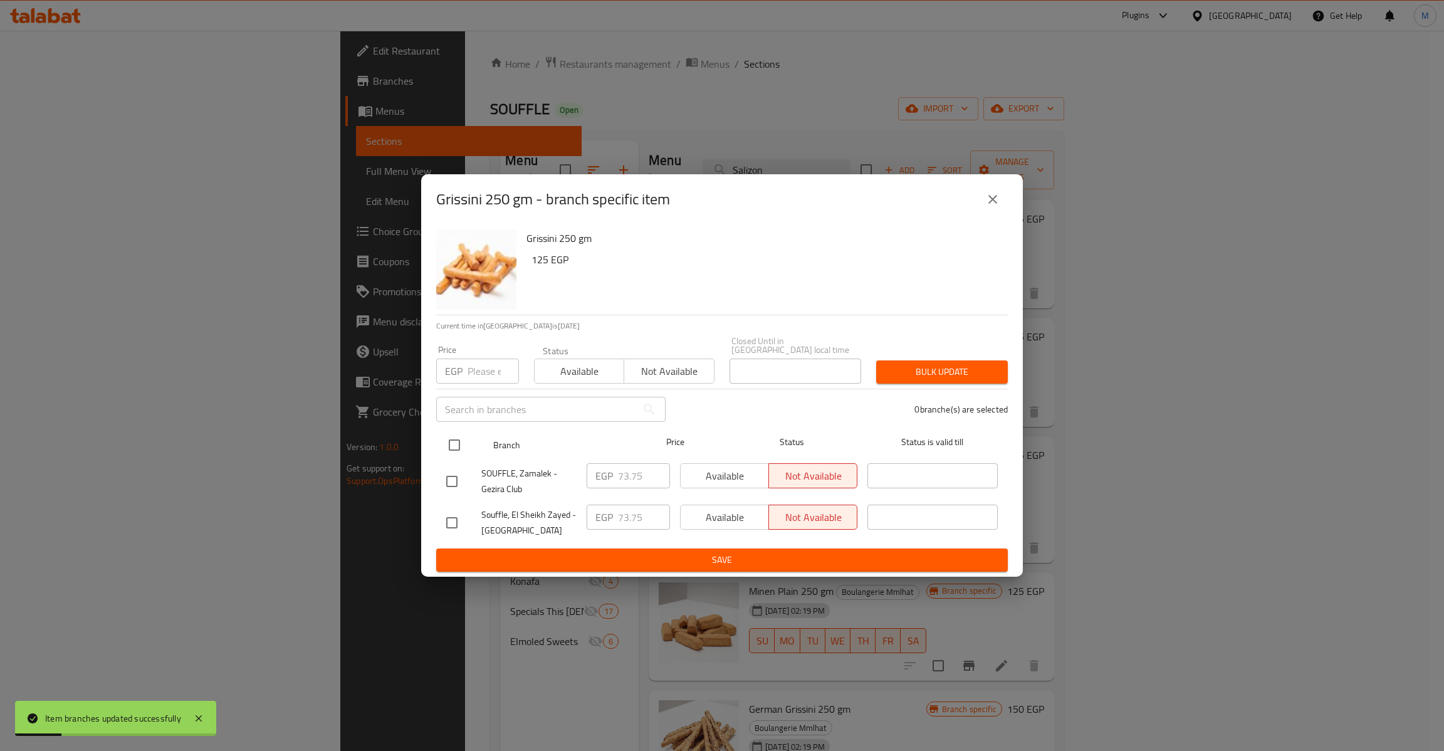
click at [458, 453] on input "checkbox" at bounding box center [454, 445] width 26 height 26
click at [482, 350] on div "Price EGP Price" at bounding box center [477, 364] width 83 height 38
click at [483, 359] on input "number" at bounding box center [493, 371] width 51 height 25
paste input "73.75"
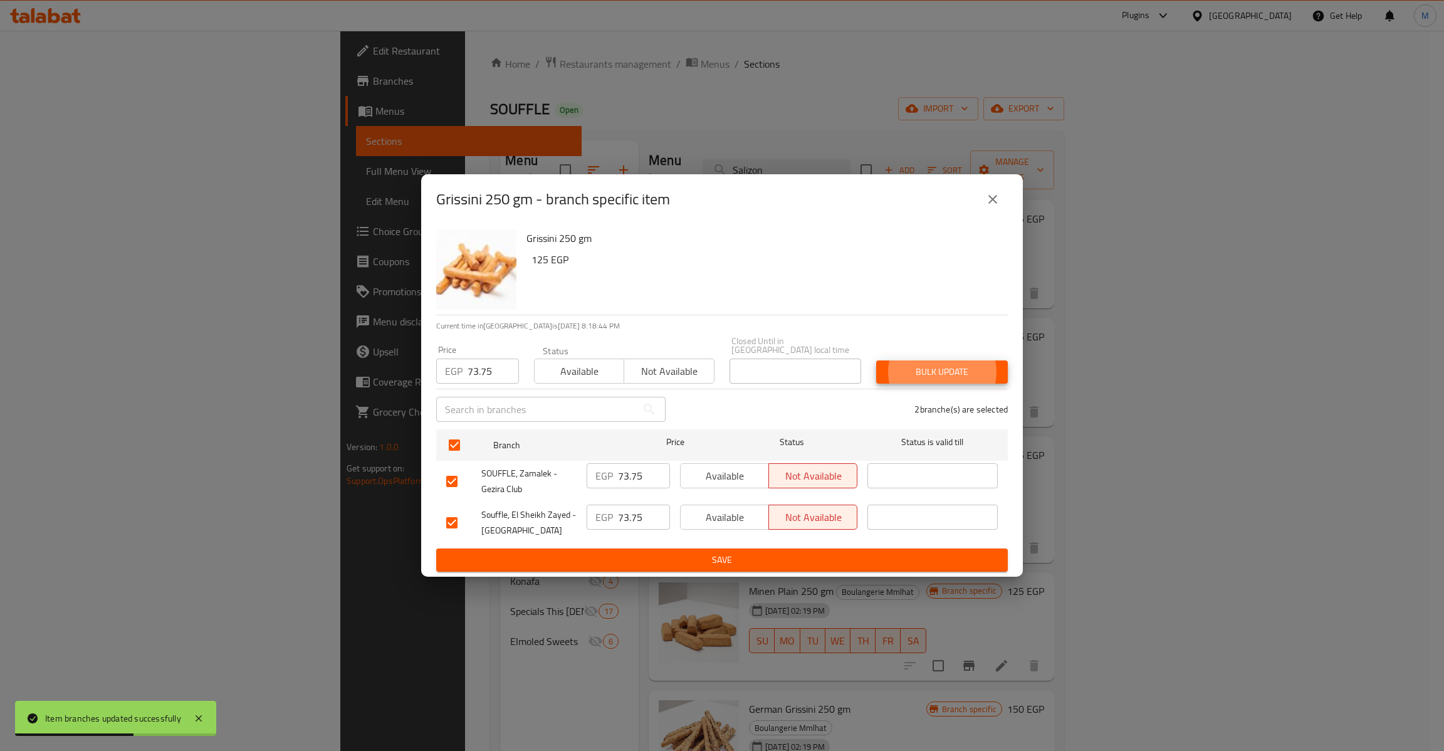
click at [876, 360] on button "Bulk update" at bounding box center [942, 371] width 132 height 23
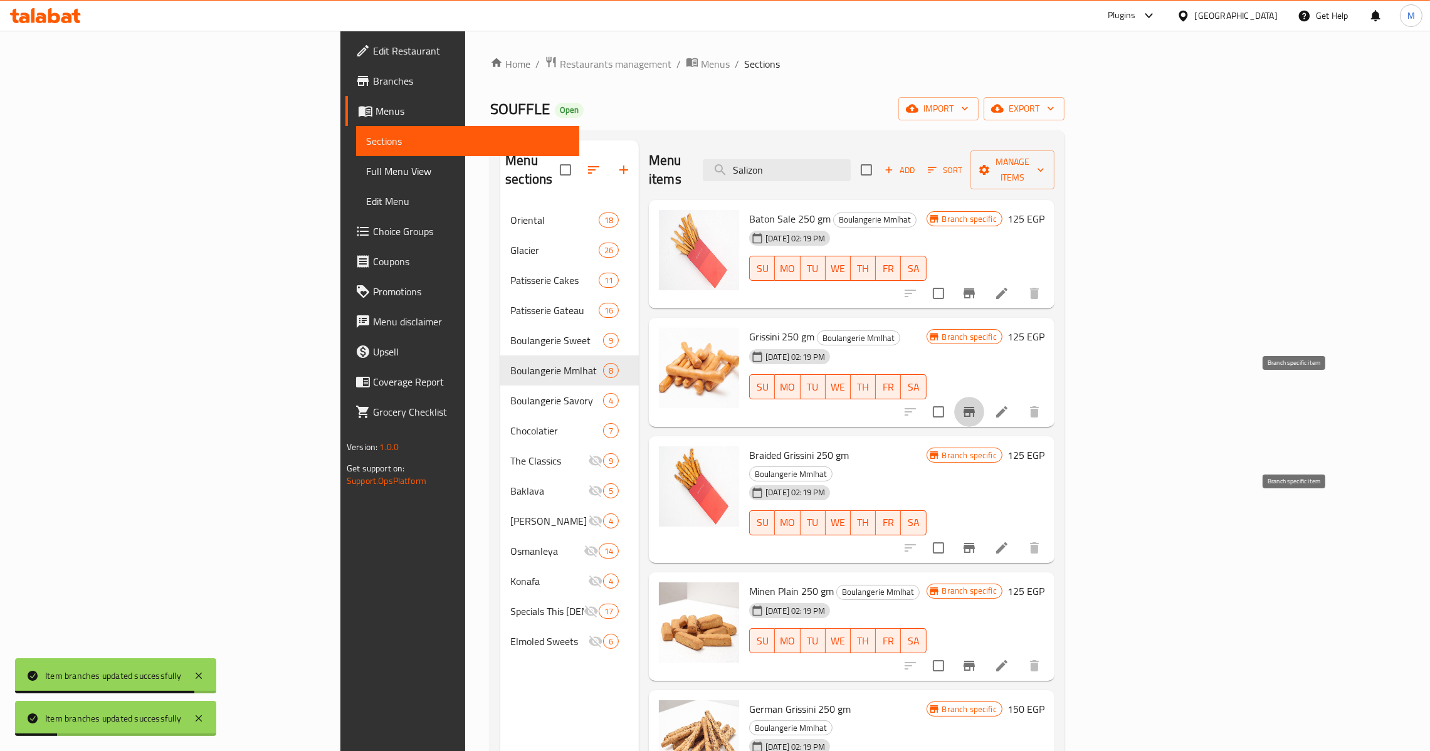
click at [975, 543] on icon "Branch-specific-item" at bounding box center [968, 548] width 11 height 10
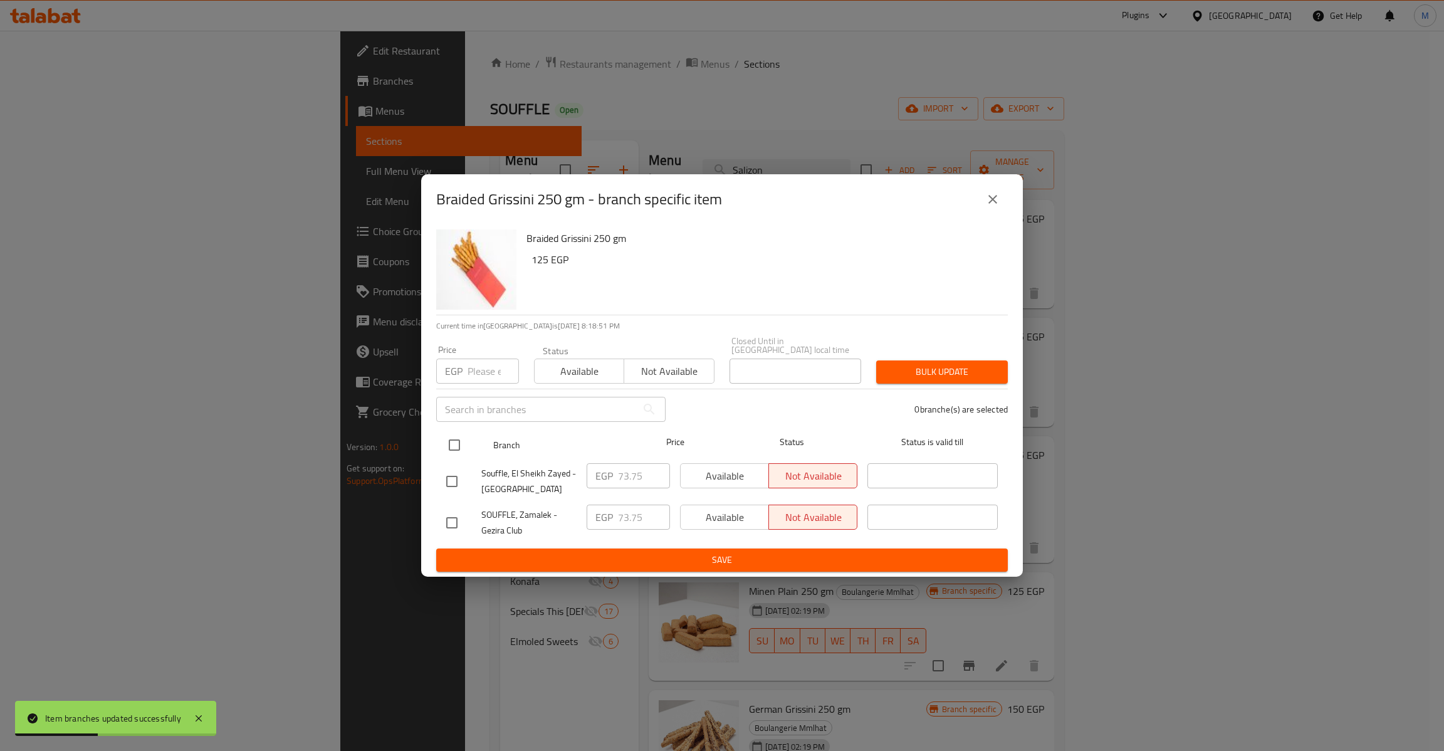
click at [458, 446] on input "checkbox" at bounding box center [454, 445] width 26 height 26
click at [465, 402] on input "text" at bounding box center [536, 409] width 201 height 25
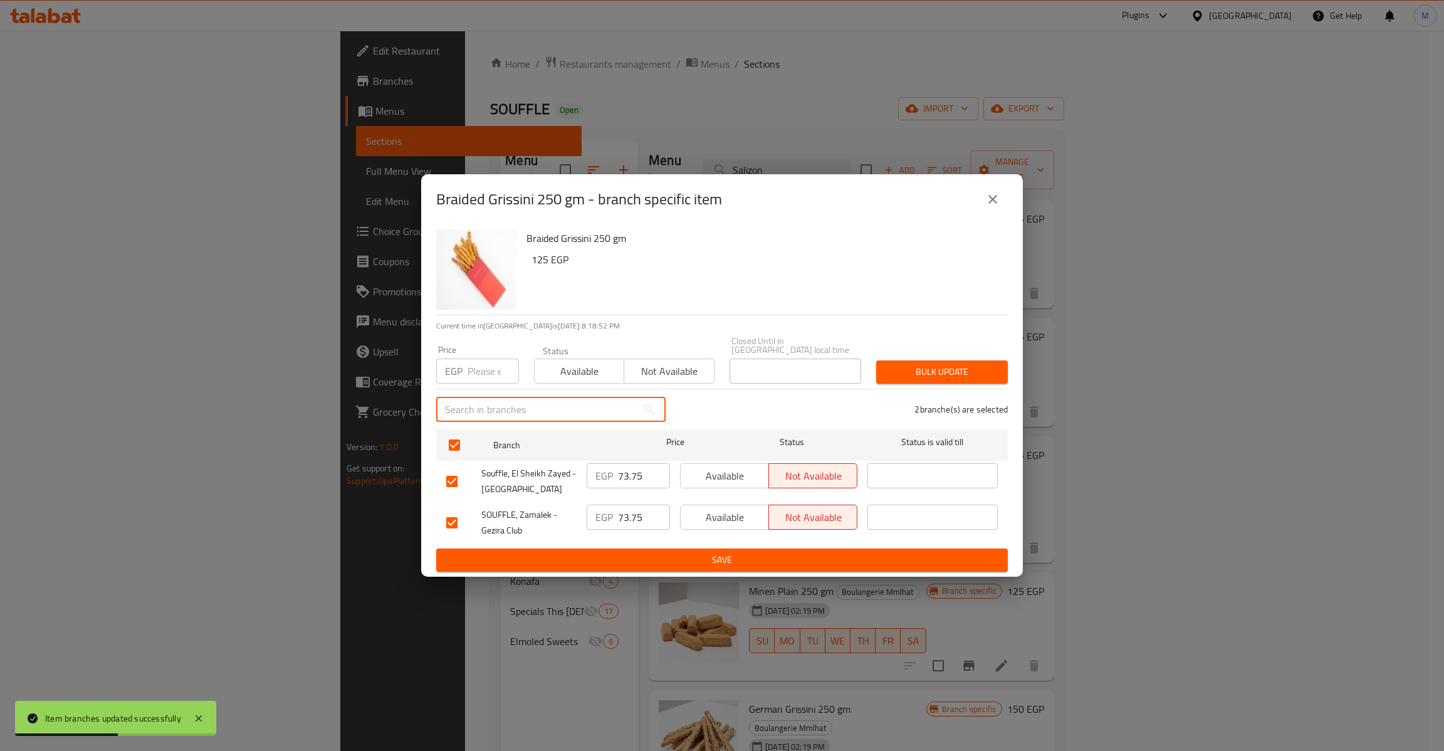
click at [475, 375] on input "number" at bounding box center [493, 371] width 51 height 25
paste input "73.75"
click at [876, 360] on button "Bulk update" at bounding box center [942, 371] width 132 height 23
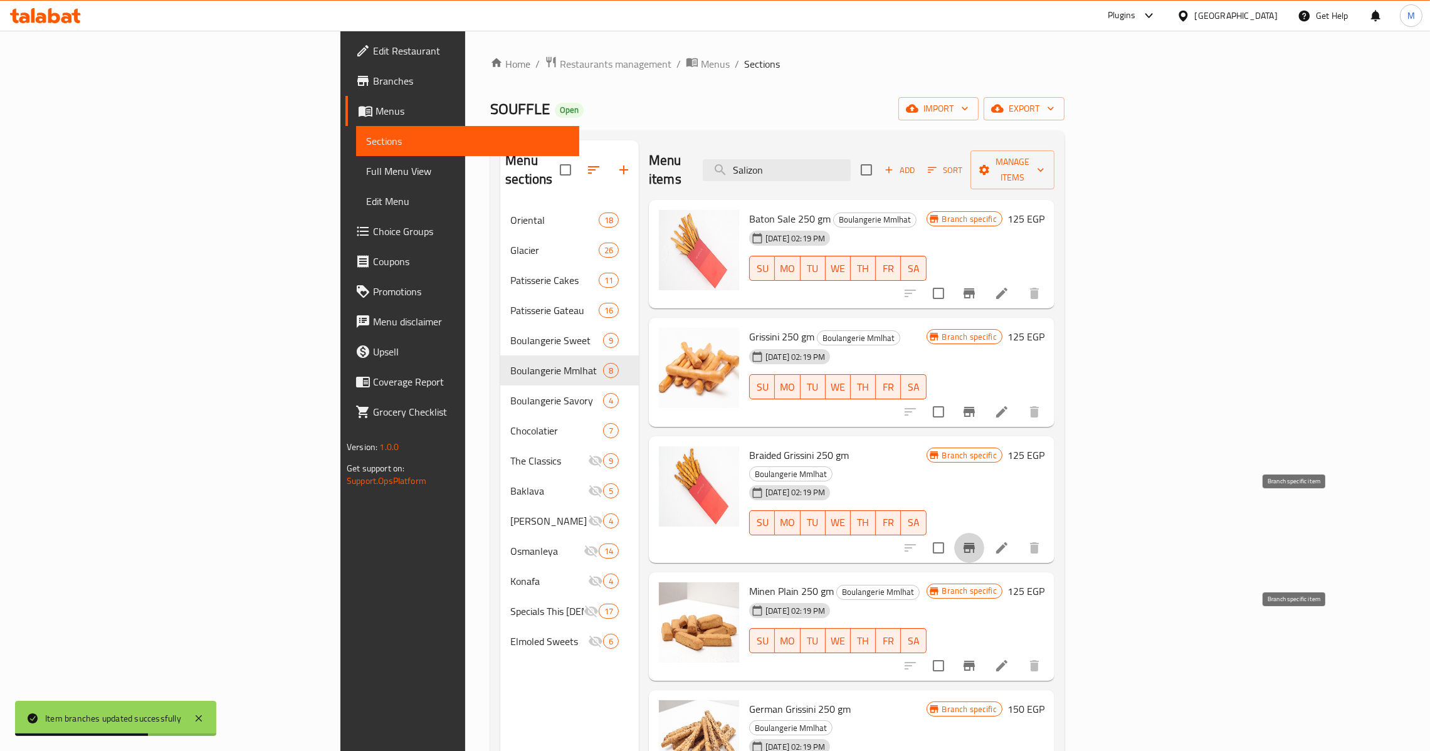
click at [984, 651] on button "Branch-specific-item" at bounding box center [969, 666] width 30 height 30
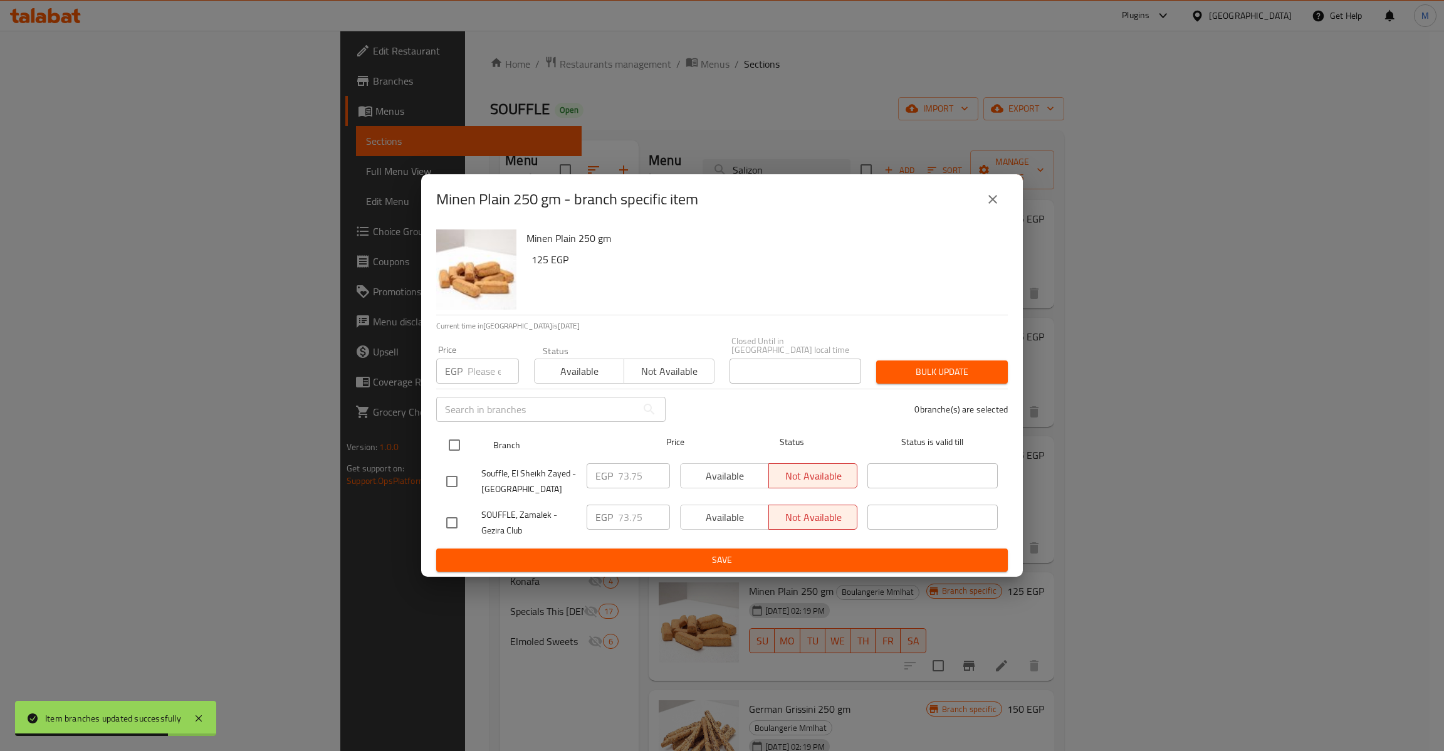
click at [450, 451] on input "checkbox" at bounding box center [454, 445] width 26 height 26
click at [491, 372] on input "number" at bounding box center [493, 371] width 51 height 25
paste input "73.75"
click at [876, 360] on button "Bulk update" at bounding box center [942, 371] width 132 height 23
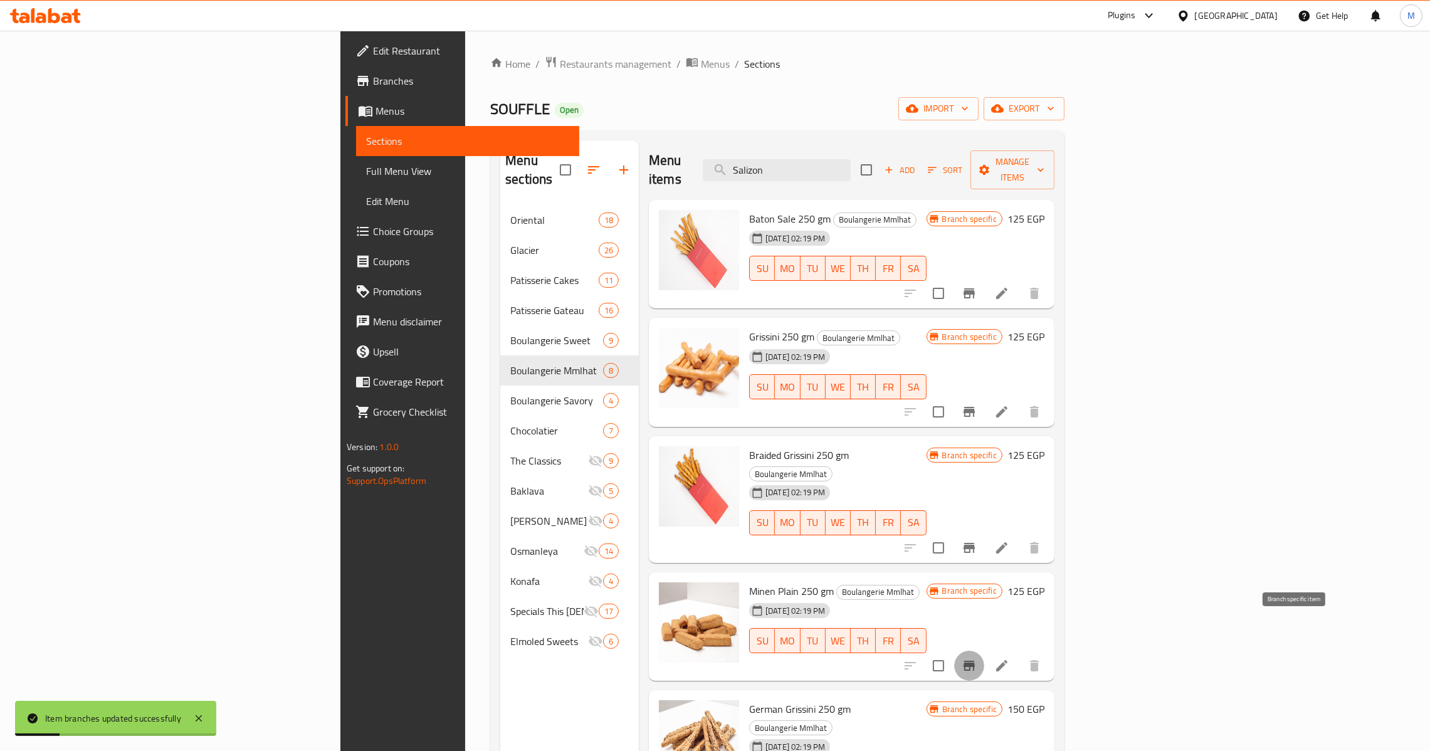
click at [984, 651] on button "Branch-specific-item" at bounding box center [969, 666] width 30 height 30
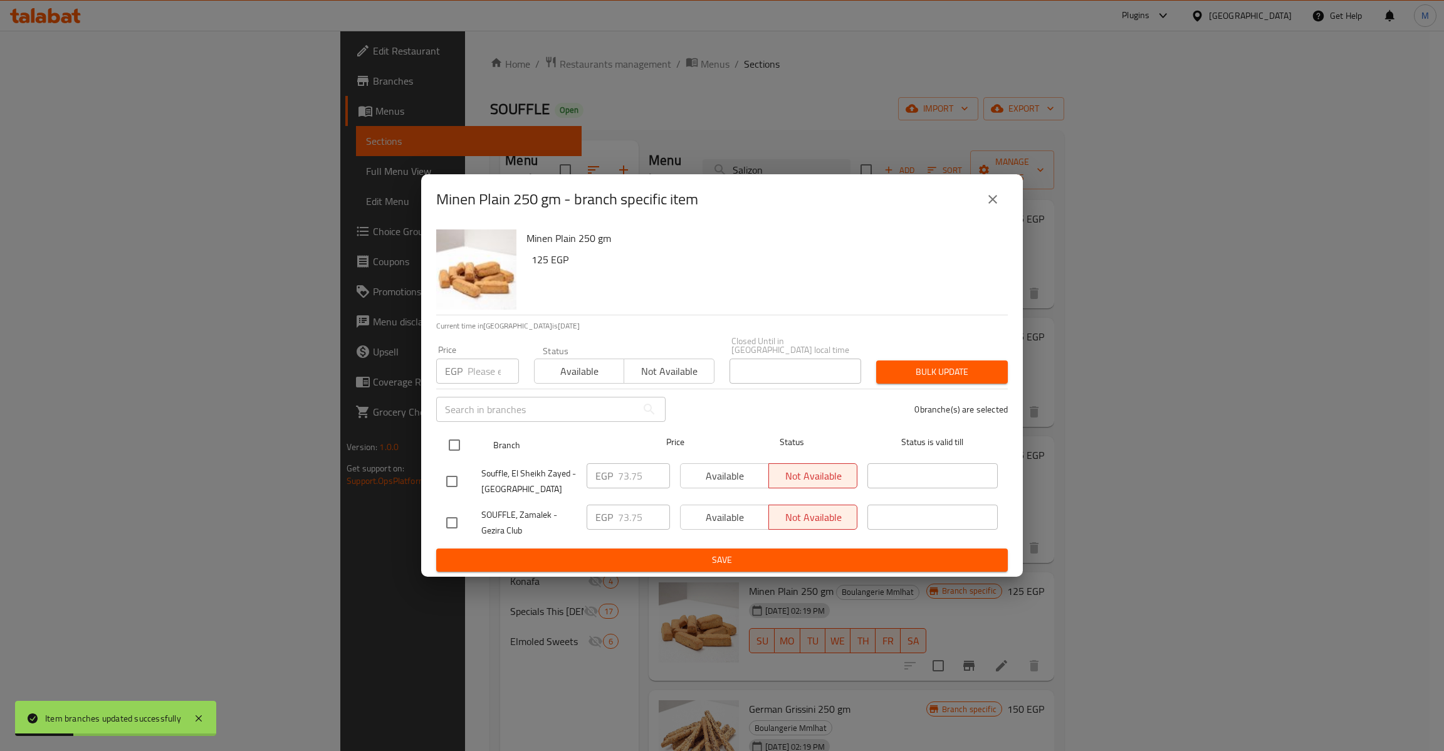
click at [453, 443] on input "checkbox" at bounding box center [454, 445] width 26 height 26
click at [469, 378] on input "number" at bounding box center [493, 371] width 51 height 25
paste input "73.75"
click at [876, 360] on button "Bulk update" at bounding box center [942, 371] width 132 height 23
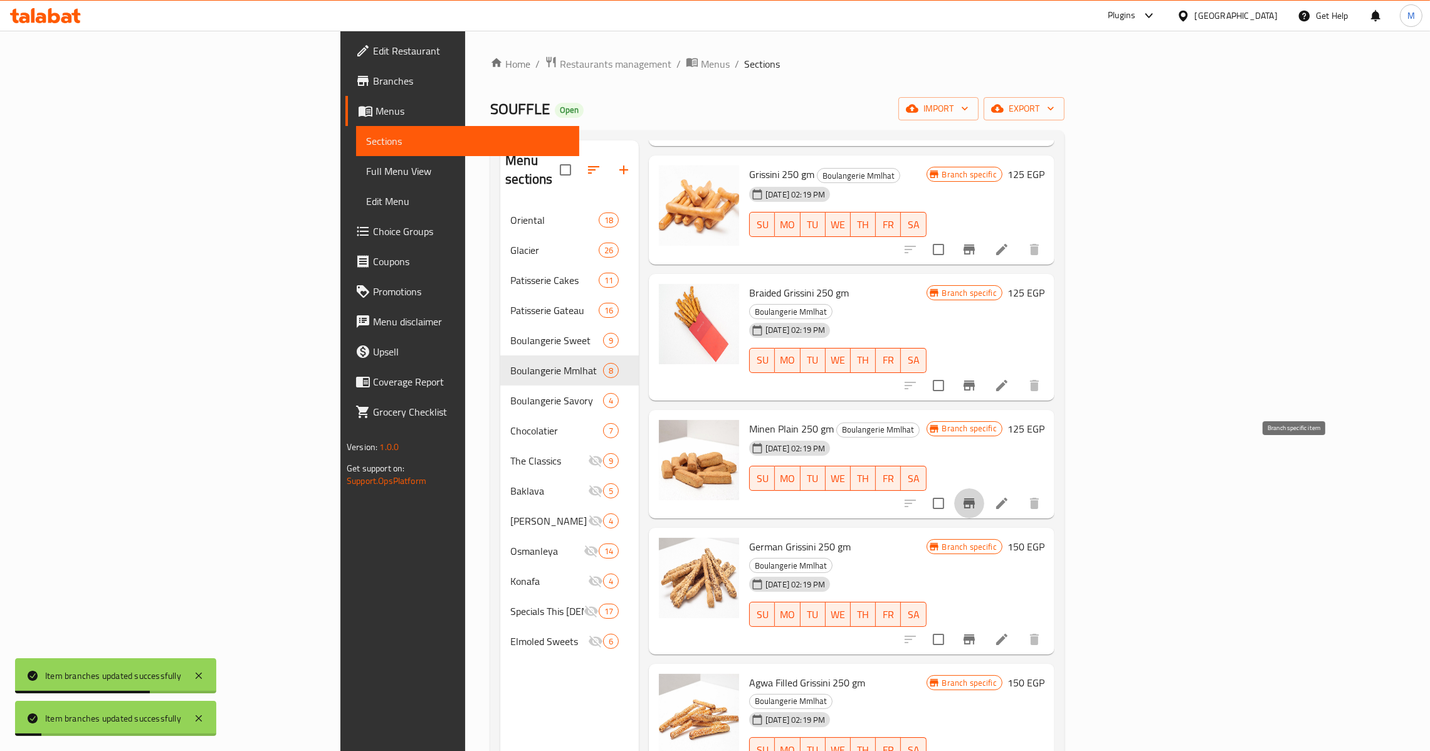
scroll to position [188, 0]
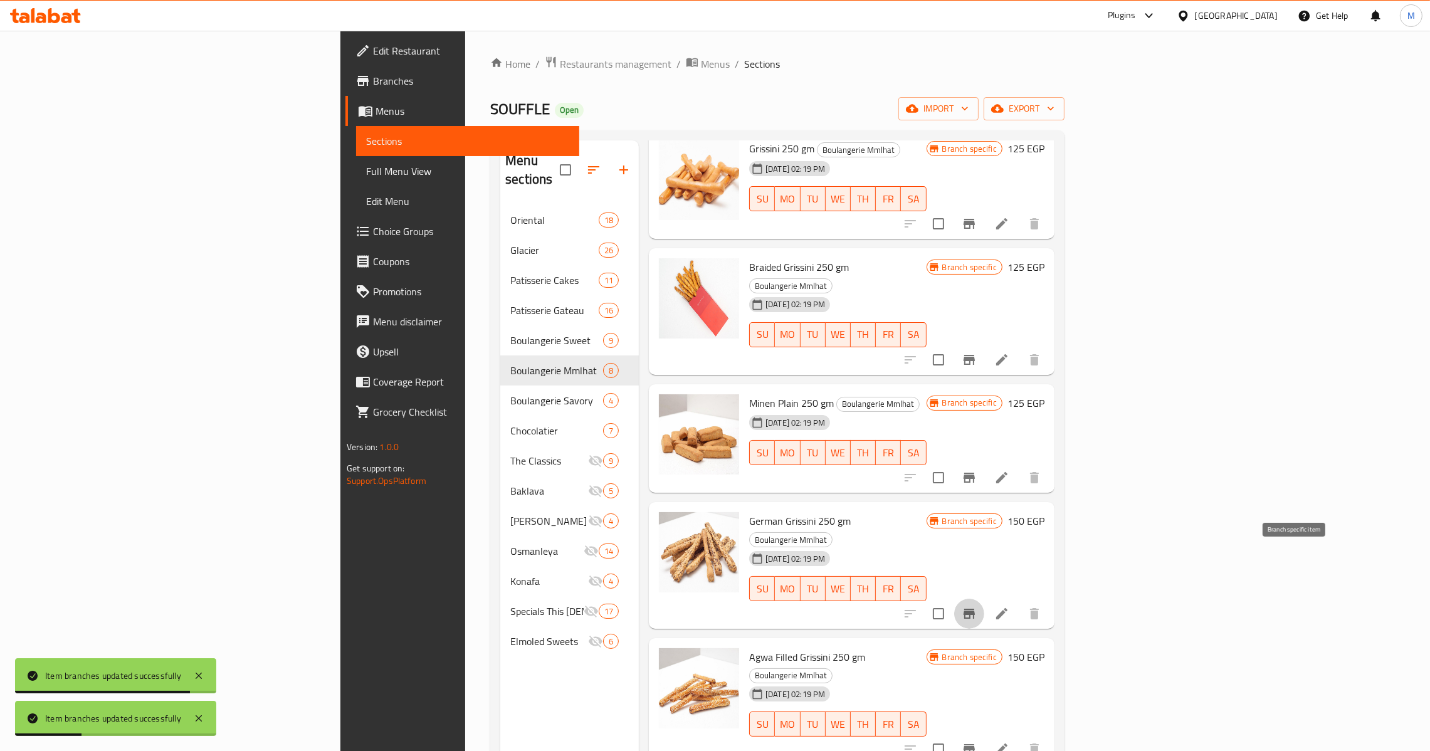
click at [977, 606] on icon "Branch-specific-item" at bounding box center [969, 613] width 15 height 15
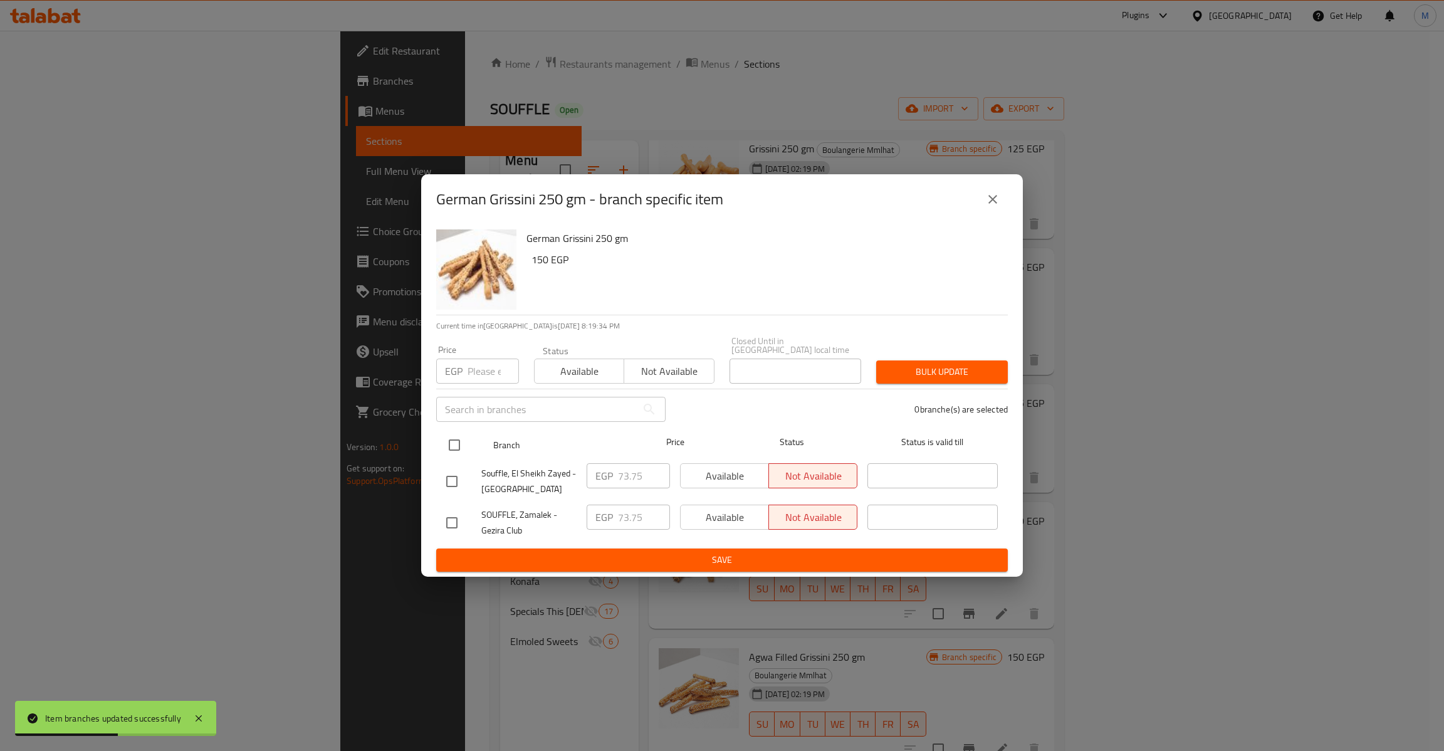
click at [444, 441] on div "German Grissini 250 gm 150 EGP Current time in [GEOGRAPHIC_DATA] is [DATE] 8:19…" at bounding box center [722, 400] width 602 height 352
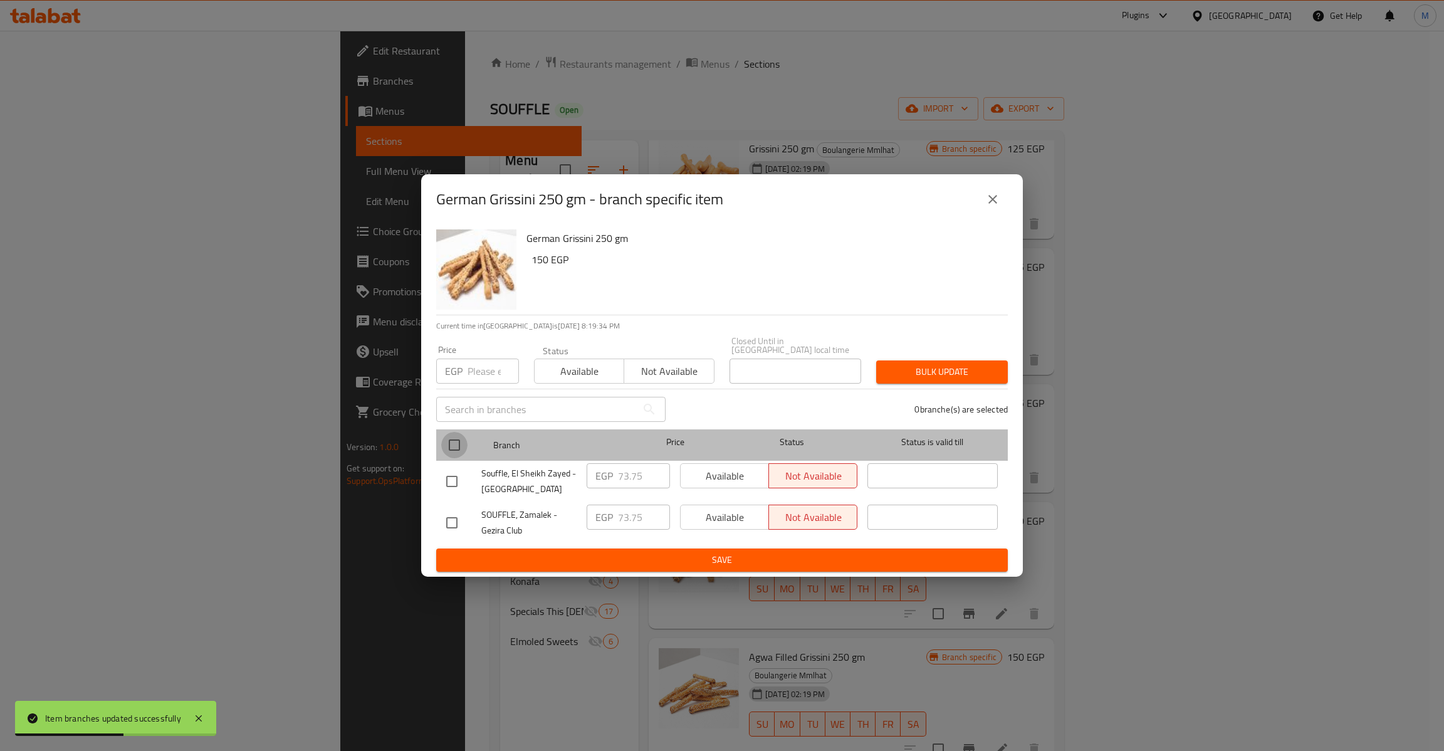
click at [453, 439] on input "checkbox" at bounding box center [454, 445] width 26 height 26
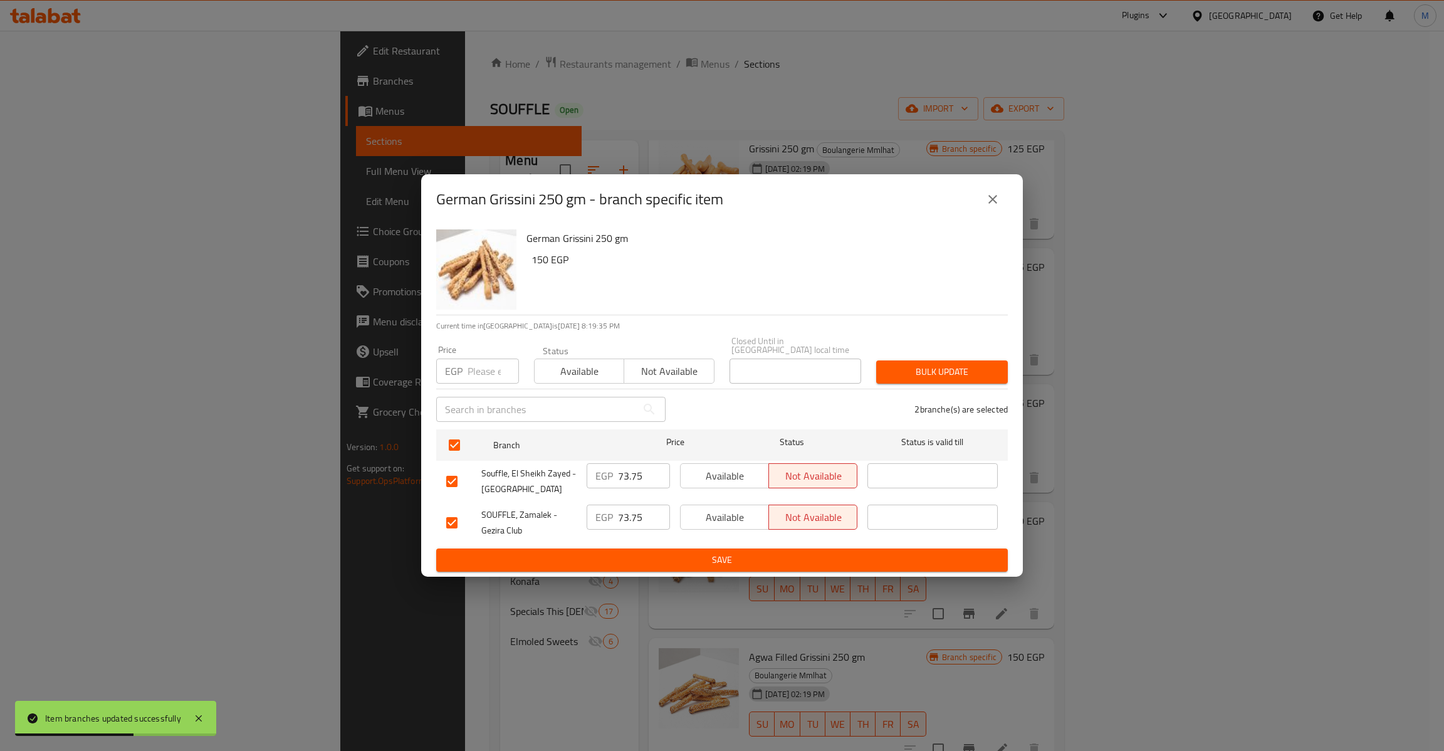
click at [488, 374] on input "number" at bounding box center [493, 371] width 51 height 25
paste input "73.75"
click at [876, 360] on button "Bulk update" at bounding box center [942, 371] width 132 height 23
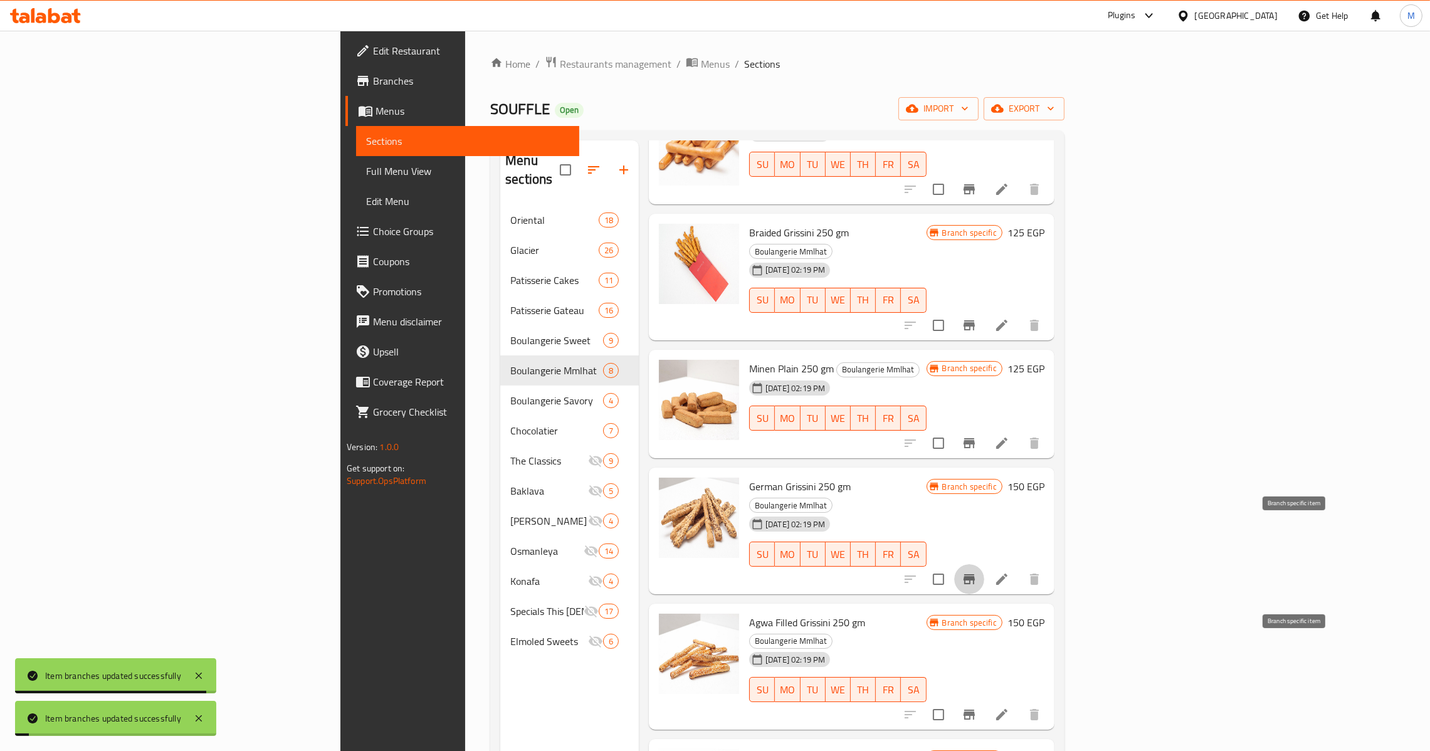
scroll to position [224, 0]
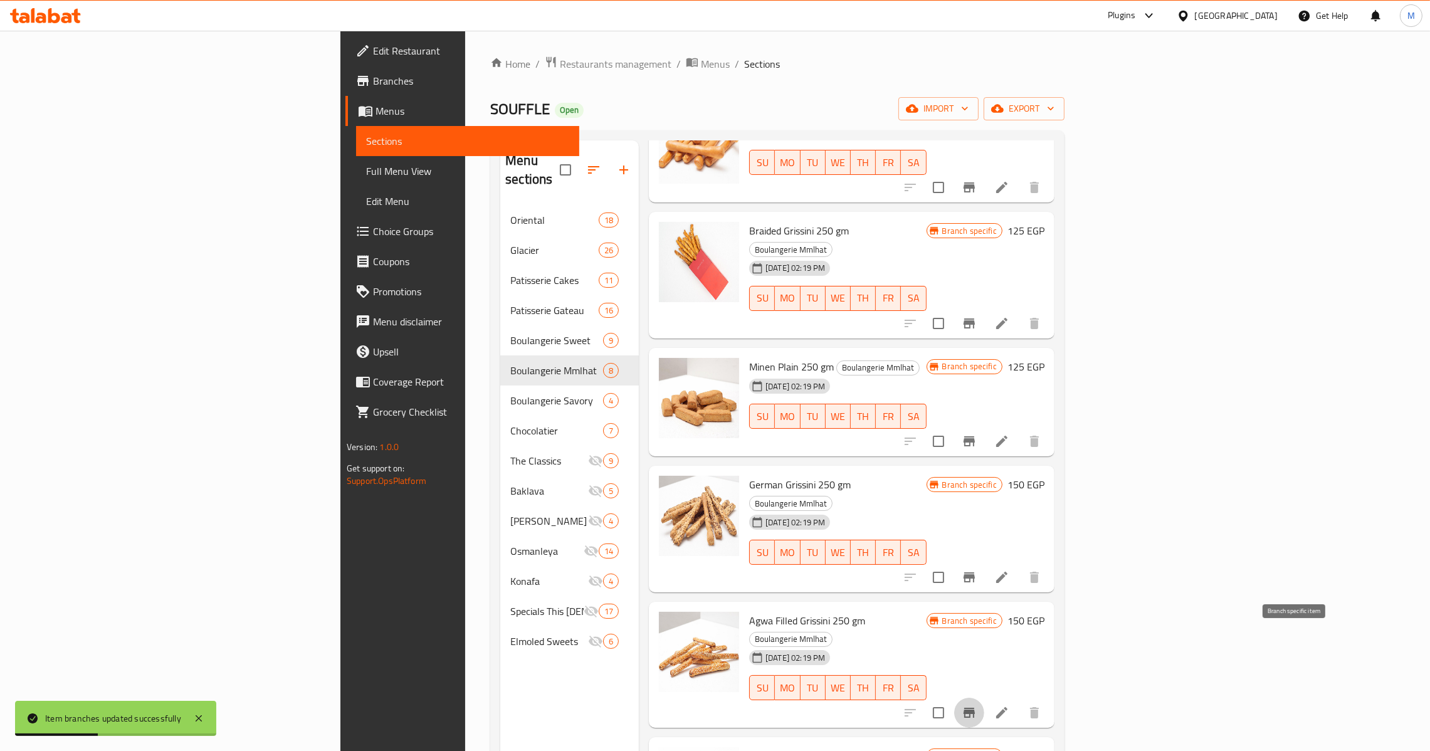
click at [975, 708] on icon "Branch-specific-item" at bounding box center [968, 713] width 11 height 10
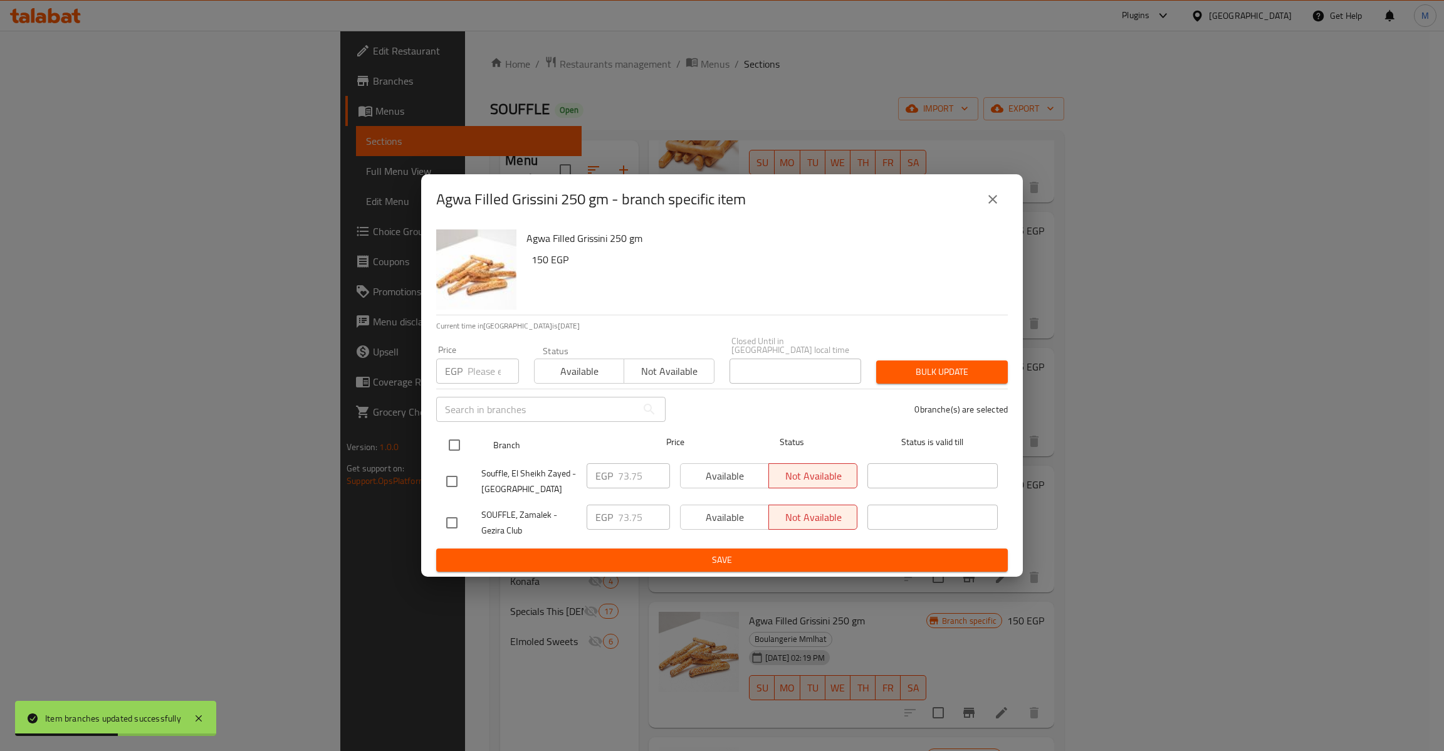
click at [449, 444] on input "checkbox" at bounding box center [454, 445] width 26 height 26
click at [487, 367] on input "number" at bounding box center [493, 371] width 51 height 25
paste input "73.75"
click at [876, 360] on button "Bulk update" at bounding box center [942, 371] width 132 height 23
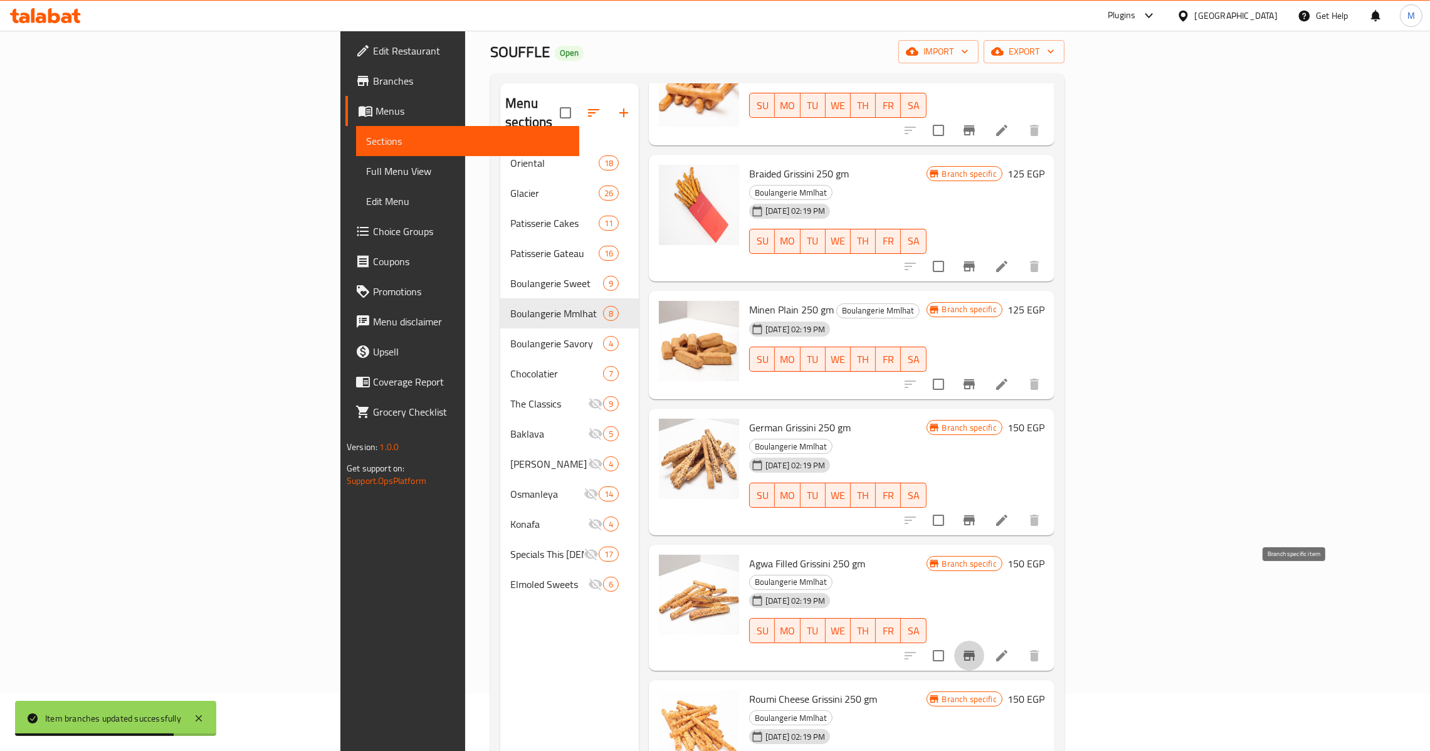
scroll to position [94, 0]
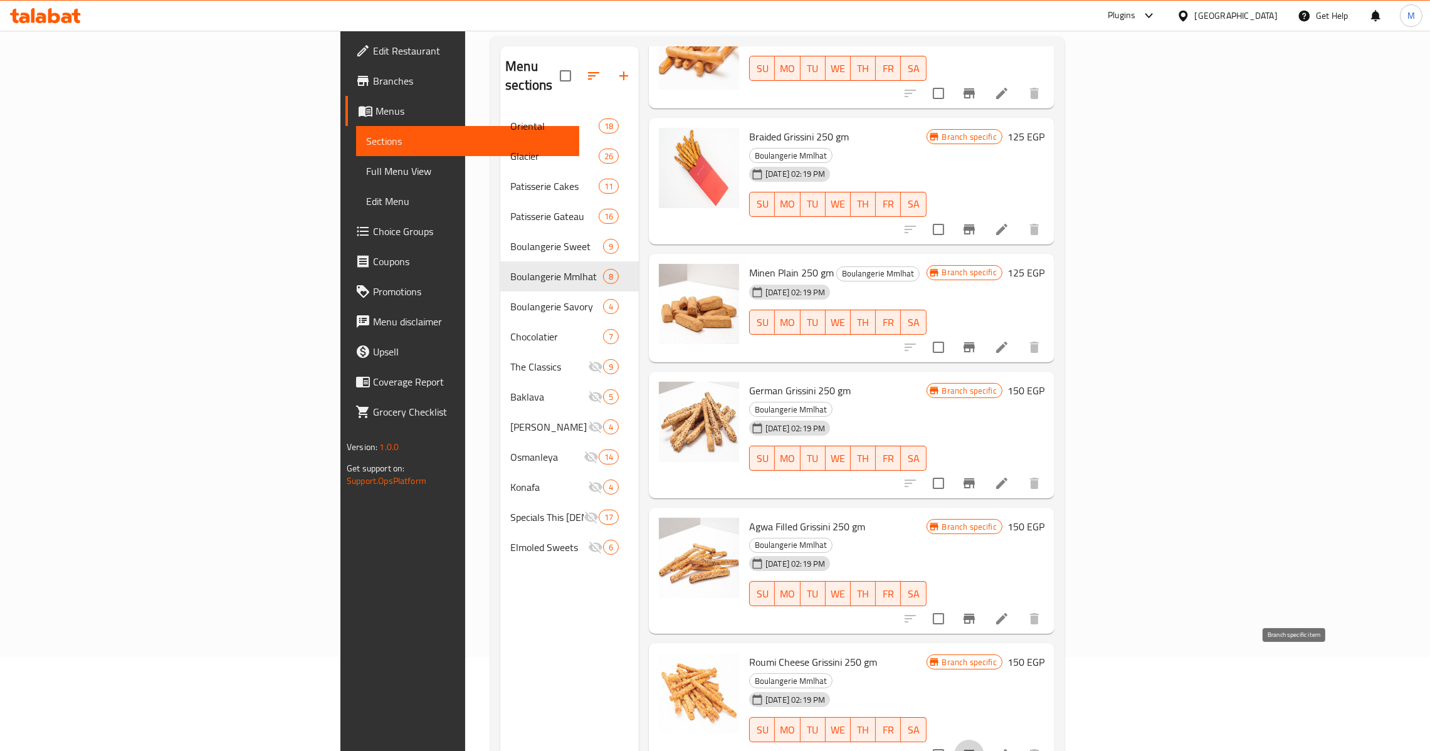
click at [984, 740] on button "Branch-specific-item" at bounding box center [969, 755] width 30 height 30
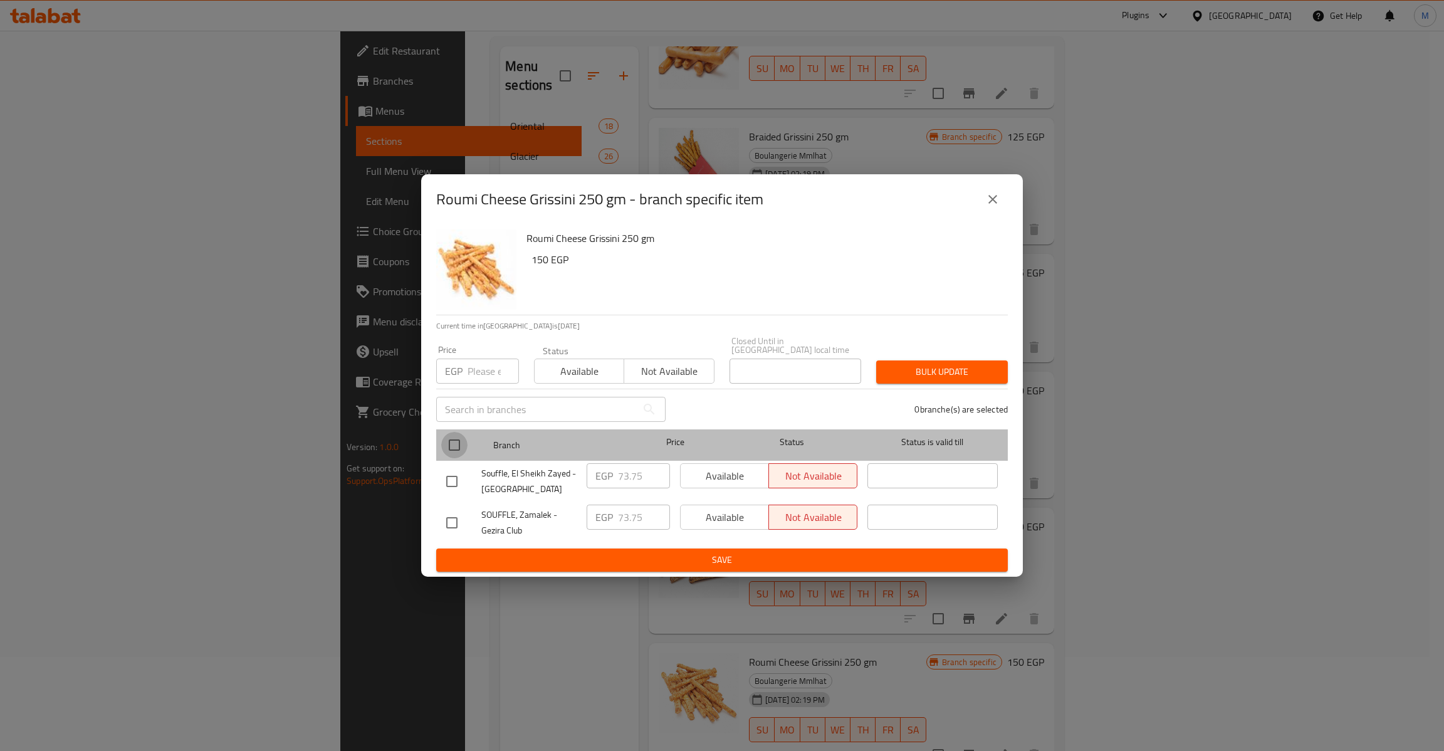
click at [451, 443] on input "checkbox" at bounding box center [454, 445] width 26 height 26
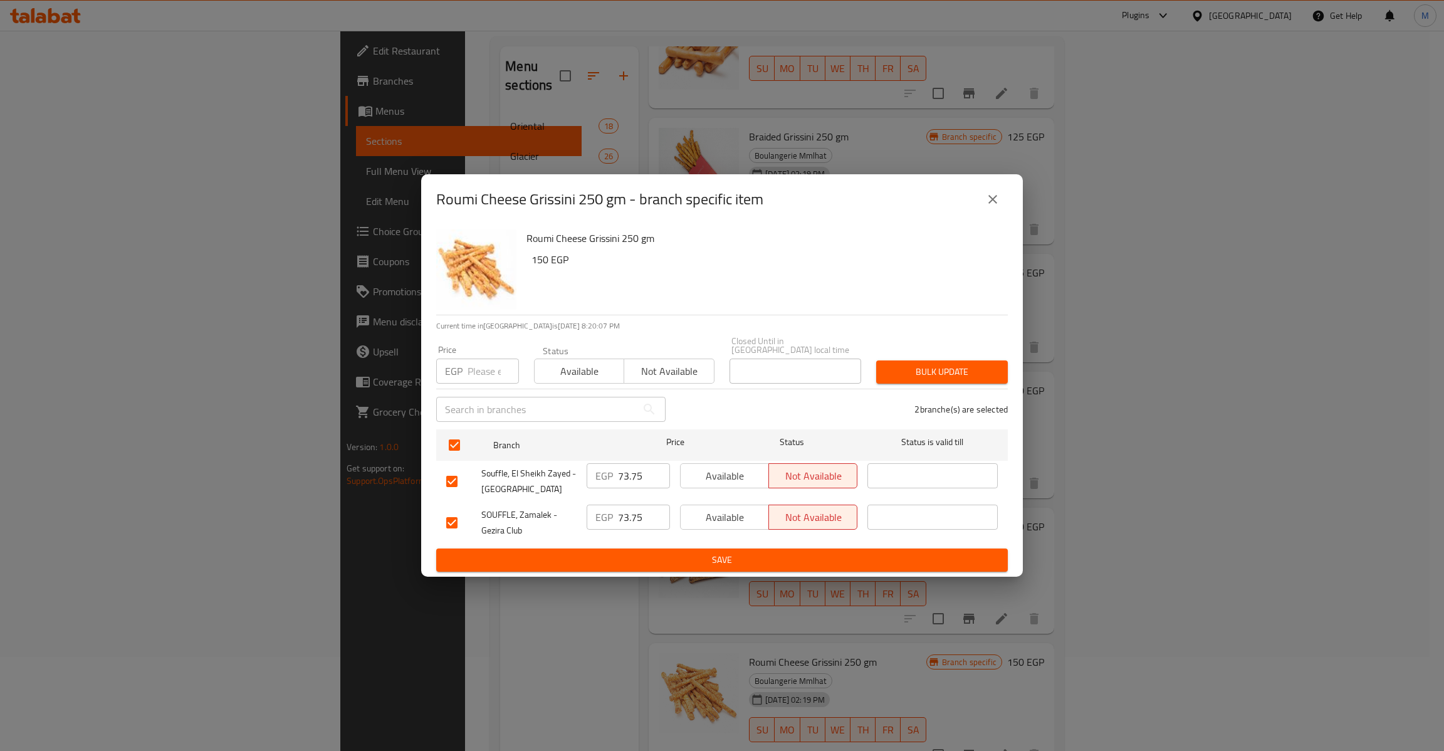
click at [472, 389] on div "​" at bounding box center [551, 409] width 244 height 40
paste input "73.75"
click at [494, 366] on input "73.75" at bounding box center [493, 371] width 51 height 25
click at [876, 360] on button "Bulk update" at bounding box center [942, 371] width 132 height 23
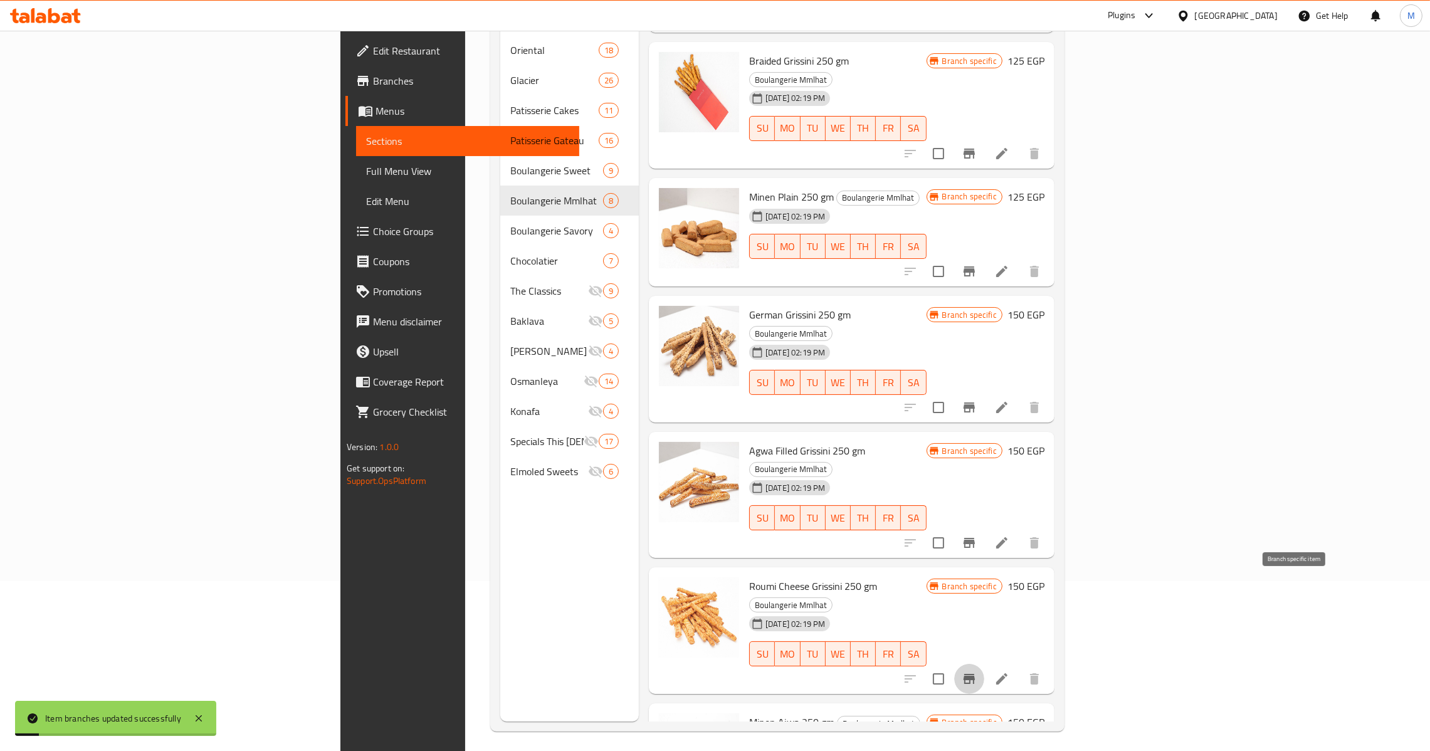
scroll to position [177, 0]
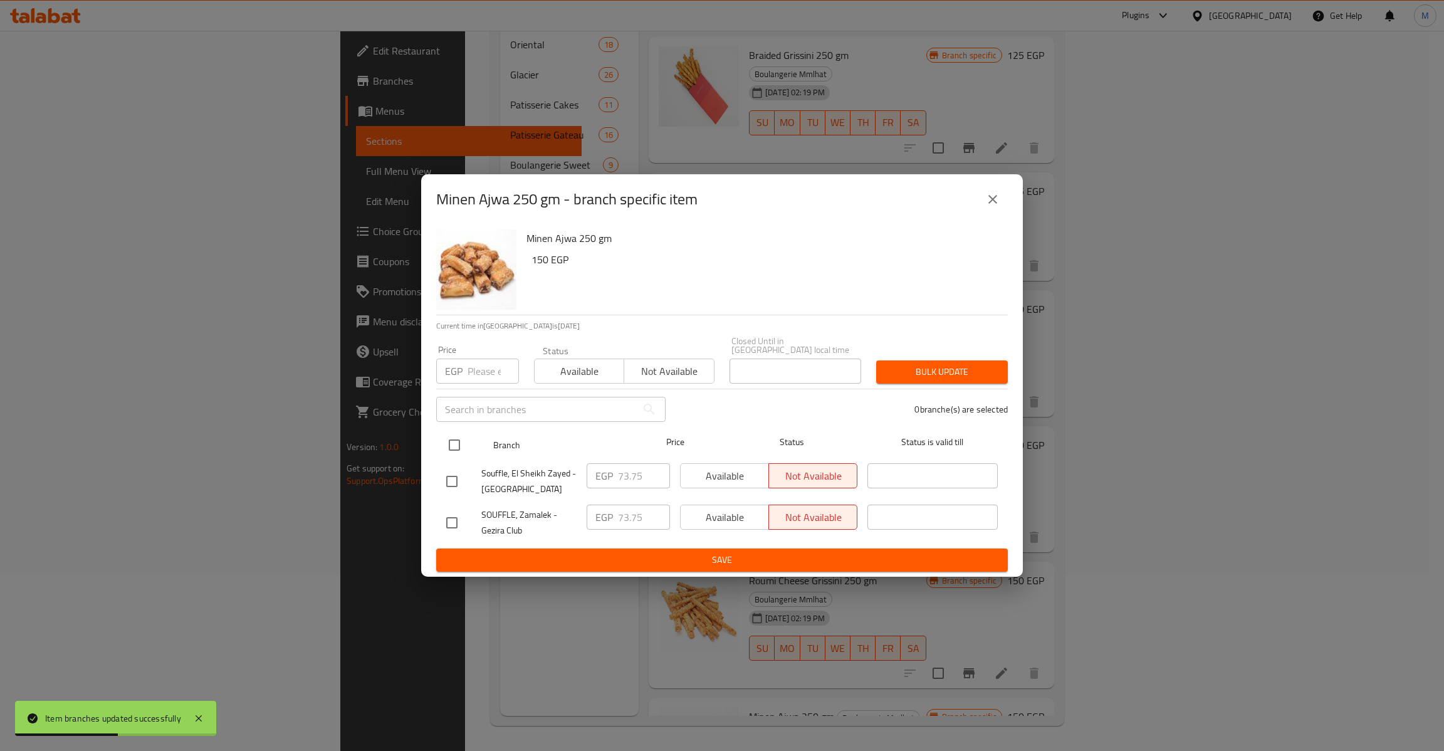
click at [449, 432] on input "checkbox" at bounding box center [454, 445] width 26 height 26
click at [478, 369] on input "number" at bounding box center [493, 371] width 51 height 25
paste input "73.75"
click at [876, 360] on button "Bulk update" at bounding box center [942, 371] width 132 height 23
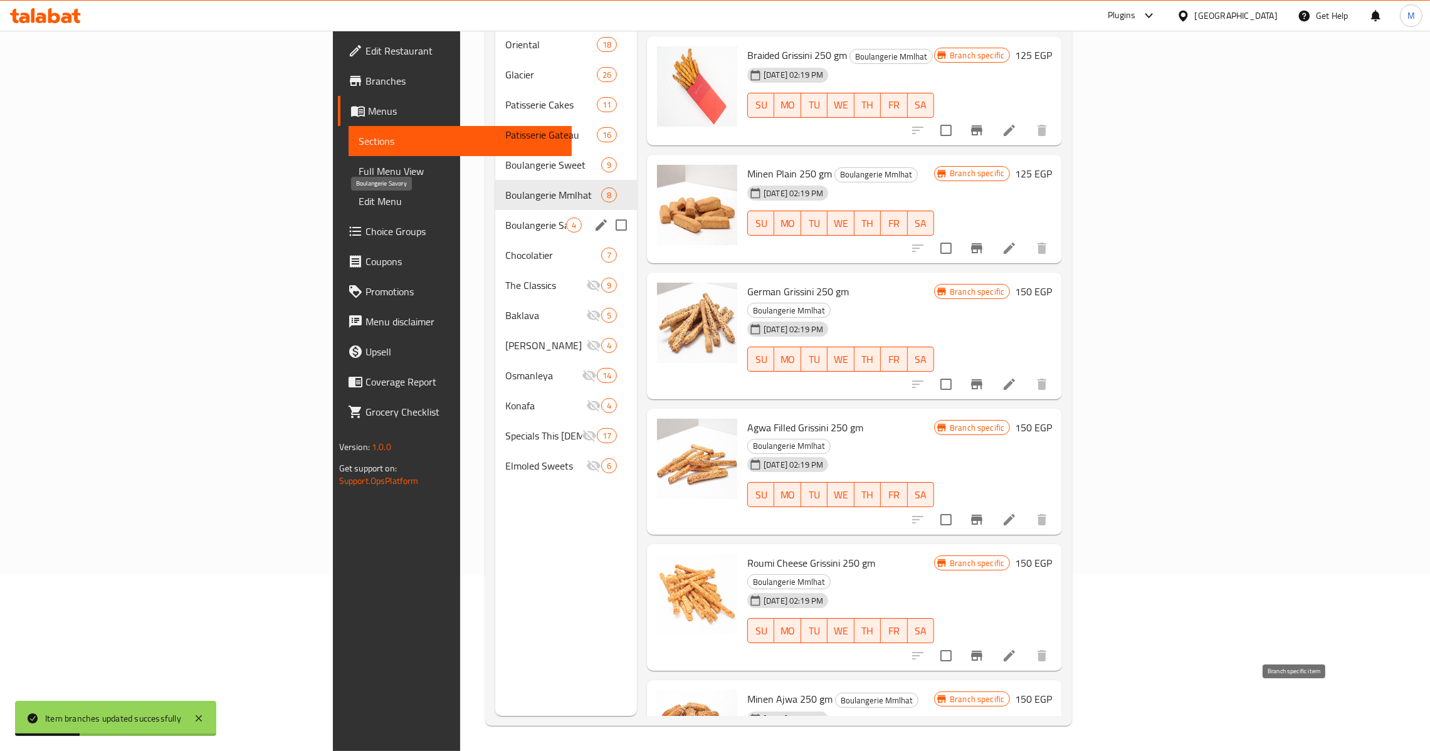
click at [505, 217] on span "Boulangerie Savory" at bounding box center [535, 224] width 61 height 15
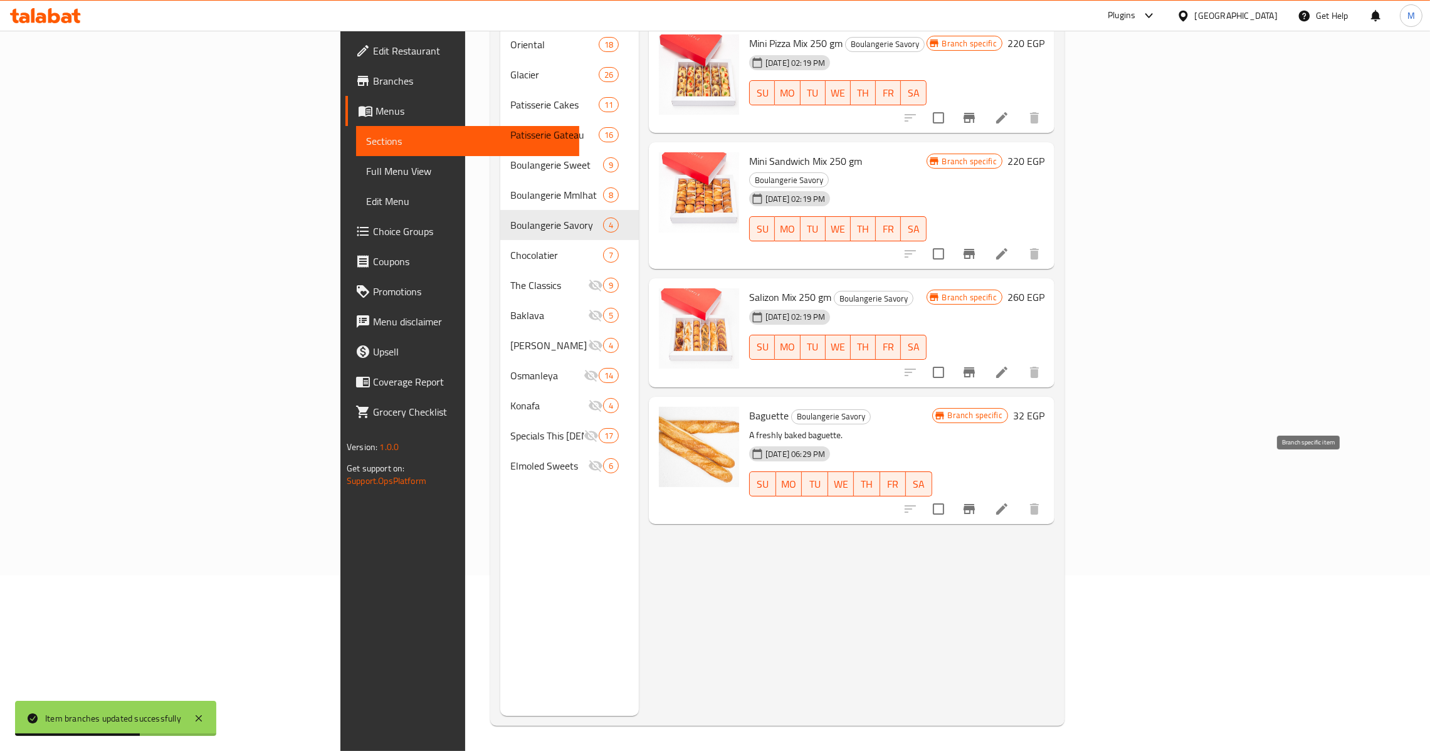
click at [977, 501] on icon "Branch-specific-item" at bounding box center [969, 508] width 15 height 15
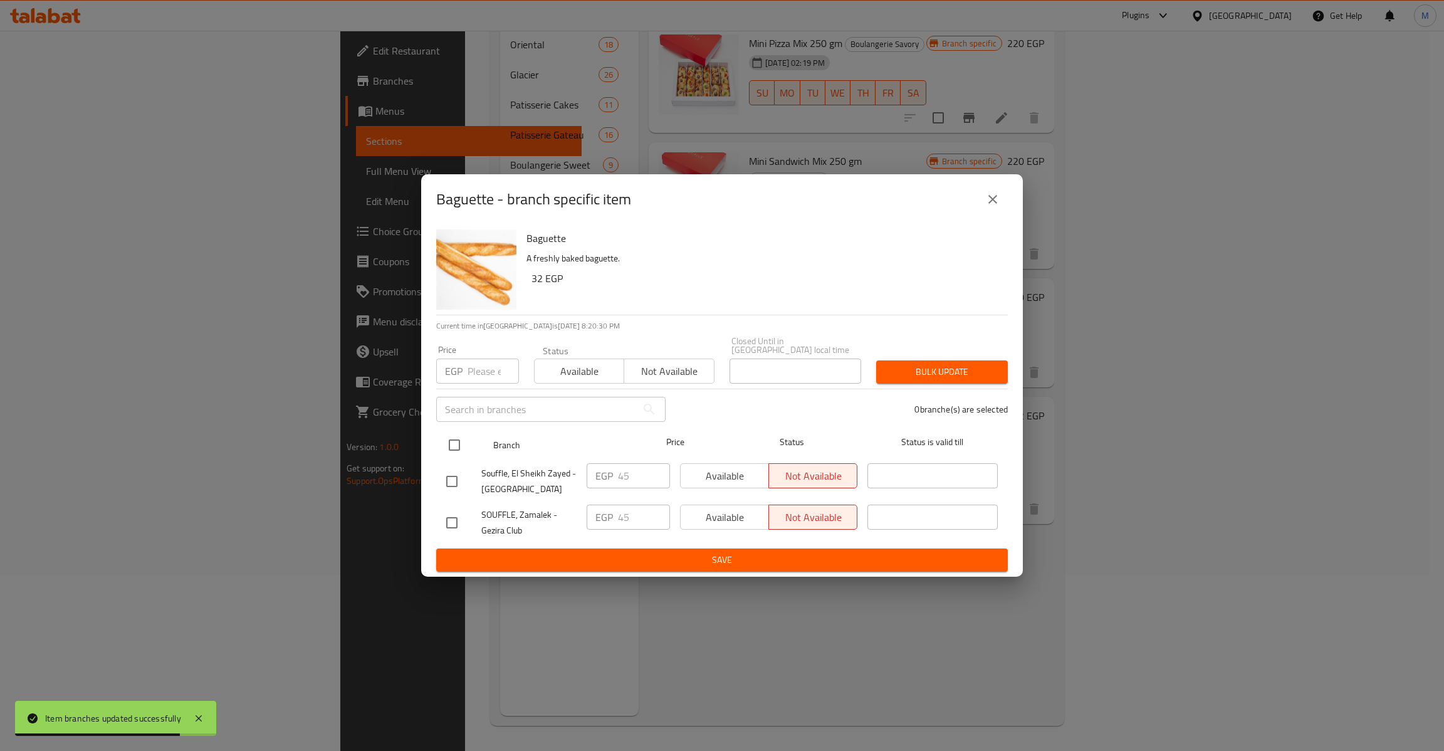
click at [454, 443] on input "checkbox" at bounding box center [454, 445] width 26 height 26
click at [491, 352] on div "Price EGP Price" at bounding box center [477, 364] width 83 height 38
click at [485, 370] on input "number" at bounding box center [493, 371] width 51 height 25
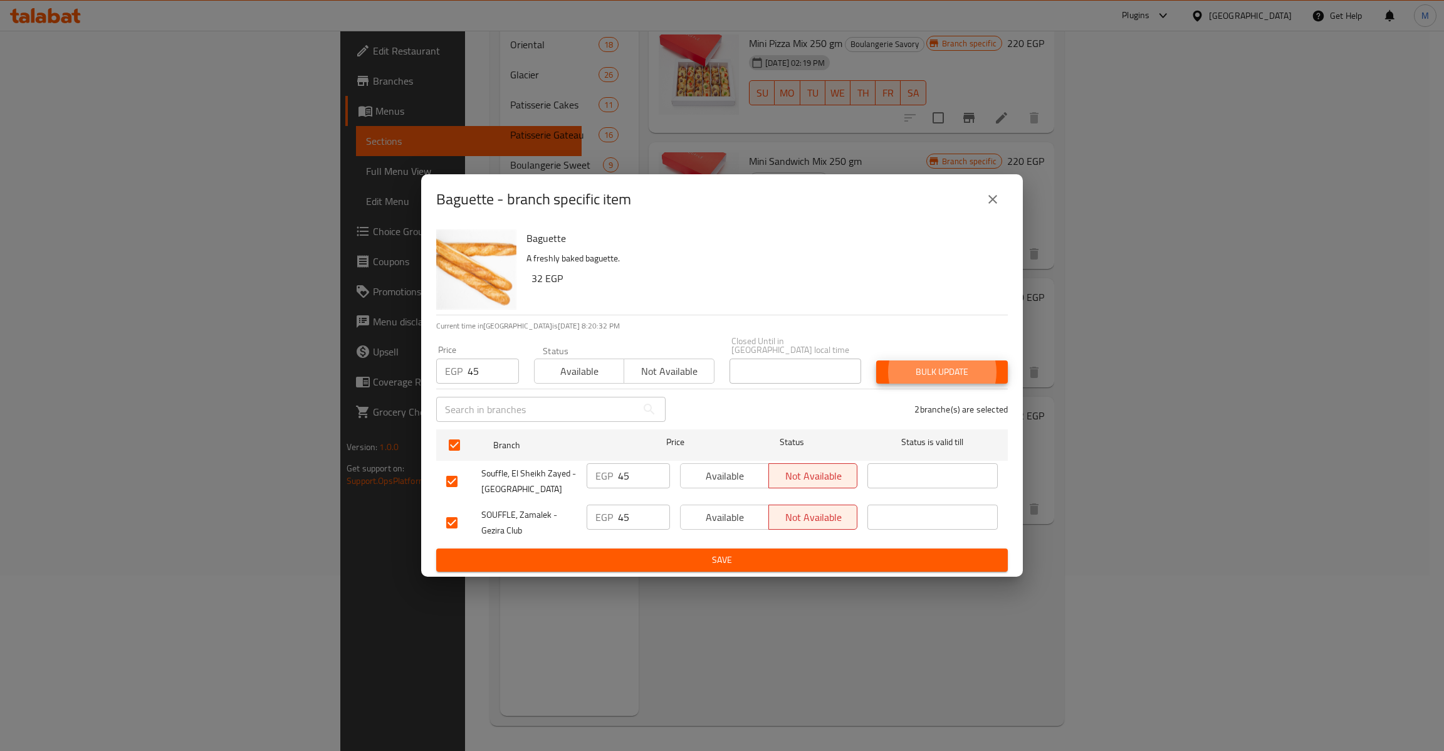
click at [876, 360] on button "Bulk update" at bounding box center [942, 371] width 132 height 23
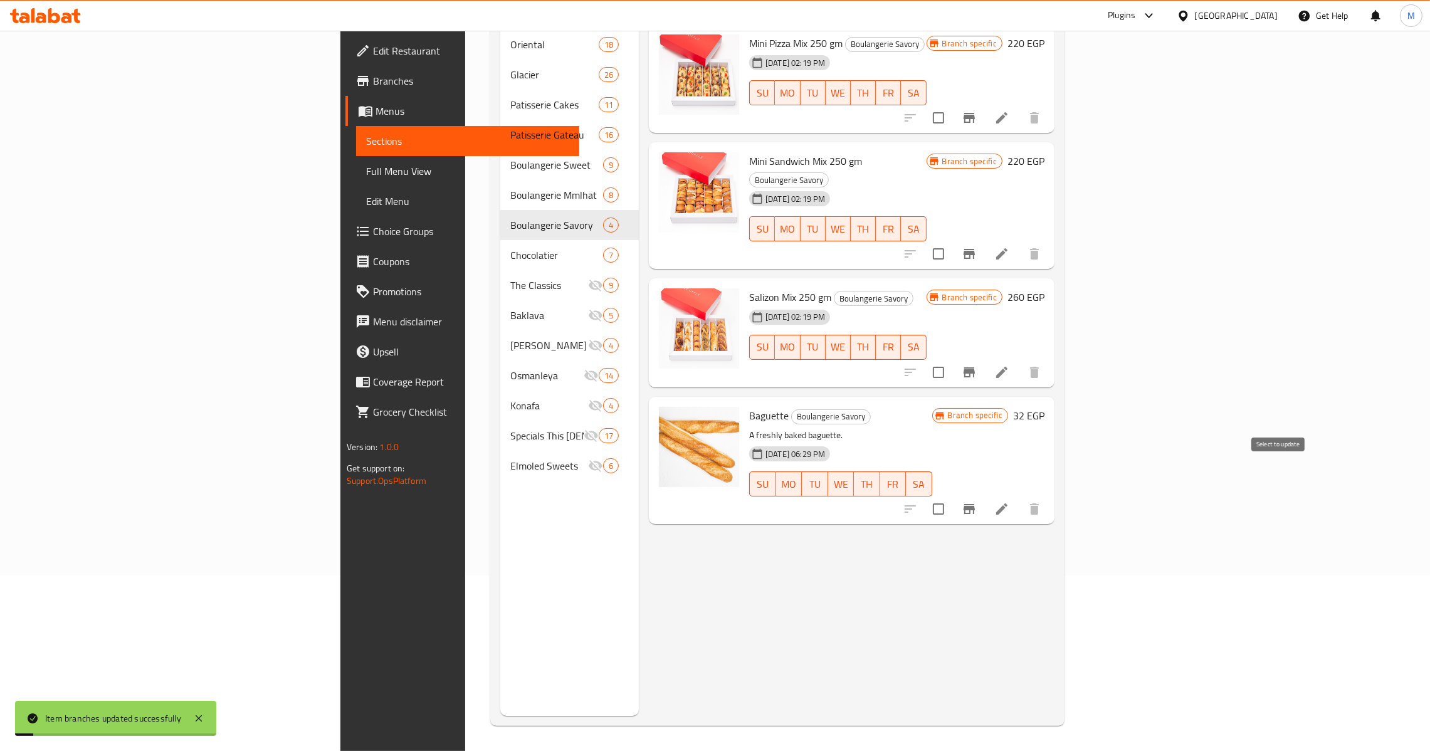
click at [951, 496] on input "checkbox" at bounding box center [938, 509] width 26 height 26
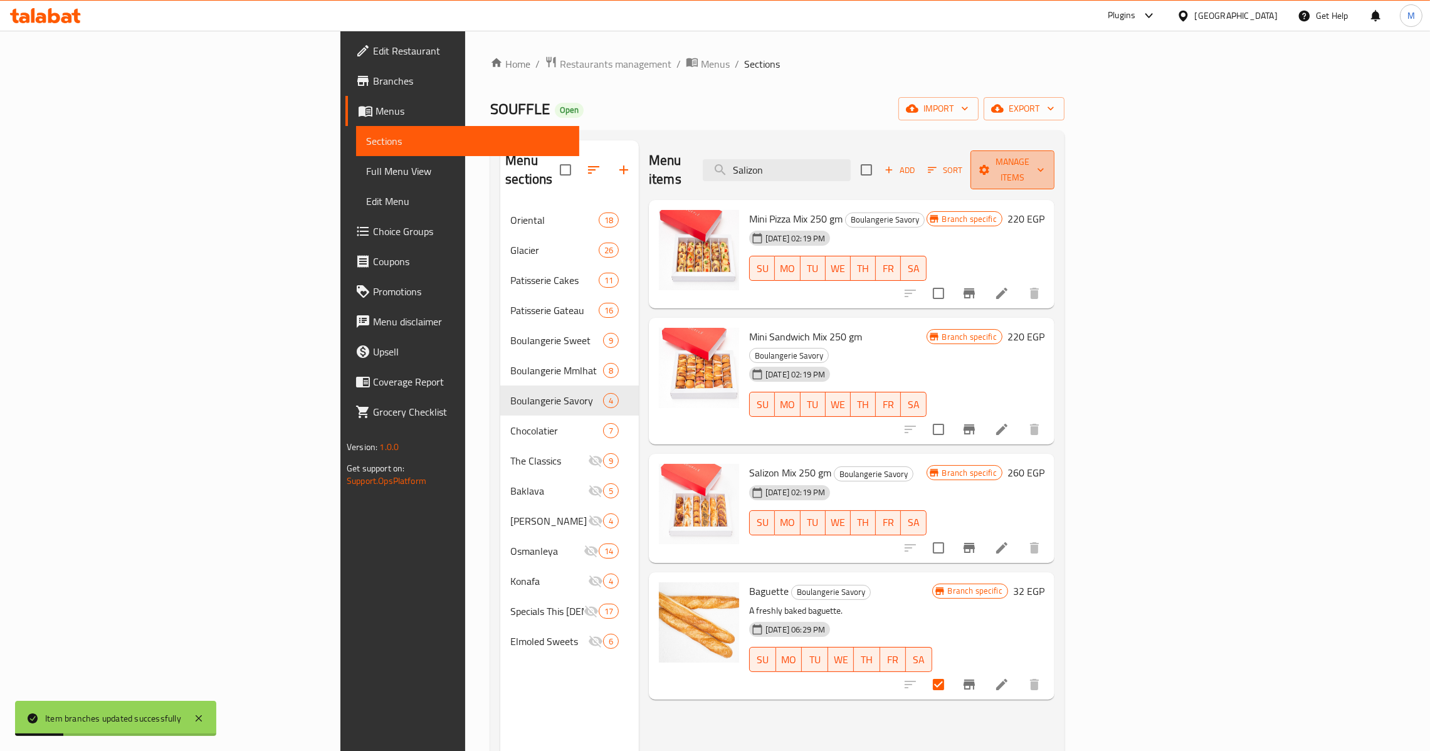
click at [1044, 157] on span "Manage items" at bounding box center [1012, 169] width 64 height 31
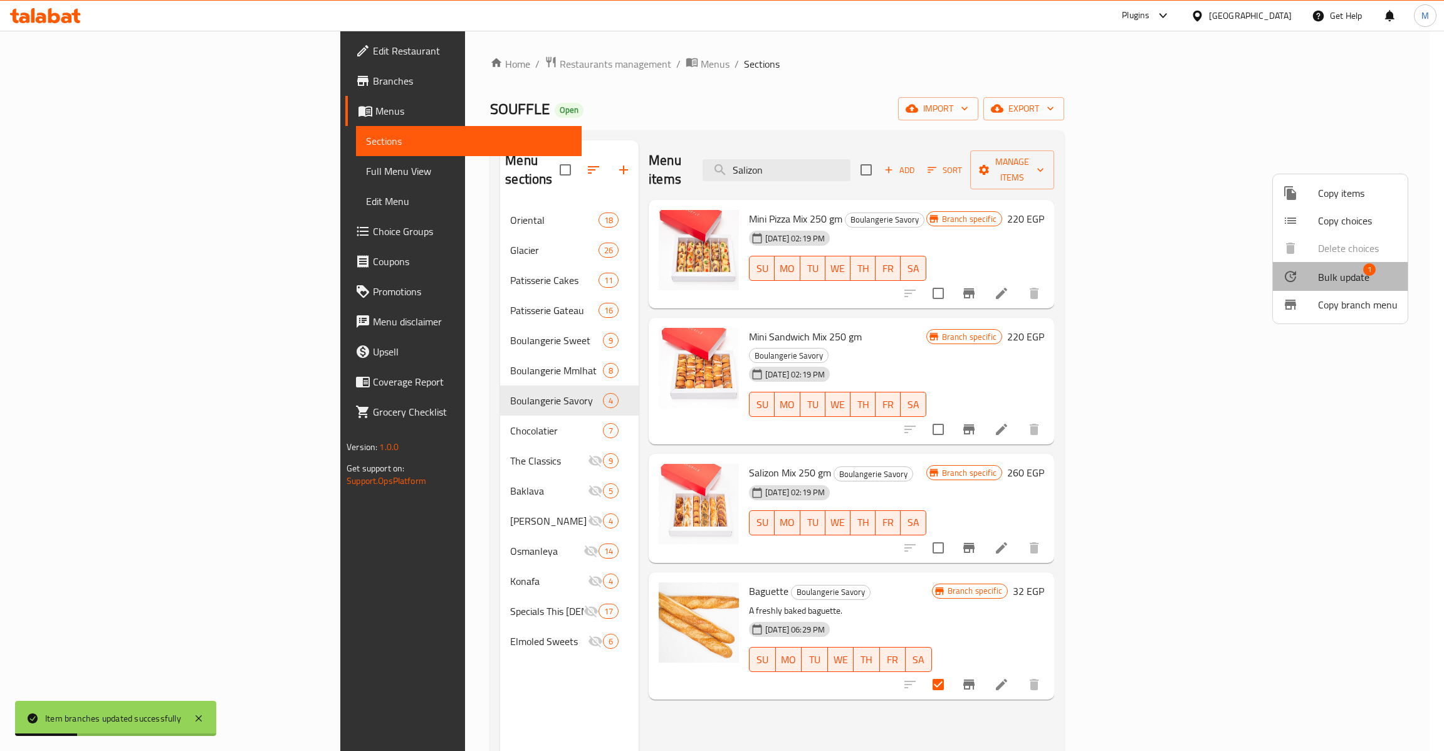
click at [1340, 283] on span "Bulk update" at bounding box center [1343, 277] width 51 height 15
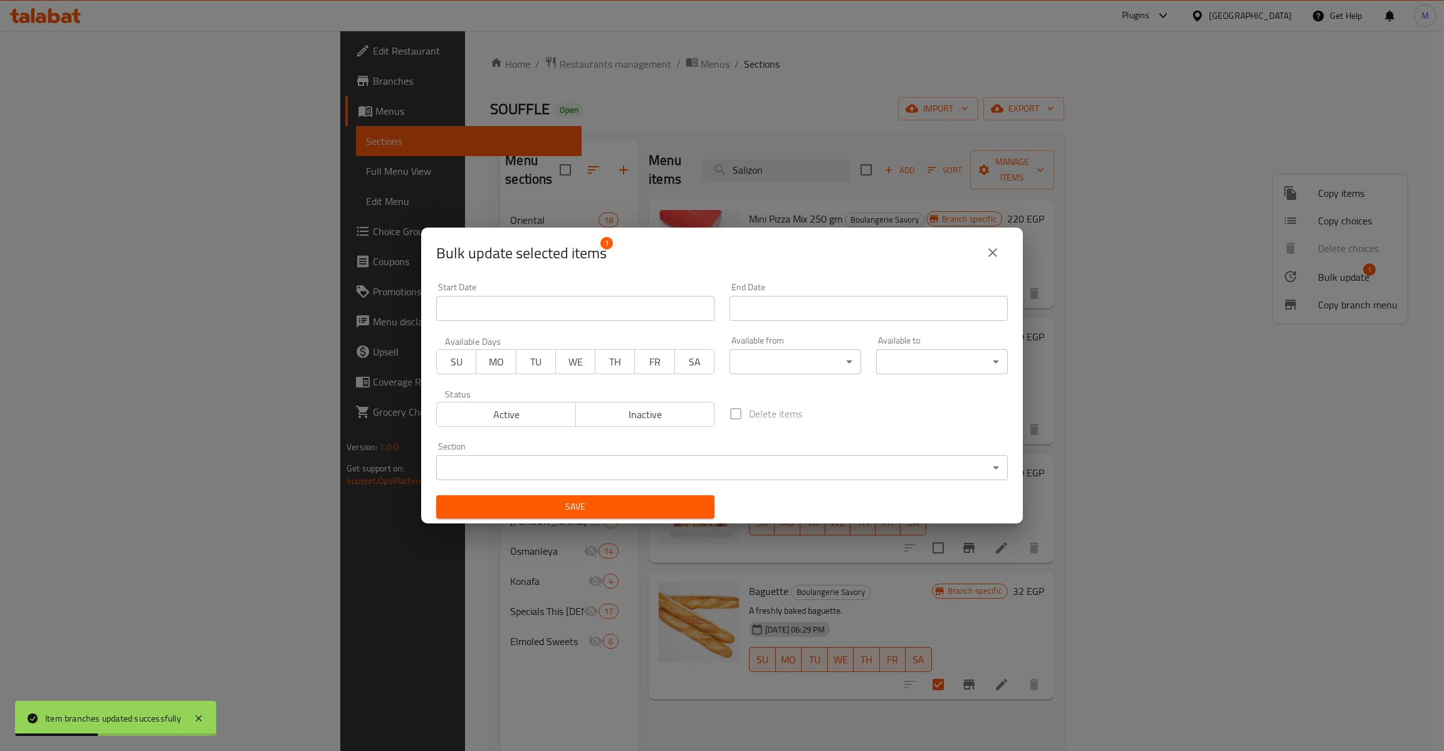
click at [590, 473] on body "Item branches updated successfully ​ Plugins [GEOGRAPHIC_DATA] Get Help M Edit …" at bounding box center [722, 391] width 1444 height 720
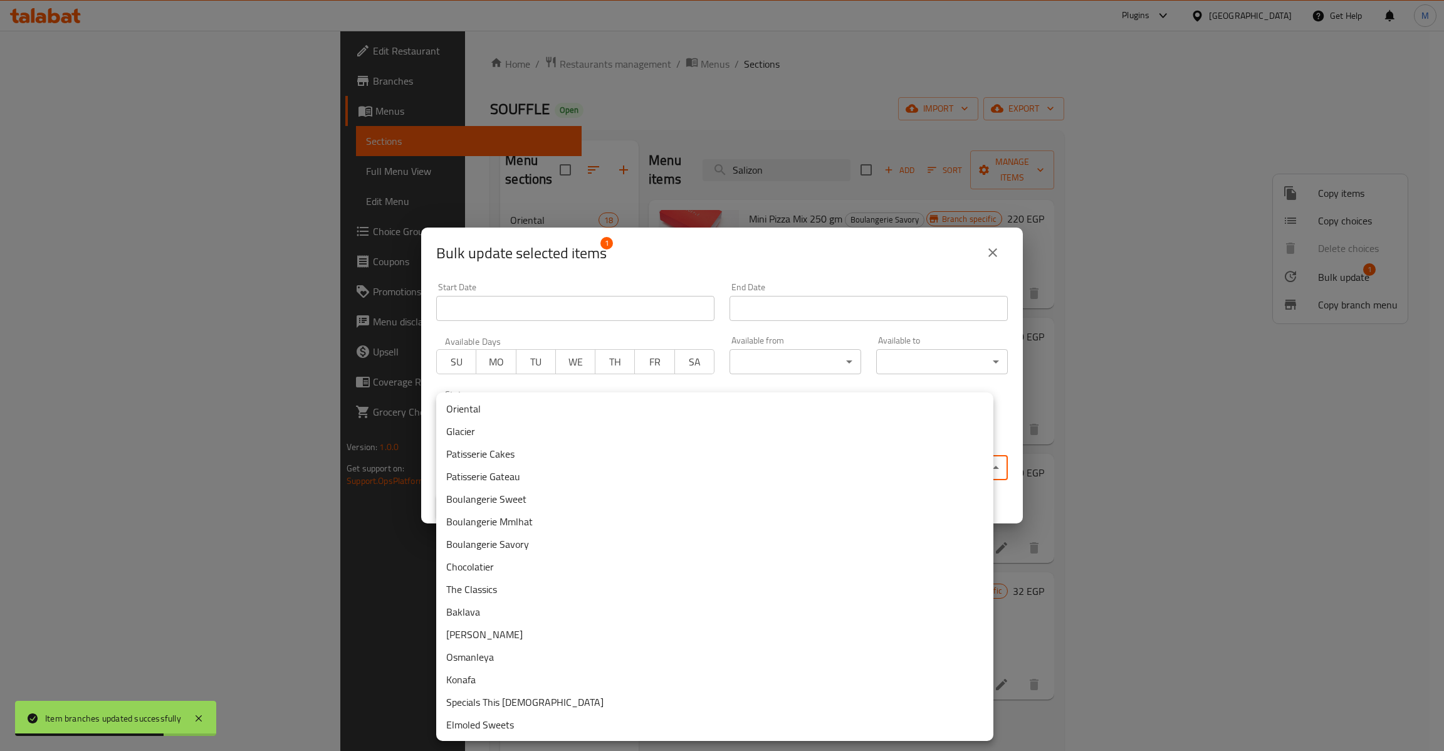
click at [538, 528] on li "Boulangerie Mmlhat" at bounding box center [714, 521] width 557 height 23
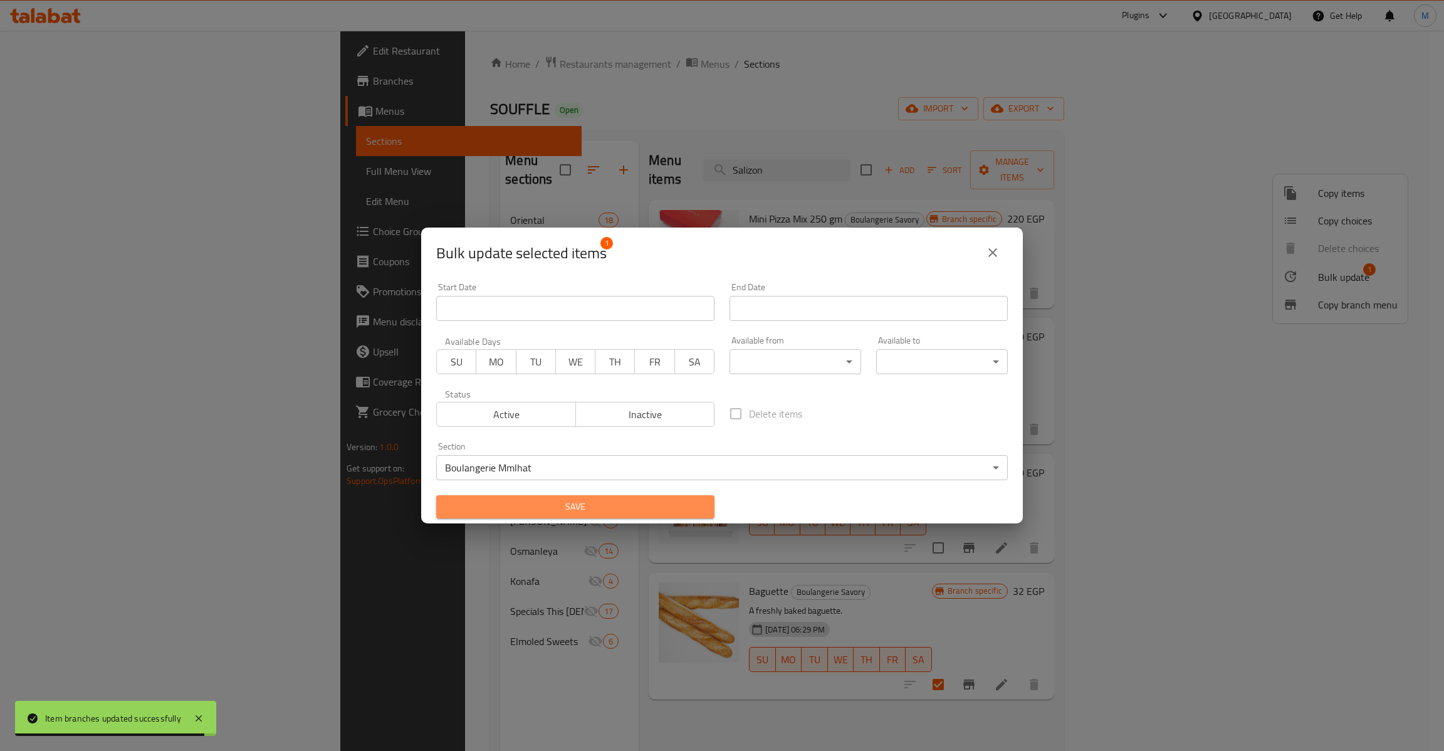
click at [579, 506] on span "Save" at bounding box center [575, 507] width 258 height 16
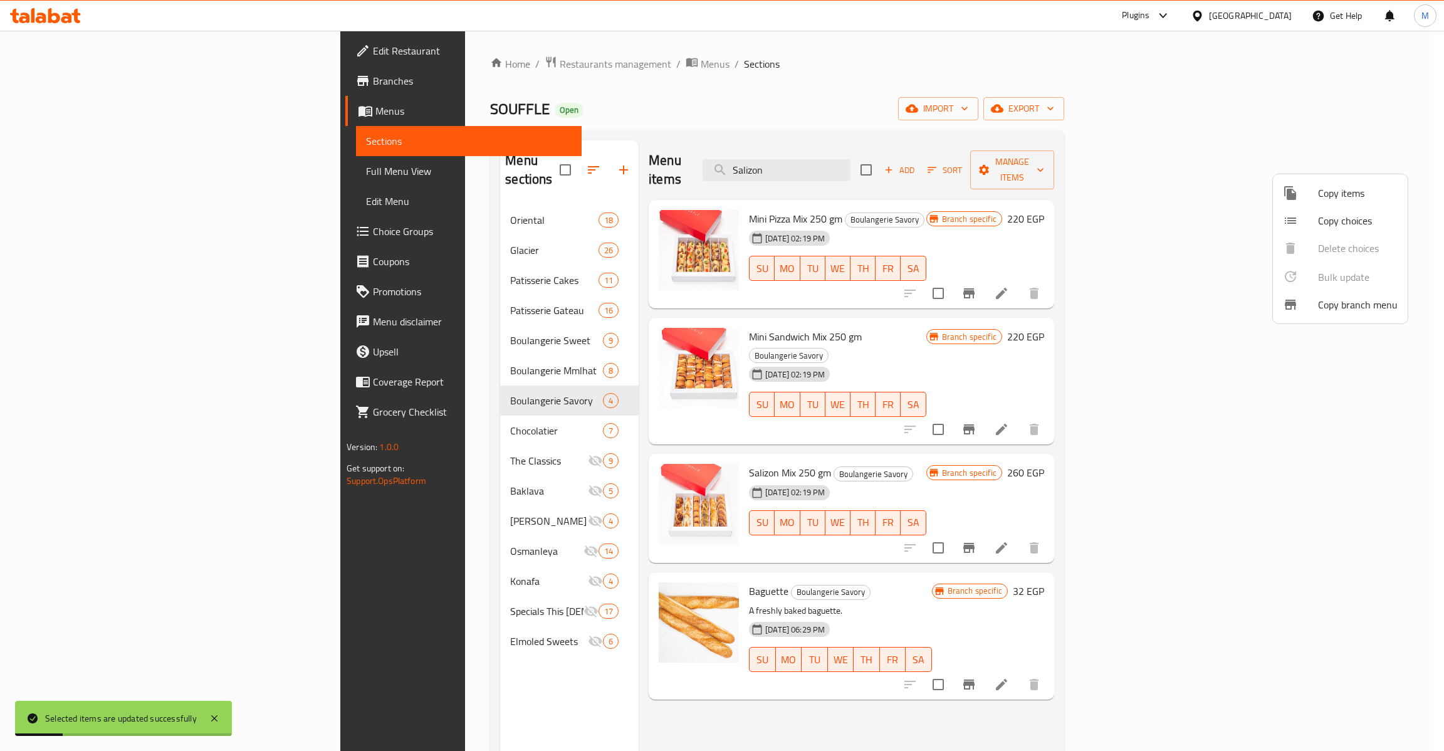
click at [392, 349] on div at bounding box center [722, 375] width 1444 height 751
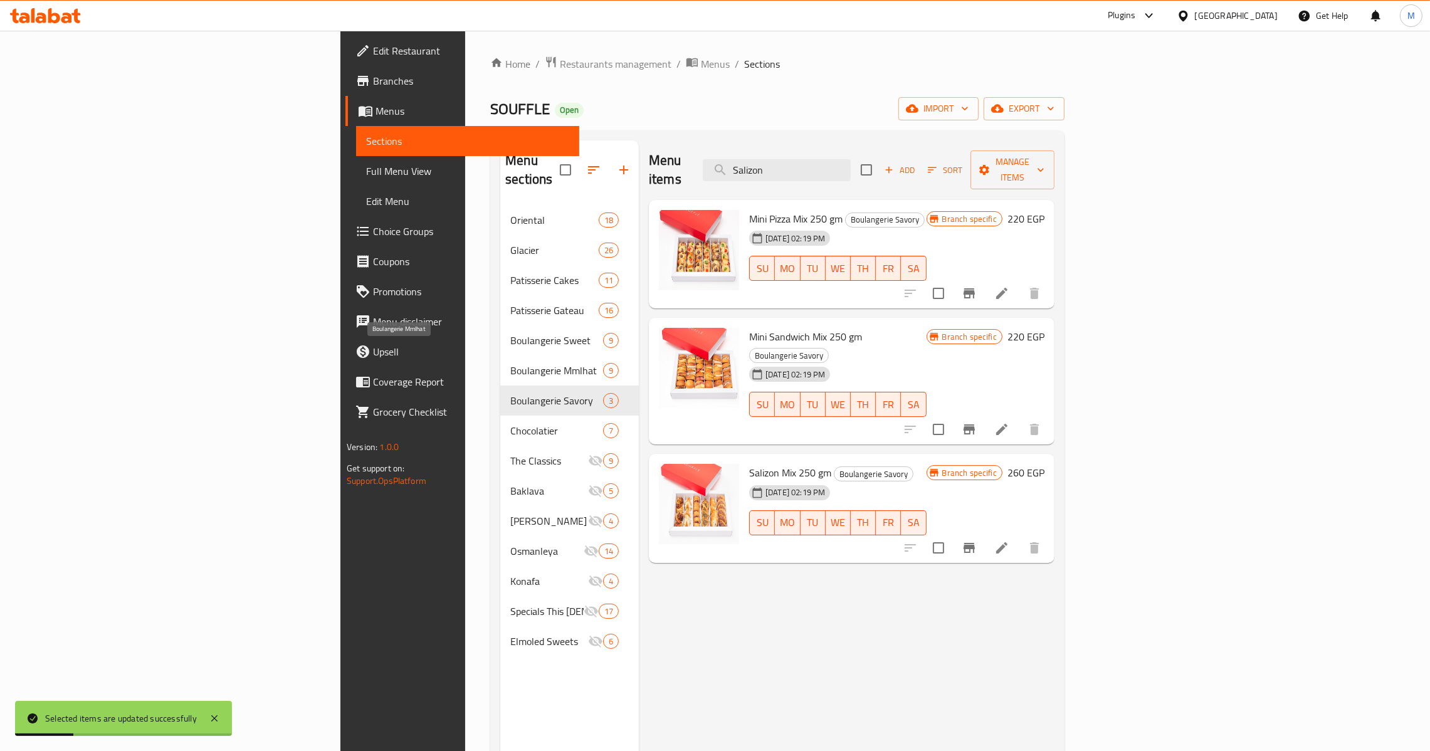
click at [510, 363] on span "Boulangerie Mmlhat" at bounding box center [556, 370] width 93 height 15
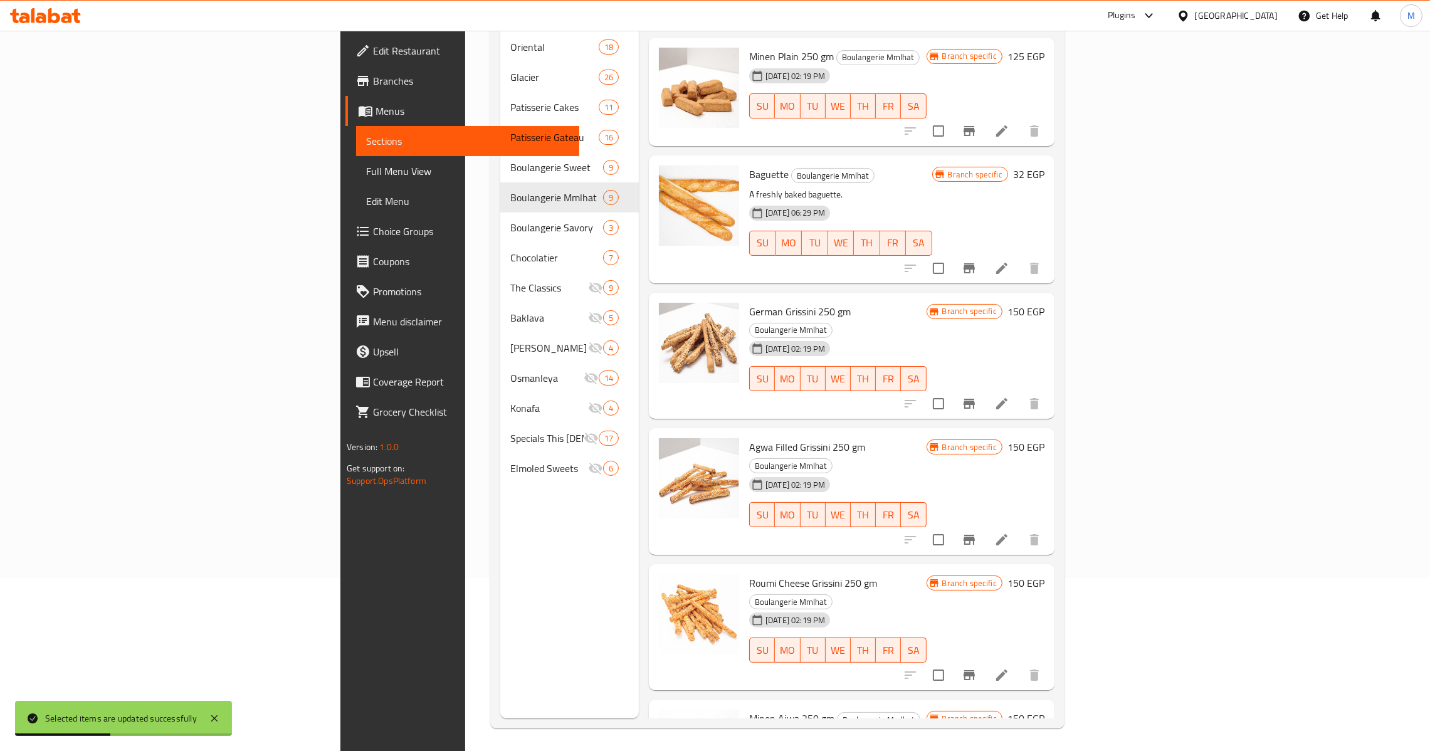
scroll to position [177, 0]
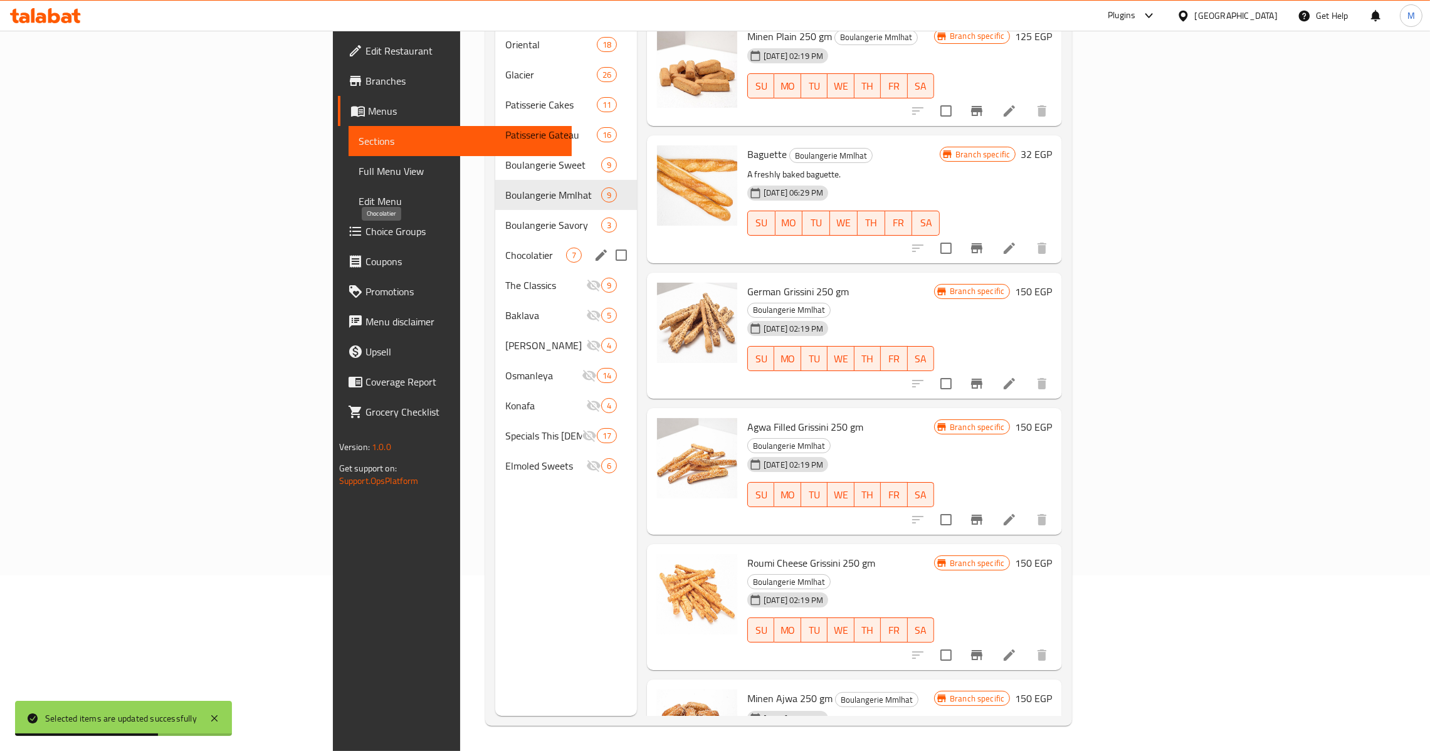
click at [505, 248] on span "Chocolatier" at bounding box center [535, 255] width 61 height 15
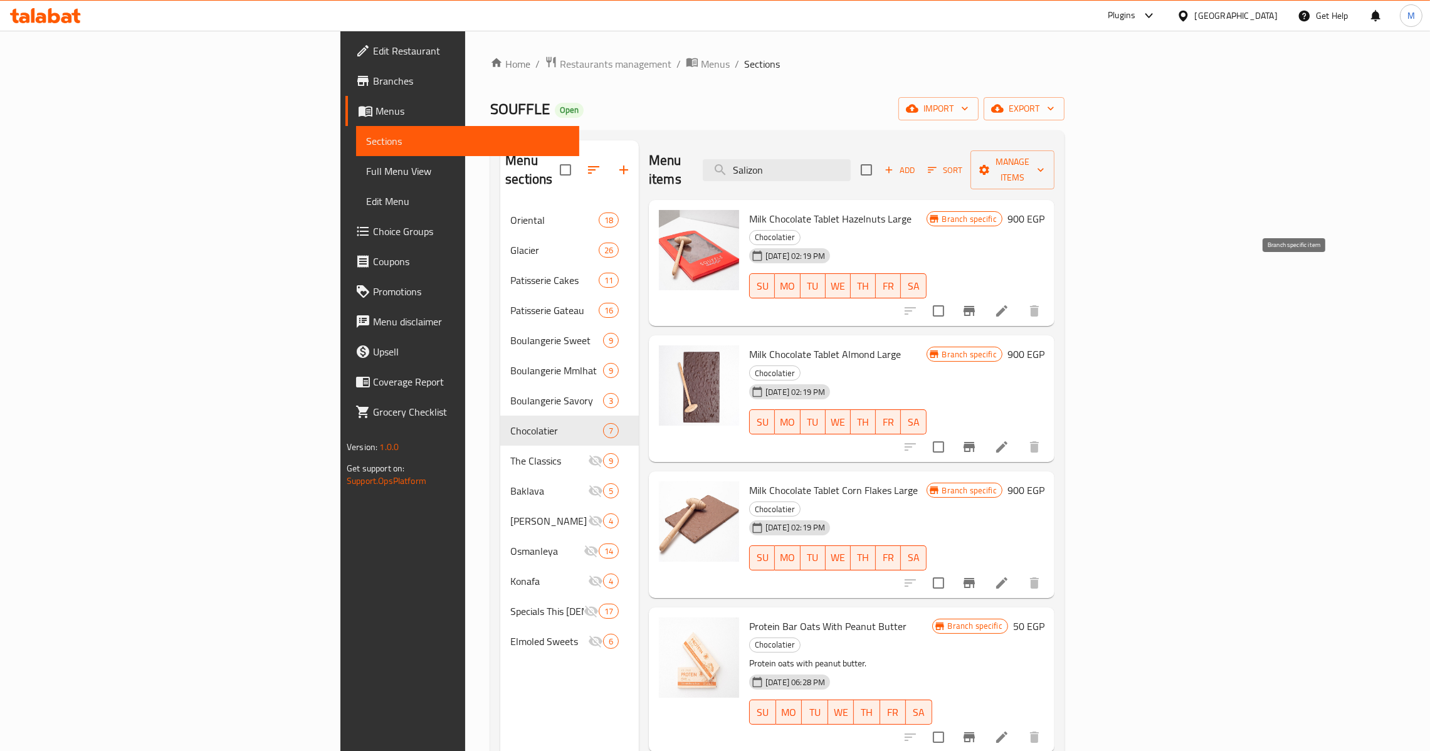
click at [975, 306] on icon "Branch-specific-item" at bounding box center [968, 311] width 11 height 10
click at [984, 432] on button "Branch-specific-item" at bounding box center [969, 447] width 30 height 30
click at [984, 568] on button "Branch-specific-item" at bounding box center [969, 583] width 30 height 30
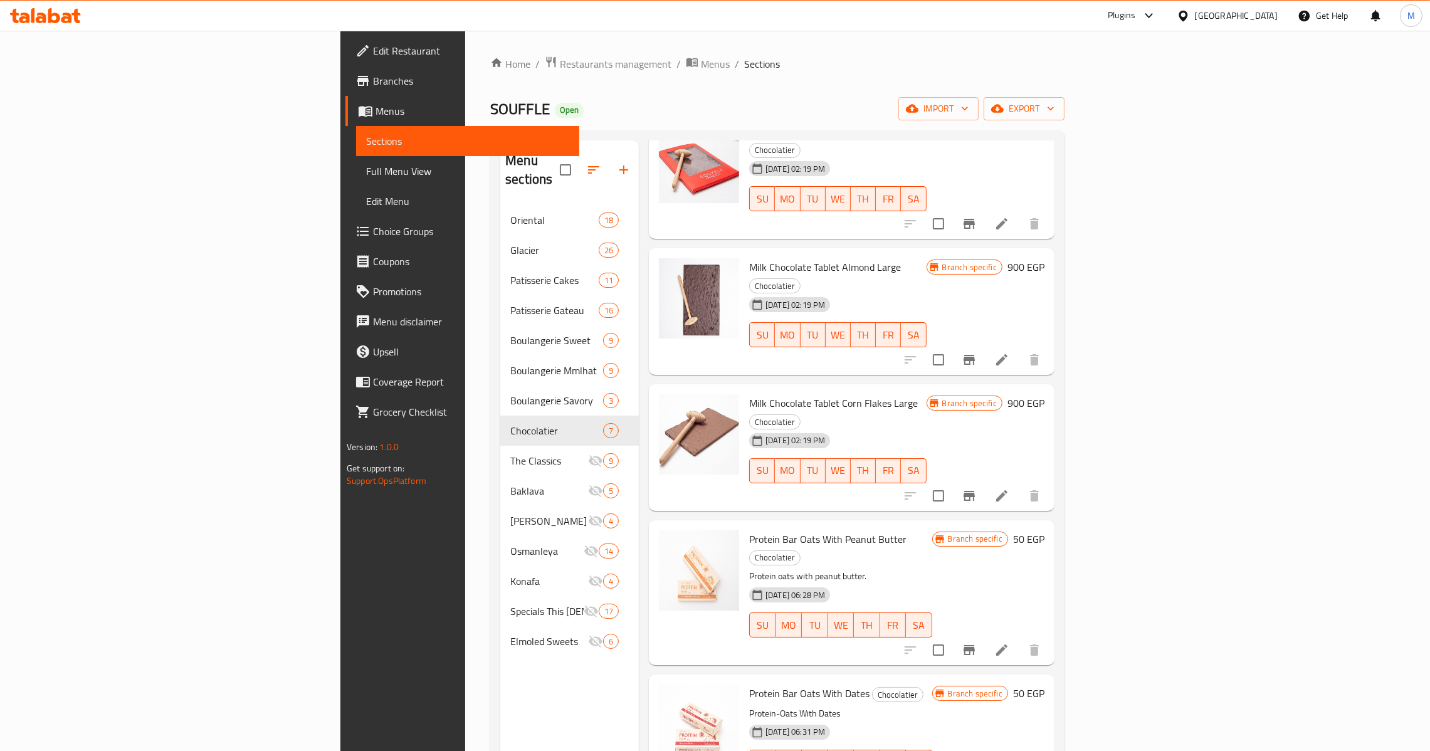
scroll to position [94, 0]
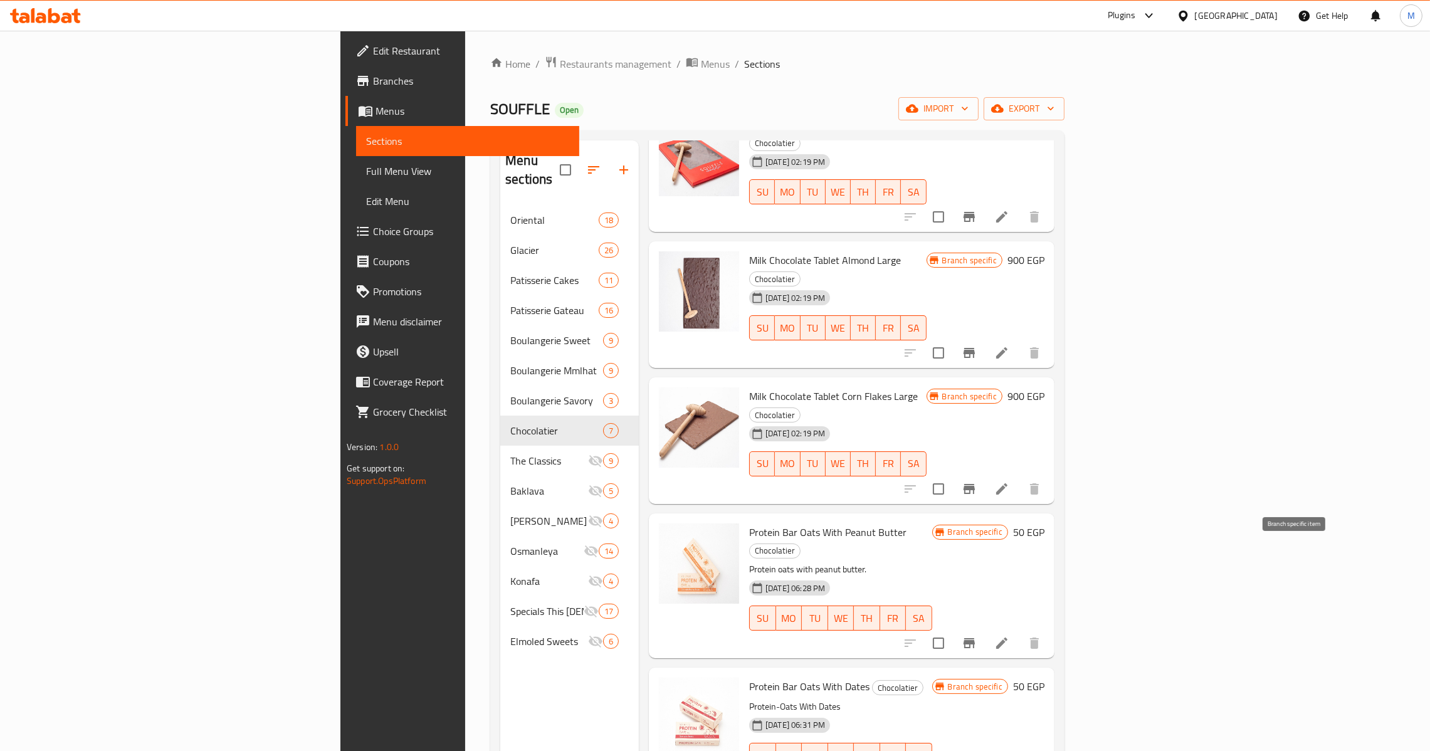
click at [977, 636] on icon "Branch-specific-item" at bounding box center [969, 643] width 15 height 15
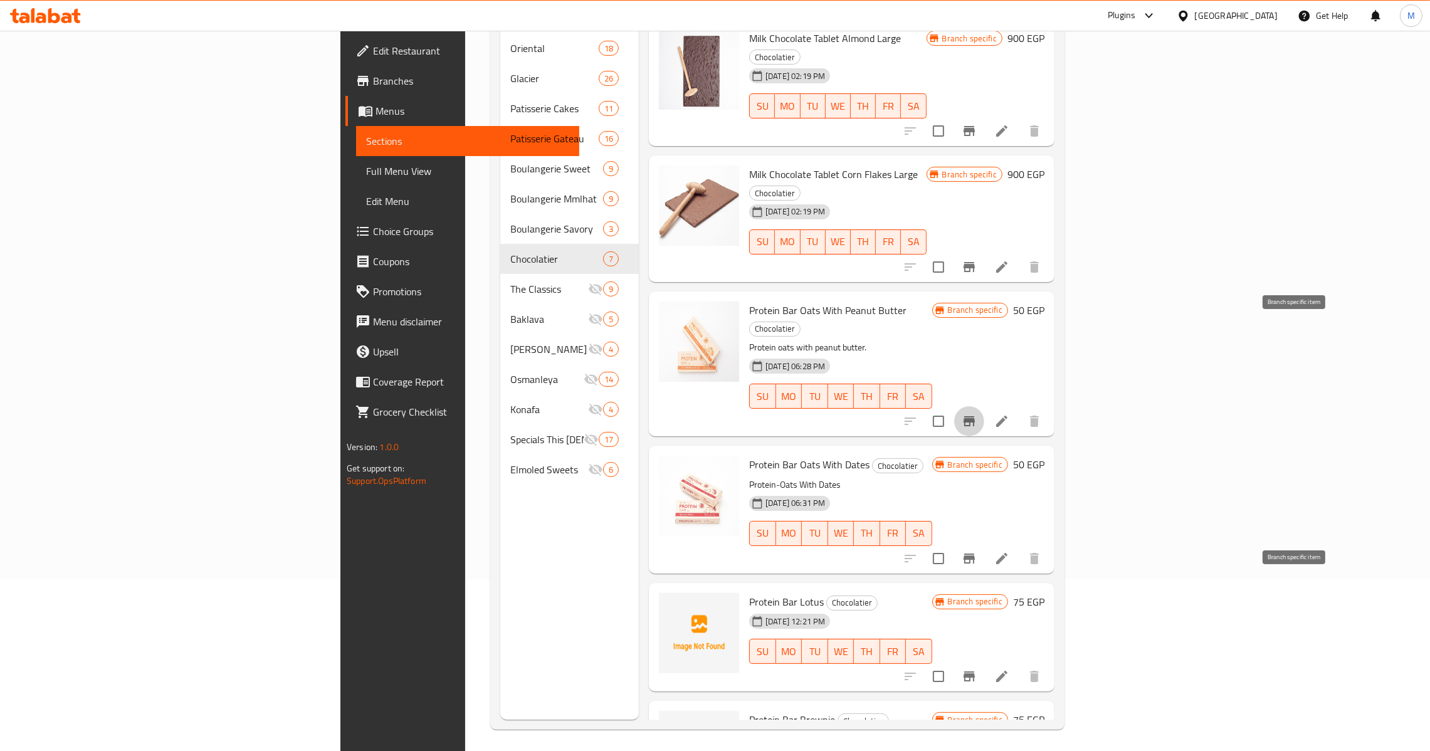
scroll to position [177, 0]
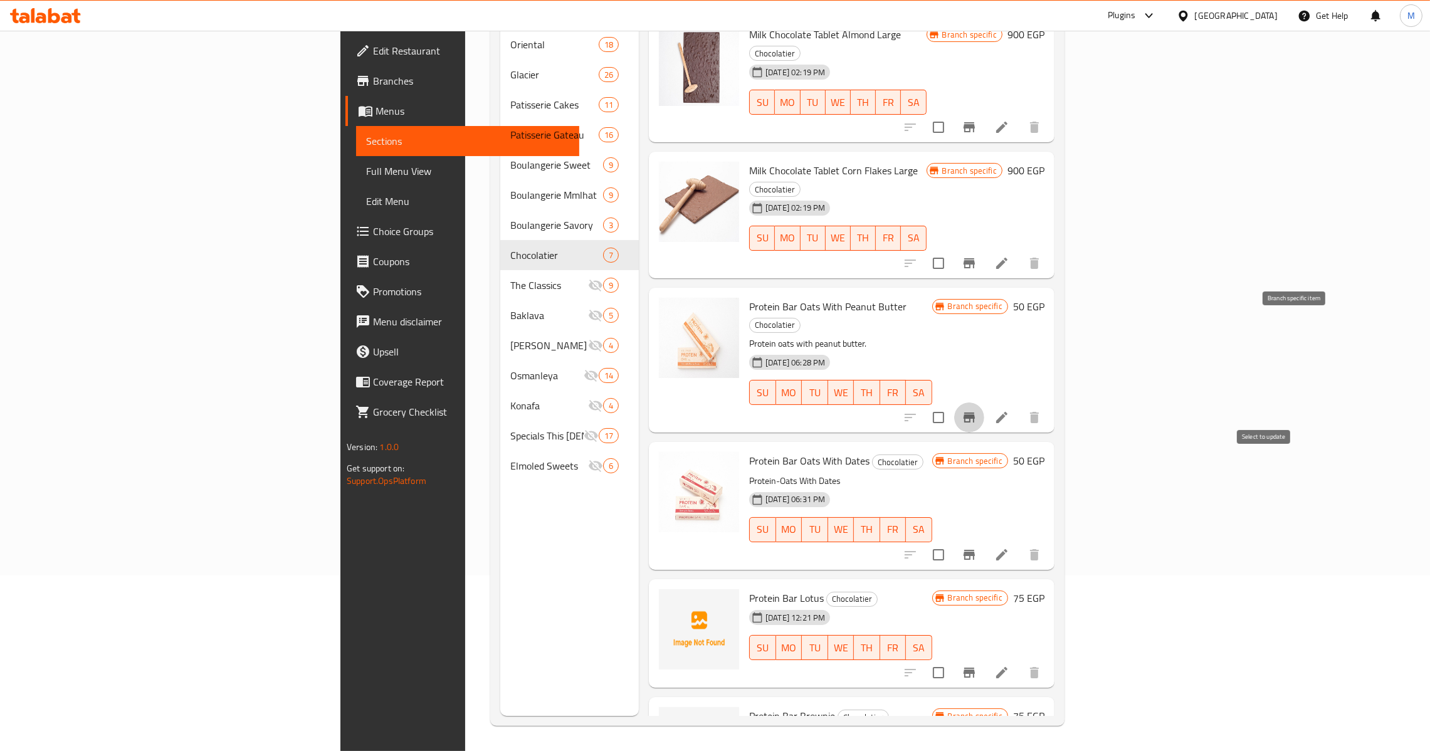
click at [951, 542] on input "checkbox" at bounding box center [938, 555] width 26 height 26
click at [749, 451] on span "Protein Bar Oats With Dates" at bounding box center [809, 460] width 120 height 19
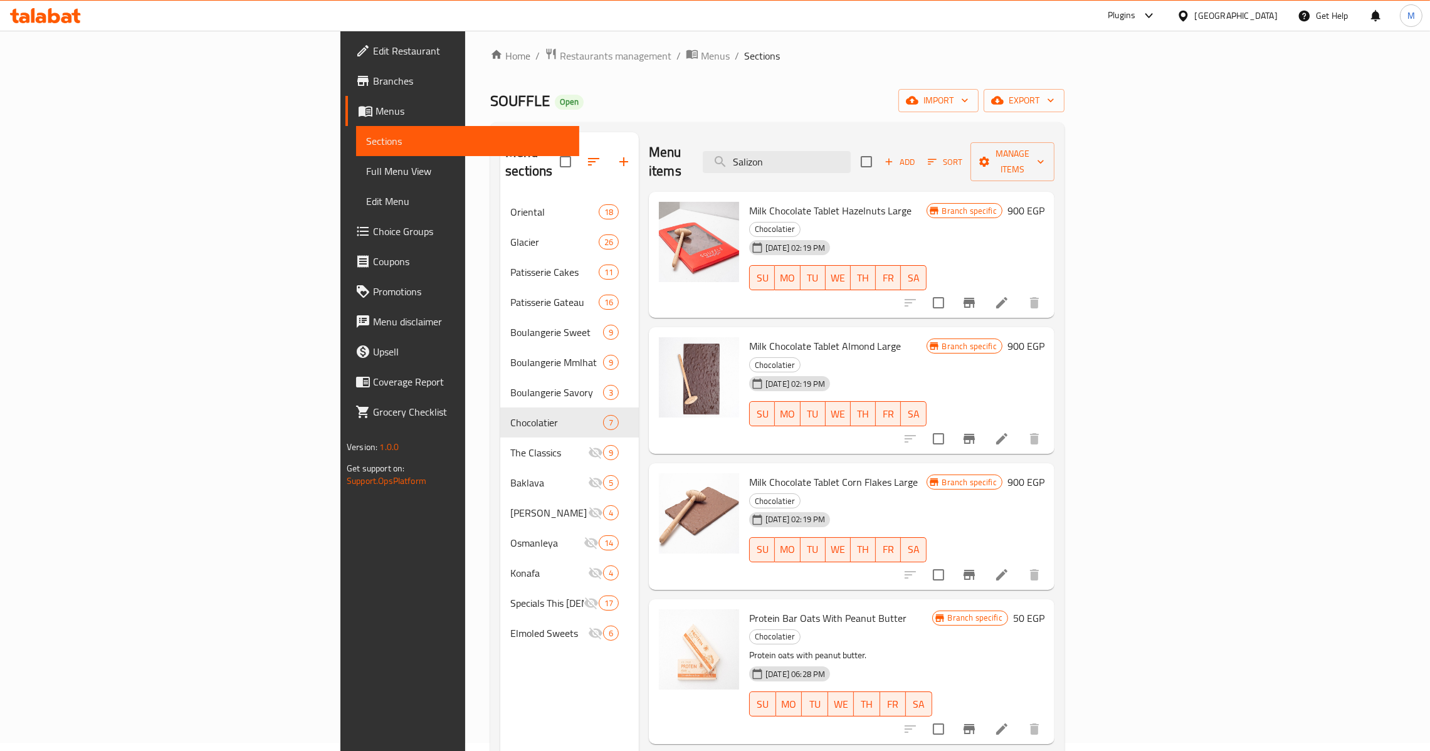
scroll to position [0, 0]
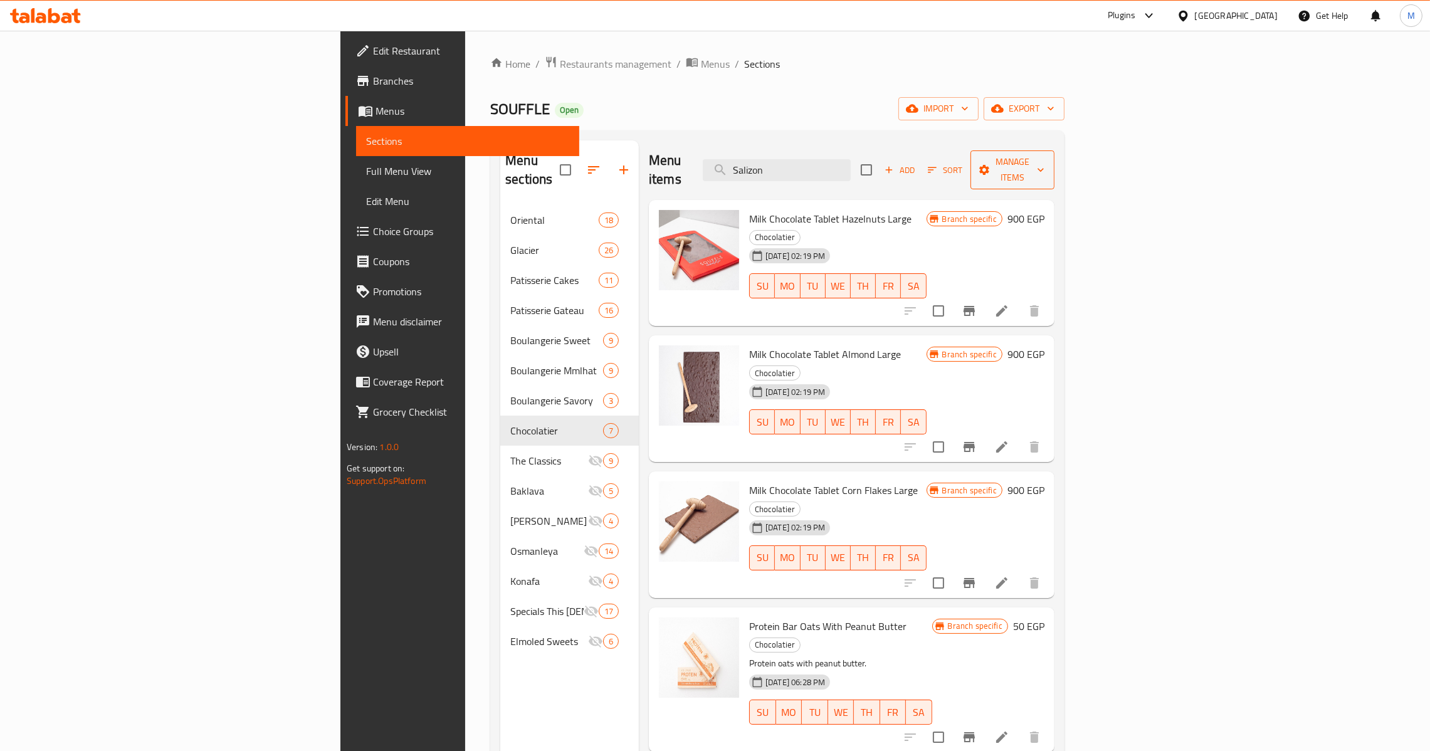
click at [1044, 157] on span "Manage items" at bounding box center [1012, 169] width 64 height 31
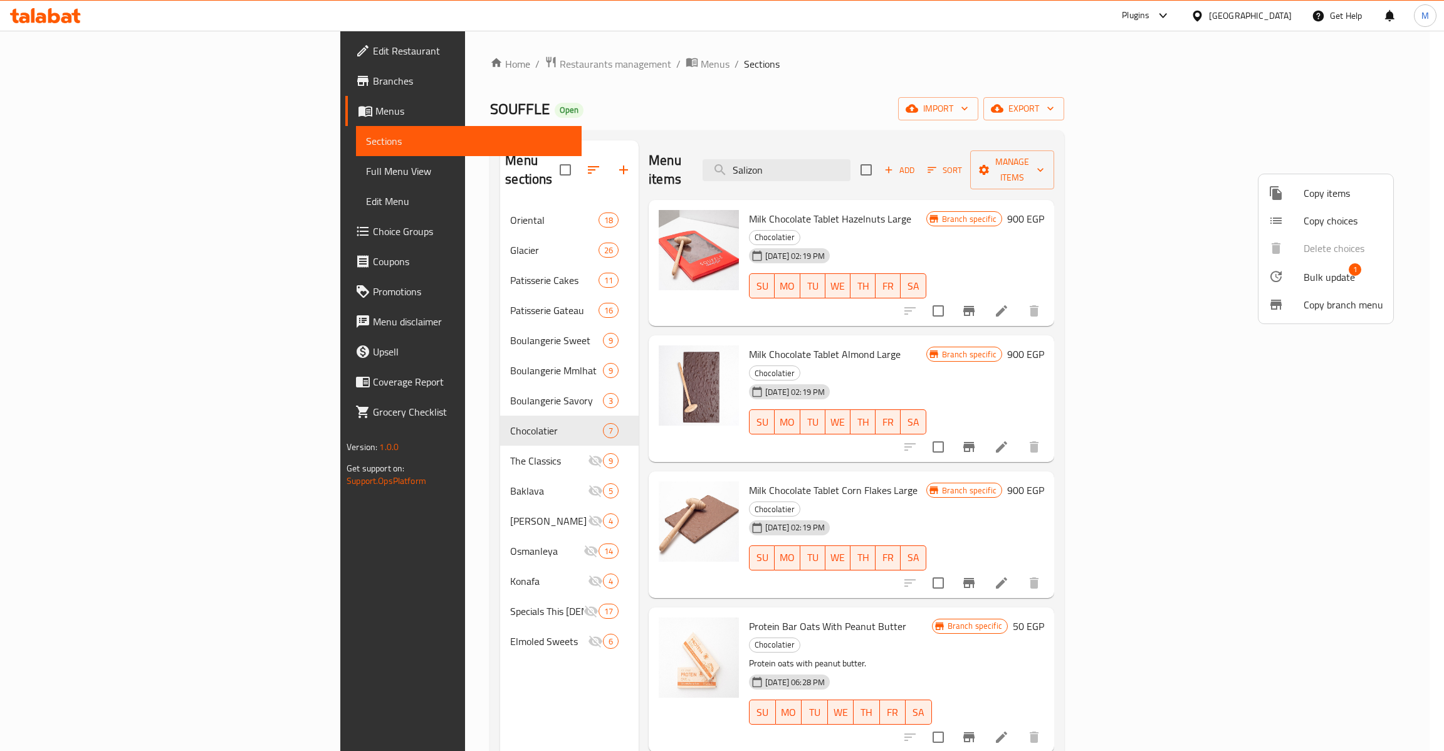
click at [1357, 273] on span "1" at bounding box center [1355, 269] width 13 height 13
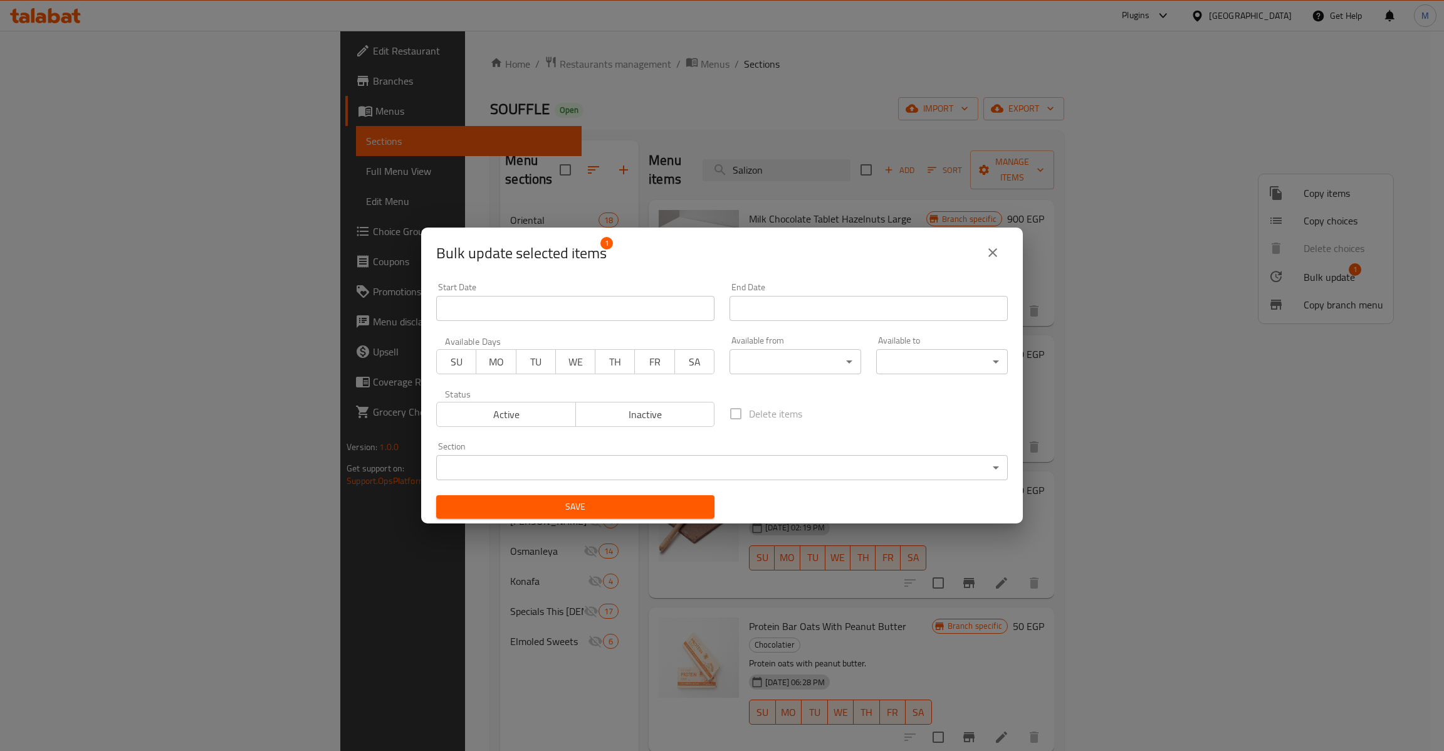
drag, startPoint x: 665, startPoint y: 417, endPoint x: 671, endPoint y: 417, distance: 6.3
click at [671, 417] on span "Inactive" at bounding box center [645, 415] width 129 height 18
click at [671, 503] on span "Save" at bounding box center [575, 507] width 258 height 16
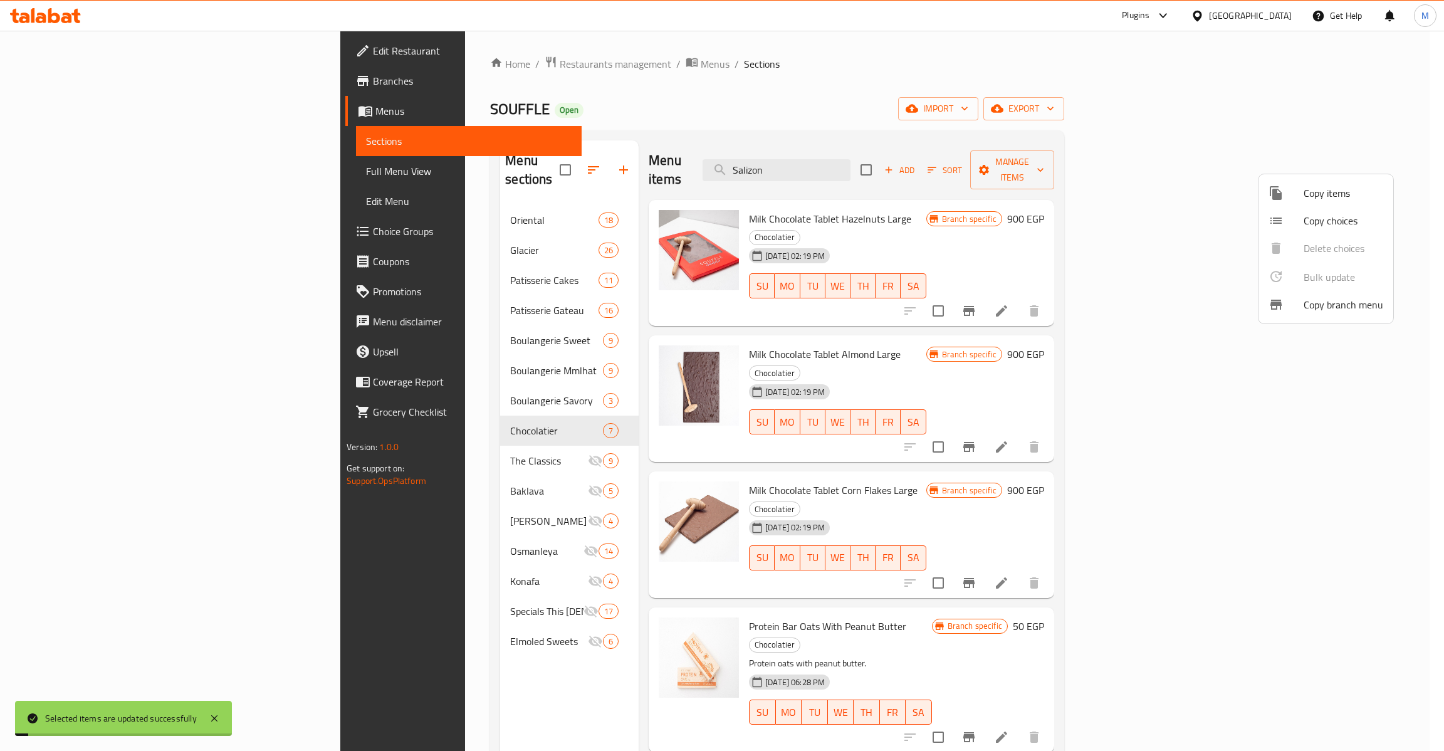
click at [1087, 553] on div at bounding box center [722, 375] width 1444 height 751
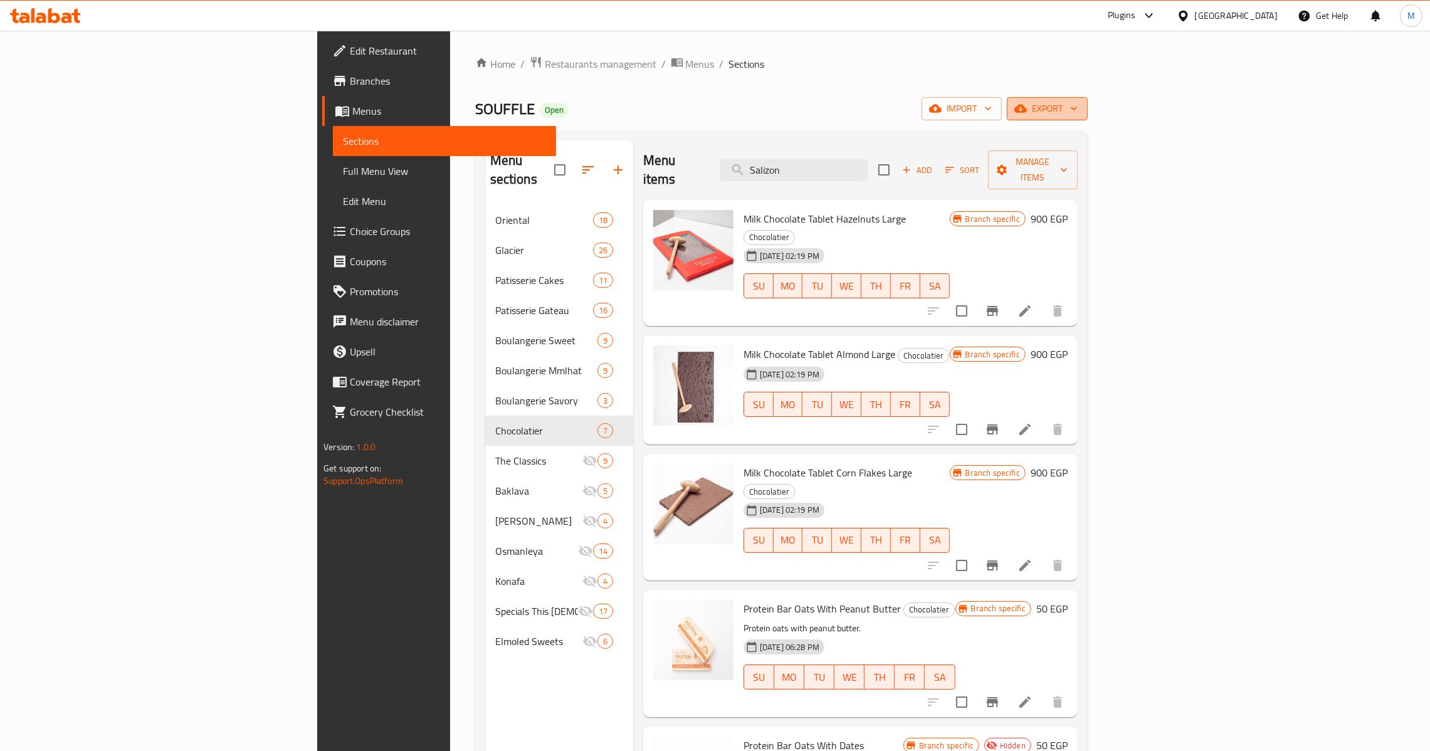
click at [1077, 116] on span "export" at bounding box center [1047, 109] width 61 height 16
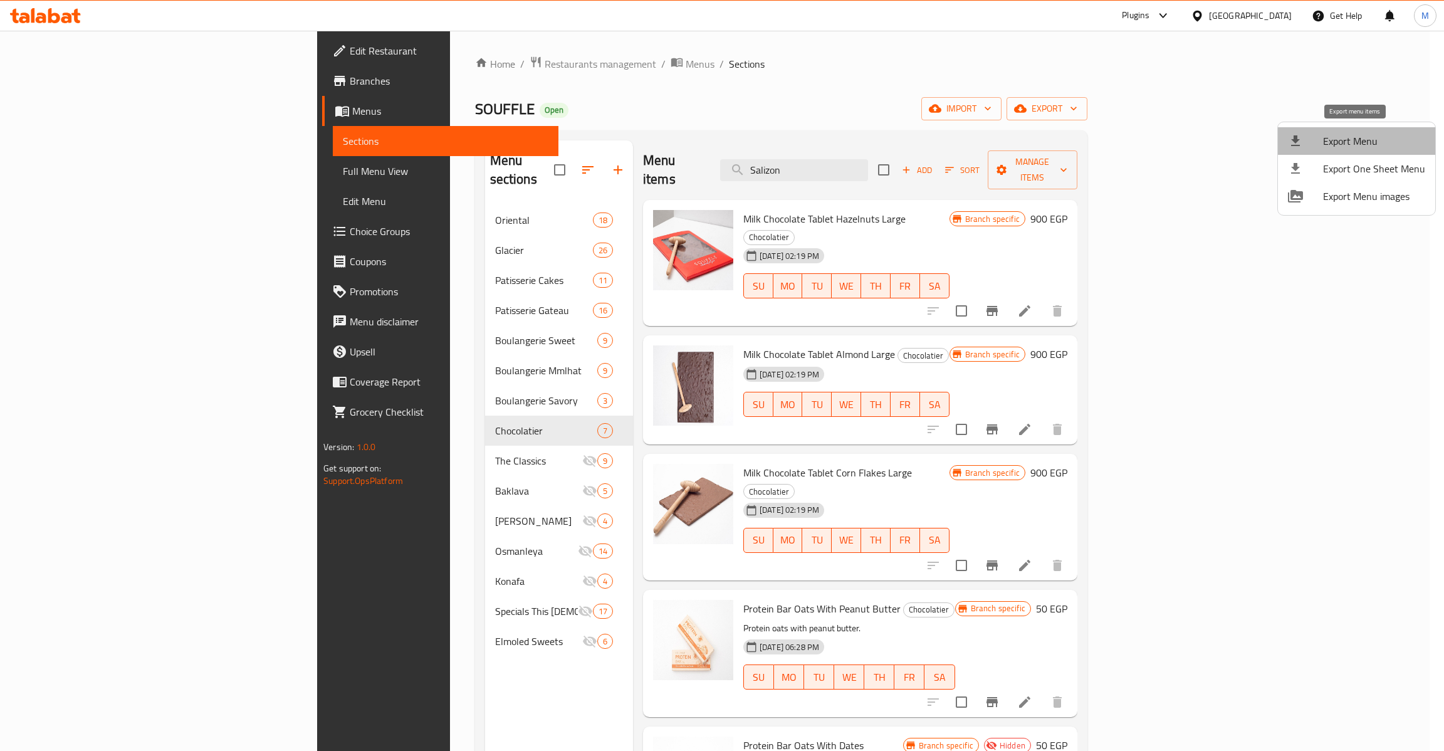
click at [1370, 153] on li "Export Menu" at bounding box center [1356, 141] width 157 height 28
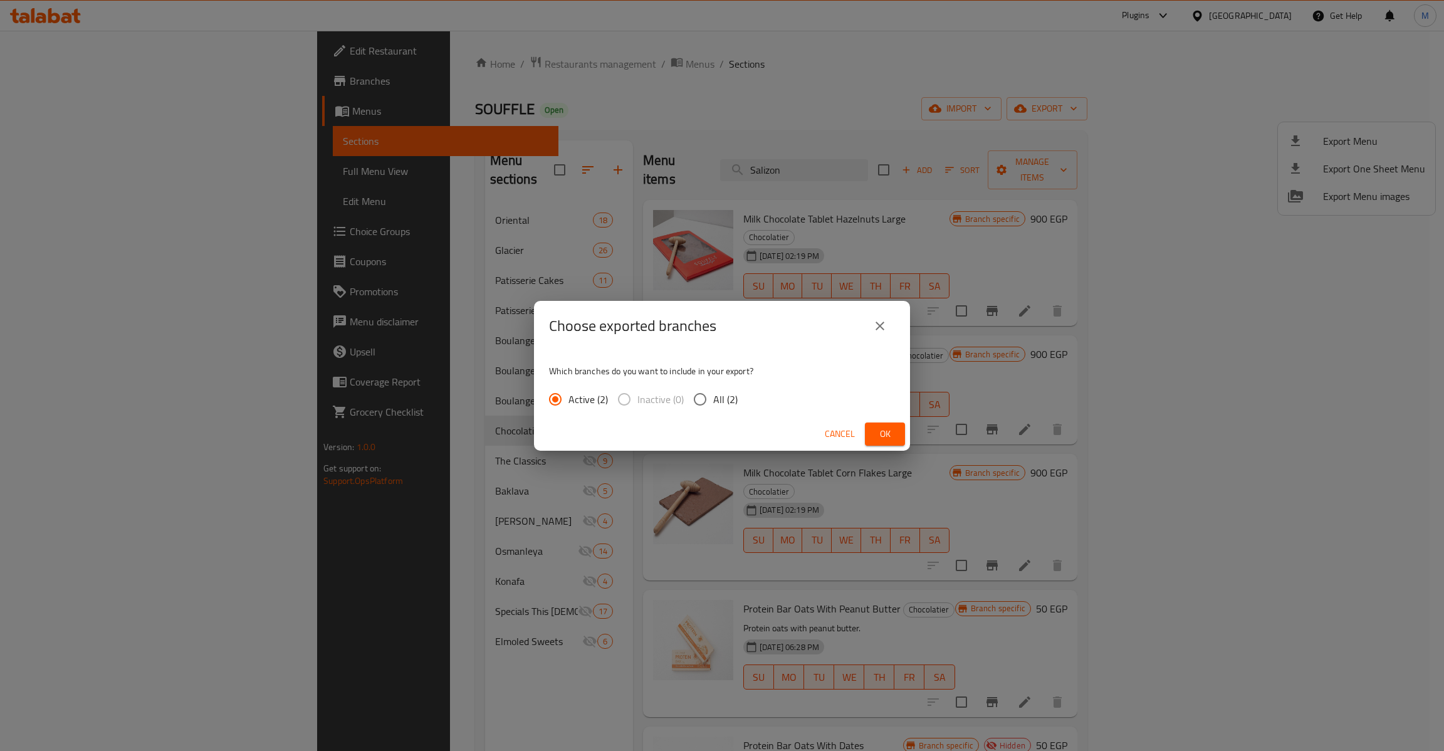
click at [716, 393] on span "All (2)" at bounding box center [725, 399] width 24 height 15
click at [713, 393] on input "All (2)" at bounding box center [700, 399] width 26 height 26
click at [875, 435] on span "Ok" at bounding box center [885, 434] width 20 height 16
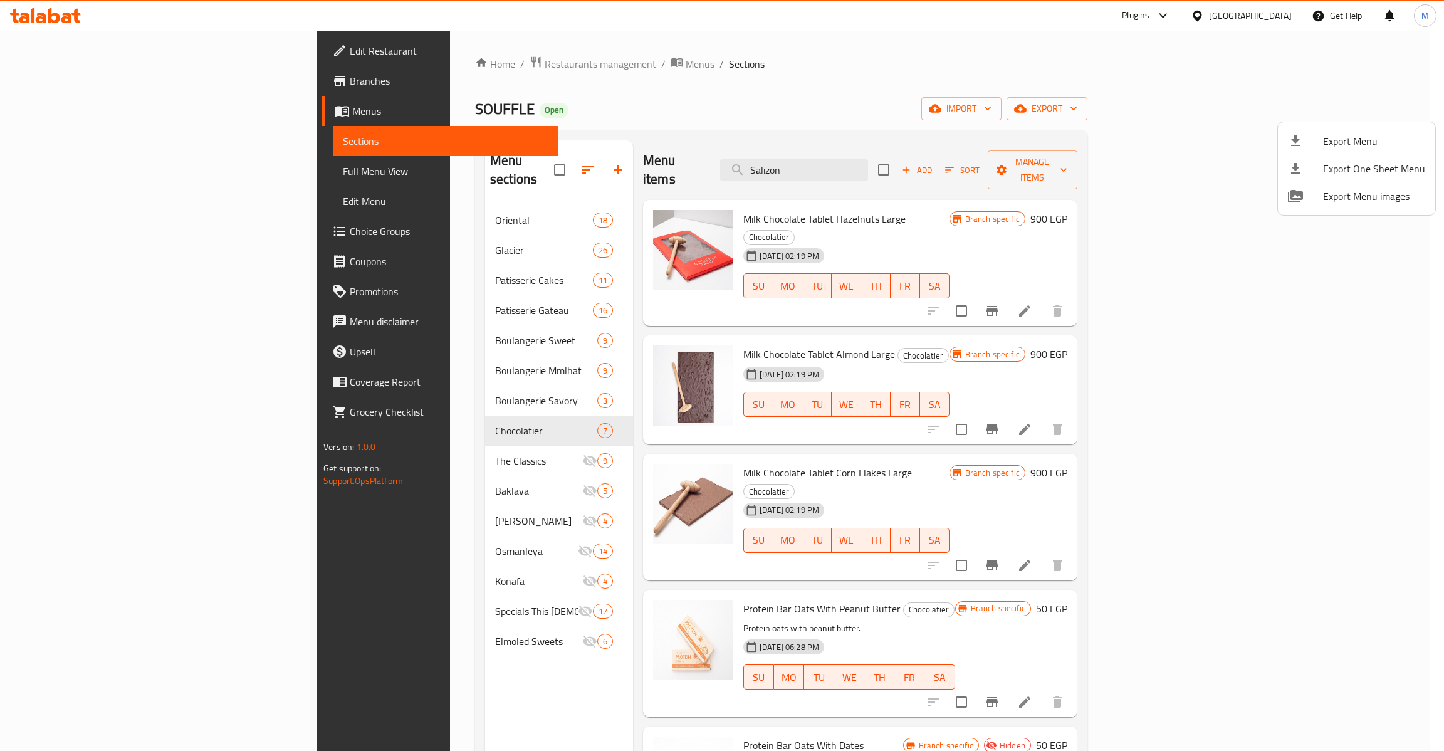
click at [104, 165] on div at bounding box center [722, 375] width 1444 height 751
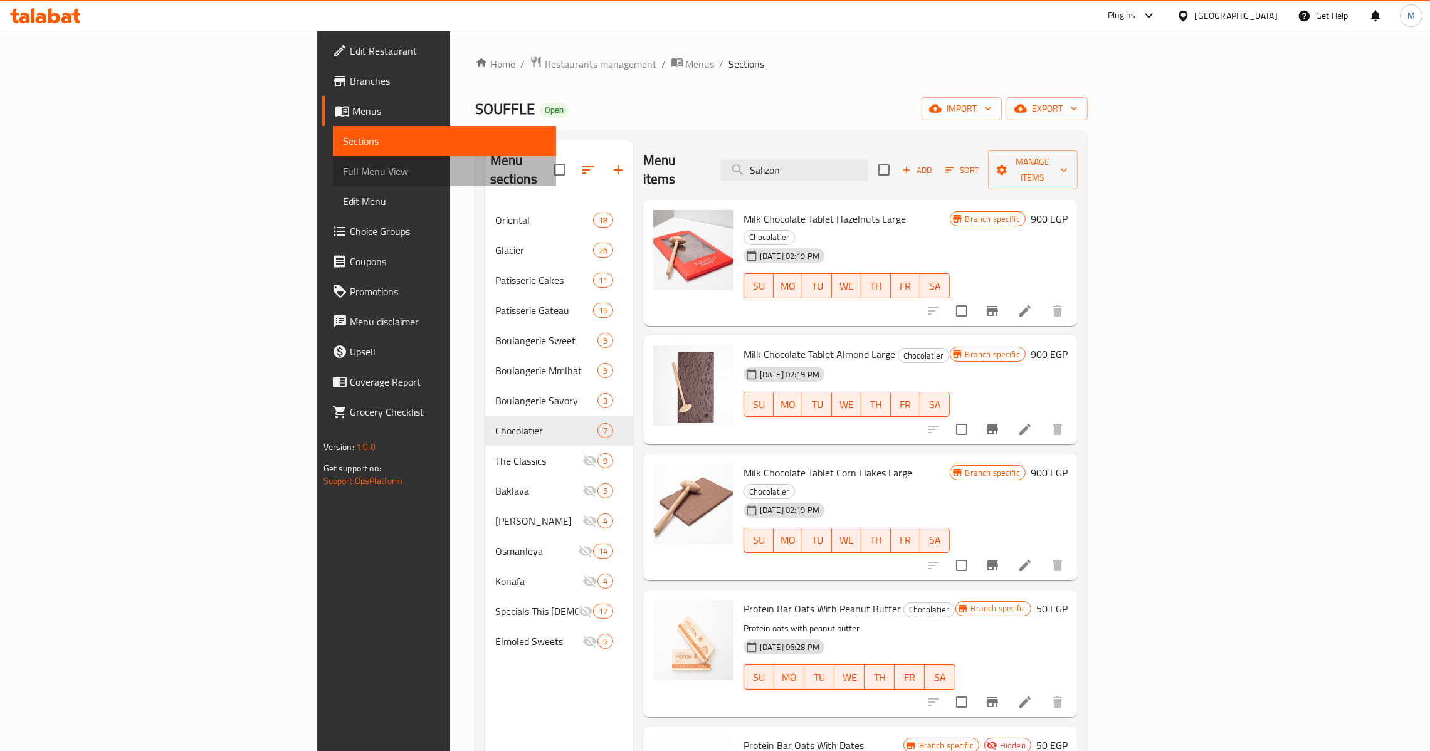
click at [343, 165] on span "Full Menu View" at bounding box center [444, 171] width 203 height 15
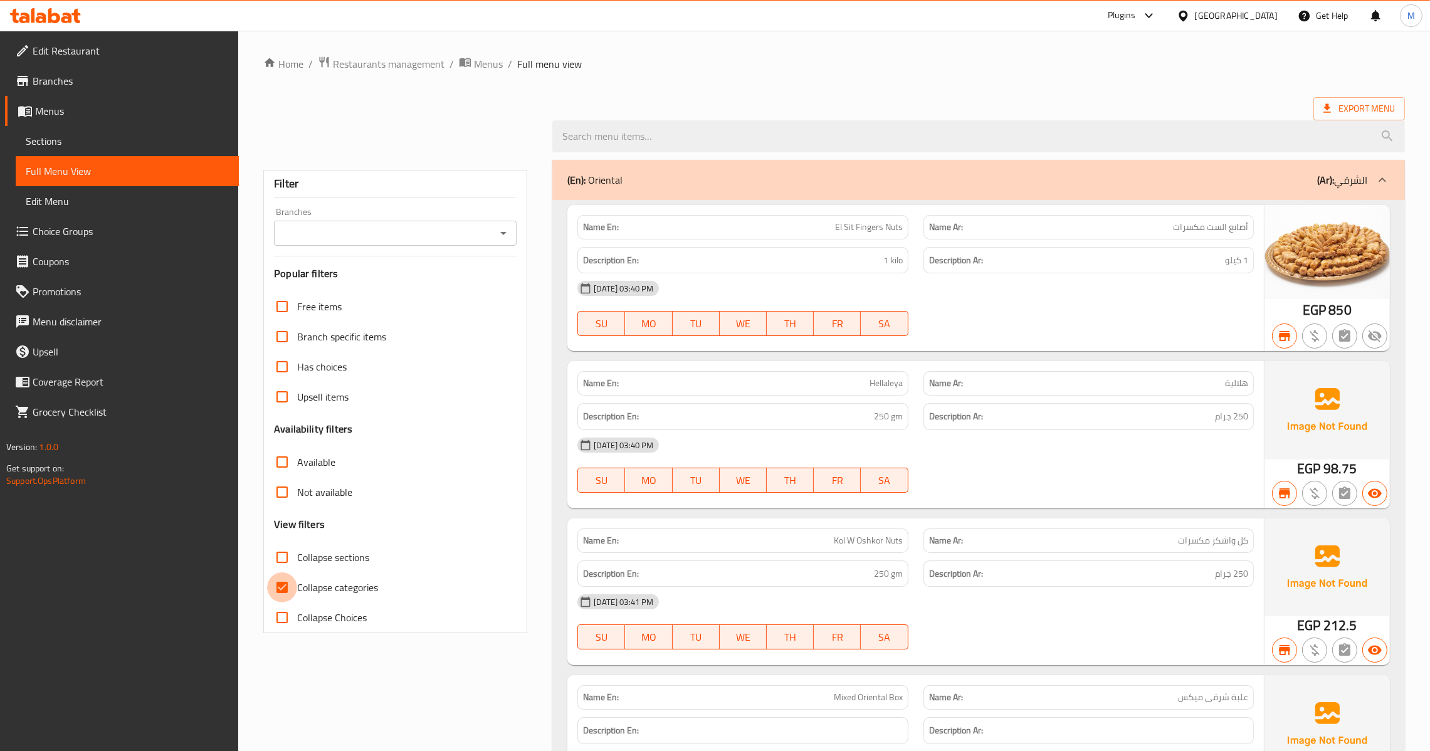
click at [292, 590] on input "Collapse categories" at bounding box center [282, 587] width 30 height 30
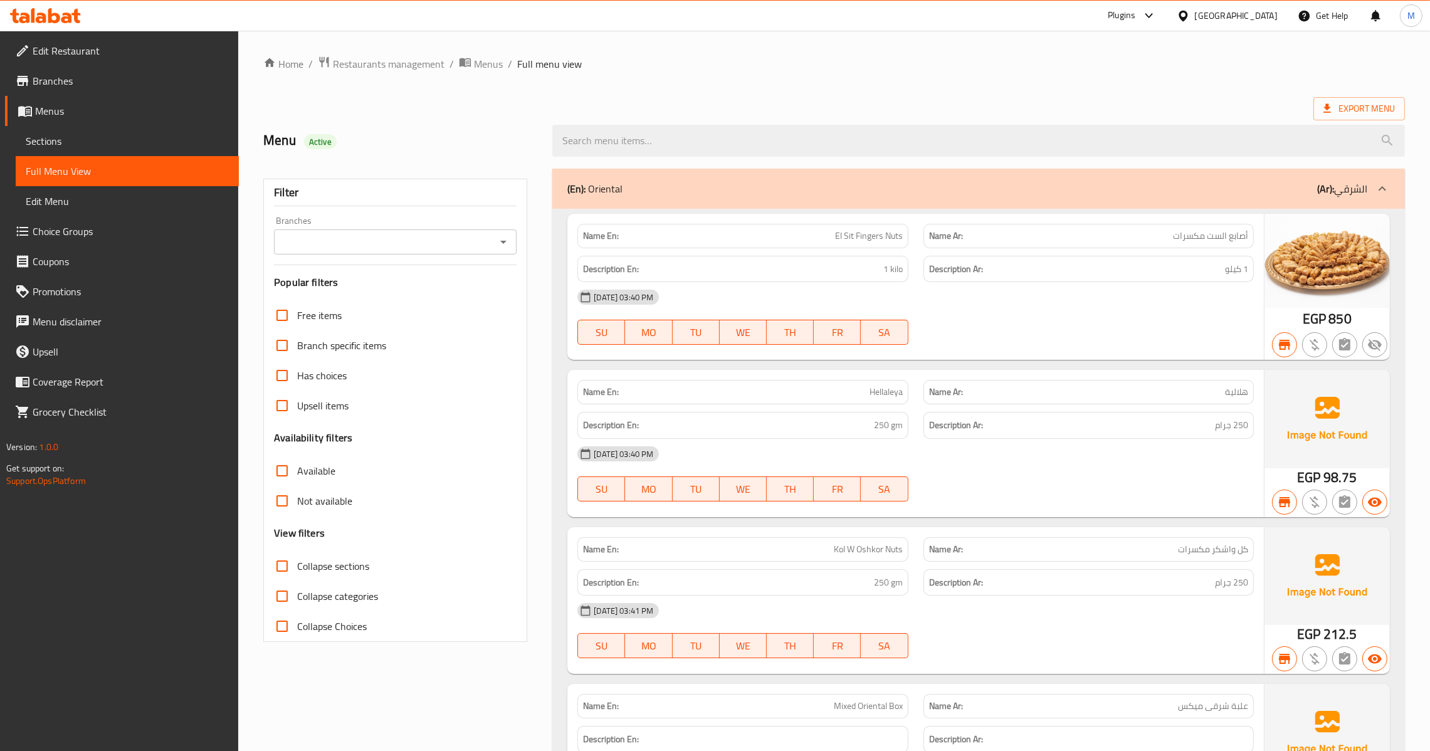
click at [510, 235] on icon "Open" at bounding box center [503, 241] width 15 height 15
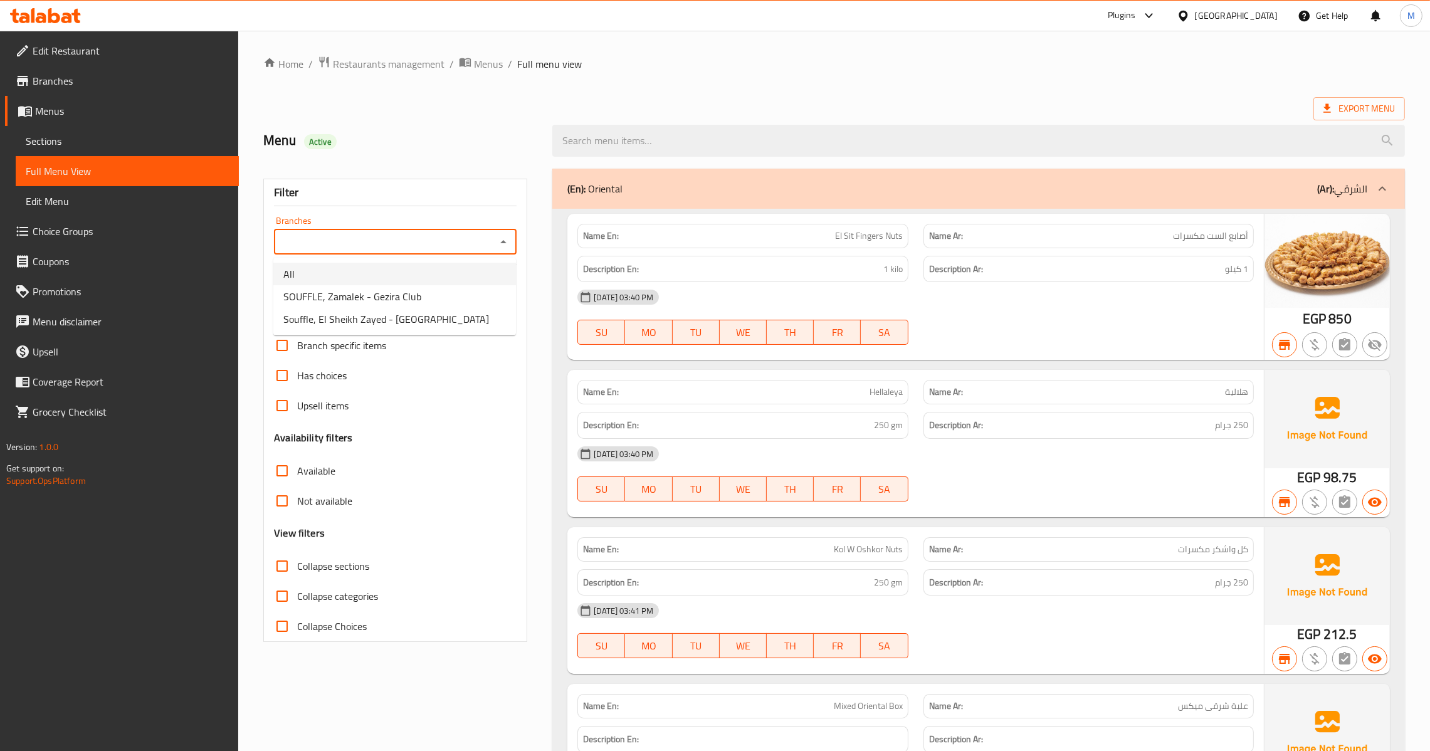
click at [411, 274] on li "All" at bounding box center [394, 274] width 243 height 23
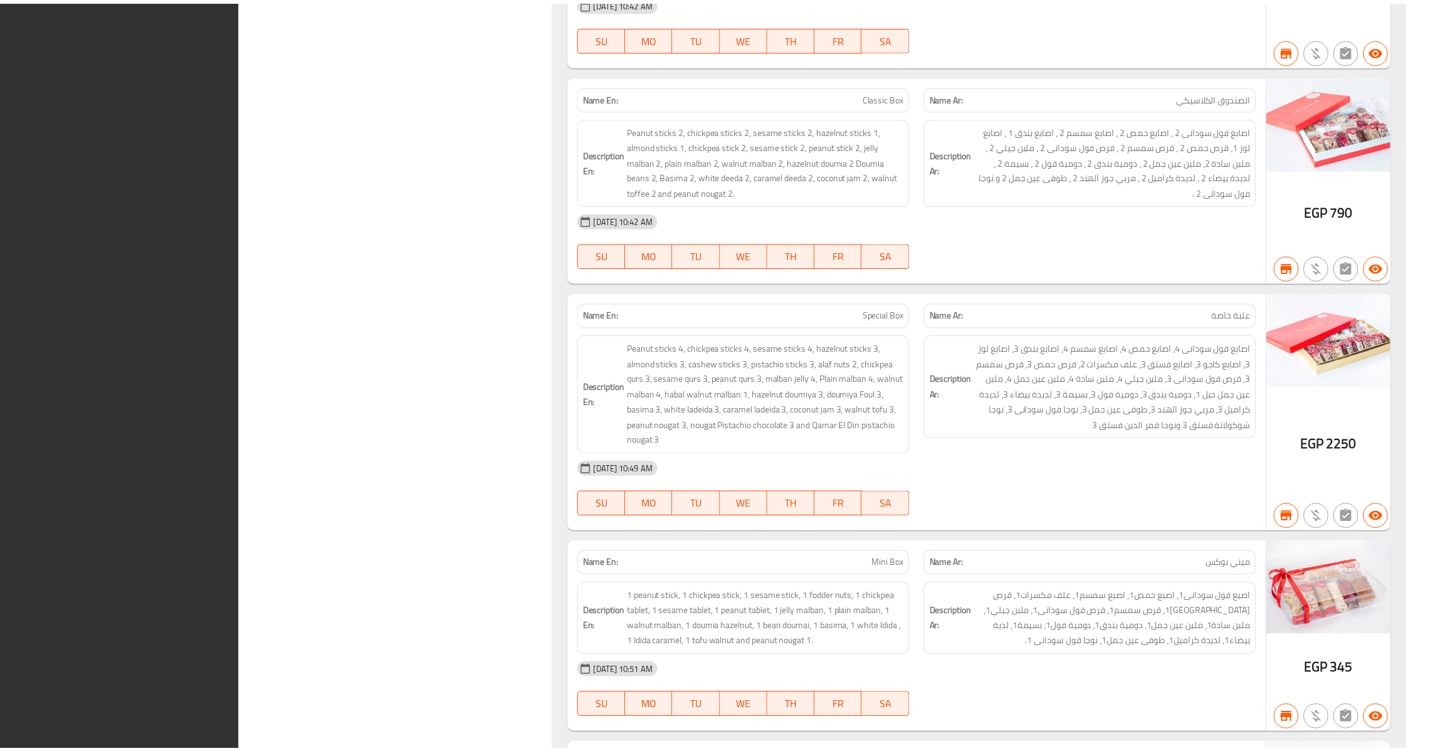
scroll to position [26116, 0]
